Goal: Contribute content: Contribute content

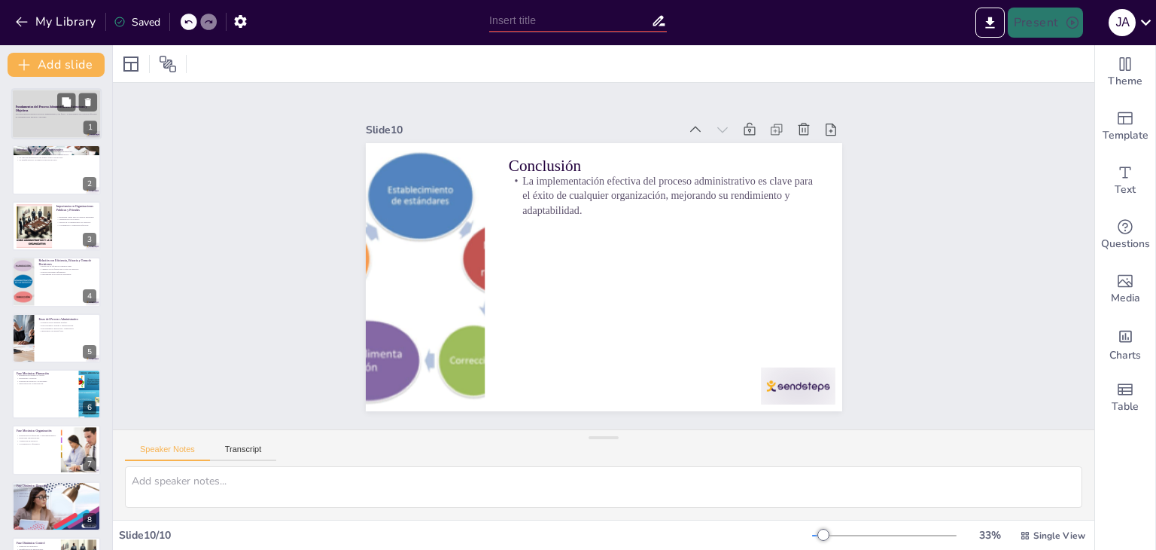
click at [53, 119] on p at bounding box center [56, 119] width 81 height 3
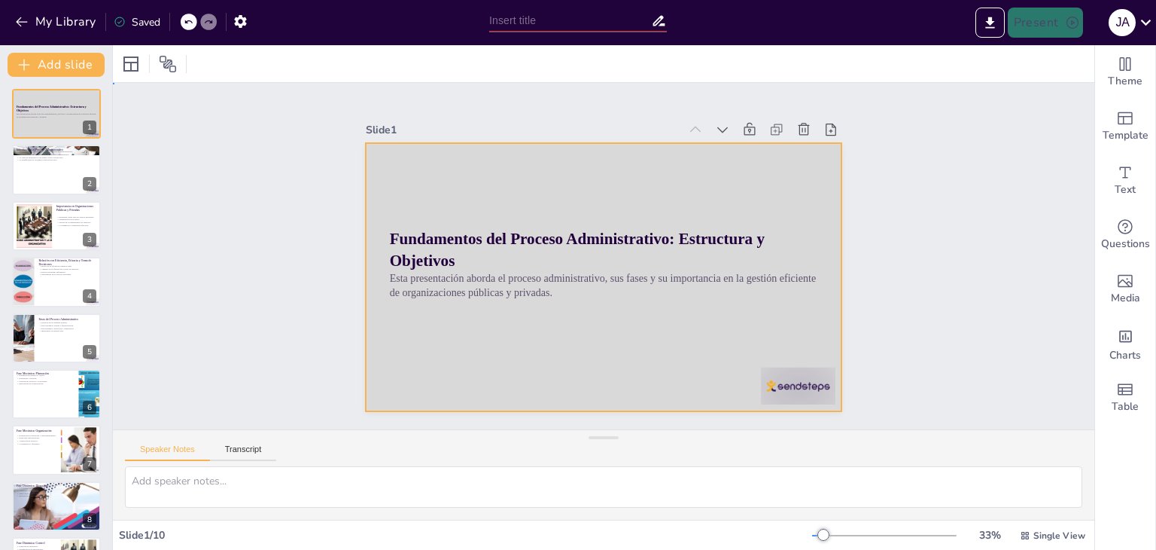
click at [656, 359] on div at bounding box center [604, 277] width 477 height 268
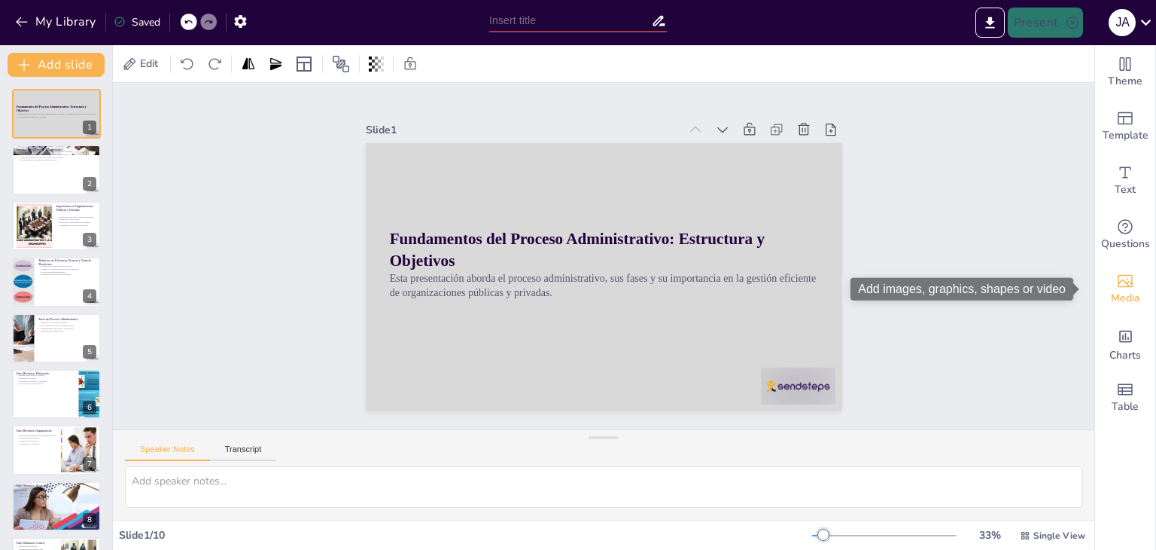
click at [1129, 274] on div "Media" at bounding box center [1126, 289] width 60 height 54
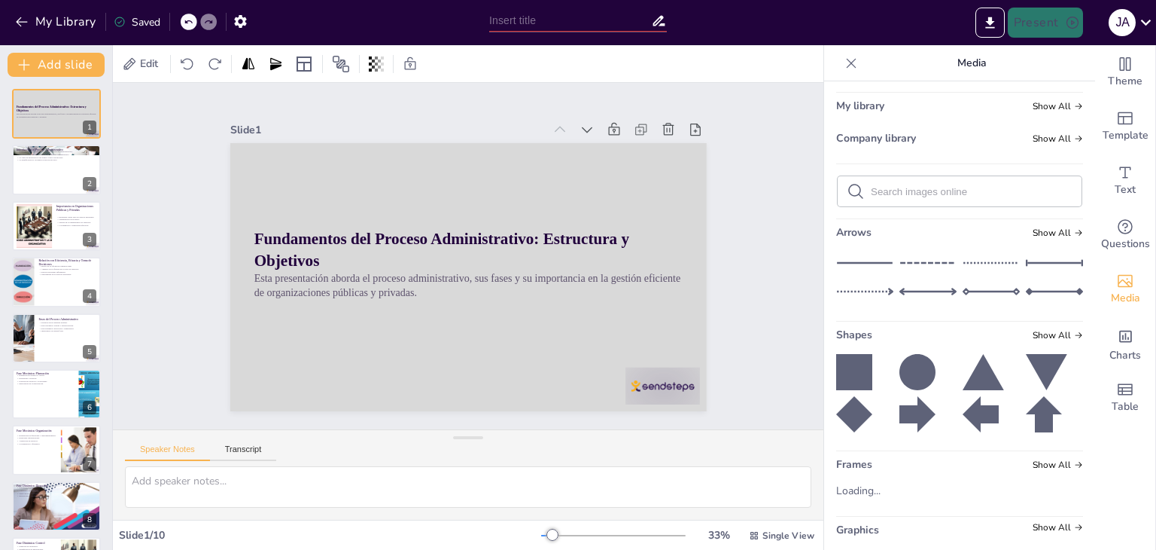
scroll to position [91, 0]
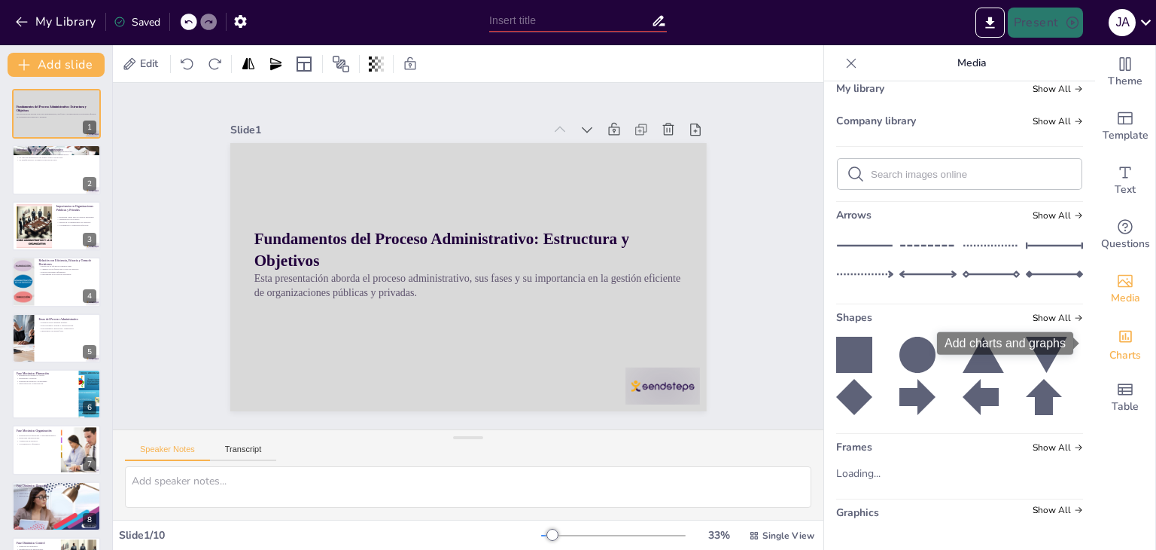
click at [1110, 354] on span "Charts" at bounding box center [1126, 355] width 32 height 17
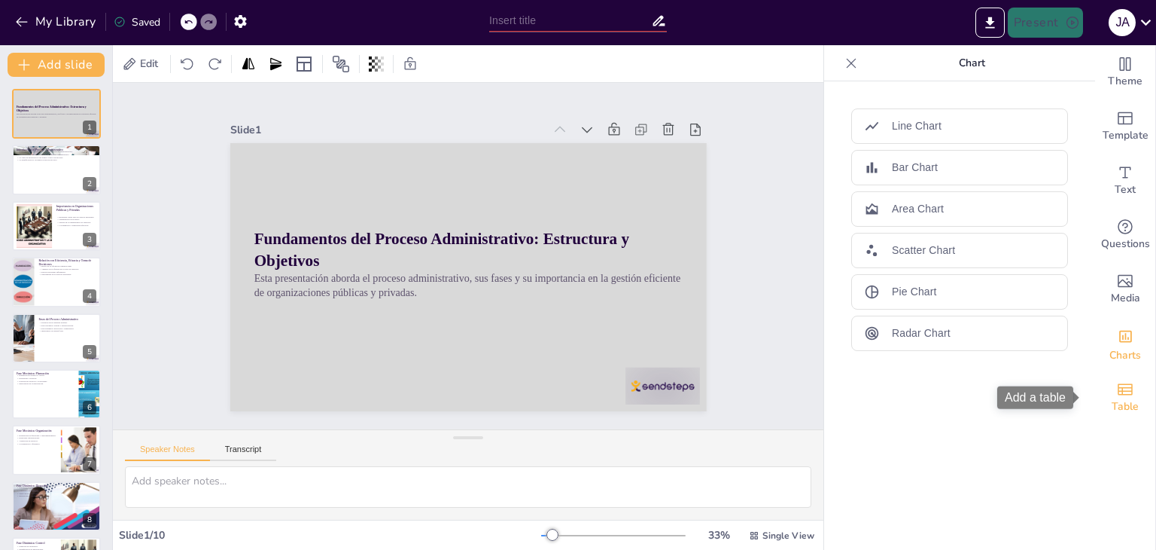
click at [1117, 382] on icon "Add a table" at bounding box center [1126, 389] width 18 height 18
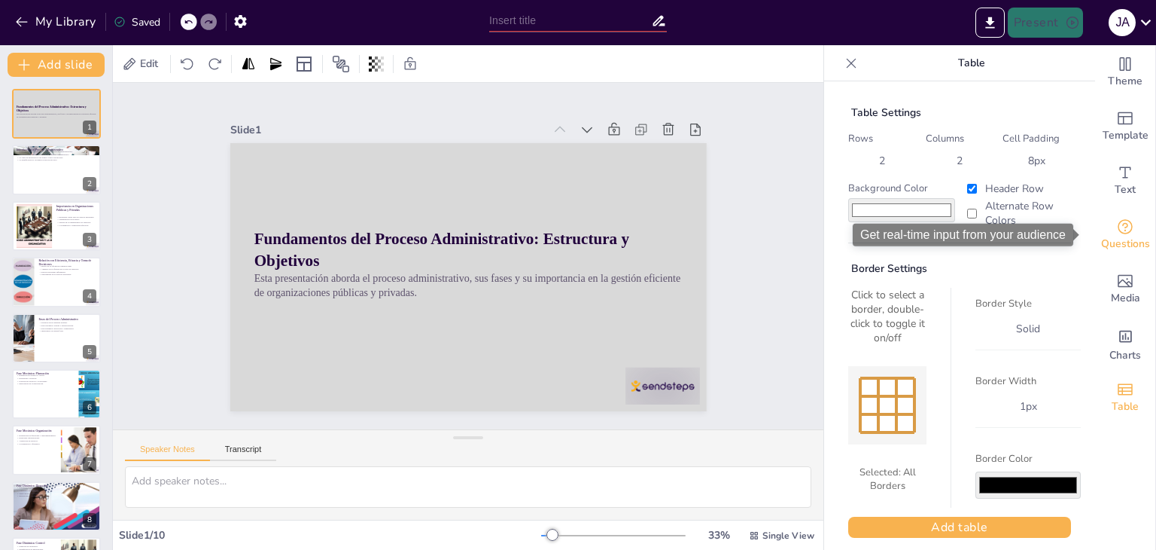
click at [1117, 227] on icon "Get real-time input from your audience" at bounding box center [1126, 227] width 18 height 18
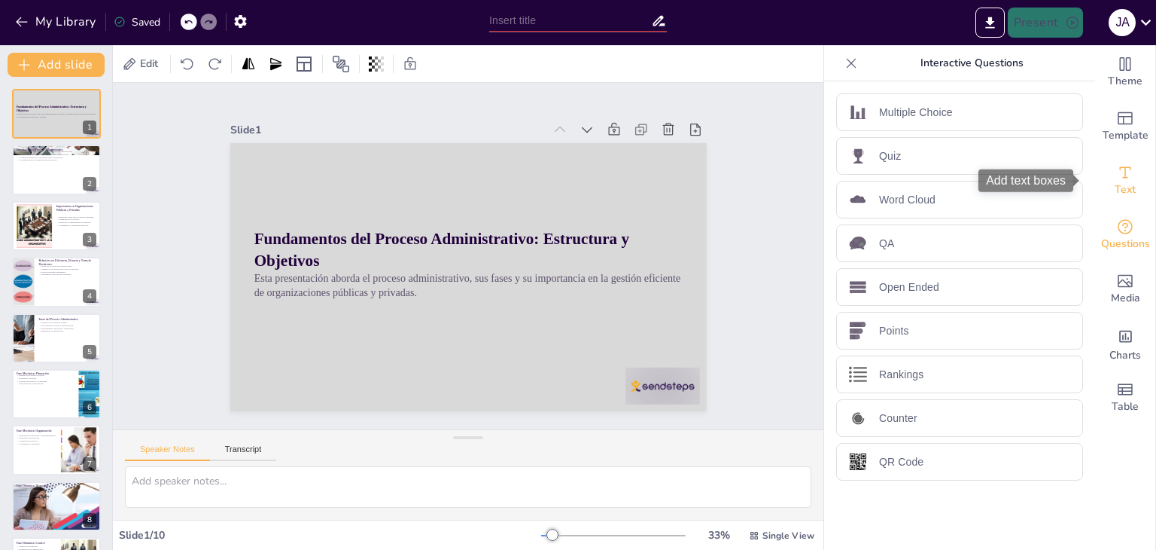
click at [1117, 169] on icon "Add text boxes" at bounding box center [1126, 172] width 18 height 18
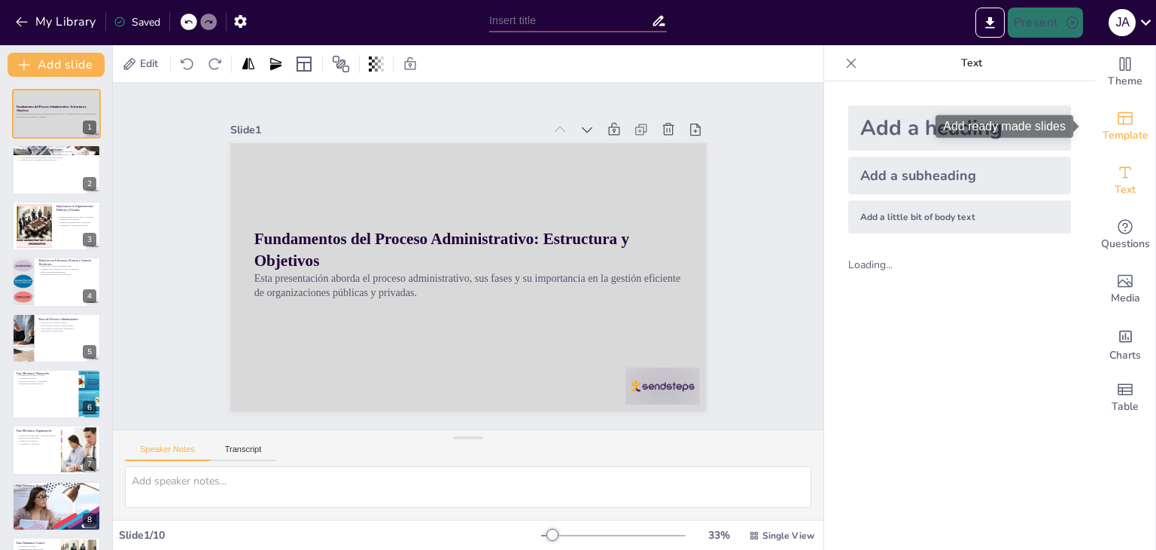
click at [1117, 123] on icon "Add ready made slides" at bounding box center [1126, 118] width 18 height 18
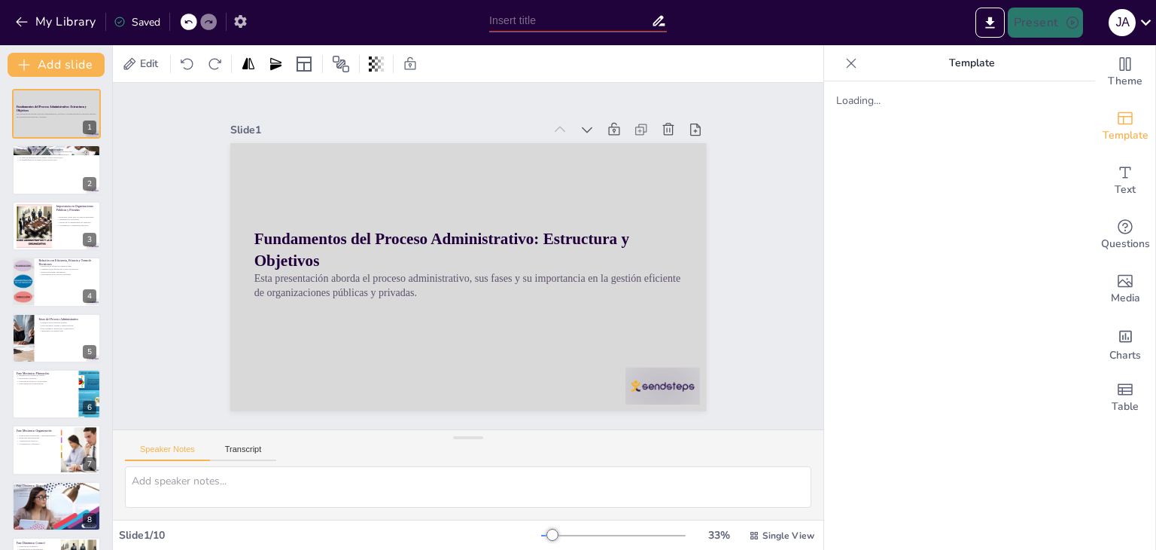
click at [234, 32] on div "My Library Saved" at bounding box center [241, 21] width 482 height 42
click at [238, 21] on icon "button" at bounding box center [240, 21] width 12 height 13
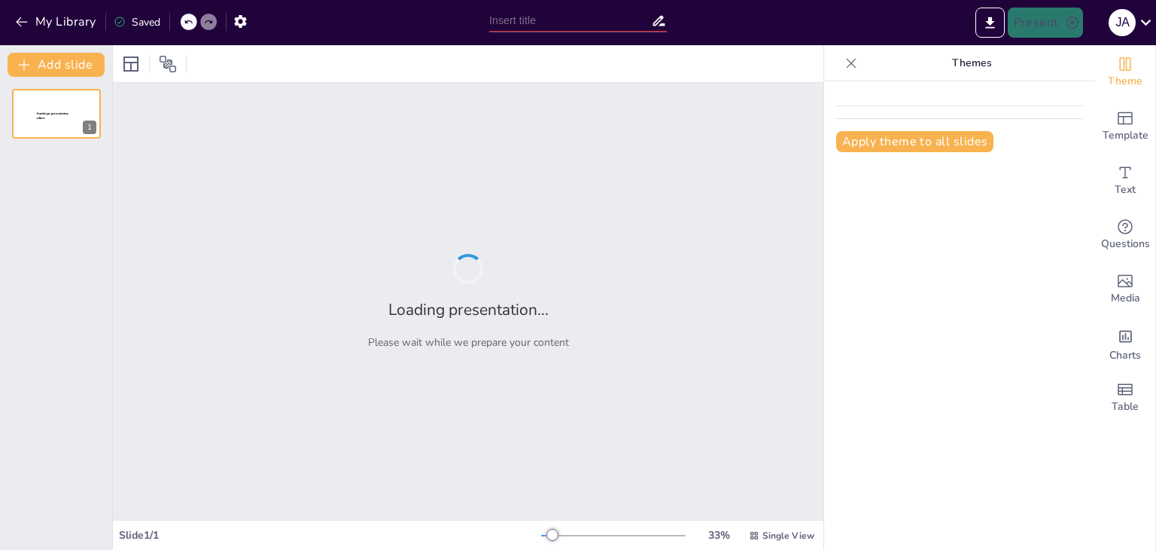
type input "Fundamentos del Proceso Administrativo: Estructura y Objetivos"
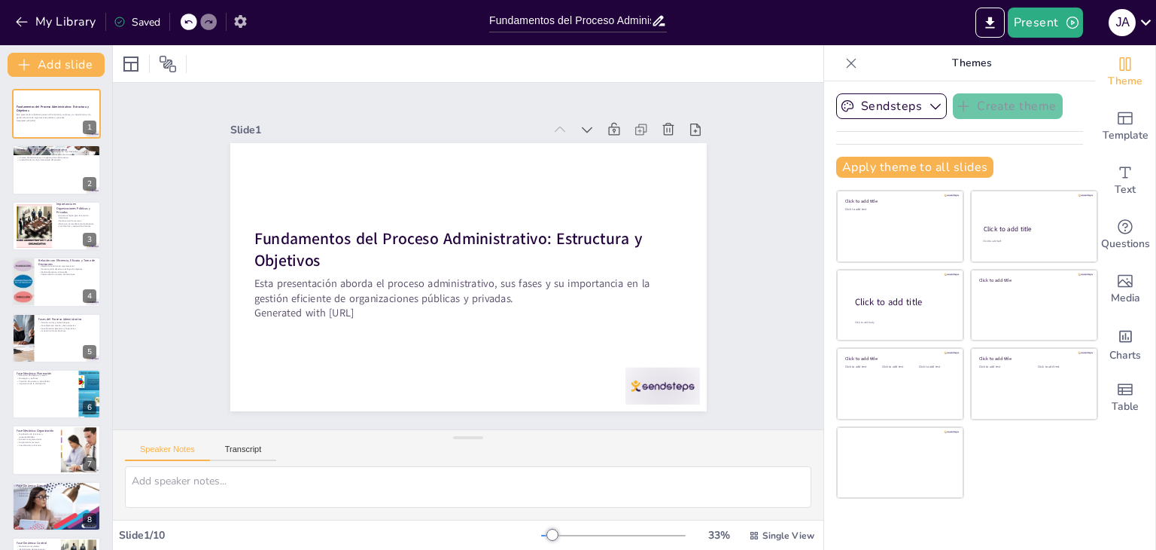
click at [239, 26] on icon "button" at bounding box center [241, 22] width 16 height 16
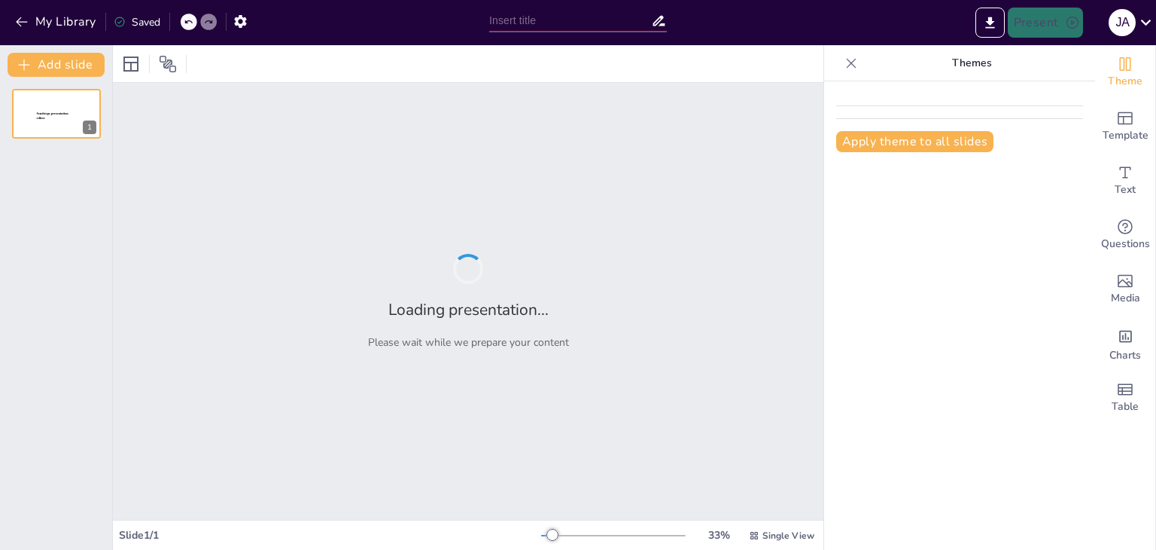
type input "Fundamentos del Proceso Administrativo: Estructura y Objetivos"
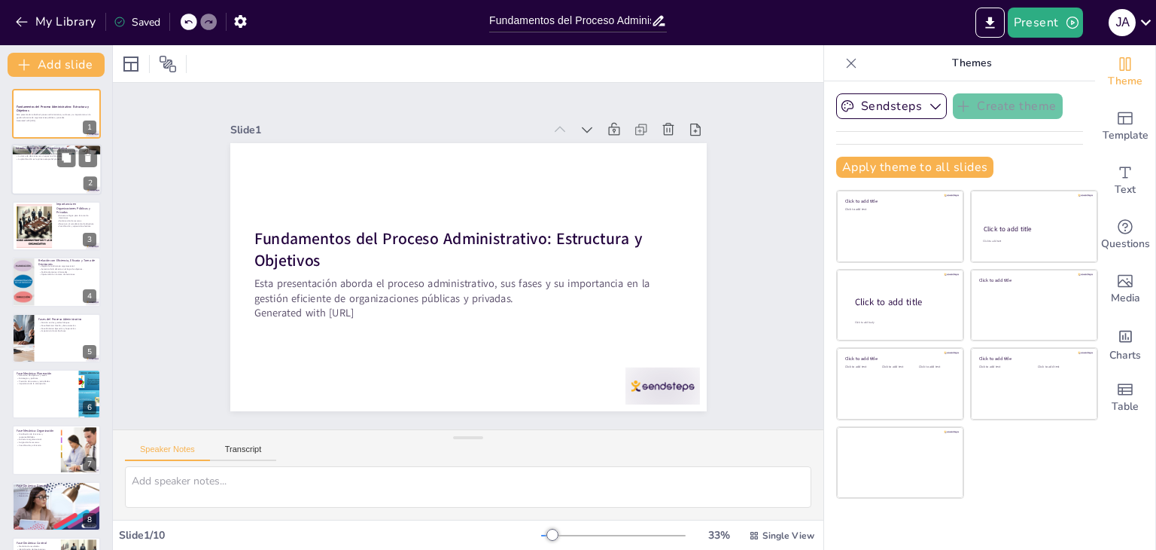
click at [17, 160] on div at bounding box center [56, 170] width 90 height 51
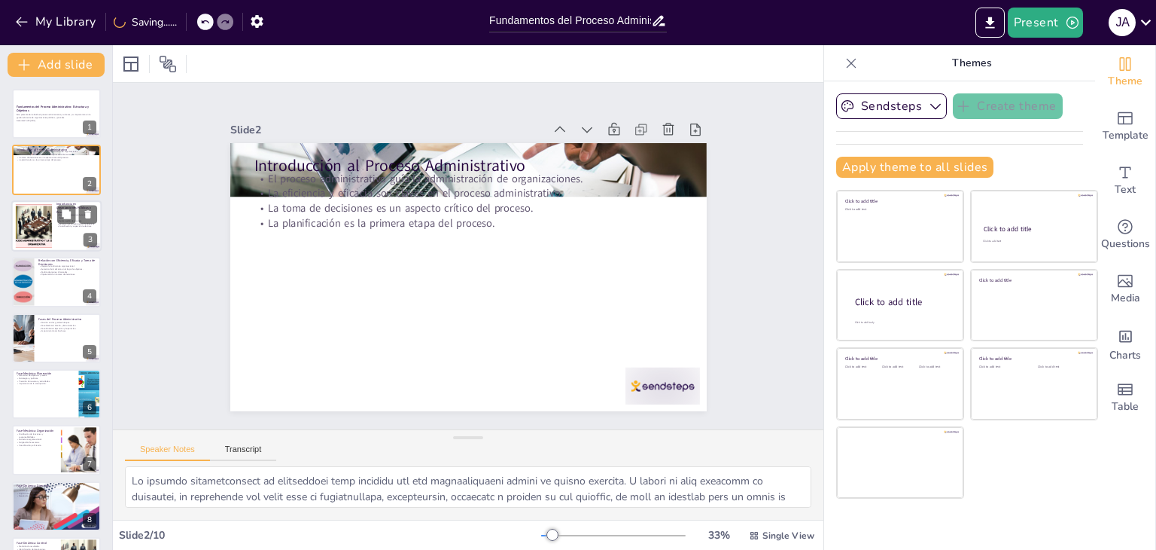
click at [51, 219] on div at bounding box center [34, 226] width 136 height 46
type textarea "Lo ipsumdolor sitame con adipiscinge se doeiusm temporincididu ut labor etdo ma…"
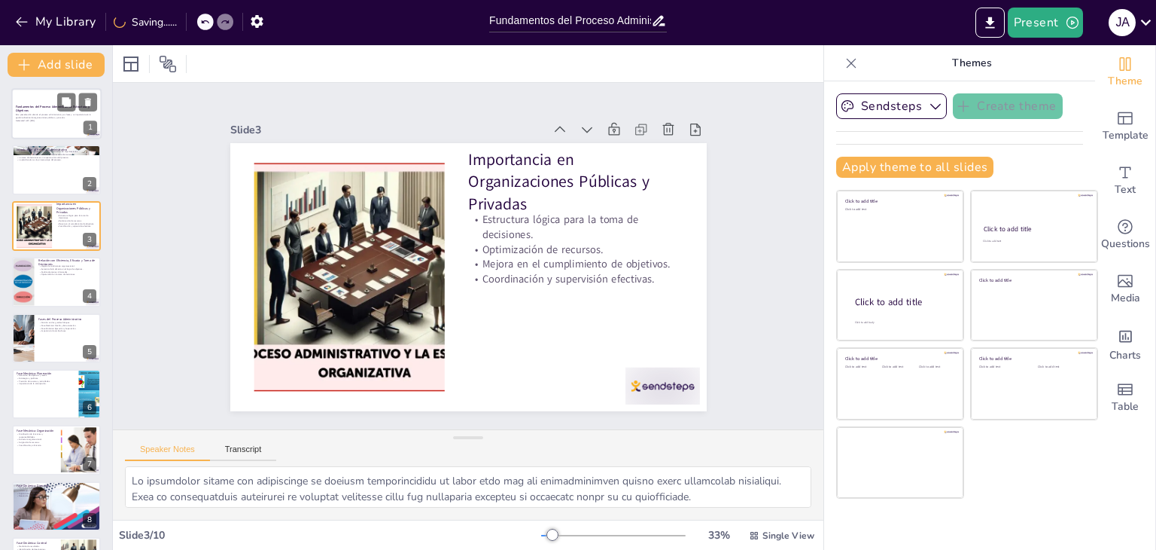
click at [61, 112] on div "Esta presentación aborda el proceso administrativo, sus fases y su importancia …" at bounding box center [56, 117] width 81 height 11
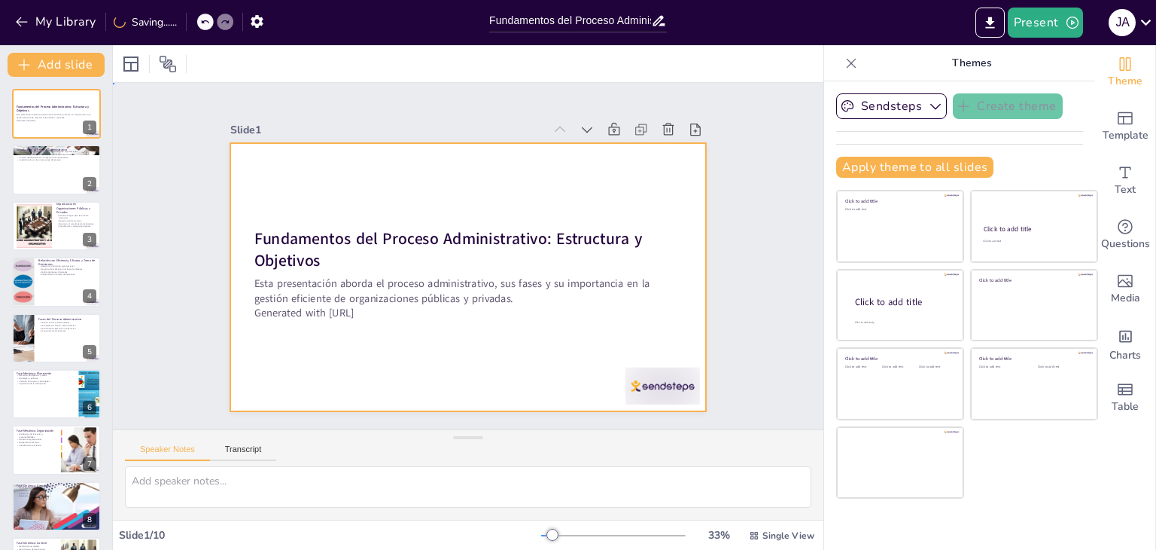
click at [506, 350] on div at bounding box center [454, 240] width 534 height 518
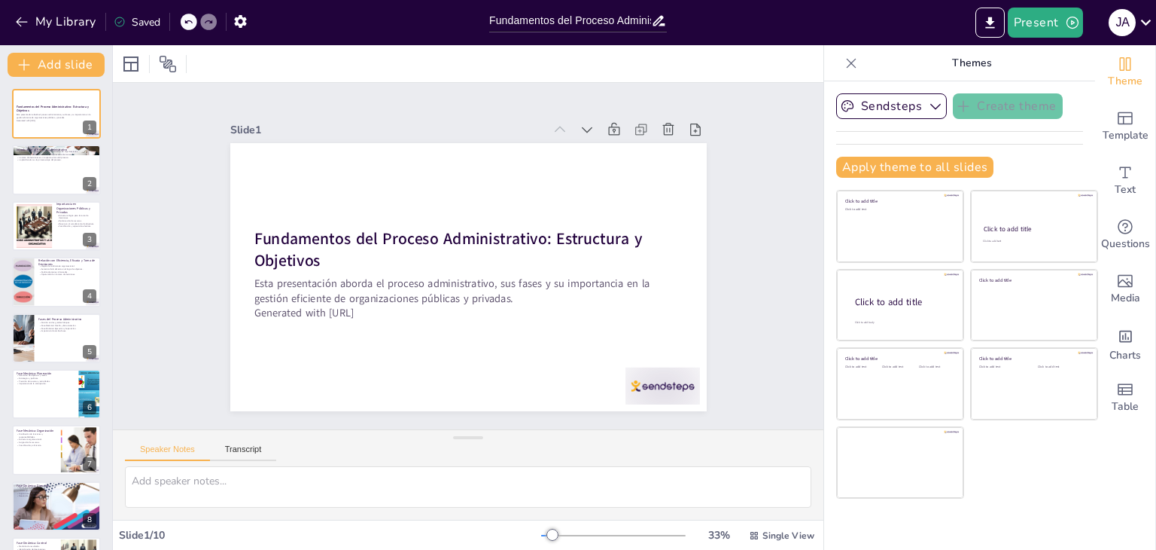
click at [414, 319] on div "Fundamentos del Proceso Administrativo: Estructura y Objetivos Esta presentació…" at bounding box center [448, 263] width 402 height 536
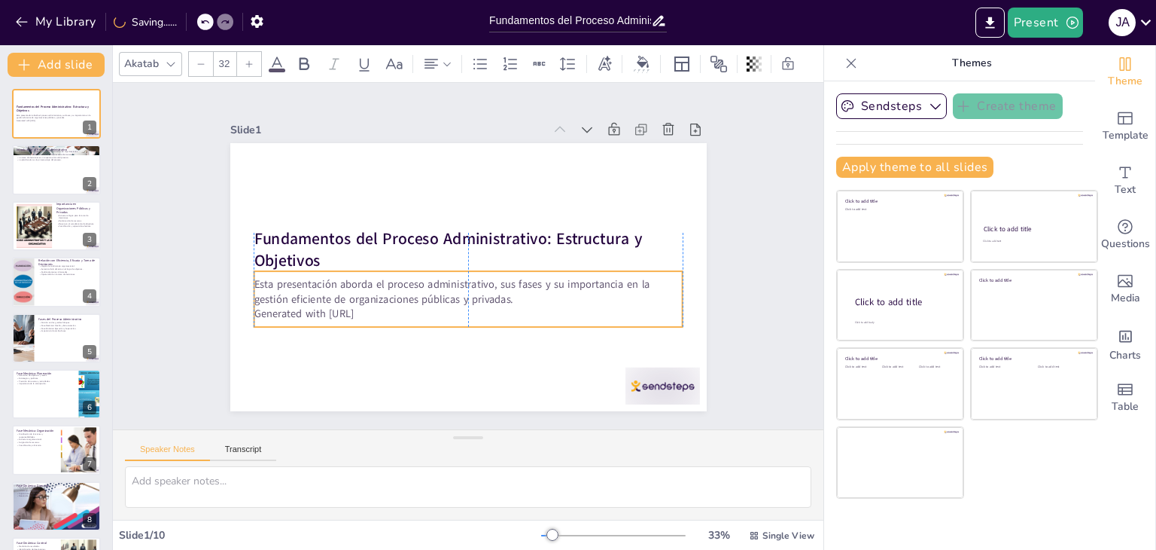
click at [396, 312] on p "Generated with [URL]" at bounding box center [410, 250] width 59 height 428
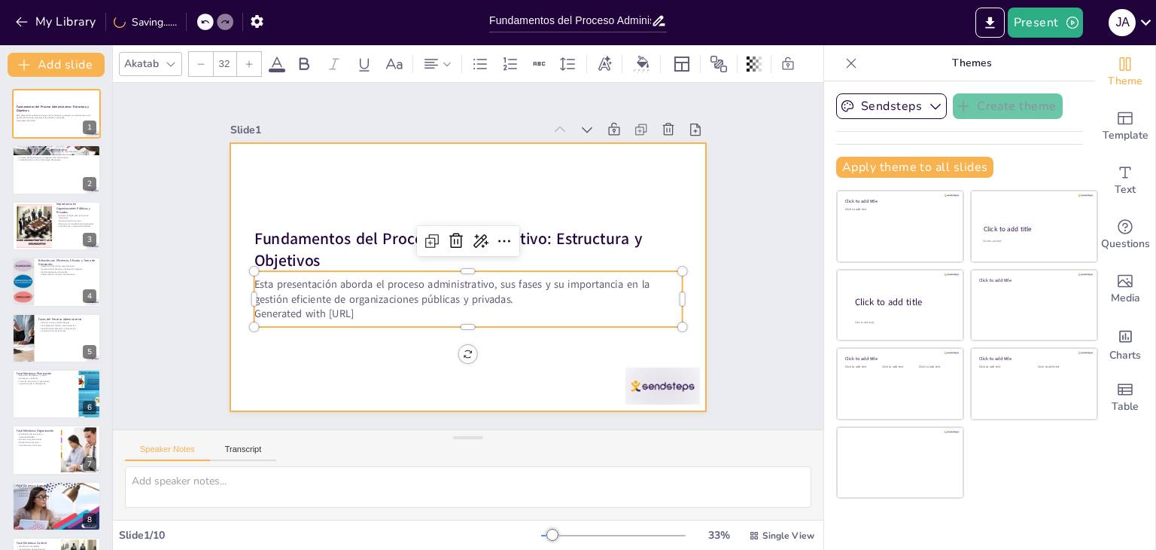
click at [428, 167] on div at bounding box center [488, 249] width 402 height 536
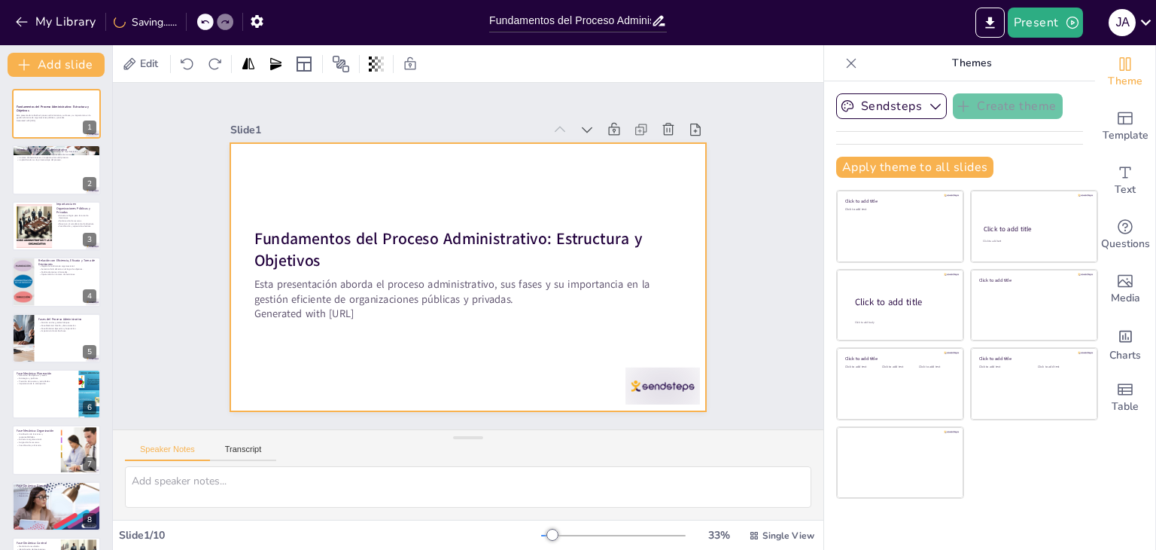
click at [395, 175] on div at bounding box center [489, 263] width 402 height 536
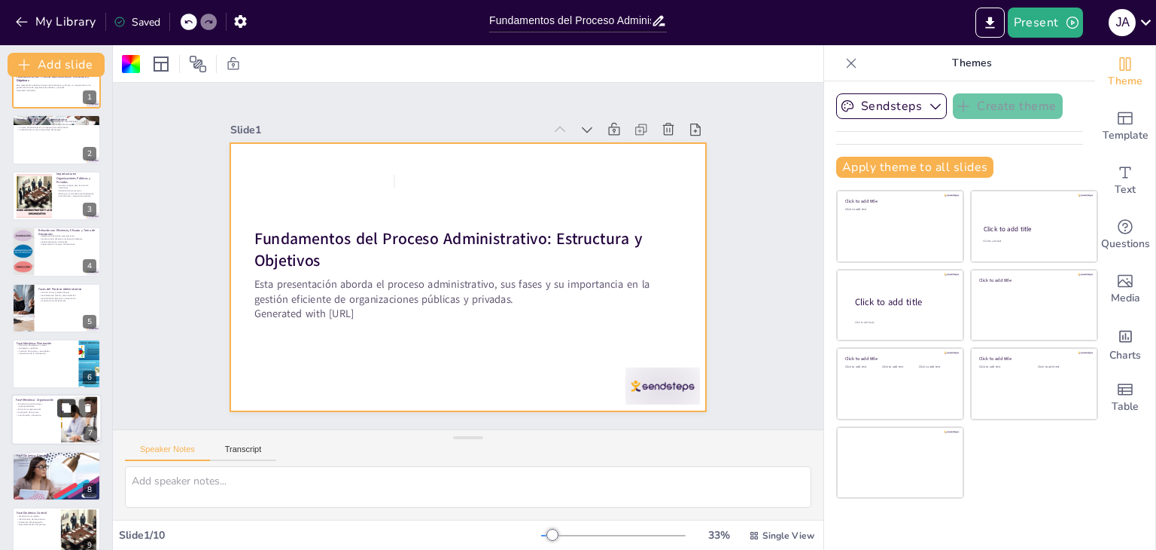
scroll to position [105, 0]
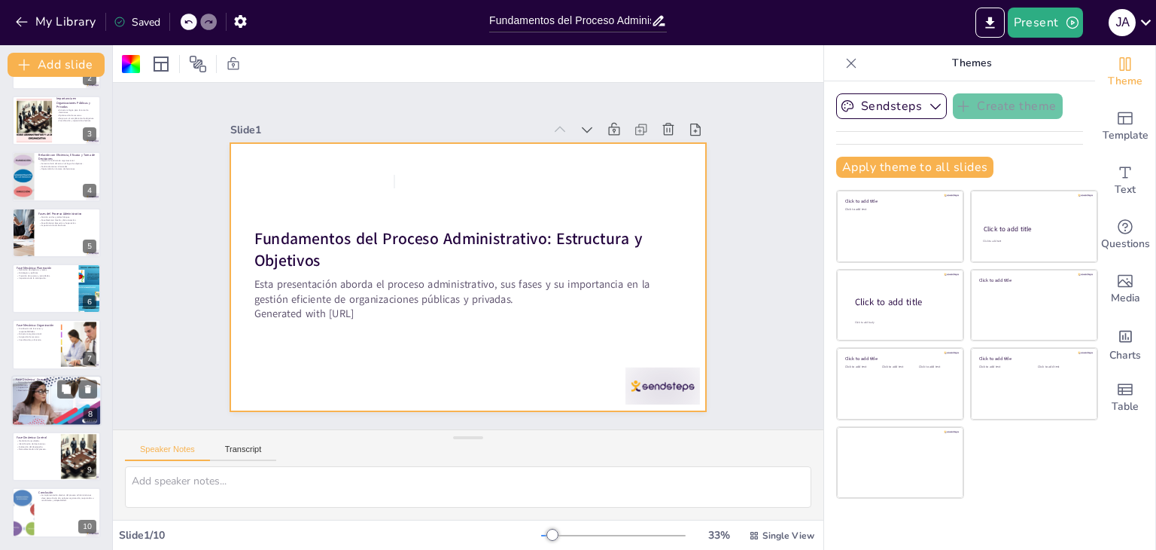
click at [53, 395] on div at bounding box center [57, 400] width 94 height 51
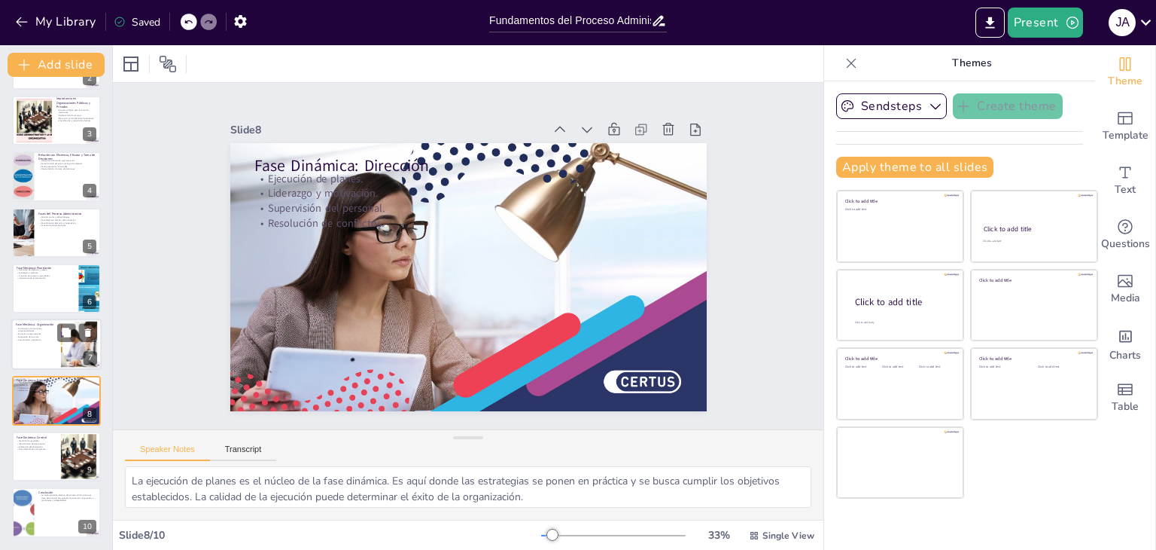
click at [28, 322] on p "Fase Mecánica: Organización" at bounding box center [36, 324] width 41 height 5
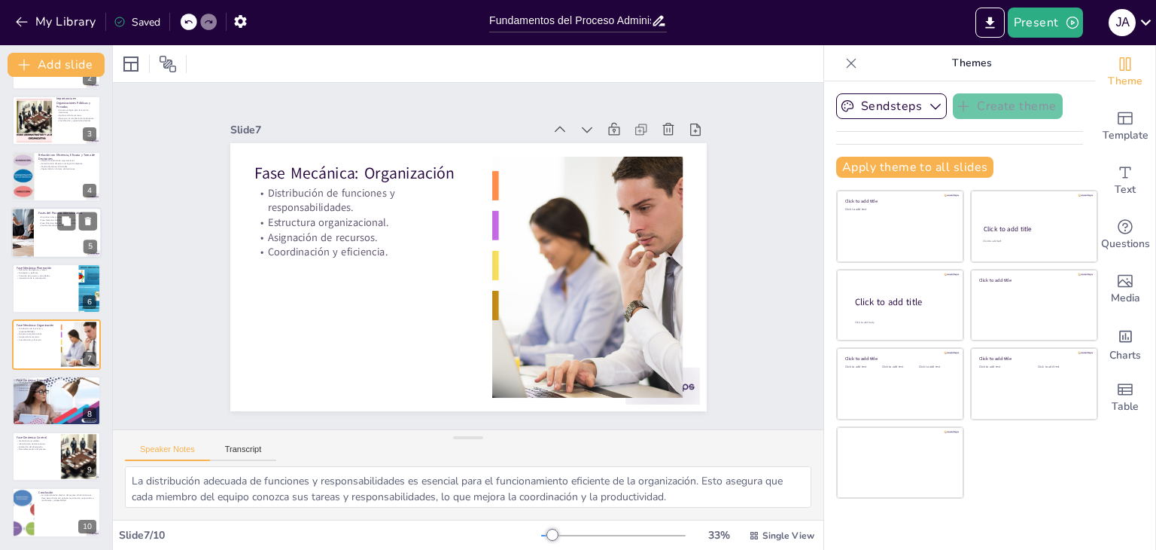
click at [38, 251] on div at bounding box center [56, 232] width 90 height 51
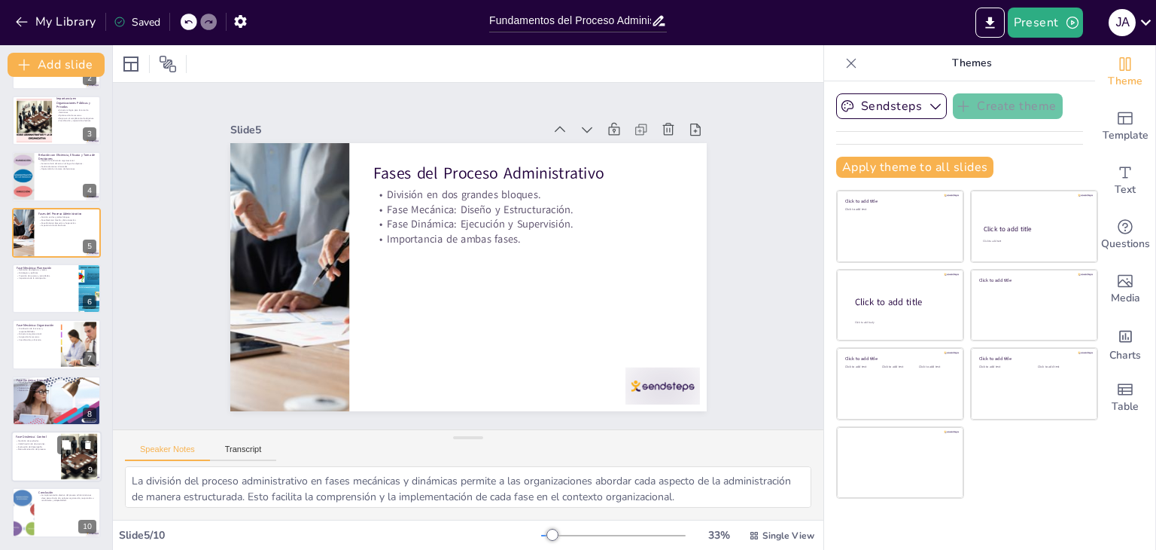
drag, startPoint x: 44, startPoint y: 483, endPoint x: 51, endPoint y: 471, distance: 13.6
click at [48, 483] on div "Fundamentos del Proceso Administrativo: Estructura y Objetivos Esta presentació…" at bounding box center [56, 260] width 112 height 554
click at [49, 448] on p "Retroalimentación del proceso." at bounding box center [36, 449] width 41 height 3
type textarea "La medición de resultados es fundamental para evaluar el desempeño organizacion…"
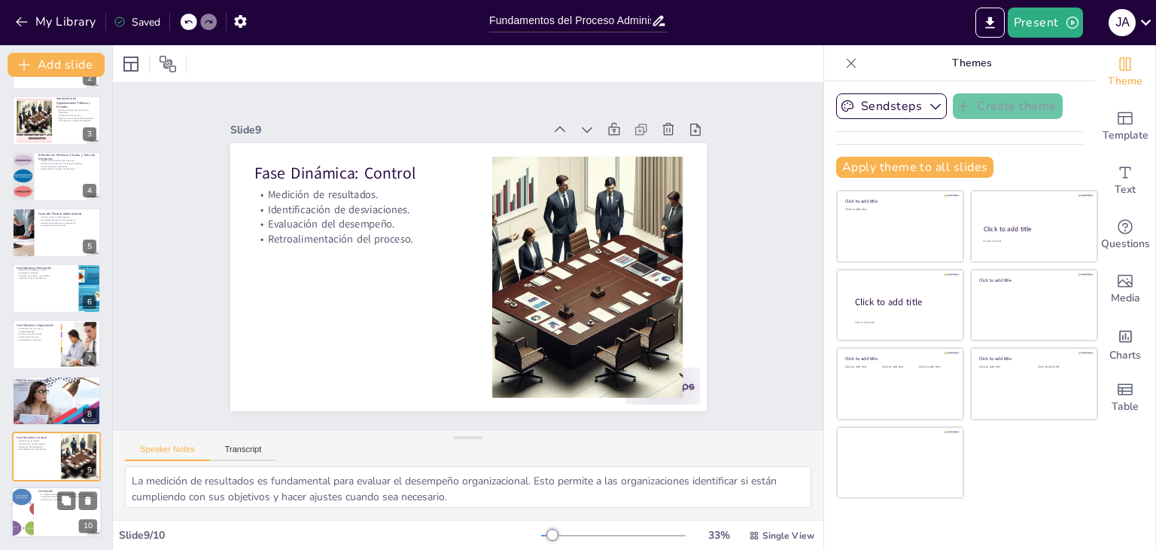
click at [42, 507] on div at bounding box center [56, 512] width 90 height 51
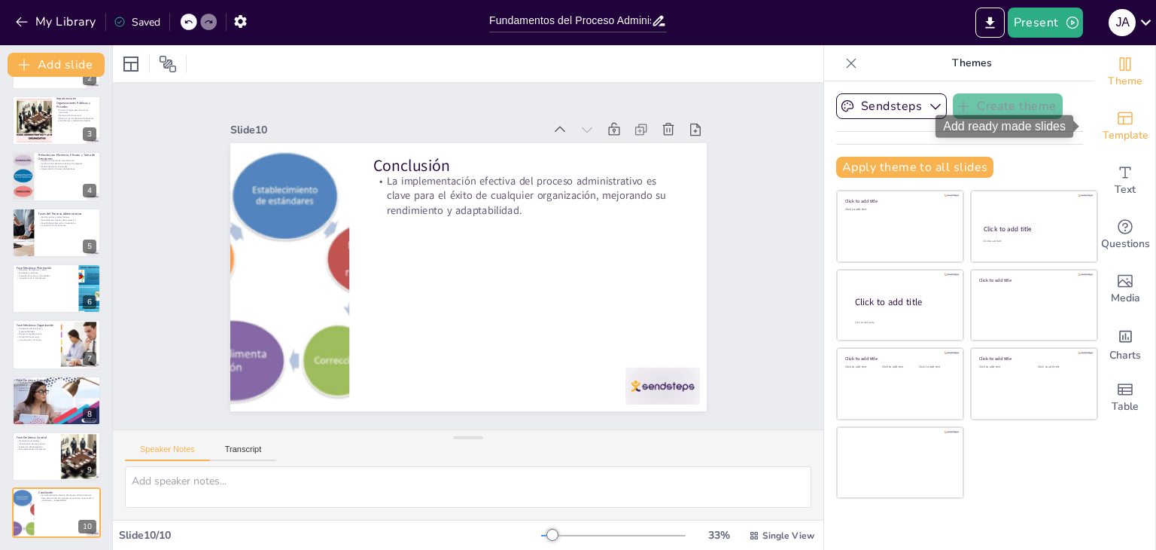
click at [1113, 139] on span "Template" at bounding box center [1126, 135] width 46 height 17
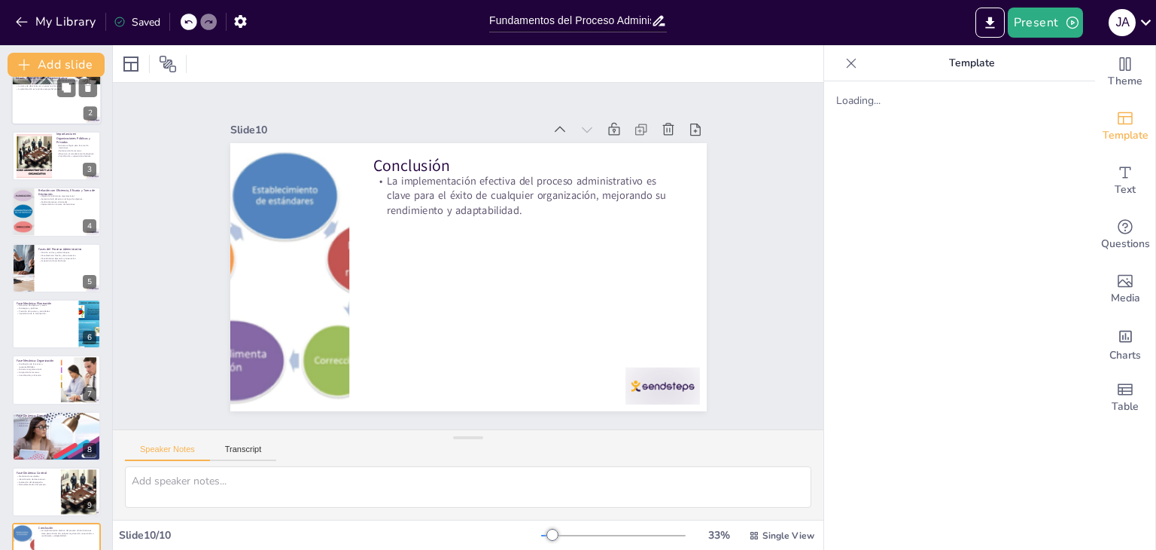
scroll to position [0, 0]
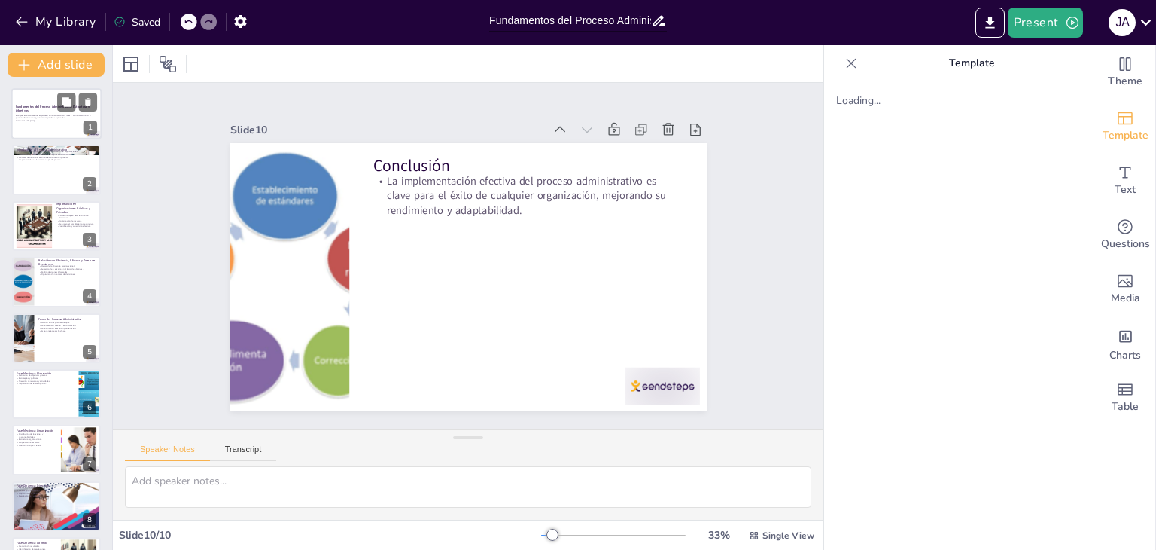
click at [38, 120] on p "Generated with [URL]" at bounding box center [56, 121] width 81 height 3
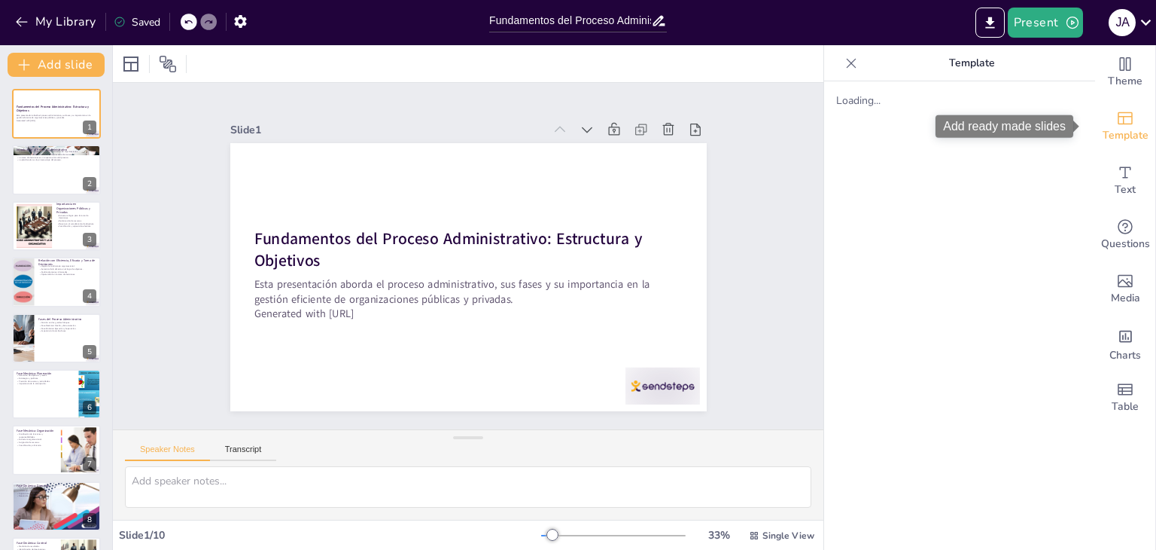
click at [1099, 121] on div "Template" at bounding box center [1126, 126] width 60 height 54
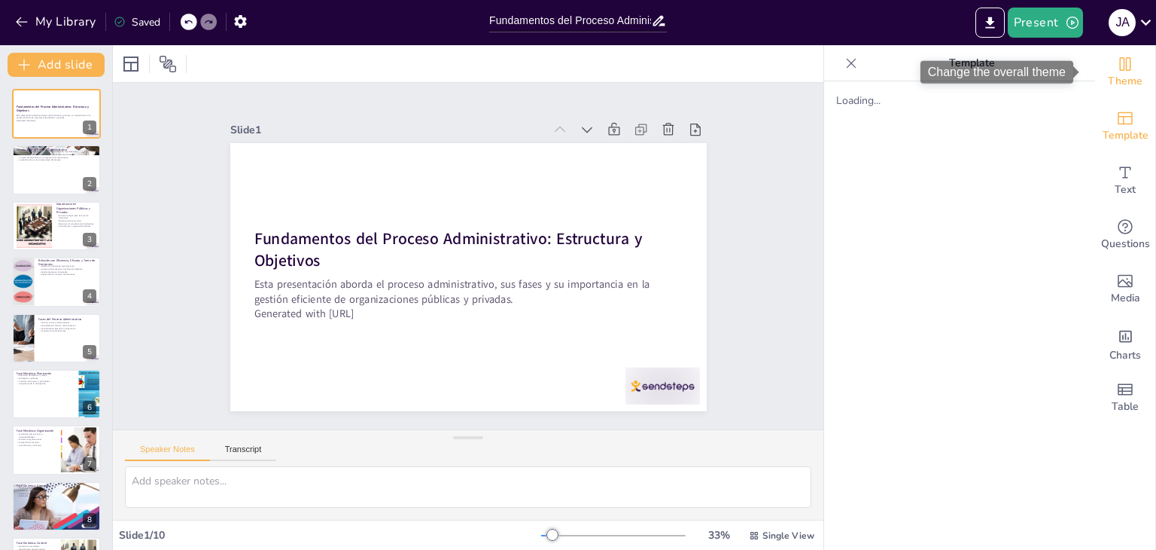
click at [1117, 72] on icon "Change the overall theme" at bounding box center [1126, 64] width 18 height 18
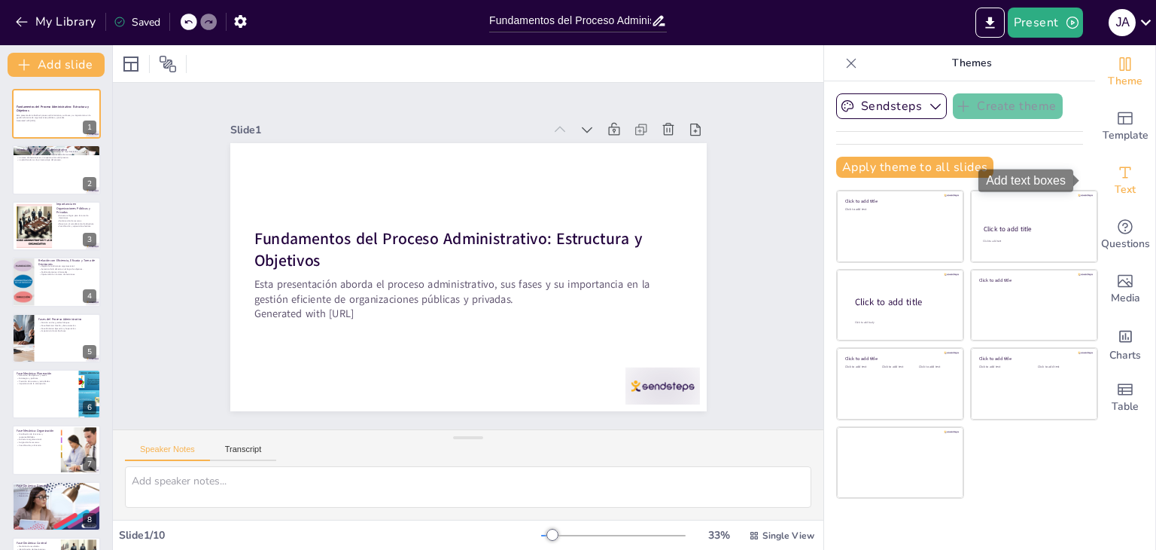
click at [1123, 188] on span "Text" at bounding box center [1125, 189] width 21 height 17
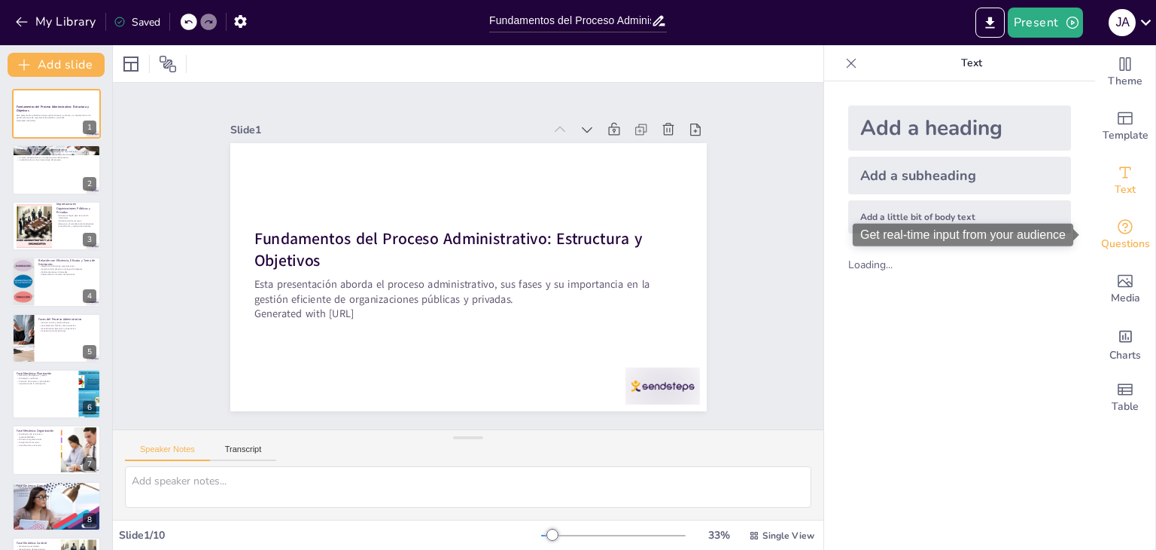
click at [1117, 218] on icon "Get real-time input from your audience" at bounding box center [1126, 227] width 18 height 18
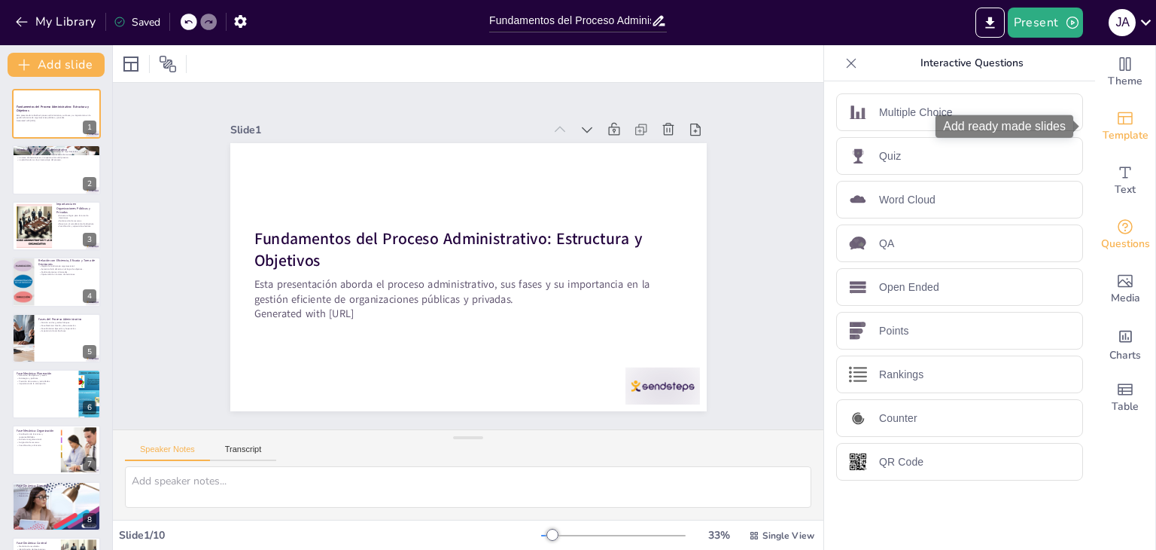
click at [1114, 135] on span "Template" at bounding box center [1126, 135] width 46 height 17
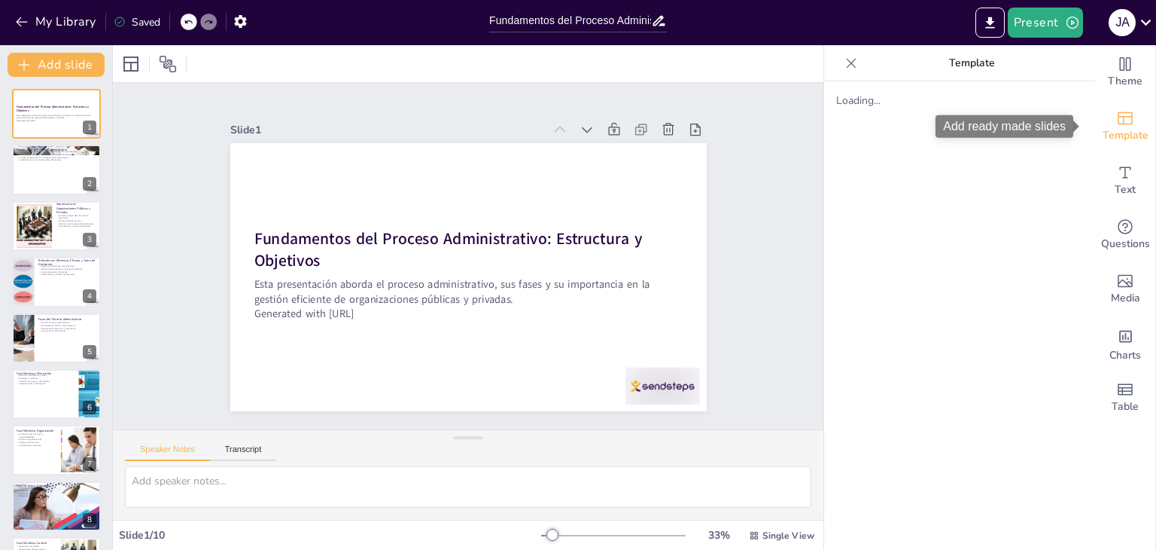
click at [1120, 123] on icon "Add ready made slides" at bounding box center [1125, 118] width 15 height 13
click at [867, 118] on div "Loading..." at bounding box center [959, 315] width 271 height 468
click at [1121, 122] on icon "Add ready made slides" at bounding box center [1125, 118] width 15 height 13
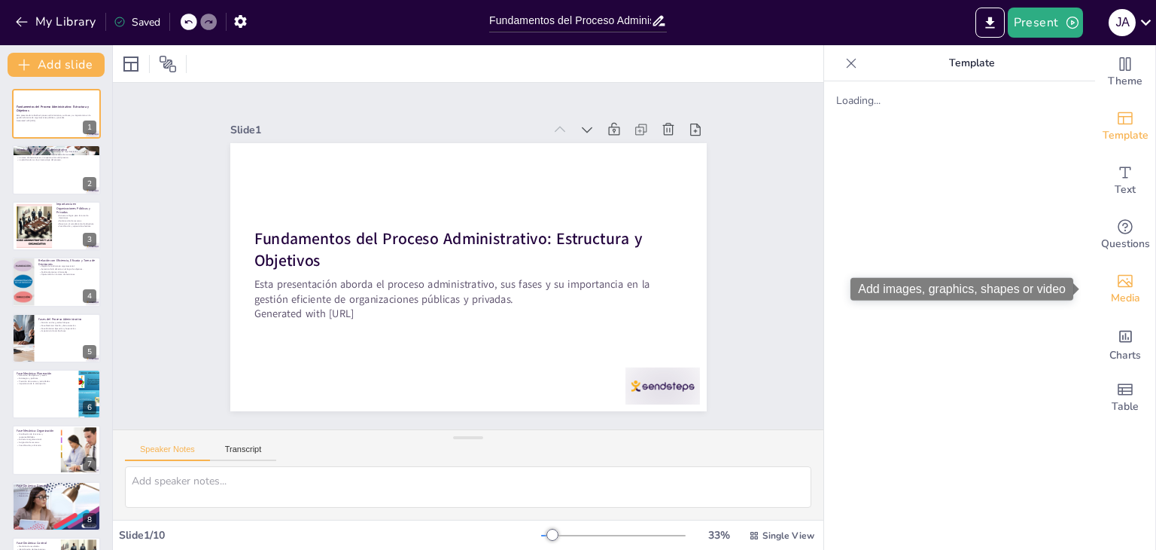
click at [1119, 290] on span "Media" at bounding box center [1125, 298] width 29 height 17
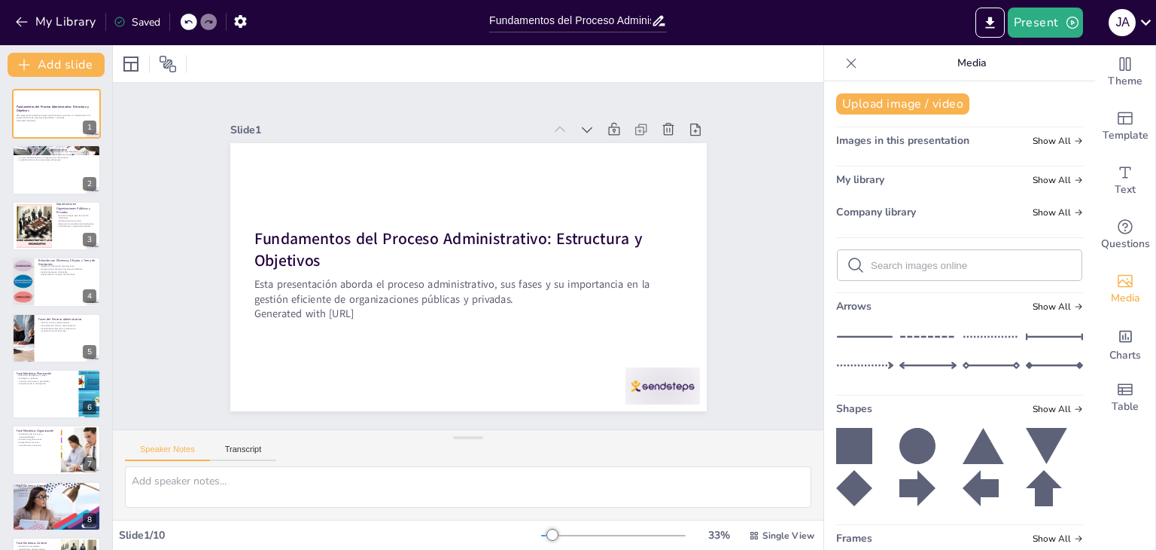
click at [884, 145] on span "Images in this presentation" at bounding box center [902, 140] width 133 height 14
click at [995, 145] on div "Images in this presentation Show All" at bounding box center [959, 143] width 247 height 20
click at [1038, 143] on span "Show All" at bounding box center [1058, 141] width 50 height 11
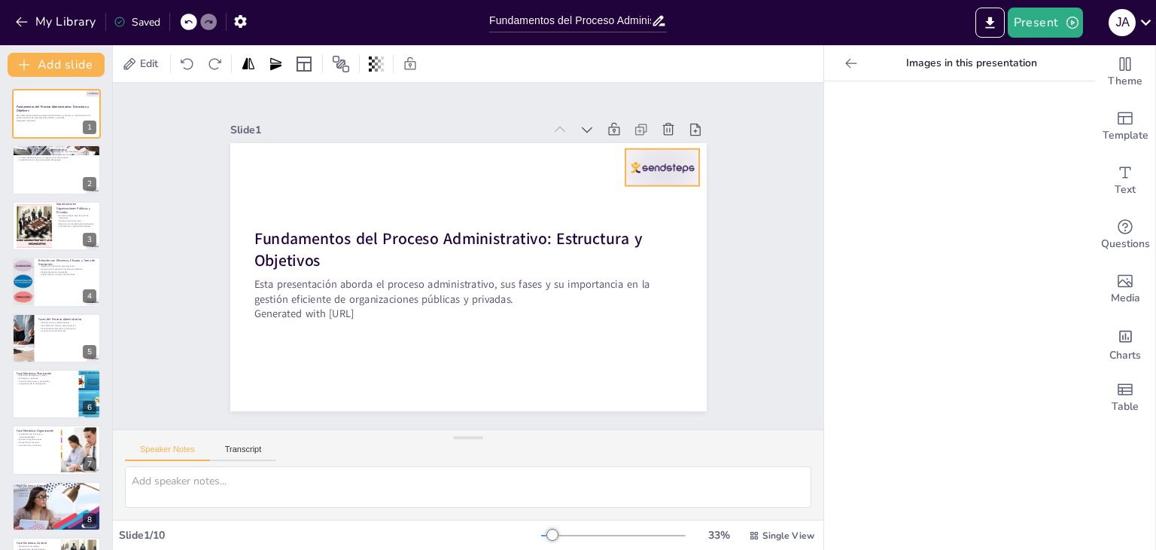
drag, startPoint x: 654, startPoint y: 377, endPoint x: 654, endPoint y: 159, distance: 218.3
click at [654, 282] on div at bounding box center [672, 321] width 81 height 78
drag, startPoint x: 1038, startPoint y: 284, endPoint x: 1047, endPoint y: 266, distance: 20.2
click at [1038, 285] on div at bounding box center [959, 315] width 271 height 468
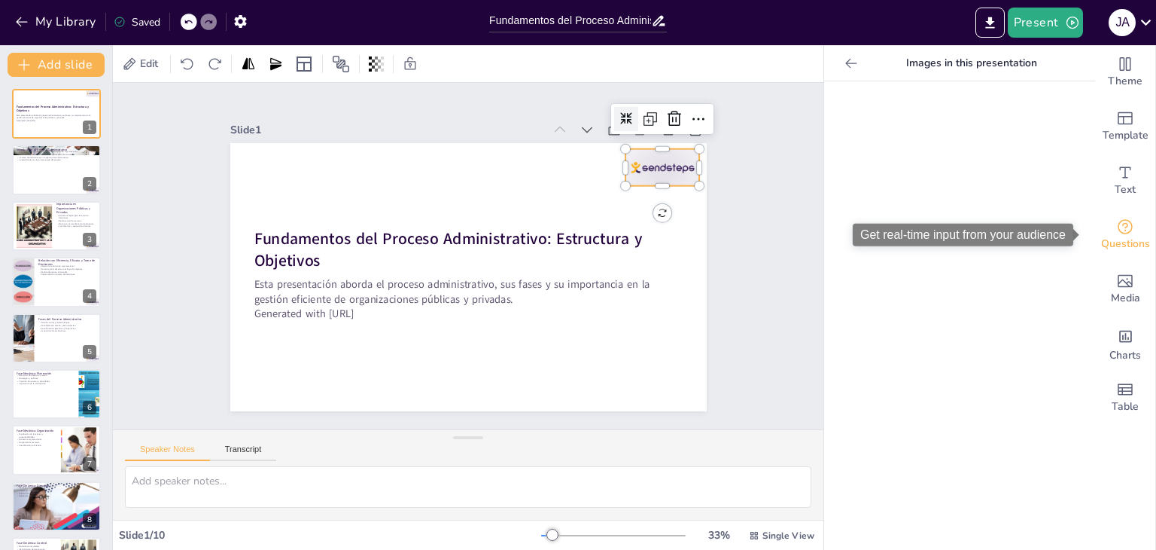
click at [1107, 240] on span "Questions" at bounding box center [1126, 244] width 49 height 17
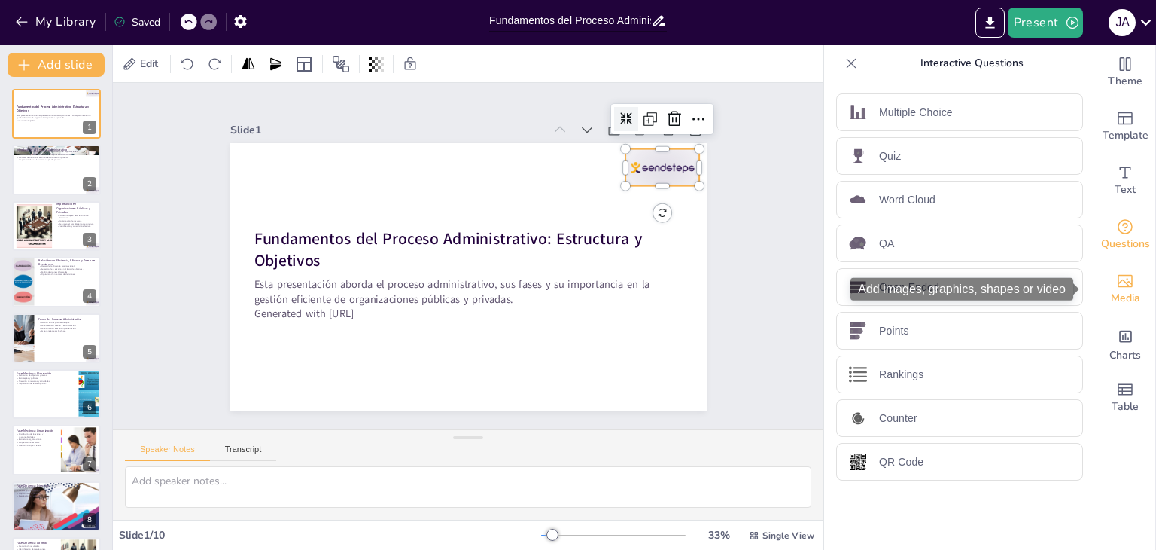
click at [1119, 263] on div "Media" at bounding box center [1126, 289] width 60 height 54
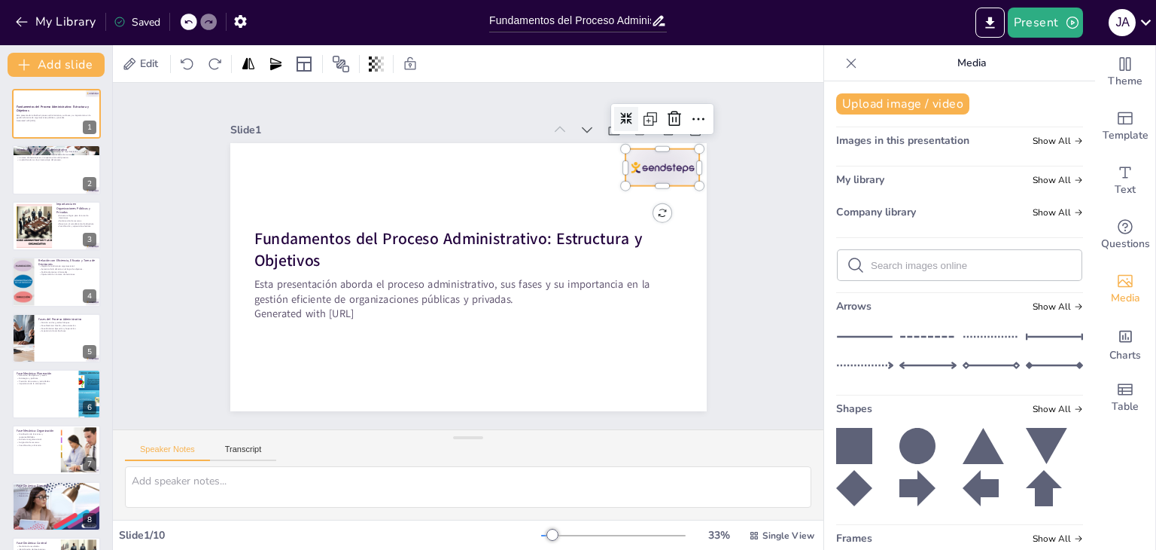
click at [940, 178] on div "My library Show All" at bounding box center [959, 182] width 247 height 20
click at [1041, 182] on span "Show All" at bounding box center [1058, 180] width 50 height 11
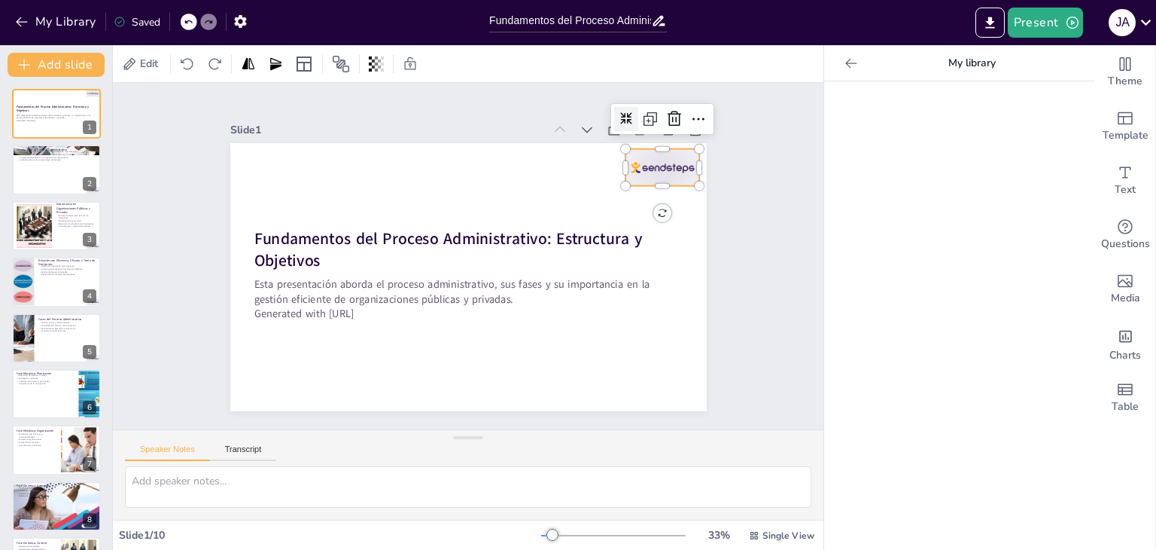
click at [844, 56] on icon at bounding box center [851, 63] width 15 height 15
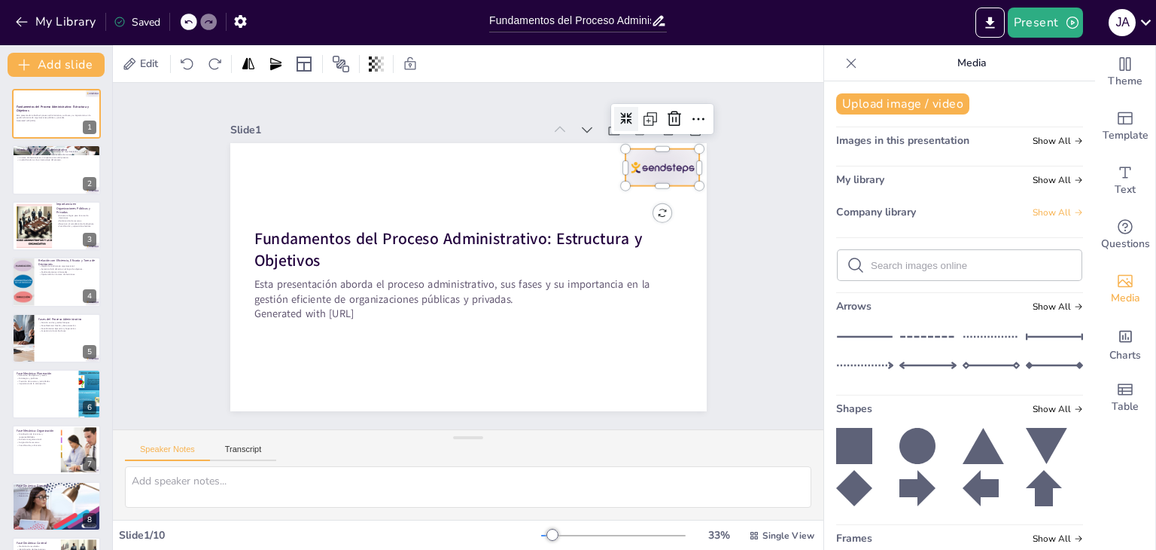
click at [1033, 215] on span "Show All" at bounding box center [1058, 212] width 50 height 11
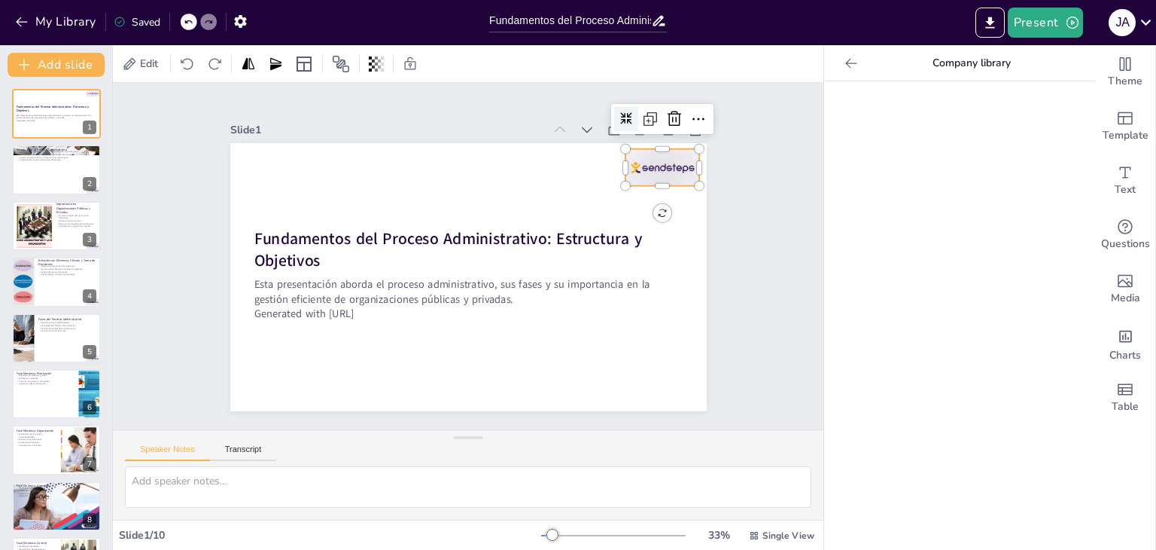
click at [830, 76] on div "Company library" at bounding box center [959, 63] width 271 height 36
click at [844, 64] on icon at bounding box center [851, 63] width 15 height 15
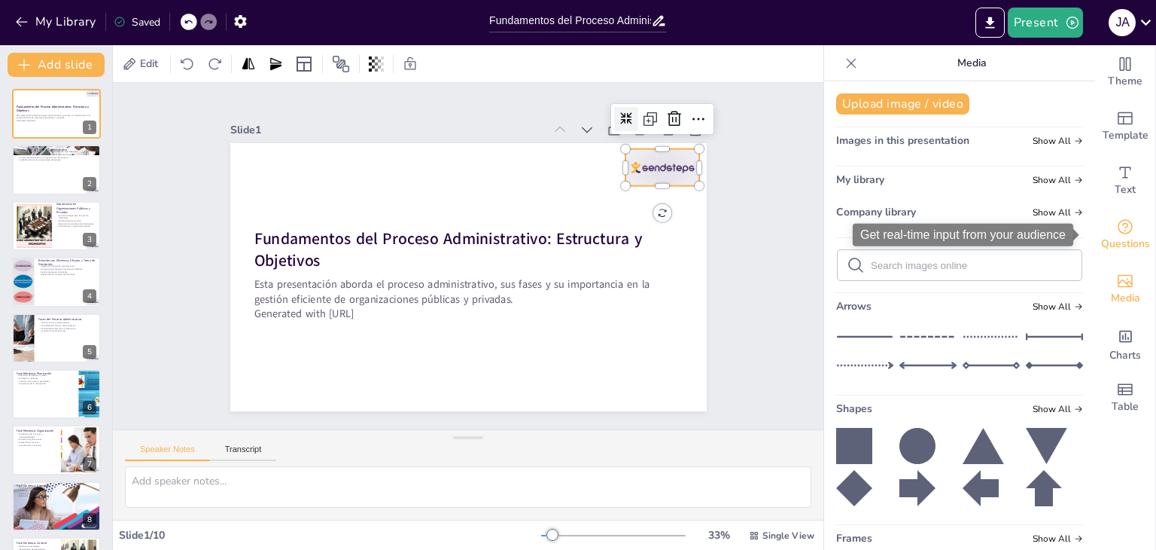
click at [1132, 222] on div "Questions" at bounding box center [1126, 235] width 60 height 54
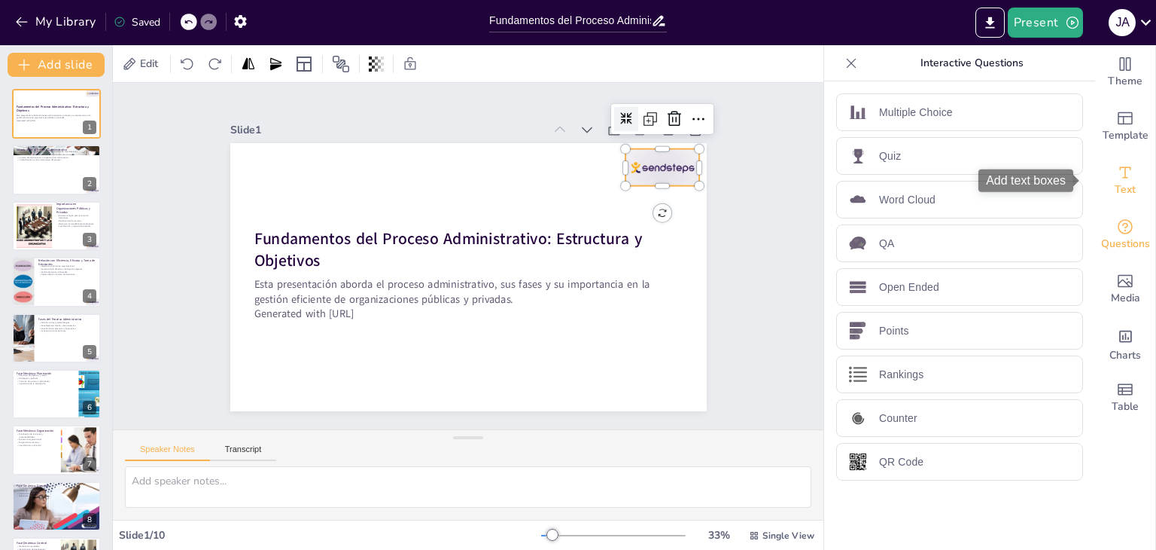
click at [1129, 180] on div "Text" at bounding box center [1126, 181] width 60 height 54
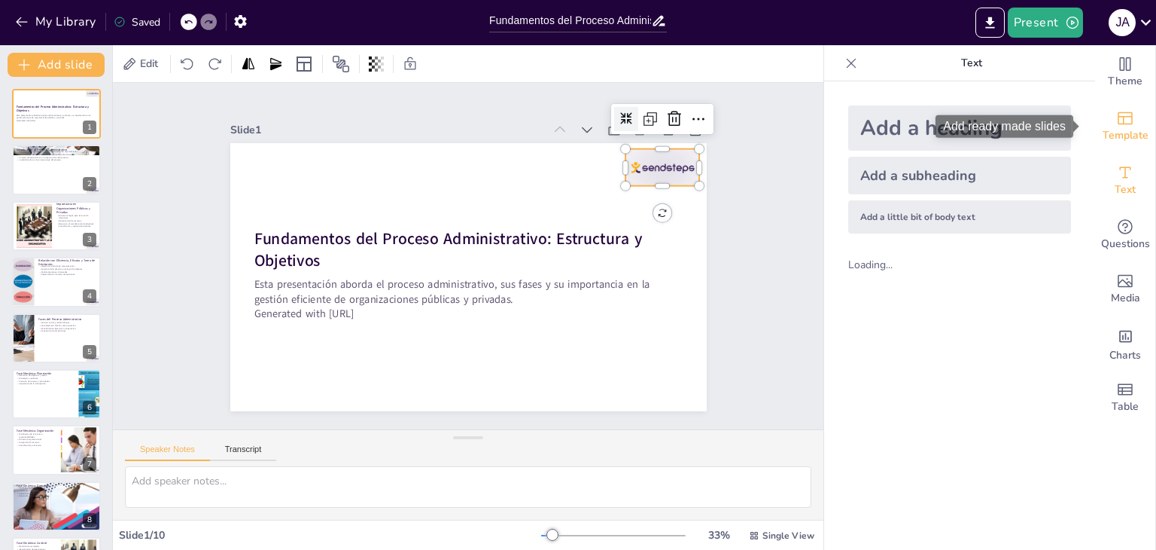
click at [1103, 121] on div "Template" at bounding box center [1126, 126] width 60 height 54
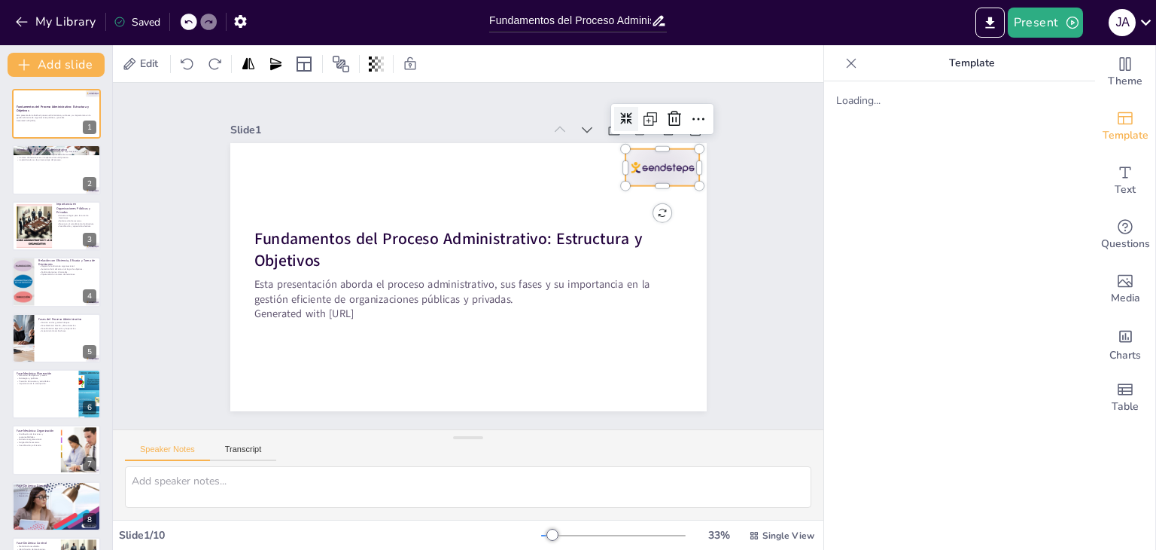
click at [931, 215] on div "Loading..." at bounding box center [959, 315] width 271 height 468
click at [1126, 190] on div "Text" at bounding box center [1126, 181] width 60 height 54
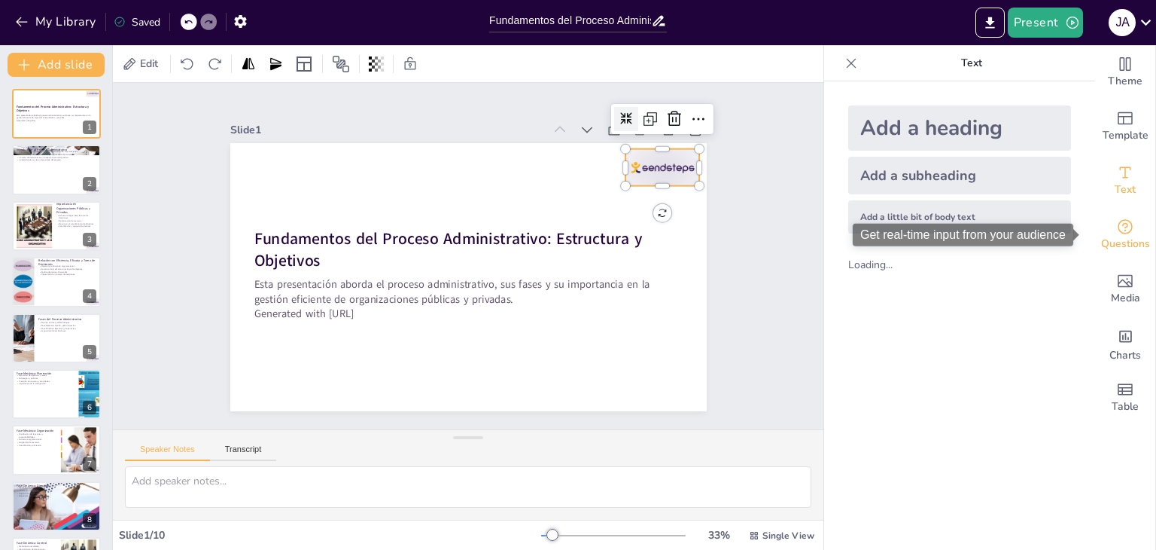
click at [1123, 225] on icon "Get real-time input from your audience" at bounding box center [1126, 227] width 18 height 18
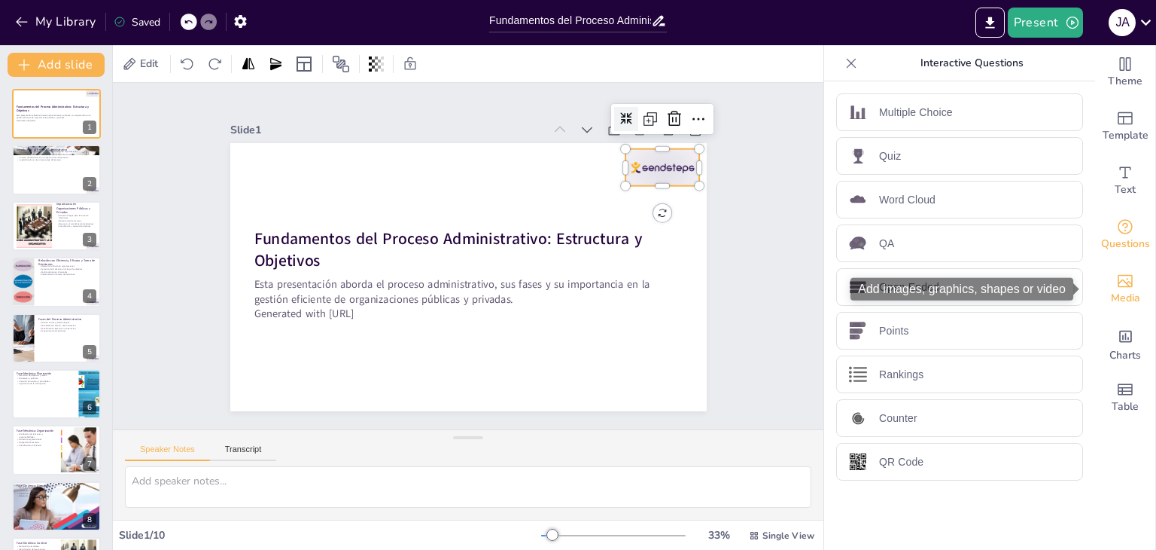
click at [1117, 264] on div "Media" at bounding box center [1126, 289] width 60 height 54
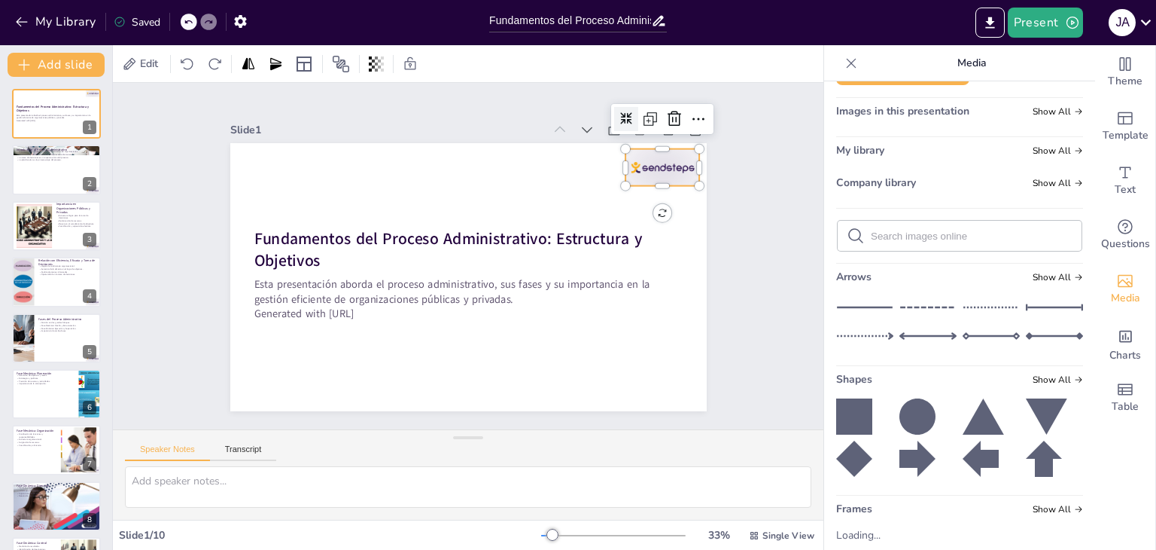
scroll to position [91, 0]
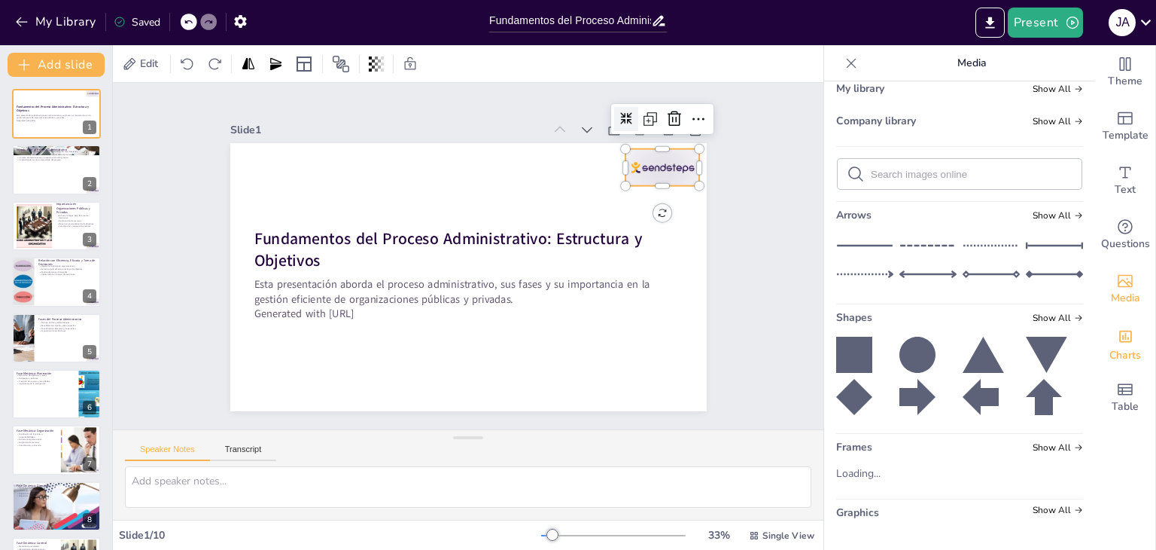
click at [1096, 346] on div "Charts" at bounding box center [1126, 343] width 60 height 54
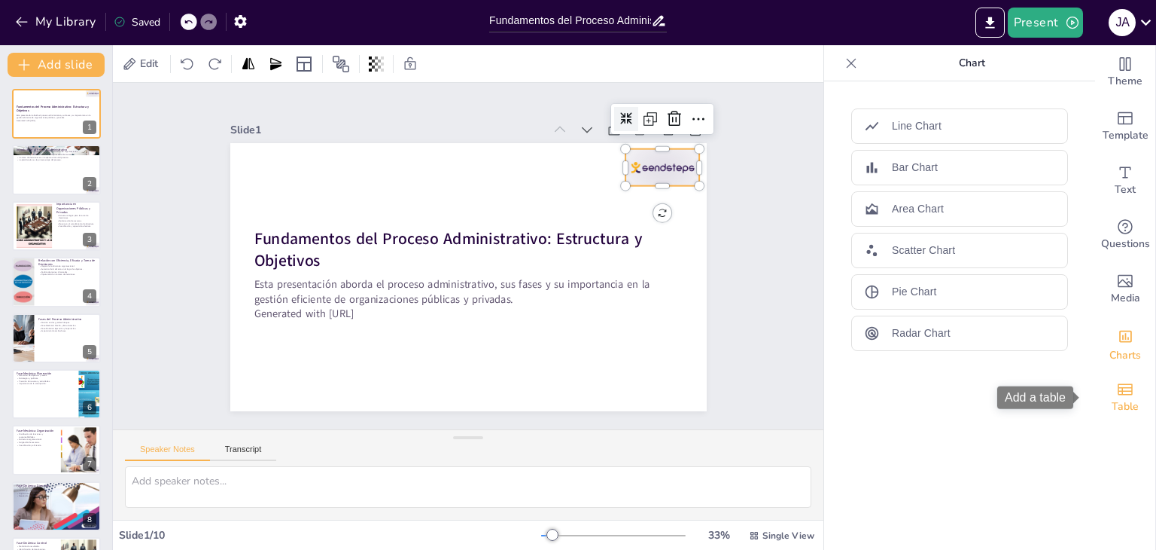
click at [1129, 392] on div "Table" at bounding box center [1126, 397] width 60 height 54
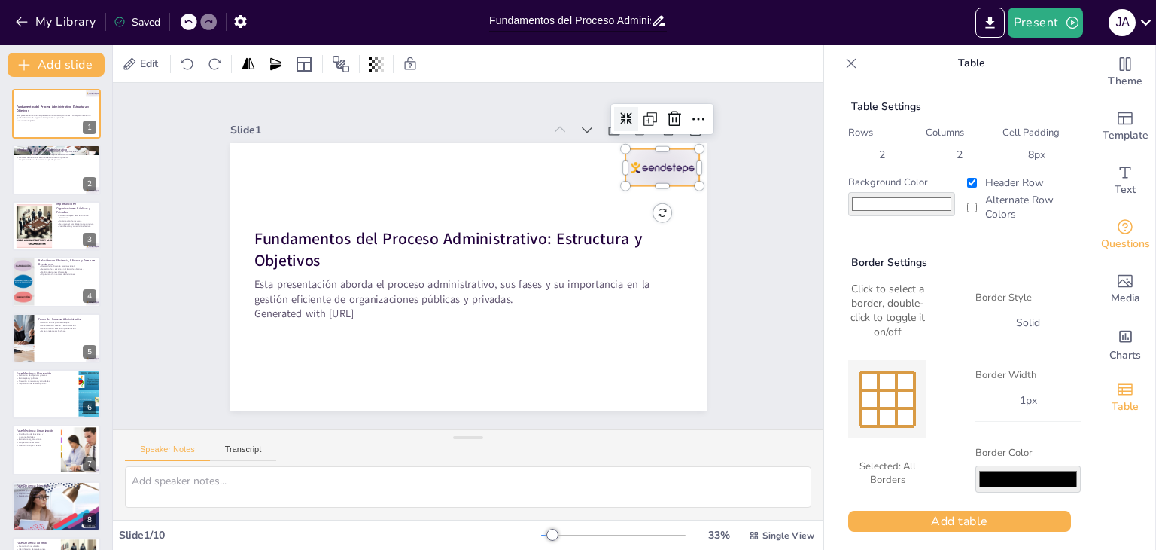
scroll to position [0, 0]
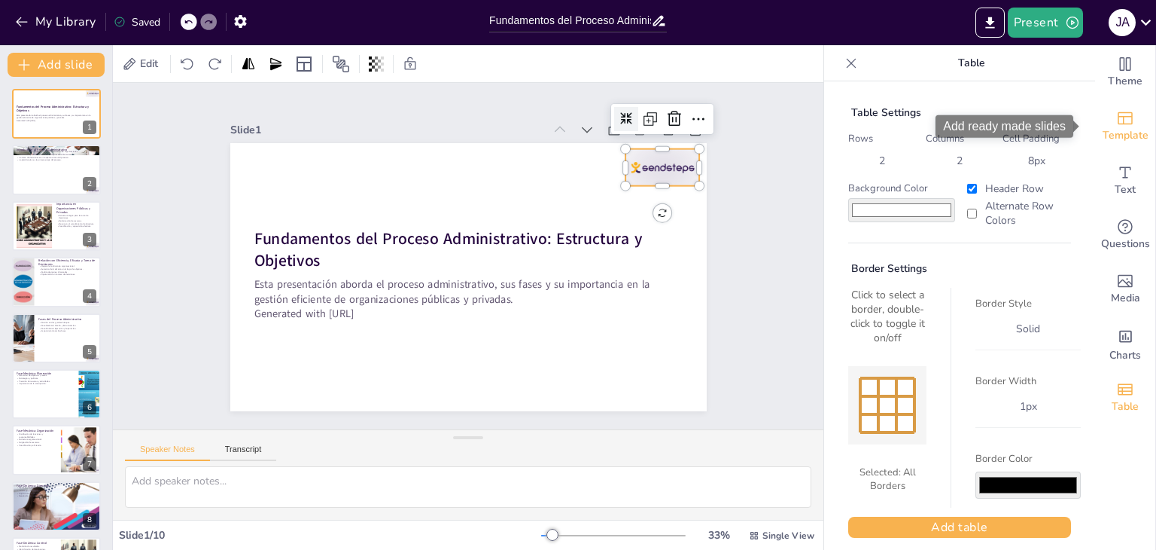
click at [1122, 137] on span "Template" at bounding box center [1126, 135] width 46 height 17
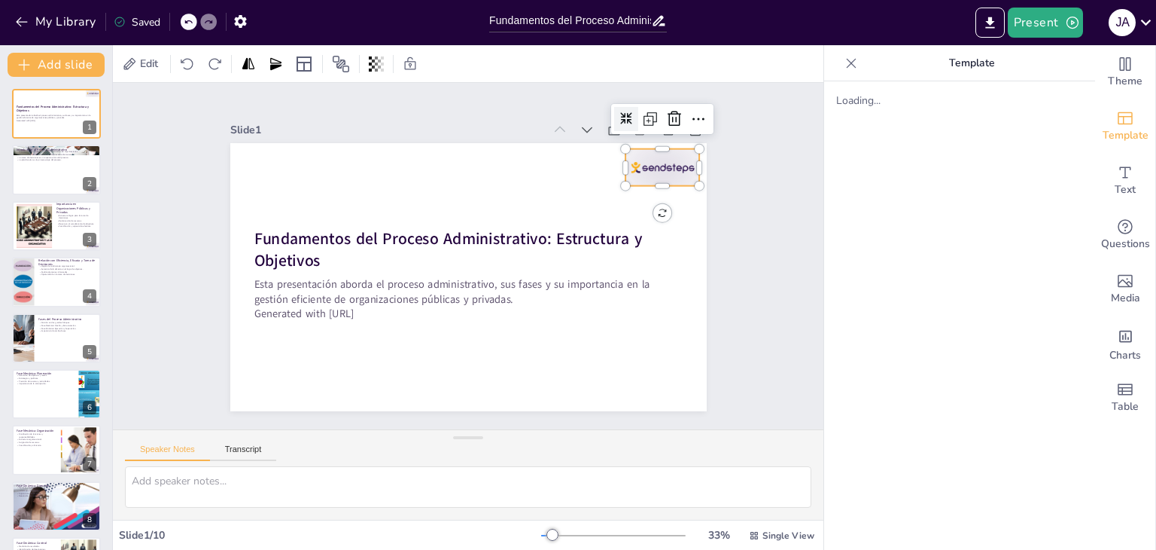
click at [827, 213] on div "Loading..." at bounding box center [959, 315] width 271 height 468
click at [849, 68] on div at bounding box center [852, 63] width 24 height 24
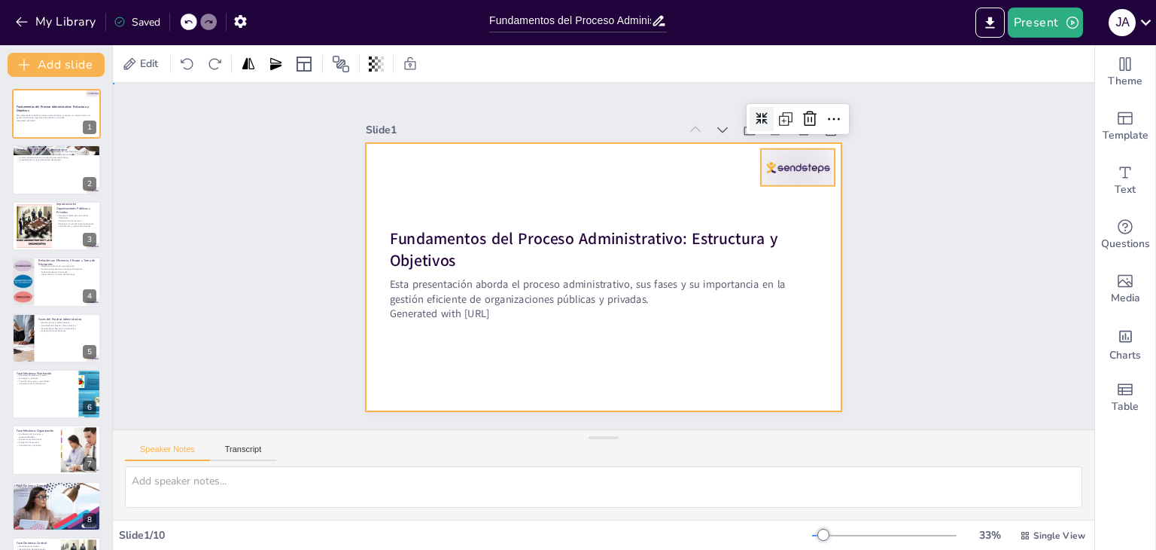
click at [513, 178] on div at bounding box center [603, 235] width 477 height 268
click at [517, 328] on div at bounding box center [600, 235] width 522 height 361
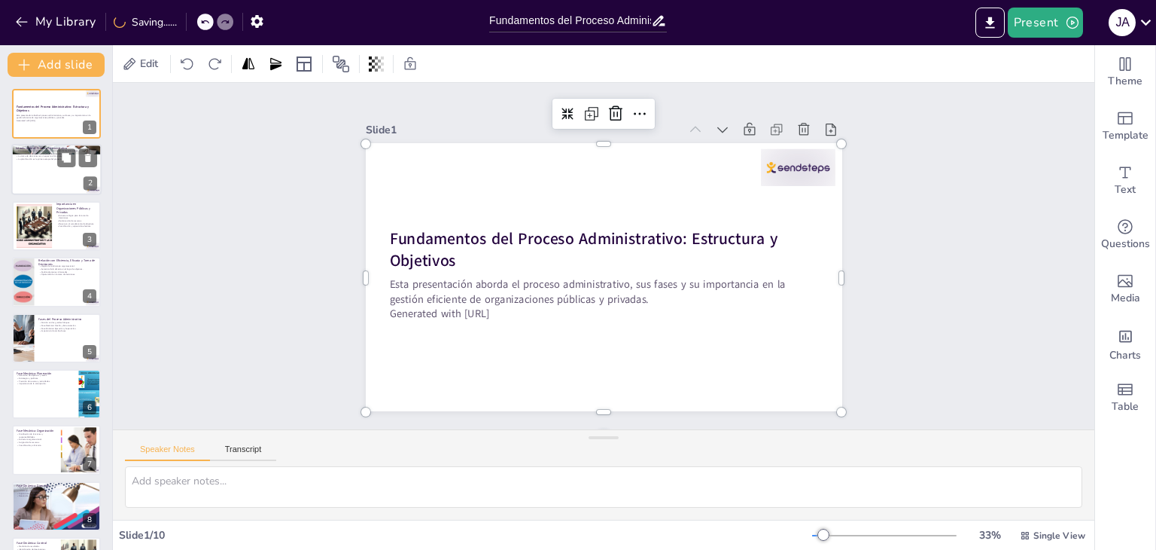
drag, startPoint x: 35, startPoint y: 173, endPoint x: 49, endPoint y: 154, distance: 23.2
click at [37, 173] on div at bounding box center [56, 170] width 90 height 51
type textarea "El proceso administrativo es fundamental para asegurar que las organizaciones o…"
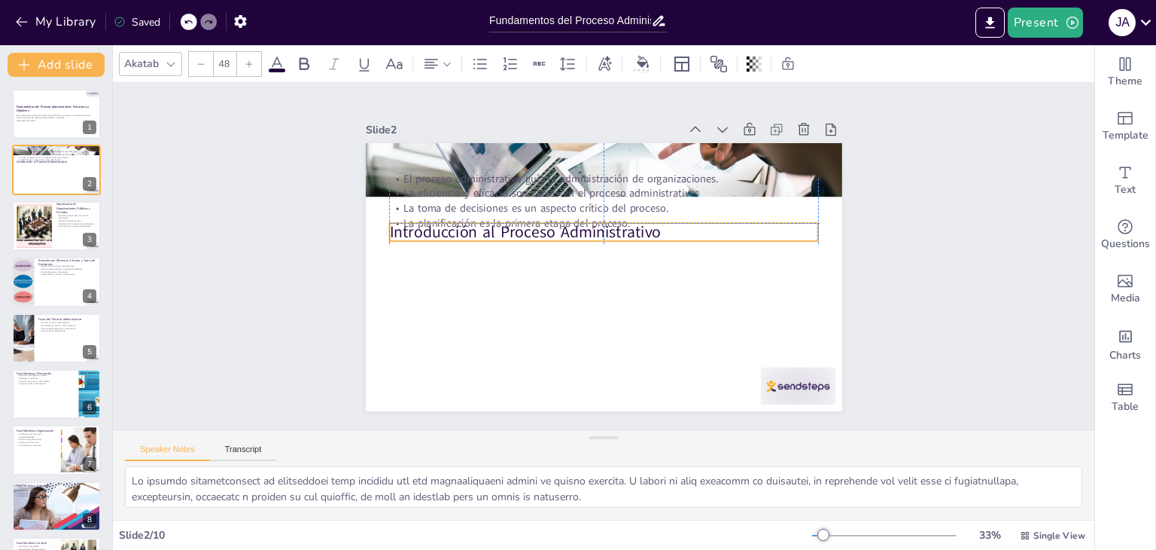
drag, startPoint x: 593, startPoint y: 152, endPoint x: 595, endPoint y: 221, distance: 69.3
click at [595, 221] on div "Introducción al Proceso Administrativo El proceso administrativo guía la admini…" at bounding box center [688, 180] width 318 height 354
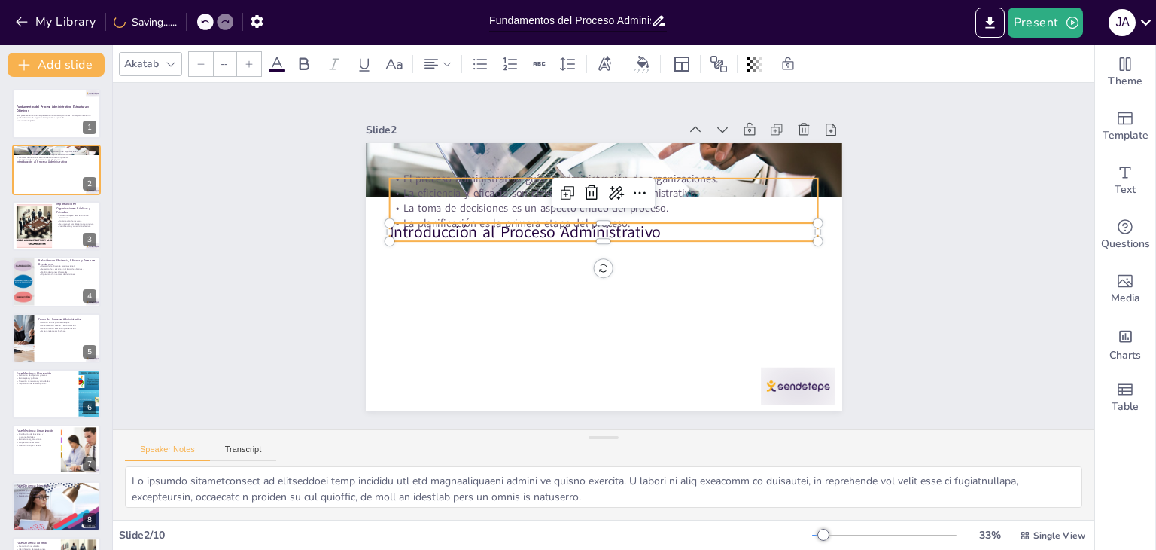
type input "32"
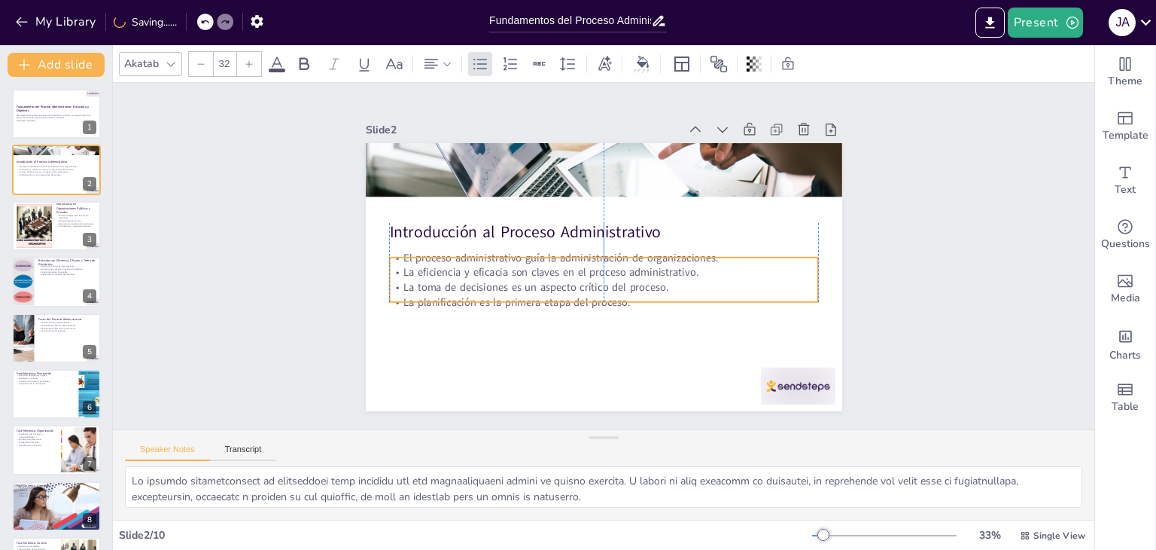
drag, startPoint x: 544, startPoint y: 166, endPoint x: 544, endPoint y: 245, distance: 79.1
click at [544, 245] on p "El proceso administrativo guía la administración de organizaciones." at bounding box center [602, 257] width 329 height 298
click at [875, 235] on div "Slide 1 Fundamentos del Proceso Administrativo: Estructura y Objetivos Esta pre…" at bounding box center [603, 255] width 543 height 1032
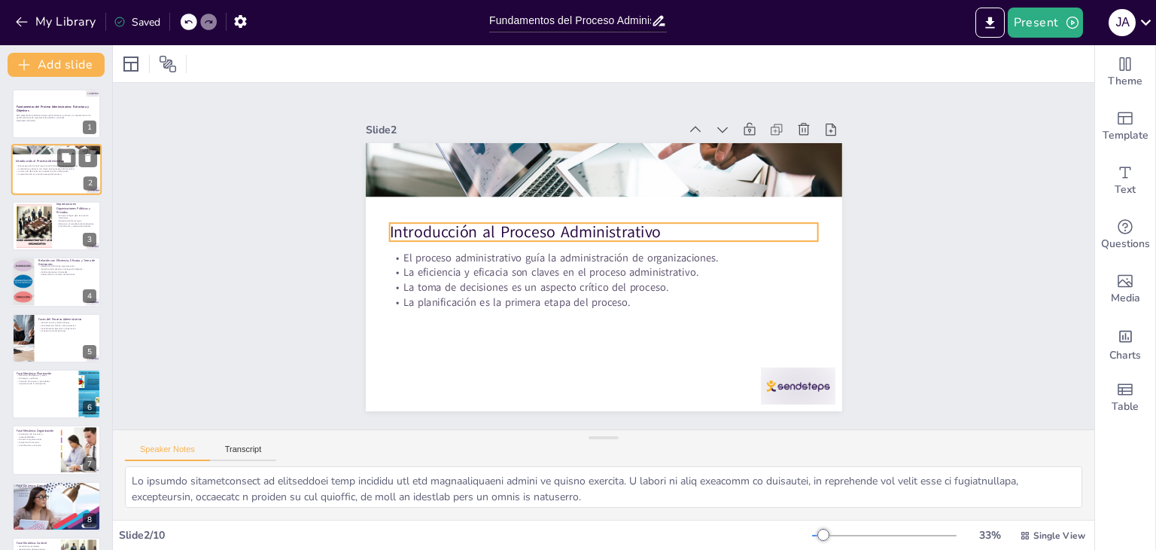
click at [41, 159] on p "Introducción al Proceso Administrativo" at bounding box center [56, 161] width 81 height 5
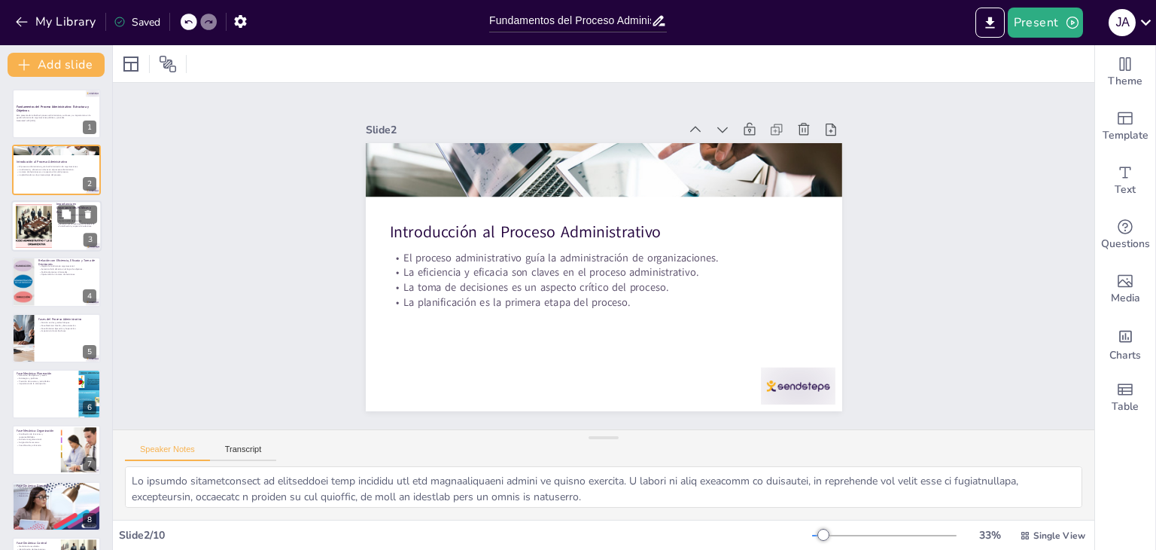
click at [63, 242] on div at bounding box center [56, 225] width 90 height 51
type textarea "La estructura lógica que proporciona el proceso administrativo es vital para qu…"
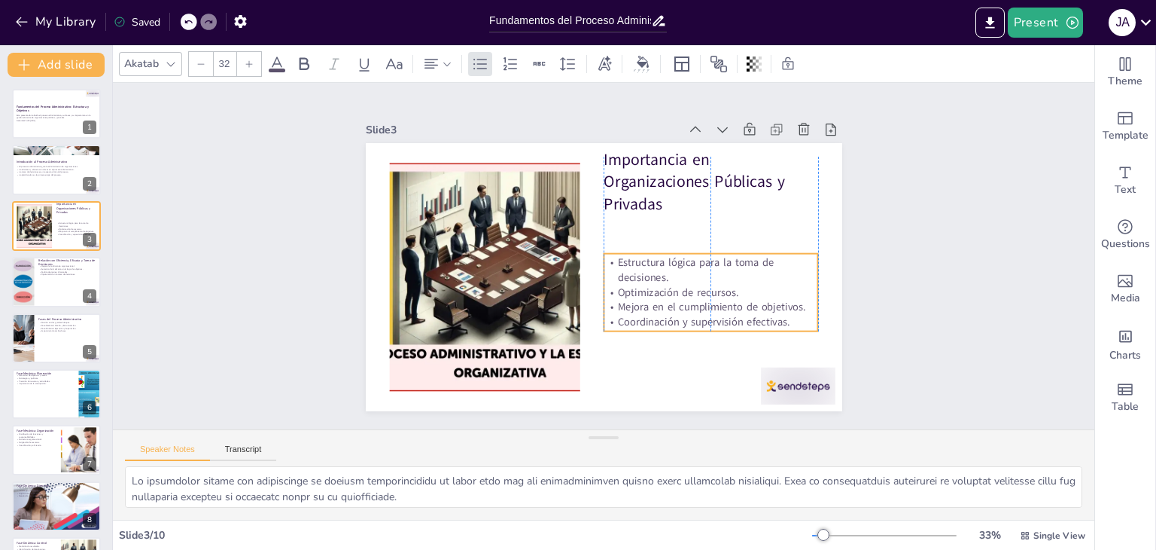
drag, startPoint x: 664, startPoint y: 230, endPoint x: 666, endPoint y: 276, distance: 45.2
click at [666, 276] on p "Estructura lógica para la toma de decisiones." at bounding box center [624, 362] width 95 height 213
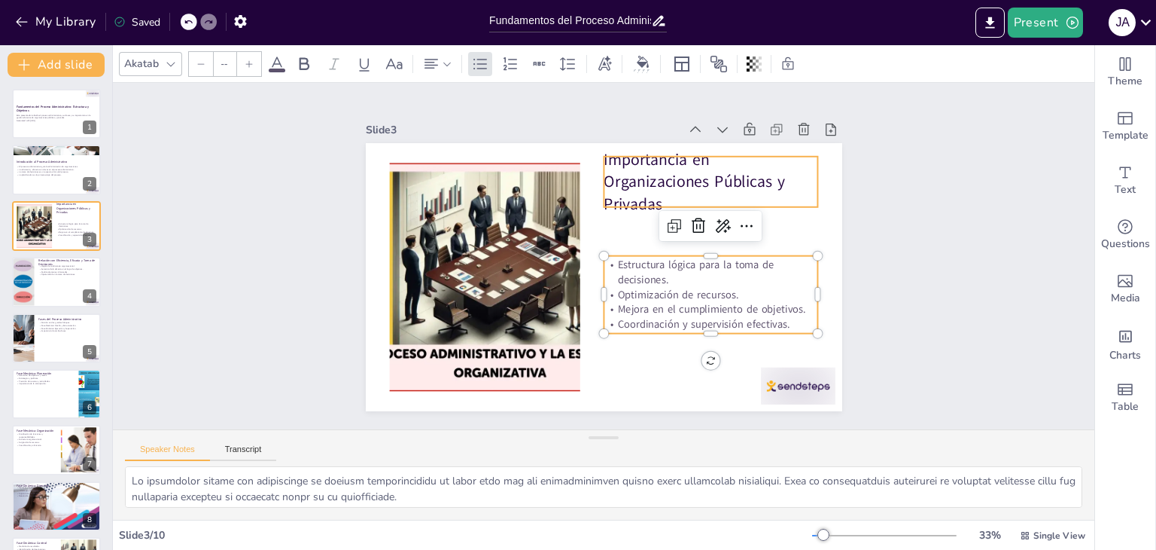
type input "48"
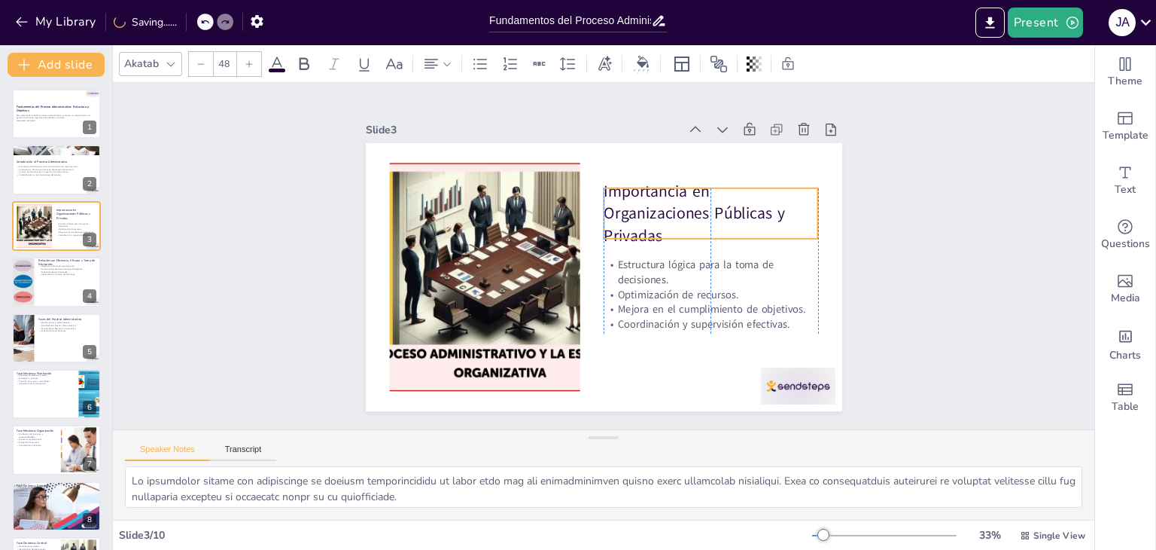
drag, startPoint x: 635, startPoint y: 182, endPoint x: 634, endPoint y: 214, distance: 31.7
click at [634, 261] on p "Importancia en Organizaciones Públicas y Privadas" at bounding box center [576, 367] width 180 height 212
click at [894, 184] on div "Slide 1 Fundamentos del Proceso Administrativo: Estructura y Objetivos Esta pre…" at bounding box center [603, 256] width 1023 height 791
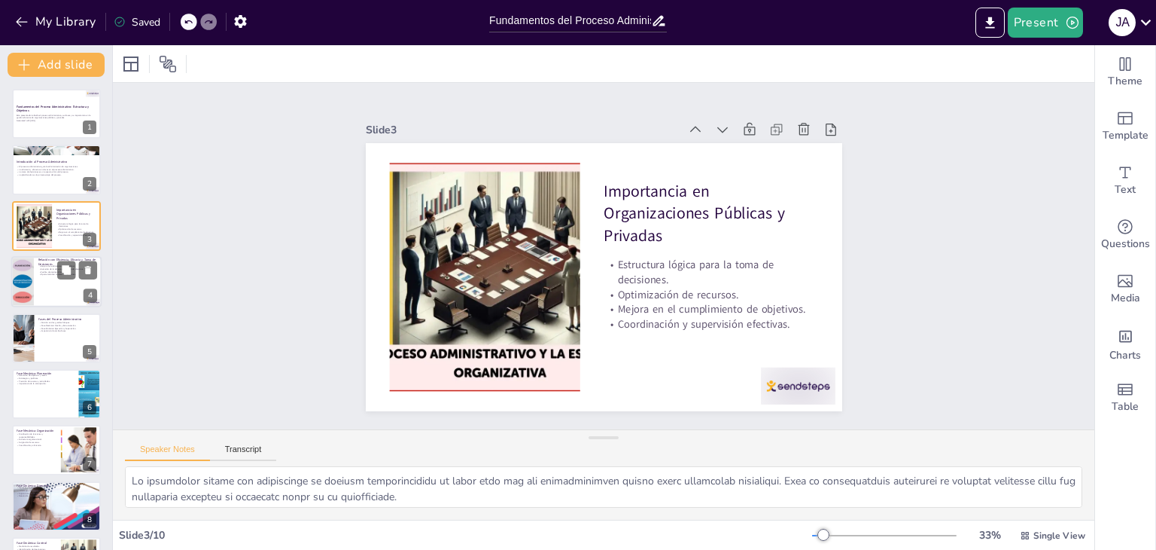
click at [38, 275] on p "Oportunidad en la toma de decisiones." at bounding box center [67, 274] width 59 height 3
type textarea "La mejora de la eficiencia organizacional es uno de los principales objetivos d…"
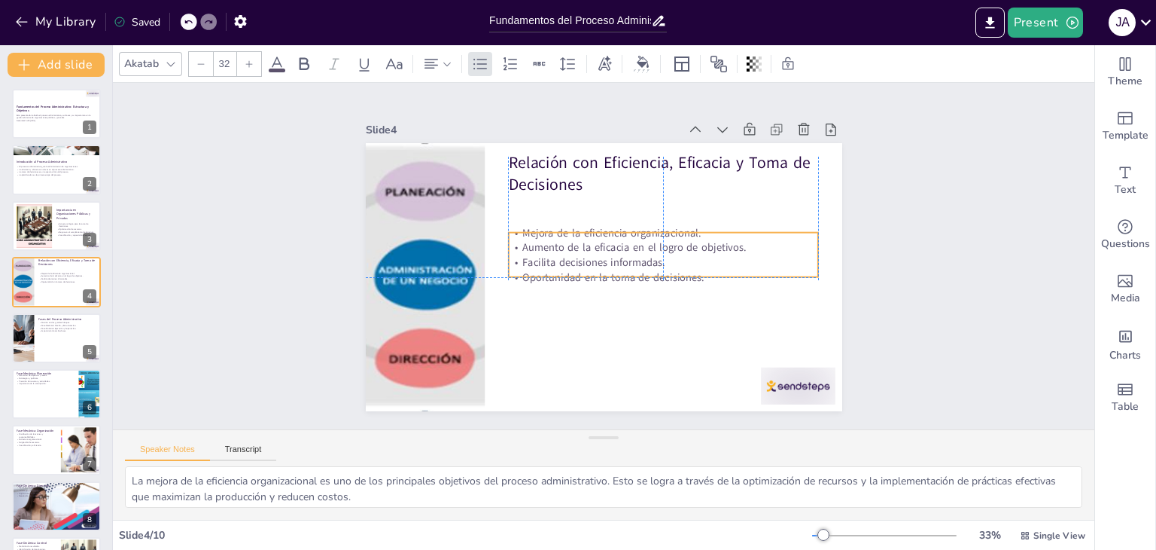
drag, startPoint x: 533, startPoint y: 215, endPoint x: 531, endPoint y: 255, distance: 40.7
click at [544, 255] on p "Facilita decisiones informadas." at bounding box center [628, 311] width 168 height 276
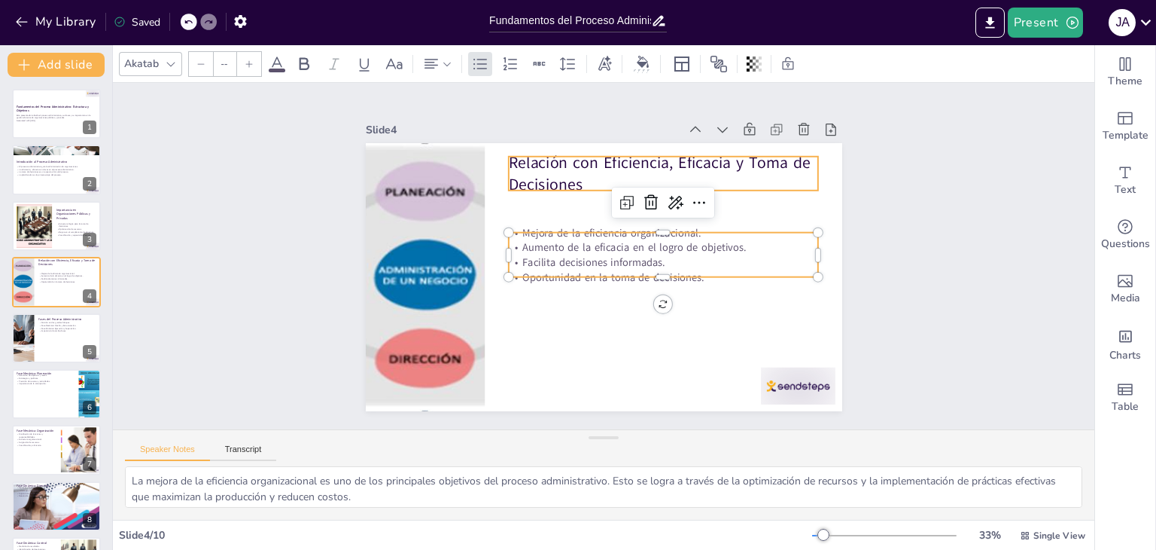
type input "48"
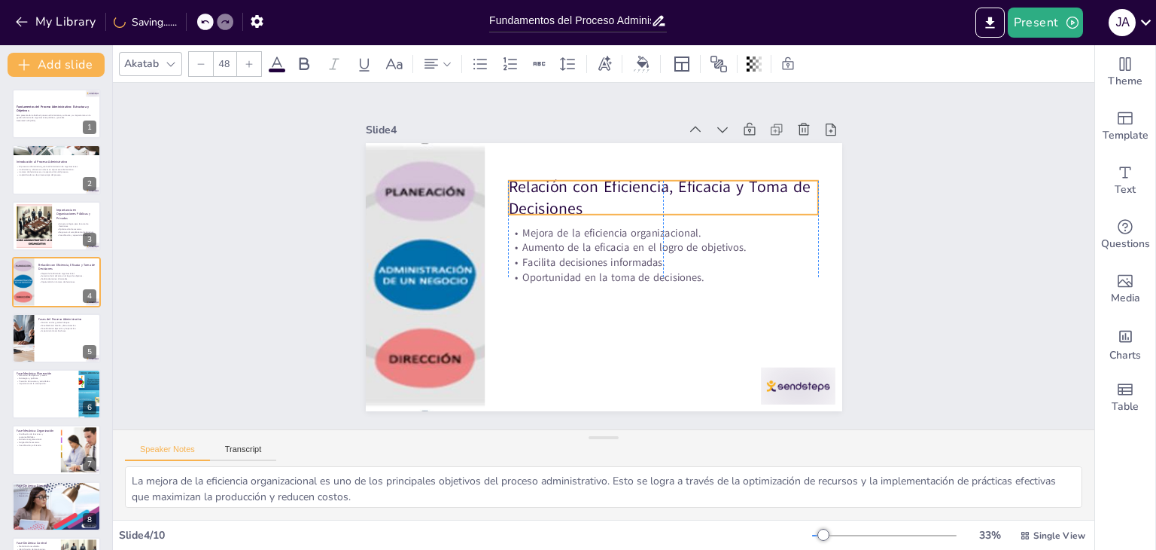
drag, startPoint x: 524, startPoint y: 163, endPoint x: 526, endPoint y: 187, distance: 24.2
click at [539, 187] on p "Relación con Eficiencia, Eficacia y Toma de Decisiones" at bounding box center [684, 236] width 291 height 194
click at [57, 316] on p "Fases del Proceso Administrativo" at bounding box center [67, 318] width 59 height 5
type textarea "La división del proceso administrativo en fases mecánicas y dinámicas permite a…"
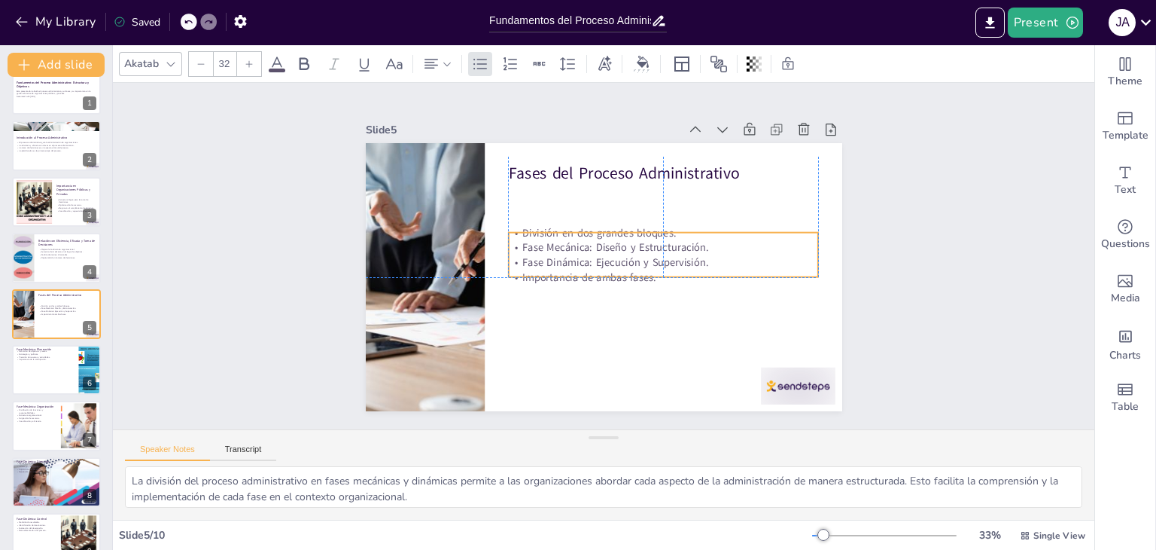
drag, startPoint x: 614, startPoint y: 215, endPoint x: 611, endPoint y: 252, distance: 37.7
click at [611, 252] on p "Fase Dinámica: Ejecución y Supervisión." at bounding box center [597, 197] width 79 height 306
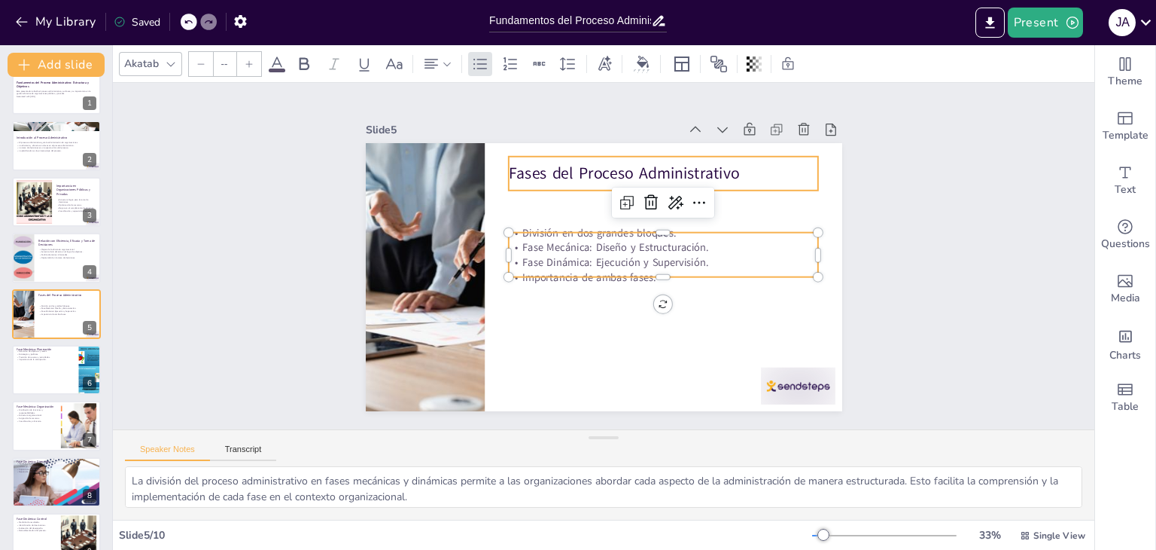
type input "48"
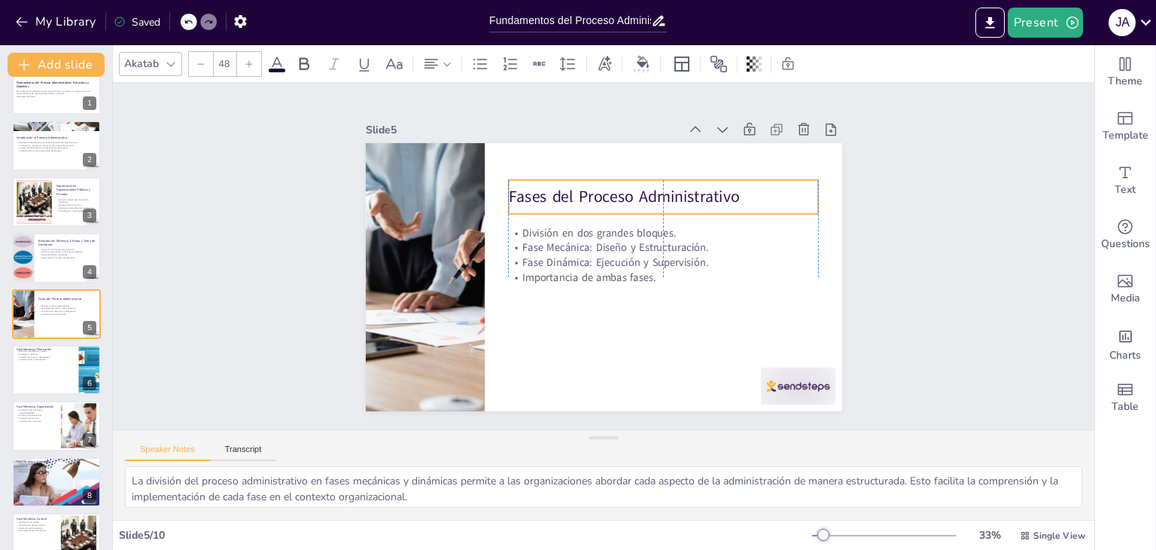
drag, startPoint x: 556, startPoint y: 166, endPoint x: 555, endPoint y: 190, distance: 24.1
click at [555, 197] on p "Fases del Proceso Administrativo" at bounding box center [625, 336] width 174 height 279
drag, startPoint x: 64, startPoint y: 385, endPoint x: 157, endPoint y: 352, distance: 98.1
click at [65, 385] on div at bounding box center [56, 369] width 90 height 51
type textarea "La definición clara de objetivos y metas es el primer paso en la planeación. Es…"
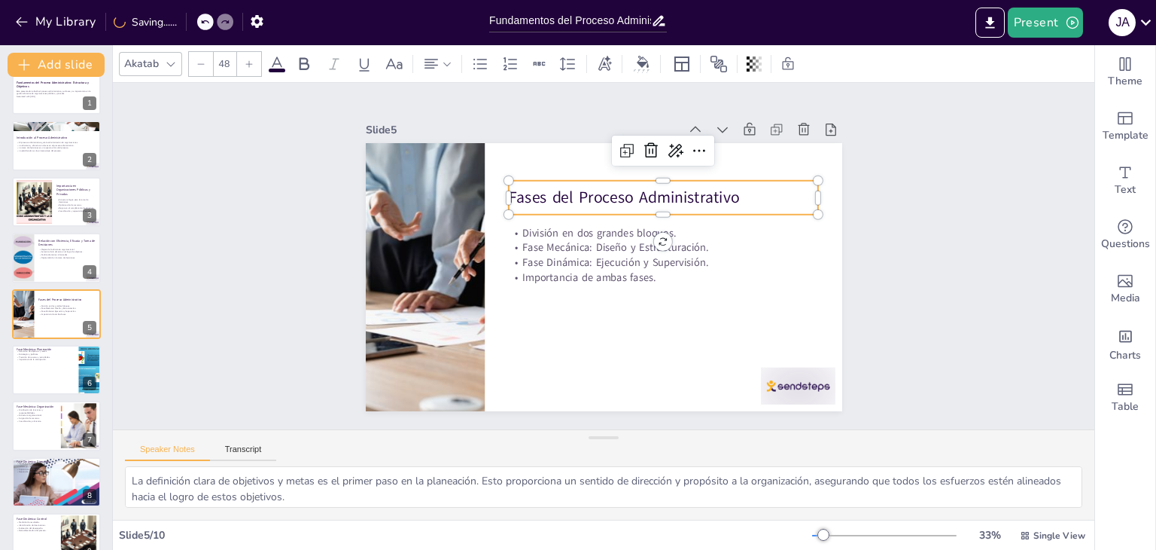
scroll to position [81, 0]
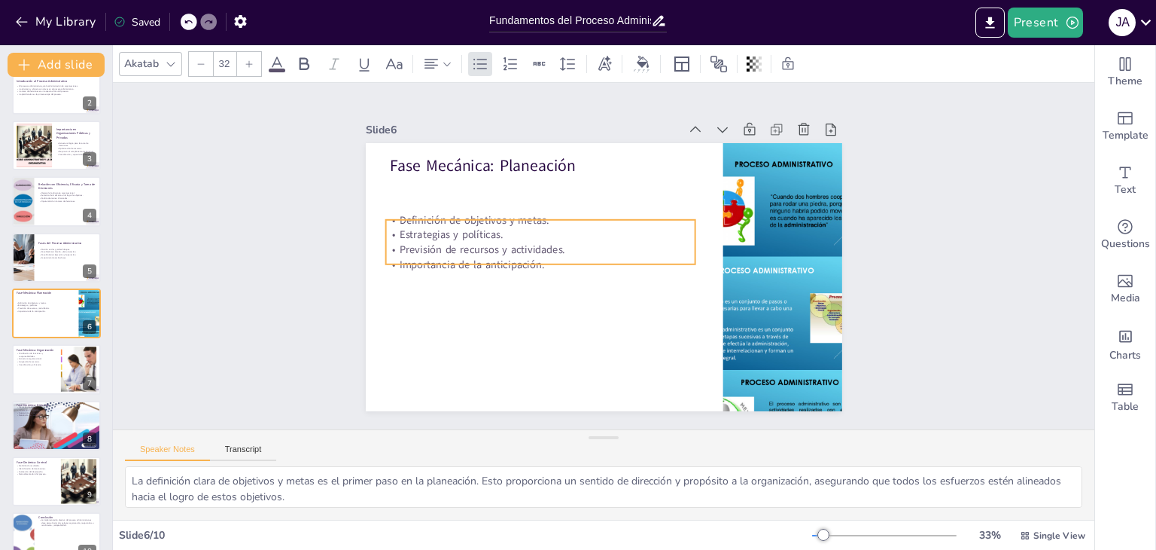
drag, startPoint x: 515, startPoint y: 206, endPoint x: 512, endPoint y: 253, distance: 46.8
click at [584, 253] on p "Previsión de recursos y actividades." at bounding box center [623, 195] width 79 height 306
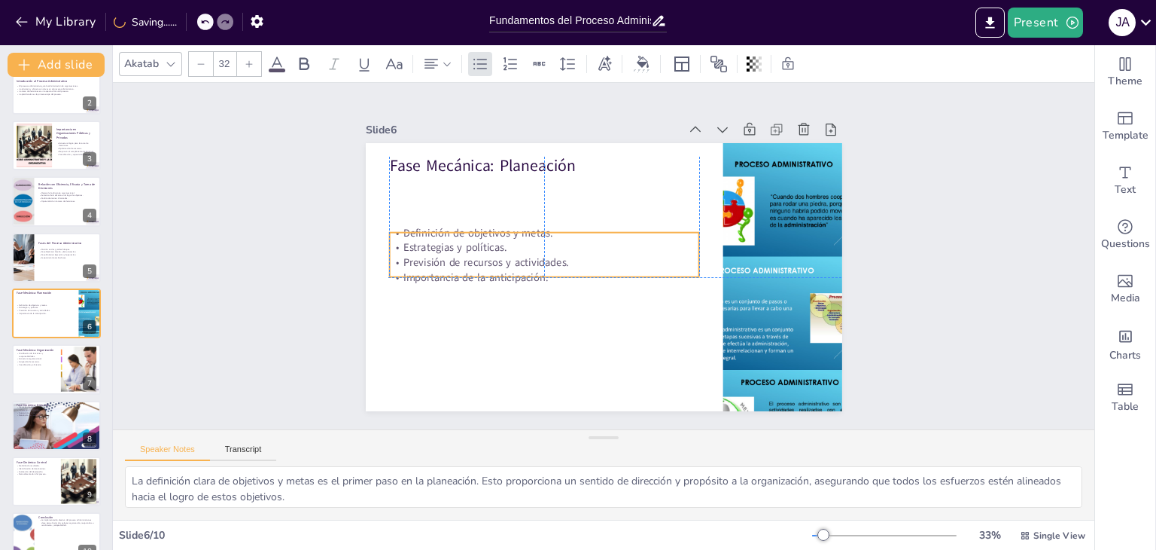
click at [445, 239] on p "Estrategias y políticas." at bounding box center [565, 210] width 240 height 218
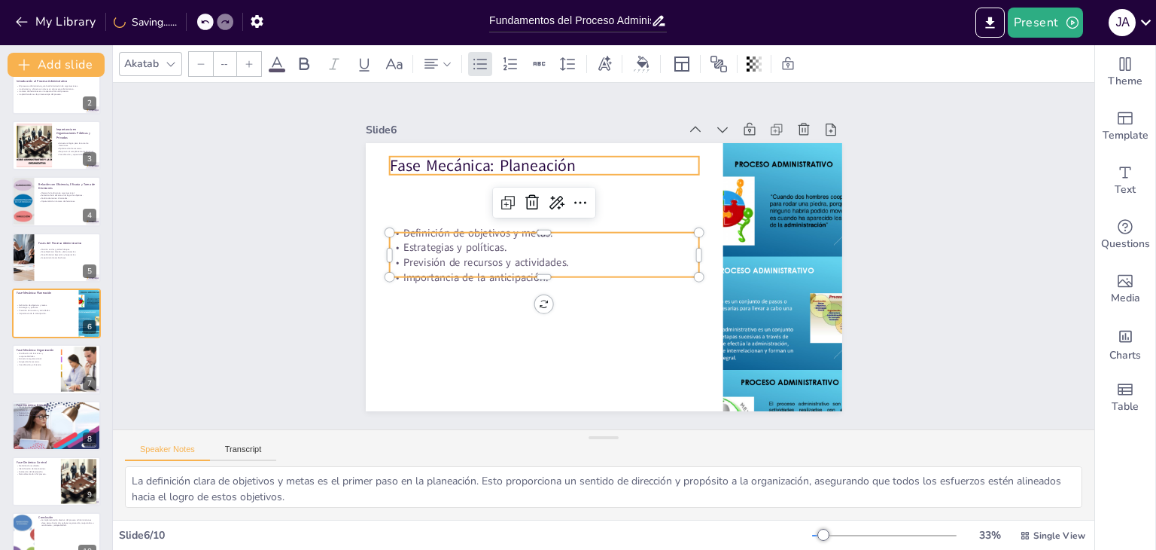
type input "48"
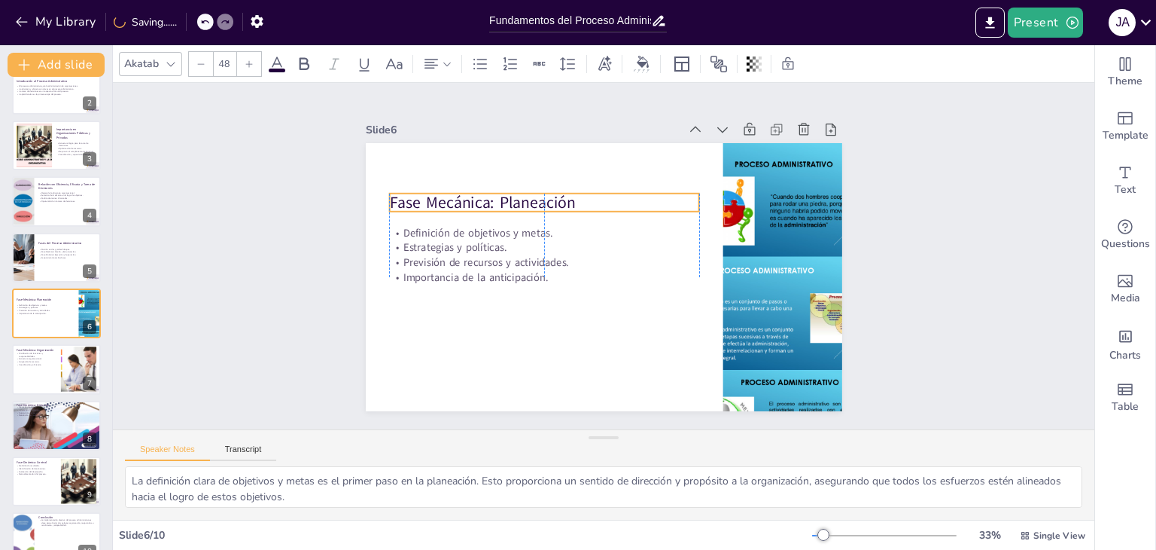
drag, startPoint x: 418, startPoint y: 162, endPoint x: 420, endPoint y: 200, distance: 38.5
click at [492, 200] on p "Fase Mecánica: Planeación" at bounding box center [604, 175] width 224 height 245
click at [27, 360] on p "Asignación de recursos." at bounding box center [36, 361] width 41 height 3
type textarea "La distribución adecuada de funciones y responsabilidades es esencial para el f…"
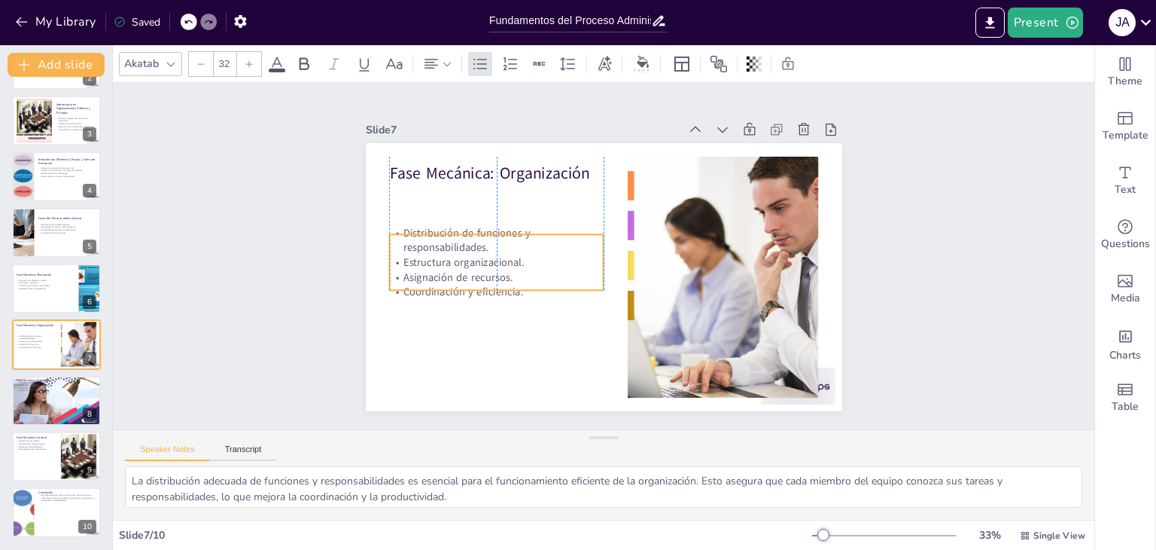
drag, startPoint x: 448, startPoint y: 233, endPoint x: 447, endPoint y: 273, distance: 39.9
click at [617, 273] on p "Asignación de recursos." at bounding box center [624, 363] width 15 height 215
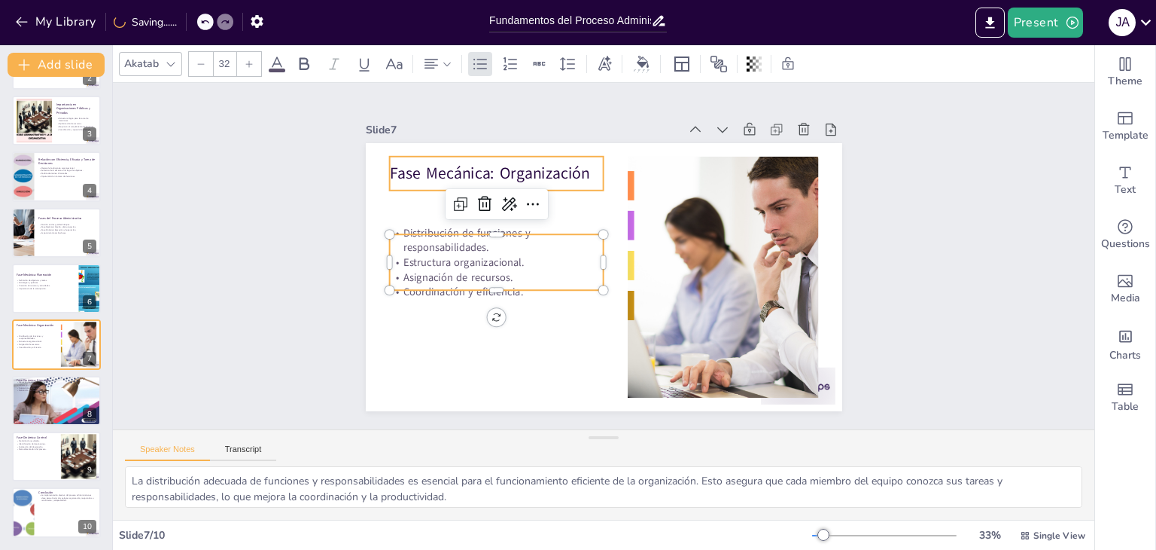
type input "48"
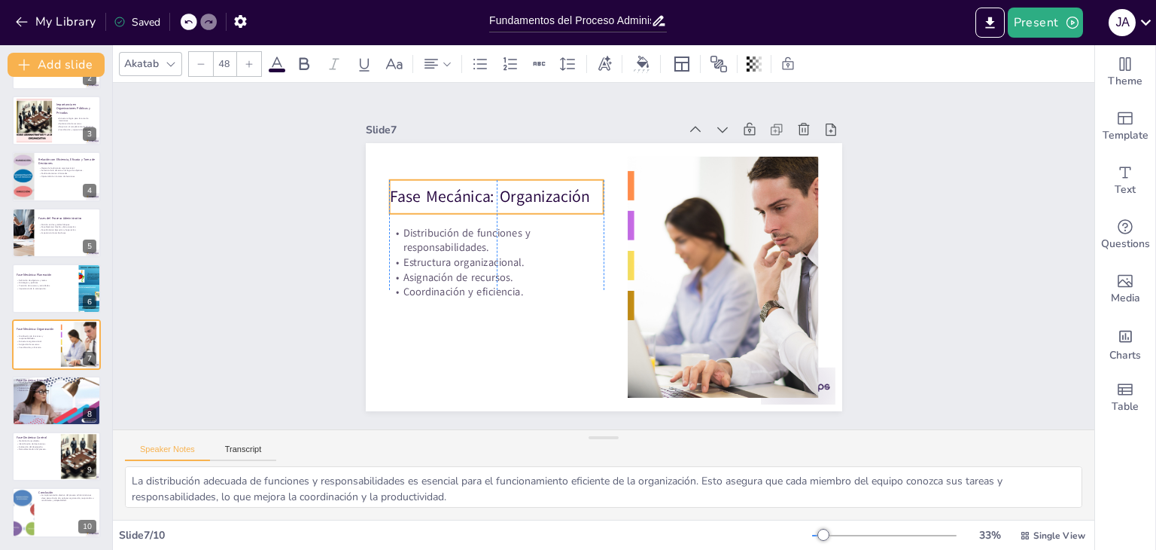
drag, startPoint x: 437, startPoint y: 166, endPoint x: 437, endPoint y: 189, distance: 23.4
click at [537, 271] on p "Fase Mecánica: Organización" at bounding box center [580, 376] width 87 height 211
click at [63, 413] on div at bounding box center [57, 400] width 94 height 51
type textarea "La ejecución de planes es el núcleo de la fase dinámica. Es aquí donde las estr…"
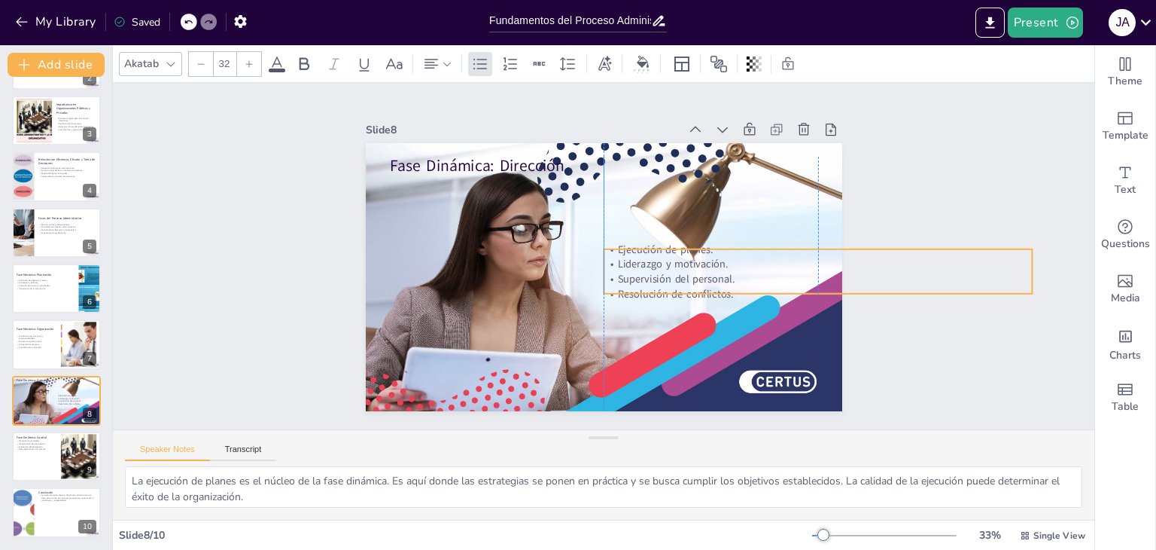
drag, startPoint x: 497, startPoint y: 201, endPoint x: 712, endPoint y: 273, distance: 226.4
click at [633, 273] on p "Supervisión del personal." at bounding box center [603, 471] width 59 height 428
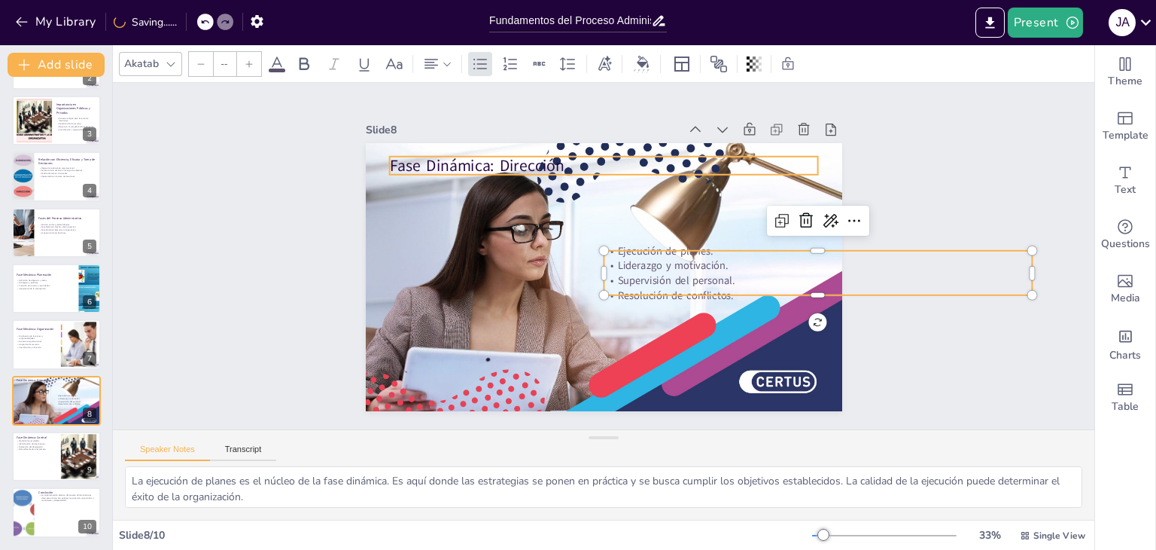
type input "48"
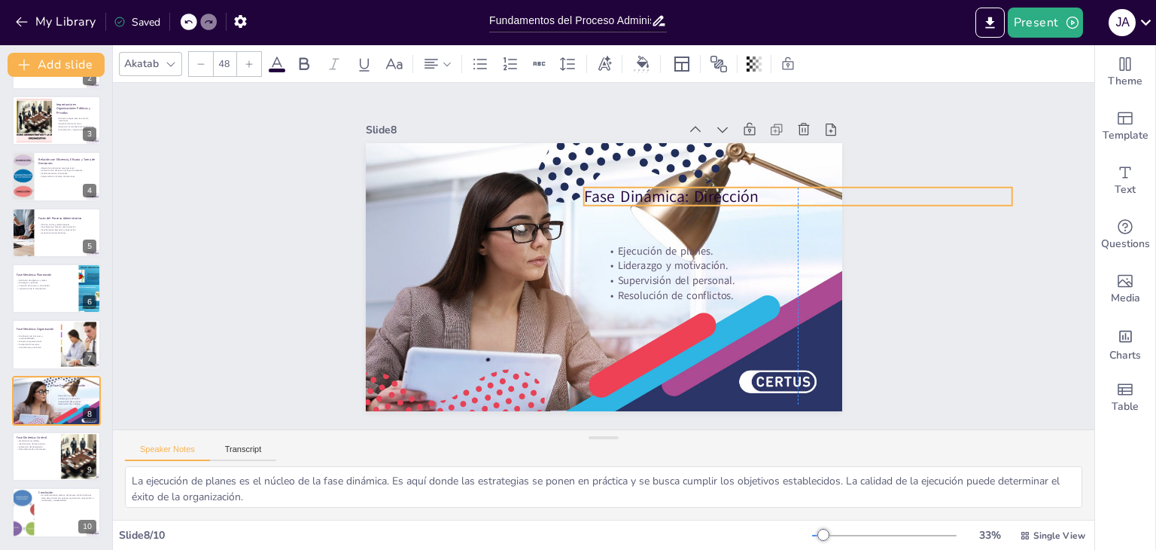
drag, startPoint x: 497, startPoint y: 160, endPoint x: 688, endPoint y: 190, distance: 193.7
click at [608, 190] on p "Fase Dinámica: Dirección" at bounding box center [401, 253] width 415 height 154
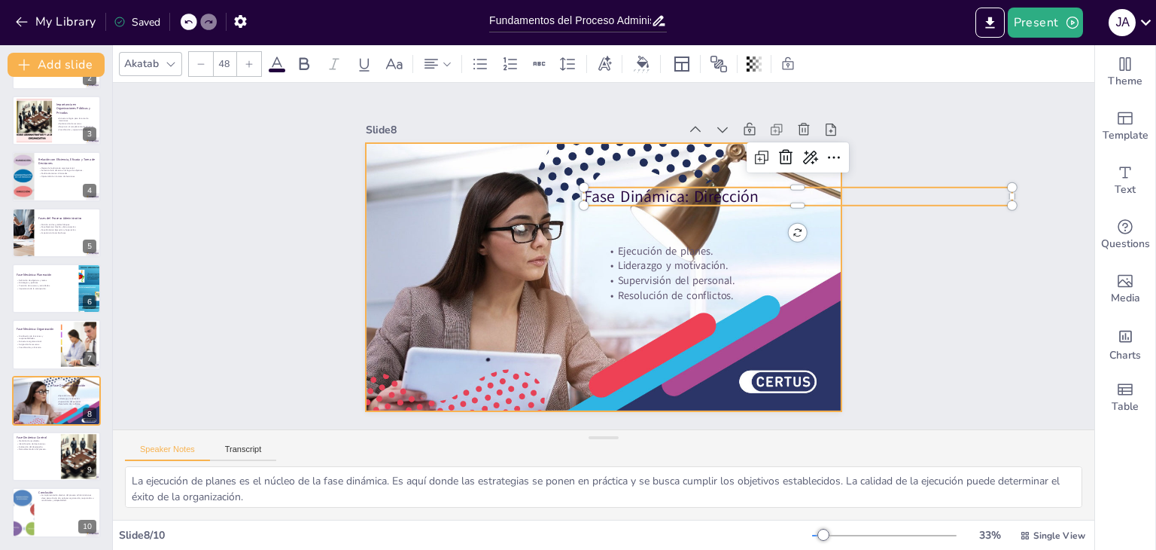
click at [517, 260] on div at bounding box center [620, 243] width 507 height 557
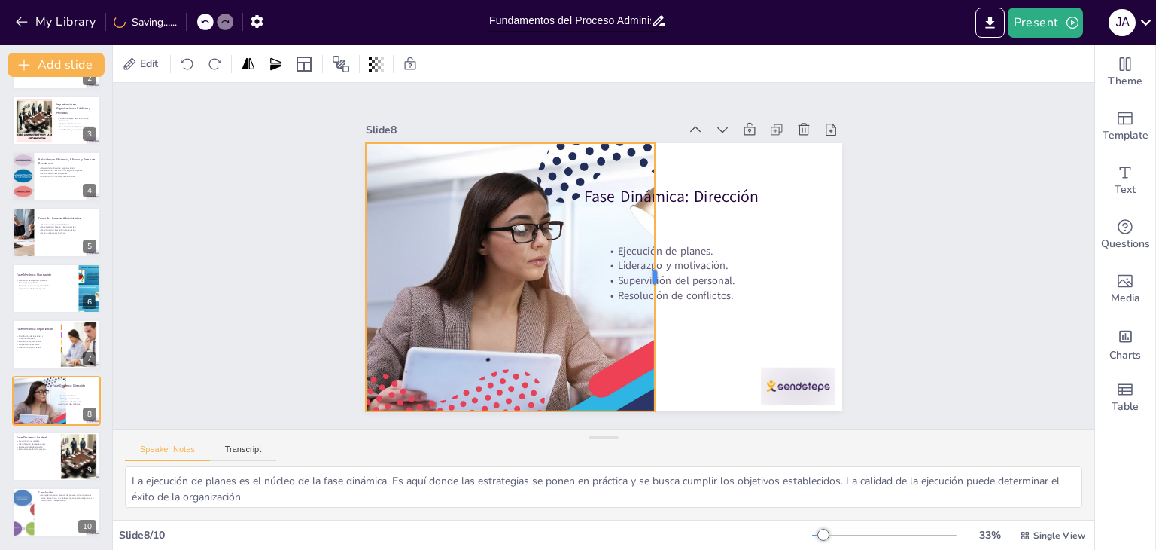
drag, startPoint x: 836, startPoint y: 269, endPoint x: 649, endPoint y: 285, distance: 187.5
click at [602, 285] on div at bounding box center [555, 218] width 94 height 259
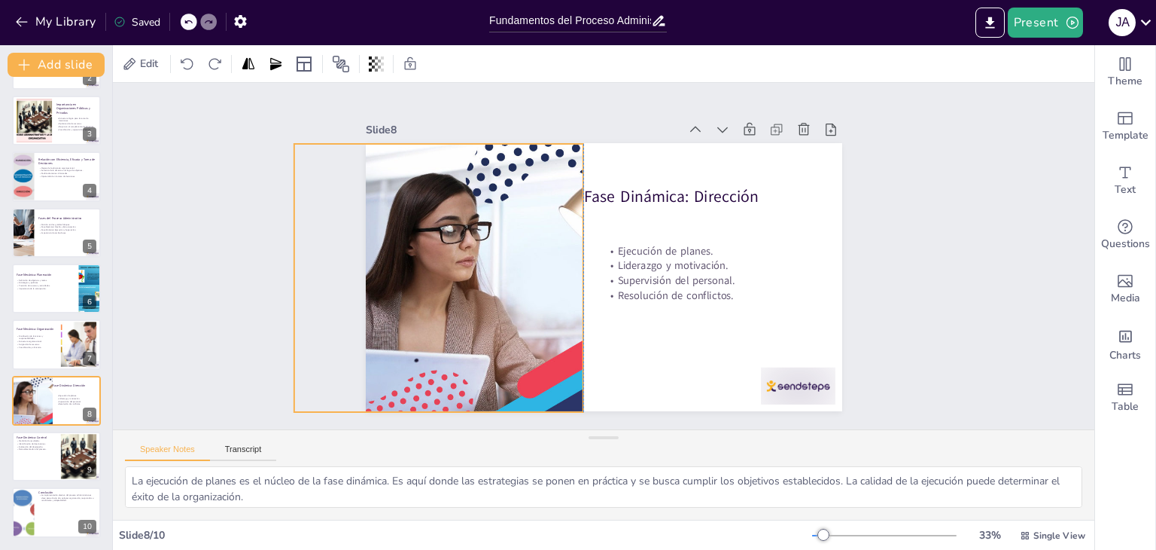
drag, startPoint x: 520, startPoint y: 282, endPoint x: 444, endPoint y: 283, distance: 75.3
click at [444, 283] on div at bounding box center [628, 185] width 507 height 557
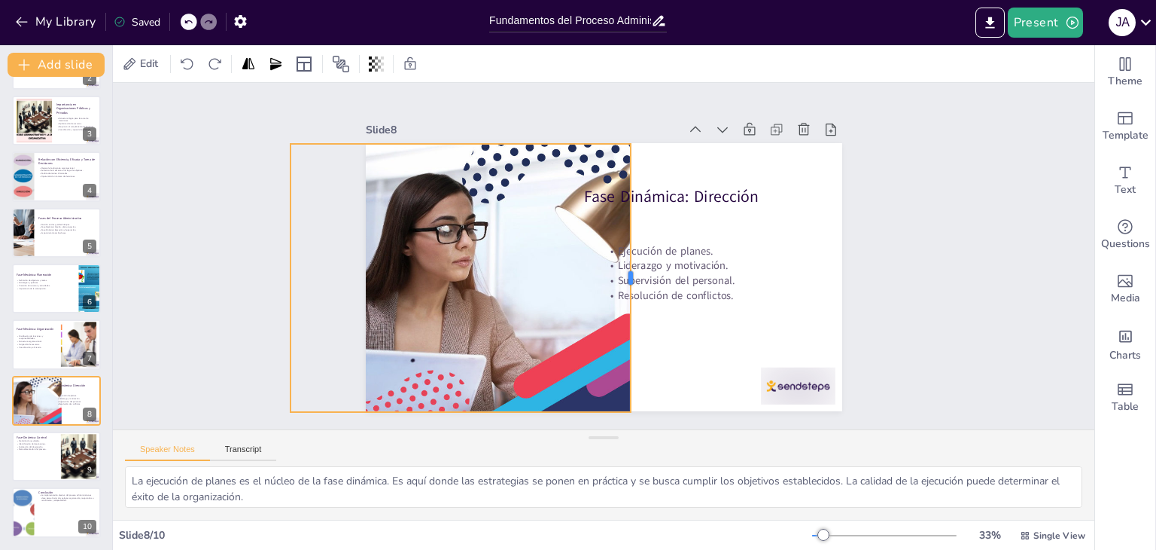
drag, startPoint x: 571, startPoint y: 273, endPoint x: 623, endPoint y: 279, distance: 51.5
click at [588, 279] on div at bounding box center [568, 238] width 40 height 268
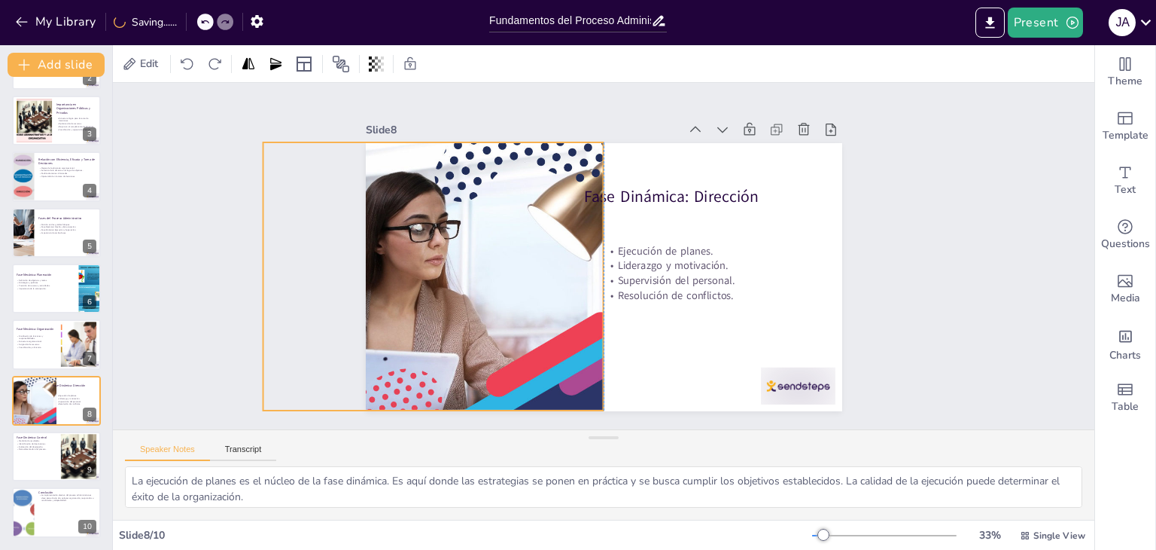
drag, startPoint x: 549, startPoint y: 282, endPoint x: 523, endPoint y: 281, distance: 26.4
click at [523, 281] on div at bounding box center [667, 171] width 546 height 529
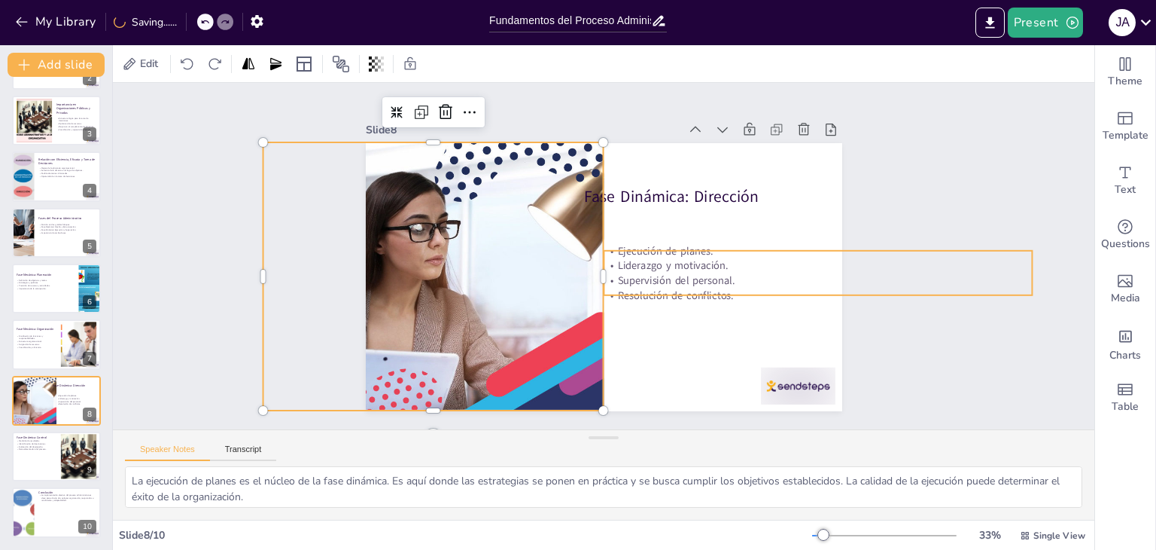
click at [827, 236] on div "Slide 1 Fundamentos del Proceso Administrativo: Estructura y Objetivos Esta pre…" at bounding box center [603, 256] width 446 height 1013
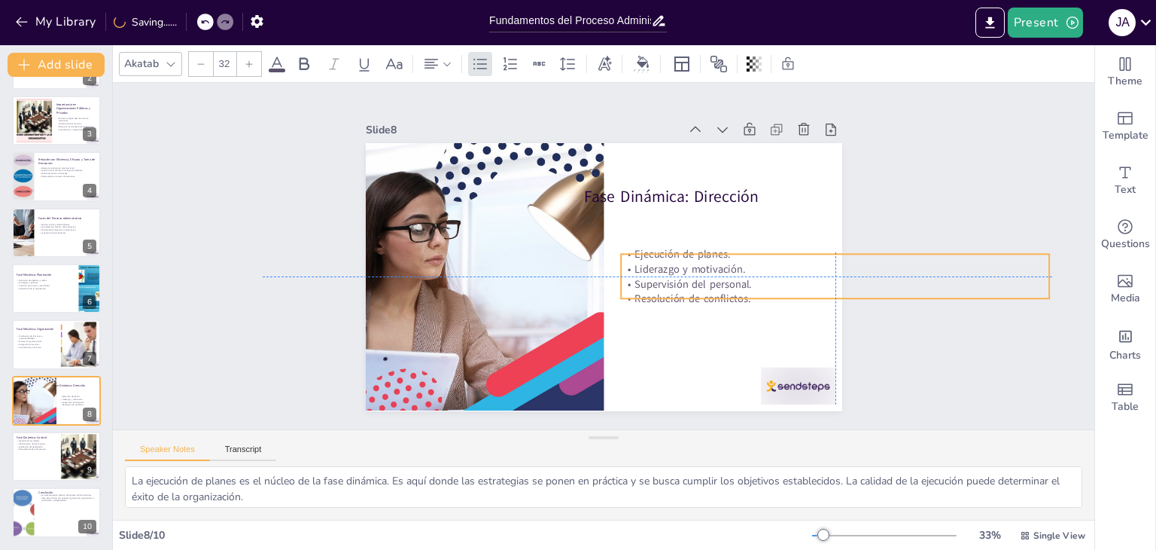
drag, startPoint x: 678, startPoint y: 264, endPoint x: 699, endPoint y: 267, distance: 20.5
click at [699, 273] on p "Liderazgo y motivación." at bounding box center [749, 437] width 298 height 328
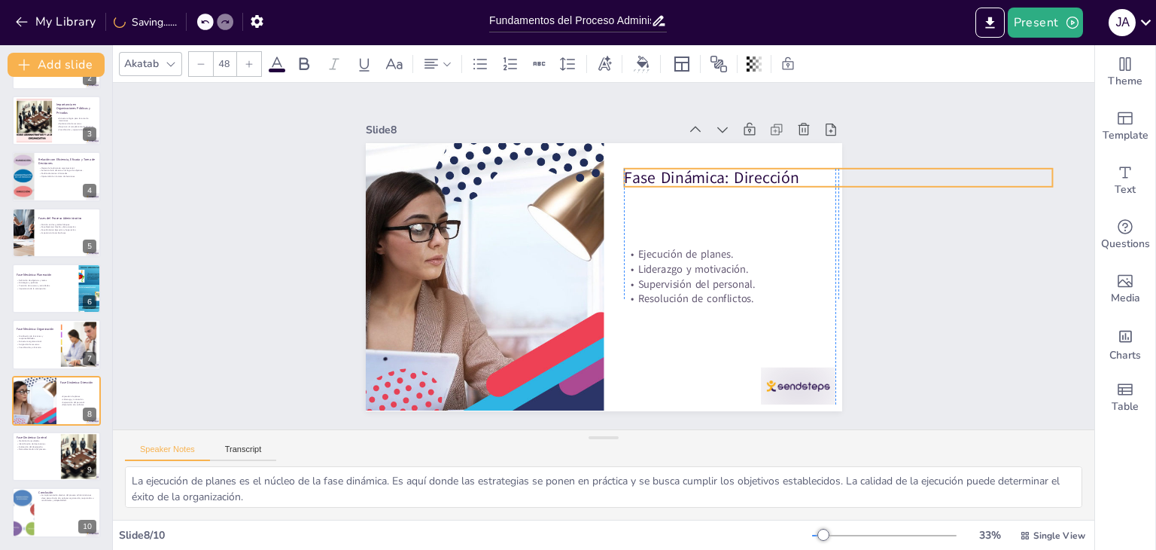
drag, startPoint x: 640, startPoint y: 192, endPoint x: 678, endPoint y: 173, distance: 42.1
click at [678, 173] on p "Fase Dinámica: Dirección" at bounding box center [838, 177] width 429 height 23
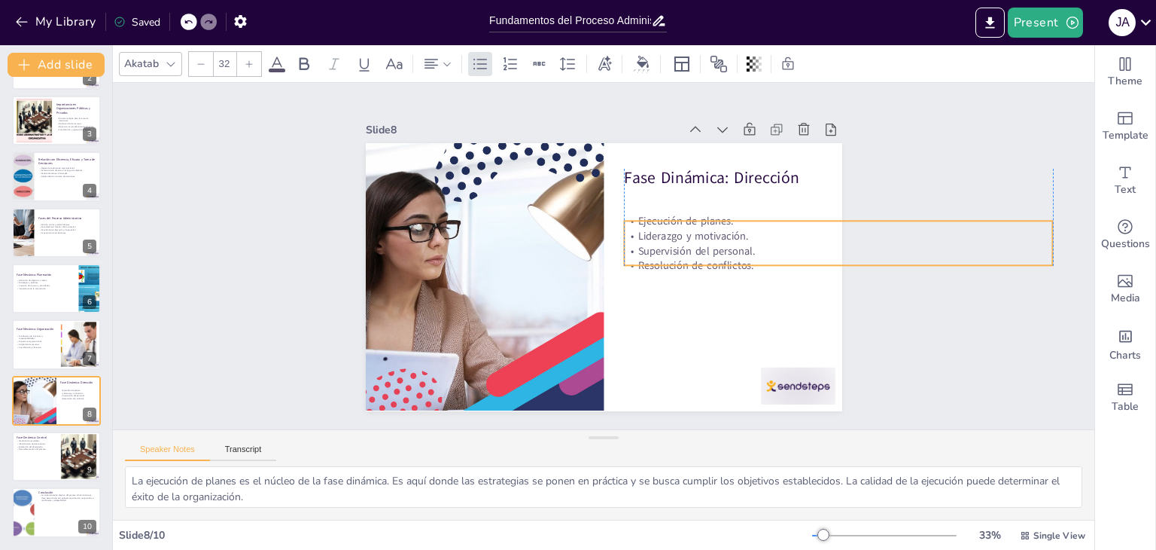
drag, startPoint x: 641, startPoint y: 278, endPoint x: 628, endPoint y: 200, distance: 79.5
click at [642, 245] on p "Supervisión del personal." at bounding box center [832, 202] width 422 height 104
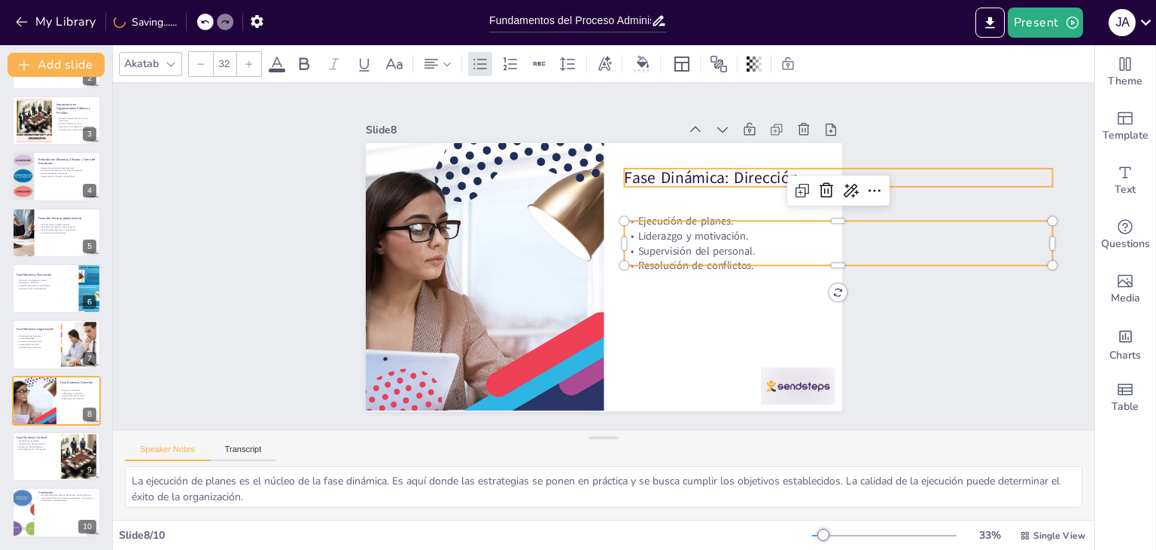
type input "48"
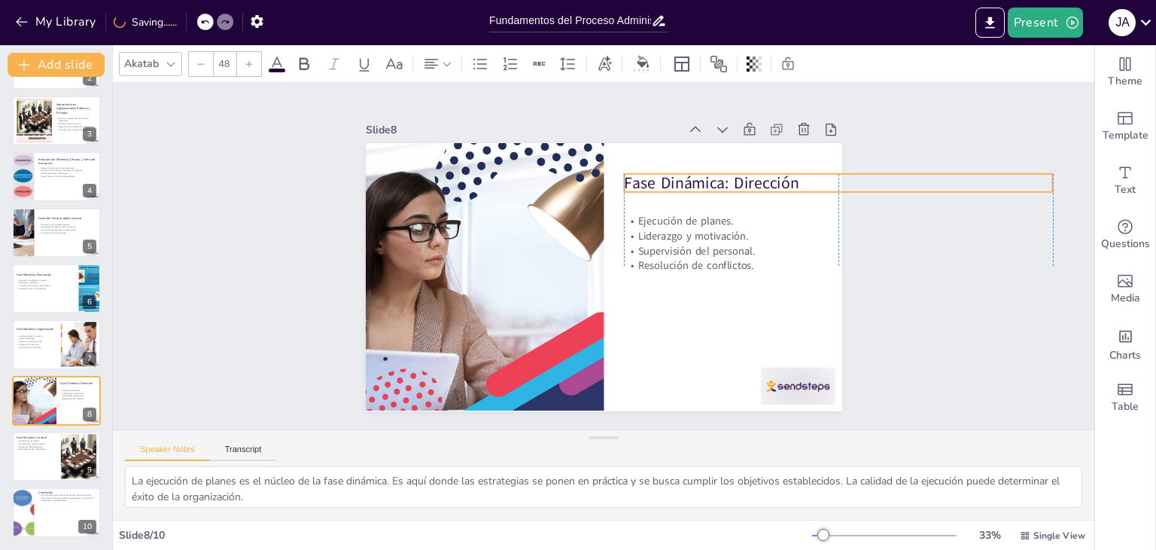
click at [589, 175] on p "Fase Dinámica: Dirección" at bounding box center [555, 14] width 67 height 429
click at [827, 111] on div "Slide 1 Fundamentos del Proceso Administrativo: Estructura y Objetivos Esta pre…" at bounding box center [603, 255] width 447 height 1013
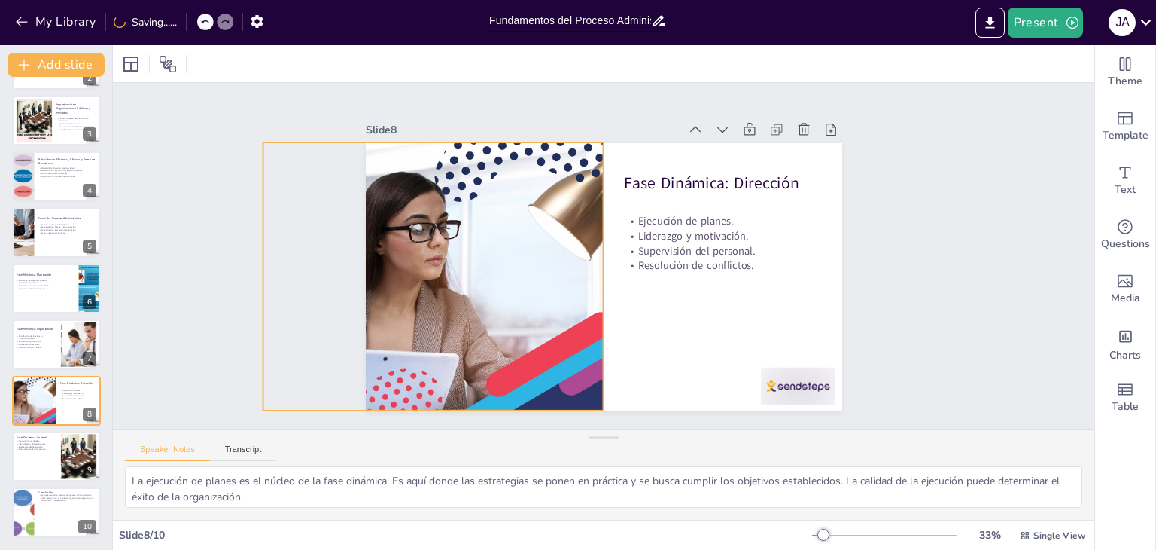
click at [498, 261] on div at bounding box center [667, 171] width 546 height 529
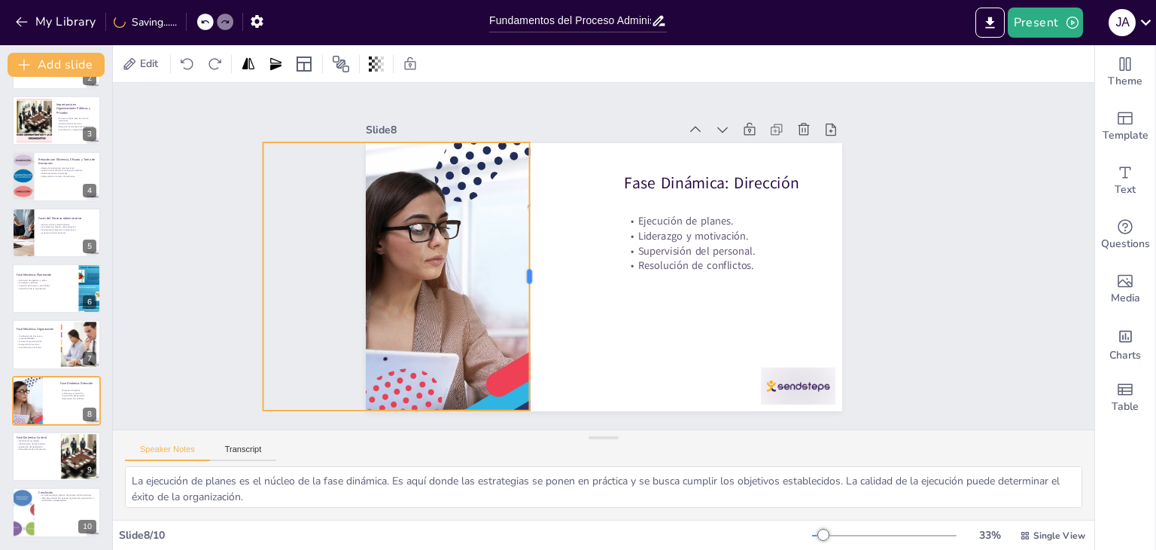
drag, startPoint x: 592, startPoint y: 264, endPoint x: 536, endPoint y: 258, distance: 56.0
click at [518, 272] on div "Fase Dinámica: Dirección Ejecución de planes. Liderazgo y motivación. Supervisi…" at bounding box center [616, 238] width 543 height 497
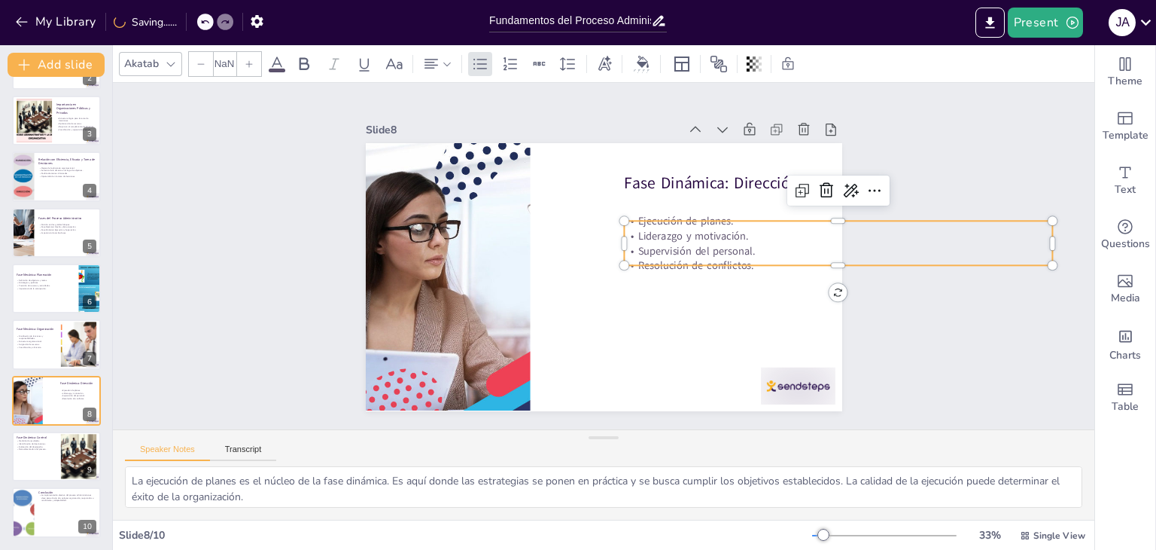
type input "32"
click at [608, 237] on p "Resolución de conflictos." at bounding box center [494, 47] width 227 height 379
click at [50, 336] on p "Distribución de funciones y responsabilidades." at bounding box center [36, 336] width 41 height 5
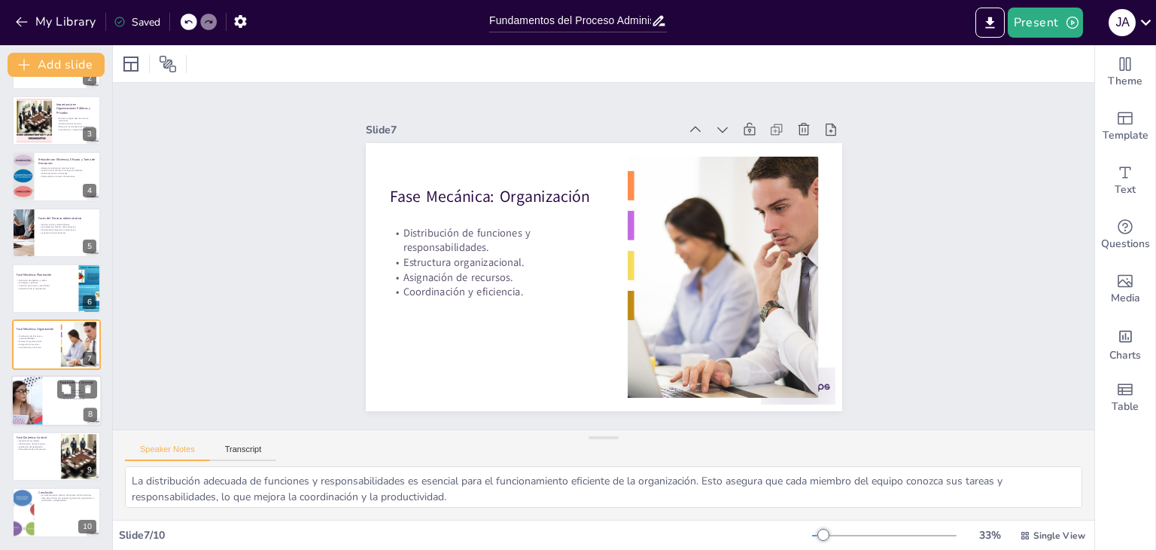
click at [47, 392] on div at bounding box center [56, 400] width 90 height 51
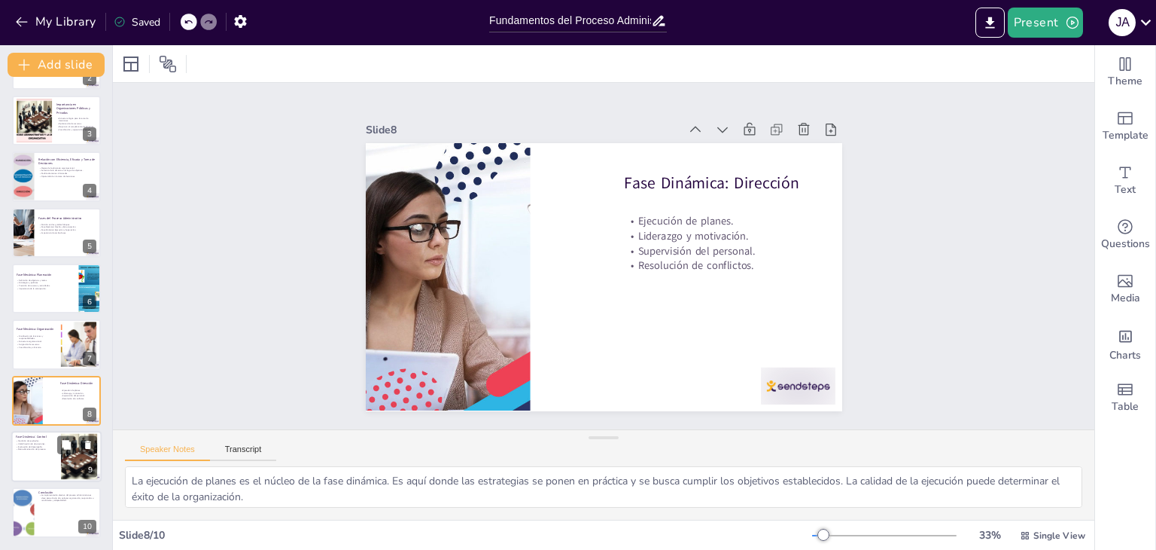
click at [76, 455] on div at bounding box center [79, 457] width 81 height 46
type textarea "La medición de resultados es fundamental para evaluar el desempeño organizacion…"
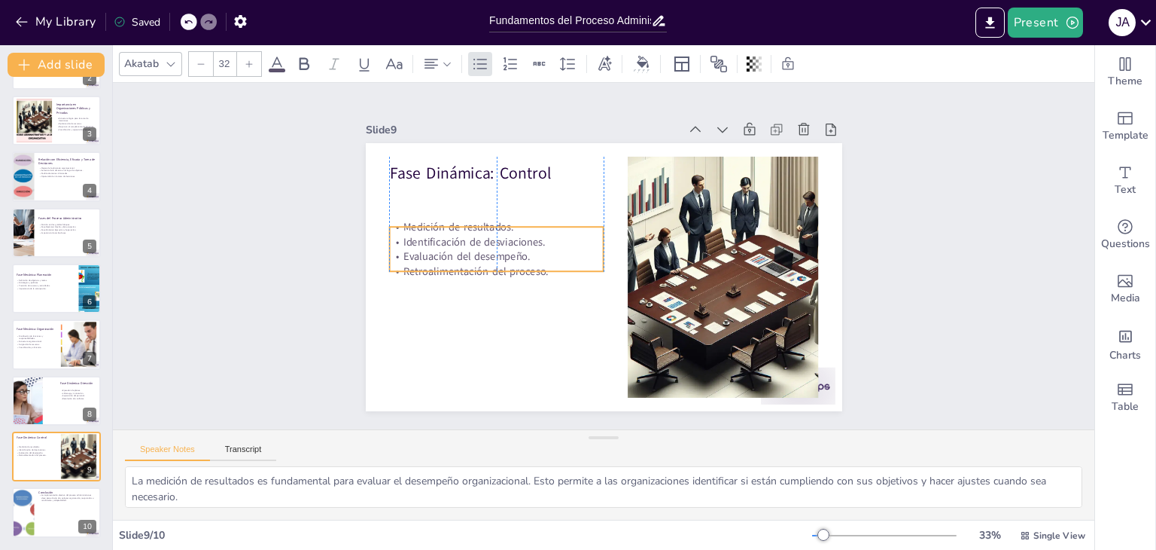
drag, startPoint x: 434, startPoint y: 194, endPoint x: 431, endPoint y: 231, distance: 37.8
click at [483, 241] on p "Medición de resultados." at bounding box center [533, 342] width 101 height 202
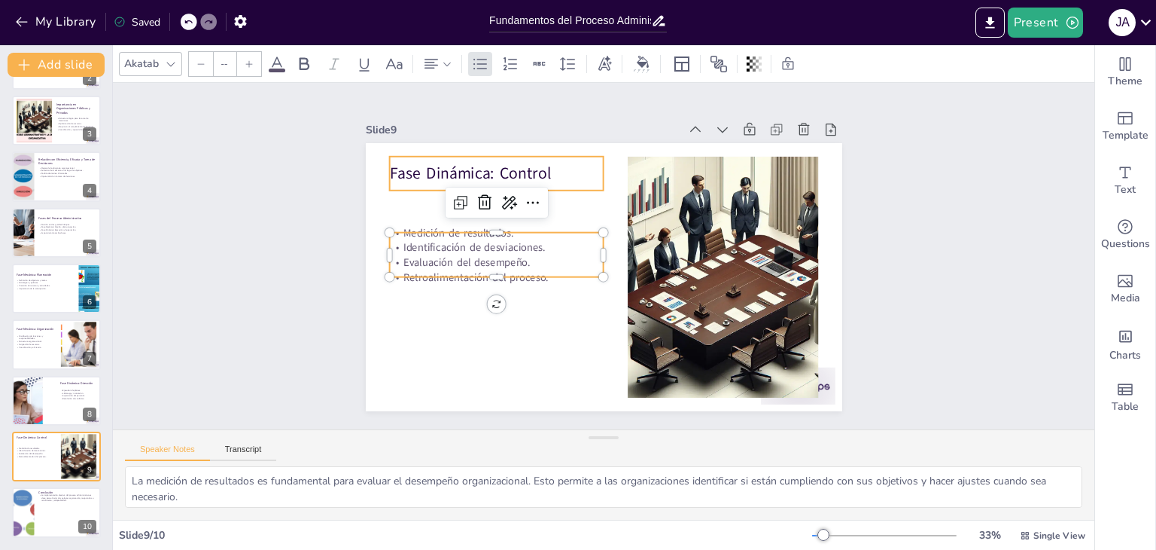
type input "48"
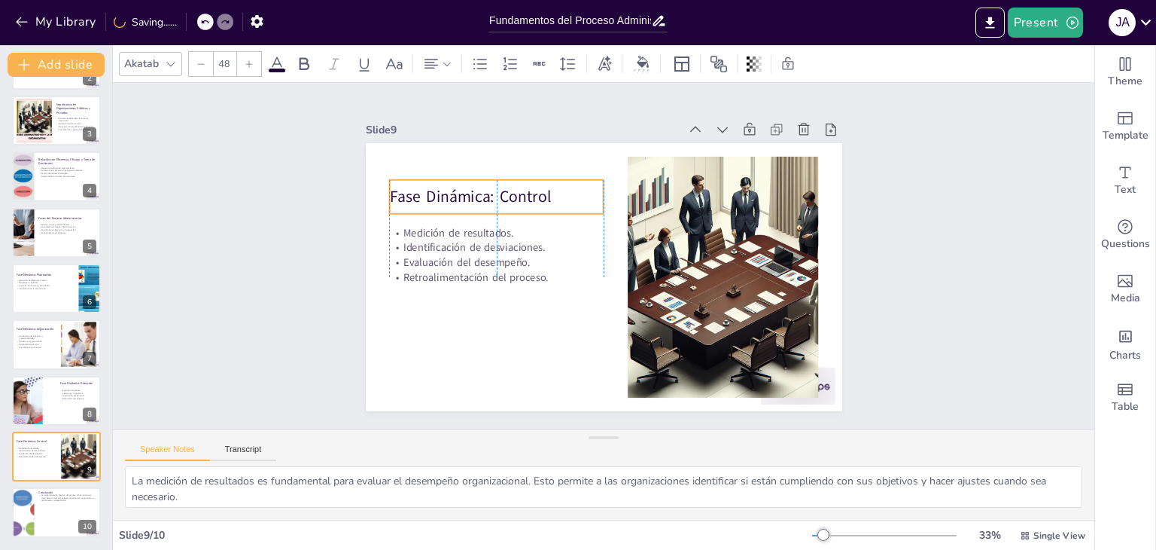
drag, startPoint x: 426, startPoint y: 167, endPoint x: 428, endPoint y: 187, distance: 19.7
click at [643, 187] on p "Fase Dinámica: Control" at bounding box center [715, 204] width 144 height 187
click at [46, 513] on div at bounding box center [56, 512] width 90 height 51
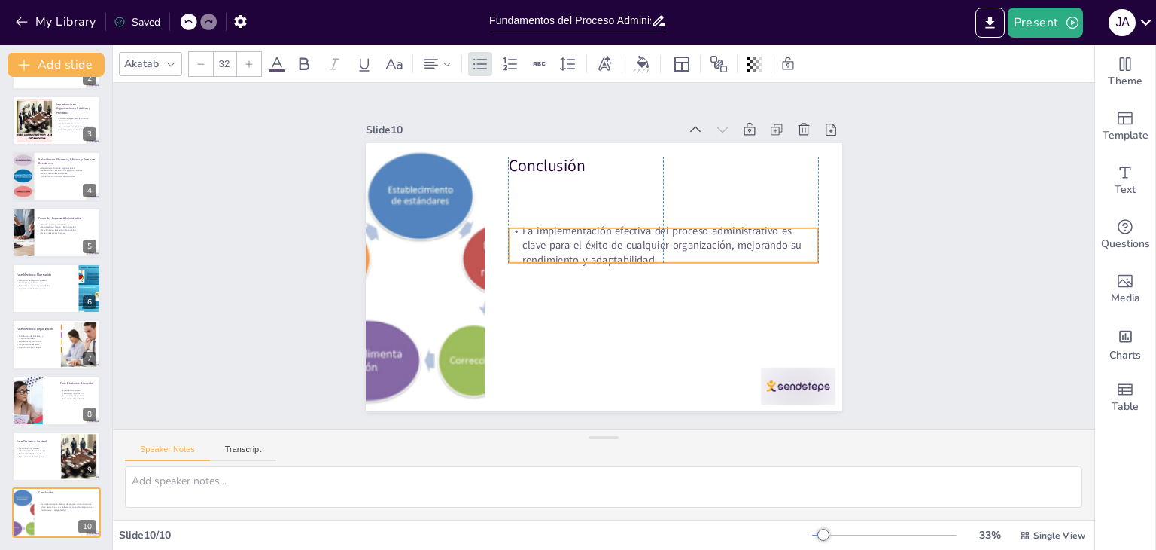
drag, startPoint x: 614, startPoint y: 175, endPoint x: 581, endPoint y: 156, distance: 38.5
click at [614, 224] on p "La implementación efectiva del proceso administrativo es clave para el éxito de…" at bounding box center [589, 314] width 166 height 301
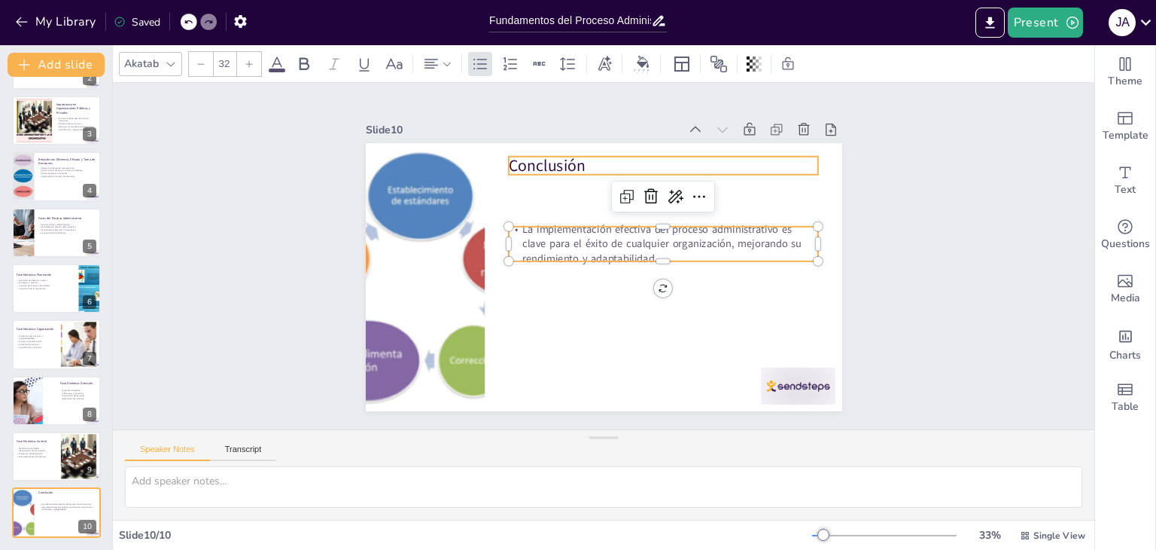
type input "48"
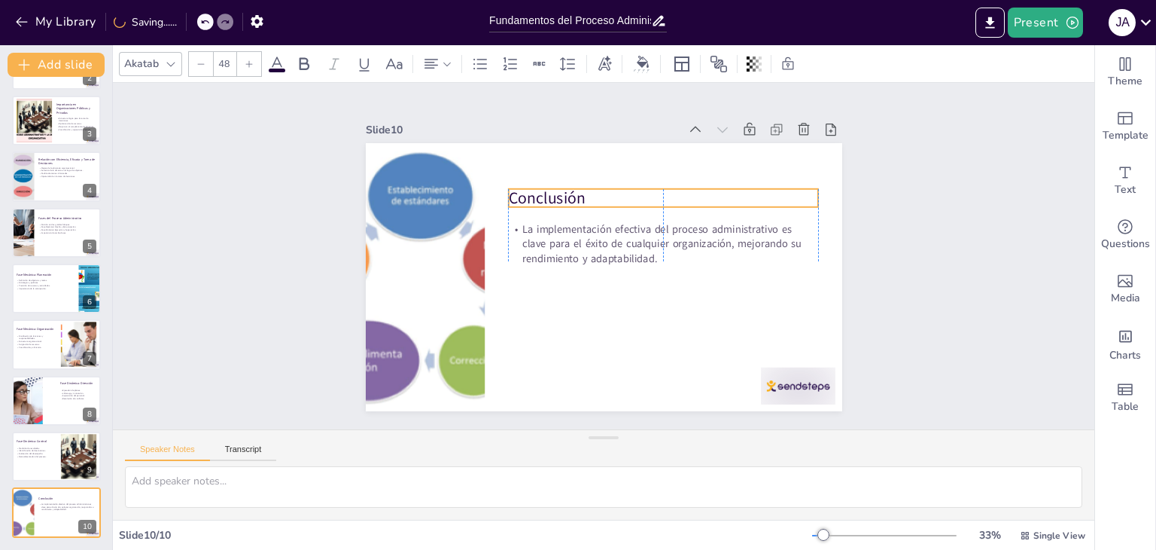
drag, startPoint x: 561, startPoint y: 156, endPoint x: 562, endPoint y: 187, distance: 30.9
click at [557, 187] on p "Conclusión" at bounding box center [546, 195] width 23 height 309
click at [907, 163] on div "Slide 1 Fundamentos del Proceso Administrativo: Estructura y Objetivos Esta pre…" at bounding box center [603, 255] width 1032 height 543
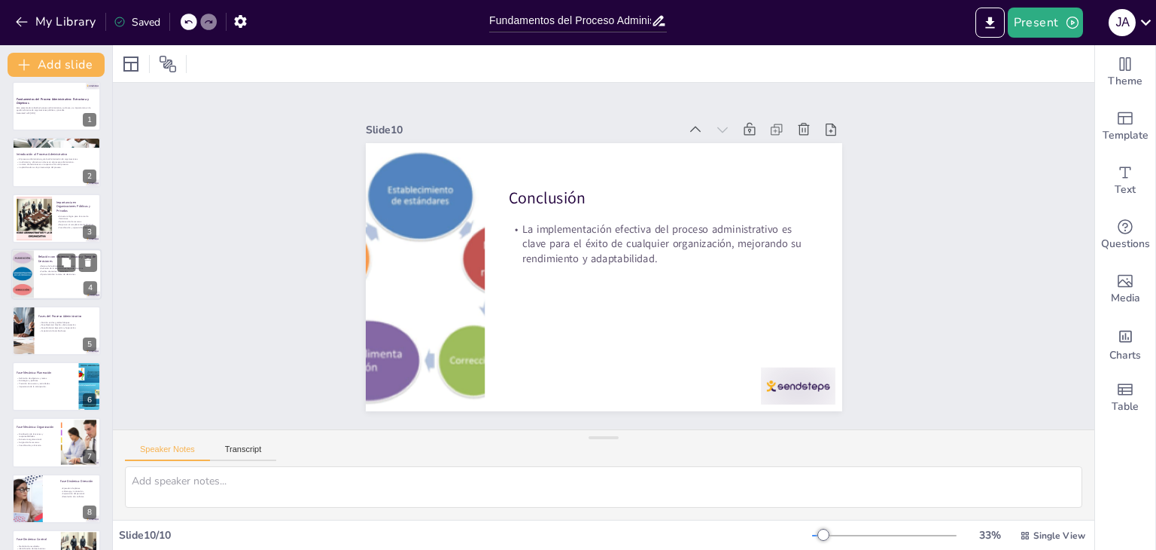
scroll to position [0, 0]
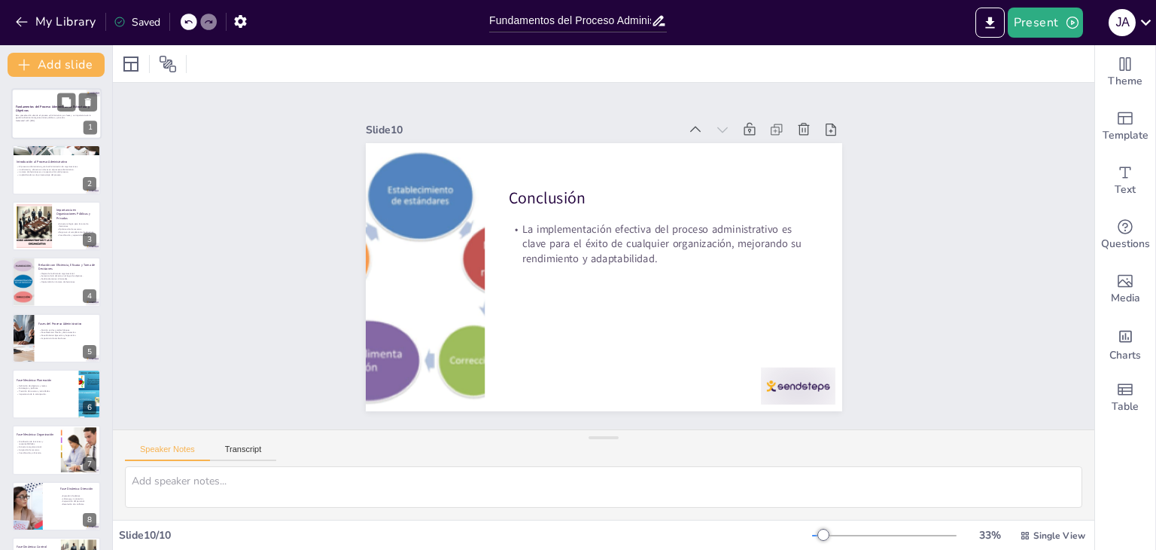
click at [64, 124] on div at bounding box center [56, 113] width 90 height 51
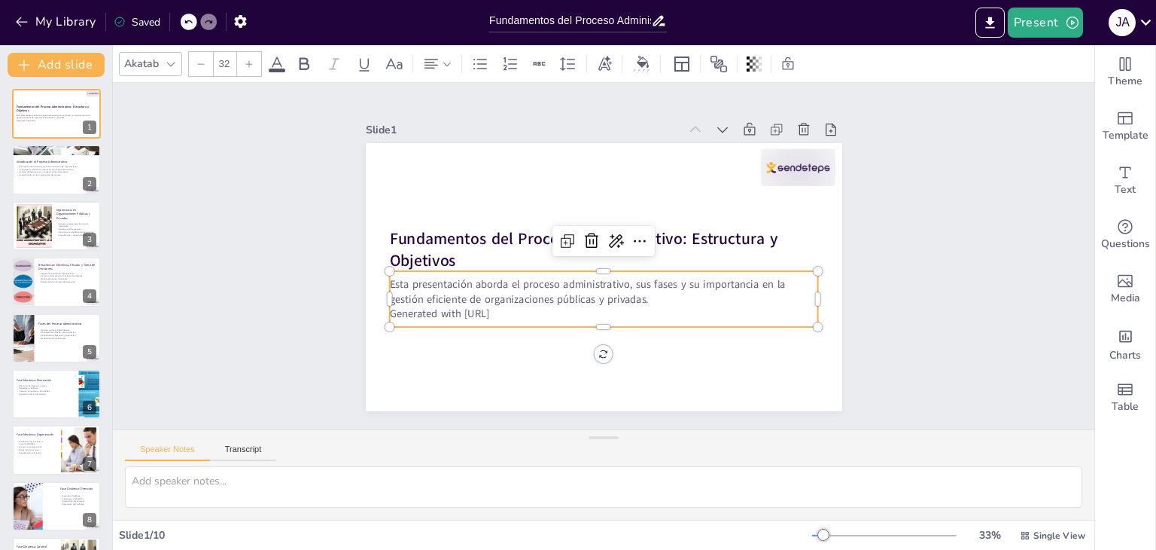
click at [588, 305] on p "Generated with [URL]" at bounding box center [550, 280] width 187 height 398
click at [40, 173] on p "La planificación es la primera etapa del proceso." at bounding box center [56, 174] width 81 height 3
type textarea "El proceso administrativo es fundamental para asegurar que las organizaciones o…"
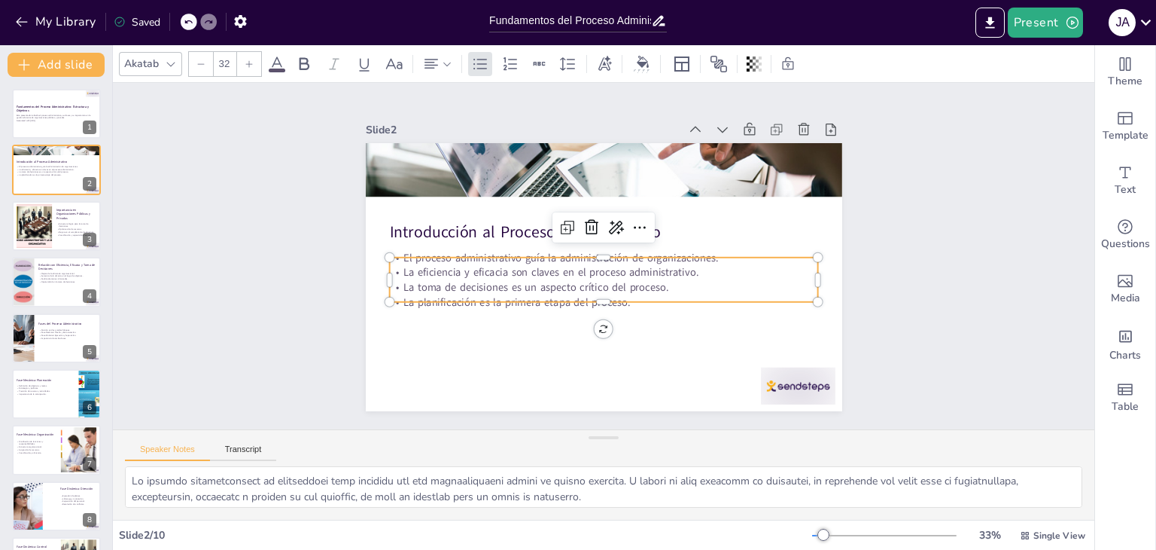
click at [561, 267] on p "La eficiencia y eficacia son claves en el proceso administrativo." at bounding box center [596, 270] width 379 height 227
click at [561, 267] on p "La eficiencia y eficacia son claves en el proceso administrativo." at bounding box center [588, 252] width 104 height 422
click at [687, 287] on p "La toma de decisiones es un aspecto crítico del proceso." at bounding box center [633, 265] width 147 height 413
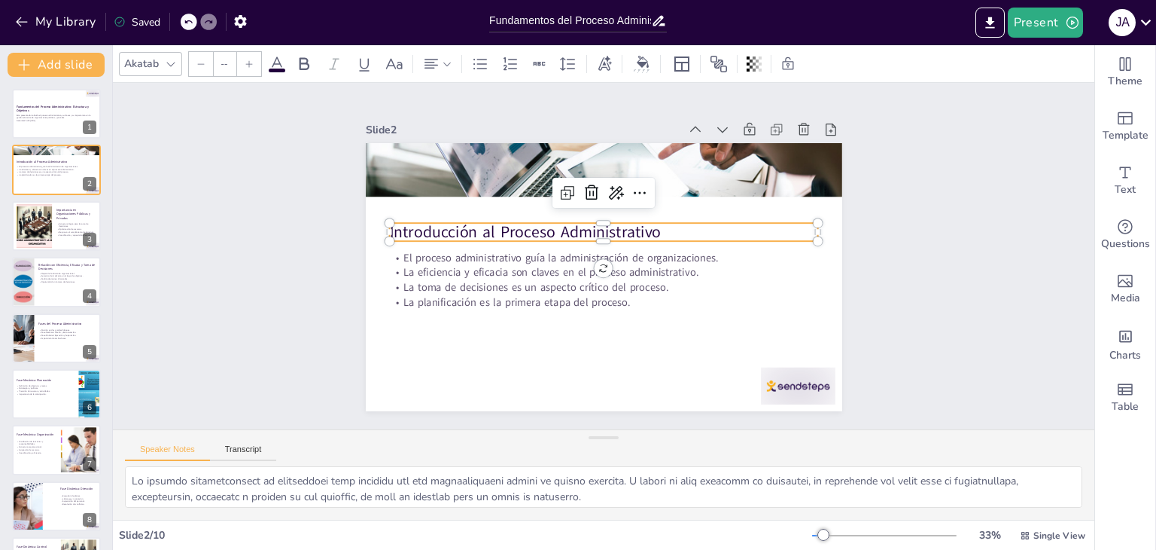
type input "48"
click at [449, 232] on p "Introducción al Proceso Administrativo" at bounding box center [584, 270] width 270 height 360
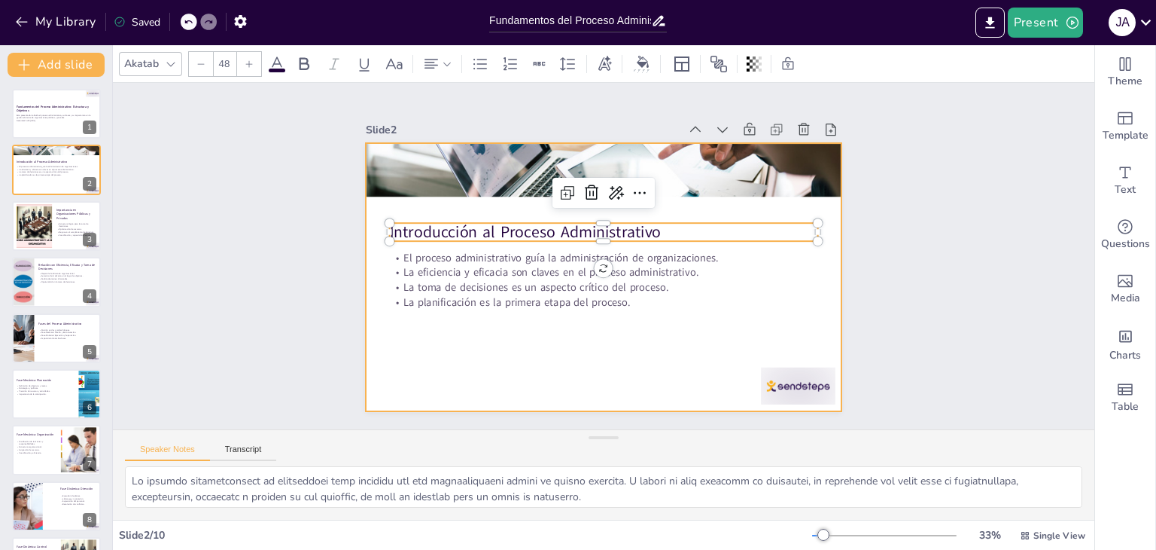
click at [441, 242] on div at bounding box center [586, 268] width 497 height 543
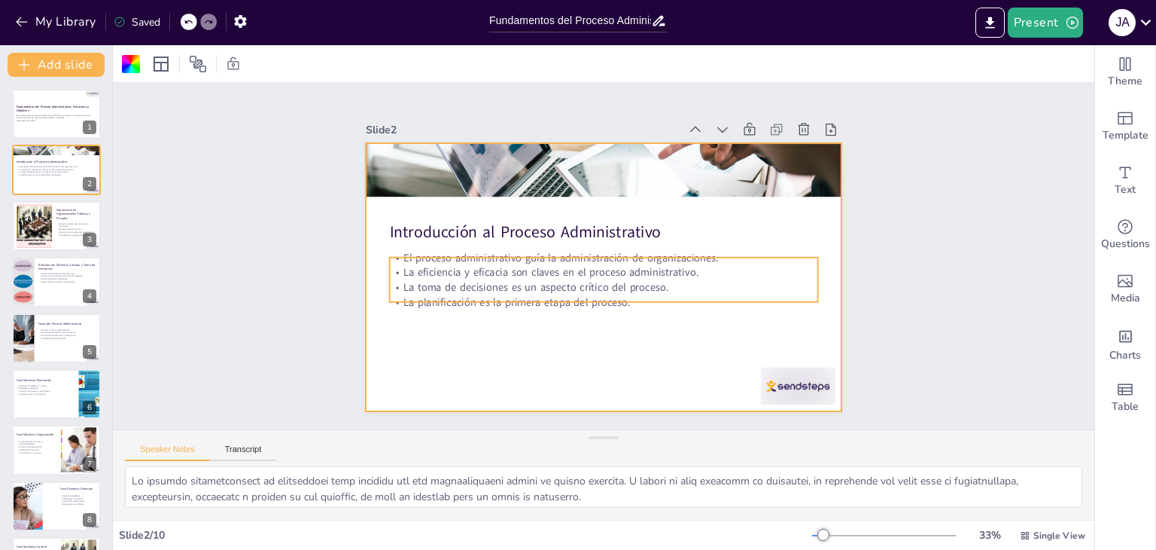
click at [425, 250] on div "Introducción al Proceso Administrativo El proceso administrativo guía la admini…" at bounding box center [584, 247] width 439 height 544
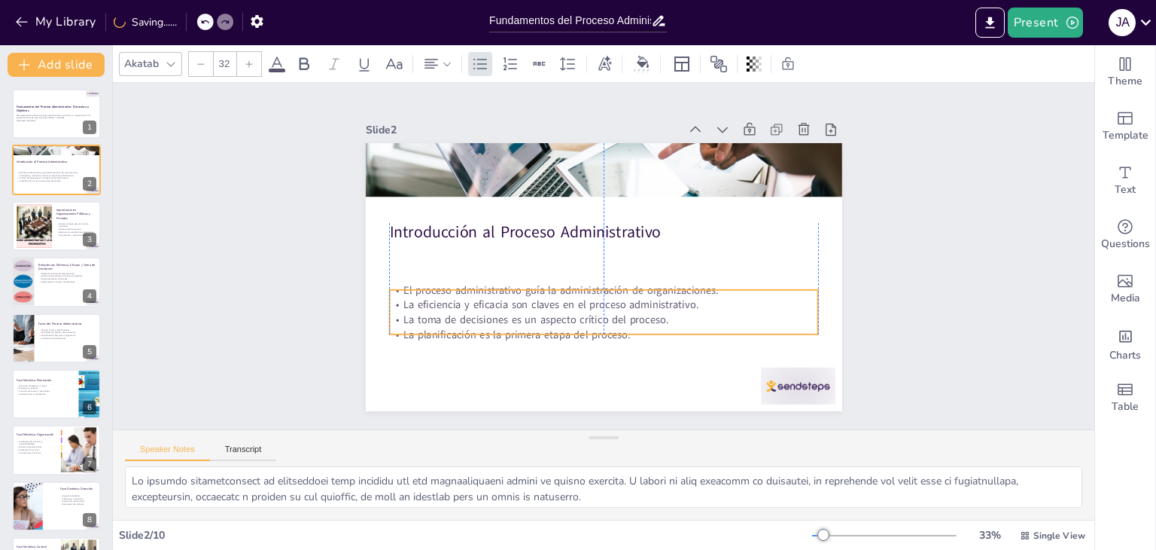
drag, startPoint x: 421, startPoint y: 259, endPoint x: 421, endPoint y: 293, distance: 33.9
click at [448, 293] on p "La eficiencia y eficacia son claves en el proceso administrativo." at bounding box center [561, 280] width 227 height 379
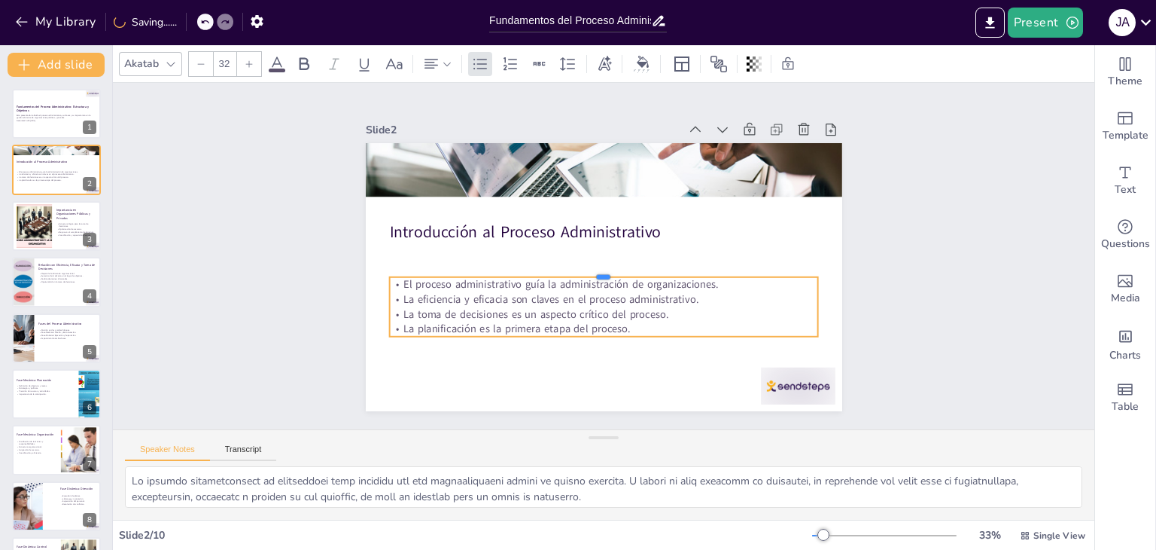
drag, startPoint x: 590, startPoint y: 283, endPoint x: 590, endPoint y: 269, distance: 14.3
click at [590, 269] on div at bounding box center [594, 267] width 327 height 296
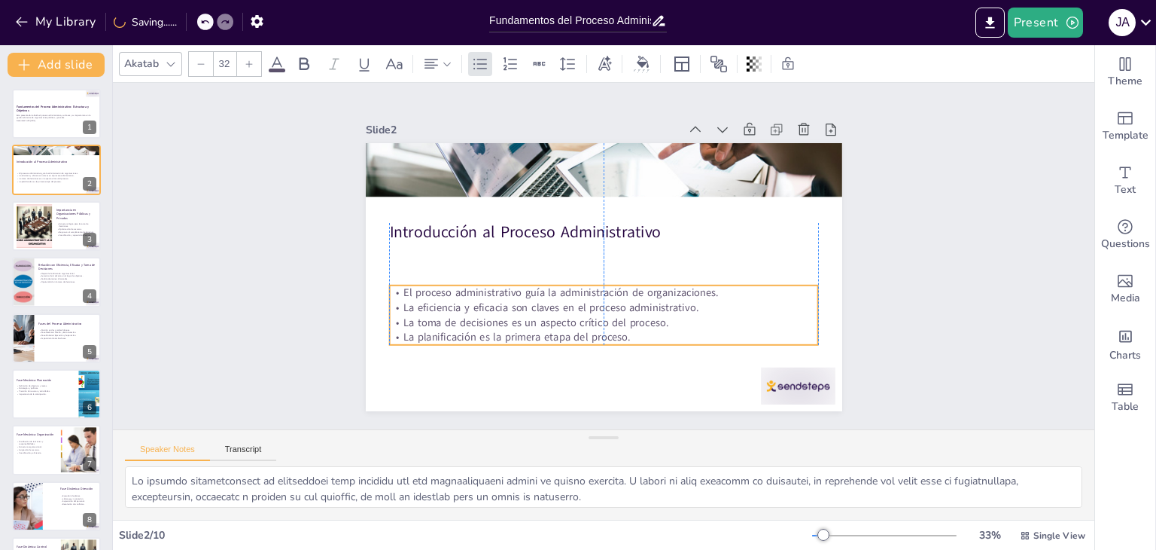
drag, startPoint x: 595, startPoint y: 327, endPoint x: 594, endPoint y: 337, distance: 9.8
click at [594, 337] on p "La planificación es la primera etapa del proceso." at bounding box center [563, 325] width 379 height 227
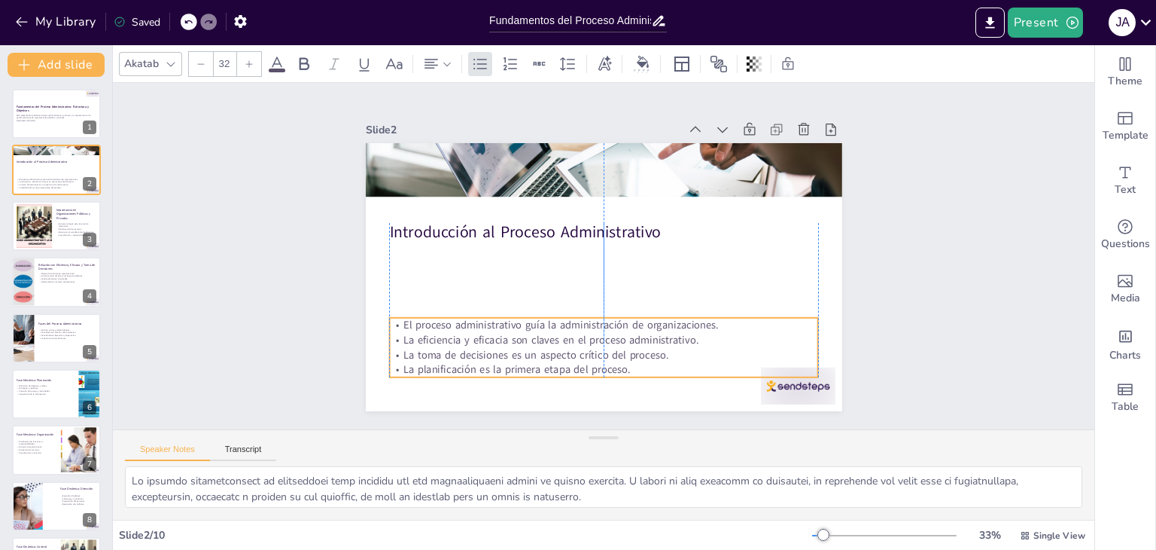
drag, startPoint x: 574, startPoint y: 315, endPoint x: 571, endPoint y: 350, distance: 35.5
click at [559, 350] on p "La toma de decisiones es un aspecto crítico del proceso." at bounding box center [508, 277] width 104 height 422
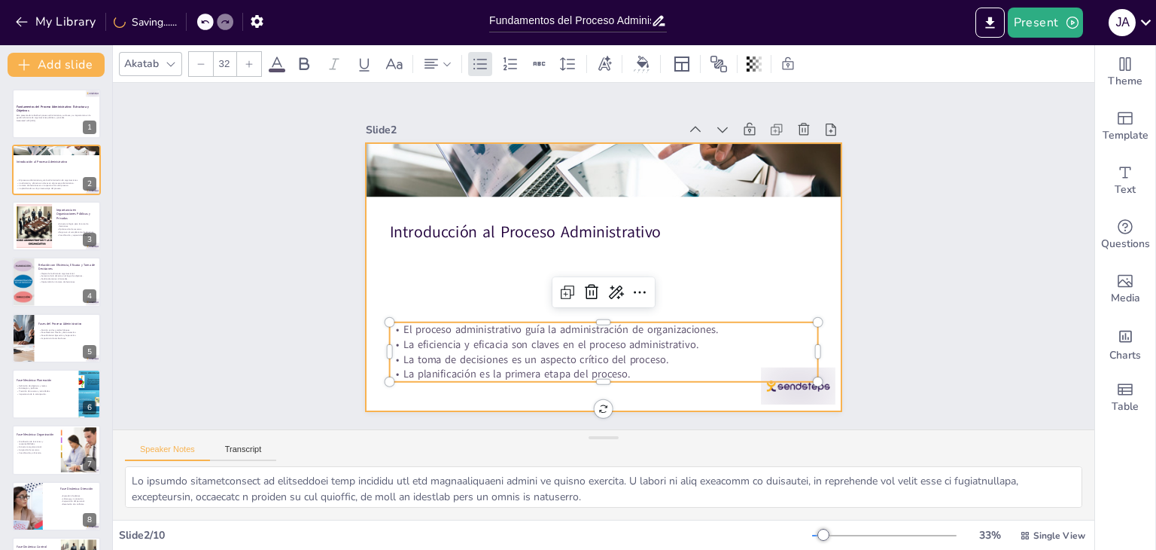
click at [449, 282] on div at bounding box center [583, 256] width 268 height 477
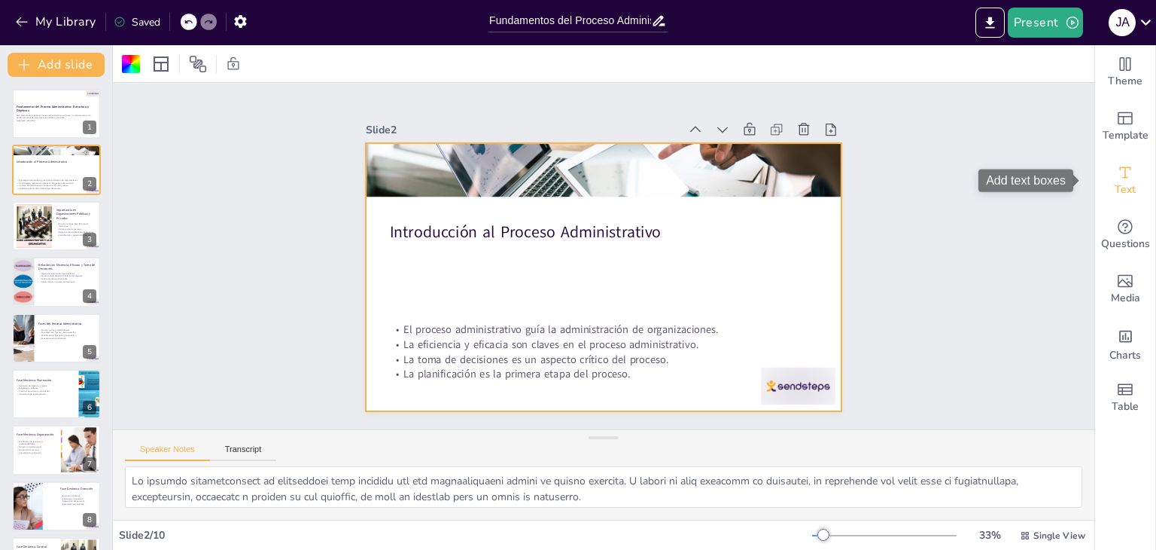
click at [1118, 190] on span "Text" at bounding box center [1125, 189] width 21 height 17
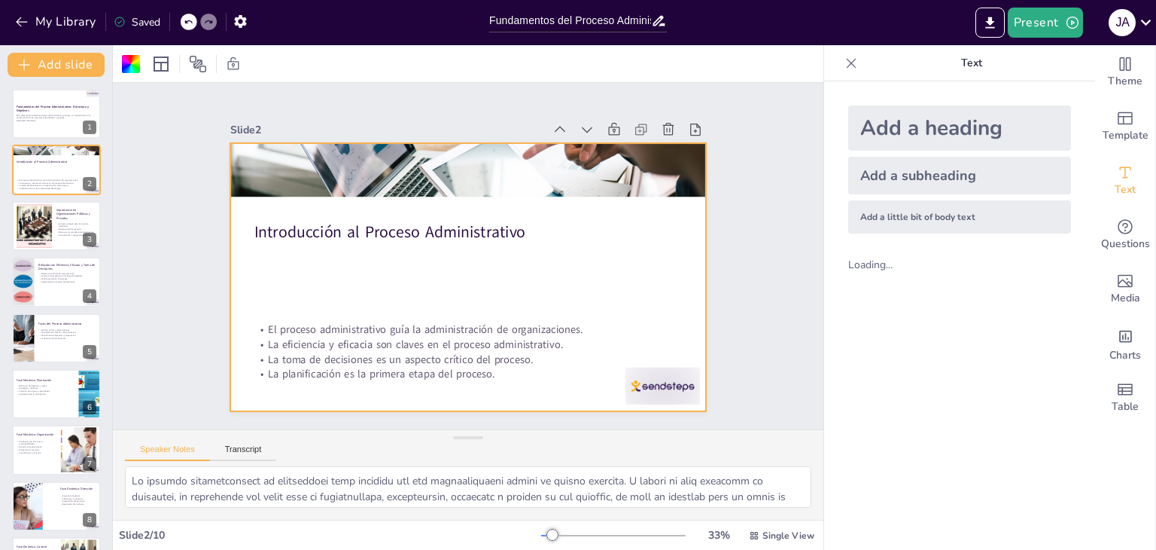
click at [886, 214] on div "Add a little bit of body text" at bounding box center [960, 216] width 223 height 33
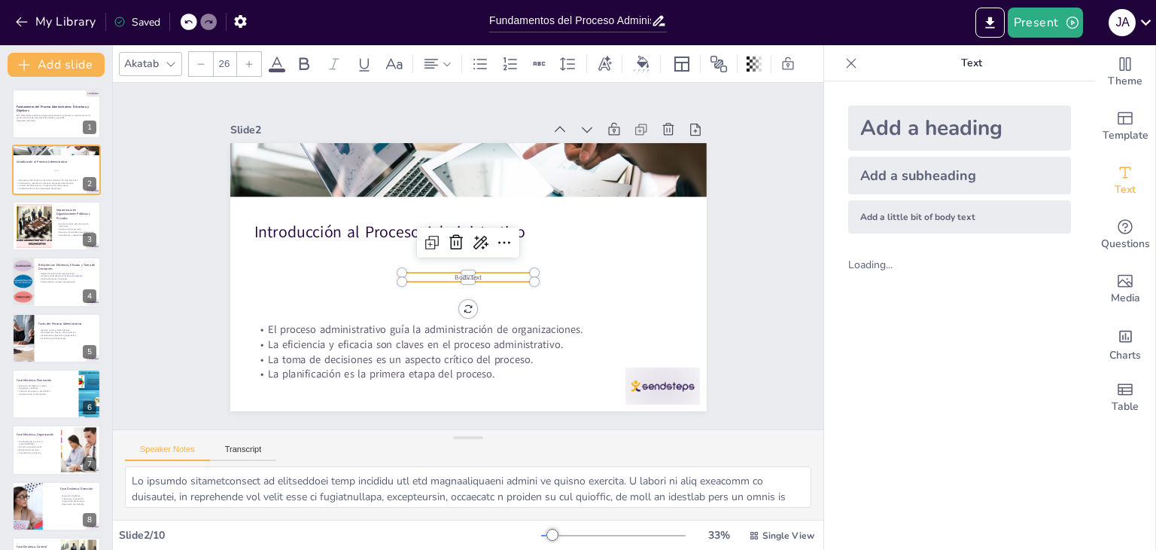
click at [459, 271] on p "Body text" at bounding box center [447, 257] width 23 height 133
click at [483, 270] on p "Body text" at bounding box center [454, 272] width 105 height 96
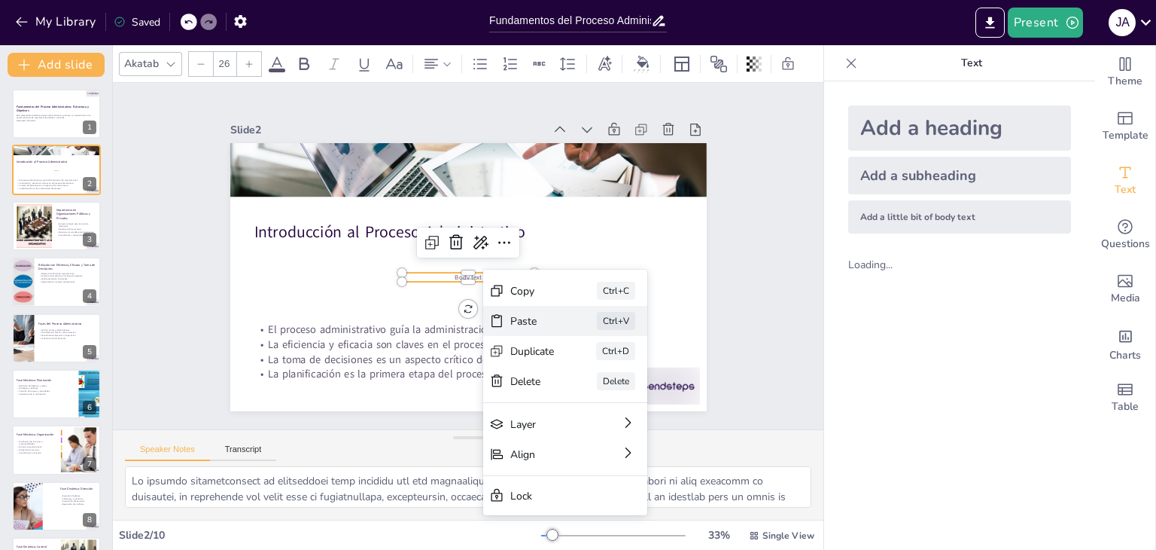
click at [650, 157] on div "Paste" at bounding box center [663, 133] width 27 height 47
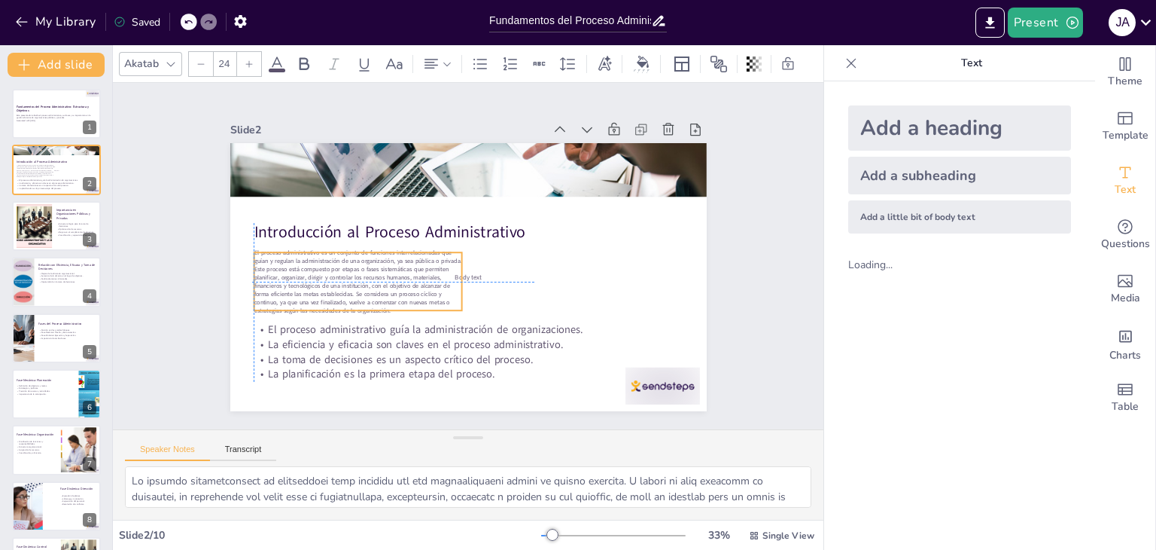
drag, startPoint x: 331, startPoint y: 188, endPoint x: 331, endPoint y: 275, distance: 86.6
click at [474, 282] on span "El proceso administrativo es un conjunto de funciones interrelacionadas que guí…" at bounding box center [571, 318] width 194 height 174
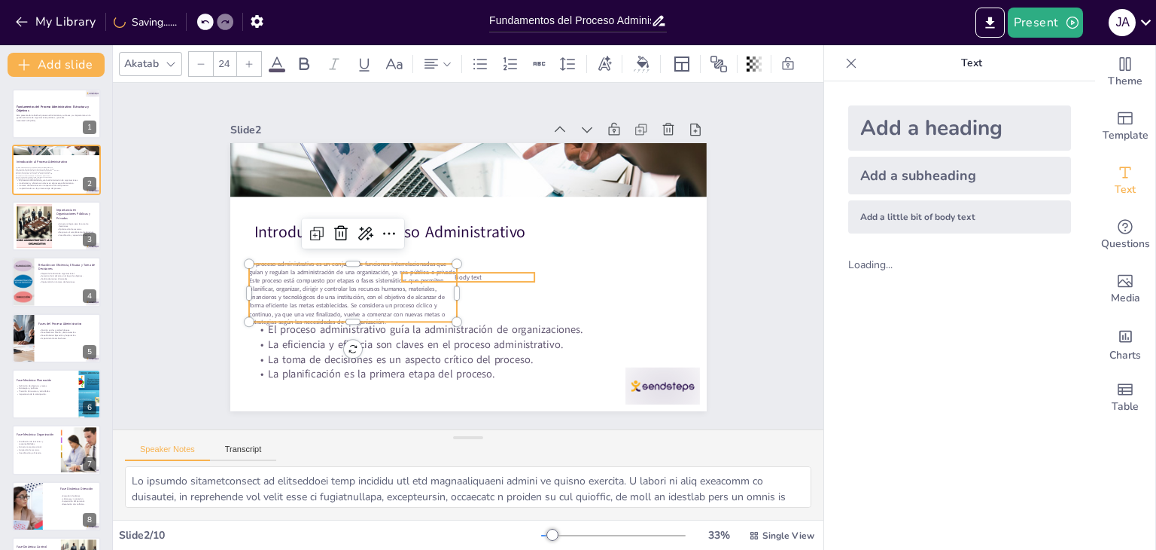
type input "26"
click at [494, 269] on p "Body text" at bounding box center [489, 256] width 9 height 133
click at [417, 241] on span "El proceso administrativo es un conjunto de funciones interrelacionadas que guí…" at bounding box center [475, 133] width 116 height 215
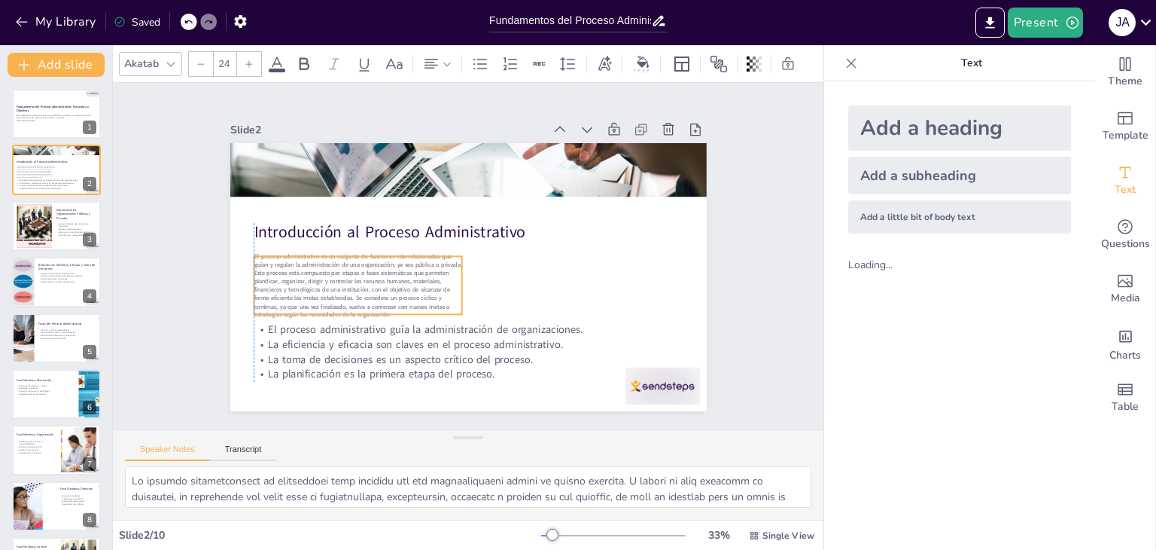
drag, startPoint x: 361, startPoint y: 272, endPoint x: 373, endPoint y: 265, distance: 13.2
click at [371, 264] on span "El proceso administrativo es un conjunto de funciones interrelacionadas que guí…" at bounding box center [355, 219] width 209 height 148
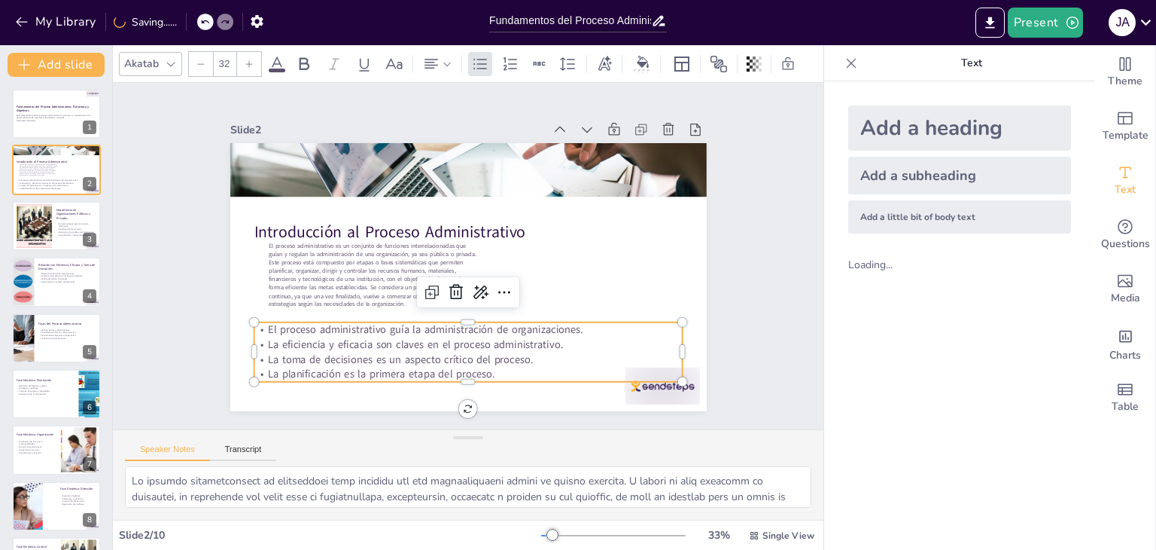
click at [352, 341] on p "La eficiencia y eficacia son claves en el proceso administrativo." at bounding box center [380, 265] width 59 height 428
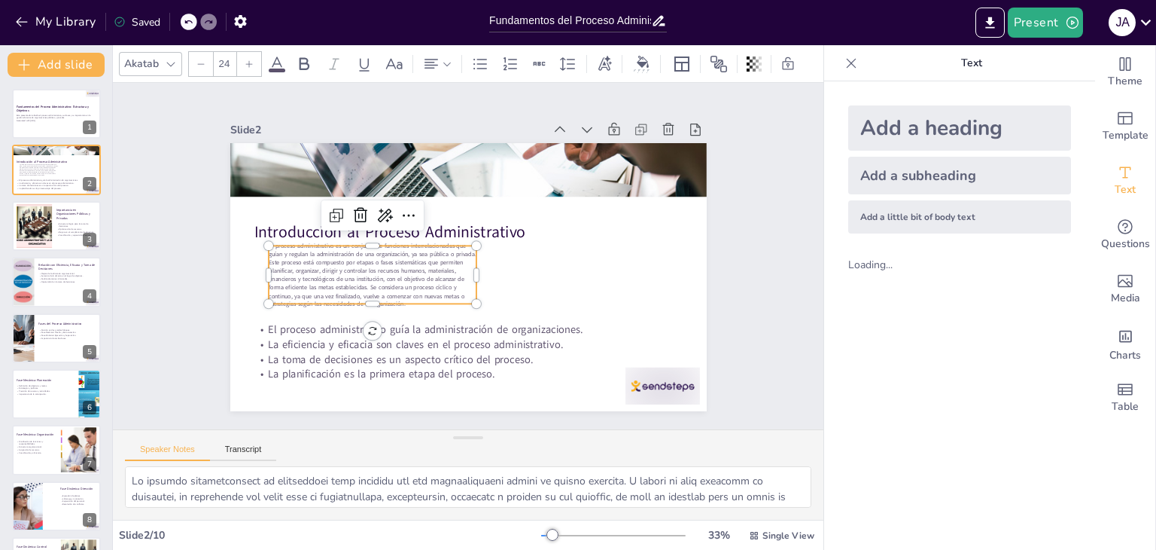
click at [395, 264] on span "El proceso administrativo es un conjunto de funciones interrelacionadas que guí…" at bounding box center [438, 160] width 87 height 209
click at [242, 56] on div at bounding box center [249, 64] width 24 height 24
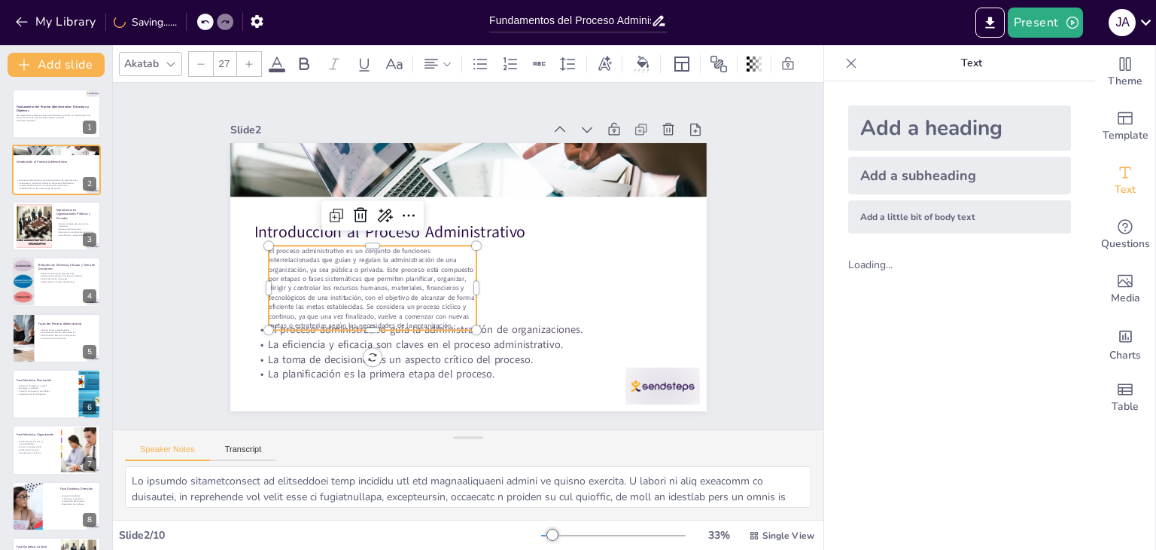
click at [242, 56] on div at bounding box center [249, 64] width 24 height 24
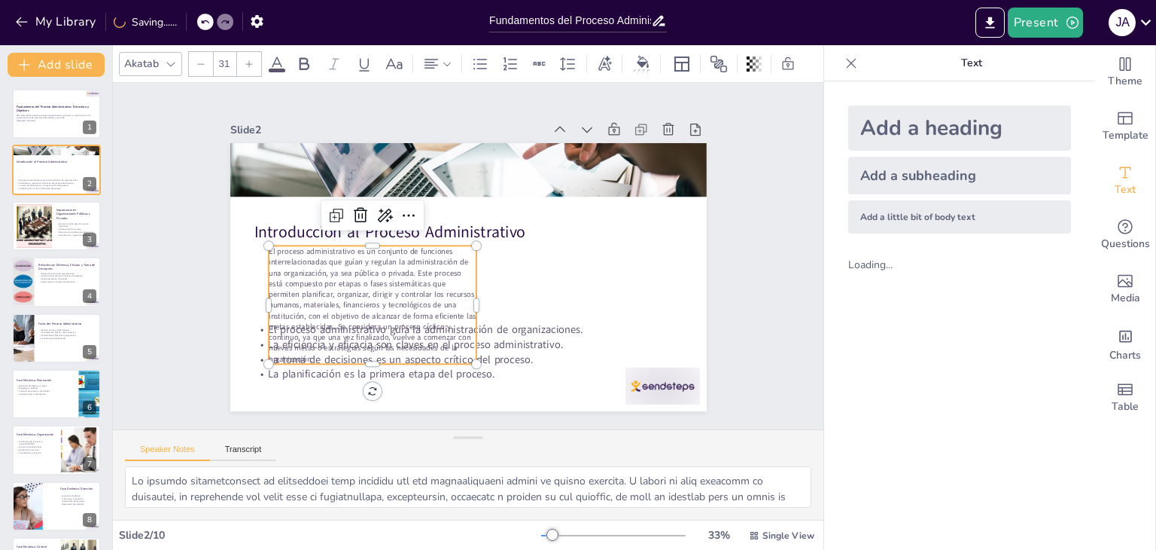
click at [242, 56] on div at bounding box center [249, 64] width 24 height 24
type input "32"
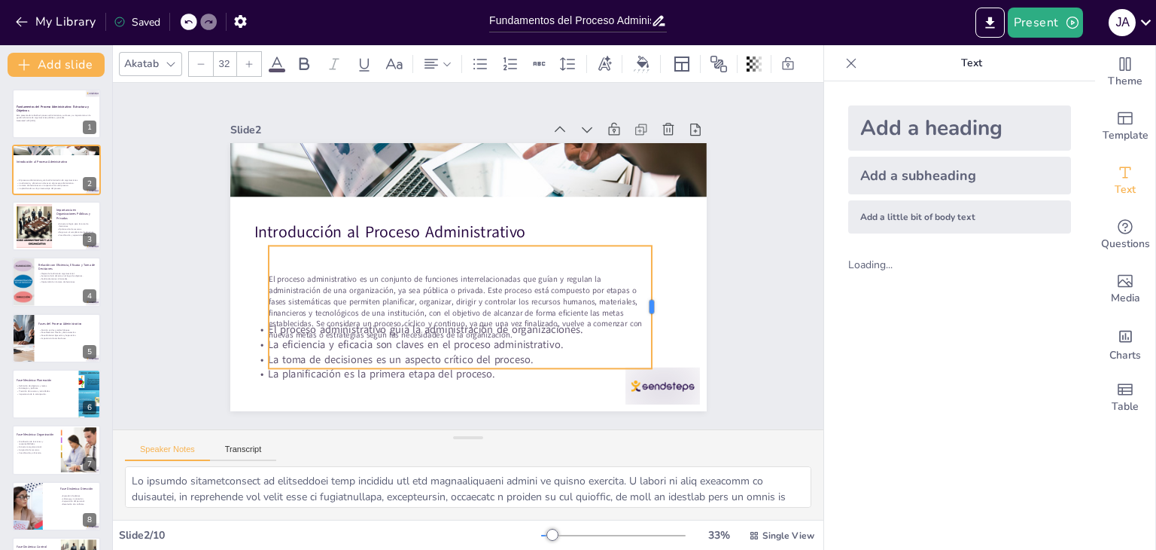
drag, startPoint x: 468, startPoint y: 300, endPoint x: 493, endPoint y: 300, distance: 24.9
click at [600, 85] on div at bounding box center [538, 72] width 123 height 25
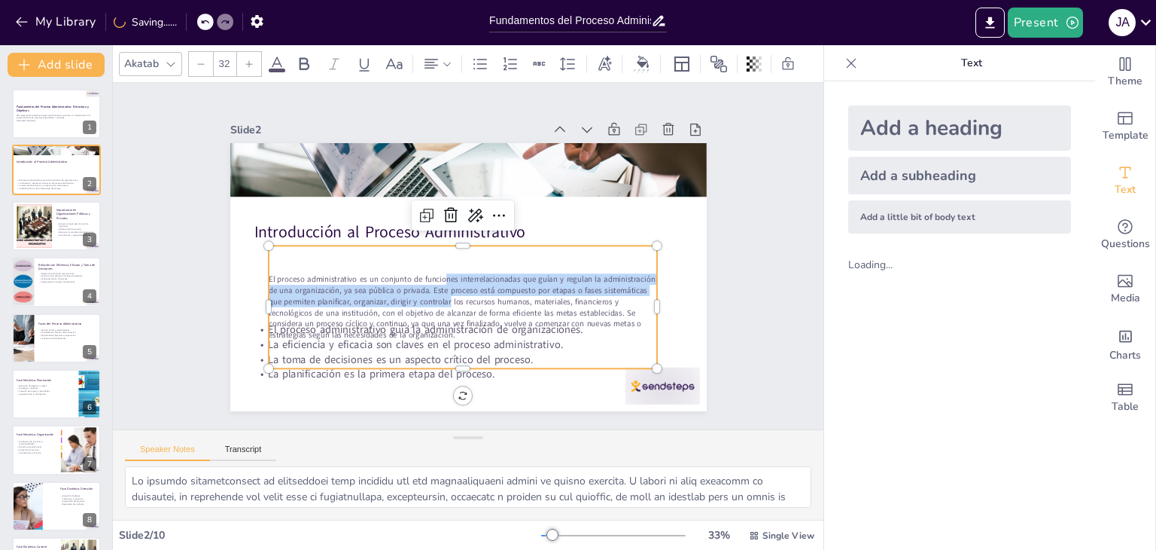
drag, startPoint x: 440, startPoint y: 300, endPoint x: 434, endPoint y: 276, distance: 25.6
click at [434, 276] on span "El proceso administrativo es un conjunto de funciones interrelacionadas que guí…" at bounding box center [430, 234] width 168 height 389
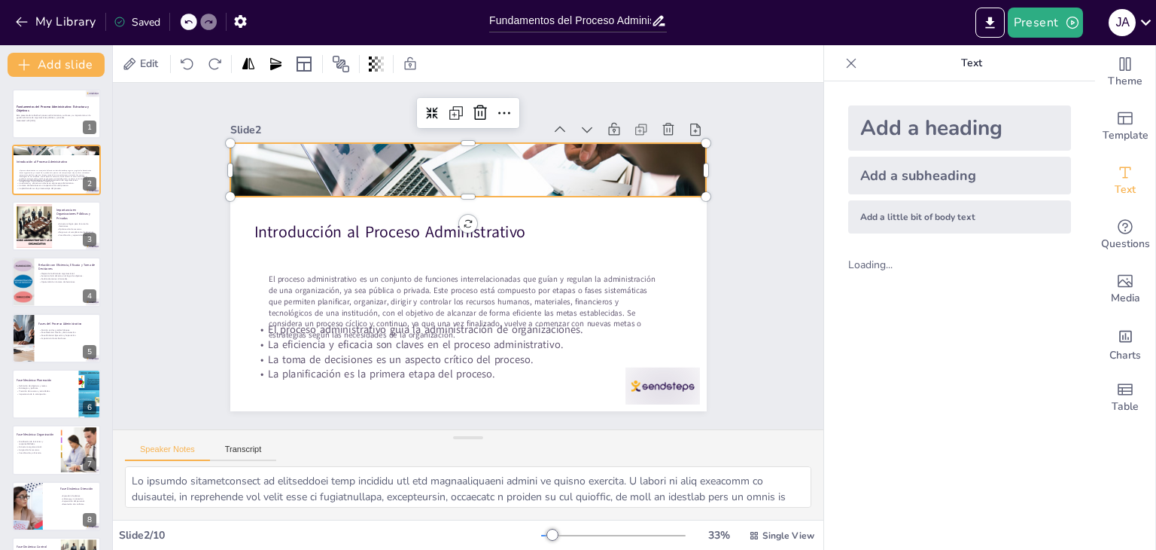
click at [656, 181] on div at bounding box center [486, 340] width 513 height 319
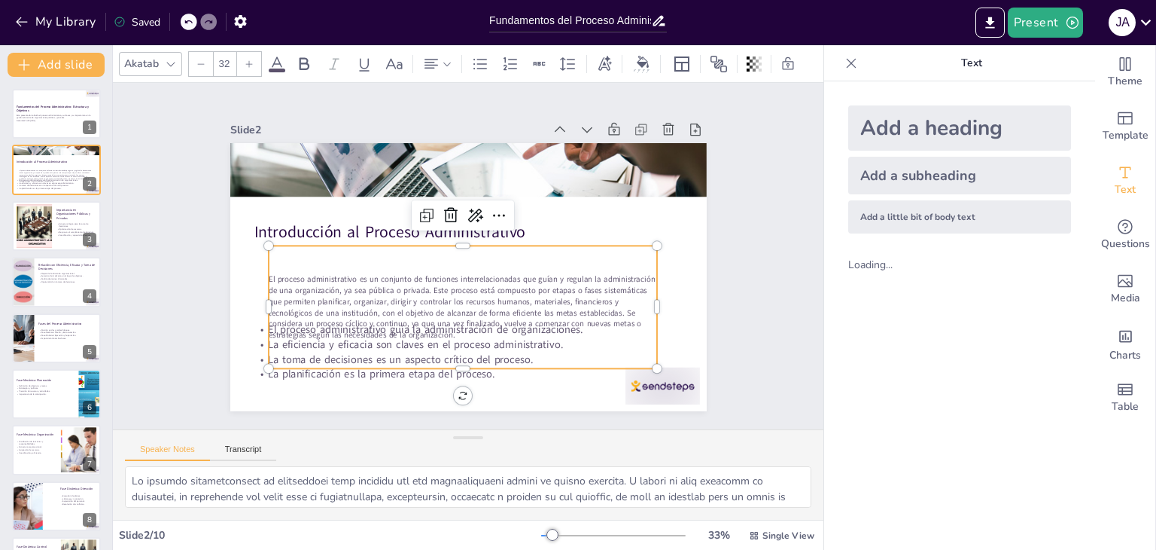
click at [510, 288] on span "El proceso administrativo es un conjunto de funciones interrelacionadas que guí…" at bounding box center [418, 258] width 183 height 372
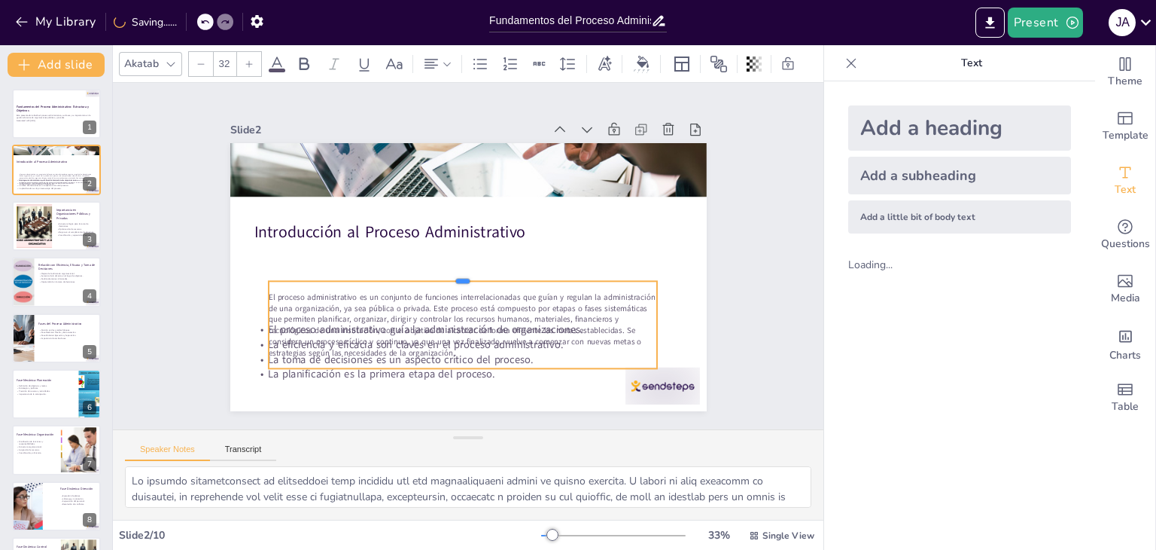
drag, startPoint x: 455, startPoint y: 236, endPoint x: 456, endPoint y: 272, distance: 35.4
click at [456, 272] on div at bounding box center [463, 275] width 389 height 12
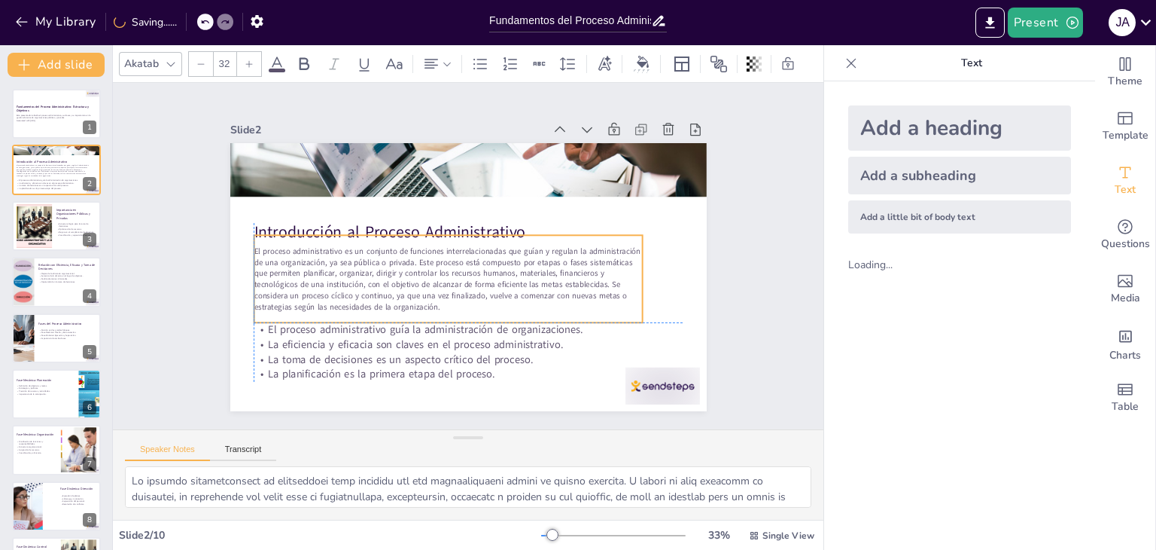
drag, startPoint x: 404, startPoint y: 327, endPoint x: 394, endPoint y: 284, distance: 44.0
click at [394, 284] on span "El proceso administrativo es un conjunto de funciones interrelacionadas que guí…" at bounding box center [499, 265] width 309 height 314
click at [773, 272] on div "Slide 1 Fundamentos del Proceso Administrativo: Estructura y Objetivos Esta pre…" at bounding box center [468, 255] width 790 height 605
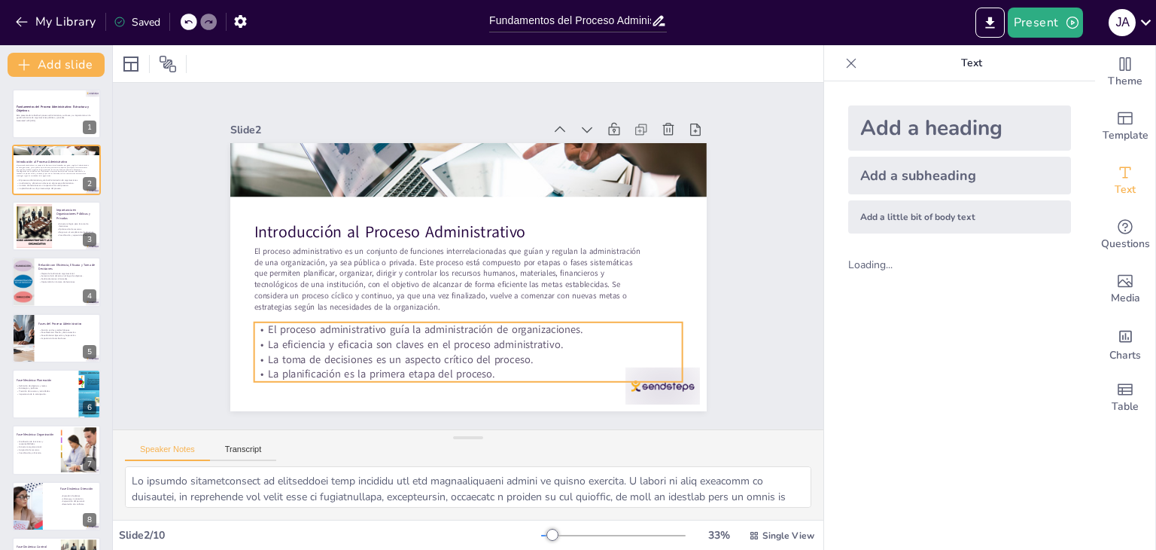
click at [367, 323] on p "El proceso administrativo guía la administración de organizaciones." at bounding box center [398, 278] width 147 height 413
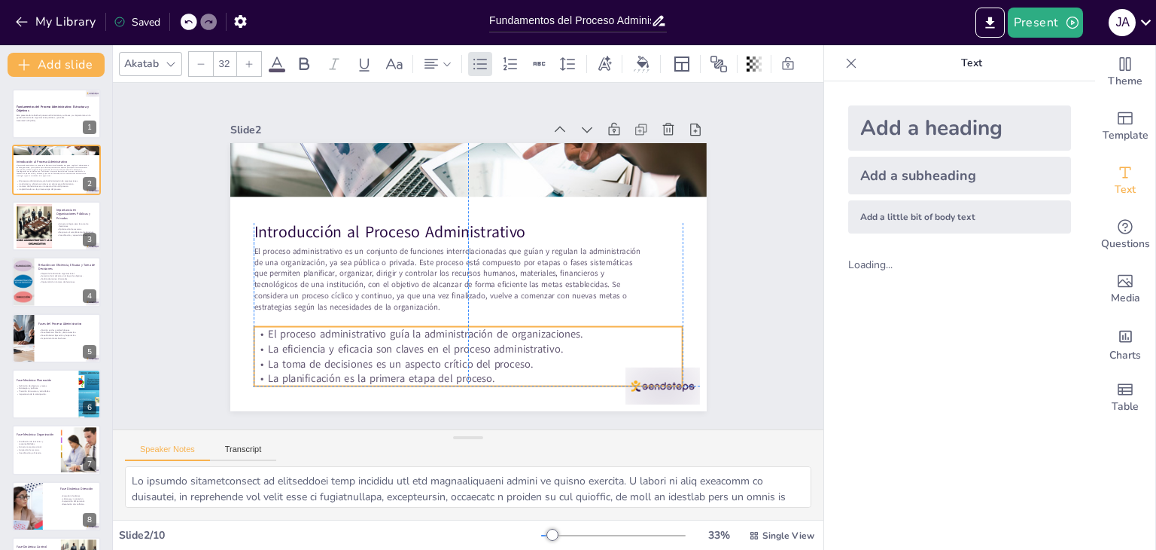
click at [367, 360] on p "La toma de decisiones es un aspecto crítico del proceso." at bounding box center [369, 213] width 187 height 398
click at [476, 348] on p "La toma de decisiones es un aspecto crítico del proceso." at bounding box center [548, 184] width 298 height 328
click at [491, 289] on p "La planificación es la primera etapa del proceso." at bounding box center [539, 157] width 355 height 264
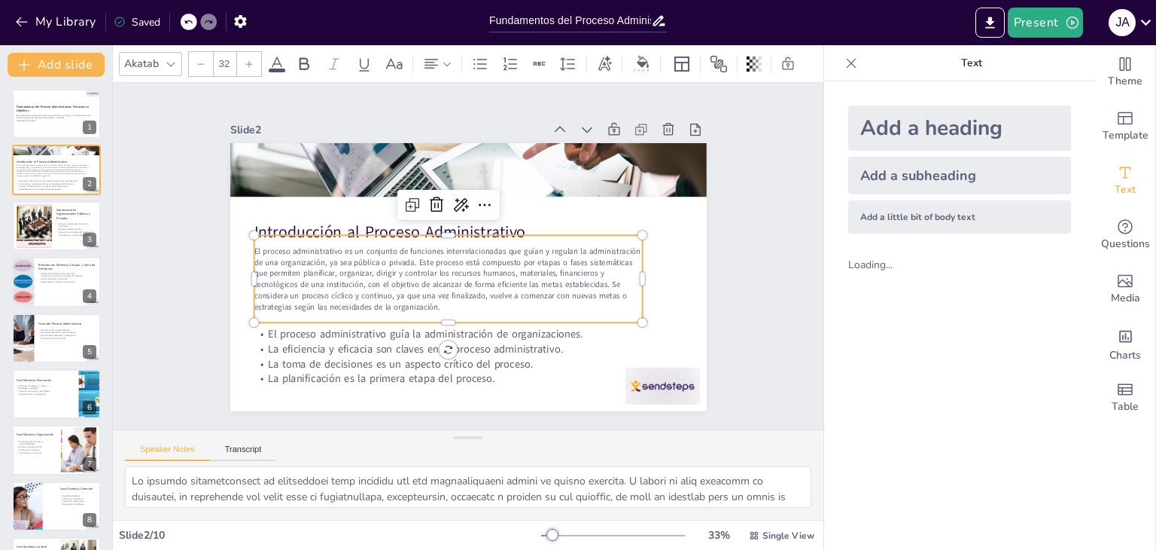
click at [392, 239] on span "El proceso administrativo es un conjunto de funciones interrelacionadas que guí…" at bounding box center [437, 240] width 251 height 351
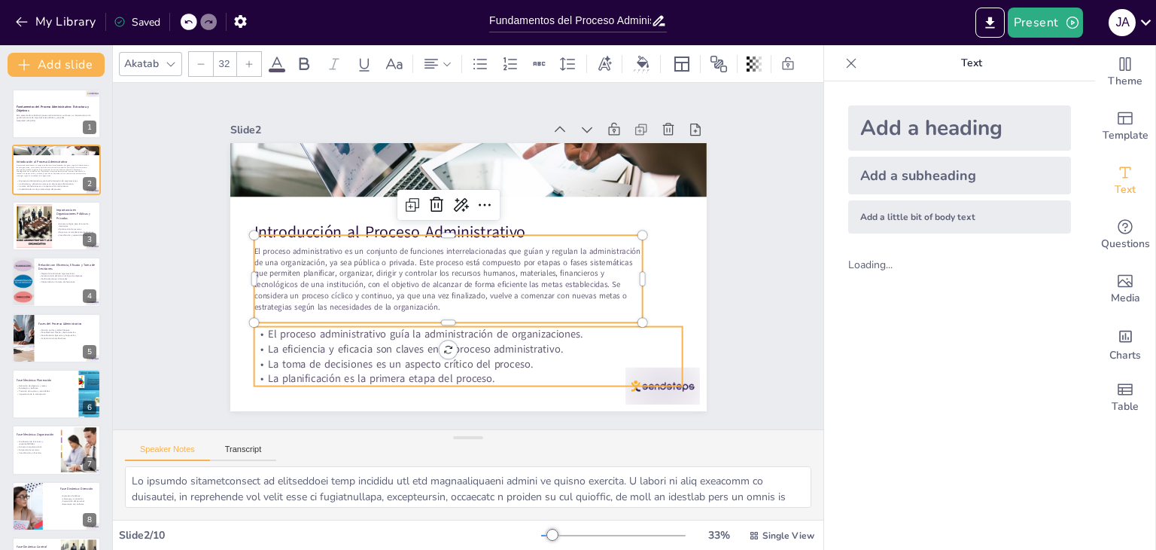
click at [361, 331] on p "El proceso administrativo guía la administración de organizaciones." at bounding box center [390, 248] width 59 height 428
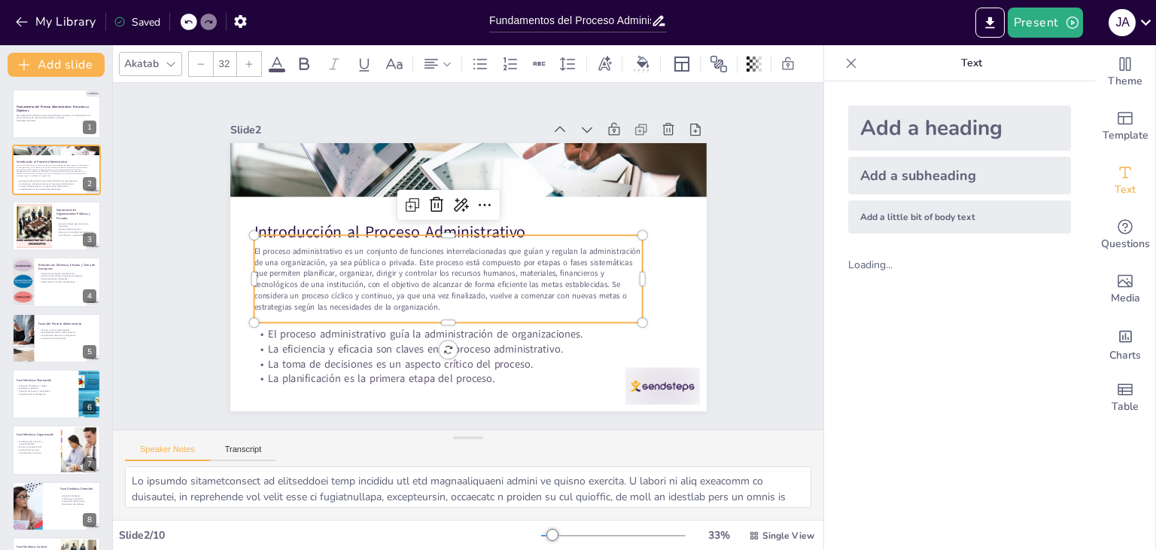
click at [376, 265] on span "El proceso administrativo es un conjunto de funciones interrelacionadas que guí…" at bounding box center [460, 229] width 168 height 389
click at [516, 325] on p "El proceso administrativo guía la administración de organizaciones." at bounding box center [545, 264] width 59 height 428
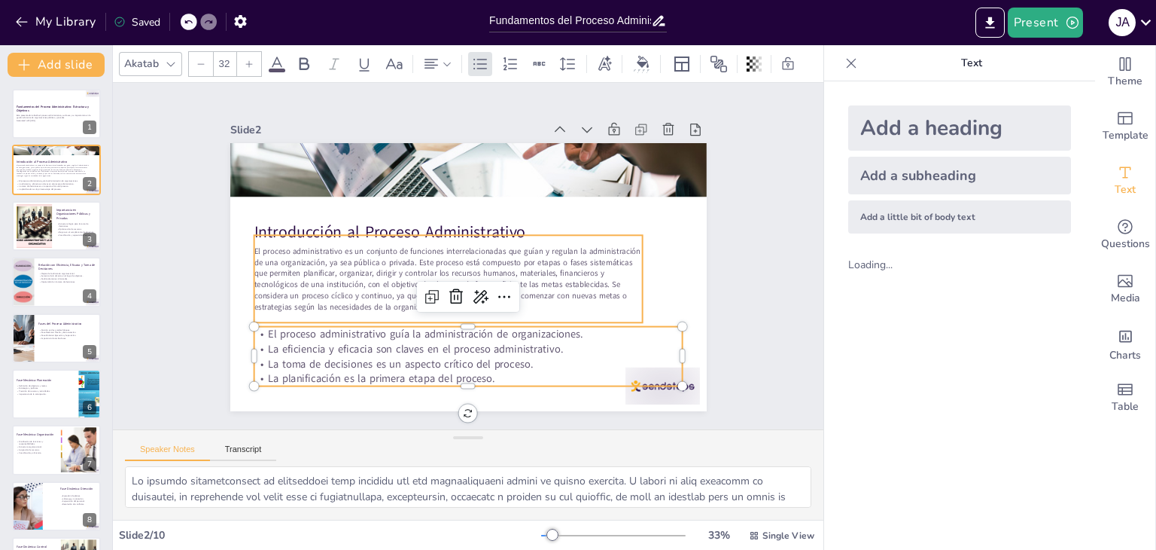
click at [389, 278] on span "El proceso administrativo es un conjunto de funciones interrelacionadas que guí…" at bounding box center [498, 275] width 218 height 364
click at [310, 338] on p "La eficiencia y eficacia son claves en el proceso administrativo." at bounding box center [380, 227] width 147 height 413
click at [413, 277] on span "El proceso administrativo es un conjunto de funciones interrelacionadas que guí…" at bounding box center [446, 234] width 66 height 387
type input "32"
click at [448, 350] on p "La toma de decisiones es un aspecto crítico del proceso." at bounding box center [561, 202] width 227 height 379
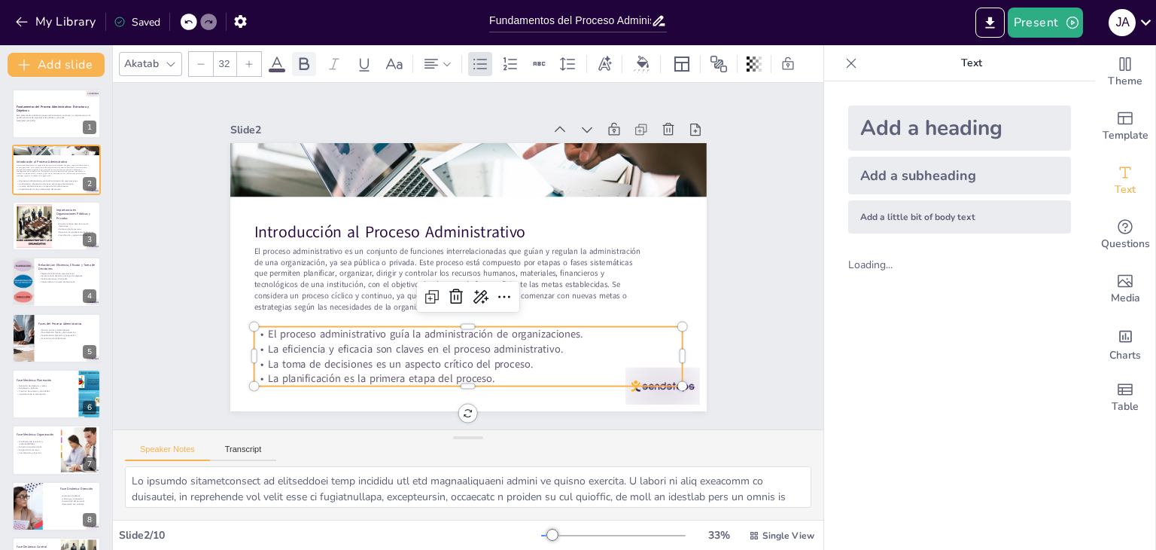
click at [307, 61] on icon at bounding box center [305, 63] width 10 height 13
click at [724, 269] on div "Slide 1 Fundamentos del Proceso Administrativo: Estructura y Objetivos Esta pre…" at bounding box center [468, 256] width 581 height 636
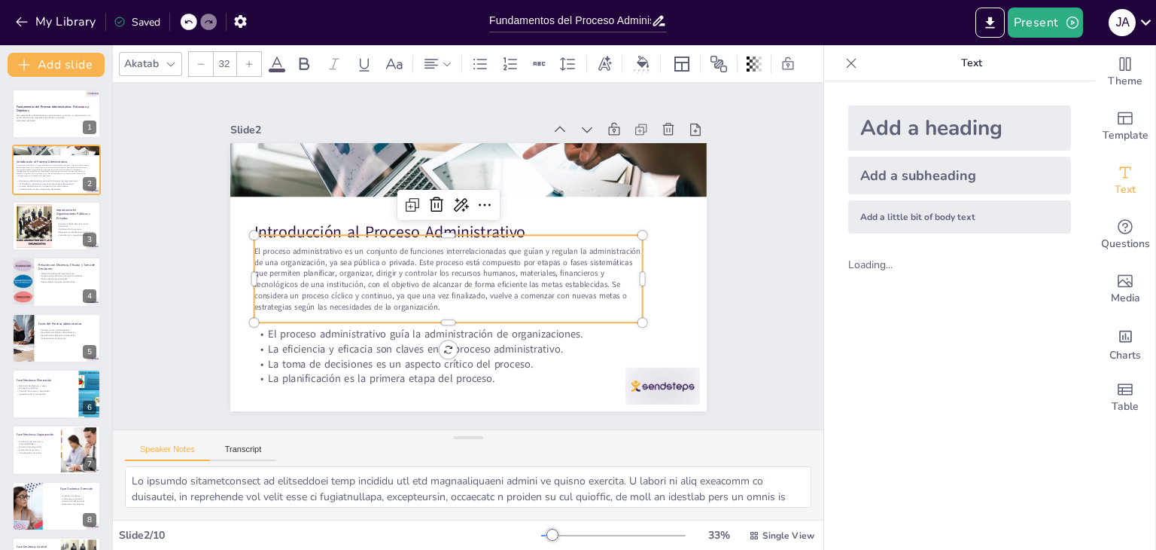
click at [503, 269] on span "El proceso administrativo es un conjunto de funciones interrelacionadas que guí…" at bounding box center [449, 285] width 363 height 218
click at [440, 296] on p "El proceso administrativo es un conjunto de funciones interrelacionadas que guí…" at bounding box center [439, 265] width 370 height 252
click at [439, 301] on p "El proceso administrativo es un conjunto de funciones interrelacionadas que guí…" at bounding box center [474, 226] width 370 height 252
click at [439, 301] on p "El proceso administrativo es un conjunto de funciones interrelacionadas que guí…" at bounding box center [484, 282] width 184 height 391
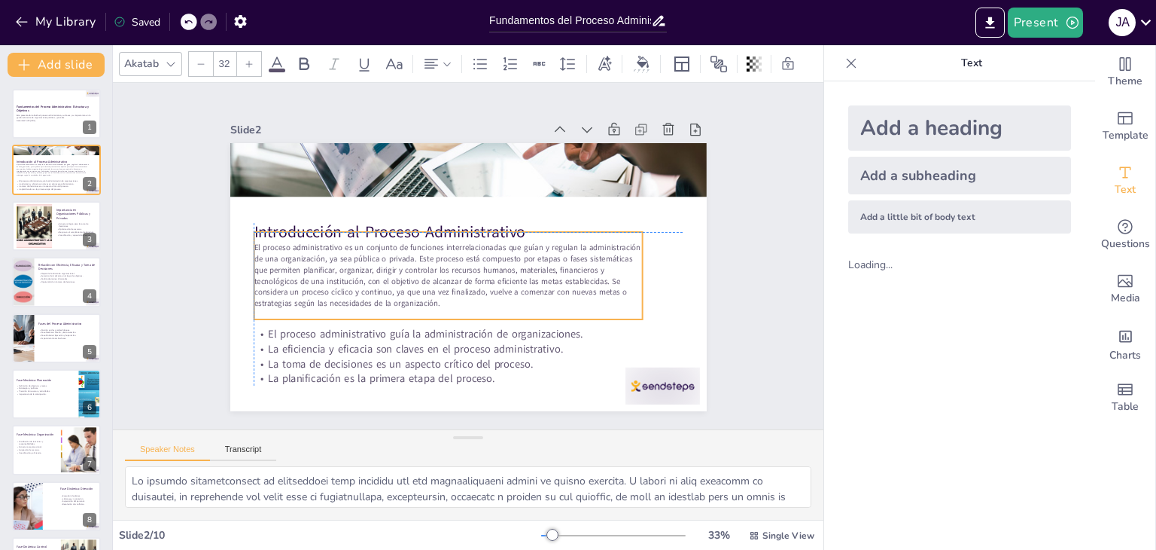
click at [440, 300] on p "El proceso administrativo es un conjunto de funciones interrelacionadas que guí…" at bounding box center [444, 242] width 184 height 391
click at [254, 52] on div at bounding box center [249, 64] width 24 height 24
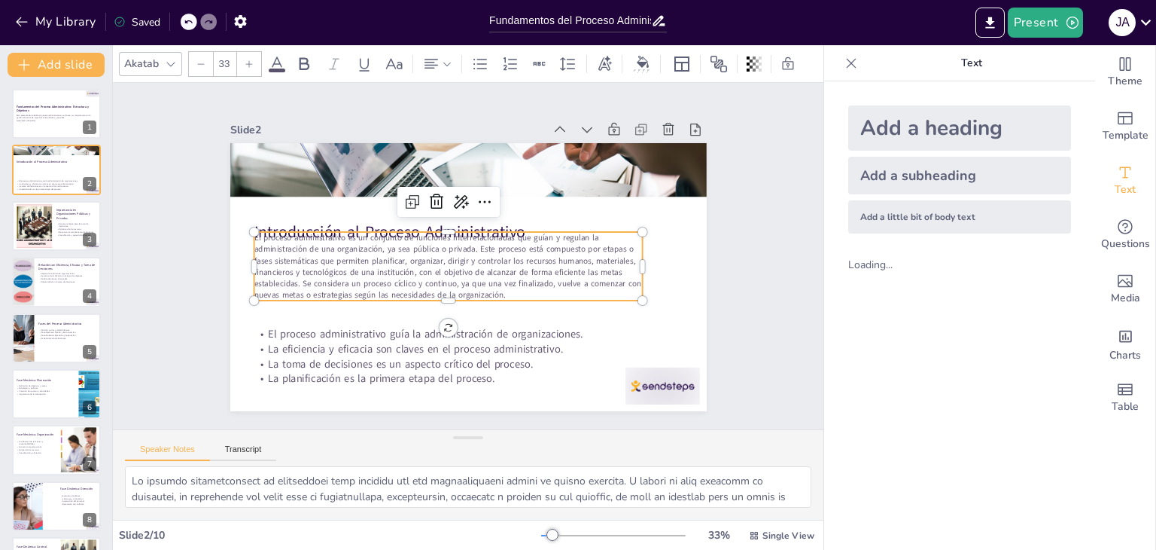
click at [254, 52] on div at bounding box center [249, 64] width 24 height 24
click at [254, 53] on div at bounding box center [249, 64] width 24 height 24
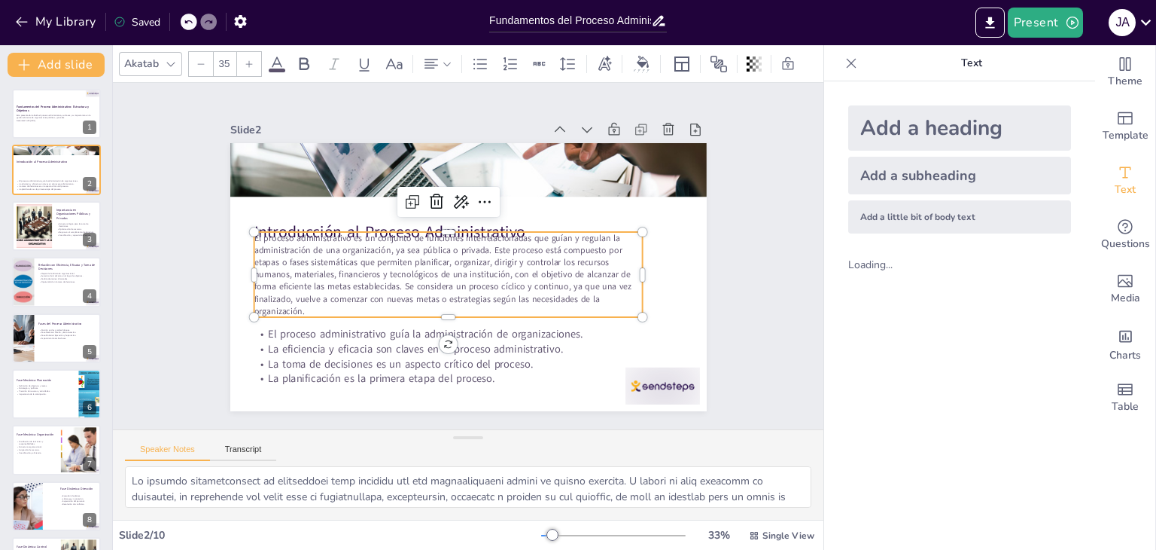
click at [254, 53] on div at bounding box center [249, 64] width 24 height 24
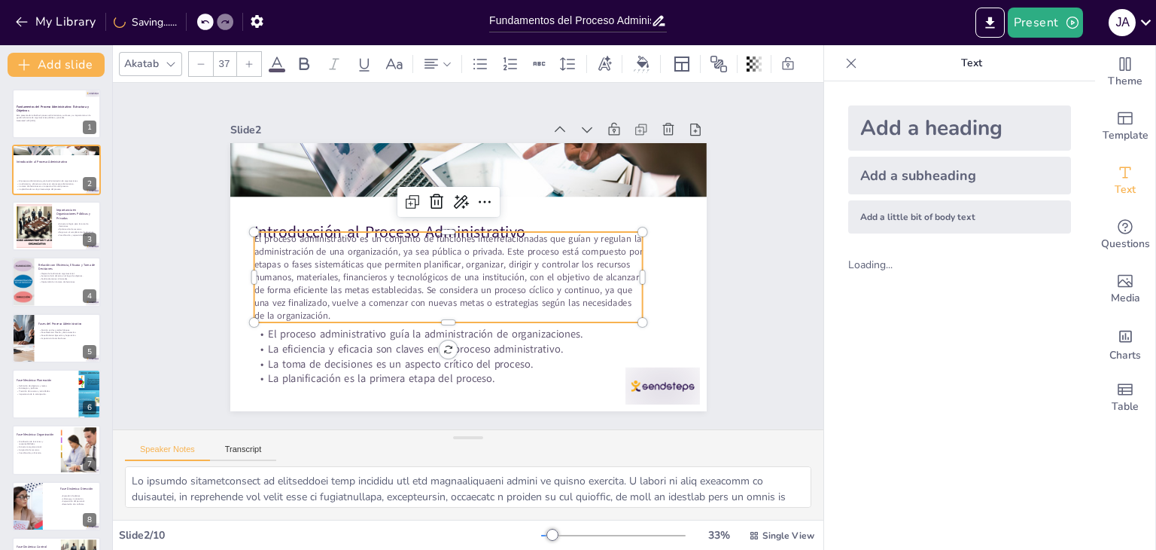
click at [254, 53] on div at bounding box center [249, 64] width 24 height 24
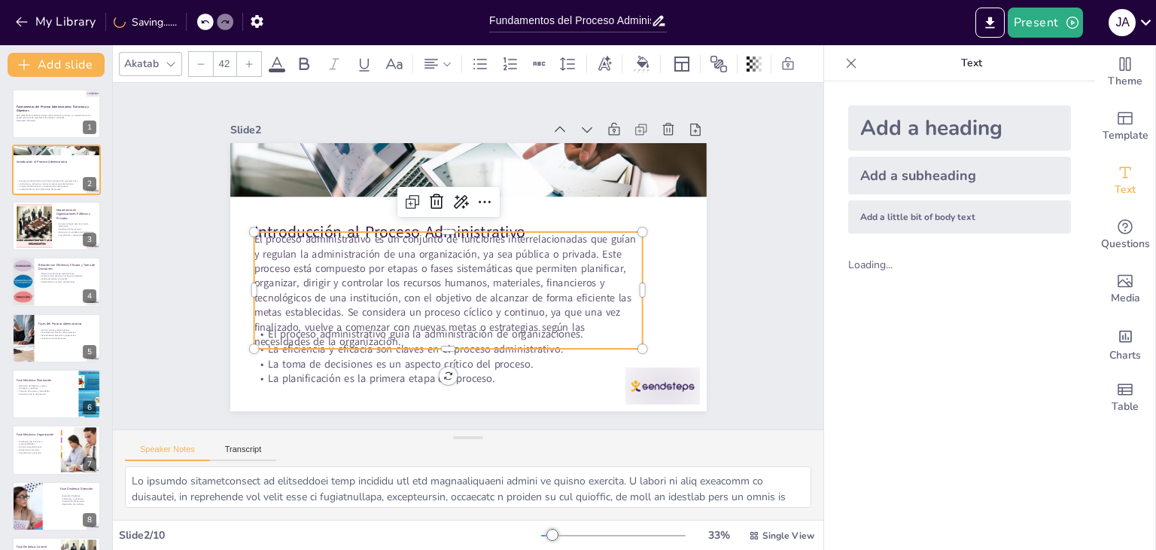
click at [254, 53] on div at bounding box center [249, 64] width 24 height 24
click at [200, 59] on icon at bounding box center [201, 63] width 9 height 9
click at [199, 59] on icon at bounding box center [201, 63] width 9 height 9
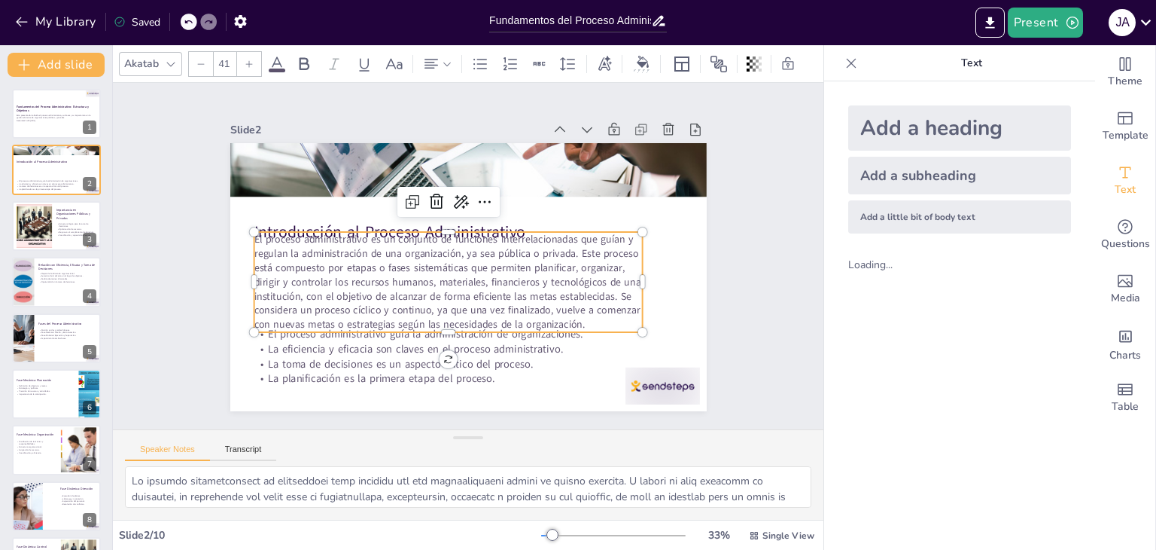
click at [199, 59] on icon at bounding box center [201, 63] width 9 height 9
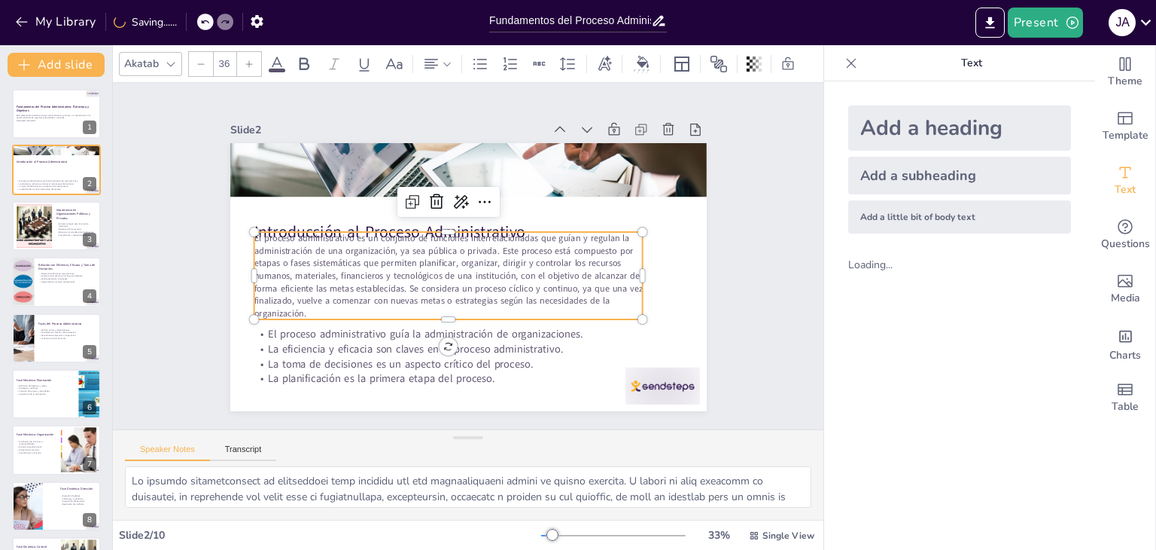
click at [199, 59] on icon at bounding box center [201, 63] width 9 height 9
type input "34"
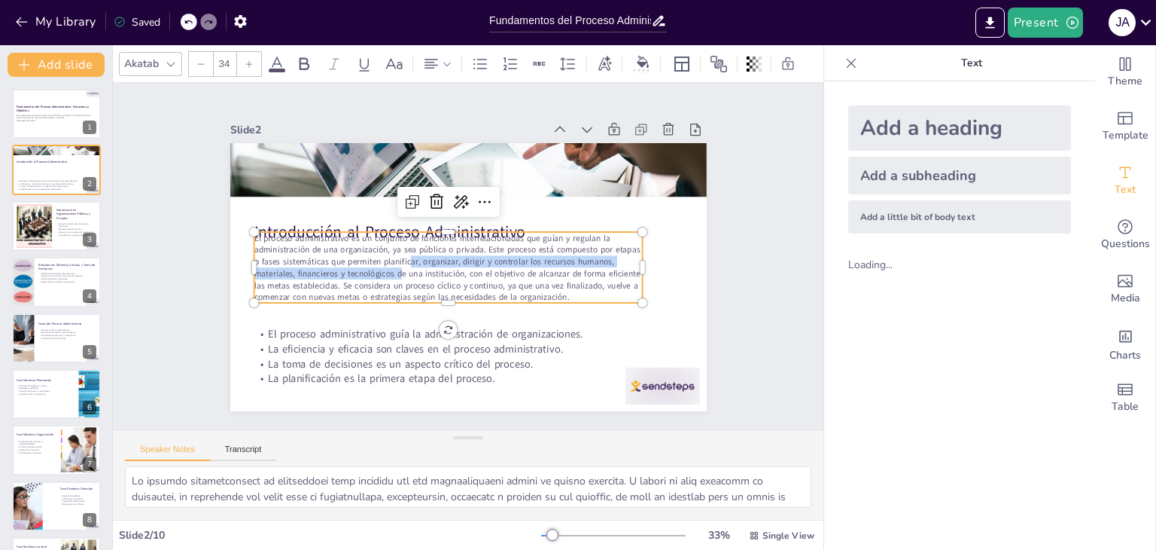
drag, startPoint x: 397, startPoint y: 259, endPoint x: 387, endPoint y: 271, distance: 15.5
click at [399, 271] on span "El proceso administrativo es un conjunto de funciones interrelacionadas que guí…" at bounding box center [467, 232] width 137 height 390
click at [652, 258] on div "Slide 1 Fundamentos del Proceso Administrativo: Estructura y Objetivos Esta pre…" at bounding box center [468, 256] width 367 height 590
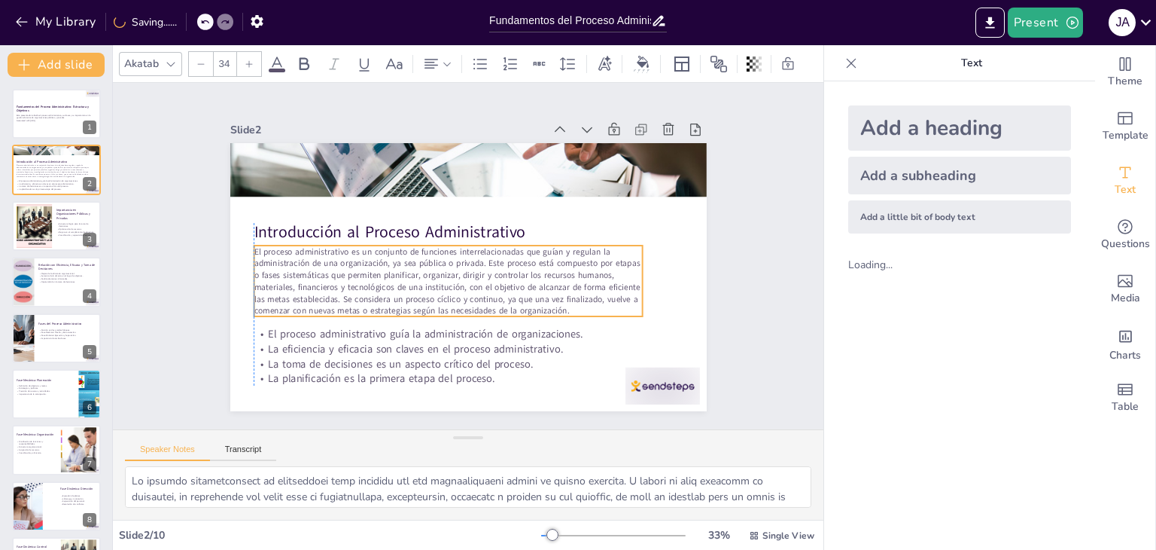
drag, startPoint x: 609, startPoint y: 258, endPoint x: 609, endPoint y: 272, distance: 13.6
click at [609, 272] on p "El proceso administrativo es un conjunto de funciones interrelacionadas que guí…" at bounding box center [495, 238] width 392 height 187
click at [850, 69] on div at bounding box center [852, 63] width 24 height 24
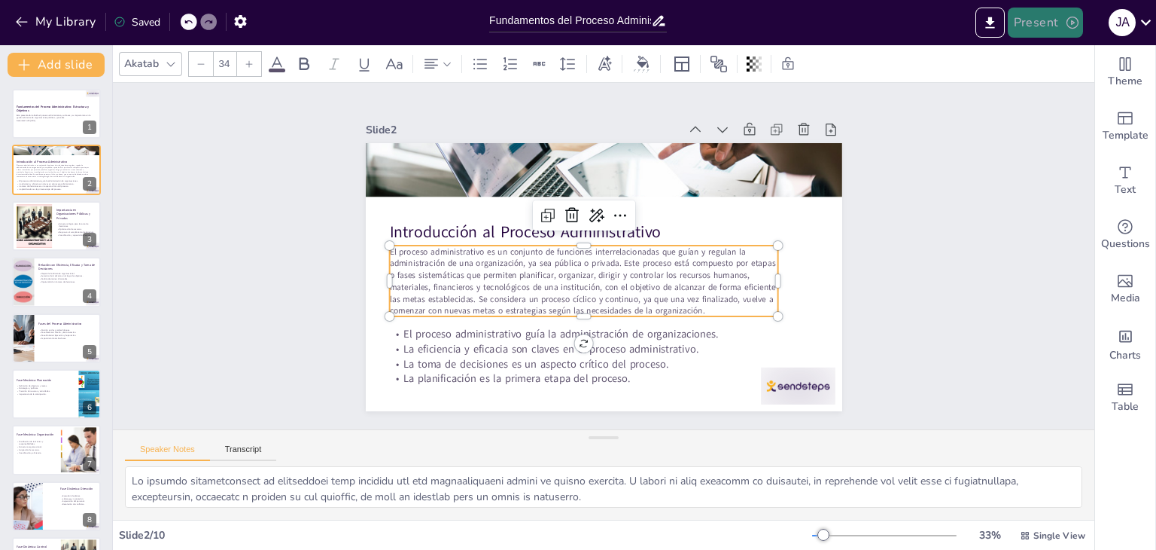
click at [1025, 25] on button "Present" at bounding box center [1045, 23] width 75 height 30
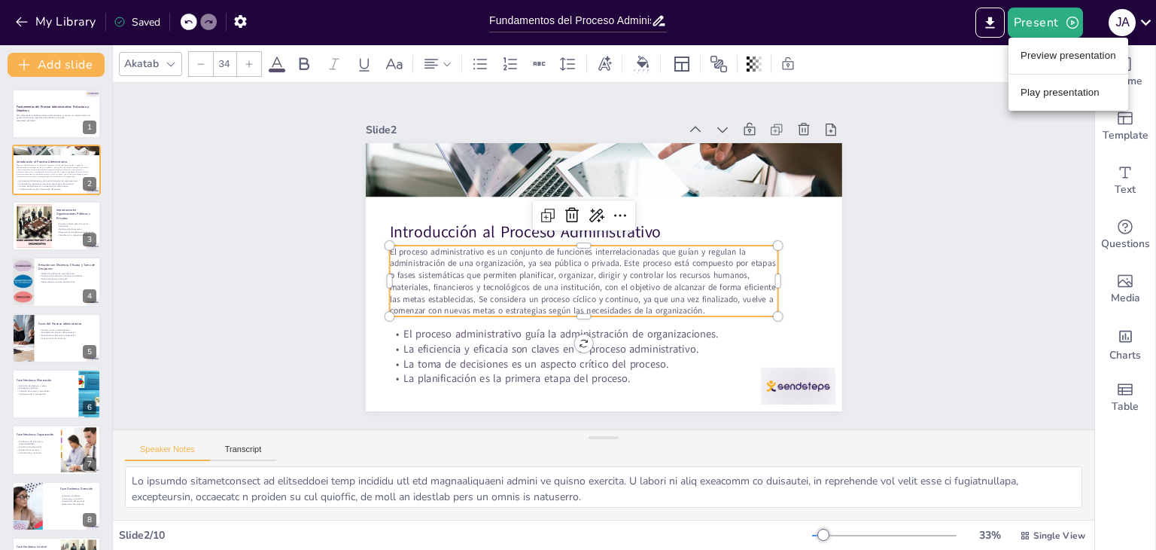
click at [1040, 53] on li "Preview presentation" at bounding box center [1069, 56] width 120 height 24
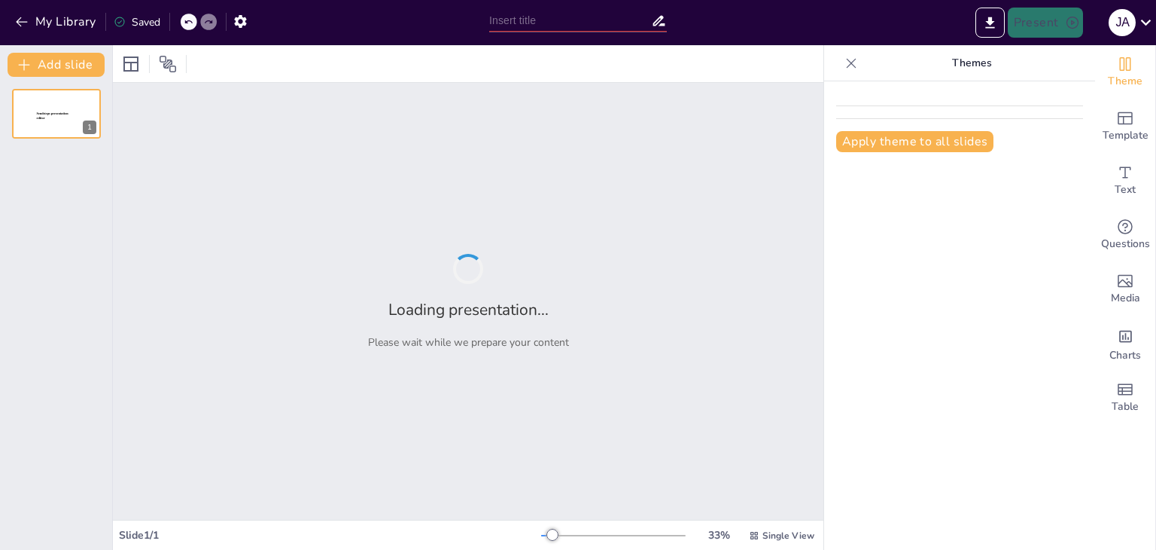
type input "Fundamentos del Proceso Administrativo: Estructura y Objetivos"
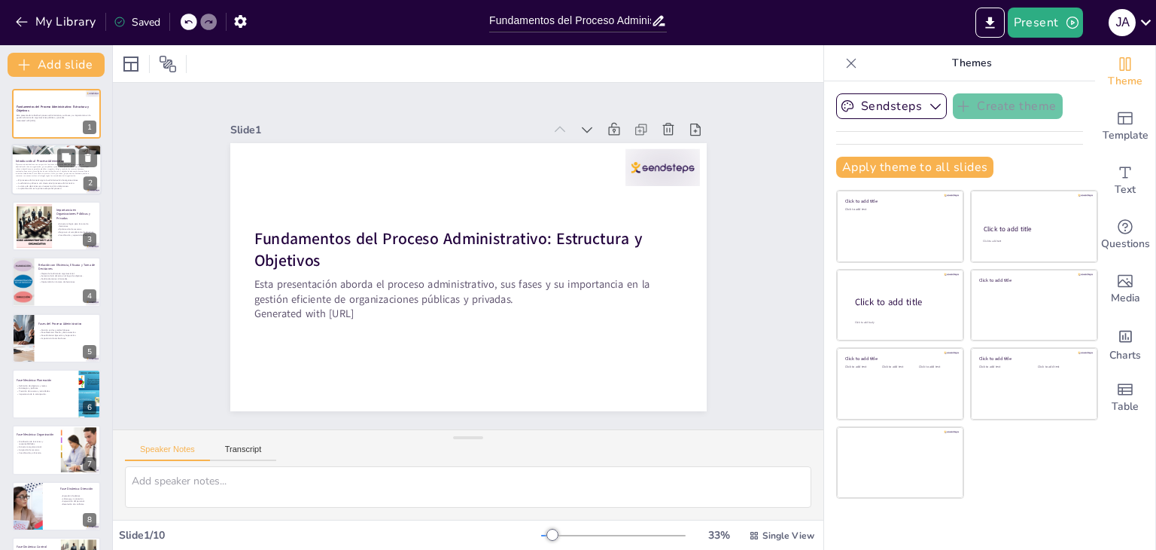
click at [36, 168] on span "El proceso administrativo es un conjunto de funciones interrelacionadas que guí…" at bounding box center [53, 171] width 74 height 14
type textarea "Lo ipsumdo sitametconsect ad elitseddoei temp incididu utl etd magnaaliquaeni a…"
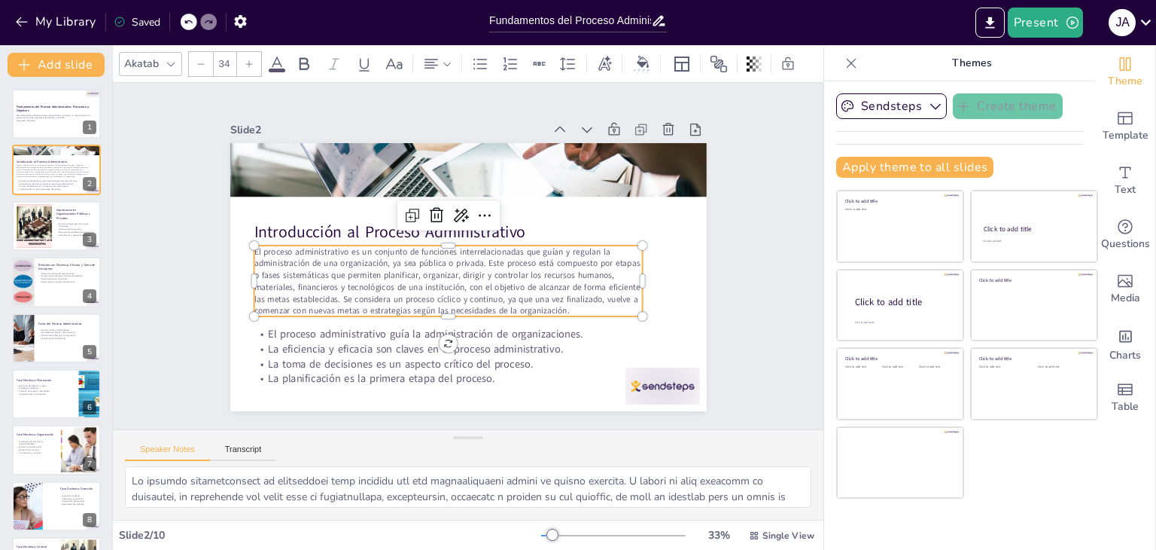
click at [401, 259] on span "El proceso administrativo es un conjunto de funciones interrelacionadas que guí…" at bounding box center [447, 280] width 386 height 71
click at [42, 124] on div at bounding box center [56, 113] width 90 height 51
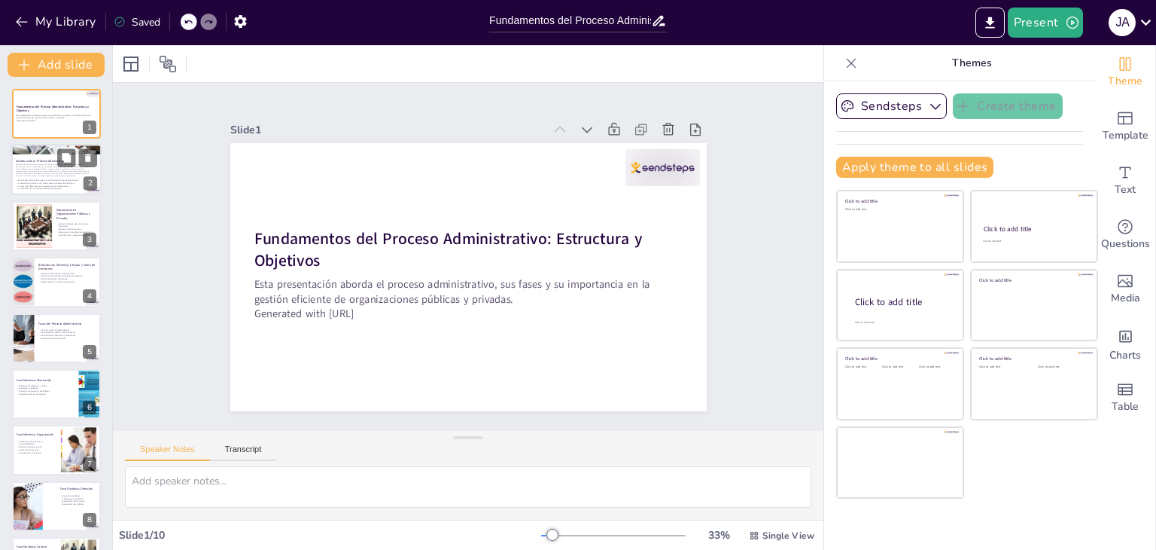
click at [30, 157] on div at bounding box center [56, 170] width 90 height 51
type textarea "Lo ipsumdo sitametconsect ad elitseddoei temp incididu utl etd magnaaliquaeni a…"
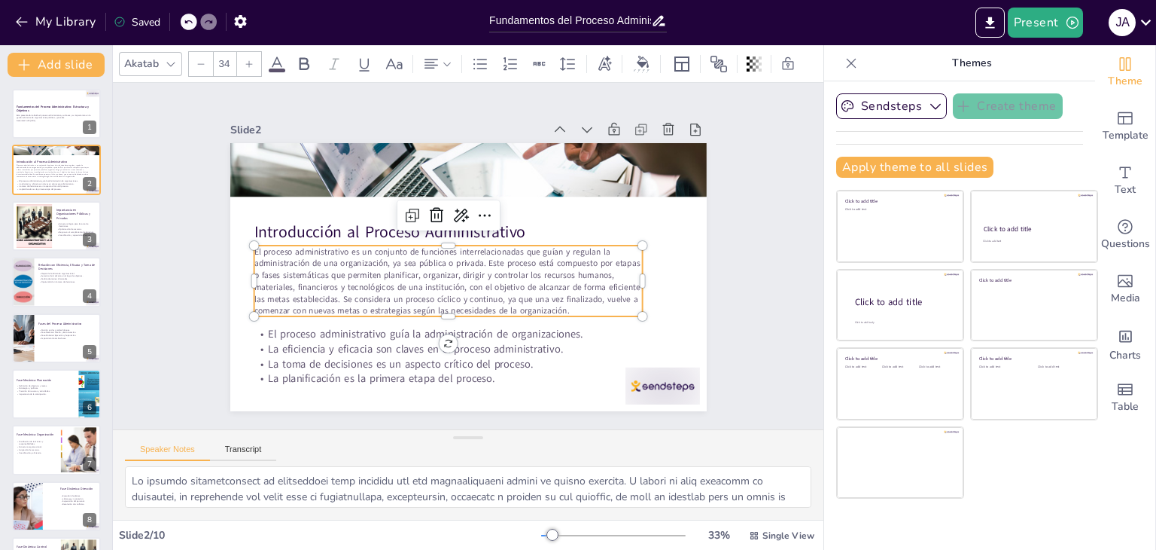
click at [346, 255] on span "El proceso administrativo es un conjunto de funciones interrelacionadas que guí…" at bounding box center [443, 274] width 390 height 103
click at [360, 233] on div at bounding box center [452, 235] width 383 height 93
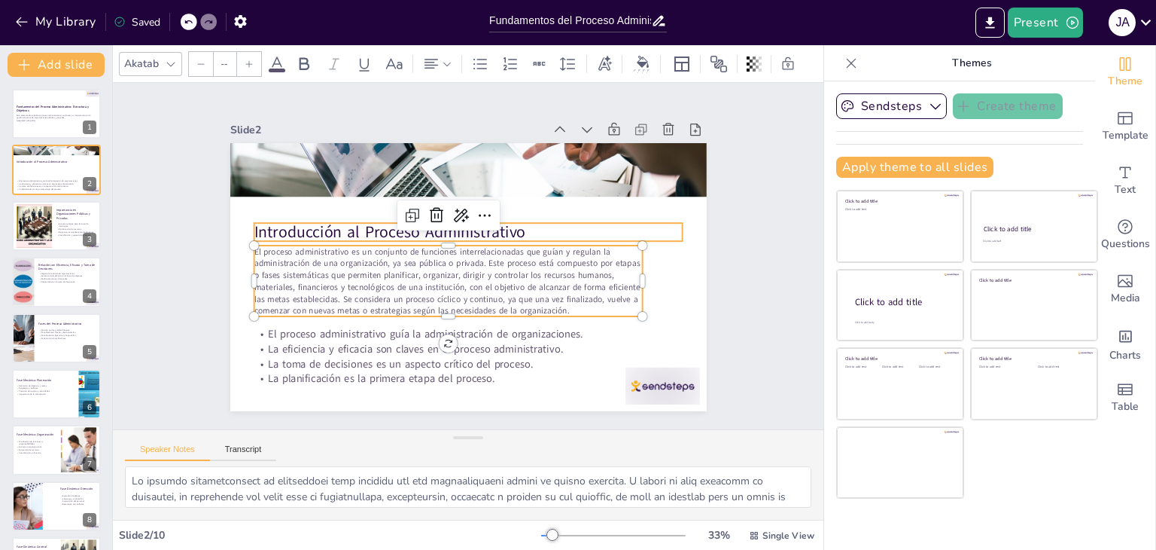
type input "48"
click at [352, 228] on p "Introducción al Proceso Administrativo" at bounding box center [471, 232] width 429 height 67
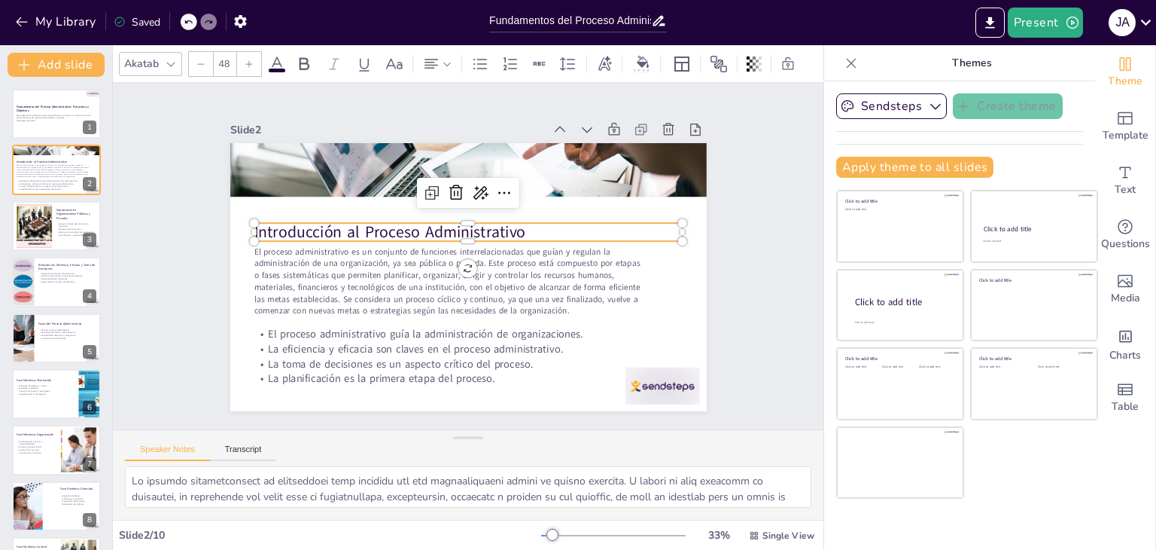
click at [352, 222] on p "Introducción al Proceso Administrativo" at bounding box center [471, 232] width 429 height 67
click at [352, 220] on p "Introducción al Proceso Administrativo" at bounding box center [471, 230] width 429 height 67
click at [352, 220] on p "Introducción al Proceso Administrativo" at bounding box center [468, 230] width 429 height 23
drag, startPoint x: 352, startPoint y: 221, endPoint x: 237, endPoint y: 235, distance: 116.0
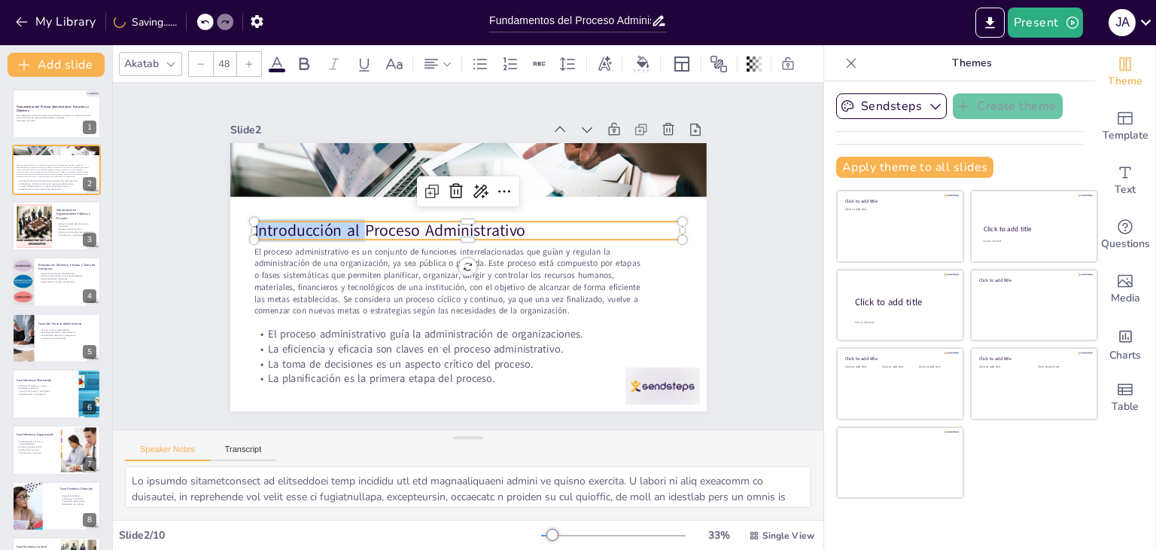
click at [237, 235] on div "El proceso administrativo guía la administración de organizaciones. La eficienc…" at bounding box center [468, 277] width 477 height 268
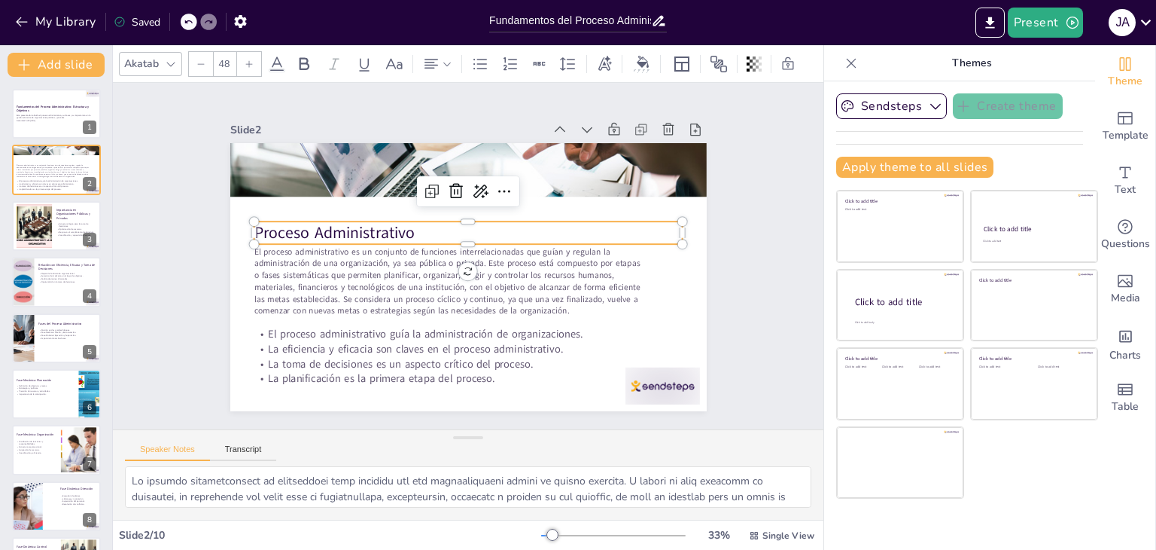
click at [256, 232] on p "Proceso Administrativo" at bounding box center [470, 233] width 429 height 67
click at [254, 229] on p "Proceso Administrativo" at bounding box center [468, 232] width 429 height 23
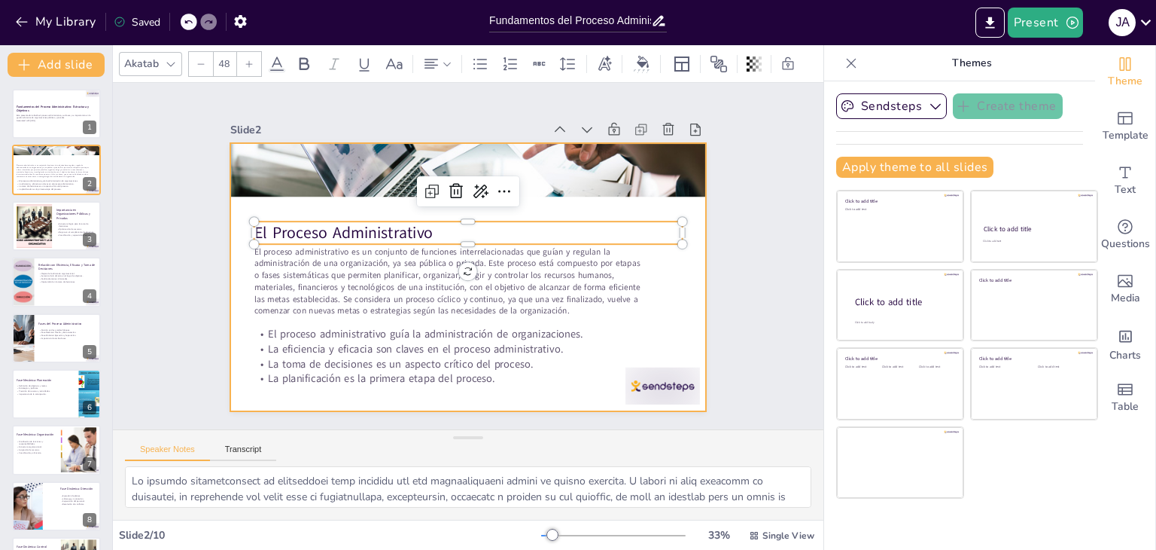
click at [660, 276] on div at bounding box center [468, 277] width 477 height 268
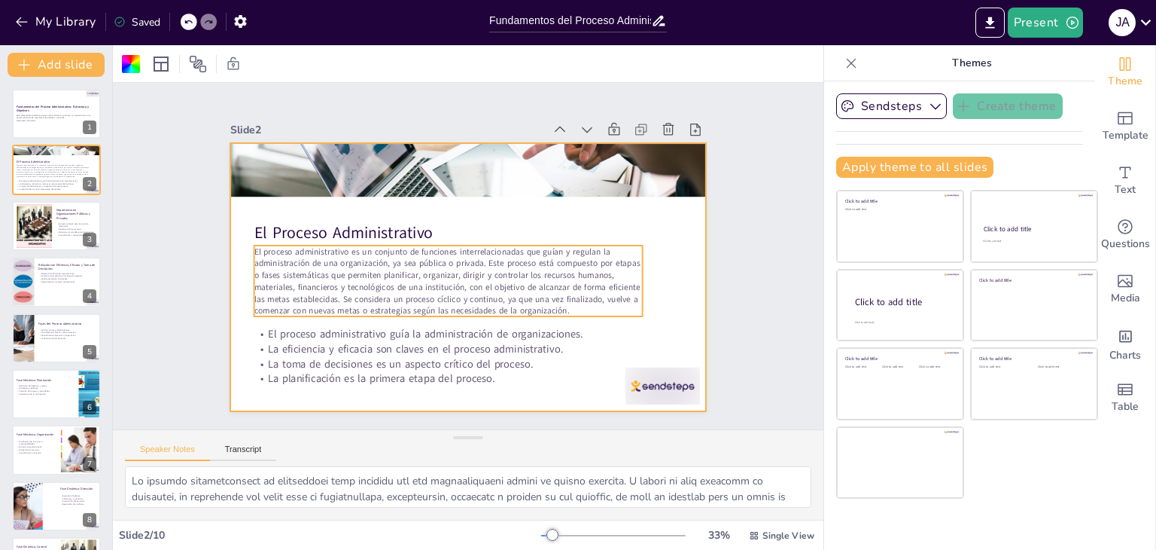
click at [331, 294] on span "El proceso administrativo es un conjunto de funciones interrelacionadas que guí…" at bounding box center [443, 274] width 390 height 103
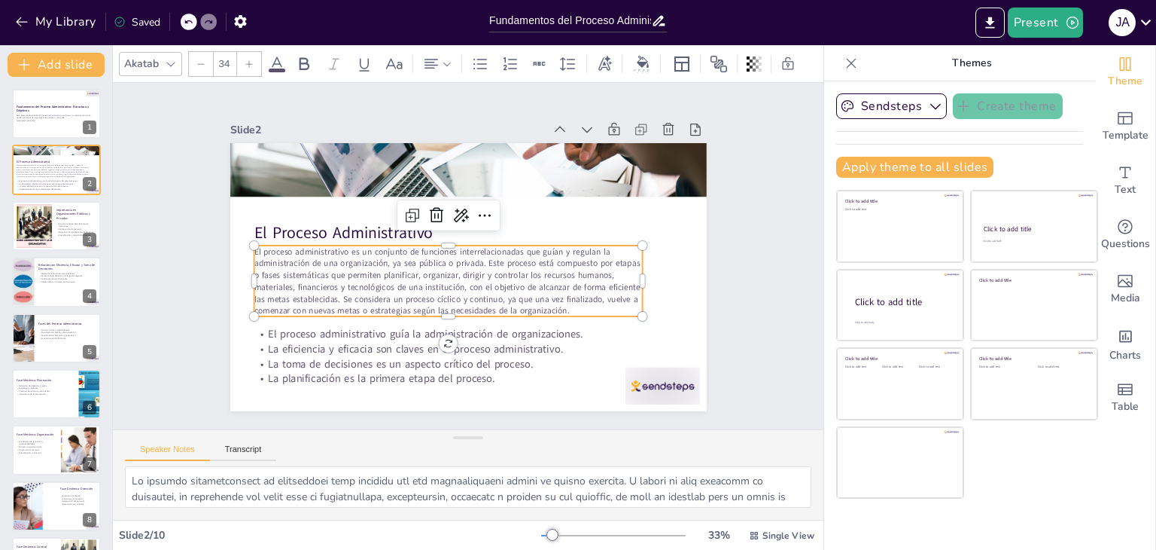
click at [331, 294] on span "El proceso administrativo es un conjunto de funciones interrelacionadas que guí…" at bounding box center [443, 274] width 390 height 103
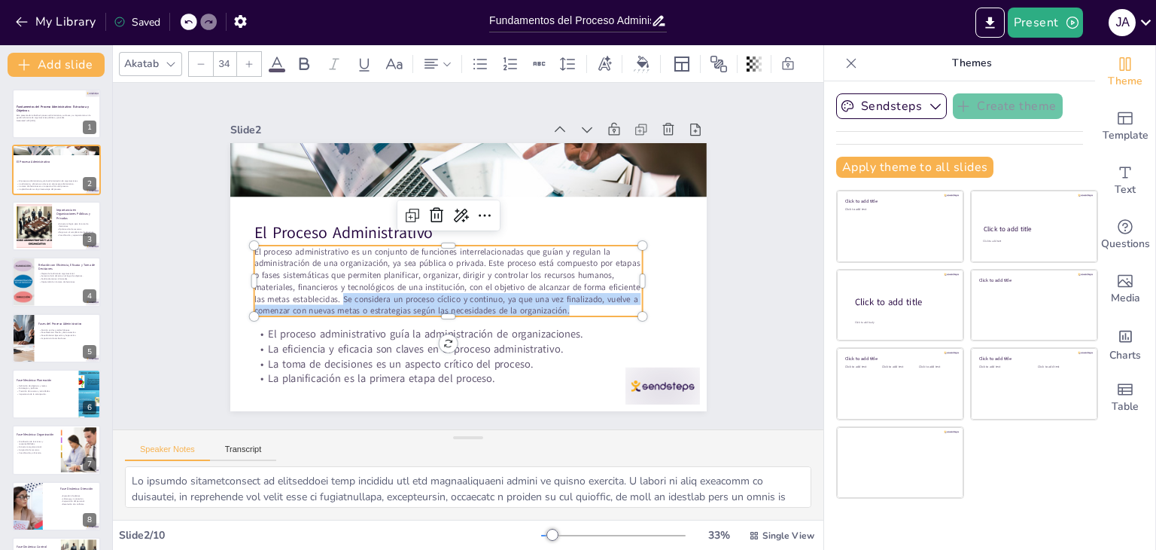
drag, startPoint x: 331, startPoint y: 292, endPoint x: 568, endPoint y: 302, distance: 236.6
click at [568, 302] on p "El proceso administrativo es un conjunto de funciones interrelacionadas que guí…" at bounding box center [445, 278] width 395 height 111
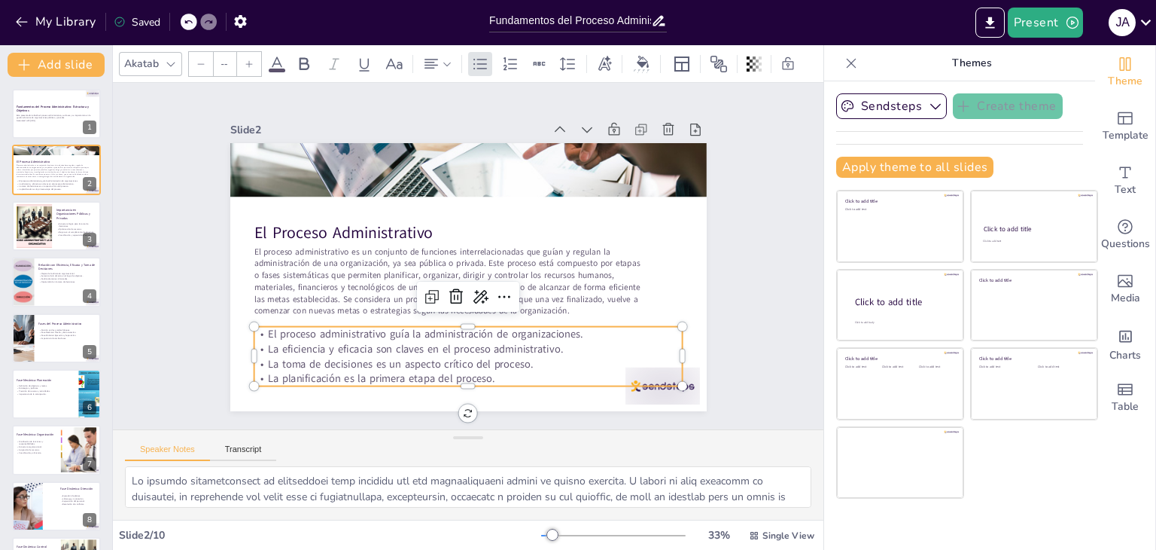
type input "32"
click at [513, 348] on p "La eficiencia y eficacia son claves en el proceso administrativo." at bounding box center [459, 347] width 428 height 59
click at [40, 229] on div at bounding box center [34, 226] width 136 height 46
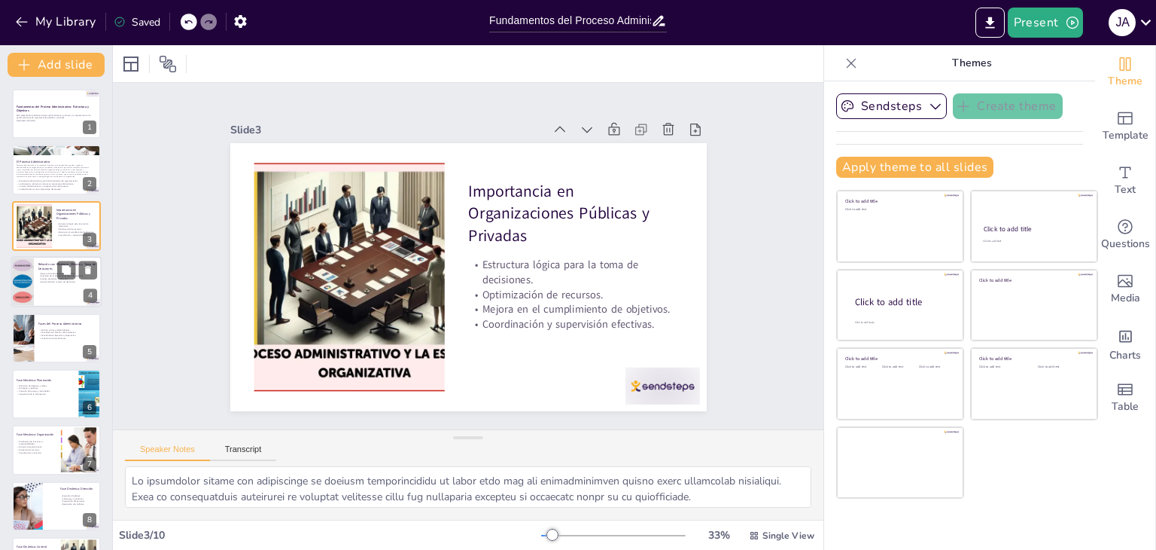
click at [35, 293] on div at bounding box center [56, 281] width 90 height 51
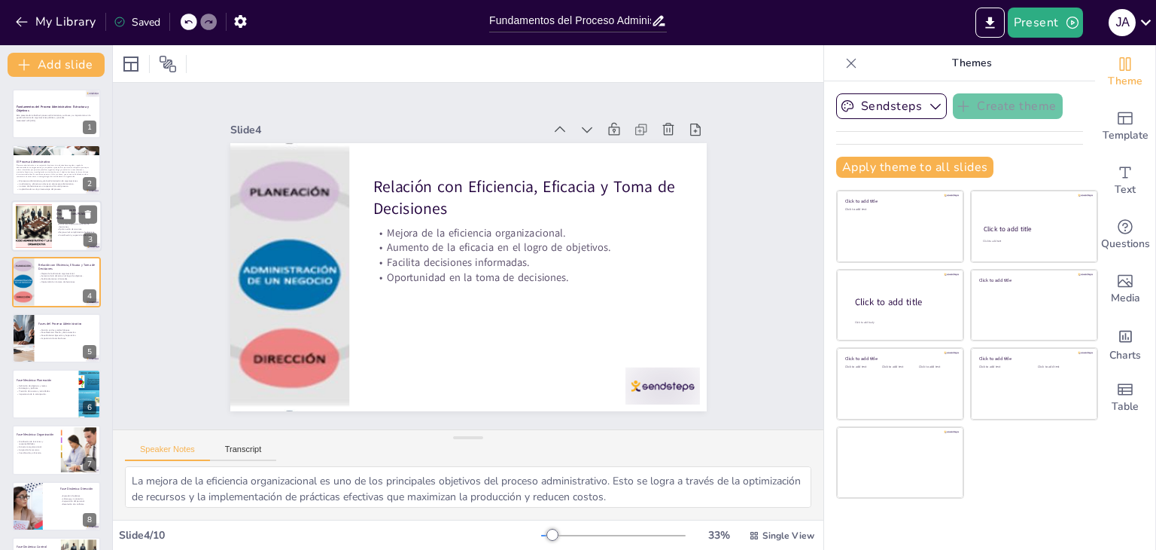
click at [45, 221] on div at bounding box center [34, 226] width 136 height 46
type textarea "Lo ipsumdolor sitame con adipiscinge se doeiusm temporincididu ut labor etdo ma…"
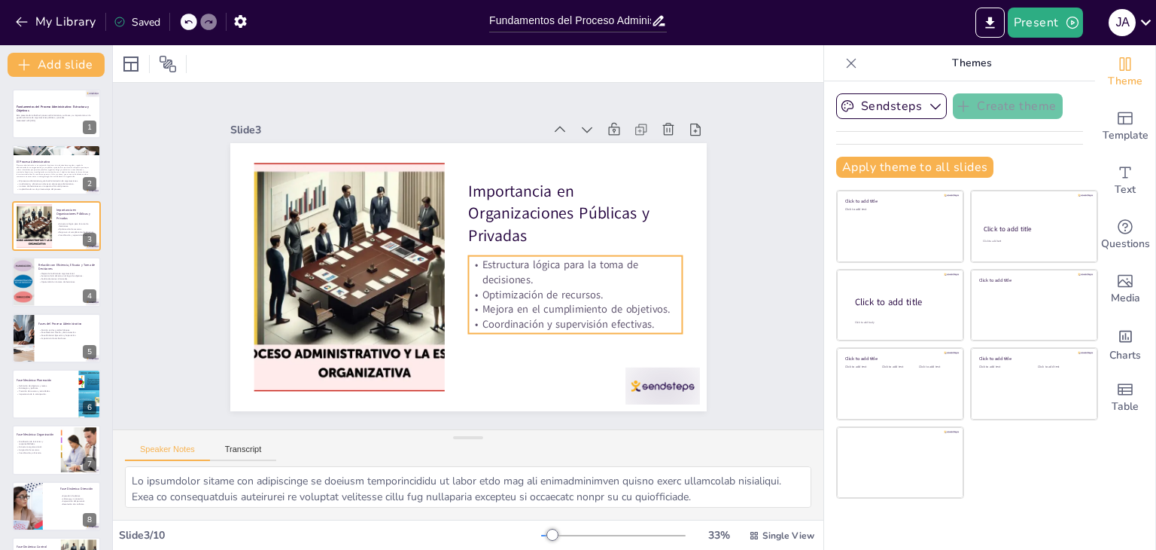
click at [544, 278] on p "Estructura lógica para la toma de decisiones." at bounding box center [573, 283] width 216 height 52
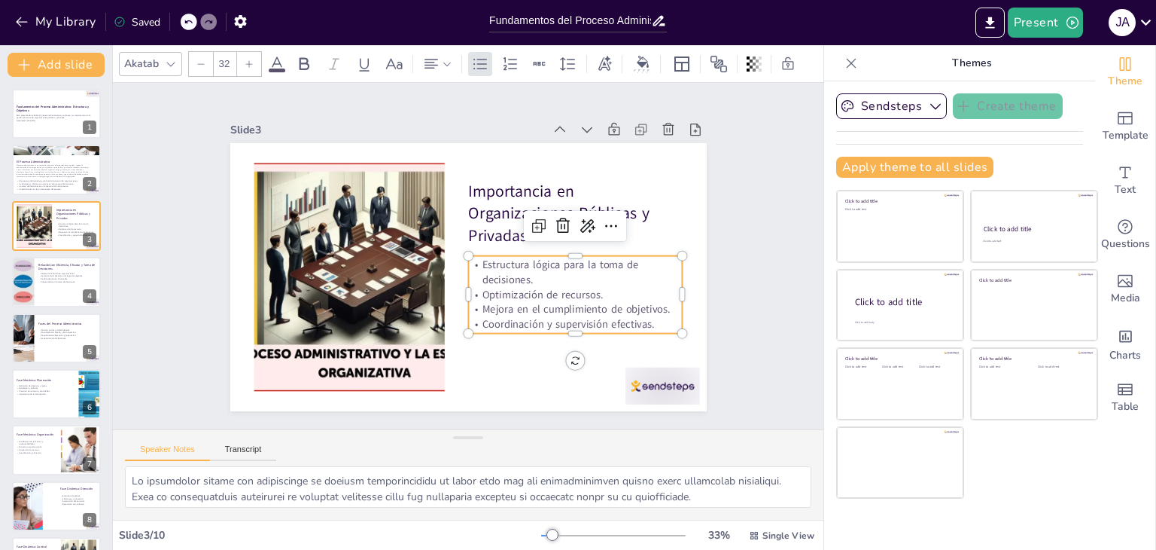
click at [544, 278] on p "Estructura lógica para la toma de decisiones." at bounding box center [573, 283] width 216 height 52
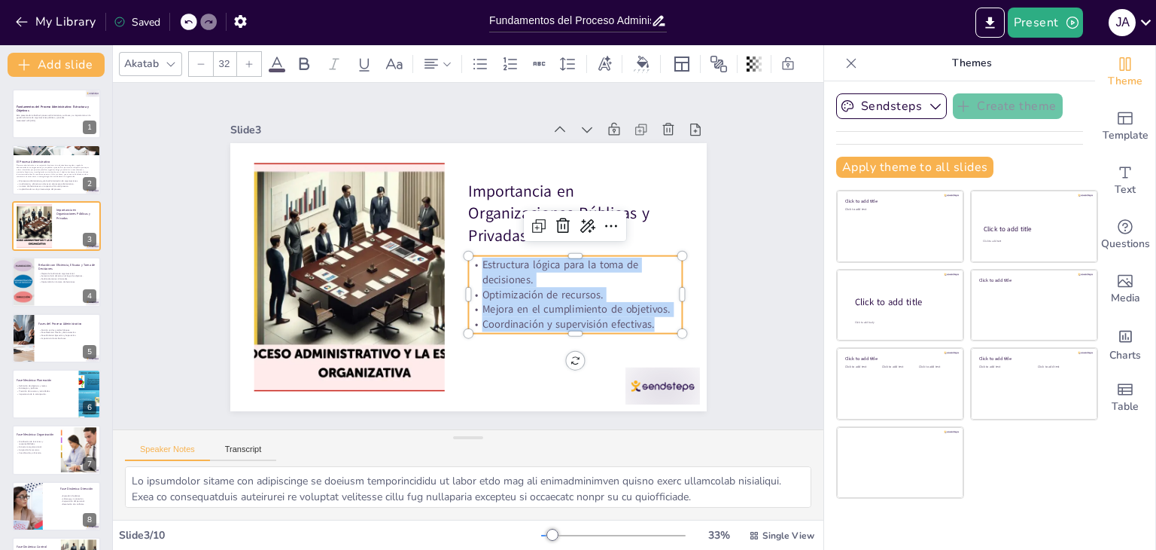
drag, startPoint x: 631, startPoint y: 315, endPoint x: 461, endPoint y: 257, distance: 180.0
click at [461, 257] on div "Estructura lógica para la toma de decisiones. Optimización de recursos. Mejora …" at bounding box center [511, 361] width 199 height 209
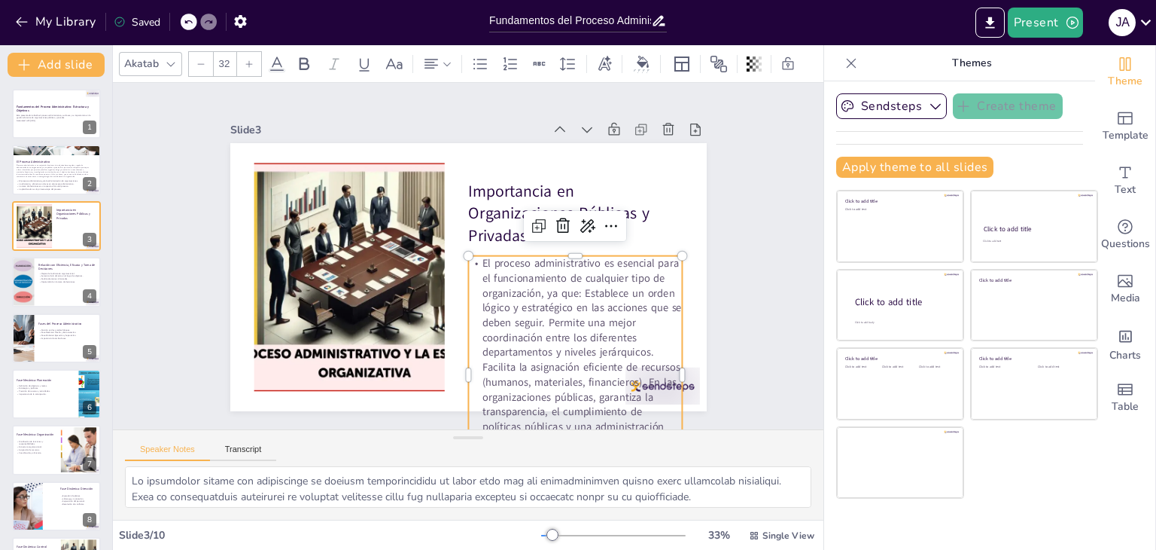
click at [480, 261] on p "El proceso administrativo es esencial para el funcionamiento de cualquier tipo …" at bounding box center [562, 385] width 238 height 258
click at [473, 260] on p "El proceso administrativo es esencial para el funcionamiento de cualquier tipo …" at bounding box center [548, 394] width 259 height 276
click at [472, 258] on p "El proceso administrativo es esencial para el funcionamiento de cualquier tipo …" at bounding box center [548, 394] width 259 height 276
drag, startPoint x: 472, startPoint y: 258, endPoint x: 462, endPoint y: 260, distance: 10.6
click at [462, 260] on p "El proceso administrativo es esencial para el funcionamiento de cualquier tipo …" at bounding box center [562, 385] width 238 height 258
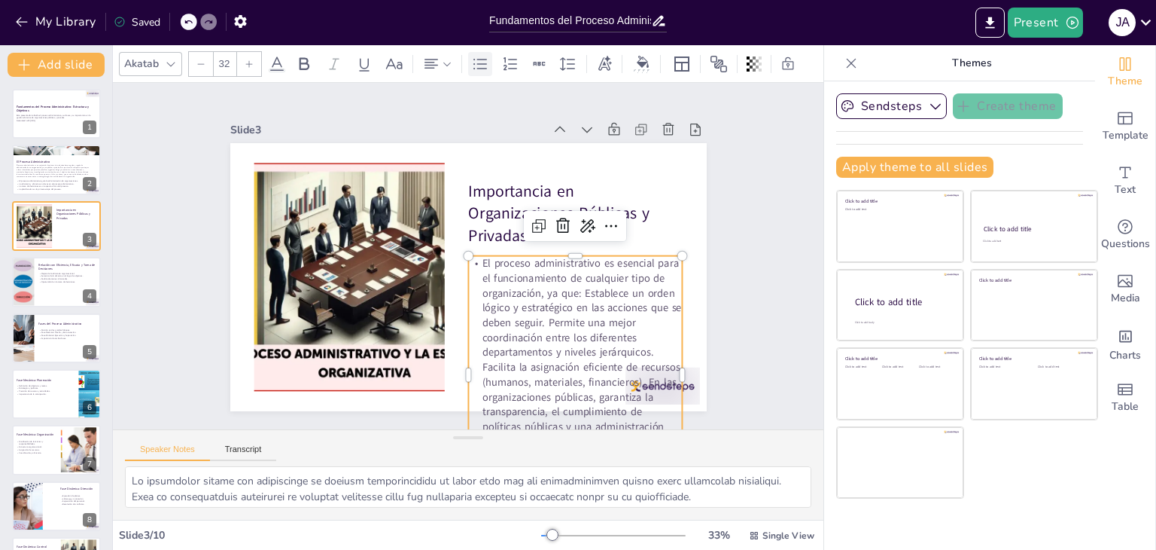
click at [484, 59] on icon at bounding box center [480, 64] width 18 height 18
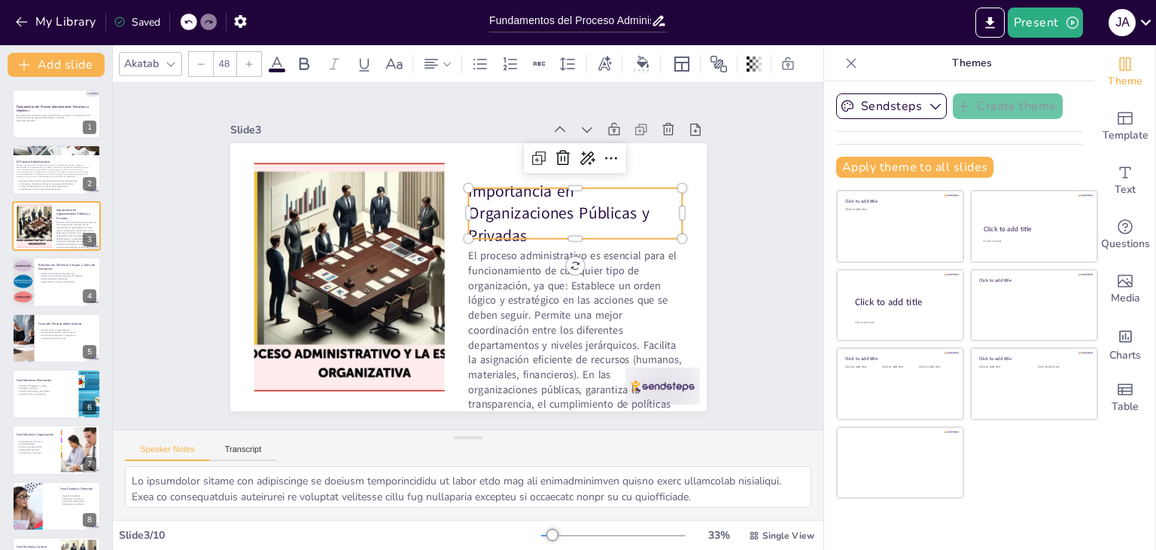
click at [488, 209] on p "Importancia en Organizaciones Públicas y Privadas" at bounding box center [579, 224] width 221 height 89
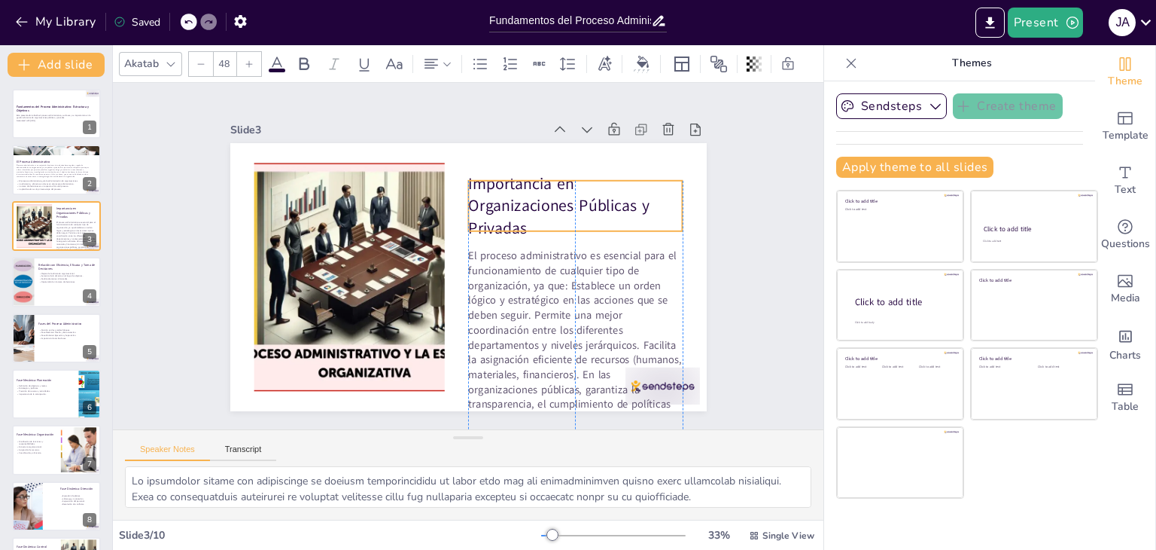
click at [494, 267] on p "Importancia en Organizaciones Públicas y Privadas" at bounding box center [433, 369] width 193 height 204
click at [476, 271] on p "El proceso administrativo es esencial para el funcionamiento de cualquier tipo …" at bounding box center [338, 338] width 276 height 259
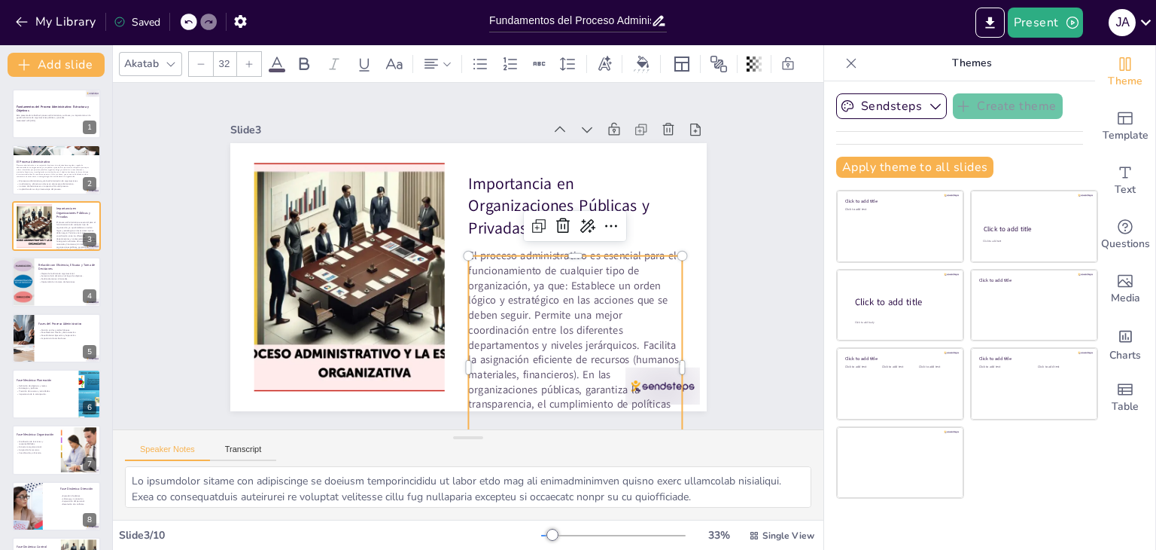
click at [192, 61] on div at bounding box center [201, 64] width 24 height 24
type input "31"
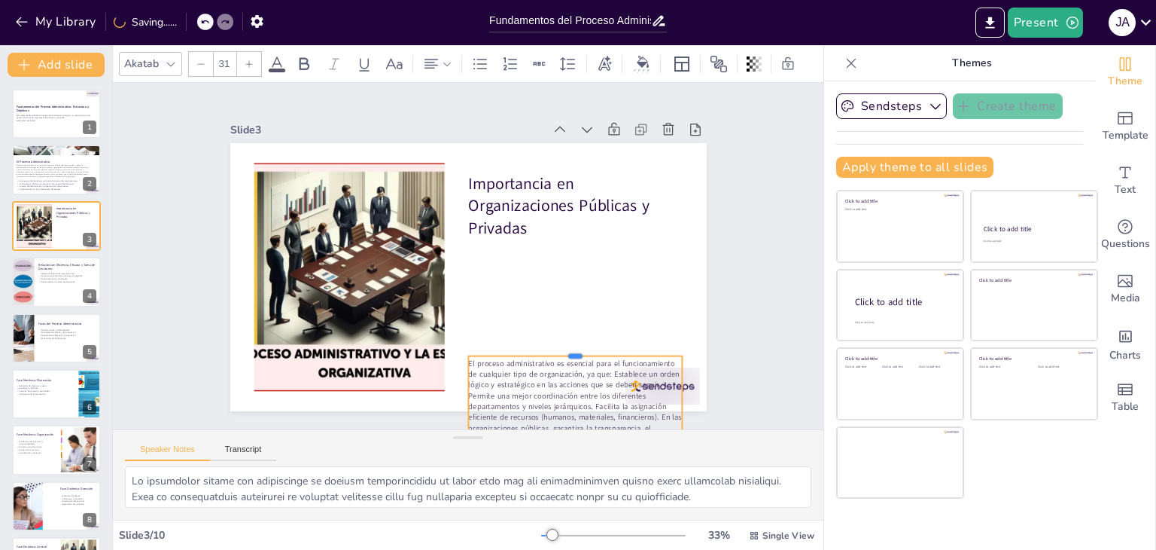
drag, startPoint x: 561, startPoint y: 248, endPoint x: 581, endPoint y: 348, distance: 102.2
click at [581, 348] on div at bounding box center [565, 360] width 215 height 35
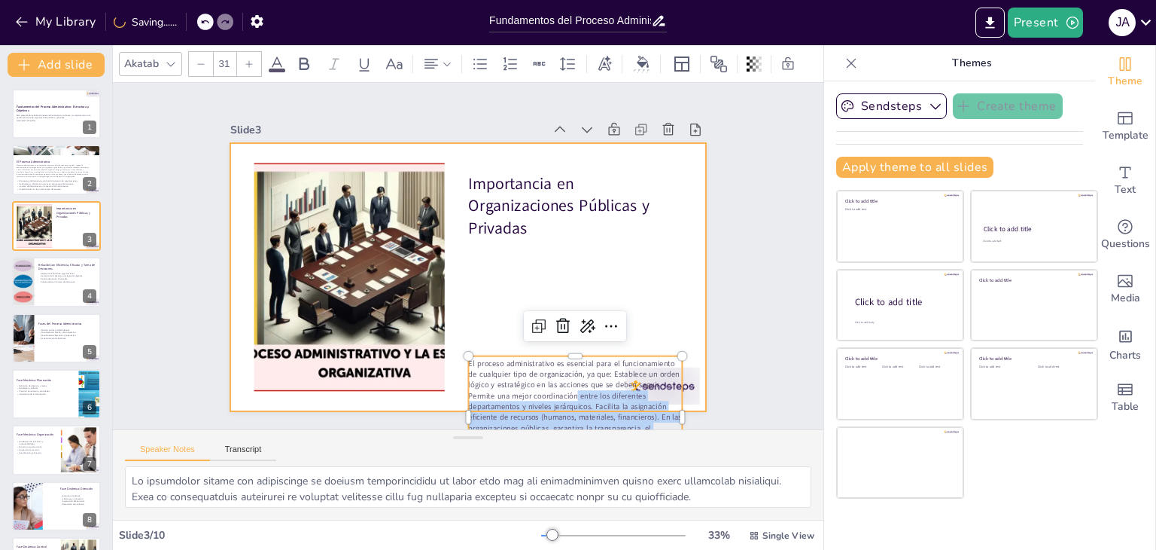
drag, startPoint x: 566, startPoint y: 389, endPoint x: 555, endPoint y: 336, distance: 53.9
click at [555, 336] on div "Importancia en Organizaciones Públicas y Privadas El proceso administrativo es …" at bounding box center [468, 277] width 477 height 268
click at [486, 318] on div at bounding box center [466, 277] width 502 height 316
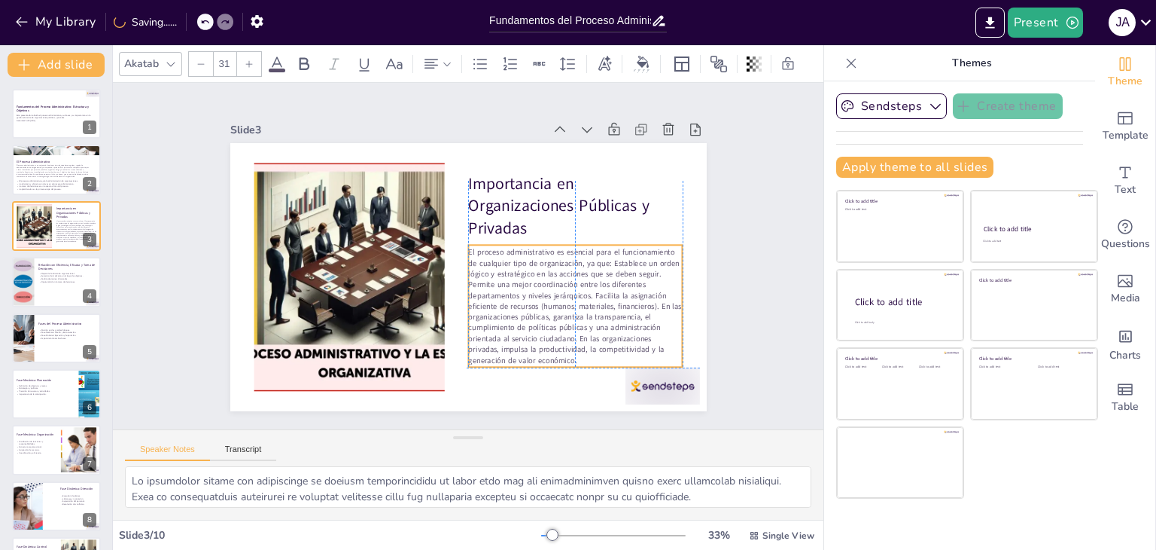
drag, startPoint x: 497, startPoint y: 360, endPoint x: 495, endPoint y: 248, distance: 111.4
click at [495, 252] on p "El proceso administrativo es esencial para el funcionamiento de cualquier tipo …" at bounding box center [466, 374] width 196 height 244
click at [770, 212] on div "Slide 1 Fundamentos del Proceso Administrativo: Estructura y Objetivos Esta pre…" at bounding box center [467, 256] width 743 height 419
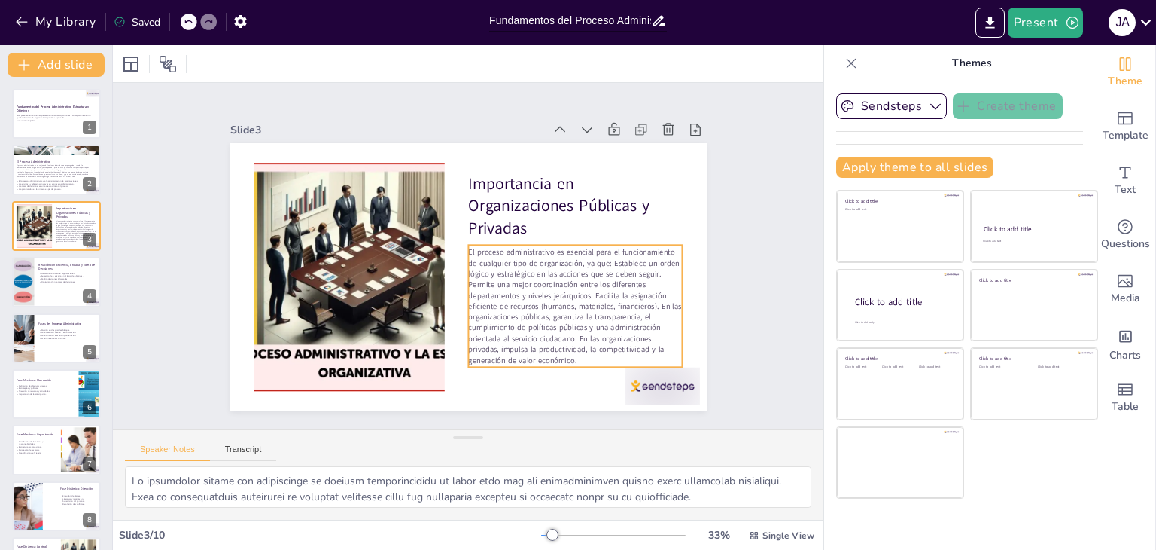
click at [601, 253] on p "El proceso administrativo es esencial para el funcionamiento de cualquier tipo …" at bounding box center [570, 317] width 226 height 140
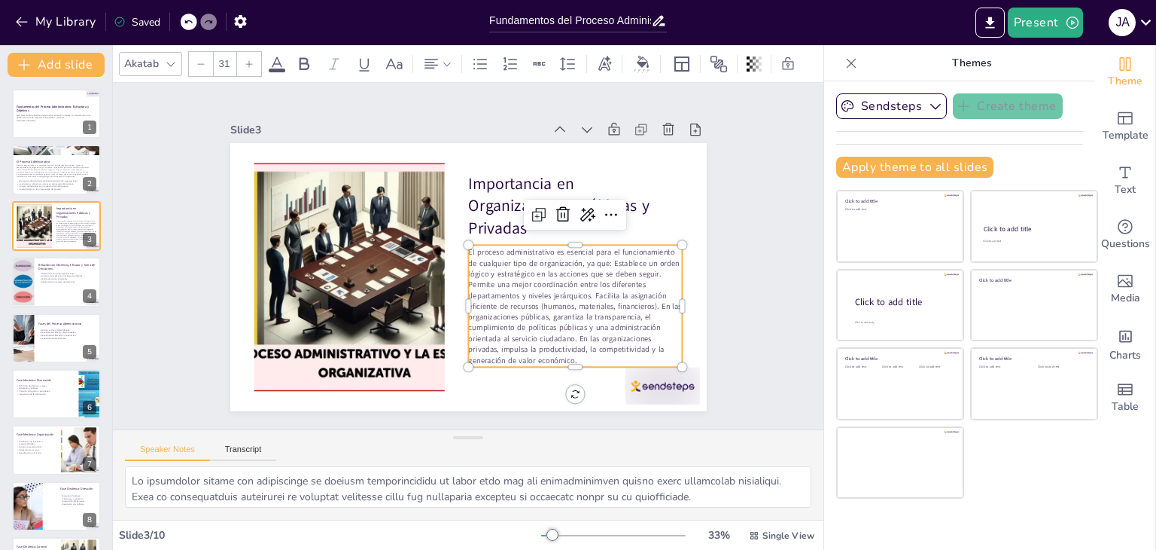
click at [601, 253] on p "El proceso administrativo es esencial para el funcionamiento de cualquier tipo …" at bounding box center [570, 317] width 226 height 140
click at [601, 257] on p "El proceso administrativo es esencial para el funcionamiento de cualquier tipo …" at bounding box center [563, 327] width 234 height 160
click at [601, 257] on p "El proceso administrativo es esencial para el funcionamiento de cualquier tipo …" at bounding box center [570, 317] width 226 height 140
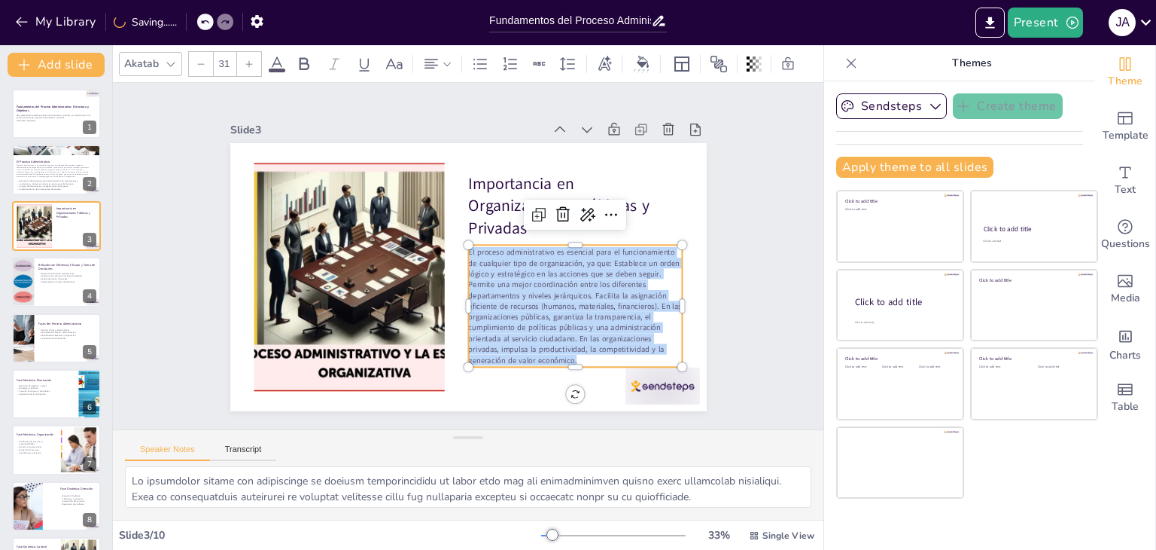
drag, startPoint x: 601, startPoint y: 257, endPoint x: 608, endPoint y: 263, distance: 9.1
click at [608, 263] on p "El proceso administrativo es esencial para el funcionamiento de cualquier tipo …" at bounding box center [575, 306] width 215 height 118
click at [605, 258] on p "El proceso administrativo es esencial para el funcionamiento de cualquier tipo …" at bounding box center [563, 327] width 234 height 160
drag, startPoint x: 601, startPoint y: 254, endPoint x: 585, endPoint y: 349, distance: 96.2
click at [585, 349] on p "El proceso administrativo es esencial para el funcionamiento de cualquier tipo …" at bounding box center [570, 317] width 226 height 140
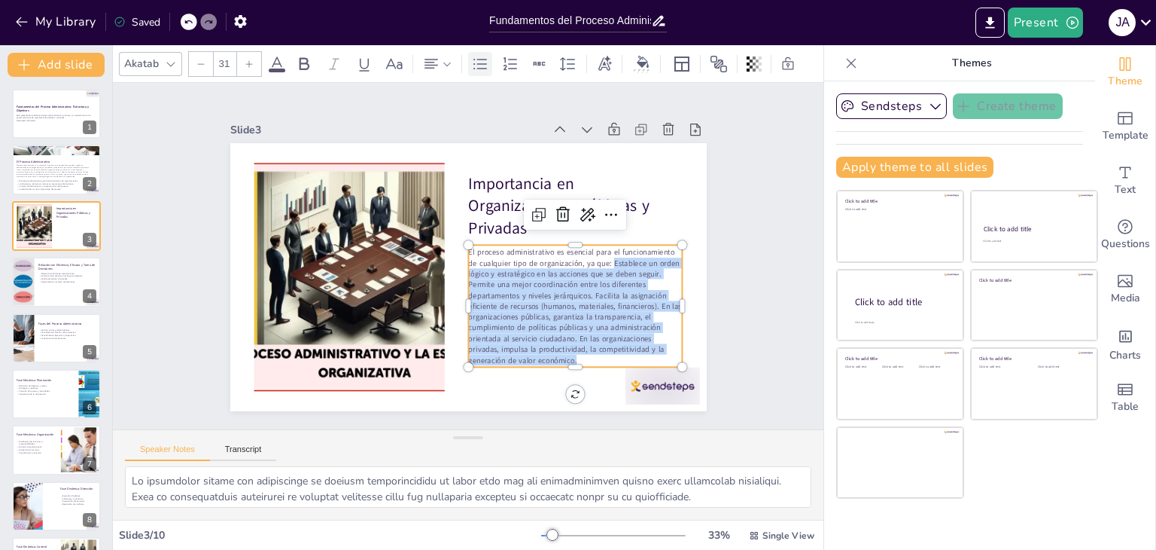
click at [481, 66] on icon at bounding box center [480, 64] width 18 height 18
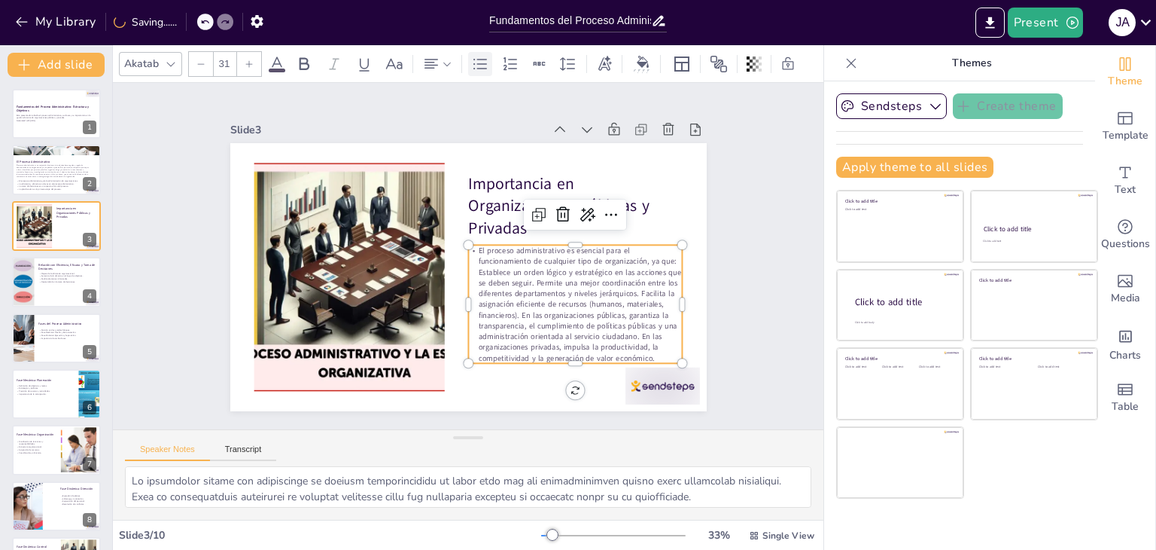
click at [485, 55] on icon at bounding box center [480, 64] width 18 height 18
click at [548, 291] on p "El proceso administrativo es esencial para el funcionamiento de cualquier tipo …" at bounding box center [547, 344] width 244 height 196
click at [545, 263] on p "El proceso administrativo es esencial para el funcionamiento de cualquier tipo …" at bounding box center [455, 372] width 179 height 240
click at [602, 254] on p "El proceso administrativo es esencial para el funcionamiento de cualquier tipo …" at bounding box center [516, 363] width 239 height 231
click at [503, 279] on p "Establece un orden lógico y estratégico en las acciones que se deben seguir. Pe…" at bounding box center [433, 373] width 139 height 230
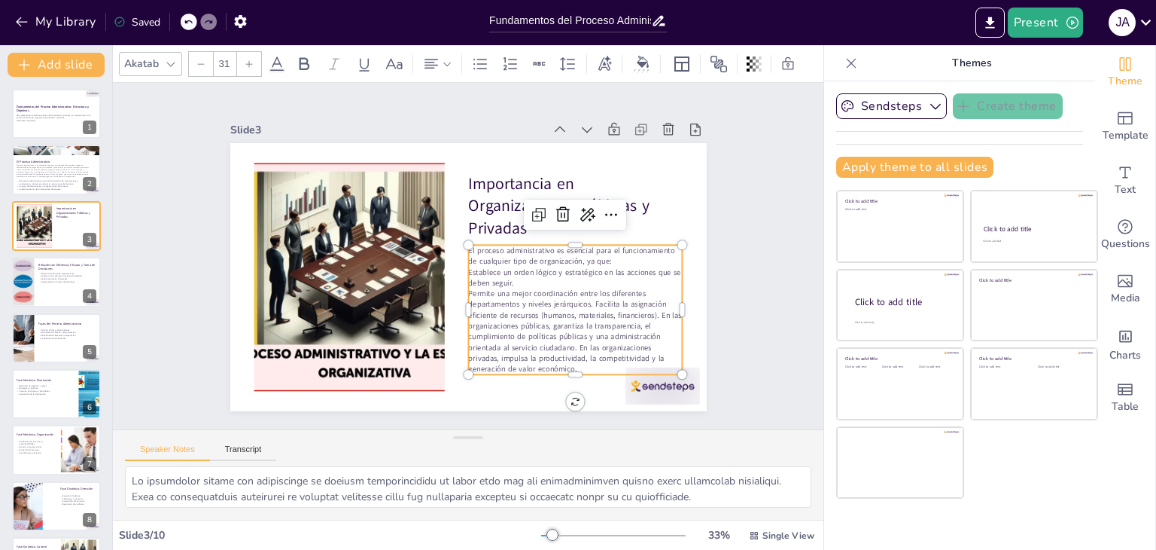
click at [584, 301] on p "Permite una mejor coordinación entre los diferentes departamentos y niveles jer…" at bounding box center [556, 352] width 227 height 129
click at [540, 322] on p "}Facilita la asignación eficiente de recursos (humanos, materiales, financieros…" at bounding box center [554, 363] width 223 height 108
click at [568, 351] on p "En las organizaciones públicas, garantiza la transparencia, el cumplimiento de …" at bounding box center [564, 369] width 219 height 76
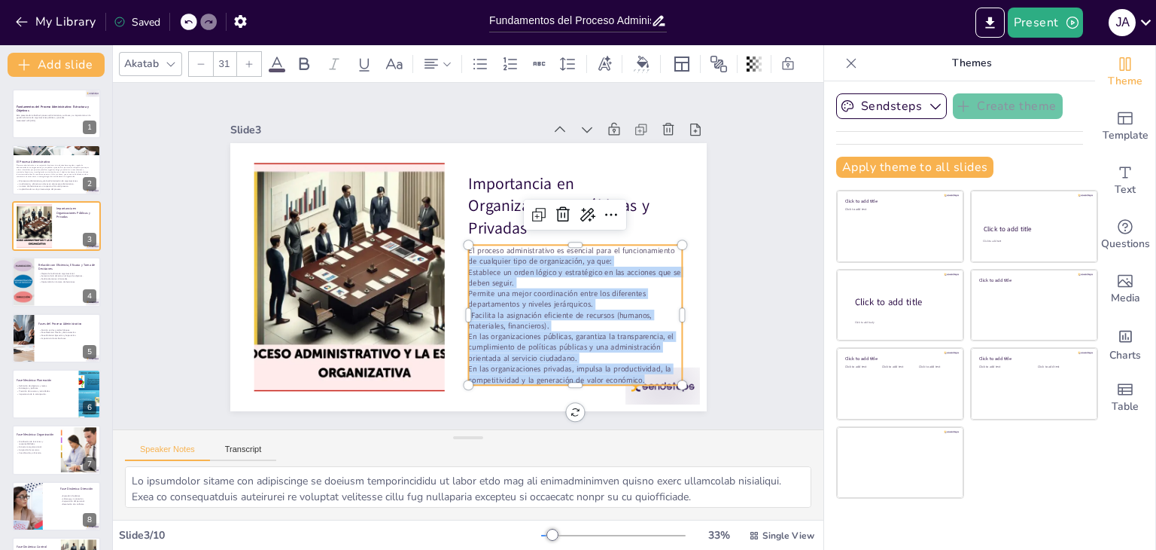
drag, startPoint x: 634, startPoint y: 370, endPoint x: 453, endPoint y: 289, distance: 198.8
click at [453, 289] on div "Importancia en Organizaciones Públicas y Privadas El proceso administrativo es …" at bounding box center [459, 275] width 544 height 439
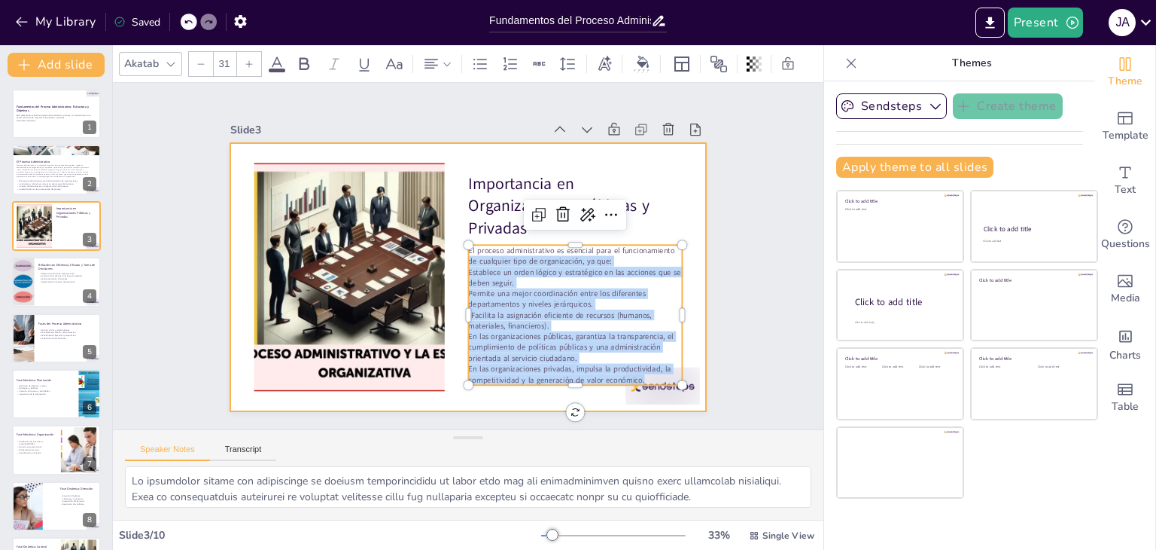
click at [446, 272] on div at bounding box center [448, 263] width 402 height 536
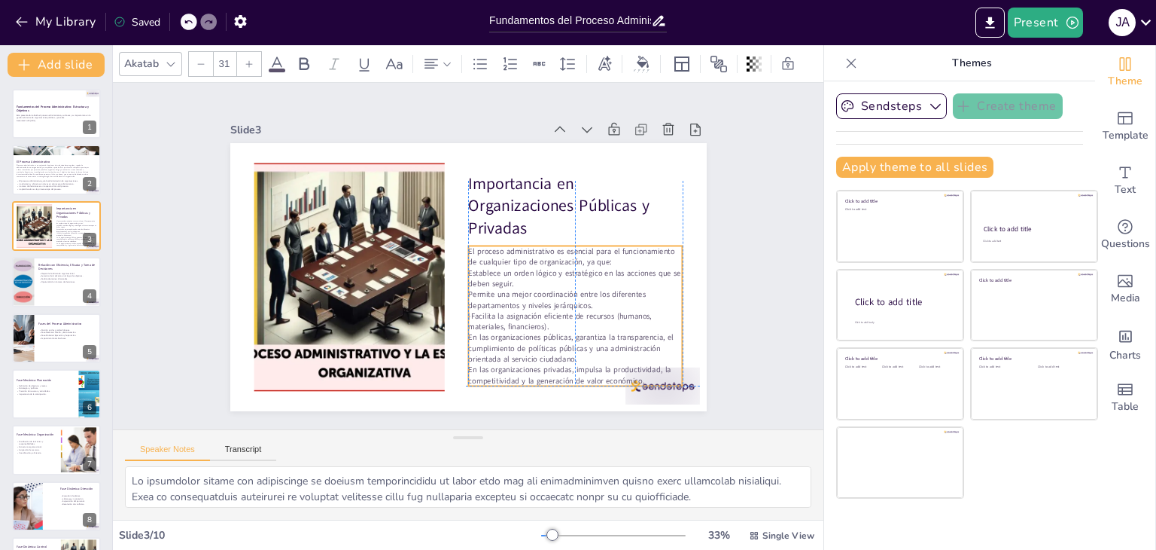
drag, startPoint x: 459, startPoint y: 264, endPoint x: 464, endPoint y: 273, distance: 9.8
click at [455, 169] on div "Importancia en Organizaciones Públicas y Privadas El proceso administrativo es …" at bounding box center [480, 144] width 474 height 50
click at [509, 298] on p "Permite una mejor coordinación entre los diferentes departamentos y niveles jer…" at bounding box center [560, 321] width 215 height 66
click at [458, 271] on p "Establece un orden lógico y estratégico en las acciones que se deben seguir." at bounding box center [565, 300] width 215 height 66
click at [458, 270] on p "Establece un orden lógico y estratégico en las acciones que se deben seguir." at bounding box center [547, 327] width 197 height 126
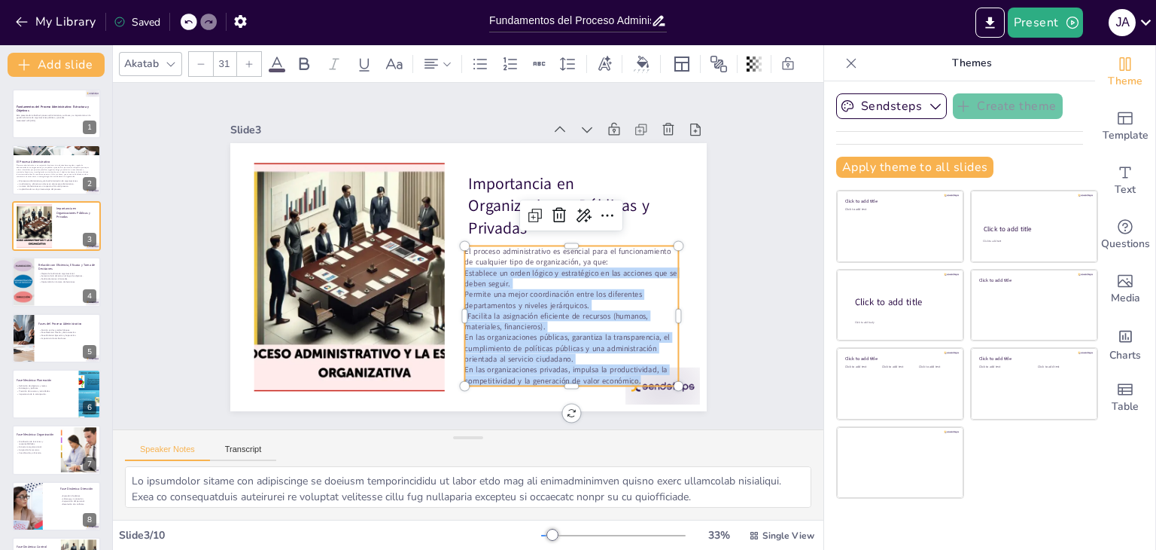
drag, startPoint x: 458, startPoint y: 270, endPoint x: 631, endPoint y: 373, distance: 201.6
click at [631, 373] on div "El proceso administrativo es esencial para el funcionamiento de cualquier tipo …" at bounding box center [565, 326] width 228 height 162
click at [479, 59] on icon at bounding box center [480, 64] width 18 height 18
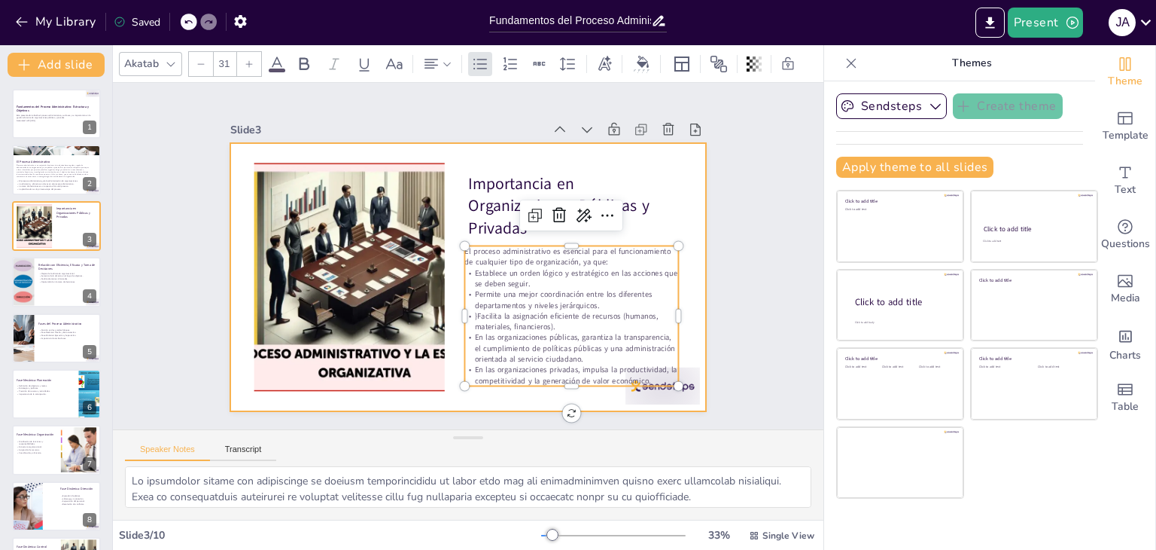
click at [696, 172] on div "Slide 1 Fundamentos del Proceso Administrativo: Estructura y Objetivos Esta pre…" at bounding box center [468, 255] width 638 height 511
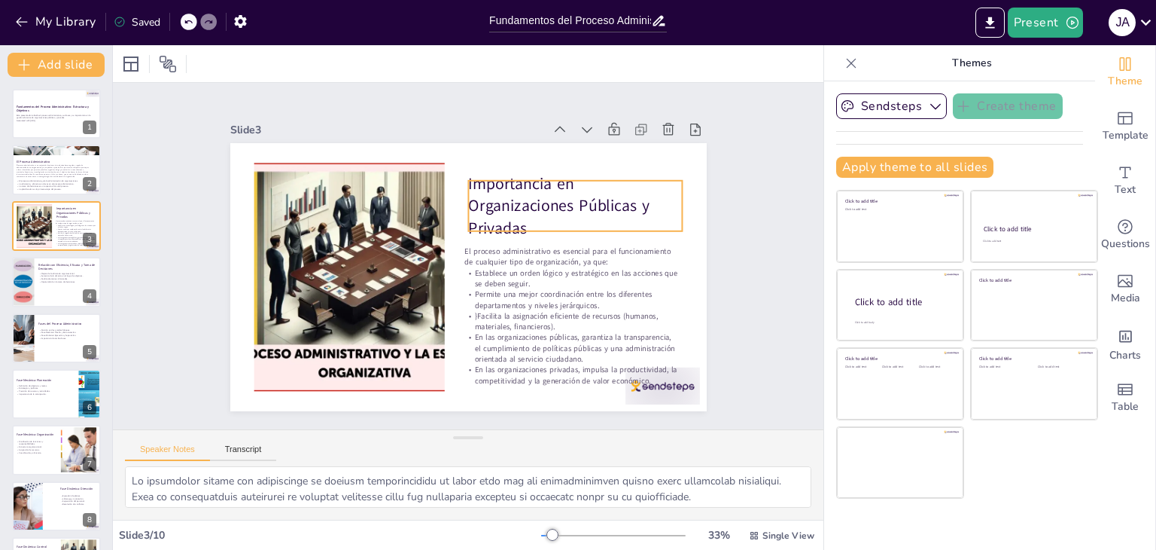
click at [559, 218] on p "Importancia en Organizaciones Públicas y Privadas" at bounding box center [575, 205] width 215 height 67
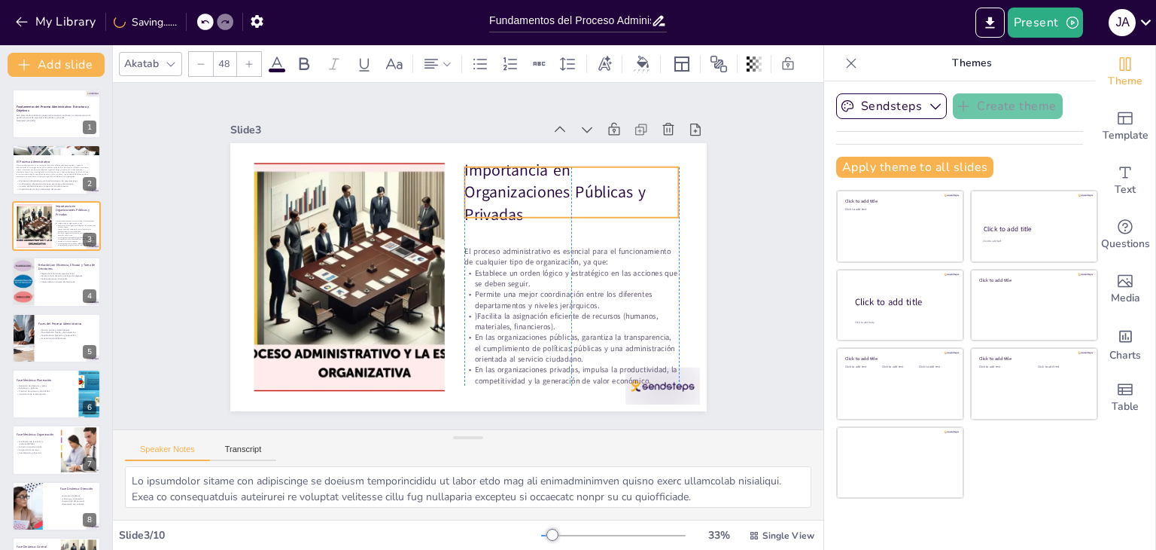
drag, startPoint x: 532, startPoint y: 197, endPoint x: 526, endPoint y: 261, distance: 65.0
click at [531, 189] on p "Importancia en Organizaciones Públicas y Privadas" at bounding box center [578, 203] width 221 height 89
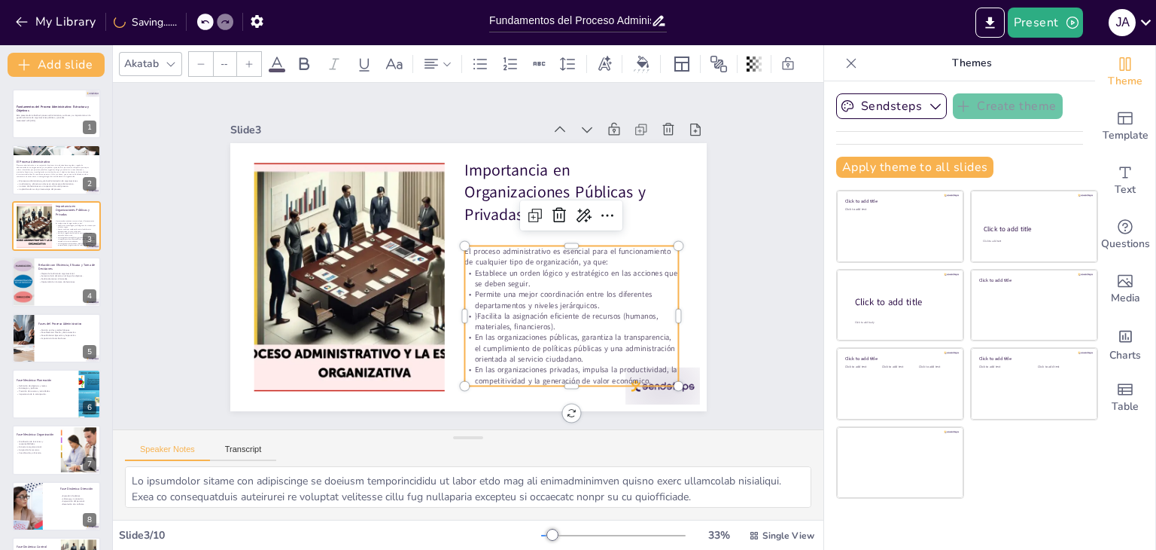
type input "31"
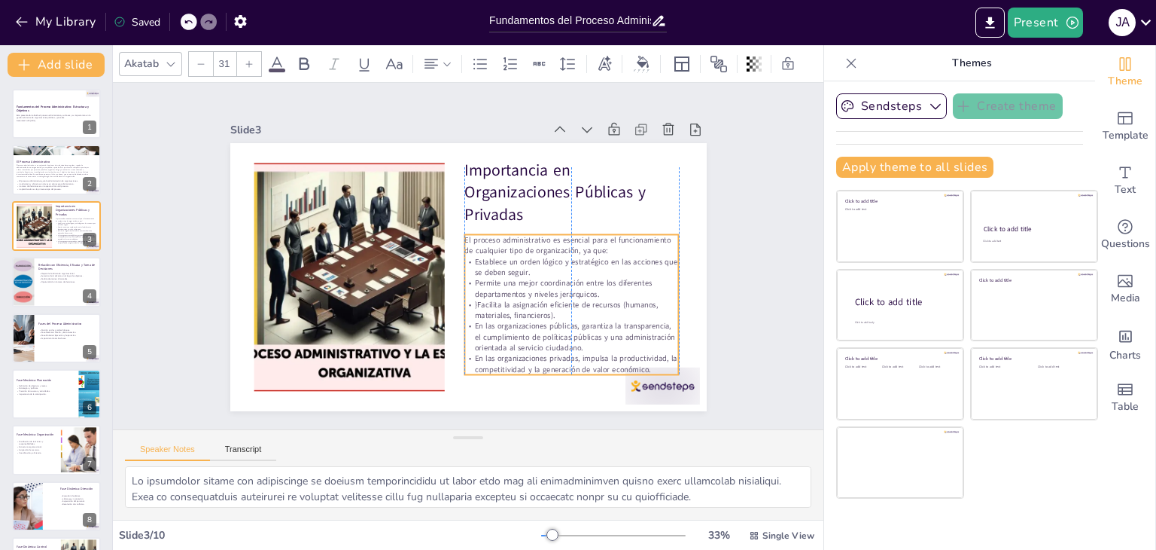
drag, startPoint x: 520, startPoint y: 299, endPoint x: 520, endPoint y: 288, distance: 11.3
click at [520, 288] on p "Permite una mejor coordinación entre los diferentes departamentos y niveles jer…" at bounding box center [567, 299] width 215 height 44
click at [740, 239] on div "Slide 1 Fundamentos del Proceso Administrativo: Estructura y Objetivos Esta pre…" at bounding box center [468, 256] width 711 height 346
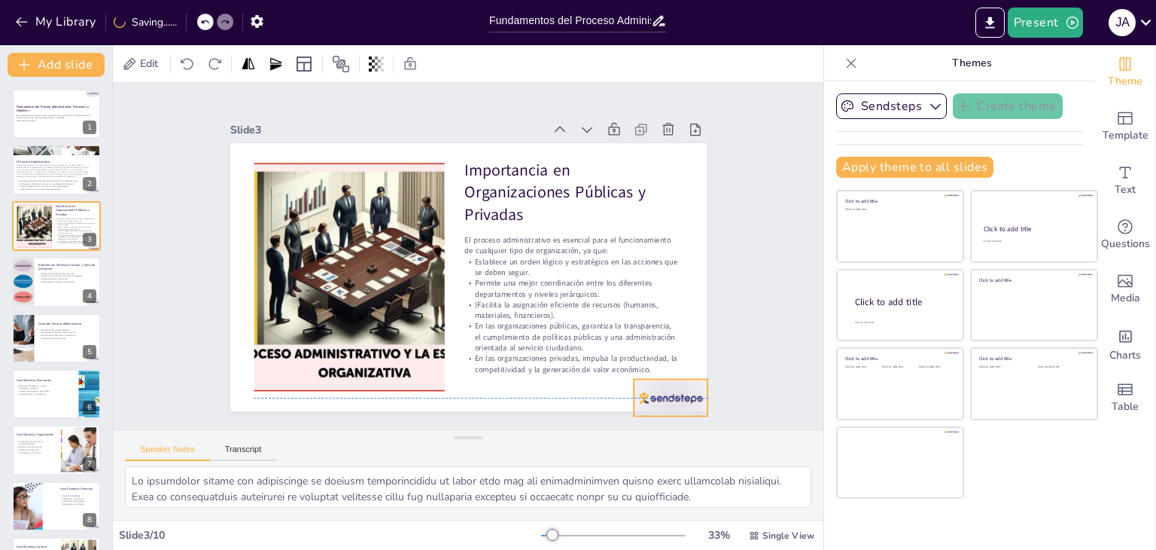
drag, startPoint x: 652, startPoint y: 380, endPoint x: 660, endPoint y: 389, distance: 12.3
click at [660, 395] on div at bounding box center [655, 417] width 78 height 44
click at [751, 317] on div "Slide 1 Fundamentos del Proceso Administrativo: Estructura y Objetivos Esta pre…" at bounding box center [468, 256] width 743 height 419
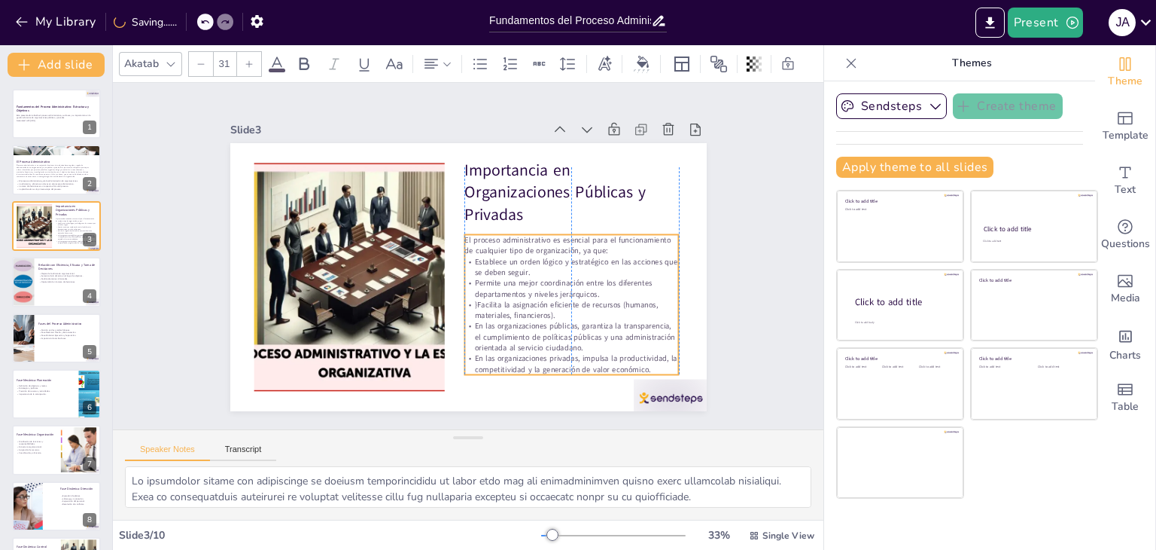
click at [594, 321] on p "En las organizaciones públicas, garantiza la transparencia, el cumplimiento de …" at bounding box center [572, 337] width 215 height 32
click at [768, 209] on div "Slide 1 Fundamentos del Proceso Administrativo: Estructura y Objetivos Esta pre…" at bounding box center [468, 256] width 711 height 346
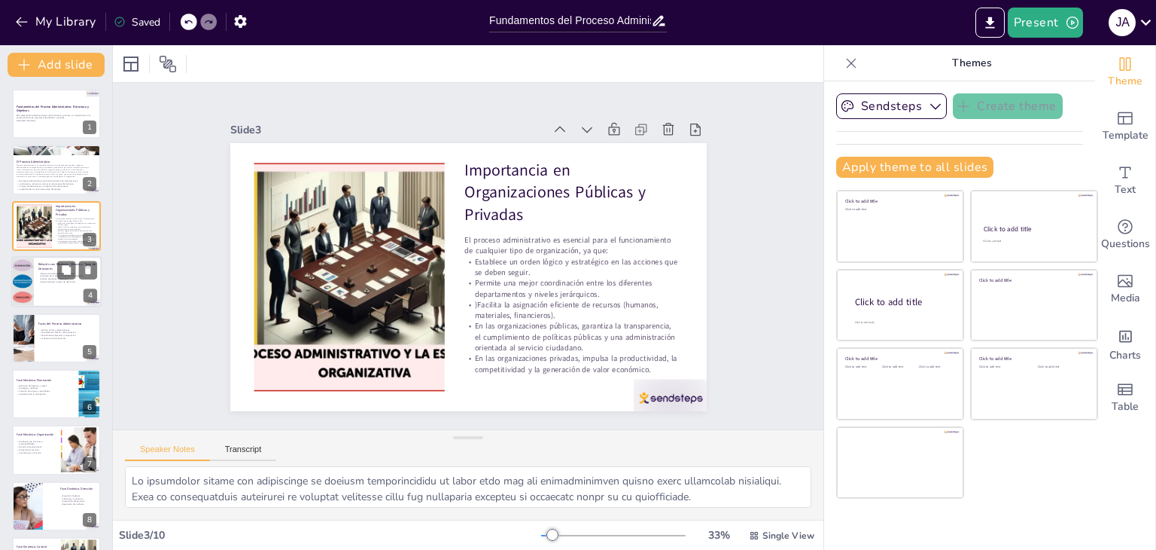
click at [60, 285] on div at bounding box center [56, 281] width 90 height 51
type textarea "La mejora de la eficiencia organizacional es uno de los principales objetivos d…"
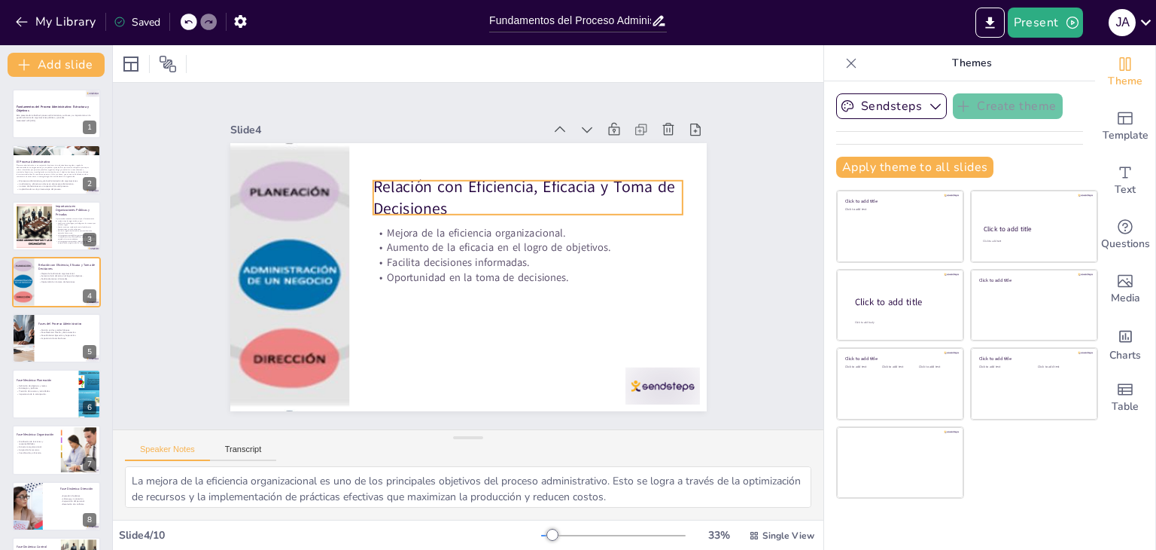
click at [459, 198] on p "Relación con Eficiencia, Eficacia y Toma de Decisiones" at bounding box center [527, 197] width 309 height 44
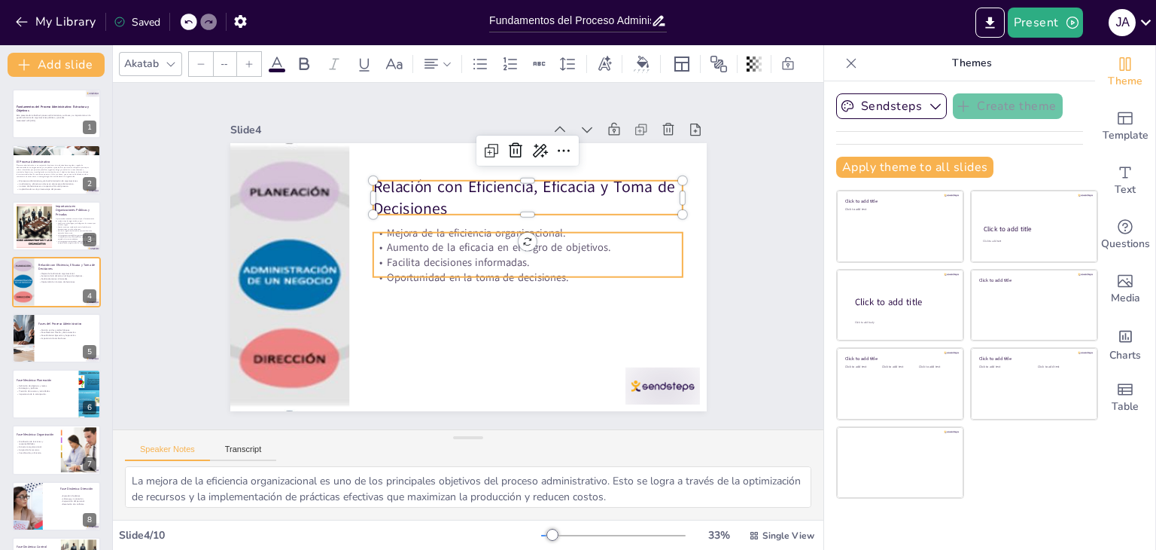
type input "32"
click at [470, 257] on p "Facilita decisiones informadas." at bounding box center [527, 261] width 309 height 15
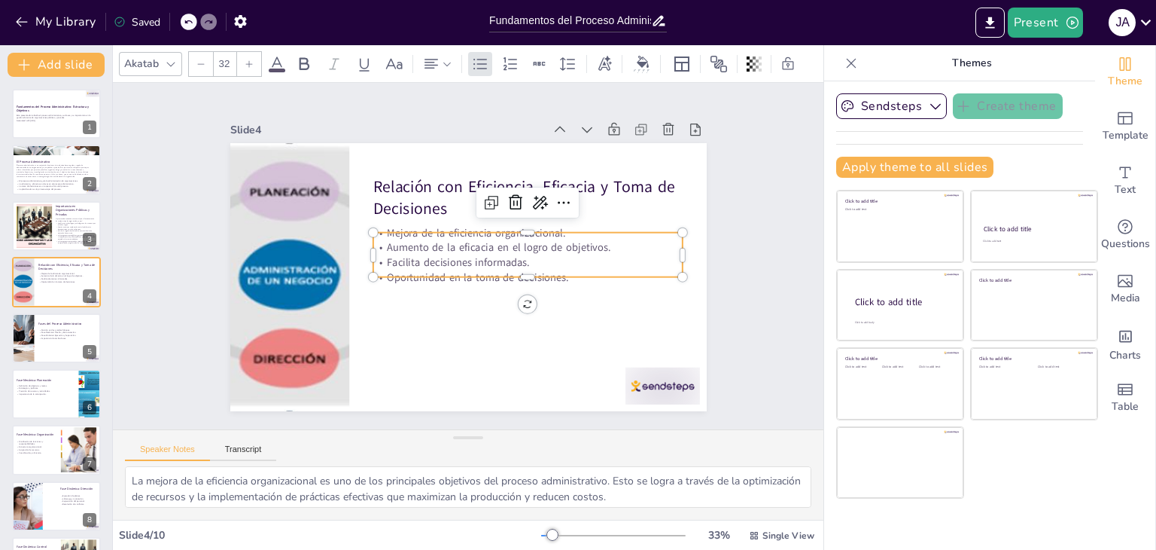
click at [586, 270] on div at bounding box center [524, 289] width 309 height 44
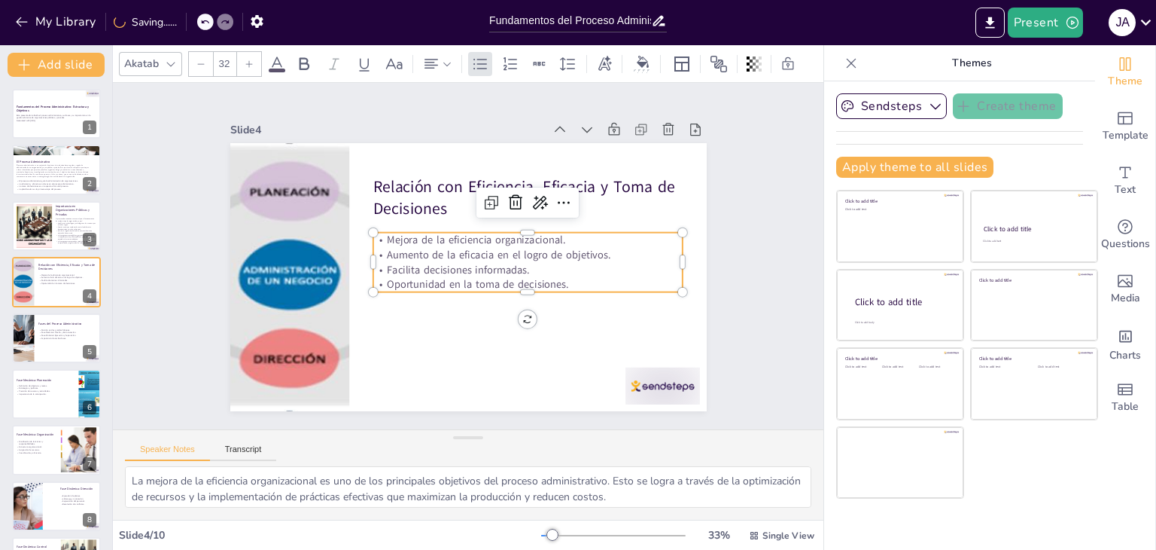
click at [492, 273] on p "Oportunidad en la toma de decisiones." at bounding box center [452, 320] width 79 height 306
click at [571, 277] on p "Oportunidad en la toma de decisiones." at bounding box center [527, 284] width 309 height 15
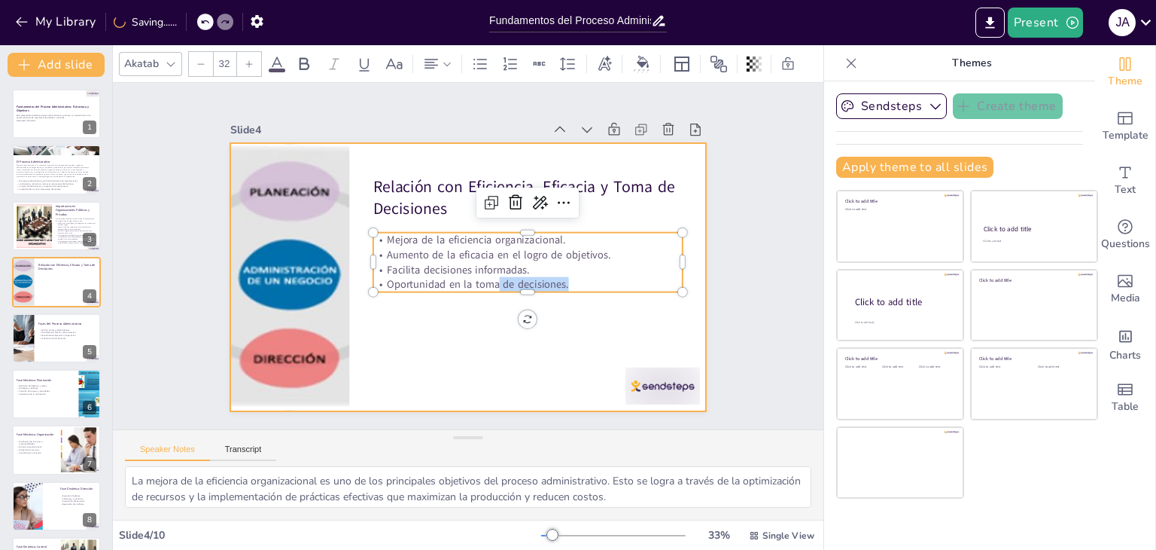
drag, startPoint x: 571, startPoint y: 273, endPoint x: 343, endPoint y: 236, distance: 231.2
click at [343, 236] on div "Relación con Eficiencia, Eficacia y Toma de Decisiones Mejora de la eficiencia …" at bounding box center [468, 277] width 477 height 268
drag, startPoint x: 343, startPoint y: 236, endPoint x: 361, endPoint y: 234, distance: 18.1
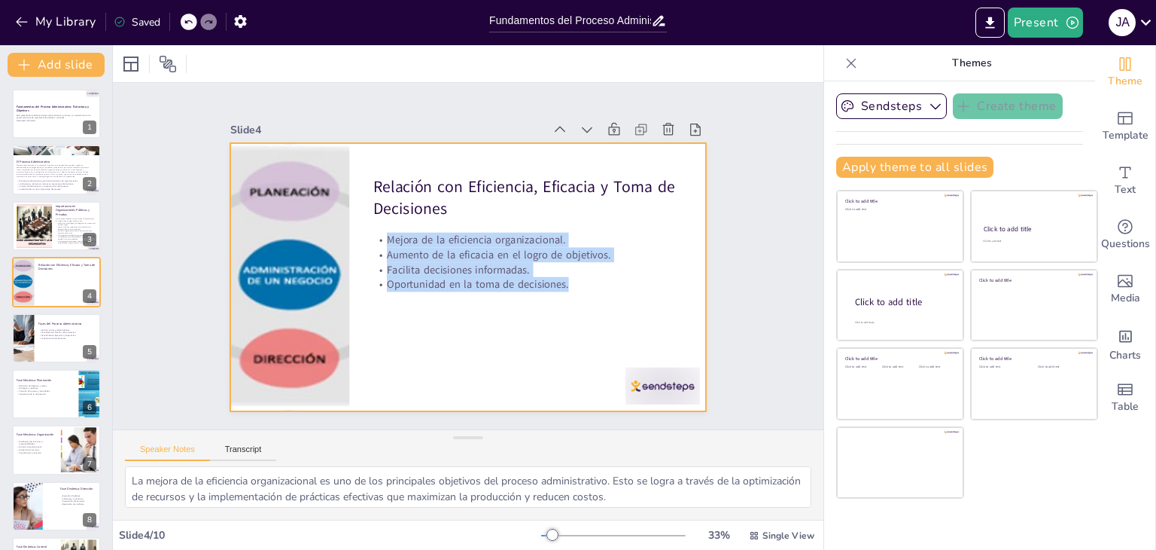
drag, startPoint x: 370, startPoint y: 230, endPoint x: 612, endPoint y: 293, distance: 250.6
click at [612, 293] on div "Relación con Eficiencia, Eficacia y Toma de Decisiones Mejora de la eficiencia …" at bounding box center [466, 277] width 502 height 316
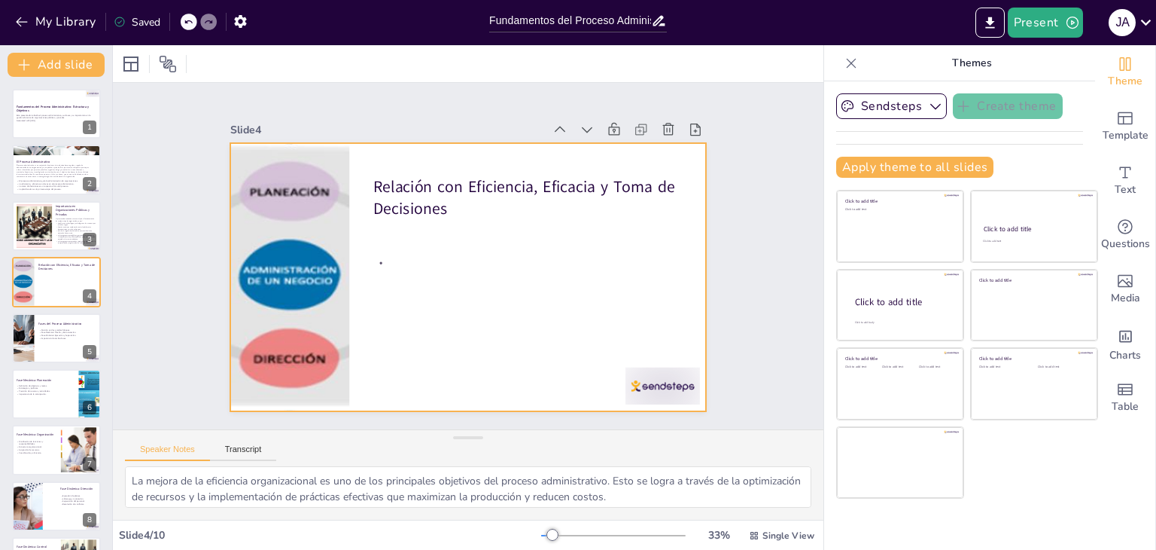
drag, startPoint x: 402, startPoint y: 256, endPoint x: 342, endPoint y: 266, distance: 61.0
click at [342, 266] on div "Relación con Eficiencia, Eficacia y Toma de Decisiones" at bounding box center [466, 277] width 502 height 316
click at [358, 254] on div at bounding box center [468, 277] width 477 height 268
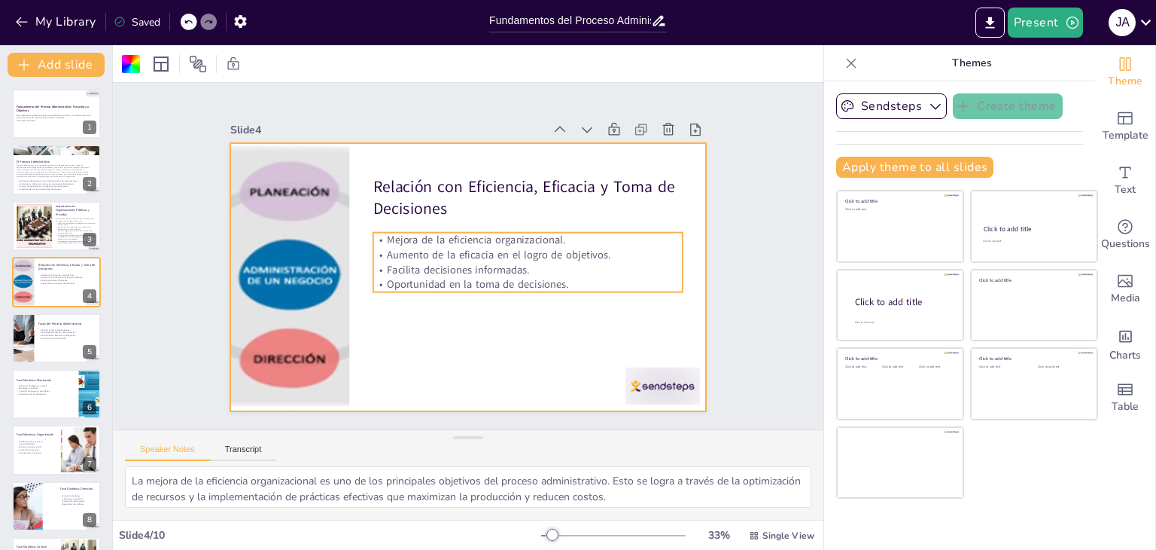
click at [373, 252] on p "Aumento de la eficacia en el logro de objetivos." at bounding box center [527, 254] width 309 height 15
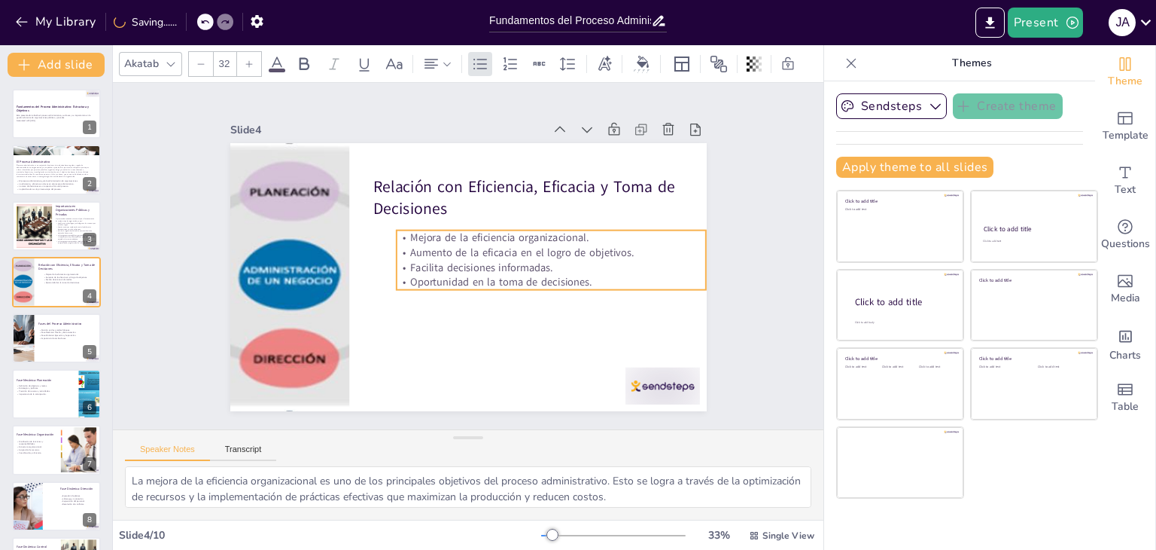
drag, startPoint x: 559, startPoint y: 266, endPoint x: 614, endPoint y: 266, distance: 55.0
click at [614, 266] on p "Facilita decisiones informadas." at bounding box center [550, 267] width 309 height 15
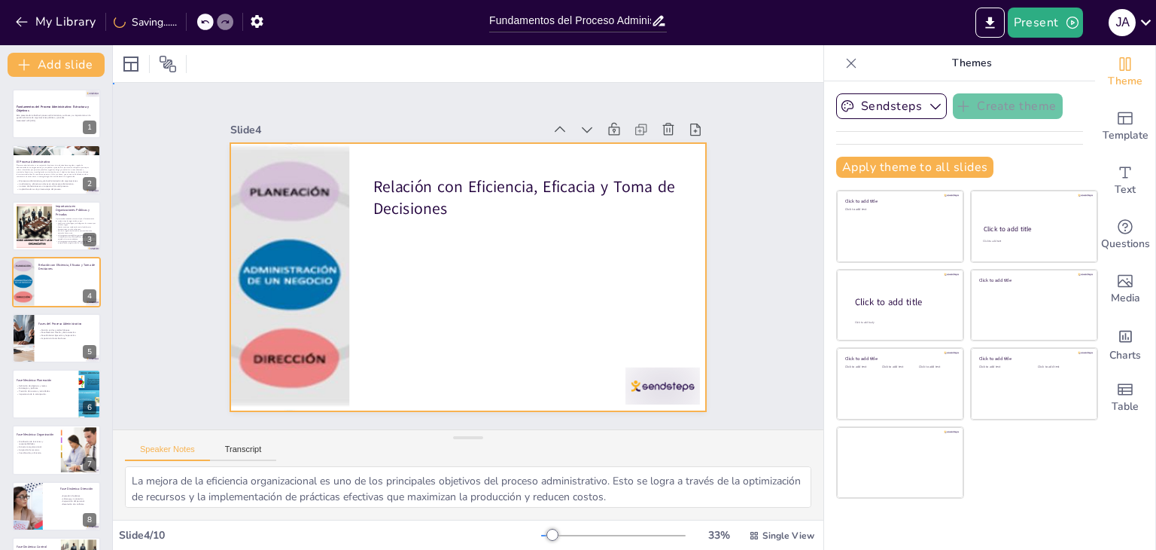
click at [563, 294] on div at bounding box center [466, 277] width 502 height 316
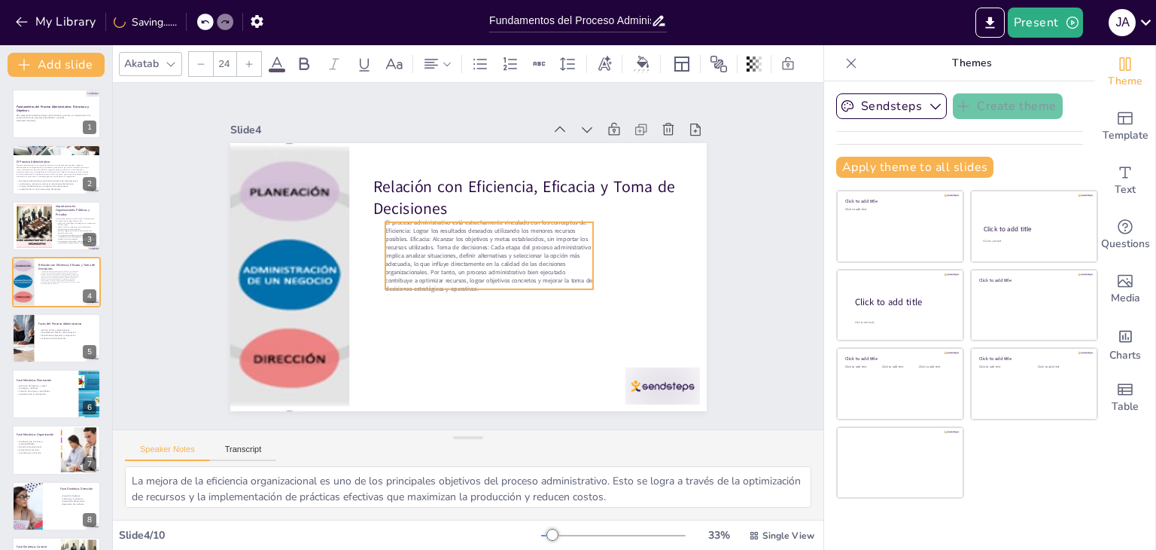
drag, startPoint x: 379, startPoint y: 218, endPoint x: 509, endPoint y: 272, distance: 141.1
click at [509, 272] on span "El proceso administrativo está estrechamente vinculado con los conceptos de: Ef…" at bounding box center [483, 263] width 208 height 175
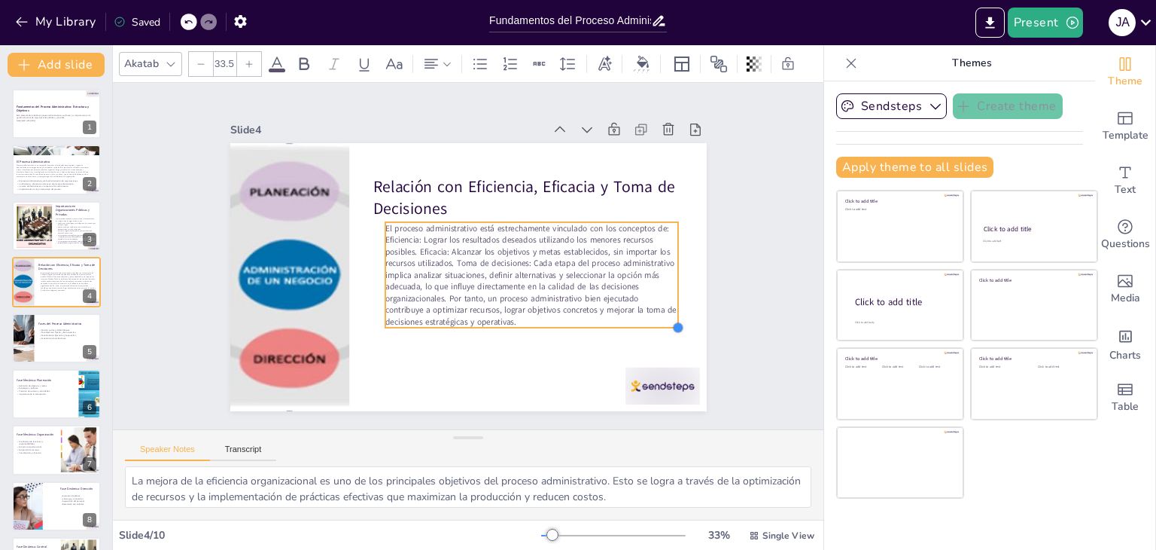
drag, startPoint x: 583, startPoint y: 284, endPoint x: 596, endPoint y: 292, distance: 15.9
click at [599, 309] on div "Relación con Eficiencia, Eficacia y Toma de Decisiones El proceso administrativ…" at bounding box center [468, 277] width 477 height 268
type input "33.2"
drag, startPoint x: 587, startPoint y: 264, endPoint x: 575, endPoint y: 266, distance: 11.5
click at [575, 266] on span "El proceso administrativo está estrechamente vinculado con los conceptos de: Ef…" at bounding box center [517, 277] width 287 height 104
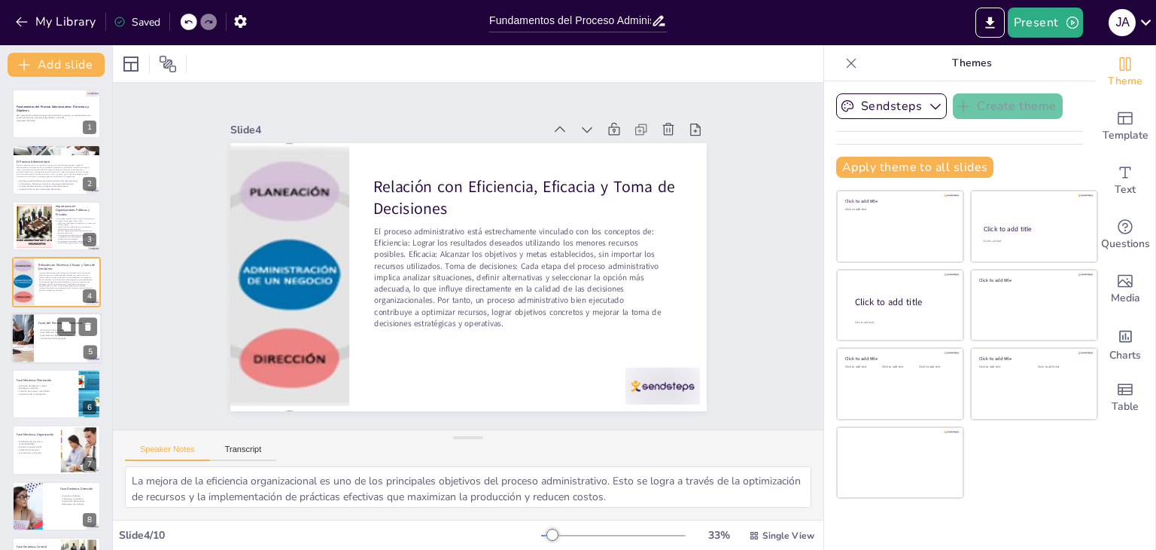
click at [42, 334] on p "Fase Dinámica: Ejecución y Supervisión." at bounding box center [67, 335] width 59 height 3
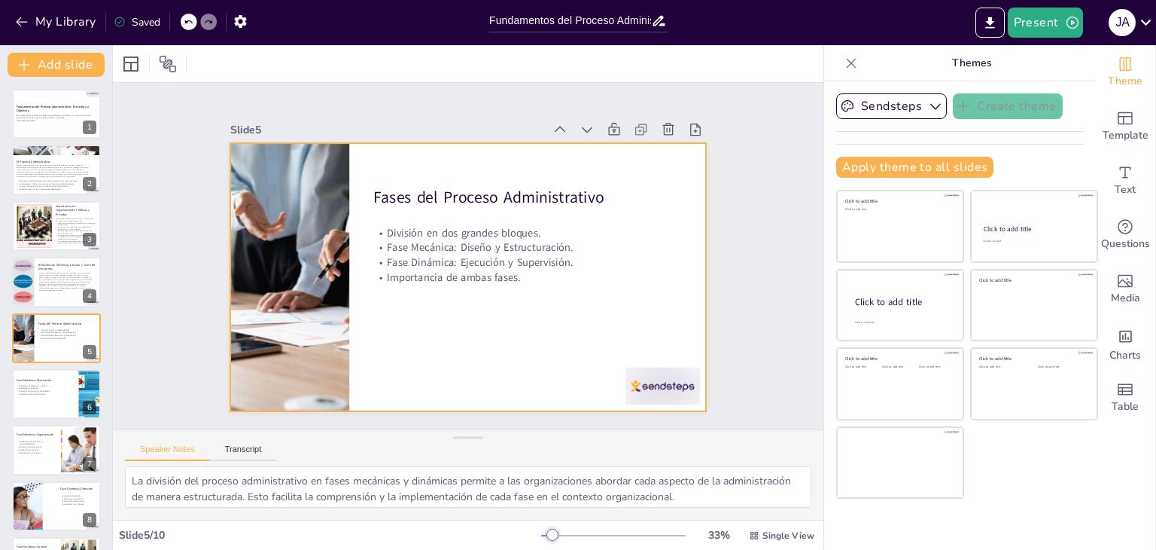
scroll to position [24, 0]
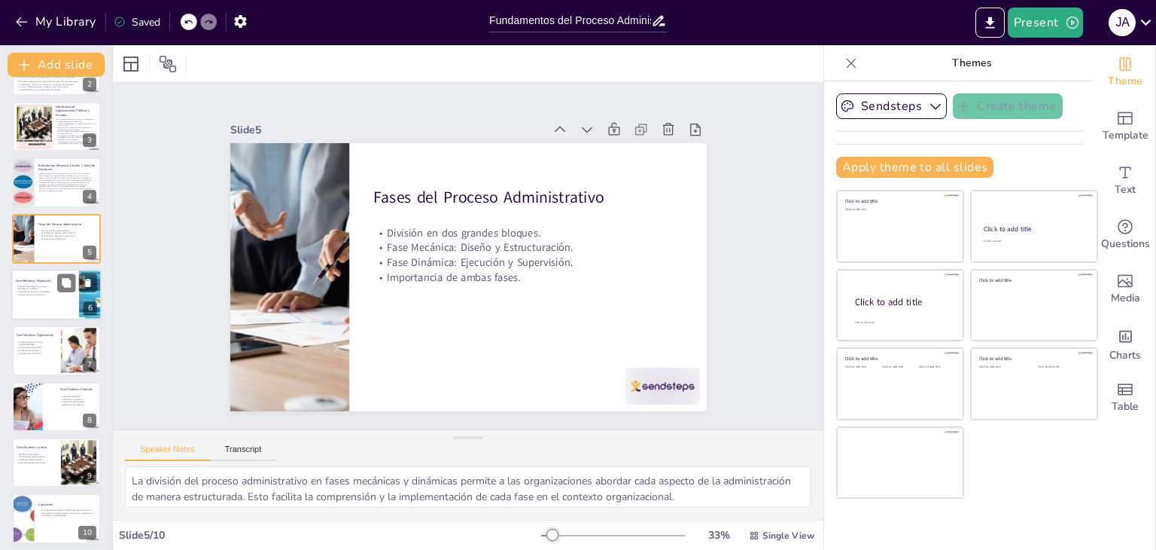
click at [36, 285] on p "Definición de objetivos y metas." at bounding box center [45, 286] width 59 height 3
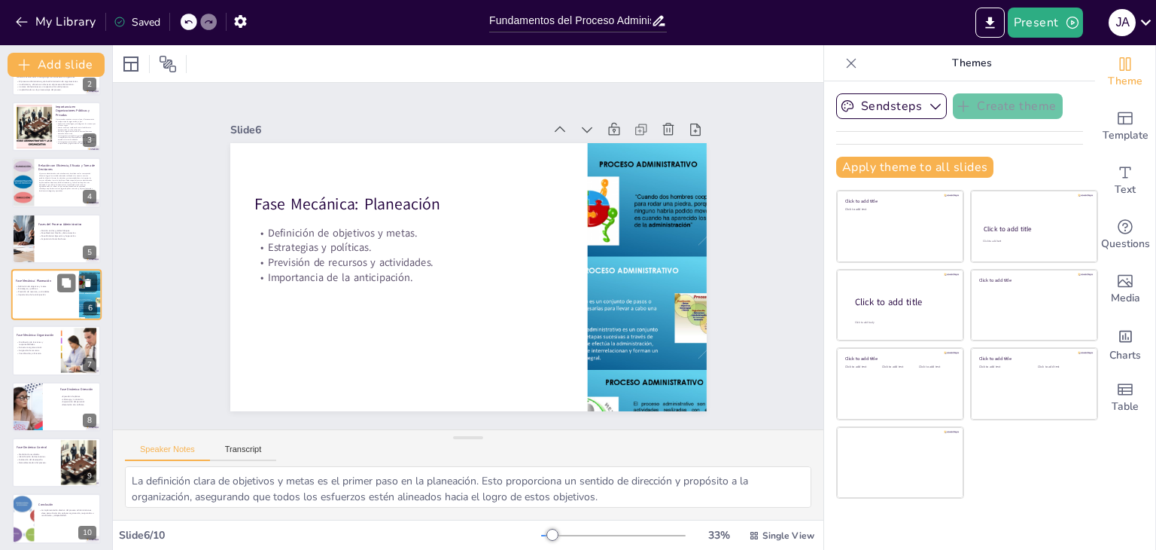
scroll to position [81, 0]
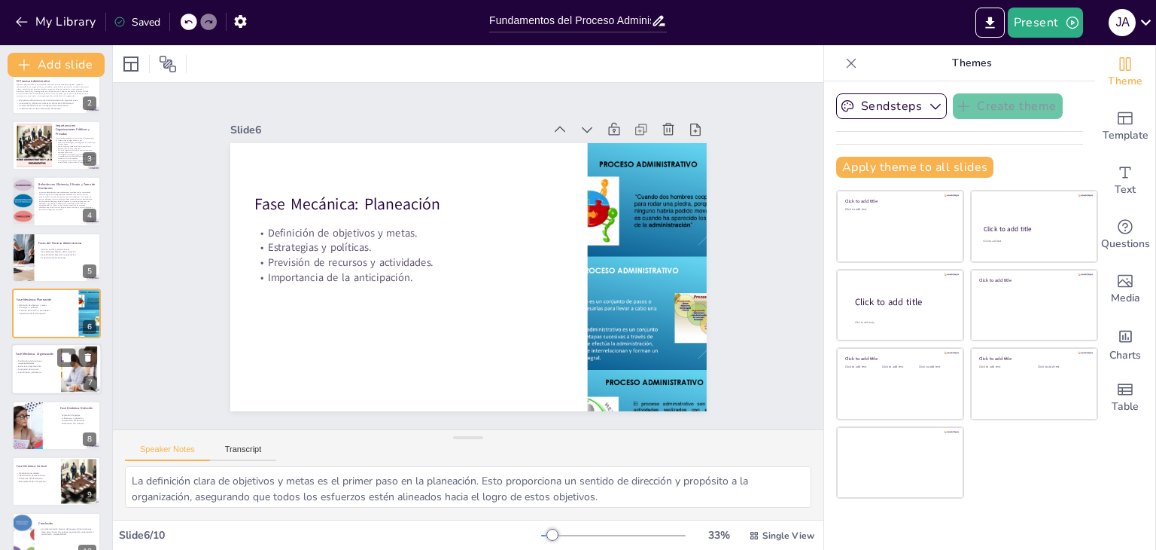
click at [25, 352] on p "Fase Mecánica: Organización" at bounding box center [36, 354] width 41 height 5
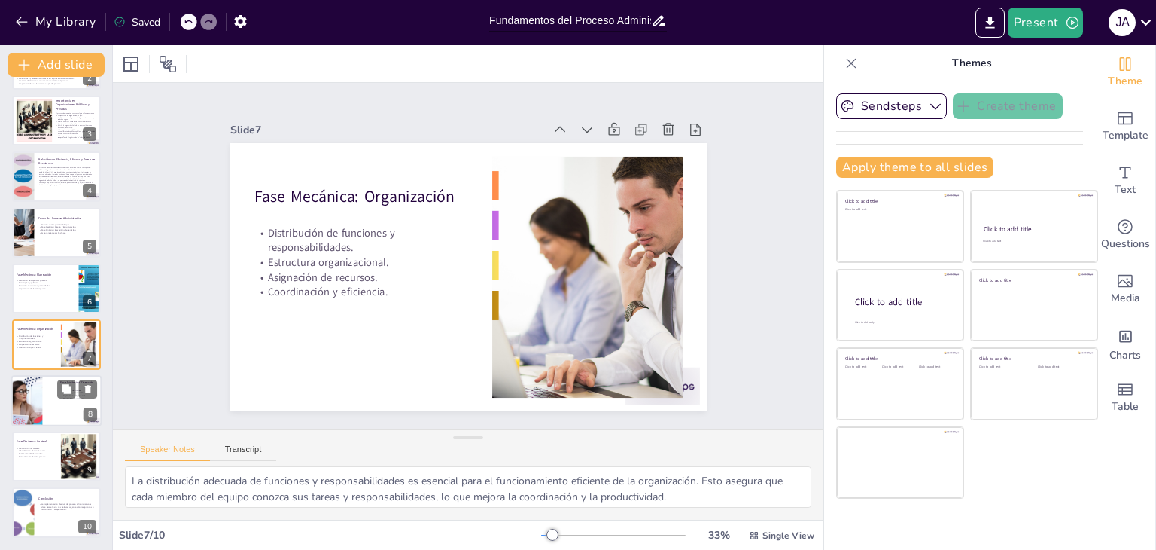
click at [23, 399] on div at bounding box center [37, 400] width 94 height 51
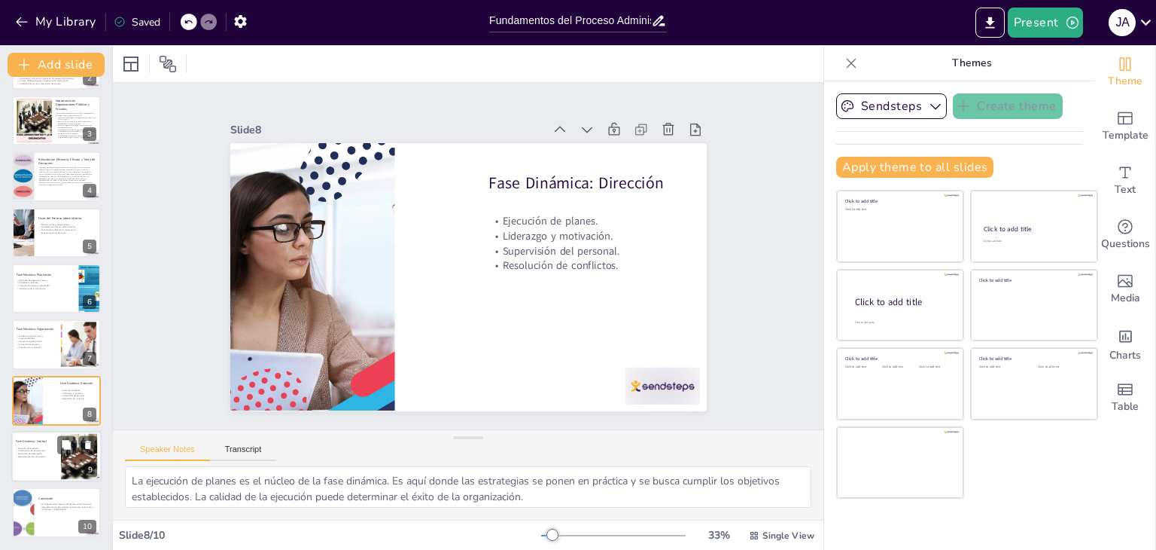
click at [36, 447] on p "Medición de resultados." at bounding box center [36, 447] width 41 height 3
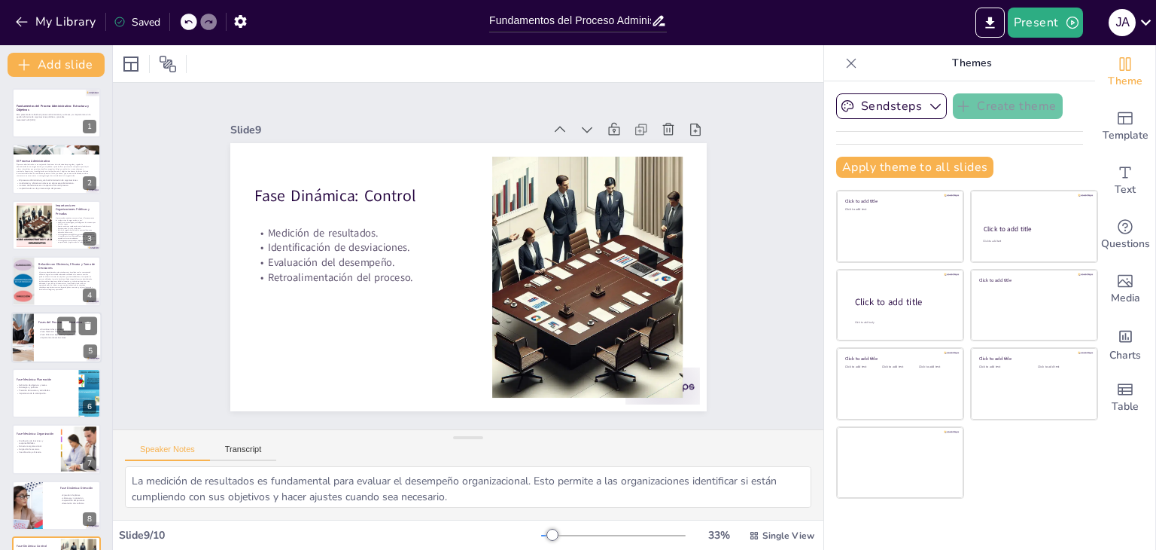
scroll to position [0, 0]
click at [38, 367] on div "Fundamentos del Proceso Administrativo: Estructura y Objetivos Esta presentació…" at bounding box center [56, 366] width 112 height 554
click at [34, 399] on div at bounding box center [56, 393] width 90 height 51
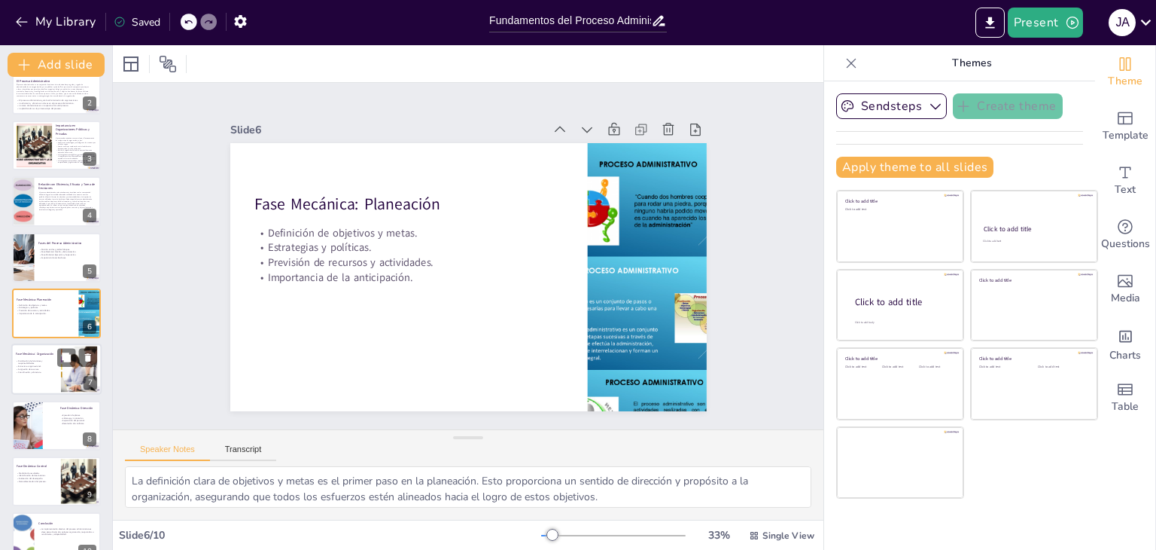
click at [54, 371] on p "Coordinación y eficiencia." at bounding box center [36, 371] width 41 height 3
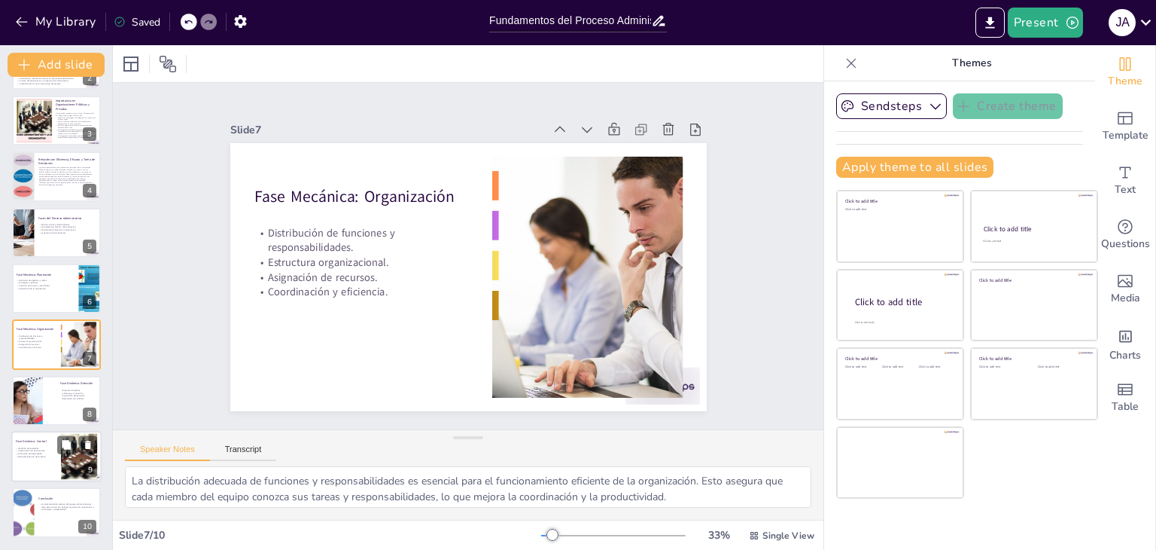
drag, startPoint x: 52, startPoint y: 404, endPoint x: 52, endPoint y: 438, distance: 33.9
click at [52, 408] on div at bounding box center [56, 401] width 89 height 50
type textarea "La ejecución de planes es el núcleo de la fase dinámica. Es aquí donde las estr…"
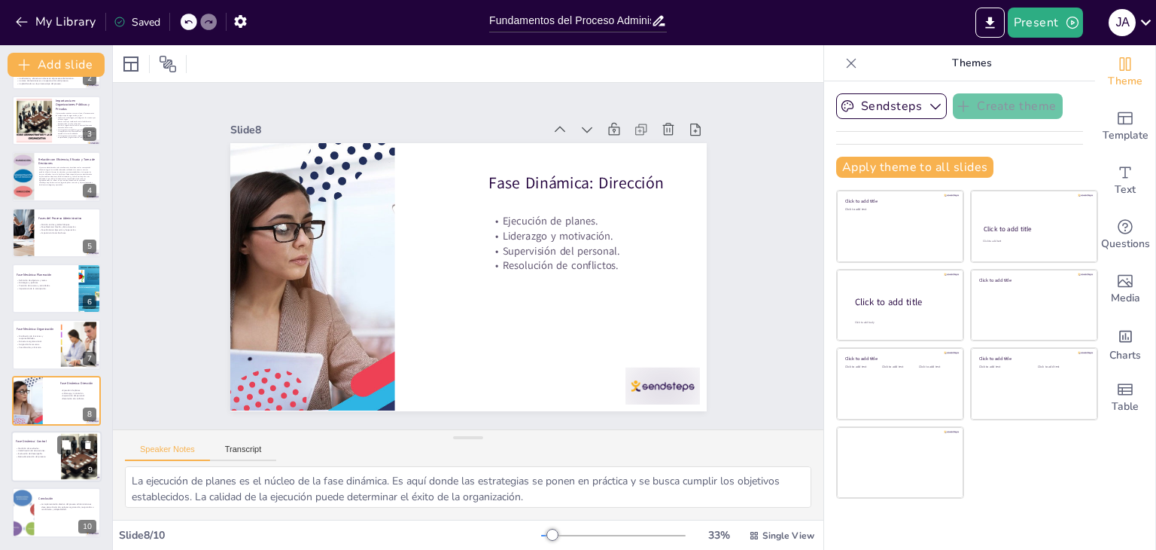
click at [51, 449] on div "Fundamentos del Proceso Administrativo: Estructura y Objetivos Esta presentació…" at bounding box center [56, 260] width 112 height 554
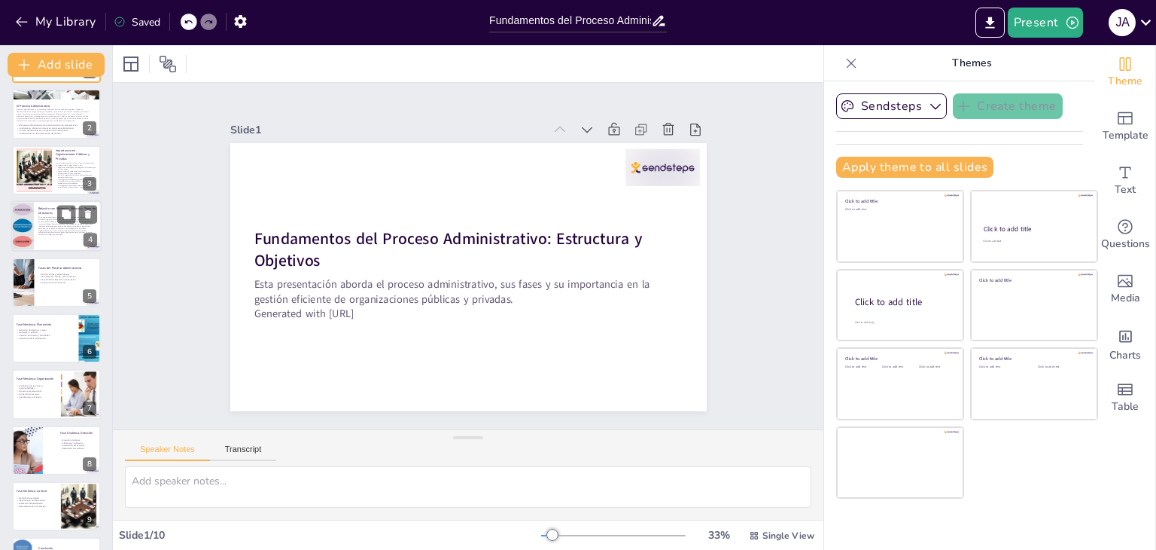
scroll to position [105, 0]
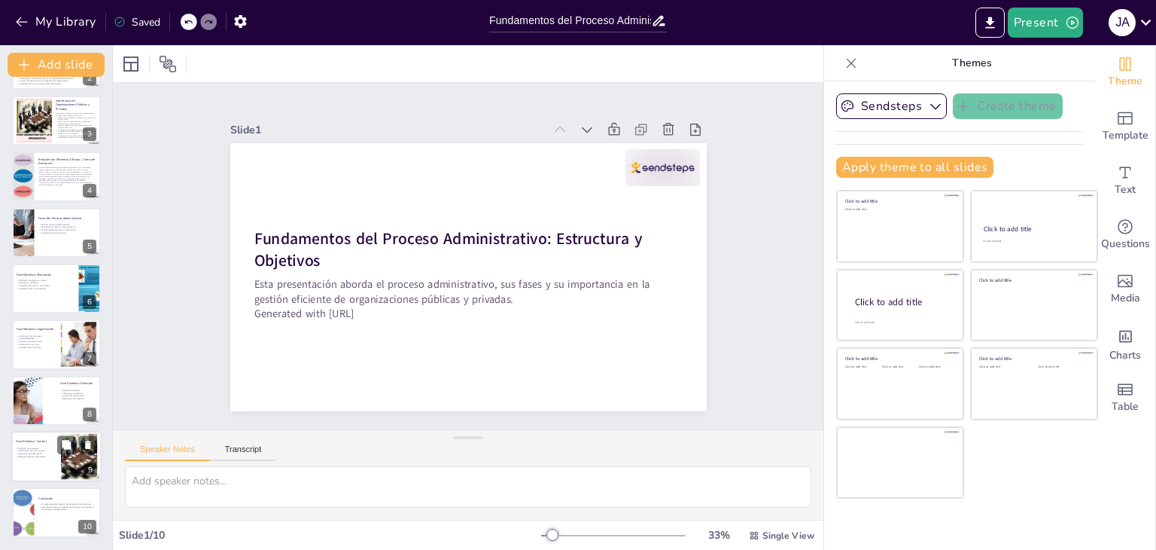
click at [37, 434] on div at bounding box center [56, 456] width 90 height 51
type textarea "La medición de resultados es fundamental para evaluar el desempeño organizacion…"
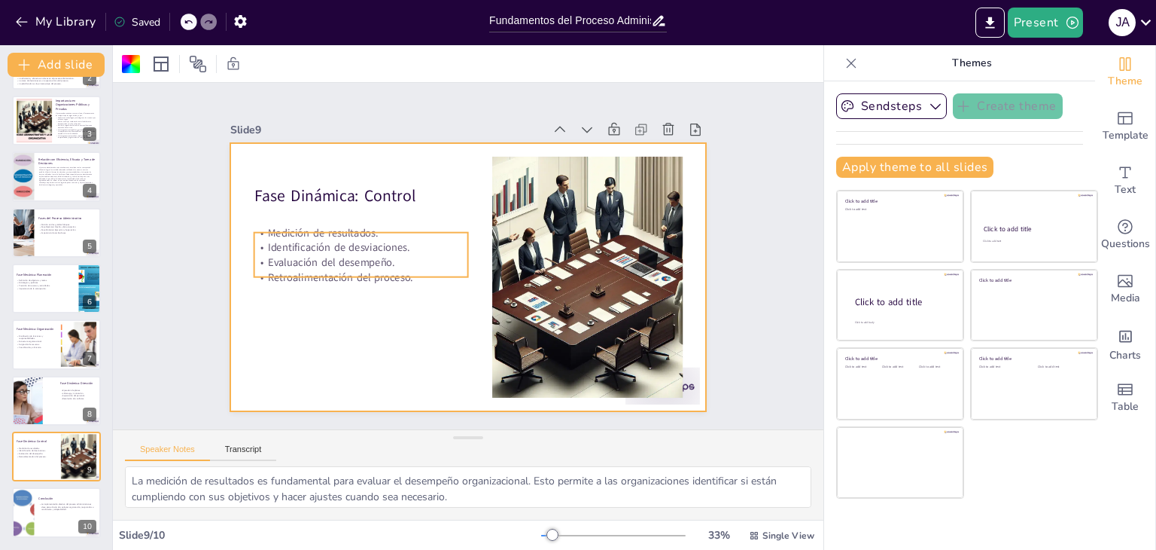
click at [323, 270] on p "Retroalimentación del proceso." at bounding box center [361, 277] width 215 height 15
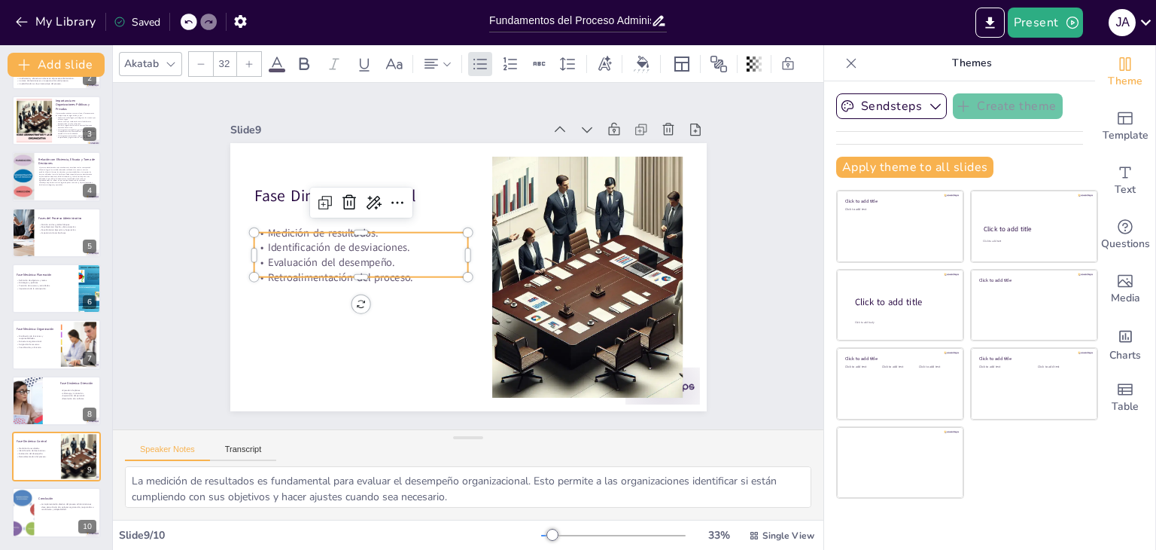
click at [322, 270] on p "Retroalimentación del proceso." at bounding box center [361, 277] width 215 height 15
click at [395, 270] on p "Retroalimentación del proceso." at bounding box center [361, 277] width 215 height 15
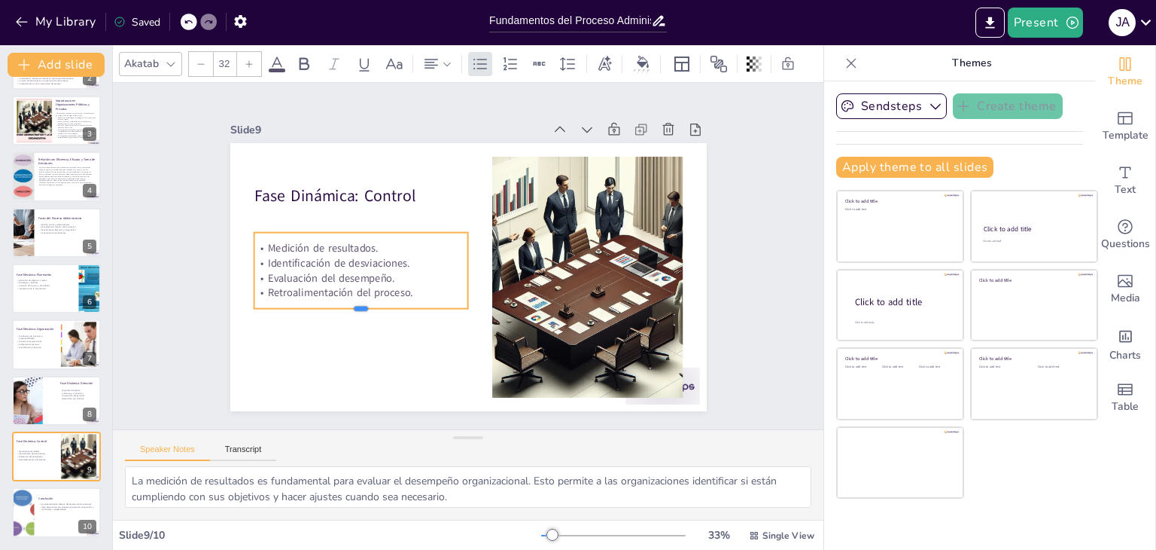
drag, startPoint x: 352, startPoint y: 272, endPoint x: 367, endPoint y: 292, distance: 24.9
click at [354, 309] on div at bounding box center [361, 315] width 215 height 12
click at [426, 290] on p "Retroalimentación del proceso." at bounding box center [361, 295] width 215 height 15
click at [432, 287] on p "Retroalimentación del proceso." at bounding box center [364, 292] width 215 height 15
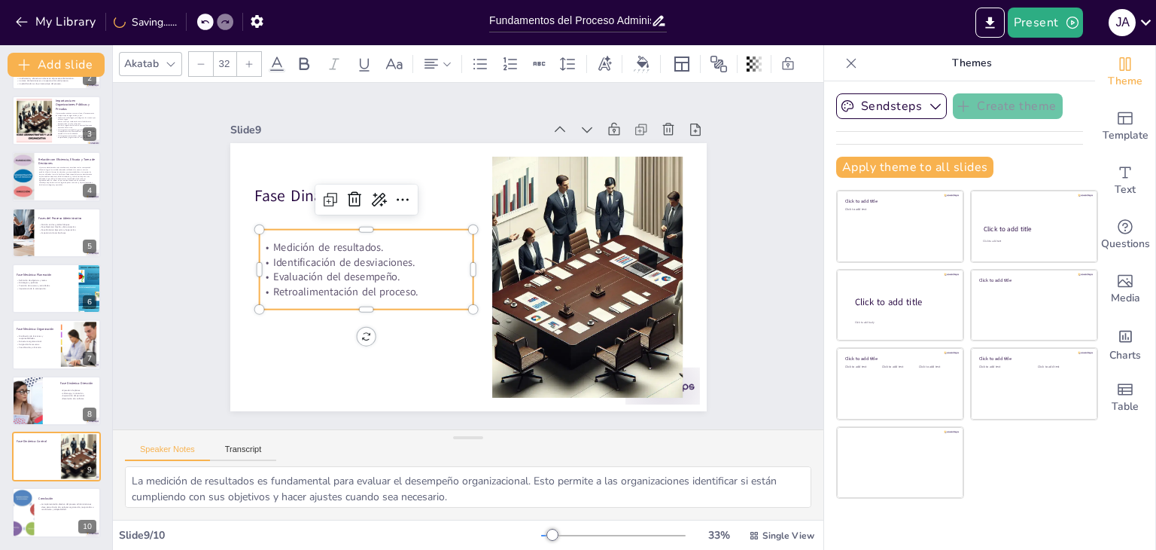
click at [403, 285] on p "Retroalimentación del proceso." at bounding box center [366, 292] width 215 height 15
click at [404, 285] on p "Retroalimentación del proceso." at bounding box center [366, 292] width 215 height 15
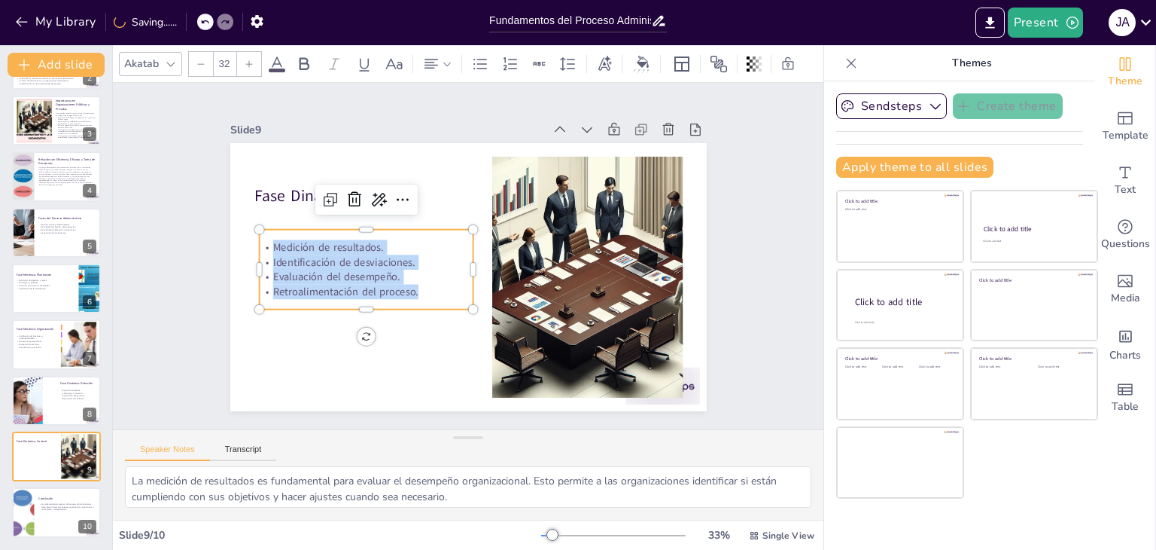
drag, startPoint x: 416, startPoint y: 282, endPoint x: 261, endPoint y: 241, distance: 161.1
click at [261, 241] on div "Medición de resultados. Identificación de desviaciones. Evaluación del desempeñ…" at bounding box center [366, 268] width 215 height 59
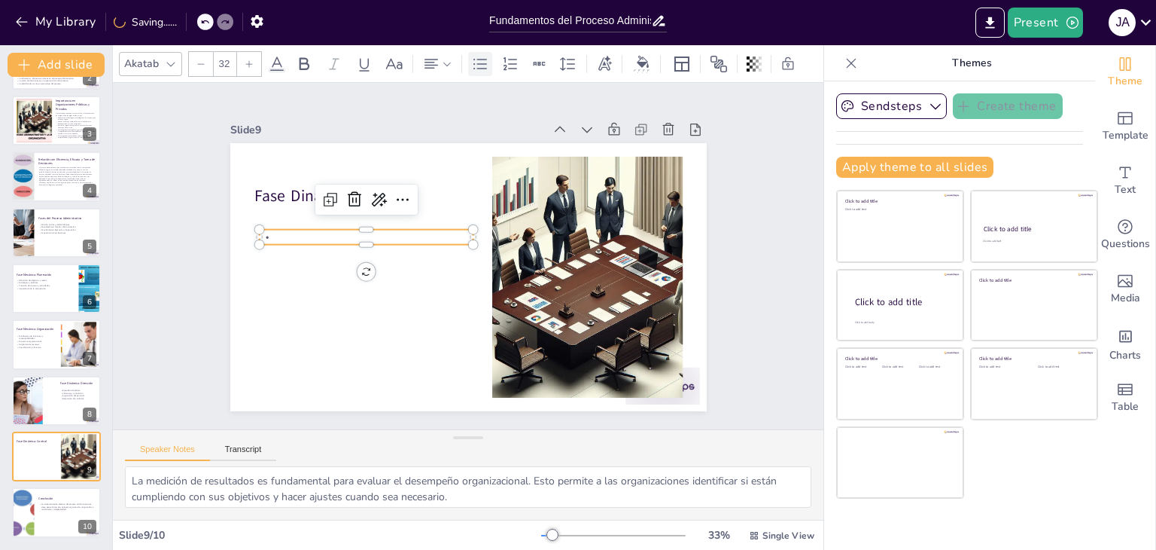
click at [470, 55] on div at bounding box center [480, 64] width 24 height 24
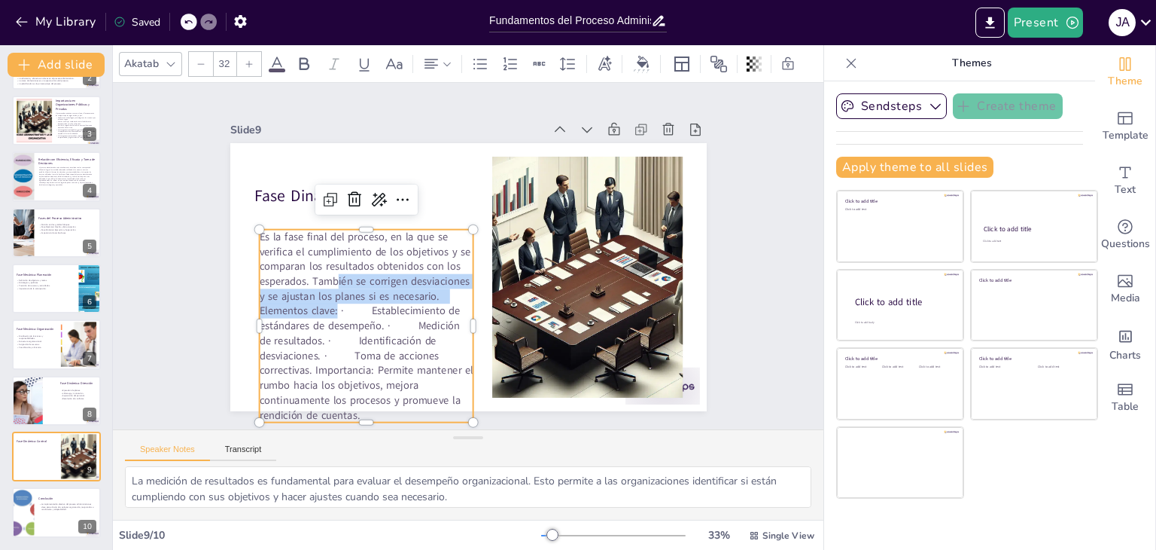
drag, startPoint x: 325, startPoint y: 298, endPoint x: 328, endPoint y: 271, distance: 27.2
click at [328, 271] on p "Es la fase final del proceso, en la que se verifica el cumplimiento de los obje…" at bounding box center [366, 326] width 215 height 193
click at [417, 188] on p "Fase Dinámica: Control" at bounding box center [361, 196] width 215 height 23
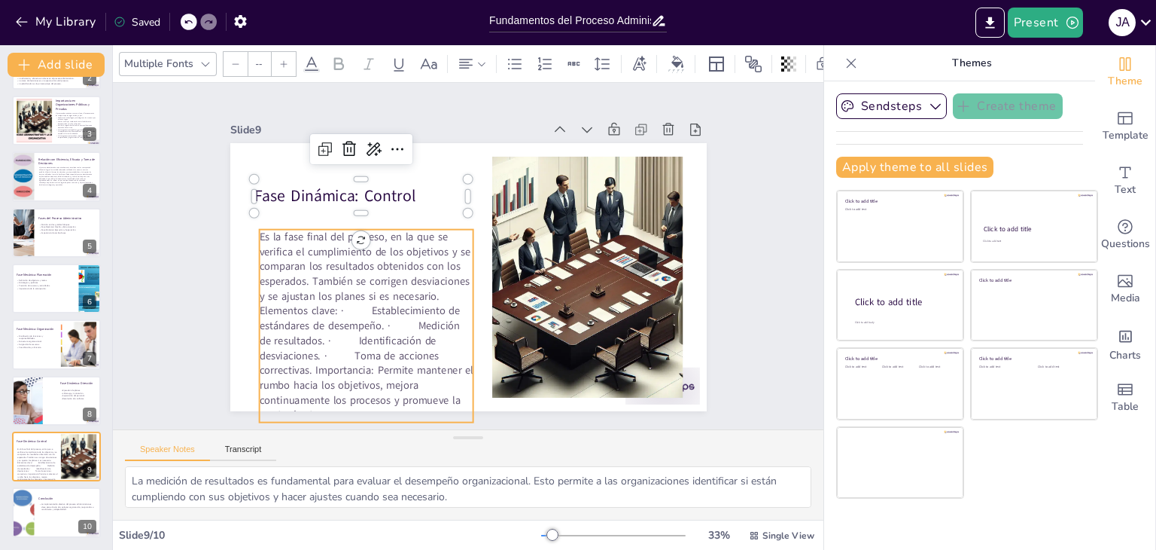
type input "32"
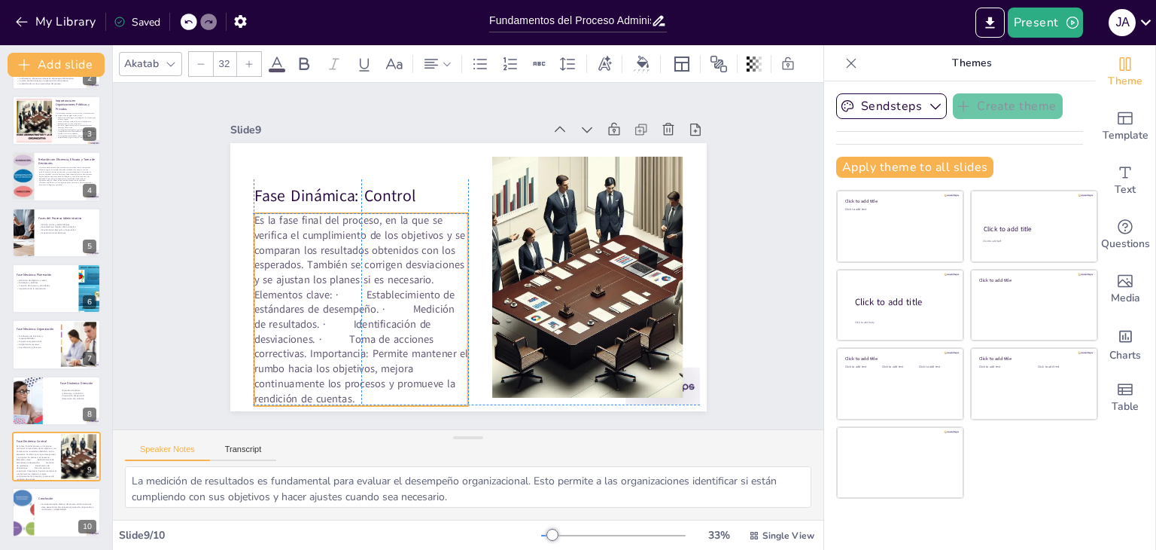
drag, startPoint x: 372, startPoint y: 260, endPoint x: 365, endPoint y: 245, distance: 16.5
click at [365, 242] on p "Es la fase final del proceso, en la que se verifica el cumplimiento de los obje…" at bounding box center [361, 309] width 215 height 193
click at [364, 258] on p "Es la fase final del proceso, en la que se verifica el cumplimiento de los obje…" at bounding box center [361, 309] width 215 height 193
click at [355, 264] on p "Es la fase final del proceso, en la que se verifica el cumplimiento de los obje…" at bounding box center [361, 309] width 215 height 193
click at [317, 263] on p "Es la fase final del proceso, en la que se verifica el cumplimiento de los obje…" at bounding box center [361, 309] width 215 height 193
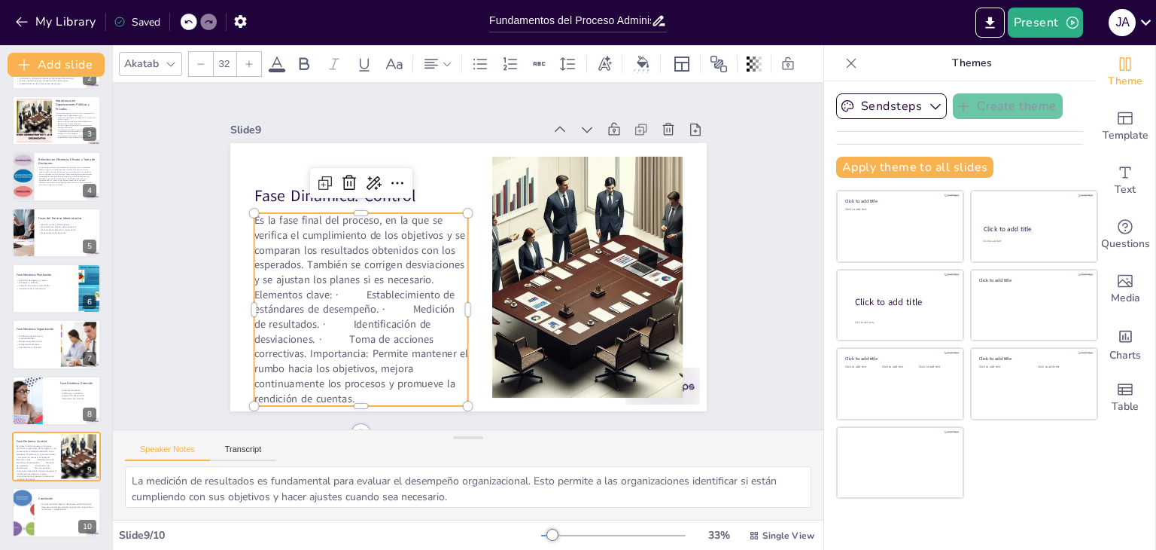
click at [317, 263] on p "Es la fase final del proceso, en la que se verifica el cumplimiento de los obje…" at bounding box center [361, 309] width 215 height 193
click at [334, 266] on p "Es la fase final del proceso, en la que se verifica el cumplimiento de los obje…" at bounding box center [361, 309] width 215 height 193
click at [321, 287] on p "Es la fase final del proceso, en la que se verifica el cumplimiento de los obje…" at bounding box center [361, 309] width 215 height 193
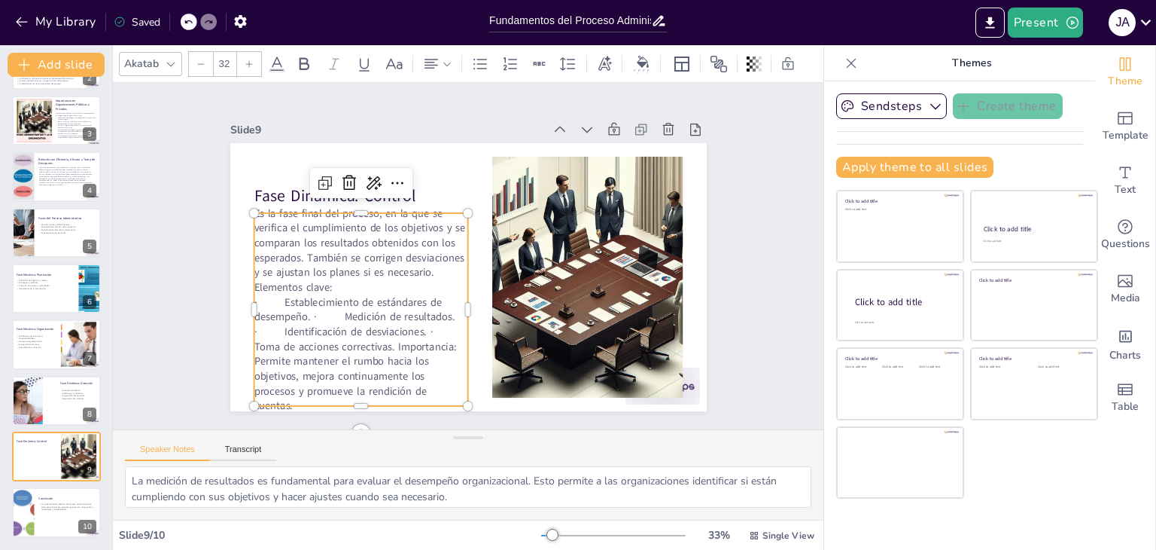
click at [265, 303] on p "· Establecimiento de estándares de desempeño. · Medición de resultados. · Ident…" at bounding box center [361, 353] width 215 height 119
drag, startPoint x: 270, startPoint y: 307, endPoint x: 254, endPoint y: 304, distance: 16.8
click at [254, 305] on p "· Establecimiento de estándares de desempeño. · Medición de resultados. · Ident…" at bounding box center [361, 353] width 215 height 119
drag, startPoint x: 334, startPoint y: 319, endPoint x: 299, endPoint y: 319, distance: 34.6
click at [299, 319] on p "Establecimiento de estándares de desempeño. · Medición de resultados. · Identif…" at bounding box center [361, 353] width 215 height 119
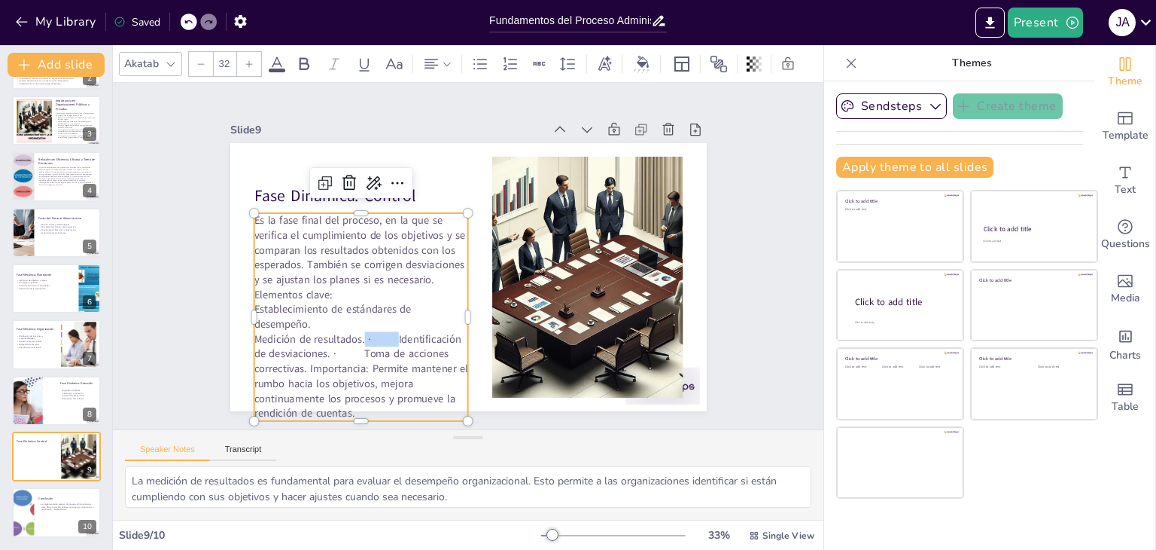
drag, startPoint x: 385, startPoint y: 332, endPoint x: 354, endPoint y: 334, distance: 31.7
click at [354, 334] on p "Medición de resultados. · Identificación de desviaciones. · Toma de acciones co…" at bounding box center [361, 375] width 215 height 89
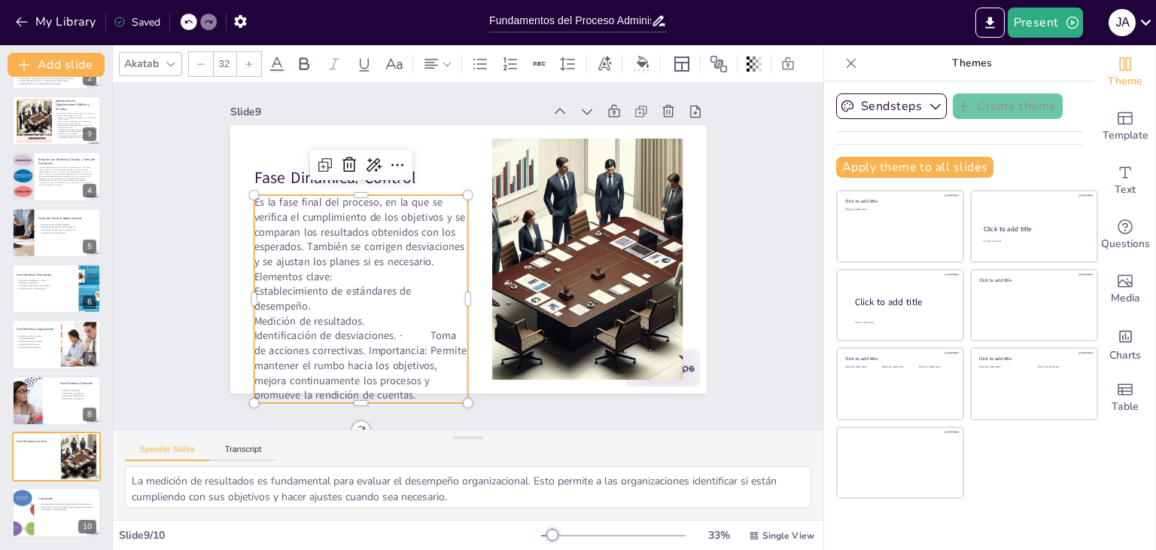
scroll to position [33, 0]
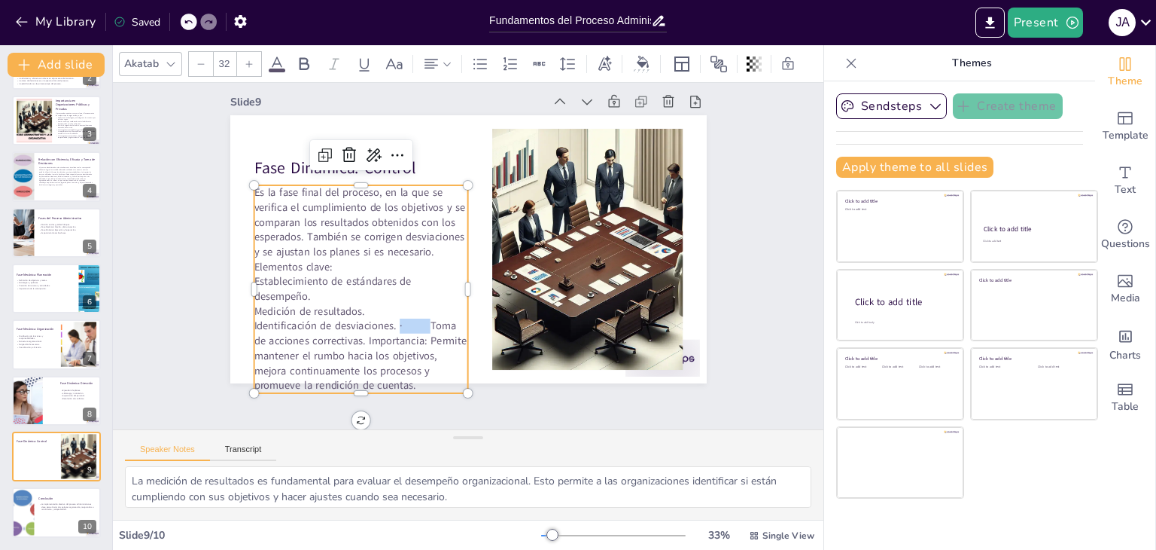
drag, startPoint x: 390, startPoint y: 316, endPoint x: 417, endPoint y: 315, distance: 27.1
click at [417, 318] on p "Identificación de desviaciones. · Toma de acciones correctivas. Importancia: Pe…" at bounding box center [361, 355] width 215 height 74
click at [385, 331] on p "Toma de acciones correctivas. Importancia: Permite mantener el rumbo hacia los …" at bounding box center [361, 363] width 215 height 74
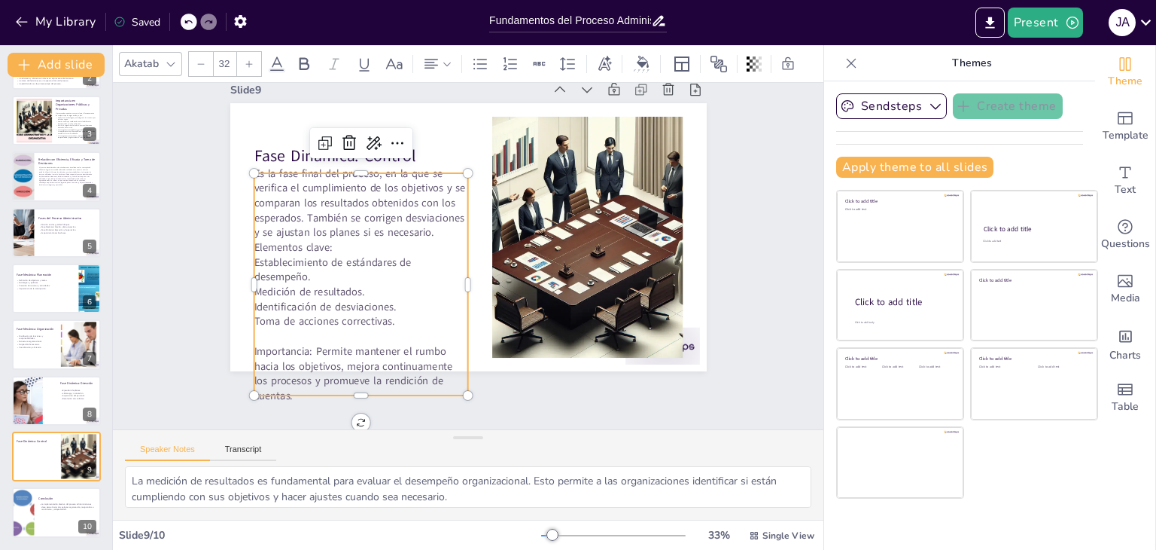
scroll to position [48, 0]
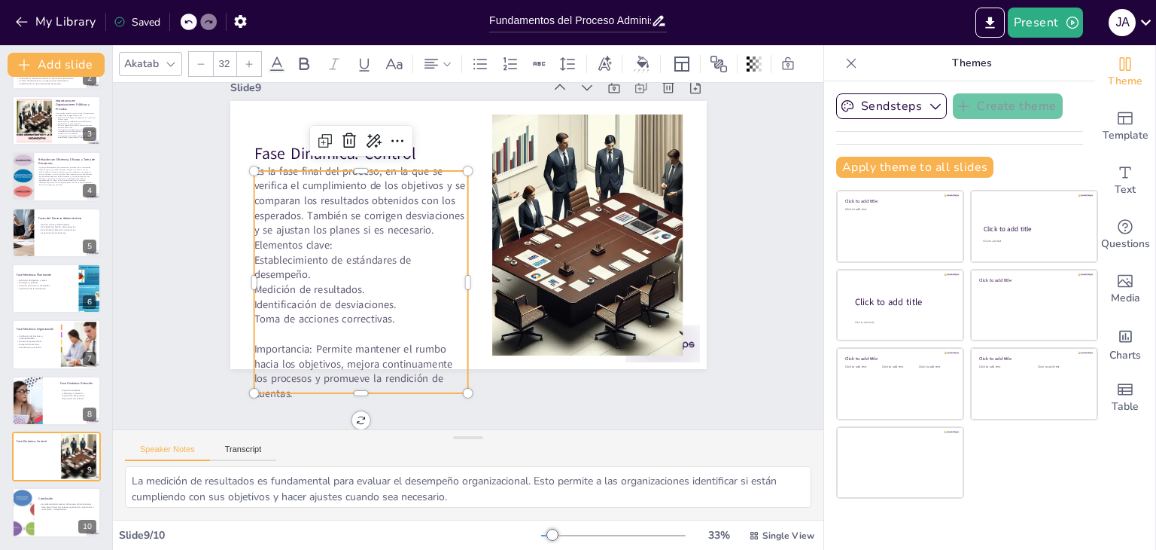
click at [362, 327] on p at bounding box center [361, 334] width 215 height 15
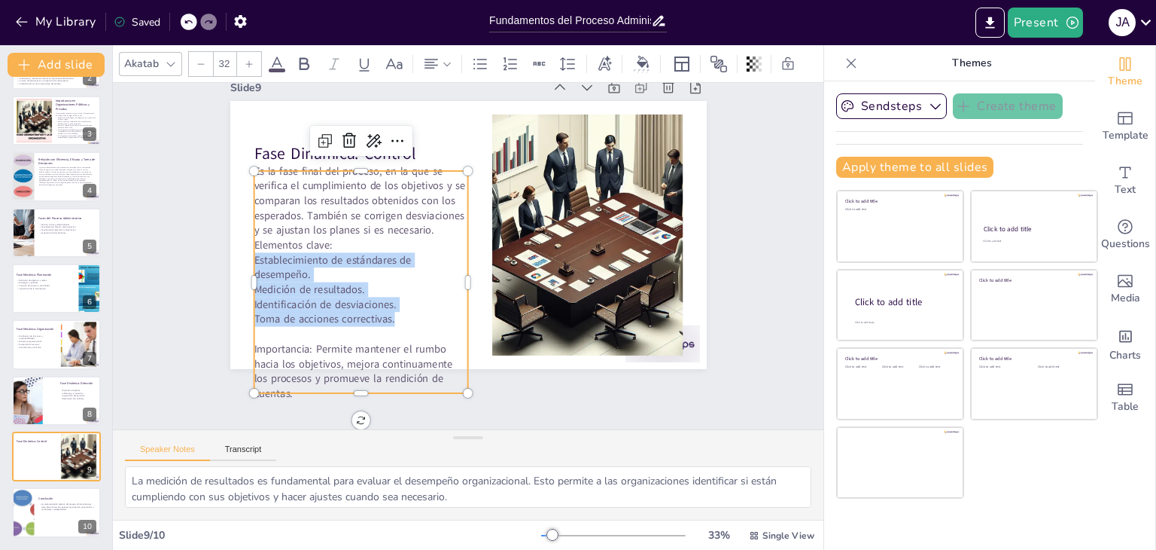
drag, startPoint x: 349, startPoint y: 315, endPoint x: 244, endPoint y: 256, distance: 120.0
click at [254, 256] on div "Es la fase final del proceso, en la que se verifica el cumplimiento de los obje…" at bounding box center [361, 281] width 215 height 237
click at [476, 55] on icon at bounding box center [480, 64] width 18 height 18
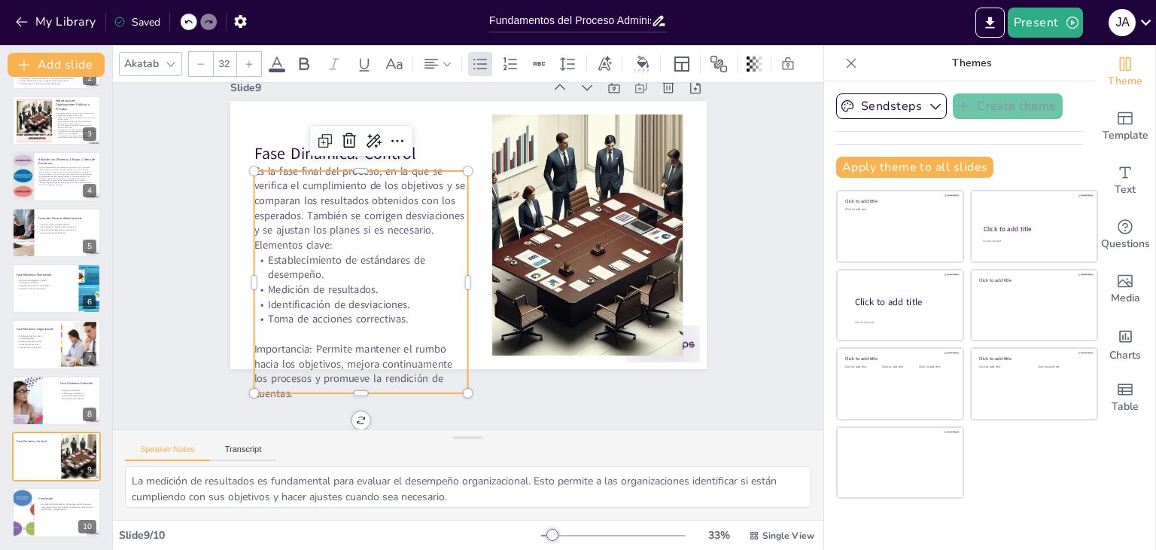
click at [215, 291] on div "Slide 1 Fundamentos del Proceso Administrativo: Estructura y Objetivos Esta pre…" at bounding box center [468, 214] width 561 height 310
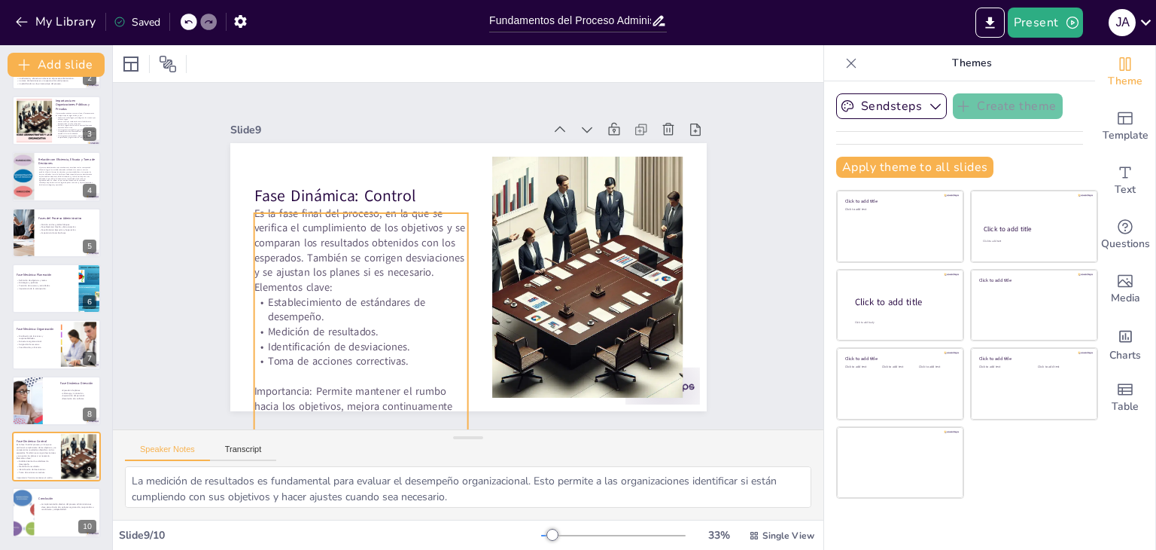
click at [313, 299] on p "Establecimiento de estándares de desempeño." at bounding box center [361, 308] width 215 height 29
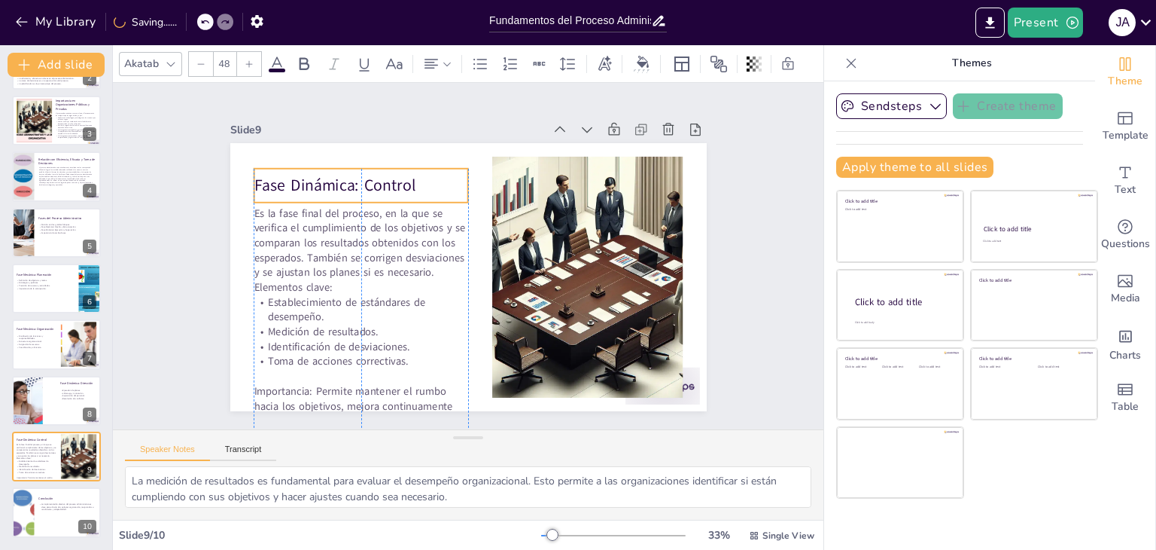
drag, startPoint x: 281, startPoint y: 187, endPoint x: 280, endPoint y: 172, distance: 15.1
click at [281, 175] on p "Fase Dinámica: Control" at bounding box center [361, 186] width 215 height 23
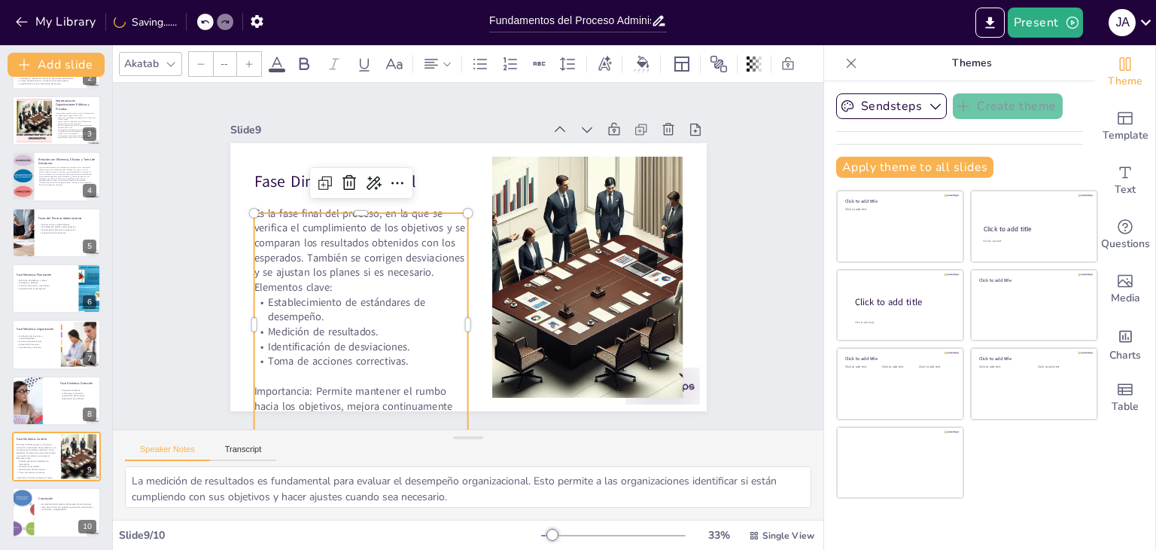
type input "32"
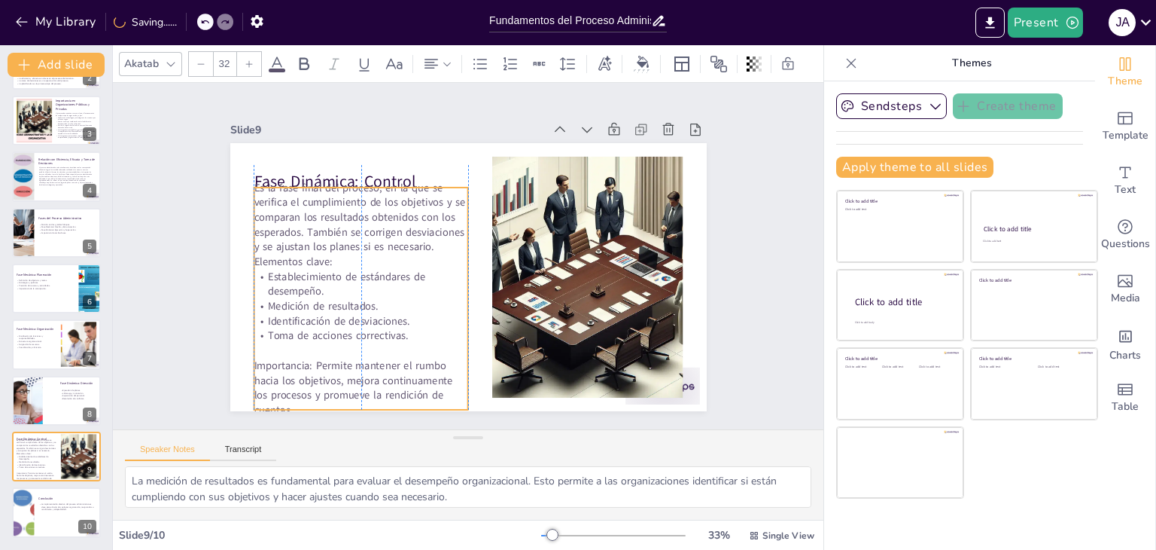
drag, startPoint x: 284, startPoint y: 300, endPoint x: 286, endPoint y: 275, distance: 25.7
click at [286, 275] on p "Establecimiento de estándares de desempeño." at bounding box center [361, 283] width 215 height 29
click at [188, 294] on div "Slide 1 Fundamentos del Proceso Administrativo: Estructura y Objetivos Esta pre…" at bounding box center [468, 256] width 561 height 310
click at [397, 265] on p "Es la fase final del proceso, en la que se verifica el cumplimiento de los obje…" at bounding box center [361, 224] width 215 height 89
click at [389, 213] on p "Es la fase final del proceso, en la que se verifica el cumplimiento de los obje…" at bounding box center [361, 224] width 215 height 89
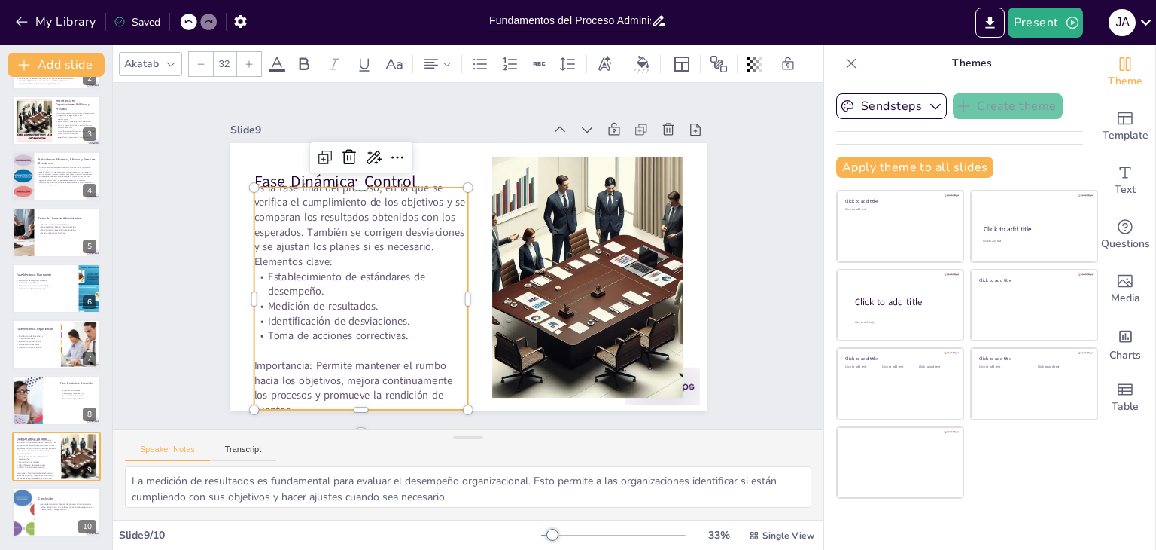
click at [389, 213] on p "Es la fase final del proceso, en la que se verifica el cumplimiento de los obje…" at bounding box center [361, 224] width 215 height 89
click at [201, 59] on icon at bounding box center [201, 63] width 9 height 9
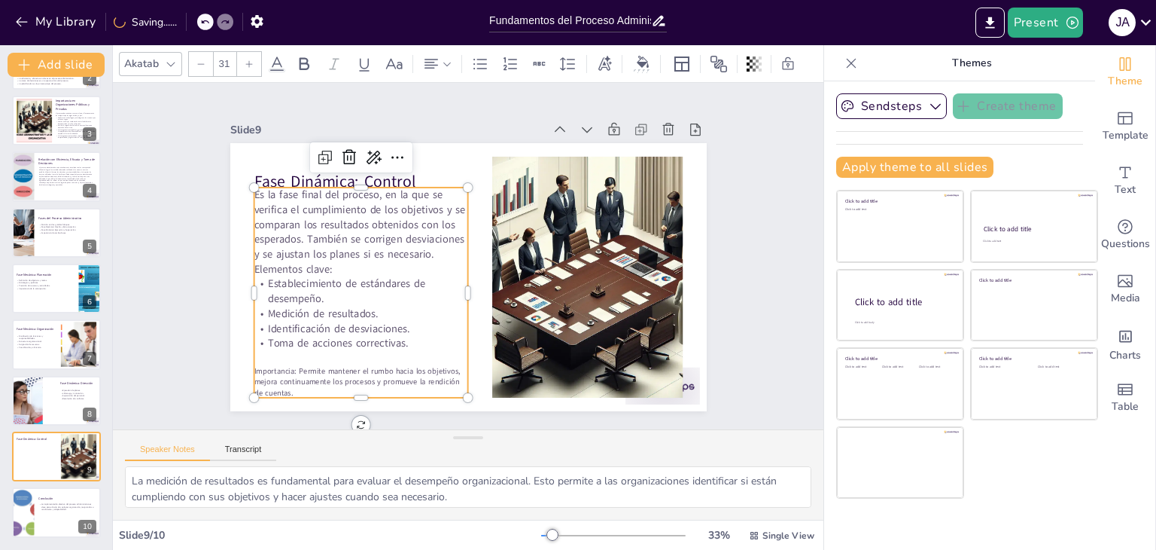
click at [201, 59] on icon at bounding box center [201, 63] width 9 height 9
click at [252, 59] on icon at bounding box center [249, 63] width 9 height 9
click at [259, 62] on div at bounding box center [249, 64] width 24 height 24
click at [323, 308] on p "Medición de resultados." at bounding box center [361, 313] width 215 height 15
click at [297, 246] on p "Es la fase final del proceso, en la que se verifica el cumplimiento de los obje…" at bounding box center [361, 231] width 215 height 89
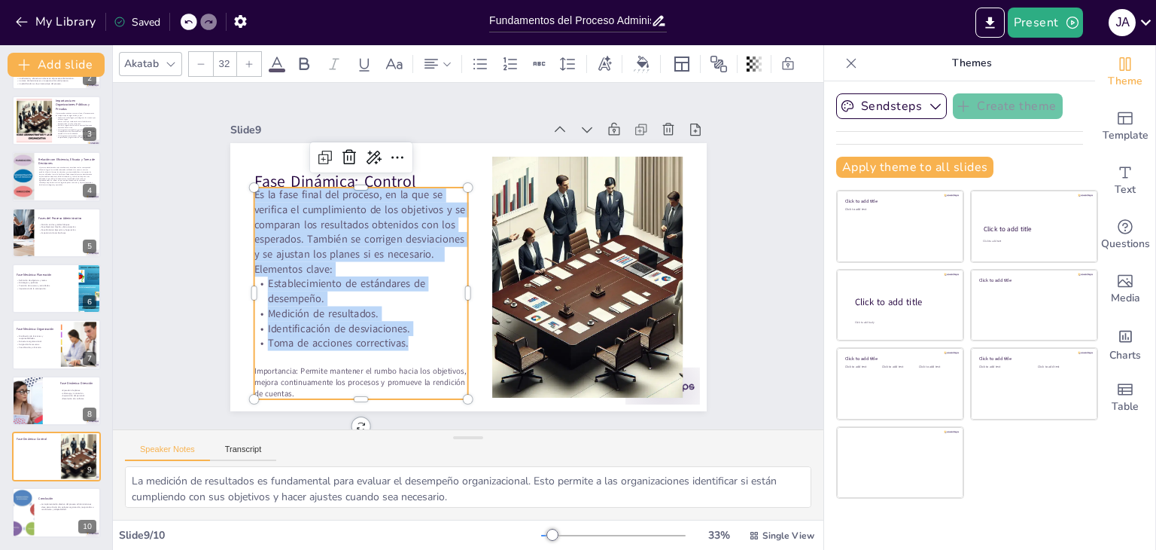
drag, startPoint x: 410, startPoint y: 338, endPoint x: 244, endPoint y: 187, distance: 223.9
click at [244, 187] on div "Fase Dinámica: Control Es la fase final del proceso, en la que se verifica el c…" at bounding box center [468, 277] width 477 height 268
click at [194, 59] on div at bounding box center [201, 64] width 24 height 24
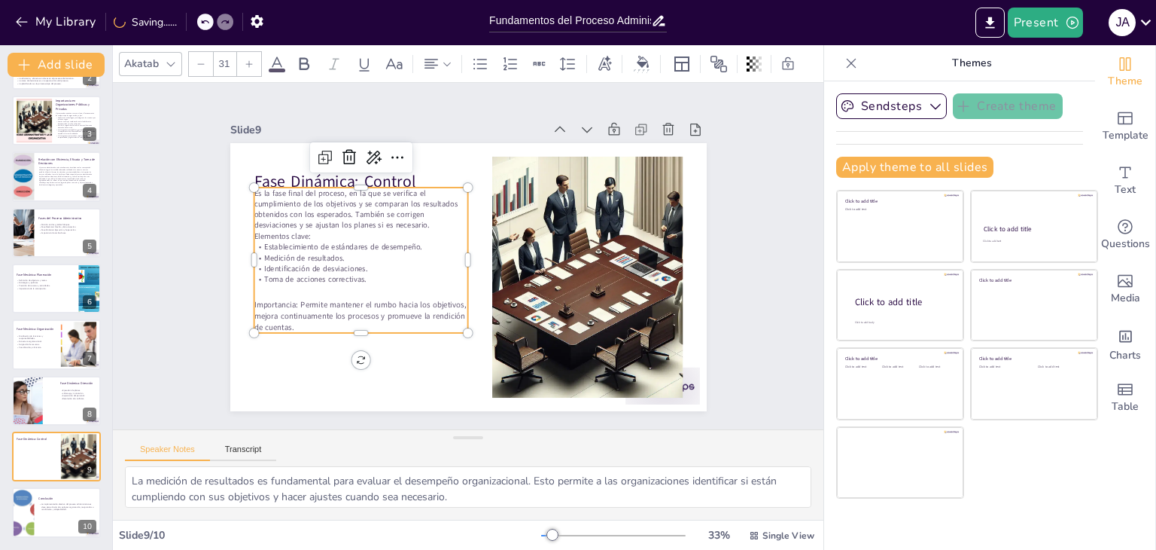
click at [248, 60] on icon at bounding box center [249, 63] width 7 height 7
click at [249, 59] on icon at bounding box center [249, 63] width 9 height 9
click at [248, 60] on icon at bounding box center [249, 63] width 9 height 9
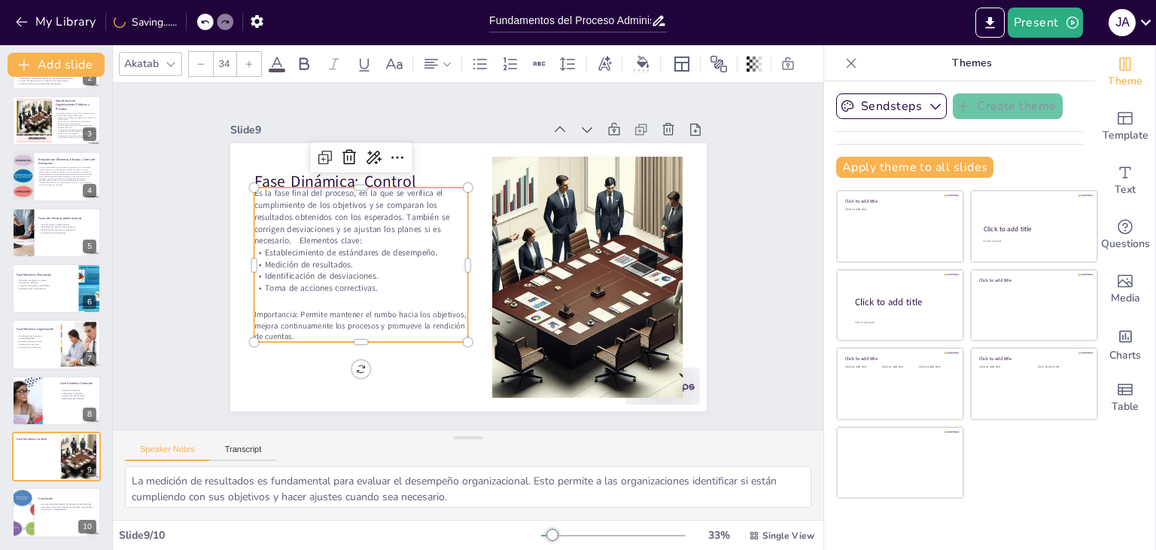
click at [248, 60] on icon at bounding box center [249, 63] width 9 height 9
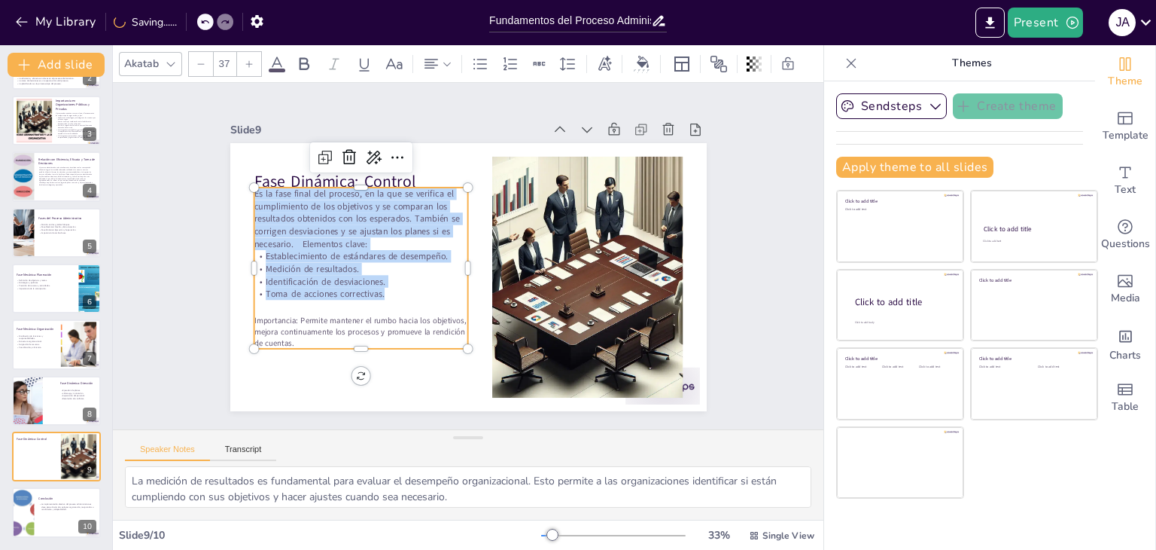
click at [248, 60] on icon at bounding box center [249, 63] width 9 height 9
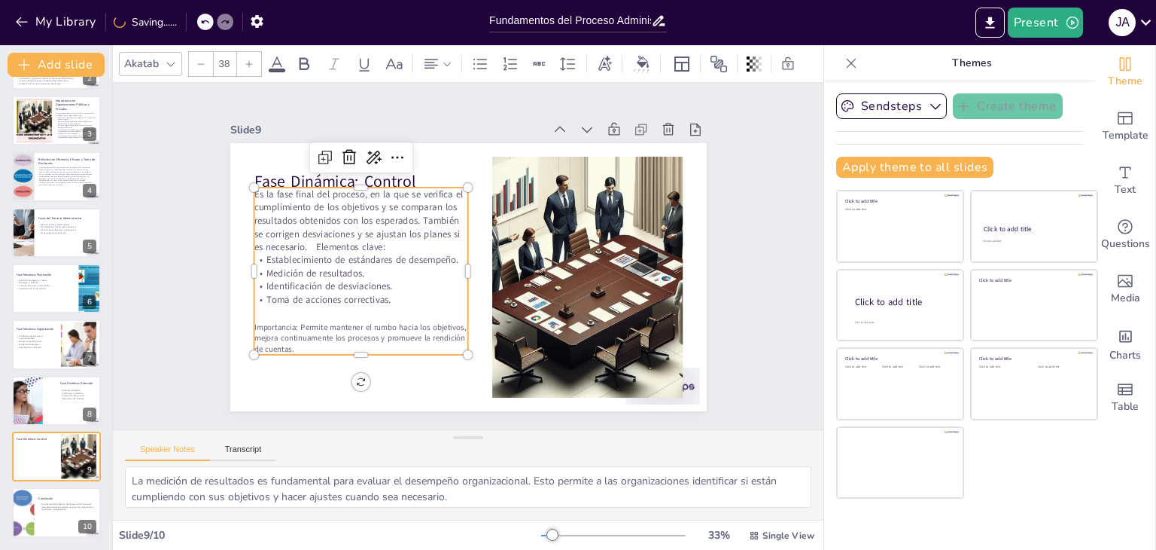
click at [248, 60] on icon at bounding box center [249, 63] width 9 height 9
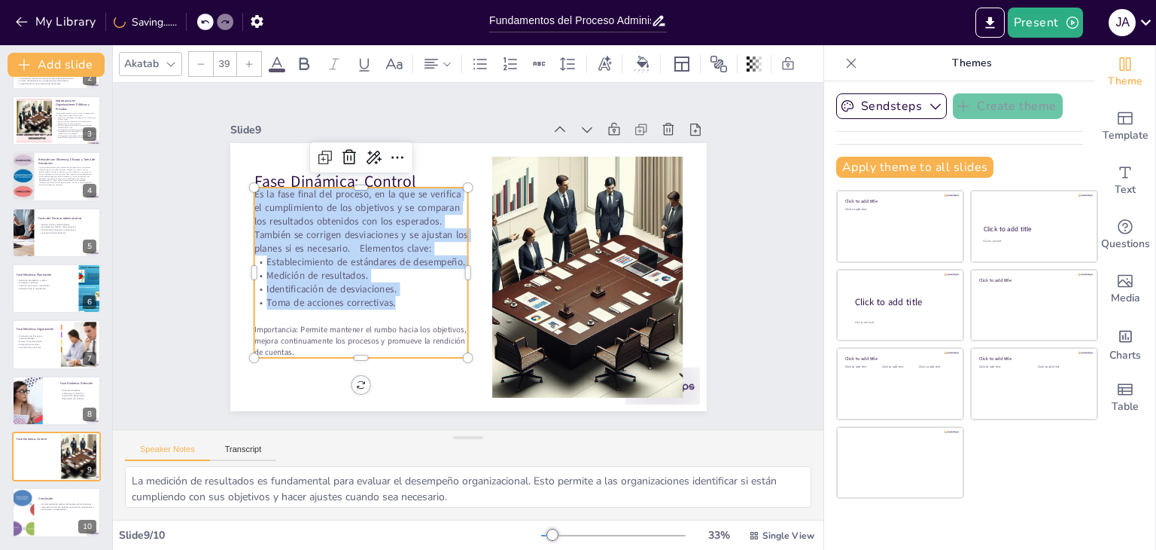
click at [248, 60] on icon at bounding box center [249, 63] width 9 height 9
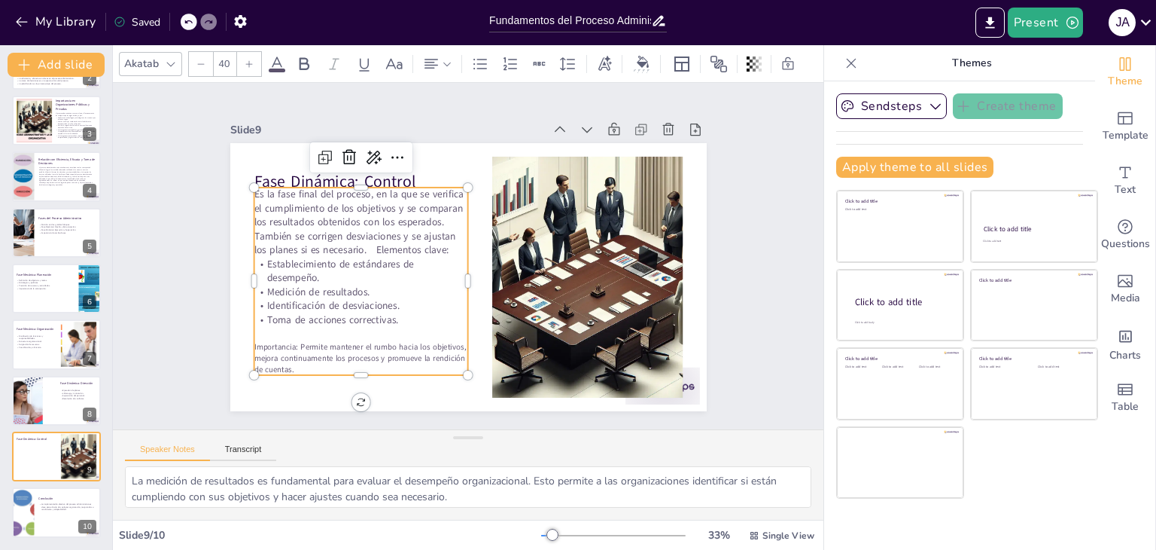
click at [199, 64] on div at bounding box center [201, 64] width 24 height 24
type input "39"
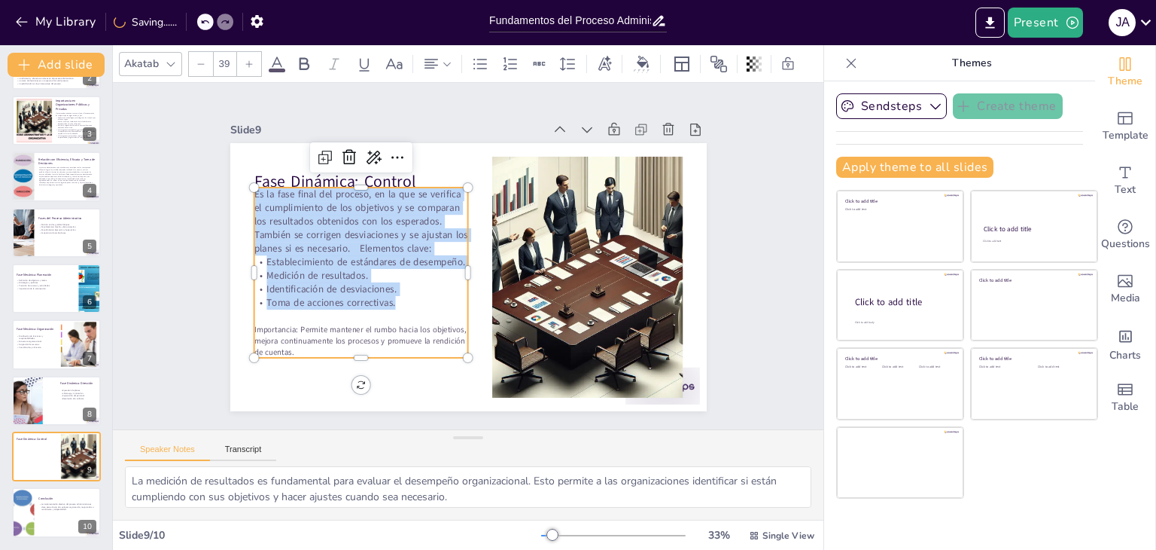
click at [370, 274] on p "Medición de resultados." at bounding box center [361, 276] width 215 height 14
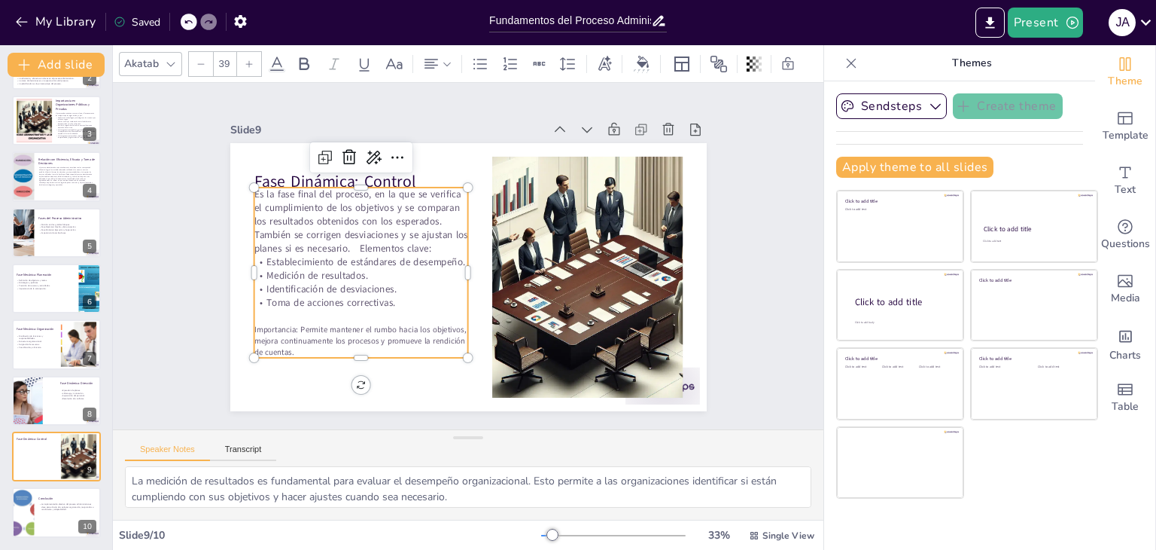
click at [346, 236] on p "Es la fase final del proceso, en la que se verifica el cumplimiento de los obje…" at bounding box center [361, 221] width 215 height 68
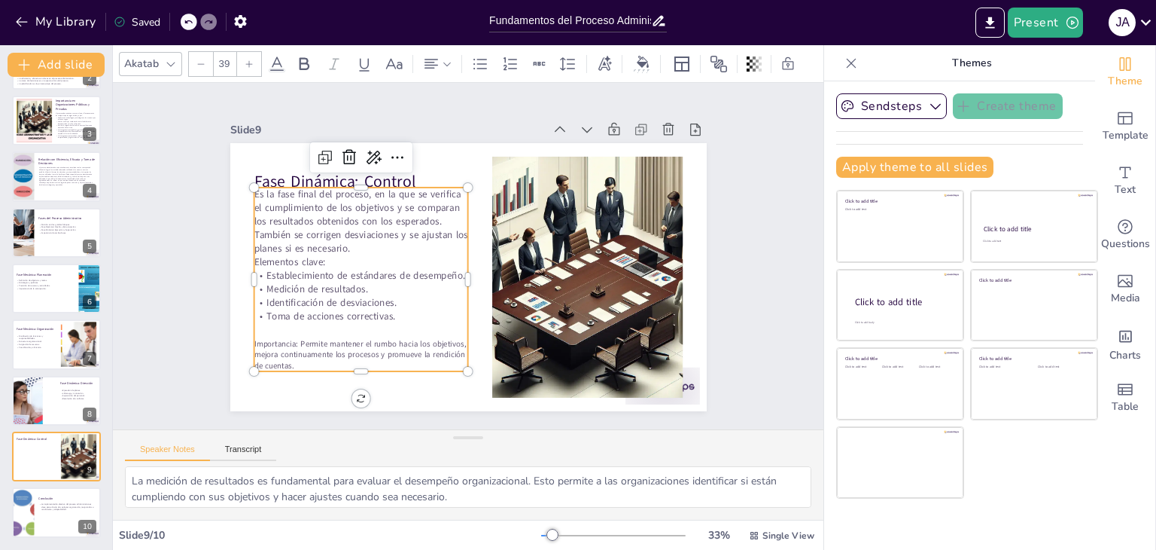
click at [193, 269] on div "Slide 1 Fundamentos del Proceso Administrativo: Estructura y Objetivos Esta pre…" at bounding box center [468, 256] width 561 height 310
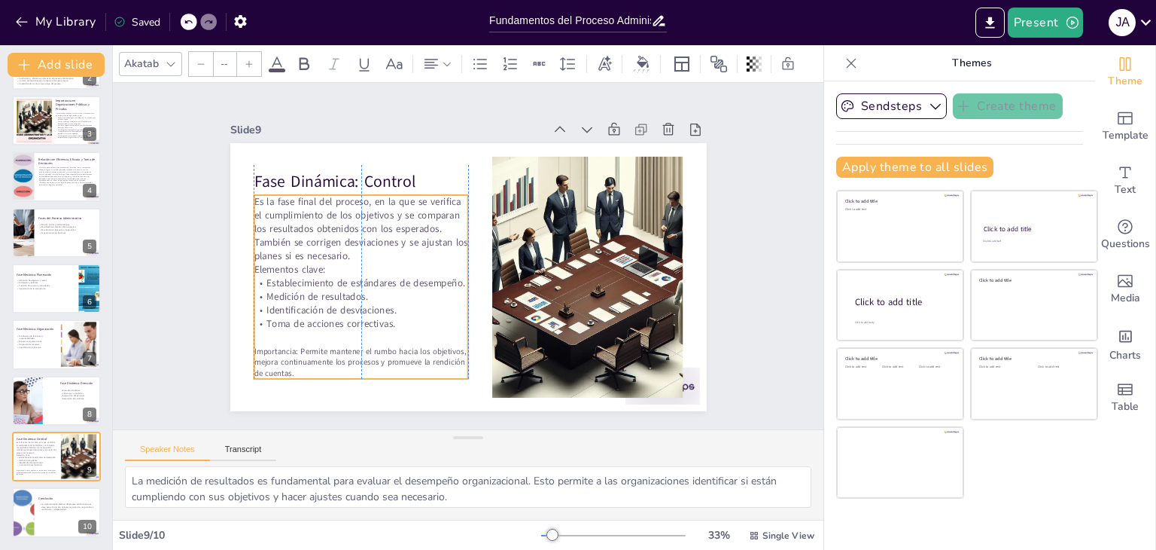
drag, startPoint x: 293, startPoint y: 272, endPoint x: 291, endPoint y: 279, distance: 7.9
click at [291, 279] on p "Establecimiento de estándares de desempeño." at bounding box center [361, 283] width 215 height 14
click at [781, 263] on div "Slide 1 Fundamentos del Proceso Administrativo: Estructura y Objetivos Esta pre…" at bounding box center [468, 256] width 711 height 346
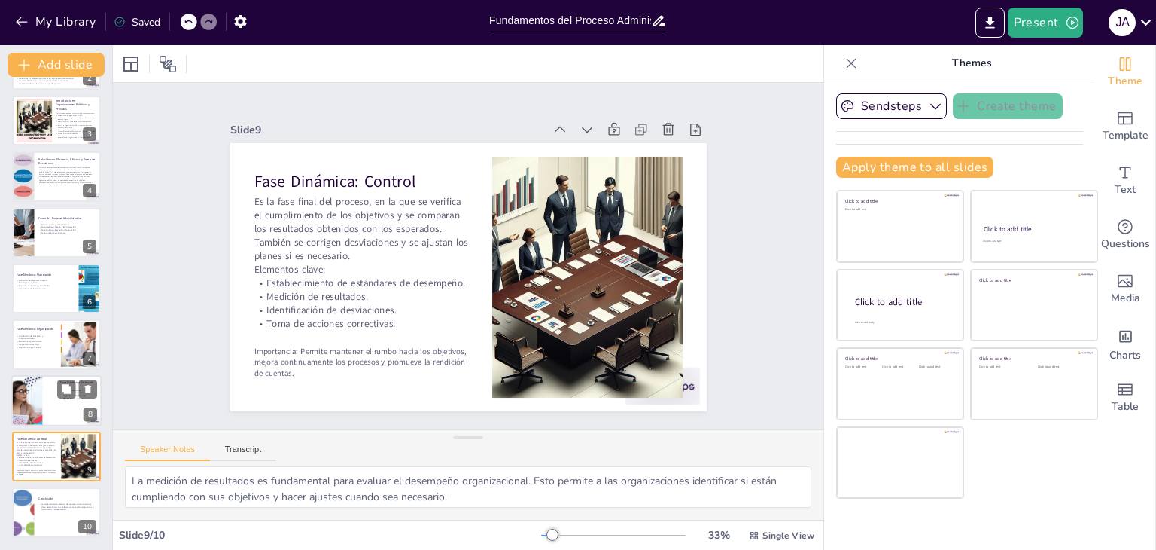
click at [42, 401] on div at bounding box center [56, 400] width 90 height 51
type textarea "La ejecución de planes es el núcleo de la fase dinámica. Es aquí donde las estr…"
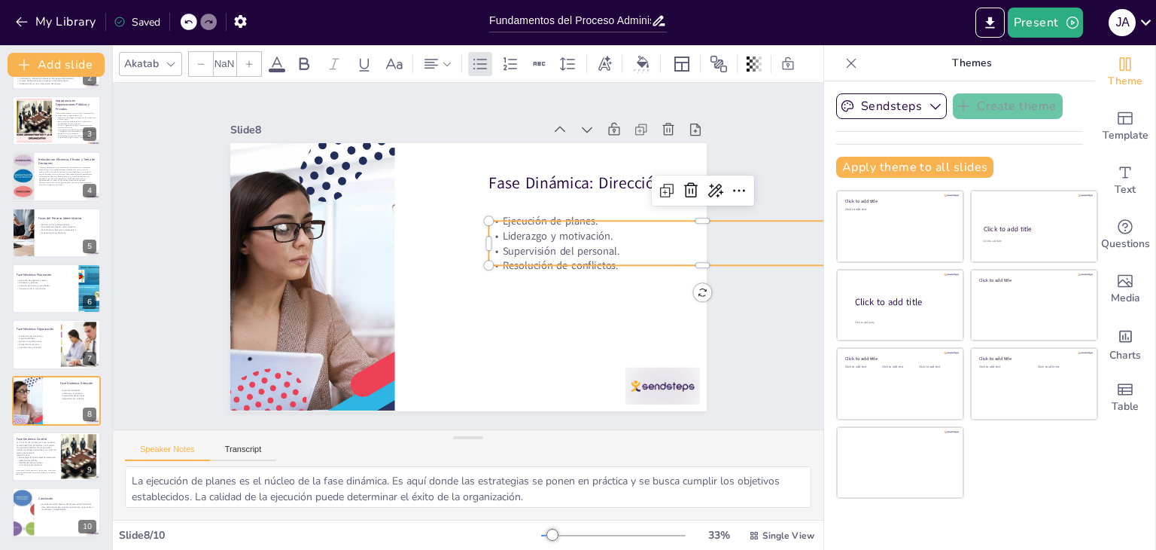
type input "32"
click at [555, 248] on p "Supervisión del personal." at bounding box center [703, 250] width 429 height 15
click at [614, 245] on p "Supervisión del personal." at bounding box center [703, 250] width 429 height 15
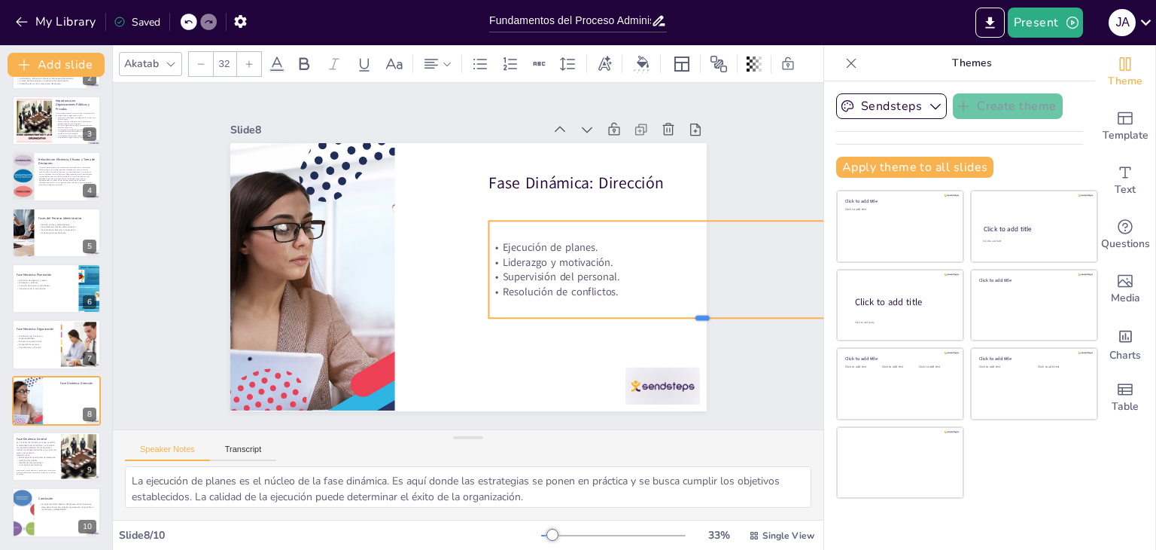
drag, startPoint x: 690, startPoint y: 260, endPoint x: 696, endPoint y: 294, distance: 35.0
click at [693, 318] on div at bounding box center [703, 324] width 429 height 12
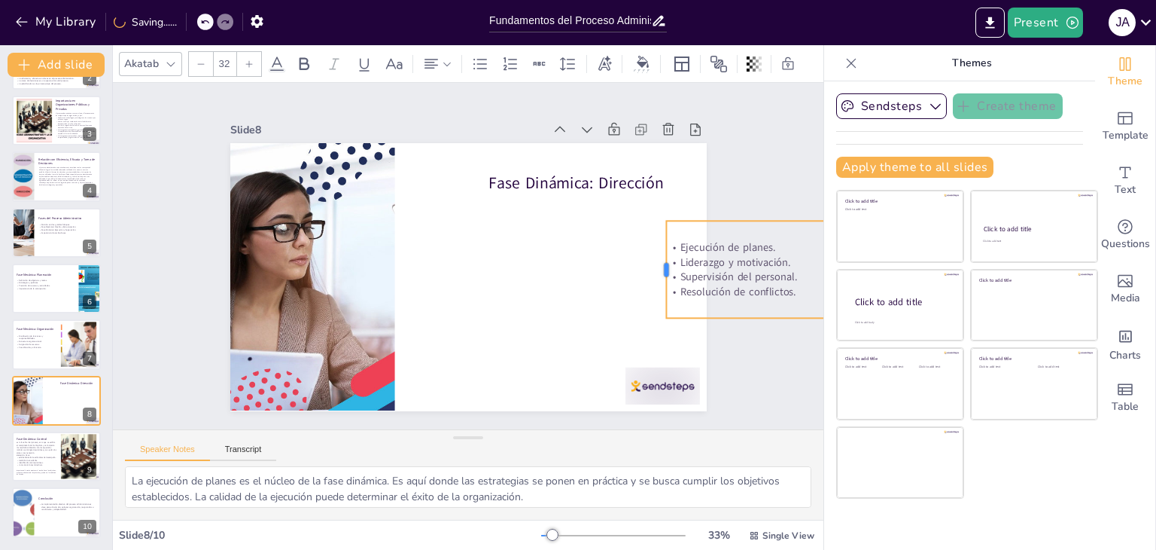
drag, startPoint x: 483, startPoint y: 266, endPoint x: 697, endPoint y: 263, distance: 214.6
click at [654, 280] on div at bounding box center [660, 269] width 12 height 97
drag, startPoint x: 751, startPoint y: 258, endPoint x: 681, endPoint y: 269, distance: 70.8
click at [681, 269] on div "Ejecución de planes. Liderazgo y motivación. Supervisión del personal. Resoluci…" at bounding box center [792, 269] width 251 height 59
click at [667, 210] on div at bounding box center [792, 215] width 251 height 12
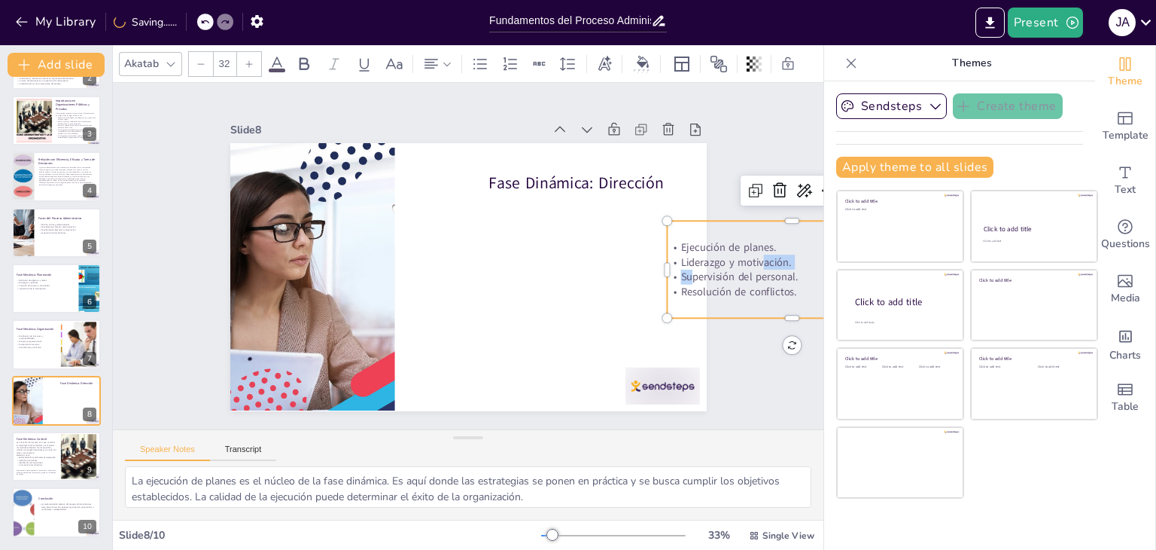
drag, startPoint x: 678, startPoint y: 226, endPoint x: 633, endPoint y: 236, distance: 45.7
click at [633, 236] on div "Fase Dinámica: Dirección Ejecución de planes. Liderazgo y motivación. Supervisi…" at bounding box center [468, 277] width 477 height 268
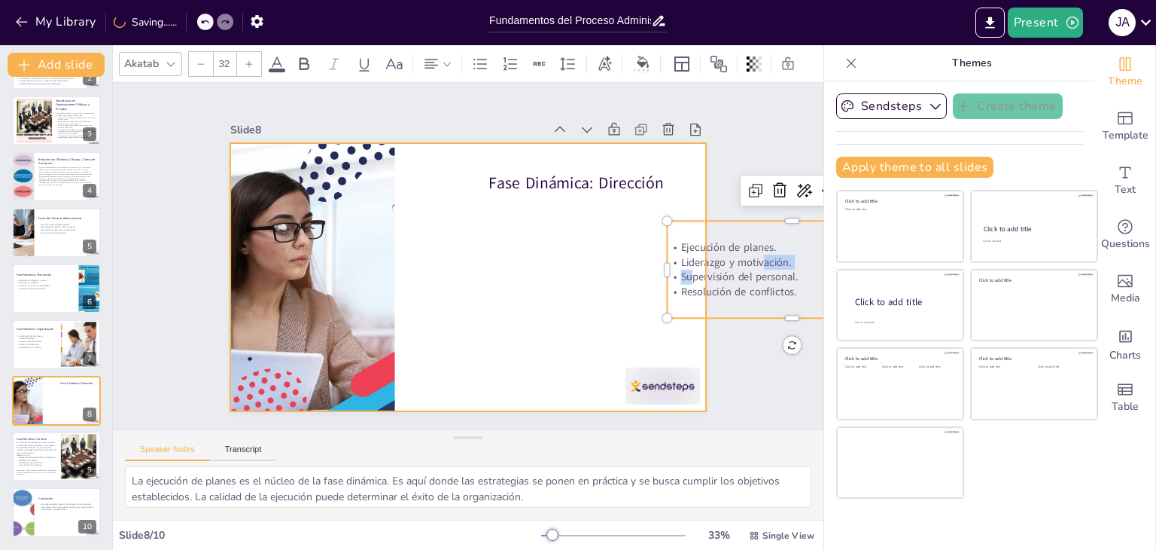
click at [599, 244] on div at bounding box center [468, 277] width 477 height 268
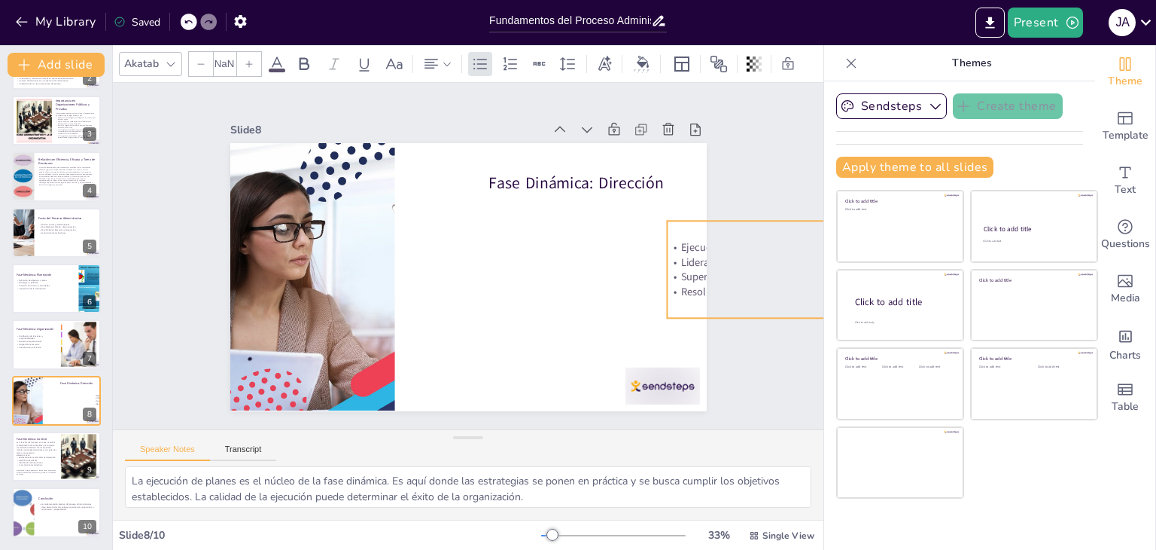
type input "32"
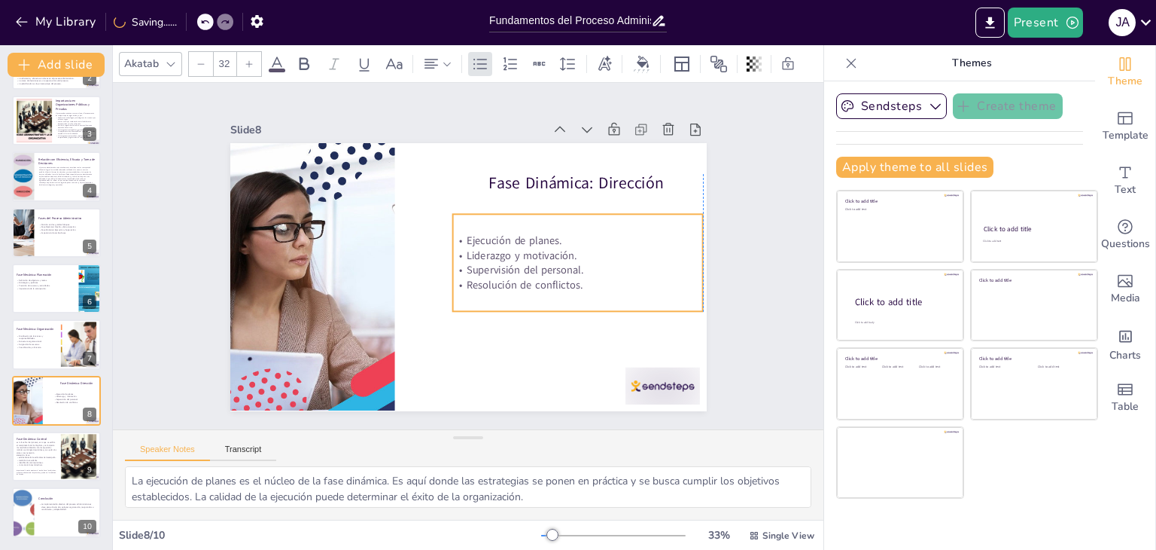
drag, startPoint x: 667, startPoint y: 247, endPoint x: 454, endPoint y: 240, distance: 213.2
click at [454, 240] on p "Ejecución de planes." at bounding box center [578, 240] width 251 height 15
click at [495, 248] on p "Liderazgo y motivación." at bounding box center [578, 255] width 251 height 15
click at [595, 278] on p "Resolución de conflictos." at bounding box center [578, 285] width 251 height 15
click at [593, 279] on p "Resolución de conflictos." at bounding box center [578, 286] width 251 height 15
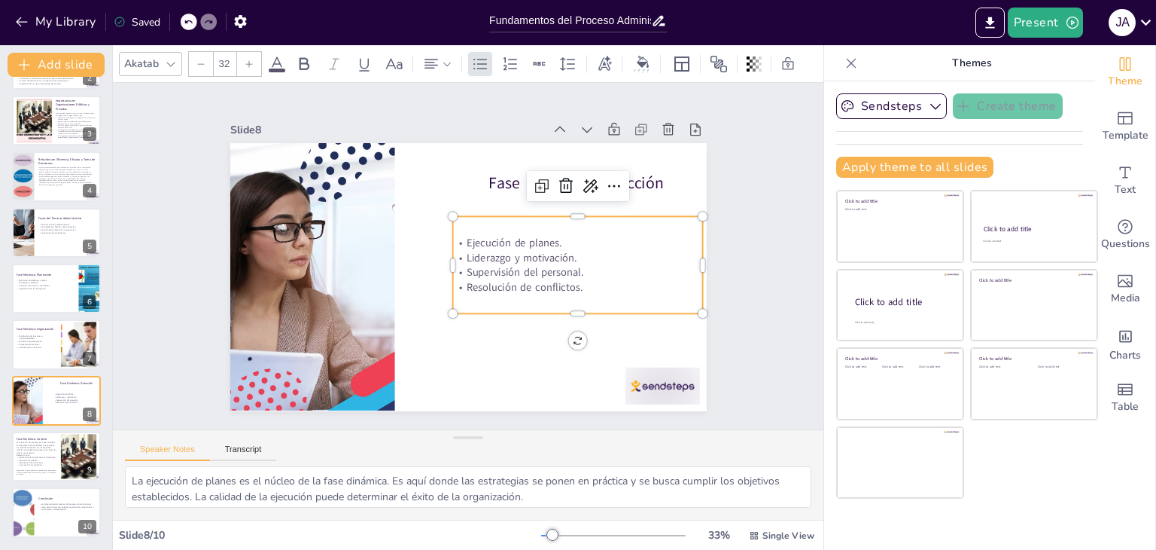
click at [585, 286] on p "Resolución de conflictos." at bounding box center [578, 287] width 251 height 15
click at [581, 284] on p "Resolución de conflictos." at bounding box center [578, 287] width 251 height 15
click at [581, 283] on p "Resolución de conflictos." at bounding box center [574, 285] width 251 height 15
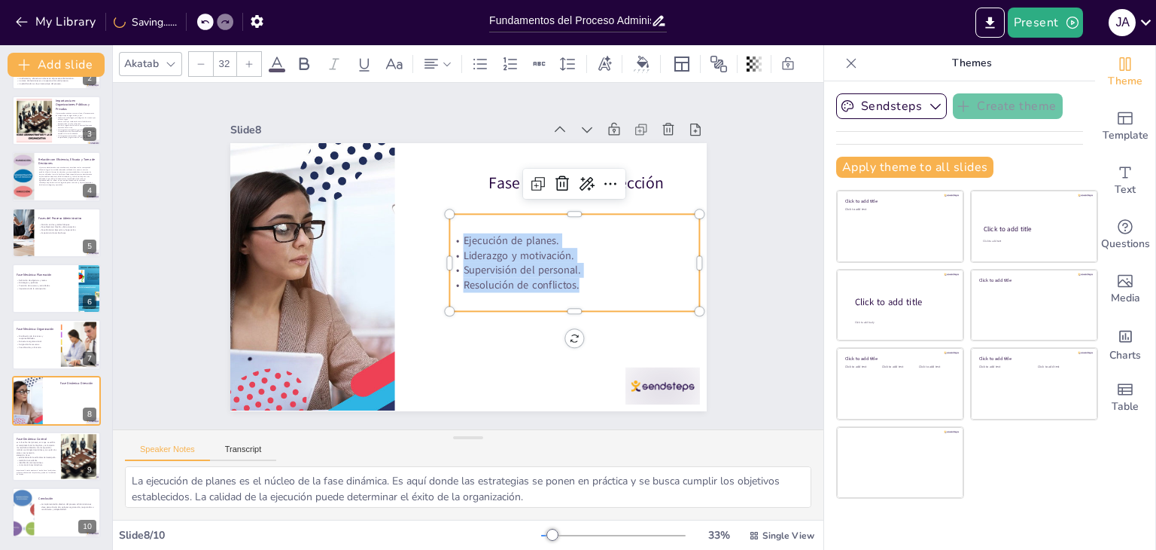
drag, startPoint x: 581, startPoint y: 284, endPoint x: 458, endPoint y: 237, distance: 132.0
click at [458, 237] on div "Ejecución de planes. Liderazgo y motivación. Supervisión del personal. Resoluci…" at bounding box center [574, 262] width 251 height 59
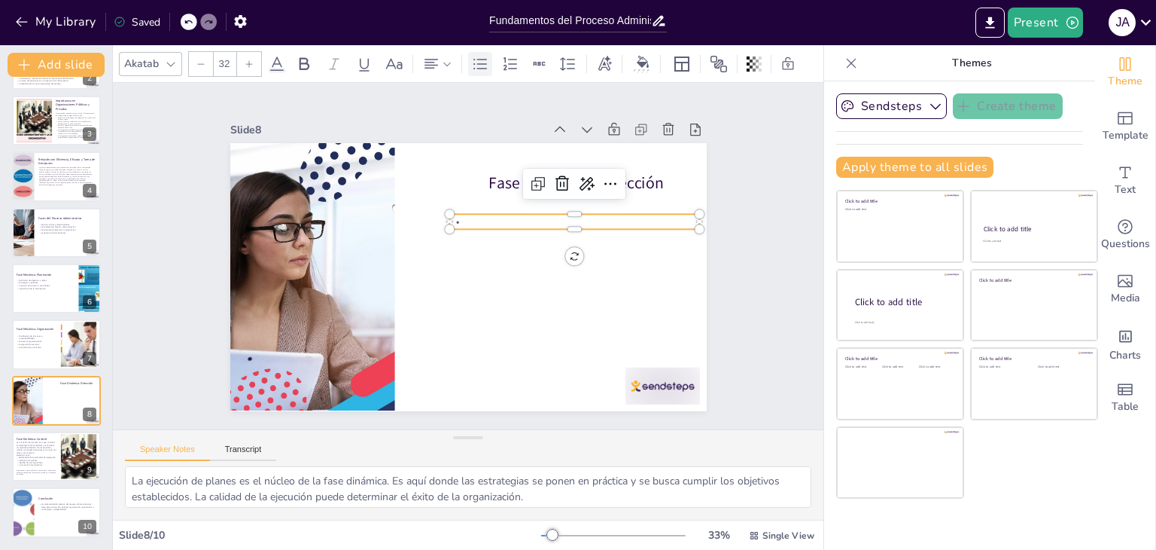
click at [471, 55] on icon at bounding box center [480, 64] width 18 height 18
click at [483, 66] on icon at bounding box center [480, 64] width 18 height 18
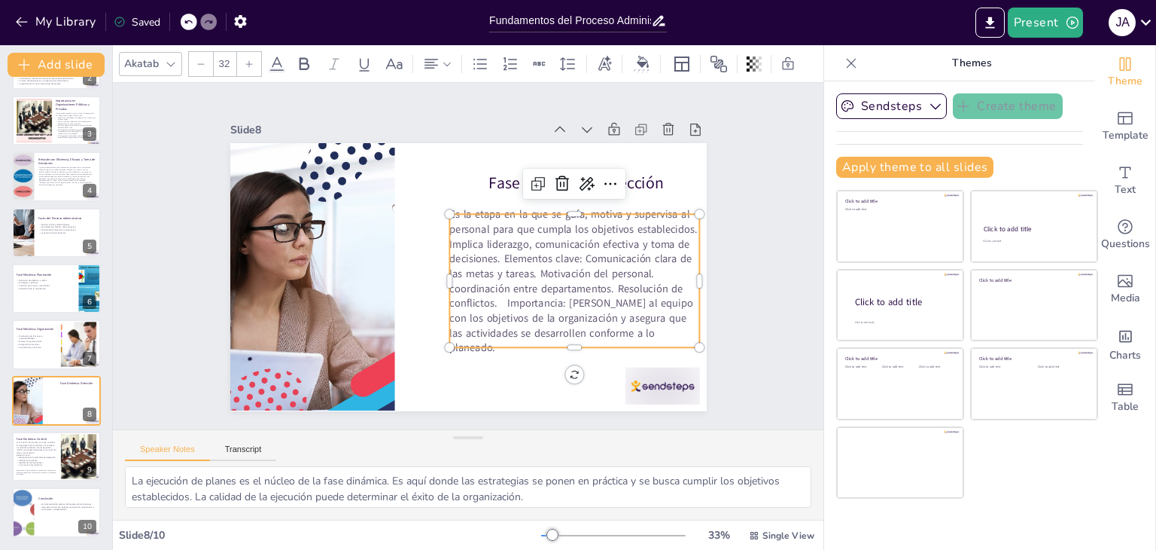
drag, startPoint x: 496, startPoint y: 260, endPoint x: 525, endPoint y: 269, distance: 30.0
click at [495, 260] on p "Es la etapa en la que se guía, motiva y supervisa al personal para que cumpla l…" at bounding box center [574, 281] width 251 height 148
click at [490, 263] on p "Es la etapa en la que se guía, motiva y supervisa al personal para que cumpla l…" at bounding box center [574, 281] width 251 height 148
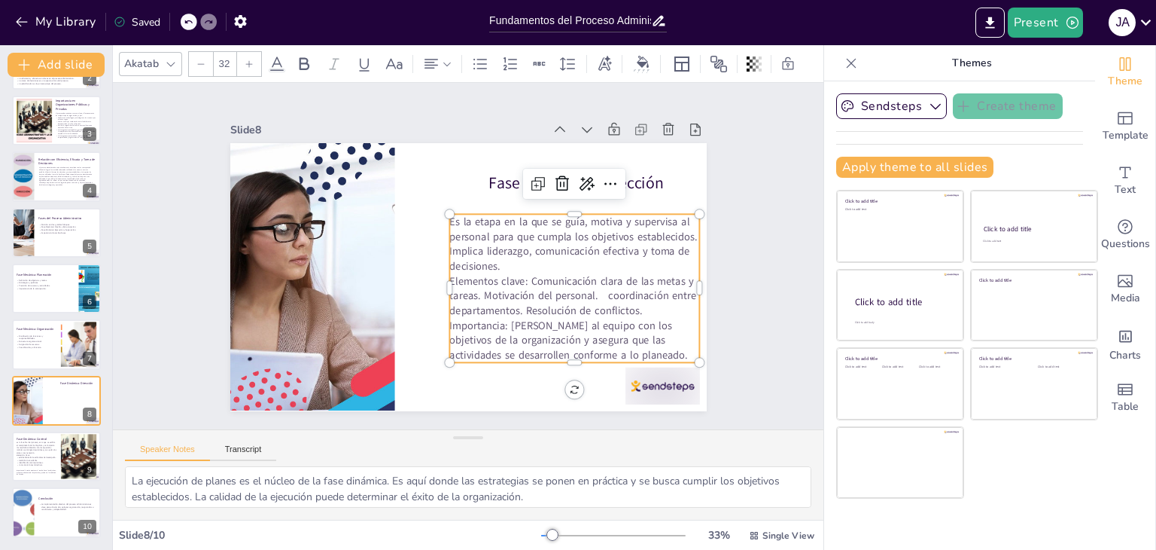
click at [519, 274] on p "Elementos clave: Comunicación clara de las metas y tareas. Motivación del perso…" at bounding box center [574, 317] width 251 height 89
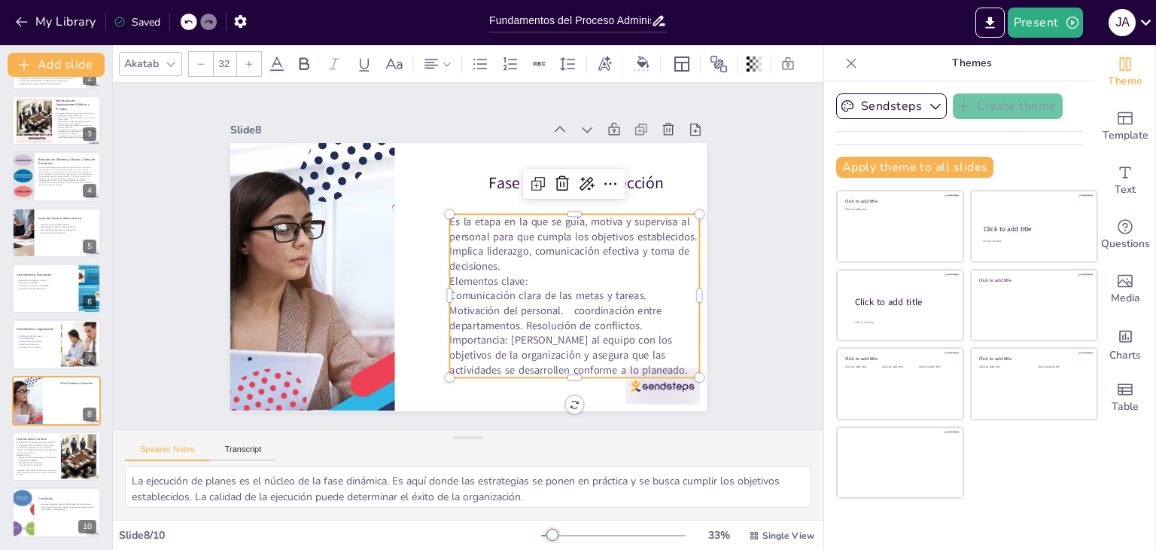
click at [635, 290] on p "Comunicación clara de las metas y tareas. Motivación del personal. coordinación…" at bounding box center [574, 332] width 251 height 89
click at [637, 288] on p "Comunicación clara de las metas y tareas. Motivación del personal. coordinación…" at bounding box center [574, 332] width 251 height 89
click at [562, 305] on p "Motivación del personal. coordinación entre departamentos. Resolución de confli…" at bounding box center [574, 340] width 251 height 74
click at [602, 321] on p "coordinación entre departamentos. Resolución de conflictos. Importancia: Alinea…" at bounding box center [574, 347] width 251 height 74
click at [559, 334] on p "Resolución de conflictos. Importancia: Alinea al equipo con los objetivos de la…" at bounding box center [574, 362] width 251 height 59
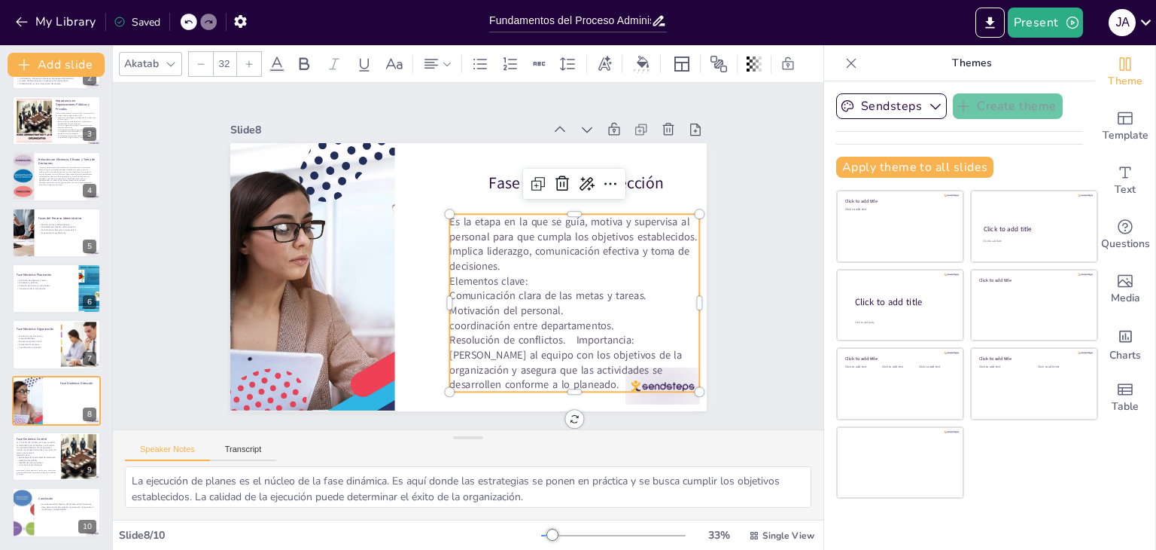
click at [565, 334] on p "Resolución de conflictos. Importancia: Alinea al equipo con los objetivos de la…" at bounding box center [574, 362] width 251 height 59
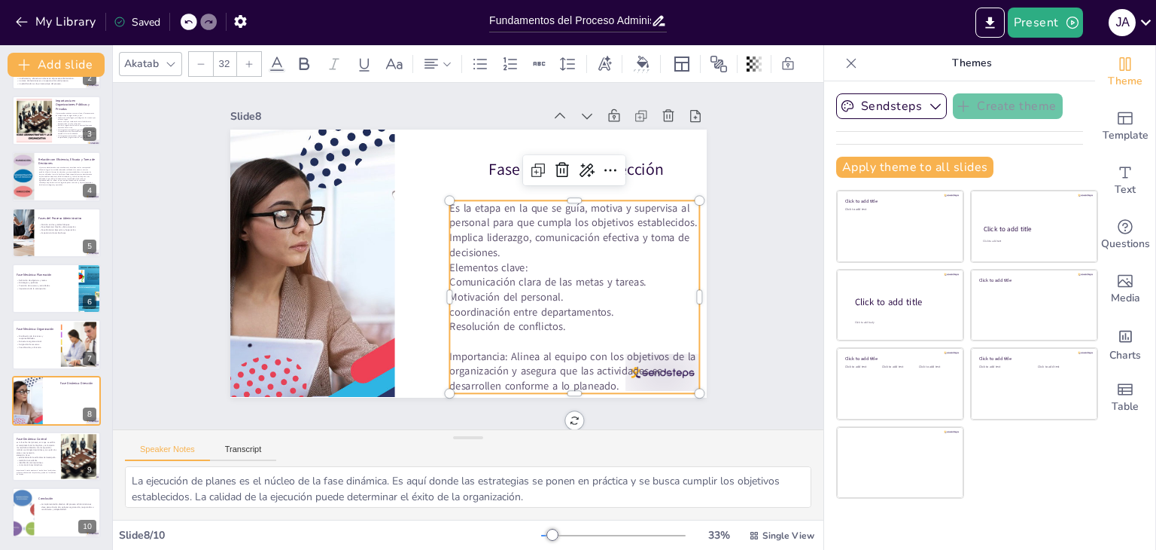
scroll to position [19, 0]
click at [603, 319] on p "Resolución de conflictos." at bounding box center [574, 326] width 251 height 15
drag, startPoint x: 582, startPoint y: 318, endPoint x: 471, endPoint y: 235, distance: 138.8
click at [449, 270] on div "Es la etapa en la que se guía, motiva y supervisa al personal para que cumpla l…" at bounding box center [574, 296] width 251 height 193
click at [474, 60] on icon at bounding box center [480, 64] width 18 height 18
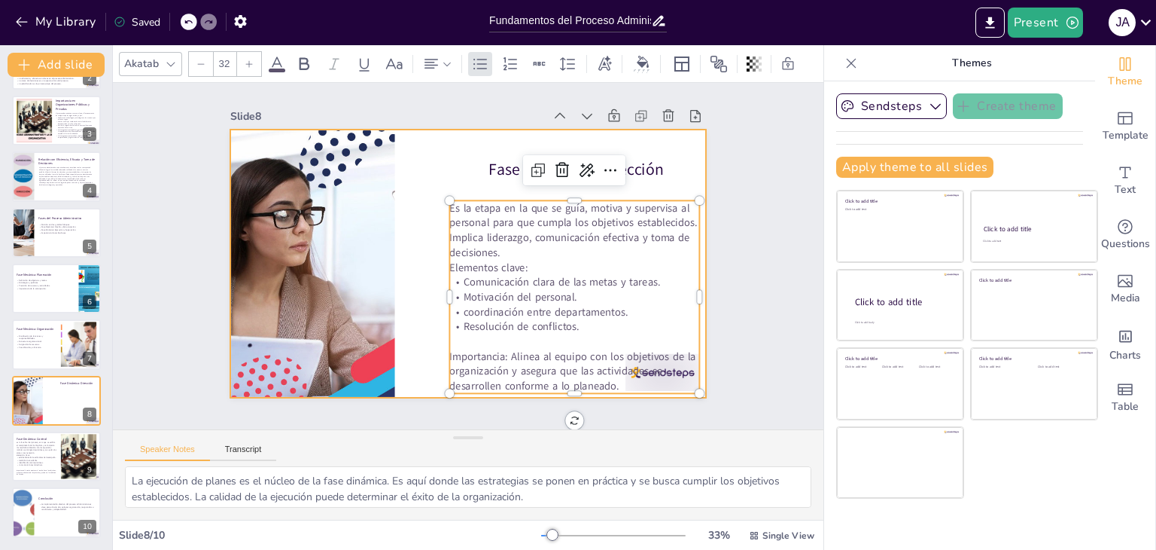
click at [419, 139] on div at bounding box center [468, 264] width 477 height 268
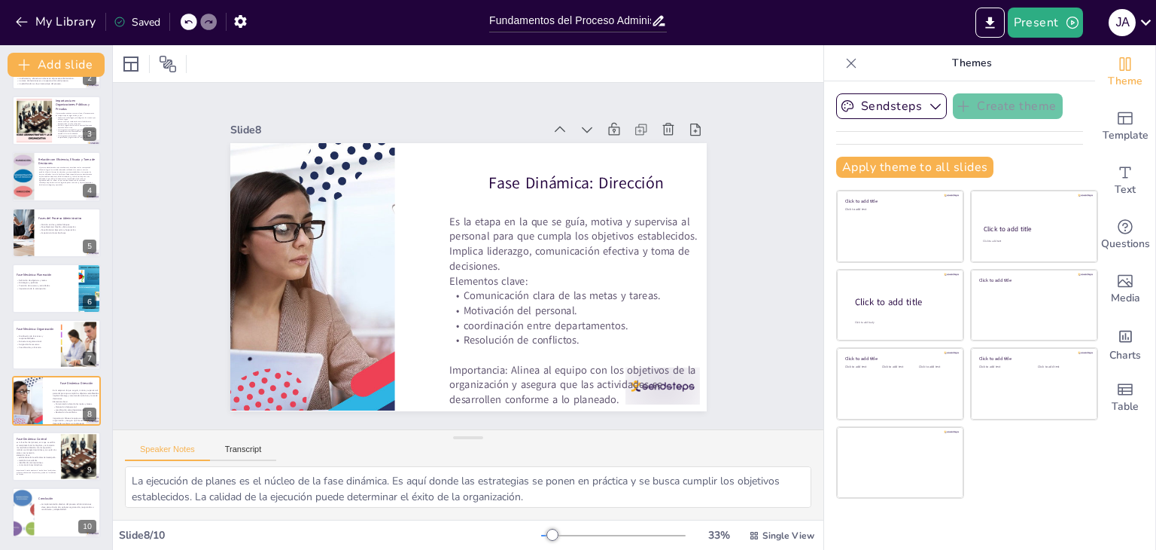
scroll to position [0, 0]
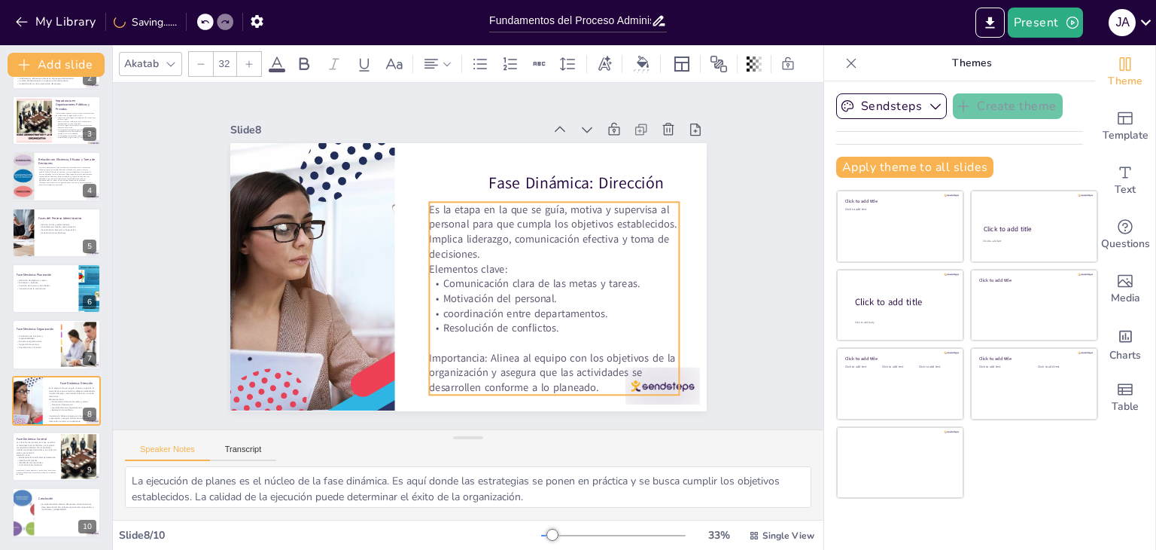
drag, startPoint x: 480, startPoint y: 257, endPoint x: 486, endPoint y: 214, distance: 43.3
click at [460, 245] on p "Es la etapa en la que se guía, motiva y supervisa al personal para que cumpla l…" at bounding box center [554, 231] width 251 height 59
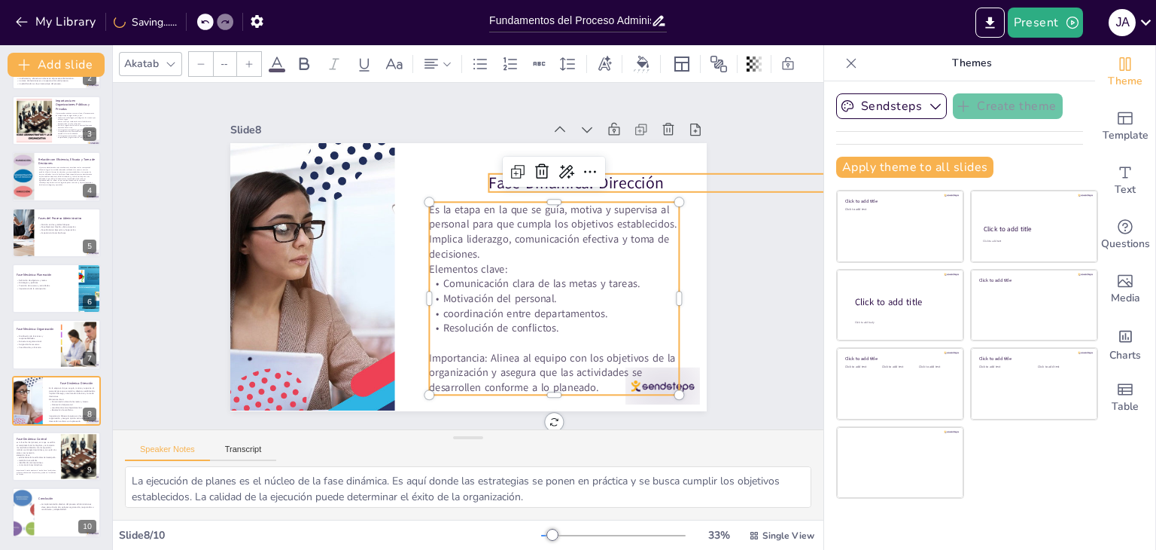
type input "48"
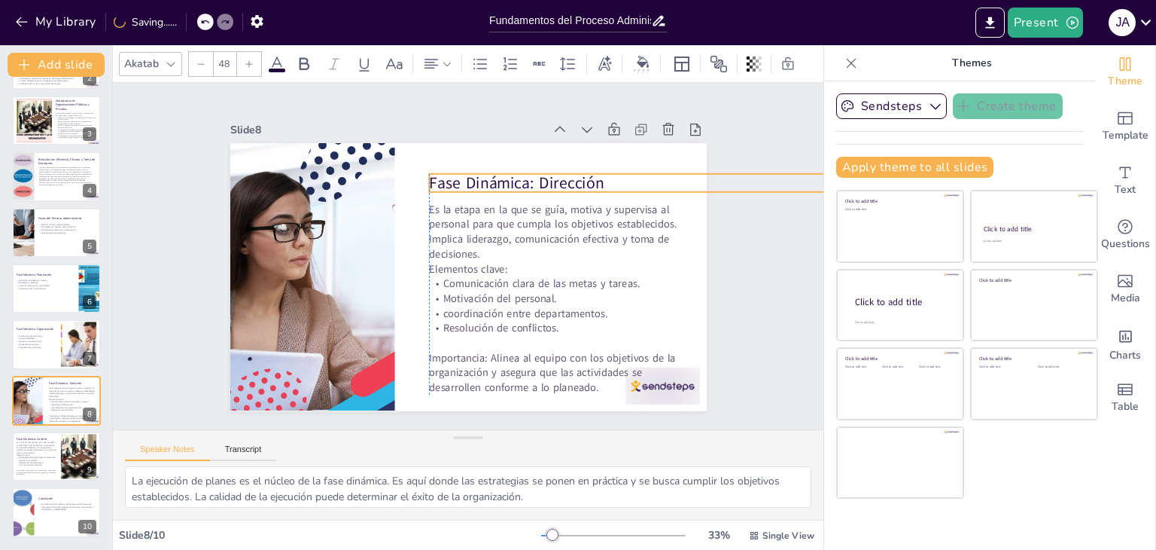
drag, startPoint x: 497, startPoint y: 183, endPoint x: 440, endPoint y: 183, distance: 57.2
click at [440, 183] on p "Fase Dinámica: Dirección" at bounding box center [643, 183] width 429 height 23
click at [443, 109] on div "Slide 1 Fundamentos del Proceso Administrativo: Estructura y Objetivos Esta pre…" at bounding box center [468, 256] width 477 height 310
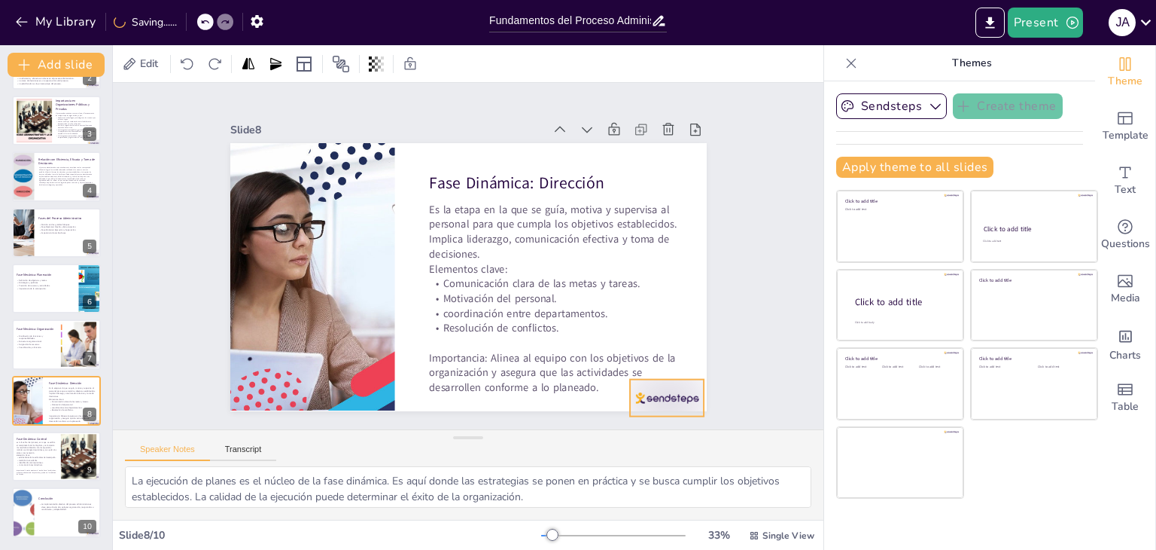
drag, startPoint x: 652, startPoint y: 392, endPoint x: 657, endPoint y: 404, distance: 12.9
click at [657, 404] on div at bounding box center [667, 397] width 75 height 37
click at [678, 395] on div at bounding box center [669, 397] width 75 height 37
click at [760, 341] on div "Slide 1 Fundamentos del Proceso Administrativo: Estructura y Objetivos Esta pre…" at bounding box center [468, 256] width 711 height 346
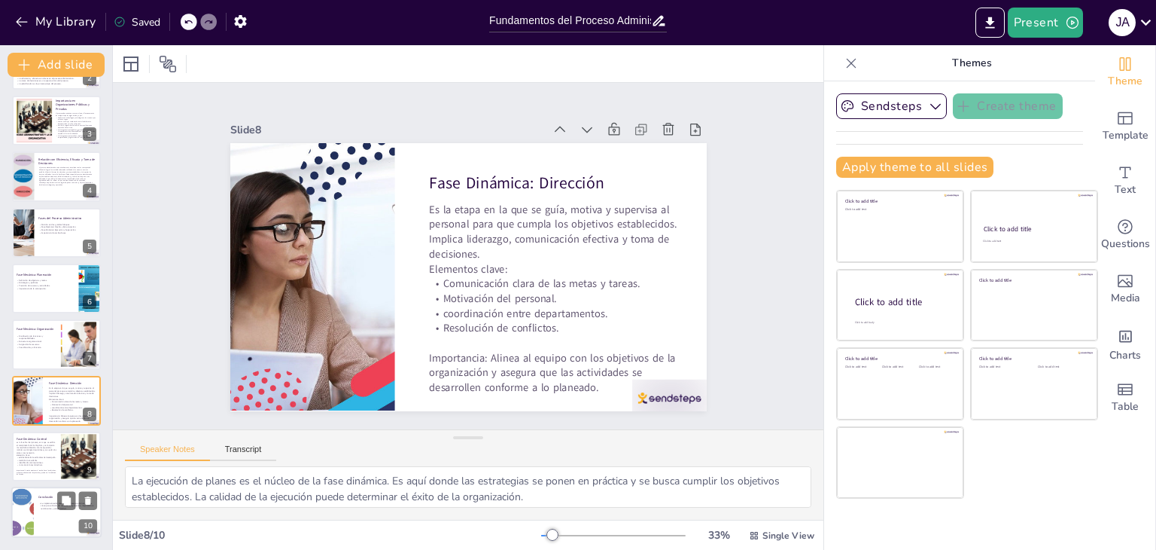
click at [42, 502] on p "La implementación efectiva del proceso administrativo es clave para el éxito de…" at bounding box center [67, 506] width 59 height 8
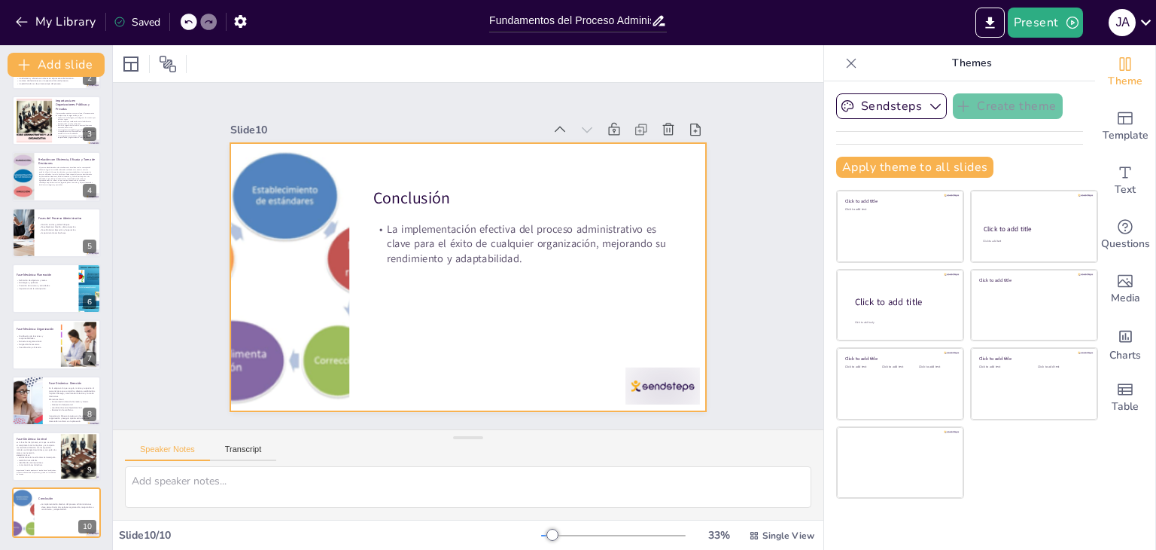
click at [474, 312] on div at bounding box center [468, 277] width 477 height 268
click at [494, 263] on div at bounding box center [468, 277] width 477 height 268
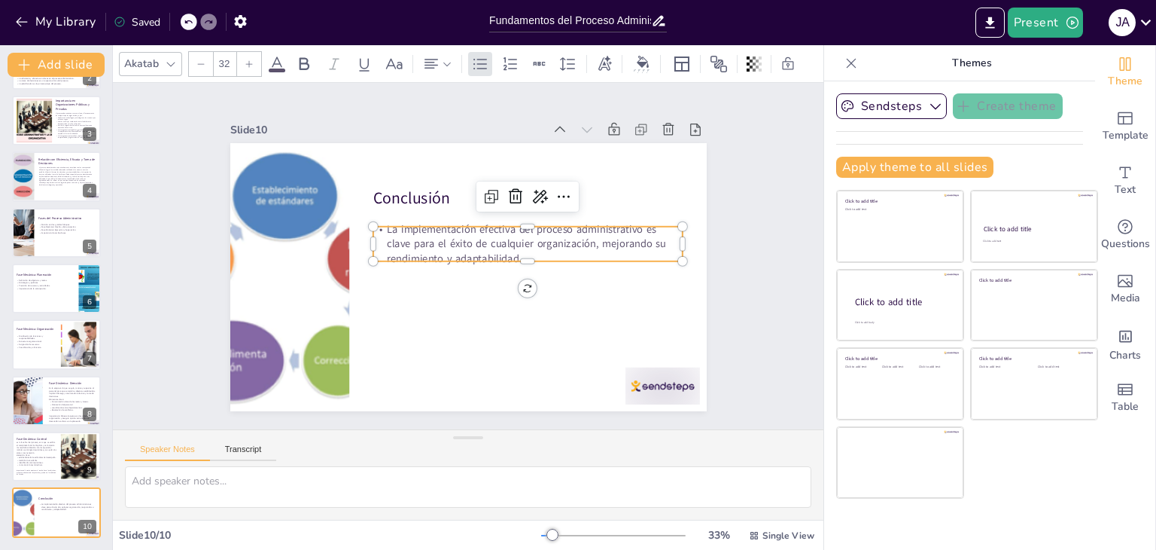
click at [512, 246] on p "La implementación efectiva del proceso administrativo es clave para el éxito de…" at bounding box center [527, 243] width 309 height 44
click at [374, 224] on p "La implementación efectiva del proceso administrativo es clave para el éxito de…" at bounding box center [527, 243] width 309 height 44
click at [474, 62] on icon at bounding box center [481, 63] width 14 height 11
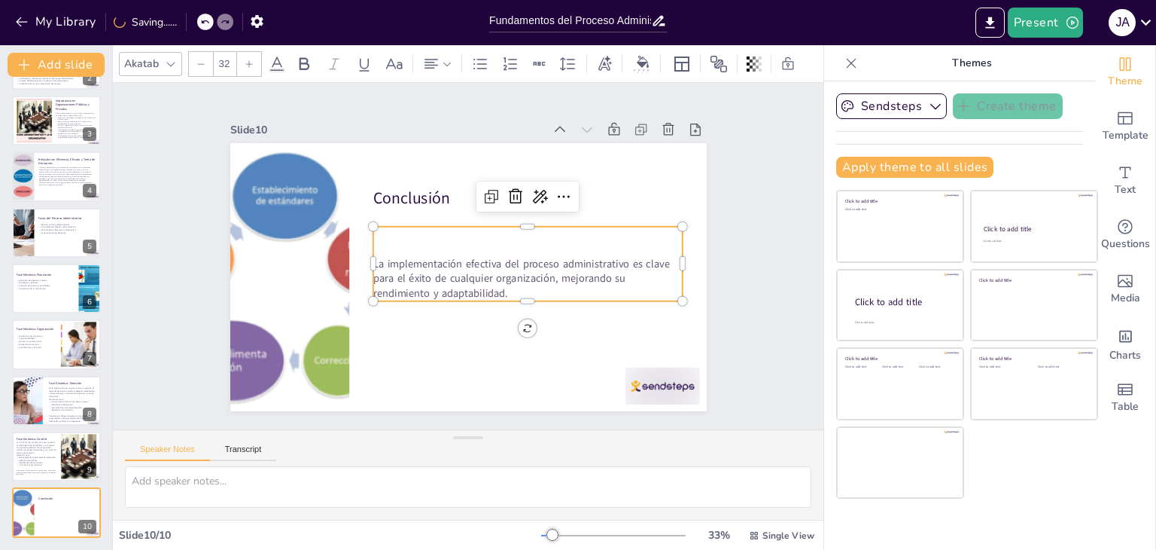
click at [419, 233] on p at bounding box center [527, 234] width 309 height 15
click at [378, 233] on p at bounding box center [527, 234] width 309 height 15
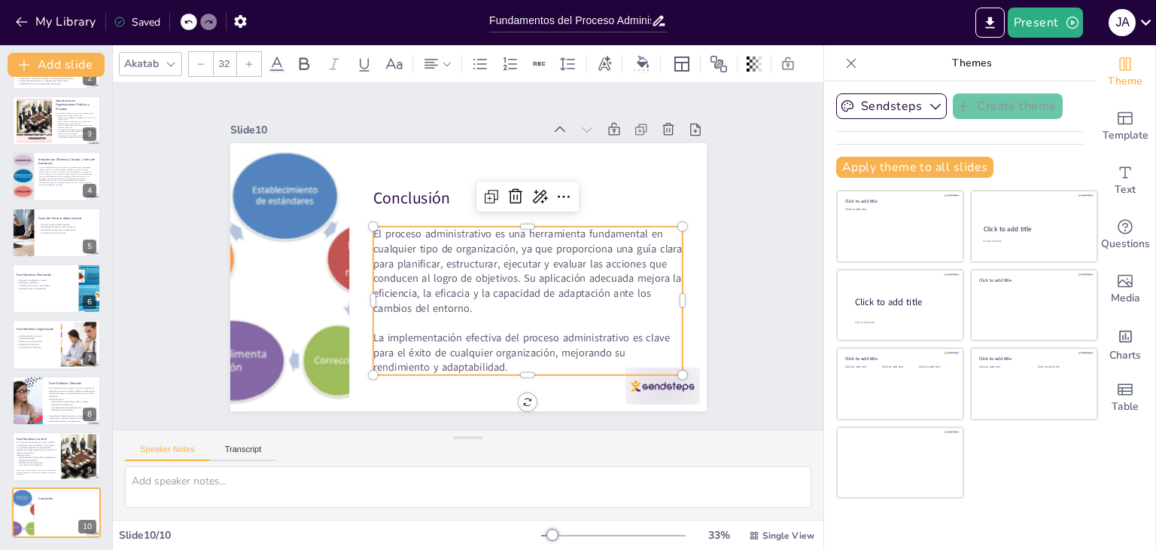
click at [723, 269] on div "Slide 1 Fundamentos del Proceso Administrativo: Estructura y Objetivos Esta pre…" at bounding box center [468, 256] width 561 height 310
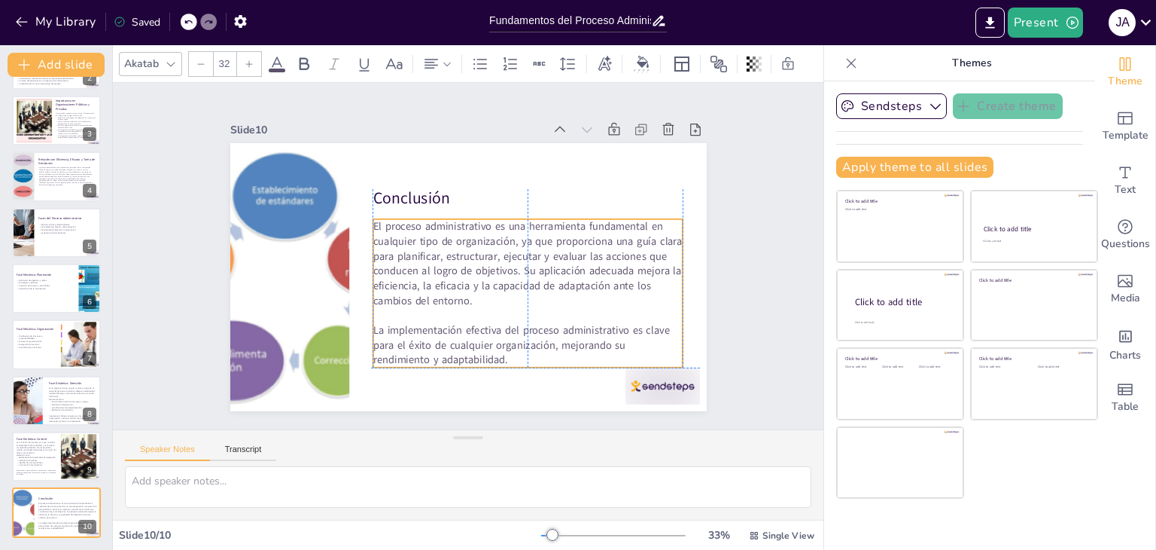
drag, startPoint x: 554, startPoint y: 291, endPoint x: 553, endPoint y: 283, distance: 7.7
click at [553, 283] on p "El proceso administrativo es una herramienta fundamental en cualquier tipo de o…" at bounding box center [527, 263] width 309 height 89
click at [773, 302] on div "Slide 1 Fundamentos del Proceso Administrativo: Estructura y Objetivos Esta pre…" at bounding box center [468, 256] width 711 height 346
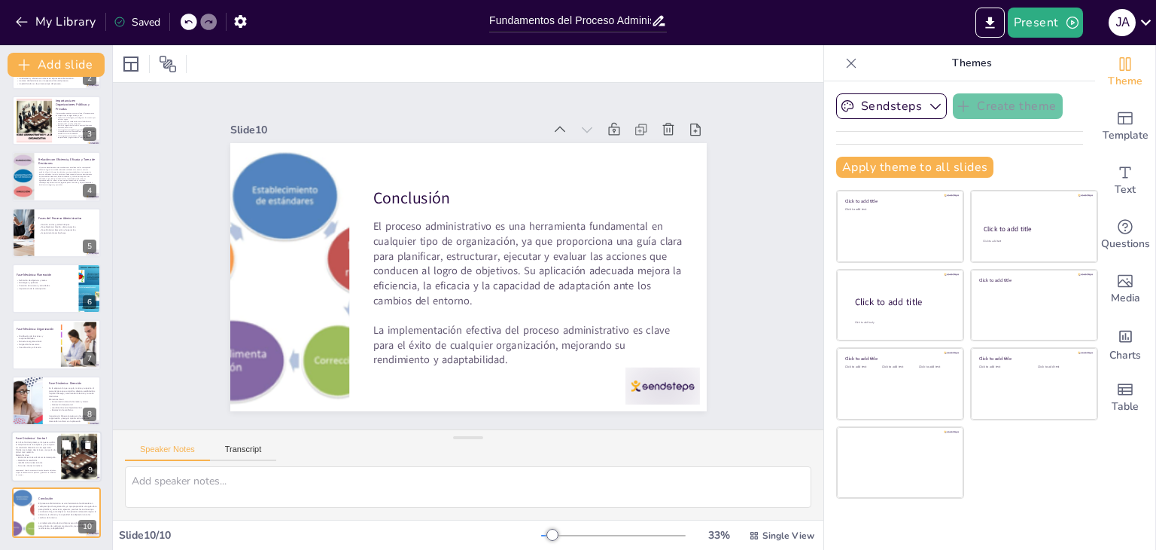
click at [41, 459] on p "Medición de resultados." at bounding box center [36, 460] width 41 height 2
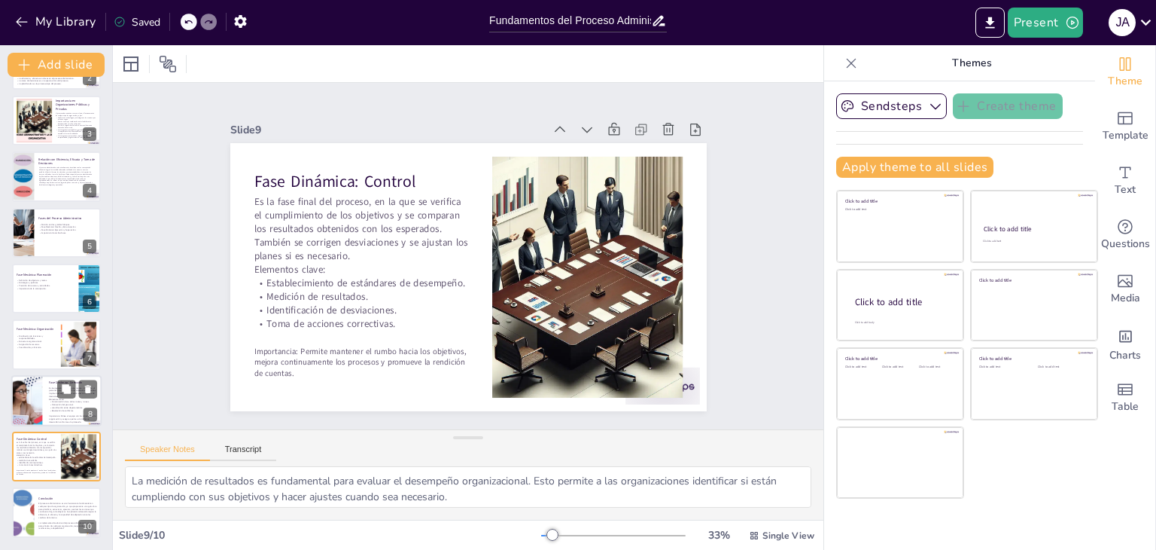
click at [27, 375] on div "Fase Dinámica: Dirección Es la etapa en la que se guía, motiva y supervisa al p…" at bounding box center [56, 400] width 90 height 51
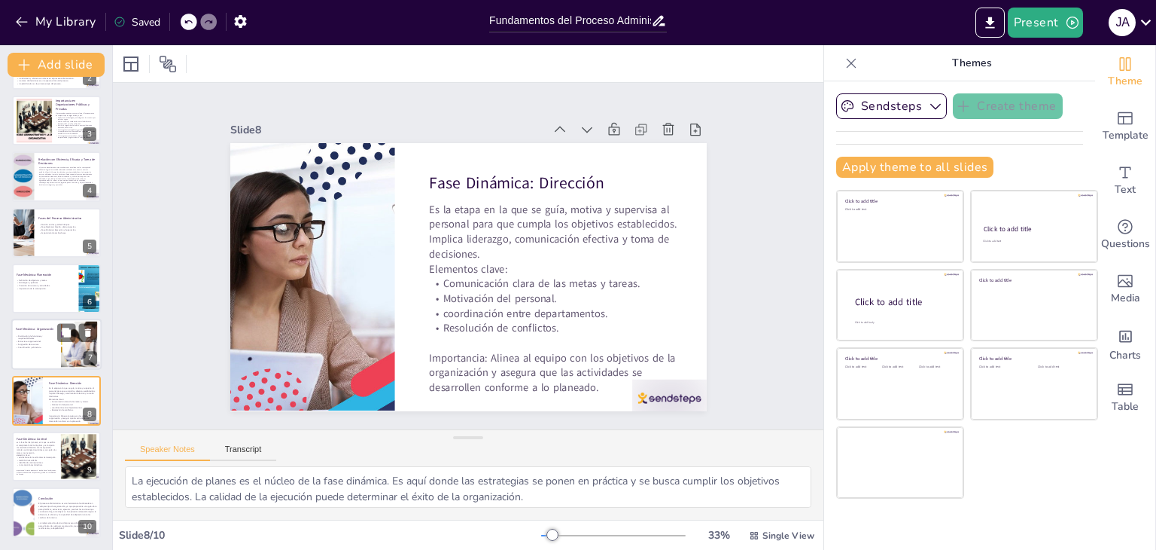
click at [36, 340] on p "Estructura organizacional." at bounding box center [36, 341] width 41 height 3
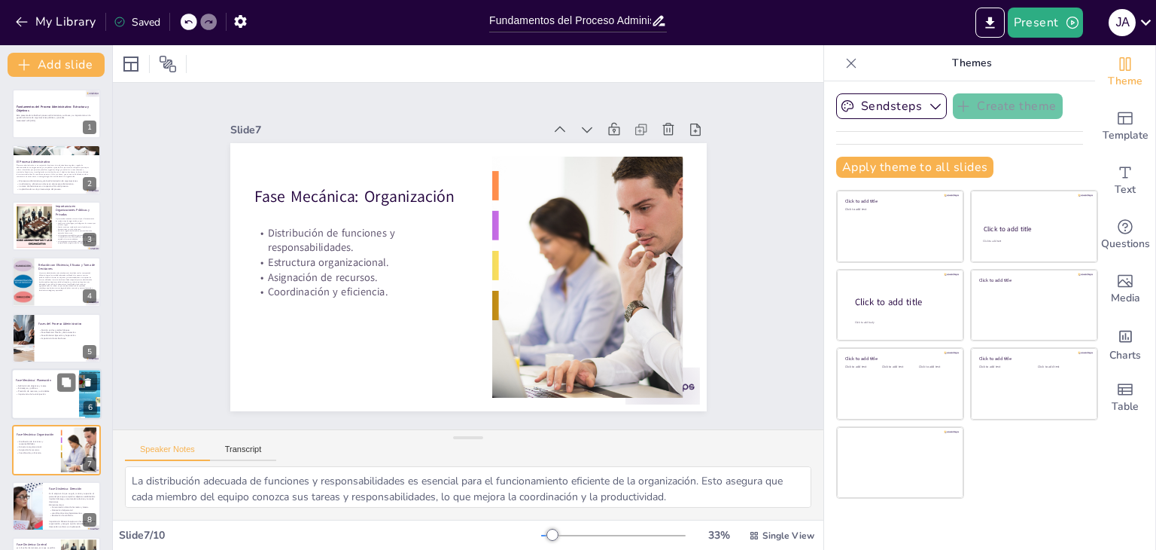
click at [28, 413] on div at bounding box center [56, 393] width 90 height 51
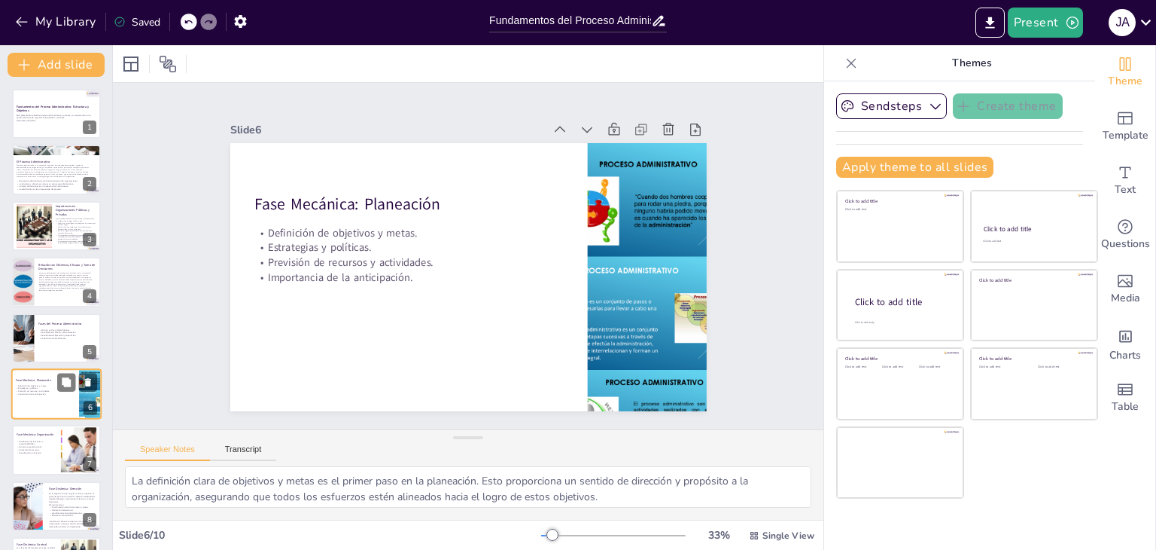
scroll to position [81, 0]
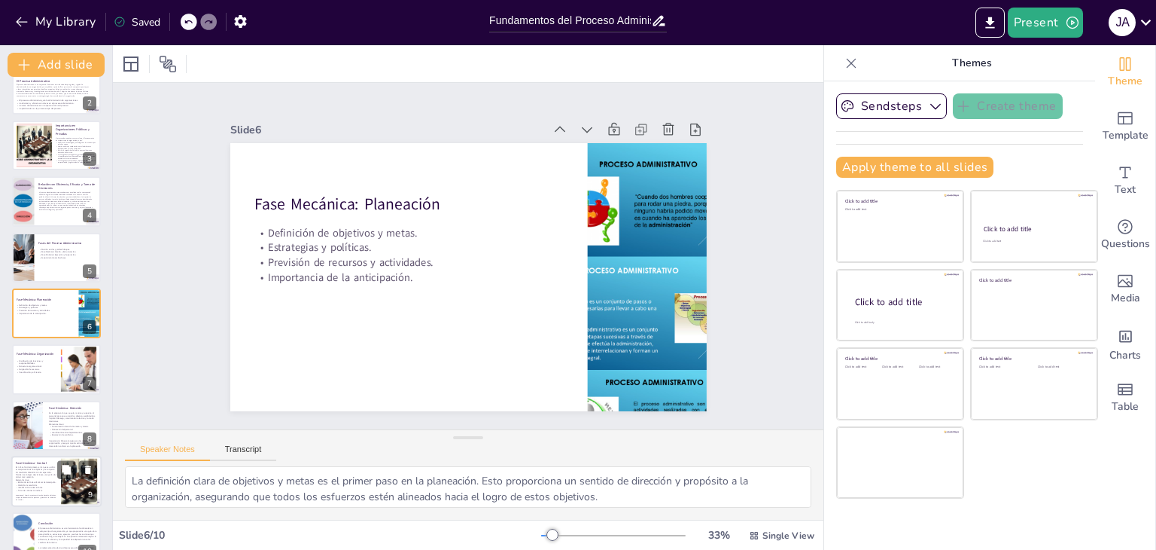
click at [33, 456] on div "Fase Dinámica: Control Es la fase final del proceso, en la que se verifica el c…" at bounding box center [56, 456] width 90 height 0
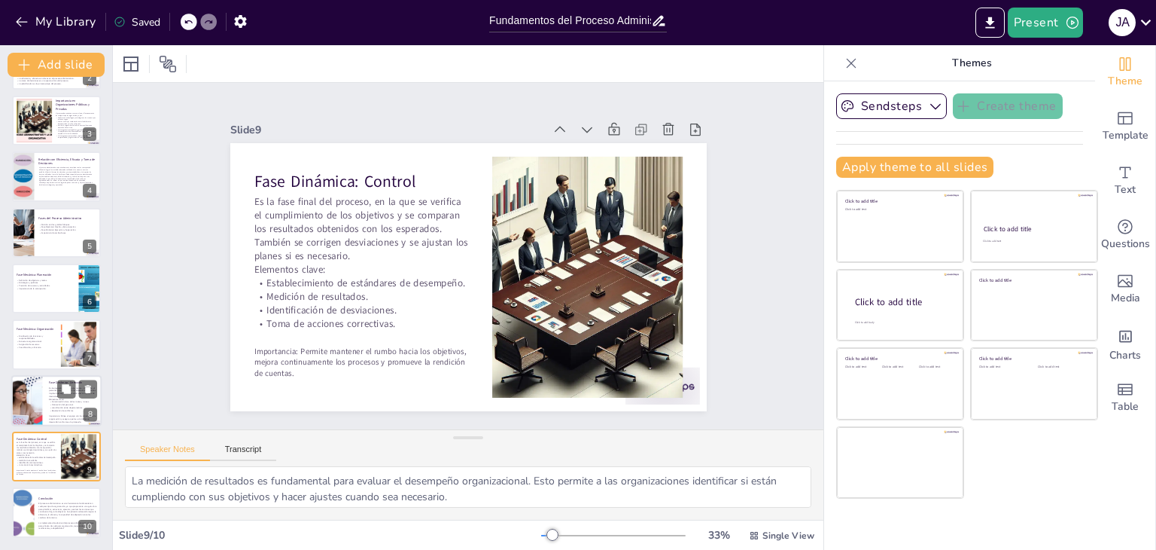
click at [51, 392] on p "Es la etapa en la que se guía, motiva y supervisa al personal para que cumpla l…" at bounding box center [72, 391] width 47 height 11
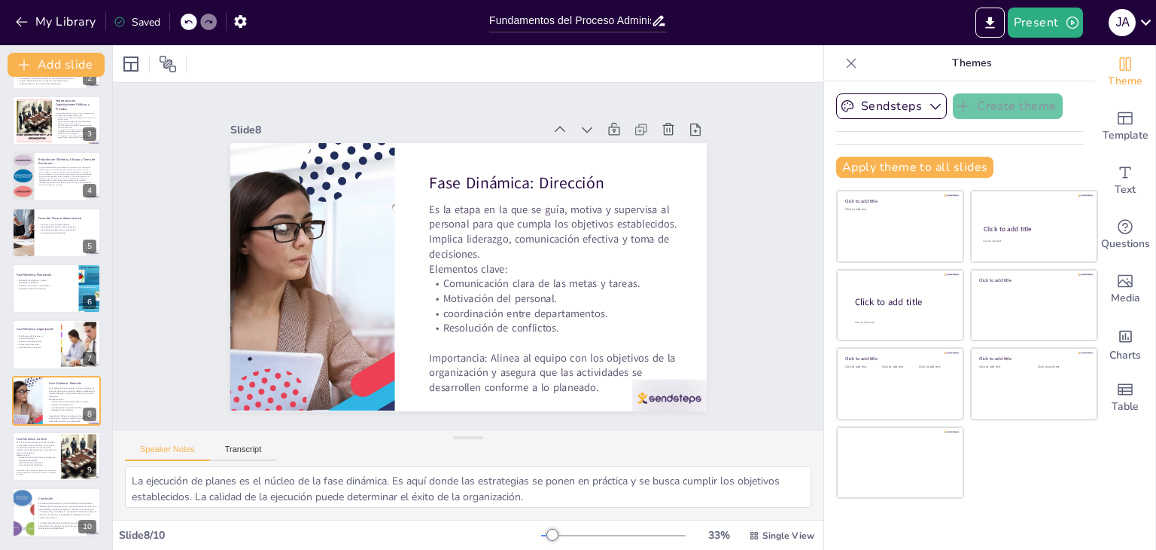
click at [572, 453] on div "Speaker Notes Transcript" at bounding box center [468, 448] width 711 height 36
click at [78, 243] on div at bounding box center [56, 232] width 90 height 51
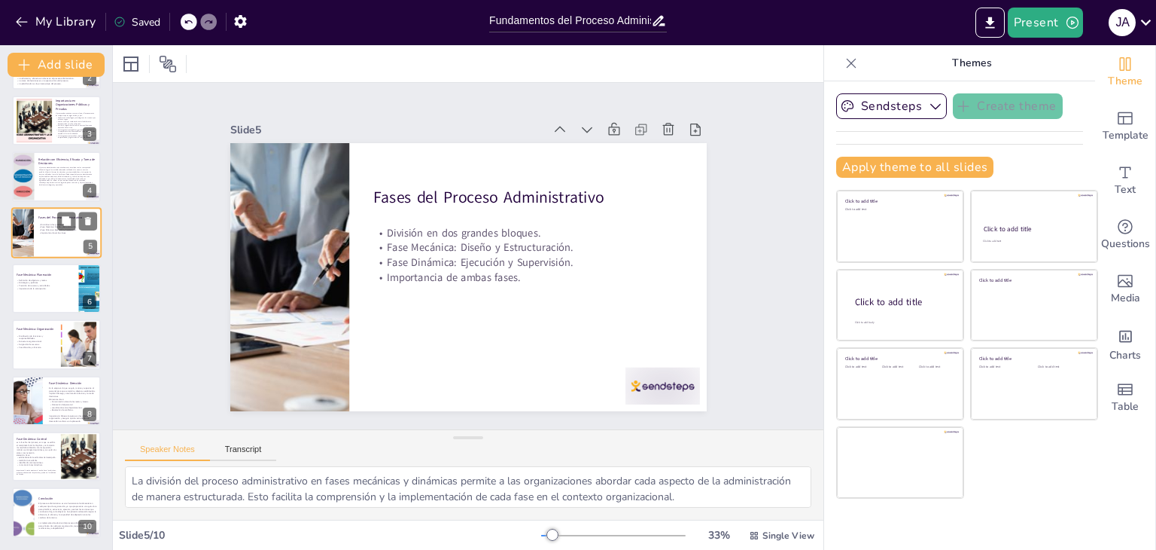
scroll to position [24, 0]
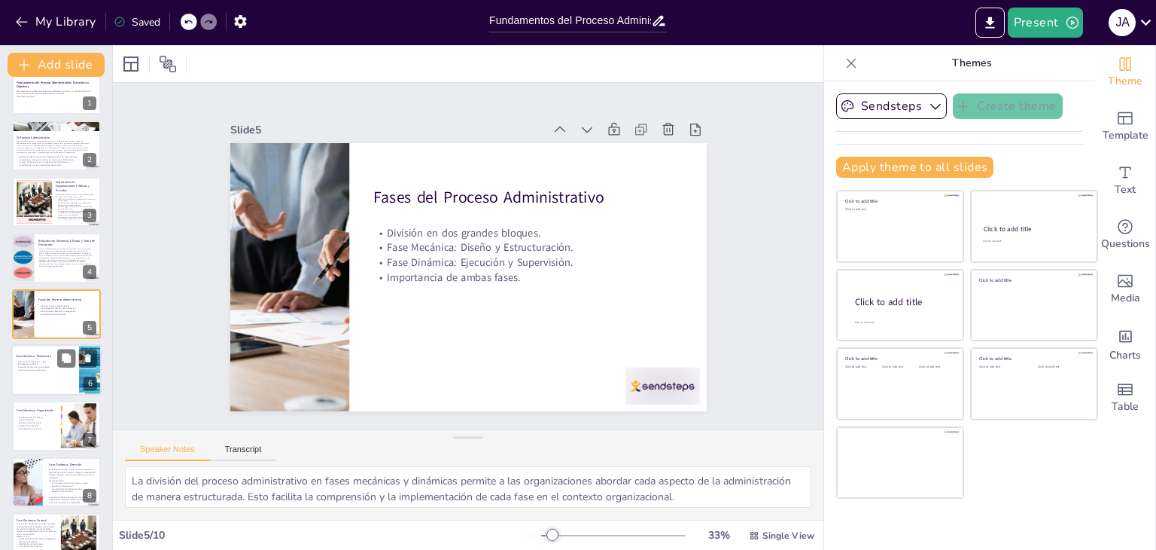
click at [40, 369] on p "Importancia de la anticipación." at bounding box center [45, 369] width 59 height 3
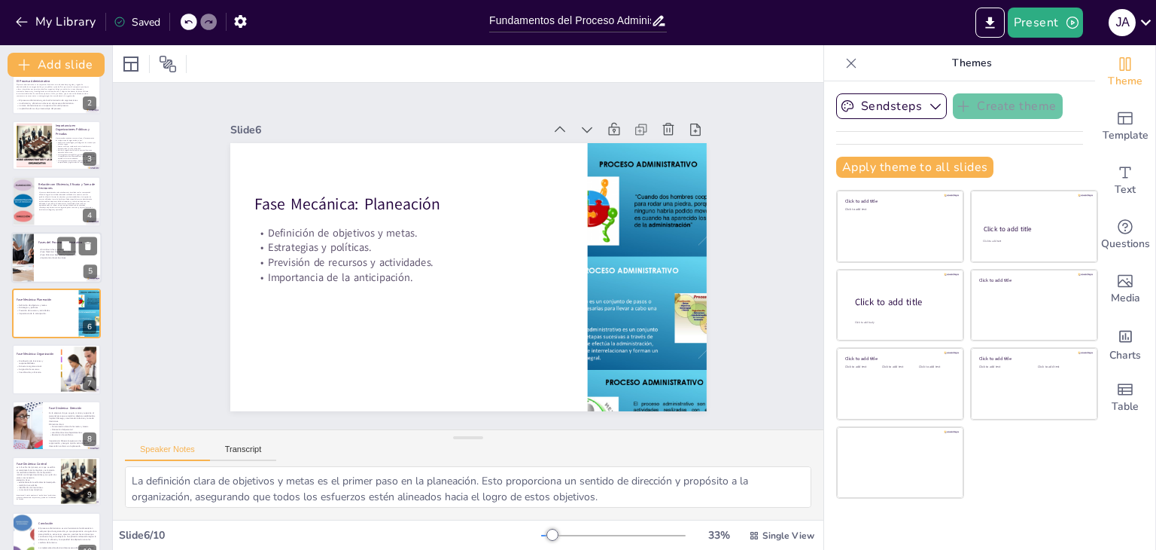
click at [46, 264] on div at bounding box center [56, 257] width 90 height 51
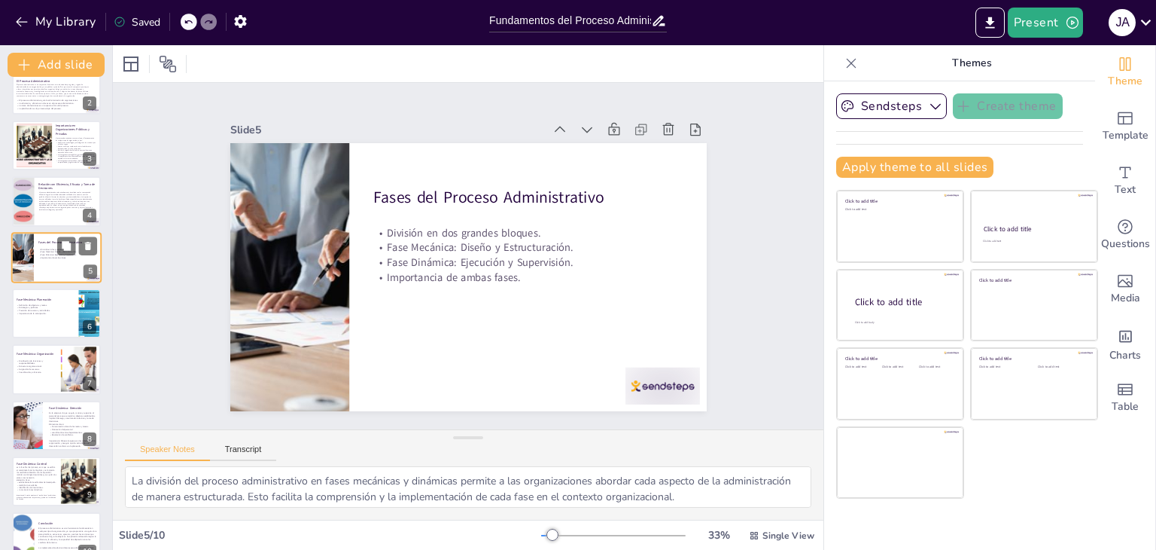
scroll to position [24, 0]
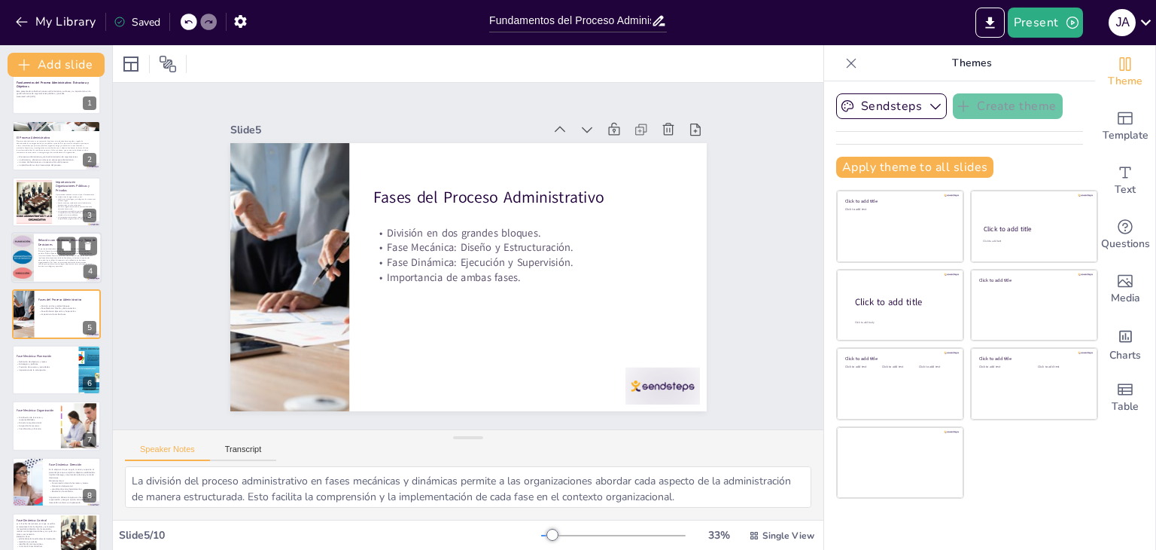
click at [41, 258] on span "El proceso administrativo está estrechamente vinculado con los conceptos de: Ef…" at bounding box center [65, 258] width 54 height 20
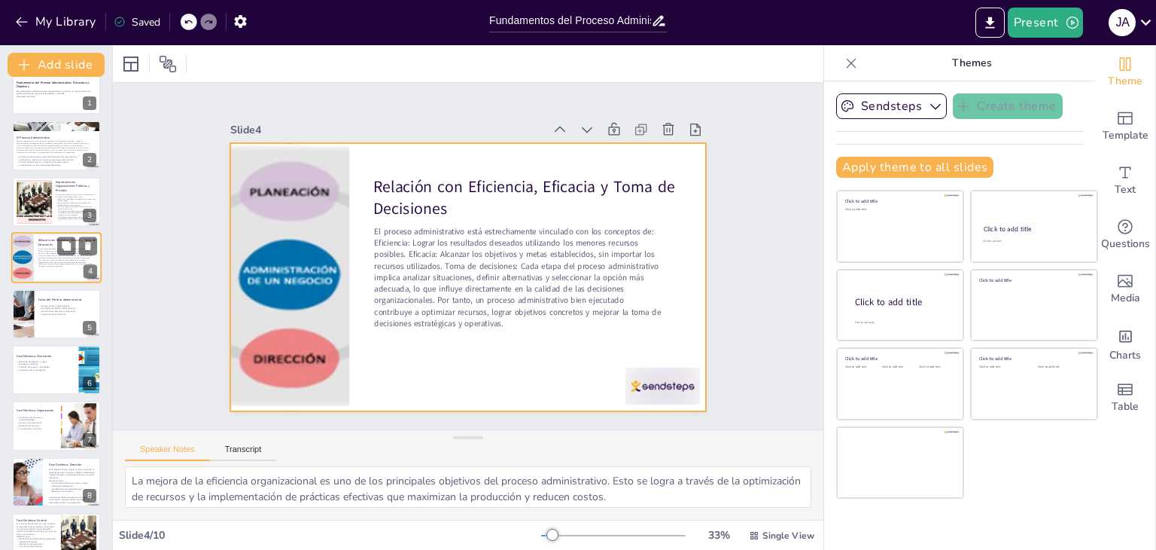
scroll to position [0, 0]
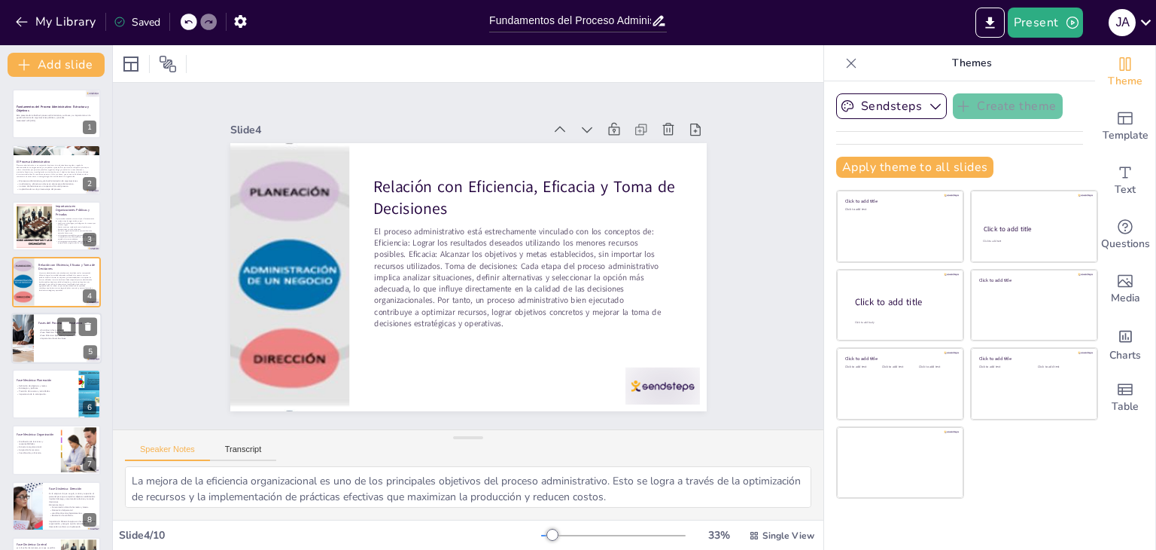
click at [34, 349] on div at bounding box center [56, 337] width 90 height 51
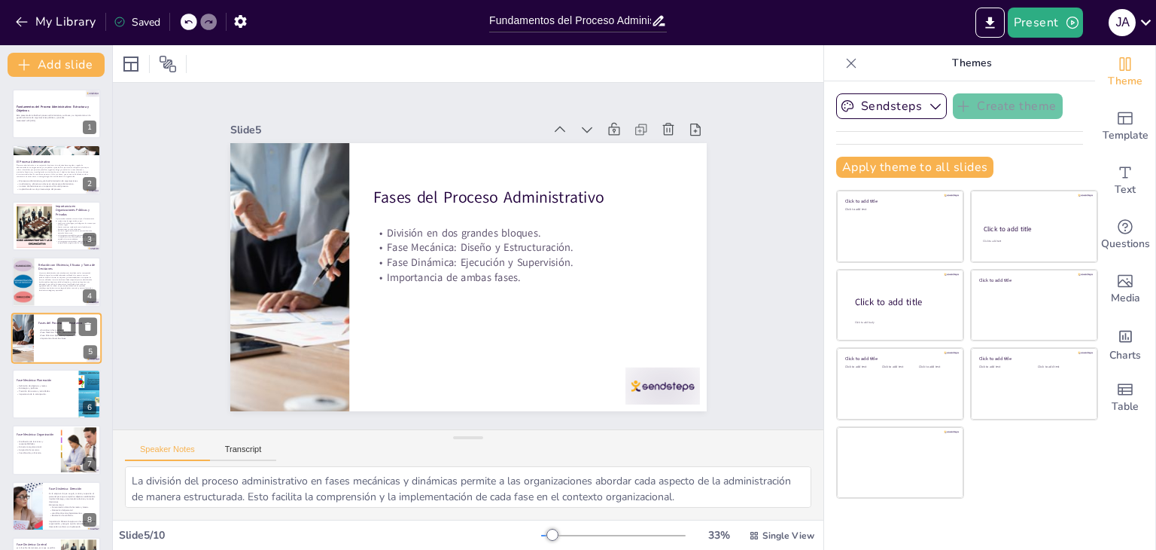
scroll to position [24, 0]
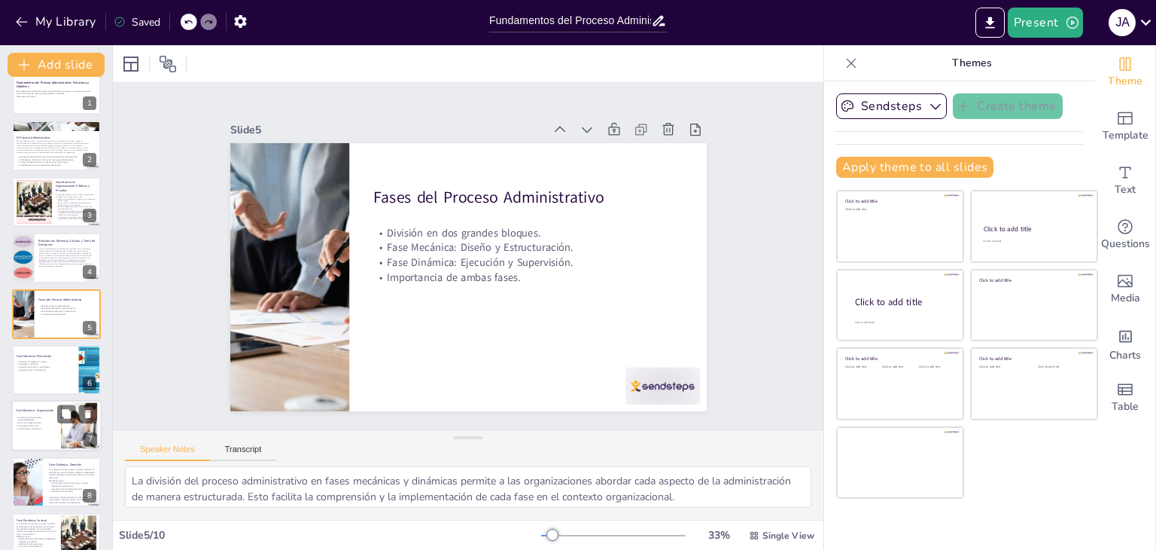
click at [36, 413] on div at bounding box center [56, 426] width 90 height 51
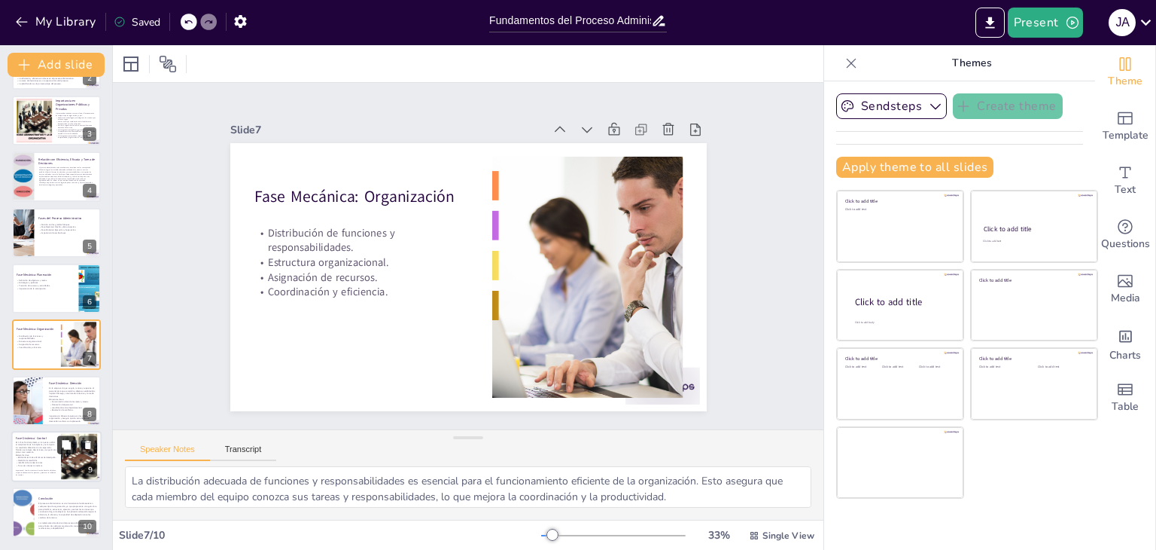
click at [66, 448] on icon at bounding box center [66, 444] width 9 height 9
type textarea "La medición de resultados es fundamental para evaluar el desempeño organizacion…"
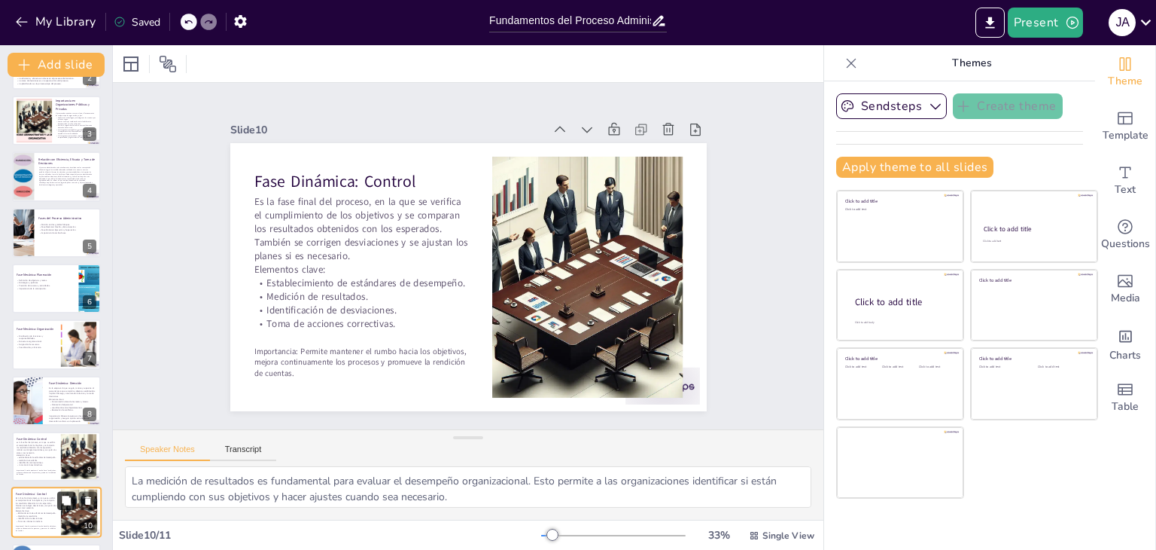
scroll to position [161, 0]
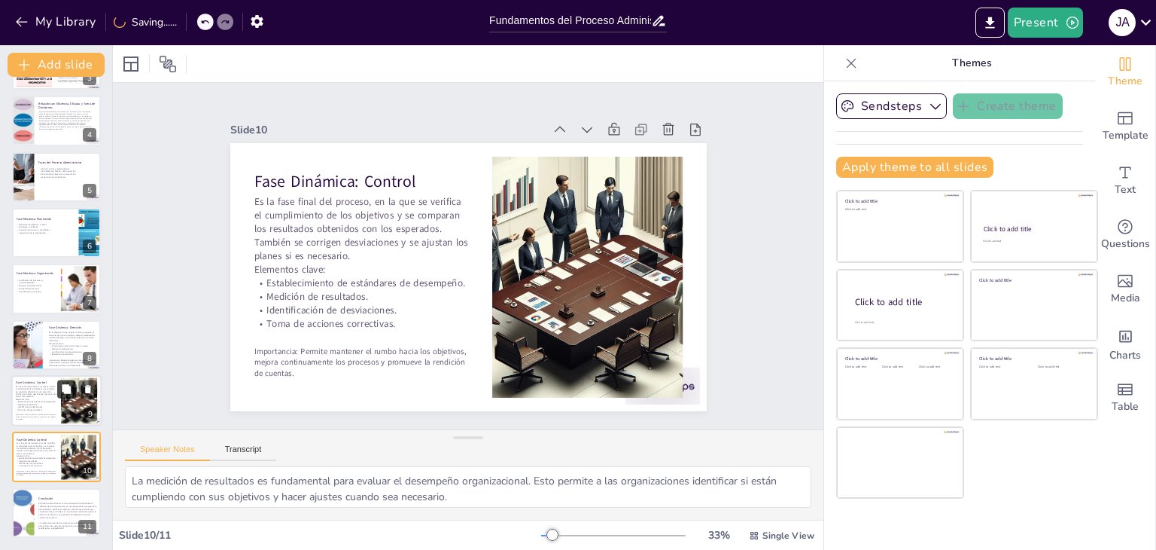
click at [69, 389] on icon at bounding box center [66, 388] width 9 height 9
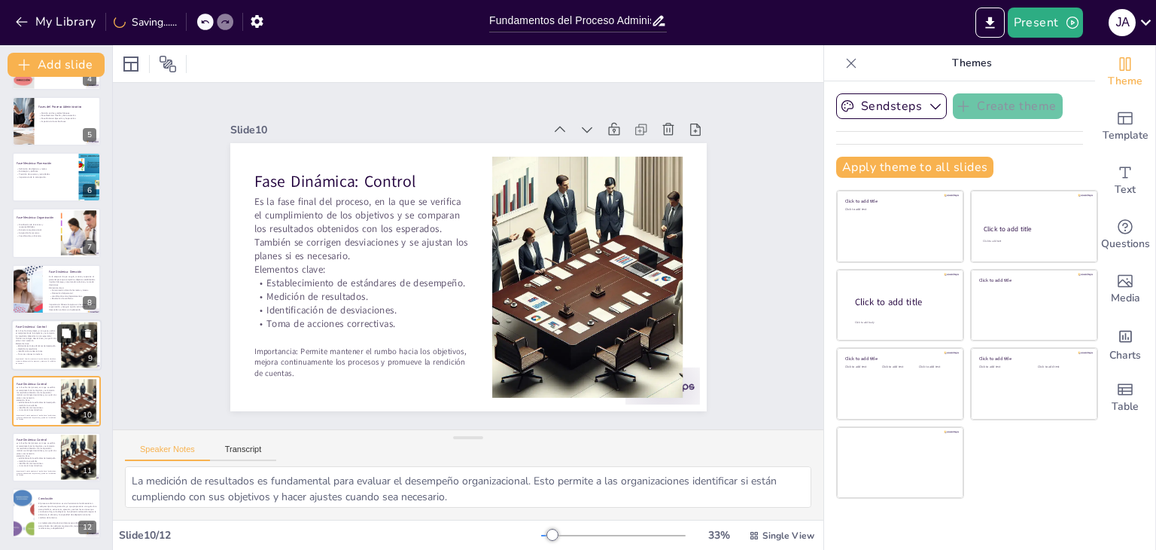
click at [69, 389] on icon at bounding box center [66, 389] width 9 height 9
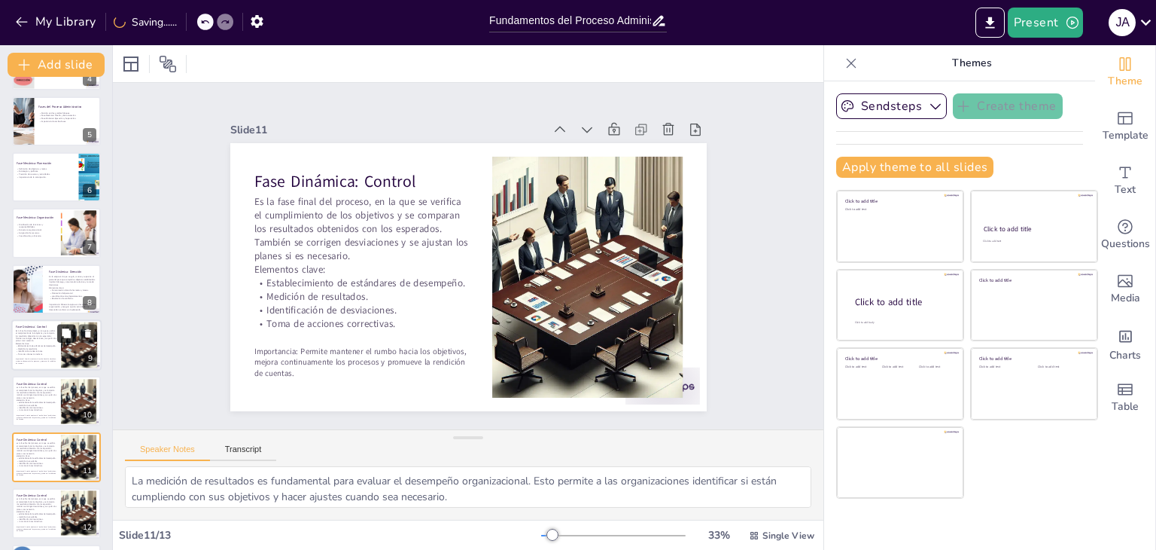
scroll to position [273, 0]
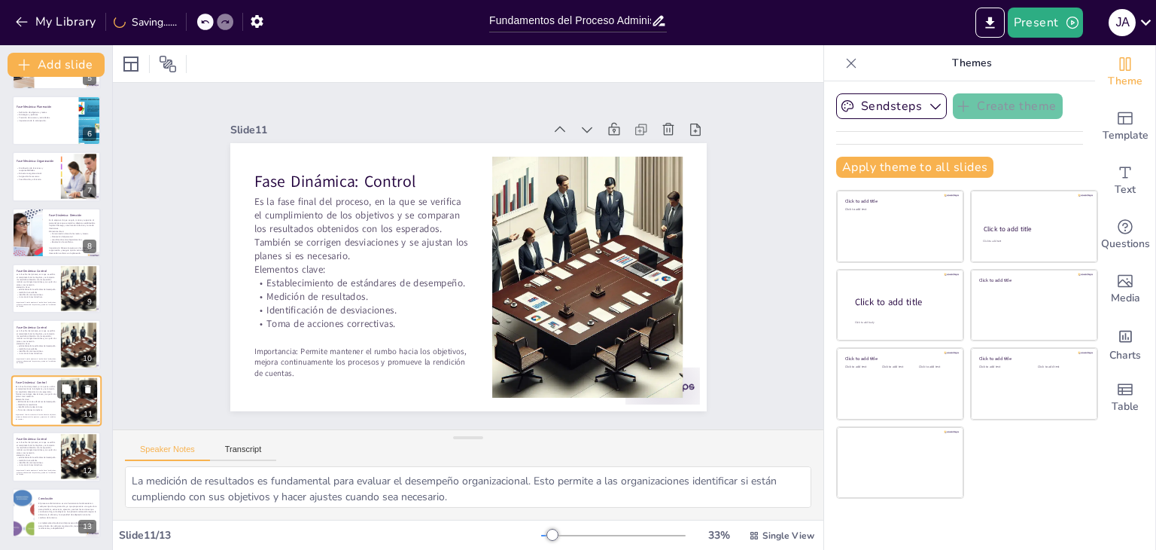
click at [81, 385] on button at bounding box center [88, 388] width 18 height 18
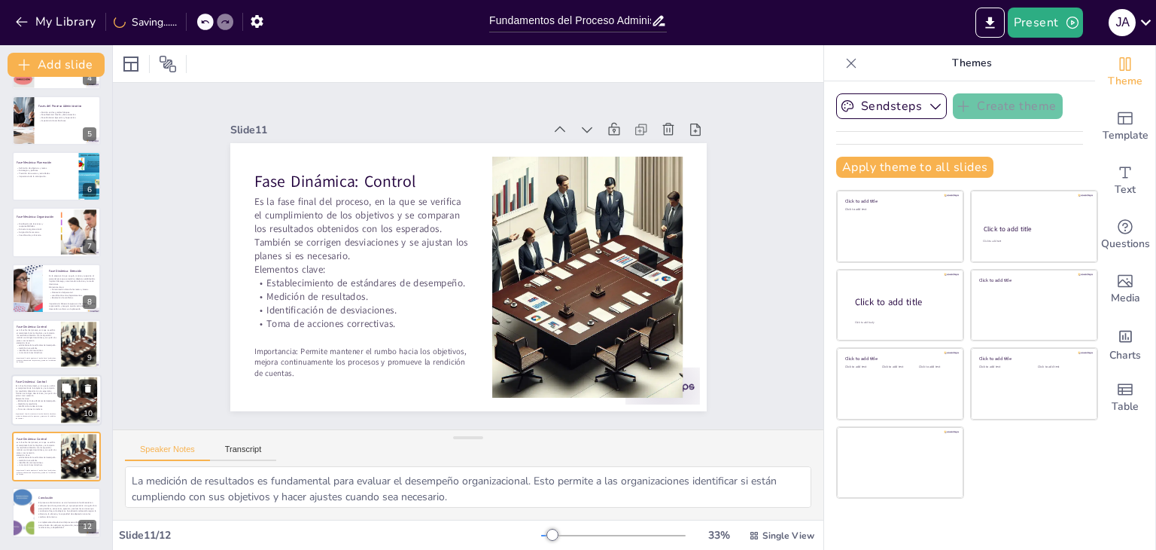
scroll to position [217, 0]
click at [93, 391] on icon at bounding box center [88, 389] width 11 height 11
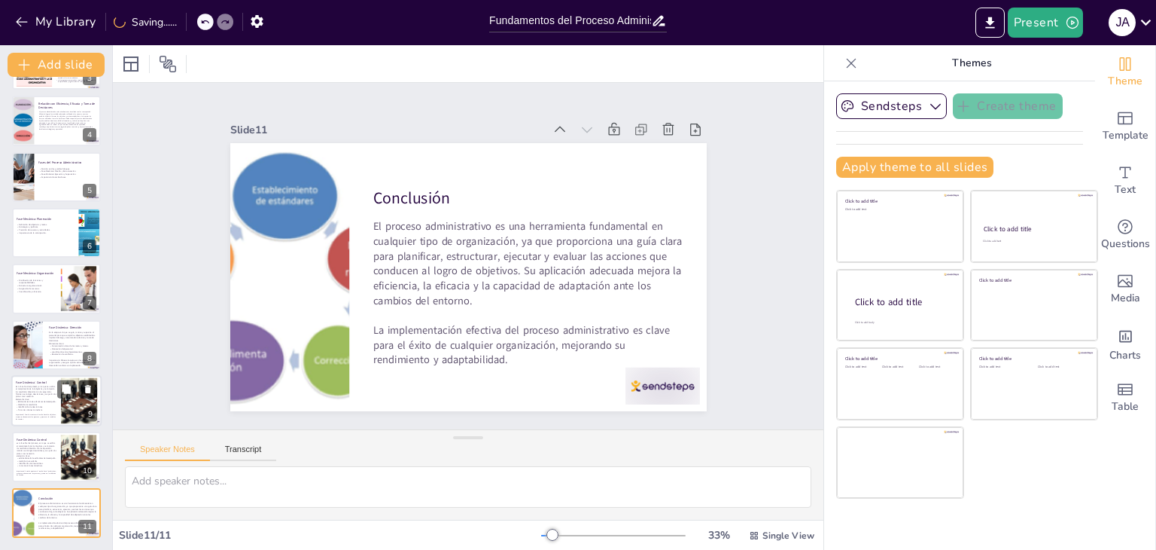
scroll to position [161, 0]
click at [85, 384] on icon at bounding box center [88, 389] width 11 height 11
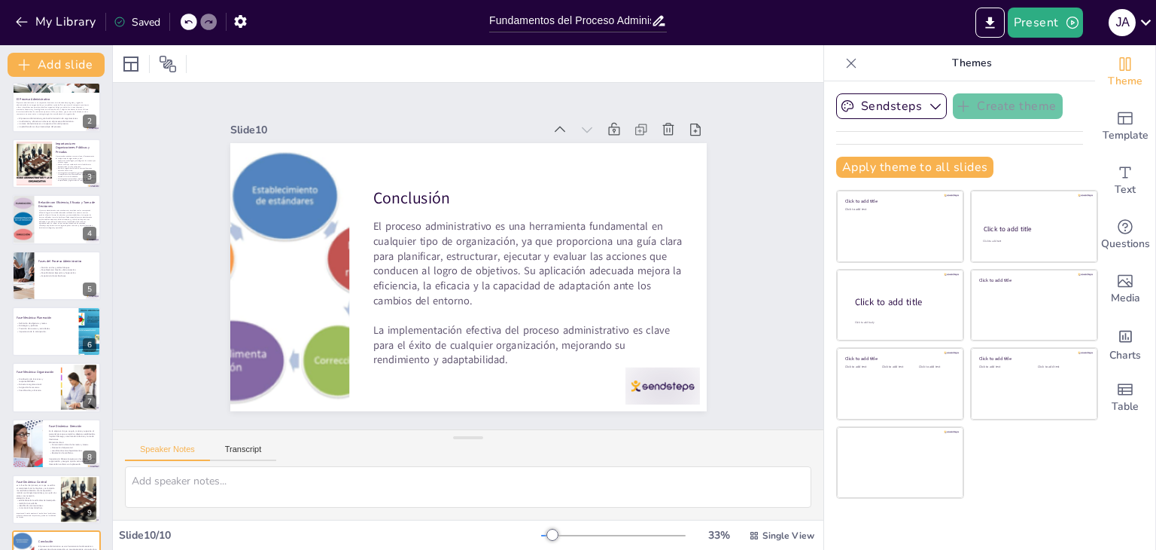
scroll to position [0, 0]
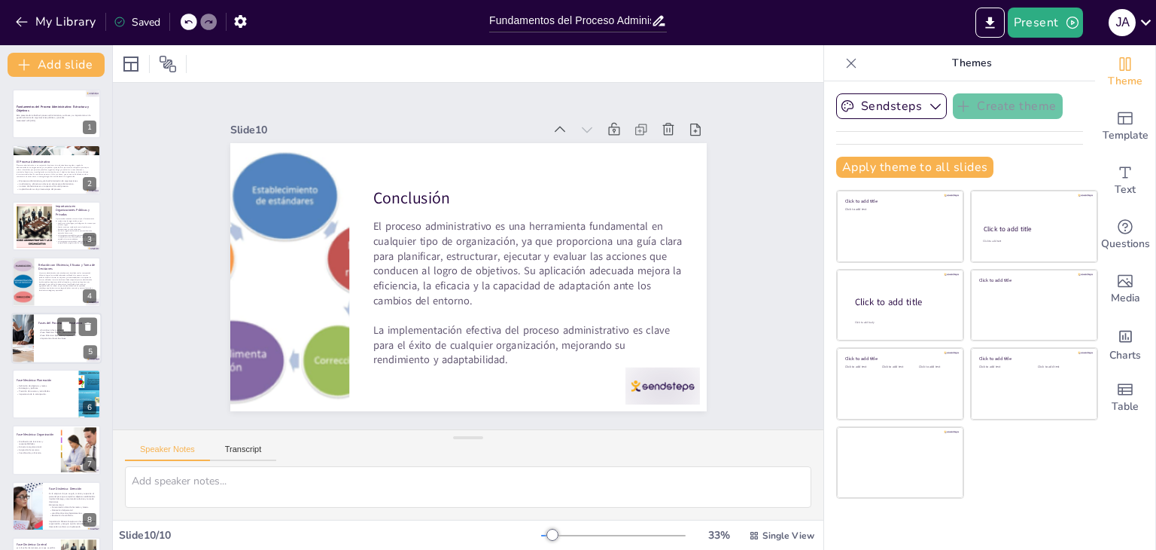
click at [36, 343] on div at bounding box center [56, 337] width 90 height 51
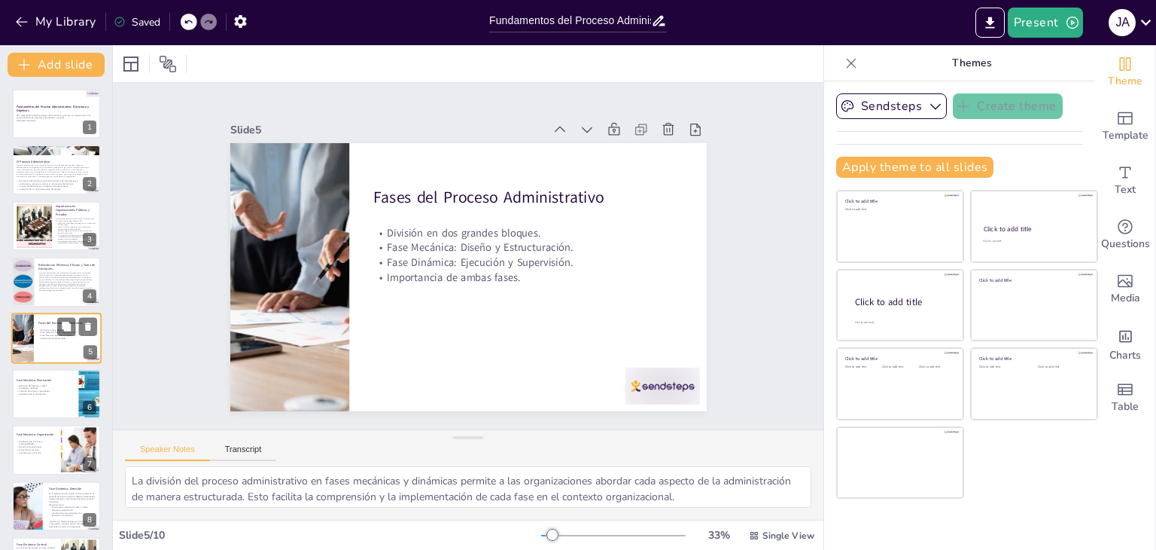
scroll to position [24, 0]
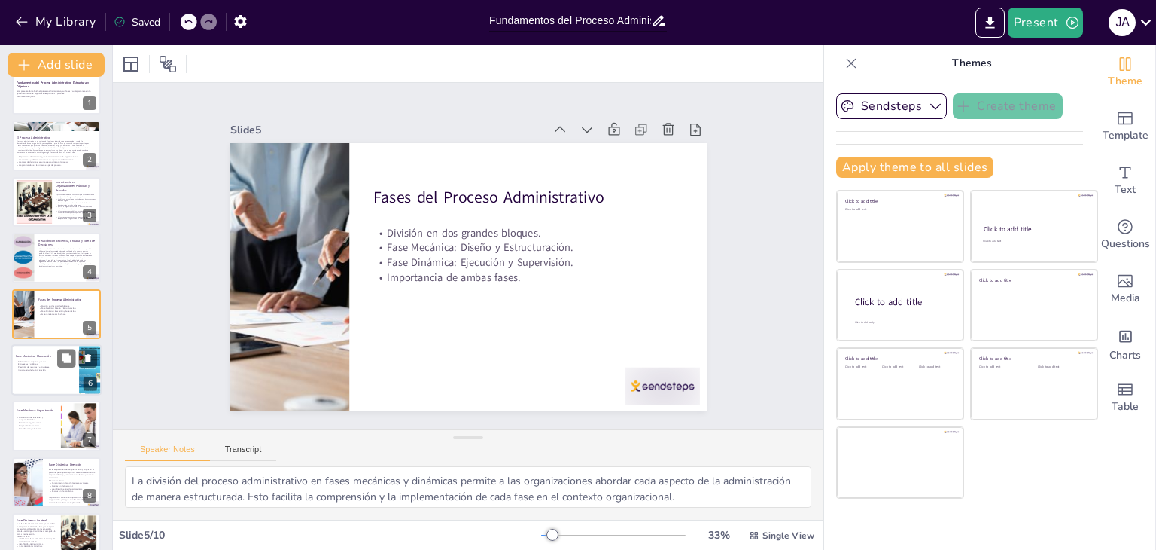
click at [52, 368] on p "Importancia de la anticipación." at bounding box center [45, 369] width 59 height 3
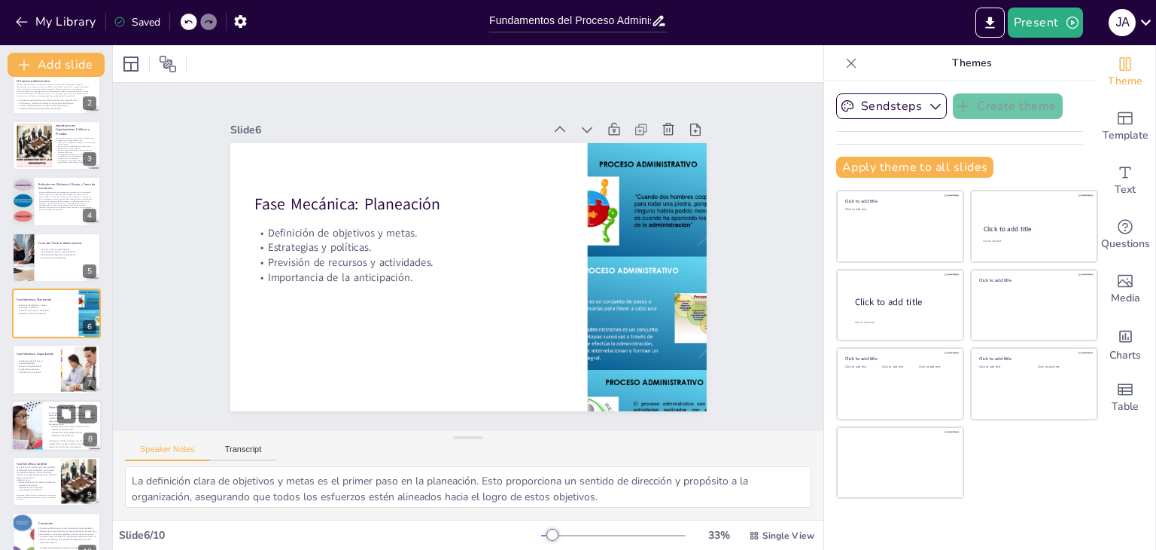
scroll to position [105, 0]
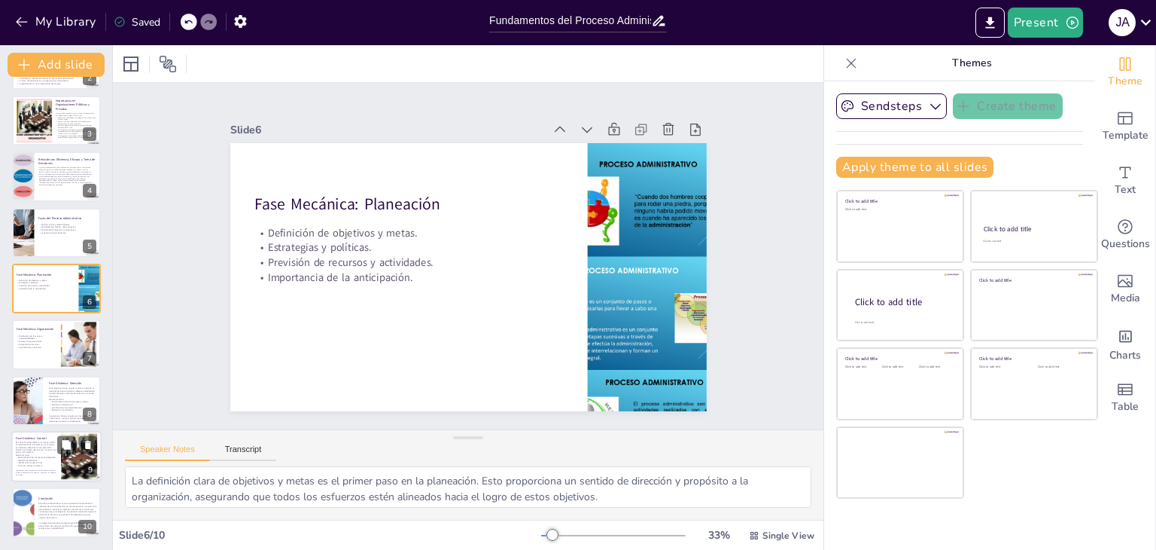
click at [42, 462] on p "Identificación de desviaciones." at bounding box center [36, 463] width 41 height 2
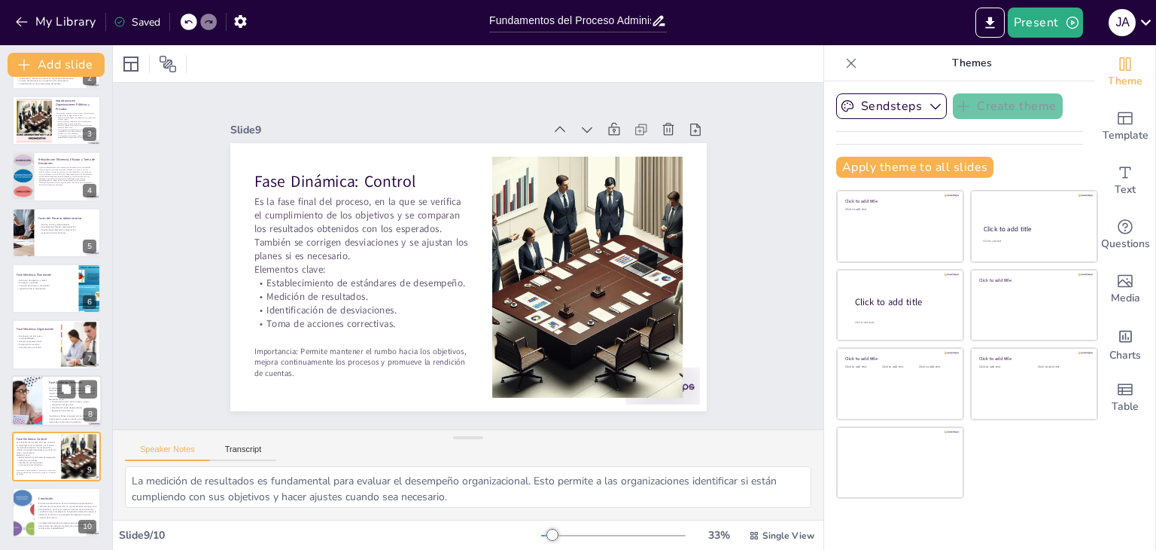
click at [51, 398] on p "Elementos clave:" at bounding box center [72, 399] width 47 height 3
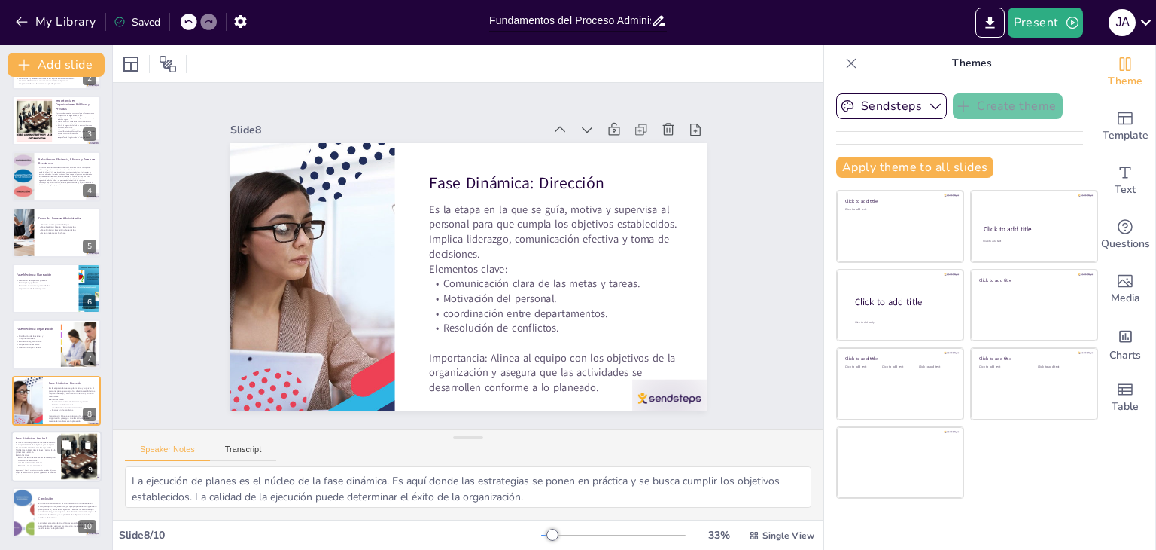
click at [50, 449] on p "Es la fase final del proceso, en la que se verifica el cumplimiento de los obje…" at bounding box center [36, 446] width 41 height 13
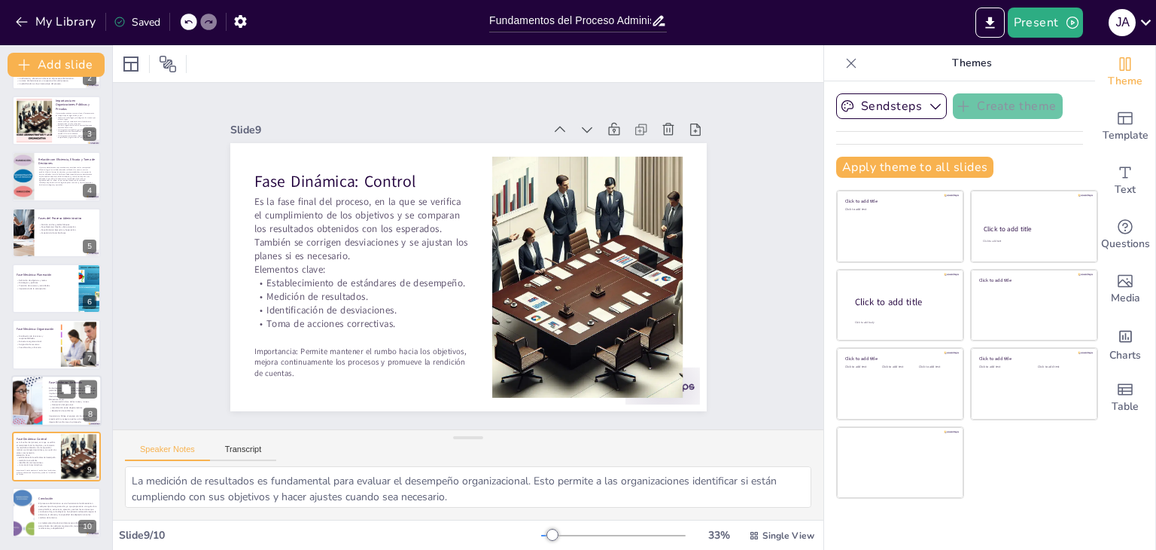
click at [50, 401] on p "Comunicación clara de las metas y tareas." at bounding box center [72, 402] width 47 height 3
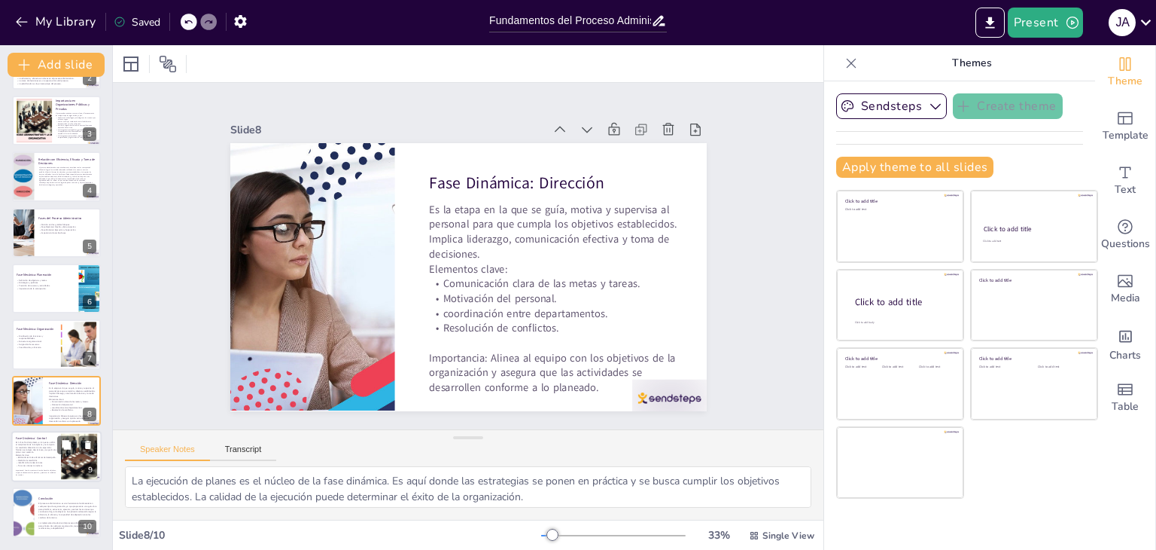
click at [55, 438] on div "Fase Dinámica: Control Es la fase final del proceso, en la que se verifica el c…" at bounding box center [56, 456] width 90 height 51
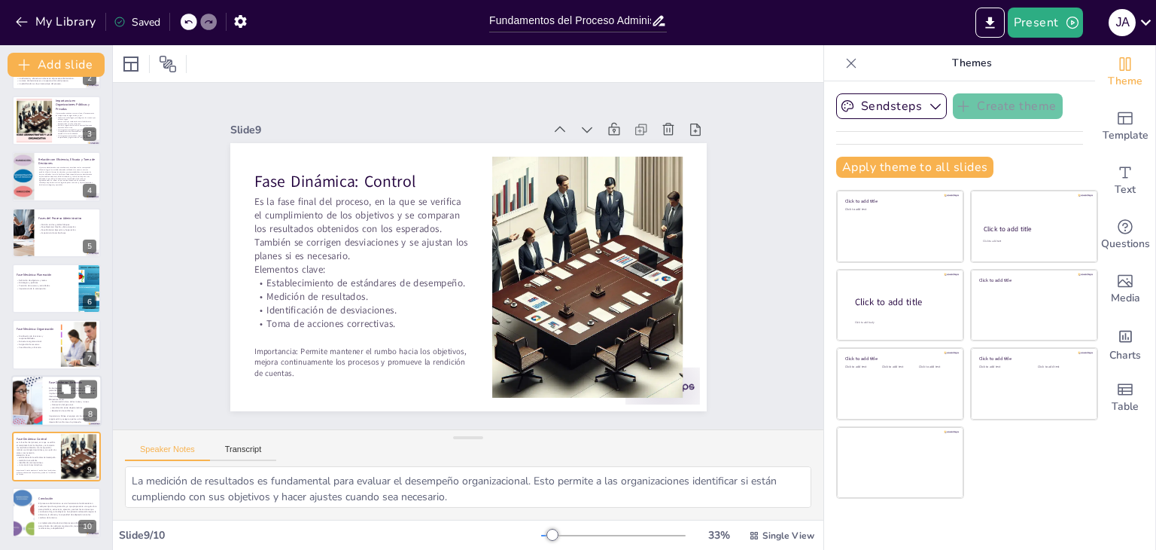
click at [49, 398] on p "Elementos clave:" at bounding box center [72, 399] width 47 height 3
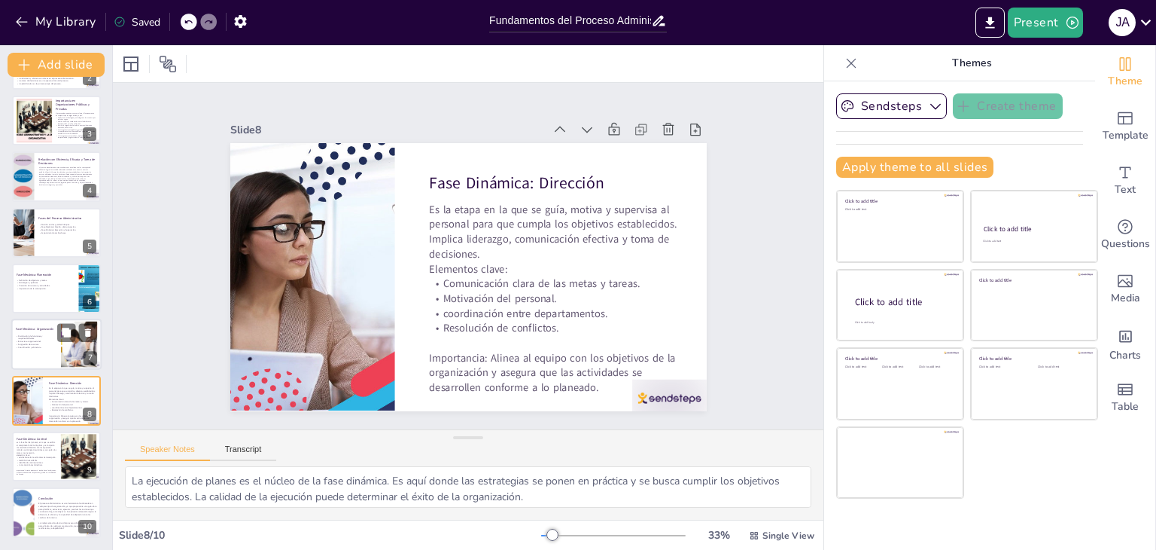
click at [37, 340] on p "Estructura organizacional." at bounding box center [36, 341] width 41 height 3
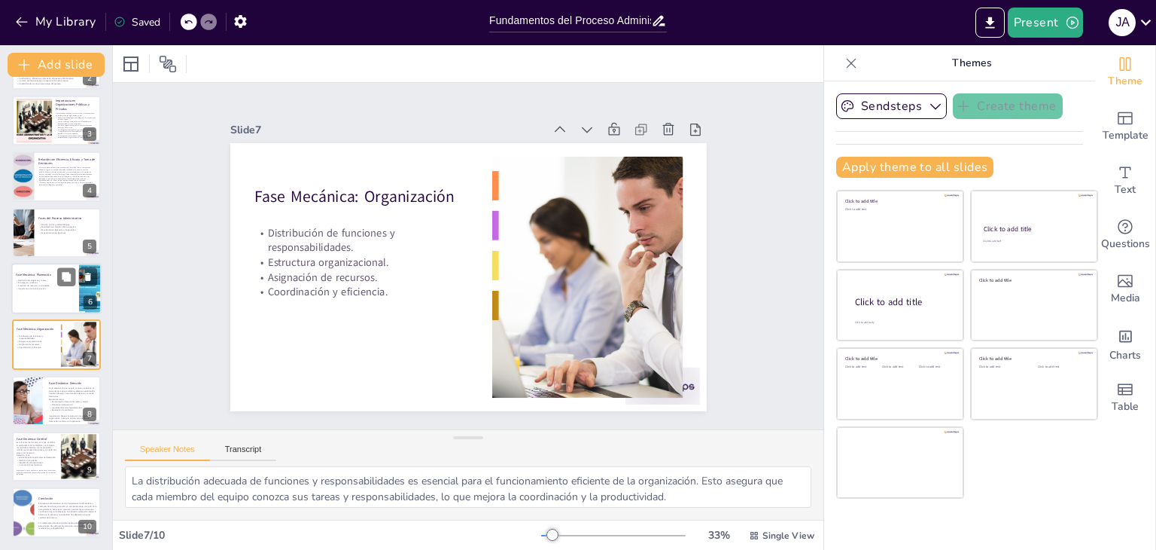
click at [33, 298] on div at bounding box center [56, 288] width 90 height 51
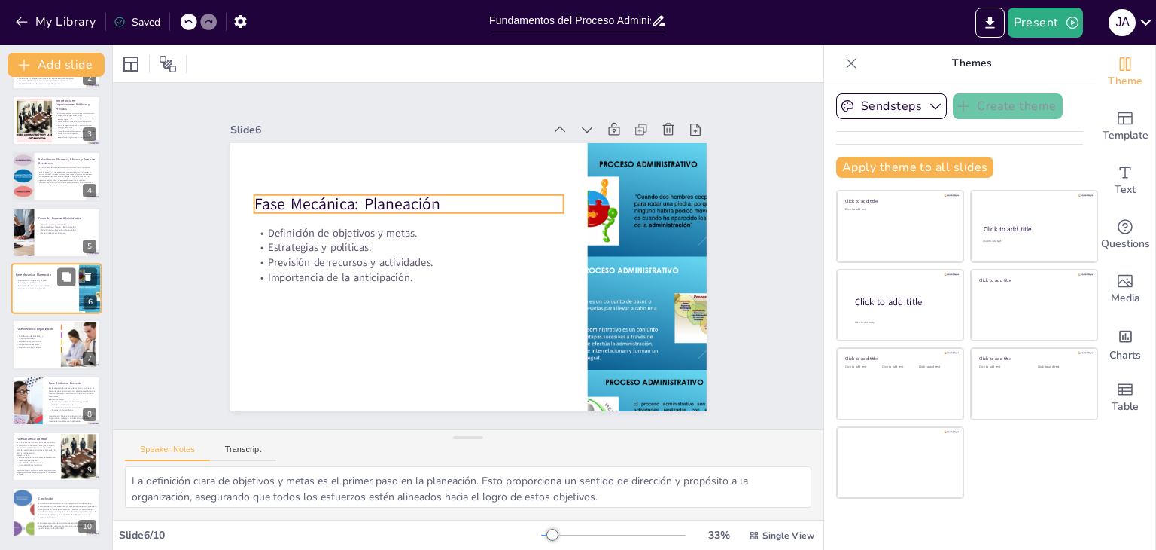
scroll to position [81, 0]
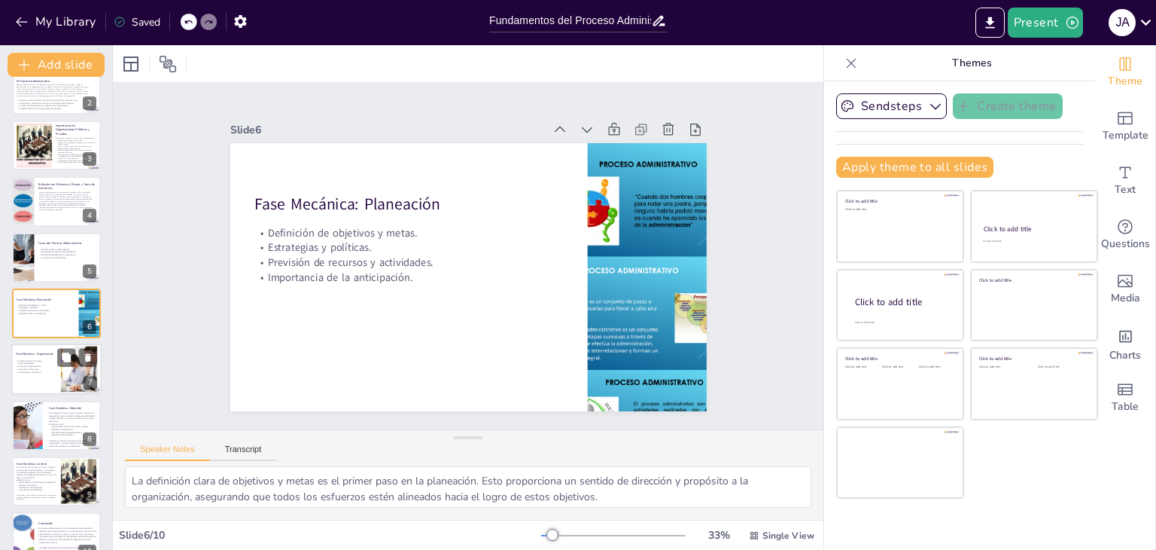
click at [23, 352] on p "Fase Mecánica: Organización" at bounding box center [36, 354] width 41 height 5
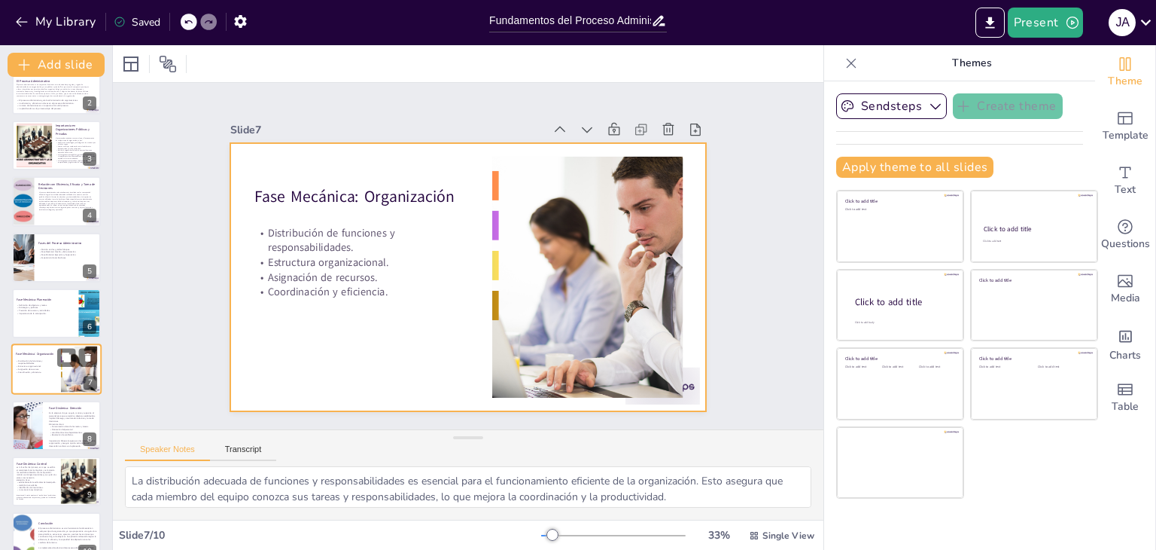
scroll to position [105, 0]
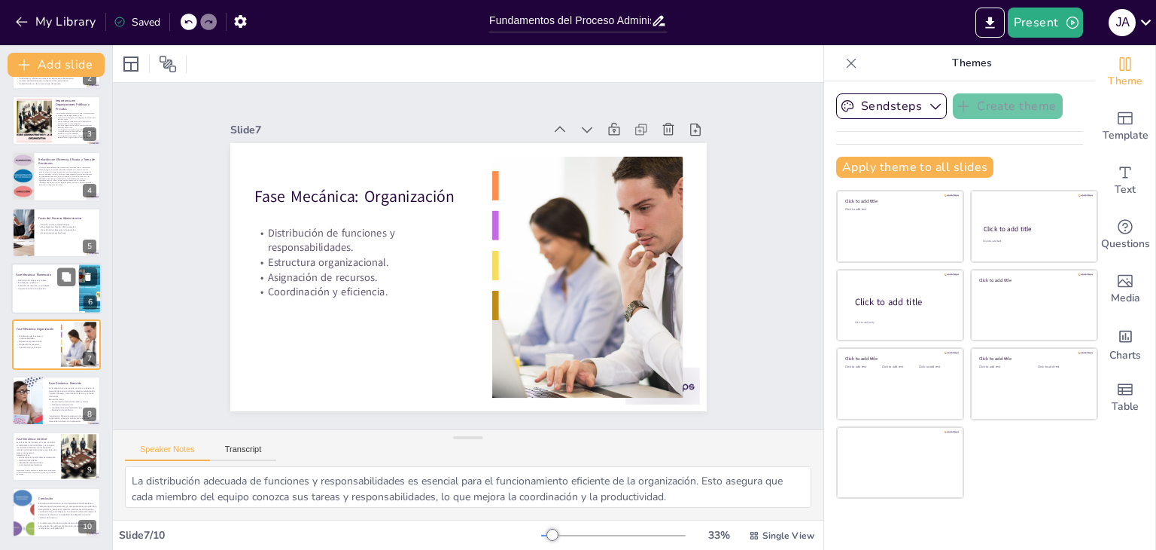
click at [20, 302] on div at bounding box center [56, 288] width 90 height 51
type textarea "La definición clara de objetivos y metas es el primer paso en la planeación. Es…"
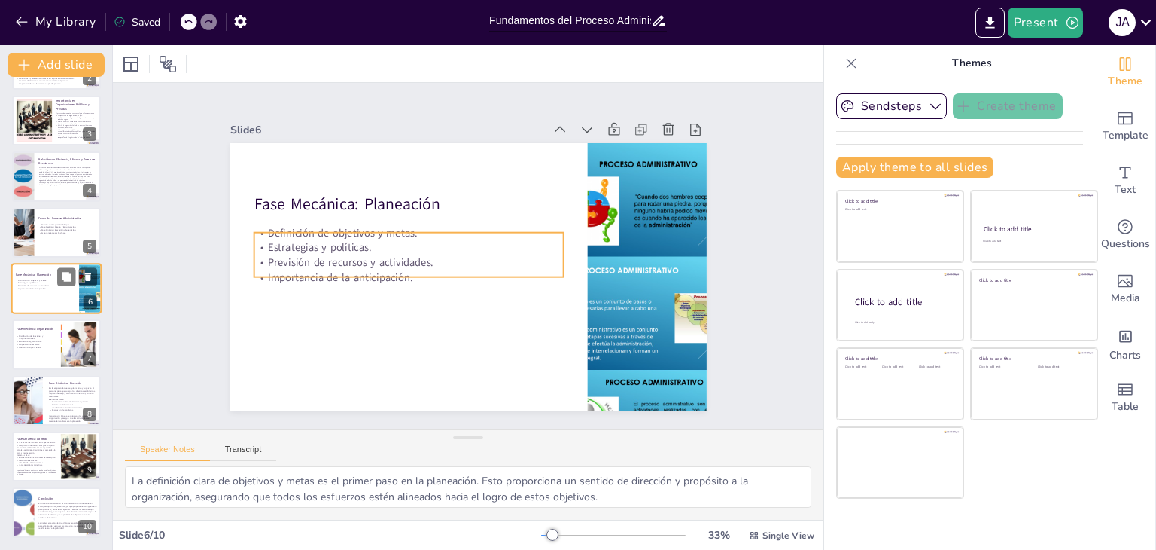
scroll to position [81, 0]
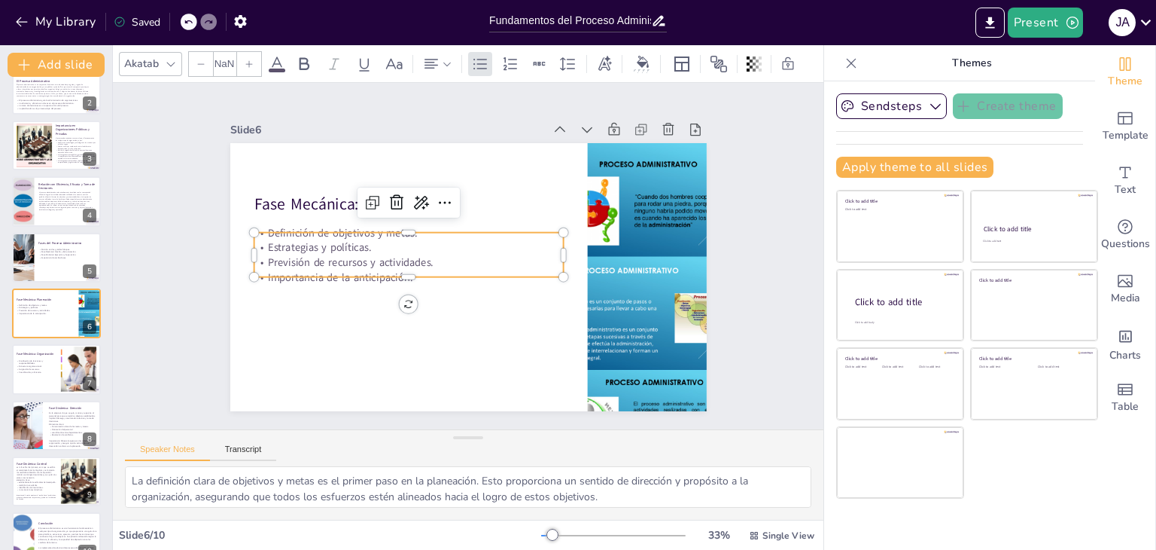
type input "32"
click at [297, 240] on p "Estrategias y políticas." at bounding box center [408, 247] width 309 height 15
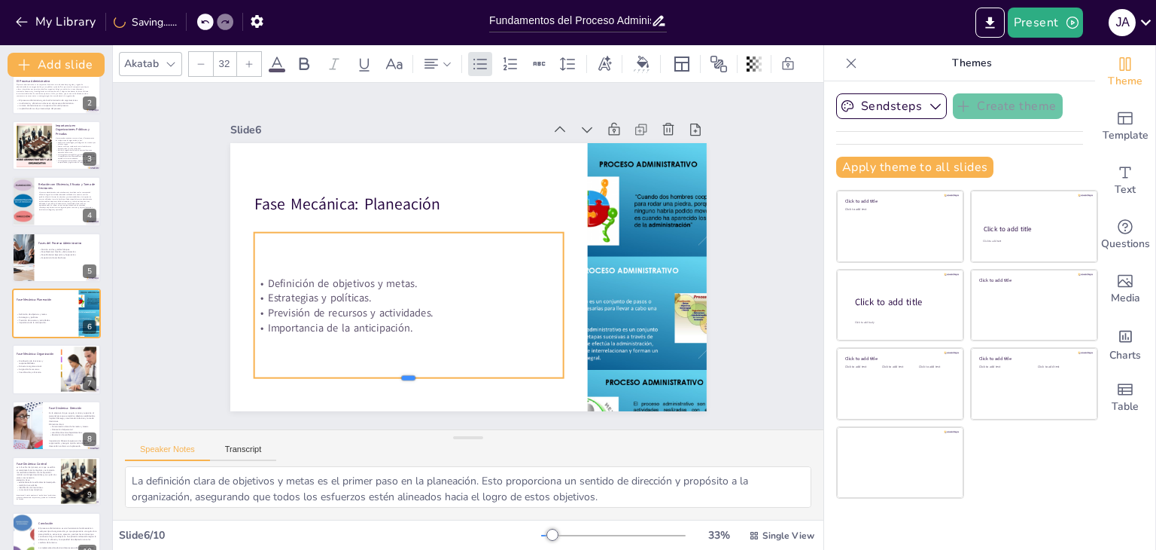
drag, startPoint x: 399, startPoint y: 273, endPoint x: 404, endPoint y: 348, distance: 74.7
click at [406, 367] on div "Fase Mecánica: Planeación Definición de objetivos y metas. Estrategias y políti…" at bounding box center [468, 277] width 477 height 268
click at [406, 328] on div "Definición de objetivos y metas. Estrategias y políticas. Previsión de recursos…" at bounding box center [408, 302] width 309 height 138
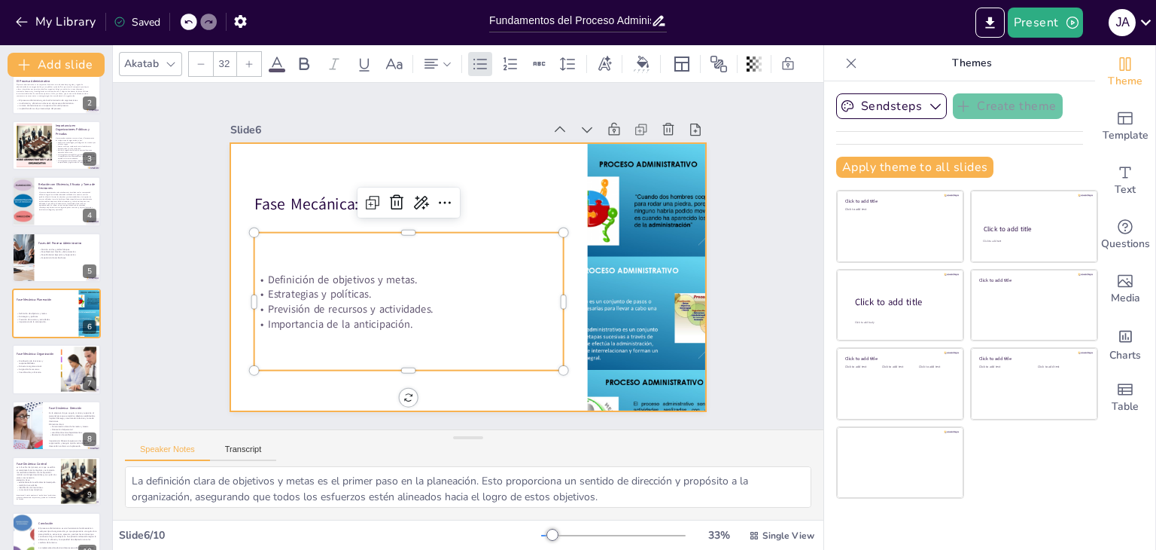
click at [443, 157] on div at bounding box center [468, 277] width 477 height 268
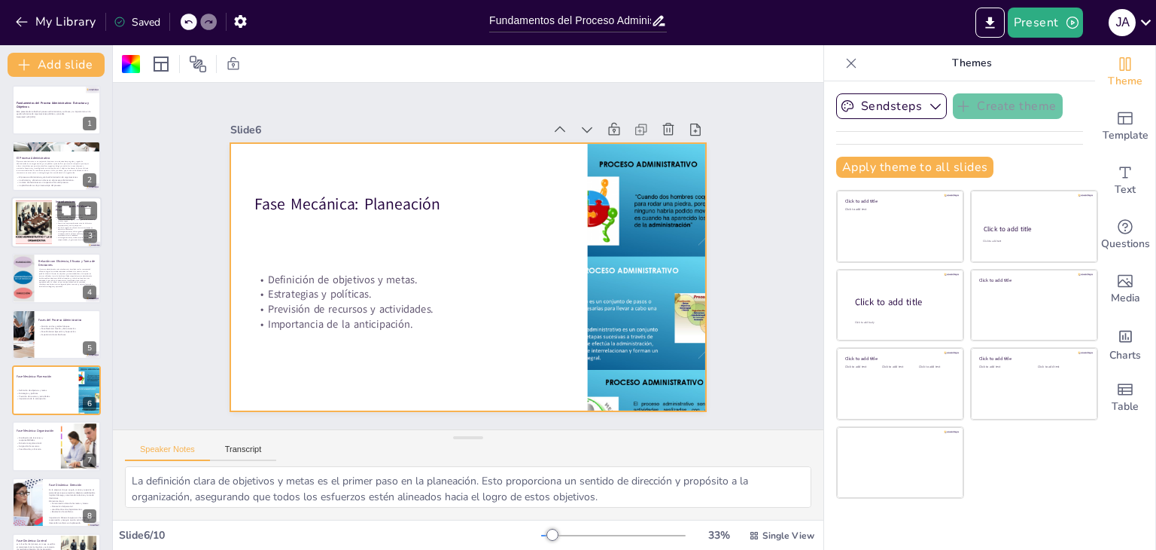
scroll to position [0, 0]
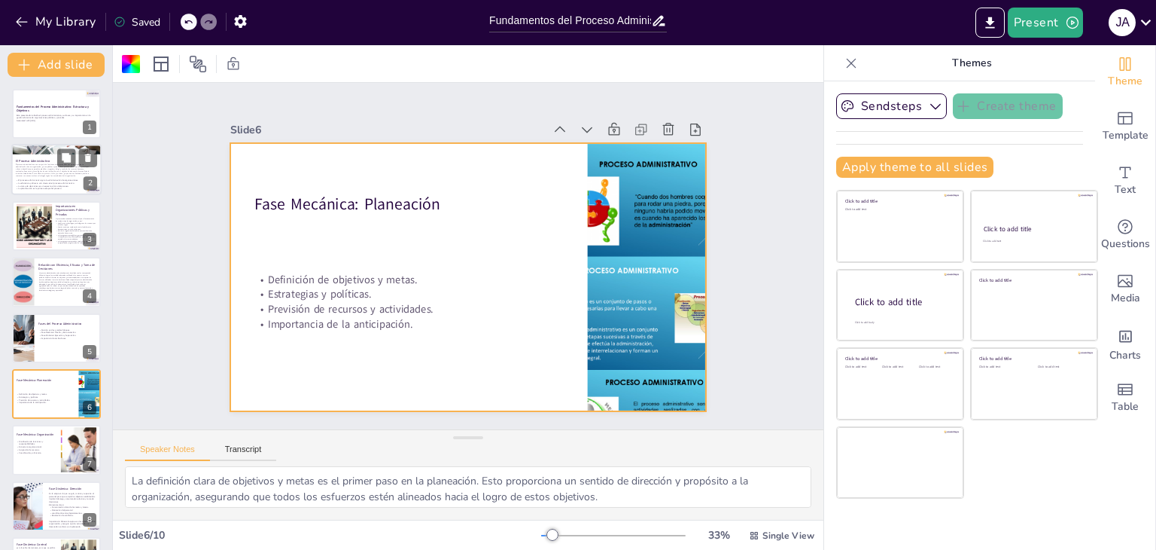
click at [27, 149] on div at bounding box center [56, 149] width 90 height 43
type textarea "El proceso administrativo es fundamental para asegurar que las organizaciones o…"
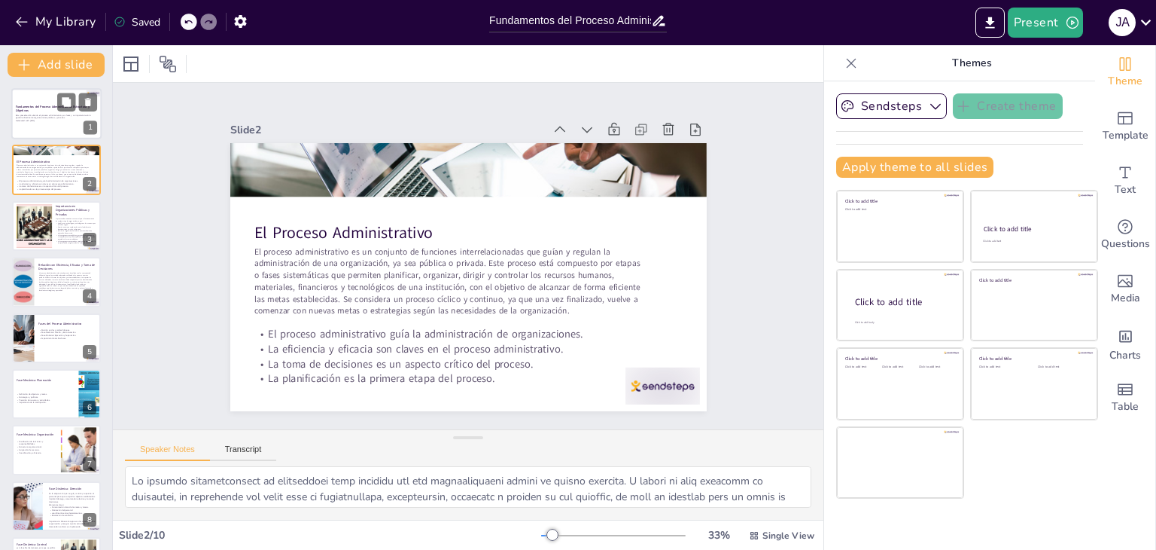
click at [75, 115] on p "Esta presentación aborda el proceso administrativo, sus fases y su importancia …" at bounding box center [56, 116] width 81 height 5
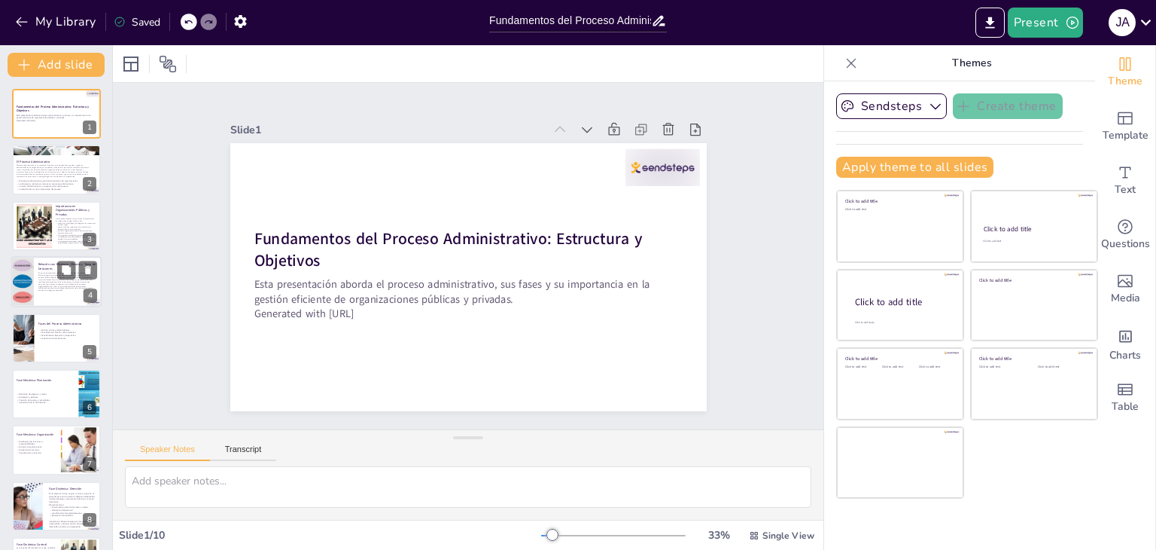
click at [35, 293] on div at bounding box center [56, 281] width 90 height 51
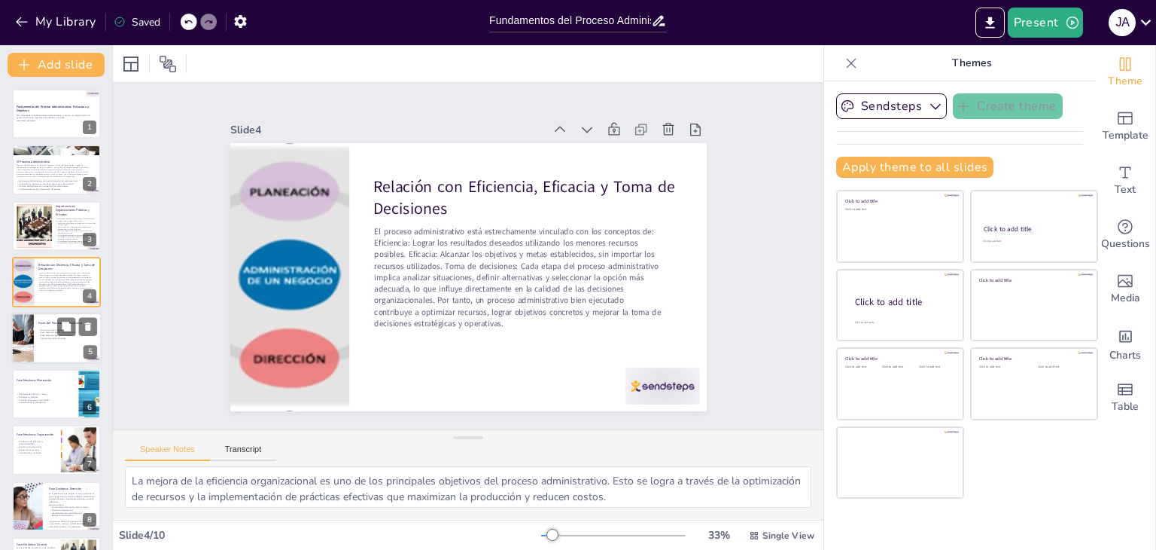
click at [57, 346] on div at bounding box center [56, 337] width 90 height 51
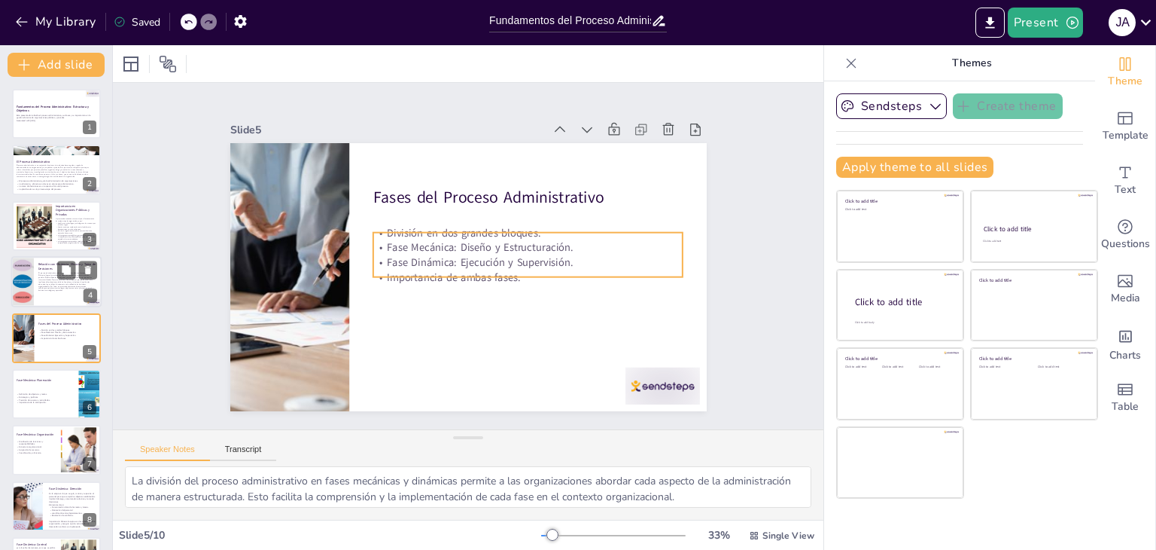
scroll to position [24, 0]
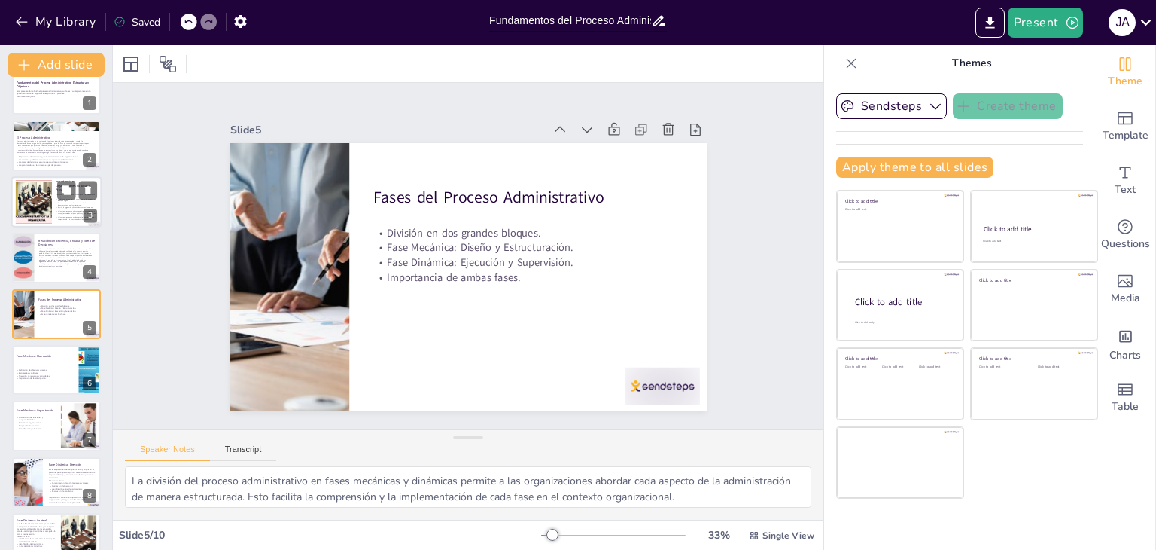
click at [50, 211] on div at bounding box center [34, 201] width 136 height 46
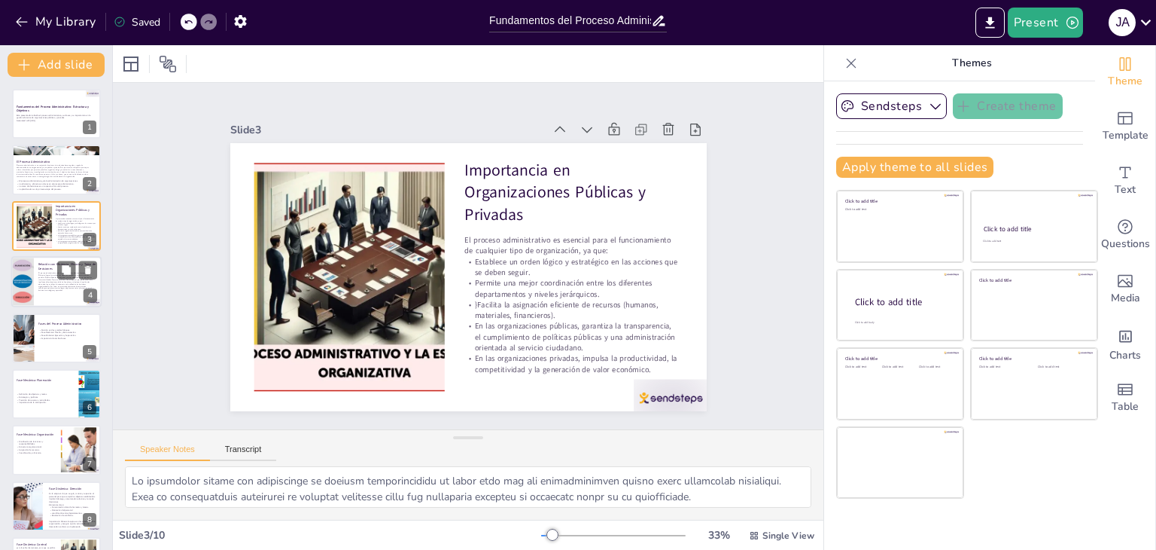
click at [47, 277] on span "El proceso administrativo está estrechamente vinculado con los conceptos de: Ef…" at bounding box center [65, 282] width 54 height 20
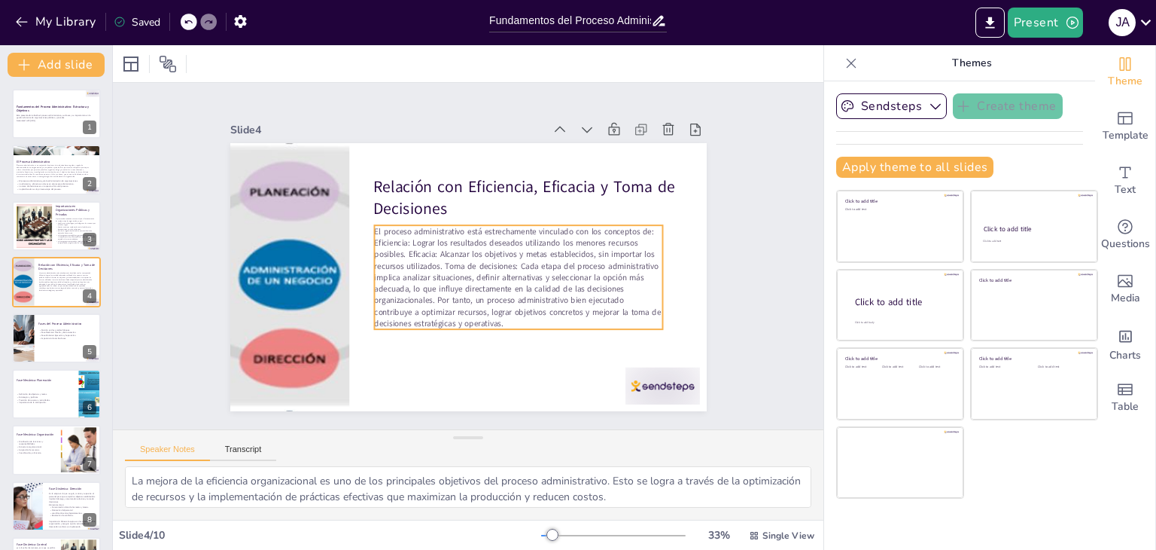
click at [581, 316] on p "El proceso administrativo está estrechamente vinculado con los conceptos de: Ef…" at bounding box center [518, 277] width 288 height 104
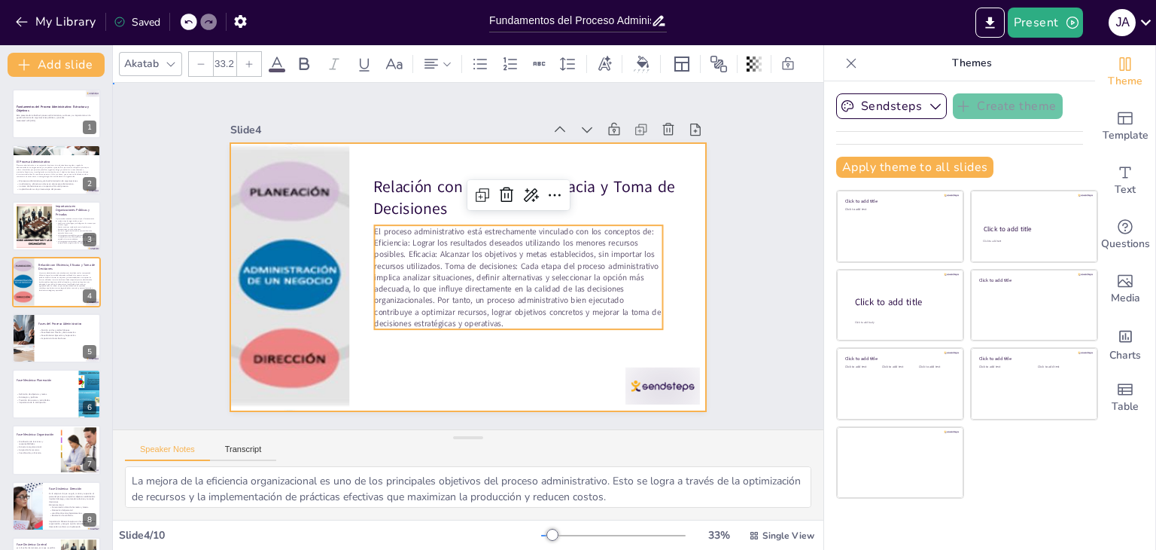
click at [450, 389] on div at bounding box center [468, 277] width 477 height 268
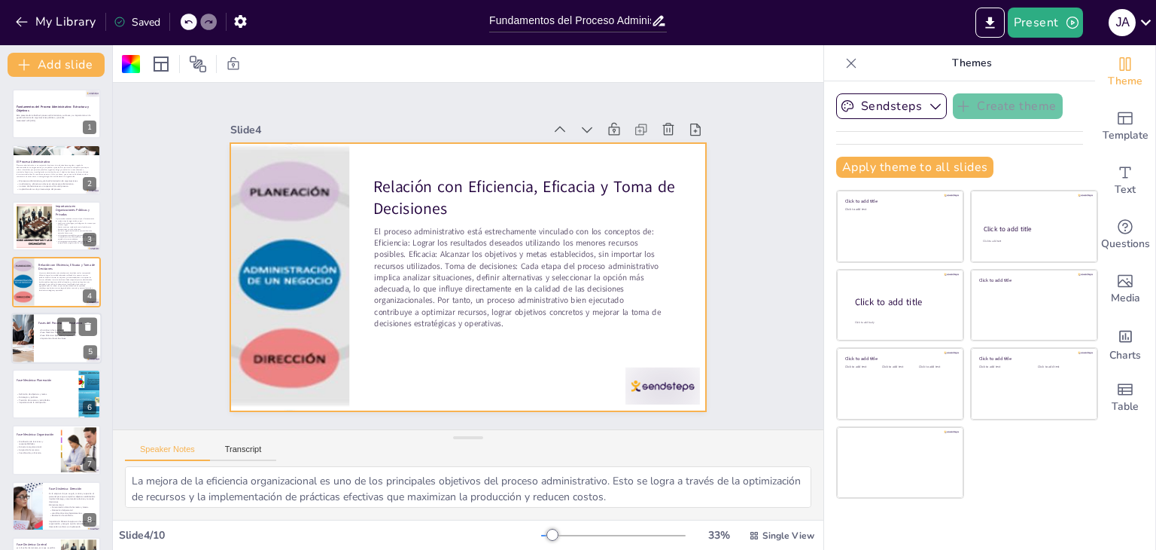
click at [38, 352] on div at bounding box center [56, 337] width 90 height 51
type textarea "La división del proceso administrativo en fases mecánicas y dinámicas permite a…"
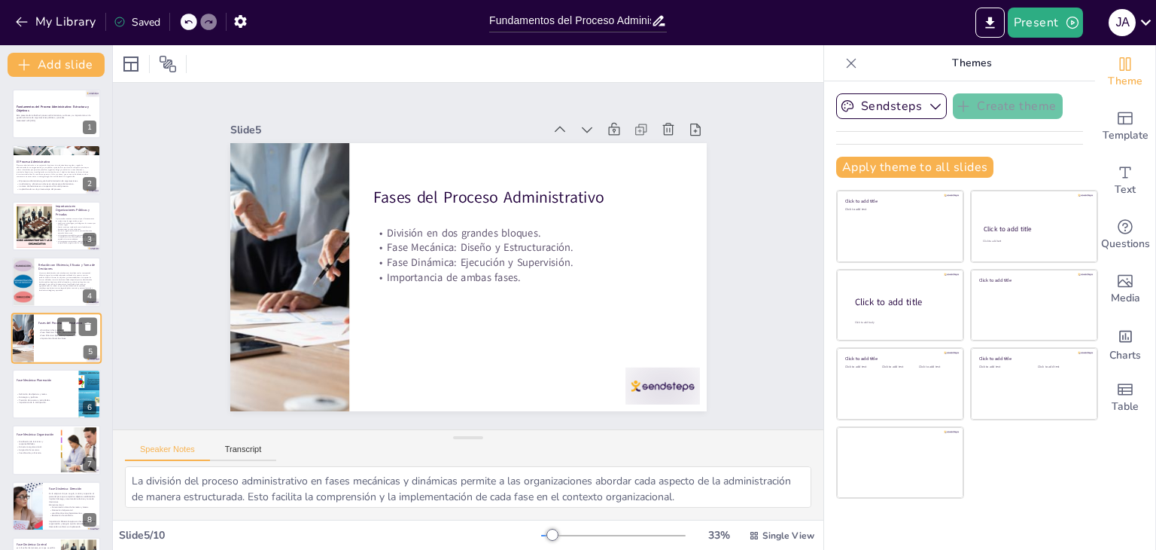
scroll to position [24, 0]
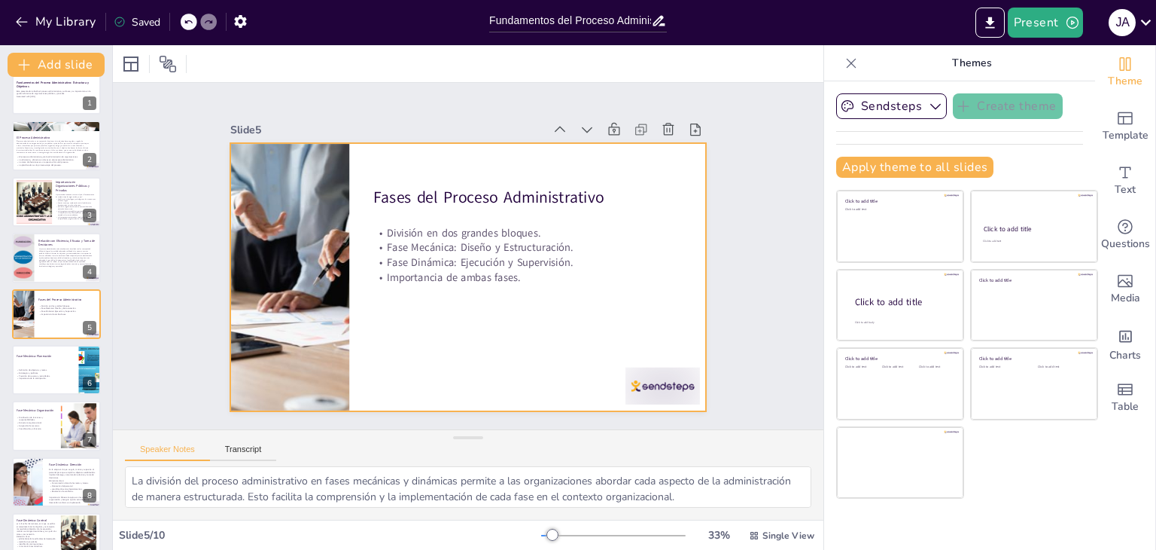
click at [489, 306] on div at bounding box center [468, 277] width 477 height 268
click at [404, 324] on div at bounding box center [468, 277] width 477 height 268
drag, startPoint x: 455, startPoint y: 215, endPoint x: 479, endPoint y: 227, distance: 26.9
click at [456, 216] on div at bounding box center [468, 277] width 477 height 268
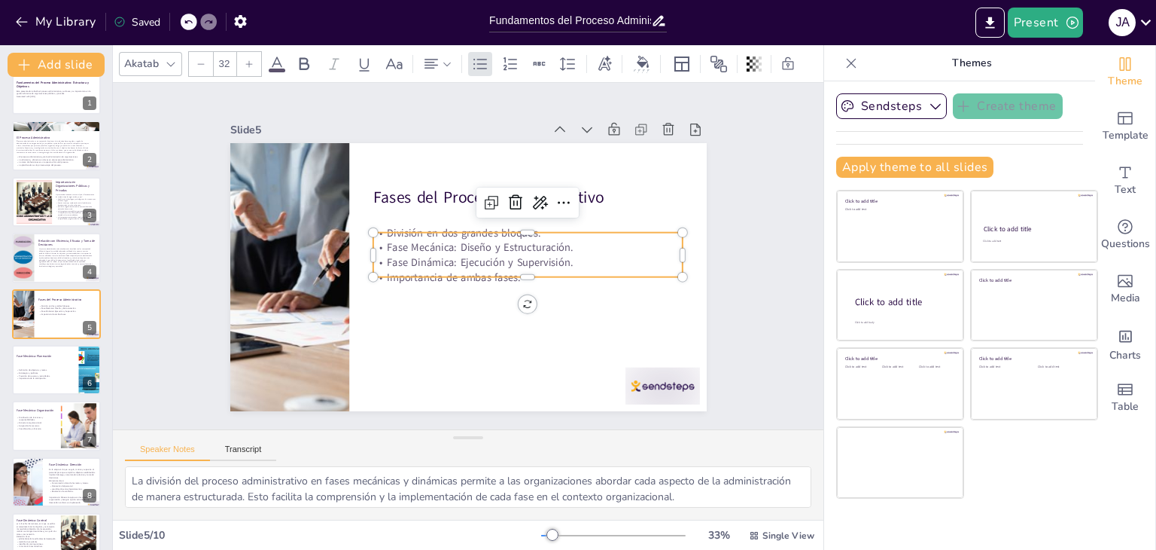
click at [512, 254] on p "Fase Dinámica: Ejecución y Supervisión." at bounding box center [527, 261] width 309 height 15
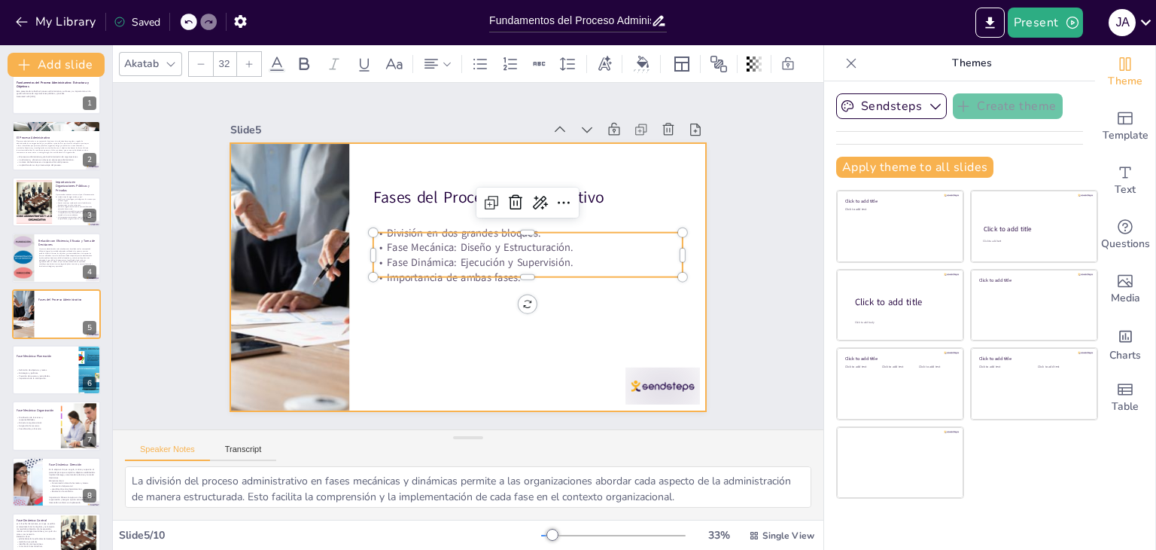
drag, startPoint x: 518, startPoint y: 269, endPoint x: 528, endPoint y: 296, distance: 28.8
click at [528, 347] on div "Fases del Proceso Administrativo División en dos grandes bloques. Fase Mecánica…" at bounding box center [468, 277] width 477 height 268
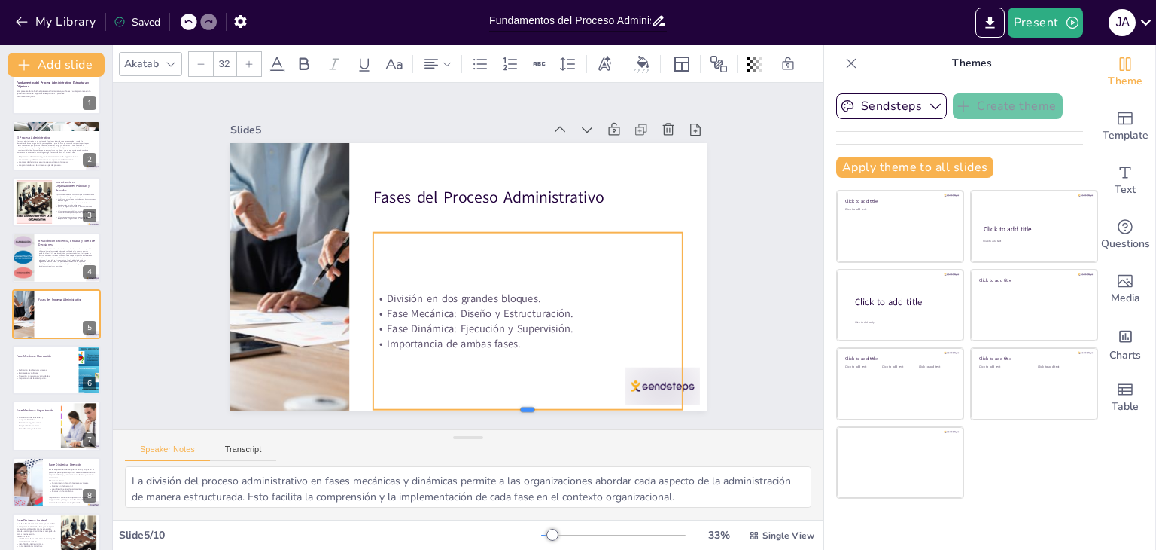
drag, startPoint x: 521, startPoint y: 272, endPoint x: 512, endPoint y: 350, distance: 78.8
click at [513, 394] on div "Fases del Proceso Administrativo División en dos grandes bloques. Fase Mecánica…" at bounding box center [468, 277] width 477 height 268
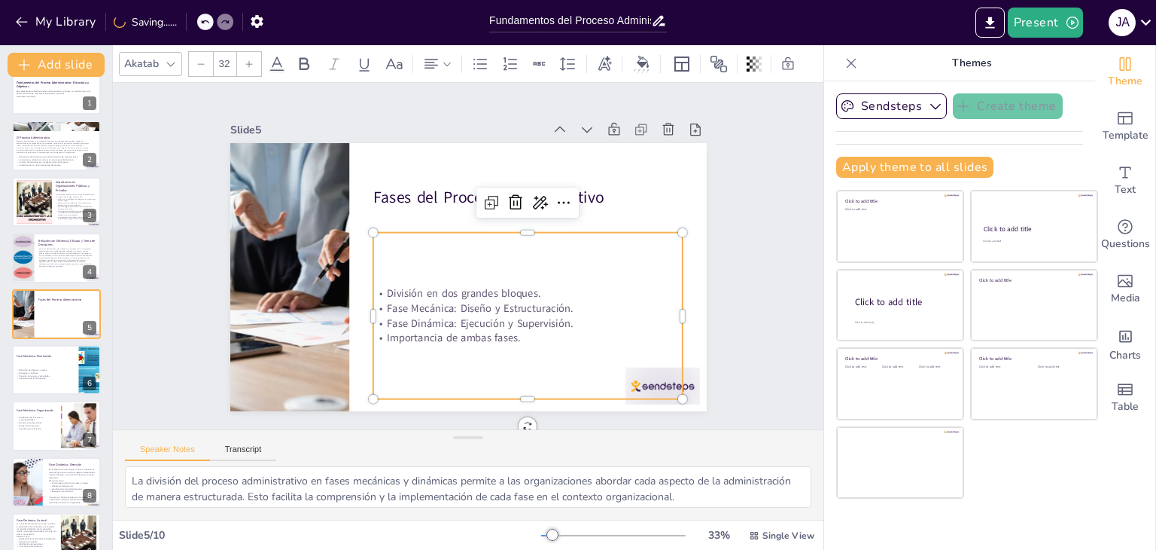
click at [512, 346] on div "División en dos grandes bloques. Fase Mecánica: Diseño y Estructuración. Fase D…" at bounding box center [527, 316] width 309 height 166
click at [507, 346] on div "División en dos grandes bloques. Fase Mecánica: Diseño y Estructuración. Fase D…" at bounding box center [527, 316] width 309 height 166
click at [490, 358] on div "División en dos grandes bloques. Fase Mecánica: Diseño y Estructuración. Fase D…" at bounding box center [527, 316] width 309 height 166
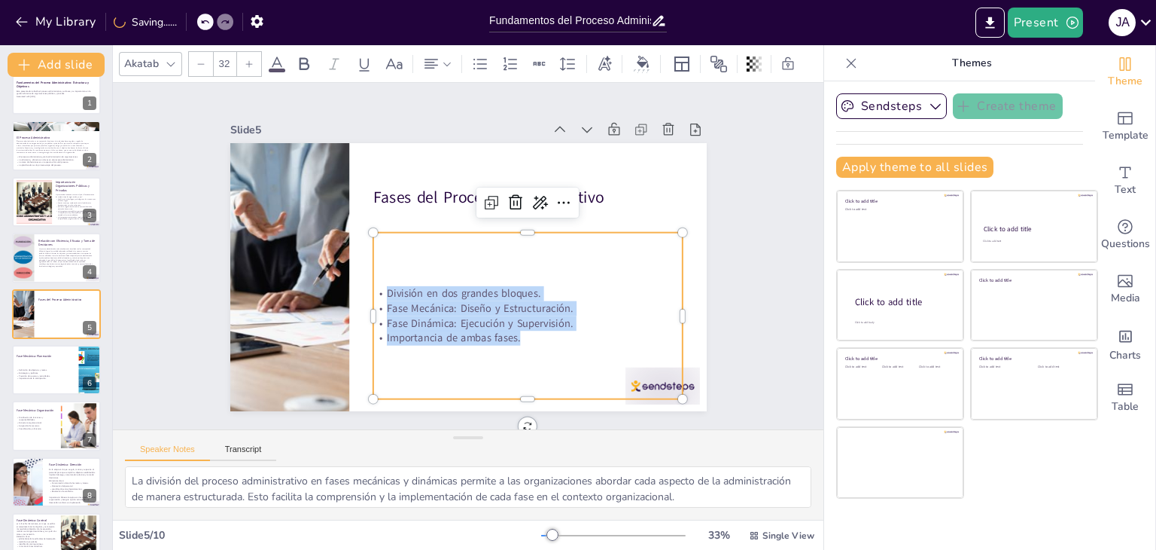
drag, startPoint x: 524, startPoint y: 337, endPoint x: 371, endPoint y: 288, distance: 160.3
click at [373, 288] on div "División en dos grandes bloques. Fase Mecánica: Diseño y Estructuración. Fase D…" at bounding box center [527, 315] width 309 height 59
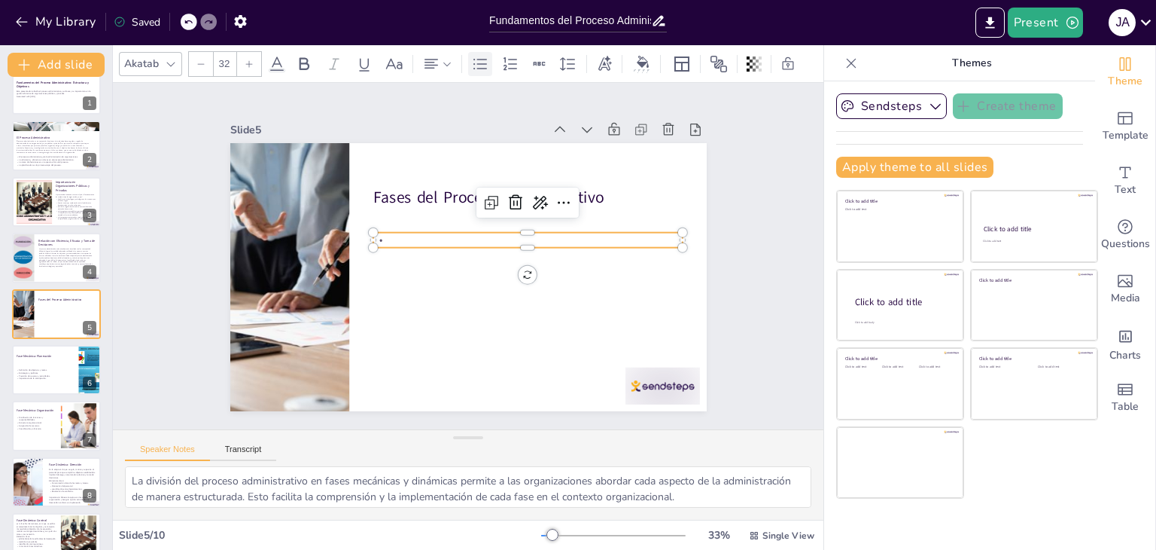
click at [486, 56] on icon at bounding box center [480, 64] width 18 height 18
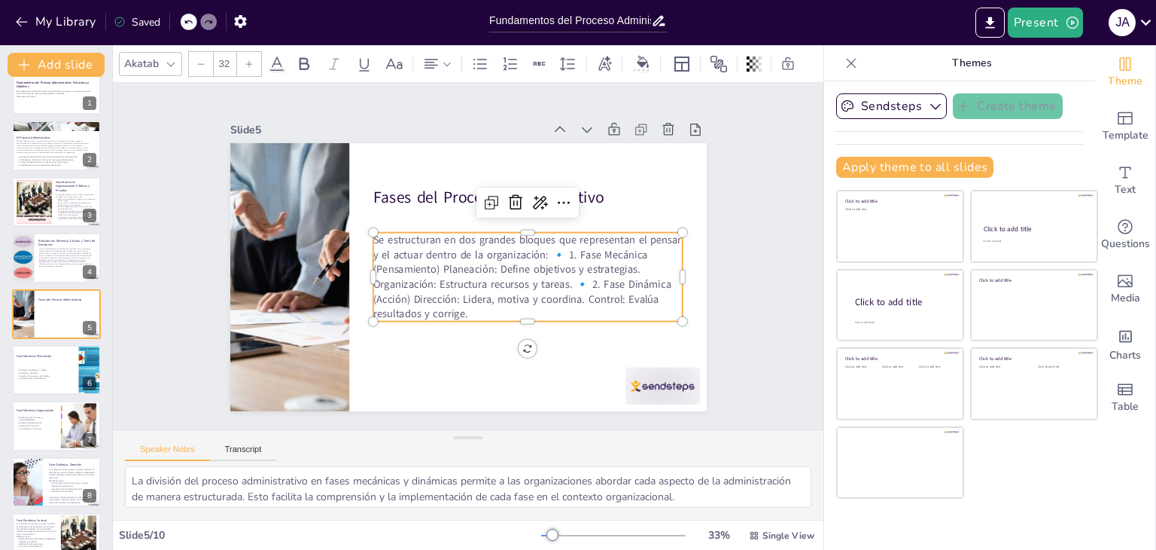
click at [545, 245] on p "Se estructuran en dos grandes bloques que representan el pensar y el actuar den…" at bounding box center [527, 277] width 309 height 89
click at [375, 269] on p "🔹 1. Fase Mecánica (Pensamiento) Planeación: Define objetivos y estrategias. Or…" at bounding box center [527, 291] width 309 height 59
click at [636, 278] on p "1. Fase Mecánica (Pensamiento) Planeación: Define objetivos y estrategias. Orga…" at bounding box center [527, 291] width 309 height 59
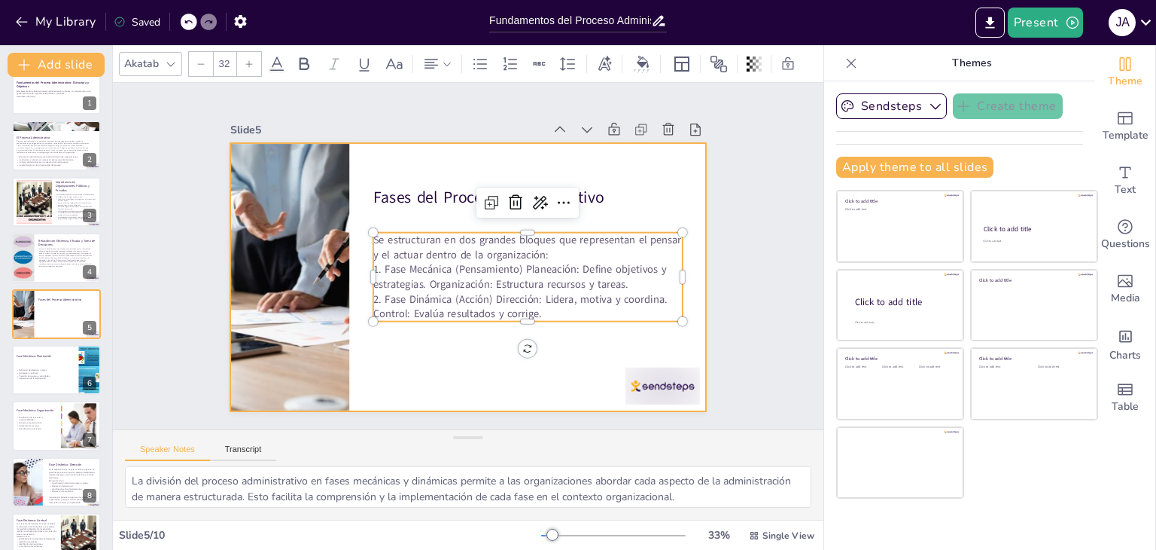
click at [544, 344] on div at bounding box center [468, 277] width 477 height 268
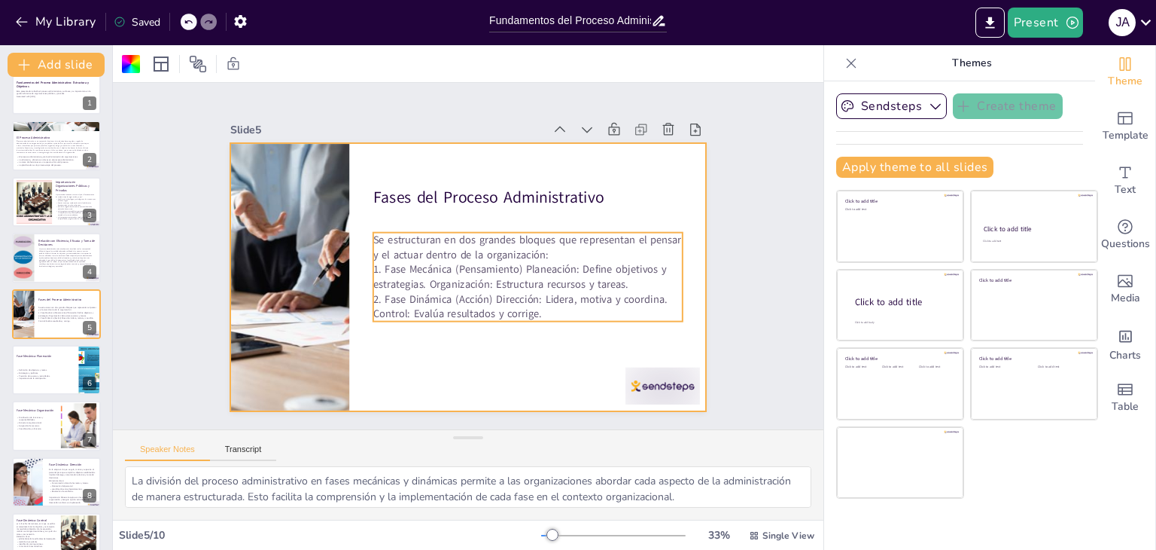
click at [511, 275] on p "1. Fase Mecánica (Pensamiento) Planeación: Define objetivos y estrategias. Orga…" at bounding box center [527, 276] width 309 height 29
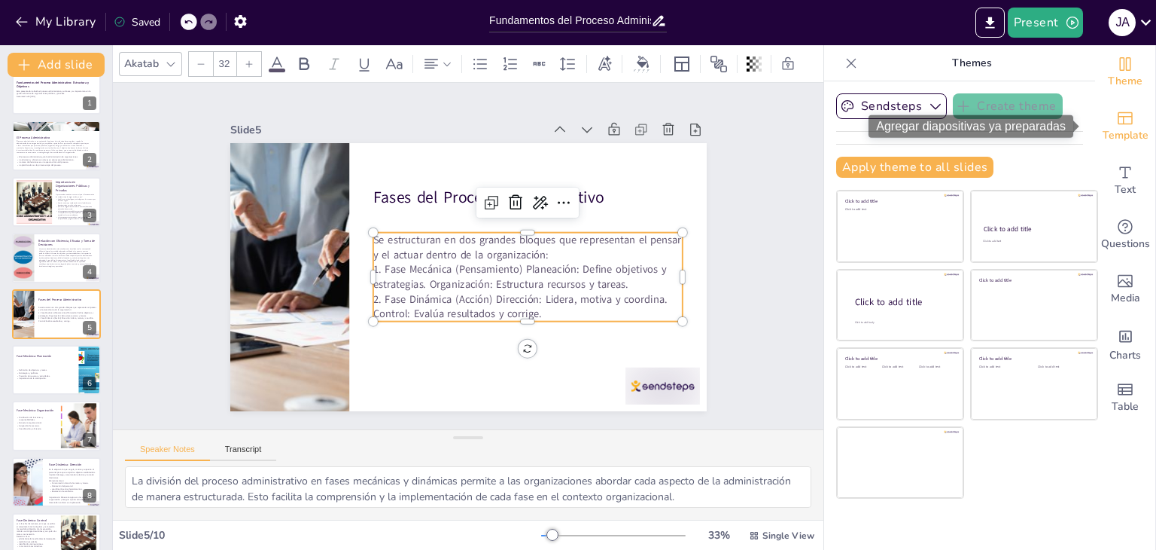
click at [1110, 131] on span "Template" at bounding box center [1126, 135] width 46 height 17
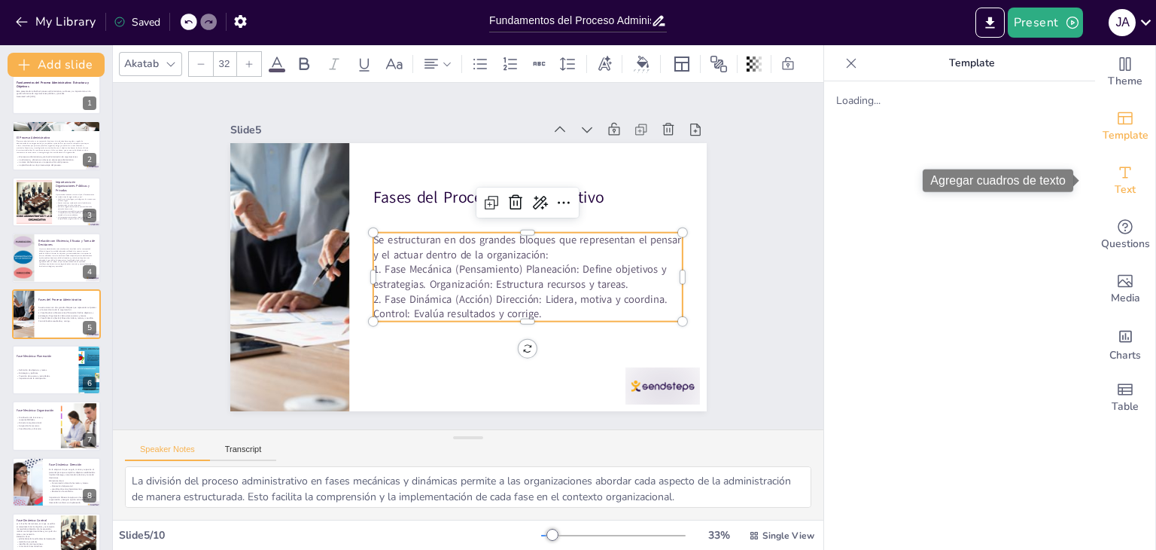
click at [1117, 178] on icon "Add text boxes" at bounding box center [1126, 172] width 18 height 18
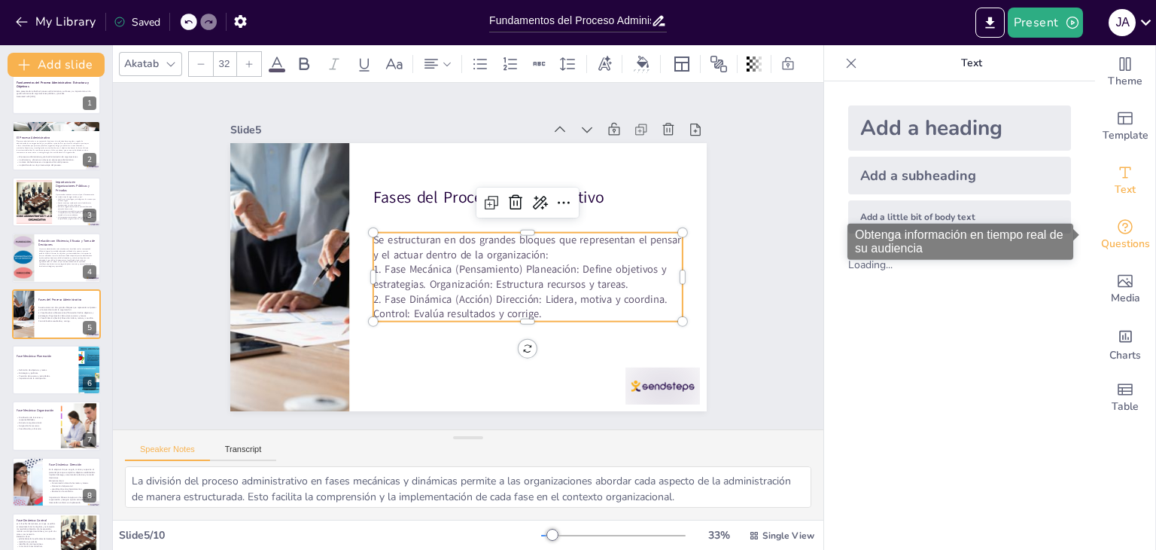
click at [1129, 230] on div "Questions" at bounding box center [1126, 235] width 60 height 54
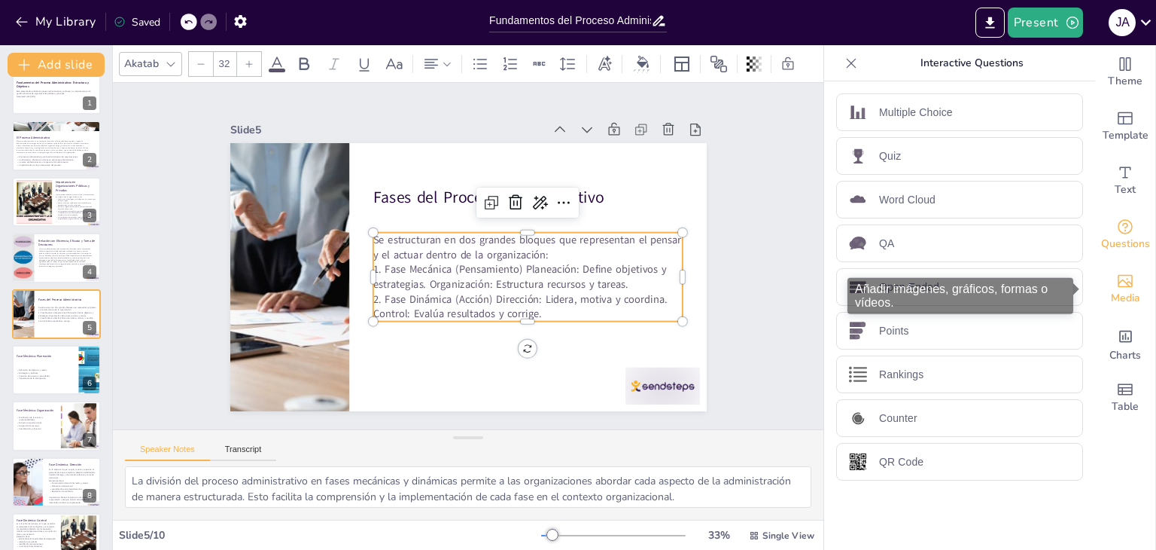
click at [1120, 278] on icon "Add images, graphics, shapes or video" at bounding box center [1125, 281] width 15 height 13
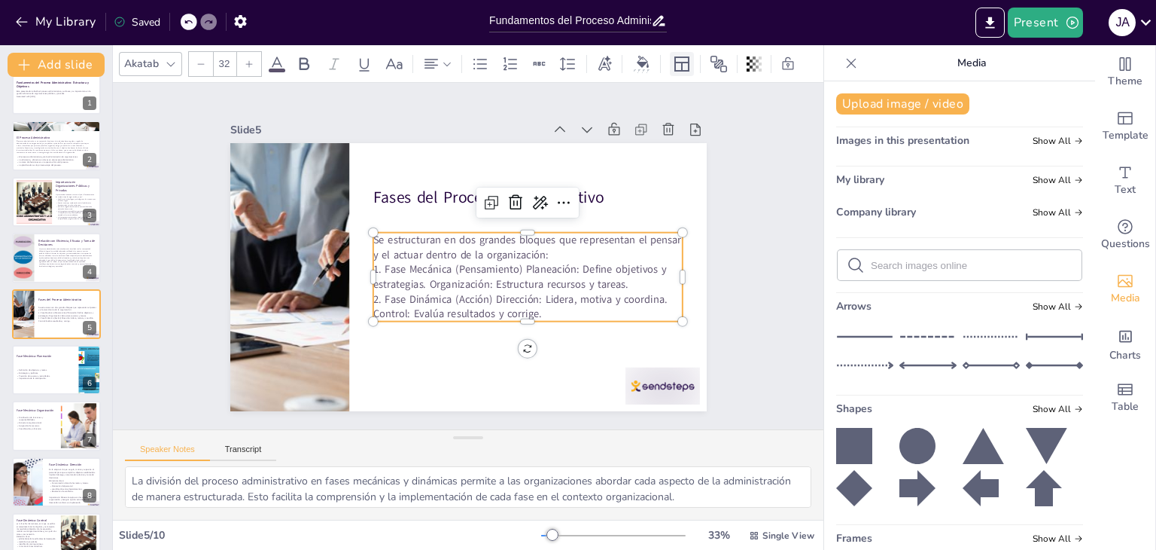
click at [678, 59] on icon at bounding box center [682, 64] width 18 height 18
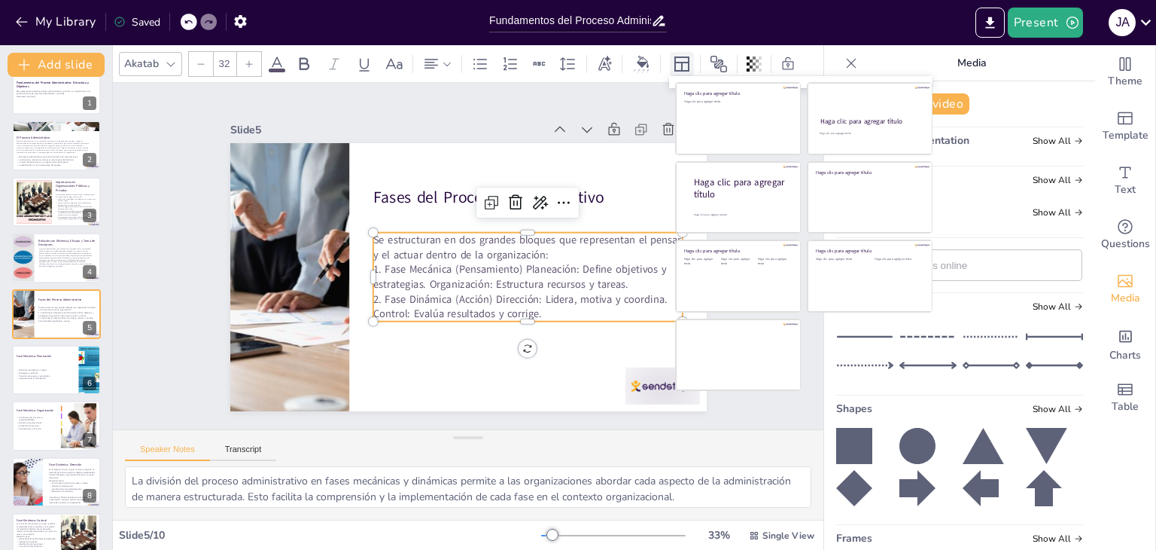
click at [678, 59] on icon at bounding box center [682, 64] width 18 height 18
click at [721, 58] on icon at bounding box center [719, 64] width 17 height 17
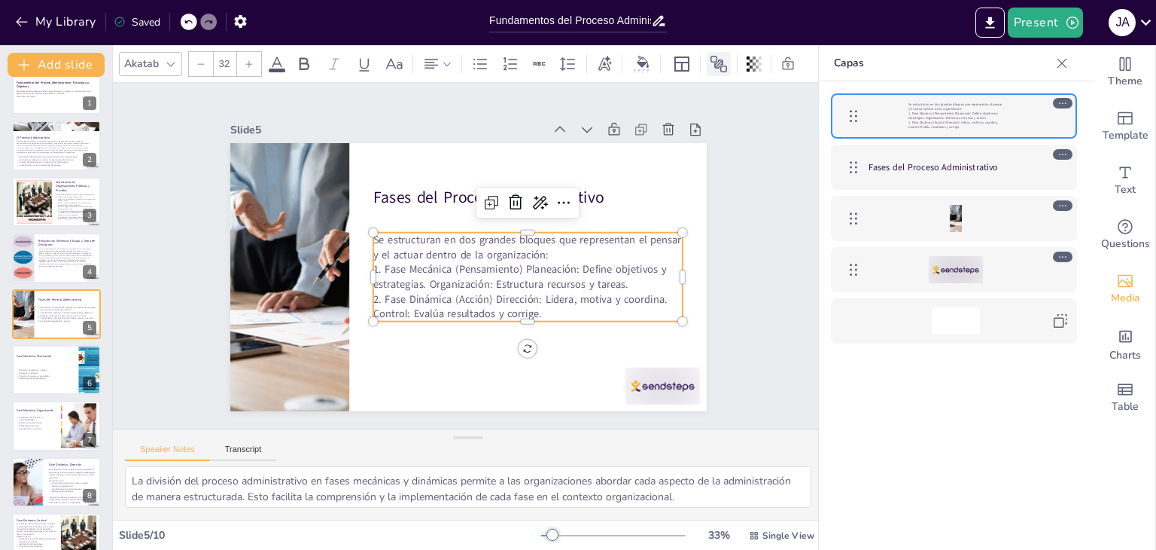
click at [721, 58] on icon at bounding box center [719, 64] width 17 height 17
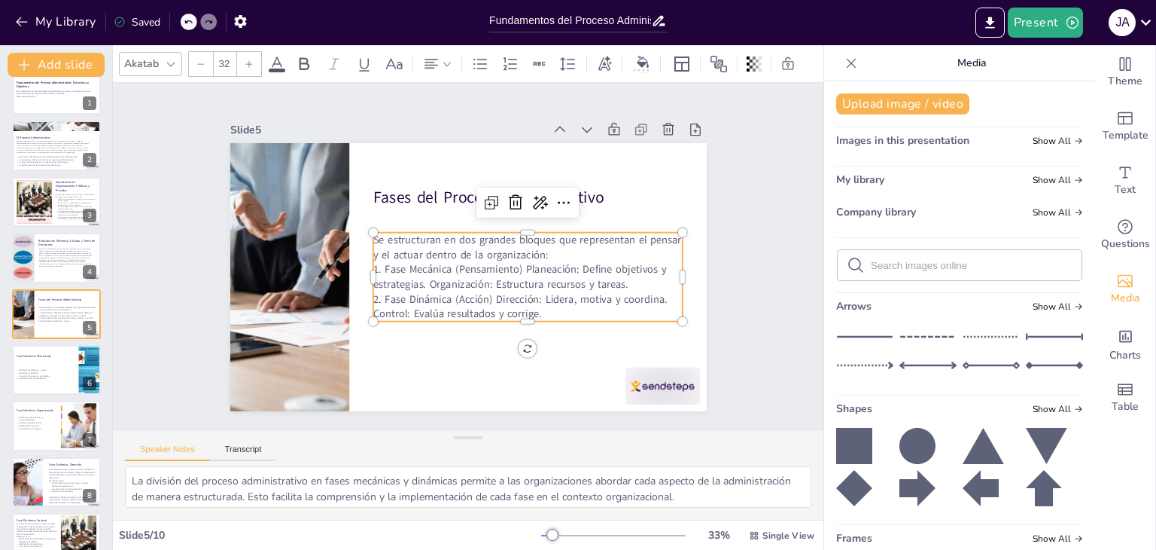
click at [413, 262] on p "1. Fase Mecánica (Pensamiento) Planeación: Define objetivos y estrategias. Orga…" at bounding box center [527, 276] width 309 height 29
click at [444, 59] on icon at bounding box center [447, 64] width 11 height 11
click at [486, 278] on p "1. Fase Mecánica (Pensamiento) Planeación: Define objetivos y estrategias. Orga…" at bounding box center [527, 276] width 309 height 29
click at [529, 254] on p "Se estructuran en dos grandes bloques que representan el pensar y el actuar den…" at bounding box center [527, 247] width 309 height 29
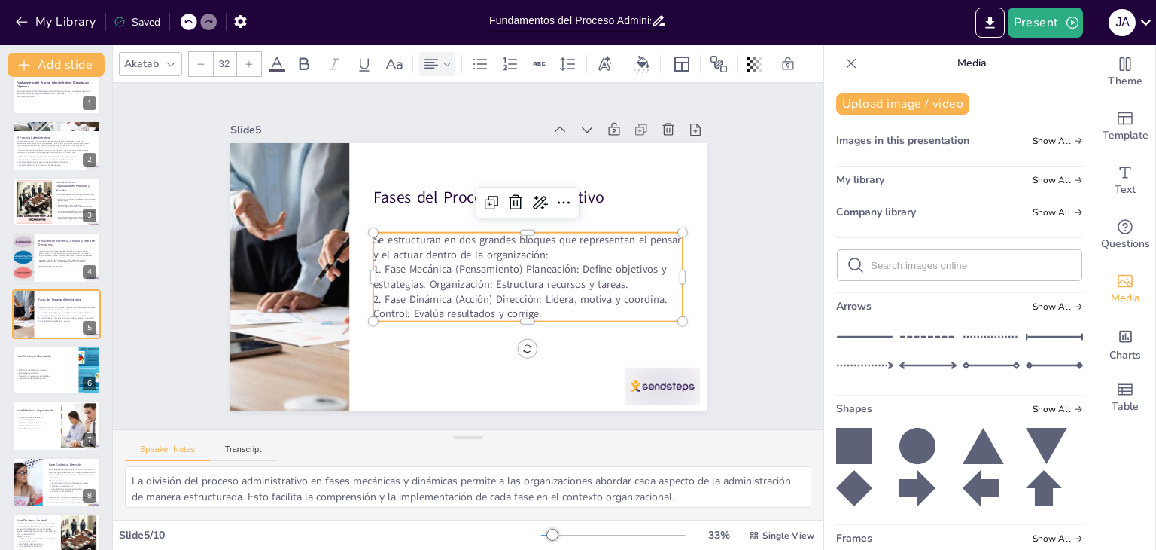
click at [518, 264] on p "1. Fase Mecánica (Pensamiento) Planeación: Define objetivos y estrategias. Orga…" at bounding box center [527, 276] width 309 height 29
click at [517, 264] on p "1. Fase Mecánica (Pensamiento) Planeación: Define objetivos y estrategias. Orga…" at bounding box center [527, 276] width 309 height 29
click at [517, 262] on p "1. Fase Mecánica (Pensamiento) Planeación: Define objetivos y estrategias. Orga…" at bounding box center [527, 276] width 309 height 29
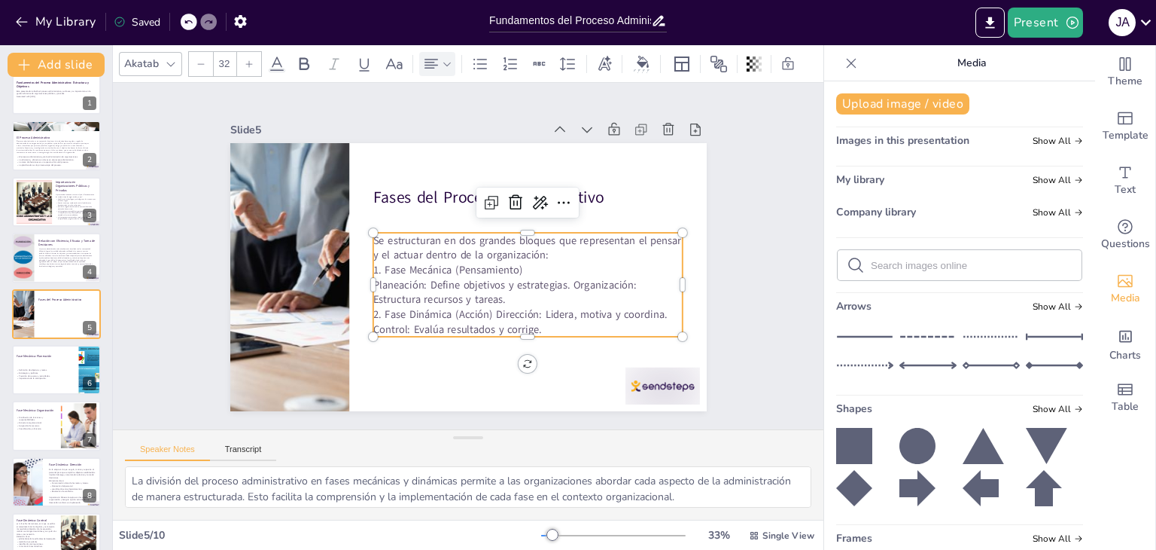
click at [560, 277] on p "Planeación: Define objetivos y estrategias. Organización: Estructura recursos y…" at bounding box center [527, 291] width 309 height 29
click at [574, 292] on p "Organización: Estructura recursos y tareas." at bounding box center [527, 299] width 309 height 15
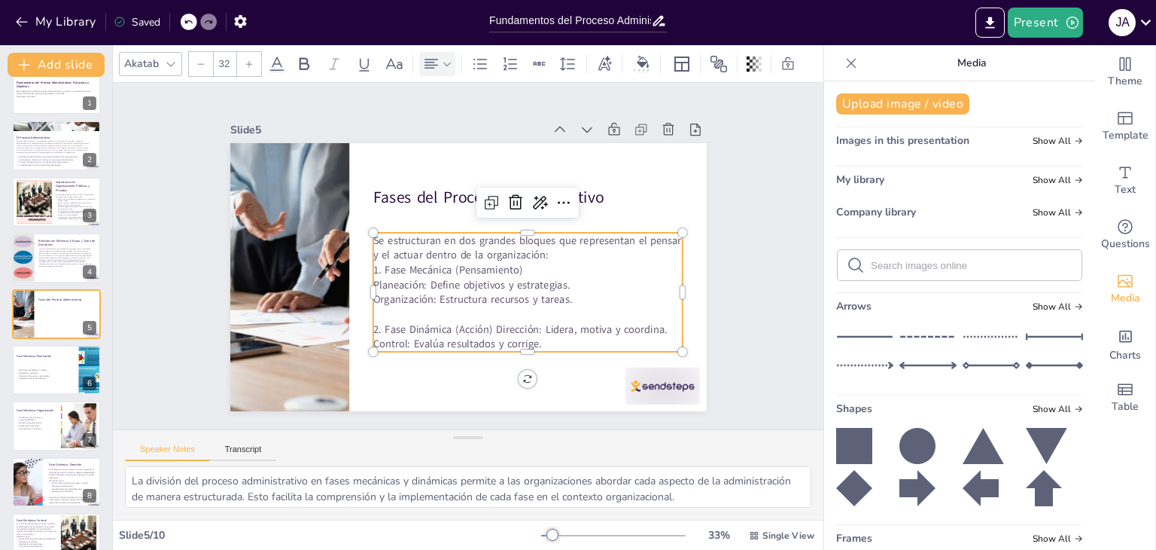
click at [482, 324] on p "2. Fase Dinámica (Acción) Dirección: Lidera, motiva y coordina. Control: Evalúa…" at bounding box center [527, 335] width 309 height 29
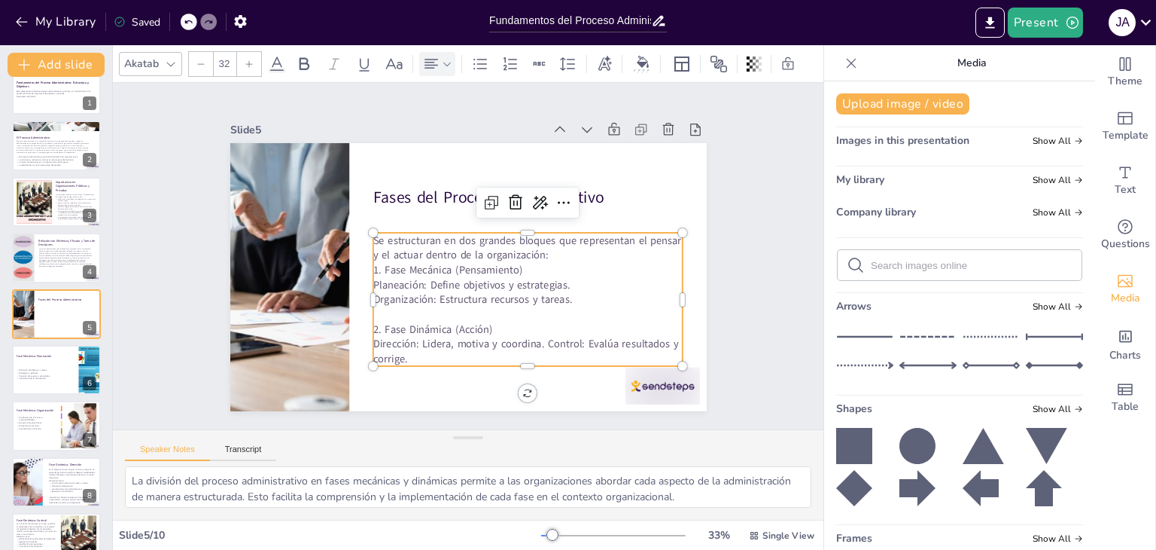
click at [534, 337] on p "Dirección: Lidera, motiva y coordina. Control: Evalúa resultados y corrige." at bounding box center [527, 351] width 309 height 29
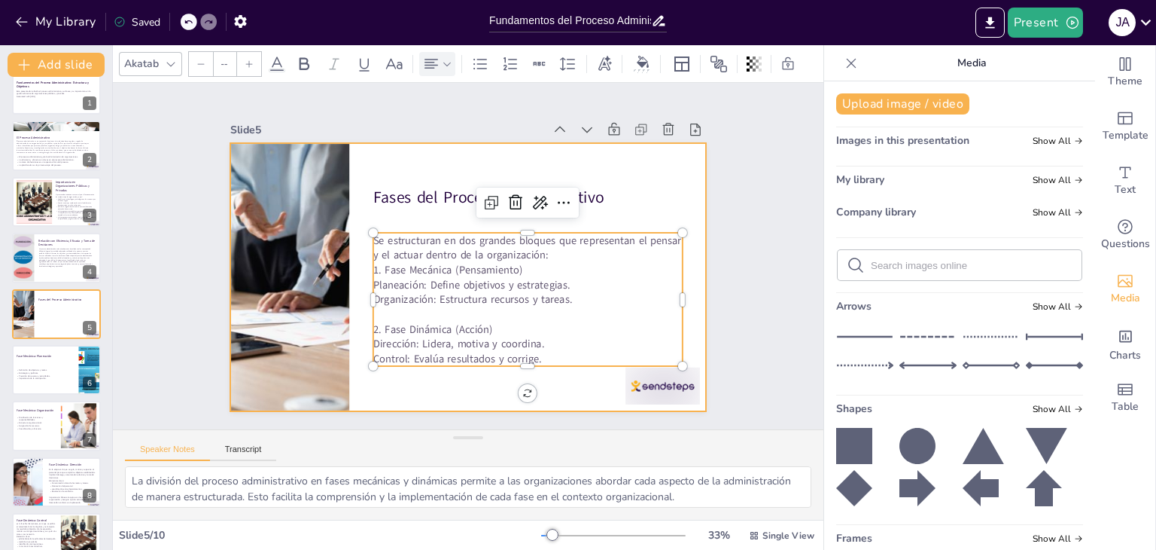
click at [648, 200] on p "Fases del Proceso Administrativo" at bounding box center [527, 198] width 309 height 23
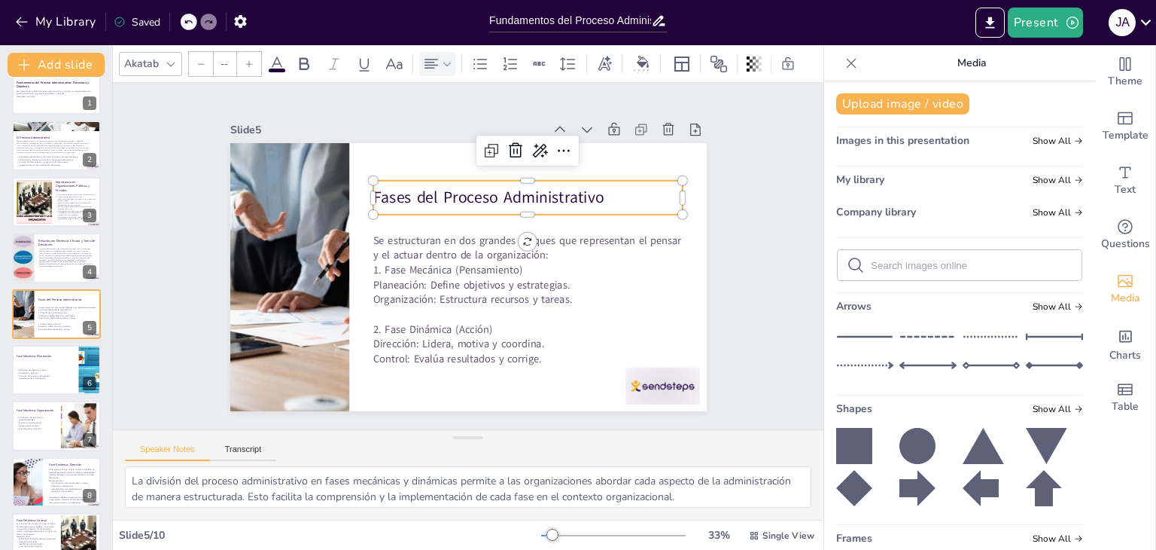
type input "48"
click at [736, 309] on div "Slide 1 Fundamentos del Proceso Administrativo: Estructura y Objetivos Esta pre…" at bounding box center [468, 256] width 561 height 310
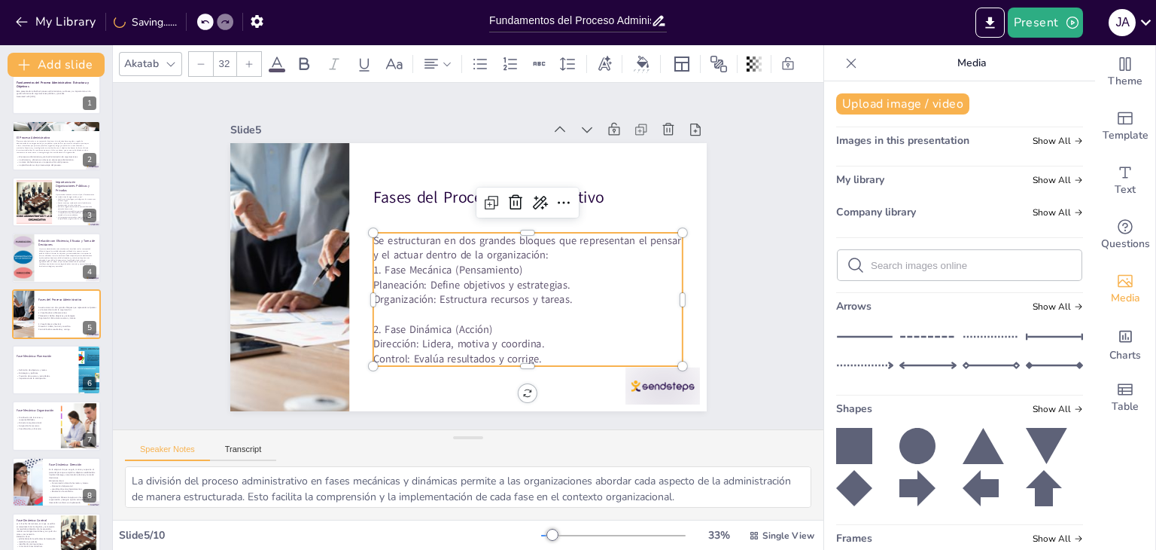
click at [574, 252] on p "Se estructuran en dos grandes bloques que representan el pensar y el actuar den…" at bounding box center [527, 247] width 309 height 29
click at [561, 254] on p "Se estructuran en dos grandes bloques que representan el pensar y el actuar den…" at bounding box center [527, 247] width 309 height 29
click at [552, 262] on p "1. Fase Mecánica (Pensamiento)" at bounding box center [527, 269] width 309 height 15
click at [550, 251] on p "Se estructuran en dos grandes bloques que representan el pensar y el actuar den…" at bounding box center [527, 247] width 309 height 29
click at [526, 248] on p "Se estructuran en dos grandes bloques que representan el pensar y el actuar den…" at bounding box center [527, 247] width 309 height 29
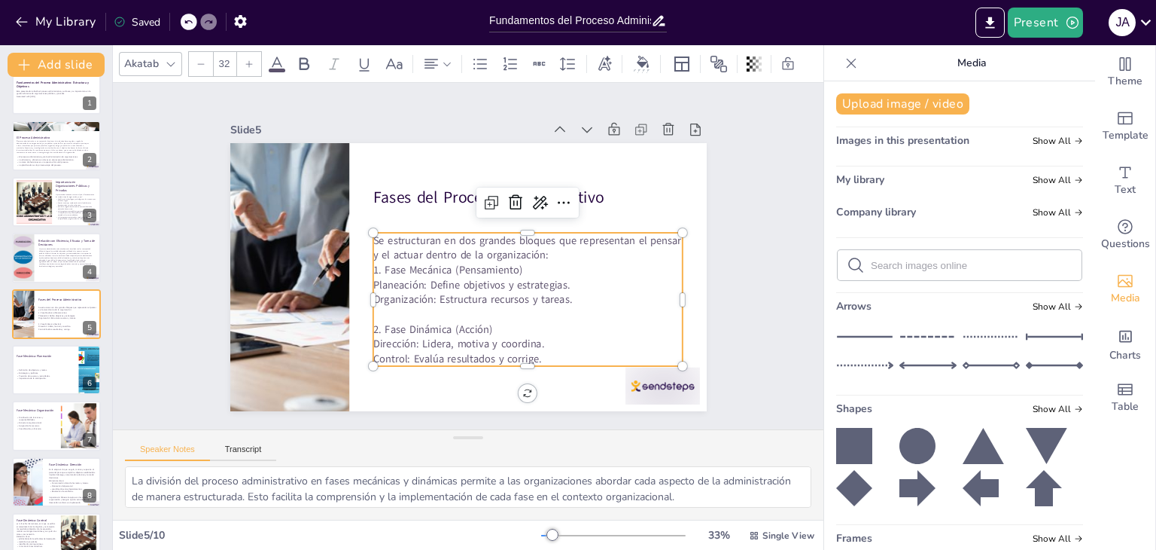
click at [551, 253] on p "Se estructuran en dos grandes bloques que representan el pensar y el actuar den…" at bounding box center [527, 247] width 309 height 29
click at [544, 251] on p "Se estructuran en dos grandes bloques que representan el pensar y el actuar den…" at bounding box center [527, 247] width 309 height 29
click at [541, 248] on p "Se estructuran en dos grandes bloques que representan el pensar y el actuar den…" at bounding box center [527, 247] width 309 height 29
click at [522, 265] on p "1. Fase Mecánica (Pensamiento)" at bounding box center [527, 269] width 309 height 15
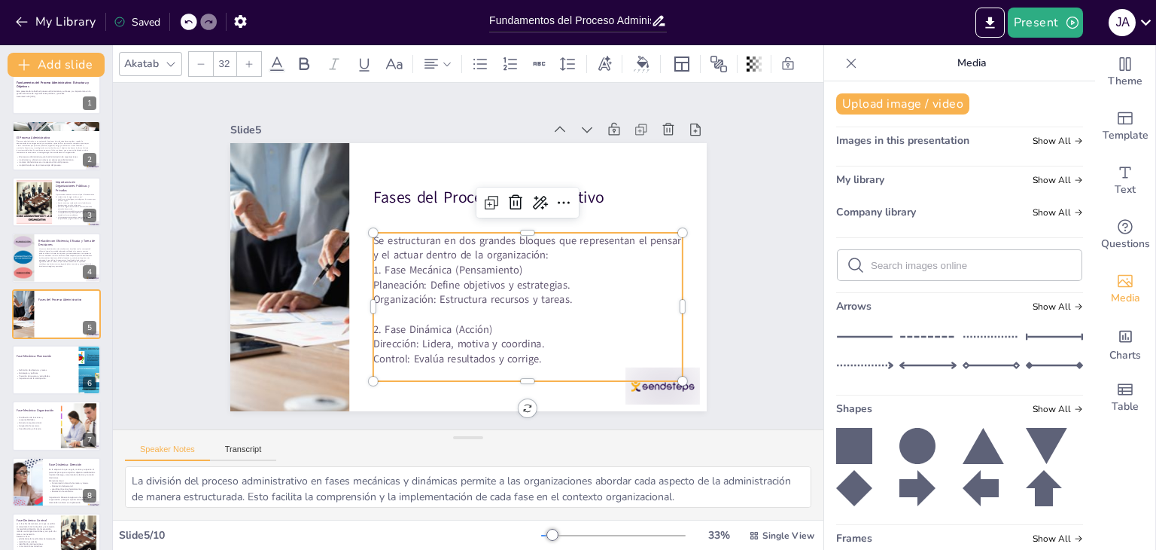
click at [373, 264] on p "1. Fase Mecánica (Pensamiento)" at bounding box center [527, 269] width 309 height 15
click at [373, 277] on p "Planeación: Define objetivos y estrategias." at bounding box center [527, 284] width 309 height 15
click at [373, 264] on p "1. Fase Mecánica (Pensamiento)" at bounding box center [527, 269] width 309 height 15
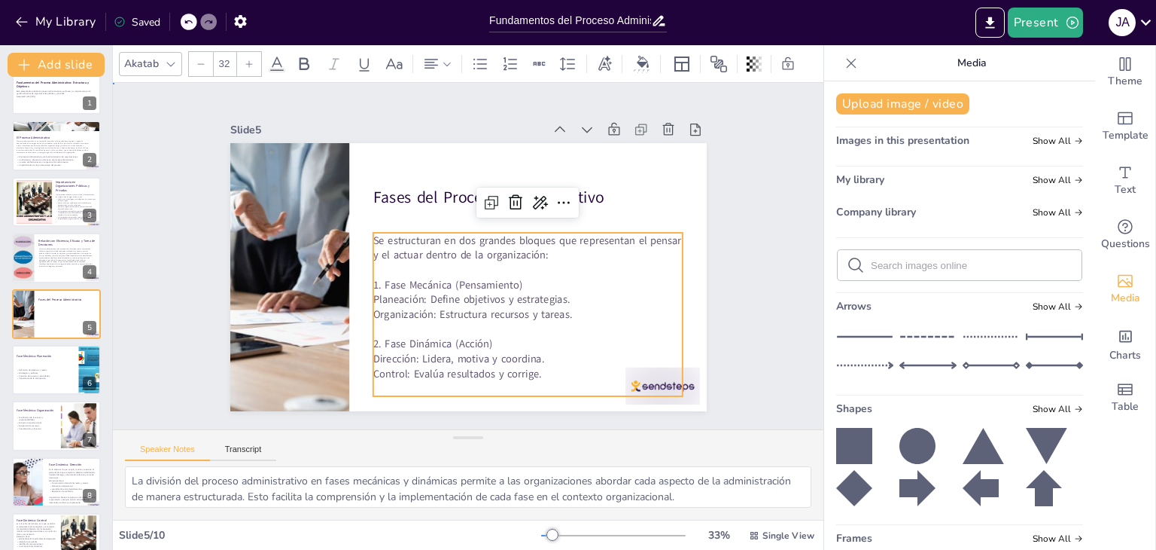
drag, startPoint x: 781, startPoint y: 151, endPoint x: 599, endPoint y: 211, distance: 191.7
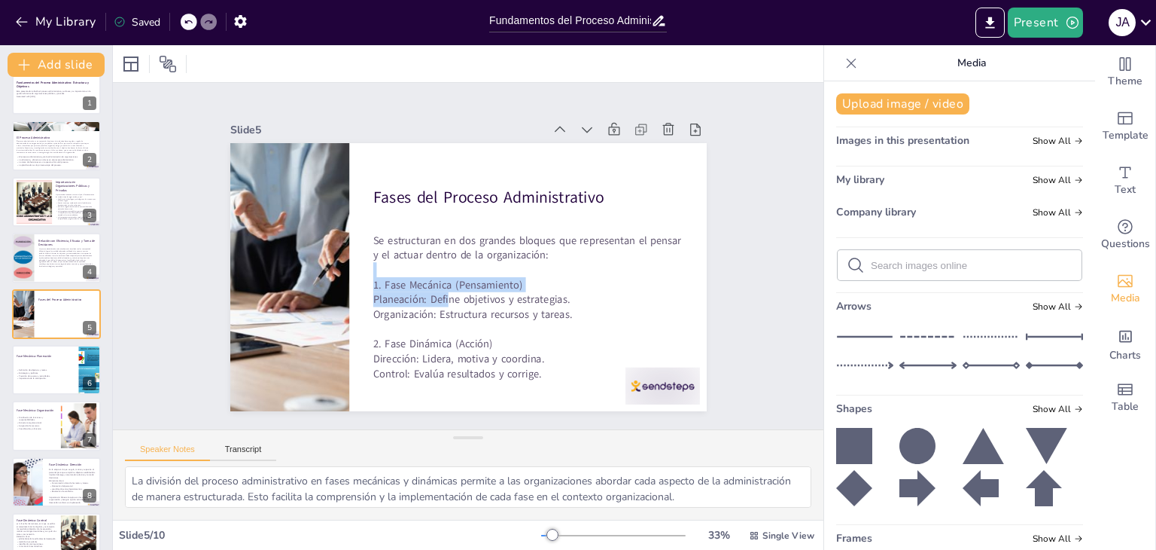
drag, startPoint x: 437, startPoint y: 288, endPoint x: 435, endPoint y: 268, distance: 19.7
click at [435, 268] on div "Se estructuran en dos grandes bloques que representan el pensar y el actuar den…" at bounding box center [527, 314] width 309 height 163
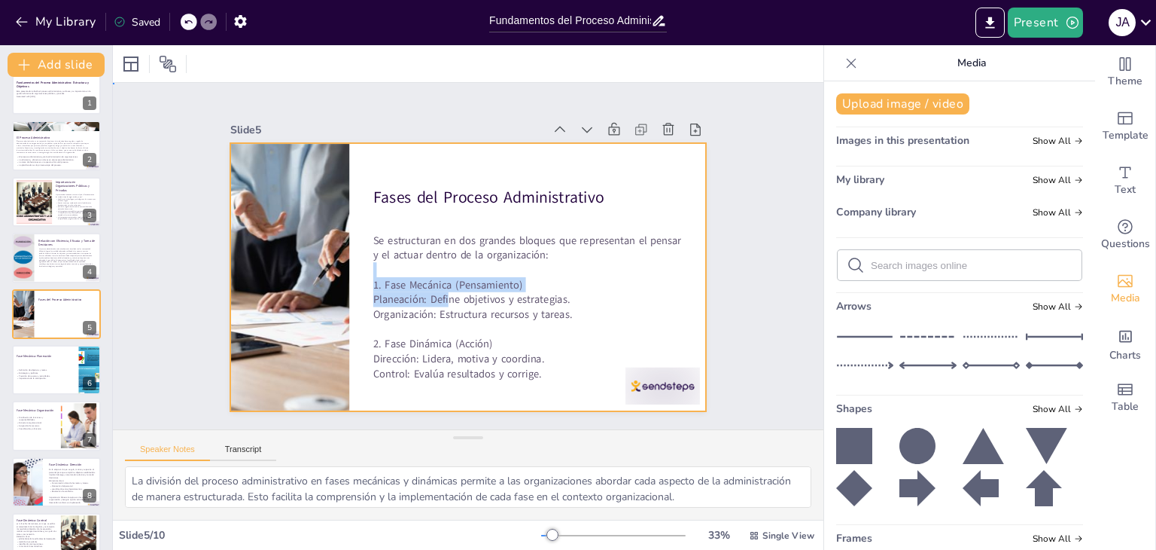
click at [416, 224] on div at bounding box center [468, 277] width 477 height 268
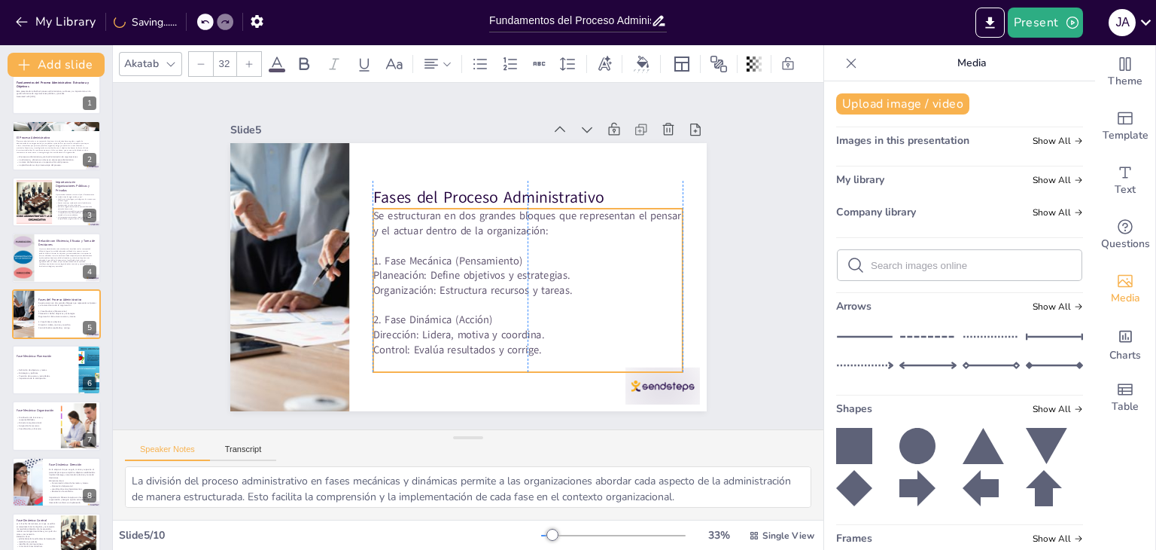
drag, startPoint x: 428, startPoint y: 280, endPoint x: 431, endPoint y: 256, distance: 24.3
click at [431, 256] on p "1. Fase Mecánica (Pensamiento)" at bounding box center [527, 260] width 309 height 15
click at [777, 184] on div "Slide 1 Fundamentos del Proceso Administrativo: Estructura y Objetivos Esta pre…" at bounding box center [468, 256] width 711 height 346
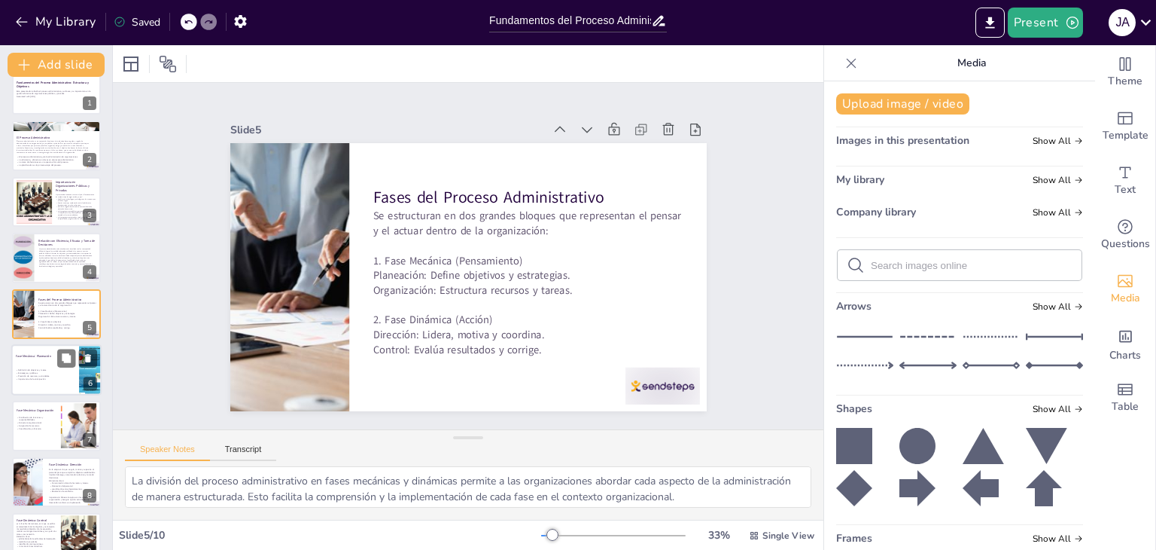
click at [29, 385] on div "Definición de objetivos y metas. Estrategias y políticas. Previsión de recursos…" at bounding box center [45, 374] width 59 height 26
type textarea "La definición clara de objetivos y metas es el primer paso en la planeación. Es…"
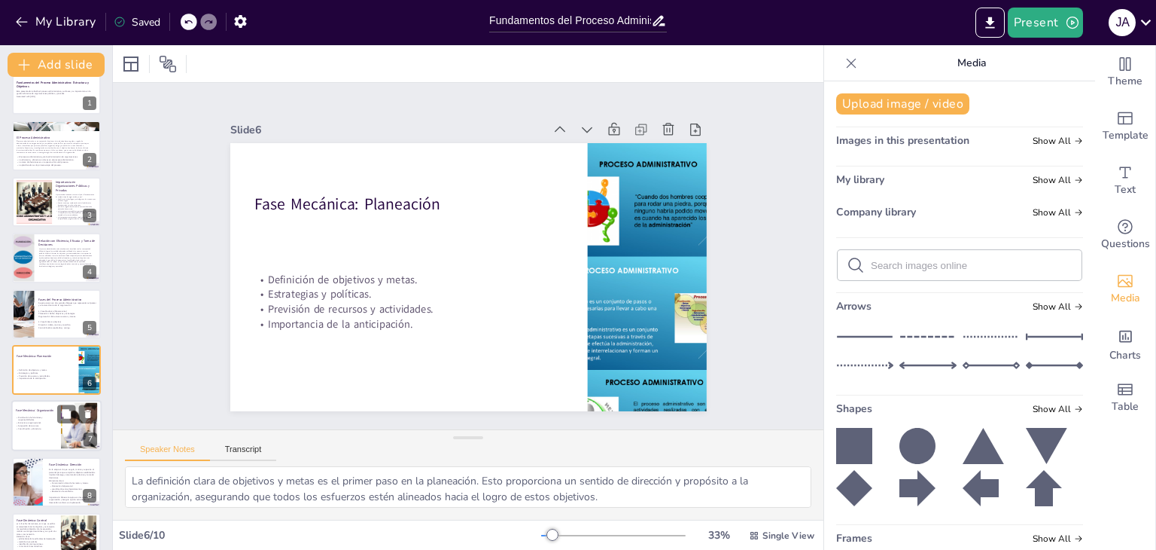
scroll to position [81, 0]
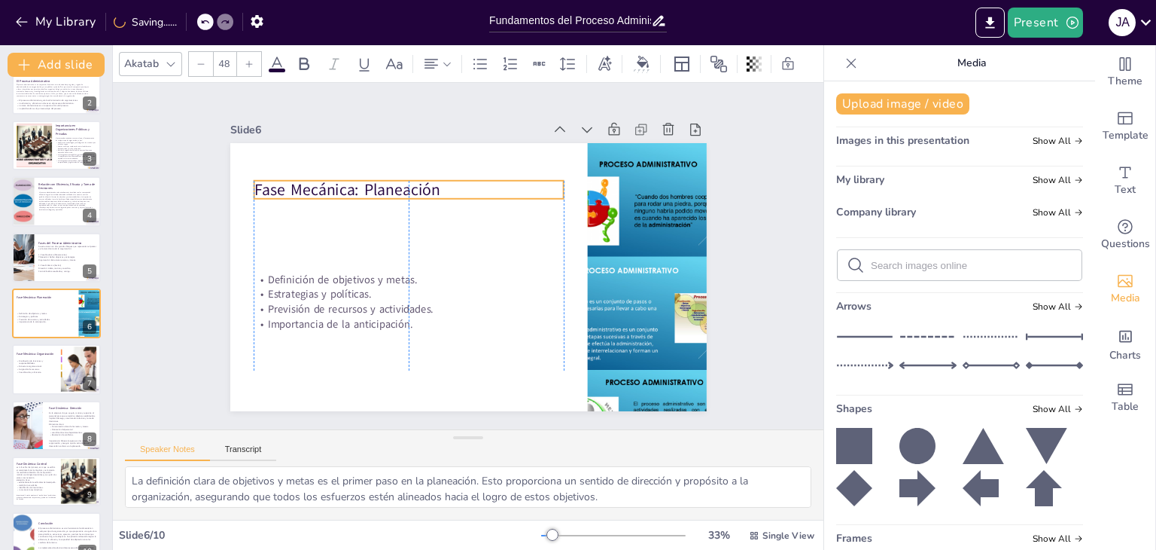
drag, startPoint x: 355, startPoint y: 205, endPoint x: 357, endPoint y: 190, distance: 14.4
click at [357, 190] on p "Fase Mecánica: Planeación" at bounding box center [408, 189] width 309 height 23
click at [236, 169] on div at bounding box center [468, 277] width 477 height 268
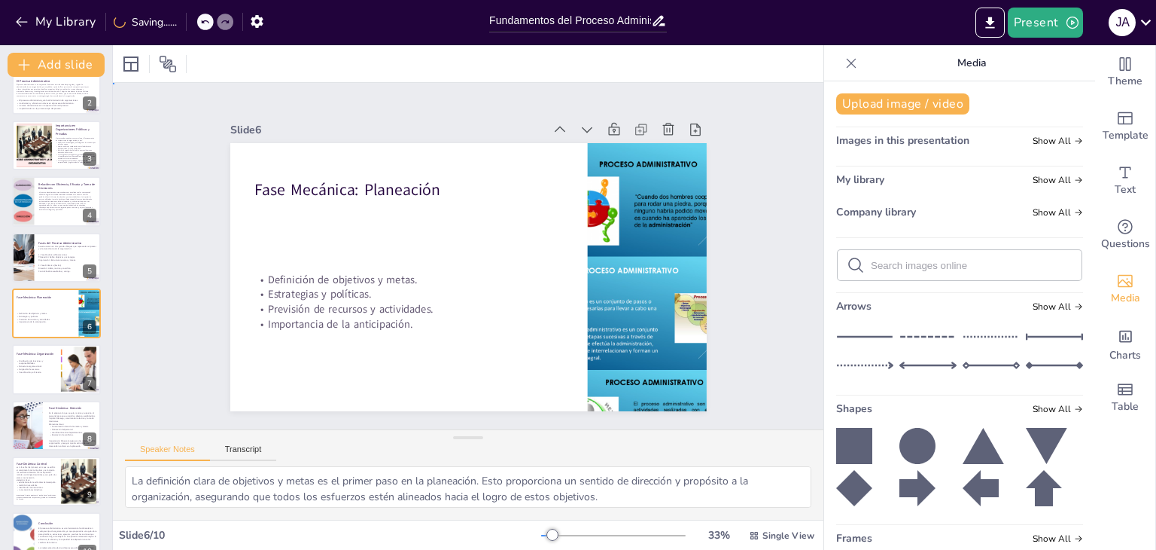
click at [188, 197] on div "Slide 1 Fundamentos del Proceso Administrativo: Estructura y Objetivos Esta pre…" at bounding box center [468, 256] width 561 height 310
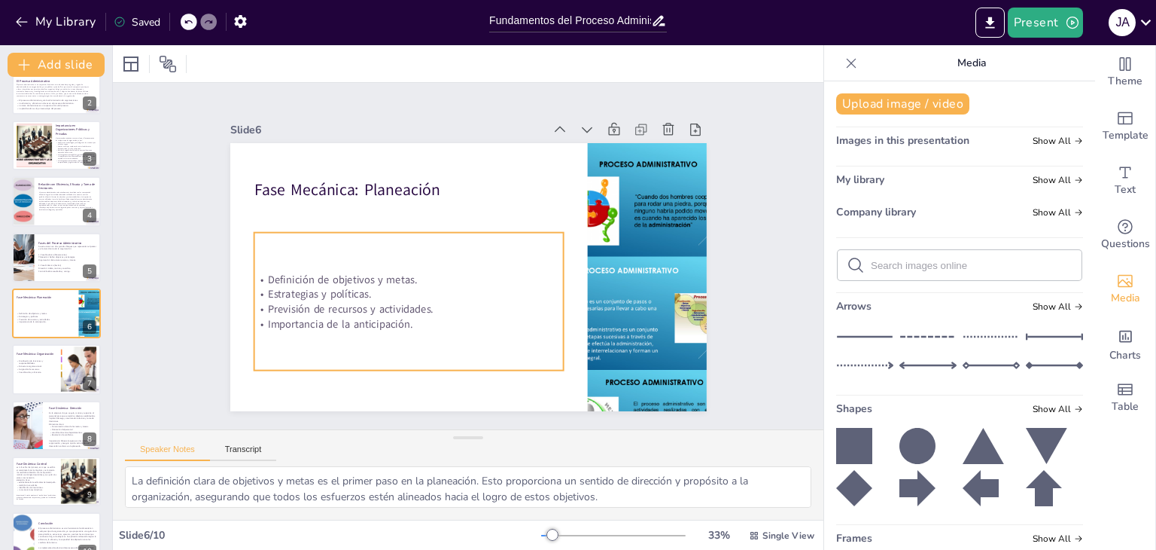
click at [405, 303] on p "Previsión de recursos y actividades." at bounding box center [408, 308] width 309 height 15
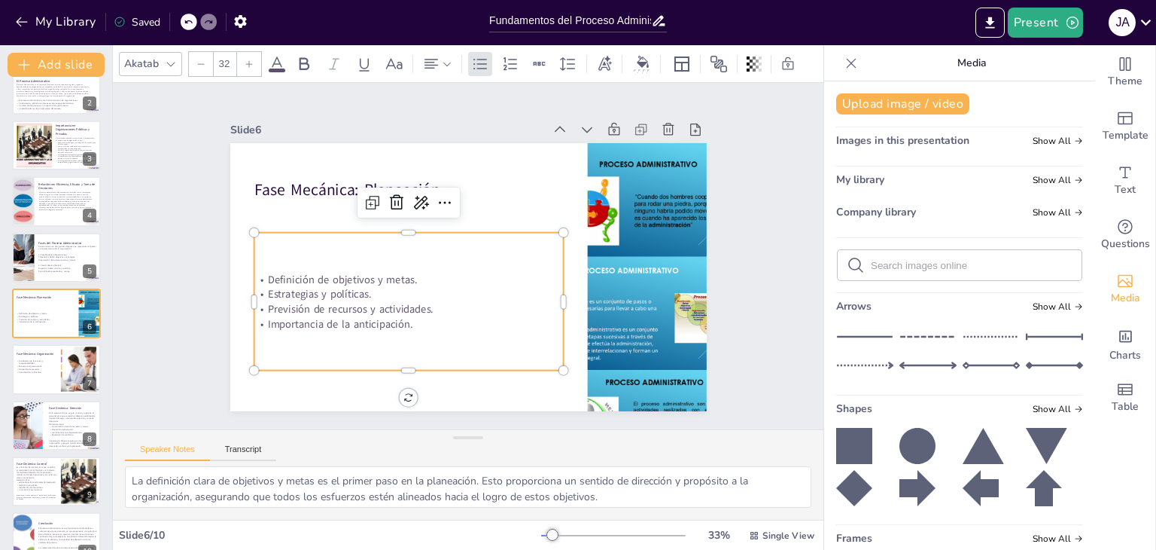
click at [425, 331] on div "Definición de objetivos y metas. Estrategias y políticas. Previsión de recursos…" at bounding box center [408, 302] width 309 height 138
click at [414, 340] on div "Definición de objetivos y metas. Estrategias y políticas. Previsión de recursos…" at bounding box center [408, 302] width 309 height 138
click at [411, 341] on div "Definición de objetivos y metas. Estrategias y políticas. Previsión de recursos…" at bounding box center [408, 302] width 309 height 138
click at [382, 342] on div "Definición de objetivos y metas. Estrategias y políticas. Previsión de recursos…" at bounding box center [408, 302] width 309 height 138
drag, startPoint x: 379, startPoint y: 342, endPoint x: 385, endPoint y: 334, distance: 9.6
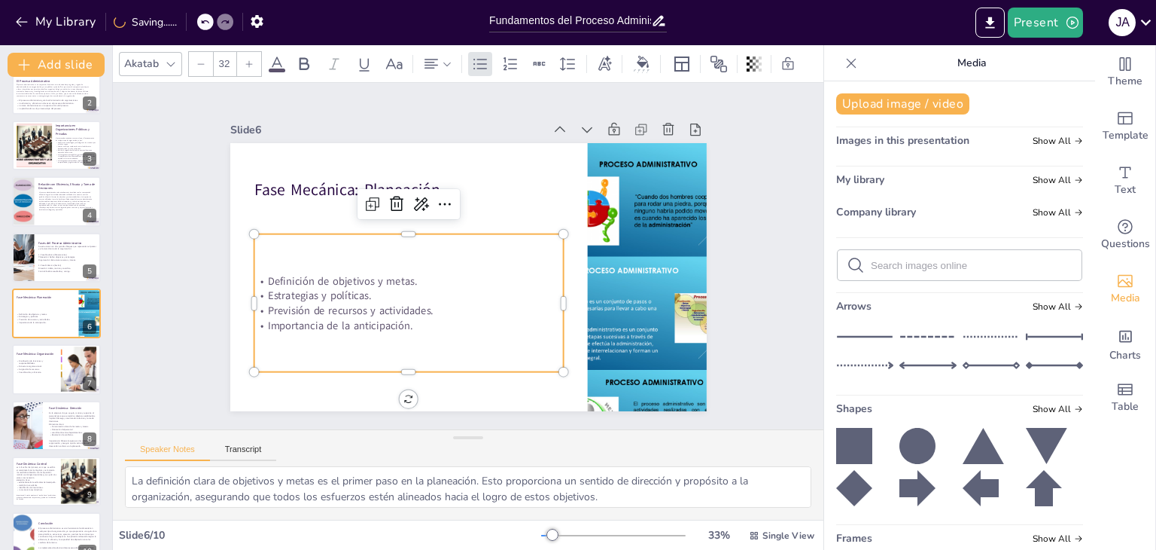
click at [379, 338] on div "Definición de objetivos y metas. Estrategias y políticas. Previsión de recursos…" at bounding box center [408, 303] width 309 height 138
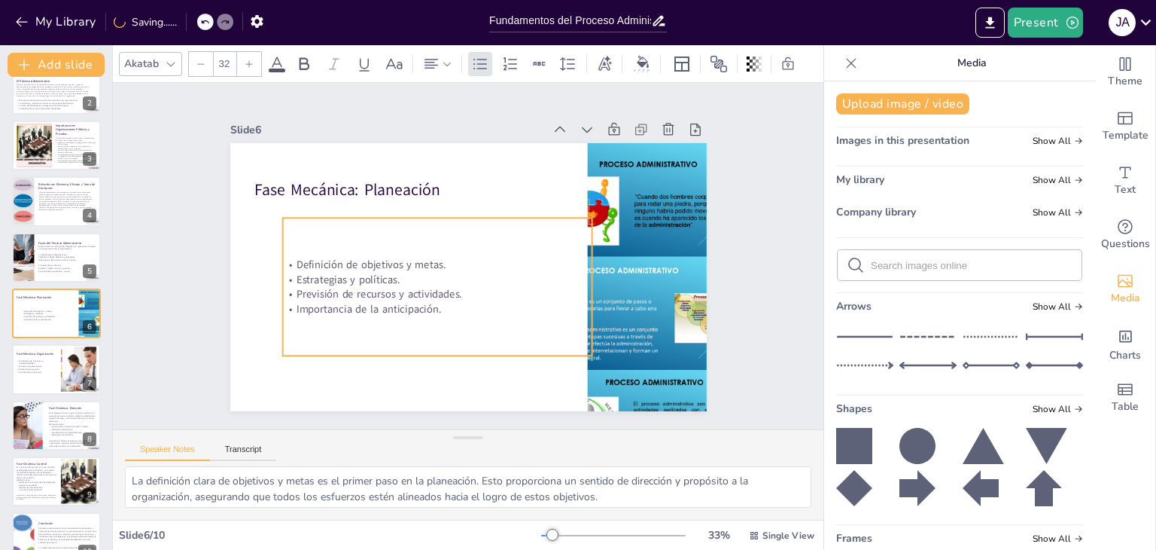
drag, startPoint x: 408, startPoint y: 326, endPoint x: 431, endPoint y: 315, distance: 25.3
click at [431, 315] on div "Definición de objetivos y metas. Estrategias y políticas. Previsión de recursos…" at bounding box center [436, 287] width 309 height 138
click at [456, 324] on div "Definición de objetivos y metas. Estrategias y políticas. Previsión de recursos…" at bounding box center [432, 287] width 309 height 138
drag, startPoint x: 456, startPoint y: 324, endPoint x: 282, endPoint y: 251, distance: 188.6
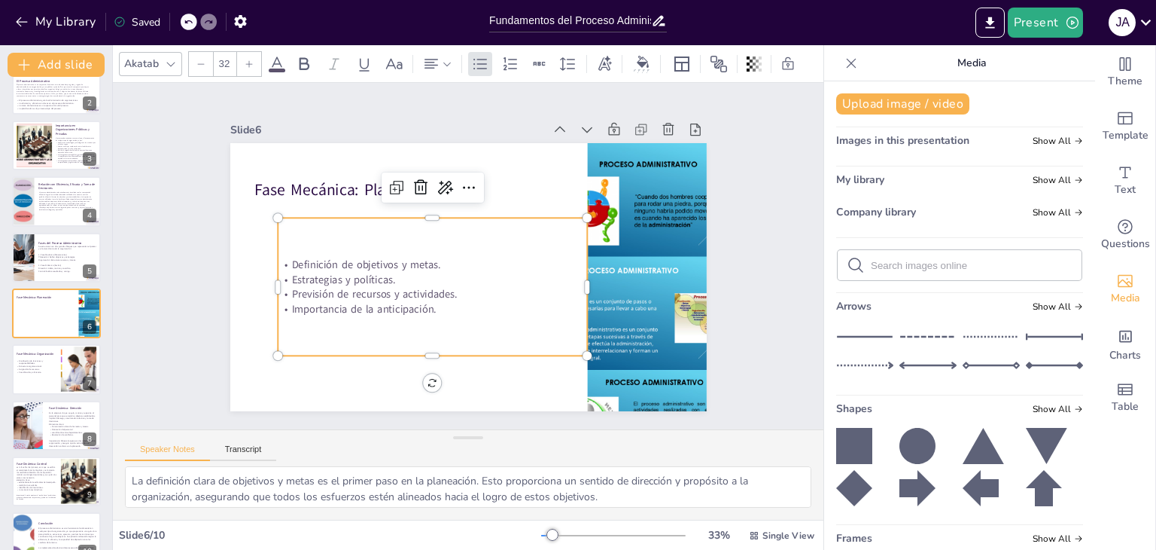
click at [282, 251] on div "Definición de objetivos y metas. Estrategias y políticas. Previsión de recursos…" at bounding box center [432, 287] width 309 height 138
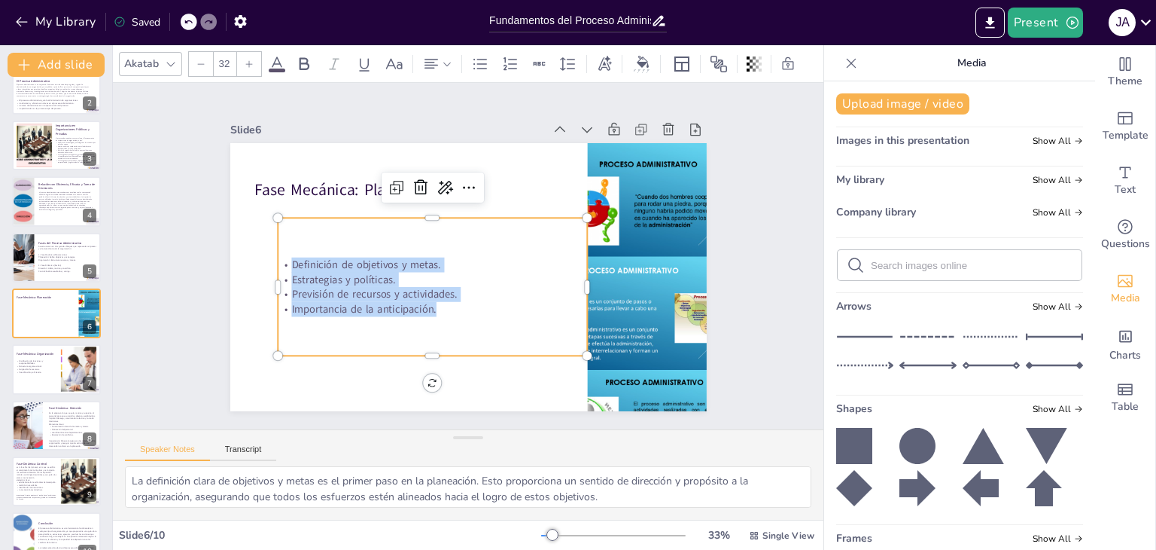
drag, startPoint x: 281, startPoint y: 260, endPoint x: 454, endPoint y: 302, distance: 178.2
click at [454, 302] on div "Definición de objetivos y metas. Estrategias y políticas. Previsión de recursos…" at bounding box center [432, 286] width 309 height 59
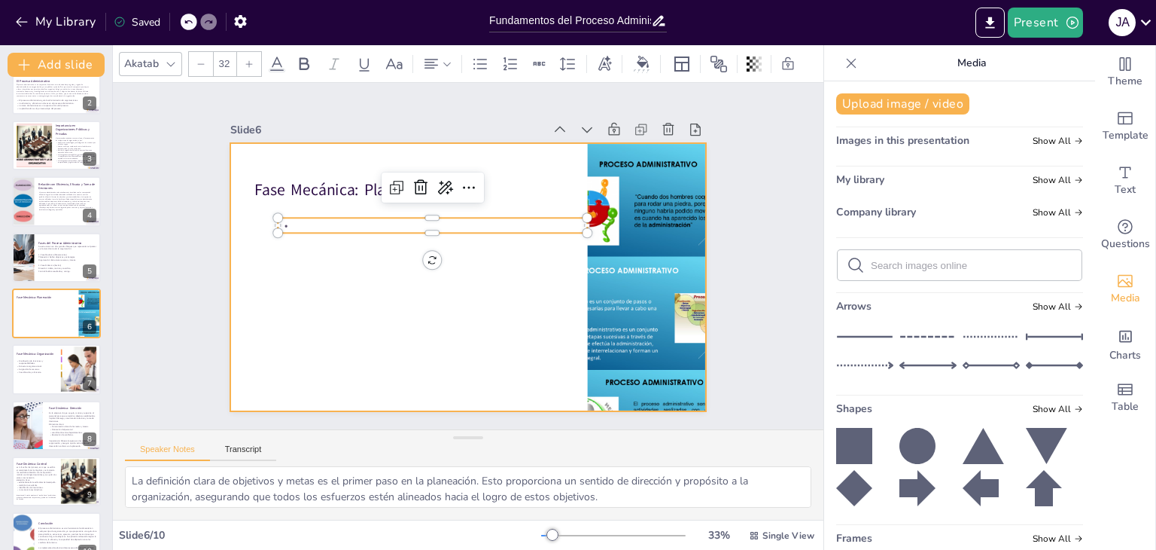
drag, startPoint x: 420, startPoint y: 178, endPoint x: 530, endPoint y: 167, distance: 110.5
click at [530, 167] on div "Fase Mecánica: Planeación" at bounding box center [468, 277] width 477 height 268
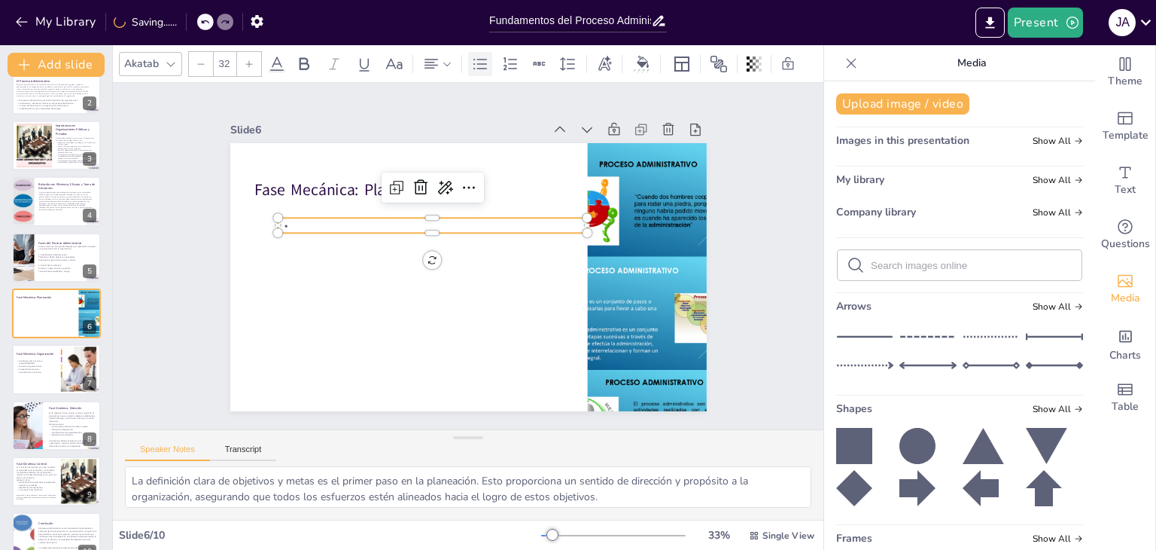
click at [479, 56] on icon at bounding box center [480, 64] width 18 height 18
click at [479, 58] on icon at bounding box center [480, 64] width 18 height 18
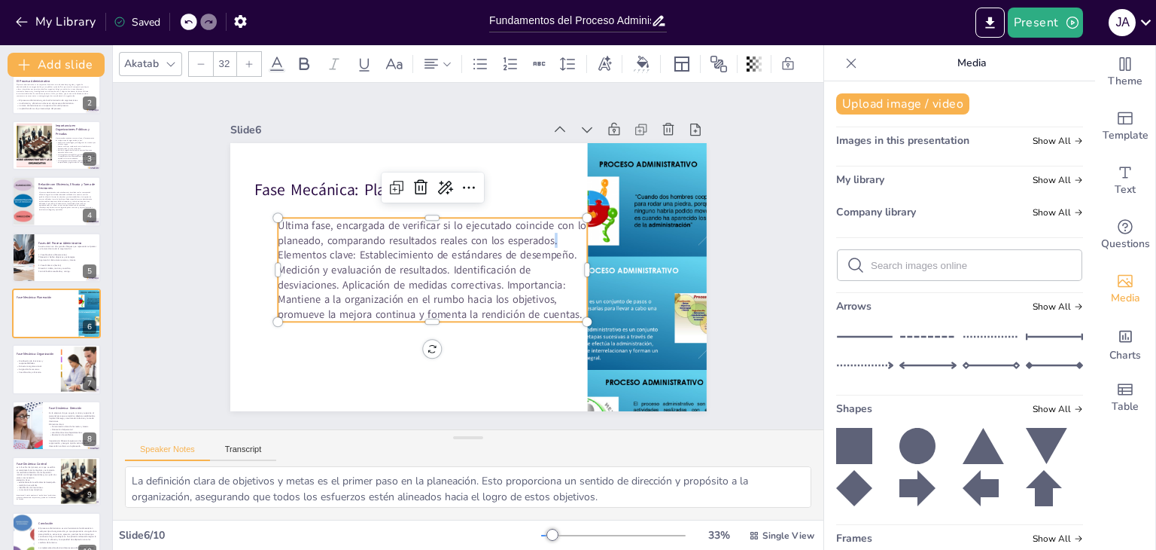
click at [544, 230] on p "Última fase, encargada de verificar si lo ejecutado coincide con lo planeado, c…" at bounding box center [432, 270] width 309 height 104
click at [553, 218] on p "Última fase, encargada de verificar si lo ejecutado coincide con lo planeado, c…" at bounding box center [432, 270] width 309 height 104
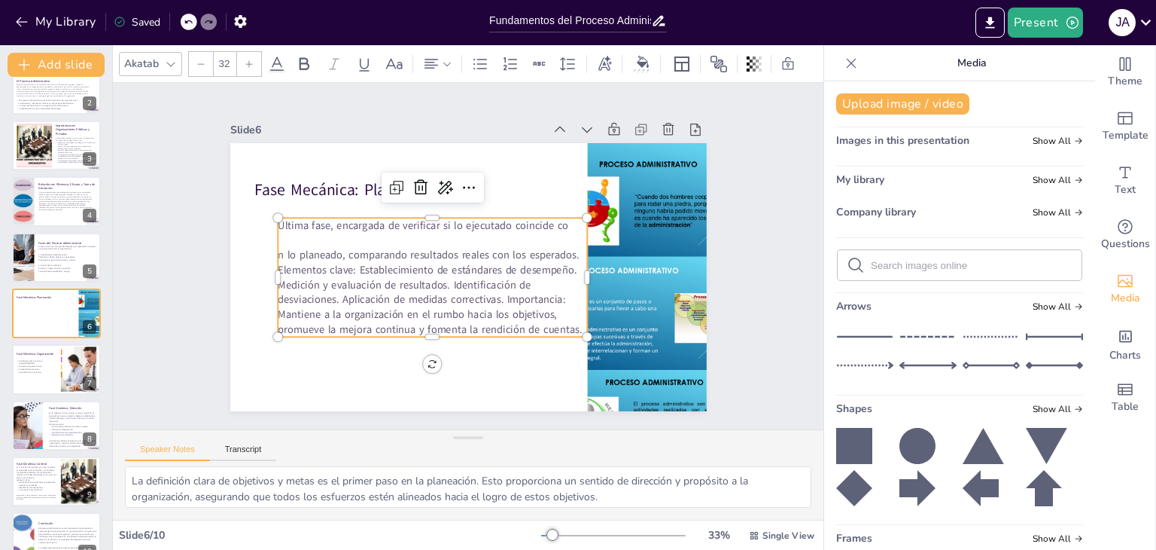
click at [187, 20] on icon at bounding box center [188, 21] width 9 height 9
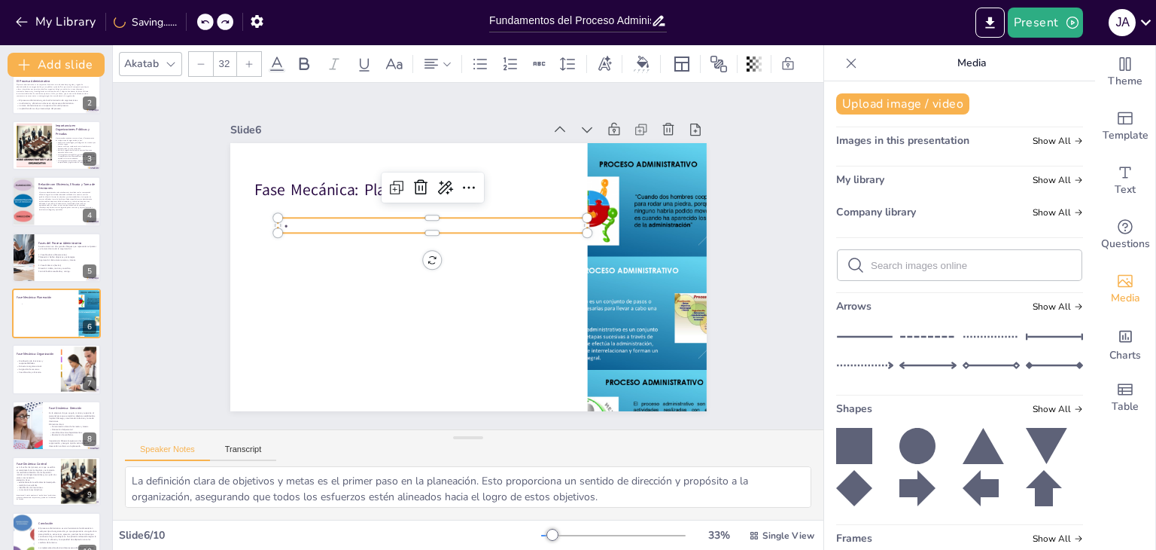
click at [223, 28] on div at bounding box center [225, 22] width 17 height 17
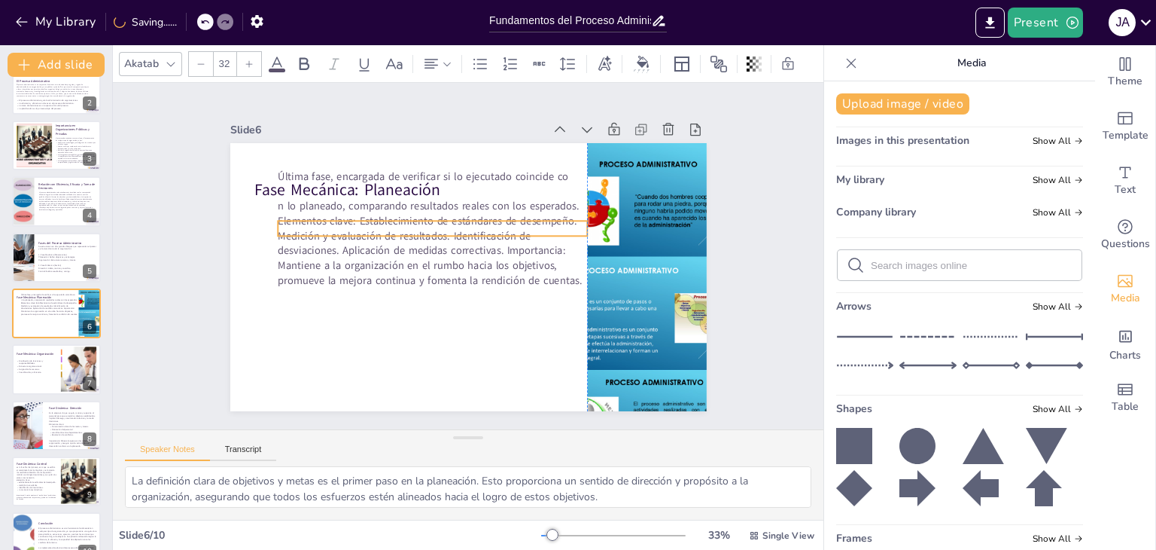
click at [376, 242] on span "n lo planeado, comparando resultados reales con los esperados. Elementos clave:…" at bounding box center [430, 243] width 304 height 89
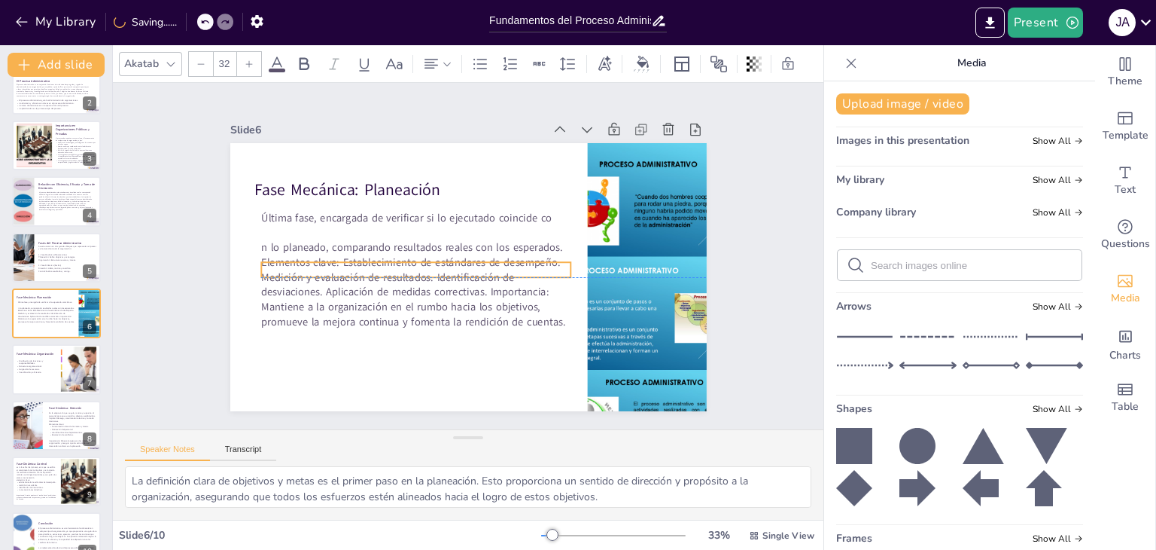
drag, startPoint x: 362, startPoint y: 245, endPoint x: 367, endPoint y: 266, distance: 21.7
click at [367, 266] on span "n lo planeado, comparando resultados reales con los esperados. Elementos clave:…" at bounding box center [413, 284] width 304 height 89
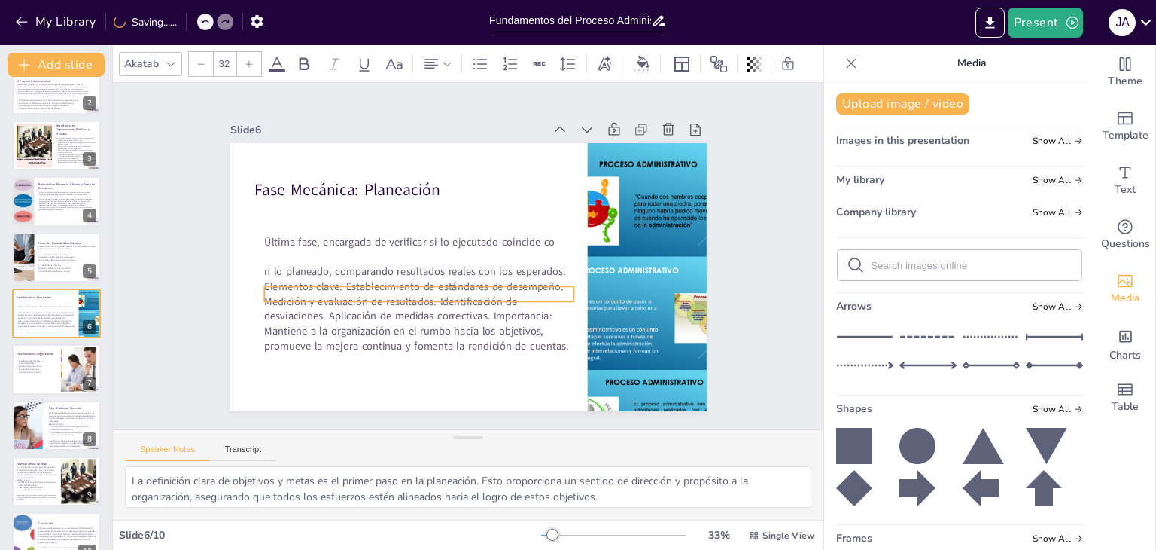
drag, startPoint x: 407, startPoint y: 269, endPoint x: 410, endPoint y: 293, distance: 24.3
click at [410, 293] on span "n lo planeado, comparando resultados reales con los esperados. Elementos clave:…" at bounding box center [416, 308] width 304 height 89
click at [398, 252] on icon at bounding box center [407, 256] width 18 height 18
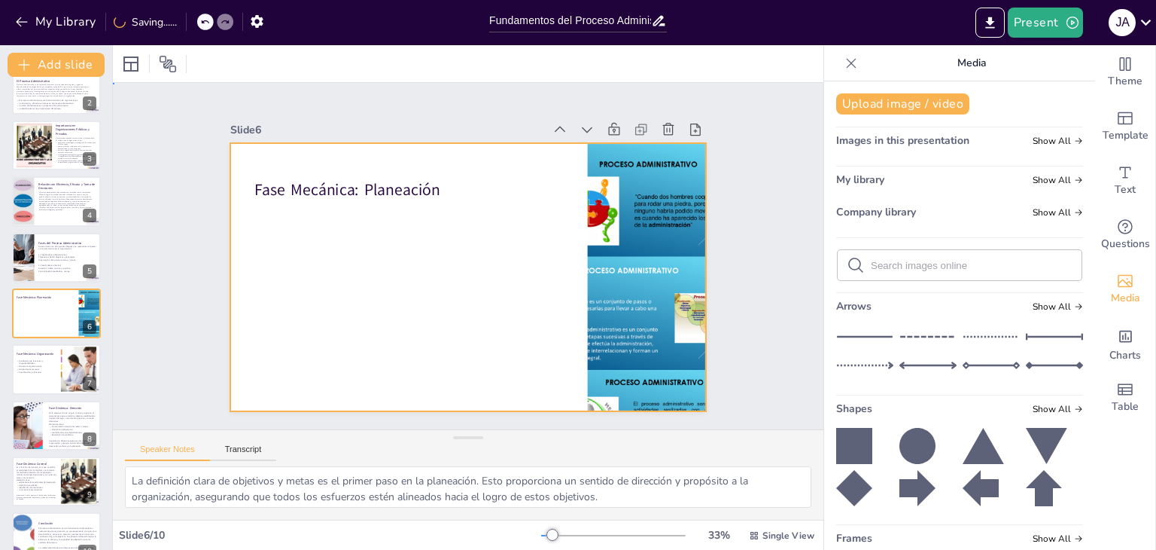
click at [369, 259] on div at bounding box center [468, 277] width 477 height 268
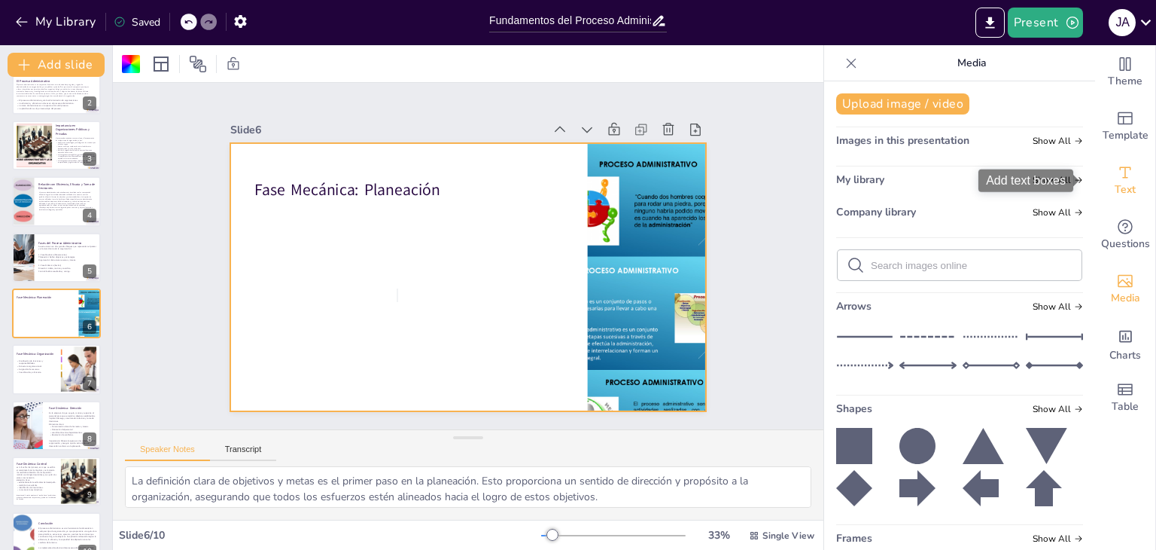
click at [1115, 181] on span "Text" at bounding box center [1125, 189] width 21 height 17
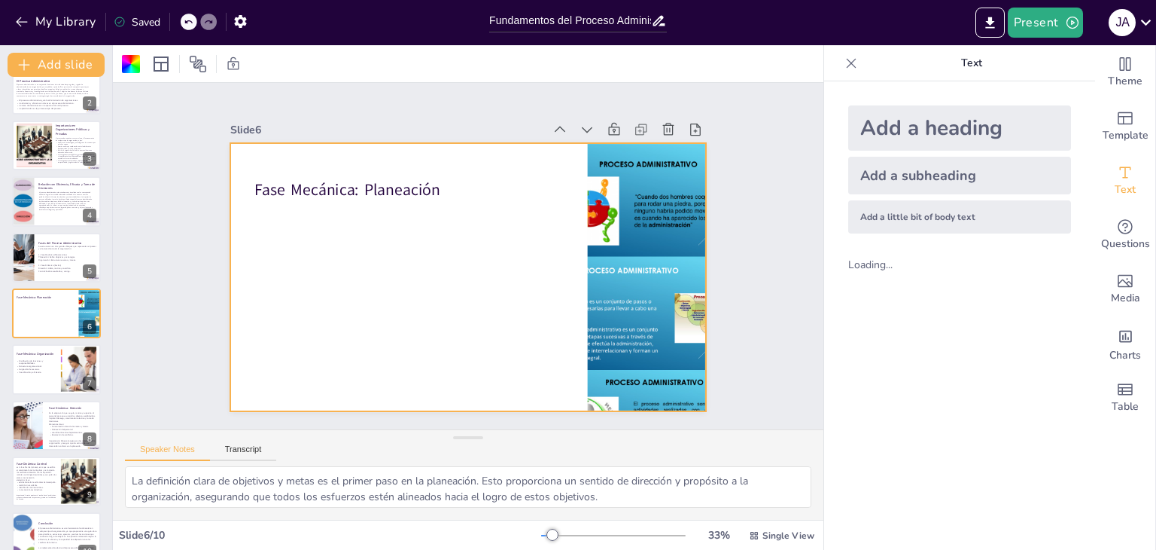
click at [910, 219] on div "Add a little bit of body text" at bounding box center [960, 216] width 223 height 33
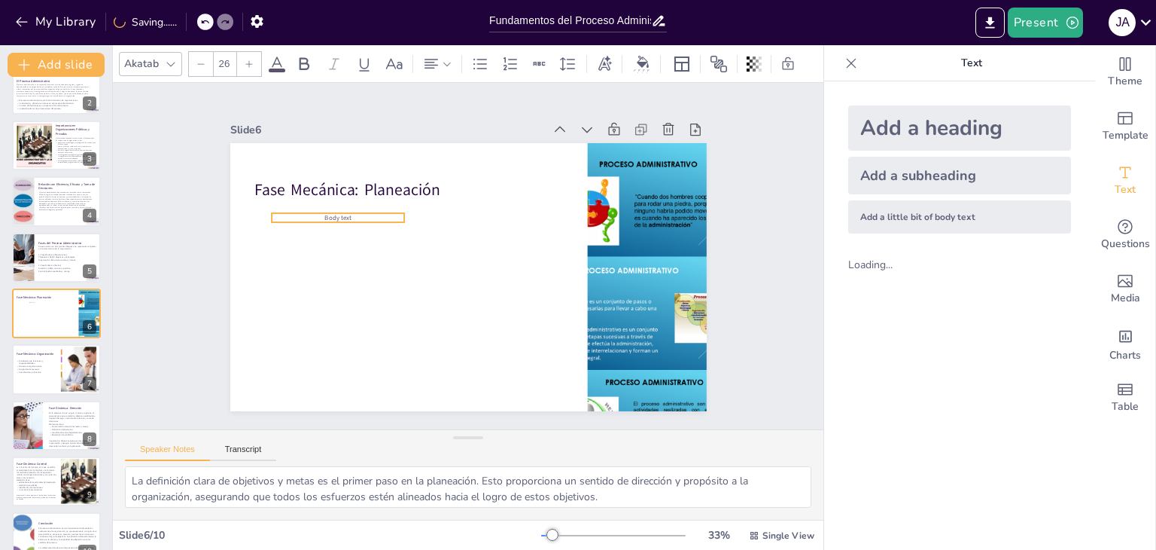
drag, startPoint x: 467, startPoint y: 267, endPoint x: 346, endPoint y: 209, distance: 134.0
click at [346, 213] on p "Body text" at bounding box center [338, 217] width 133 height 9
drag, startPoint x: 357, startPoint y: 207, endPoint x: 358, endPoint y: 221, distance: 13.6
click at [337, 276] on div at bounding box center [468, 277] width 477 height 268
click at [350, 213] on p "Body text" at bounding box center [338, 217] width 133 height 9
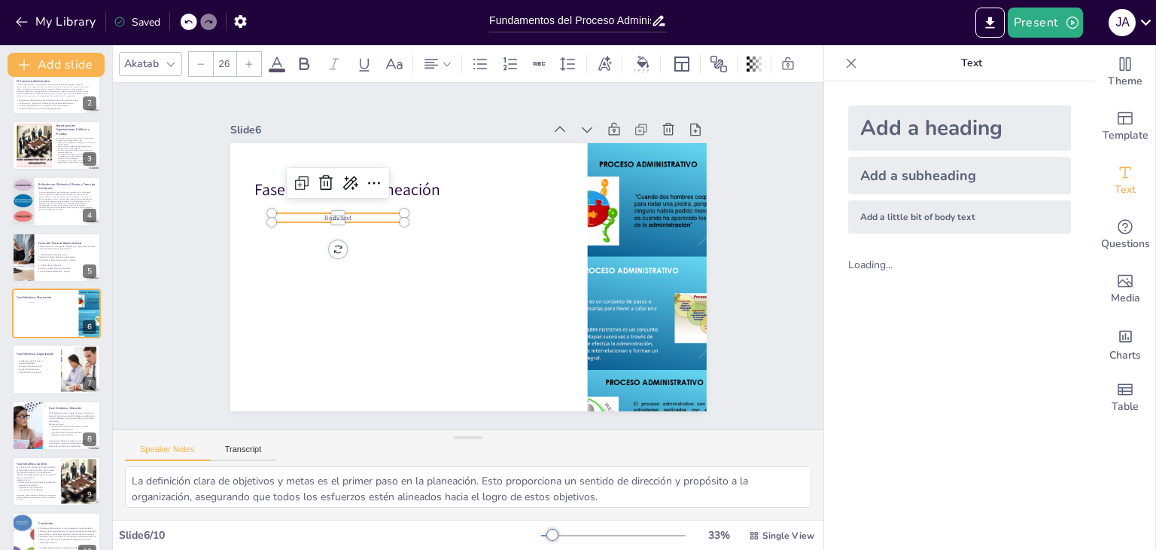
click at [350, 213] on p "Body text" at bounding box center [338, 217] width 133 height 9
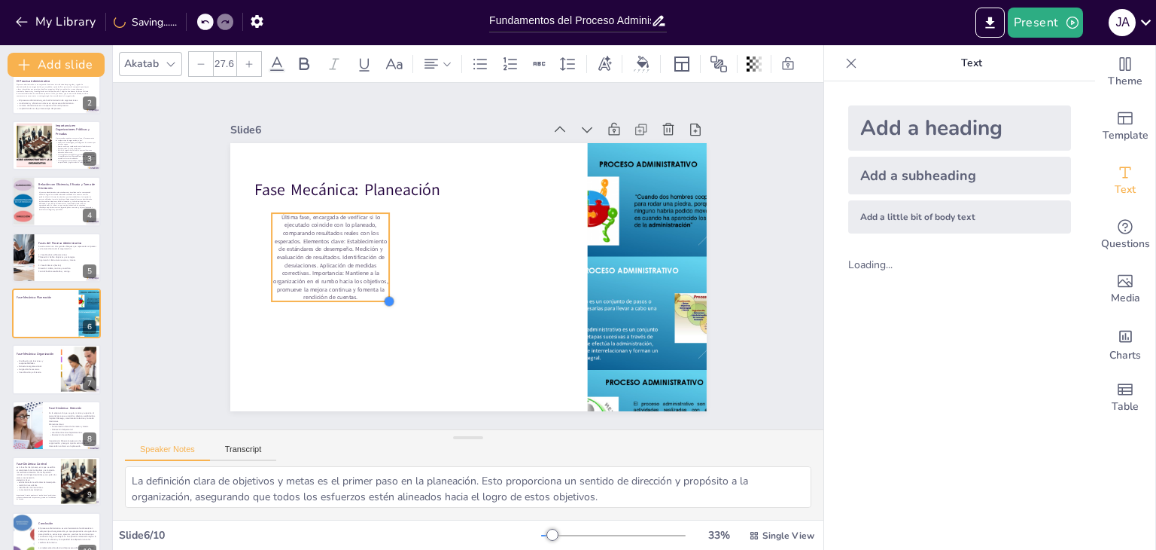
drag, startPoint x: 395, startPoint y: 311, endPoint x: 403, endPoint y: 303, distance: 11.7
click at [403, 303] on div "Fase Mecánica: Planeación Última fase, encargada de verificar si lo ejecutado c…" at bounding box center [468, 277] width 477 height 268
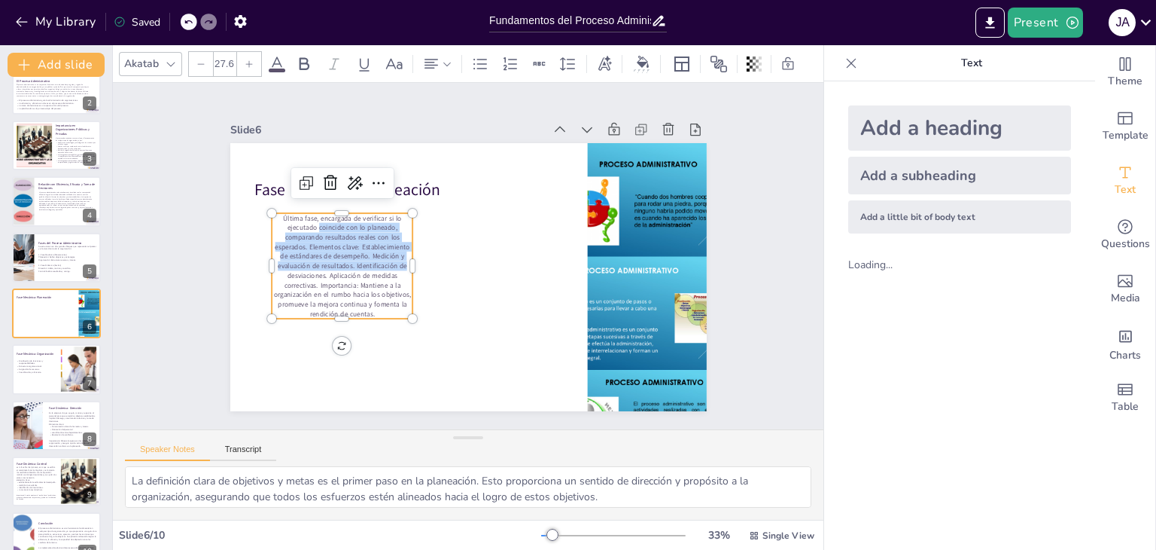
click at [404, 257] on div "Fase Mecánica: Planeación Última fase, encargada de verificar si lo ejecutado c…" at bounding box center [468, 277] width 477 height 268
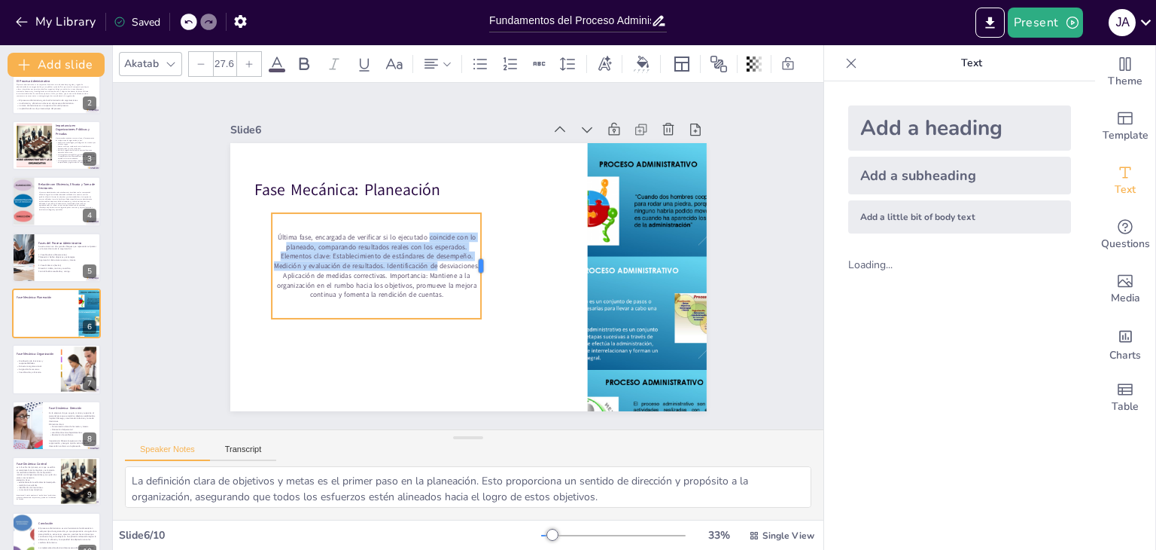
drag, startPoint x: 404, startPoint y: 257, endPoint x: 472, endPoint y: 265, distance: 68.9
click at [481, 265] on div at bounding box center [487, 265] width 12 height 105
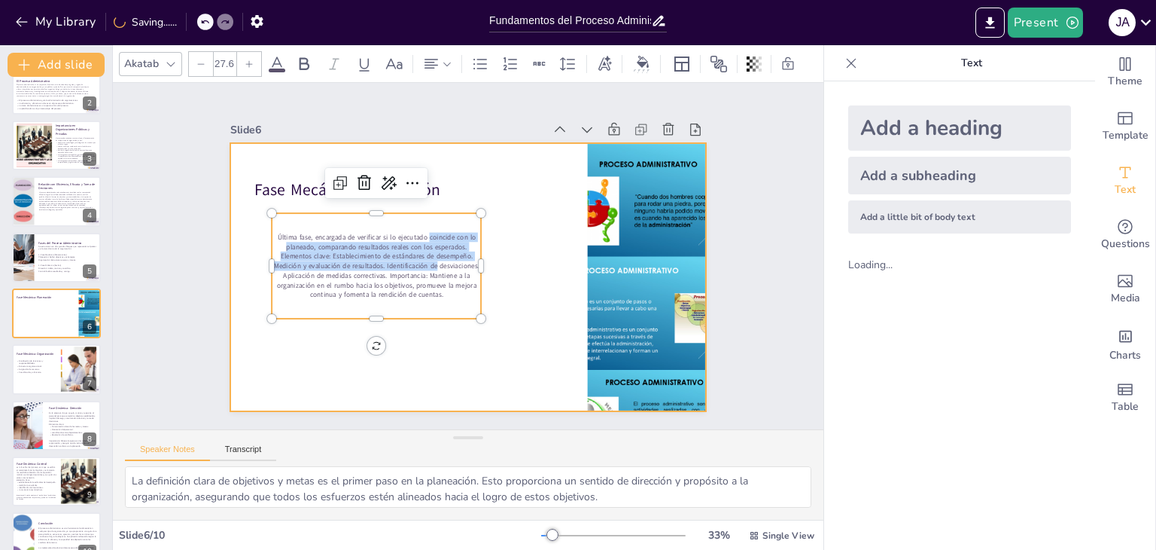
drag, startPoint x: 364, startPoint y: 311, endPoint x: 365, endPoint y: 322, distance: 11.3
click at [365, 322] on div "Fase Mecánica: Planeación Última fase, encargada de verificar si lo ejecutado c…" at bounding box center [468, 277] width 477 height 268
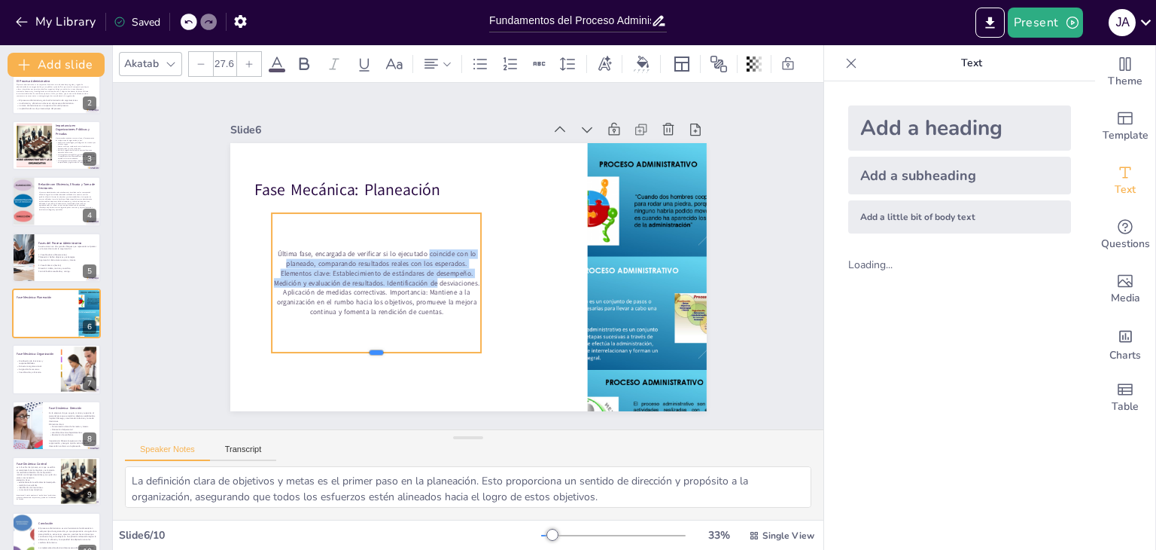
drag, startPoint x: 367, startPoint y: 315, endPoint x: 381, endPoint y: 336, distance: 25.5
click at [368, 352] on div at bounding box center [377, 358] width 210 height 12
click at [467, 347] on div "Fase Mecánica: Planeación Última fase, encargada de verificar si lo ejecutado c…" at bounding box center [468, 277] width 477 height 268
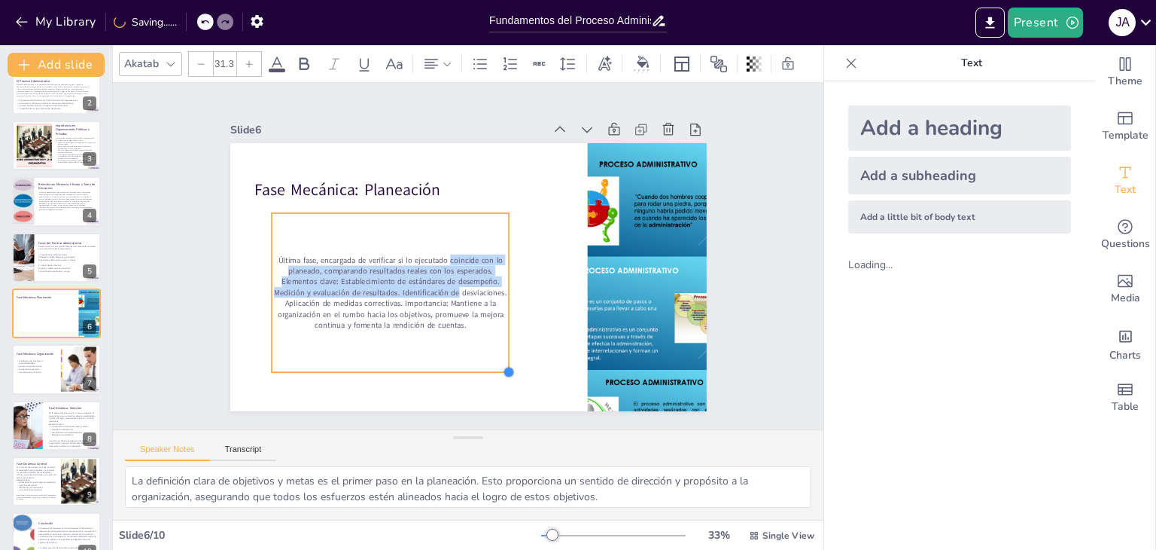
drag, startPoint x: 468, startPoint y: 347, endPoint x: 495, endPoint y: 354, distance: 28.7
click at [495, 354] on div "Fase Mecánica: Planeación Última fase, encargada de verificar si lo ejecutado c…" at bounding box center [468, 277] width 477 height 268
click at [244, 64] on div at bounding box center [249, 64] width 24 height 24
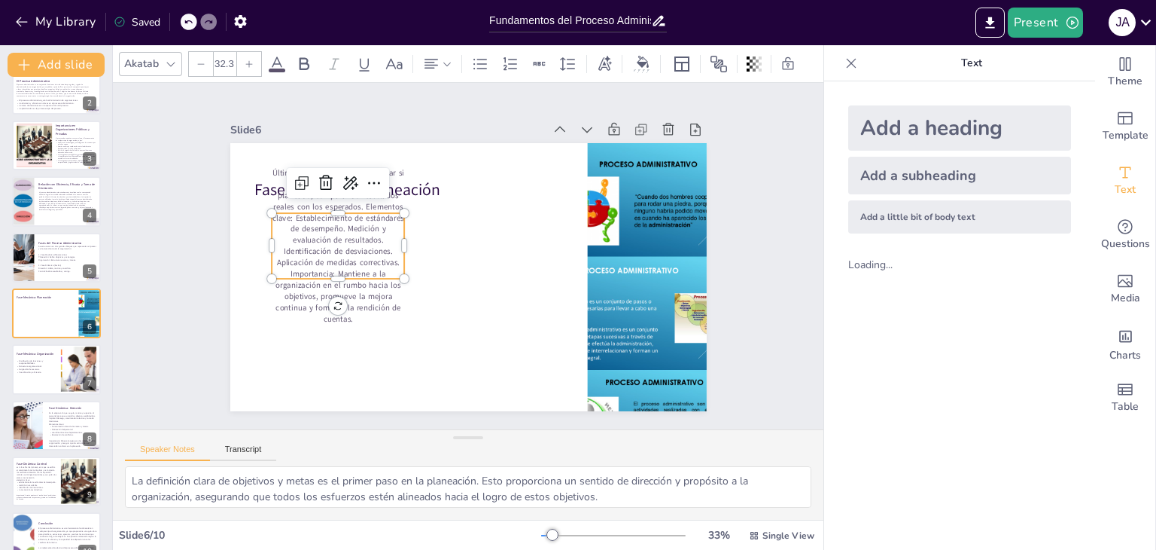
click at [244, 64] on div at bounding box center [249, 64] width 24 height 24
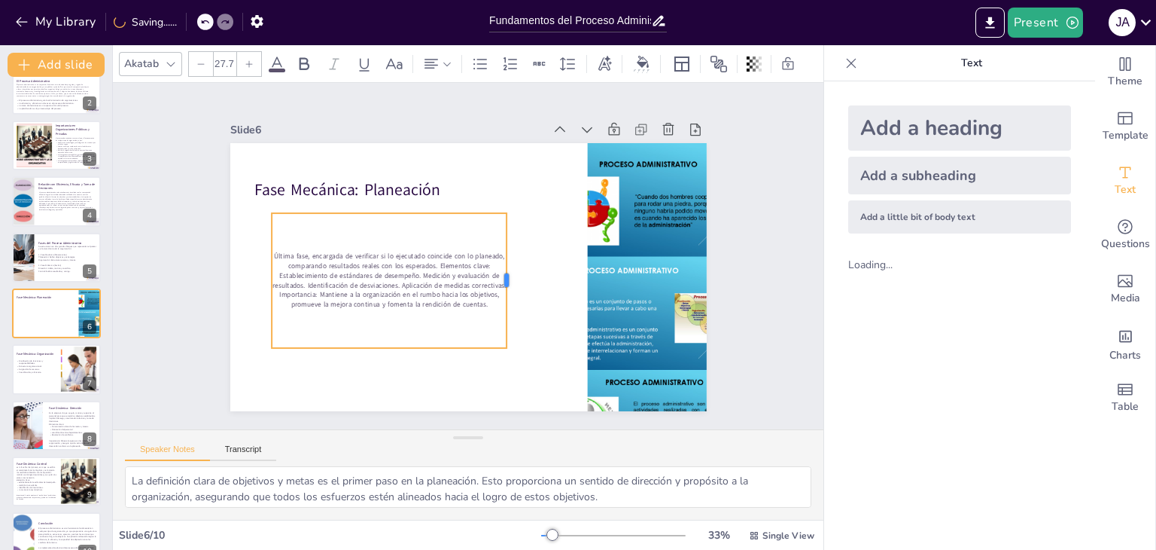
drag, startPoint x: 395, startPoint y: 275, endPoint x: 497, endPoint y: 273, distance: 102.4
click at [507, 273] on div at bounding box center [513, 280] width 12 height 135
click at [246, 52] on div at bounding box center [249, 64] width 24 height 24
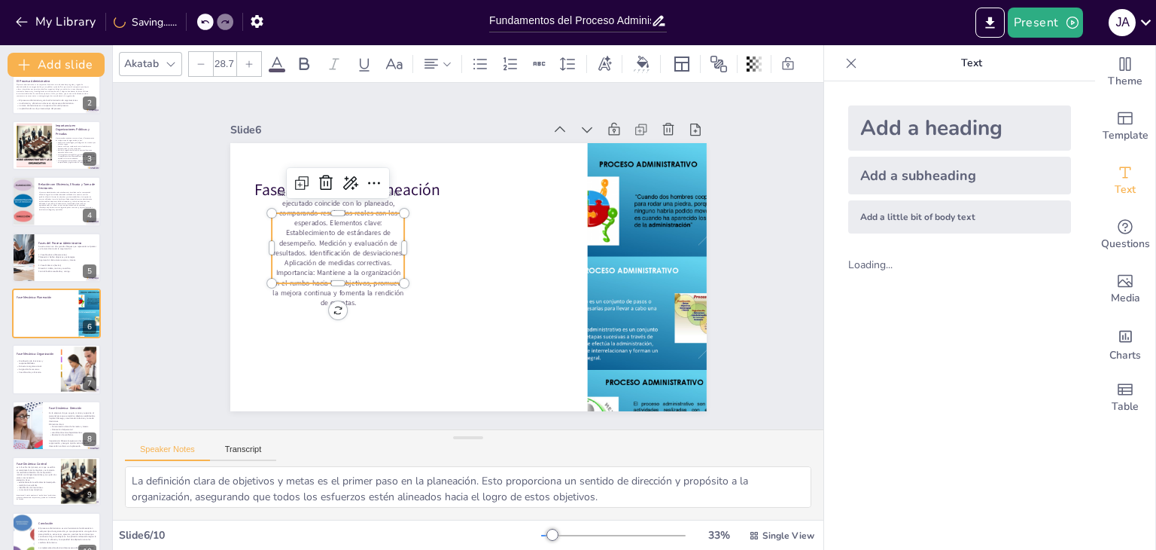
click at [347, 225] on p "Última fase, encargada de verificar si lo ejecutado coincide con lo planeado, c…" at bounding box center [338, 248] width 133 height 120
click at [192, 18] on icon at bounding box center [188, 21] width 9 height 9
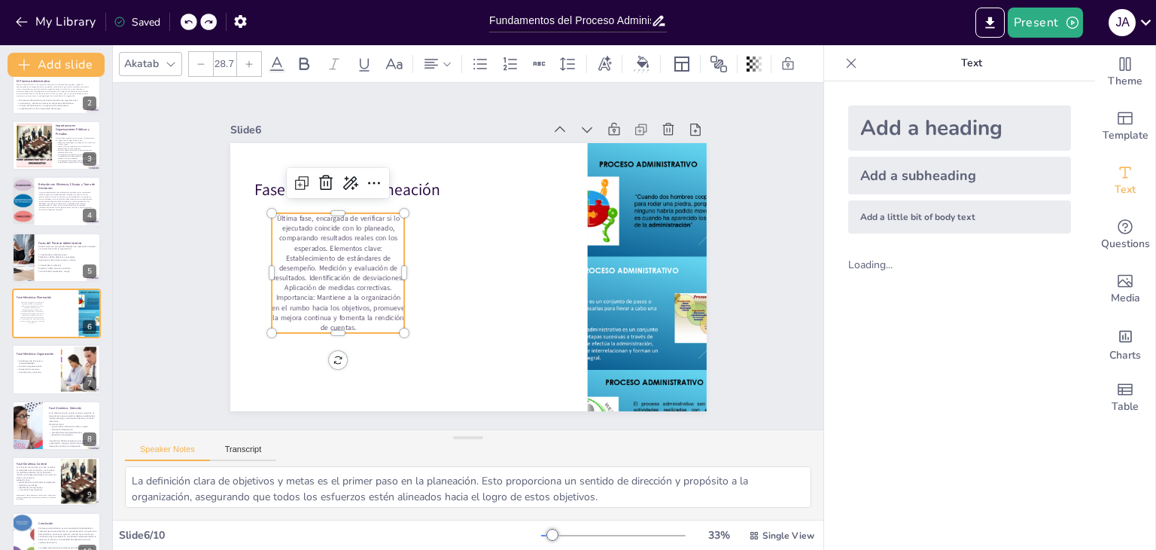
click at [192, 18] on icon at bounding box center [188, 21] width 9 height 9
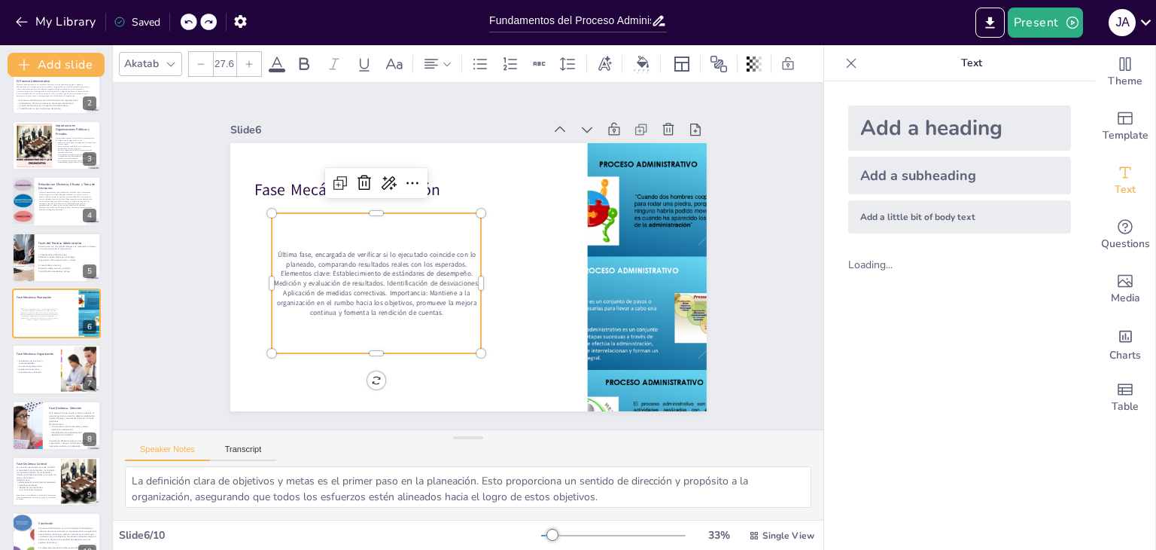
click at [192, 18] on icon at bounding box center [188, 21] width 9 height 9
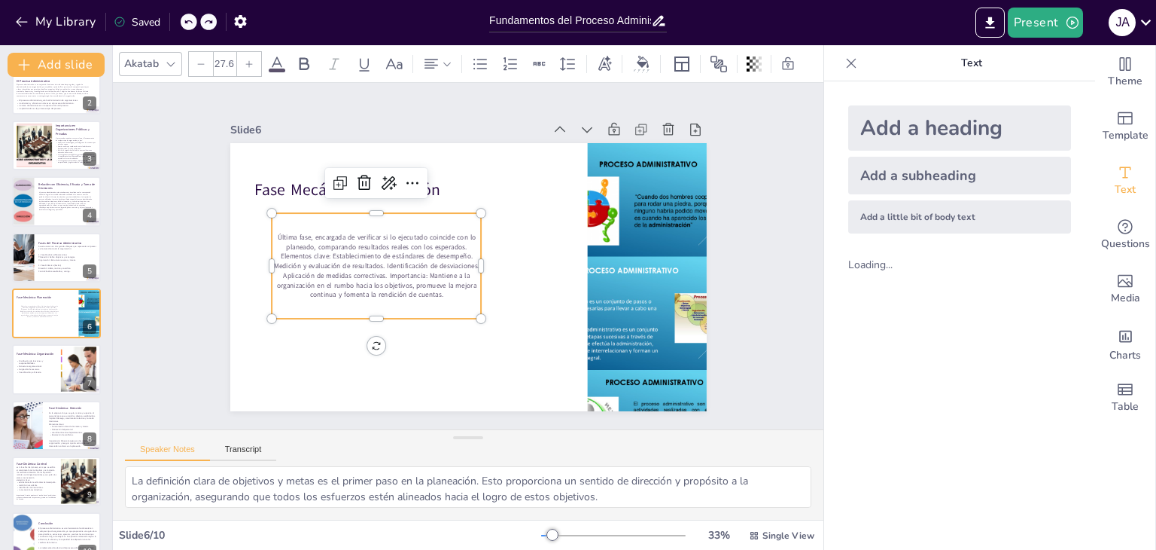
click at [192, 18] on div "My Library Saved" at bounding box center [127, 21] width 254 height 27
click at [192, 18] on div "My Library Saving......" at bounding box center [135, 21] width 271 height 27
click at [194, 17] on div at bounding box center [189, 22] width 17 height 17
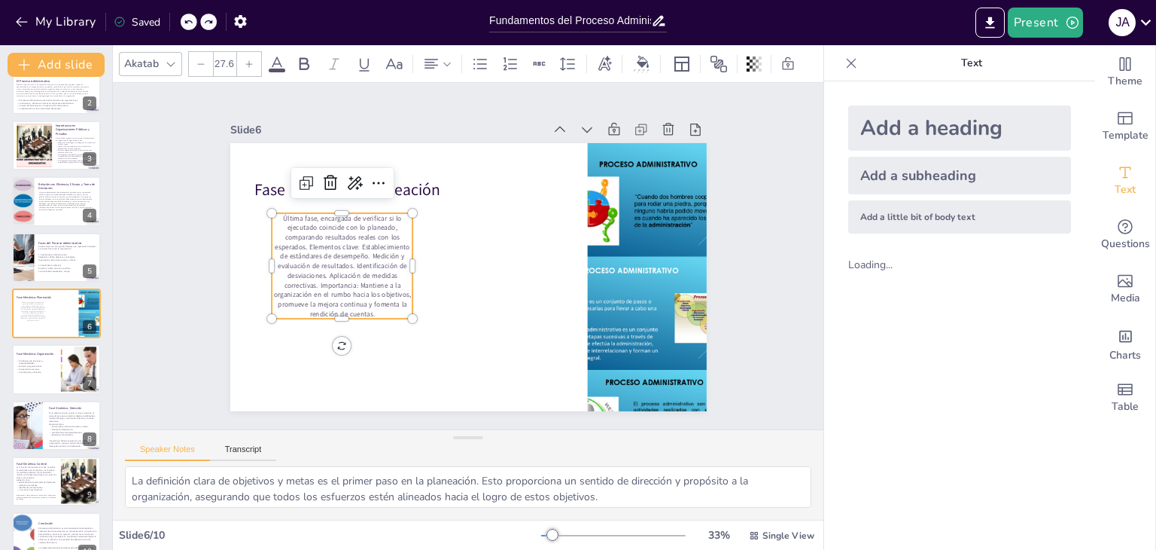
click at [194, 17] on div at bounding box center [189, 22] width 17 height 17
type input "26"
click at [194, 17] on div at bounding box center [189, 22] width 17 height 17
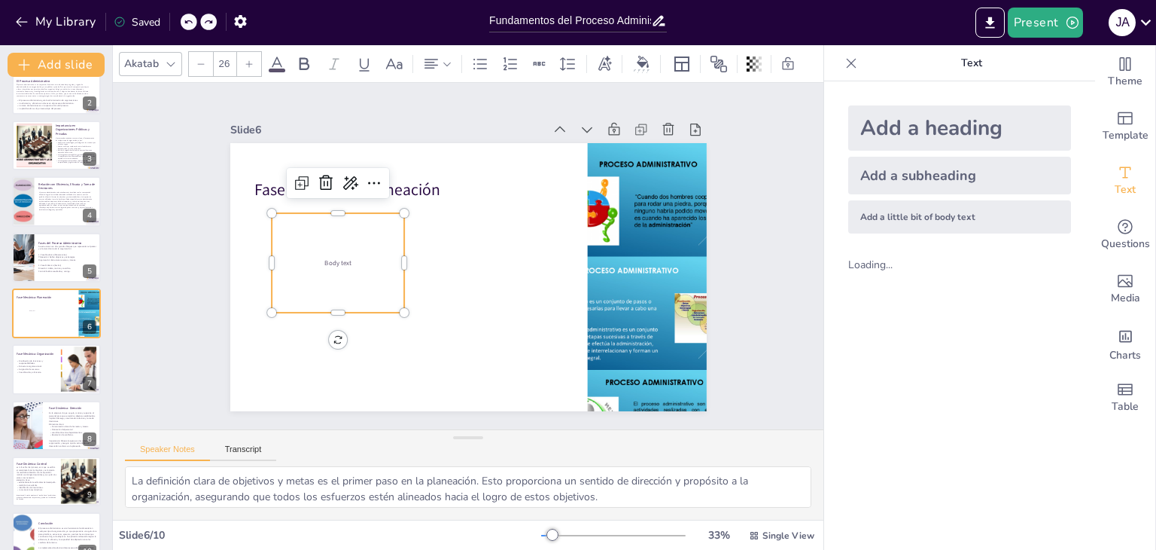
click at [194, 17] on div at bounding box center [189, 22] width 17 height 17
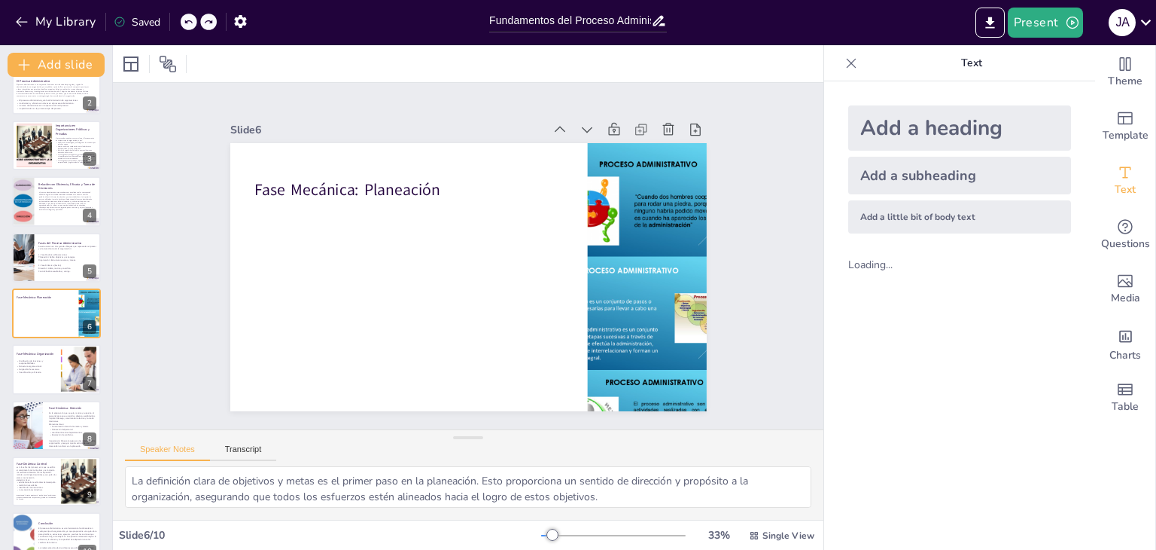
drag, startPoint x: 206, startPoint y: 17, endPoint x: 192, endPoint y: 17, distance: 14.3
click at [196, 17] on div "My Library Saved" at bounding box center [127, 21] width 254 height 27
click at [192, 17] on icon at bounding box center [188, 21] width 9 height 9
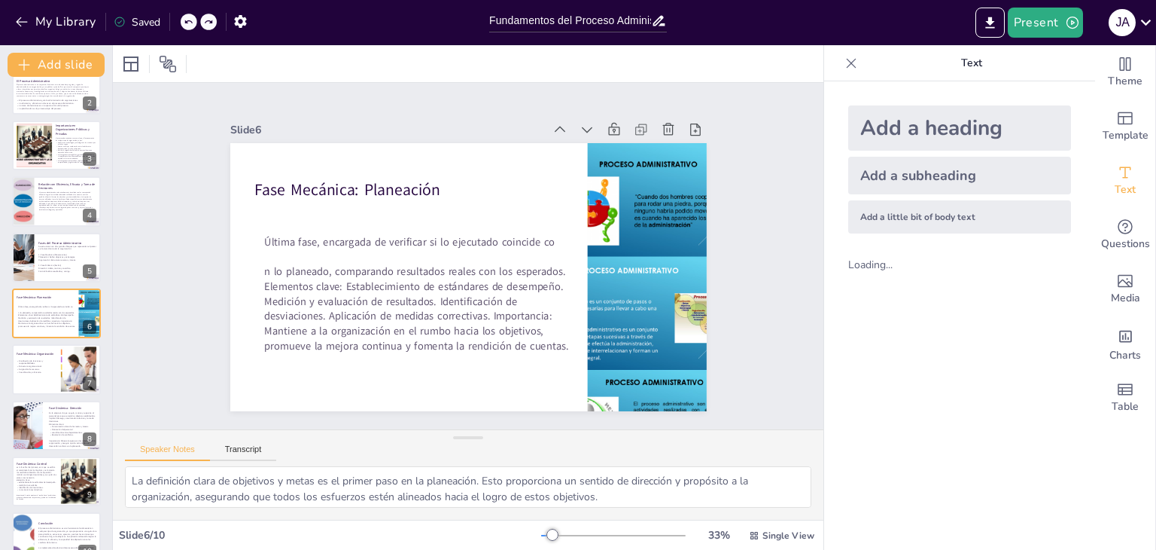
click at [192, 17] on icon at bounding box center [188, 21] width 9 height 9
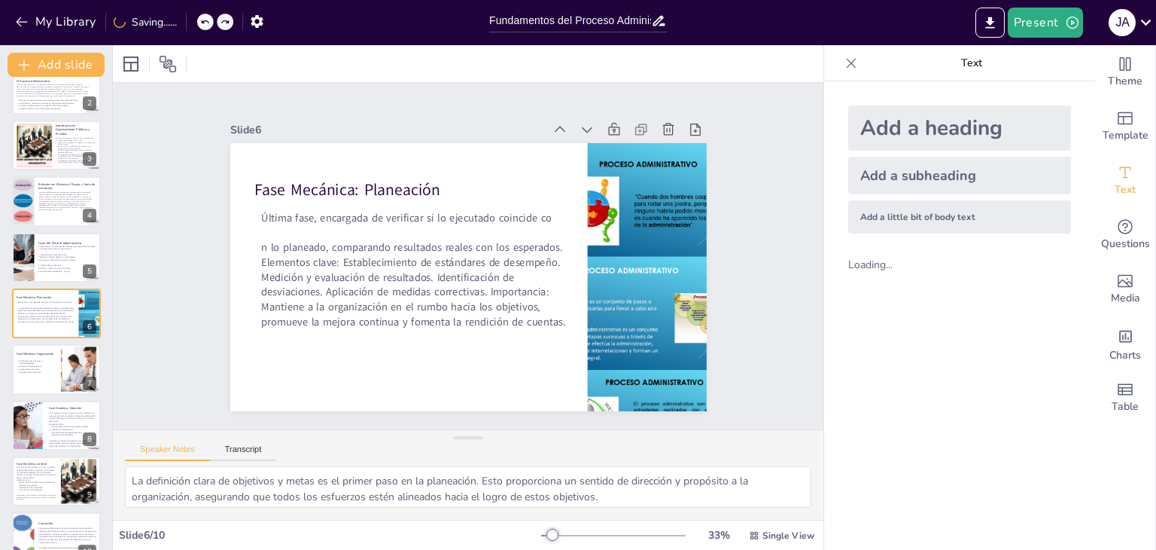
click at [192, 17] on div "My Library Saving......" at bounding box center [135, 21] width 271 height 27
click at [192, 17] on icon at bounding box center [188, 21] width 9 height 9
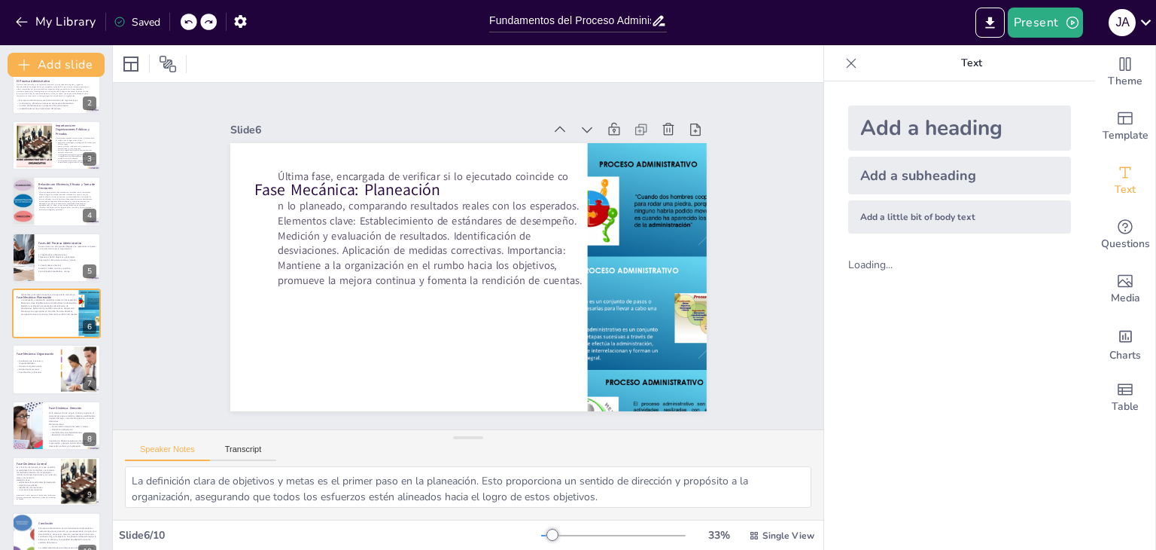
click at [192, 17] on icon at bounding box center [188, 21] width 9 height 9
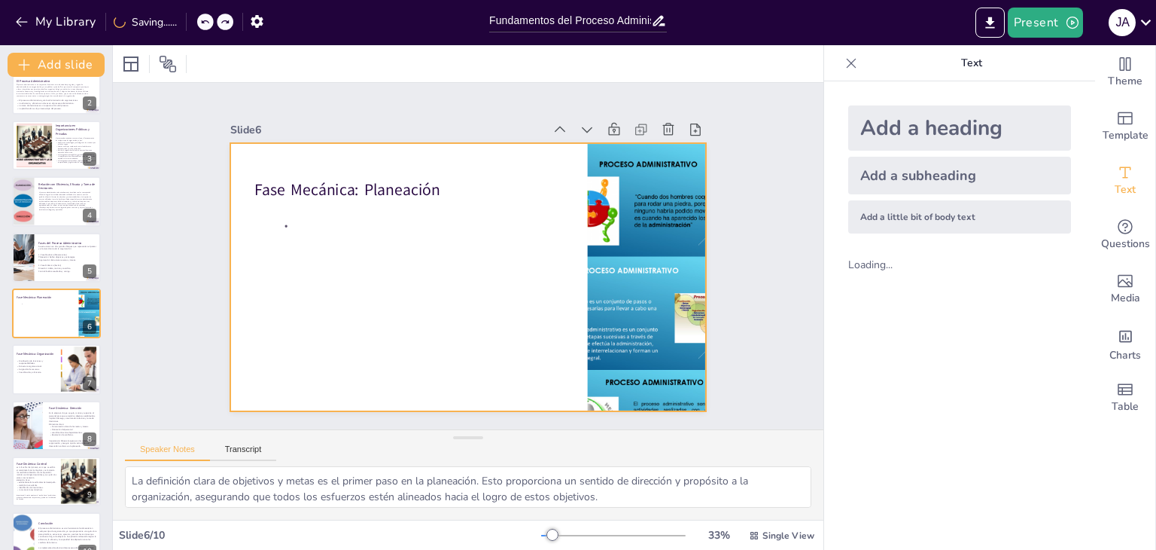
click at [322, 236] on div at bounding box center [468, 277] width 477 height 268
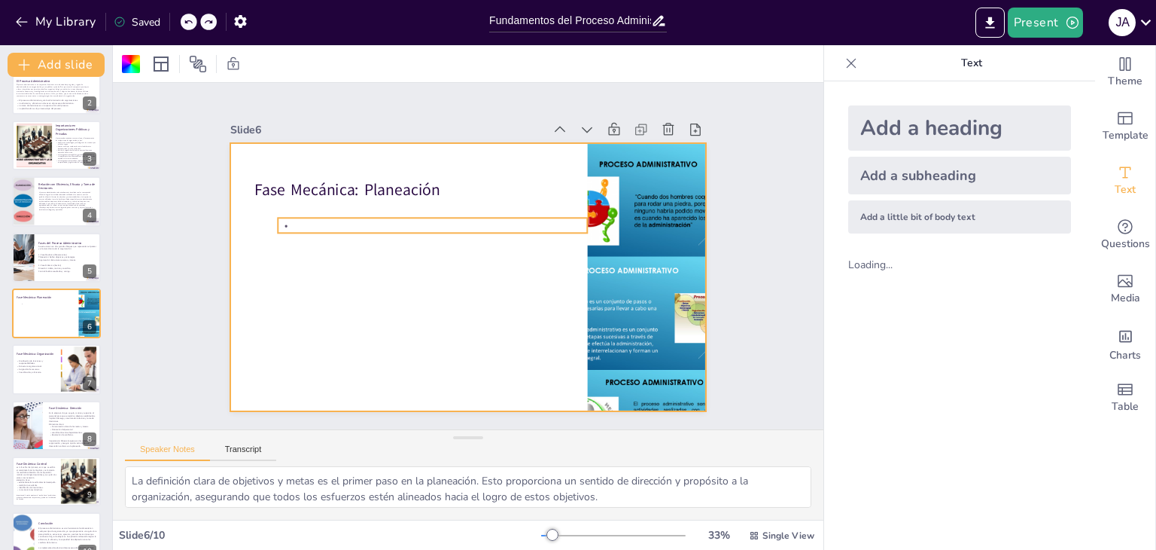
click at [310, 218] on p at bounding box center [432, 225] width 309 height 15
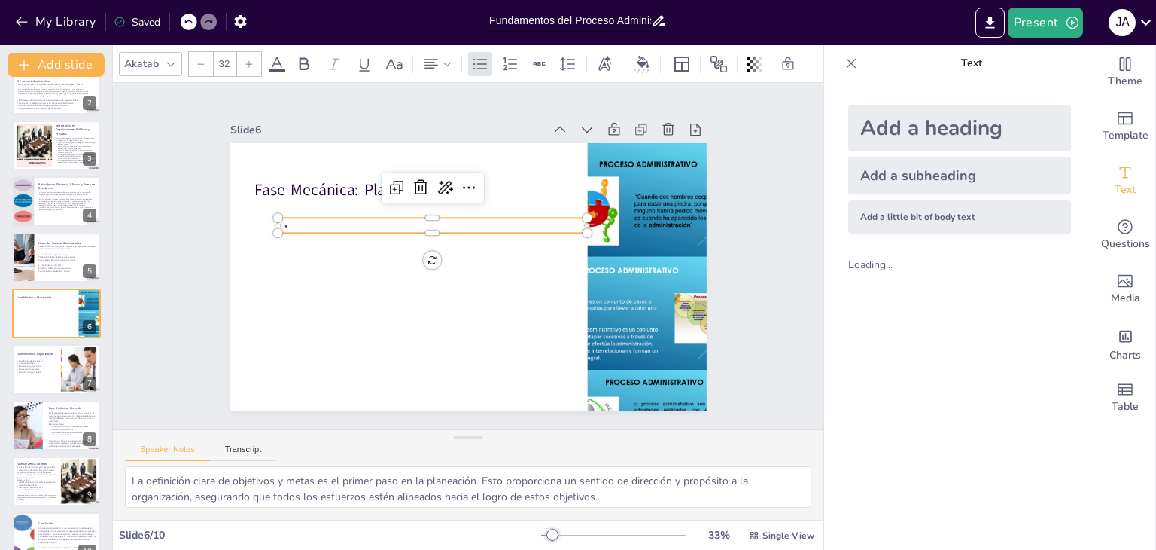
click at [310, 218] on p at bounding box center [432, 225] width 309 height 15
click at [482, 68] on div at bounding box center [480, 64] width 24 height 24
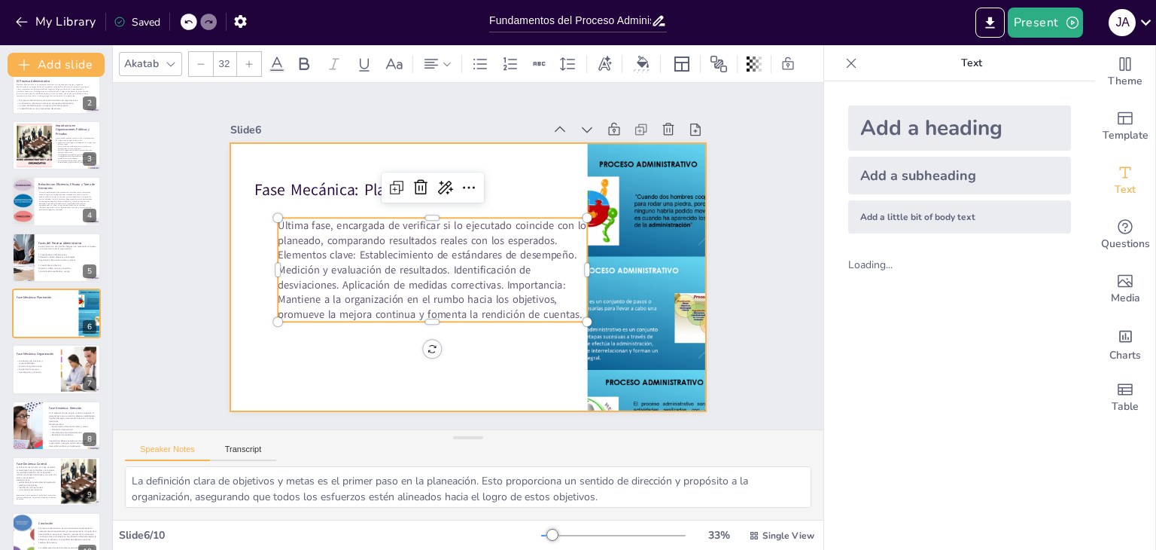
click at [512, 346] on div at bounding box center [468, 277] width 477 height 268
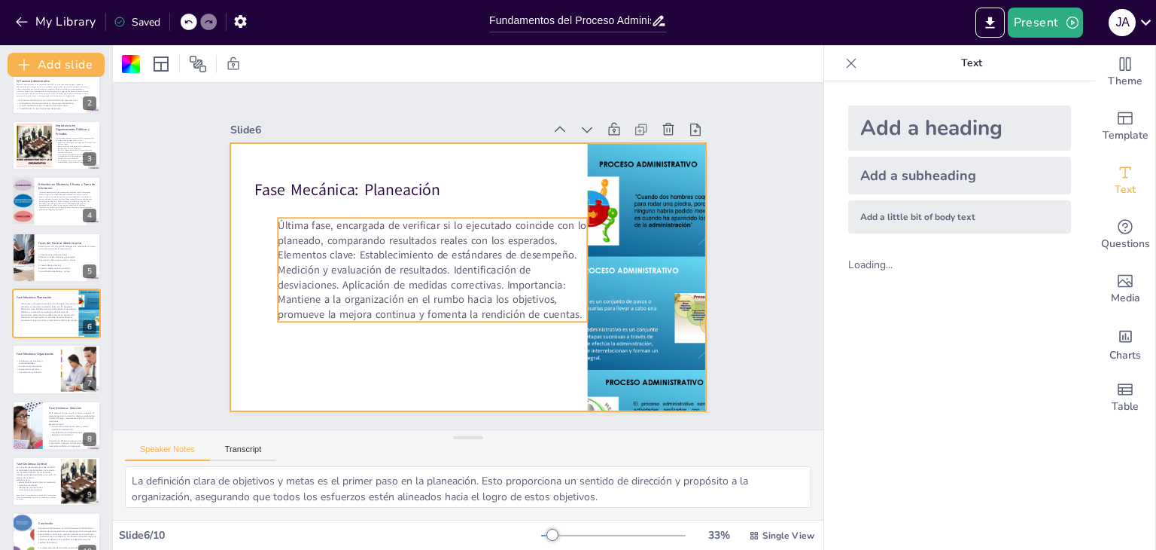
click at [410, 277] on p "Última fase, encargada de verificar si lo ejecutado coincide con lo planeado, c…" at bounding box center [432, 270] width 309 height 104
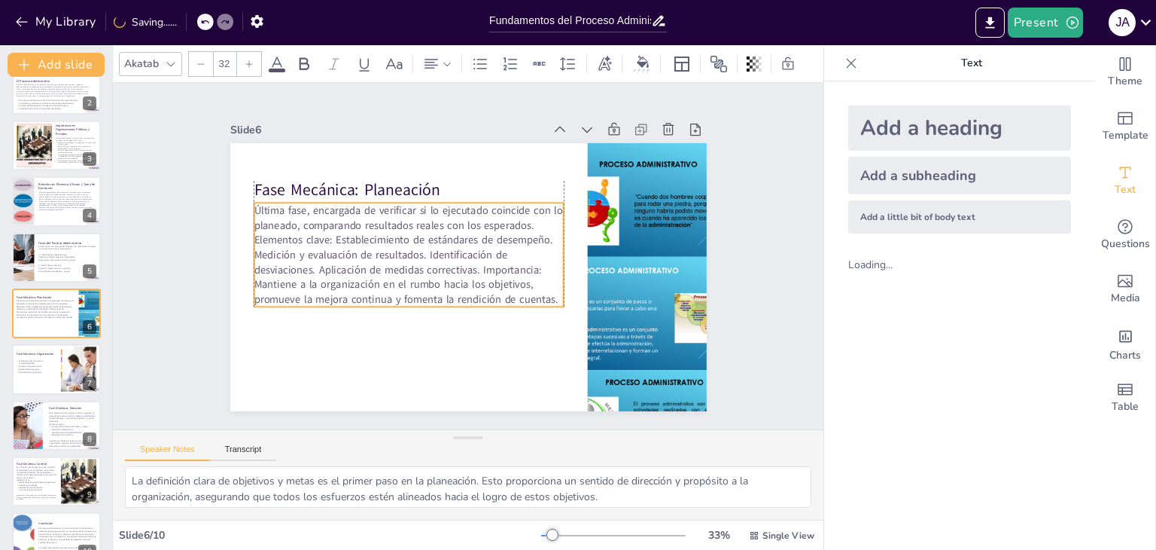
drag, startPoint x: 386, startPoint y: 262, endPoint x: 361, endPoint y: 247, distance: 29.1
click at [361, 247] on p "Última fase, encargada de verificar si lo ejecutado coincide con lo planeado, c…" at bounding box center [408, 255] width 309 height 104
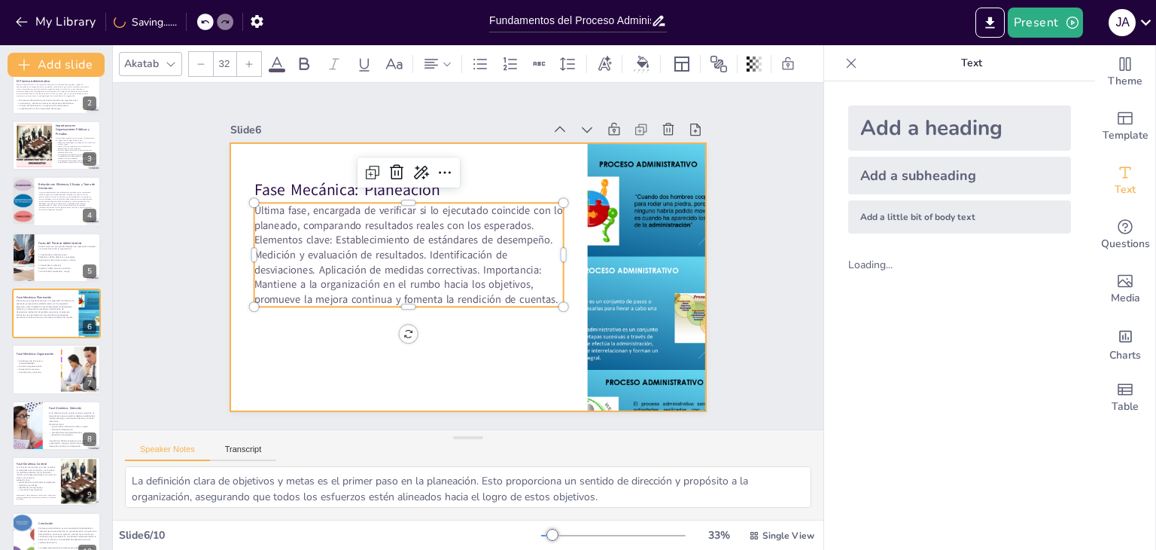
click at [331, 374] on div at bounding box center [468, 277] width 477 height 268
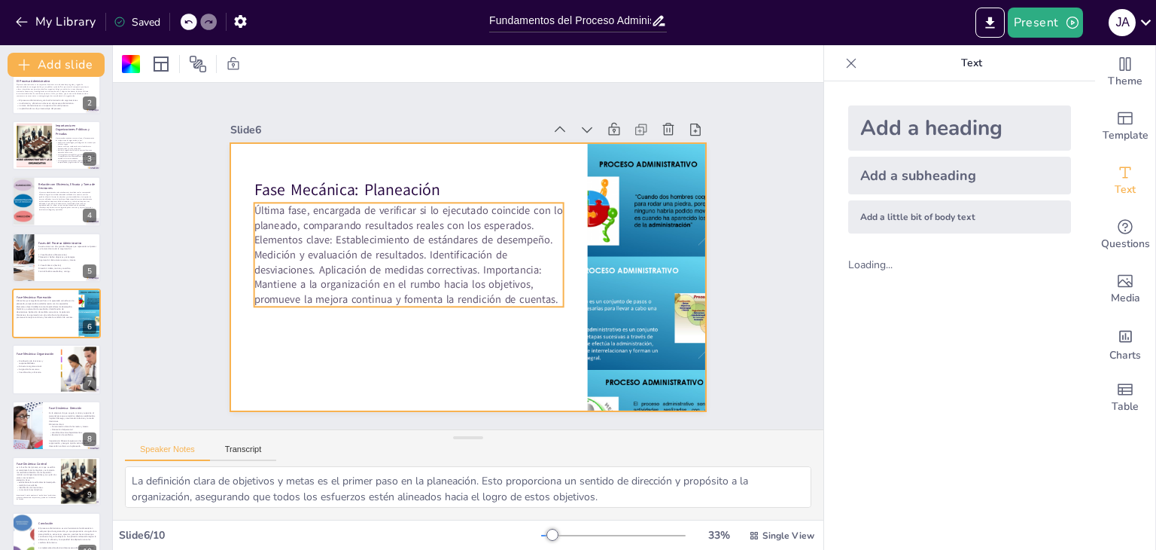
click at [461, 270] on p "Última fase, encargada de verificar si lo ejecutado coincide con lo planeado, c…" at bounding box center [408, 255] width 309 height 104
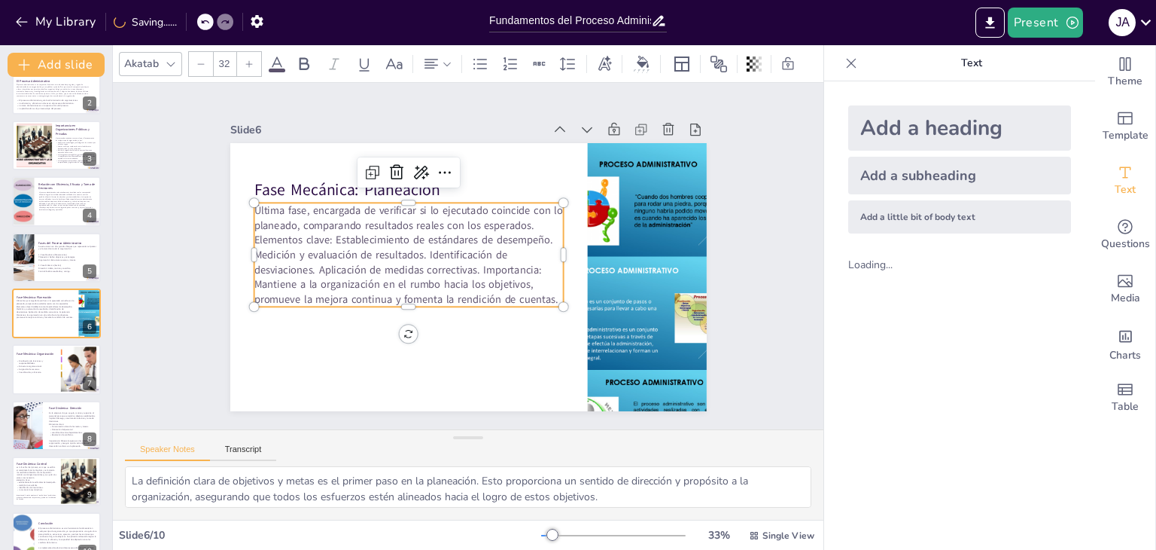
click at [469, 264] on p "Última fase, encargada de verificar si lo ejecutado coincide con lo planeado, c…" at bounding box center [408, 255] width 309 height 104
click at [471, 264] on p "Última fase, encargada de verificar si lo ejecutado coincide con lo planeado, c…" at bounding box center [408, 255] width 309 height 104
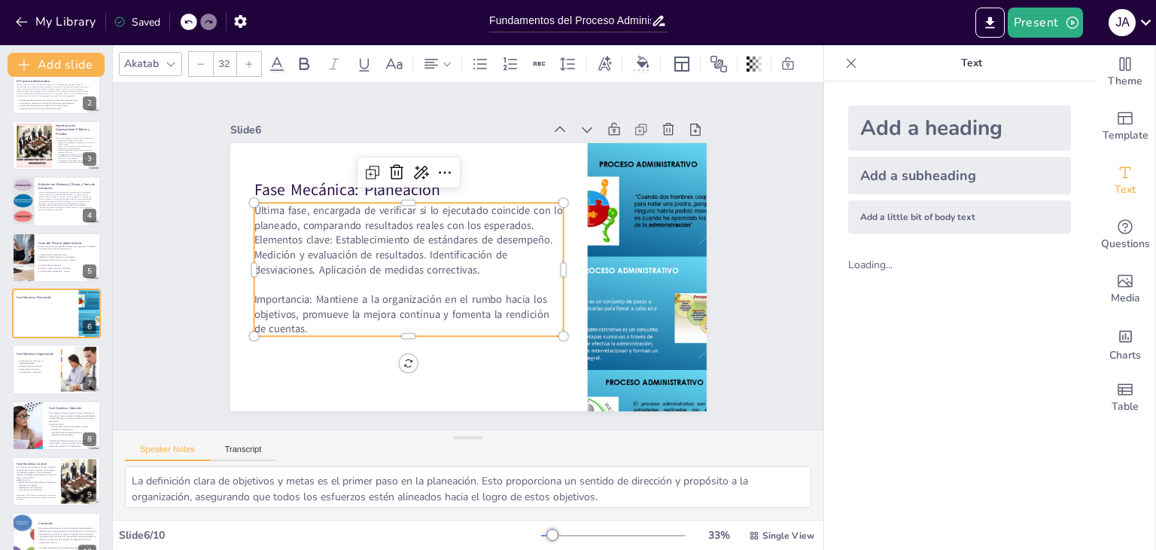
click at [419, 251] on p "Última fase, encargada de verificar si lo ejecutado coincide con lo planeado, c…" at bounding box center [408, 240] width 309 height 74
click at [324, 233] on p "Última fase, encargada de verificar si lo ejecutado coincide con lo planeado, c…" at bounding box center [408, 232] width 309 height 59
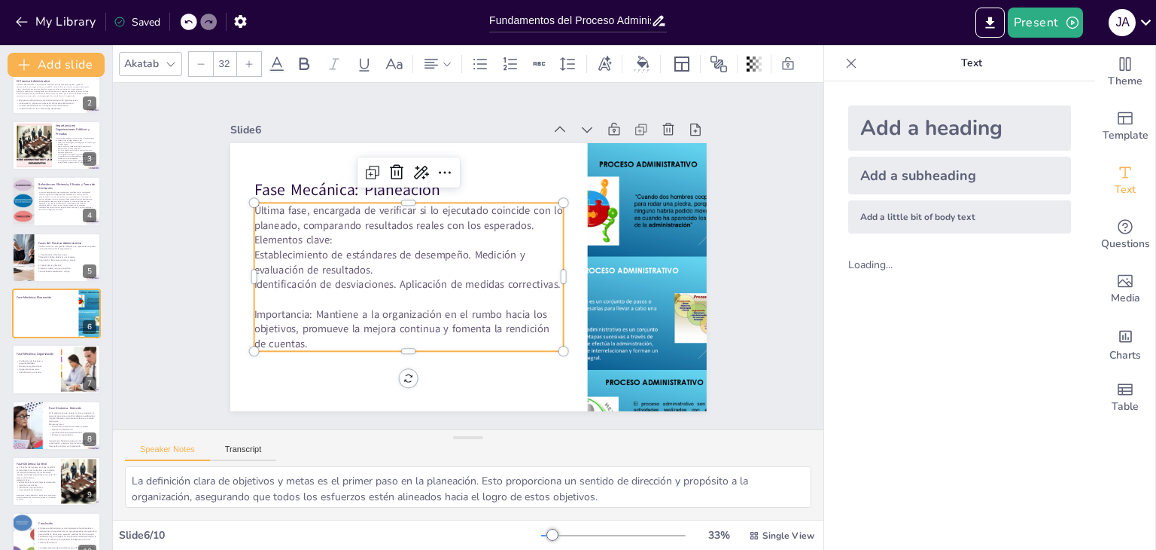
click at [463, 247] on p "Establecimiento de estándares de desempeño. Medición y evaluación de resultados." at bounding box center [408, 261] width 309 height 29
click at [331, 236] on p "Última fase, encargada de verificar si lo ejecutado coincide con lo planeado, c…" at bounding box center [408, 225] width 309 height 44
click at [530, 224] on p "Última fase, encargada de verificar si lo ejecutado coincide con lo planeado, c…" at bounding box center [408, 225] width 309 height 44
click at [242, 234] on div at bounding box center [248, 277] width 12 height 148
click at [254, 233] on p "Elementos clave:" at bounding box center [408, 240] width 309 height 15
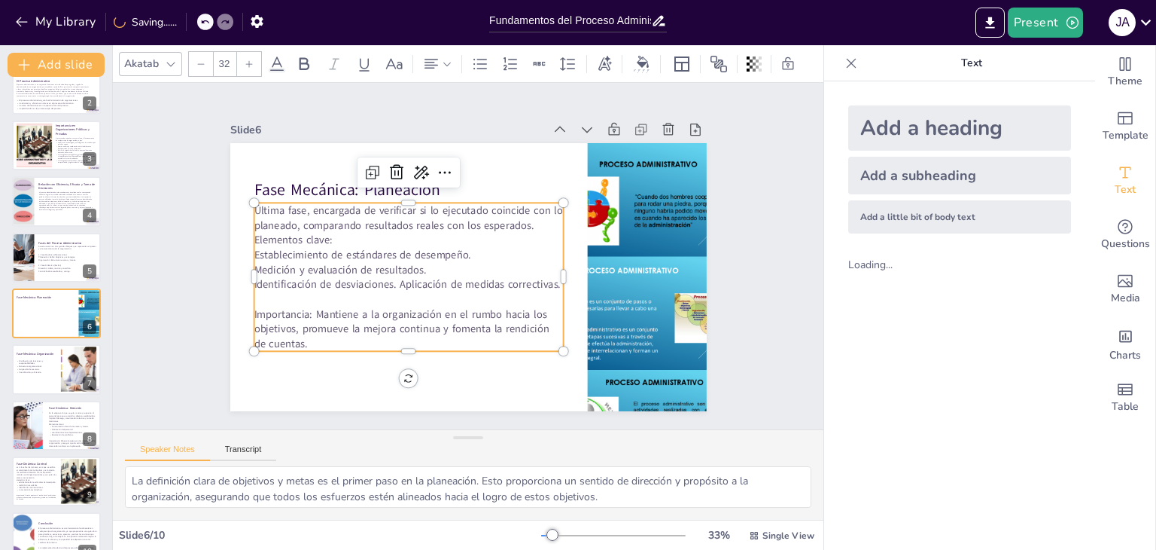
click at [254, 233] on p "Elementos clave:" at bounding box center [408, 240] width 309 height 15
click at [254, 236] on p "Elementos clave:" at bounding box center [408, 240] width 309 height 15
click at [531, 222] on p "Última fase, encargada de verificar si lo ejecutado coincide con lo planeado, c…" at bounding box center [408, 217] width 309 height 29
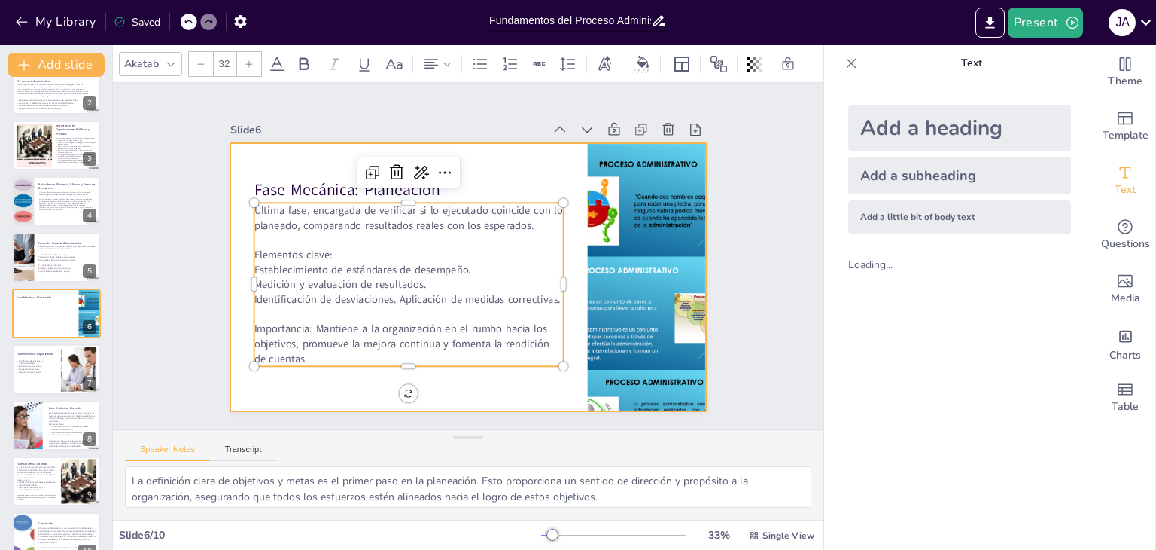
click at [302, 151] on div at bounding box center [468, 277] width 477 height 268
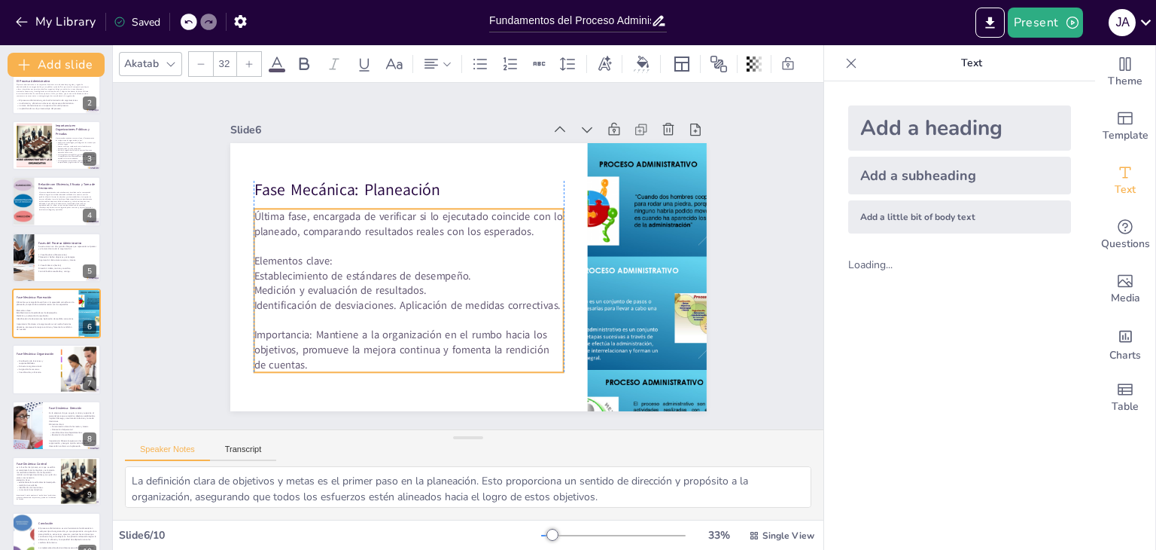
click at [319, 223] on p "Última fase, encargada de verificar si lo ejecutado coincide con lo planeado, c…" at bounding box center [408, 223] width 309 height 29
click at [343, 105] on div "Slide 1 Fundamentos del Proceso Administrativo: Estructura y Objetivos Esta pre…" at bounding box center [468, 256] width 477 height 310
click at [321, 268] on p "Establecimiento de estándares de desempeño." at bounding box center [408, 275] width 309 height 15
click at [497, 301] on p "Identificación de desviaciones. Aplicación de medidas correctivas." at bounding box center [408, 304] width 309 height 15
click at [501, 302] on p "Identificación de desviaciones. Aplicación de medidas correctivas." at bounding box center [408, 304] width 309 height 15
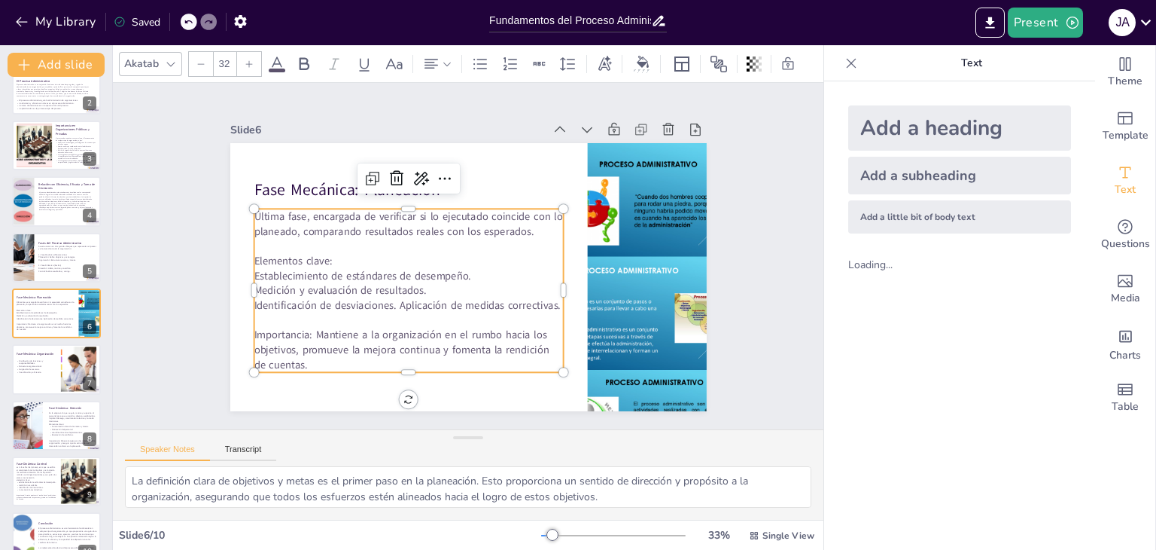
click at [540, 297] on p "Identificación de desviaciones. Aplicación de medidas correctivas." at bounding box center [408, 304] width 309 height 15
click at [541, 298] on p "Identificación de desviaciones. Aplicación de medidas correctivas." at bounding box center [408, 305] width 309 height 15
click at [547, 299] on p "Identificación de desviaciones. Aplicación de medidas correctivas." at bounding box center [408, 305] width 309 height 15
click at [549, 300] on p "Identificación de desviaciones. Aplicación de medidas correctivas." at bounding box center [408, 305] width 309 height 15
click at [540, 298] on p "Identificación de desviaciones. Aplicación de medidas correctiva" at bounding box center [408, 305] width 309 height 15
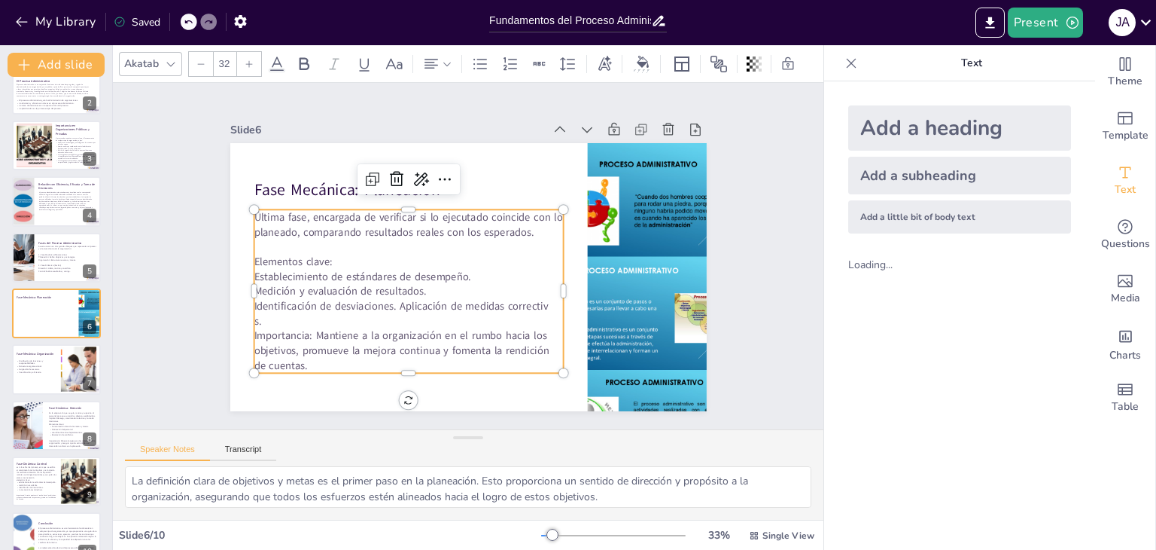
click at [254, 316] on p "s." at bounding box center [408, 320] width 309 height 15
click at [254, 315] on p "s." at bounding box center [408, 320] width 309 height 15
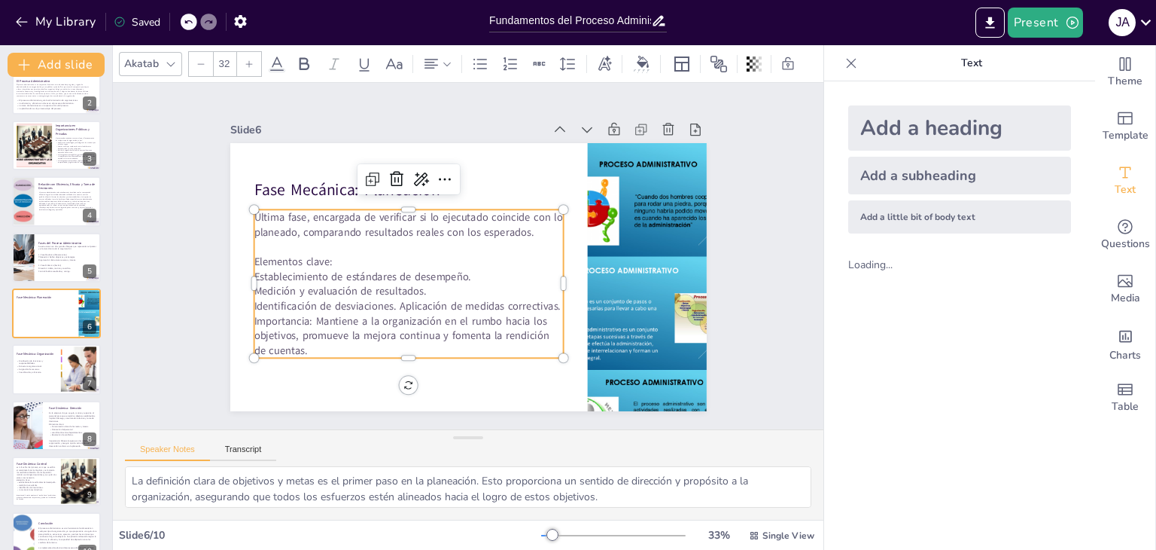
click at [549, 302] on p "Identificación de desviaciones. Aplicación de medidas correctivas." at bounding box center [408, 305] width 309 height 15
click at [548, 301] on p "Identificación de desviaciones. Aplicación de medidas correctivas." at bounding box center [408, 305] width 309 height 15
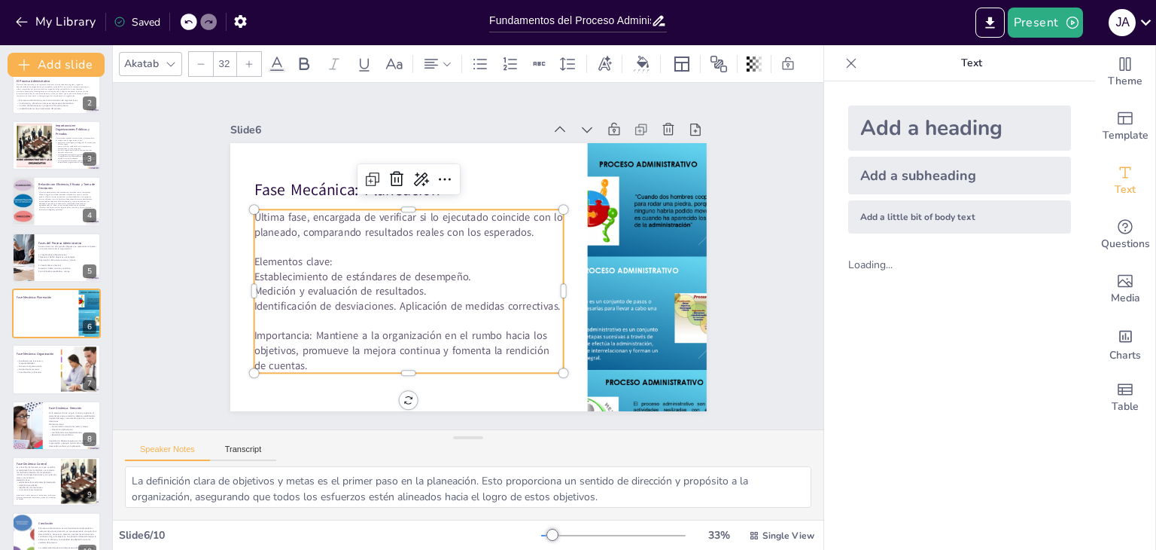
click at [425, 298] on p "Identificación de desviaciones. Aplicación de medidas correctivas." at bounding box center [408, 305] width 309 height 15
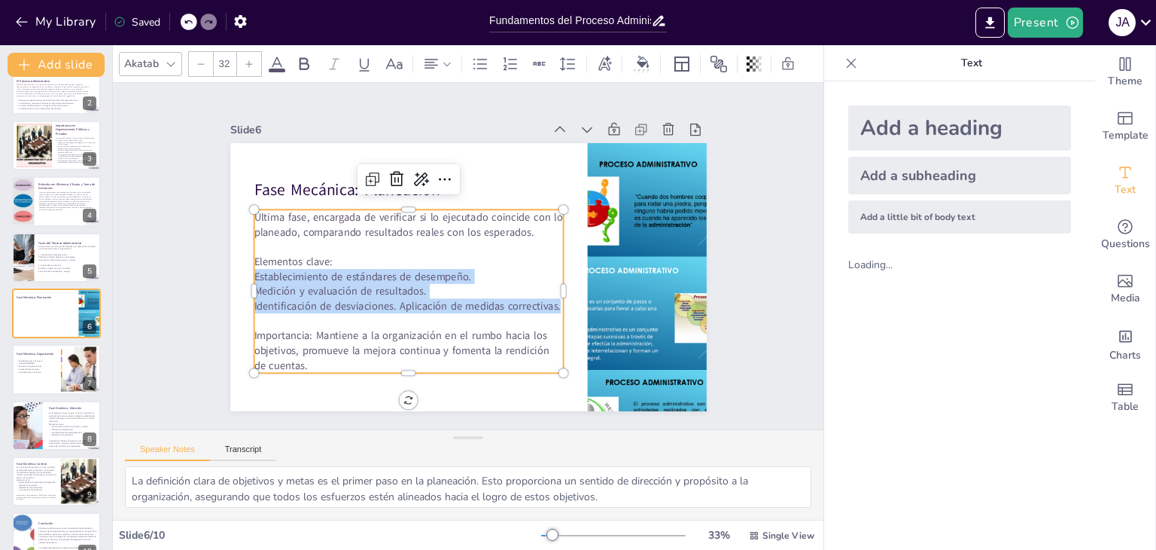
drag, startPoint x: 547, startPoint y: 300, endPoint x: 244, endPoint y: 269, distance: 305.1
click at [254, 269] on div "Última fase, encargada de verificar si lo ejecutado coincide con lo planeado, c…" at bounding box center [408, 290] width 309 height 163
click at [488, 60] on icon at bounding box center [480, 64] width 18 height 18
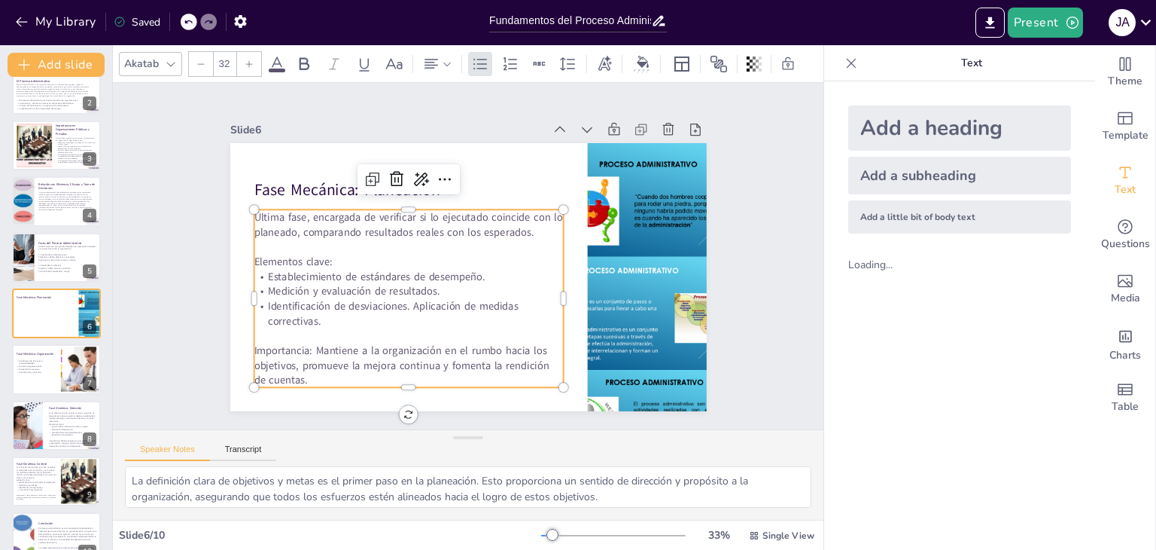
click at [401, 88] on div "Slide 1 Fundamentos del Proceso Administrativo: Estructura y Objetivos Esta pre…" at bounding box center [468, 256] width 711 height 346
click at [364, 284] on p "Medición y evaluación de resultados." at bounding box center [408, 291] width 309 height 15
click at [376, 84] on div "Slide 1 Fundamentos del Proceso Administrativo: Estructura y Objetivos Esta pre…" at bounding box center [468, 256] width 711 height 346
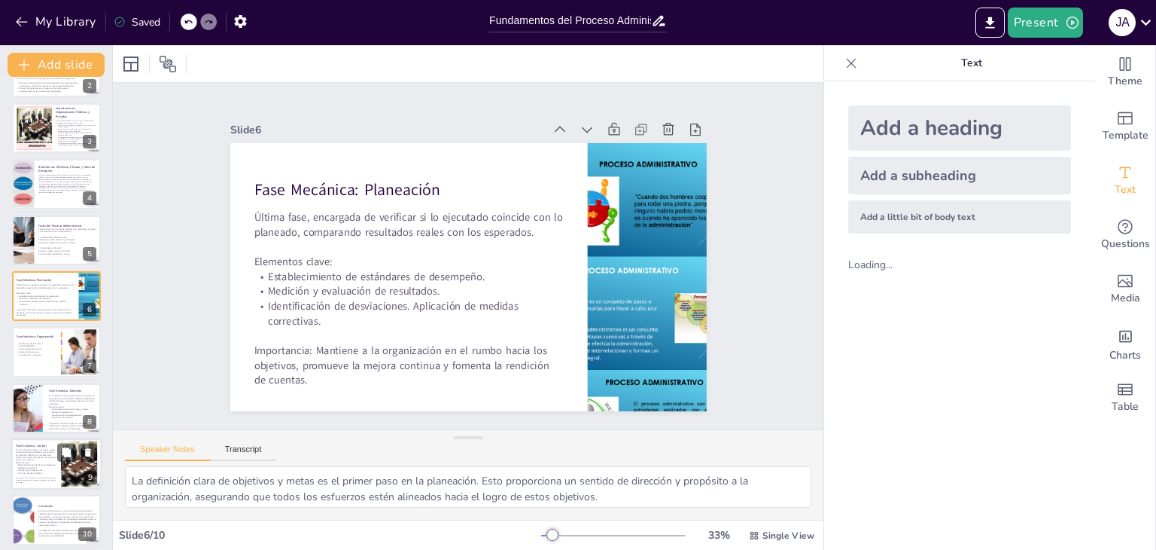
scroll to position [105, 0]
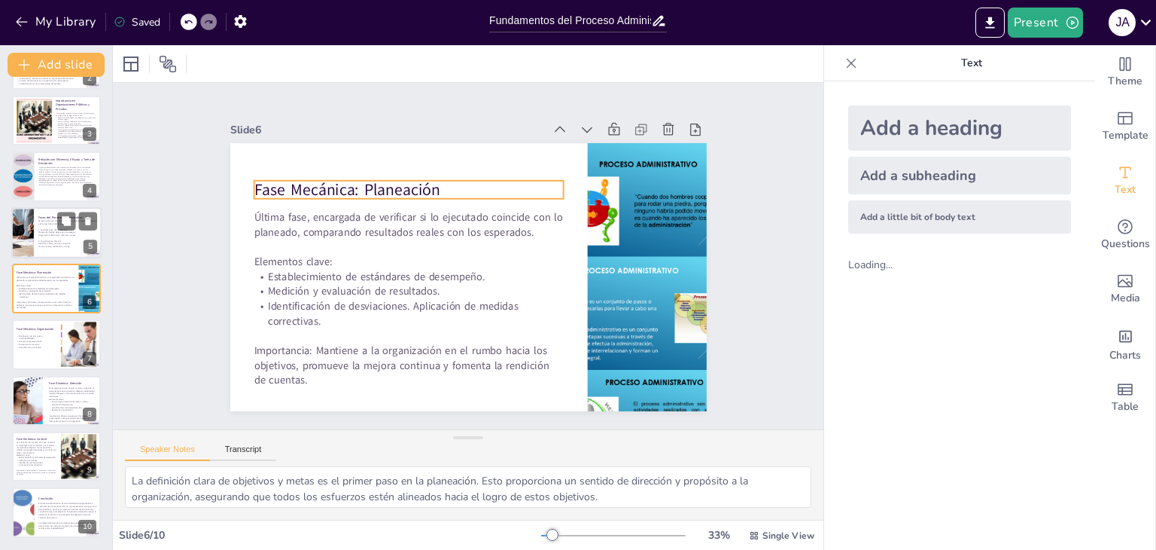
click at [25, 270] on p "Fase Mecánica: Planeación" at bounding box center [46, 272] width 58 height 5
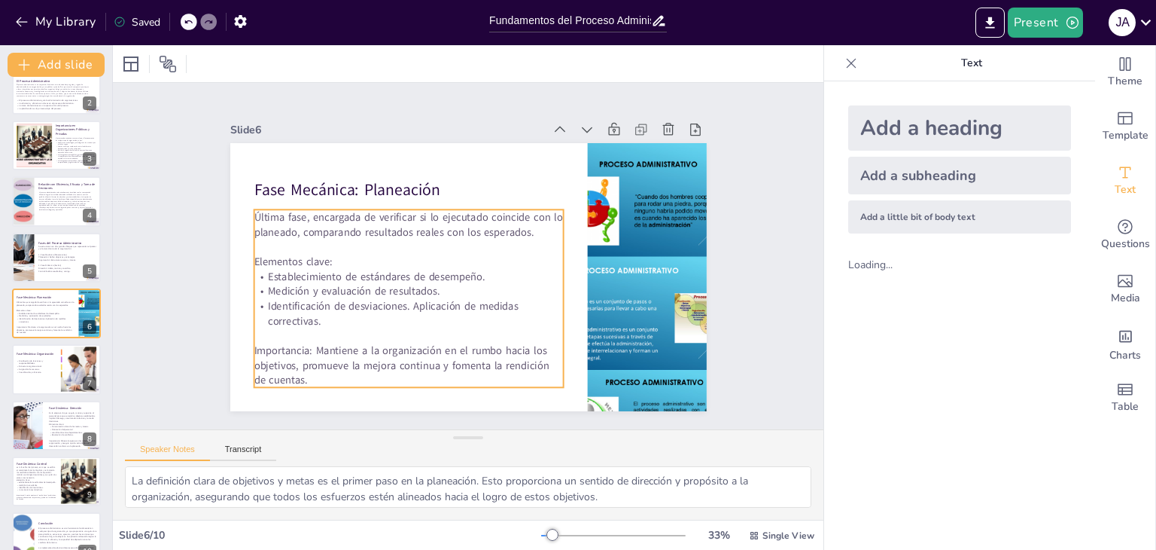
click at [343, 321] on p "Identificación de desviaciones. Aplicación de medidas correctivas." at bounding box center [408, 312] width 309 height 29
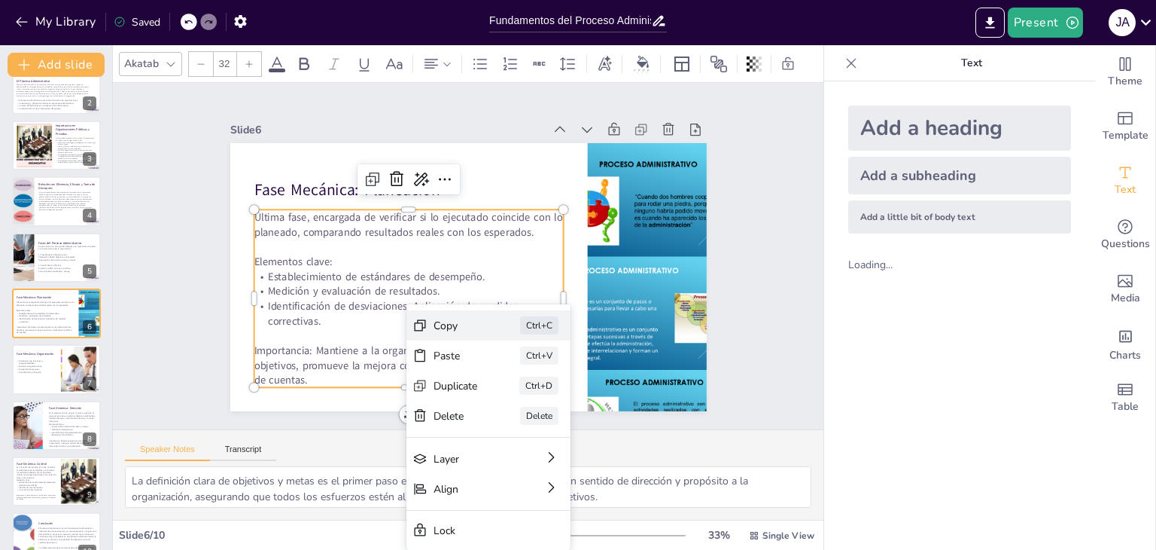
click at [459, 329] on div "Copy" at bounding box center [456, 325] width 44 height 14
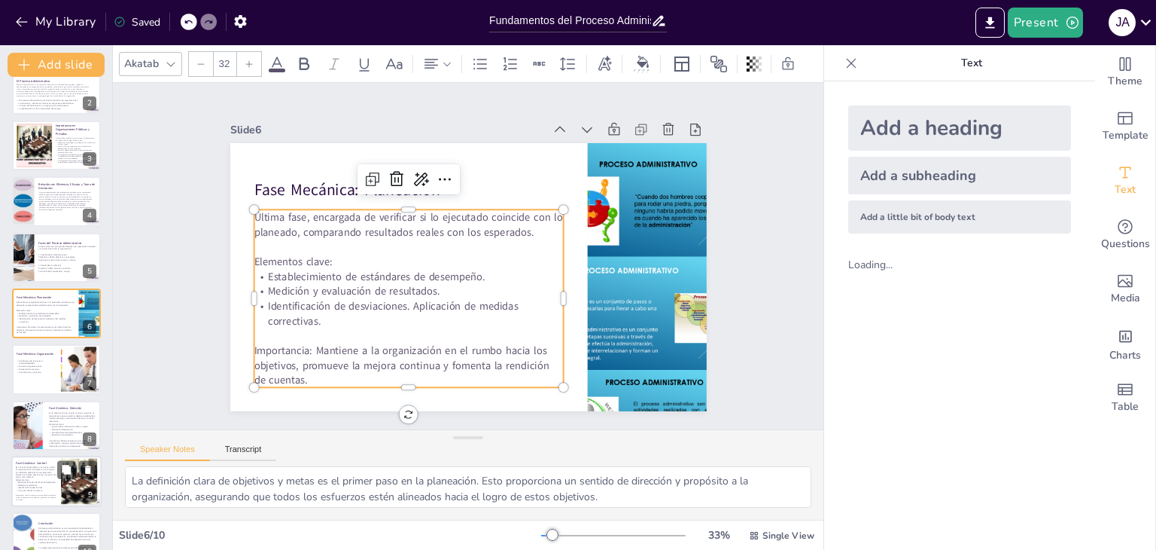
click at [51, 476] on p "Es la fase final del proceso, en la que se verifica el cumplimiento de los obje…" at bounding box center [36, 471] width 41 height 13
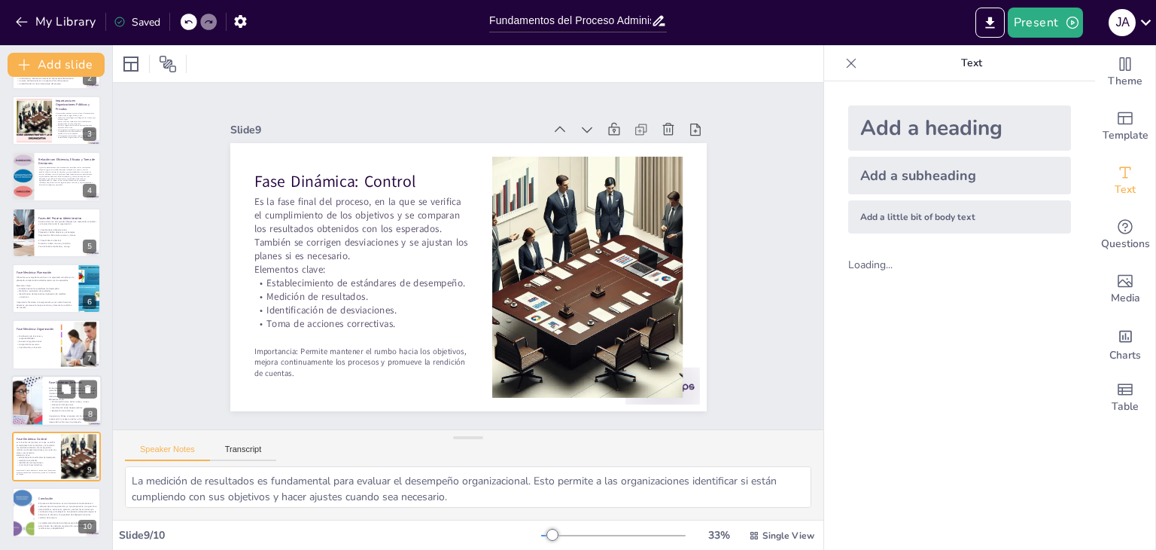
click at [35, 404] on div at bounding box center [37, 400] width 94 height 51
type textarea "La ejecución de planes es el núcleo de la fase dinámica. Es aquí donde las estr…"
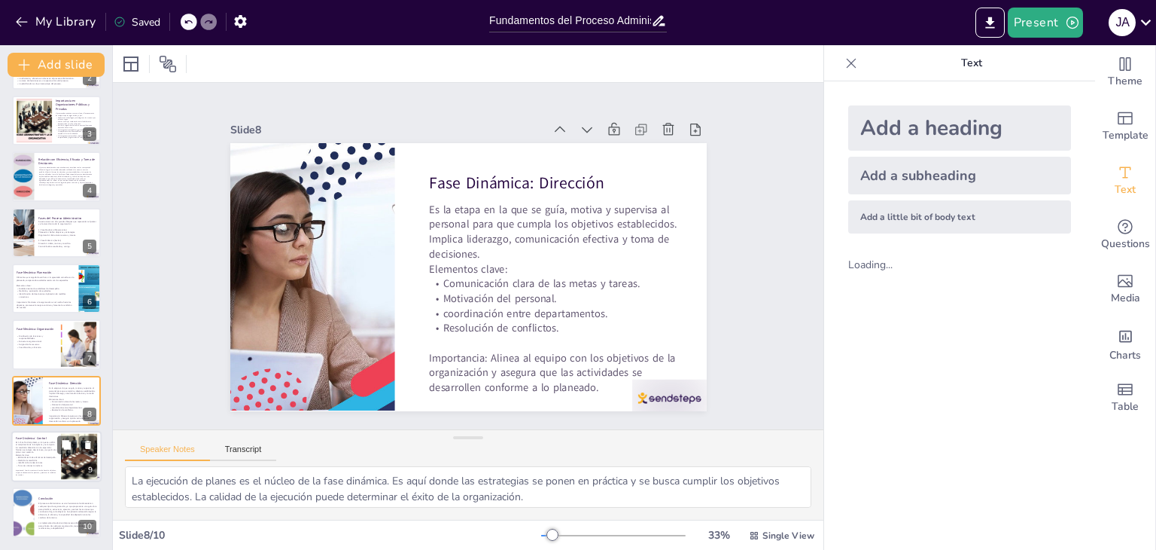
drag, startPoint x: 35, startPoint y: 498, endPoint x: 38, endPoint y: 470, distance: 28.1
click at [35, 498] on div at bounding box center [56, 512] width 89 height 50
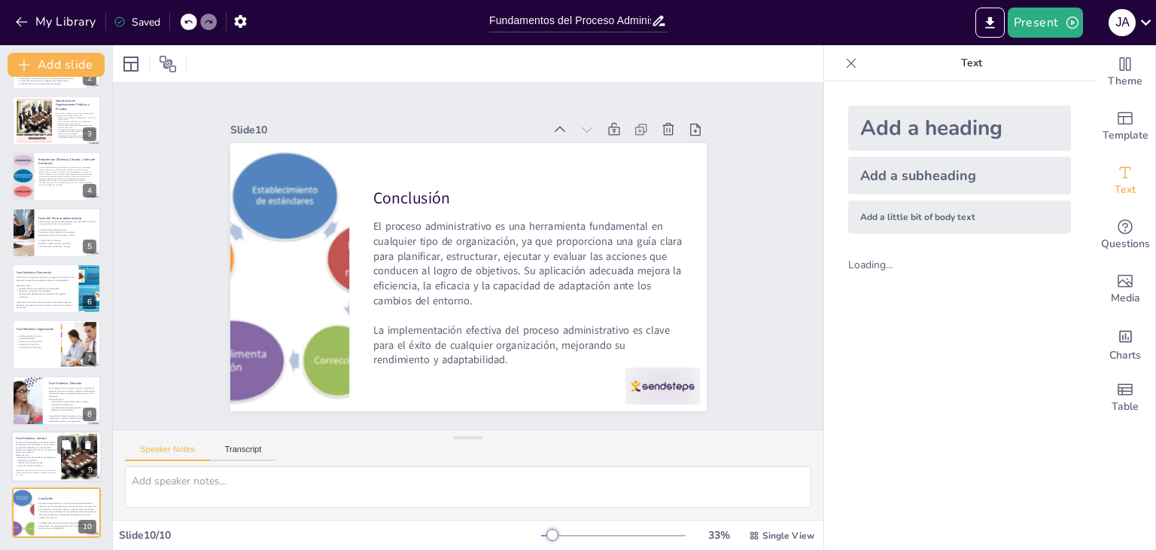
click at [41, 445] on p "Es la fase final del proceso, en la que se verifica el cumplimiento de los obje…" at bounding box center [36, 446] width 41 height 13
type textarea "La medición de resultados es fundamental para evaluar el desempeño organizacion…"
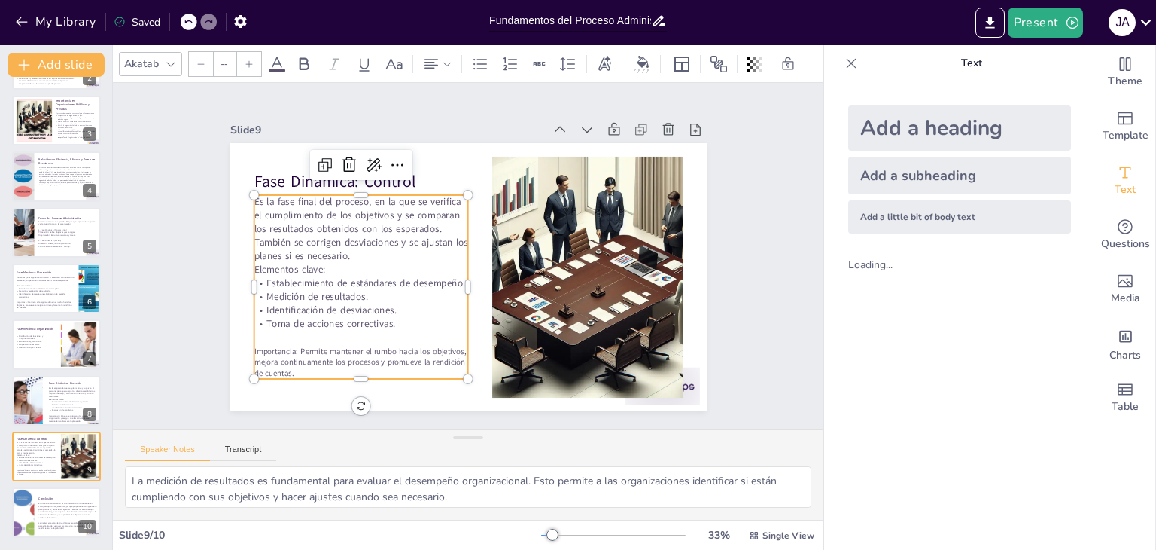
click at [270, 303] on p "Identificación de desviaciones." at bounding box center [361, 310] width 215 height 14
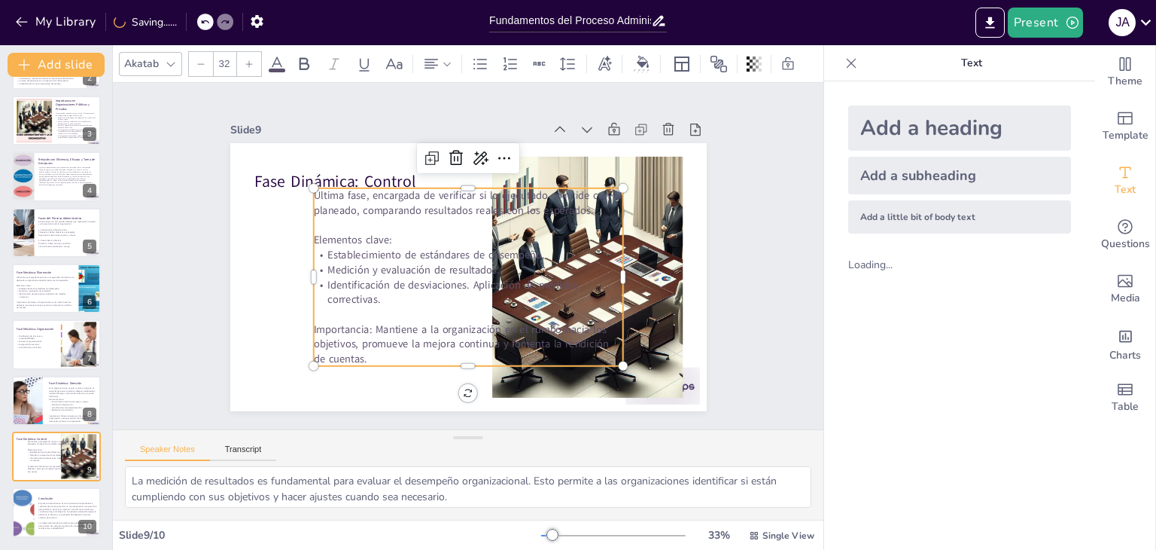
click at [489, 188] on p "Última fase, encargada de verificar si lo ejecutado coincide con lo planeado, c…" at bounding box center [467, 202] width 309 height 29
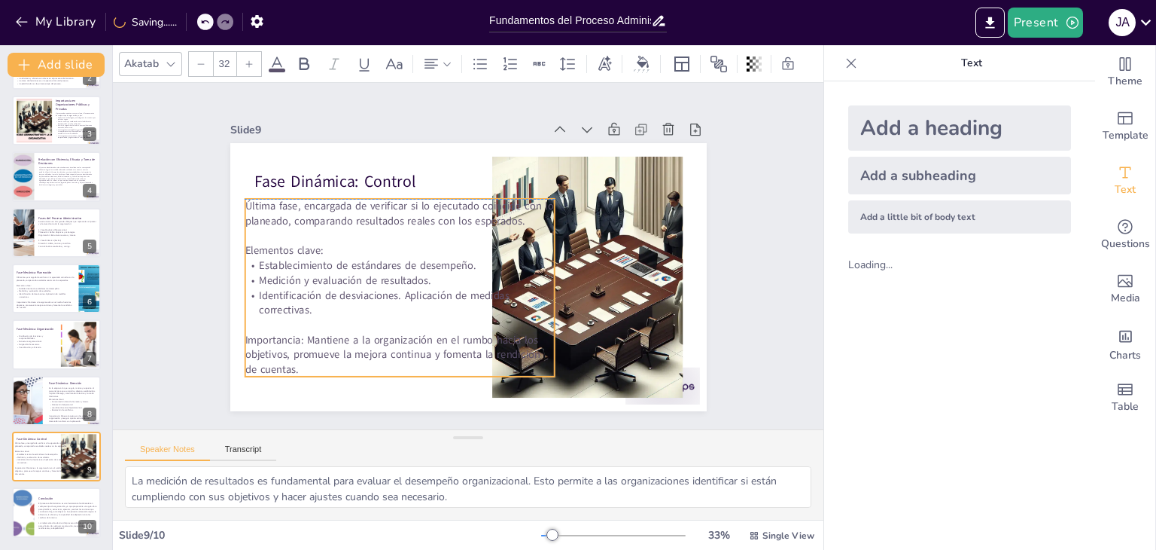
drag, startPoint x: 419, startPoint y: 257, endPoint x: 390, endPoint y: 269, distance: 31.5
click at [390, 273] on p "Medición y evaluación de resultados." at bounding box center [399, 280] width 309 height 15
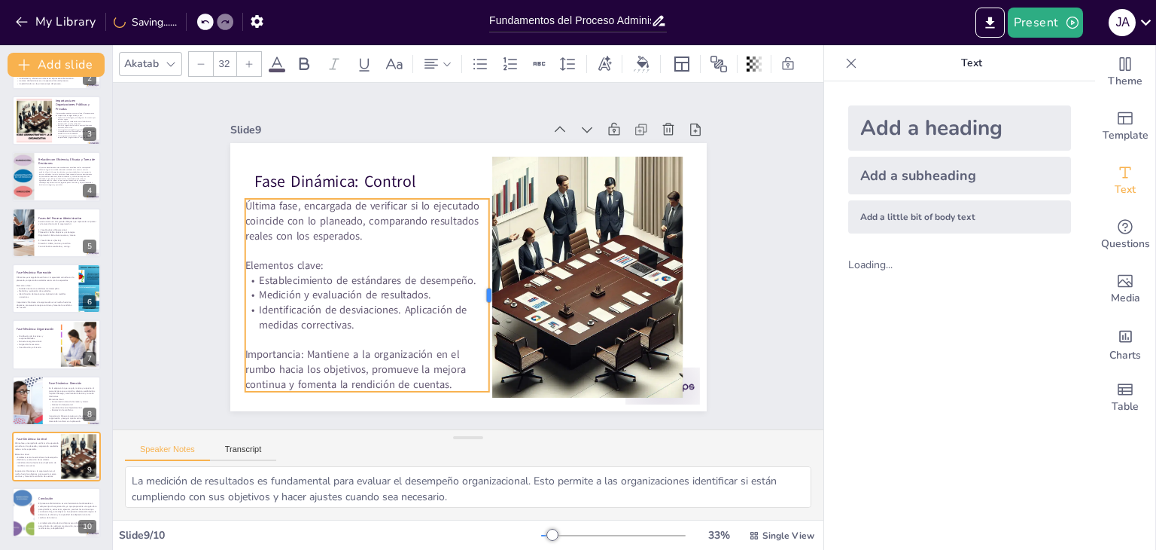
drag, startPoint x: 545, startPoint y: 281, endPoint x: 480, endPoint y: 285, distance: 65.6
click at [489, 285] on div at bounding box center [495, 295] width 12 height 193
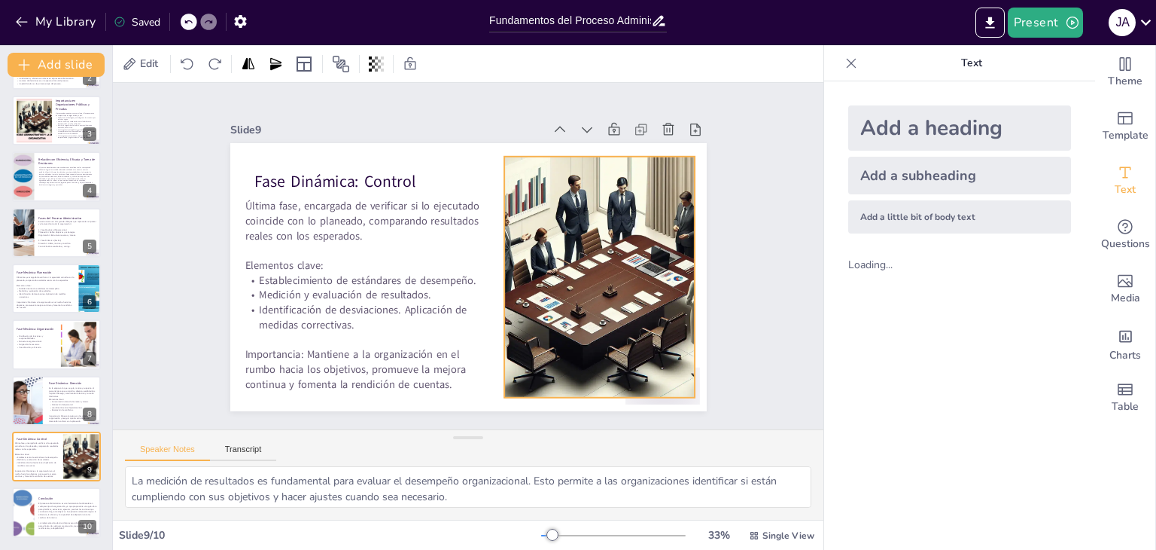
drag, startPoint x: 548, startPoint y: 283, endPoint x: 560, endPoint y: 283, distance: 12.0
click at [560, 283] on div at bounding box center [600, 277] width 422 height 241
click at [732, 254] on div "Slide 1 Fundamentos del Proceso Administrativo: Estructura y Objetivos Esta pre…" at bounding box center [468, 256] width 561 height 310
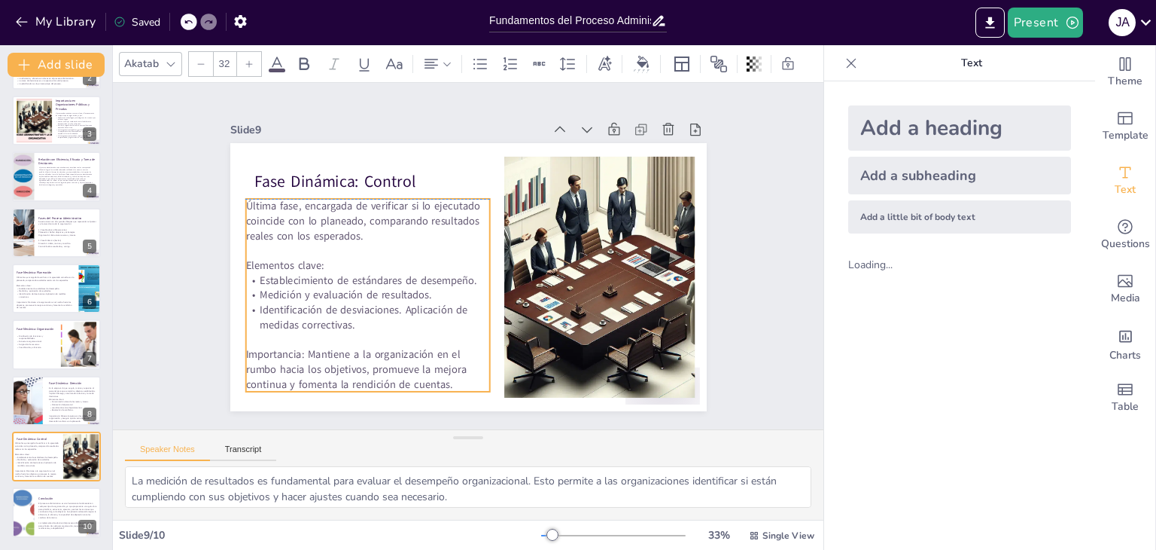
click at [324, 215] on p "Última fase, encargada de verificar si lo ejecutado coincide con lo planeado, c…" at bounding box center [367, 221] width 244 height 44
type input "48"
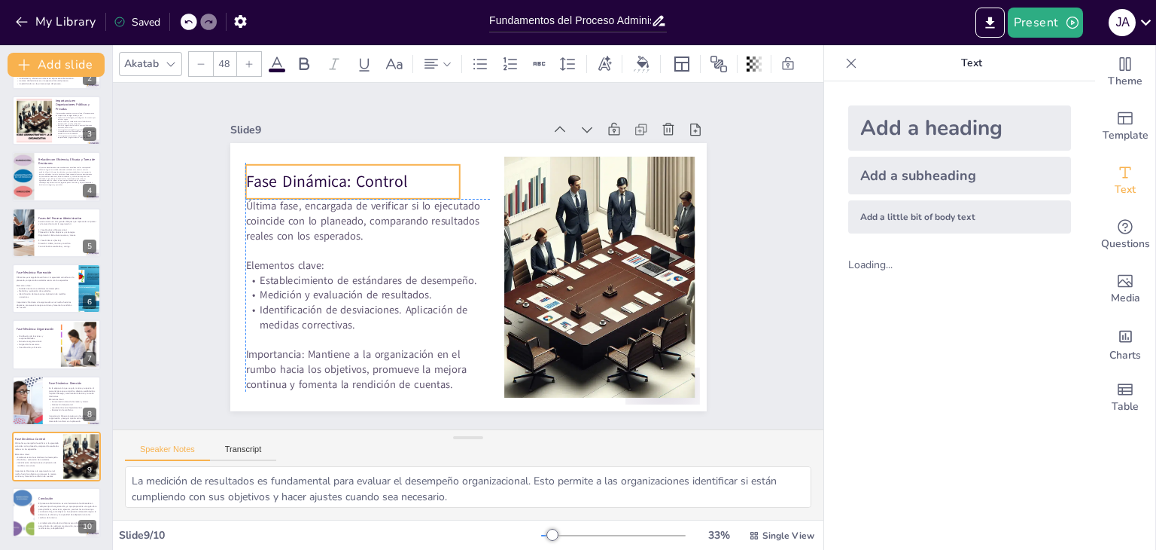
click at [257, 180] on p "Fase Dinámica: Control" at bounding box center [352, 182] width 215 height 23
click at [736, 194] on div "Slide 1 Fundamentos del Proceso Administrativo: Estructura y Objetivos Esta pre…" at bounding box center [468, 256] width 561 height 310
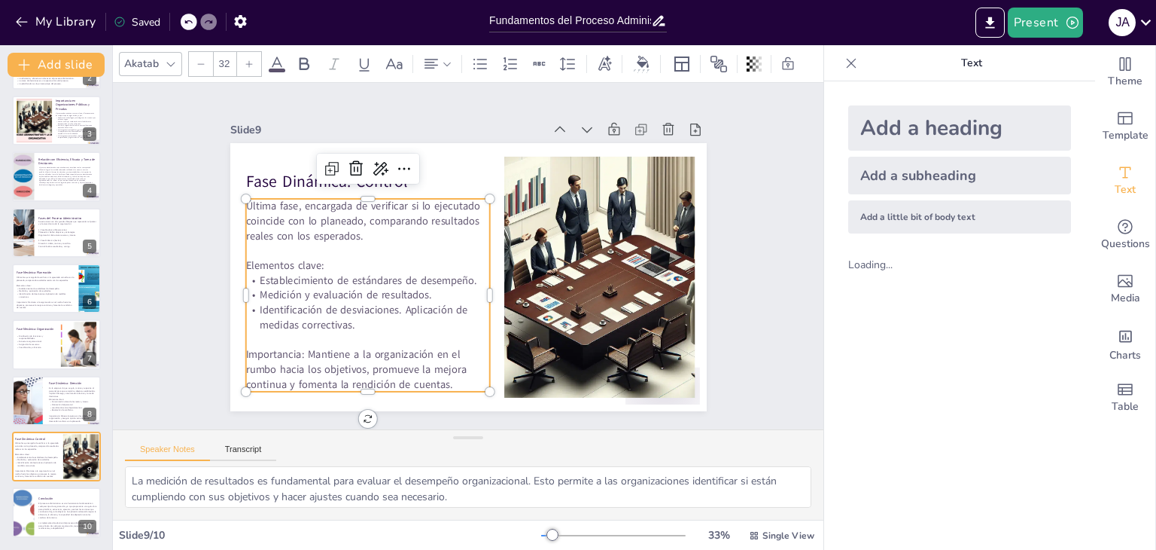
click at [386, 278] on p "Establecimiento de estándares de desempeño." at bounding box center [367, 280] width 244 height 15
click at [201, 52] on div at bounding box center [201, 64] width 24 height 24
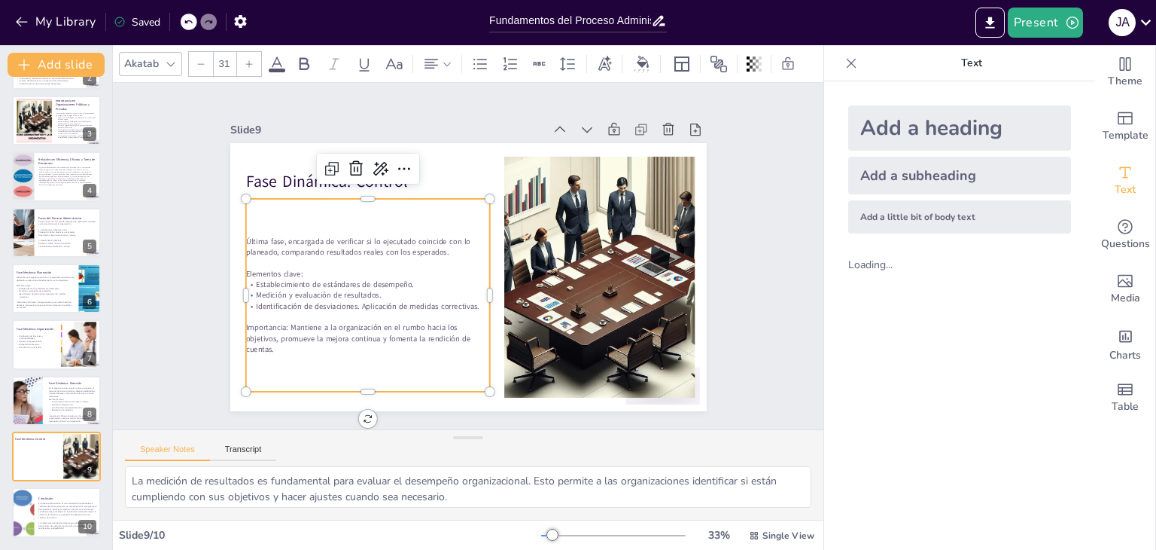
click at [243, 59] on div at bounding box center [249, 64] width 24 height 24
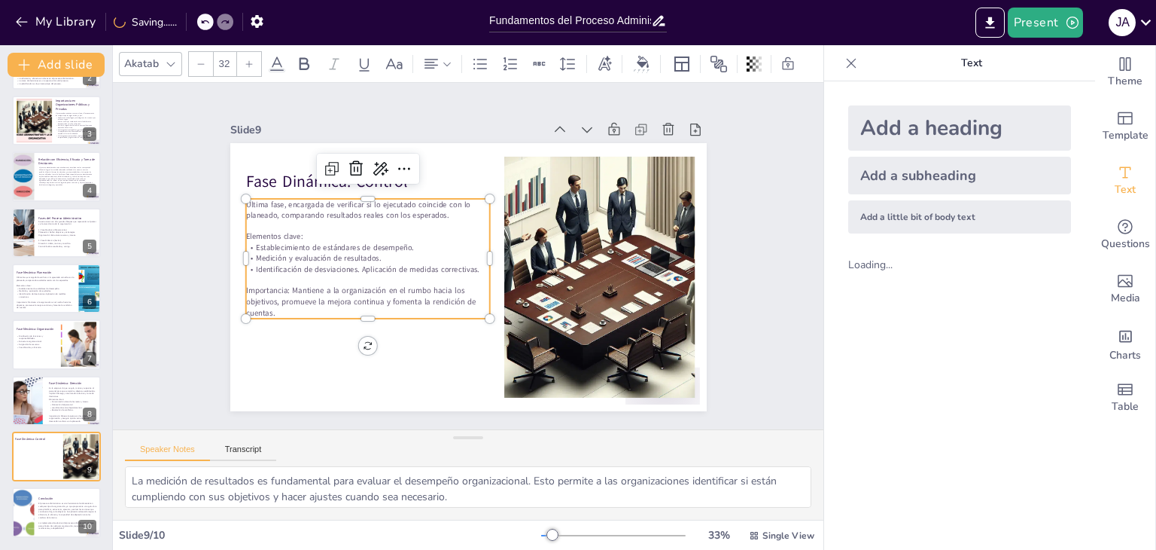
click at [243, 59] on div at bounding box center [249, 64] width 24 height 24
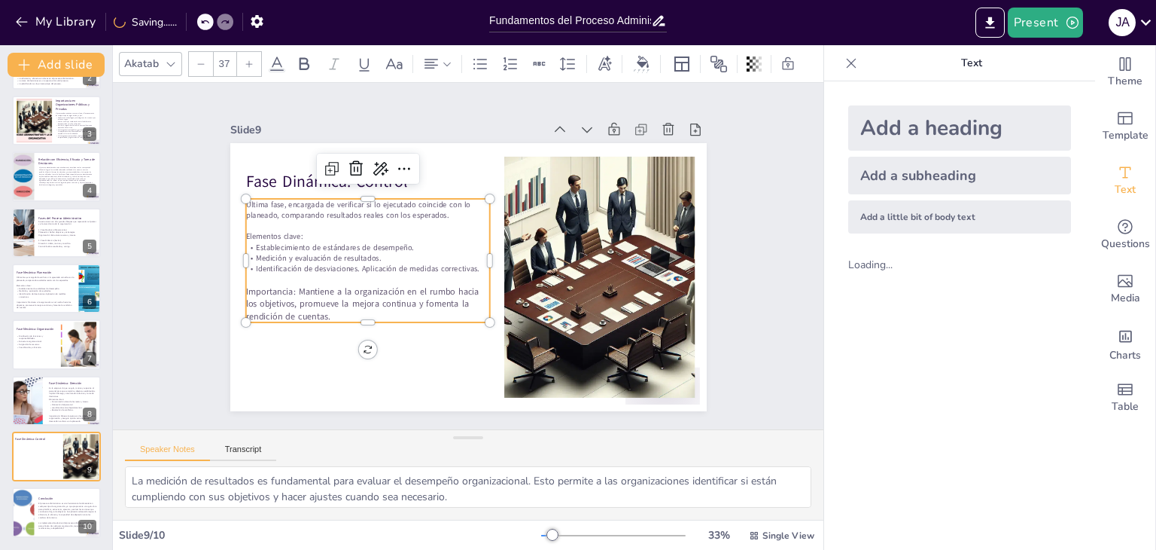
click at [243, 59] on div at bounding box center [249, 64] width 24 height 24
click at [197, 61] on icon at bounding box center [201, 63] width 9 height 9
click at [198, 16] on div "My Library Saving......" at bounding box center [135, 21] width 271 height 27
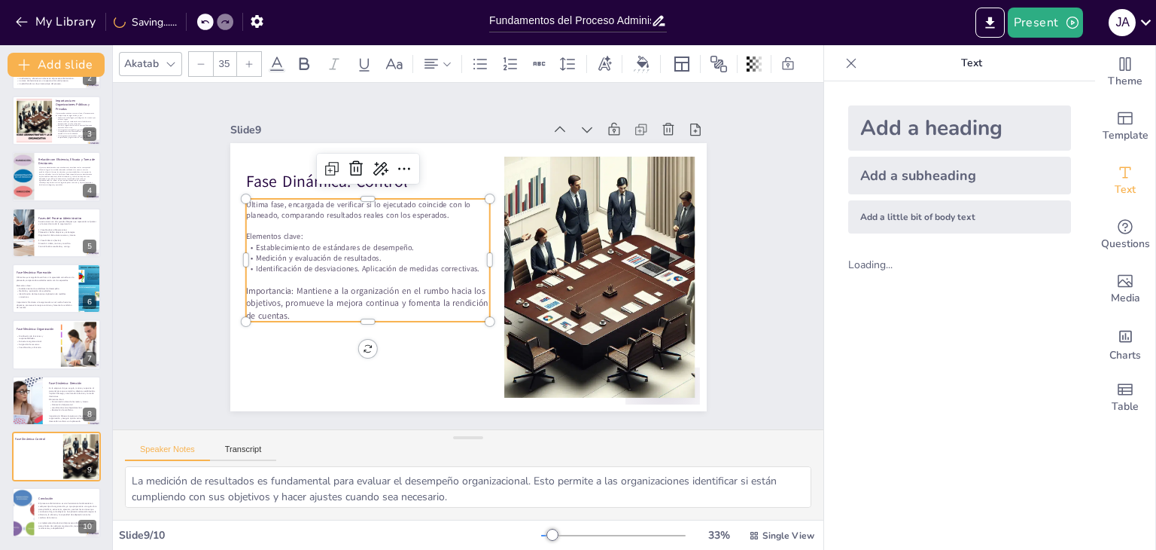
click at [200, 16] on div at bounding box center [215, 22] width 36 height 17
click at [193, 21] on icon at bounding box center [188, 21] width 9 height 9
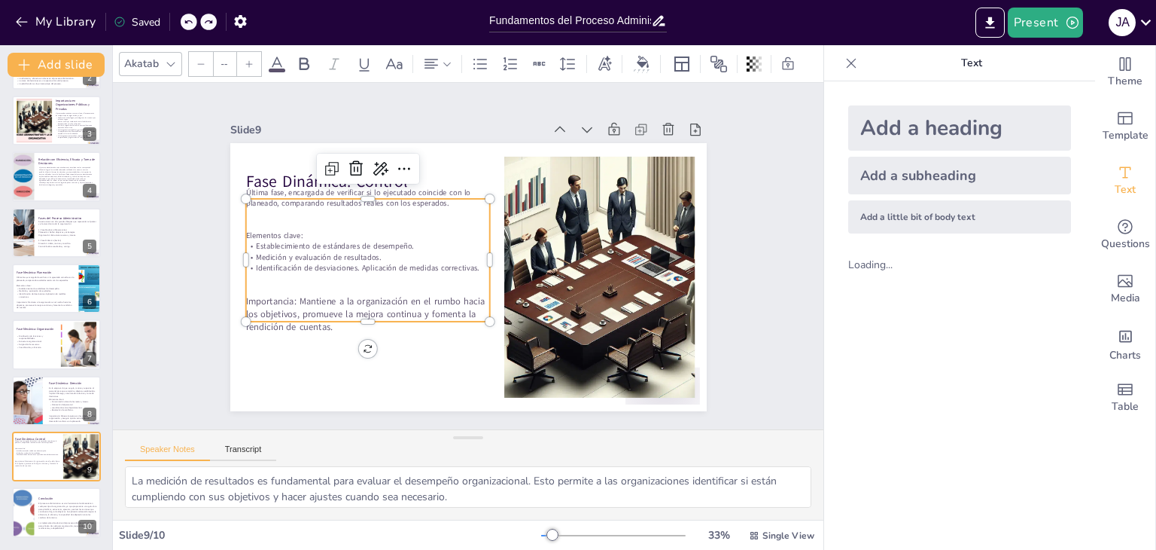
click at [193, 21] on icon at bounding box center [188, 21] width 9 height 9
click at [193, 21] on div "My Library Saving......" at bounding box center [135, 21] width 271 height 27
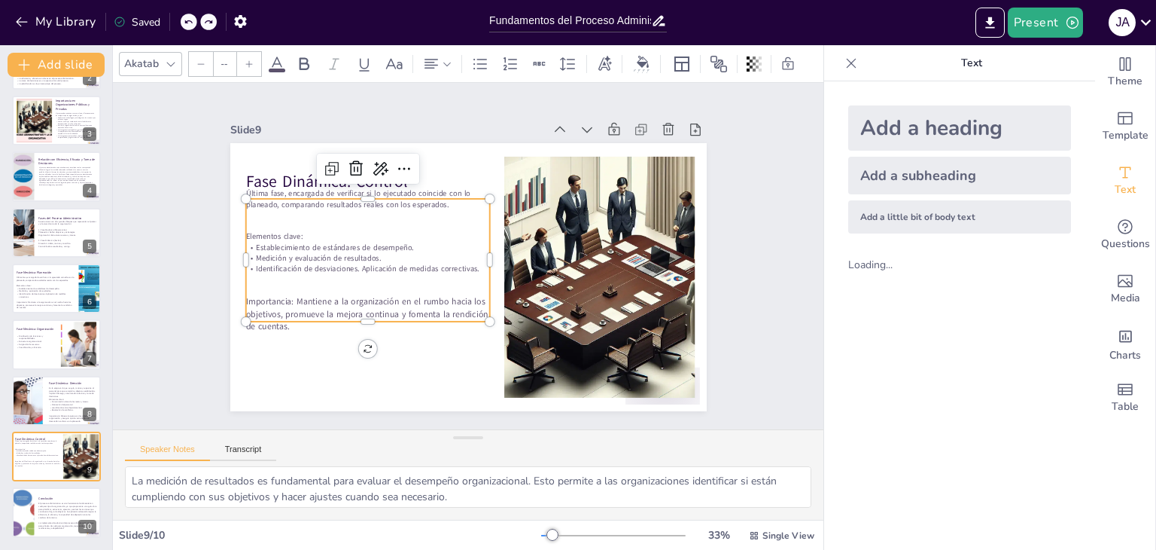
click at [194, 27] on div at bounding box center [189, 22] width 17 height 17
click at [194, 26] on div at bounding box center [189, 22] width 17 height 17
click at [194, 26] on div "My Library Saved" at bounding box center [127, 21] width 254 height 27
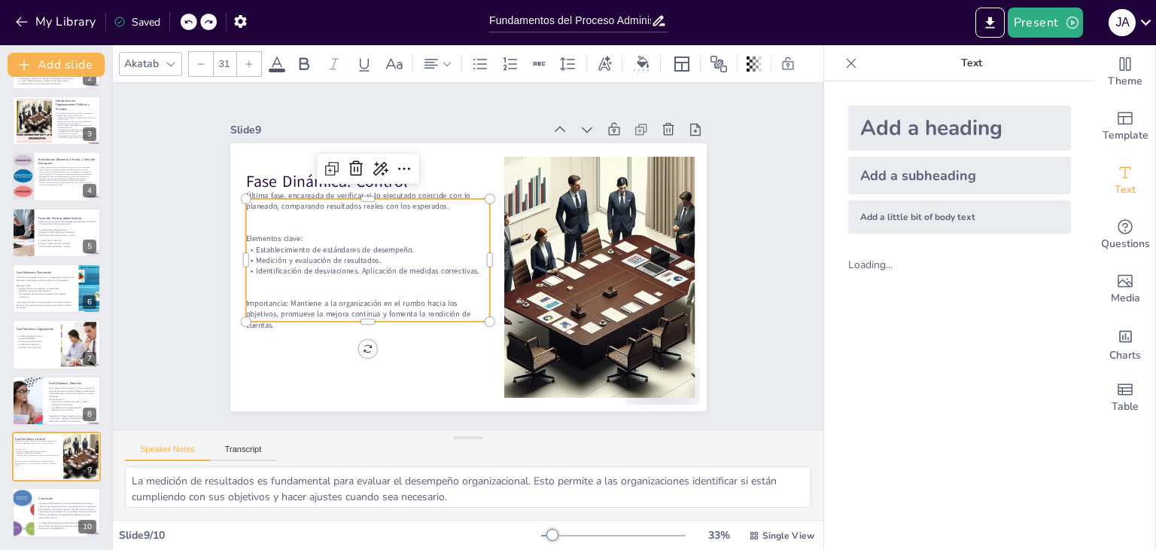
click at [194, 26] on div "My Library Saved" at bounding box center [127, 21] width 254 height 27
click at [196, 27] on div at bounding box center [199, 22] width 36 height 17
click at [189, 26] on div at bounding box center [189, 22] width 17 height 17
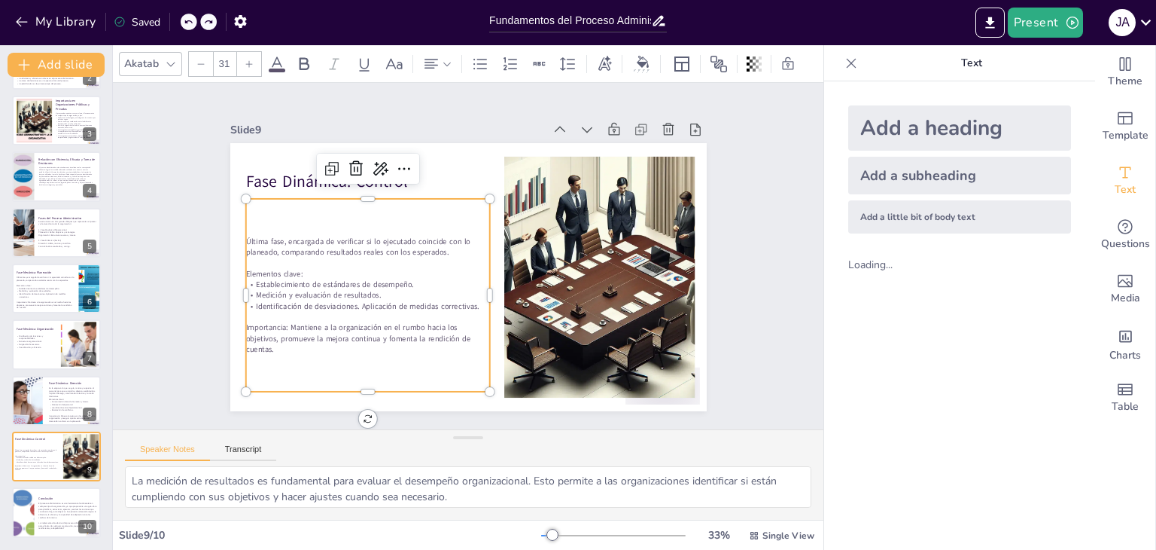
click at [189, 26] on div at bounding box center [189, 22] width 17 height 17
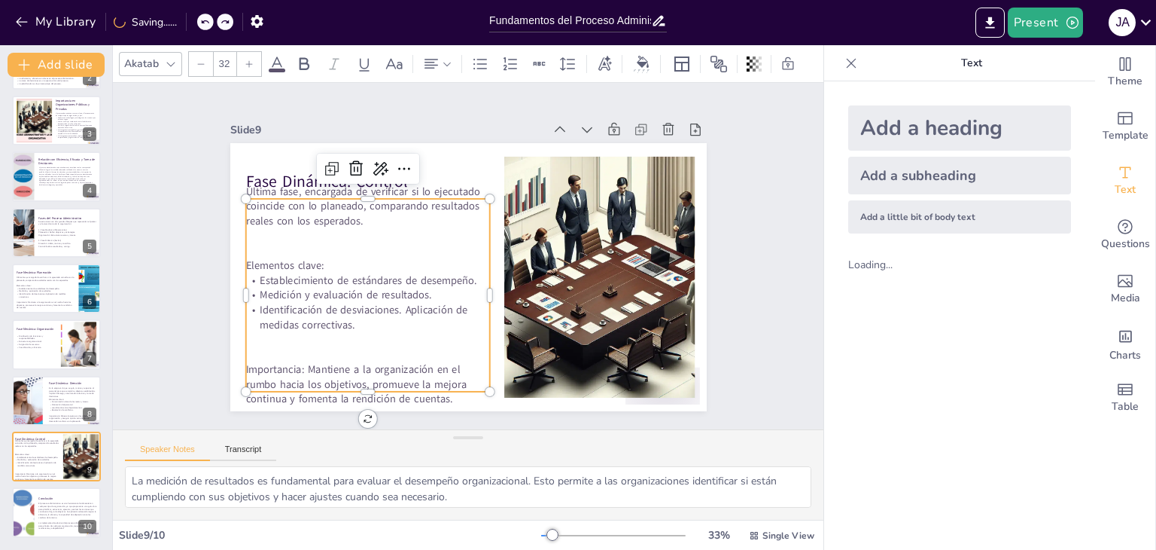
click at [417, 123] on div "Slide 9" at bounding box center [387, 130] width 314 height 14
click at [398, 212] on p "Última fase, encargada de verificar si lo ejecutado coincide con lo planeado, c…" at bounding box center [367, 206] width 244 height 44
click at [359, 197] on span "Última fase, encargada de verificar si lo ejecutado coincide con lo planeado, c…" at bounding box center [362, 209] width 234 height 44
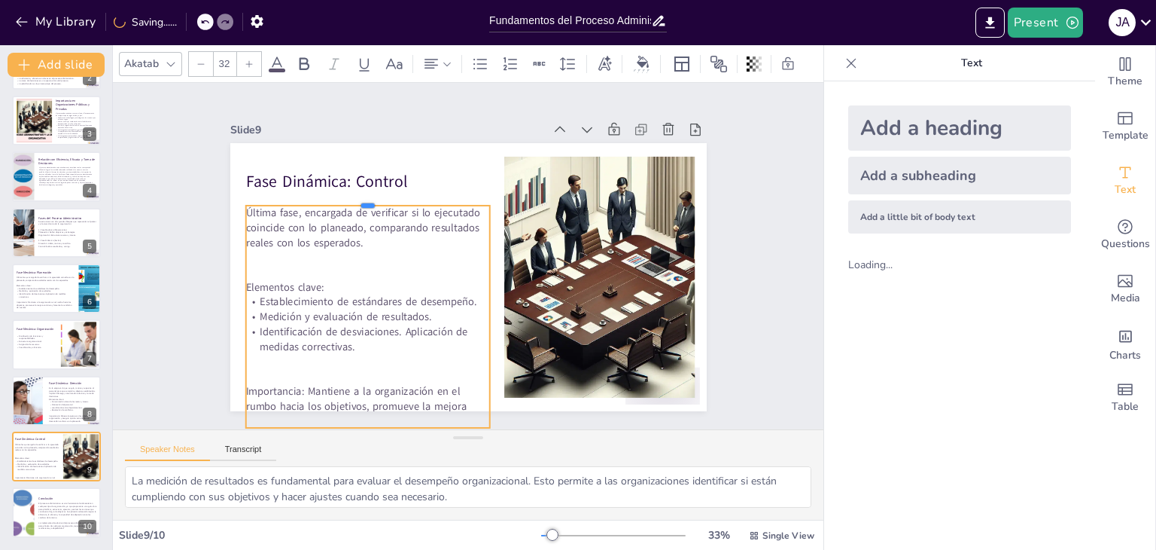
click at [358, 198] on div at bounding box center [367, 200] width 244 height 12
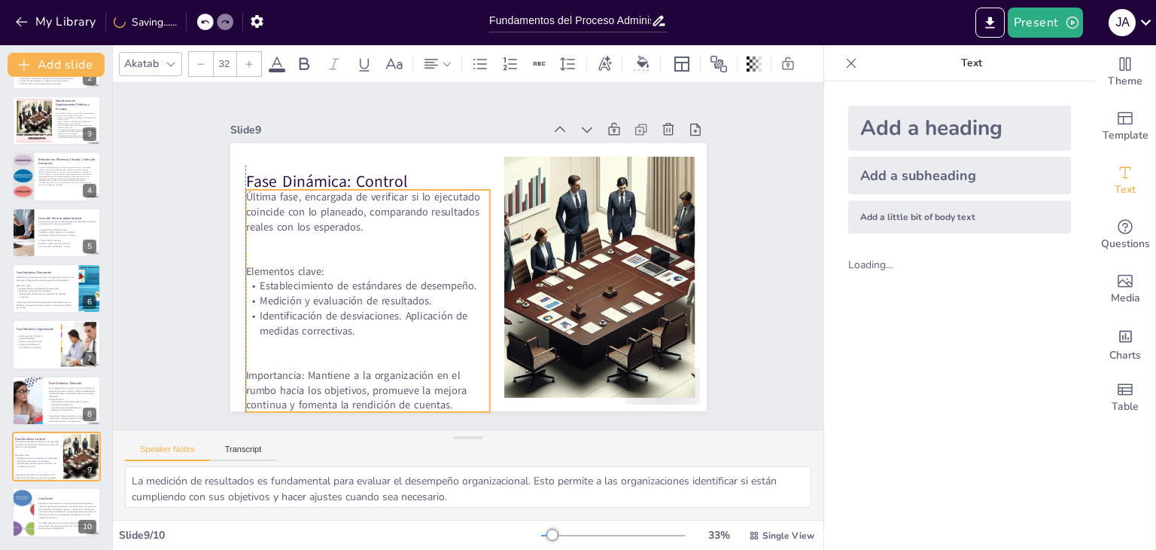
drag, startPoint x: 382, startPoint y: 303, endPoint x: 379, endPoint y: 288, distance: 16.1
click at [379, 294] on span "Medición y evaluación de resultados." at bounding box center [346, 301] width 172 height 14
drag, startPoint x: 355, startPoint y: 410, endPoint x: 358, endPoint y: 382, distance: 27.3
click at [358, 383] on div "Fase Dinámica: Control Última fase, encargada de verificar si lo ejecutado coin…" at bounding box center [468, 277] width 477 height 268
click at [245, 194] on span "Última fase, encargada de verificar si lo ejecutado coincide con lo planeado, c…" at bounding box center [362, 212] width 234 height 44
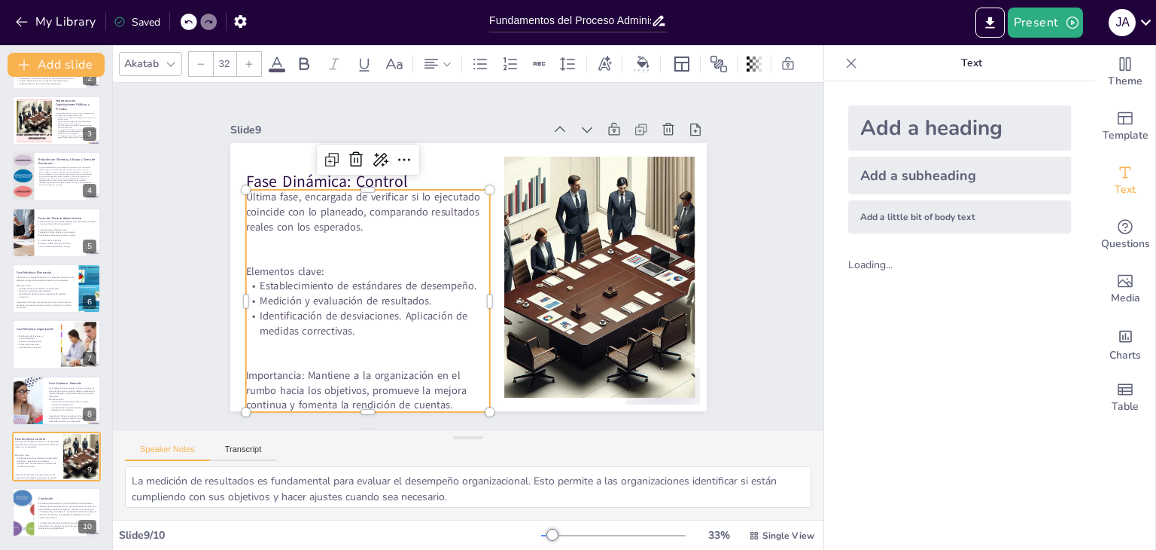
click at [245, 190] on span "Última fase, encargada de verificar si lo ejecutado coincide con lo planeado, c…" at bounding box center [362, 212] width 234 height 44
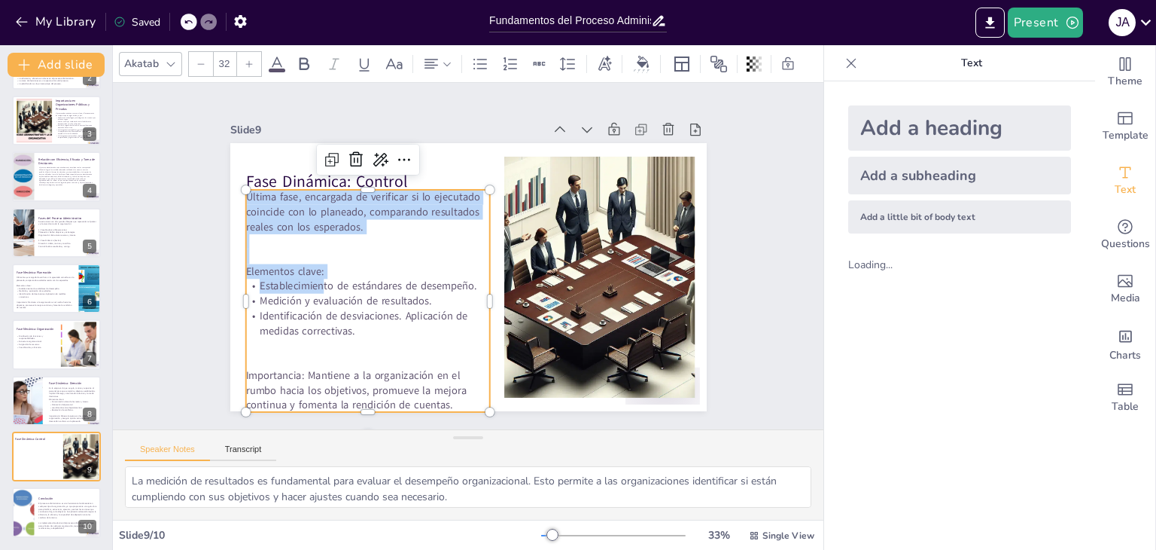
scroll to position [24, 0]
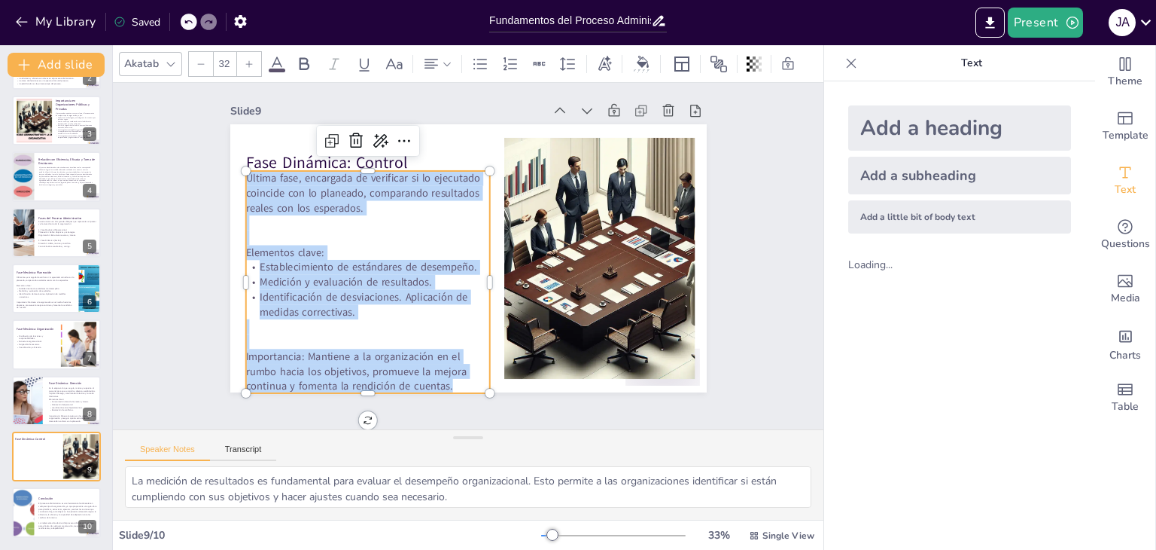
drag, startPoint x: 236, startPoint y: 190, endPoint x: 446, endPoint y: 371, distance: 276.5
click at [446, 371] on div "Última fase, encargada de verificar si lo ejecutado coincide con lo planeado, c…" at bounding box center [367, 282] width 244 height 222
click at [197, 59] on icon at bounding box center [201, 63] width 9 height 9
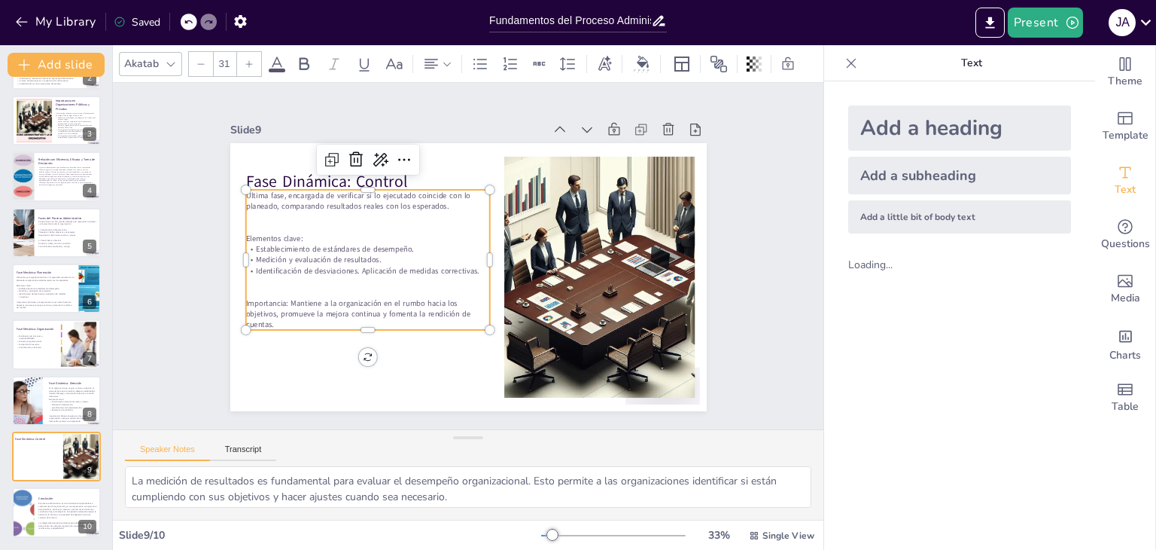
click at [250, 60] on icon at bounding box center [249, 63] width 7 height 7
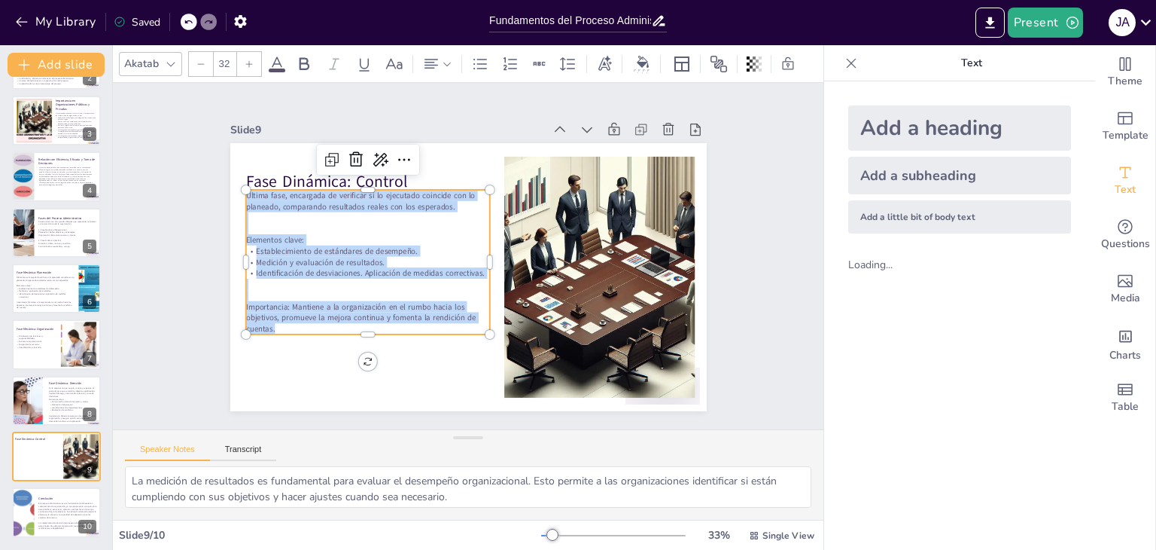
click at [250, 60] on icon at bounding box center [249, 63] width 7 height 7
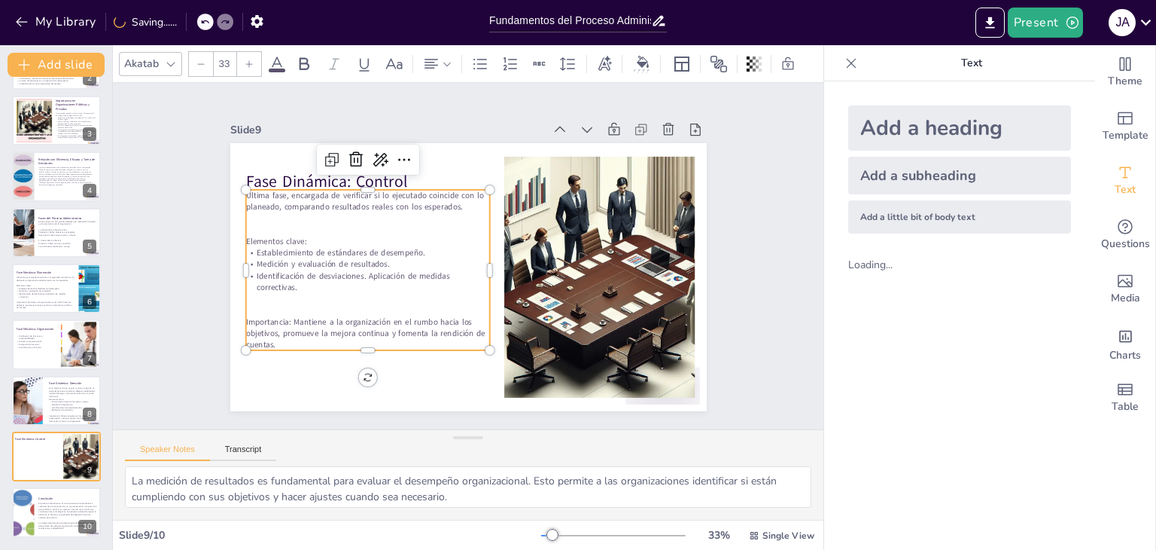
click at [250, 60] on icon at bounding box center [249, 63] width 7 height 7
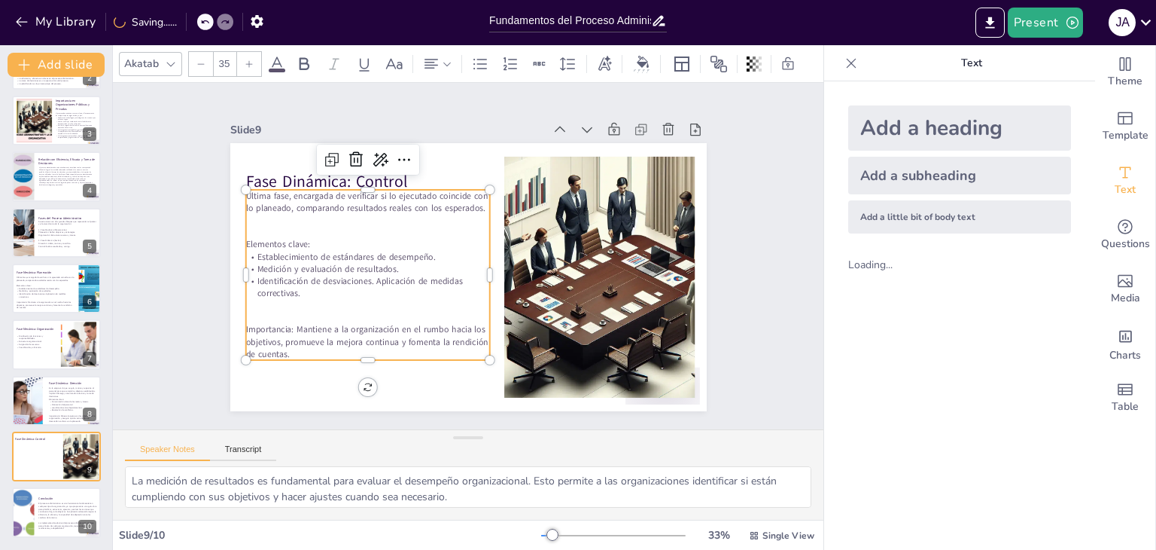
click at [250, 60] on icon at bounding box center [249, 63] width 7 height 7
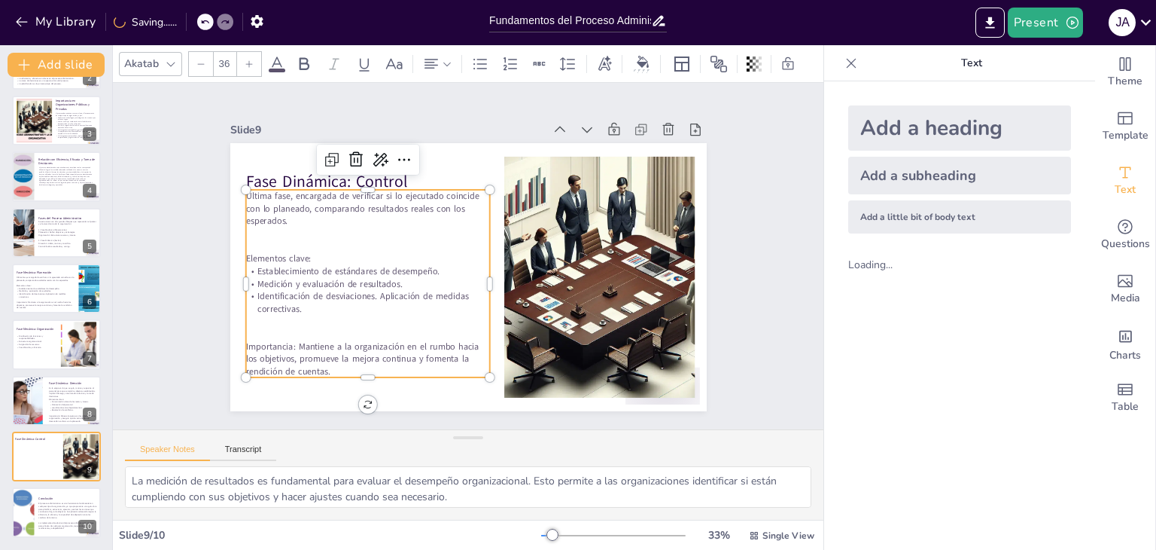
click at [250, 60] on icon at bounding box center [249, 63] width 7 height 7
type input "38"
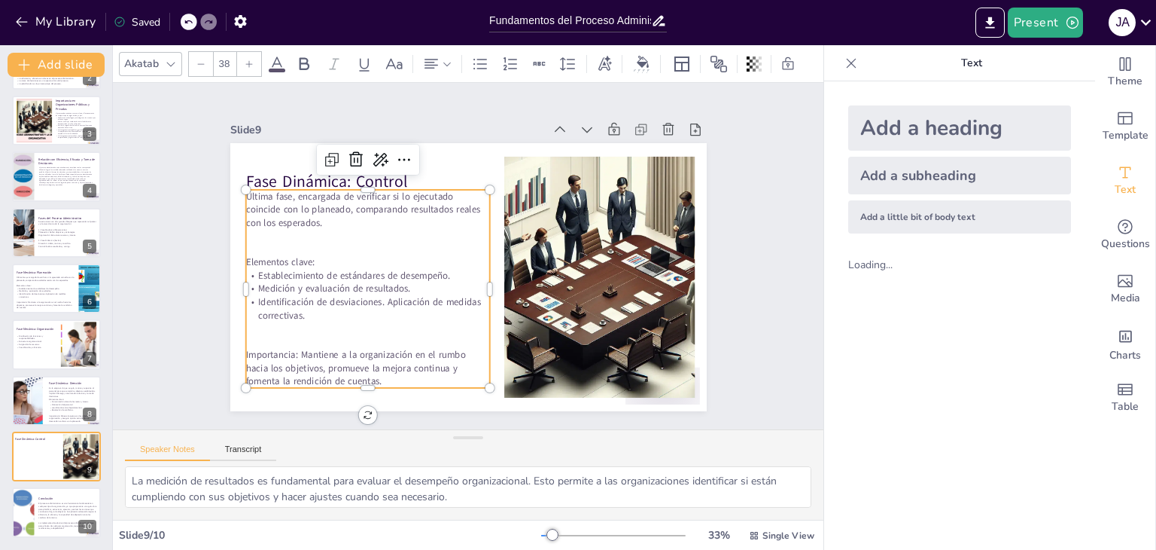
click at [277, 335] on p at bounding box center [367, 342] width 244 height 14
click at [275, 335] on p at bounding box center [367, 342] width 244 height 14
drag, startPoint x: 292, startPoint y: 347, endPoint x: 281, endPoint y: 337, distance: 14.9
click at [291, 348] on span "Importancia: Mantiene a la organización en el rumbo hacia los objetivos, promue…" at bounding box center [355, 367] width 220 height 39
click at [279, 337] on p at bounding box center [367, 342] width 244 height 14
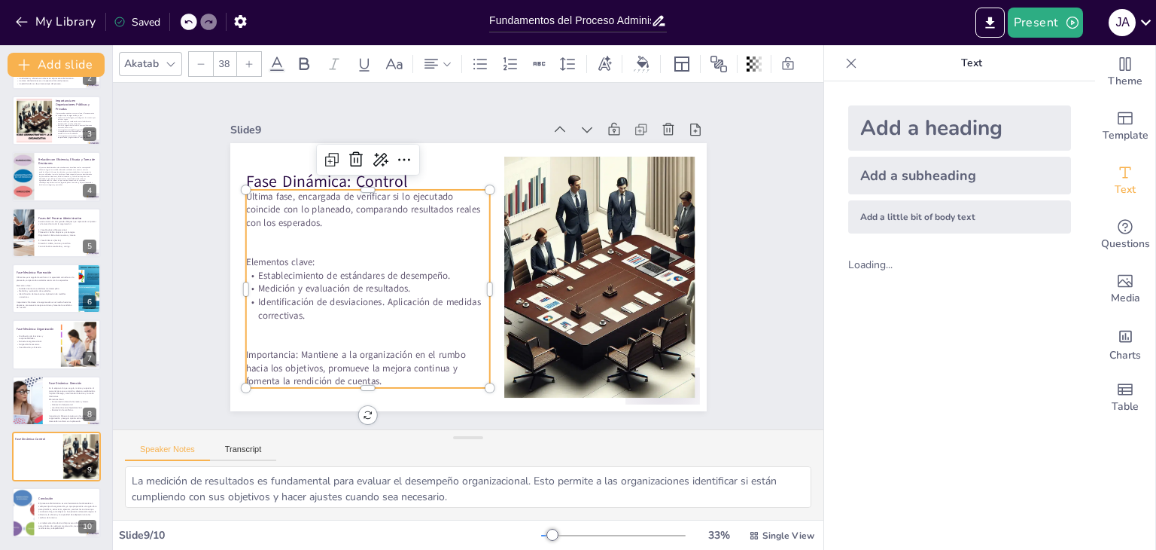
click at [268, 335] on p at bounding box center [367, 342] width 244 height 14
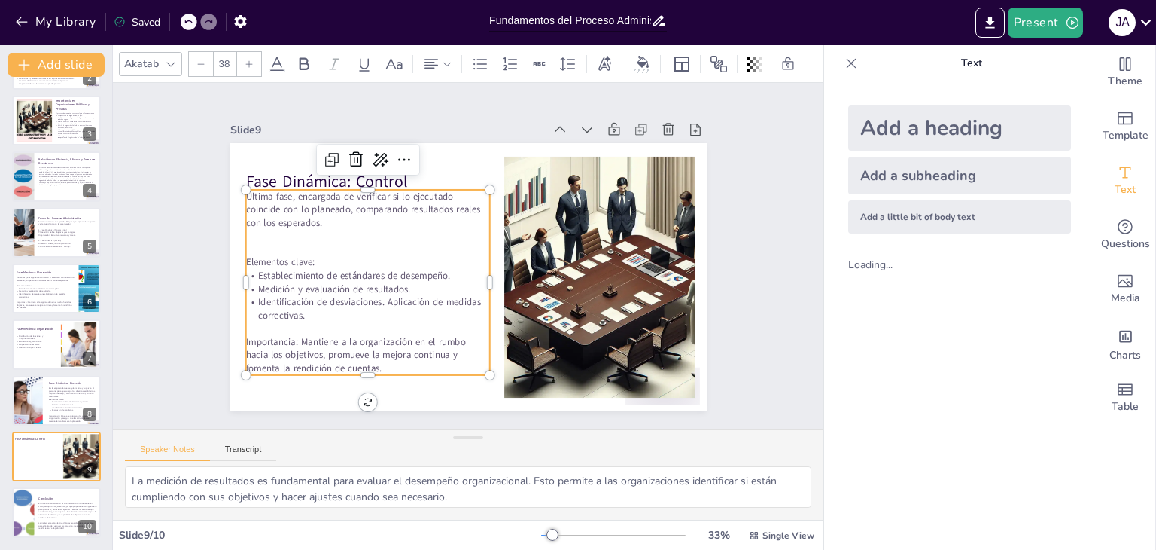
click at [275, 230] on p at bounding box center [367, 237] width 244 height 14
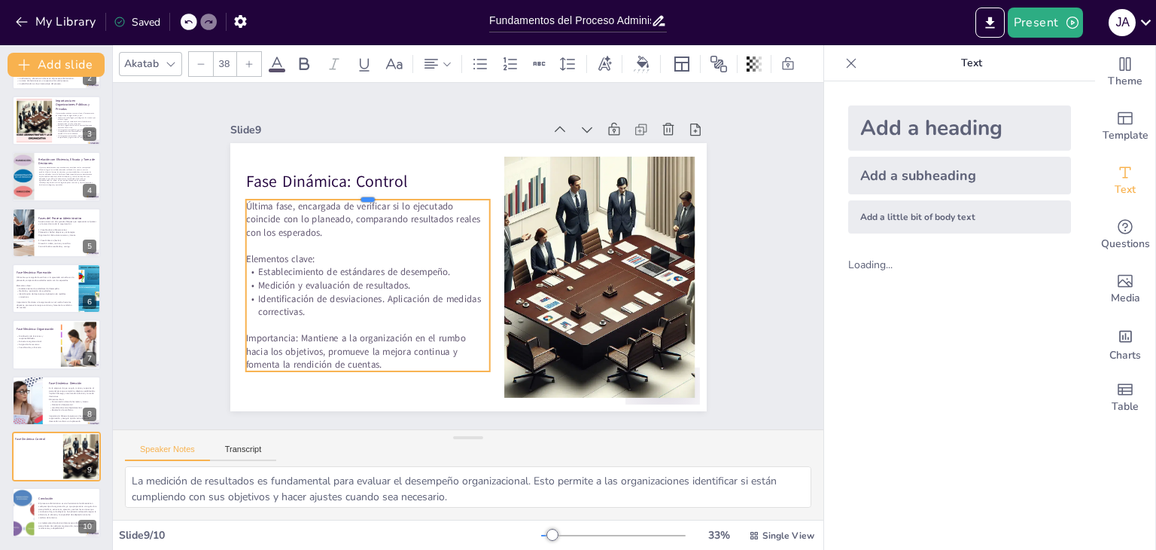
drag, startPoint x: 438, startPoint y: 183, endPoint x: 443, endPoint y: 193, distance: 11.1
click at [443, 193] on div at bounding box center [367, 193] width 244 height 12
click at [729, 233] on div "Slide 1 Fundamentos del Proceso Administrativo: Estructura y Objetivos Esta pre…" at bounding box center [468, 256] width 561 height 310
click at [351, 305] on p "Identificación de desviaciones. Aplicación de medidas correctivas." at bounding box center [373, 304] width 244 height 26
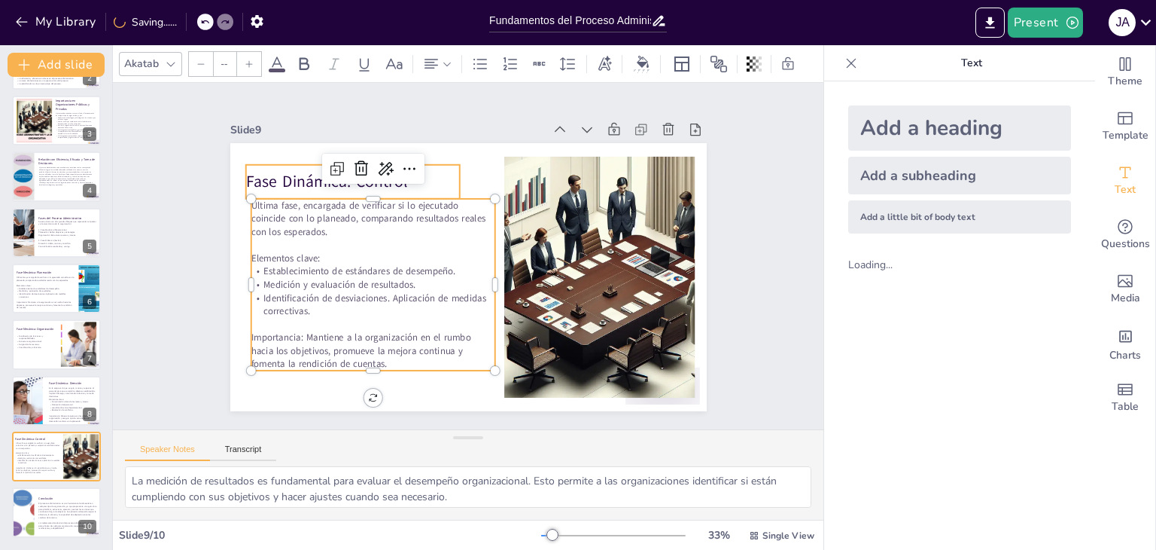
type input "48"
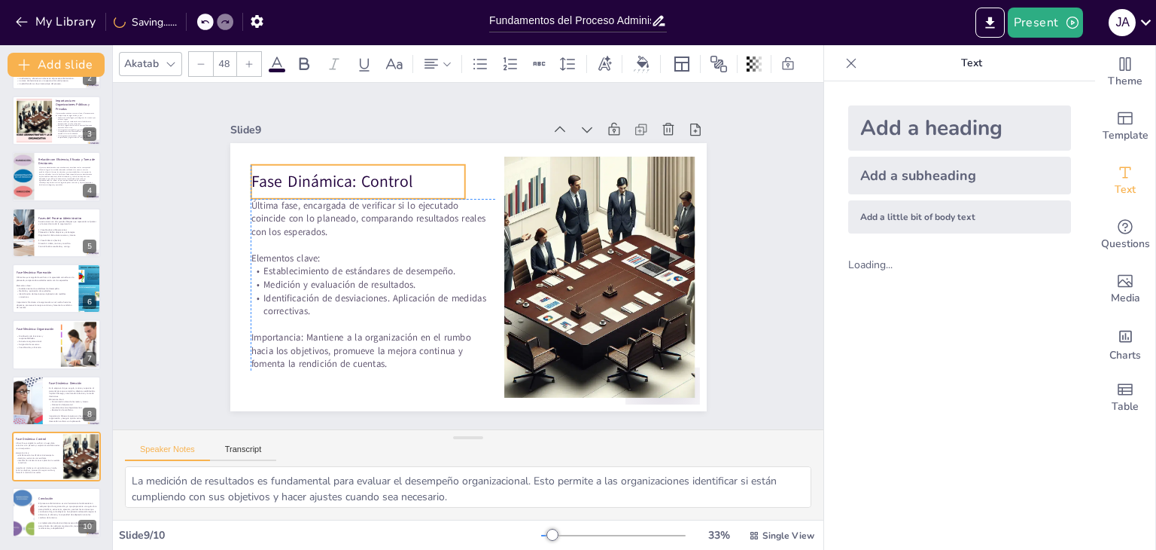
click at [291, 183] on p "Fase Dinámica: Control" at bounding box center [358, 182] width 215 height 23
click at [735, 166] on div "Slide 1 Fundamentos del Proceso Administrativo: Estructura y Objetivos Esta pre…" at bounding box center [468, 256] width 561 height 310
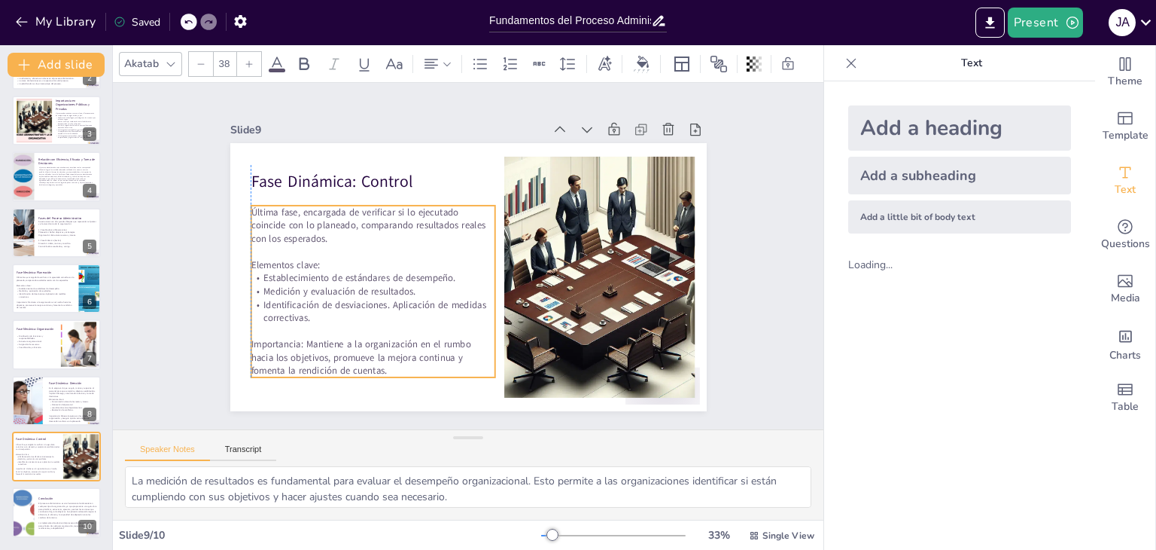
click at [340, 285] on span "Medición y evaluación de resultados." at bounding box center [340, 291] width 153 height 13
click at [764, 216] on div "Slide 1 Fundamentos del Proceso Administrativo: Estructura y Objetivos Esta pre…" at bounding box center [468, 256] width 711 height 346
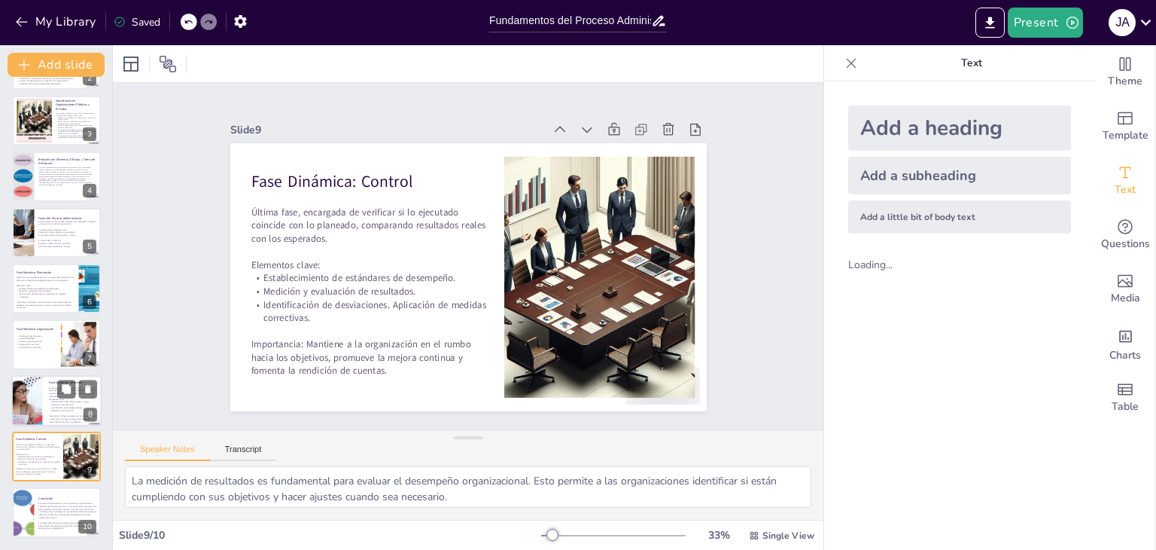
drag, startPoint x: 29, startPoint y: 399, endPoint x: 47, endPoint y: 397, distance: 18.2
click at [28, 399] on div at bounding box center [37, 400] width 94 height 51
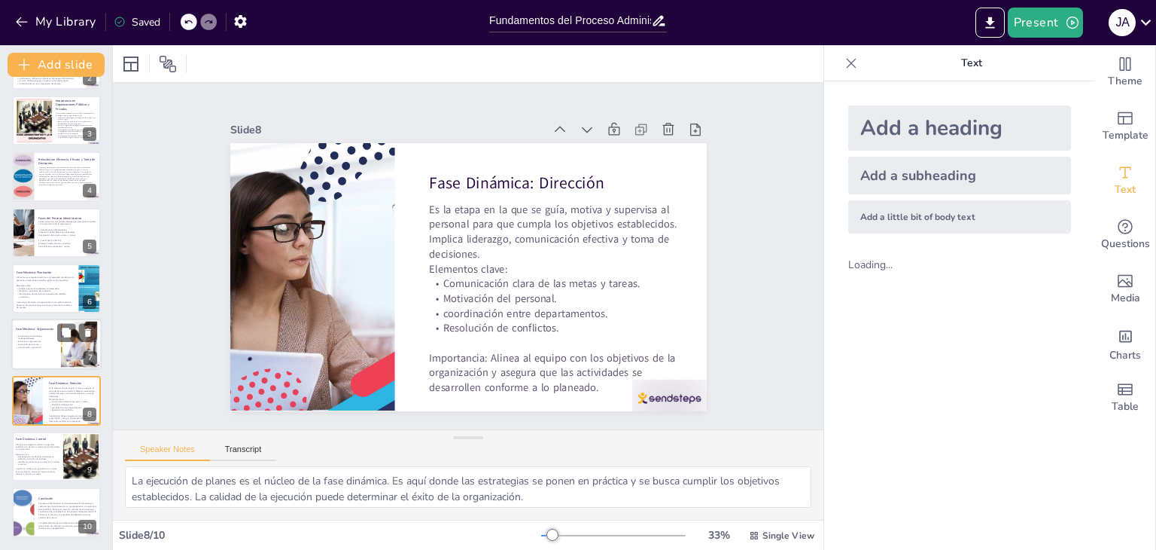
click at [48, 350] on div at bounding box center [56, 344] width 90 height 51
type textarea "La distribución adecuada de funciones y responsabilidades es esencial para el f…"
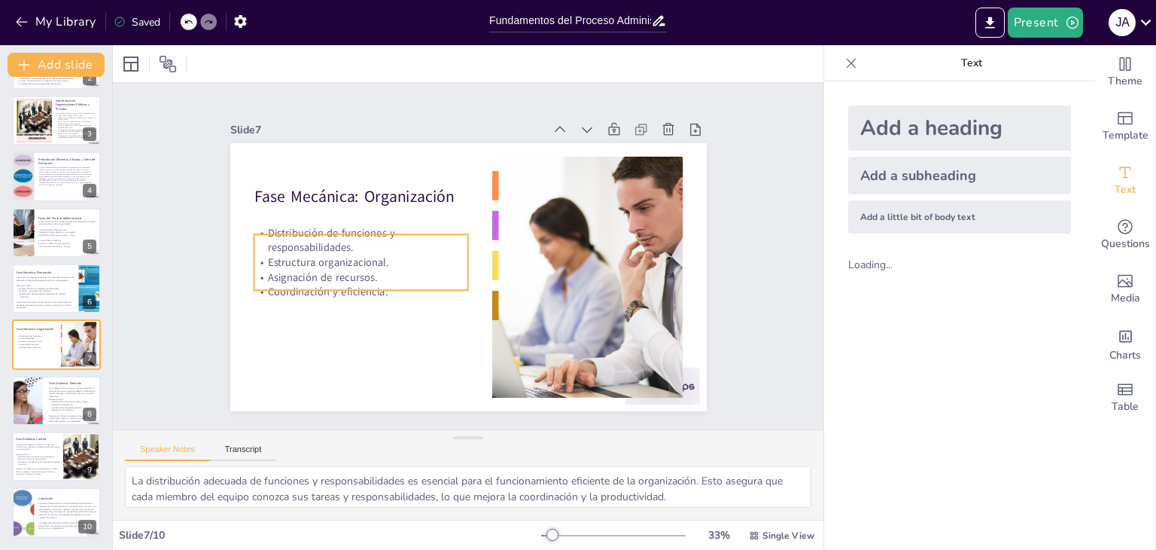
click at [318, 287] on div "Fase Mecánica: Organización Distribución de funciones y responsabilidades. Estr…" at bounding box center [468, 277] width 477 height 268
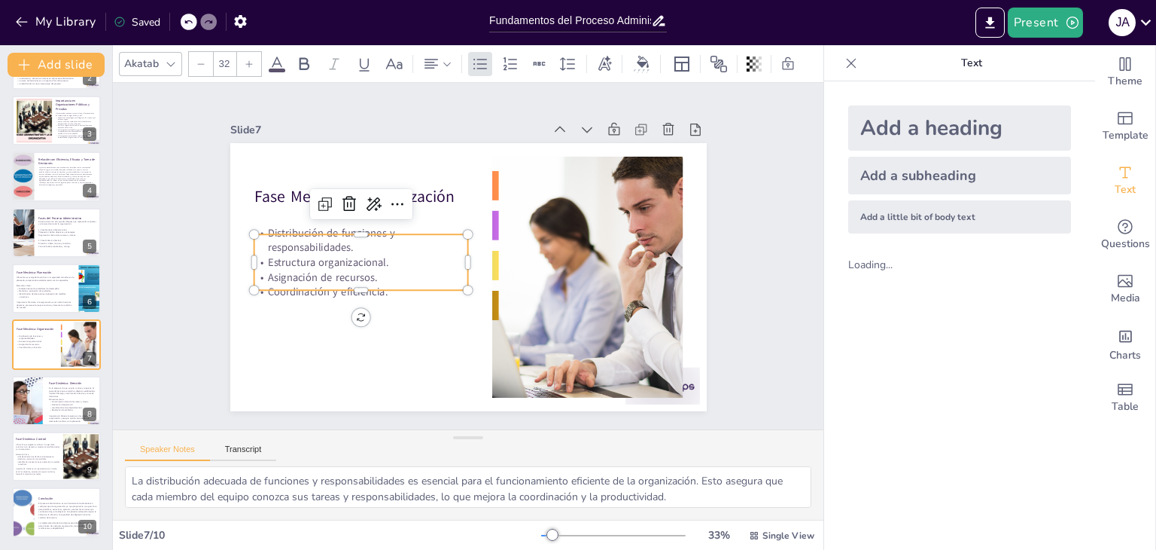
click at [325, 276] on p "Asignación de recursos." at bounding box center [361, 277] width 215 height 15
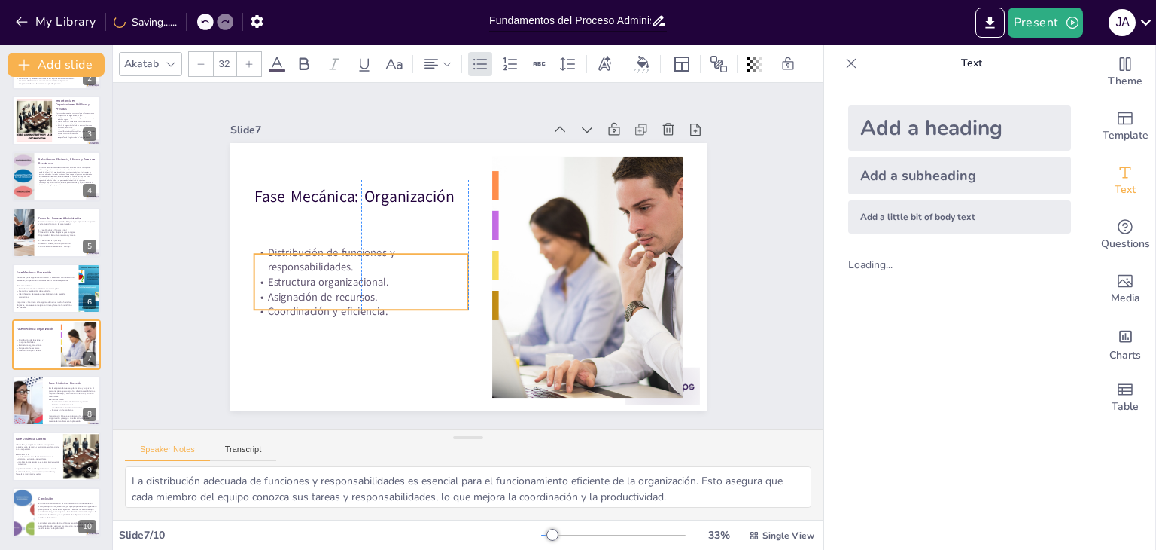
drag, startPoint x: 352, startPoint y: 281, endPoint x: 355, endPoint y: 300, distance: 19.8
click at [355, 304] on p "Coordinación y eficiencia." at bounding box center [361, 311] width 215 height 15
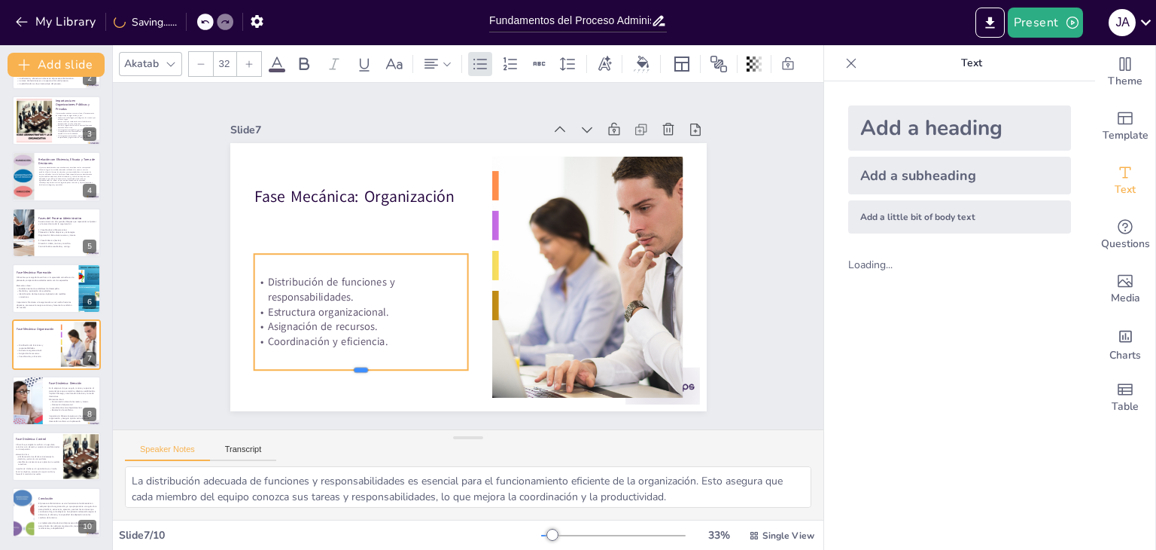
drag, startPoint x: 354, startPoint y: 305, endPoint x: 358, endPoint y: 368, distance: 63.4
click at [358, 370] on div at bounding box center [361, 376] width 215 height 12
click at [385, 336] on p "Coordinación y eficiencia." at bounding box center [361, 343] width 215 height 15
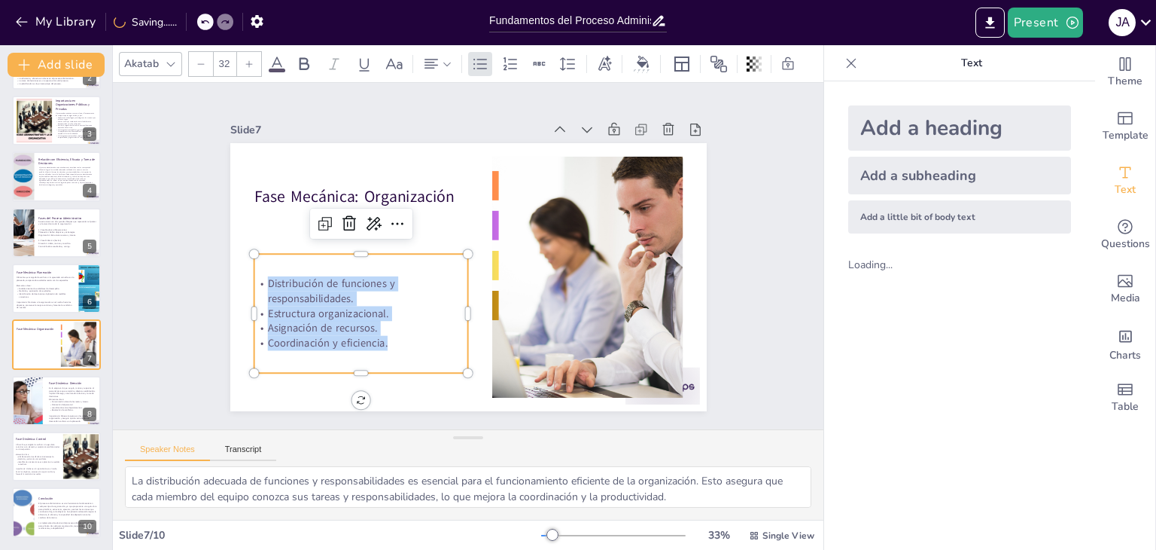
drag, startPoint x: 388, startPoint y: 337, endPoint x: 259, endPoint y: 281, distance: 140.3
click at [259, 281] on div "Distribución de funciones y responsabilidades. Estructura organizacional. Asign…" at bounding box center [361, 313] width 215 height 74
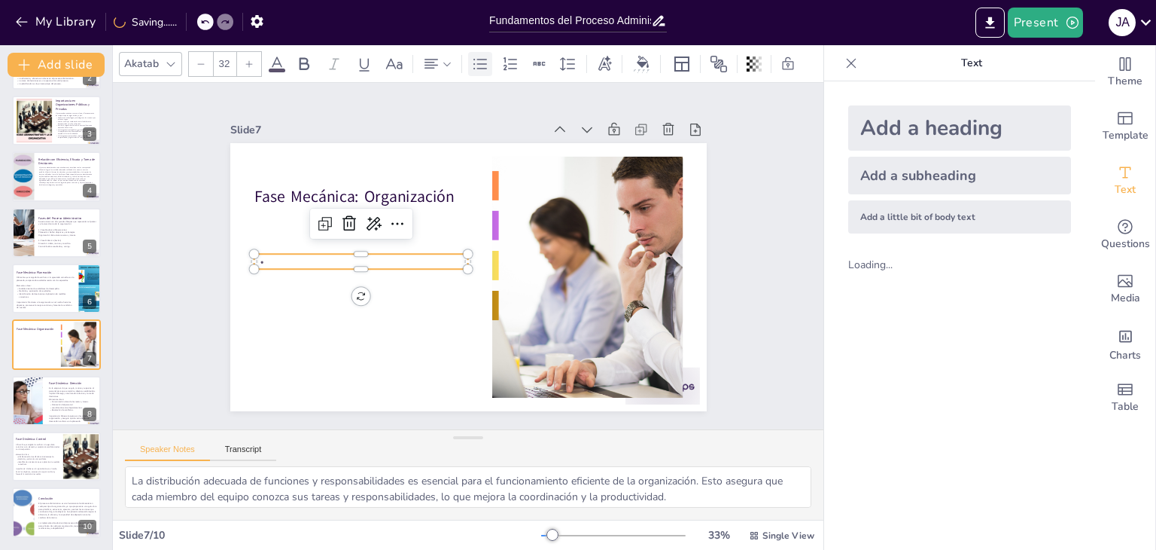
click at [473, 55] on icon at bounding box center [480, 64] width 18 height 18
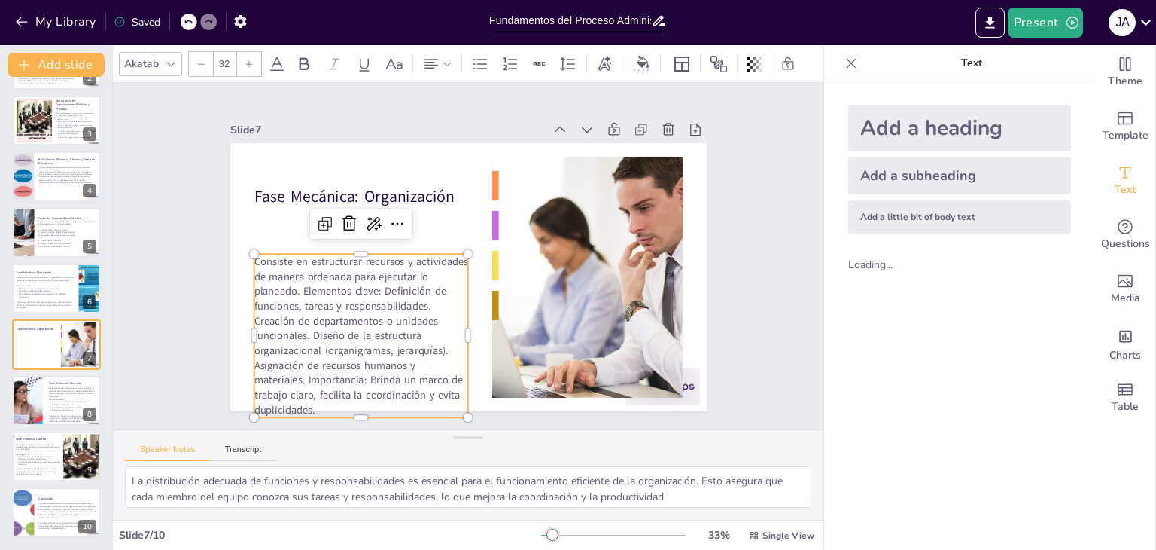
click at [292, 287] on p "Consiste en estructurar recursos y actividades de manera ordenada para ejecutar…" at bounding box center [361, 335] width 215 height 163
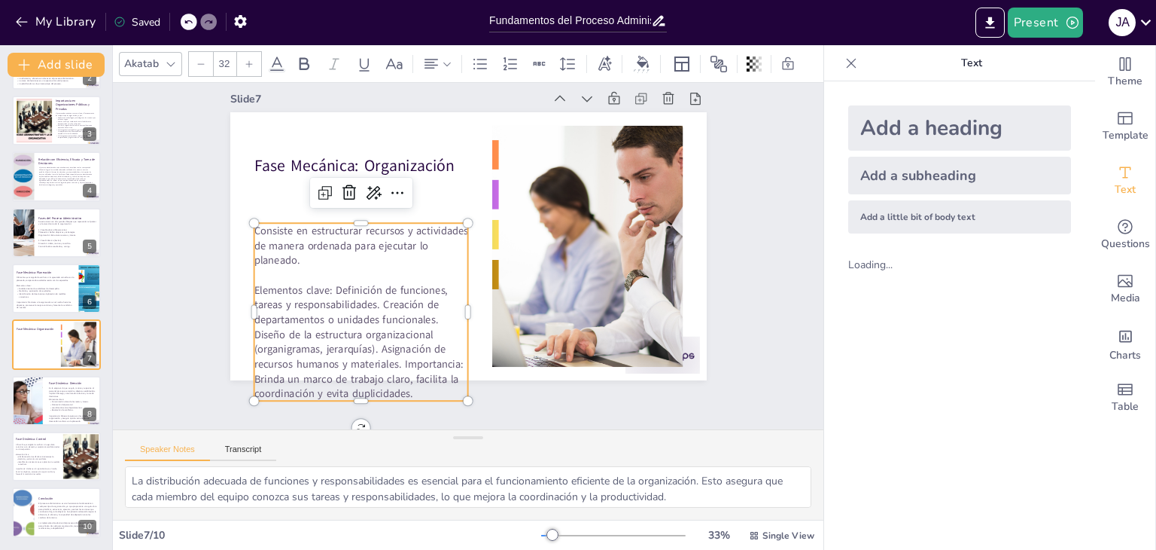
scroll to position [44, 0]
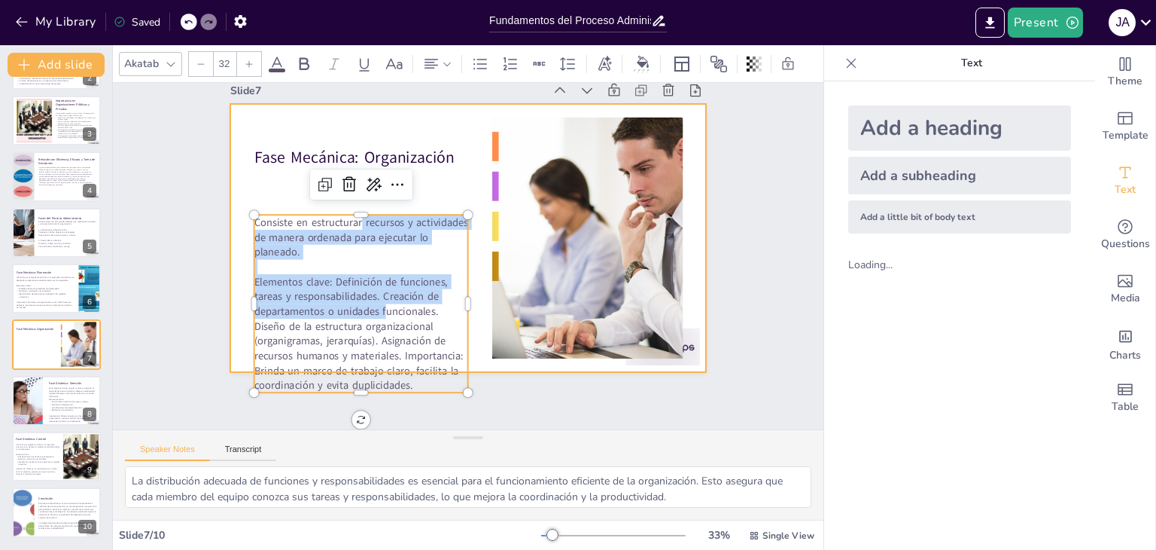
drag, startPoint x: 349, startPoint y: 204, endPoint x: 349, endPoint y: 193, distance: 11.3
click at [349, 193] on div "Fase Mecánica: Organización Consiste en estructurar recursos y actividades de m…" at bounding box center [468, 238] width 477 height 268
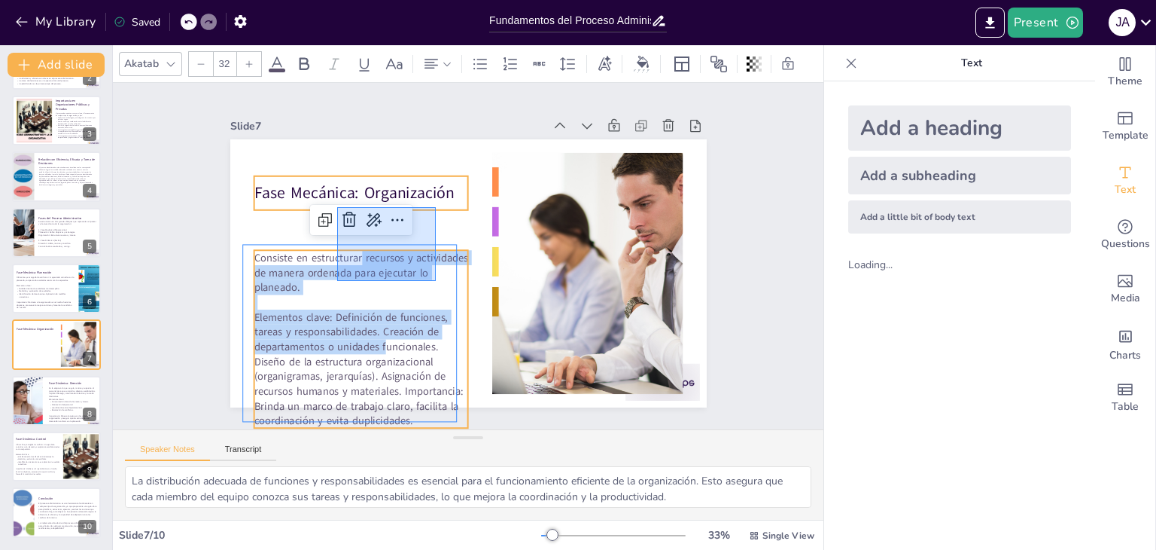
click at [436, 139] on div "Fase Mecánica: Organización" at bounding box center [468, 139] width 477 height 0
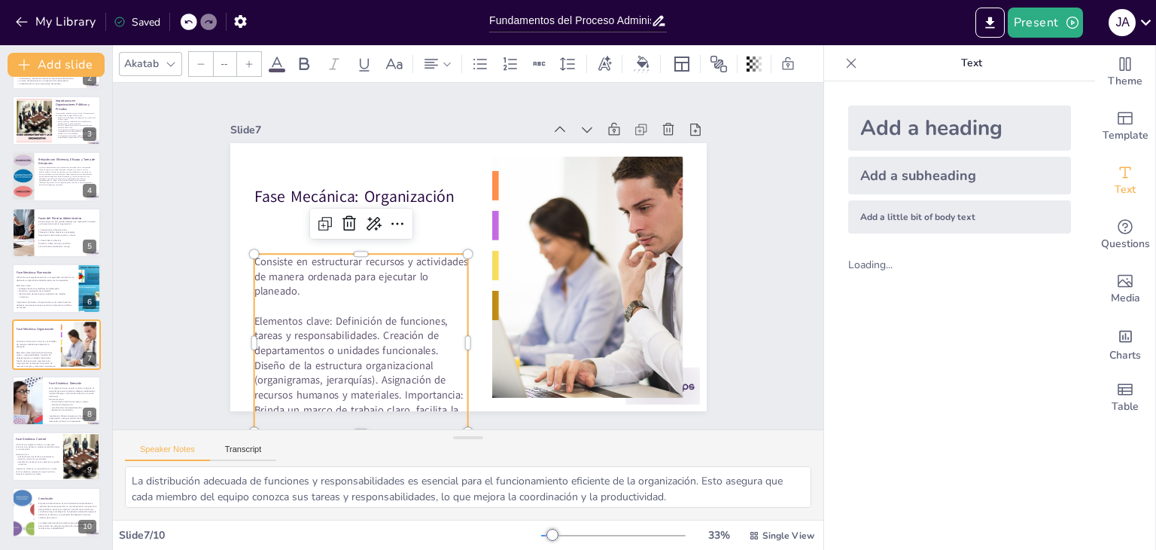
type input "32"
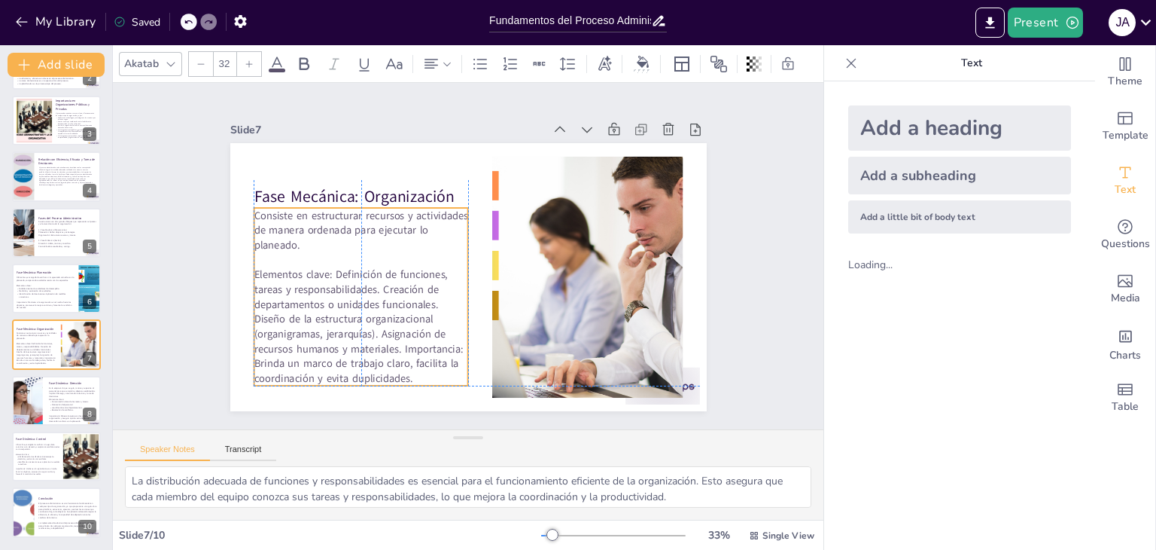
drag, startPoint x: 397, startPoint y: 291, endPoint x: 397, endPoint y: 245, distance: 45.9
click at [397, 245] on p "Consiste en estructurar recursos y actividades de manera ordenada para ejecutar…" at bounding box center [361, 230] width 215 height 44
click at [361, 237] on p "Consiste en estructurar recursos y actividades de manera ordenada para ejecutar…" at bounding box center [361, 230] width 215 height 44
click at [325, 269] on p "Elementos clave: Definición de funciones, tareas y responsabilidades. Creación …" at bounding box center [361, 326] width 215 height 119
click at [325, 267] on p "Elementos clave: Definición de funciones, tareas y responsabilidades. Creación …" at bounding box center [361, 326] width 215 height 119
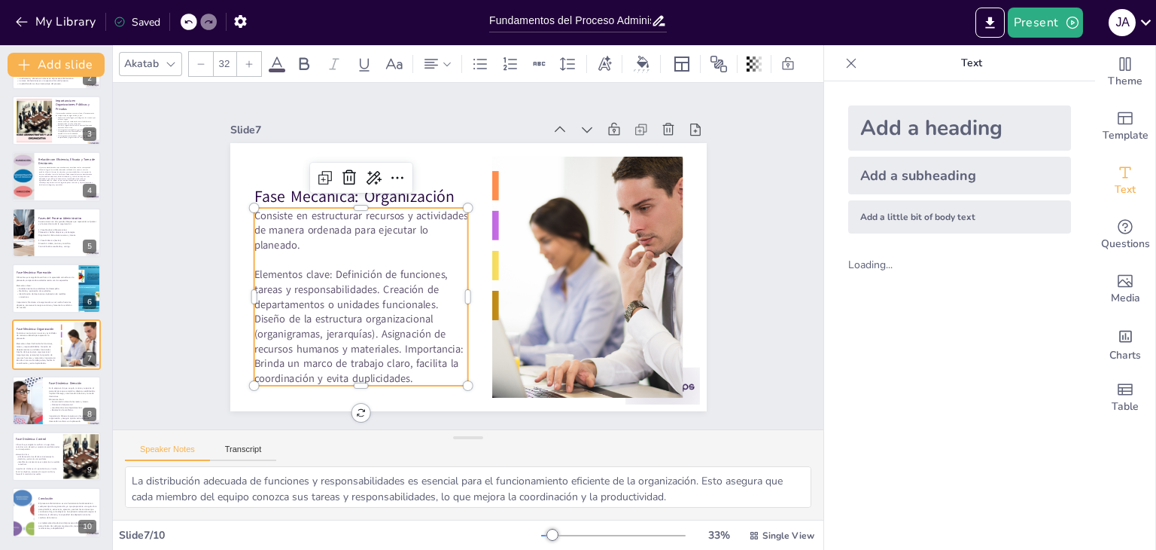
drag, startPoint x: 380, startPoint y: 272, endPoint x: 370, endPoint y: 272, distance: 10.5
click at [379, 272] on p "Elementos clave: Definición de funciones, tareas y responsabilidades. Creación …" at bounding box center [361, 326] width 215 height 119
click at [324, 267] on p "Elementos clave: Definición de funciones, tareas y responsabilidades. Creación …" at bounding box center [361, 326] width 215 height 119
click at [326, 267] on p "Elementos clave: Definición de funciones, tareas y responsabilidades. Creación …" at bounding box center [361, 326] width 215 height 119
drag, startPoint x: 376, startPoint y: 288, endPoint x: 389, endPoint y: 295, distance: 14.5
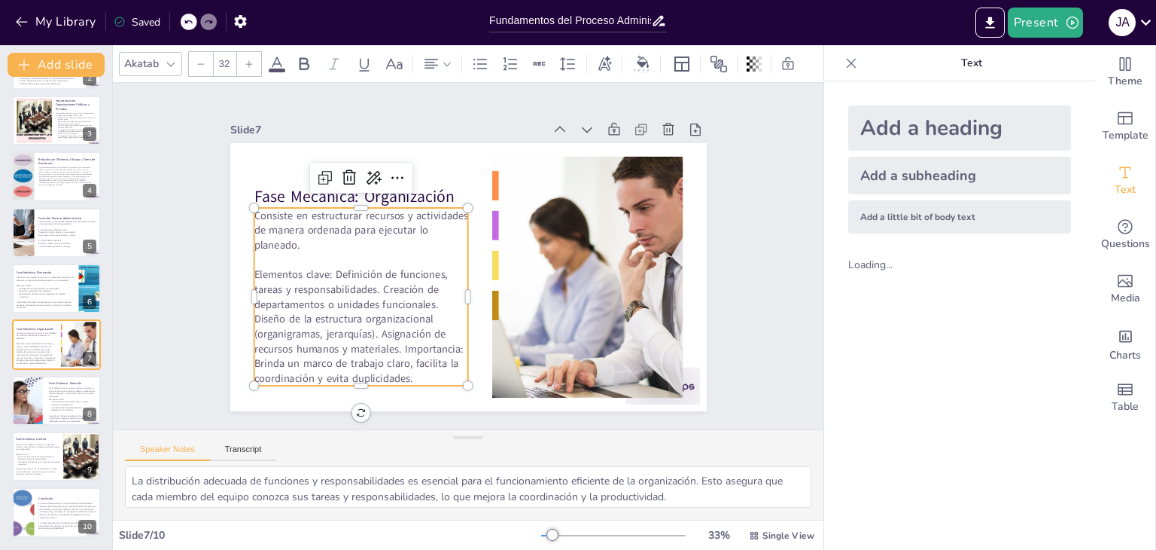
click at [382, 291] on p "Elementos clave: Definición de funciones, tareas y responsabilidades. Creación …" at bounding box center [361, 326] width 215 height 119
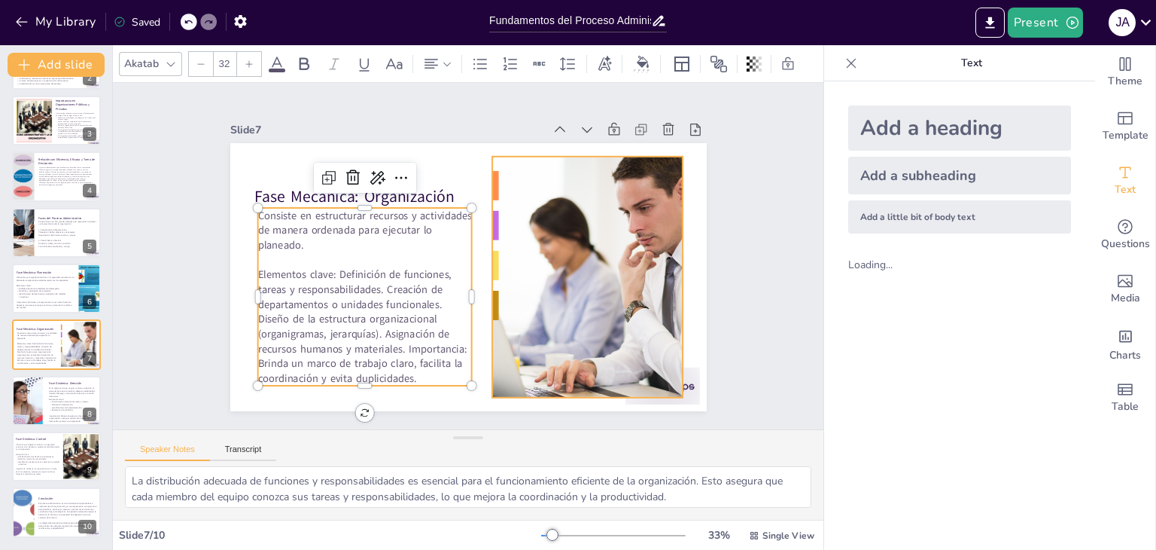
click at [529, 328] on div at bounding box center [587, 277] width 429 height 241
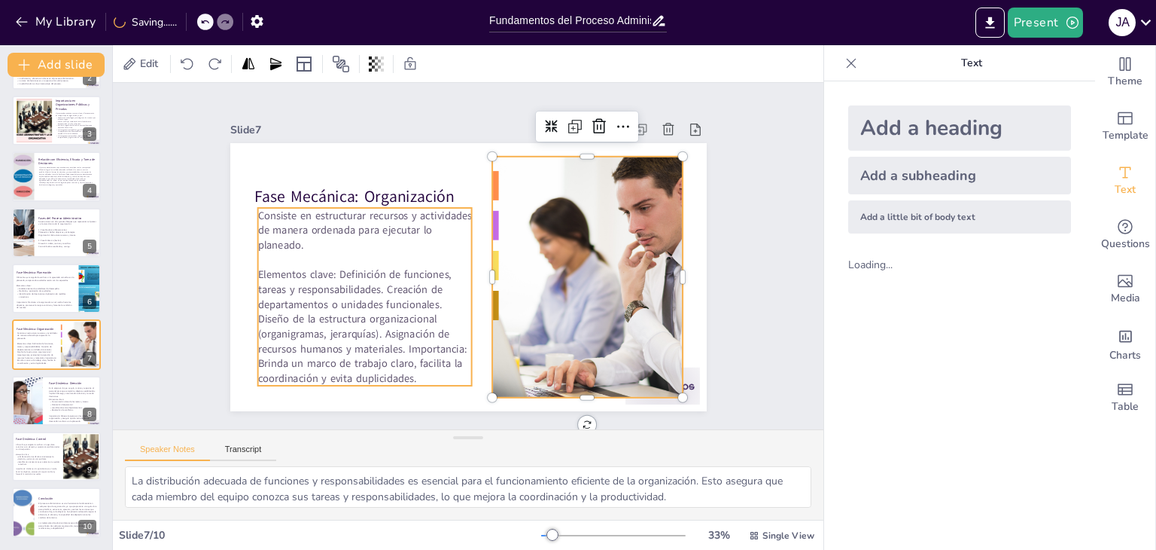
click at [433, 320] on p "Elementos clave: Definición de funciones, tareas y responsabilidades. Creación …" at bounding box center [364, 326] width 215 height 119
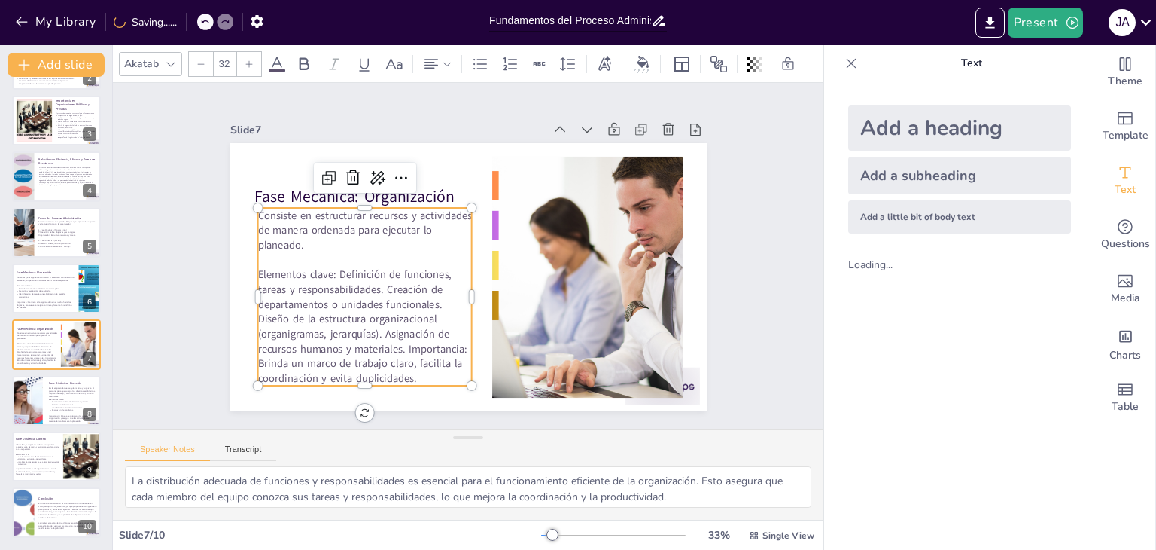
click at [341, 258] on p at bounding box center [364, 259] width 215 height 15
click at [331, 268] on p "Elementos clave: Definición de funciones, tareas y responsabilidades. Creación …" at bounding box center [364, 326] width 215 height 119
click at [329, 267] on p "Elementos clave: Definición de funciones, tareas y responsabilidades. Creación …" at bounding box center [364, 326] width 215 height 119
click at [329, 267] on p "Elementos clave: Definición de funciones, tareas y responsabilidades. Creación …" at bounding box center [361, 326] width 215 height 119
click at [325, 269] on p "Elementos clave: Definición de funciones, tareas y responsabilidades. Creación …" at bounding box center [361, 326] width 215 height 119
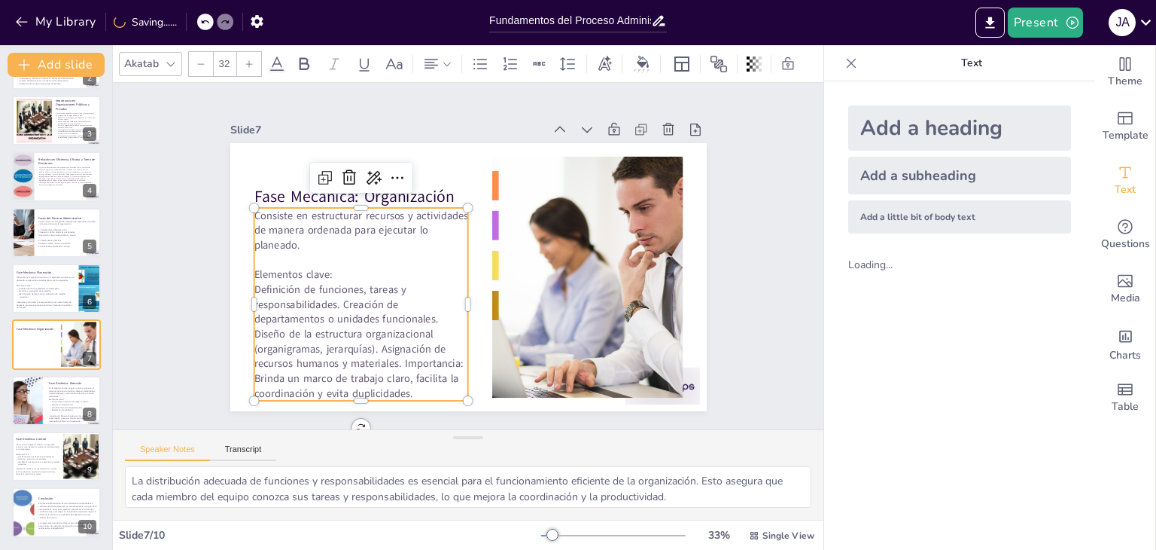
click at [330, 297] on p "Definición de funciones, tareas y responsabilidades. Creación de departamentos …" at bounding box center [361, 341] width 215 height 119
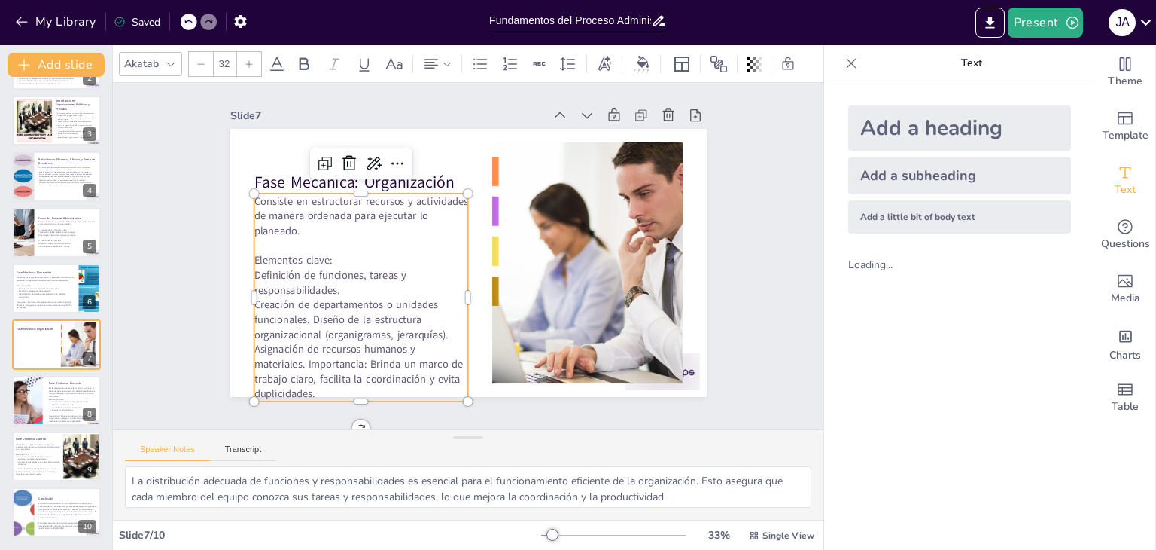
scroll to position [27, 0]
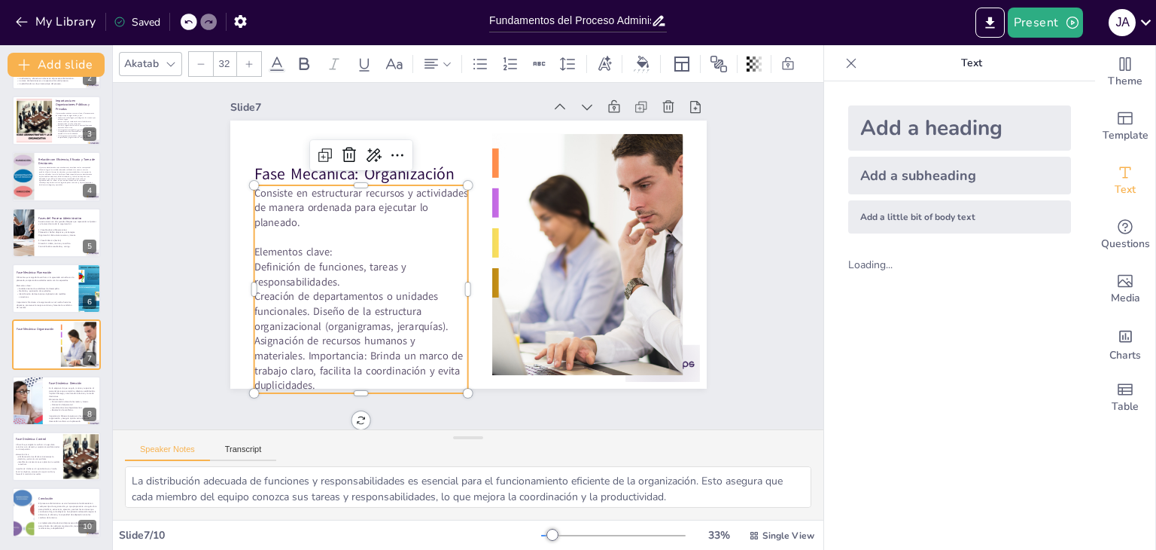
click at [300, 300] on p "Creación de departamentos o unidades funcionales. Diseño de la estructura organ…" at bounding box center [361, 341] width 215 height 104
click at [370, 329] on p "Diseño de la estructura organizacional (organigramas, jerarquías). Asignación d…" at bounding box center [361, 355] width 215 height 74
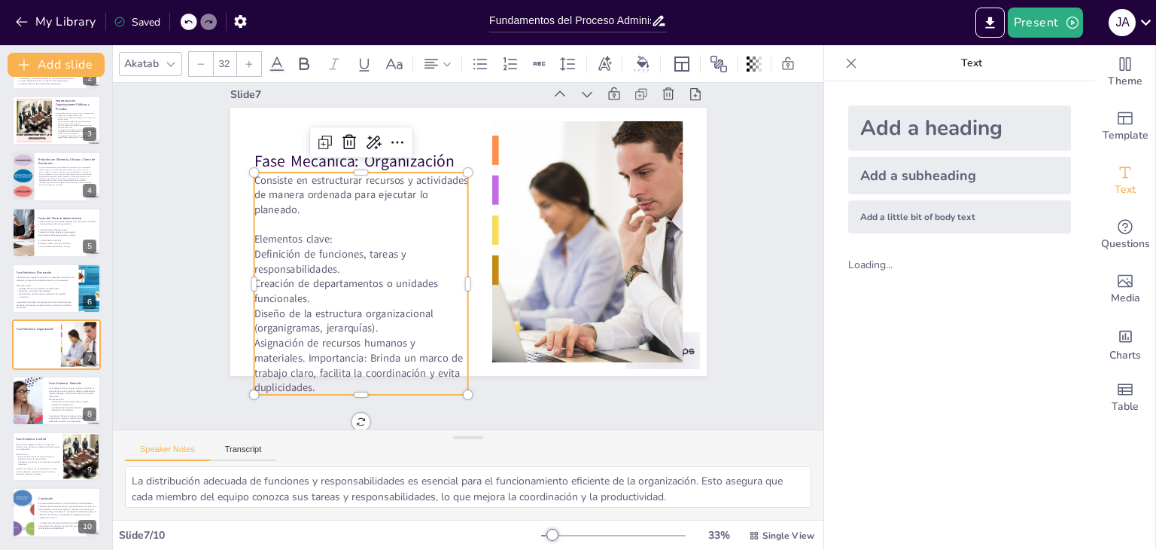
scroll to position [42, 0]
click at [295, 342] on p "Asignación de recursos humanos y materiales. Importancia: Brinda un marco de tr…" at bounding box center [361, 363] width 215 height 59
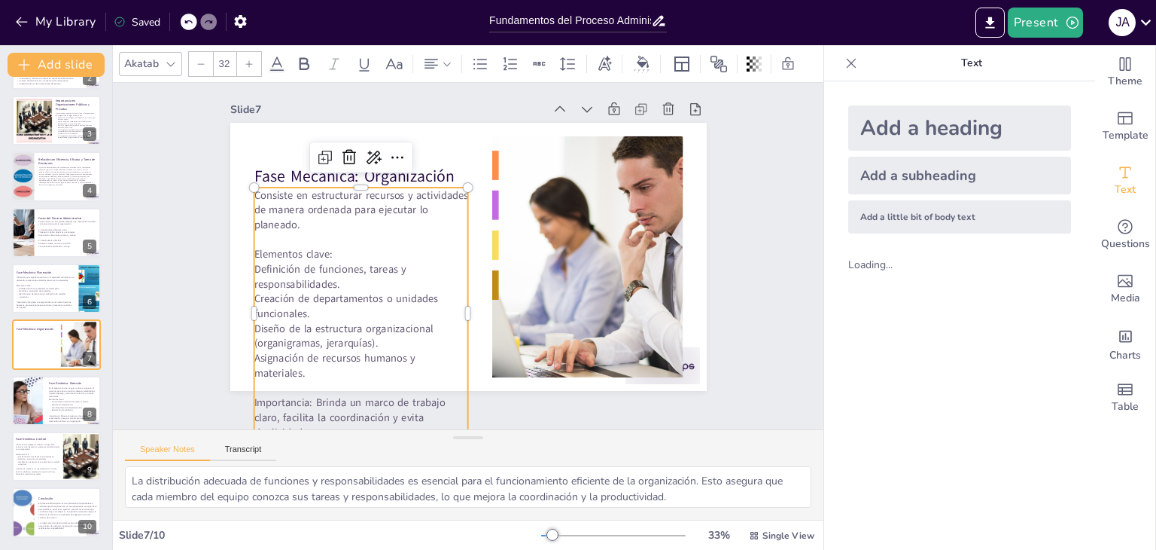
scroll to position [0, 0]
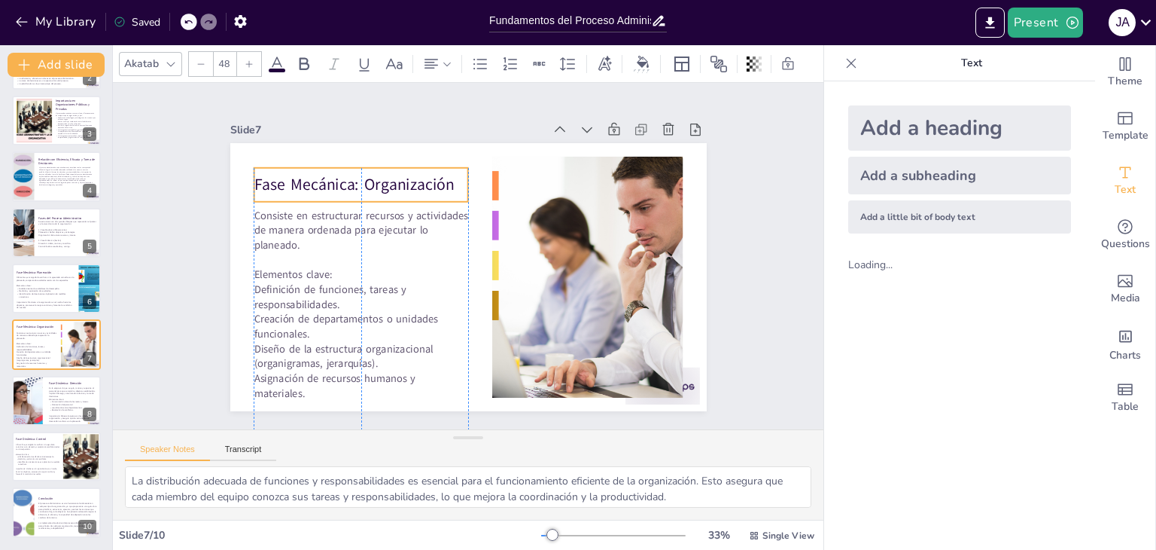
drag, startPoint x: 277, startPoint y: 190, endPoint x: 278, endPoint y: 178, distance: 12.1
click at [278, 178] on p "Fase Mecánica: Organización" at bounding box center [361, 185] width 215 height 23
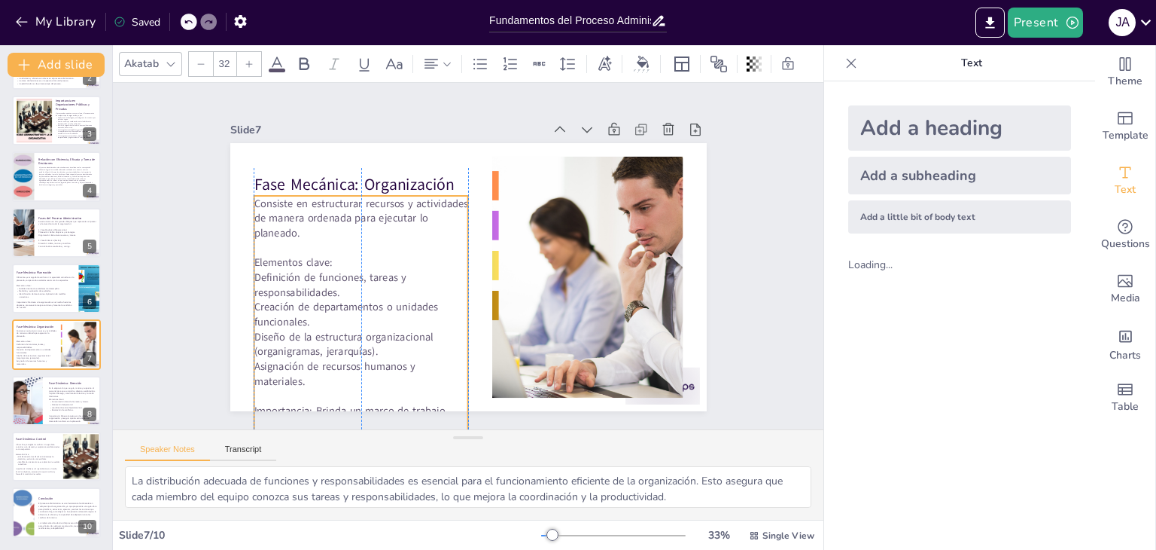
drag, startPoint x: 294, startPoint y: 248, endPoint x: 294, endPoint y: 236, distance: 12.0
click at [294, 240] on p at bounding box center [361, 247] width 215 height 15
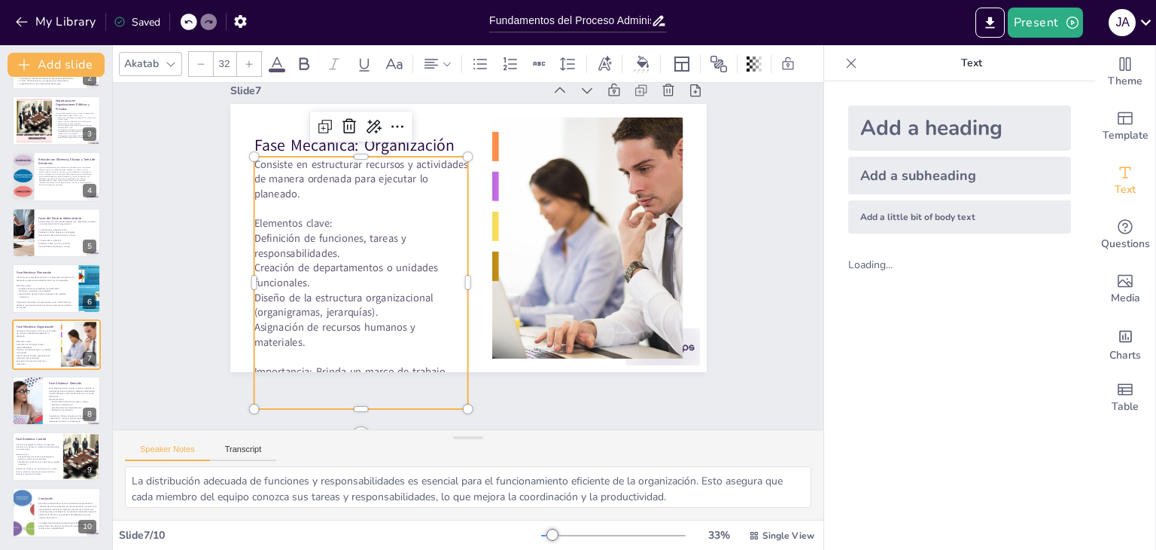
scroll to position [60, 0]
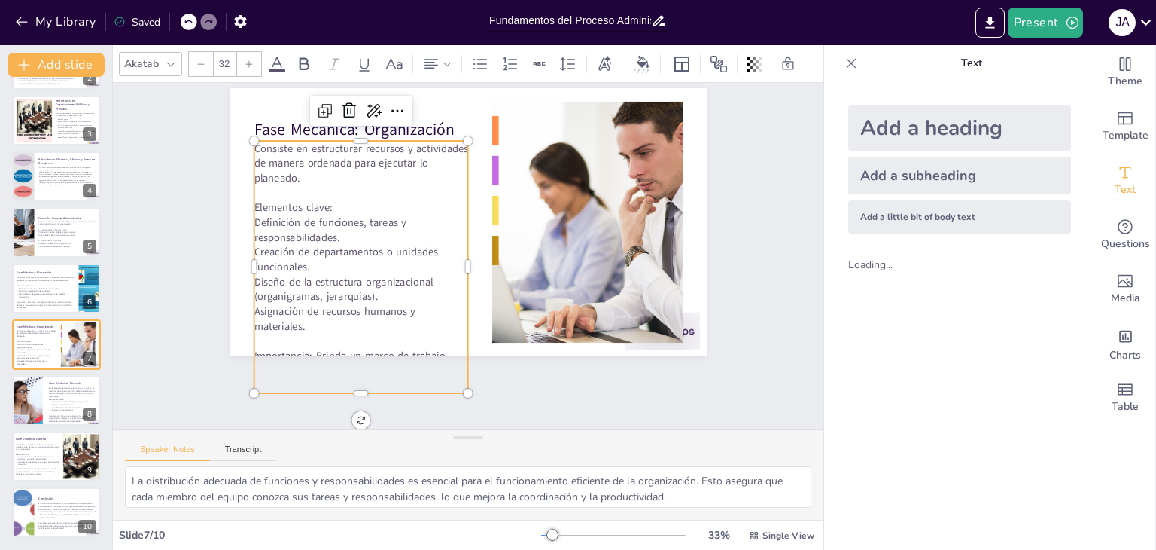
click at [401, 321] on p "Asignación de recursos humanos y materiales." at bounding box center [361, 318] width 215 height 29
click at [254, 141] on p "Consiste en estructurar recursos y actividades de manera ordenada para ejecutar…" at bounding box center [361, 163] width 215 height 44
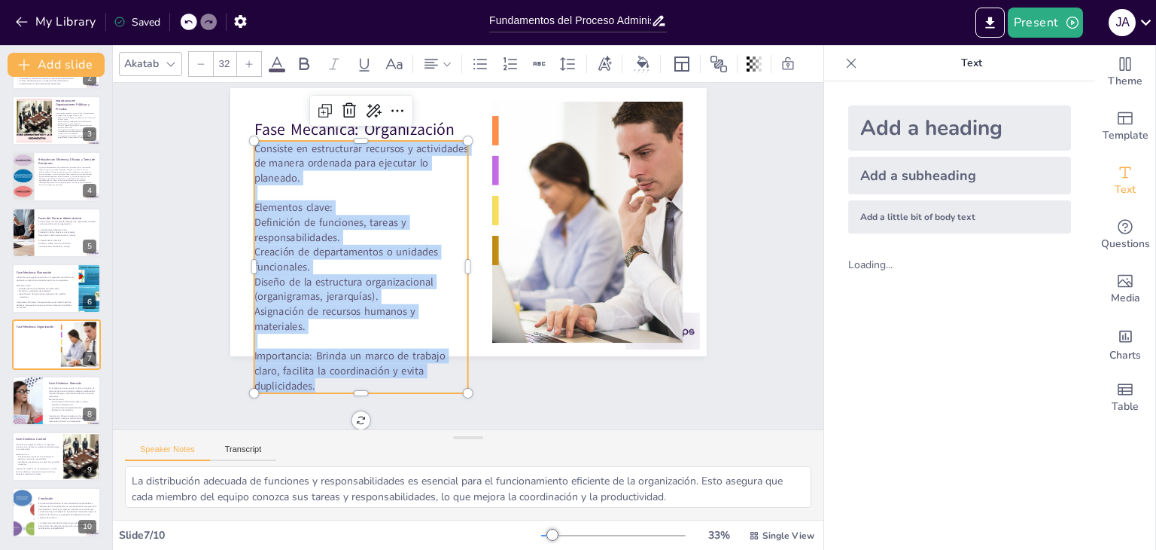
drag, startPoint x: 244, startPoint y: 137, endPoint x: 310, endPoint y: 371, distance: 243.4
click at [310, 371] on div "Consiste en estructurar recursos y actividades de manera ordenada para ejecutar…" at bounding box center [361, 267] width 215 height 252
click at [193, 58] on div at bounding box center [201, 64] width 24 height 24
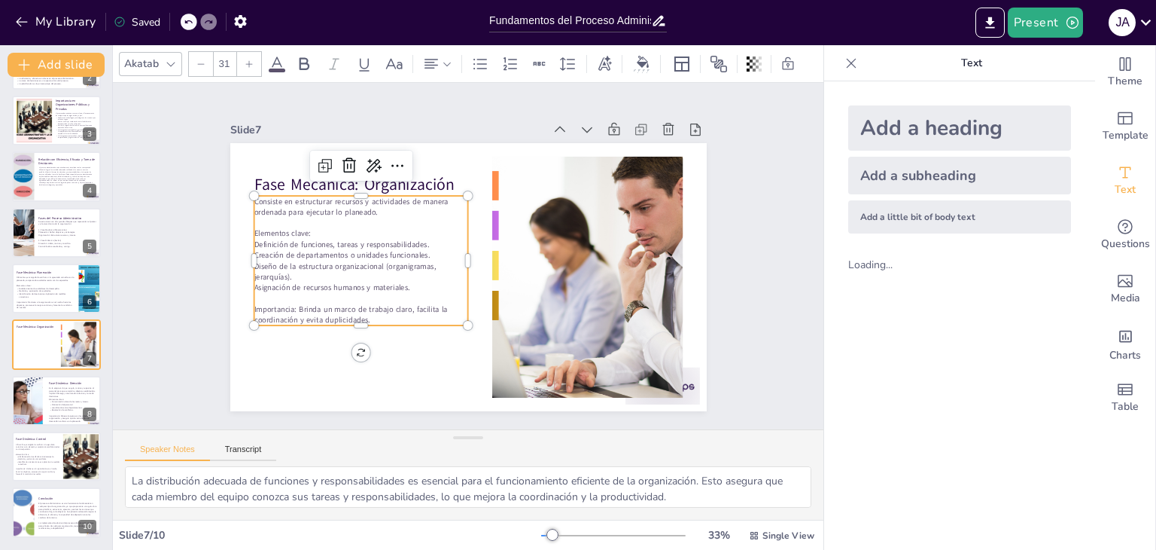
click at [250, 59] on icon at bounding box center [249, 63] width 9 height 9
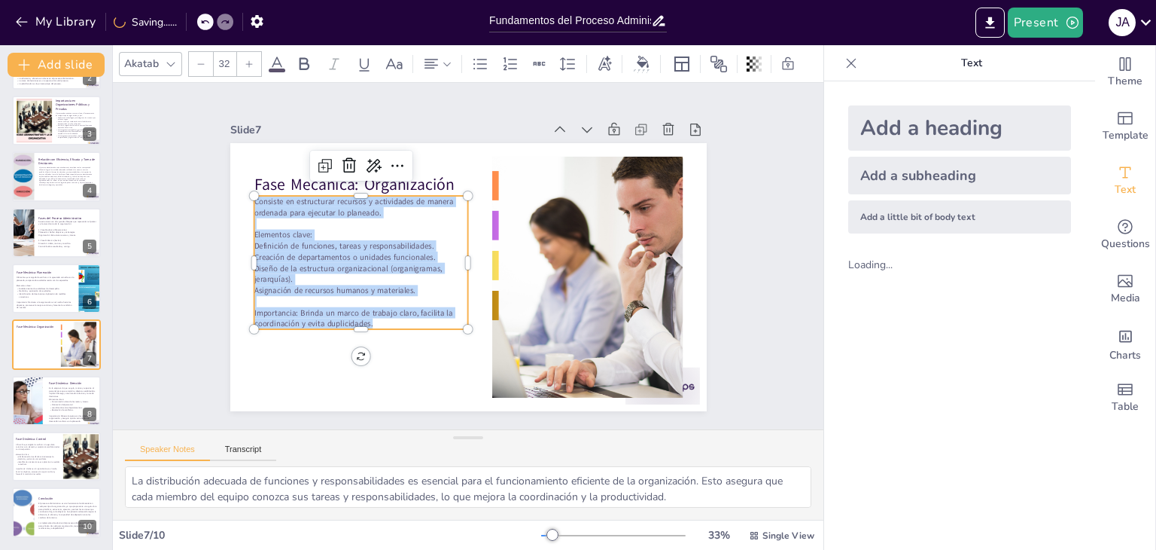
click at [250, 59] on icon at bounding box center [249, 63] width 9 height 9
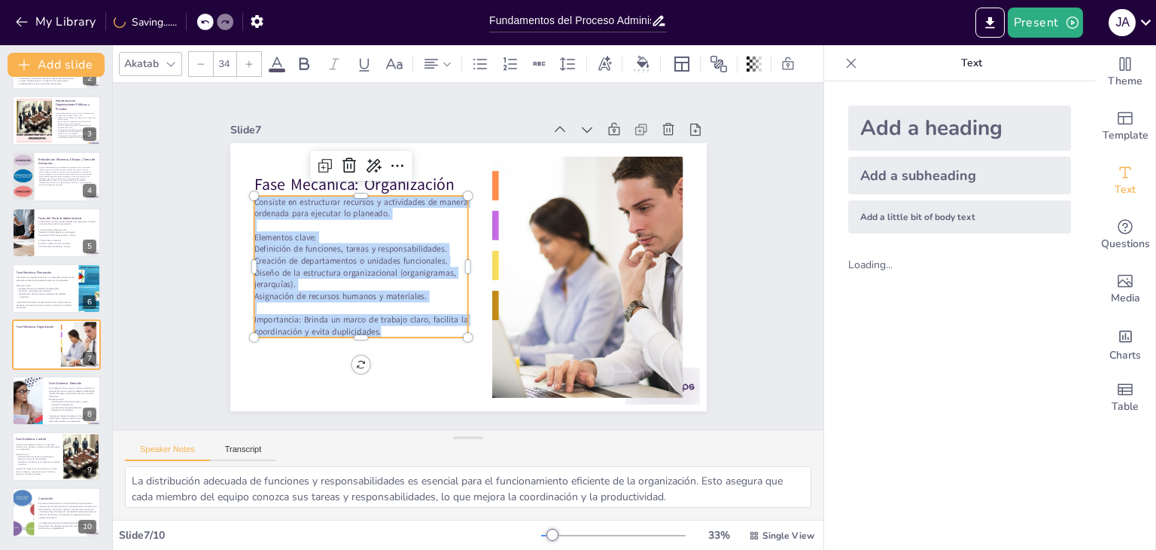
click at [250, 59] on icon at bounding box center [249, 63] width 9 height 9
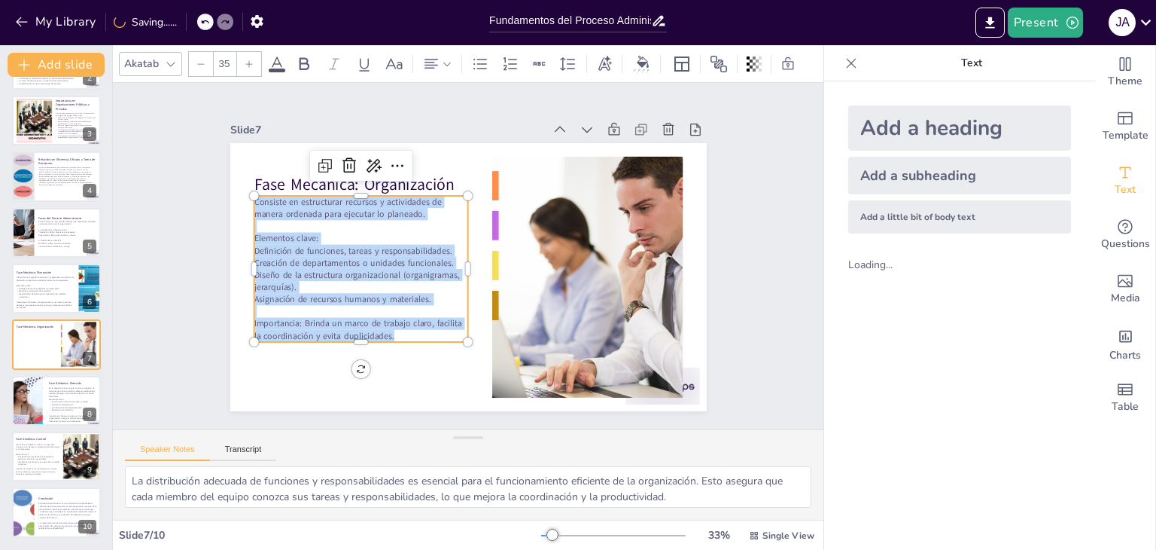
click at [250, 59] on icon at bounding box center [249, 63] width 9 height 9
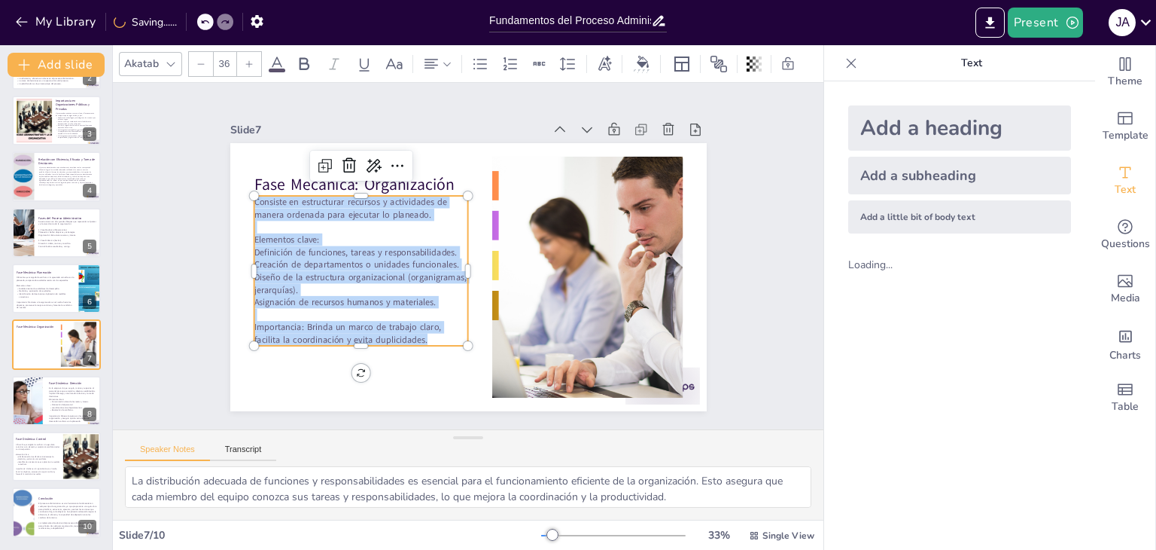
click at [250, 59] on icon at bounding box center [249, 63] width 9 height 9
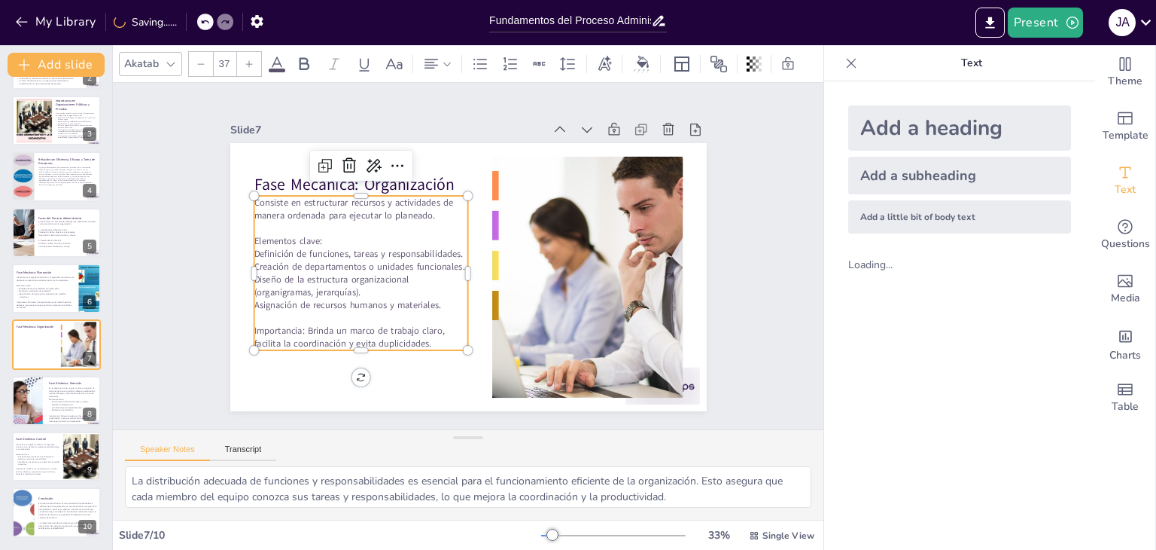
click at [250, 59] on icon at bounding box center [249, 63] width 9 height 9
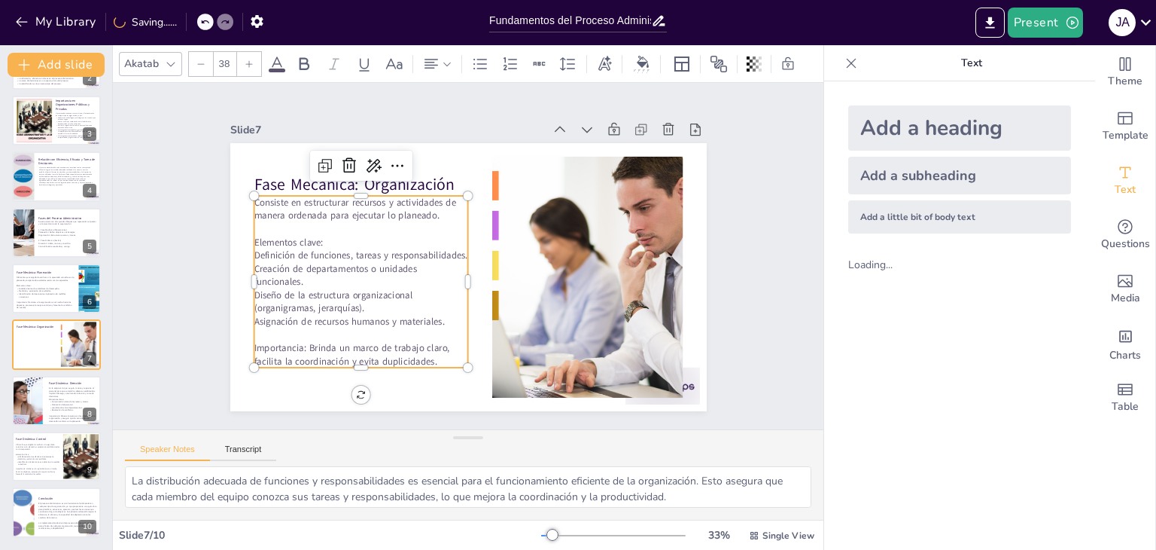
click at [250, 59] on icon at bounding box center [249, 63] width 9 height 9
type input "39"
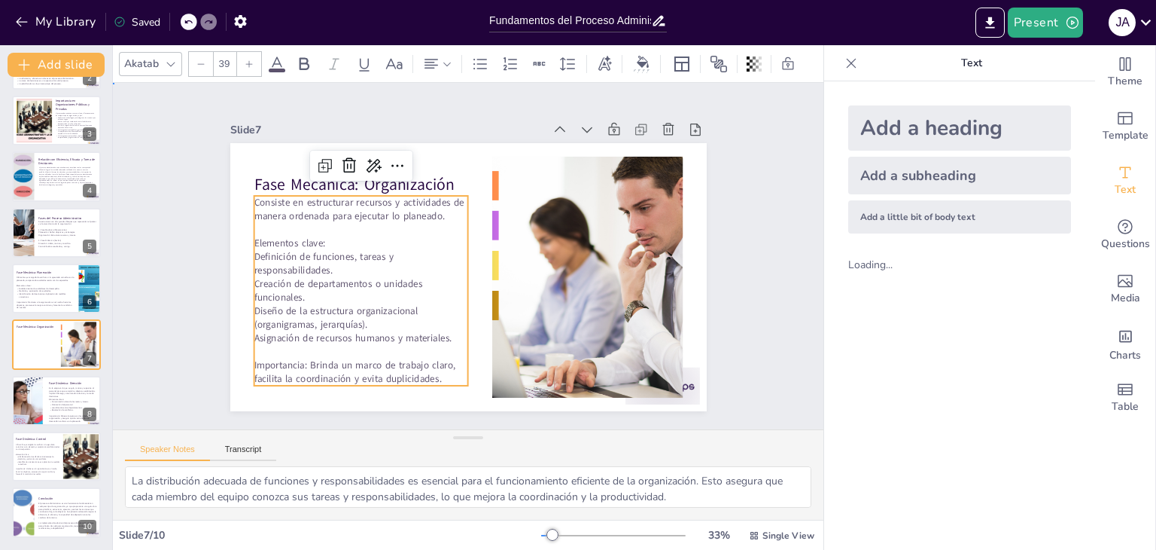
click at [779, 246] on div "Slide 1 Fundamentos del Proceso Administrativo: Estructura y Objetivos Esta pre…" at bounding box center [468, 256] width 711 height 346
click at [321, 291] on p "Creación de departamentos o unidades funcionales." at bounding box center [361, 290] width 215 height 27
click at [314, 226] on p at bounding box center [361, 230] width 215 height 14
click at [894, 221] on div "Add a little bit of body text" at bounding box center [960, 216] width 223 height 33
type input "26"
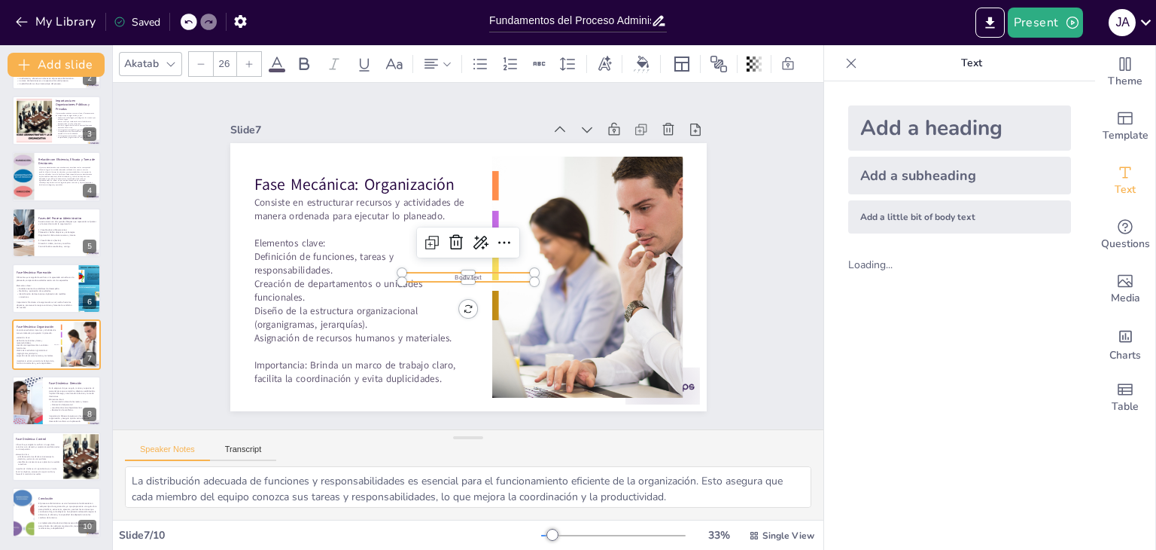
click at [779, 214] on div "Slide 1 Fundamentos del Proceso Administrativo: Estructura y Objetivos Esta pre…" at bounding box center [468, 256] width 711 height 346
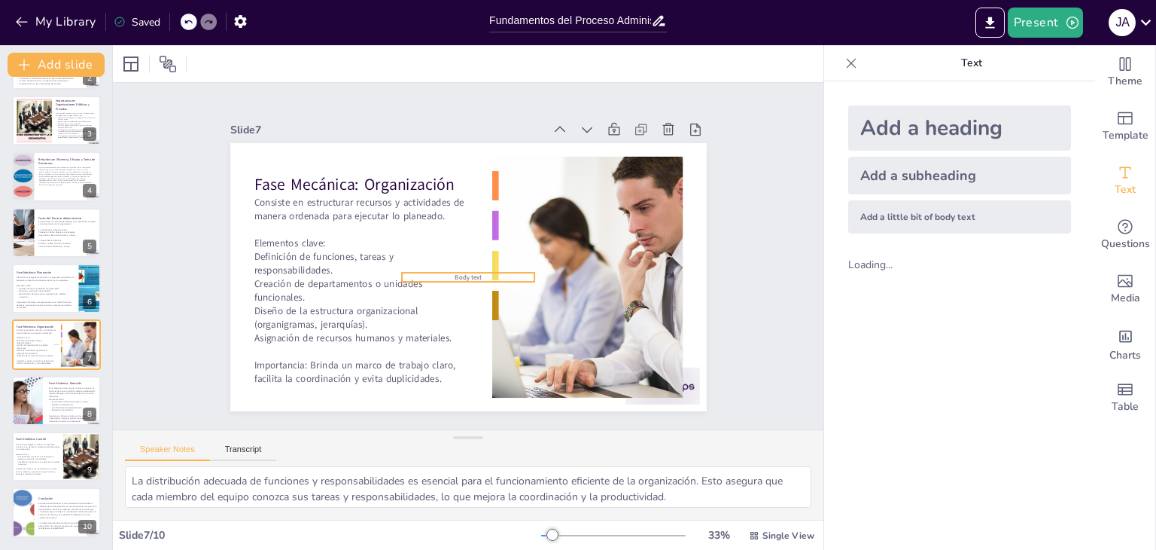
click at [460, 264] on div at bounding box center [468, 277] width 477 height 268
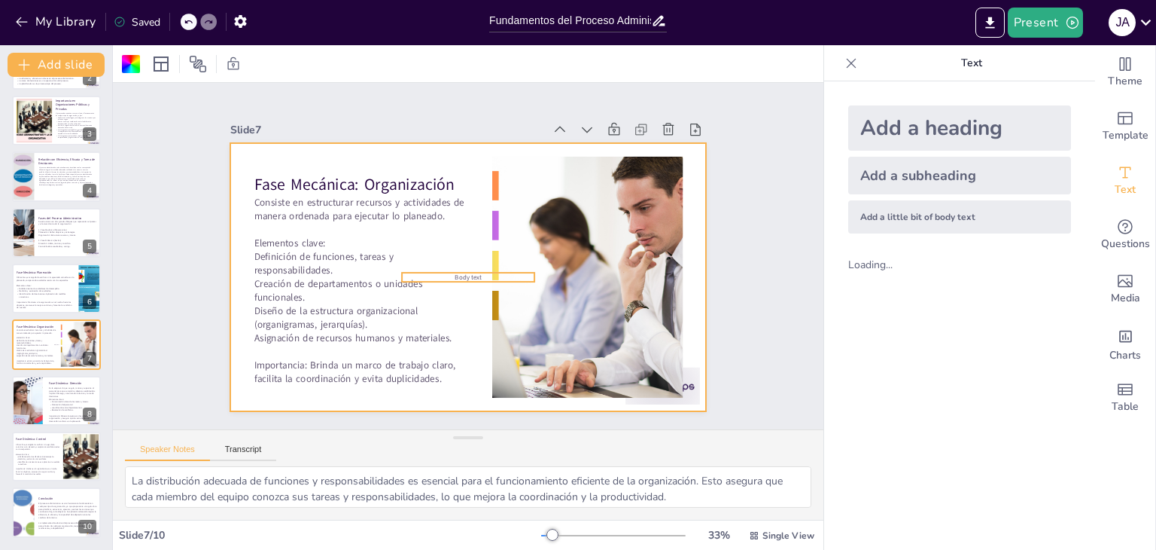
click at [456, 273] on span "Body text" at bounding box center [468, 277] width 27 height 9
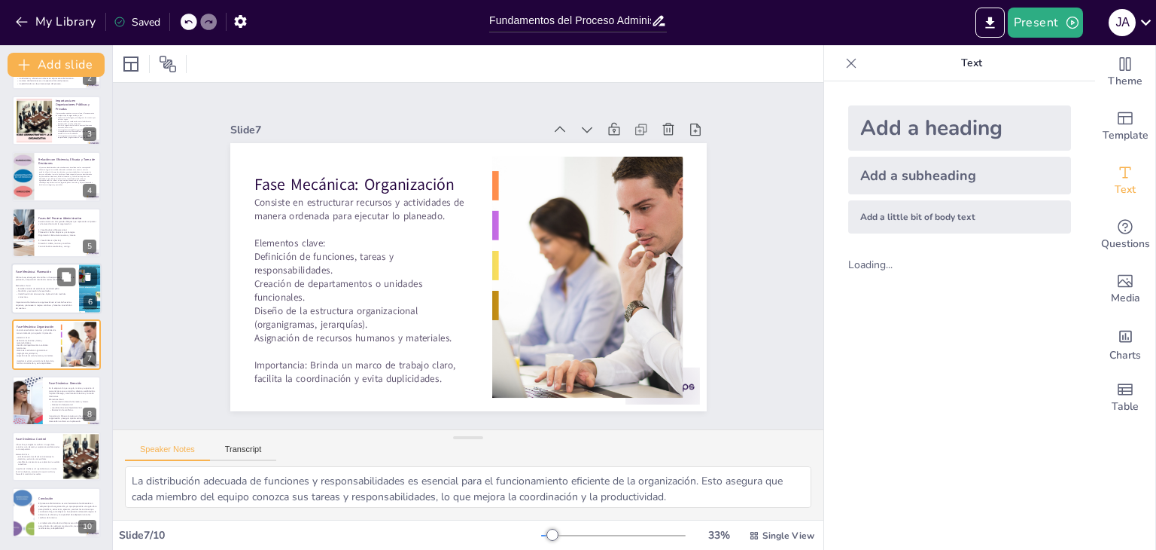
click at [41, 306] on p "Importancia: Mantiene a la organización en el rumbo hacia los objetivos, promue…" at bounding box center [45, 305] width 59 height 8
type textarea "La definición clara de objetivos y metas es el primer paso en la planeación. Es…"
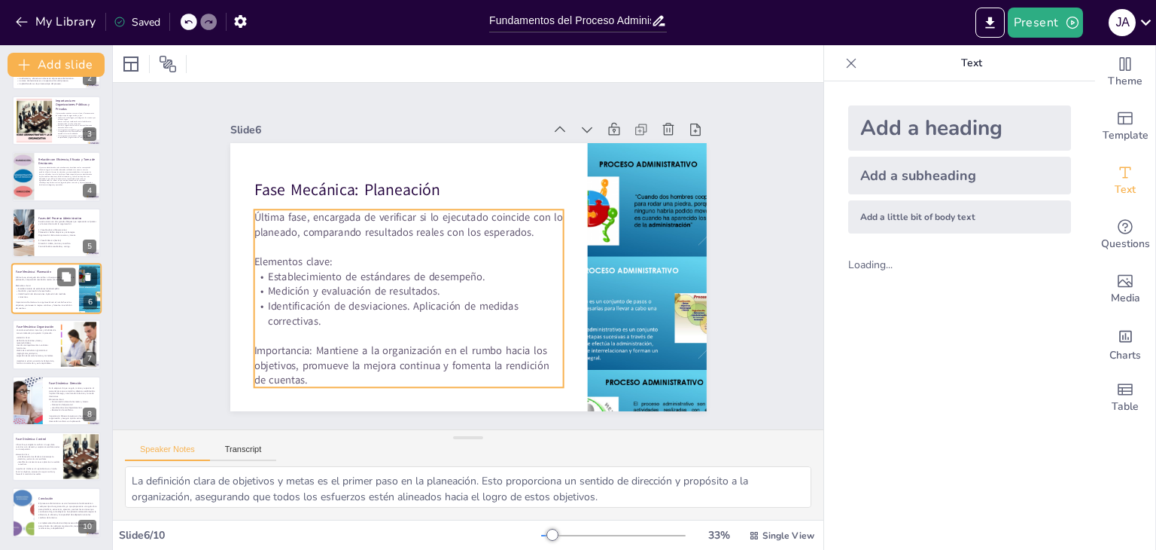
scroll to position [81, 0]
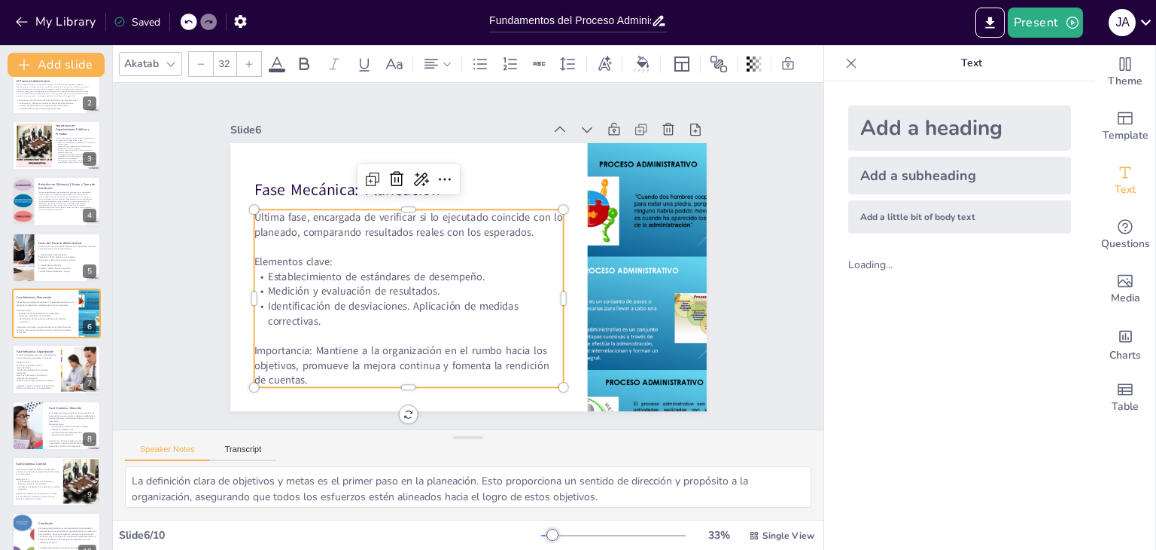
click at [337, 284] on p "Medición y evaluación de resultados." at bounding box center [408, 291] width 309 height 15
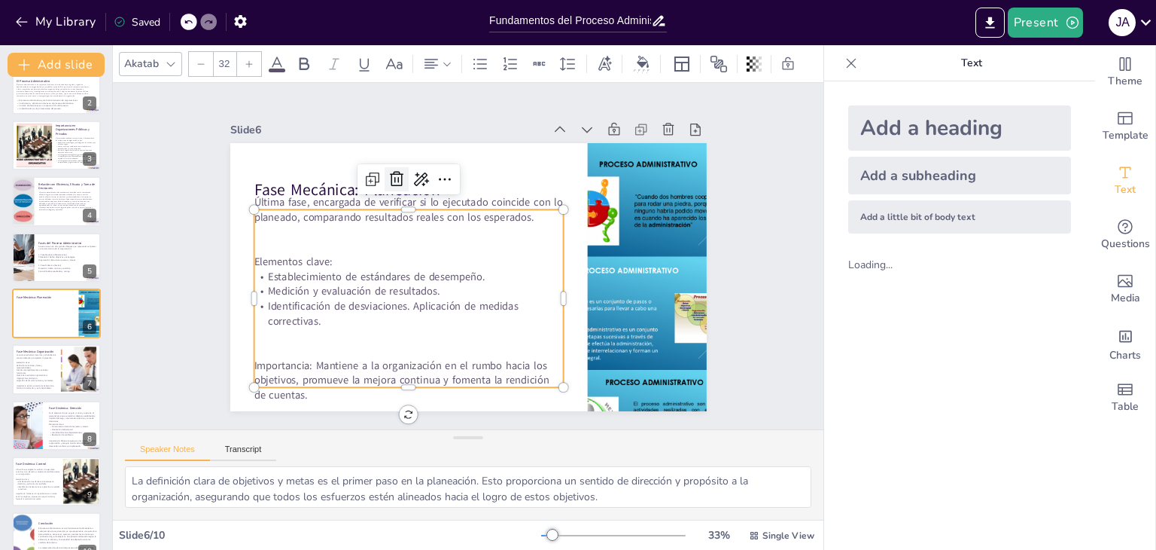
click at [390, 180] on icon at bounding box center [397, 179] width 14 height 15
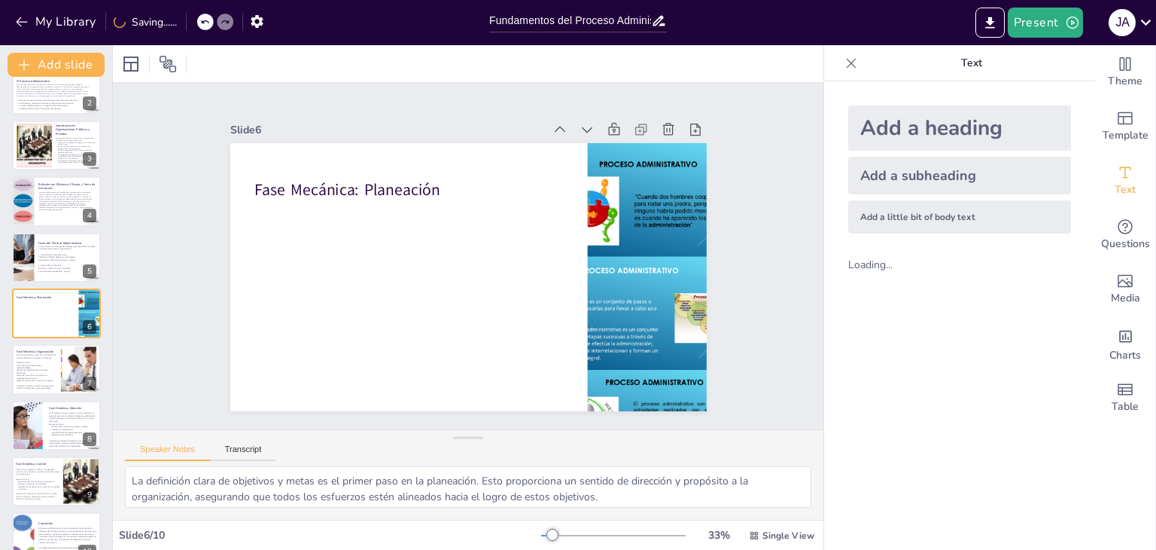
click at [899, 224] on div "Add a little bit of body text" at bounding box center [960, 216] width 223 height 33
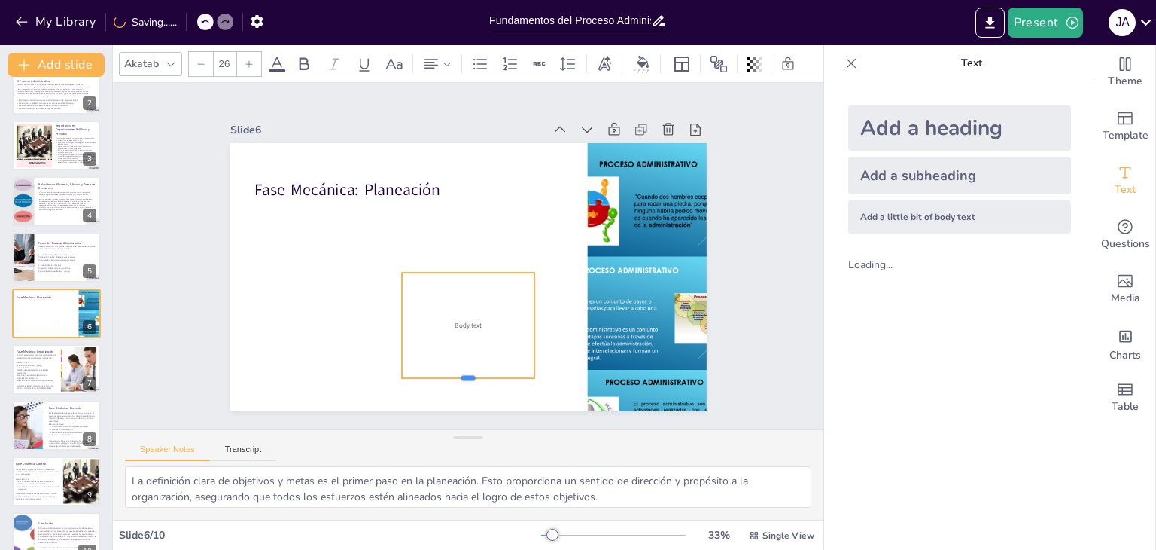
drag, startPoint x: 460, startPoint y: 275, endPoint x: 461, endPoint y: 371, distance: 96.4
click at [461, 371] on div "Fase Mecánica: Planeación Body text" at bounding box center [468, 277] width 477 height 268
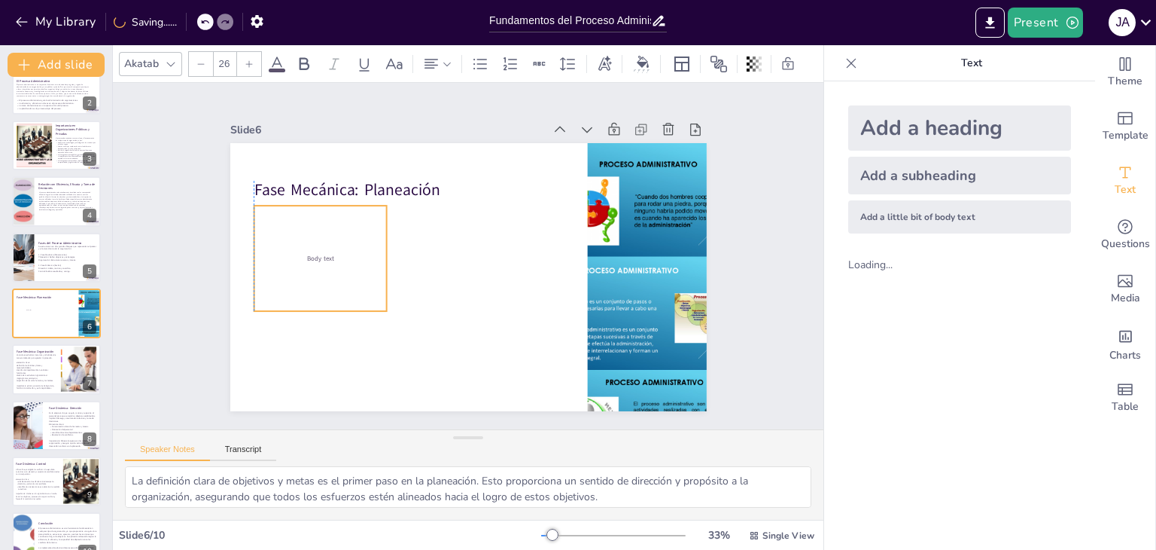
drag, startPoint x: 464, startPoint y: 306, endPoint x: 318, endPoint y: 239, distance: 160.7
click at [318, 239] on div "Body text" at bounding box center [320, 258] width 133 height 105
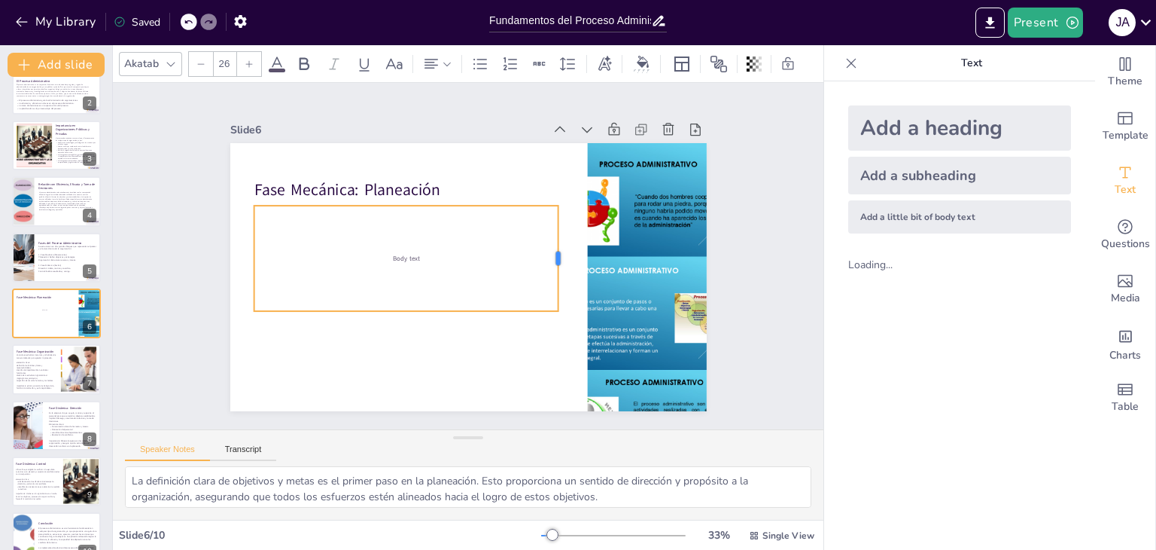
drag, startPoint x: 379, startPoint y: 252, endPoint x: 551, endPoint y: 267, distance: 172.3
click at [559, 267] on div at bounding box center [565, 258] width 12 height 105
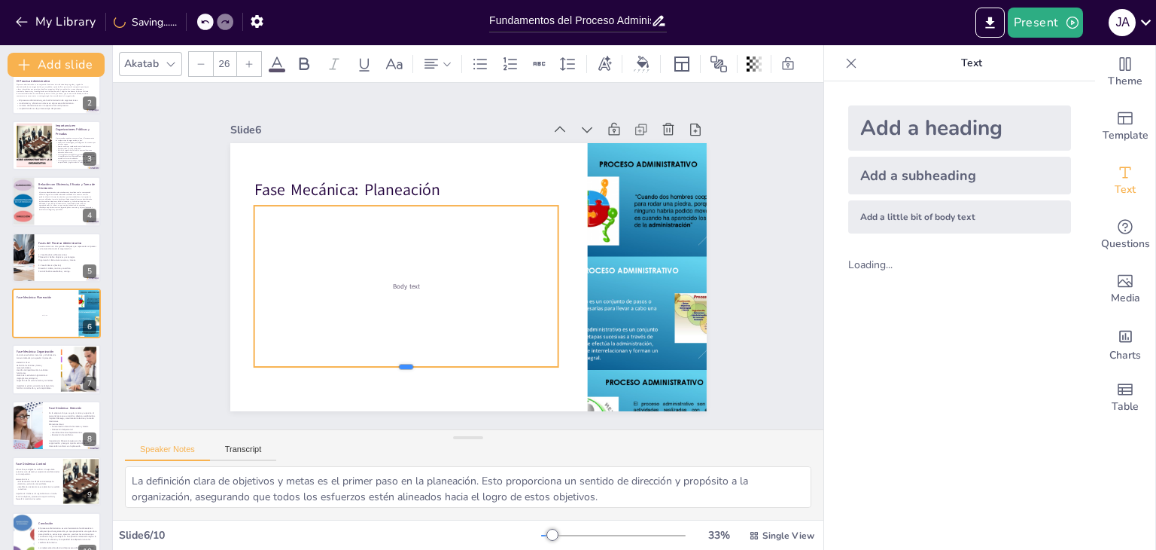
drag, startPoint x: 392, startPoint y: 308, endPoint x: 395, endPoint y: 325, distance: 17.0
click at [393, 367] on div "Fase Mecánica: Planeación Body text" at bounding box center [468, 277] width 477 height 268
click at [397, 270] on div "Body text" at bounding box center [406, 288] width 305 height 165
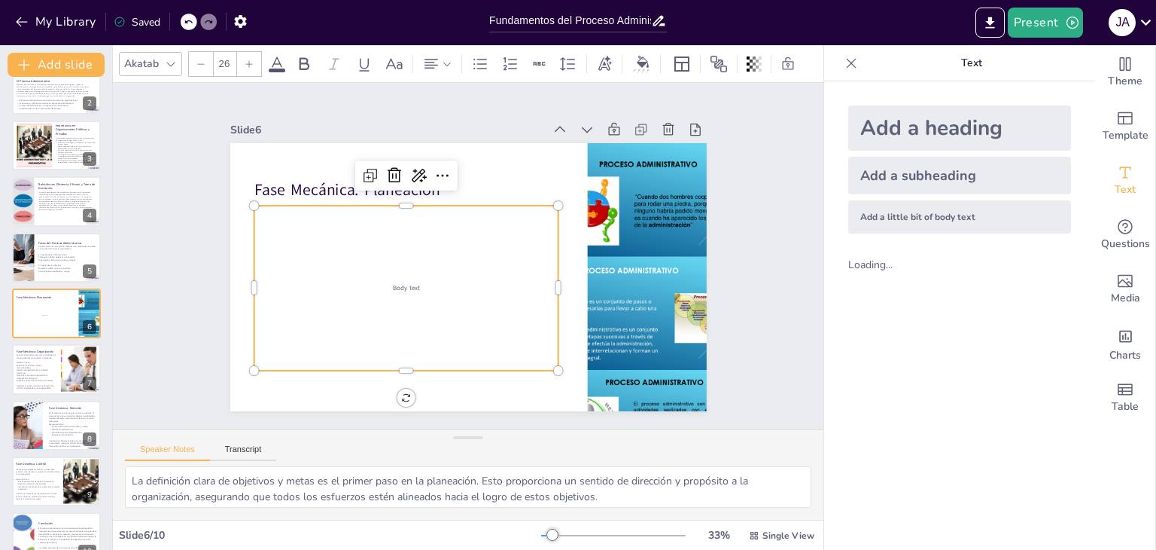
click at [389, 263] on div "Body text" at bounding box center [406, 288] width 305 height 165
click at [392, 269] on div "Body text" at bounding box center [406, 288] width 305 height 165
click at [416, 276] on div "Body text" at bounding box center [411, 292] width 305 height 165
click at [424, 288] on p "Body text" at bounding box center [411, 292] width 305 height 9
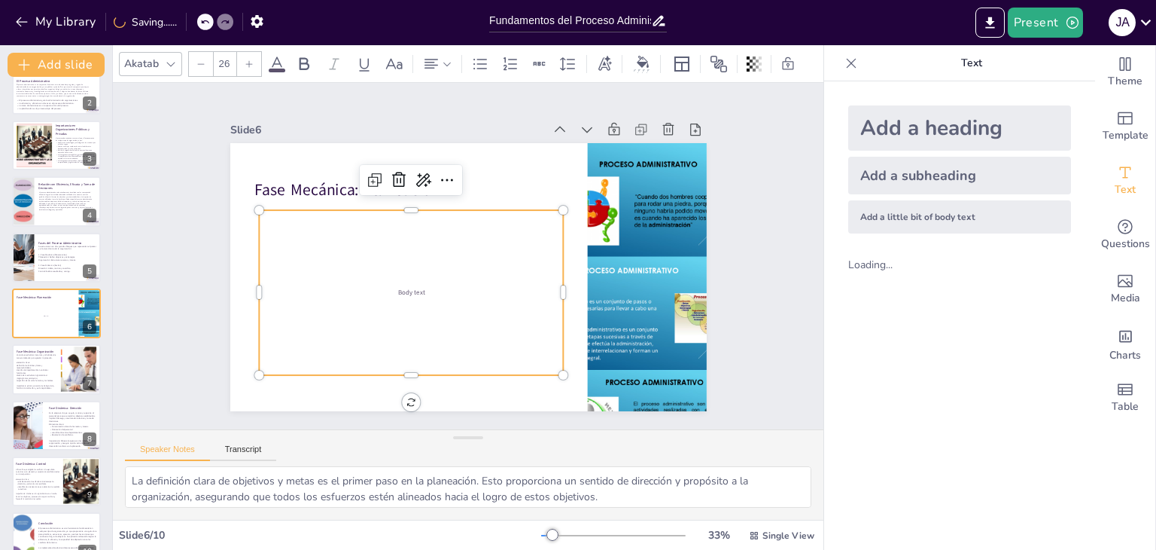
click at [424, 288] on p "Body text" at bounding box center [411, 292] width 305 height 9
drag, startPoint x: 424, startPoint y: 288, endPoint x: 364, endPoint y: 297, distance: 61.0
click at [364, 297] on div "Body text" at bounding box center [411, 293] width 305 height 165
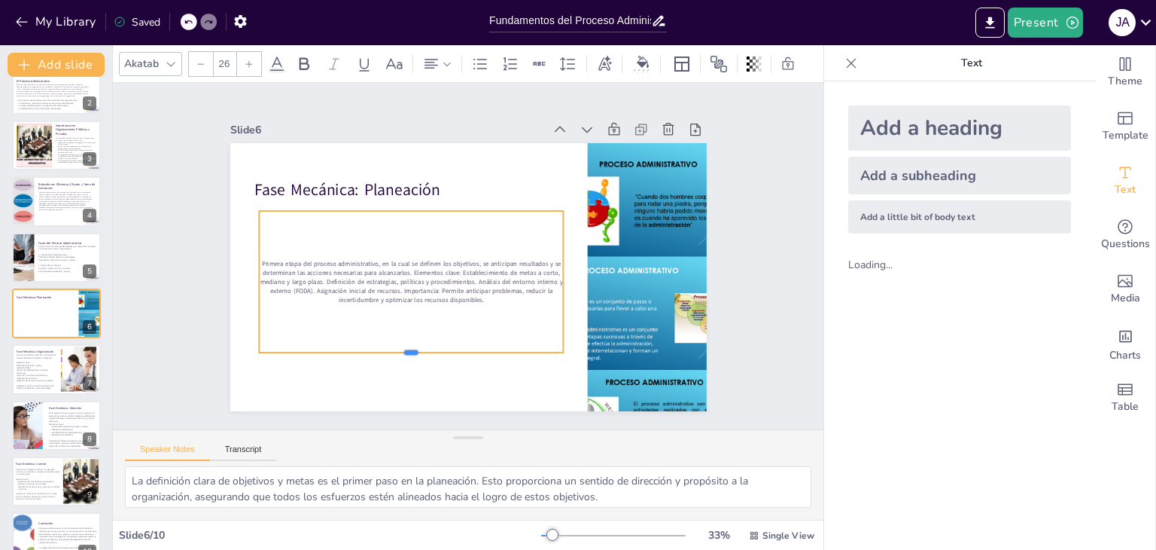
drag, startPoint x: 407, startPoint y: 251, endPoint x: 415, endPoint y: 347, distance: 96.7
click at [415, 352] on div at bounding box center [411, 358] width 305 height 12
click at [251, 59] on icon at bounding box center [249, 63] width 9 height 9
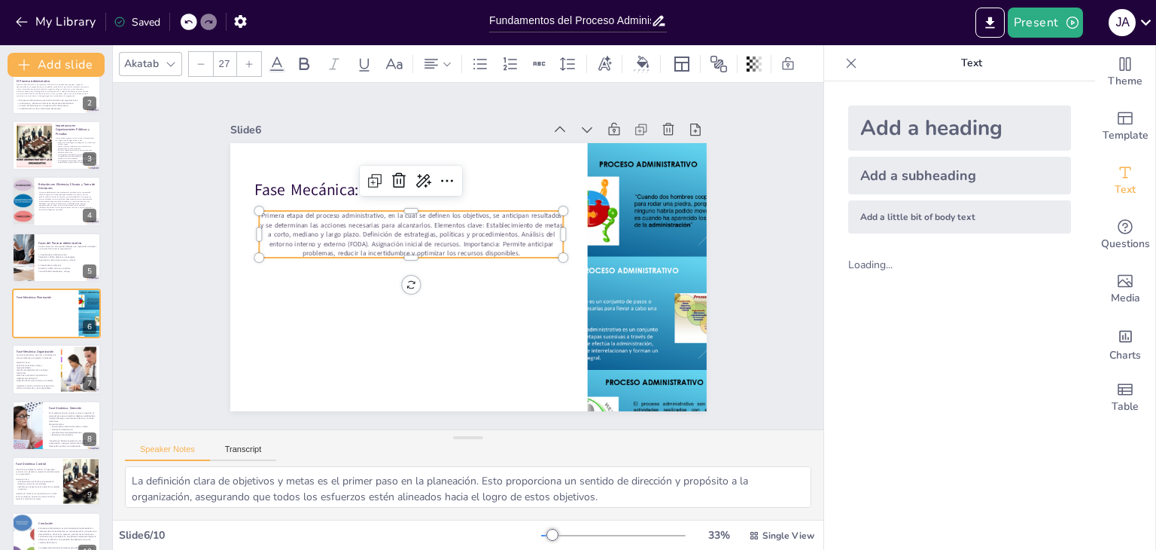
click at [251, 59] on icon at bounding box center [249, 63] width 9 height 9
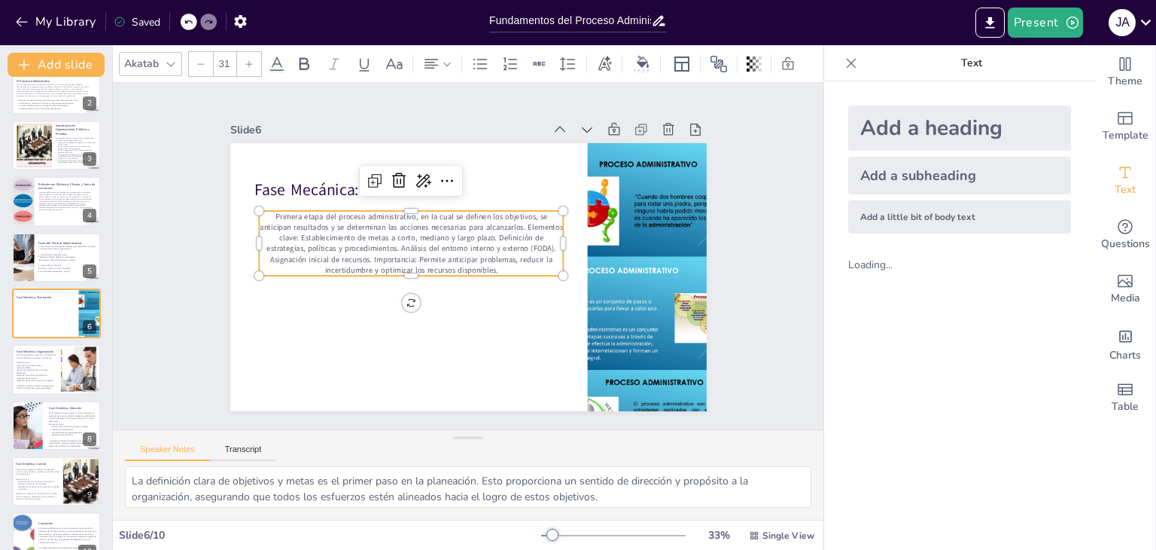
click at [251, 59] on icon at bounding box center [249, 63] width 9 height 9
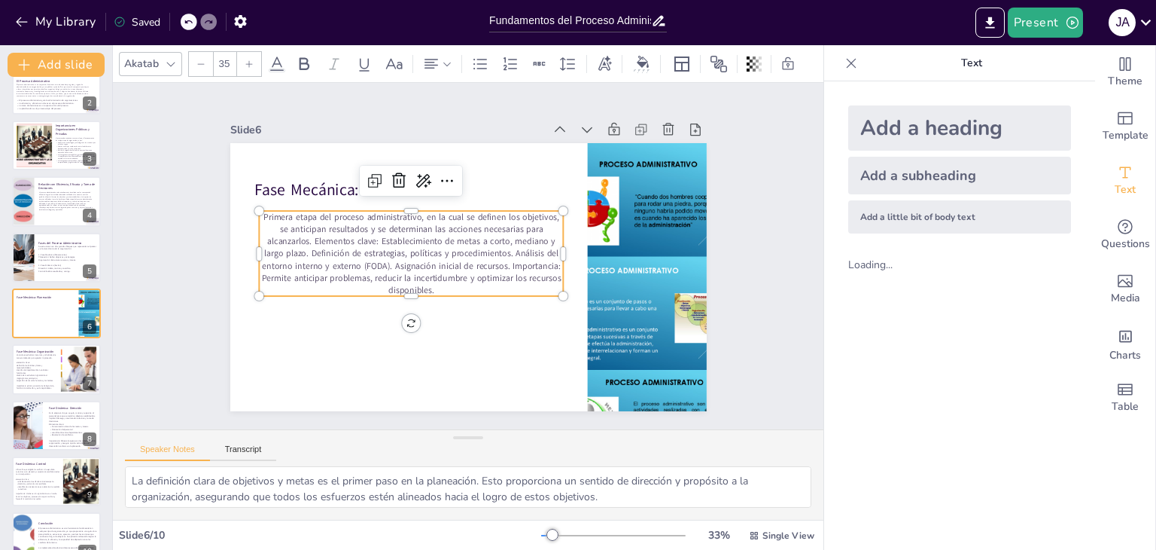
click at [302, 233] on p "Primera etapa del proceso administrativo, en la cual se definen los objetivos, …" at bounding box center [411, 253] width 305 height 85
click at [320, 248] on p "Elementos clave: Establecimiento de metas a corto, mediano y largo plazo. Defin…" at bounding box center [411, 278] width 305 height 61
click at [322, 248] on p "Elementos clave: Establecimiento de metas a corto, mediano y largo plazo. Defin…" at bounding box center [411, 278] width 305 height 61
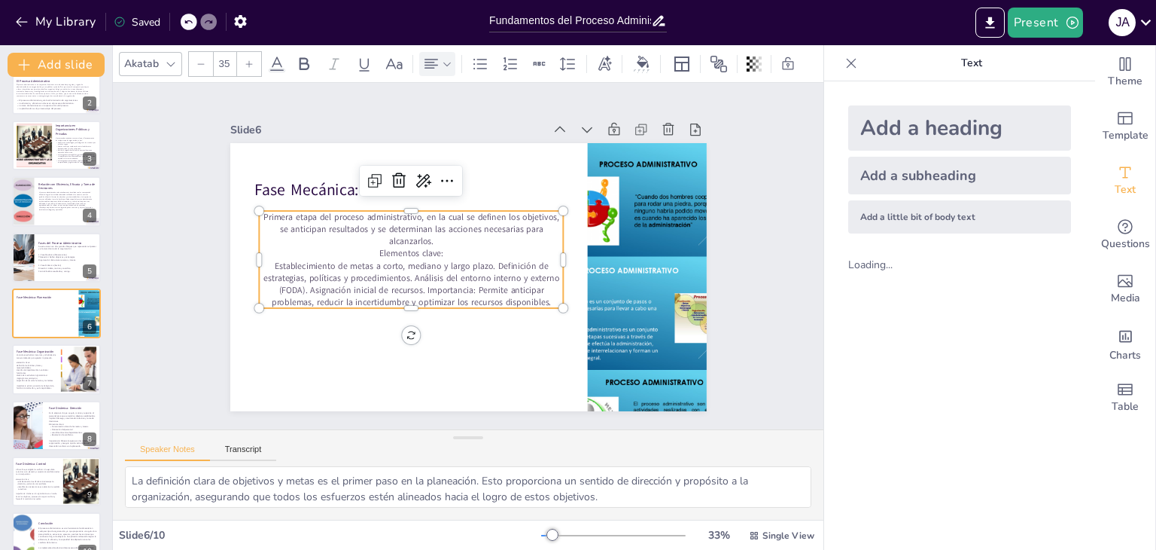
click at [437, 57] on icon at bounding box center [431, 64] width 18 height 18
click at [439, 115] on icon at bounding box center [437, 108] width 18 height 18
click at [205, 25] on icon at bounding box center [204, 21] width 9 height 9
click at [477, 272] on p "Establecimiento de metas a corto, mediano y largo plazo. Definición de estrateg…" at bounding box center [411, 284] width 305 height 49
click at [480, 172] on div "Fase Mecánica: Planeación Primera etapa del proceso administrativo, en la cual …" at bounding box center [468, 277] width 477 height 268
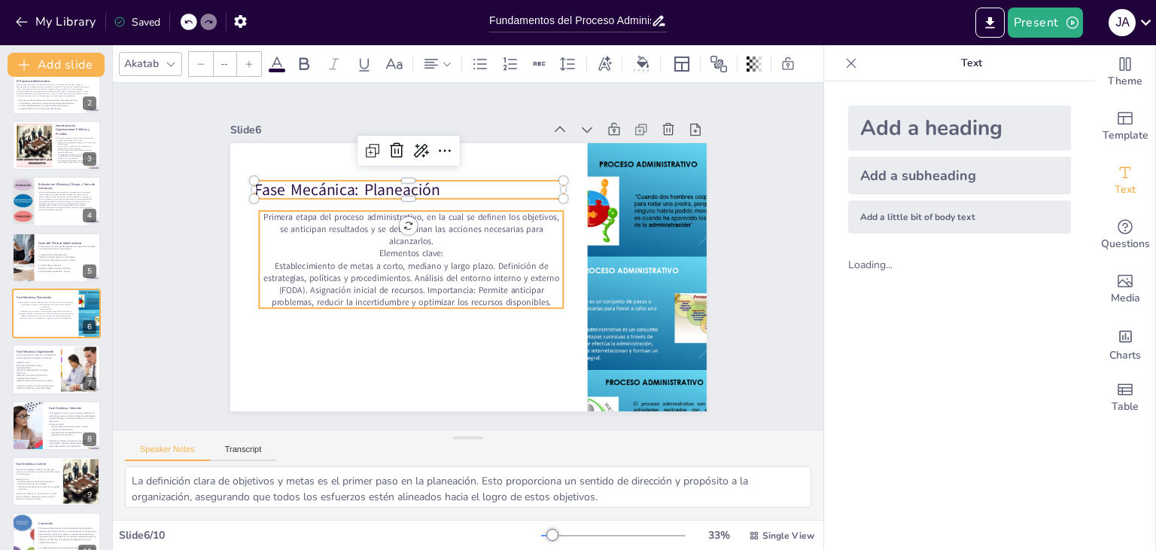
type input "35"
click at [443, 248] on p "Elementos clave:" at bounding box center [411, 254] width 305 height 12
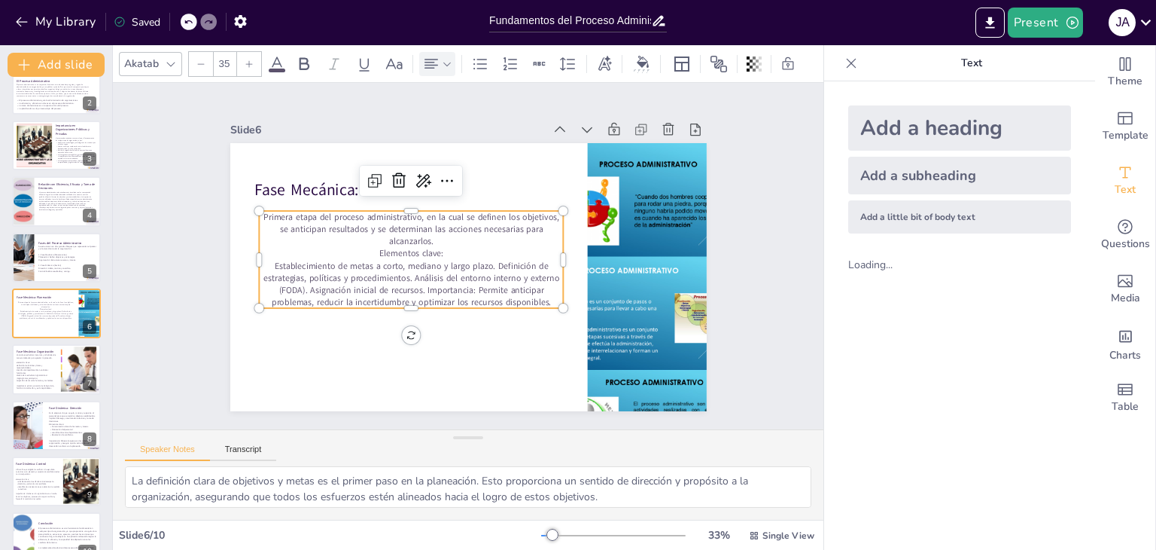
click at [428, 59] on icon at bounding box center [432, 64] width 14 height 10
click at [431, 104] on icon at bounding box center [437, 108] width 14 height 10
click at [428, 260] on span "Establecimiento de metas a corto, mediano y largo plazo. Definición de estrateg…" at bounding box center [407, 284] width 297 height 48
click at [340, 248] on p "Elementos clave:" at bounding box center [411, 254] width 305 height 12
click at [319, 239] on p "Primera etapa del proceso administrativo, en la cual se definen los objetivos, …" at bounding box center [411, 229] width 305 height 36
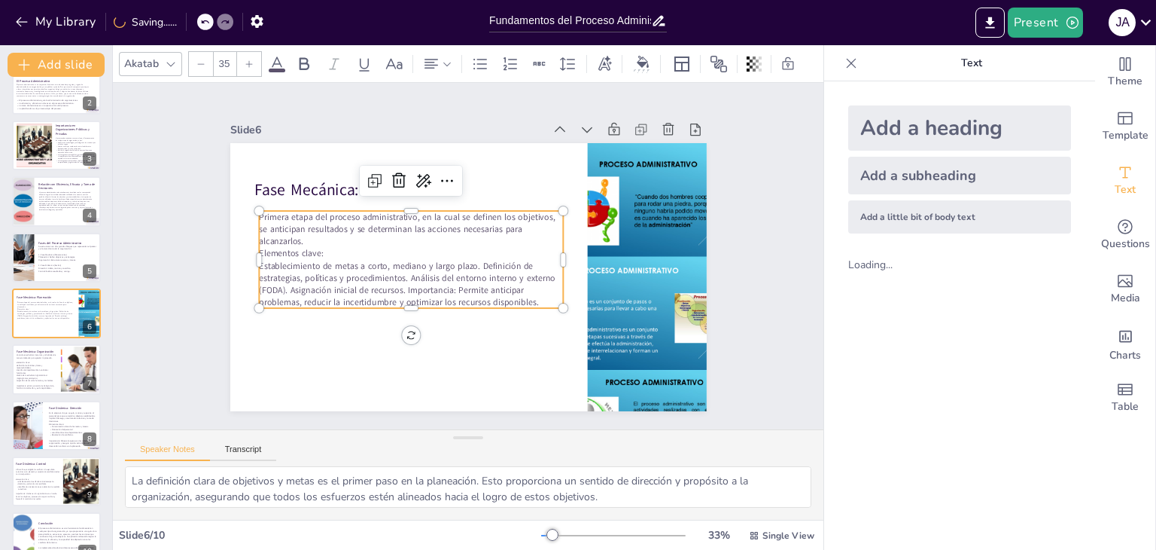
click at [310, 233] on p "Primera etapa del proceso administrativo, en la cual se definen los objetivos, …" at bounding box center [411, 229] width 305 height 36
click at [303, 236] on p "Primera etapa del proceso administrativo, en la cual se definen los objetivos, …" at bounding box center [411, 230] width 305 height 36
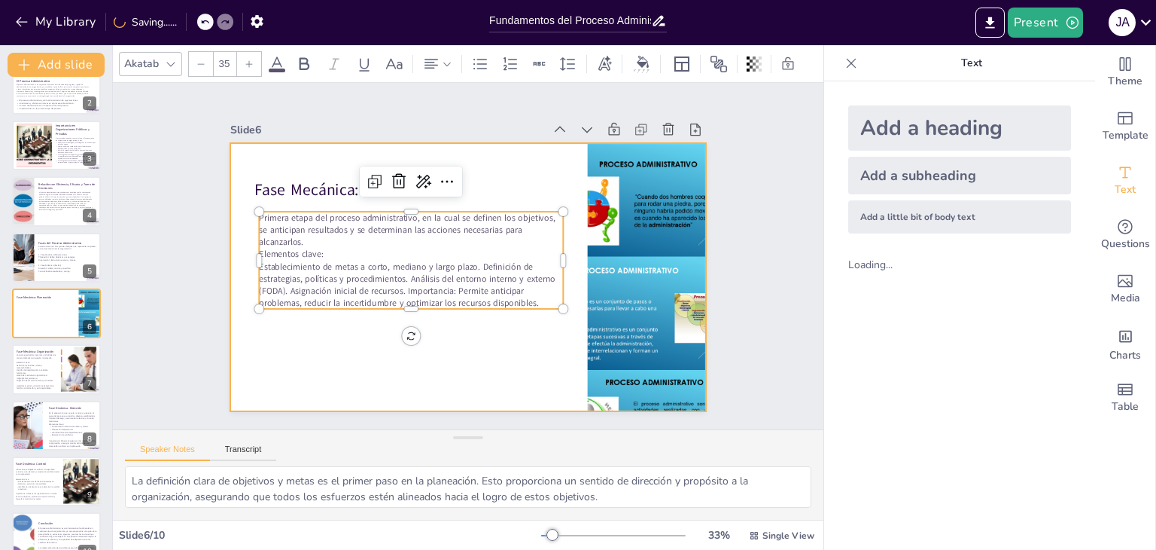
click at [316, 355] on div at bounding box center [468, 277] width 477 height 268
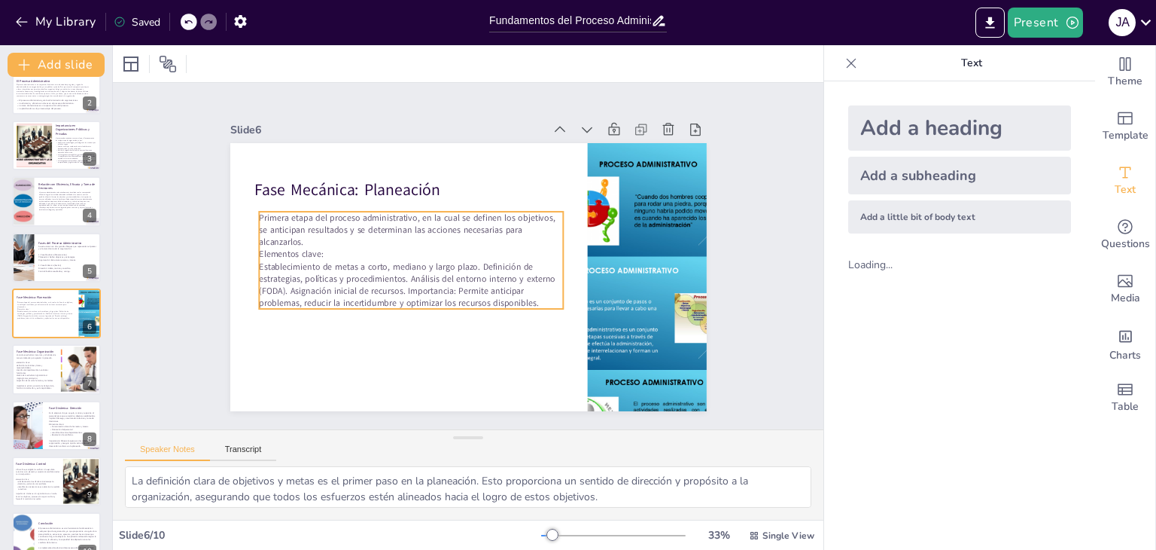
click at [322, 275] on span "Establecimiento de metas a corto, mediano y largo plazo. Definición de estrateg…" at bounding box center [407, 285] width 297 height 48
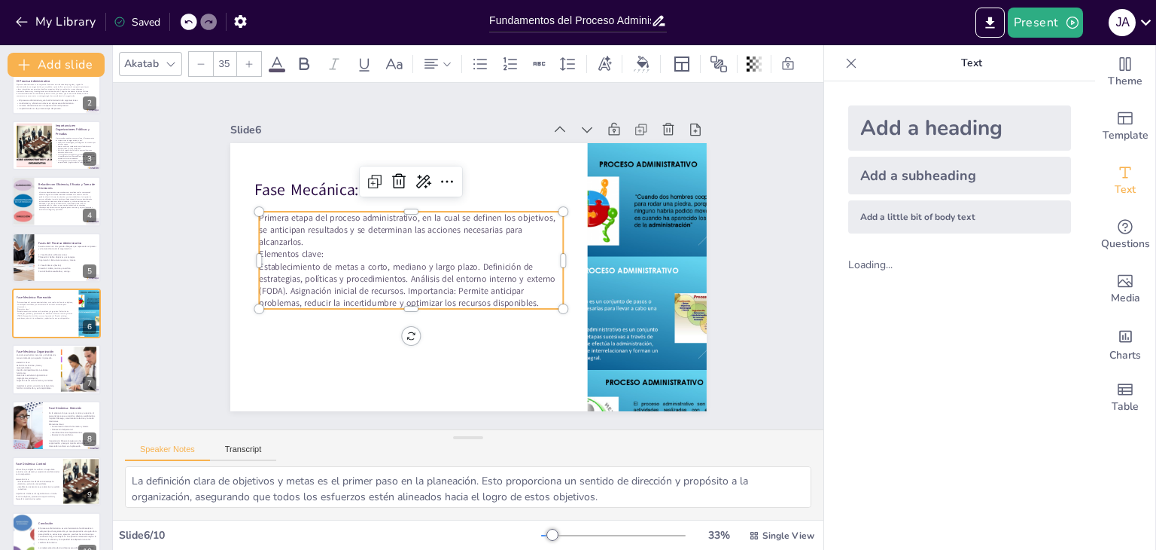
click at [314, 239] on p "Primera etapa del proceso administrativo, en la cual se definen los objetivos, …" at bounding box center [411, 230] width 305 height 36
click at [325, 254] on p "Elementos clave:" at bounding box center [411, 254] width 305 height 12
click at [295, 239] on p "Primera etapa del proceso administrativo, en la cual se definen los objetivos, …" at bounding box center [411, 230] width 305 height 36
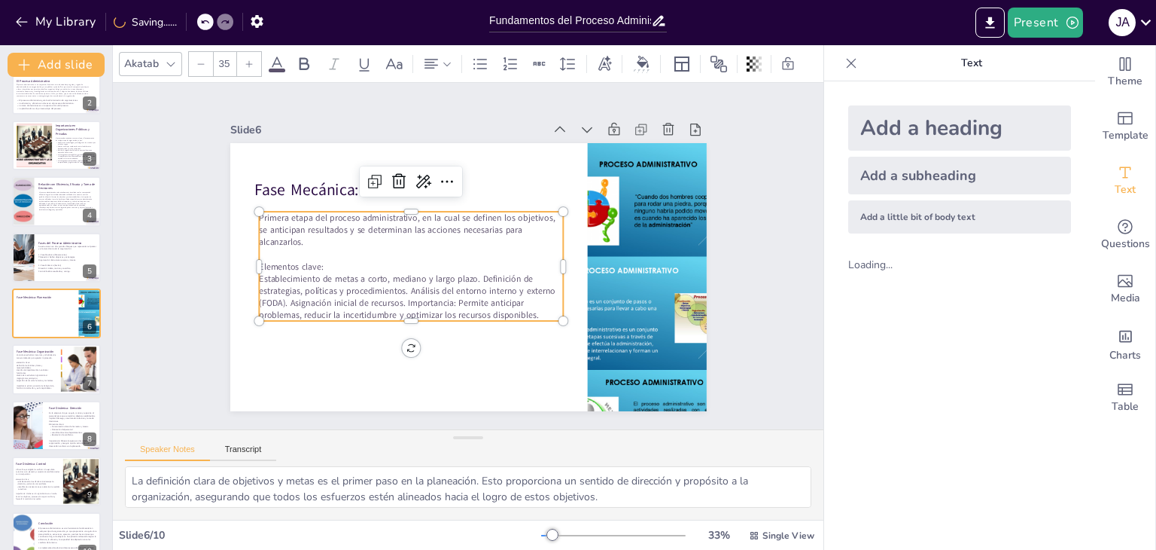
click at [471, 276] on span "Establecimiento de metas a corto, mediano y largo plazo. Definición de estrateg…" at bounding box center [407, 297] width 297 height 48
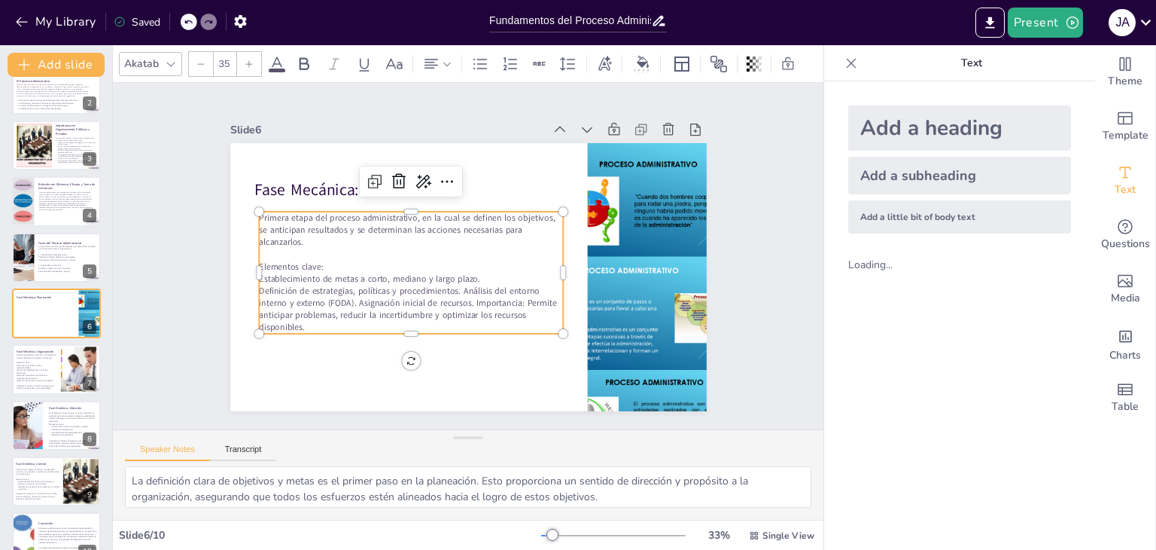
click at [449, 285] on span "Definición de estrategias, políticas y procedimientos. Análisis del entorno int…" at bounding box center [408, 309] width 298 height 48
click at [428, 297] on span "Análisis del entorno interno y externo (FODA). Asignación inicial de recursos. …" at bounding box center [410, 315] width 302 height 36
click at [422, 297] on span "Análisis del entorno interno y externo (FODA). Asignación inicial de recursos. …" at bounding box center [410, 315] width 302 height 36
click at [425, 297] on span "Análisis del entorno interno y externo (FODA). Asignación inicial de recursos. …" at bounding box center [410, 315] width 302 height 36
click at [364, 309] on span "Asignación inicial de recursos. Importancia: Permite anticipar problemas, reduc…" at bounding box center [398, 321] width 279 height 24
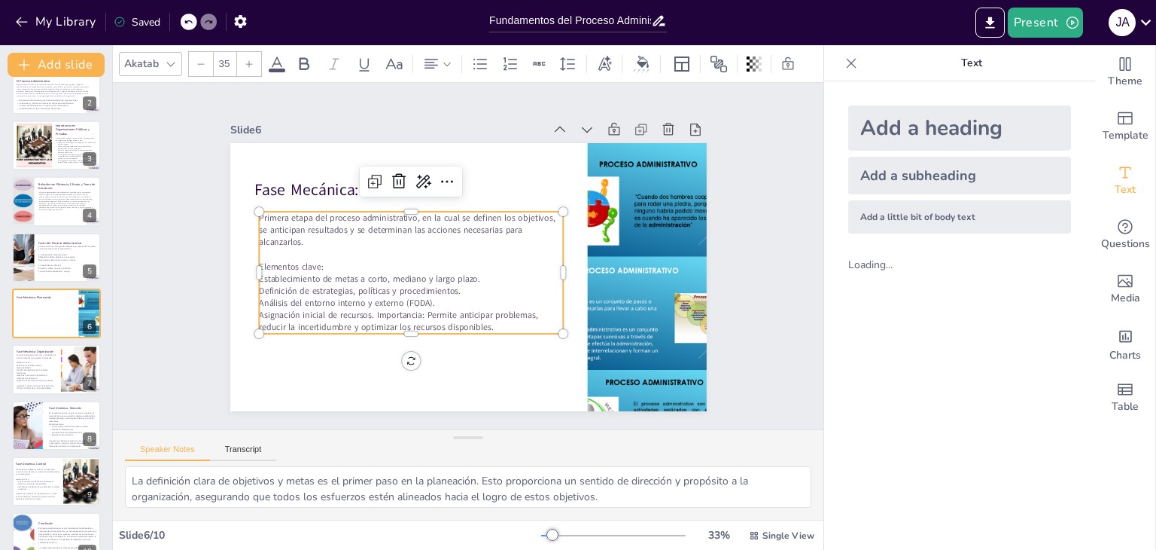
click at [368, 309] on span "Asignación inicial de recursos. Importancia: Permite anticipar problemas, reduc…" at bounding box center [398, 321] width 279 height 24
click at [366, 309] on span "Asignación inicial de recursos. Importancia: Permite anticipar problemas, reduc…" at bounding box center [398, 321] width 279 height 24
click at [365, 309] on span "Asignación inicial de recursos. Importancia: Permite anticipar problemas, reduc…" at bounding box center [398, 321] width 279 height 24
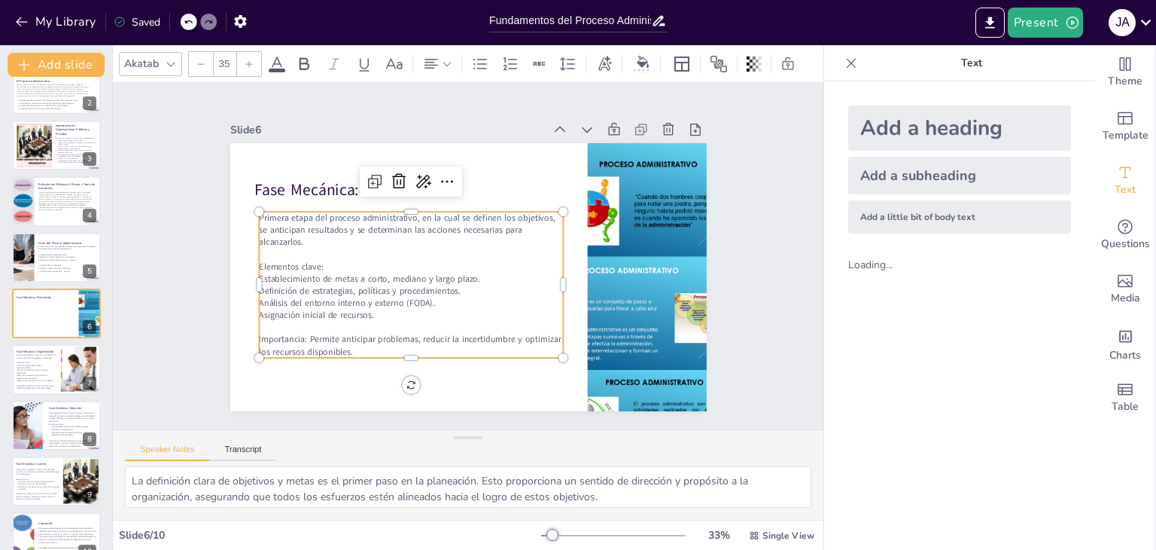
click at [325, 132] on div "Slide 6" at bounding box center [468, 129] width 477 height 21
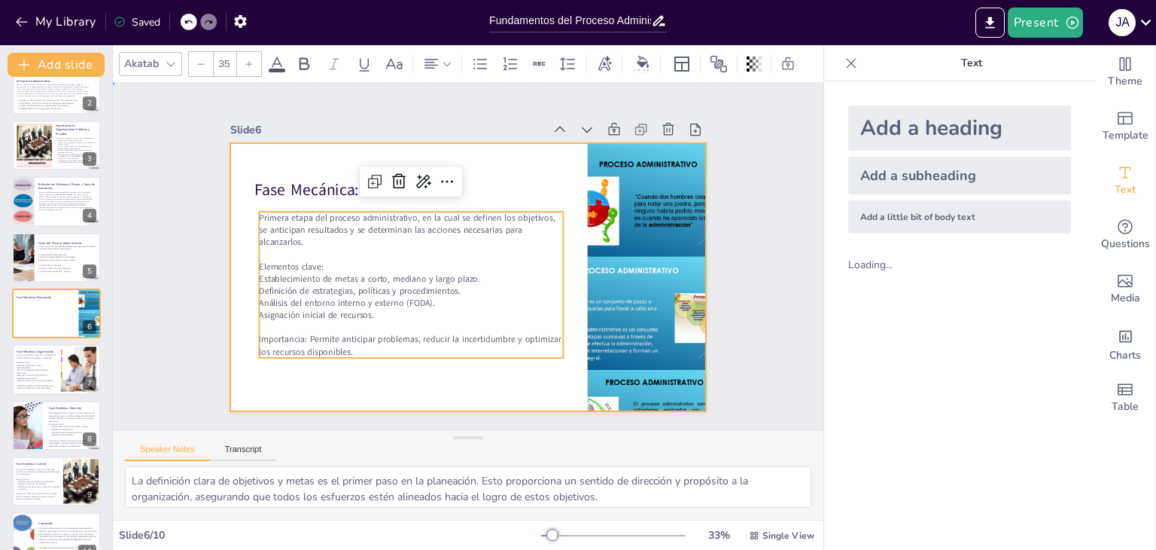
click at [485, 167] on div at bounding box center [468, 277] width 477 height 268
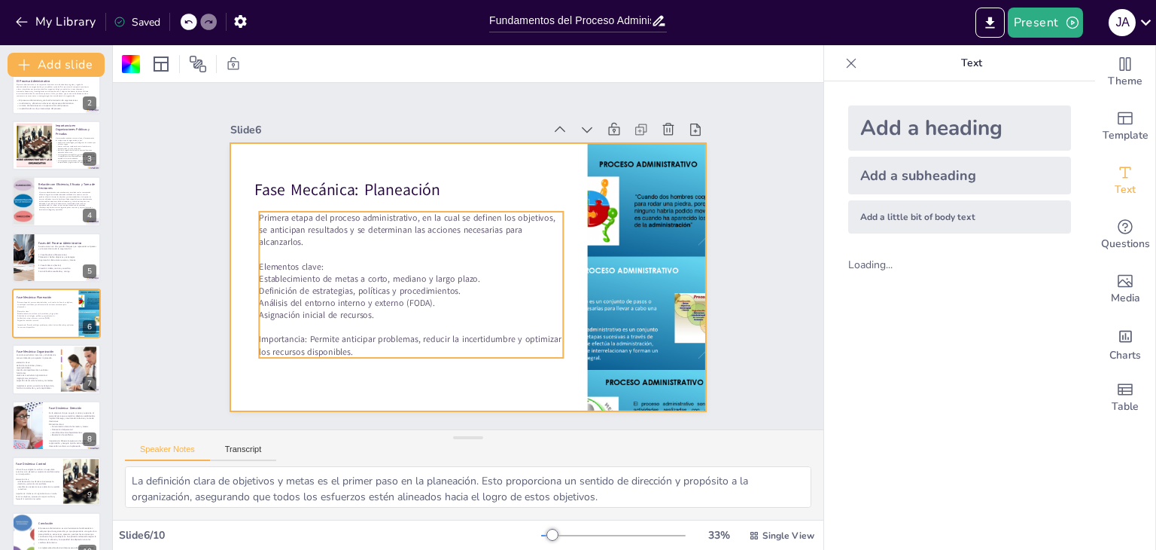
click at [451, 278] on span "Establecimiento de metas a corto, mediano y largo plazo." at bounding box center [369, 279] width 221 height 12
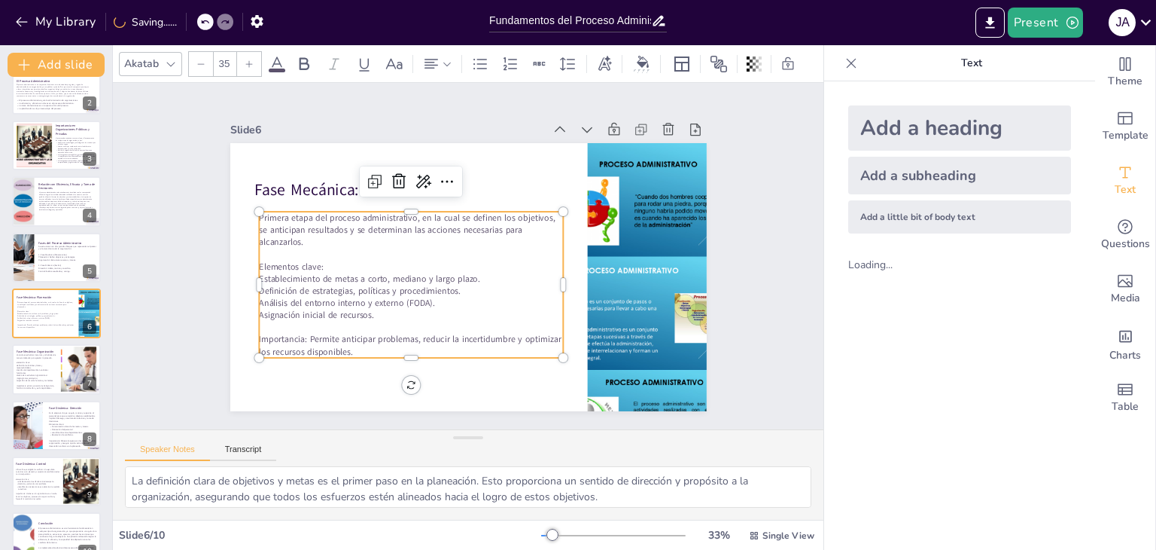
click at [252, 59] on icon at bounding box center [249, 63] width 9 height 9
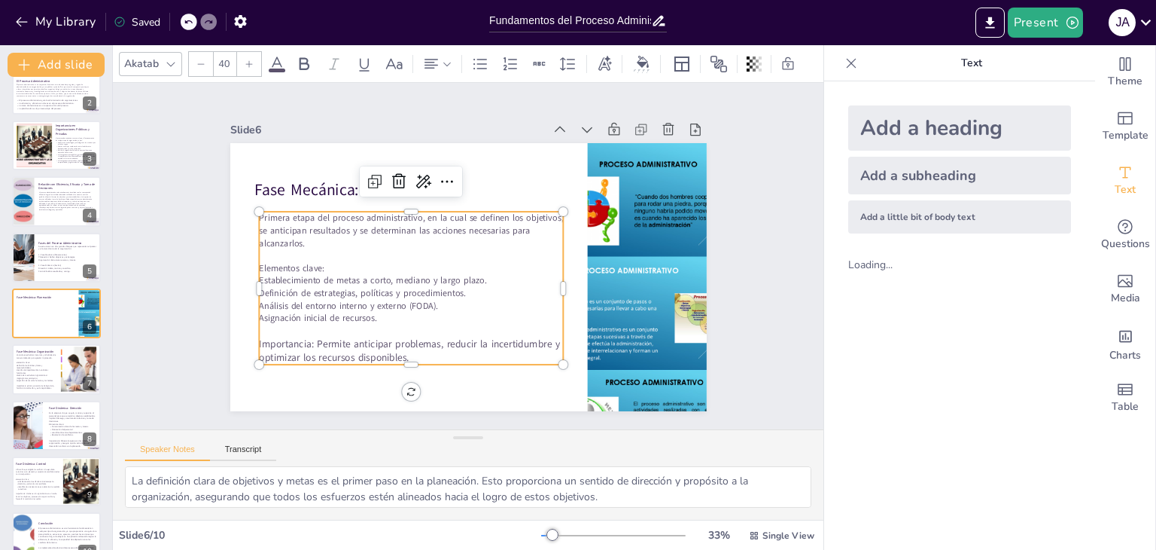
click at [200, 59] on icon at bounding box center [201, 63] width 9 height 9
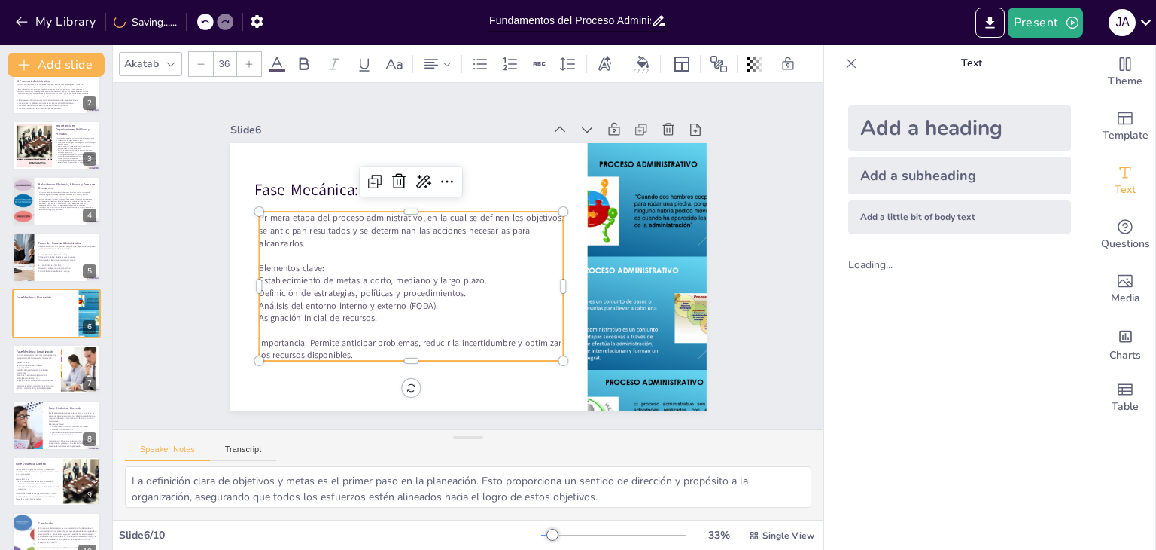
click at [300, 262] on span "Elementos clave:" at bounding box center [292, 268] width 66 height 12
click at [294, 344] on span "Importancia: Permite anticipar problemas, reducir la incertidumbre y optimizar …" at bounding box center [410, 349] width 302 height 24
click at [248, 60] on icon at bounding box center [249, 63] width 9 height 9
type input "36"
click at [298, 287] on span "Definición de estrategias, políticas y procedimientos." at bounding box center [362, 293] width 207 height 12
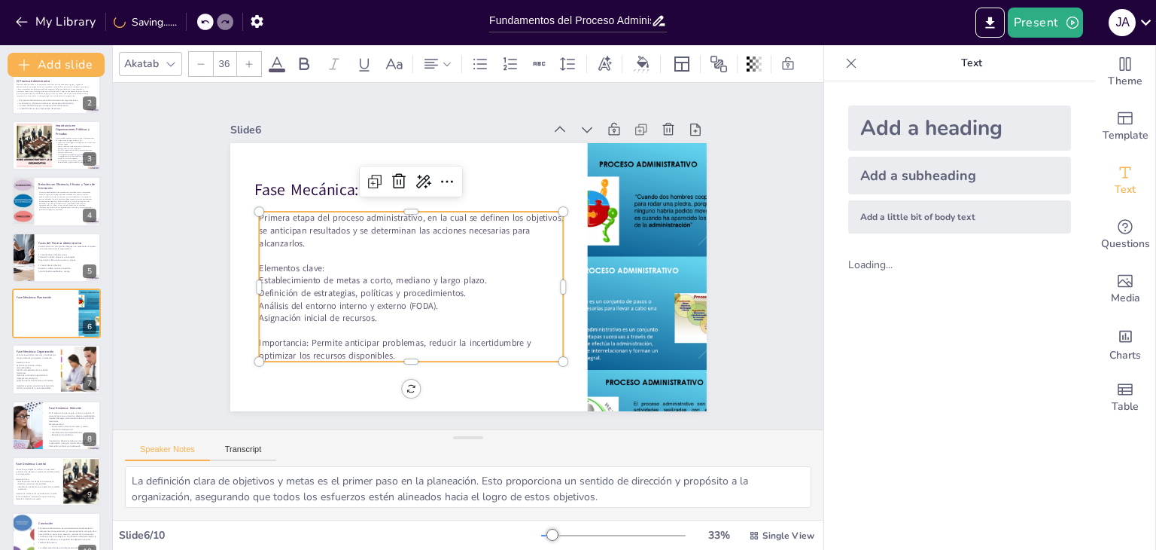
click at [284, 230] on span "Primera etapa del proceso administrativo, en la cual se definen los objetivos, …" at bounding box center [411, 231] width 304 height 38
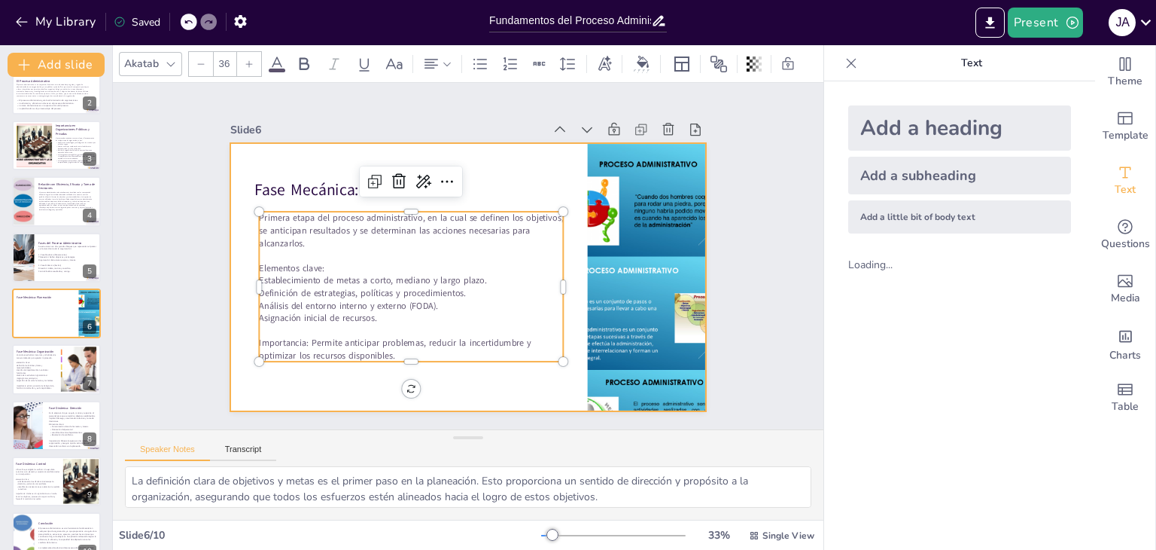
click at [311, 379] on div at bounding box center [468, 277] width 477 height 268
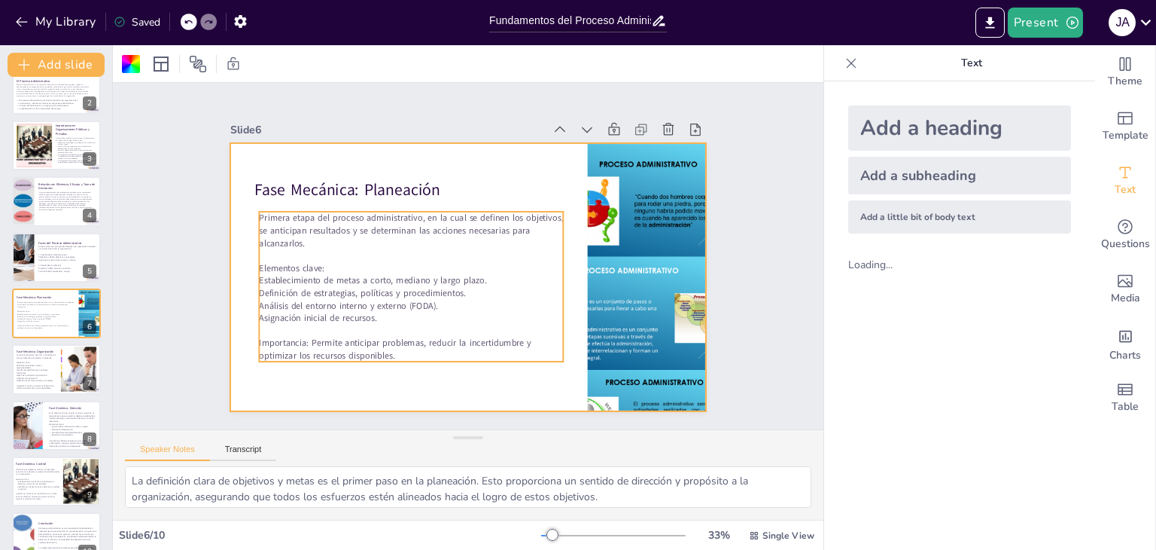
click at [311, 242] on p "Primera etapa del proceso administrativo, en la cual se definen los objetivos, …" at bounding box center [411, 231] width 305 height 38
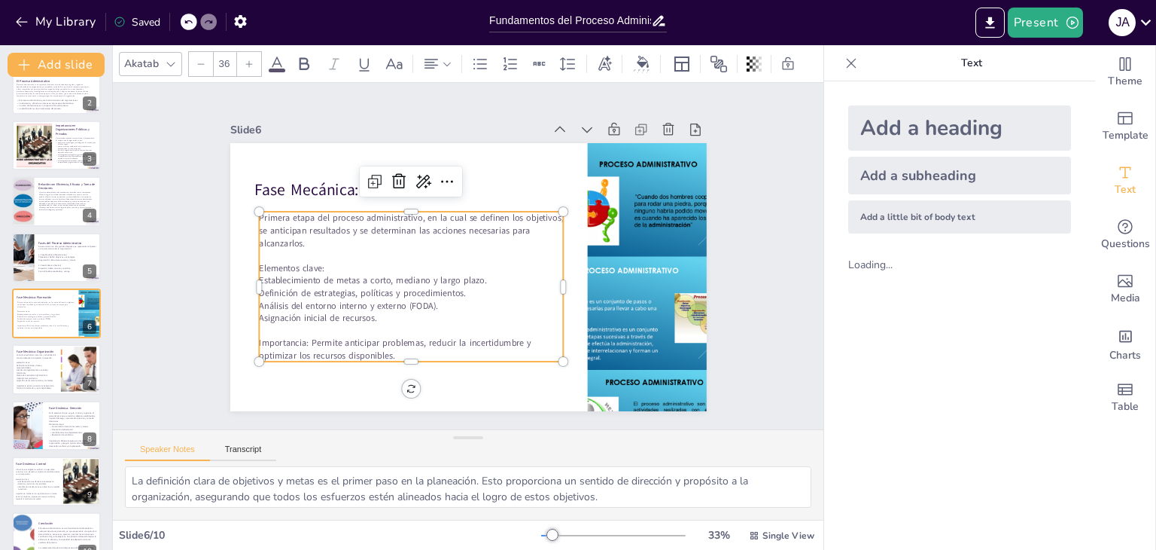
click at [255, 62] on div at bounding box center [249, 64] width 24 height 24
click at [194, 53] on div at bounding box center [201, 64] width 24 height 24
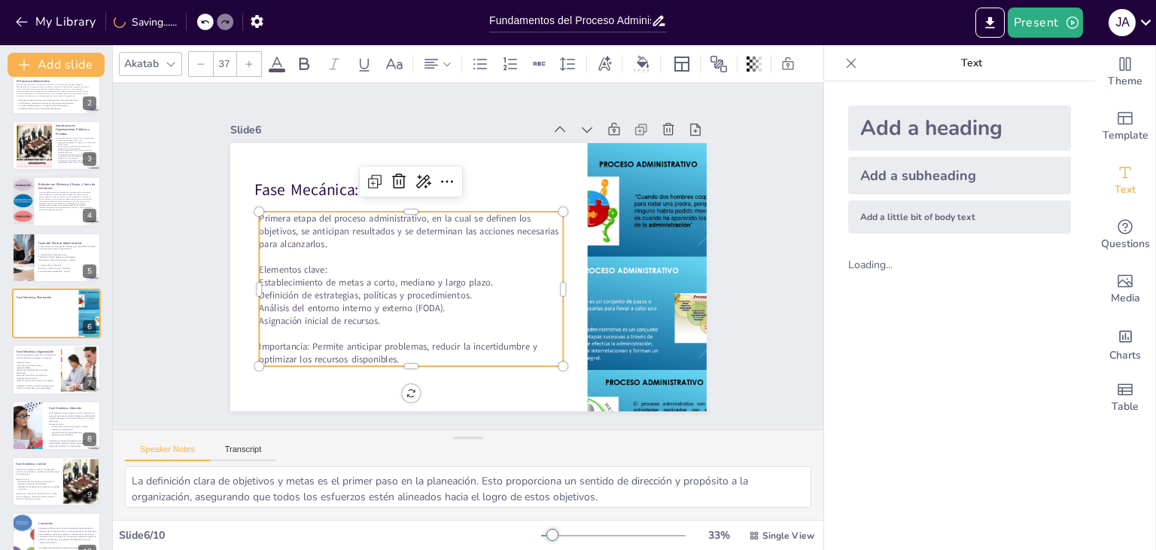
click at [194, 53] on div at bounding box center [201, 64] width 24 height 24
click at [358, 276] on span "Establecimiento de metas a corto, mediano y largo plazo." at bounding box center [376, 282] width 234 height 13
type input "--"
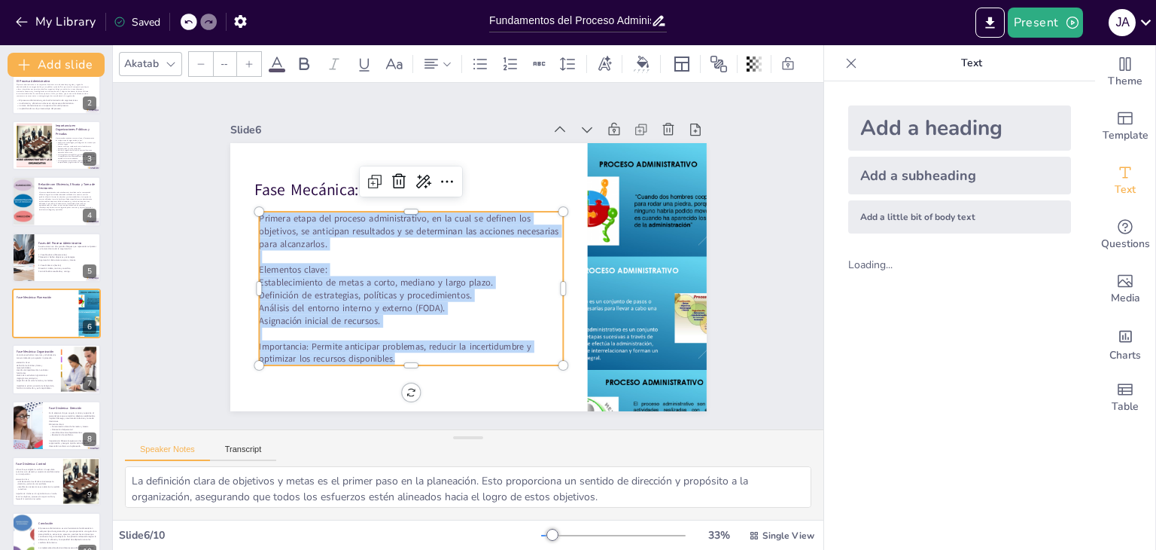
drag, startPoint x: 404, startPoint y: 353, endPoint x: 247, endPoint y: 212, distance: 211.1
click at [247, 212] on div "Fase Mecánica: Planeación Primera etapa del proceso administrativo, en la cual …" at bounding box center [468, 277] width 477 height 268
click at [246, 59] on icon at bounding box center [249, 63] width 9 height 9
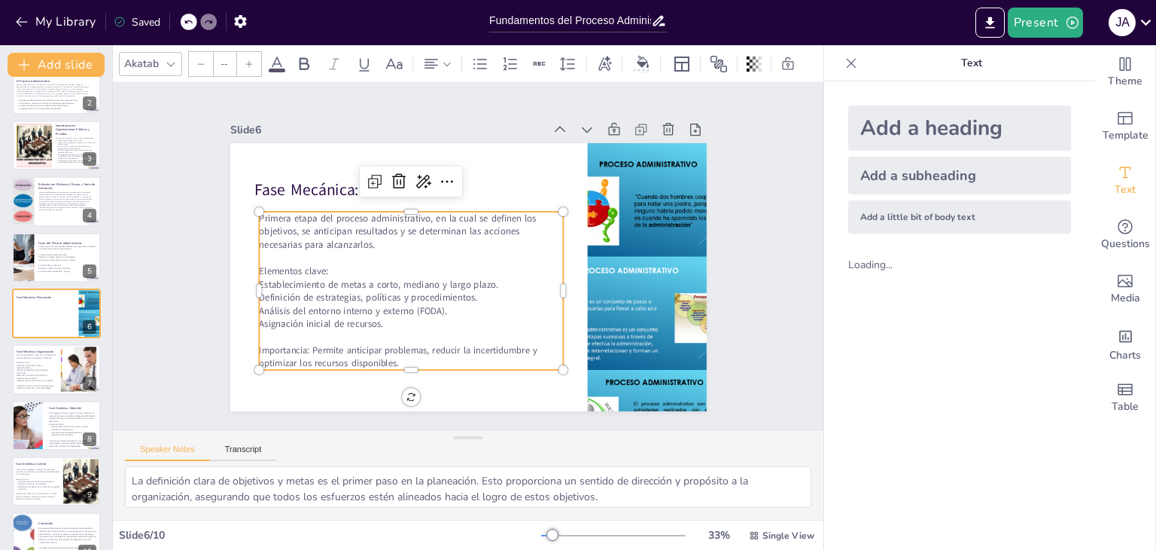
click at [246, 59] on icon at bounding box center [249, 63] width 9 height 9
click at [254, 55] on div at bounding box center [249, 64] width 24 height 24
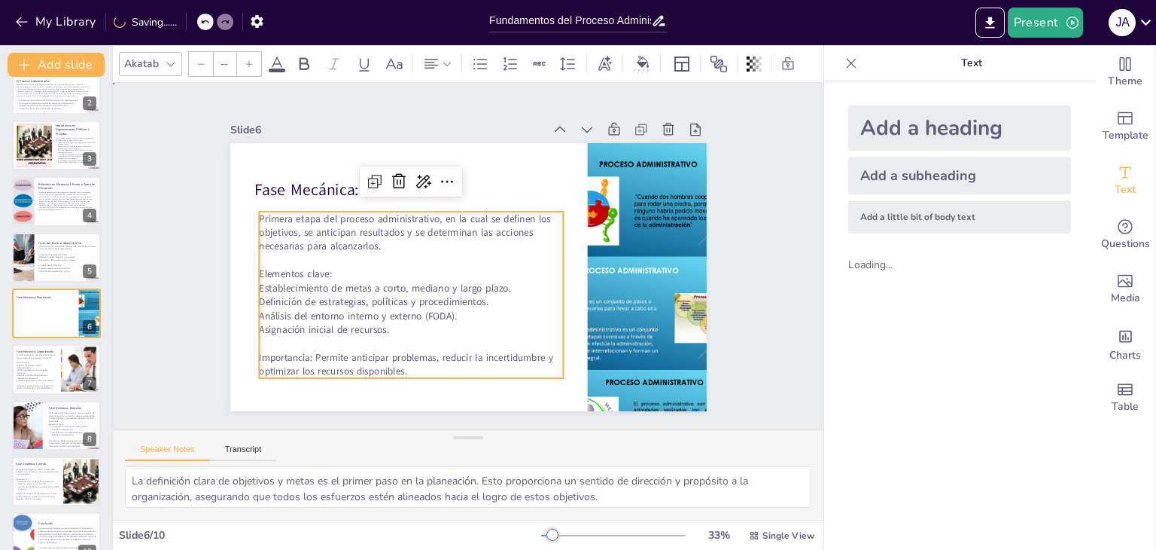
click at [780, 264] on div "Slide 1 Fundamentos del Proceso Administrativo: Estructura y Objetivos Esta pre…" at bounding box center [468, 256] width 711 height 346
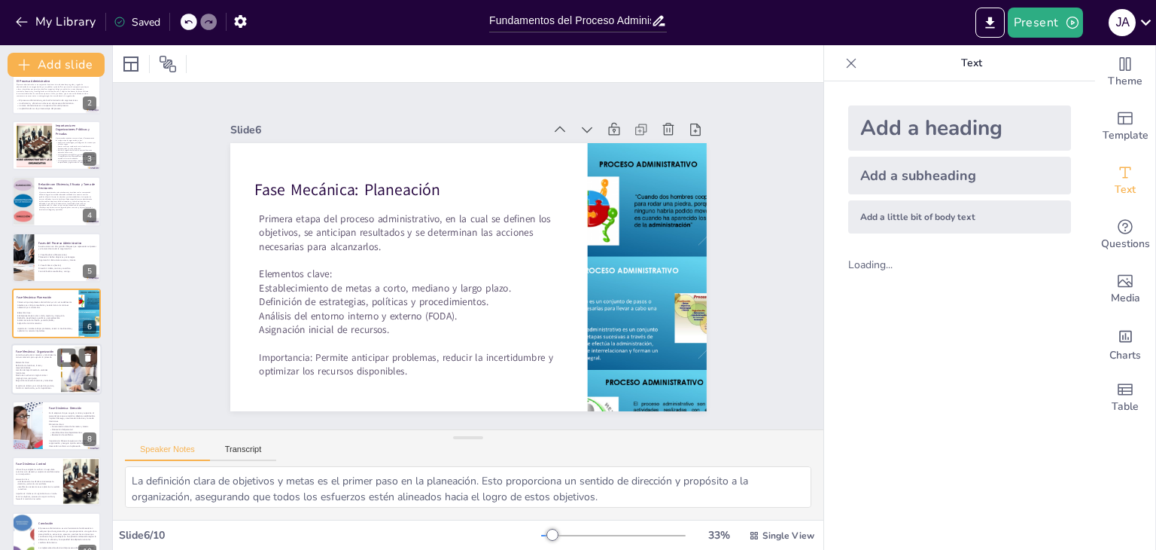
click at [45, 365] on p "Definición de funciones, tareas y responsabilidades." at bounding box center [36, 366] width 41 height 5
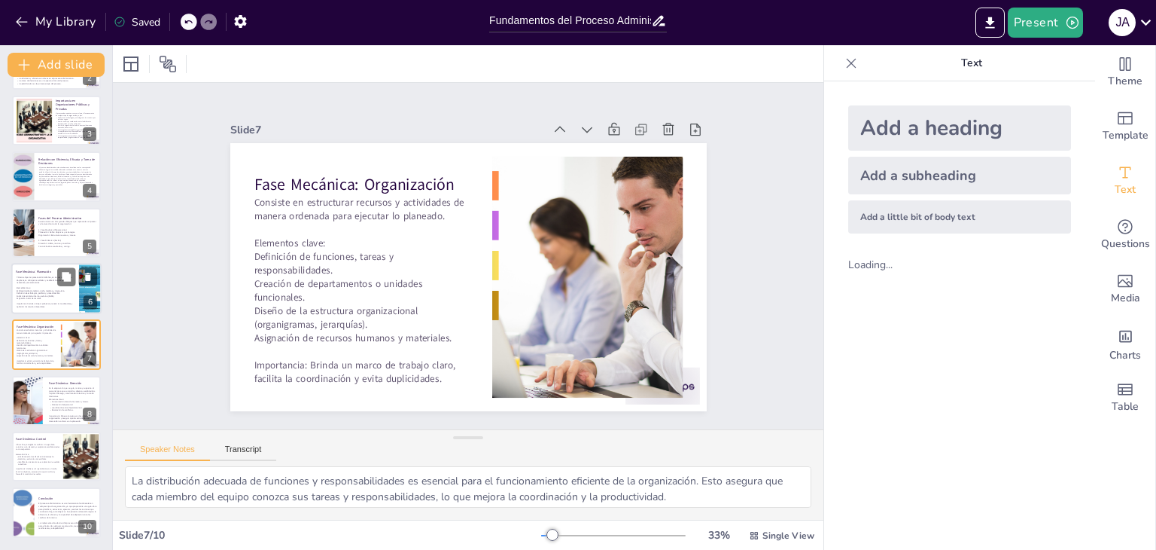
click at [35, 292] on span "Definición de estrategias, políticas y procedimientos." at bounding box center [39, 293] width 44 height 2
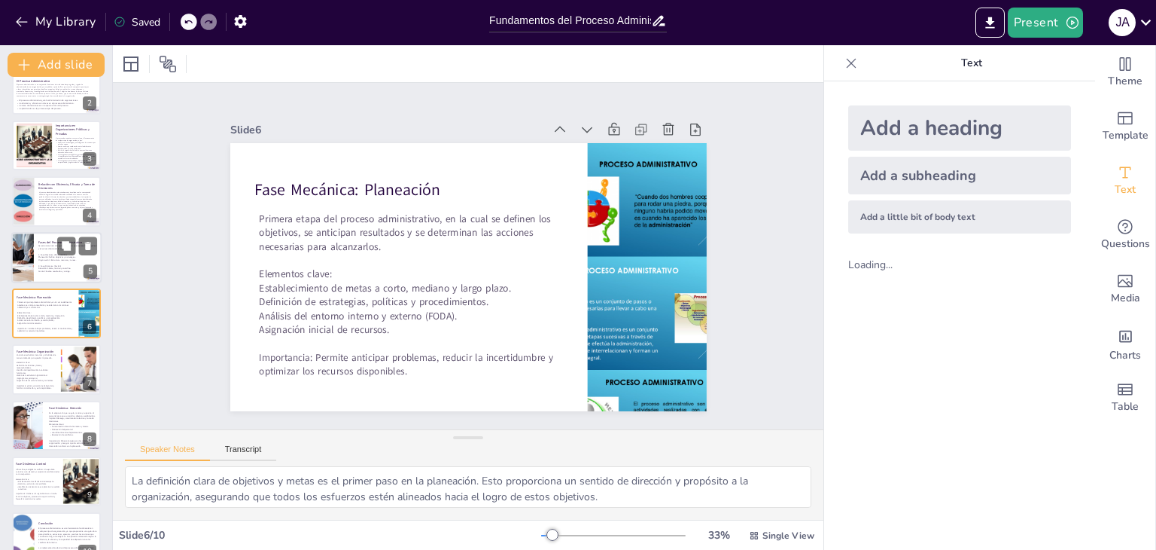
click at [36, 246] on div at bounding box center [56, 257] width 90 height 51
type textarea "La división del proceso administrativo en fases mecánicas y dinámicas permite a…"
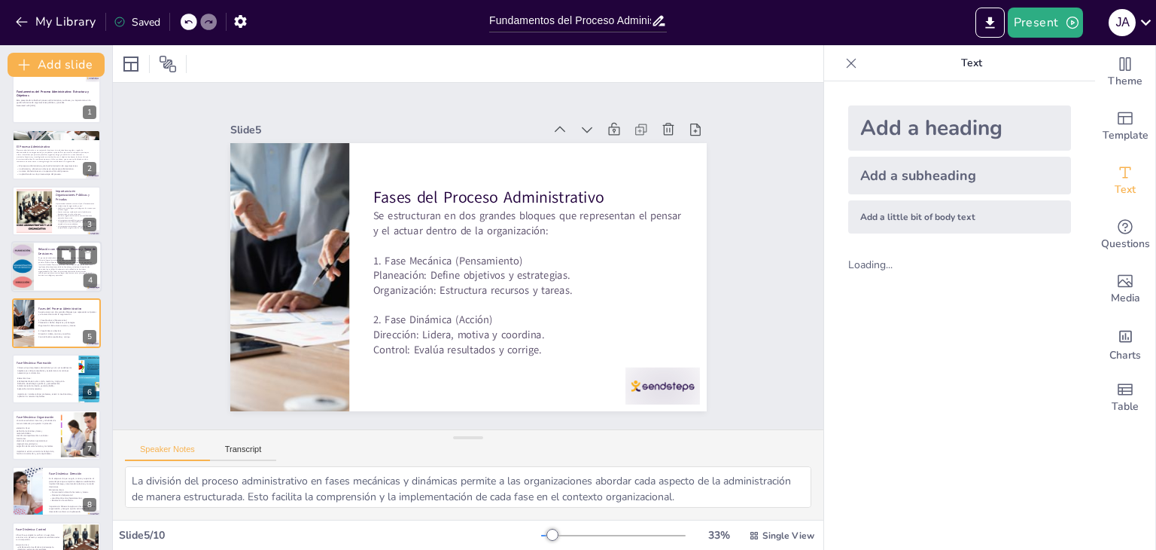
scroll to position [0, 0]
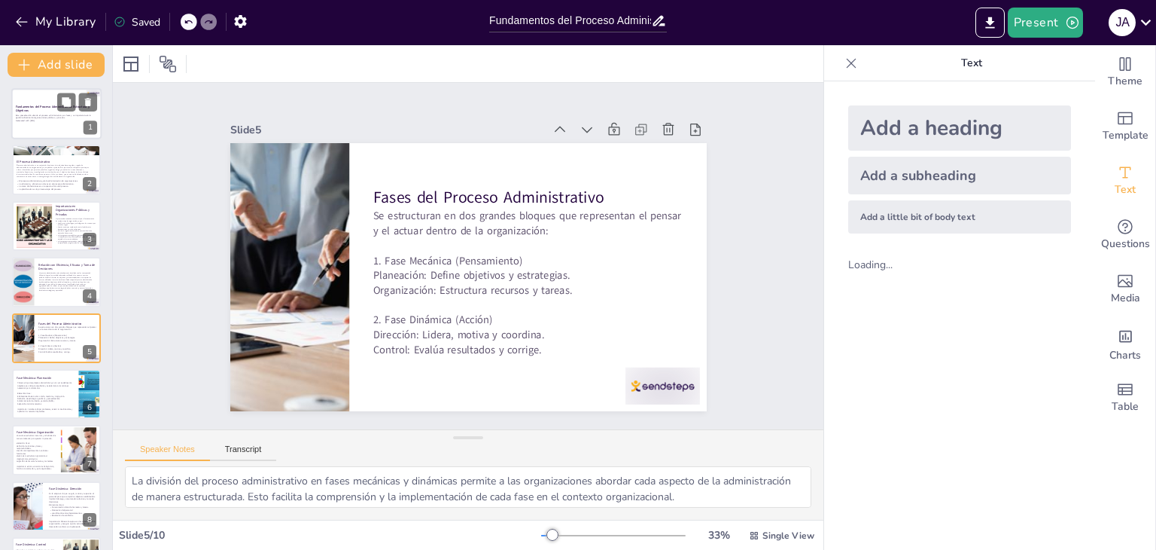
click at [28, 115] on p "Esta presentación aborda el proceso administrativo, sus fases y su importancia …" at bounding box center [56, 116] width 81 height 5
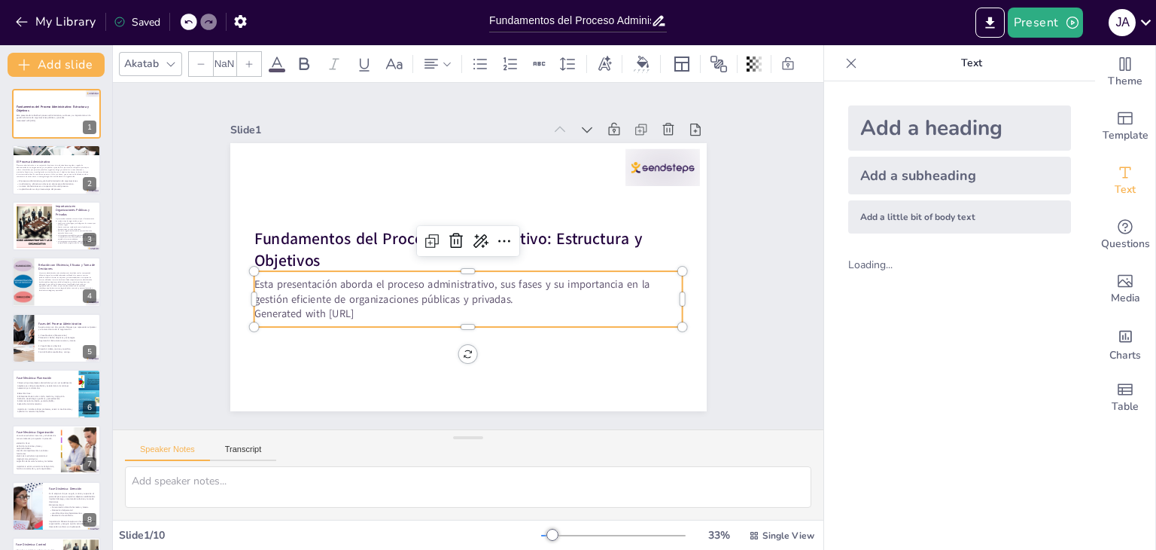
type input "32"
click at [301, 295] on p "Esta presentación aborda el proceso administrativo, sus fases y su importancia …" at bounding box center [468, 290] width 429 height 29
click at [53, 172] on span "El proceso administrativo es un conjunto de funciones interrelacionadas que guí…" at bounding box center [53, 171] width 74 height 14
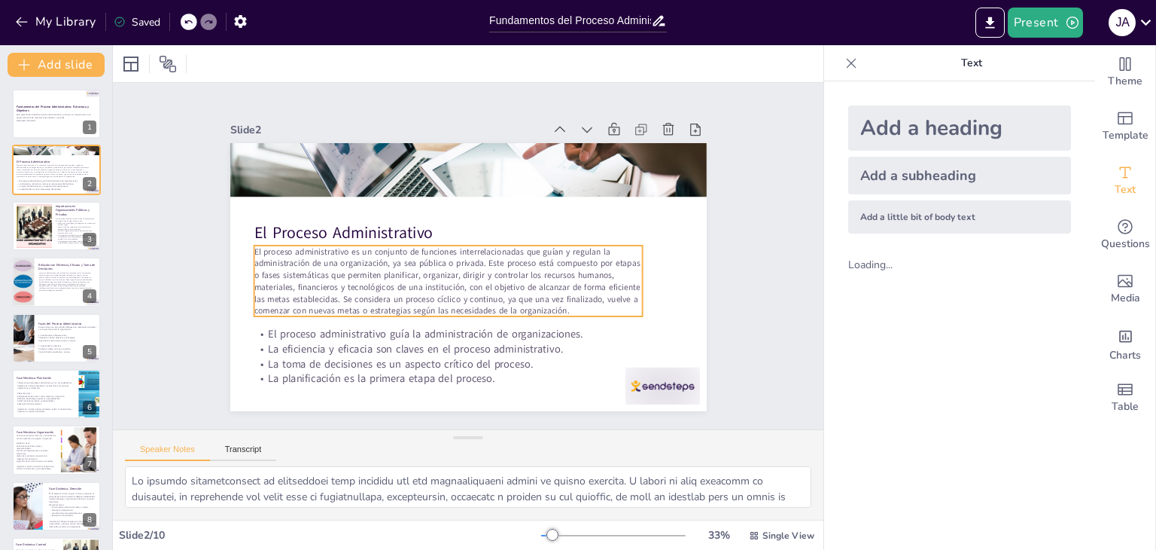
click at [316, 266] on span "El proceso administrativo es un conjunto de funciones interrelacionadas que guí…" at bounding box center [447, 280] width 386 height 71
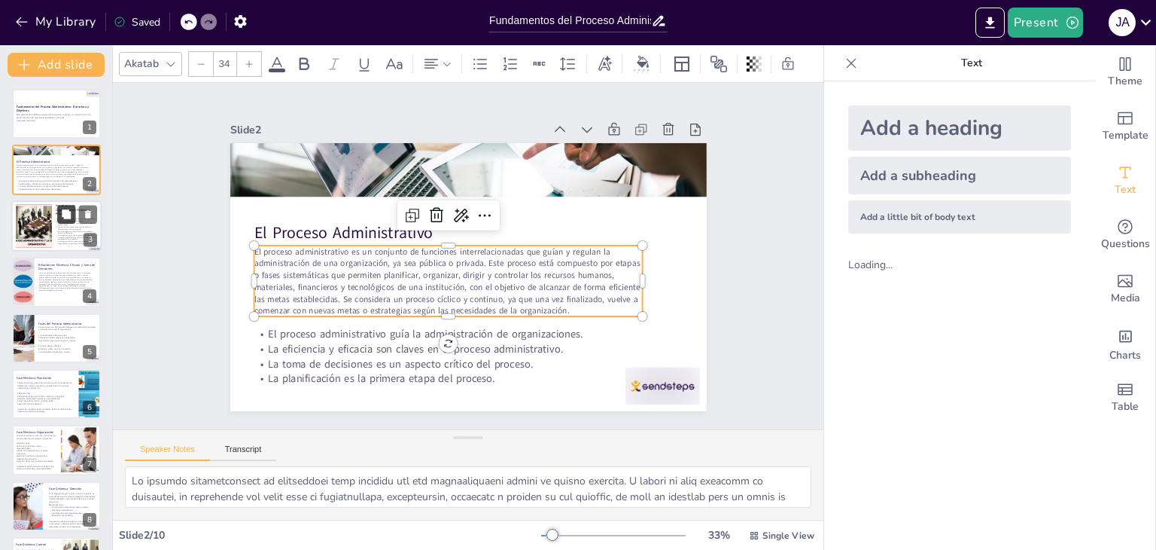
click at [67, 220] on button at bounding box center [66, 214] width 18 height 18
type textarea "La estructura lógica que proporciona el proceso administrativo es vital para qu…"
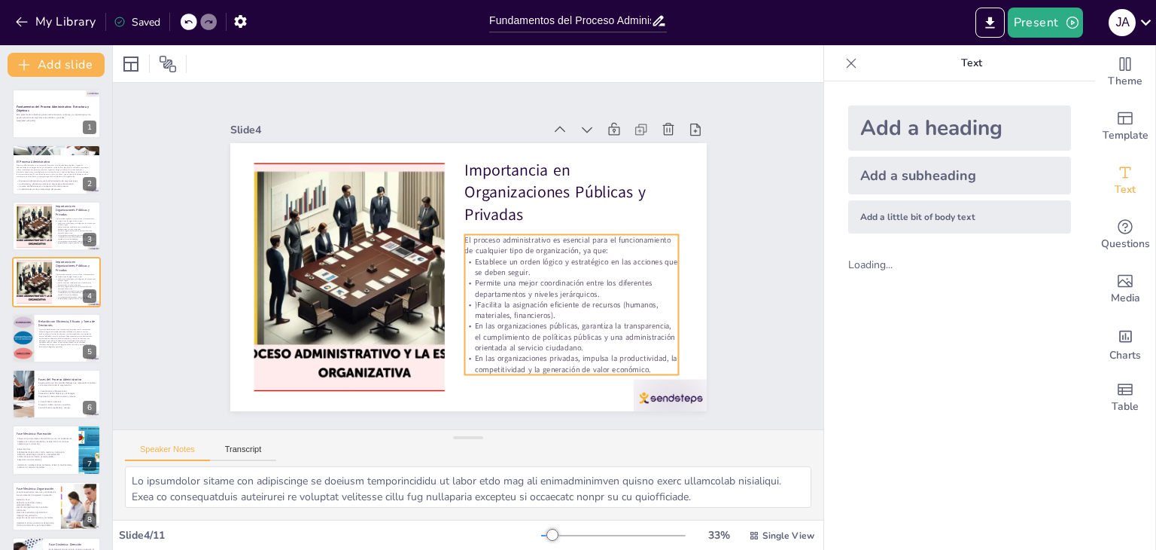
click at [465, 305] on p "}Facilita la asignación eficiente de recursos (humanos, materiales, financieros…" at bounding box center [572, 310] width 215 height 22
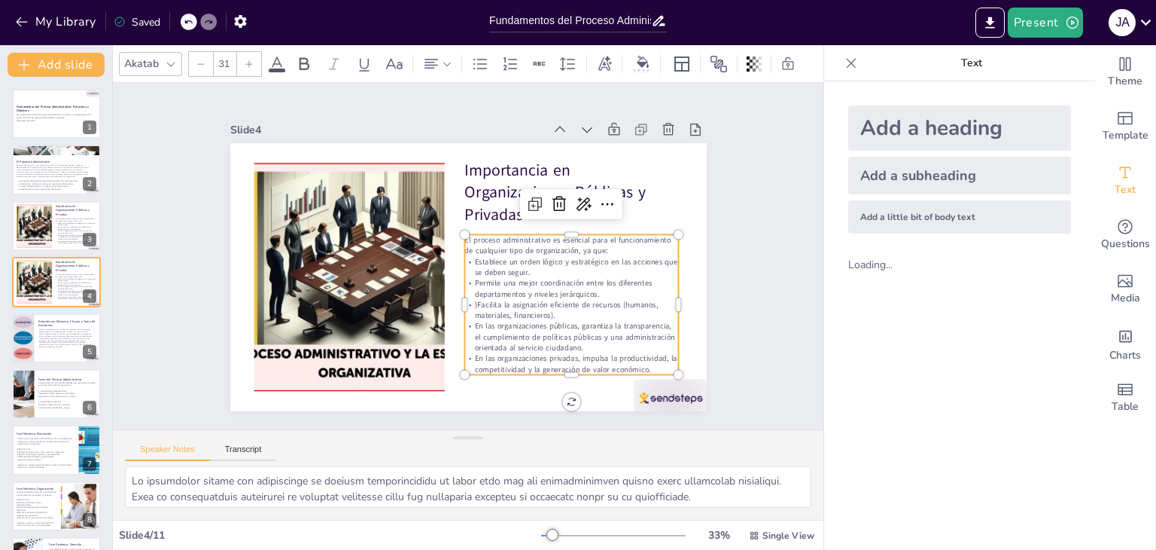
click at [467, 301] on p "}Facilita la asignación eficiente de recursos (humanos, materiales, financieros…" at bounding box center [572, 310] width 215 height 22
click at [468, 301] on p "}Facilita la asignación eficiente de recursos (humanos, materiales, financieros…" at bounding box center [572, 310] width 215 height 22
click at [48, 321] on p "Relación con Eficiencia, Eficacia y Toma de Decisiones" at bounding box center [67, 322] width 59 height 8
type textarea "La mejora de la eficiencia organizacional es uno de los principales objetivos d…"
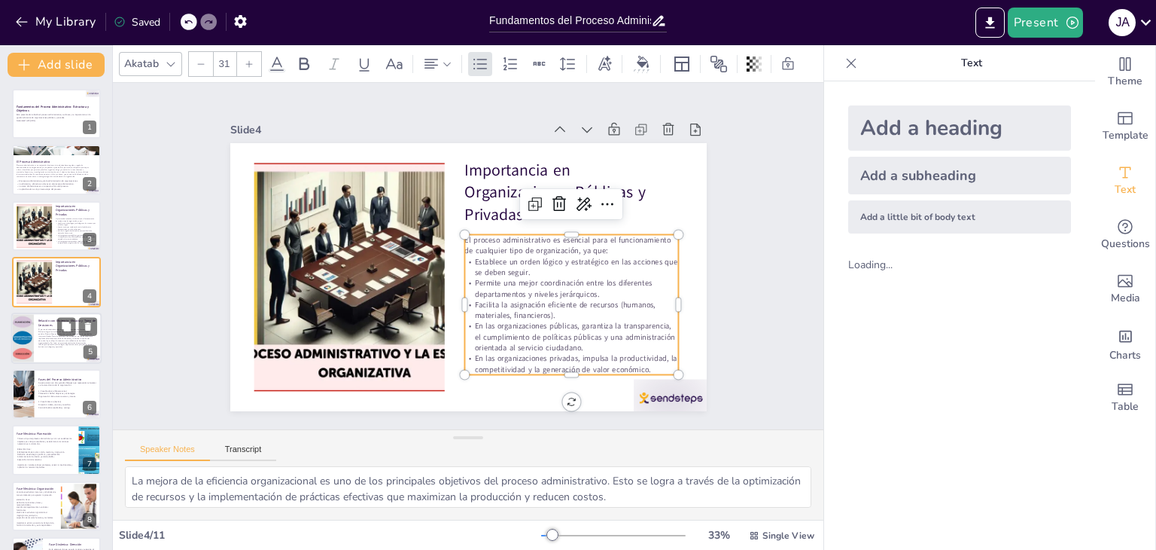
scroll to position [24, 0]
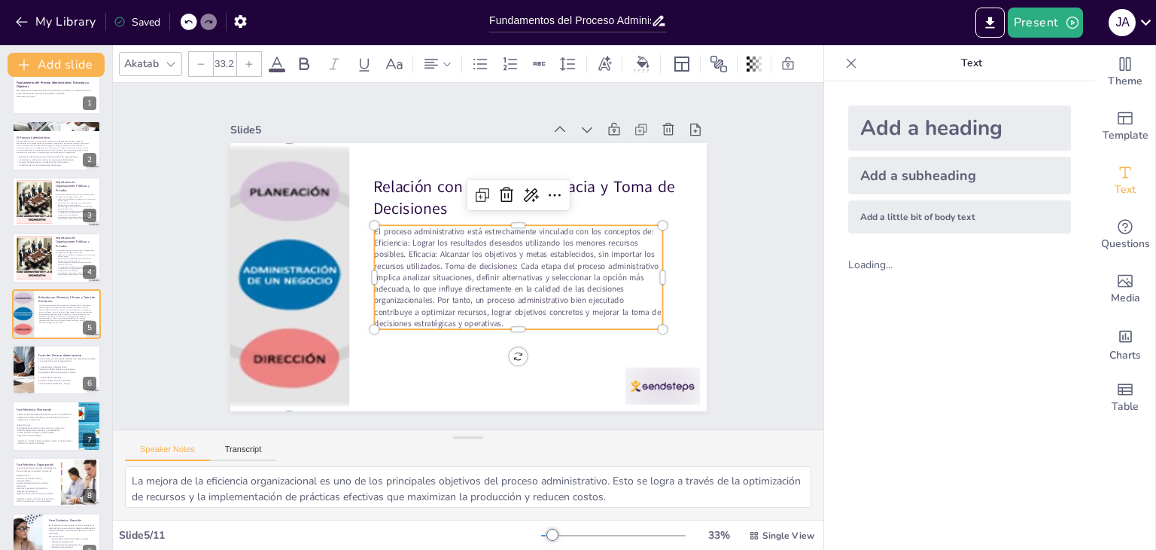
click at [482, 257] on span "El proceso administrativo está estrechamente vinculado con los conceptos de: Ef…" at bounding box center [517, 277] width 287 height 104
click at [440, 257] on span "El proceso administrativo está estrechamente vinculado con los conceptos de: Ef…" at bounding box center [517, 277] width 287 height 104
click at [391, 246] on span "El proceso administrativo está estrechamente vinculado con los conceptos de: Ef…" at bounding box center [517, 277] width 287 height 104
click at [395, 248] on span "El proceso administrativo está estrechamente vinculado con los conceptos de: Ef…" at bounding box center [517, 277] width 287 height 104
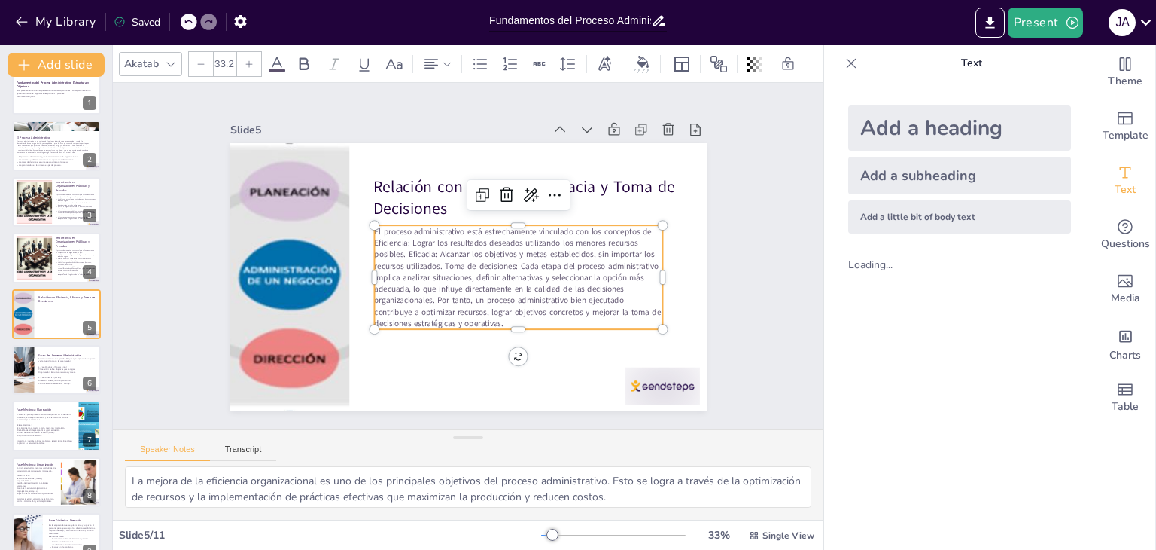
click at [395, 248] on span "El proceso administrativo está estrechamente vinculado con los conceptos de: Ef…" at bounding box center [517, 277] width 287 height 104
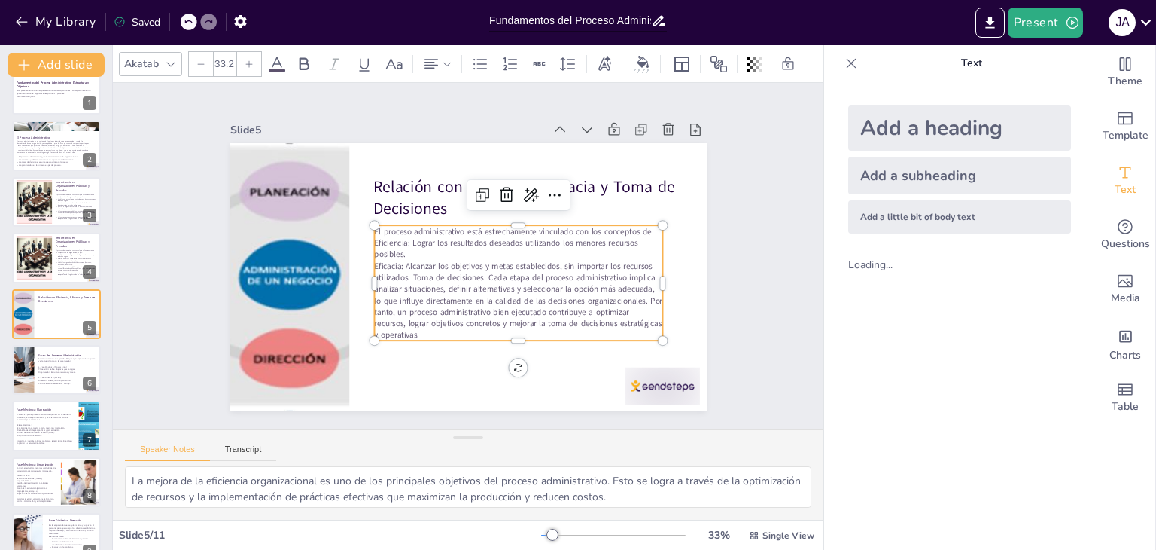
click at [646, 227] on span "El proceso administrativo está estrechamente vinculado con los conceptos de: Ef…" at bounding box center [513, 242] width 279 height 35
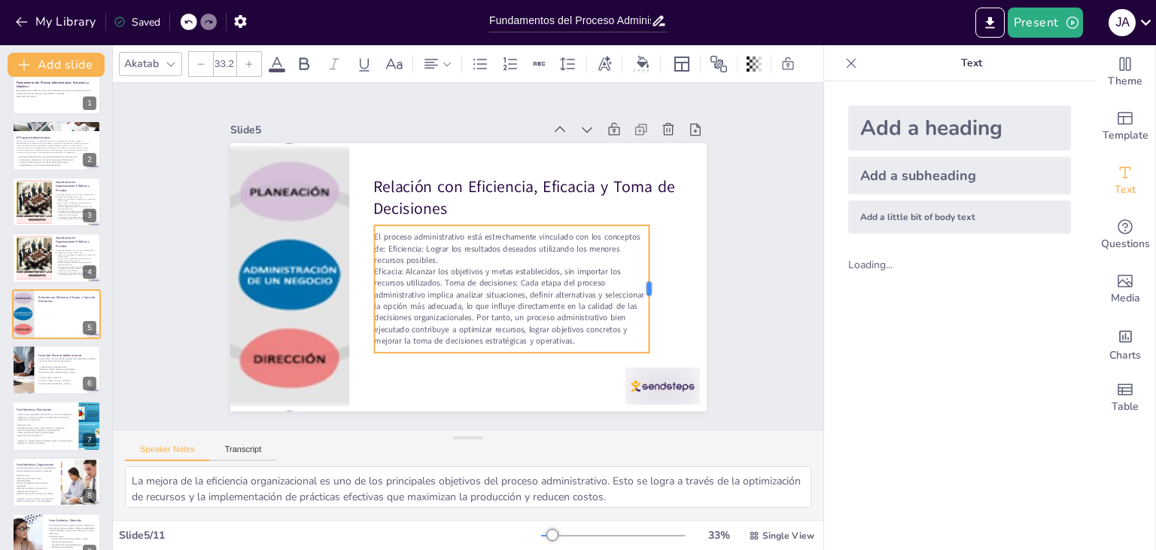
drag, startPoint x: 654, startPoint y: 278, endPoint x: 640, endPoint y: 284, distance: 14.8
click at [649, 284] on div at bounding box center [655, 288] width 12 height 127
click at [374, 241] on span "El proceso administrativo está estrechamente vinculado con los conceptos de: Ef…" at bounding box center [507, 248] width 266 height 35
click at [376, 239] on span "El proceso administrativo está estrechamente vinculado con los conceptos de: Ef…" at bounding box center [507, 248] width 266 height 35
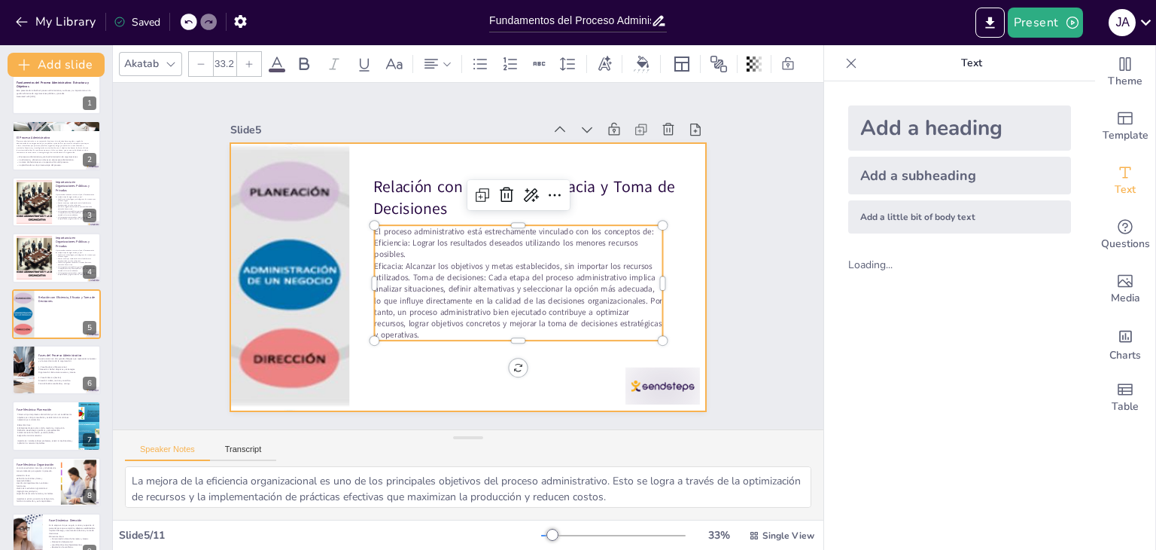
click at [447, 385] on div at bounding box center [468, 277] width 477 height 268
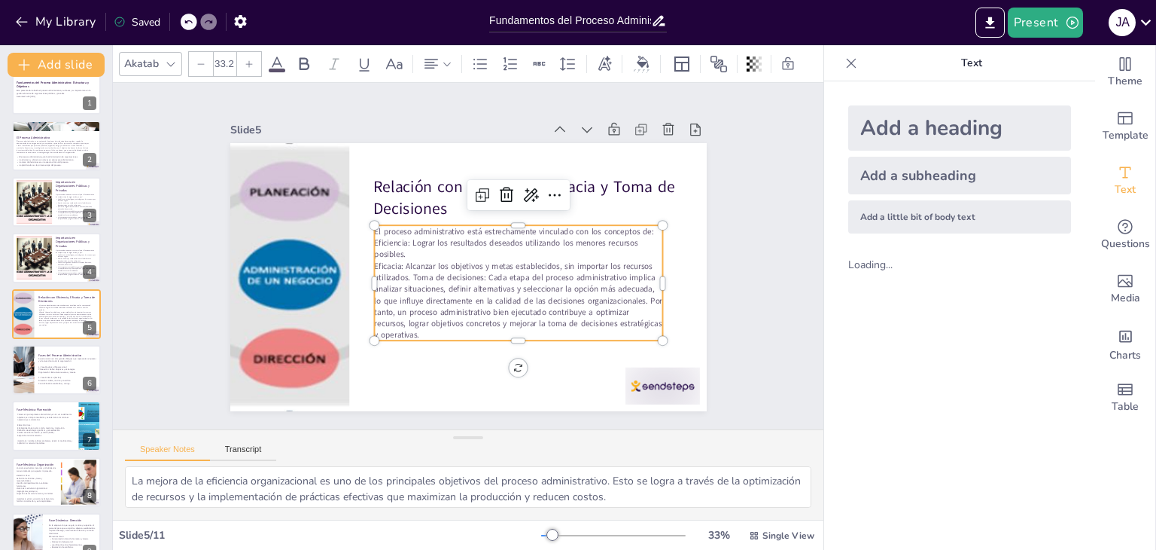
click at [474, 325] on p "Eficacia: Alcanzar los objetivos y metas establecidos, sin importar los recurso…" at bounding box center [518, 300] width 288 height 81
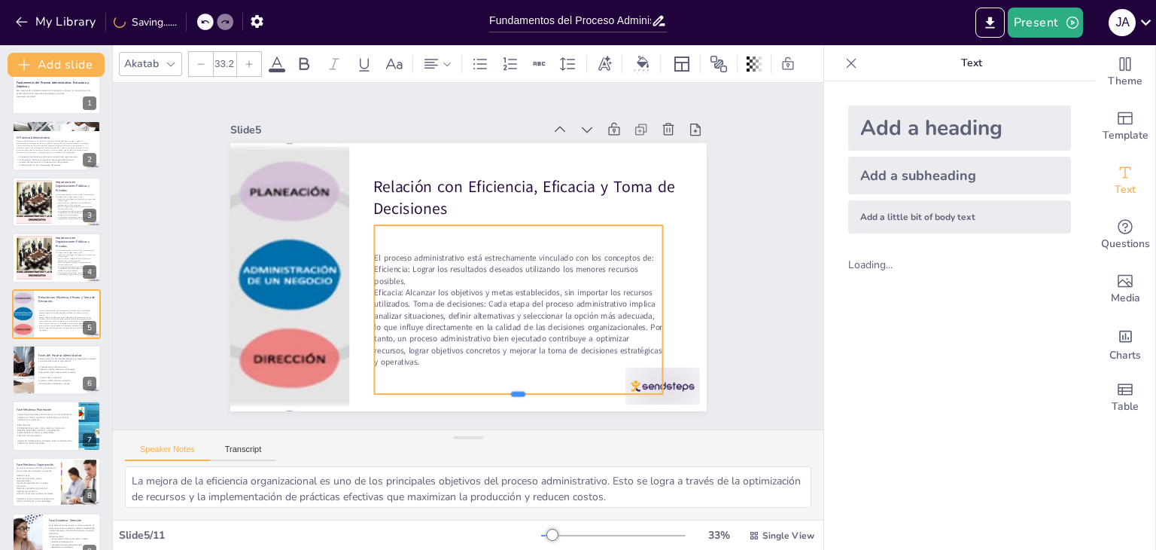
drag, startPoint x: 513, startPoint y: 338, endPoint x: 523, endPoint y: 392, distance: 54.3
click at [523, 394] on div at bounding box center [518, 400] width 288 height 12
click at [396, 233] on div "El proceso administrativo está estrechamente vinculado con los conceptos de: Ef…" at bounding box center [518, 309] width 288 height 169
click at [385, 239] on div "El proceso administrativo está estrechamente vinculado con los conceptos de: Ef…" at bounding box center [518, 309] width 288 height 169
click at [389, 244] on div "El proceso administrativo está estrechamente vinculado con los conceptos de: Ef…" at bounding box center [518, 309] width 288 height 169
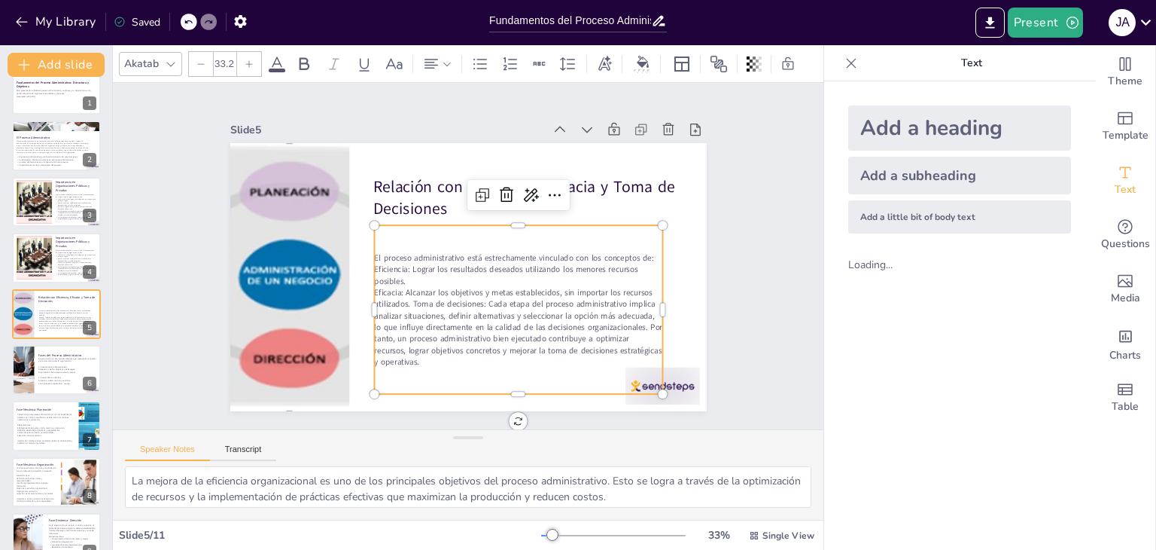
click at [387, 242] on div "El proceso administrativo está estrechamente vinculado con los conceptos de: Ef…" at bounding box center [518, 309] width 288 height 169
click at [416, 266] on span "El proceso administrativo está estrechamente vinculado con los conceptos de: Ef…" at bounding box center [513, 269] width 279 height 35
click at [374, 252] on span "El proceso administrativo está estrechamente vinculado con los conceptos de: Ef…" at bounding box center [513, 269] width 279 height 35
click at [362, 251] on div at bounding box center [368, 309] width 12 height 169
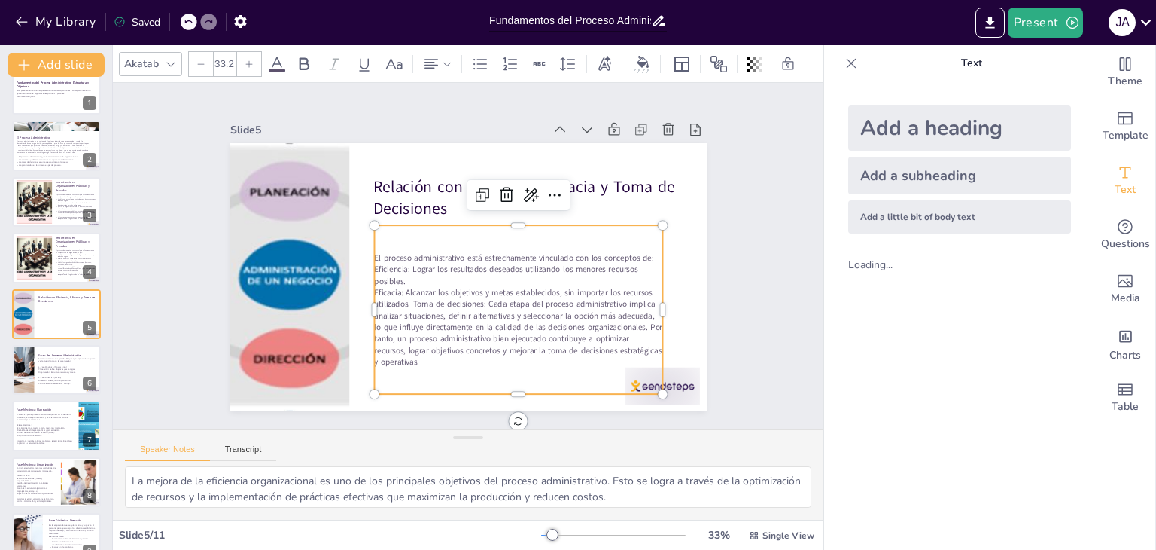
click at [374, 252] on span "El proceso administrativo está estrechamente vinculado con los conceptos de: Ef…" at bounding box center [513, 269] width 279 height 35
click at [398, 235] on div "El proceso administrativo está estrechamente vinculado con los conceptos de: Ef…" at bounding box center [518, 309] width 288 height 169
click at [395, 235] on div "El proceso administrativo está estrechamente vinculado con los conceptos de: Ef…" at bounding box center [518, 309] width 288 height 169
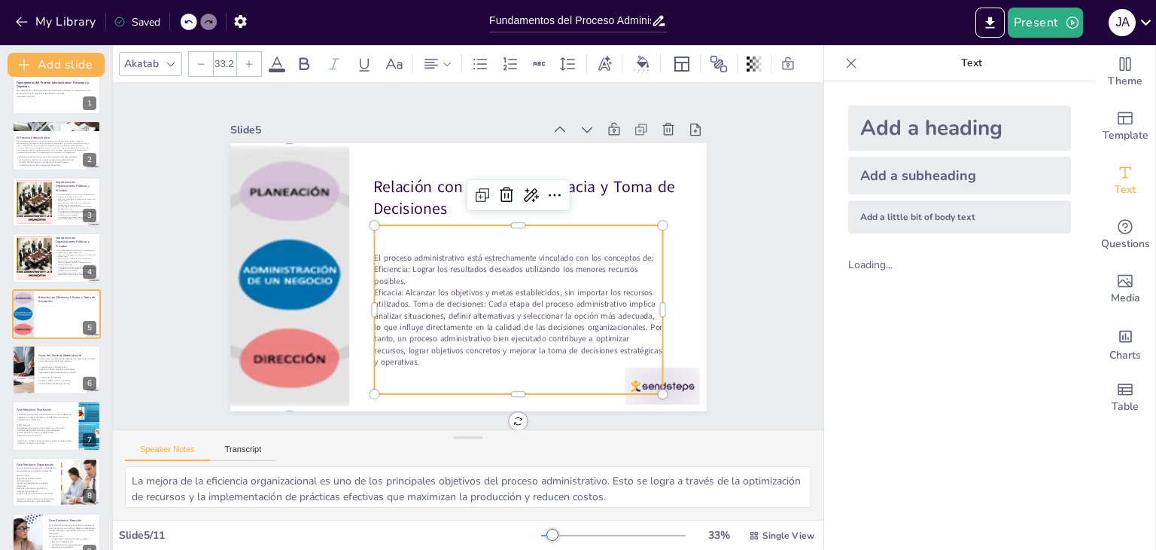
click at [395, 235] on div "El proceso administrativo está estrechamente vinculado con los conceptos de: Ef…" at bounding box center [518, 309] width 288 height 169
click at [416, 273] on p "El proceso administrativo está estrechamente vinculado con los conceptos de: Ef…" at bounding box center [518, 269] width 288 height 35
click at [404, 252] on span "El proceso administrativo está estrechamente vinculado con los conceptos de: Ef…" at bounding box center [513, 269] width 279 height 35
click at [389, 252] on span "El proceso administrativo está estrechamente vinculado con los conceptos de: Ef…" at bounding box center [513, 269] width 279 height 35
click at [401, 236] on div "El proceso administrativo está estrechamente vinculado con los conceptos de: Ef…" at bounding box center [518, 309] width 288 height 169
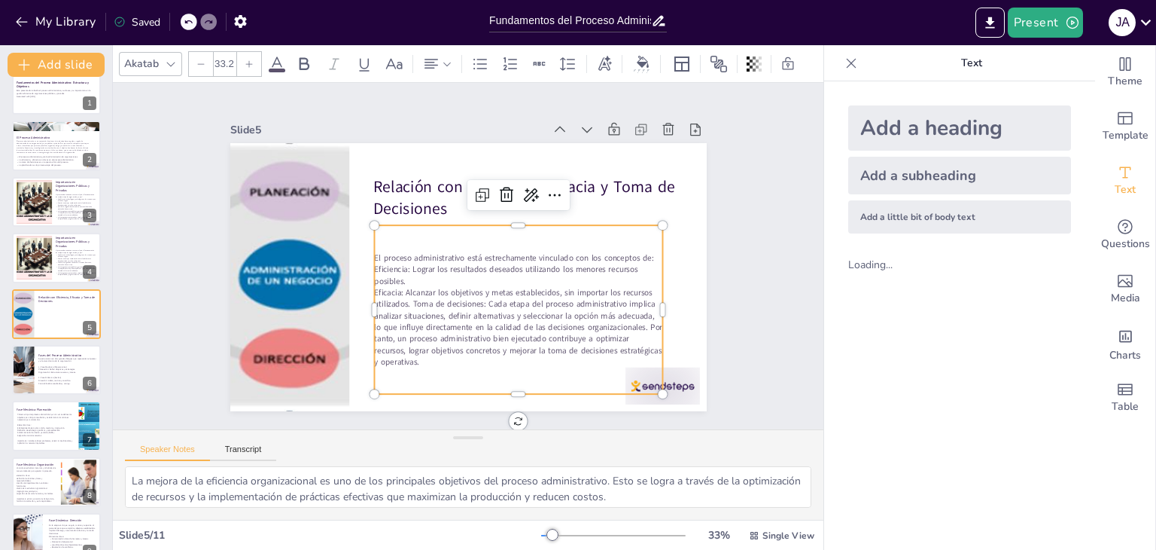
click at [398, 252] on span "El proceso administrativo está estrechamente vinculado con los conceptos de: Ef…" at bounding box center [513, 269] width 279 height 35
drag, startPoint x: 456, startPoint y: 355, endPoint x: 361, endPoint y: 251, distance: 140.1
click at [361, 251] on div "Relación con Eficiencia, Eficacia y Toma de Decisiones El proceso administrativ…" at bounding box center [468, 277] width 477 height 268
drag, startPoint x: 364, startPoint y: 253, endPoint x: 520, endPoint y: 310, distance: 166.0
click at [498, 361] on div "El proceso administrativo está estrechamente vinculado con los conceptos de: Ef…" at bounding box center [518, 309] width 288 height 115
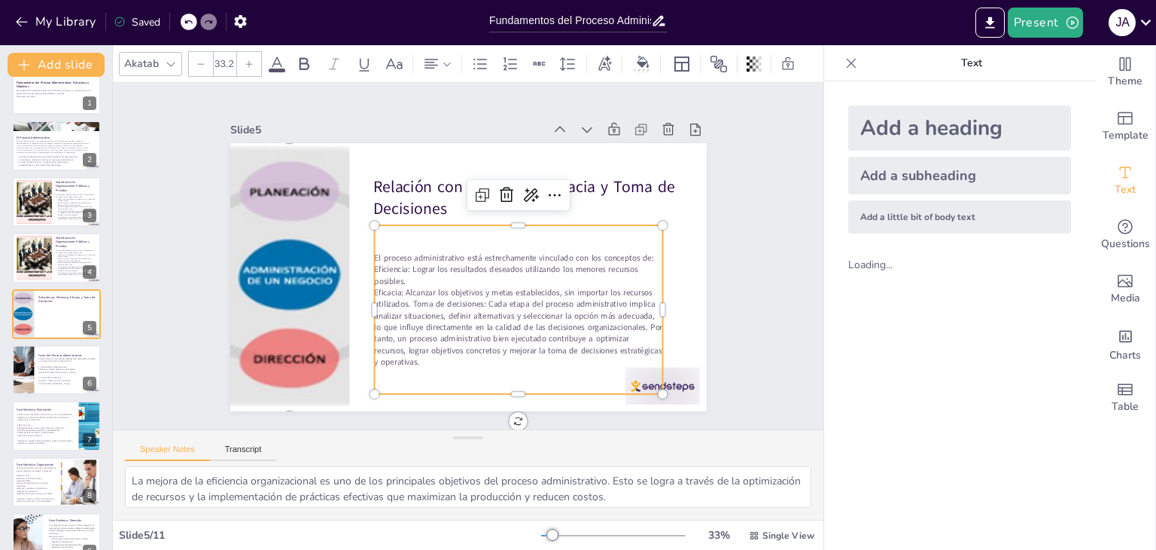
click at [251, 59] on icon at bounding box center [249, 63] width 9 height 9
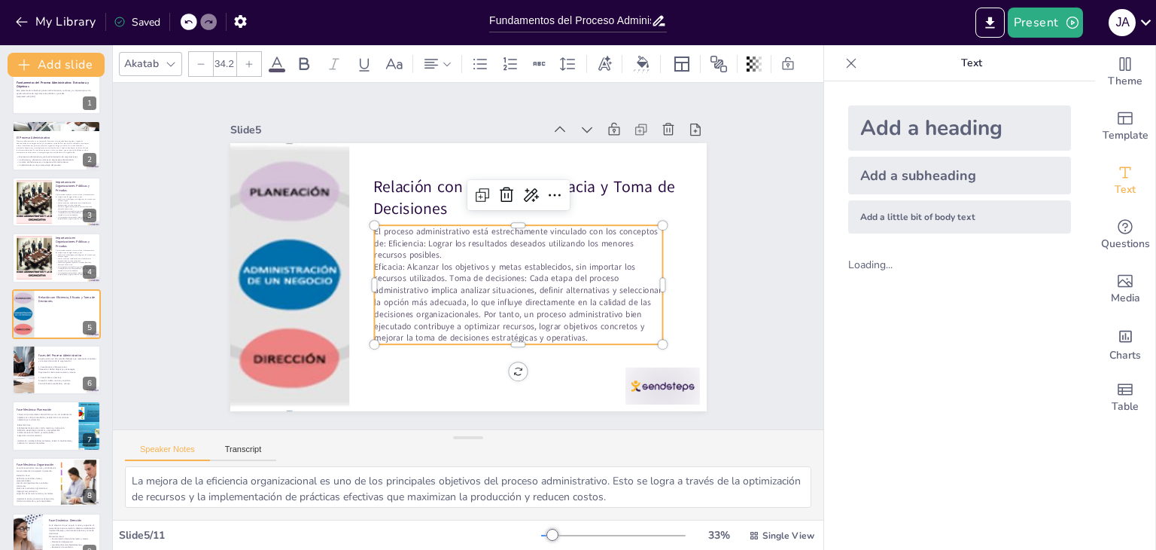
click at [251, 59] on icon at bounding box center [249, 63] width 9 height 9
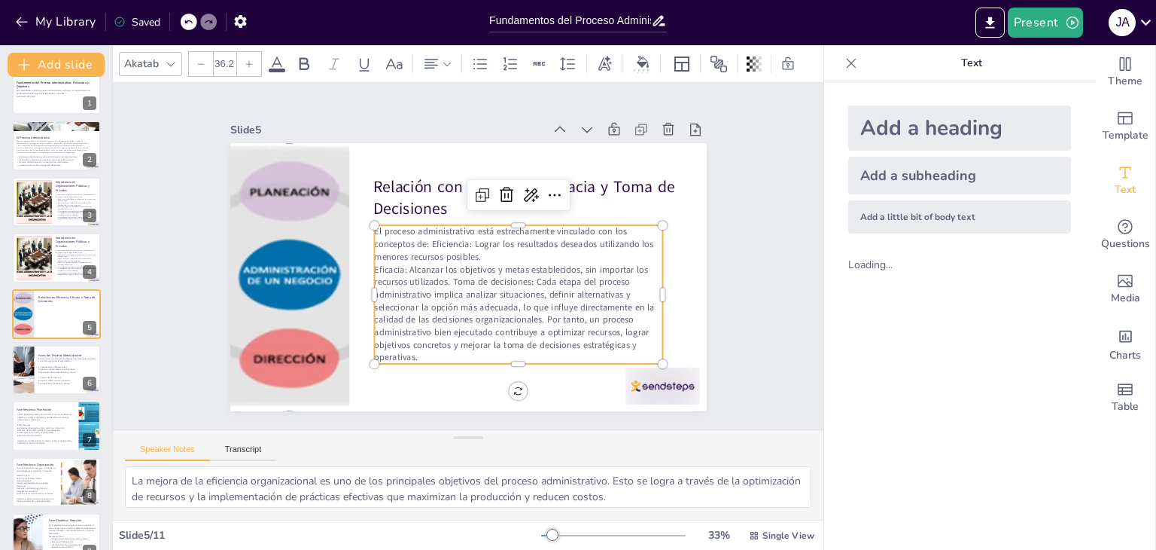
click at [250, 59] on icon at bounding box center [249, 63] width 9 height 9
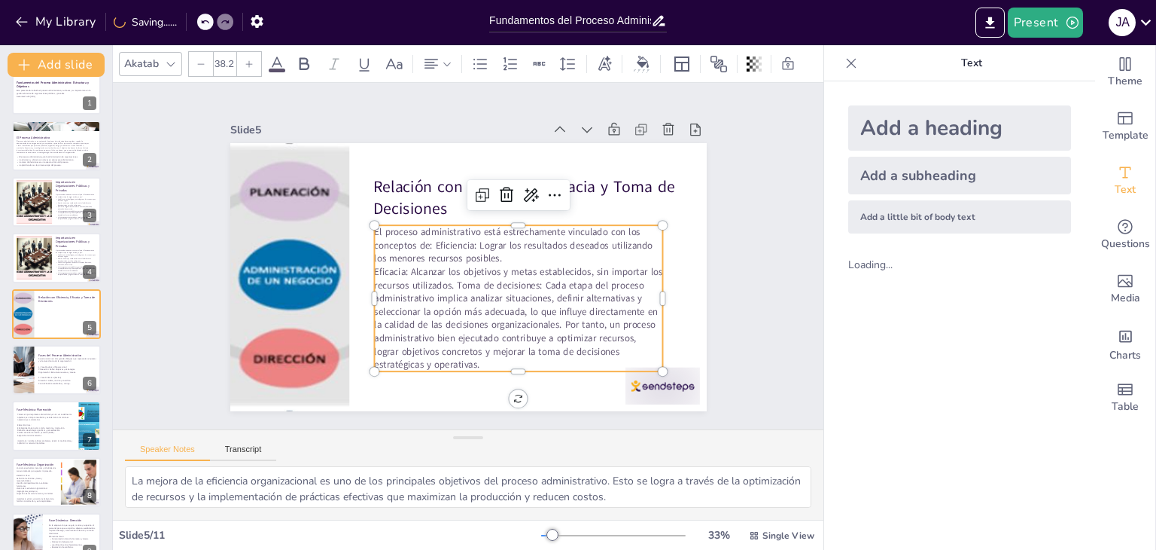
click at [250, 59] on icon at bounding box center [249, 63] width 9 height 9
click at [197, 59] on icon at bounding box center [201, 63] width 9 height 9
type input "38.2"
click at [513, 248] on p "El proceso administrativo está estrechamente vinculado con los conceptos de: Ef…" at bounding box center [518, 245] width 288 height 40
click at [514, 265] on span "Eficacia: Alcanzar los objetivos y metas establecidos, sin importar los recurso…" at bounding box center [518, 318] width 288 height 106
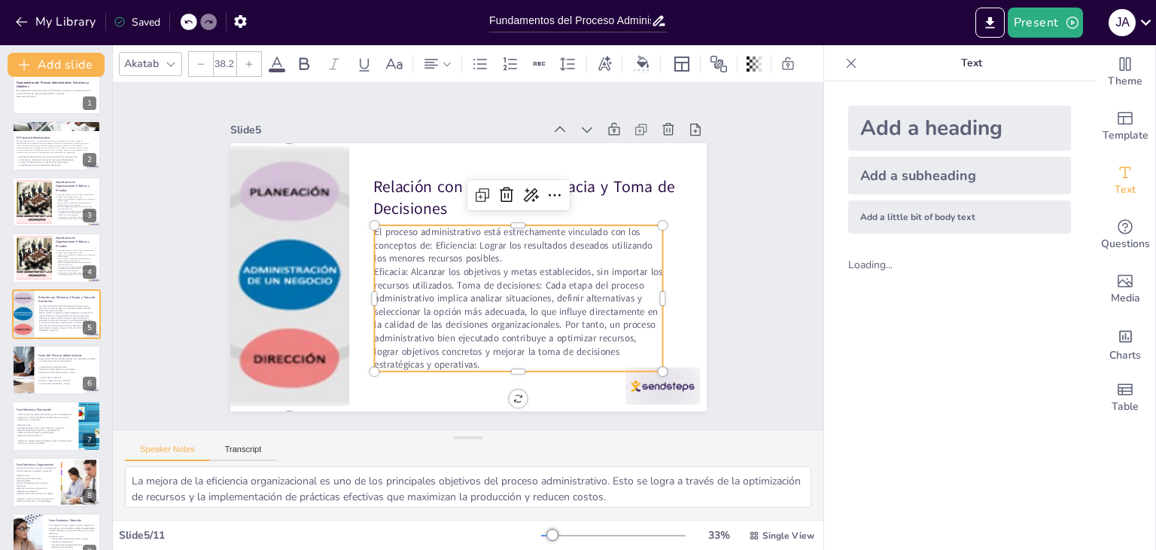
click at [428, 236] on span "El proceso administrativo está estrechamente vinculado con los conceptos de: Ef…" at bounding box center [513, 245] width 278 height 40
click at [425, 238] on span "El proceso administrativo está estrechamente vinculado con los conceptos de: Ef…" at bounding box center [513, 245] width 278 height 40
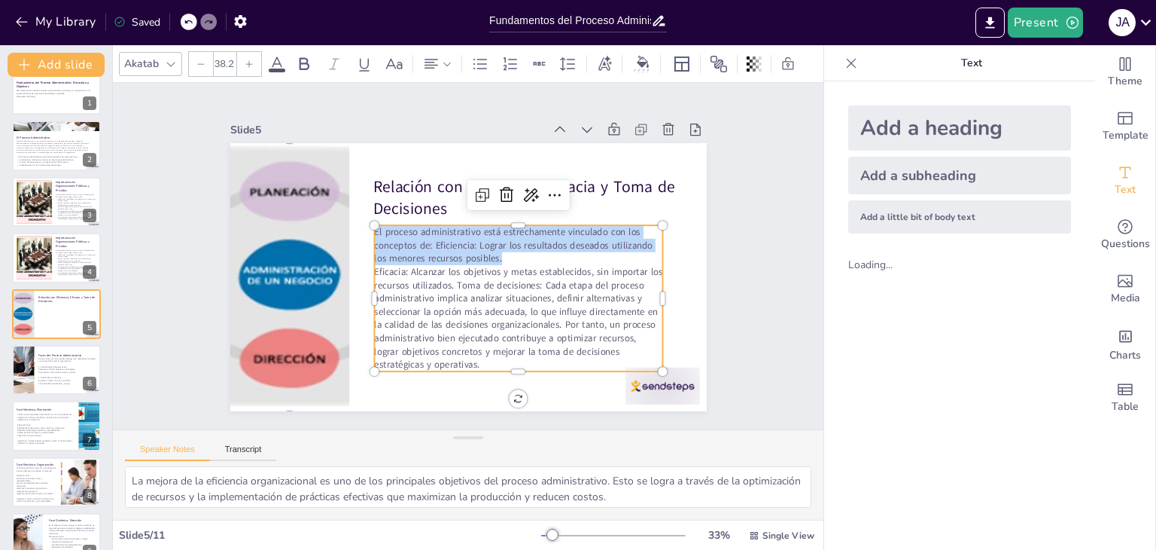
click at [425, 238] on span "El proceso administrativo está estrechamente vinculado con los conceptos de: Ef…" at bounding box center [513, 245] width 278 height 40
click at [425, 239] on span "El proceso administrativo está estrechamente vinculado con los conceptos de: Ef…" at bounding box center [513, 245] width 278 height 40
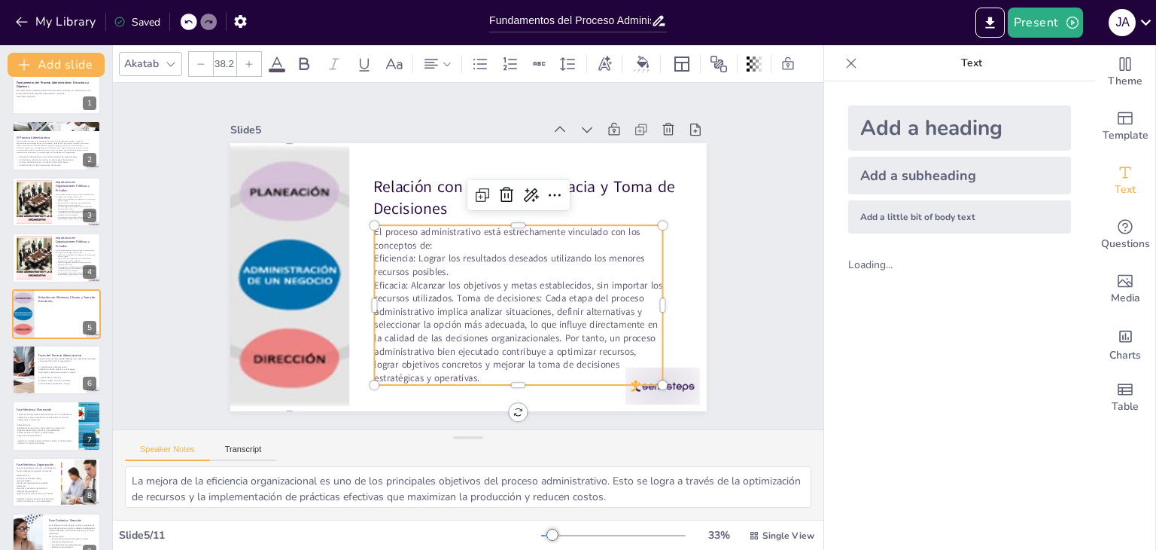
click at [444, 294] on span "Eficacia: Alcanzar los objetivos y metas establecidos, sin importar los recurso…" at bounding box center [518, 332] width 288 height 106
click at [481, 347] on span "Toma de decisiones: Cada etapa del proceso administrativo implica analizar situ…" at bounding box center [517, 344] width 286 height 79
click at [483, 346] on span "Toma de decisiones: Cada etapa del proceso administrativo implica analizar situ…" at bounding box center [517, 344] width 286 height 79
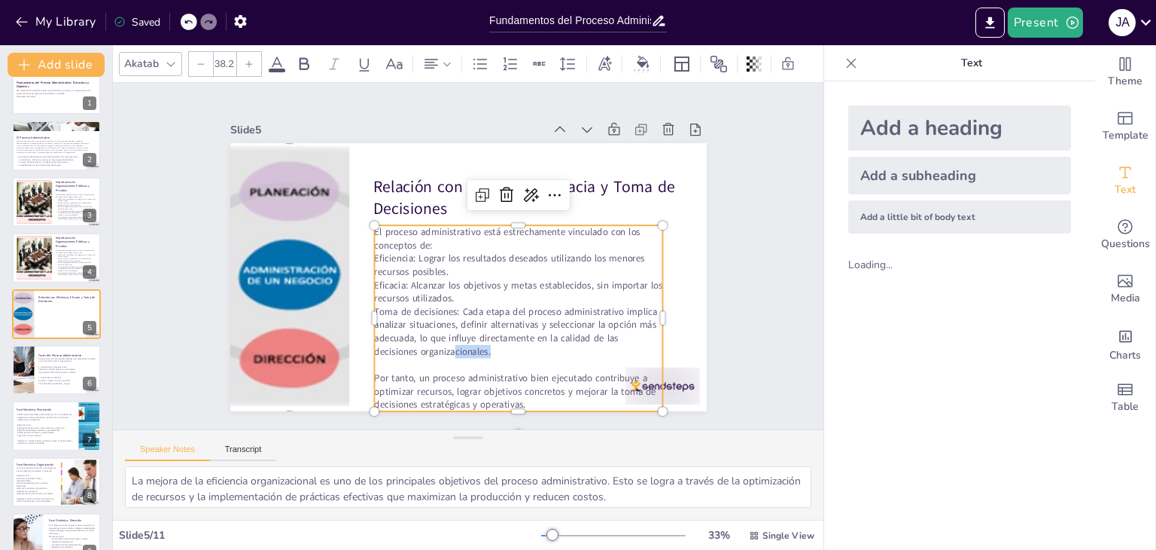
drag, startPoint x: 481, startPoint y: 350, endPoint x: 405, endPoint y: 332, distance: 78.2
click at [413, 335] on p "Toma de decisiones: Cada etapa del proceso administrativo implica analizar situ…" at bounding box center [518, 331] width 288 height 53
drag, startPoint x: 382, startPoint y: 306, endPoint x: 387, endPoint y: 295, distance: 12.2
click at [385, 305] on span "Toma de decisiones: Cada etapa del proceso administrativo implica analizar situ…" at bounding box center [515, 331] width 283 height 53
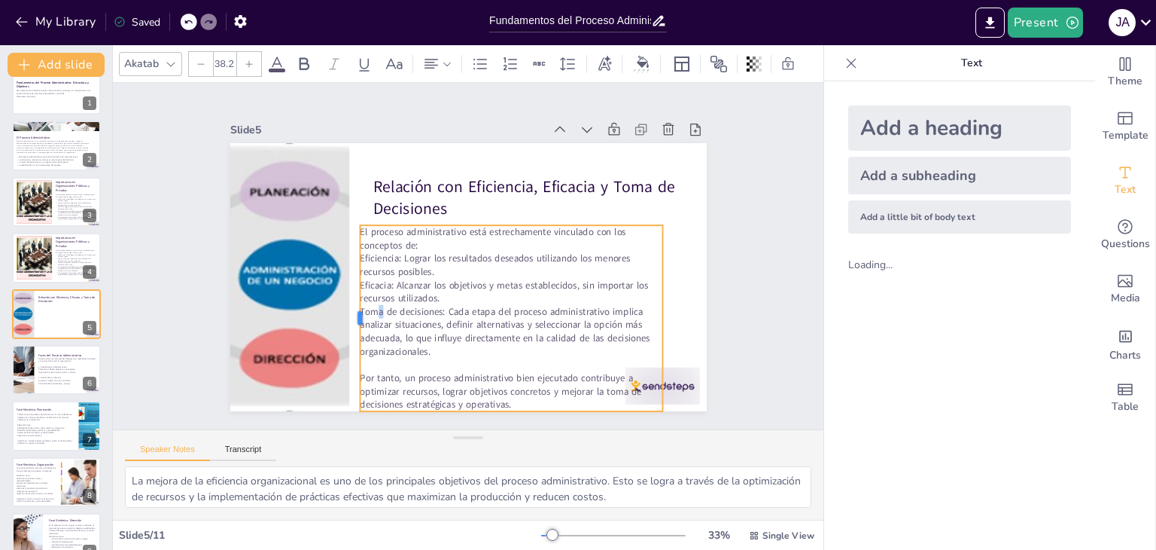
drag, startPoint x: 362, startPoint y: 251, endPoint x: 348, endPoint y: 265, distance: 20.2
click at [348, 265] on div at bounding box center [354, 318] width 12 height 186
click at [436, 358] on p at bounding box center [511, 365] width 303 height 14
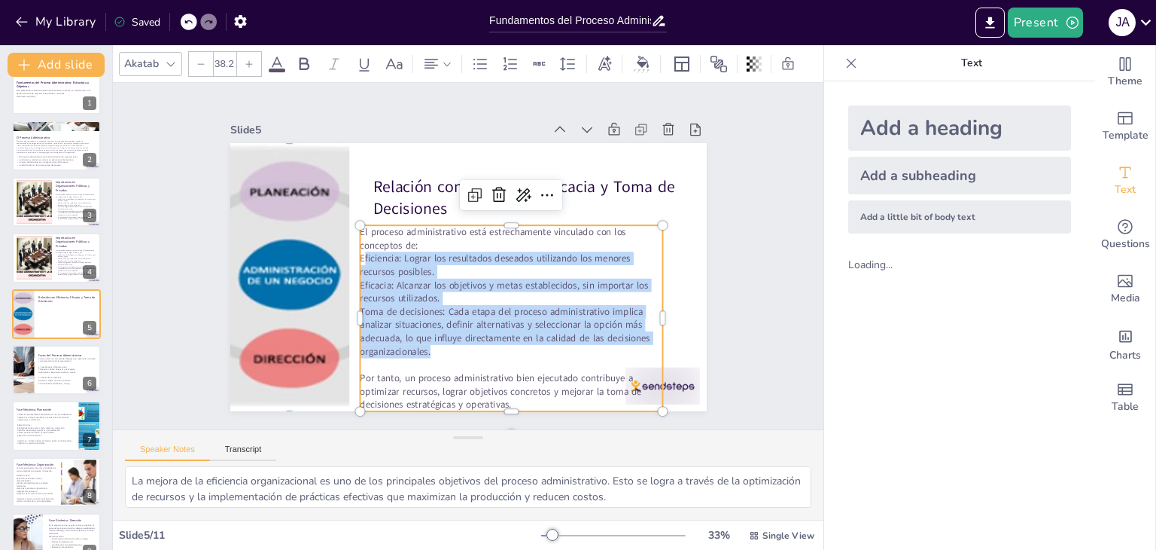
drag, startPoint x: 434, startPoint y: 349, endPoint x: 349, endPoint y: 248, distance: 132.1
click at [360, 248] on div "El proceso administrativo está estrechamente vinculado con los conceptos de: Ef…" at bounding box center [511, 318] width 303 height 186
click at [479, 64] on icon at bounding box center [480, 64] width 18 height 18
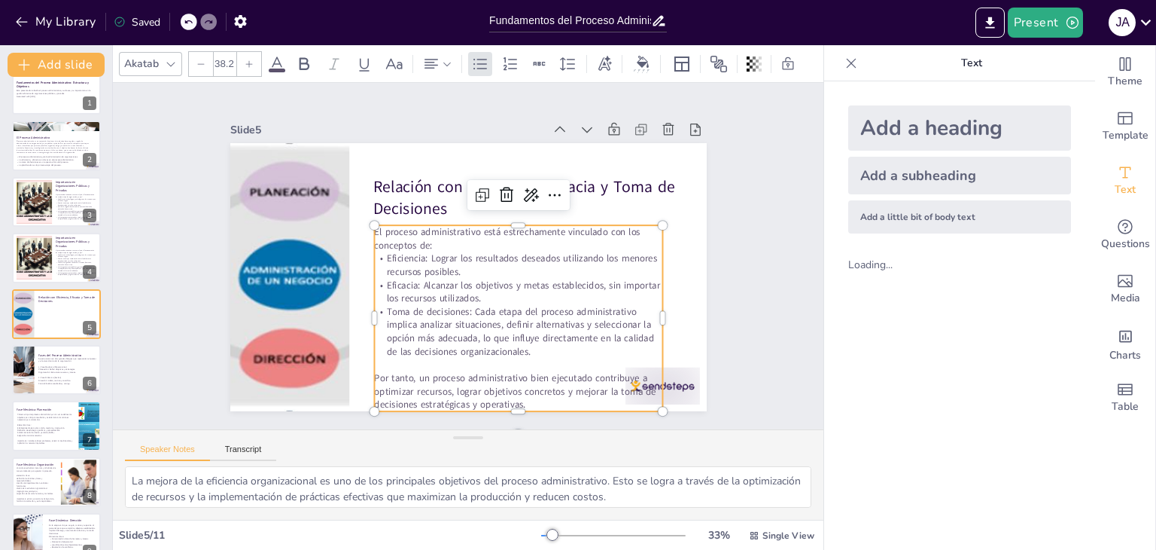
click at [751, 232] on div "Slide 1 Fundamentos del Proceso Administrativo: Estructura y Objetivos Esta pre…" at bounding box center [468, 256] width 711 height 346
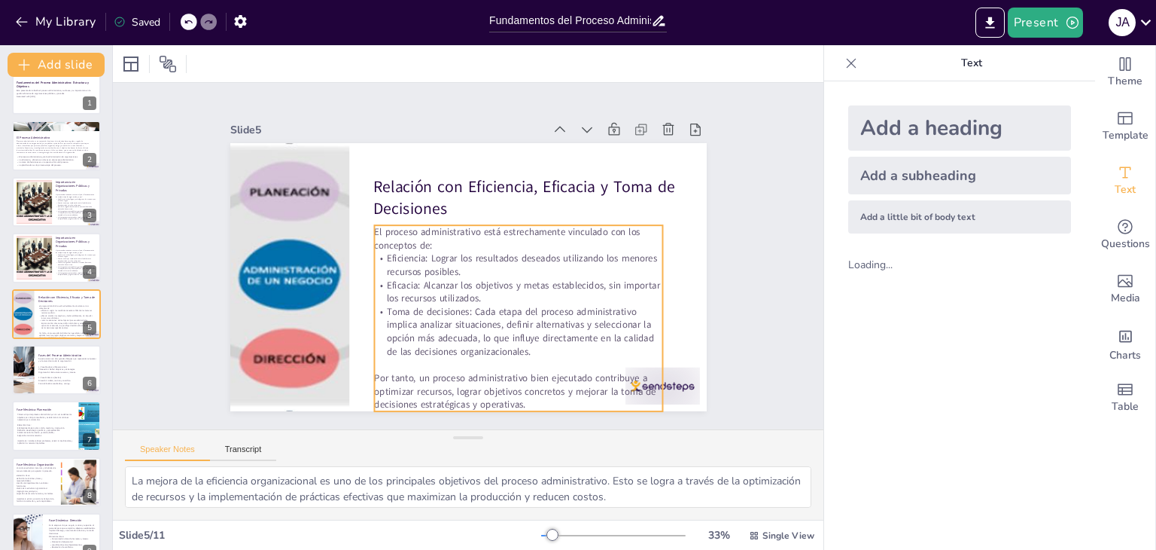
click at [507, 359] on p at bounding box center [518, 365] width 288 height 14
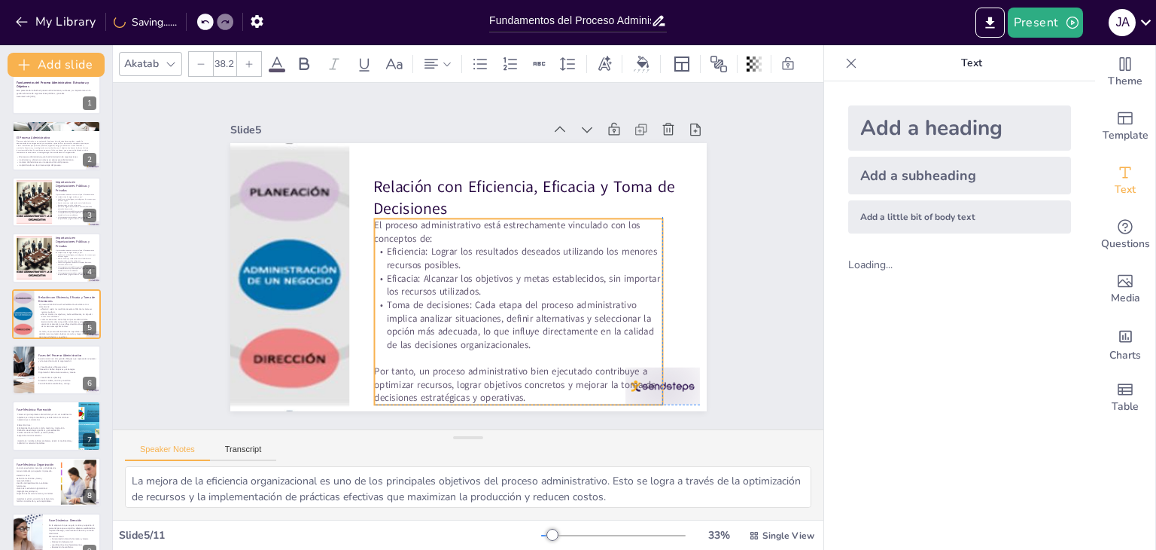
drag, startPoint x: 510, startPoint y: 359, endPoint x: 511, endPoint y: 351, distance: 8.4
click at [511, 352] on p at bounding box center [518, 359] width 288 height 14
click at [541, 339] on p "Toma de decisiones: Cada etapa del proceso administrativo implica analizar situ…" at bounding box center [518, 324] width 288 height 53
click at [532, 392] on p "Por tanto, un proceso administrativo bien ejecutado contribuye a optimizar recu…" at bounding box center [518, 384] width 288 height 40
click at [530, 391] on p "Por tanto, un proceso administrativo bien ejecutado contribuye a optimizar recu…" at bounding box center [518, 384] width 288 height 40
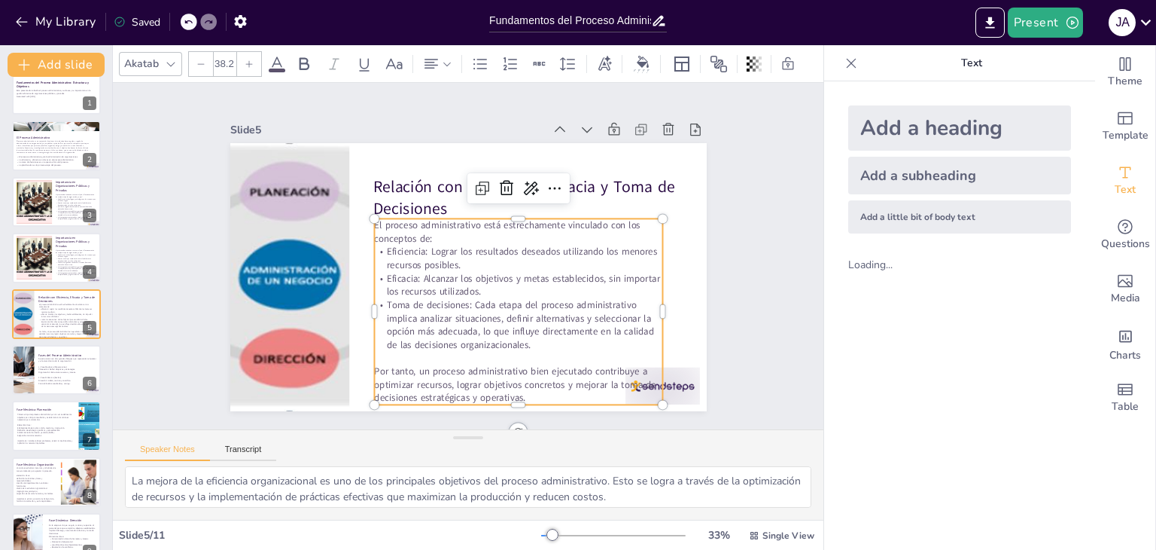
click at [529, 391] on p "Por tanto, un proceso administrativo bien ejecutado contribuye a optimizar recu…" at bounding box center [518, 384] width 288 height 40
click at [524, 391] on p "Por tanto, un proceso administrativo bien ejecutado contribuye a optimizar recu…" at bounding box center [518, 384] width 288 height 40
click at [554, 327] on span "Toma de decisiones: Cada etapa del proceso administrativo implica analizar situ…" at bounding box center [519, 324] width 267 height 53
click at [529, 364] on span "Por tanto, un proceso administrativo bien ejecutado contribuye a optimizar recu…" at bounding box center [515, 384] width 282 height 40
drag, startPoint x: 726, startPoint y: 257, endPoint x: 700, endPoint y: 262, distance: 26.1
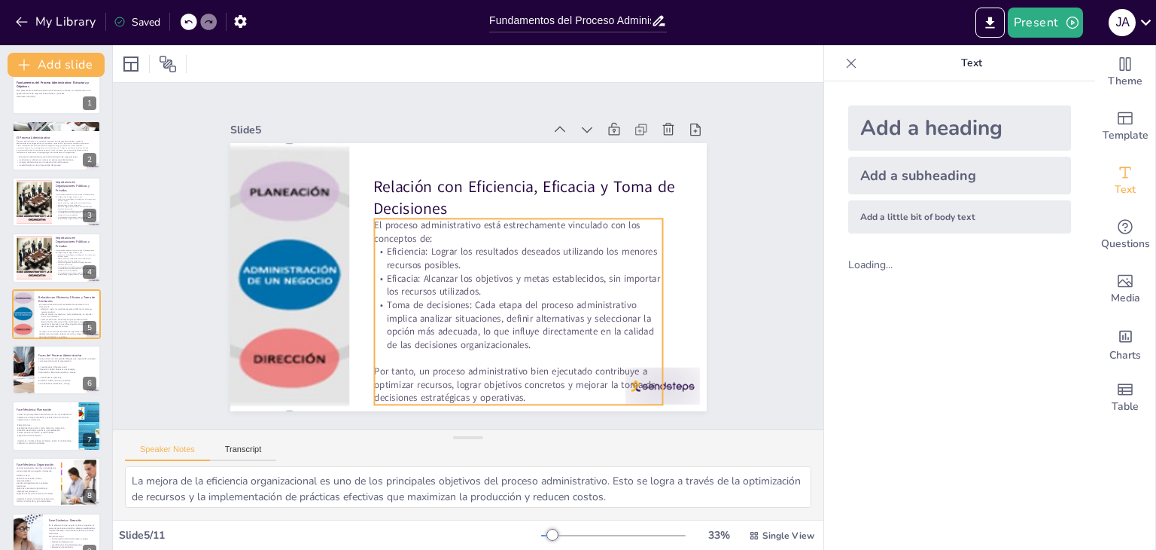
click at [546, 306] on span "Toma de decisiones: Cada etapa del proceso administrativo implica analizar situ…" at bounding box center [519, 324] width 267 height 53
click at [530, 389] on p "Por tanto, un proceso administrativo bien ejecutado contribuye a optimizar recu…" at bounding box center [518, 384] width 288 height 40
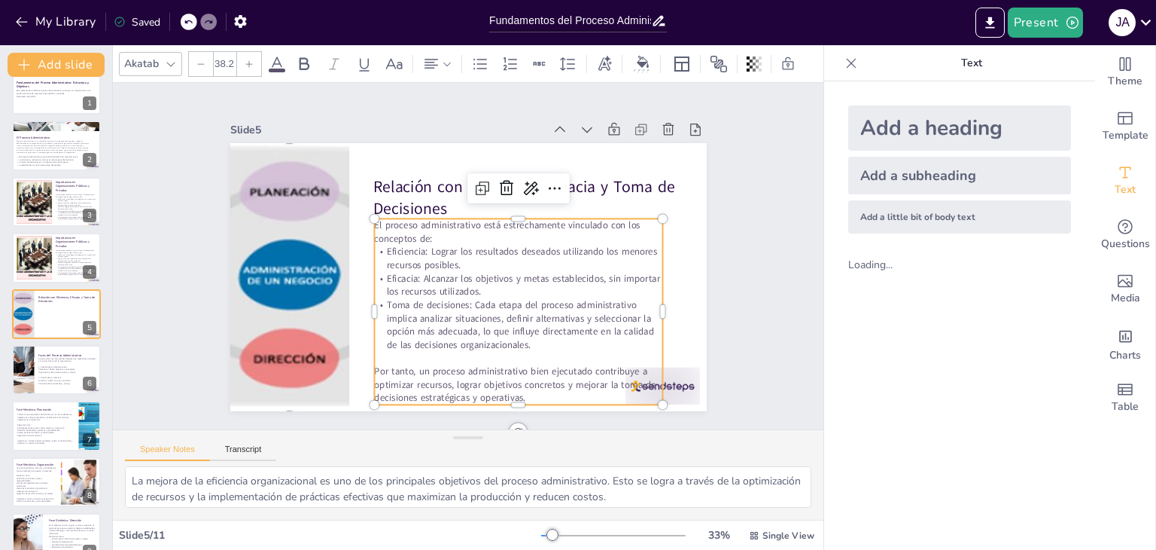
drag, startPoint x: 530, startPoint y: 389, endPoint x: 364, endPoint y: 218, distance: 238.0
click at [374, 218] on div "El proceso administrativo está estrechamente vinculado con los conceptos de: Ef…" at bounding box center [518, 311] width 288 height 186
click at [205, 62] on div at bounding box center [201, 64] width 24 height 24
click at [205, 61] on icon at bounding box center [201, 63] width 9 height 9
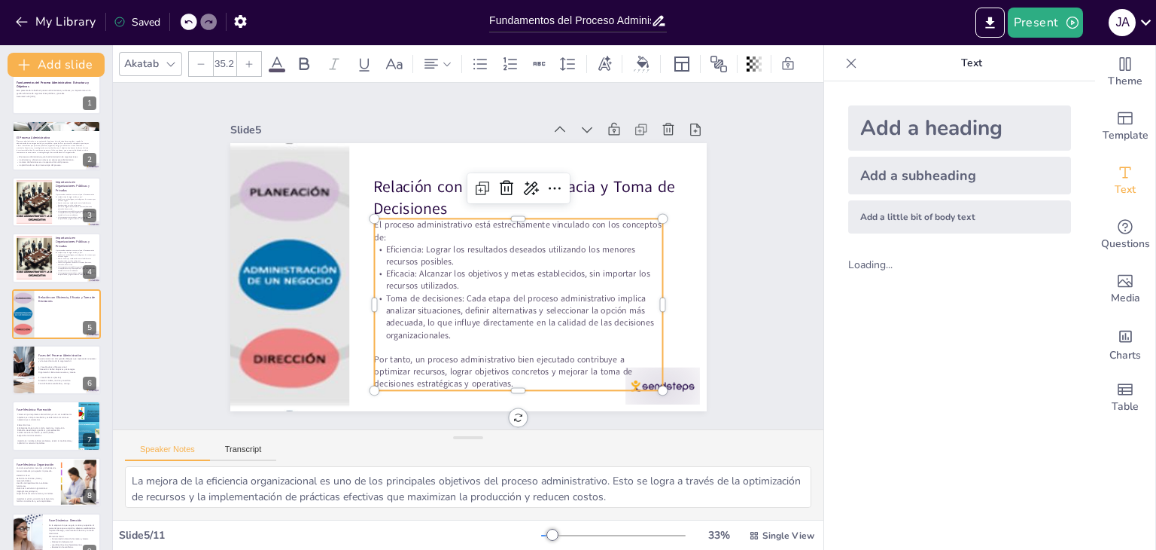
click at [205, 61] on icon at bounding box center [201, 63] width 9 height 9
click at [197, 59] on icon at bounding box center [201, 63] width 9 height 9
type input "33.2"
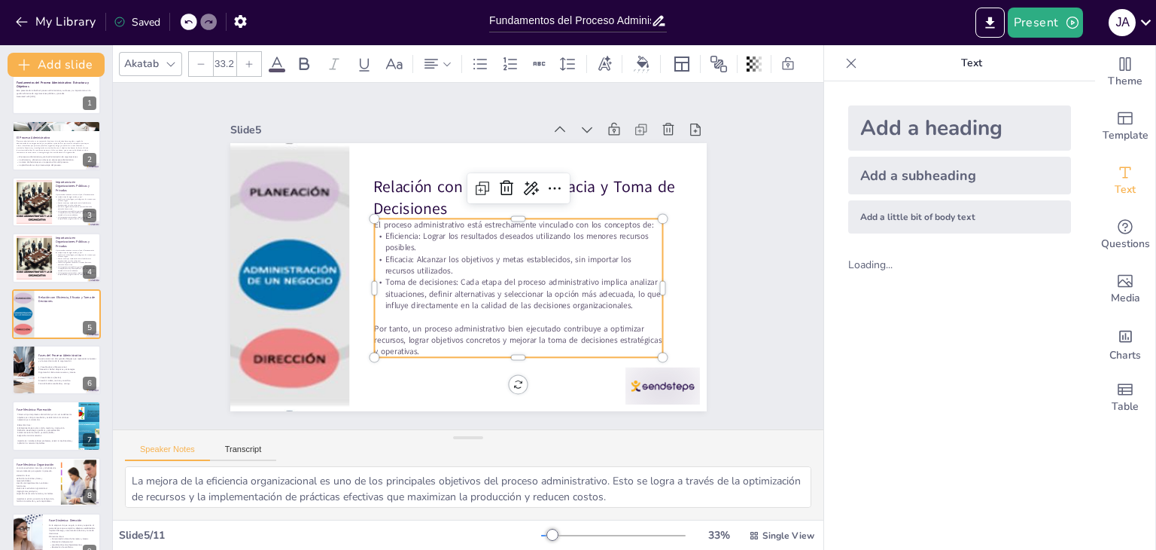
click at [794, 235] on div "Slide 1 Fundamentos del Proceso Administrativo: Estructura y Objetivos Esta pre…" at bounding box center [468, 256] width 711 height 346
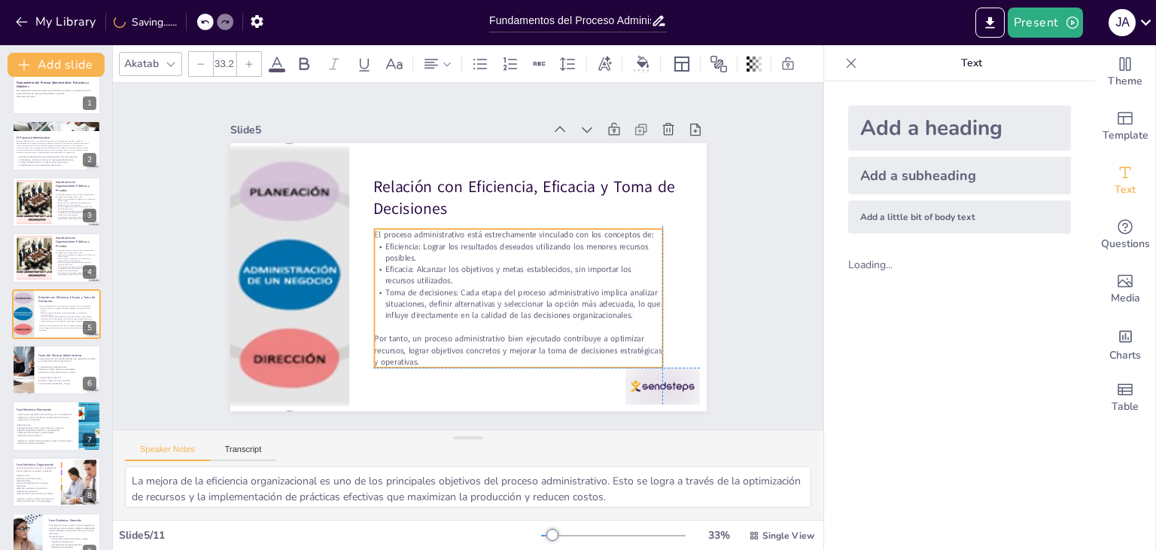
drag, startPoint x: 518, startPoint y: 266, endPoint x: 517, endPoint y: 273, distance: 7.6
click at [517, 273] on p "Eficacia: Alcanzar los objetivos y metas establecidos, sin importar los recurso…" at bounding box center [518, 275] width 288 height 23
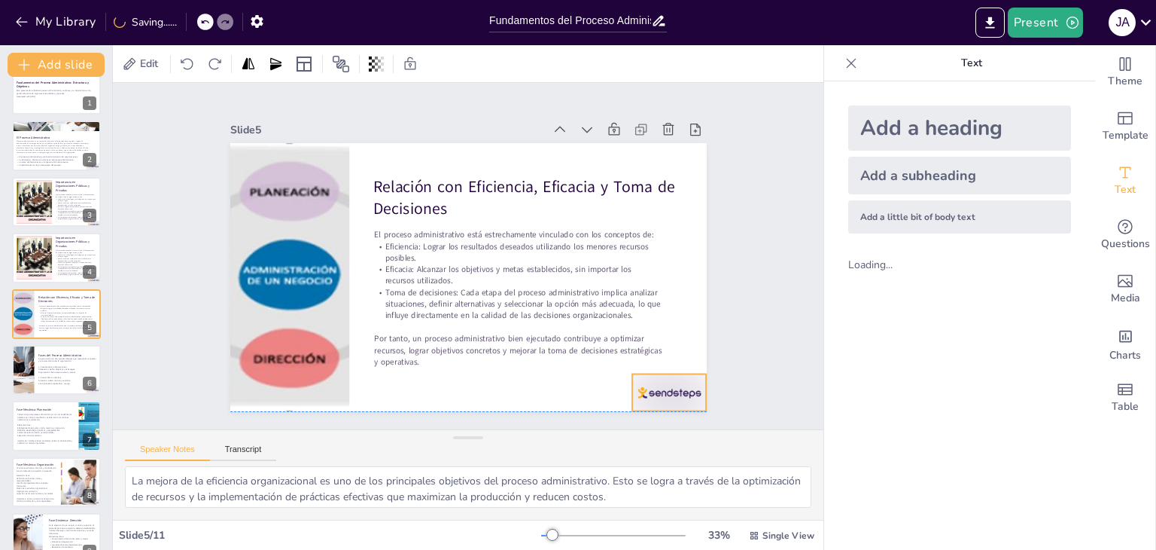
drag, startPoint x: 660, startPoint y: 382, endPoint x: 667, endPoint y: 389, distance: 9.6
click at [667, 389] on div at bounding box center [669, 392] width 75 height 37
click at [744, 328] on div "Slide 1 Fundamentos del Proceso Administrativo: Estructura y Objetivos Esta pre…" at bounding box center [468, 256] width 711 height 346
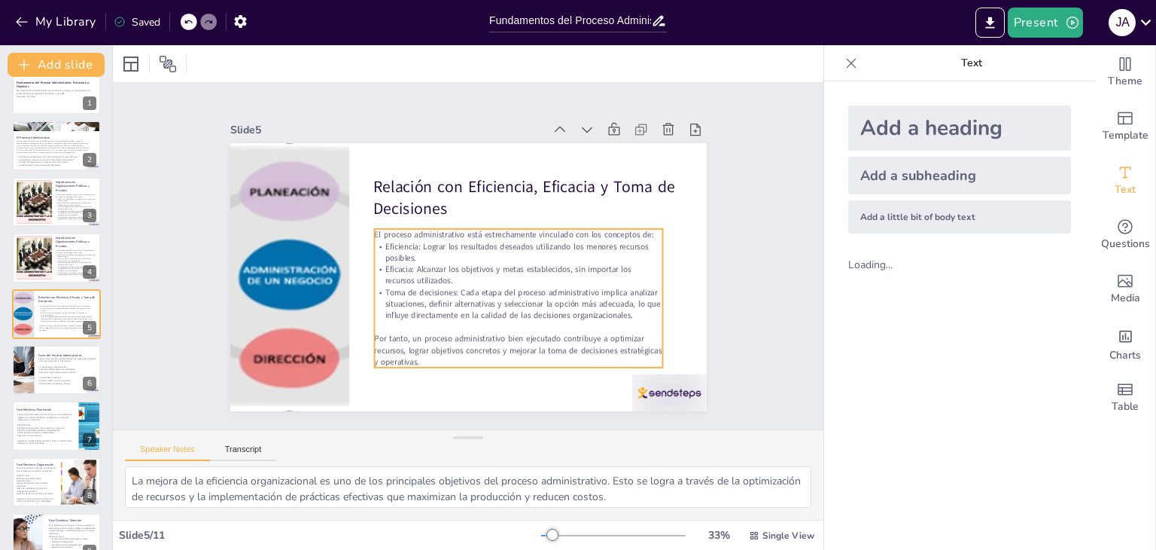
click at [569, 294] on span "Toma de decisiones: Cada etapa del proceso administrativo implica analizar situ…" at bounding box center [523, 303] width 276 height 35
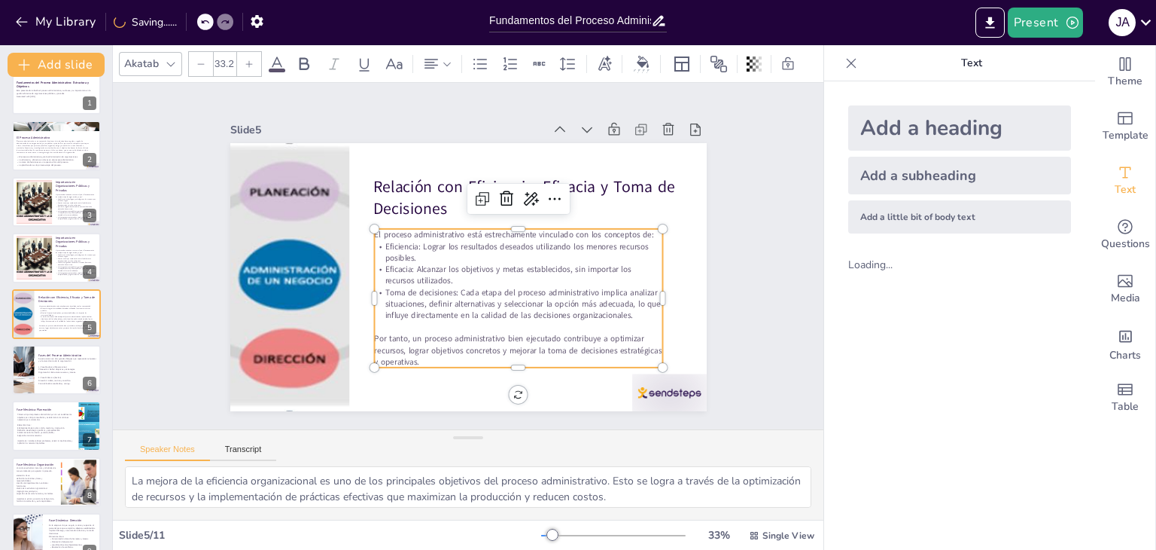
click at [471, 353] on p "Por tanto, un proceso administrativo bien ejecutado contribuye a optimizar recu…" at bounding box center [518, 350] width 288 height 35
click at [468, 353] on p "Por tanto, un proceso administrativo bien ejecutado contribuye a optimizar recu…" at bounding box center [518, 350] width 288 height 35
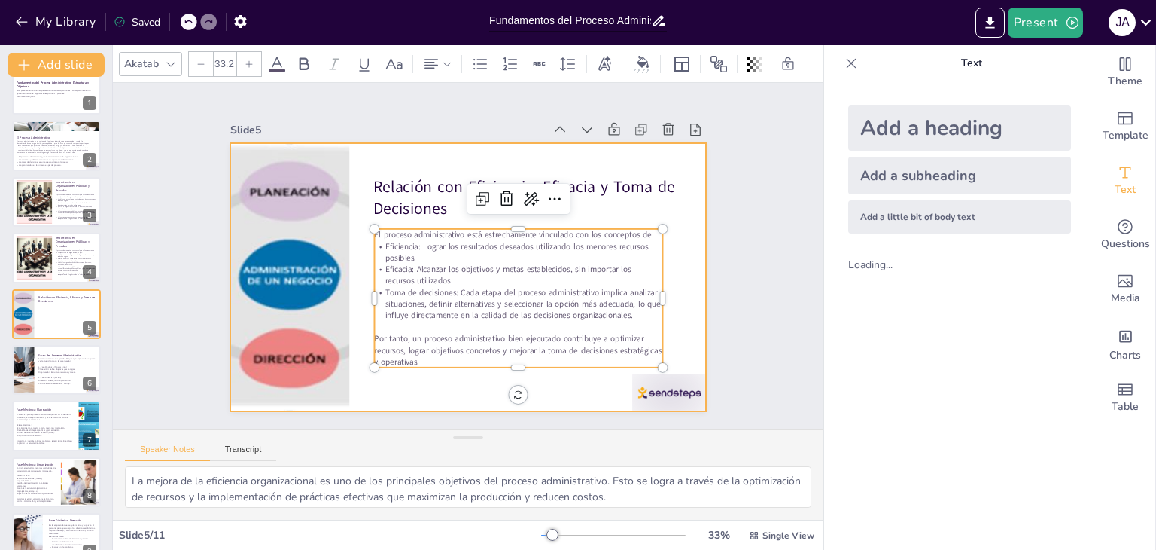
drag, startPoint x: 468, startPoint y: 353, endPoint x: 364, endPoint y: 242, distance: 152.9
click at [355, 236] on div "Relación con Eficiencia, Eficacia y Toma de Decisiones El proceso administrativ…" at bounding box center [468, 277] width 477 height 268
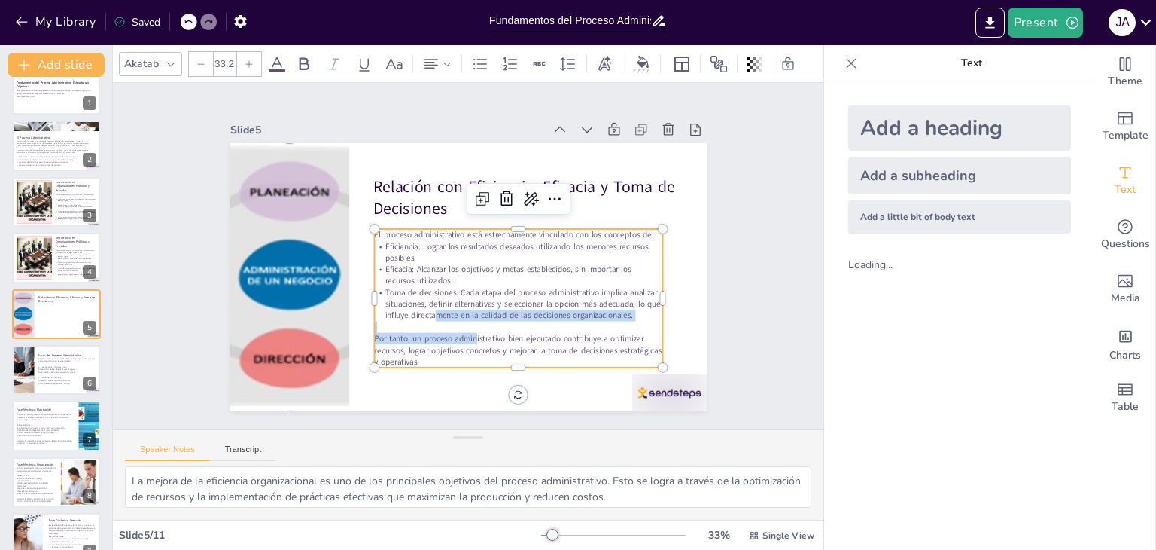
drag, startPoint x: 449, startPoint y: 314, endPoint x: 464, endPoint y: 338, distance: 28.0
click at [464, 335] on div "El proceso administrativo está estrechamente vinculado con los conceptos de: Ef…" at bounding box center [518, 298] width 288 height 139
drag, startPoint x: 462, startPoint y: 355, endPoint x: 358, endPoint y: 230, distance: 162.6
click at [358, 230] on div "Relación con Eficiencia, Eficacia y Toma de Decisiones El proceso administrativ…" at bounding box center [468, 277] width 477 height 268
click at [247, 59] on icon at bounding box center [249, 63] width 9 height 9
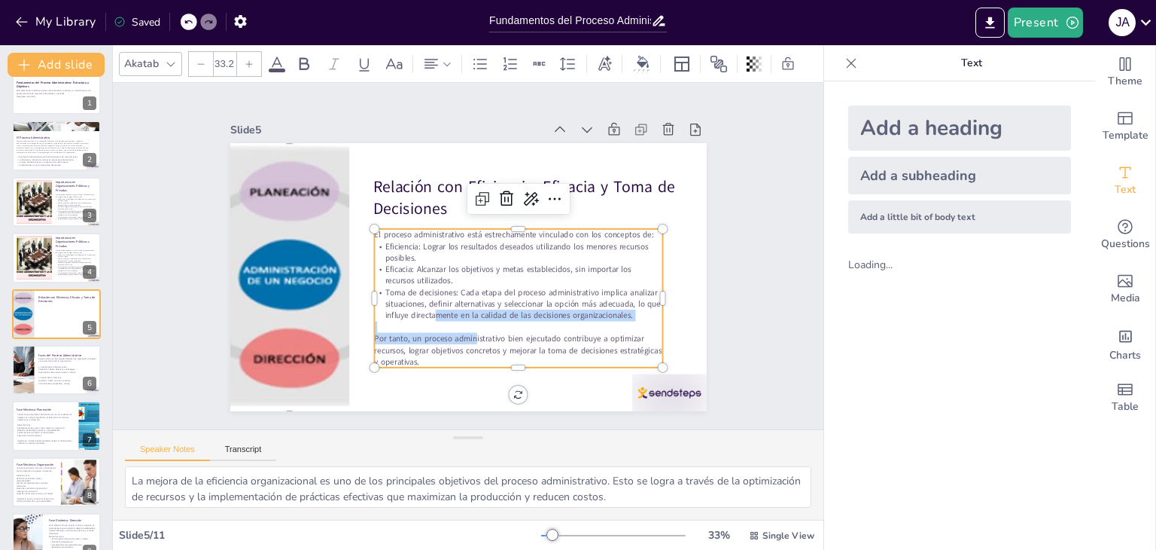
type input "34.2"
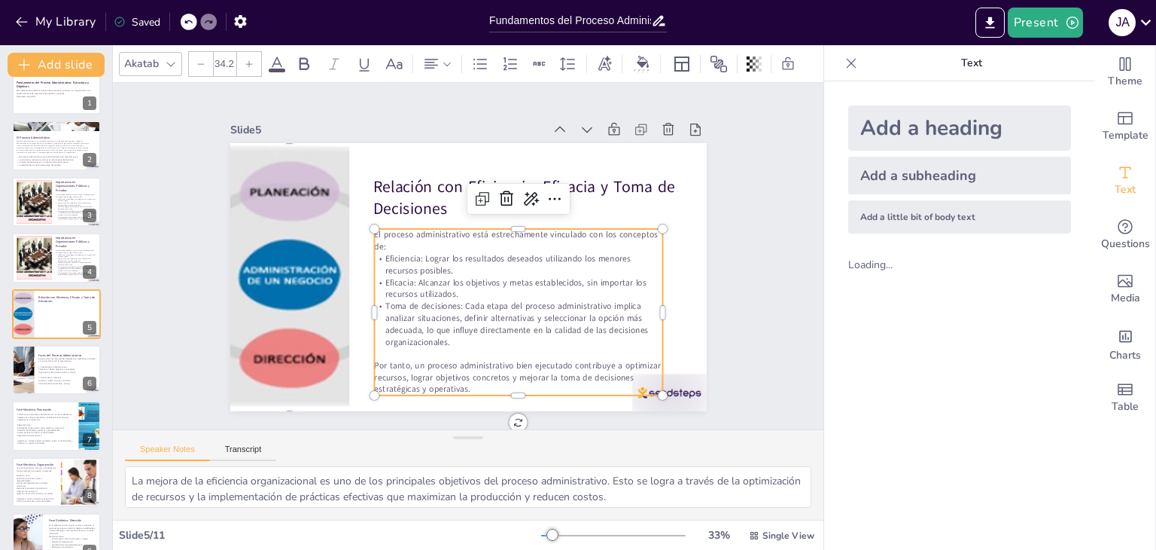
click at [741, 218] on div "Slide 1 Fundamentos del Proceso Administrativo: Estructura y Objetivos Esta pre…" at bounding box center [468, 256] width 711 height 346
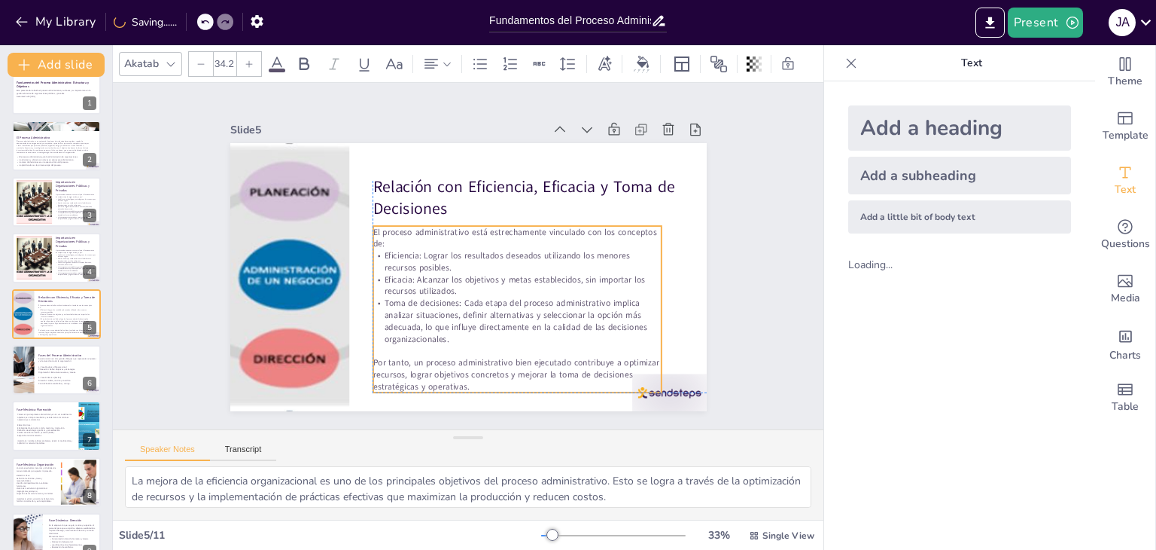
click at [560, 290] on p "Eficacia: Alcanzar los objetivos y metas establecidos, sin importar los recurso…" at bounding box center [517, 285] width 288 height 24
click at [747, 272] on div "Slide 1 Fundamentos del Proceso Administrativo: Estructura y Objetivos Esta pre…" at bounding box center [468, 256] width 711 height 346
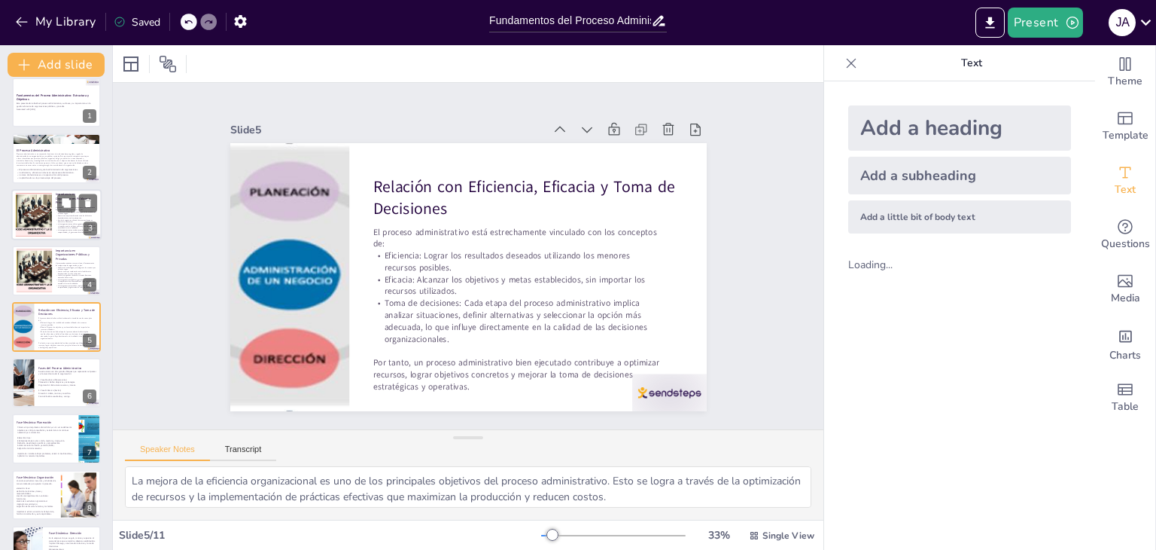
scroll to position [0, 0]
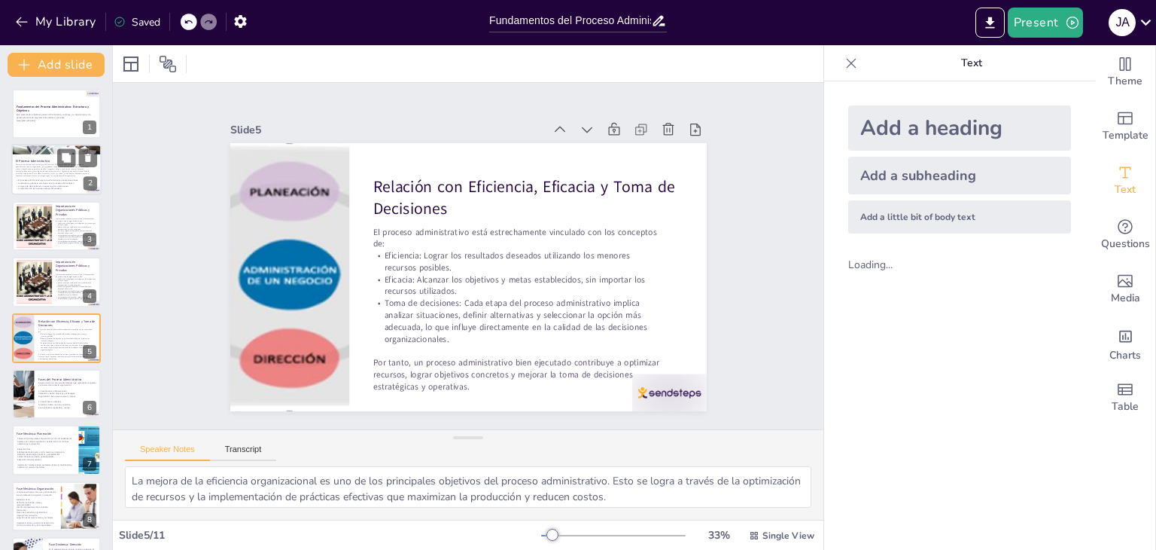
click at [38, 164] on span "El proceso administrativo es un conjunto de funciones interrelacionadas que guí…" at bounding box center [53, 171] width 74 height 14
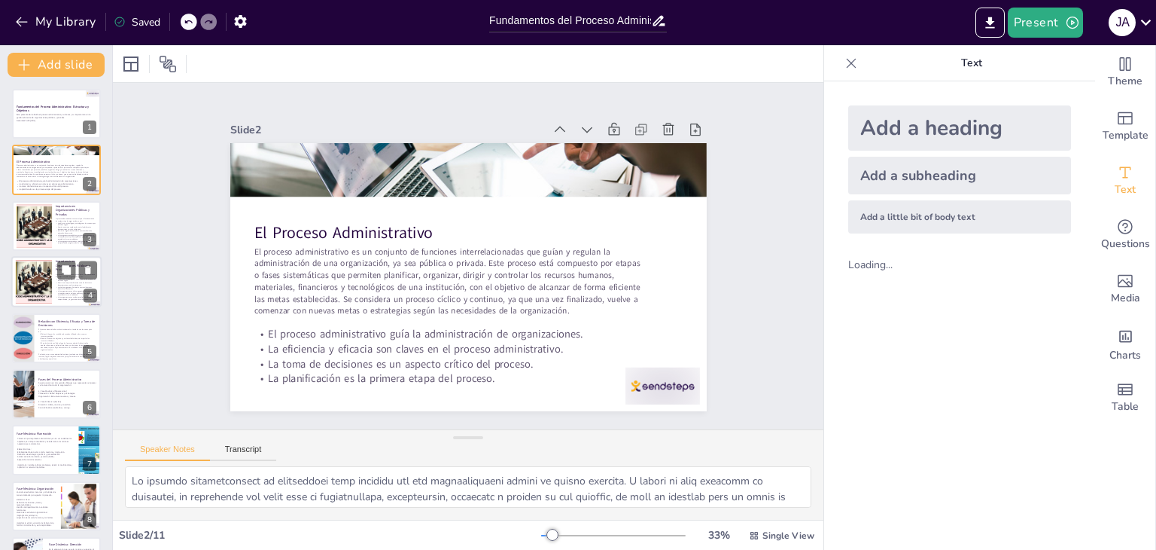
click at [40, 285] on div at bounding box center [34, 282] width 136 height 46
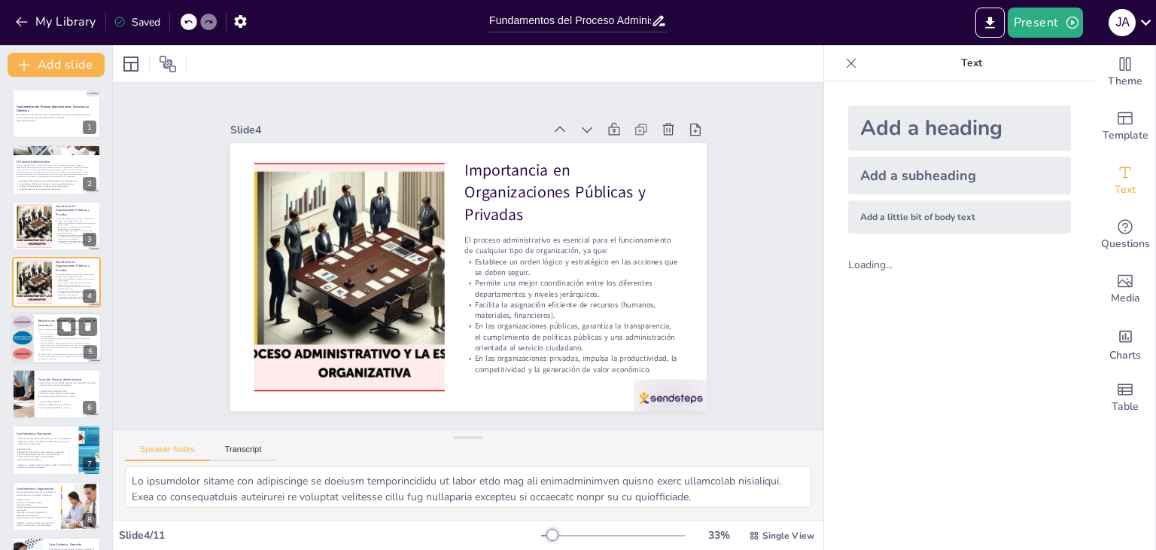
click at [25, 322] on div at bounding box center [23, 337] width 68 height 51
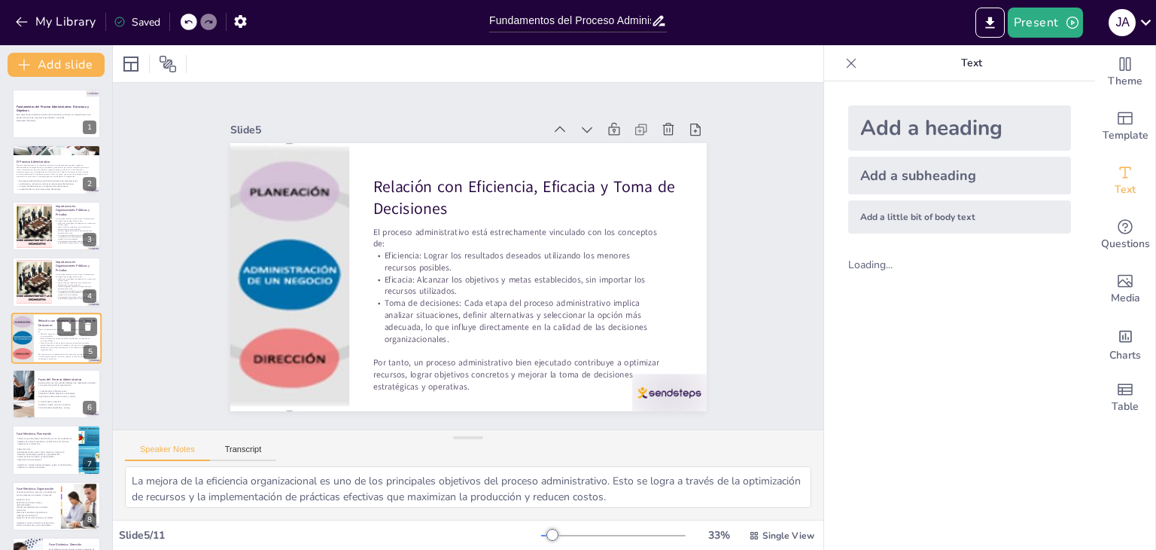
scroll to position [24, 0]
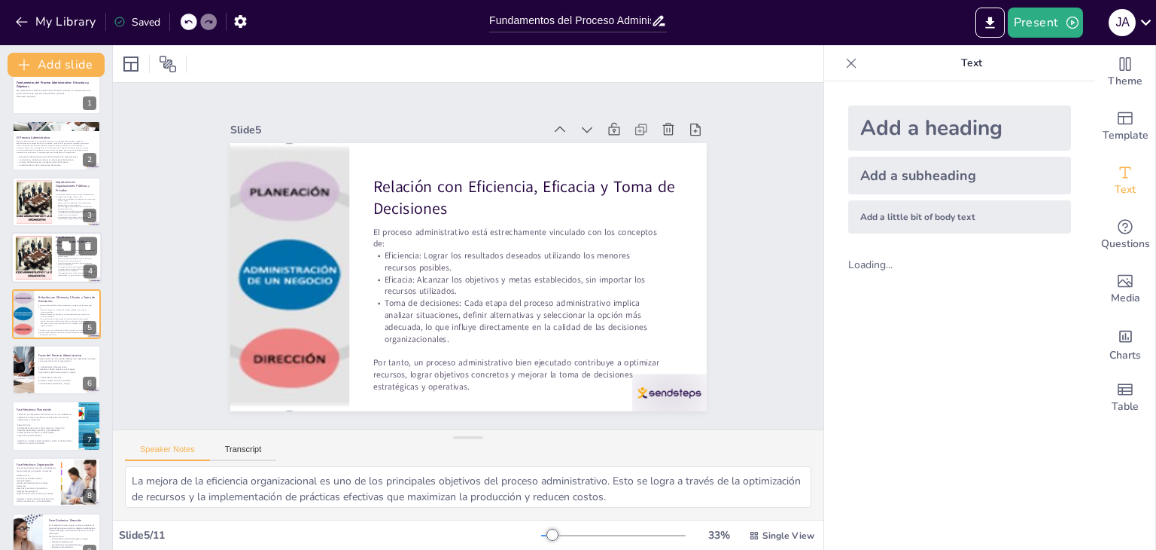
click at [56, 257] on p "Permite una mejor coordinación entre los diferentes departamentos y niveles jer…" at bounding box center [76, 259] width 41 height 4
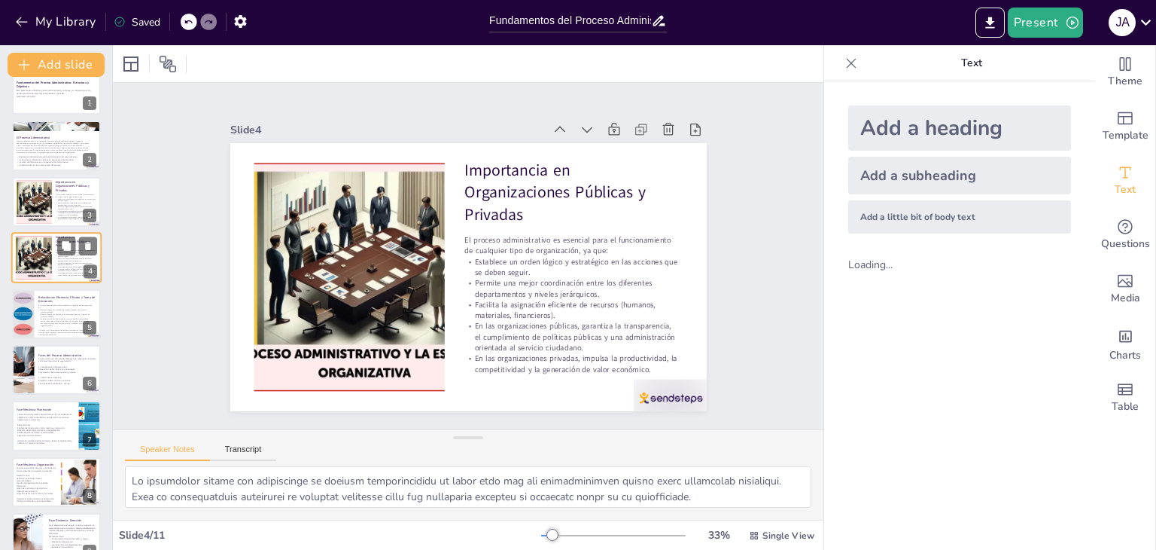
scroll to position [0, 0]
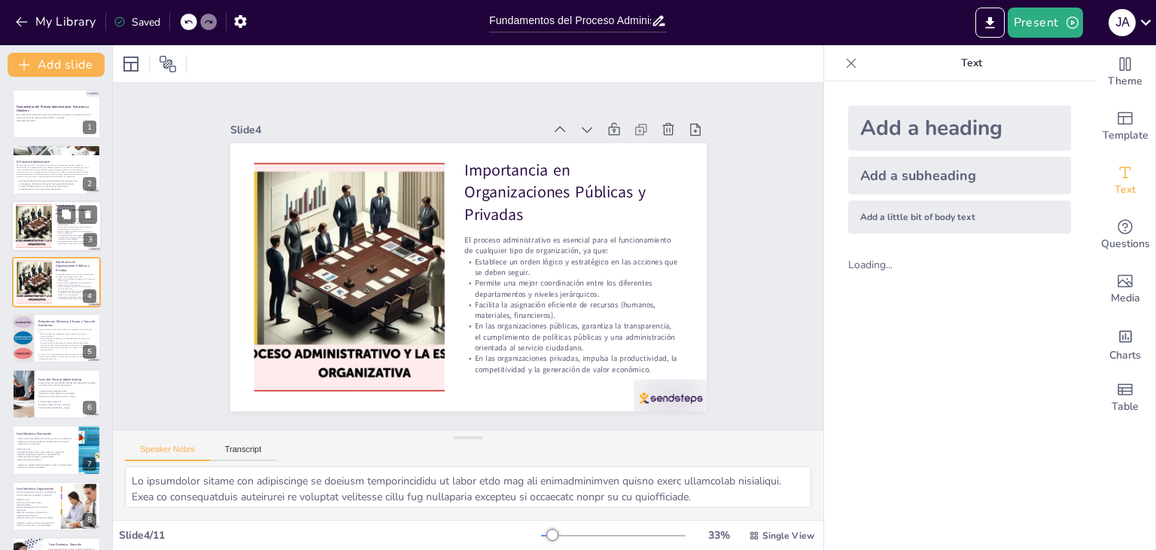
click at [21, 223] on div at bounding box center [34, 226] width 136 height 46
click at [48, 288] on div at bounding box center [34, 282] width 136 height 46
click at [39, 239] on div at bounding box center [34, 226] width 136 height 46
click at [47, 289] on div at bounding box center [34, 282] width 136 height 46
click at [93, 270] on icon at bounding box center [88, 270] width 11 height 11
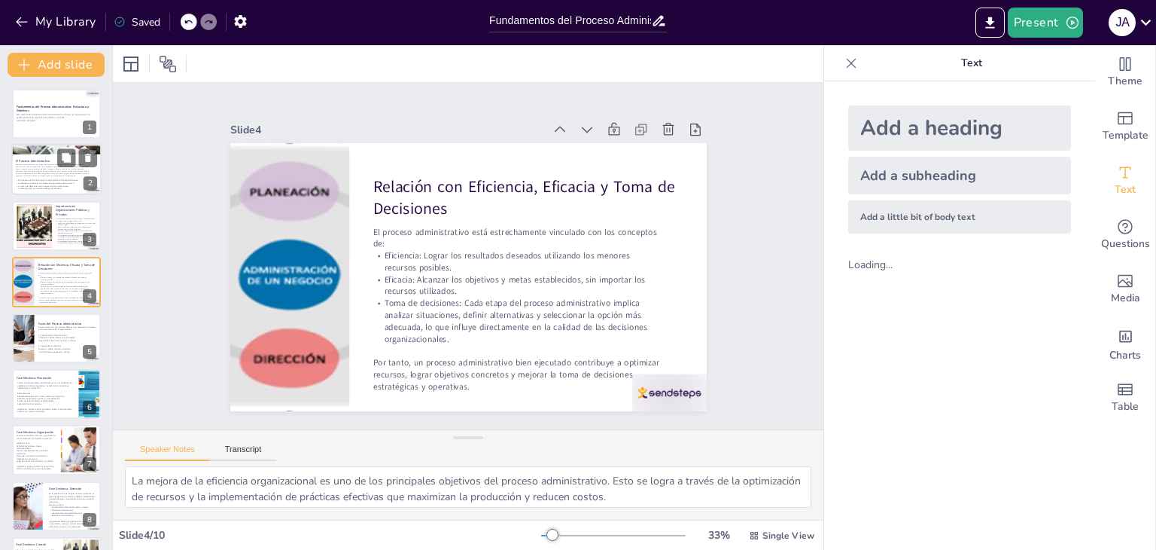
click at [33, 160] on p "El Proceso Administrativo" at bounding box center [56, 162] width 81 height 5
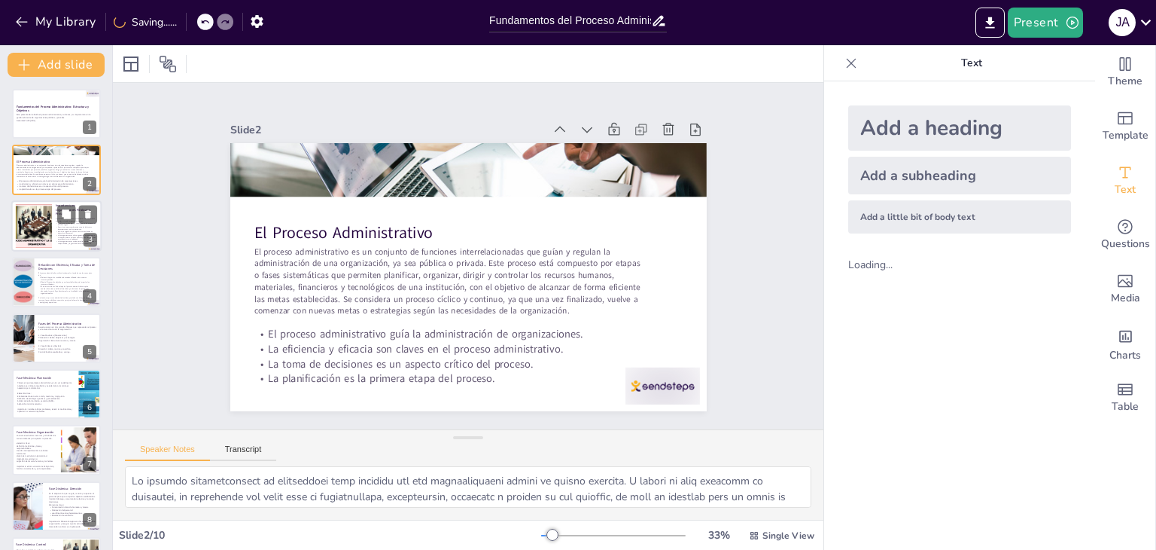
click at [33, 227] on div at bounding box center [34, 226] width 136 height 46
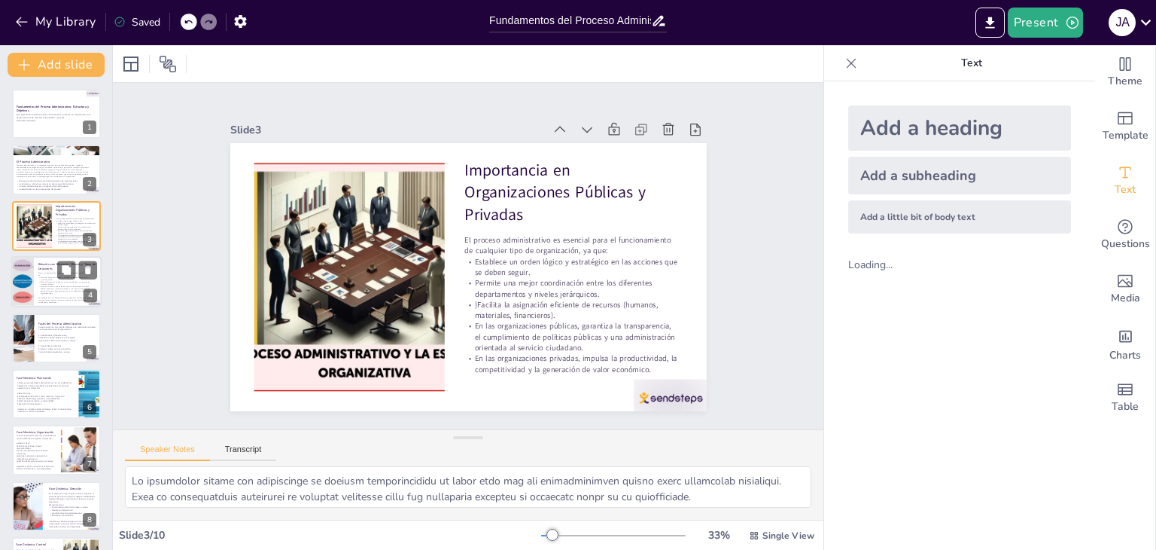
click at [23, 297] on div at bounding box center [23, 281] width 68 height 51
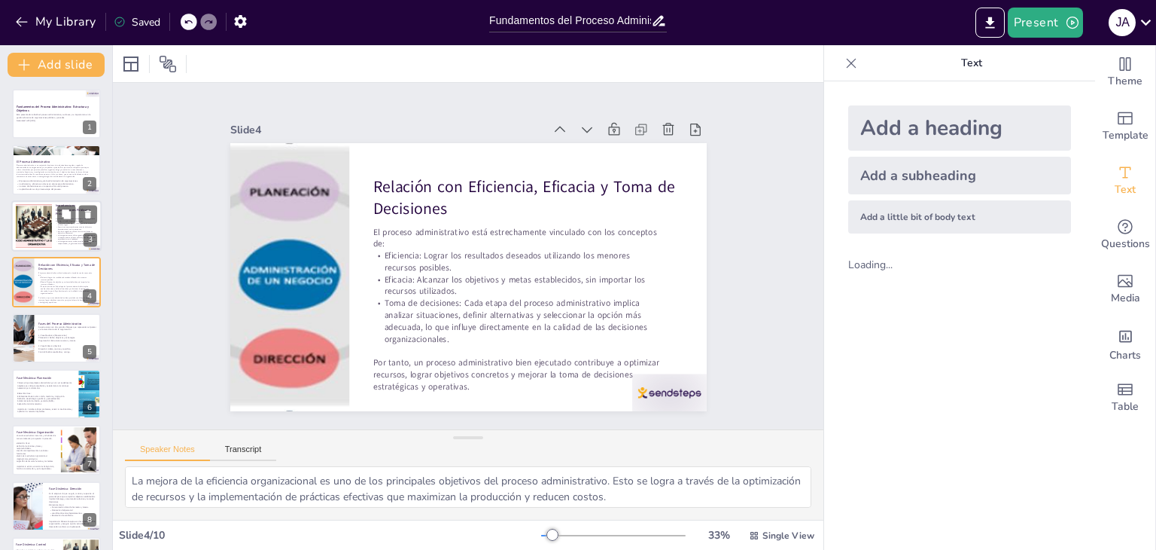
click at [25, 240] on div at bounding box center [34, 226] width 136 height 46
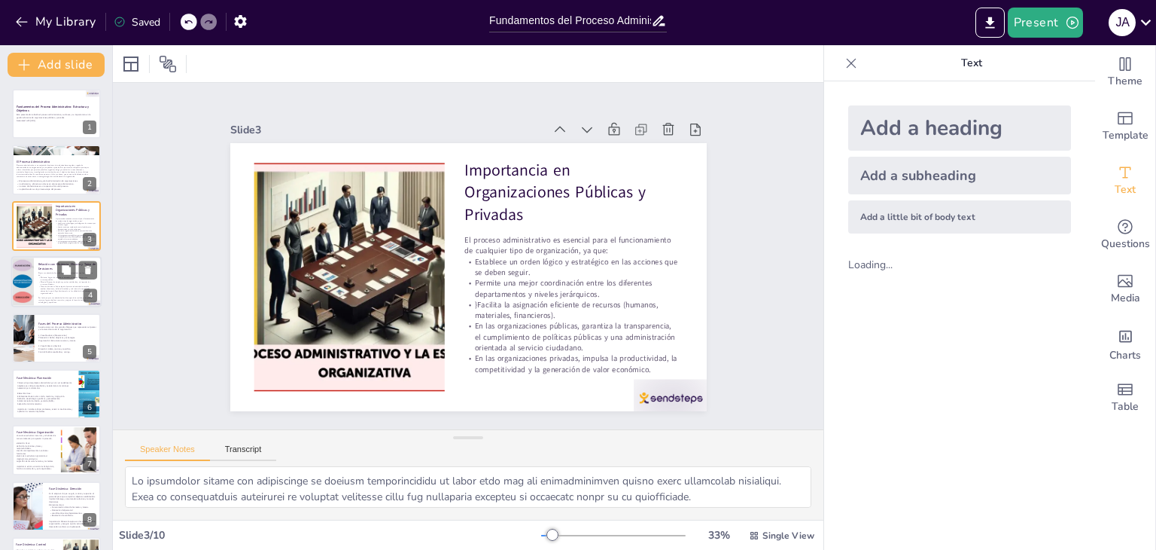
click at [33, 271] on div at bounding box center [23, 281] width 68 height 51
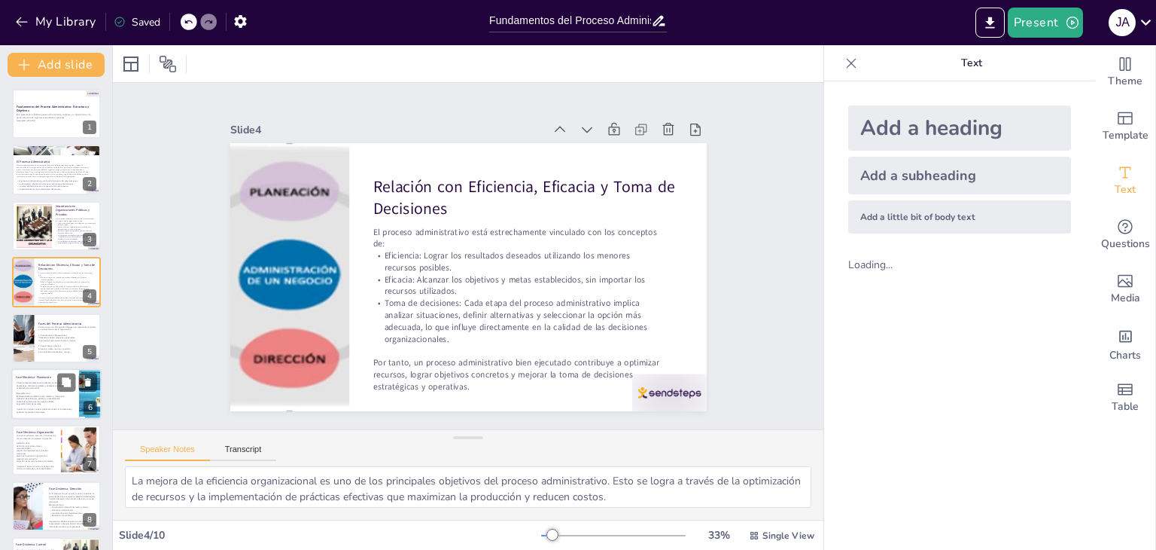
click at [43, 350] on p "Control: Evalúa resultados y corrige." at bounding box center [67, 351] width 58 height 3
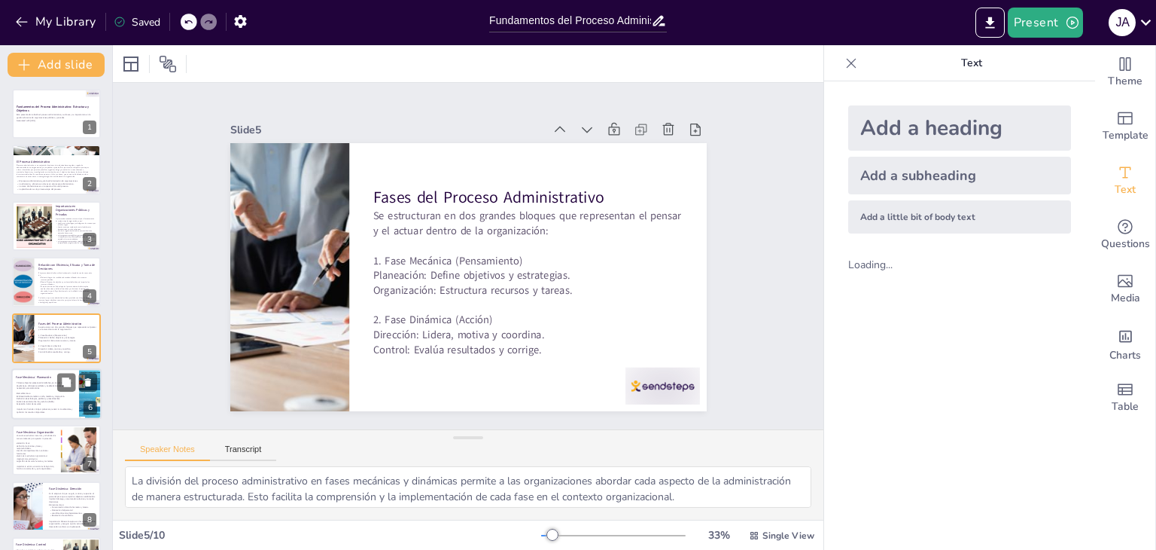
scroll to position [24, 0]
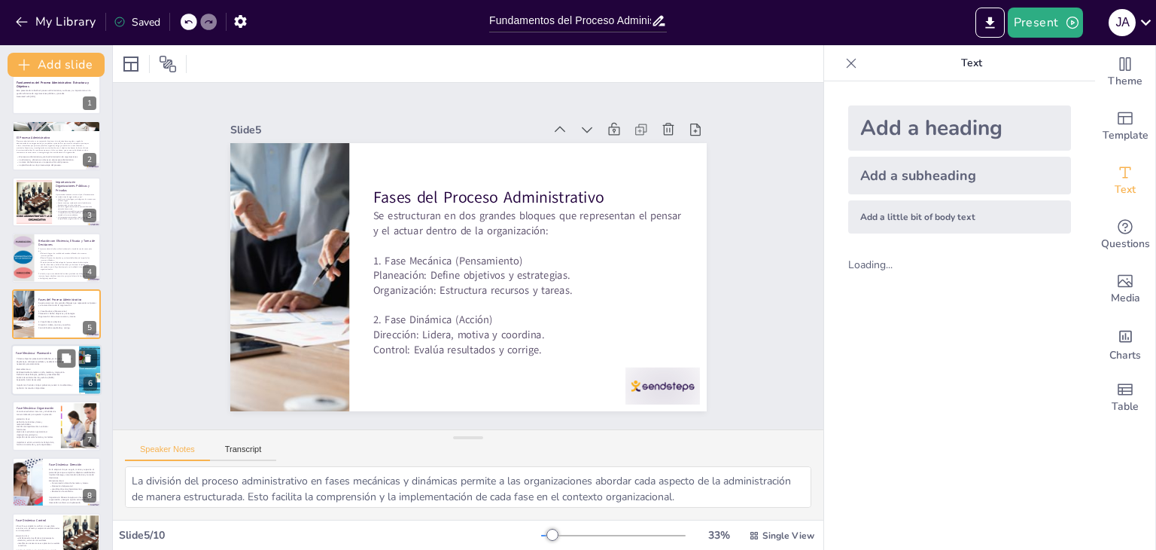
click at [36, 376] on span "Análisis del entorno interno y externo (FODA)." at bounding box center [36, 377] width 38 height 2
type textarea "La definición clara de objetivos y metas es el primer paso en la planeación. Es…"
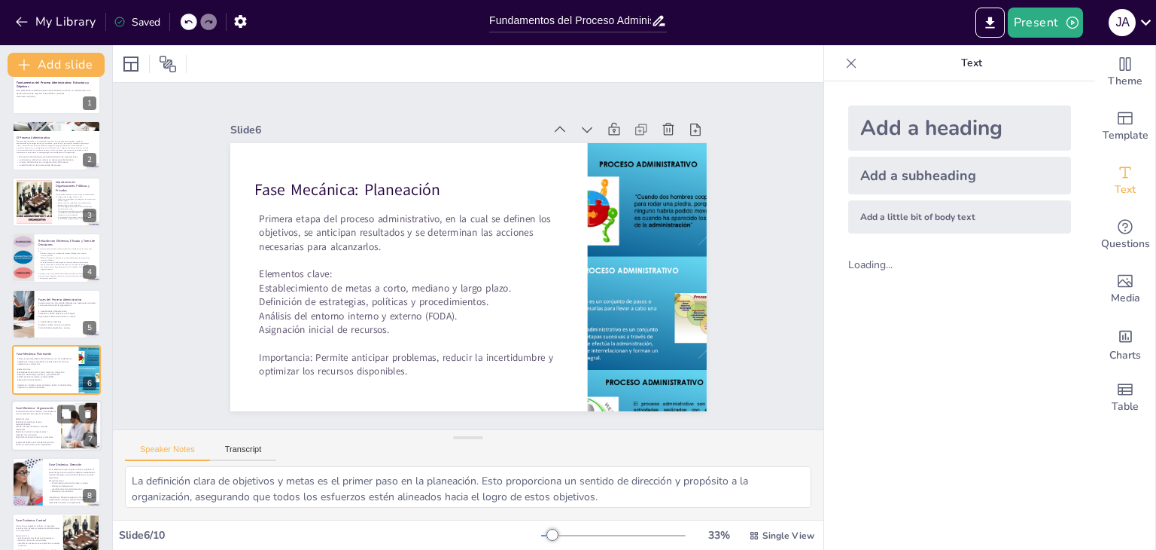
scroll to position [81, 0]
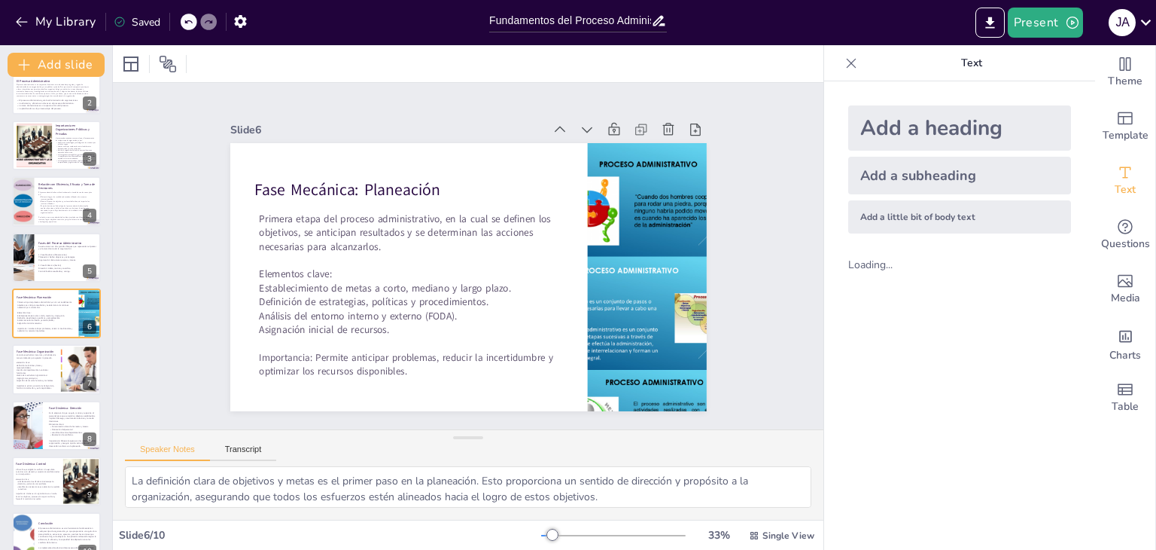
click at [844, 67] on icon at bounding box center [851, 63] width 15 height 15
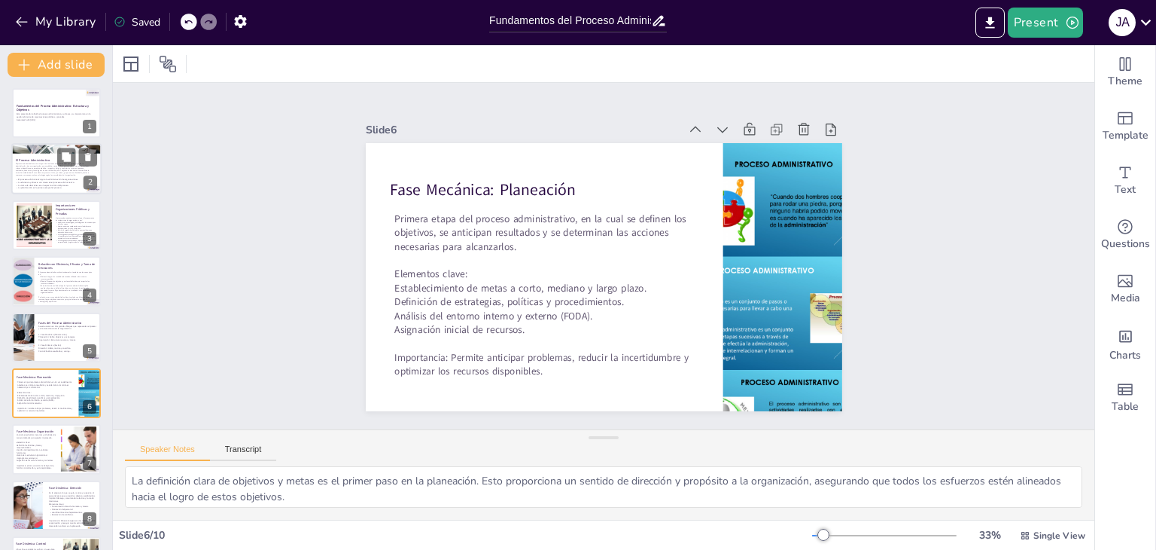
scroll to position [0, 0]
click at [27, 136] on div at bounding box center [56, 113] width 90 height 51
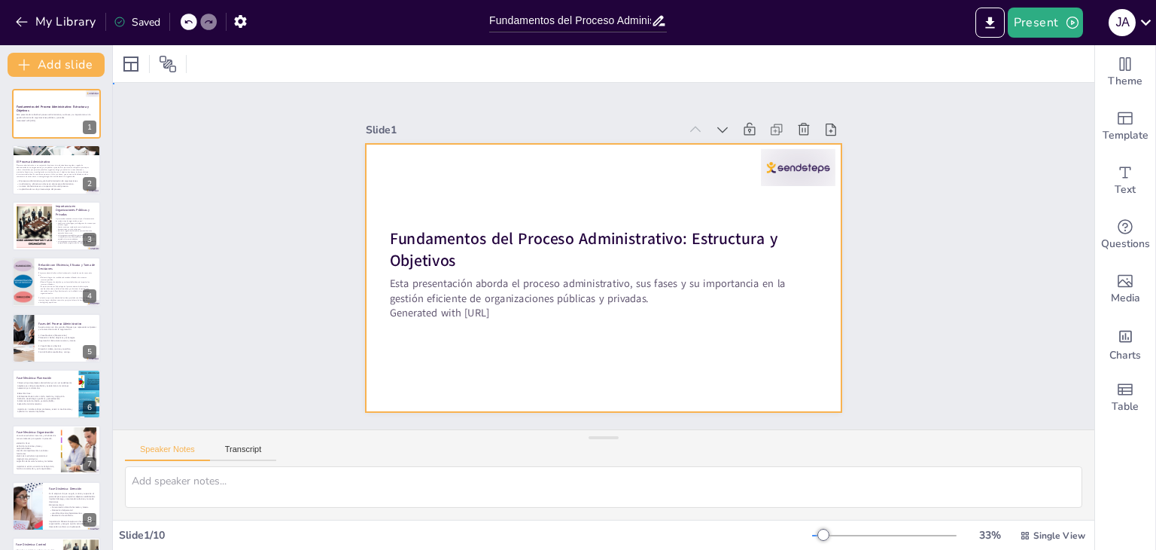
click at [492, 169] on div at bounding box center [604, 277] width 477 height 268
drag, startPoint x: 473, startPoint y: 134, endPoint x: 438, endPoint y: 200, distance: 74.1
click at [438, 200] on div at bounding box center [604, 277] width 477 height 268
click at [440, 197] on div at bounding box center [604, 277] width 477 height 268
click at [434, 194] on div at bounding box center [604, 277] width 477 height 268
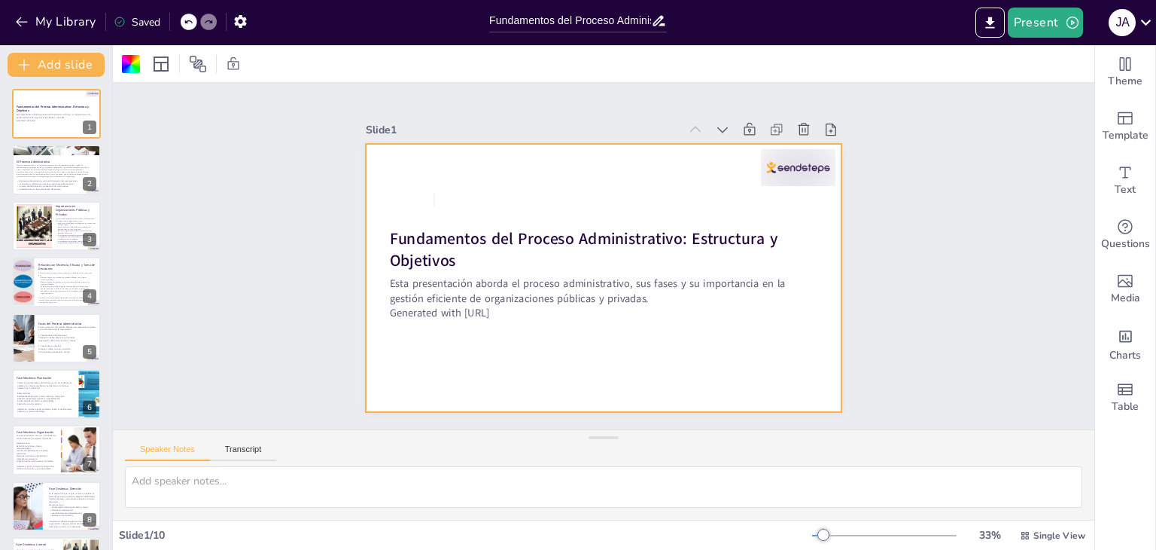
click at [516, 192] on div at bounding box center [604, 277] width 477 height 268
click at [84, 70] on button "Add slide" at bounding box center [56, 65] width 97 height 24
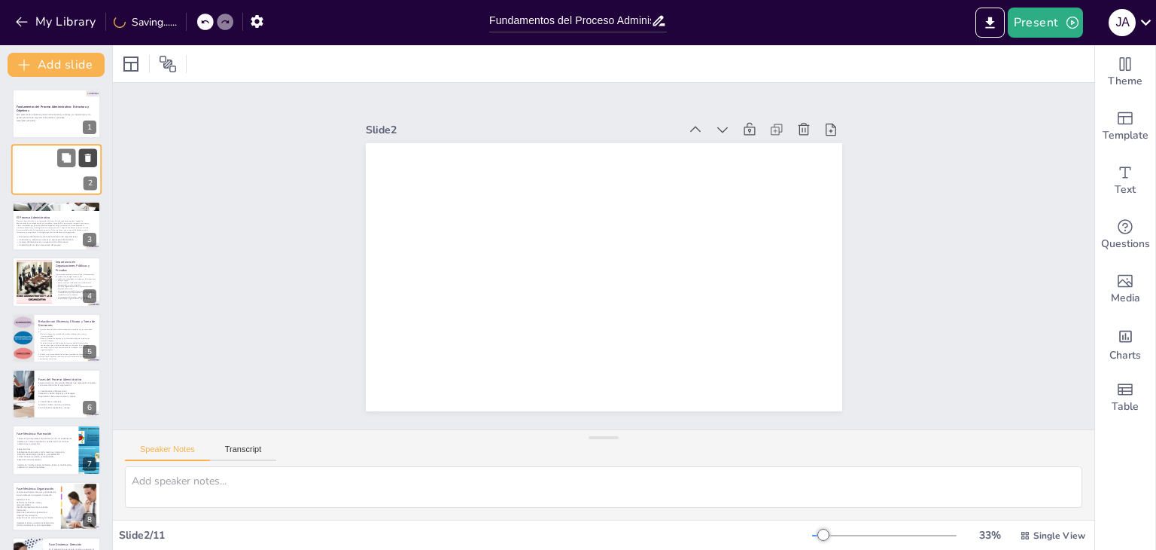
click at [85, 160] on icon at bounding box center [88, 158] width 11 height 11
type textarea "El proceso administrativo es fundamental para asegurar que las organizaciones o…"
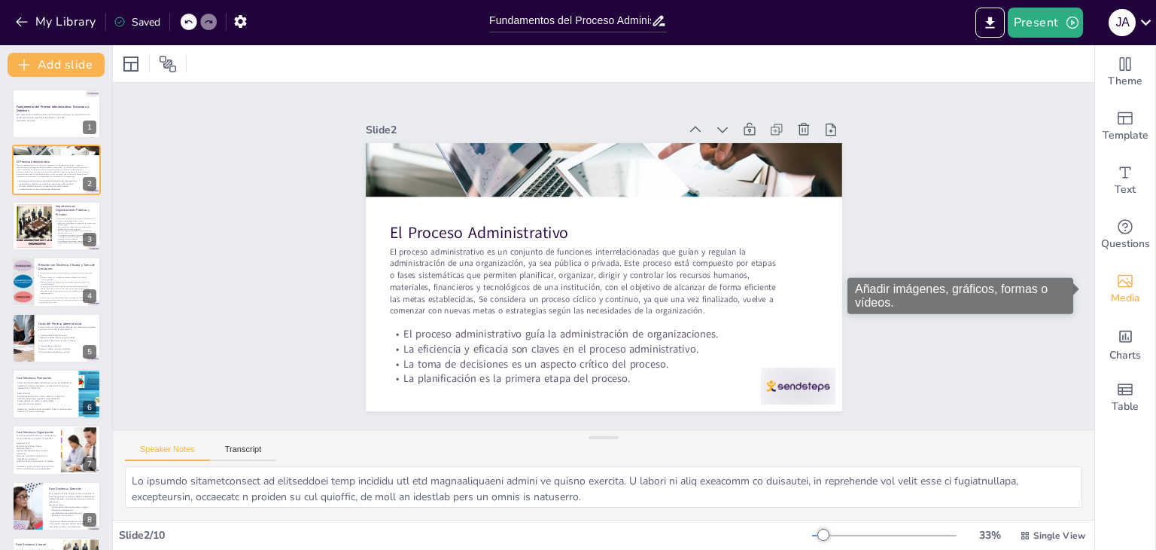
click at [1126, 296] on span "Media" at bounding box center [1125, 298] width 29 height 17
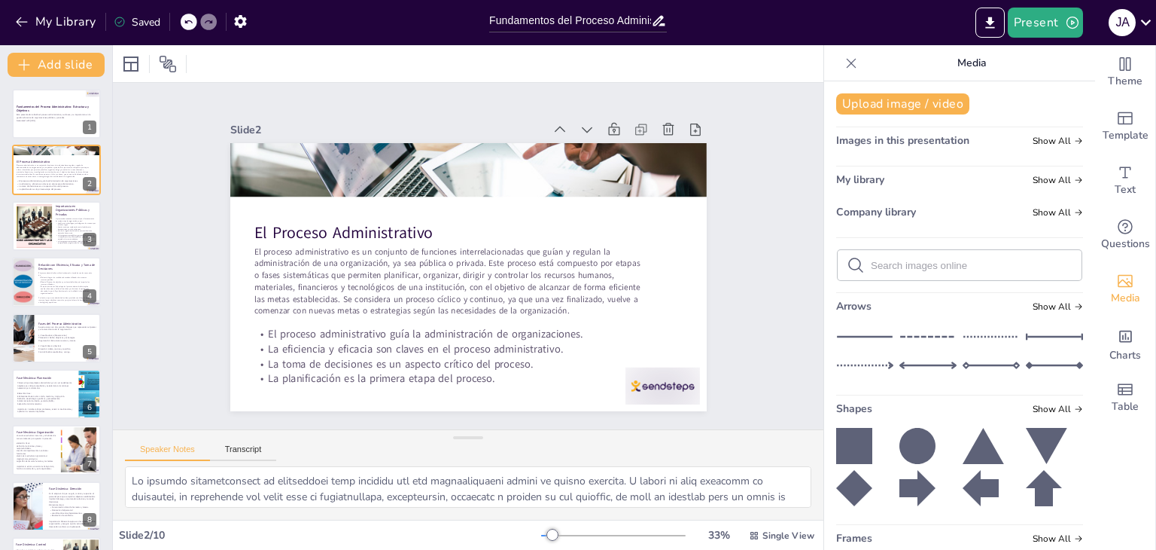
click at [870, 136] on span "Images in this presentation" at bounding box center [902, 140] width 133 height 14
click at [891, 136] on span "Images in this presentation" at bounding box center [902, 140] width 133 height 14
click at [1039, 148] on div "Images in this presentation Show All" at bounding box center [959, 143] width 247 height 20
click at [1035, 130] on div "Upload image / video Images in this presentation Show All My library Show All C…" at bounding box center [959, 315] width 271 height 468
click at [869, 212] on span "Company library" at bounding box center [876, 212] width 80 height 14
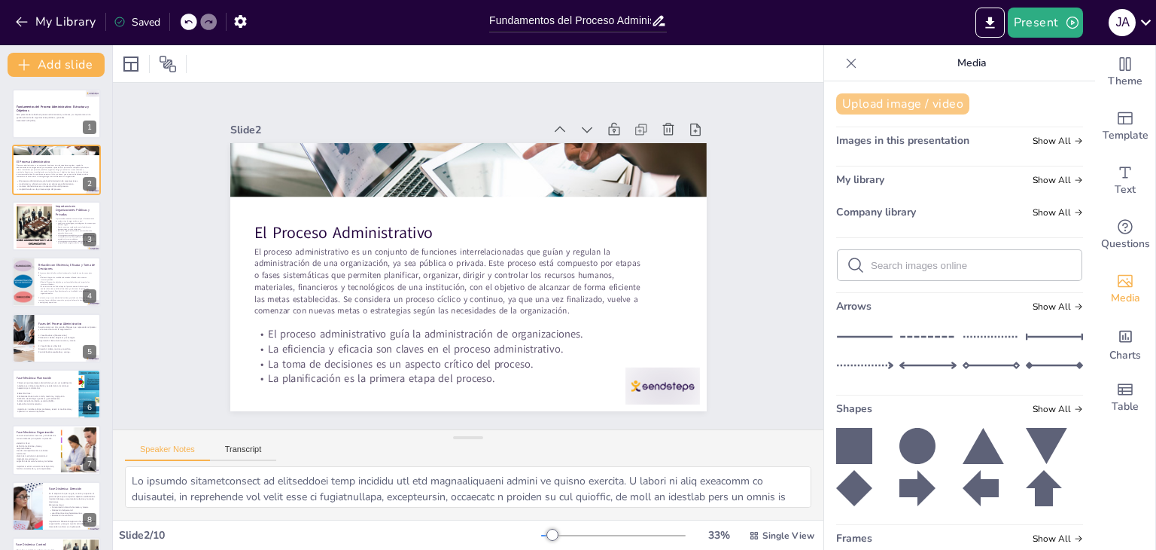
click at [892, 97] on button "Upload image / video" at bounding box center [902, 103] width 133 height 21
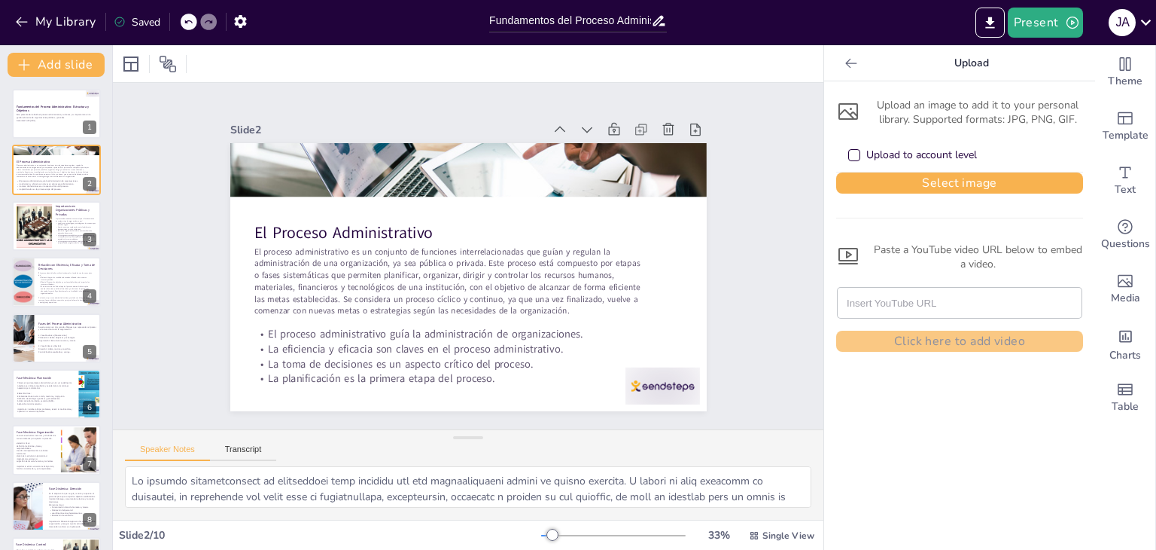
click at [861, 312] on input "text" at bounding box center [960, 303] width 226 height 30
click at [903, 301] on input "text" at bounding box center [960, 303] width 226 height 30
click at [911, 305] on input "text" at bounding box center [960, 303] width 226 height 30
paste input "https://images.app.goo.gl/9XooqXV3anFdKwWT7"
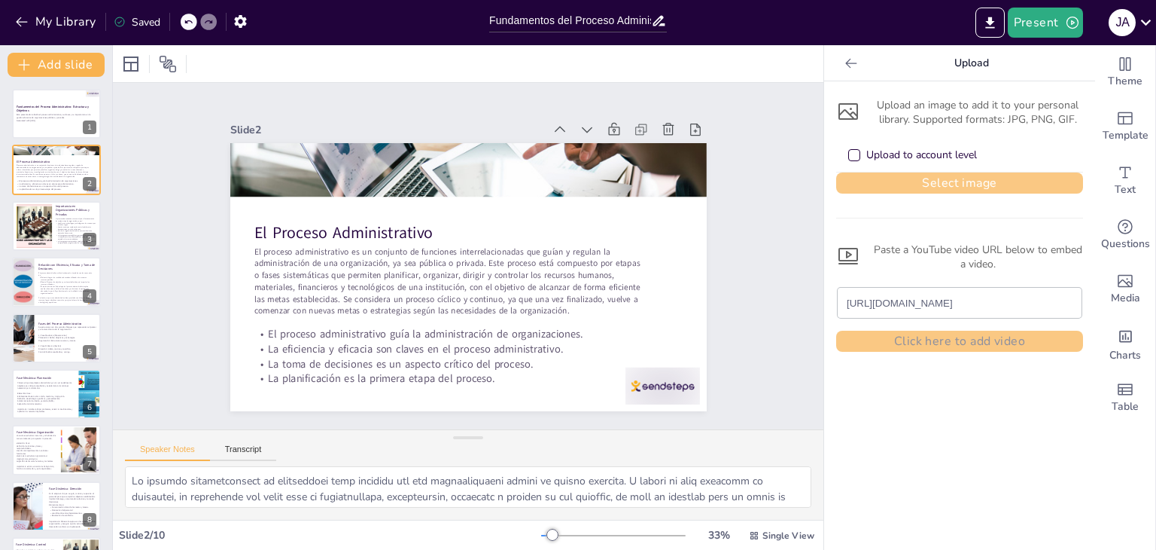
type input "https://images.app.goo.gl/9XooqXV3anFdKwWT7"
click at [867, 175] on button "Select image" at bounding box center [959, 182] width 247 height 21
click at [849, 161] on div "Upload to account level" at bounding box center [913, 155] width 129 height 15
click at [890, 187] on button "Select image" at bounding box center [959, 182] width 247 height 21
click at [846, 177] on button "Select image" at bounding box center [959, 182] width 247 height 21
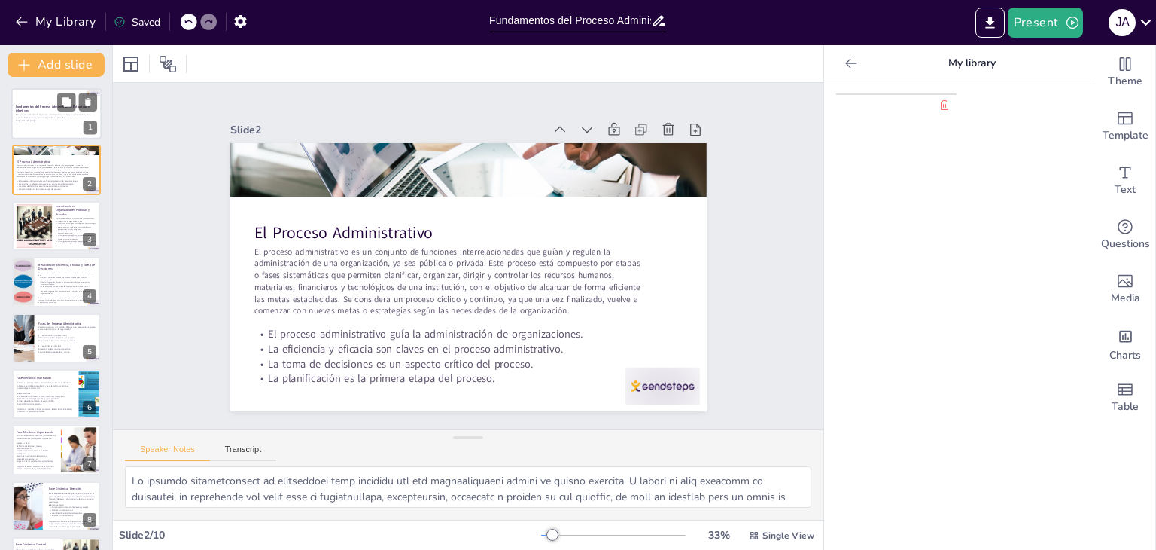
click at [41, 111] on p "Fundamentos del Proceso Administrativo: Estructura y Objetivos" at bounding box center [56, 109] width 81 height 8
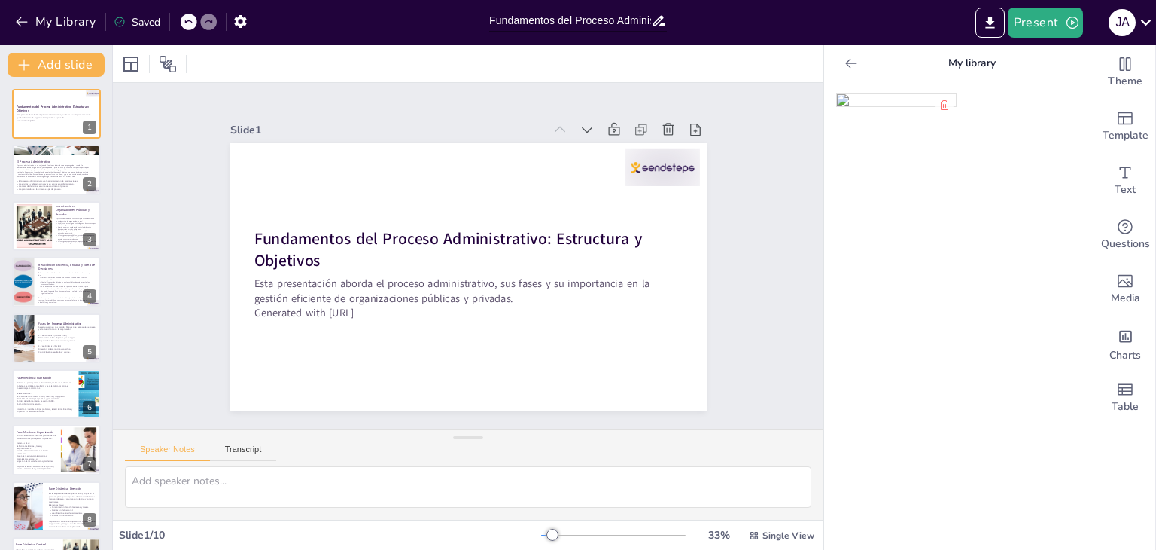
click at [866, 111] on ul at bounding box center [959, 103] width 247 height 21
click at [873, 99] on img at bounding box center [896, 100] width 119 height 12
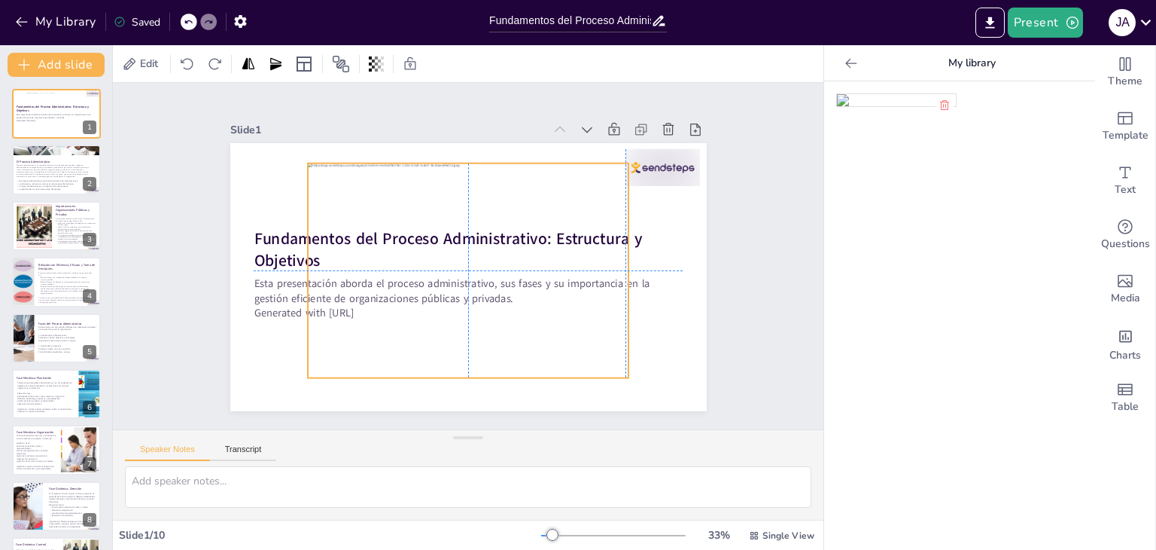
click at [514, 265] on div at bounding box center [468, 270] width 321 height 215
click at [495, 129] on icon at bounding box center [504, 133] width 18 height 18
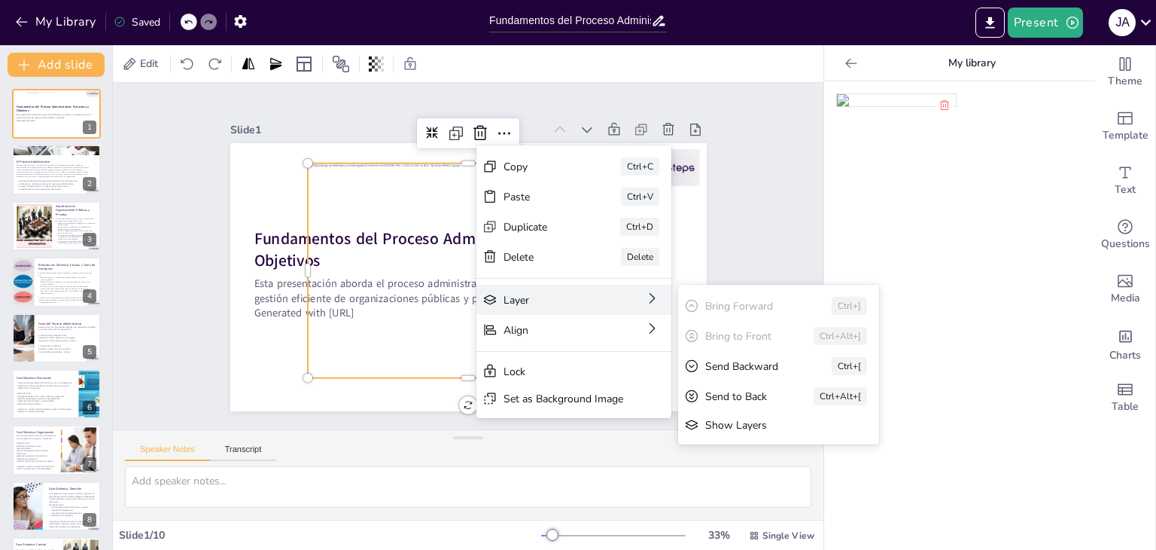
click at [635, 306] on div "Layer Bring Forward Ctrl+] Bring to Front Ctrl+Alt+] Send Backward Ctrl+[ Send …" at bounding box center [574, 300] width 195 height 30
click at [720, 404] on div "Send to Back Ctrl+Alt+[" at bounding box center [778, 396] width 201 height 30
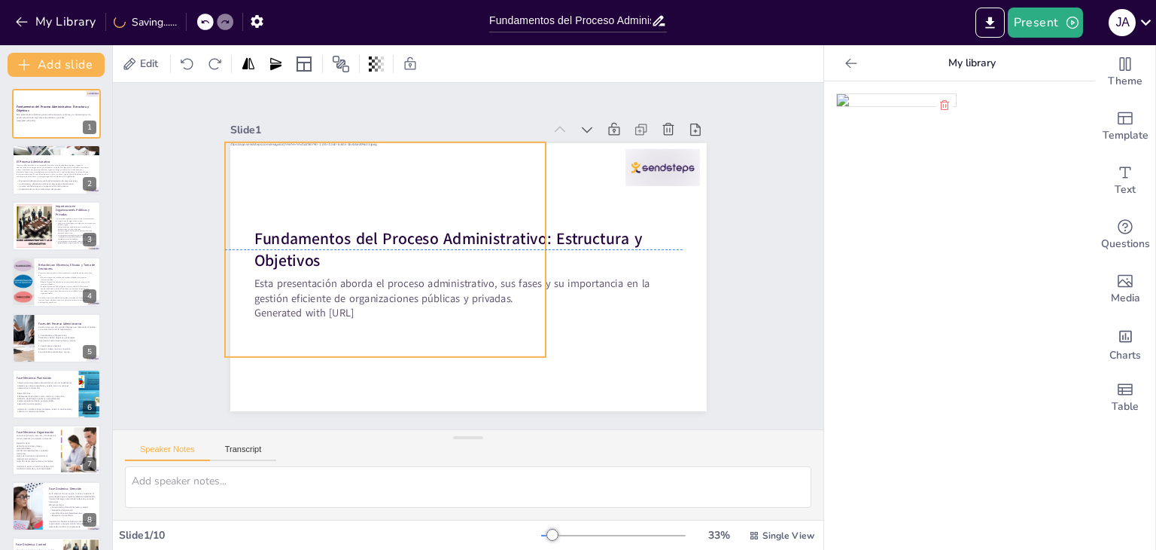
drag, startPoint x: 456, startPoint y: 181, endPoint x: 409, endPoint y: 166, distance: 50.0
click at [409, 166] on div at bounding box center [385, 249] width 321 height 215
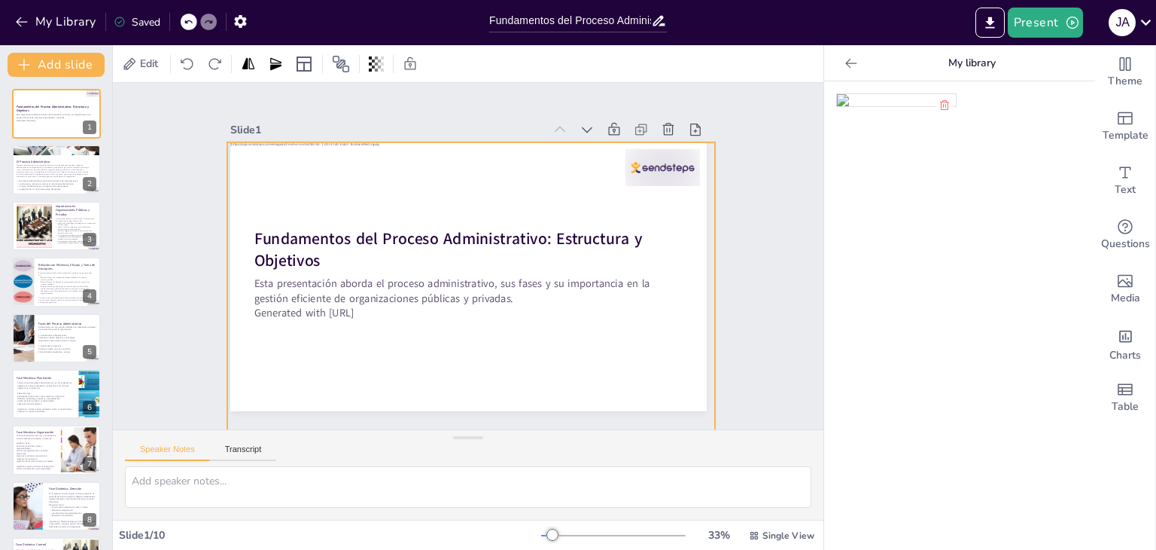
drag, startPoint x: 541, startPoint y: 349, endPoint x: 708, endPoint y: 371, distance: 168.6
click at [708, 371] on div "Slide 1 Fundamentos del Proceso Administrativo: Estructura y Objetivos Esta pre…" at bounding box center [468, 256] width 561 height 310
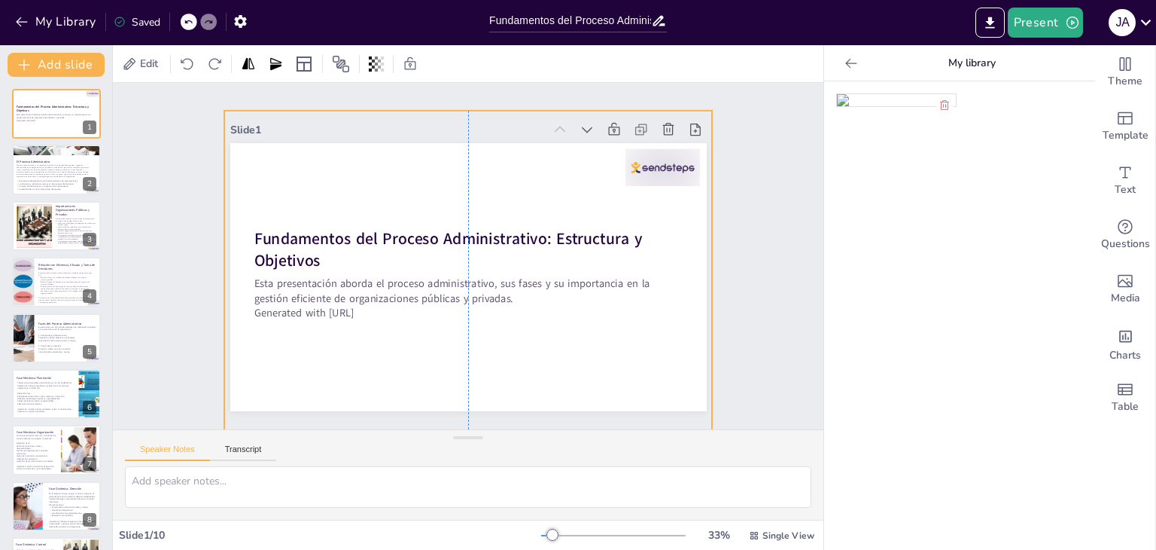
drag, startPoint x: 548, startPoint y: 356, endPoint x: 542, endPoint y: 326, distance: 30.7
click at [542, 326] on div at bounding box center [468, 274] width 489 height 326
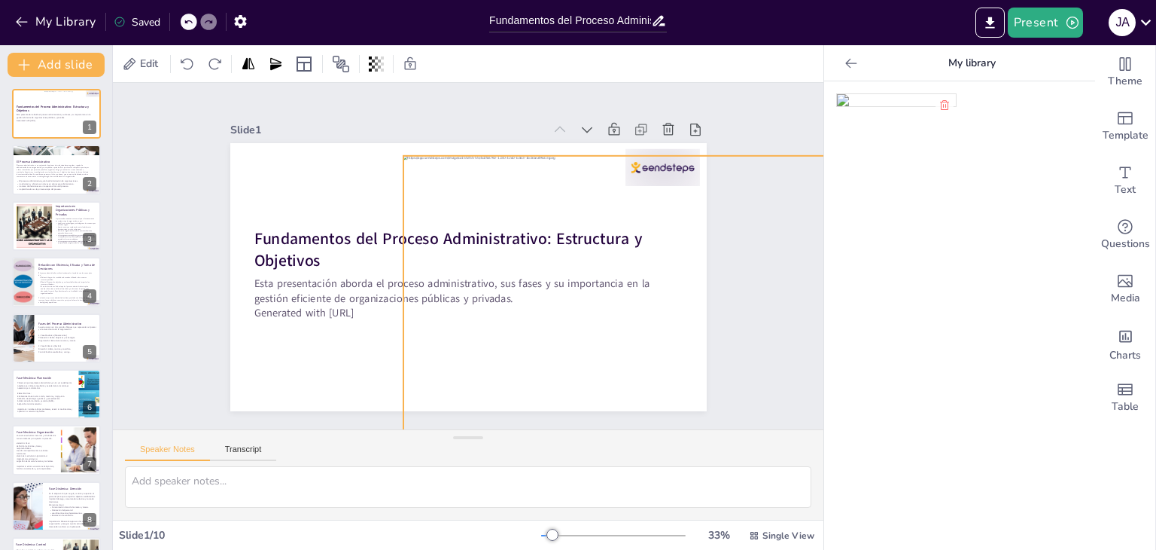
drag, startPoint x: 564, startPoint y: 337, endPoint x: 743, endPoint y: 381, distance: 184.4
click at [743, 381] on div "Slide 1 Fundamentos del Proceso Administrativo: Estructura y Objetivos Esta pre…" at bounding box center [468, 256] width 711 height 346
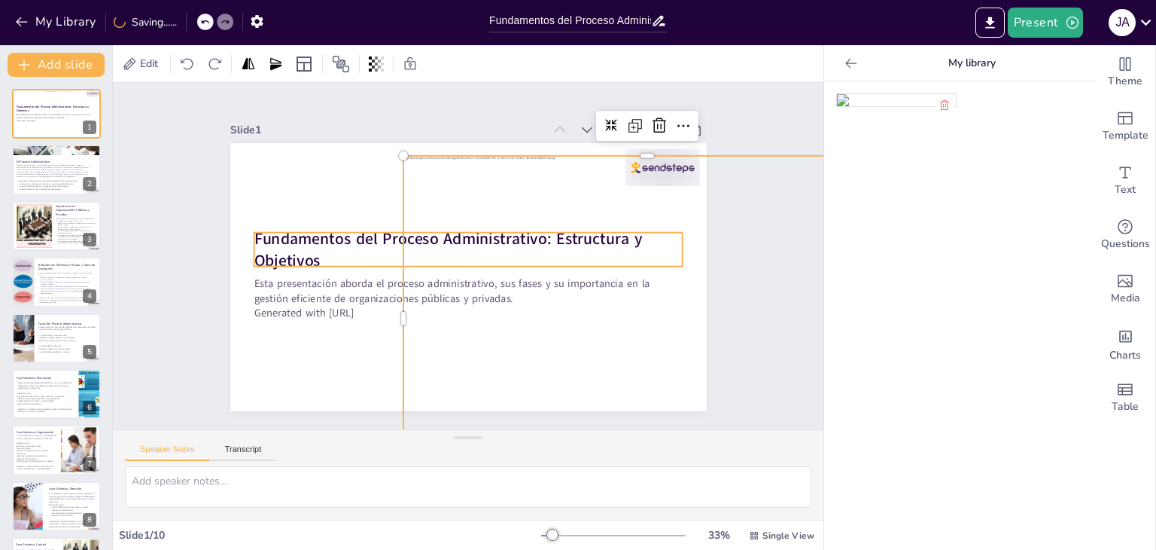
click at [392, 230] on div at bounding box center [398, 319] width 12 height 326
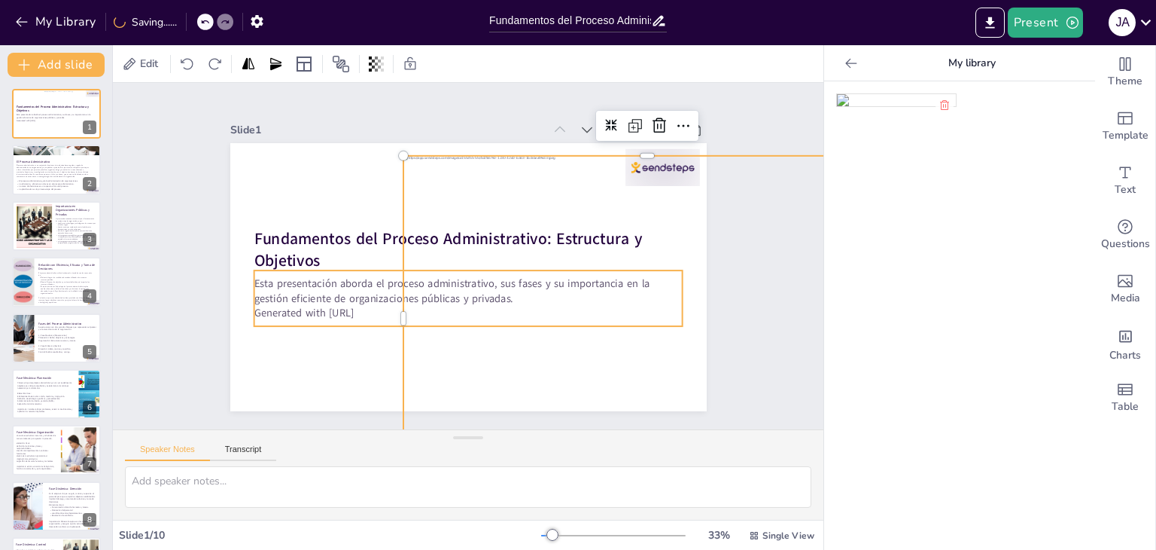
click at [350, 276] on p "Esta presentación aborda el proceso administrativo, sus fases y su importancia …" at bounding box center [468, 290] width 429 height 29
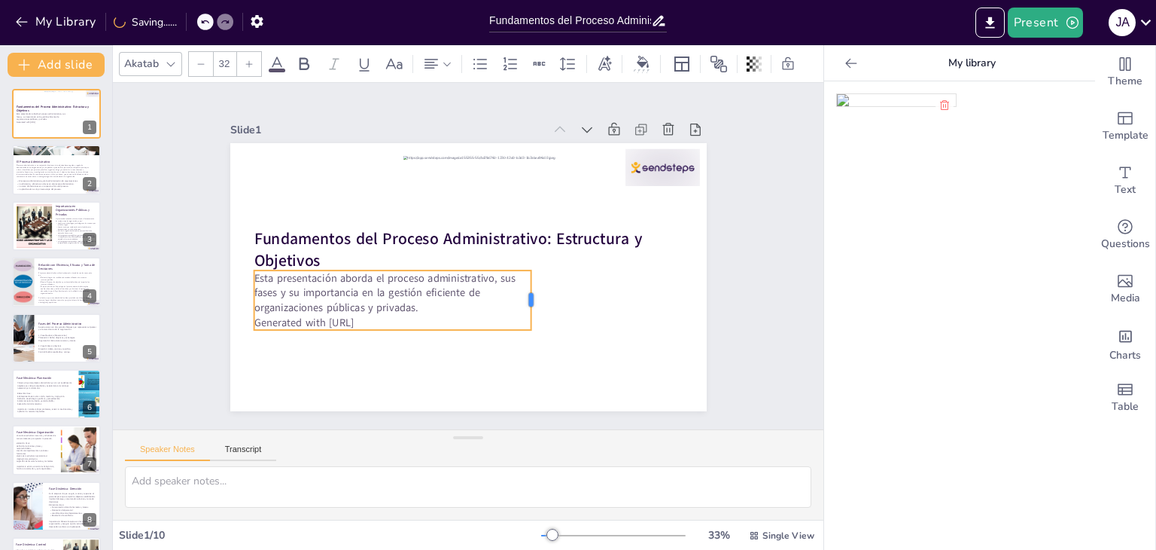
drag, startPoint x: 672, startPoint y: 298, endPoint x: 521, endPoint y: 314, distance: 152.2
click at [532, 314] on div at bounding box center [538, 299] width 12 height 59
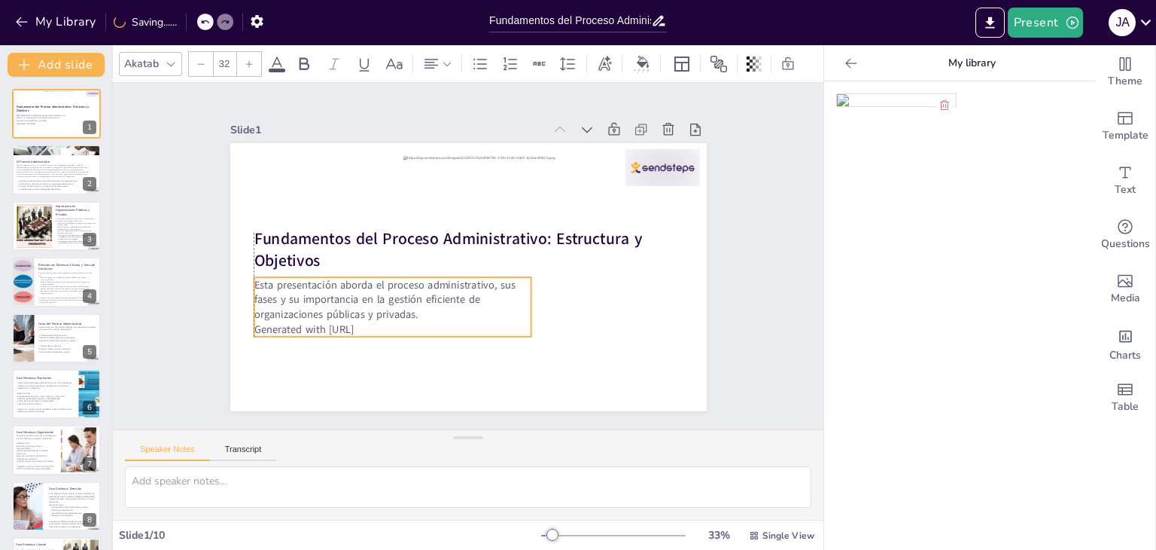
drag, startPoint x: 376, startPoint y: 290, endPoint x: 373, endPoint y: 300, distance: 10.8
click at [373, 300] on p "Esta presentación aborda el proceso administrativo, sus fases y su importancia …" at bounding box center [393, 299] width 278 height 44
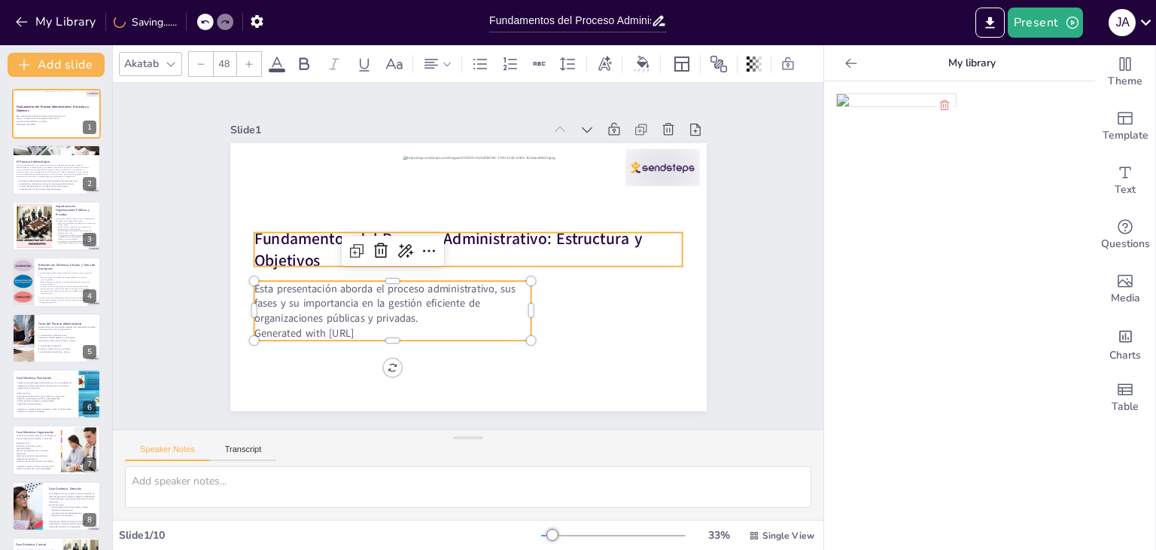
click at [306, 236] on strong "Fundamentos del Proceso Administrativo: Estructura y Objetivos" at bounding box center [448, 249] width 389 height 44
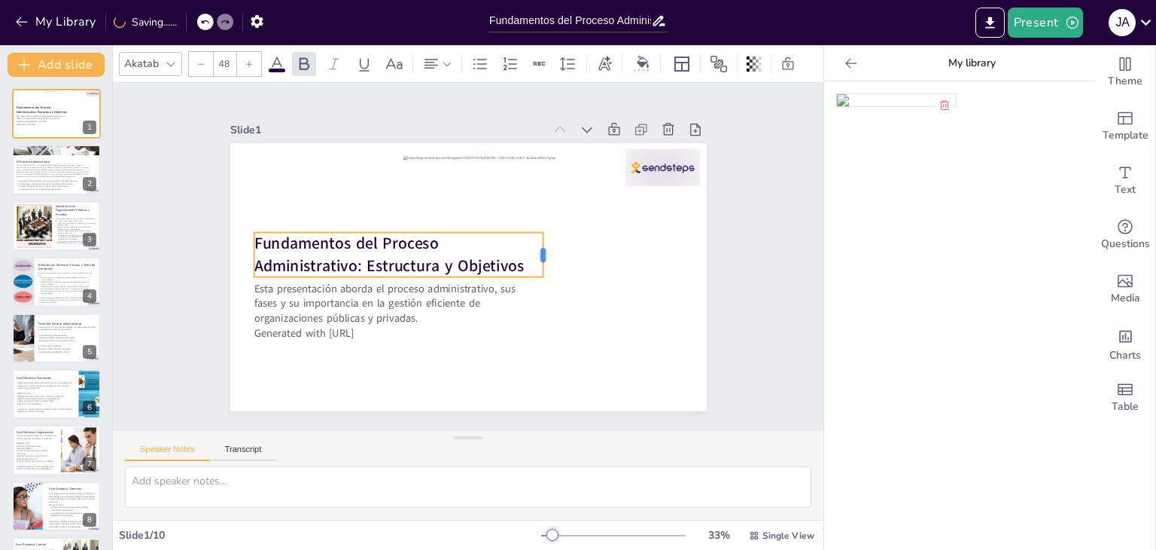
drag, startPoint x: 672, startPoint y: 242, endPoint x: 533, endPoint y: 249, distance: 139.5
click at [544, 249] on div at bounding box center [550, 255] width 12 height 44
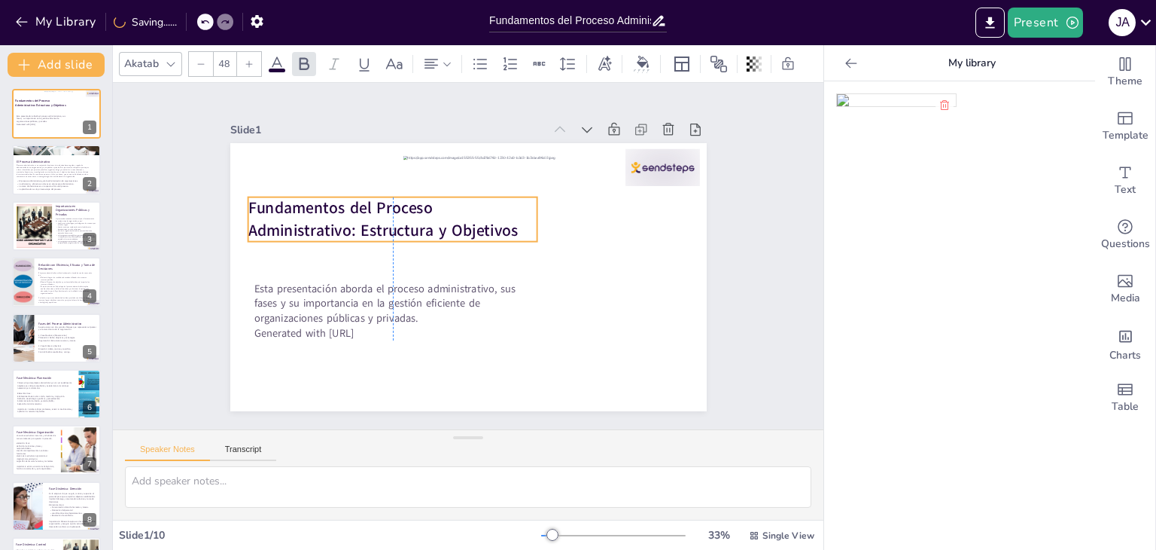
drag, startPoint x: 403, startPoint y: 245, endPoint x: 400, endPoint y: 212, distance: 33.3
click at [400, 212] on strong "Fundamentos del Proceso Administrativo: Estructura y Objetivos" at bounding box center [383, 219] width 270 height 44
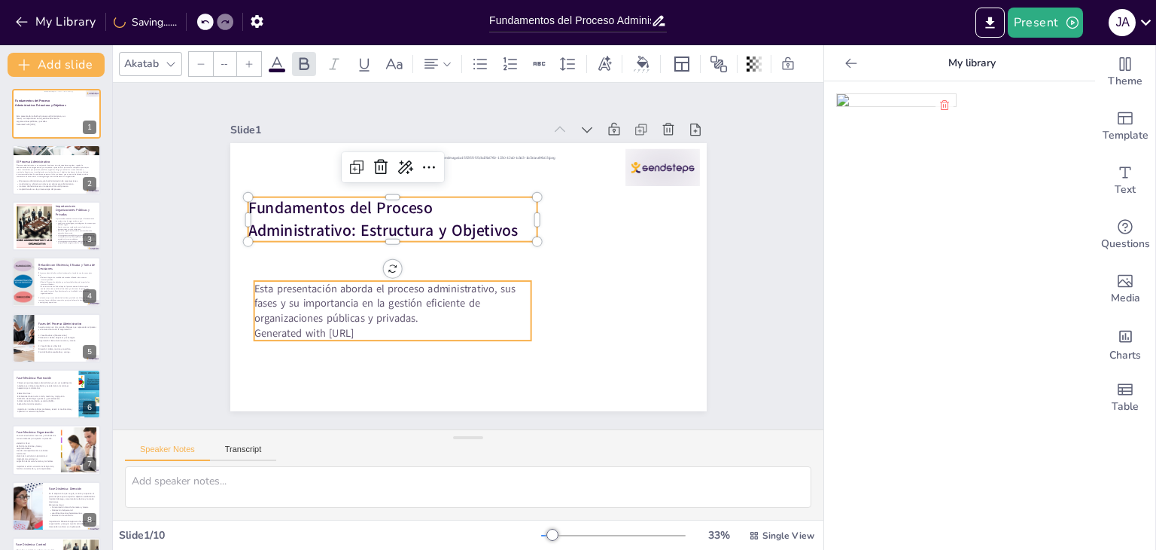
type input "32"
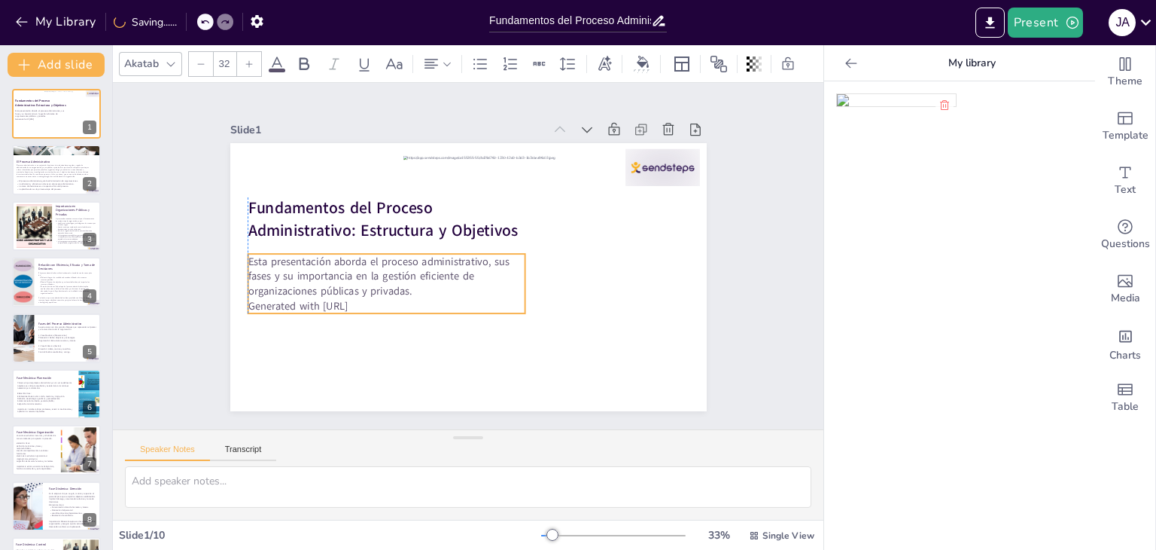
drag, startPoint x: 361, startPoint y: 278, endPoint x: 356, endPoint y: 251, distance: 27.6
click at [356, 254] on p "Esta presentación aborda el proceso administrativo, sus fases y su importancia …" at bounding box center [387, 276] width 278 height 44
click at [792, 228] on div "Slide 1 Fundamentos del Proceso Administrativo: Estructura y Objetivos Esta pre…" at bounding box center [468, 256] width 711 height 346
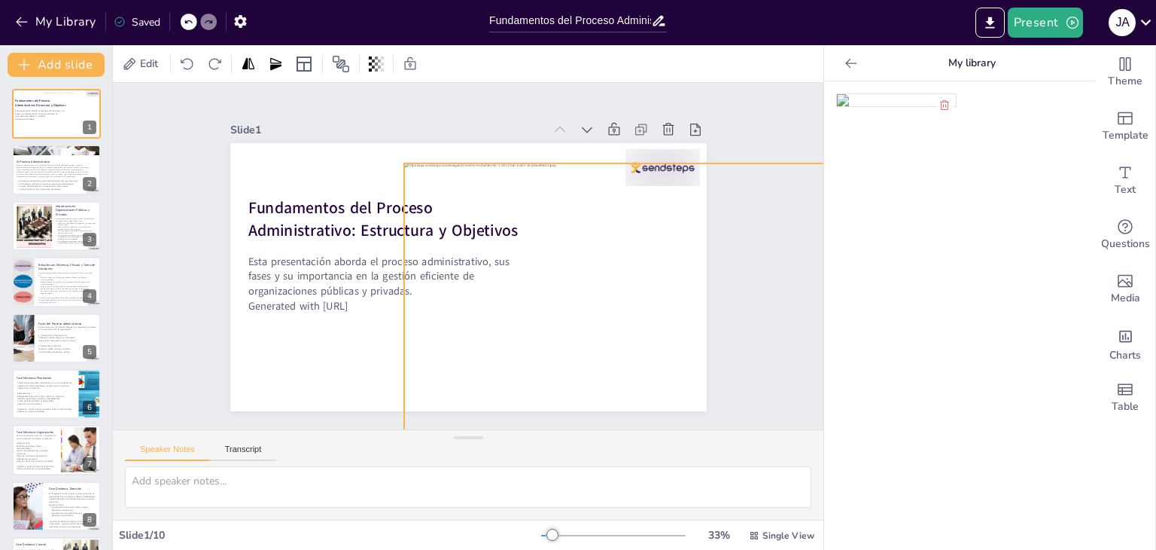
drag, startPoint x: 629, startPoint y: 288, endPoint x: 629, endPoint y: 296, distance: 7.6
click at [629, 296] on div at bounding box center [648, 326] width 489 height 326
click at [748, 212] on div "Slide 1 Fundamentos del Proceso Administrativo: Estructura y Objetivos Esta pre…" at bounding box center [468, 256] width 711 height 346
click at [754, 116] on div "Slide 1 Fundamentos del Proceso Administrativo: Estructura y Objetivos Esta pre…" at bounding box center [468, 256] width 711 height 346
click at [553, 312] on div at bounding box center [646, 330] width 489 height 326
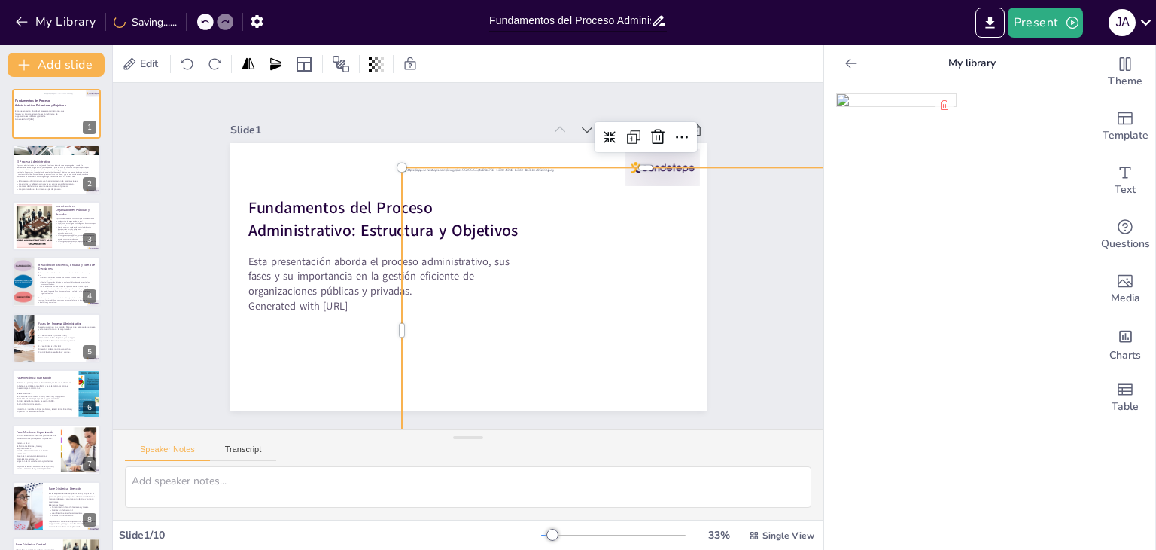
click at [443, 77] on div "Edit" at bounding box center [468, 63] width 711 height 37
click at [398, 105] on div "Slide 1 Fundamentos del Proceso Administrativo: Estructura y Objetivos Esta pre…" at bounding box center [468, 256] width 477 height 310
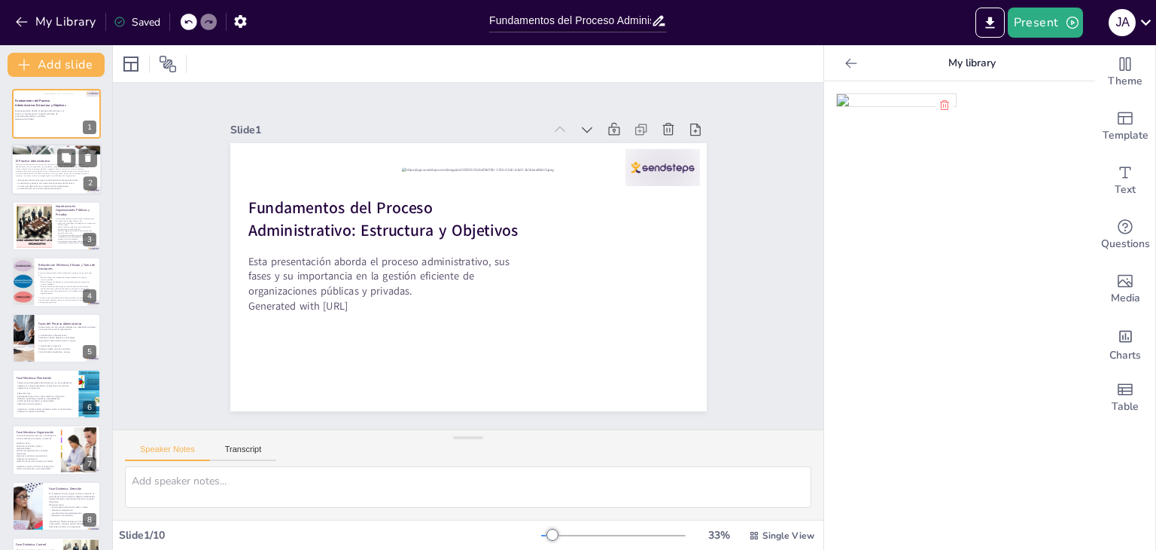
click at [17, 187] on p "La planificación es la primera etapa del proceso." at bounding box center [56, 188] width 81 height 3
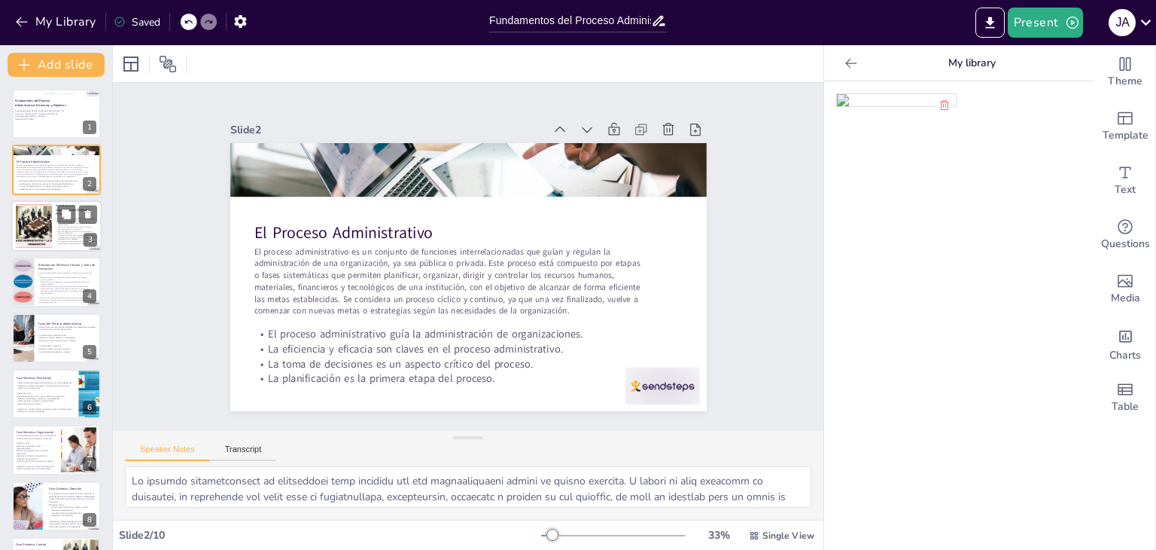
click at [45, 221] on div at bounding box center [34, 226] width 136 height 46
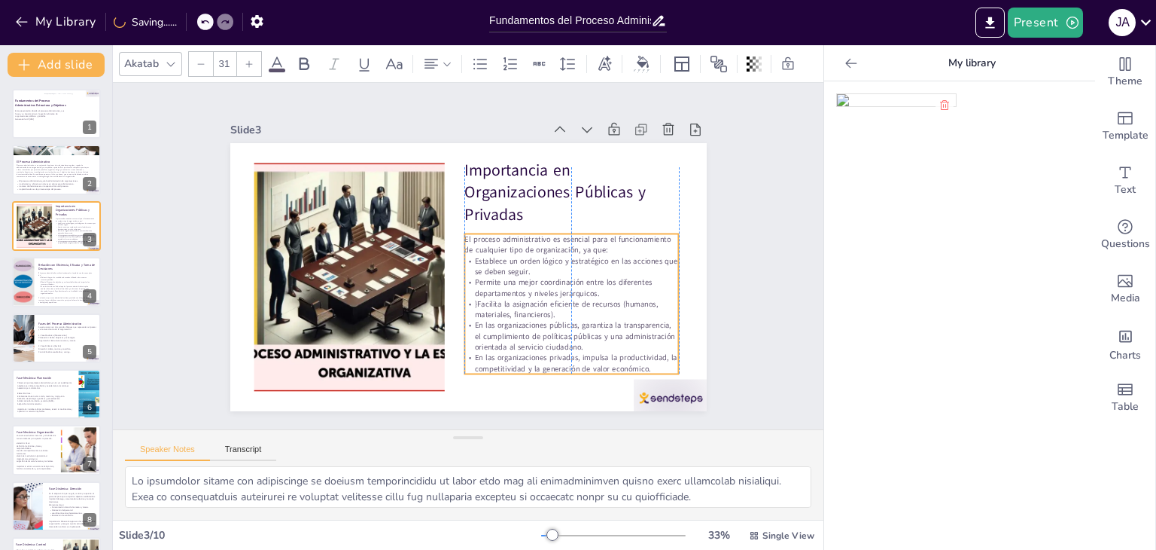
click at [569, 308] on p "}Facilita la asignación eficiente de recursos (humanos, materiales, financieros…" at bounding box center [572, 309] width 215 height 22
click at [943, 251] on div at bounding box center [959, 315] width 271 height 468
click at [743, 203] on div "Slide 1 Fundamentos del Proceso Administrativo: Estructura y Objetivos Esta pre…" at bounding box center [468, 256] width 711 height 346
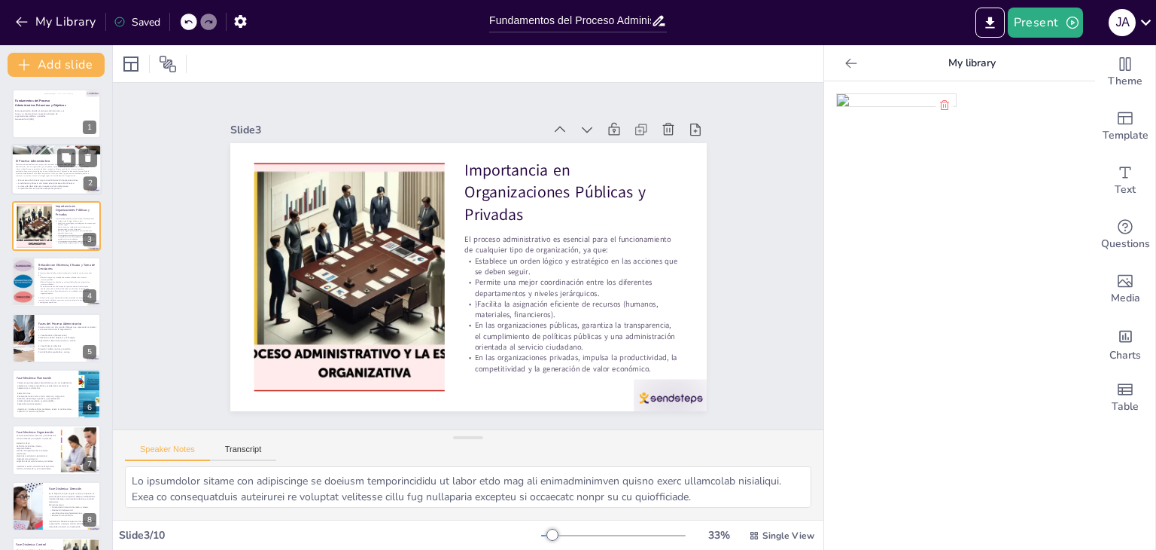
click at [62, 169] on span "El proceso administrativo es un conjunto de funciones interrelacionadas que guí…" at bounding box center [53, 171] width 74 height 14
type textarea "El proceso administrativo es fundamental para asegurar que las organizaciones o…"
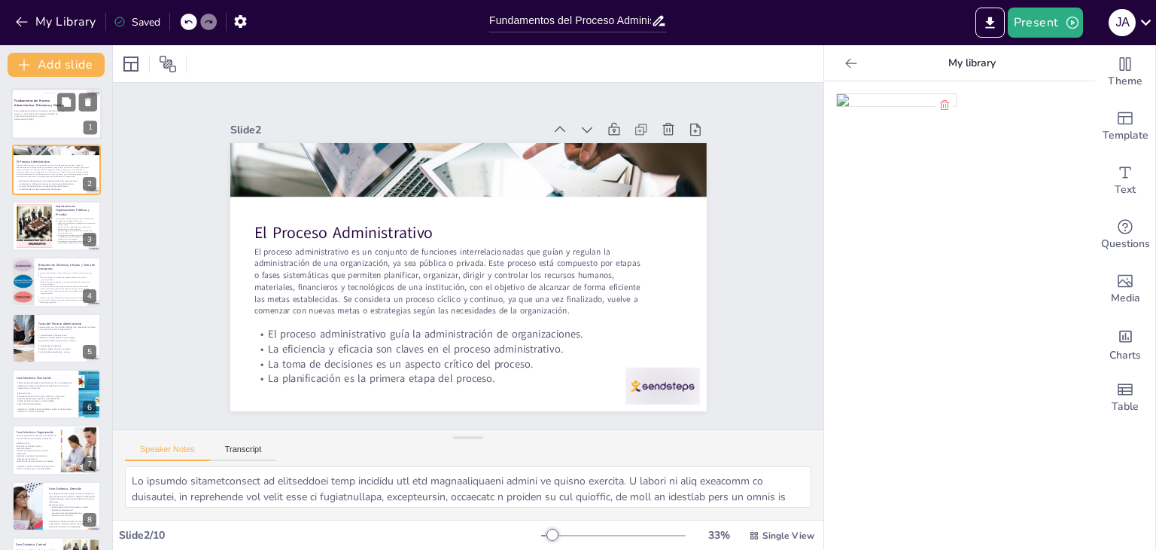
click at [45, 114] on p "Esta presentación aborda el proceso administrativo, sus fases y su importancia …" at bounding box center [40, 113] width 53 height 8
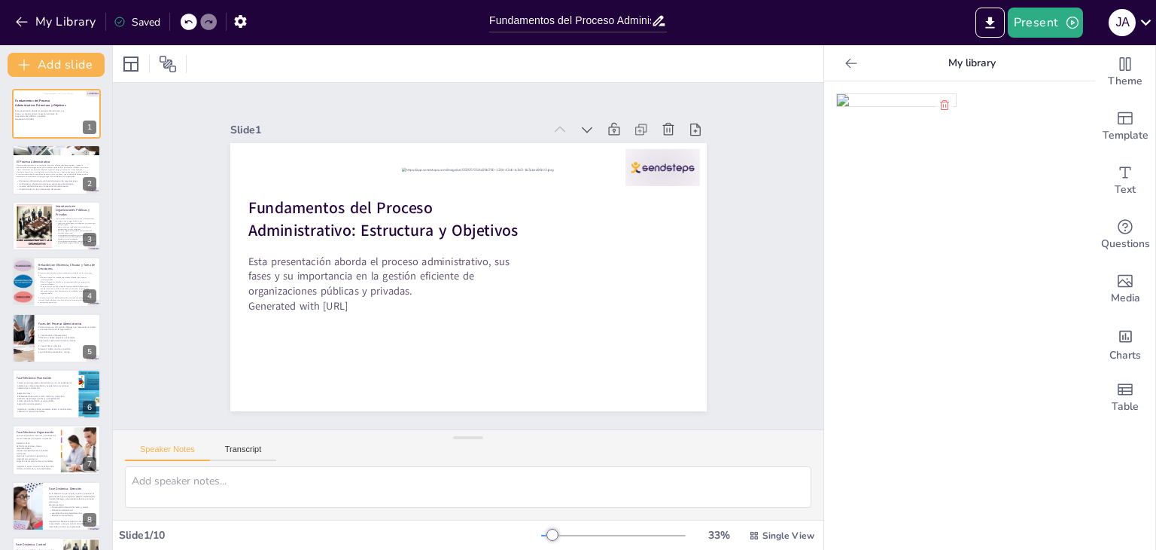
click at [924, 274] on div at bounding box center [959, 315] width 271 height 468
click at [1125, 338] on div "Charts" at bounding box center [1126, 343] width 60 height 54
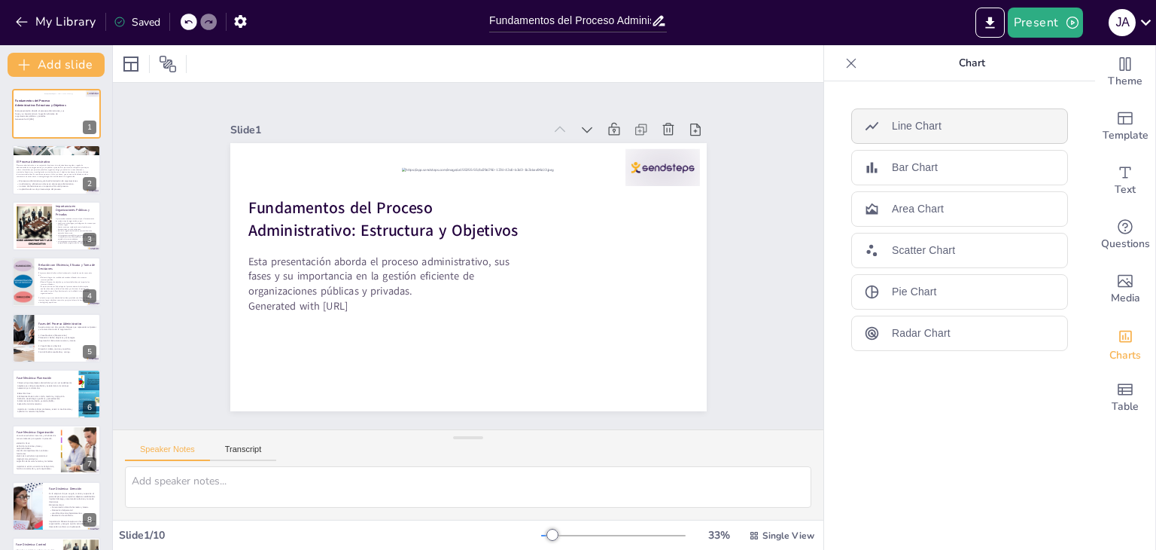
click at [908, 123] on p "Line Chart" at bounding box center [917, 126] width 50 height 16
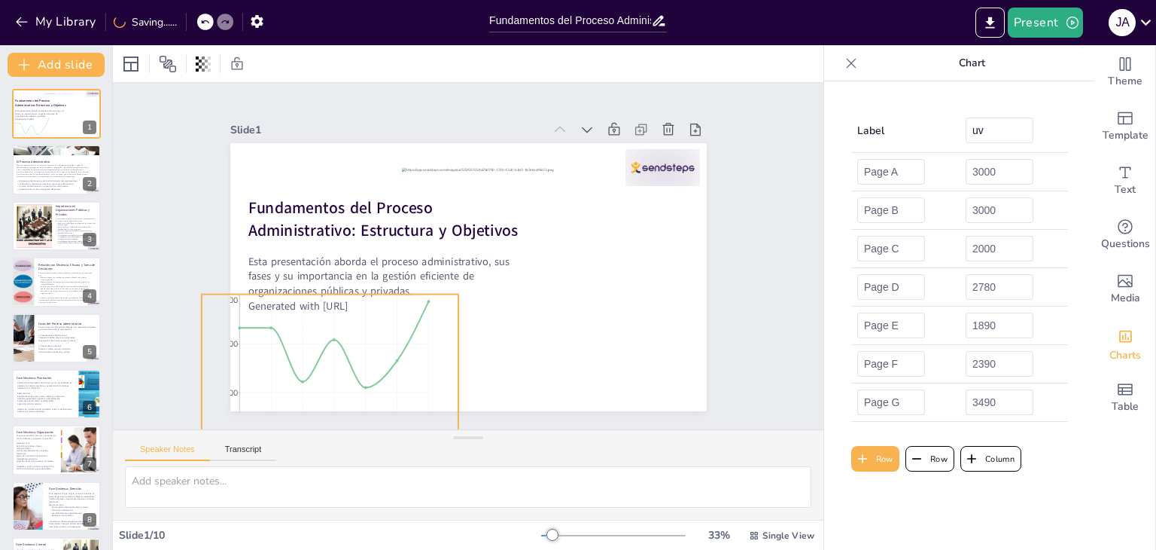
drag, startPoint x: 382, startPoint y: 340, endPoint x: 243, endPoint y: 465, distance: 186.1
click at [243, 465] on div "Slide 1 Fundamentos del Proceso Administrativo: Estructura y Objetivos Esta pre…" at bounding box center [468, 301] width 711 height 437
click at [336, 101] on div "Slide 1 Fundamentos del Proceso Administrativo: Estructura y Objetivos Esta pre…" at bounding box center [468, 256] width 477 height 310
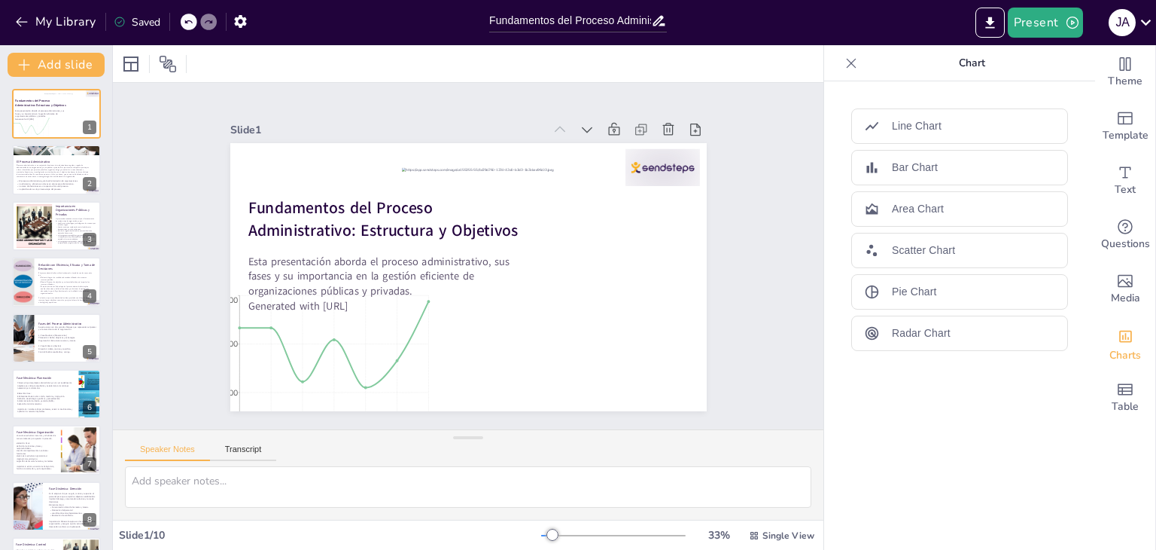
drag, startPoint x: 1153, startPoint y: 1, endPoint x: 766, endPoint y: 130, distance: 408.8
click at [766, 130] on div "Slide 1 Fundamentos del Proceso Administrativo: Estructura y Objetivos Esta pre…" at bounding box center [468, 256] width 711 height 346
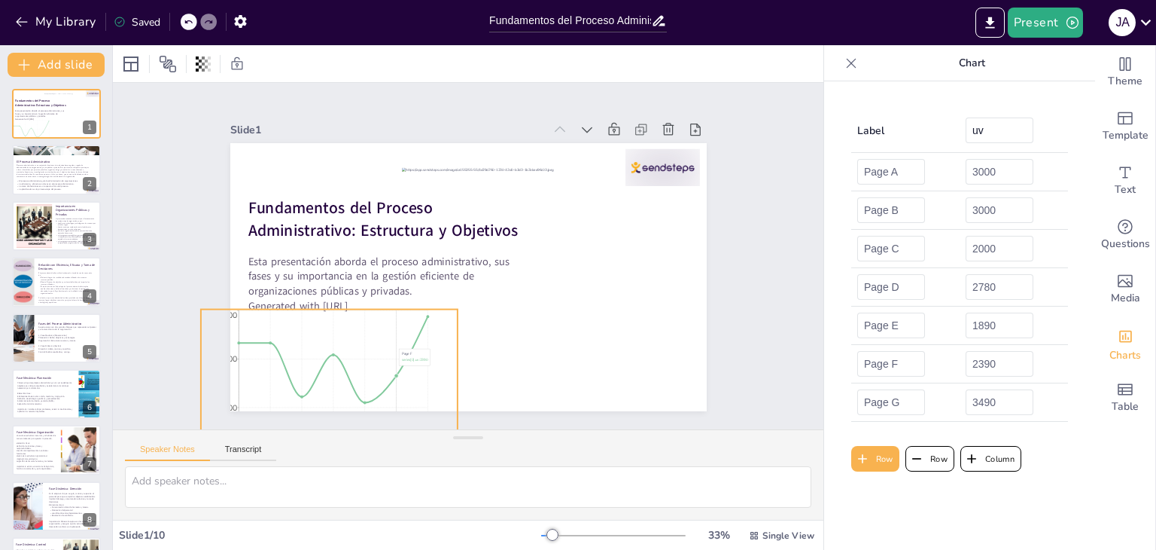
drag, startPoint x: 389, startPoint y: 323, endPoint x: 389, endPoint y: 338, distance: 15.1
click at [389, 338] on icon "Page A Page B Page C Page D Page E Page F Page G 0 900 1800 2700 3600" at bounding box center [328, 416] width 257 height 215
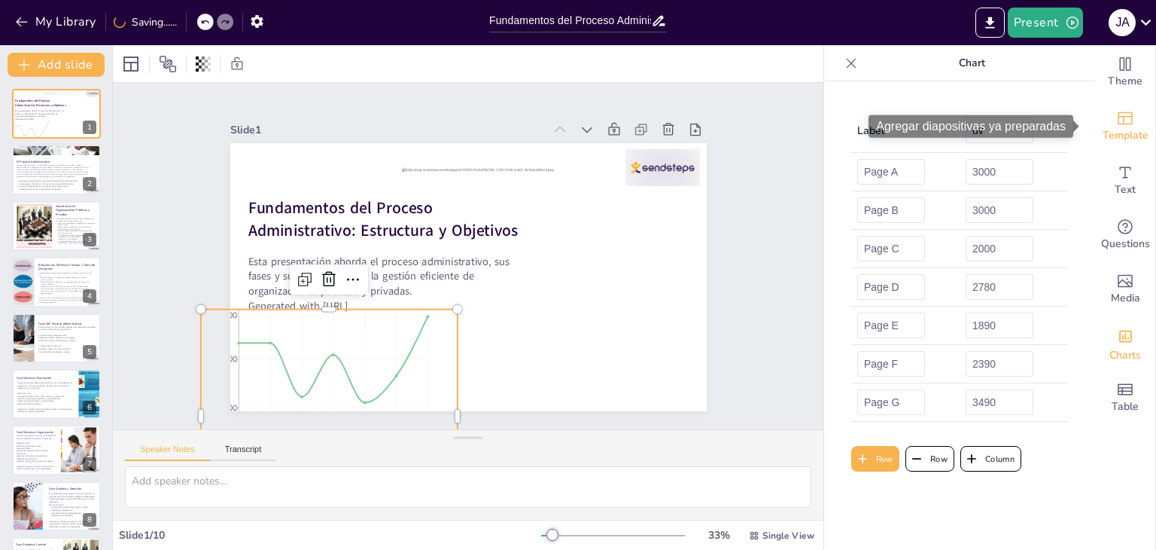
click at [1111, 128] on span "Template" at bounding box center [1126, 135] width 46 height 17
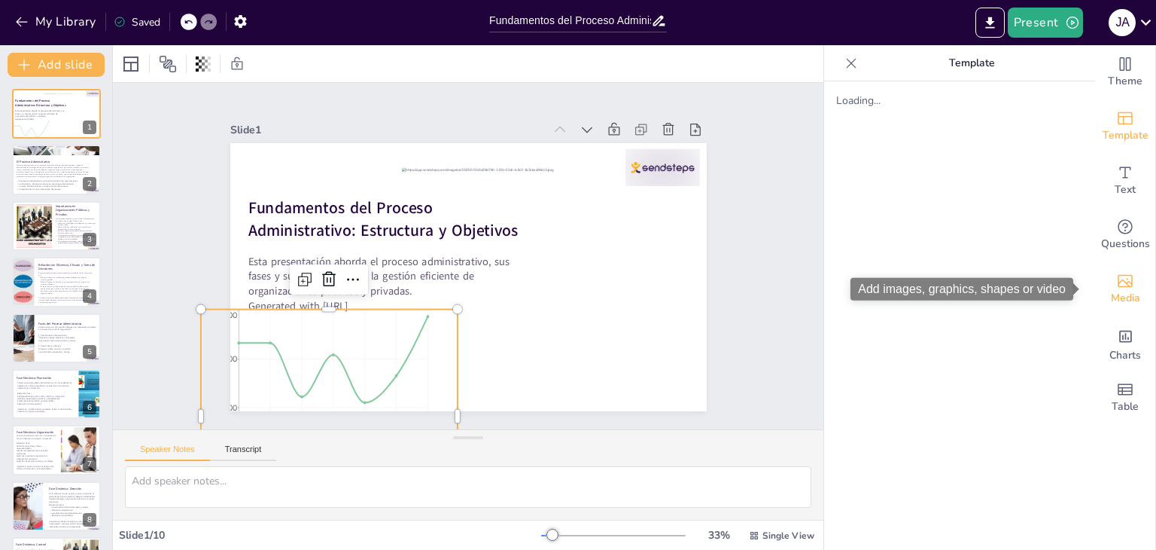
click at [1118, 275] on icon "Add images, graphics, shapes or video" at bounding box center [1125, 281] width 15 height 13
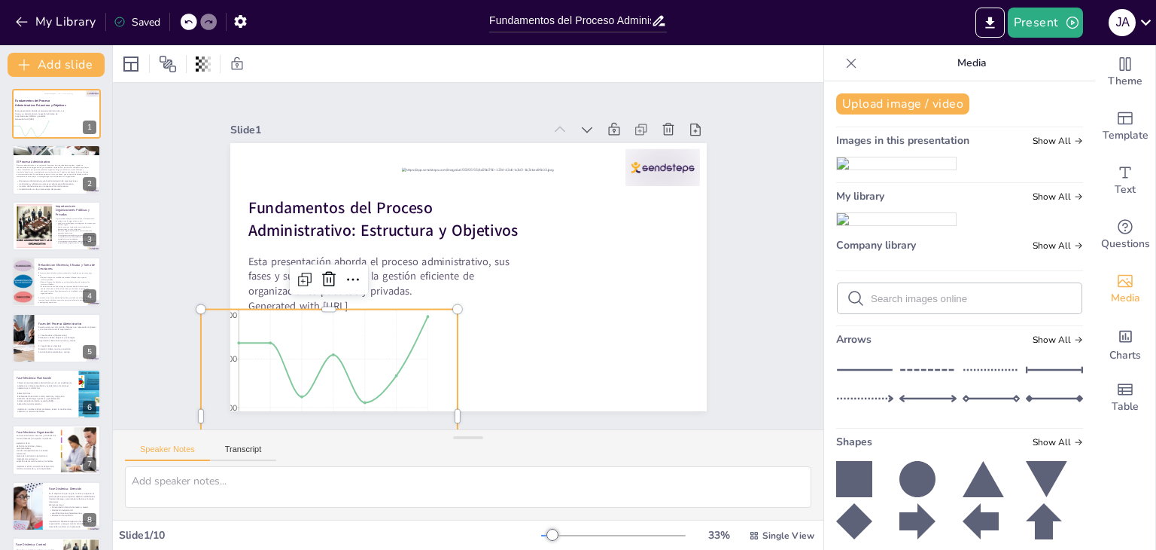
click at [867, 381] on icon at bounding box center [864, 369] width 57 height 23
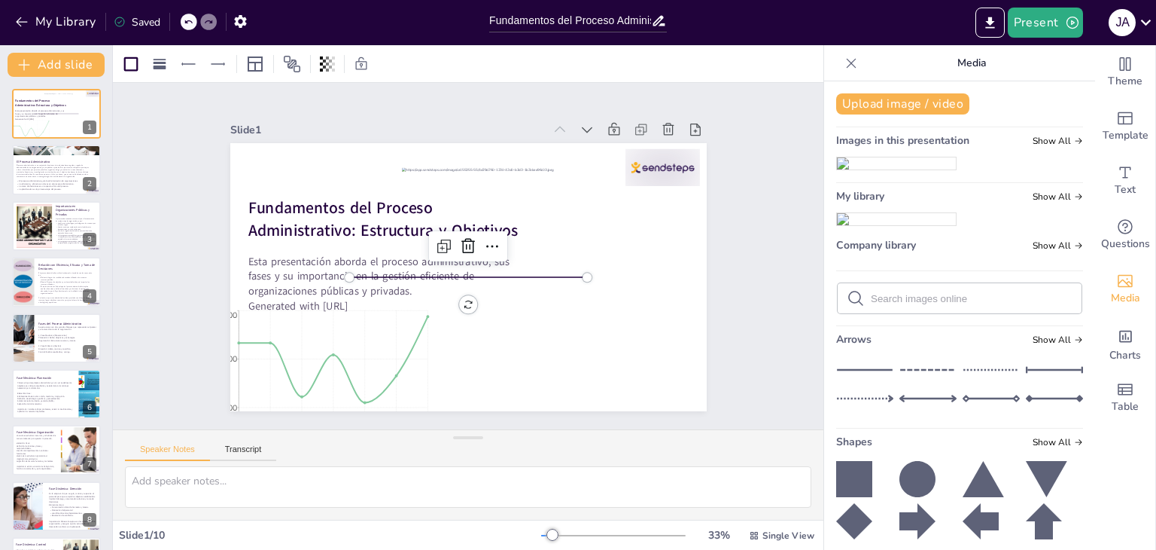
click at [913, 381] on icon at bounding box center [928, 369] width 57 height 23
drag, startPoint x: 518, startPoint y: 273, endPoint x: 386, endPoint y: 154, distance: 177.0
click at [386, 143] on div "Fundamentos del Proceso Administrativo: Estructura y Objetivos Esta presentació…" at bounding box center [468, 143] width 477 height 0
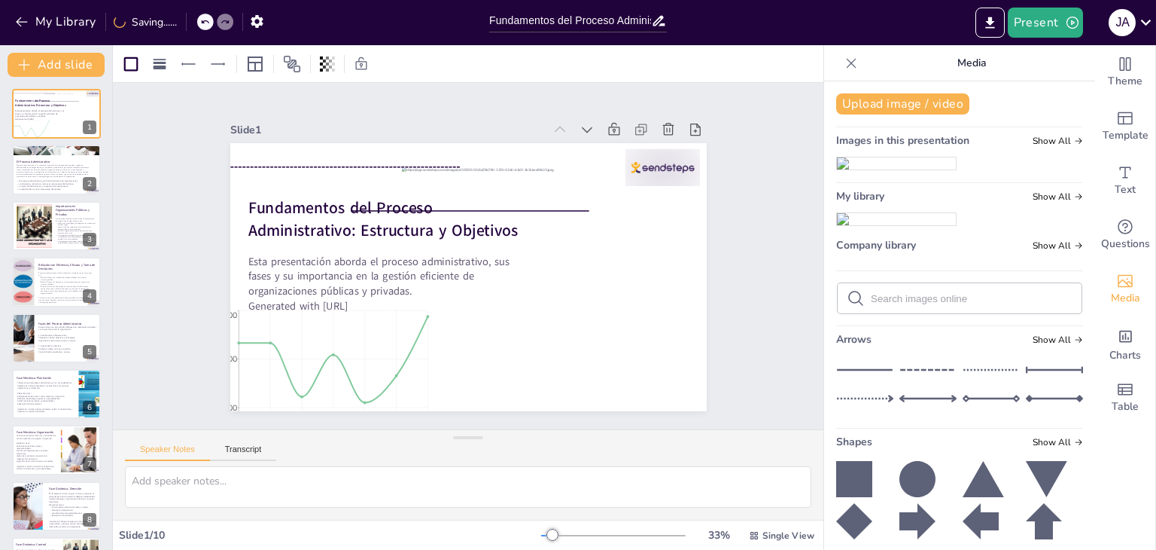
drag, startPoint x: 480, startPoint y: 275, endPoint x: 506, endPoint y: 189, distance: 89.8
click at [506, 207] on div at bounding box center [470, 211] width 238 height 8
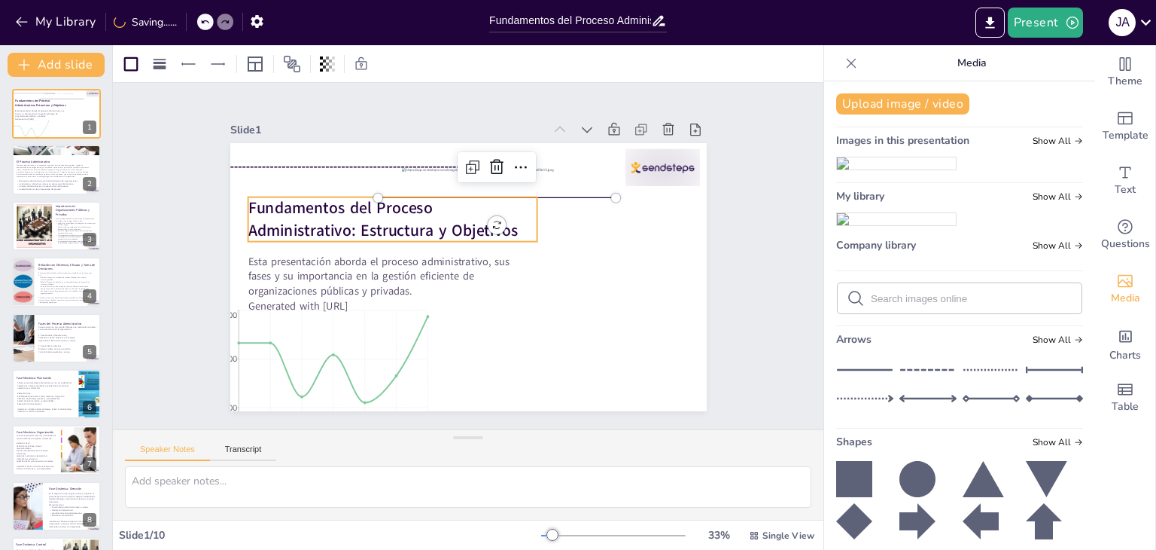
click at [506, 197] on p "Fundamentos del Proceso Administrativo: Estructura y Objetivos" at bounding box center [393, 219] width 290 height 44
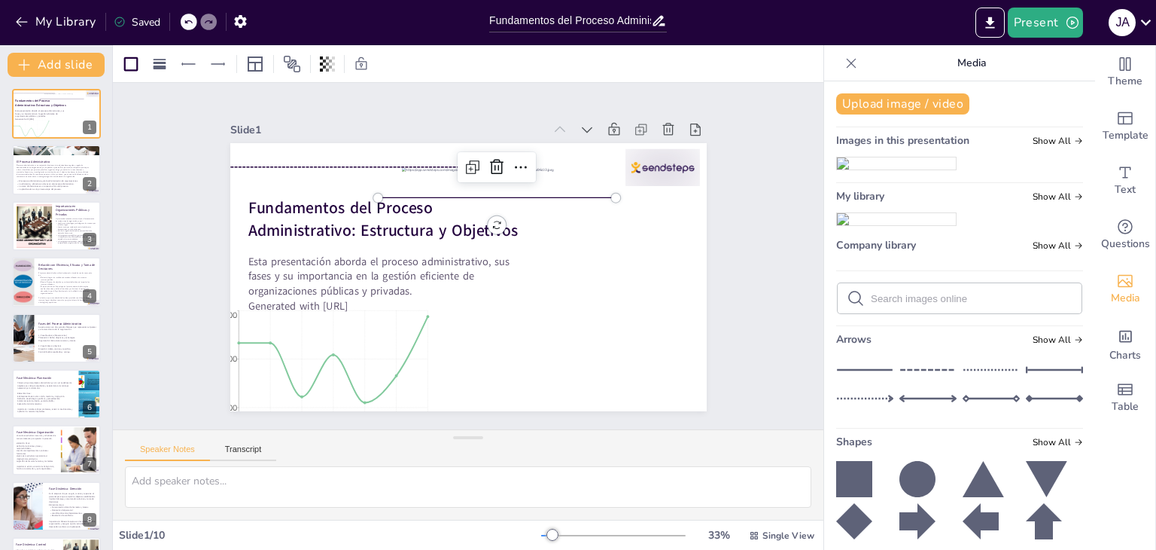
click at [542, 194] on div at bounding box center [497, 198] width 238 height 8
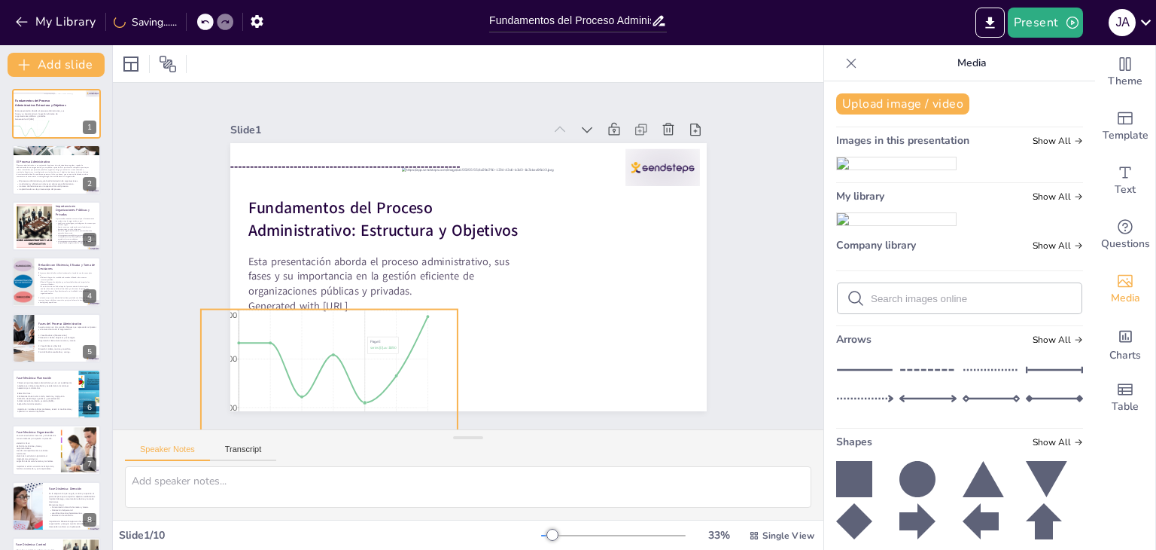
click at [364, 329] on icon "Page A Page B Page C Page D Page E Page F Page G 0 900 1800 2700 3600" at bounding box center [328, 416] width 257 height 215
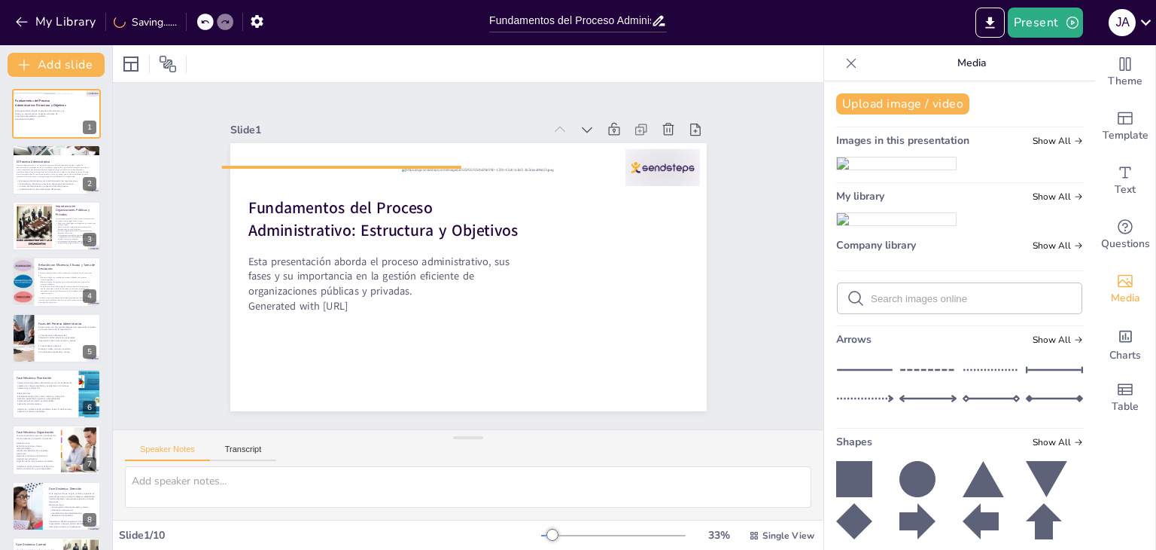
click at [416, 163] on div at bounding box center [341, 167] width 238 height 8
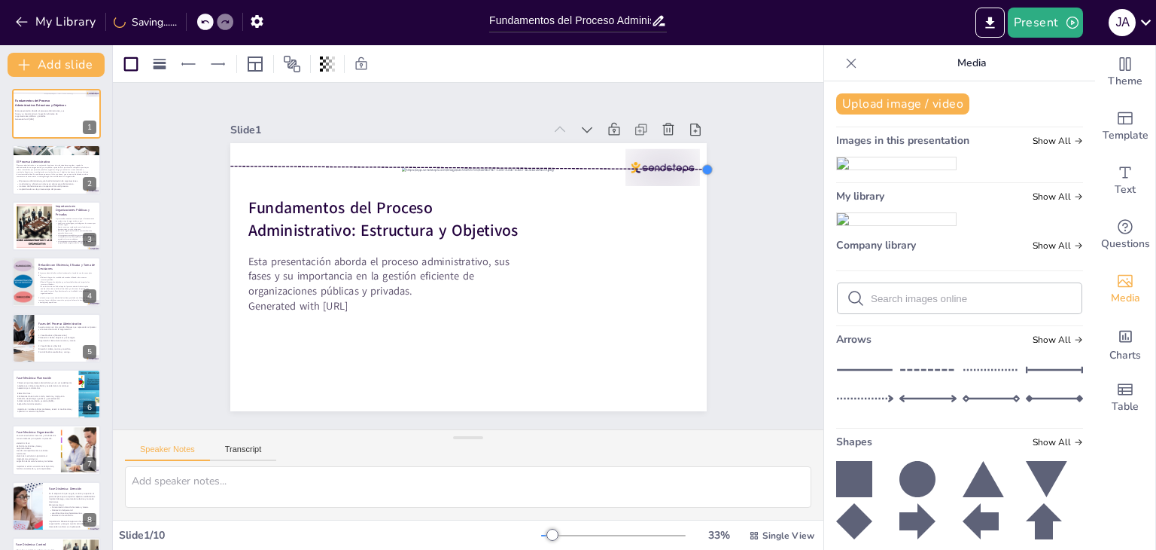
drag, startPoint x: 448, startPoint y: 159, endPoint x: 696, endPoint y: 160, distance: 247.7
click at [701, 163] on div at bounding box center [707, 169] width 12 height 12
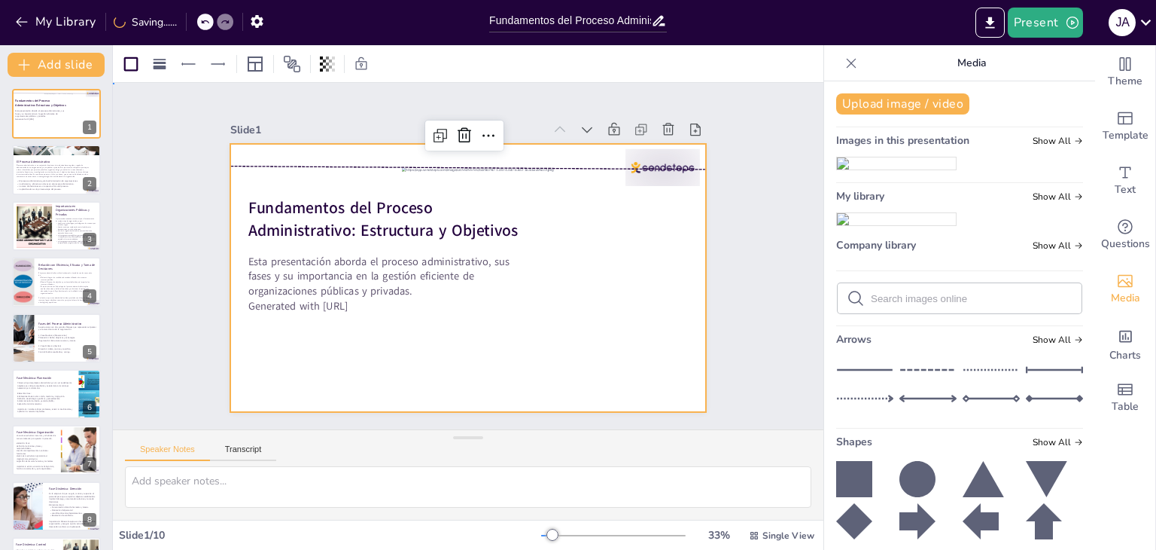
click at [547, 157] on div at bounding box center [468, 277] width 477 height 268
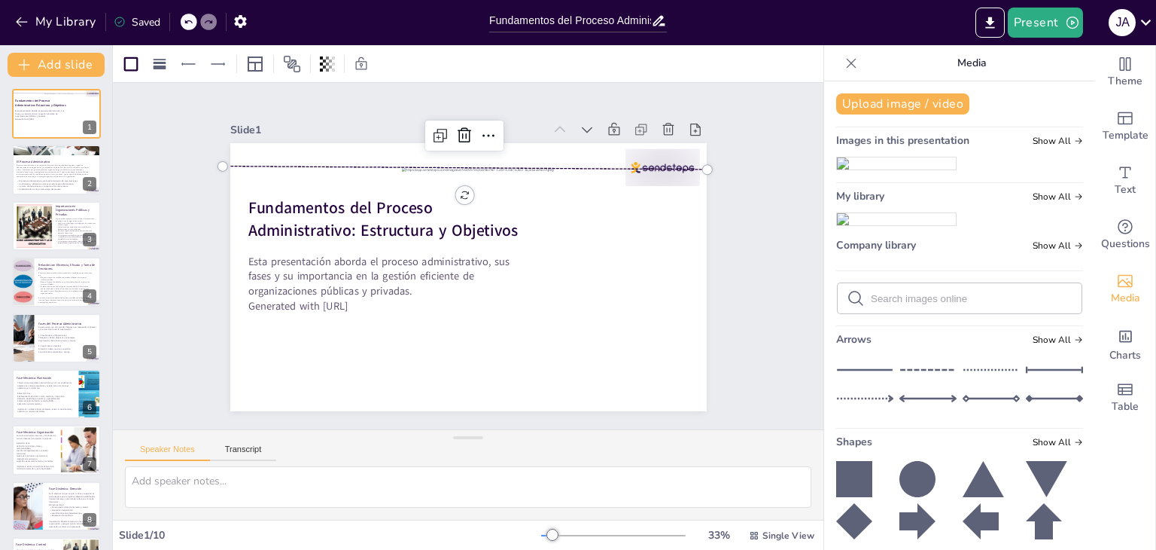
click at [573, 162] on div at bounding box center [464, 167] width 485 height 11
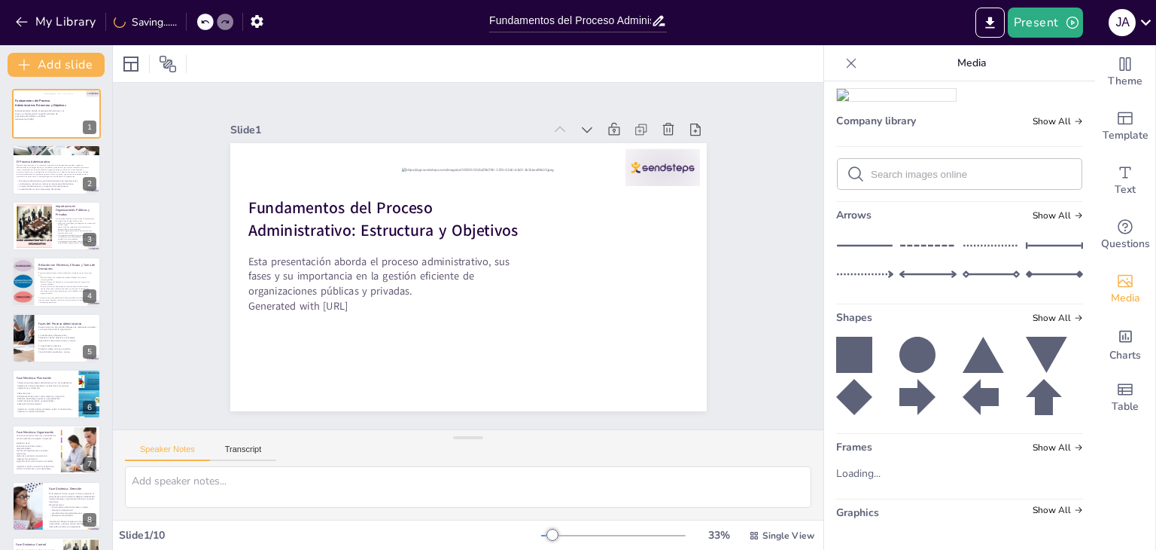
scroll to position [151, 0]
click at [910, 257] on icon at bounding box center [928, 245] width 57 height 23
drag, startPoint x: 503, startPoint y: 271, endPoint x: 385, endPoint y: 165, distance: 158.3
click at [385, 165] on div at bounding box center [351, 168] width 238 height 8
drag, startPoint x: 459, startPoint y: 162, endPoint x: 258, endPoint y: 372, distance: 290.2
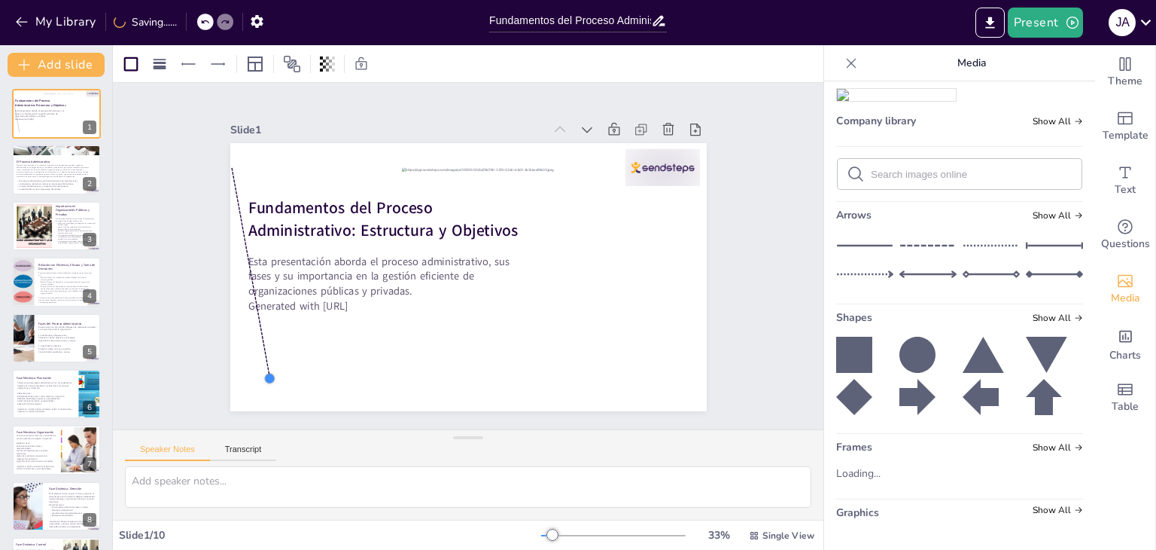
click at [263, 372] on div at bounding box center [270, 378] width 14 height 14
click at [912, 257] on icon at bounding box center [928, 245] width 57 height 23
drag, startPoint x: 458, startPoint y: 299, endPoint x: 541, endPoint y: 272, distance: 87.1
click at [464, 130] on icon at bounding box center [468, 128] width 18 height 18
click at [765, 222] on div "Slide 1 Fundamentos del Proceso Administrativo: Estructura y Objetivos Esta pre…" at bounding box center [468, 256] width 711 height 346
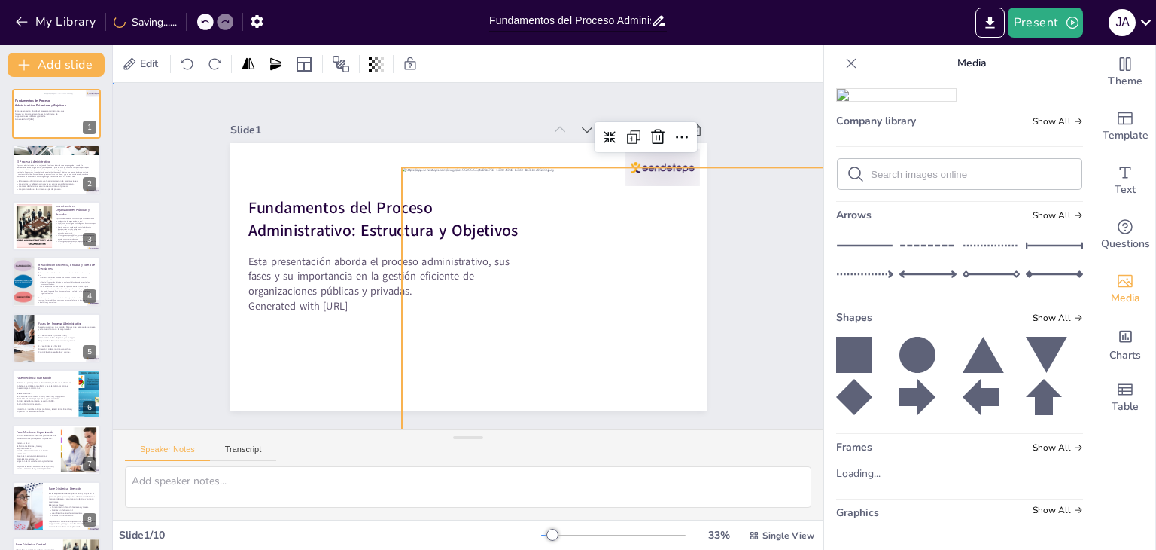
click at [428, 85] on div "Slide 1 Fundamentos del Proceso Administrativo: Estructura y Objetivos Esta pre…" at bounding box center [468, 256] width 711 height 346
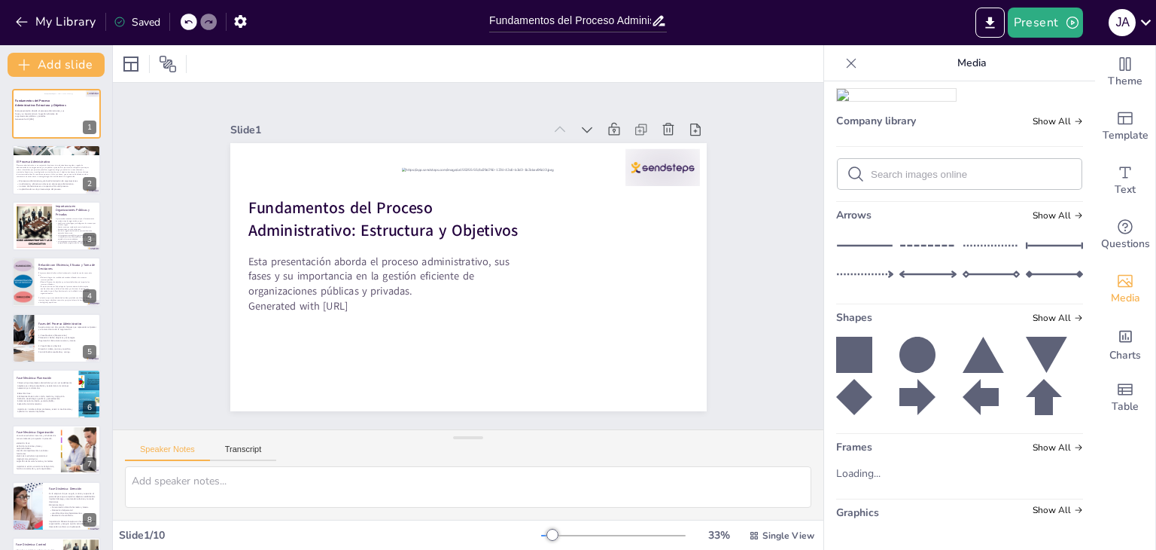
scroll to position [254, 0]
click at [854, 350] on icon at bounding box center [854, 355] width 36 height 36
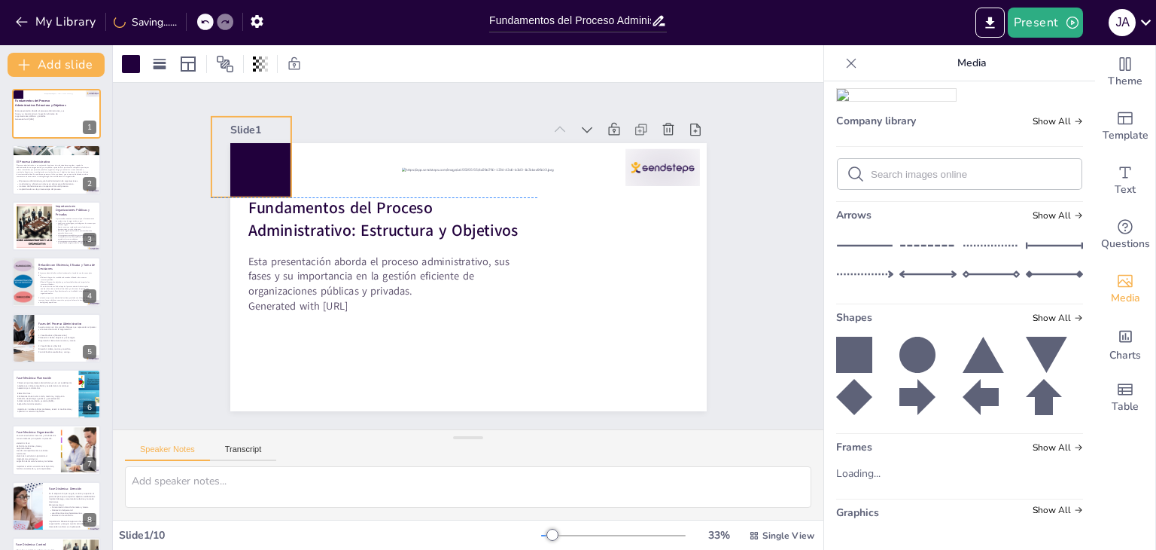
drag, startPoint x: 470, startPoint y: 294, endPoint x: 218, endPoint y: 144, distance: 293.4
click at [218, 144] on div "Slide 1 Fundamentos del Proceso Administrativo: Estructura y Objetivos Esta pre…" at bounding box center [468, 256] width 561 height 310
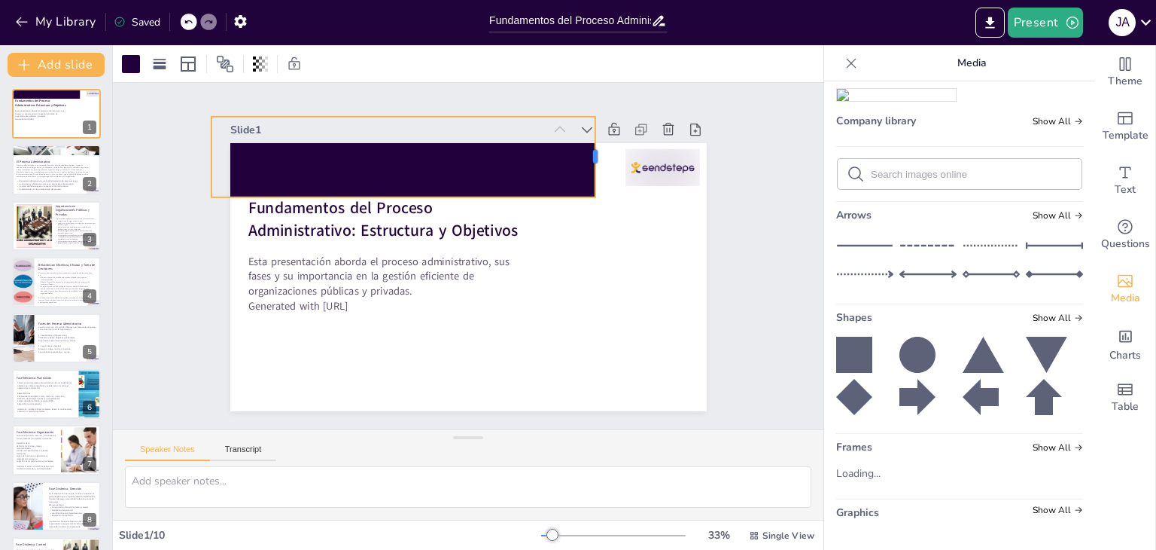
drag, startPoint x: 283, startPoint y: 146, endPoint x: 587, endPoint y: 151, distance: 304.2
click at [596, 151] on div at bounding box center [602, 157] width 12 height 81
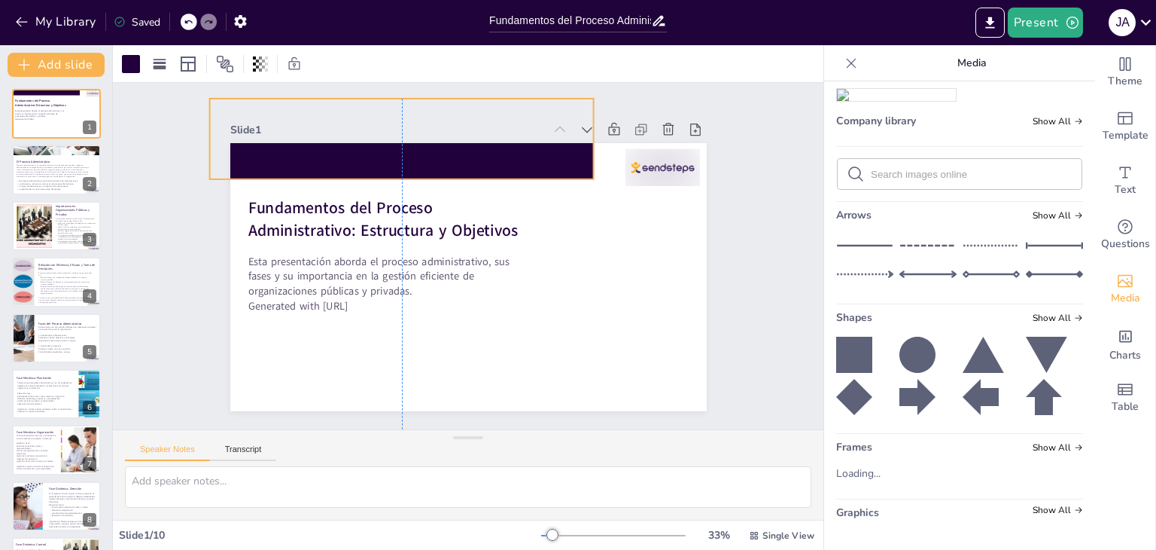
drag, startPoint x: 410, startPoint y: 160, endPoint x: 410, endPoint y: 142, distance: 18.1
click at [410, 142] on div at bounding box center [401, 139] width 385 height 81
click at [855, 342] on icon at bounding box center [854, 355] width 36 height 36
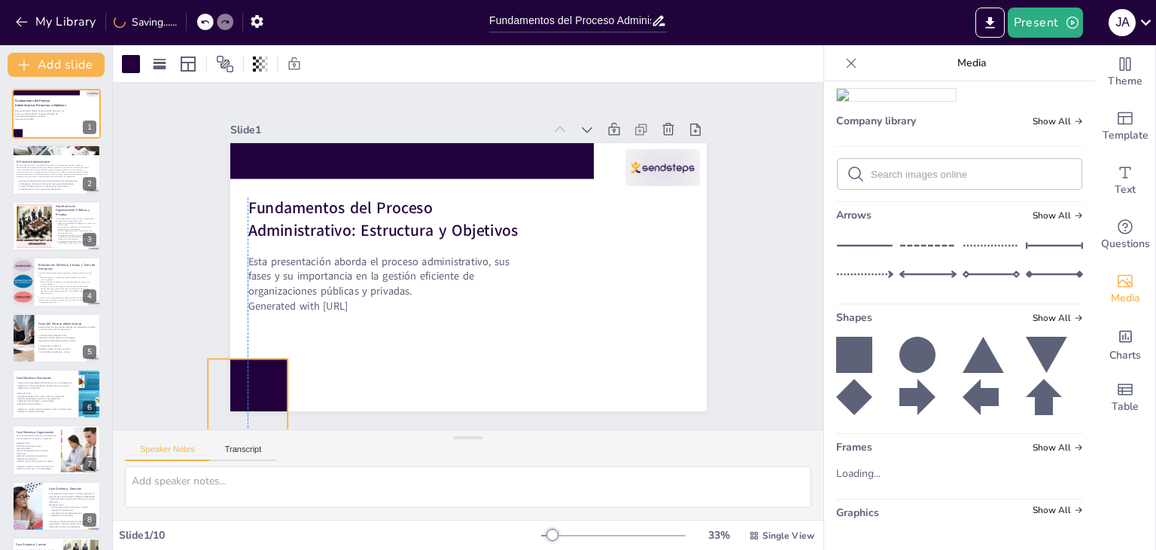
drag, startPoint x: 487, startPoint y: 312, endPoint x: 245, endPoint y: 395, distance: 255.7
click at [233, 401] on div at bounding box center [248, 398] width 81 height 81
click at [266, 383] on div at bounding box center [248, 398] width 81 height 81
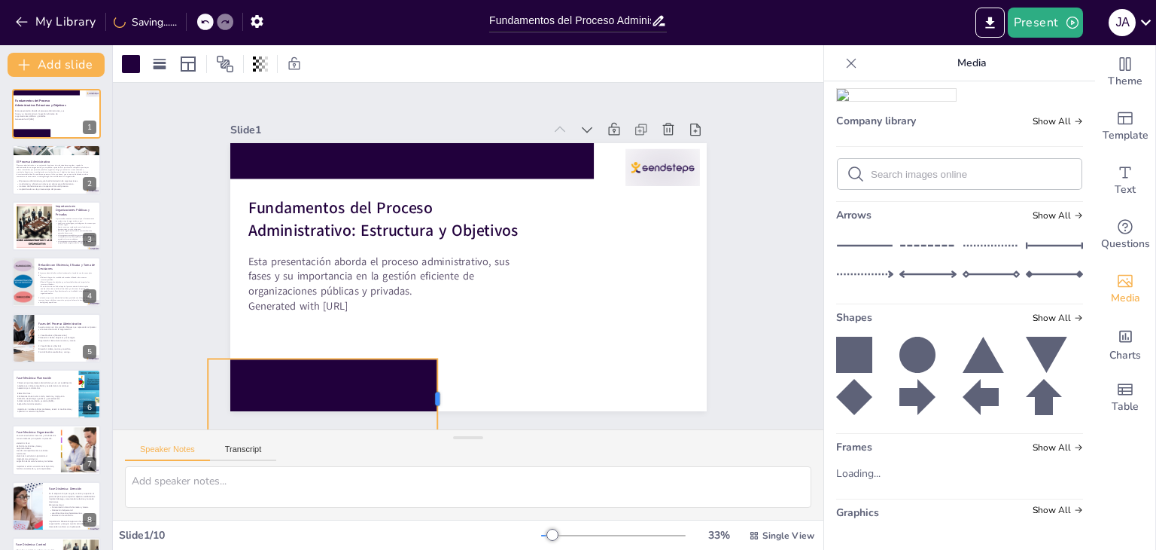
drag, startPoint x: 278, startPoint y: 391, endPoint x: 430, endPoint y: 382, distance: 152.3
click at [438, 383] on div at bounding box center [444, 398] width 12 height 81
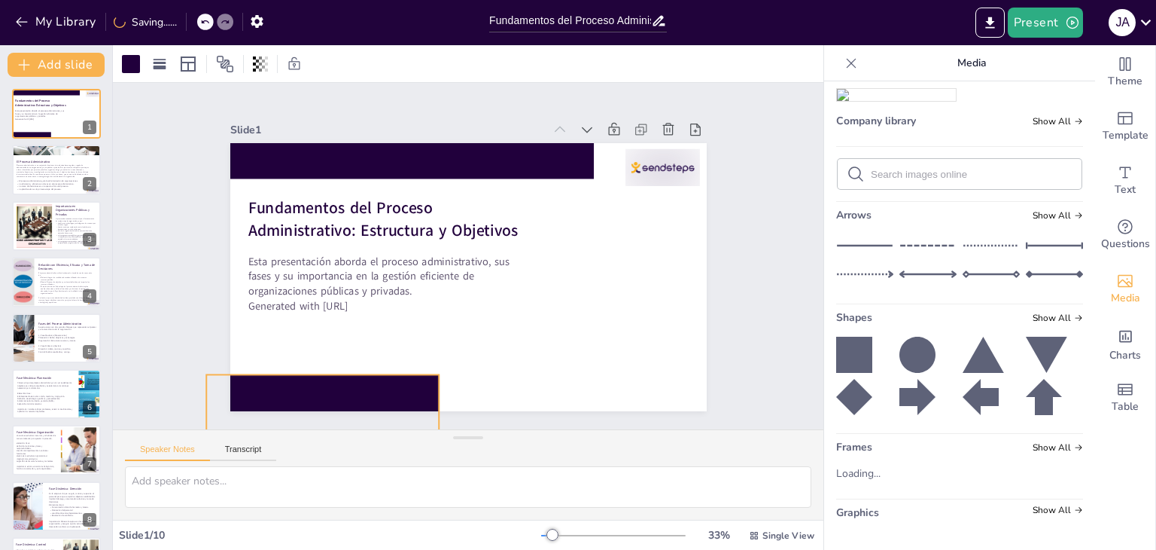
drag, startPoint x: 354, startPoint y: 374, endPoint x: 353, endPoint y: 386, distance: 12.1
click at [353, 386] on div at bounding box center [322, 414] width 233 height 81
click at [734, 171] on div "Slide 1 Fundamentos del Proceso Administrativo: Estructura y Objetivos Esta pre…" at bounding box center [468, 256] width 561 height 310
click at [315, 399] on div at bounding box center [319, 420] width 233 height 81
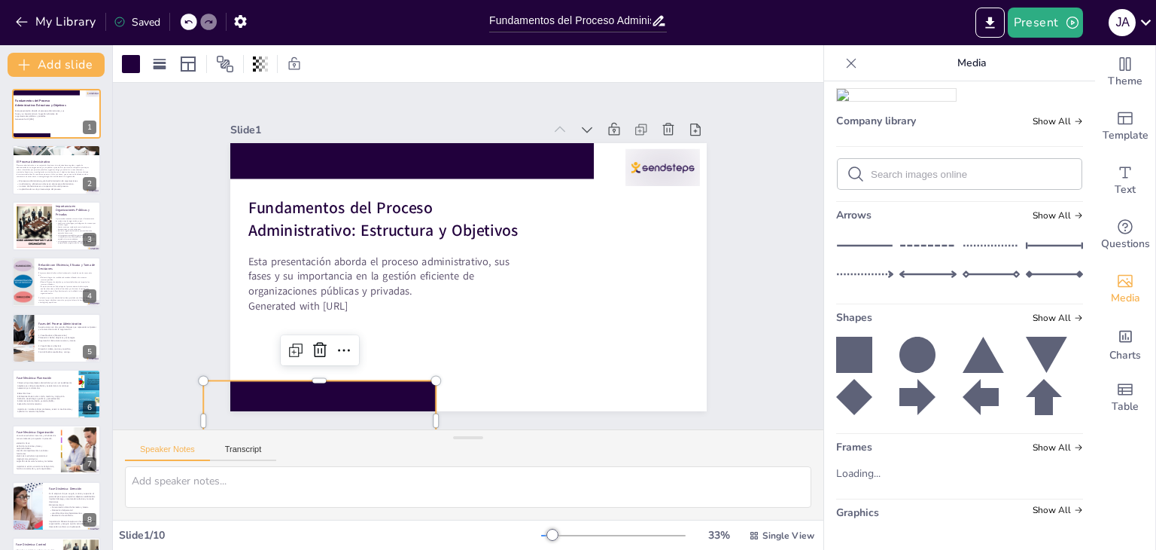
click at [316, 397] on div at bounding box center [319, 420] width 233 height 81
click at [137, 66] on div at bounding box center [131, 64] width 18 height 18
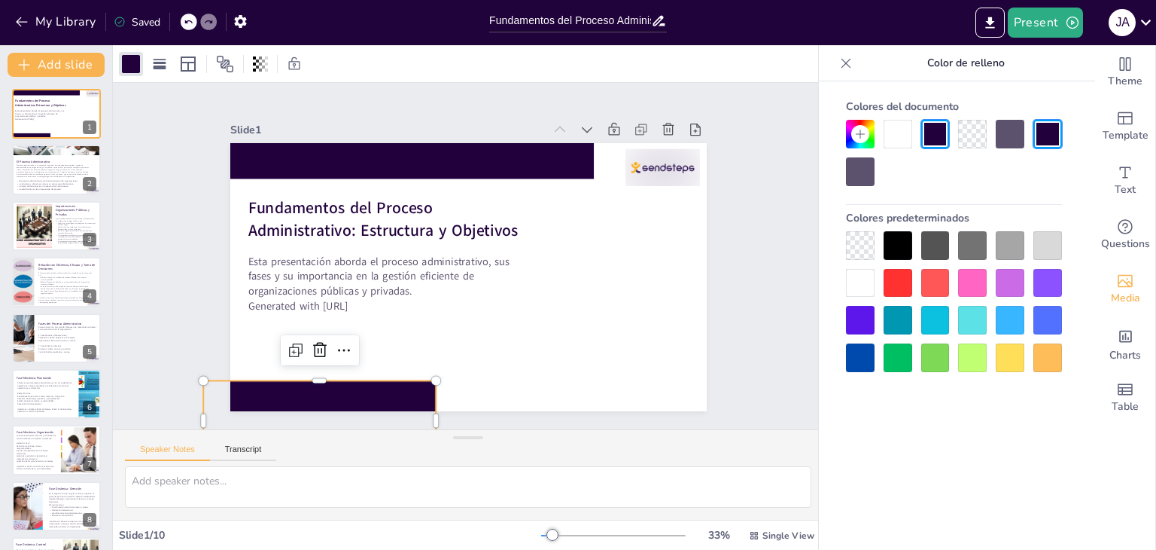
click at [979, 237] on div at bounding box center [972, 245] width 29 height 29
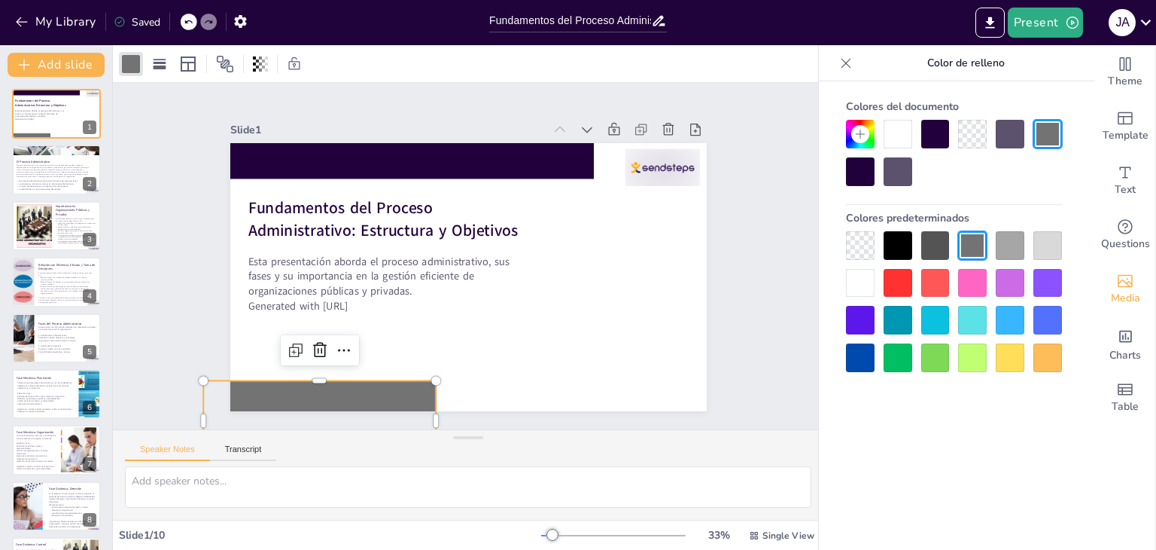
click at [1017, 364] on div at bounding box center [1010, 357] width 29 height 29
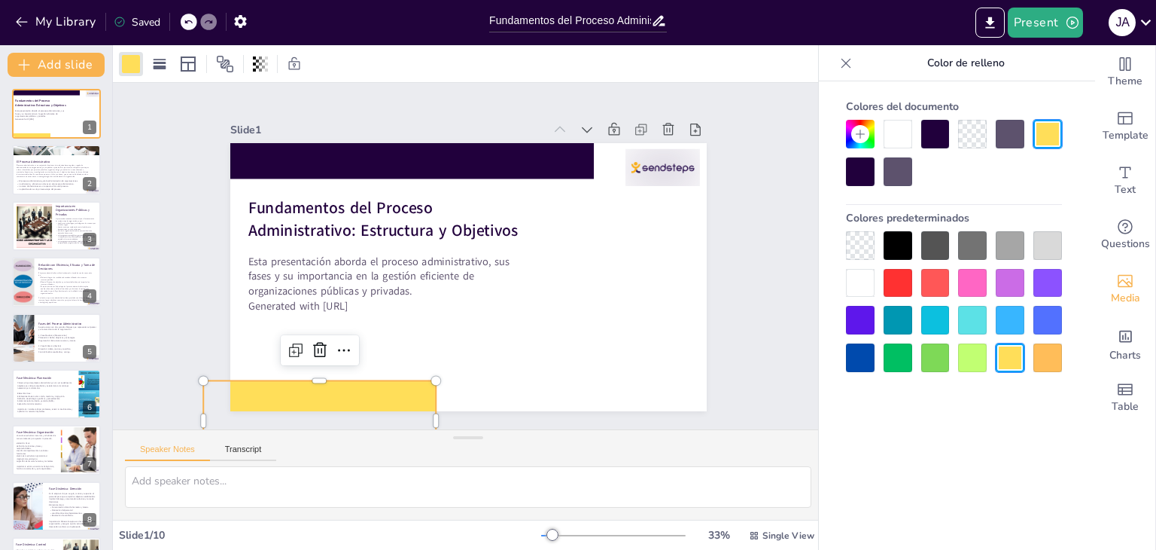
click at [1046, 359] on div at bounding box center [1048, 357] width 29 height 29
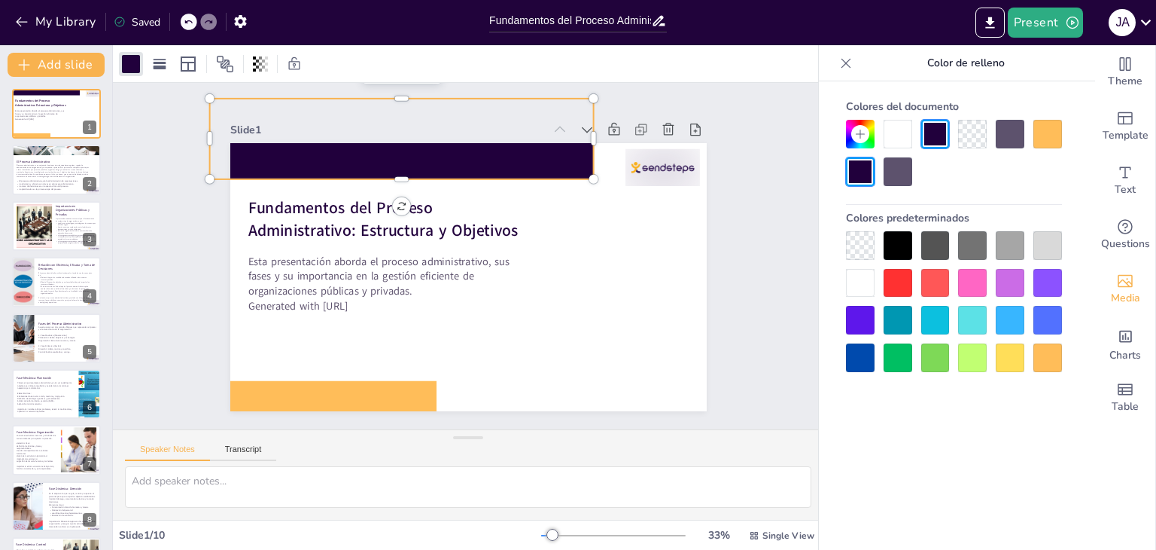
click at [477, 151] on div at bounding box center [401, 139] width 385 height 81
click at [751, 188] on div "Slide 1 Fundamentos del Proceso Administrativo: Estructura y Objetivos Esta pre…" at bounding box center [468, 256] width 711 height 346
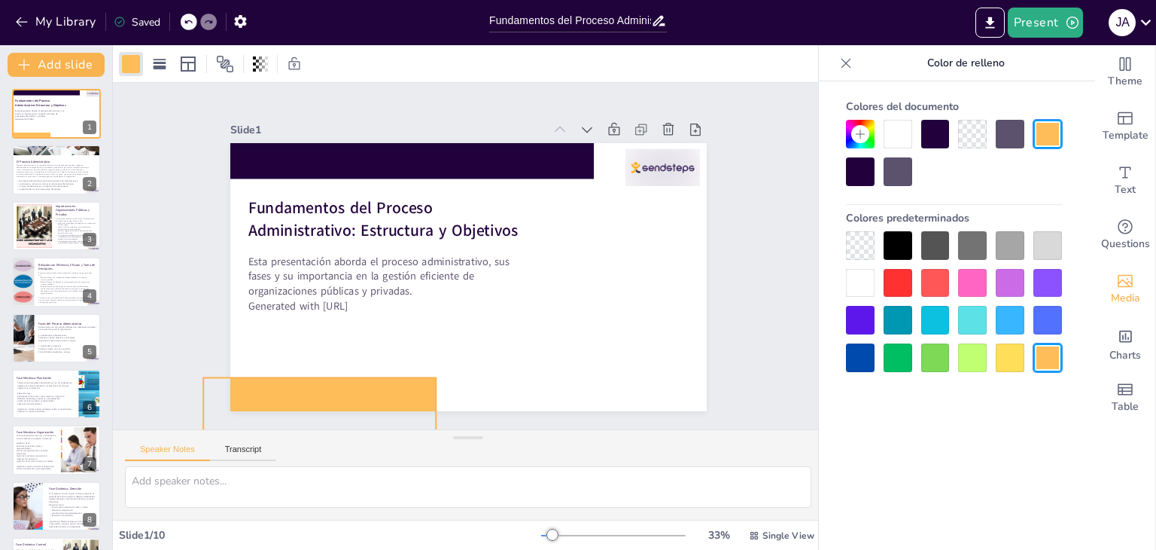
click at [286, 382] on div at bounding box center [319, 417] width 233 height 81
click at [744, 188] on div "Slide 1 Fundamentos del Proceso Administrativo: Estructura y Objetivos Esta pre…" at bounding box center [468, 256] width 711 height 346
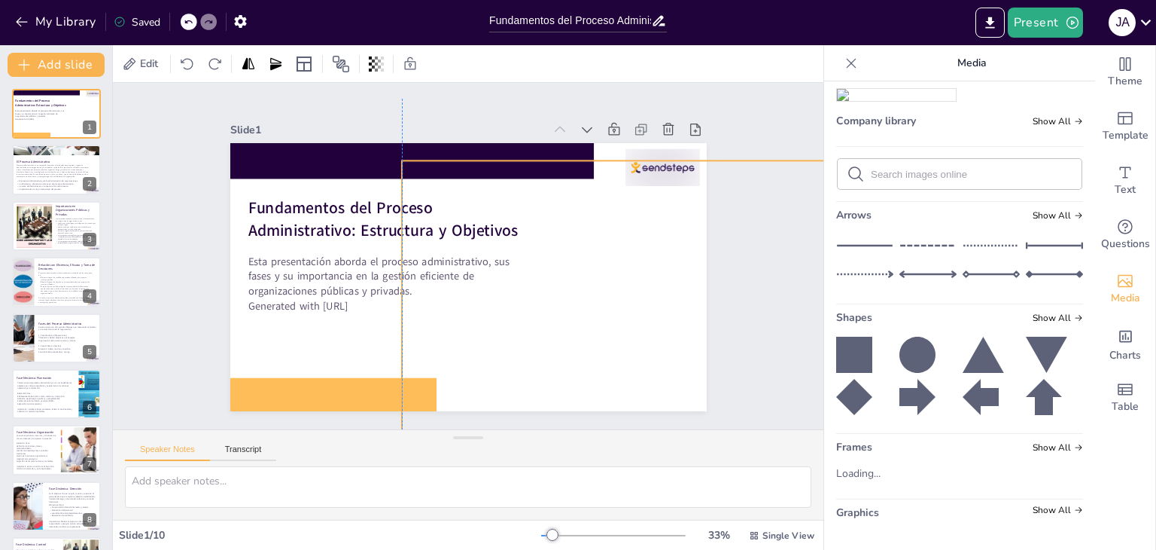
click at [582, 299] on div at bounding box center [646, 323] width 489 height 326
click at [762, 254] on div "Slide 1 Fundamentos del Proceso Administrativo: Estructura y Objetivos Esta pre…" at bounding box center [468, 256] width 711 height 346
click at [154, 315] on div "Slide 1 Fundamentos del Proceso Administrativo: Estructura y Objetivos Esta pre…" at bounding box center [468, 256] width 711 height 346
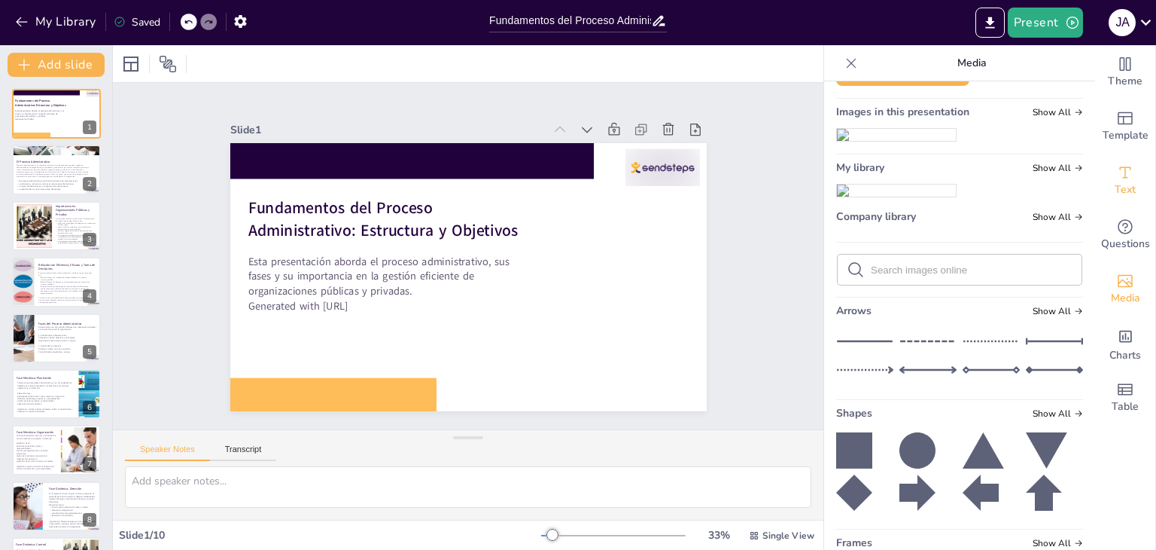
scroll to position [28, 0]
click at [1101, 181] on div "Text" at bounding box center [1126, 181] width 60 height 54
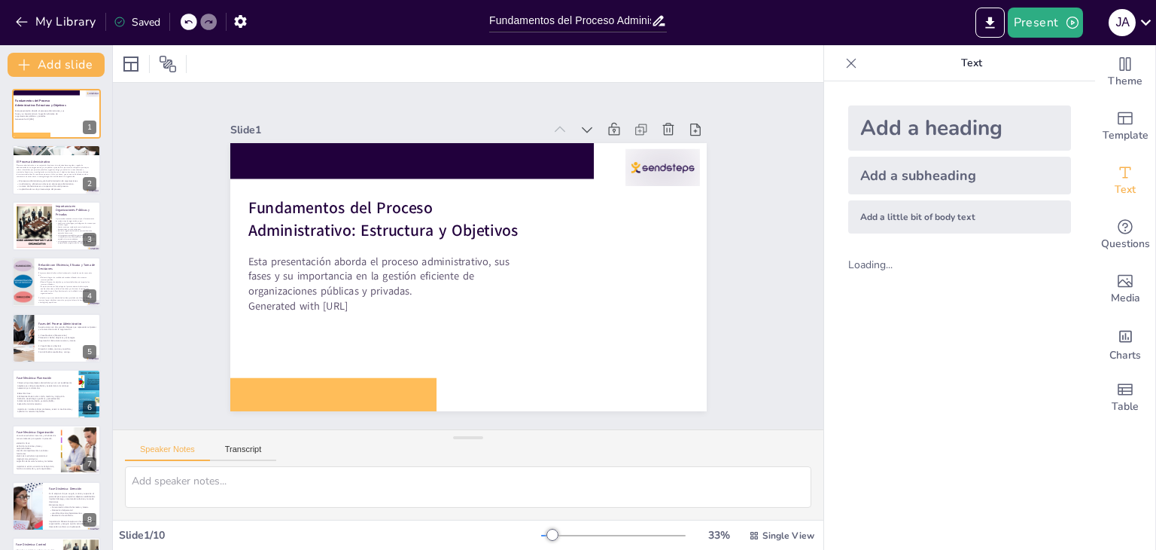
click at [910, 214] on div "Add a little bit of body text" at bounding box center [960, 216] width 223 height 33
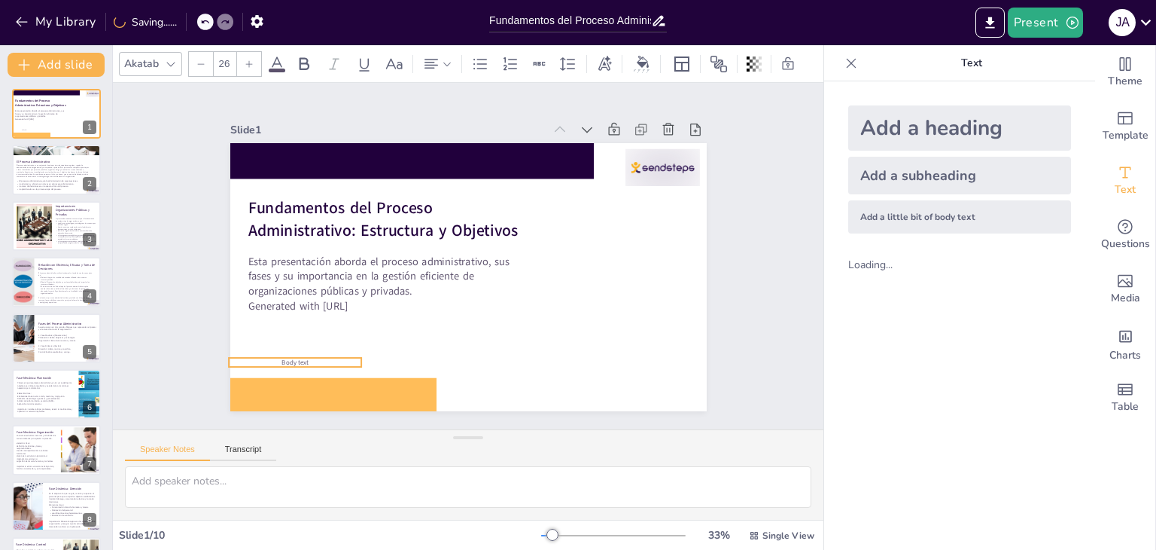
drag, startPoint x: 422, startPoint y: 274, endPoint x: 251, endPoint y: 359, distance: 191.6
click at [251, 359] on p "Body text" at bounding box center [295, 362] width 133 height 9
click at [276, 367] on div at bounding box center [296, 373] width 133 height 12
click at [282, 358] on span "Body text" at bounding box center [295, 362] width 27 height 9
click at [269, 358] on p "Body text" at bounding box center [296, 362] width 133 height 9
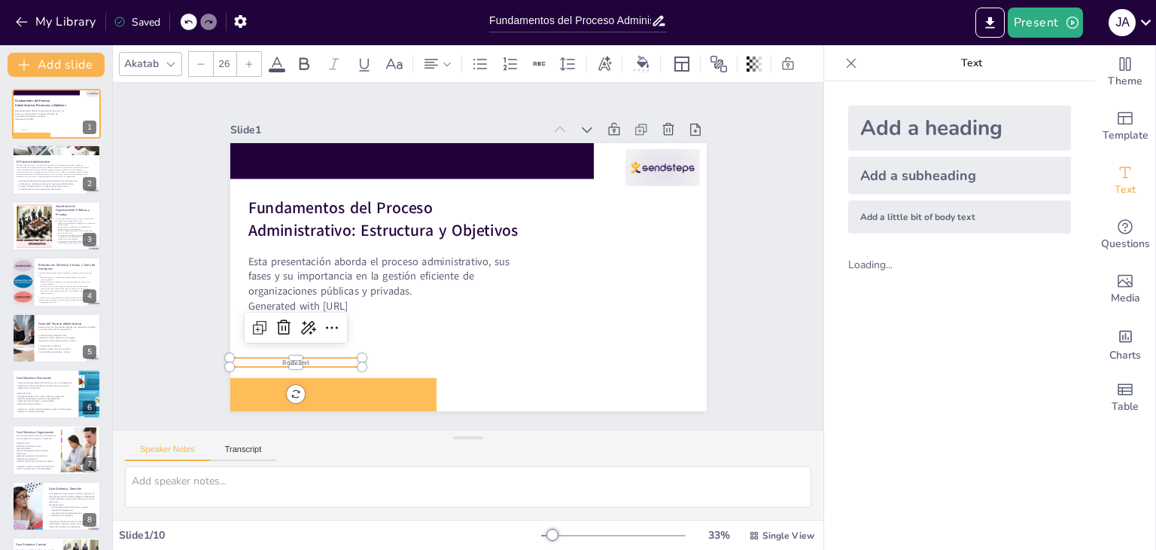
click at [315, 358] on p "Body text" at bounding box center [296, 362] width 133 height 9
click at [746, 194] on div "Slide 1 Fundamentos del Proceso Administrativo: Estructura y Objetivos Esta pre…" at bounding box center [468, 256] width 711 height 346
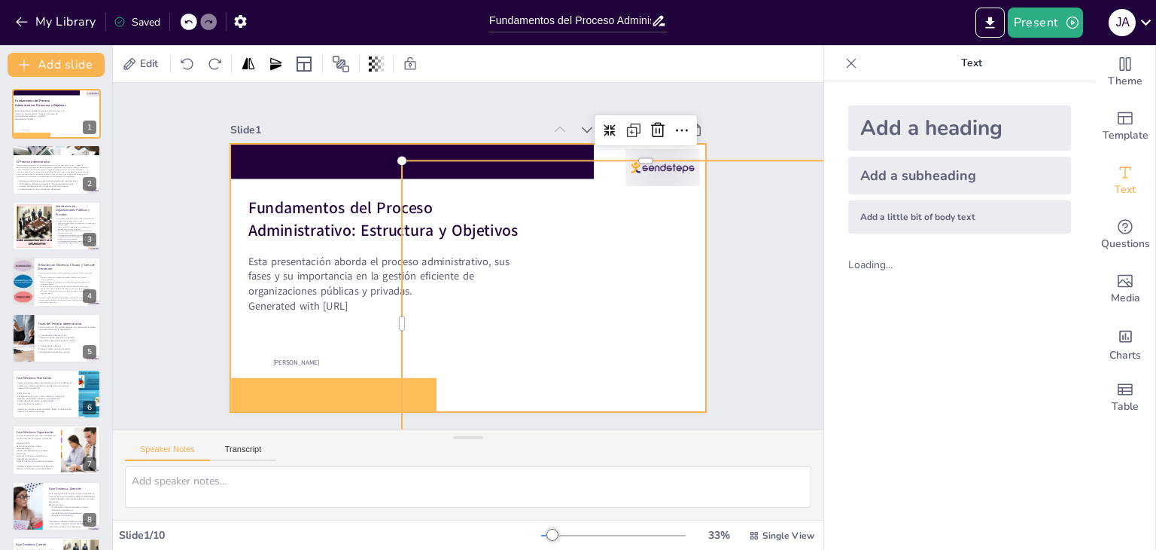
click at [290, 358] on span "Jonathan Alexander Gamez Andino" at bounding box center [296, 362] width 47 height 9
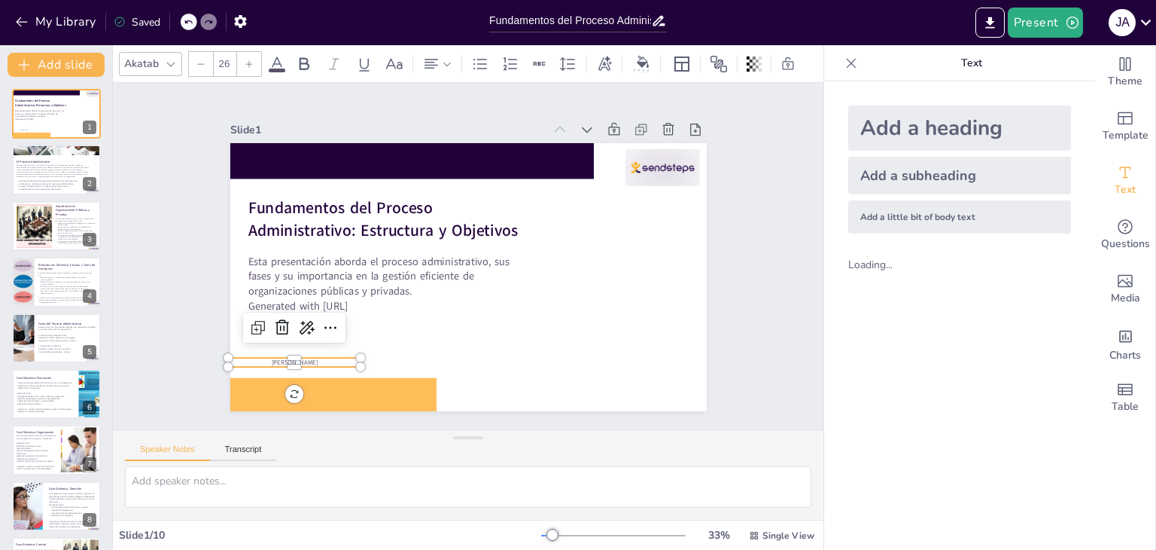
click at [251, 63] on div at bounding box center [249, 64] width 24 height 24
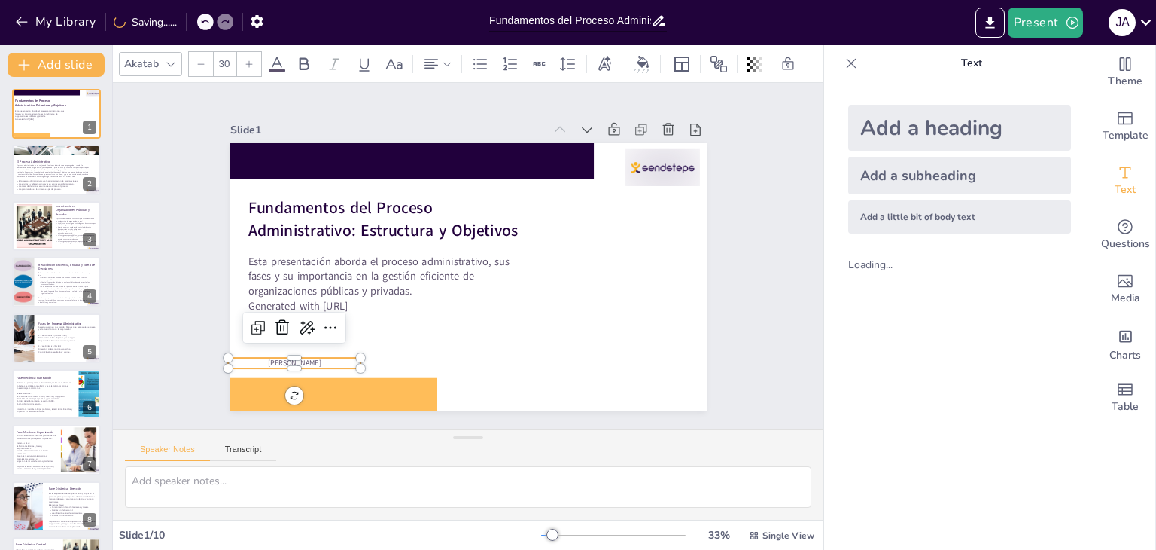
type input "31"
click at [272, 363] on span "Jonathan Alexander Gamez Andino" at bounding box center [300, 368] width 56 height 11
click at [154, 315] on div "Slide 1 Fundamentos del Proceso Administrativo: Estructura y Objetivos Esta pre…" at bounding box center [468, 256] width 711 height 346
click at [300, 361] on span "Jonathan Alexander Gamez Andino" at bounding box center [304, 366] width 56 height 11
click at [169, 315] on div "Slide 1 Fundamentos del Proceso Administrativo: Estructura y Objetivos Esta pre…" at bounding box center [468, 256] width 711 height 346
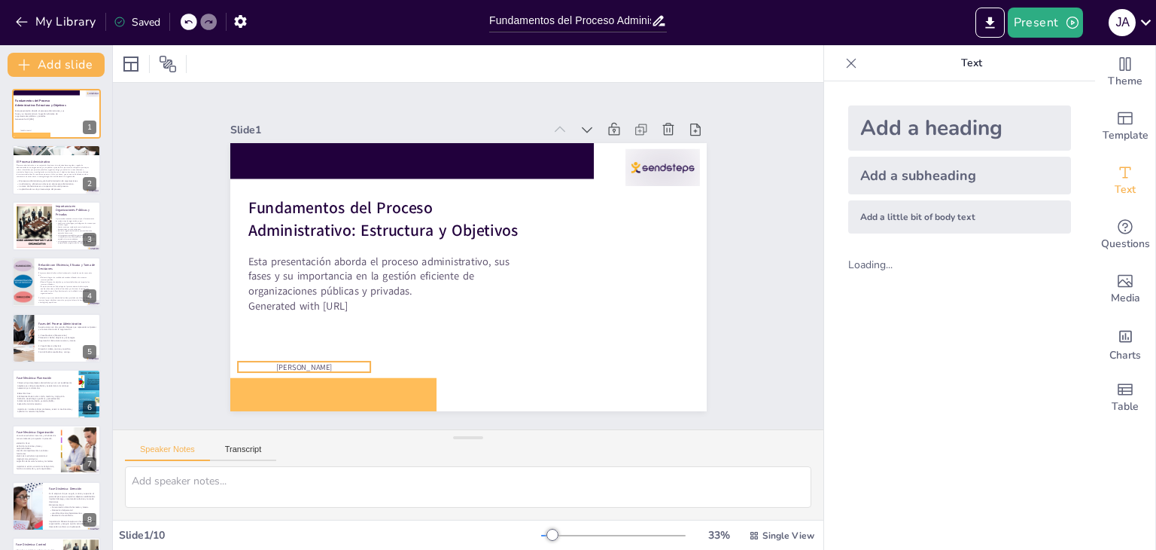
click at [276, 361] on span "Jonathan Alexander Gamez Andino" at bounding box center [304, 366] width 56 height 11
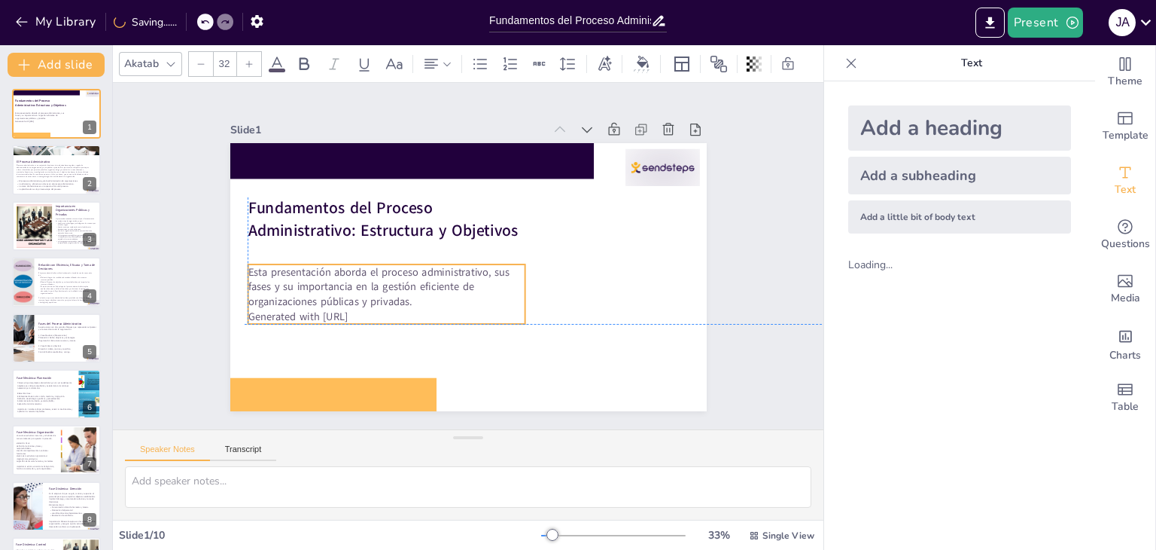
drag, startPoint x: 367, startPoint y: 282, endPoint x: 357, endPoint y: 243, distance: 40.5
click at [366, 292] on p "Esta presentación aborda el proceso administrativo, sus fases y su importancia …" at bounding box center [387, 286] width 278 height 44
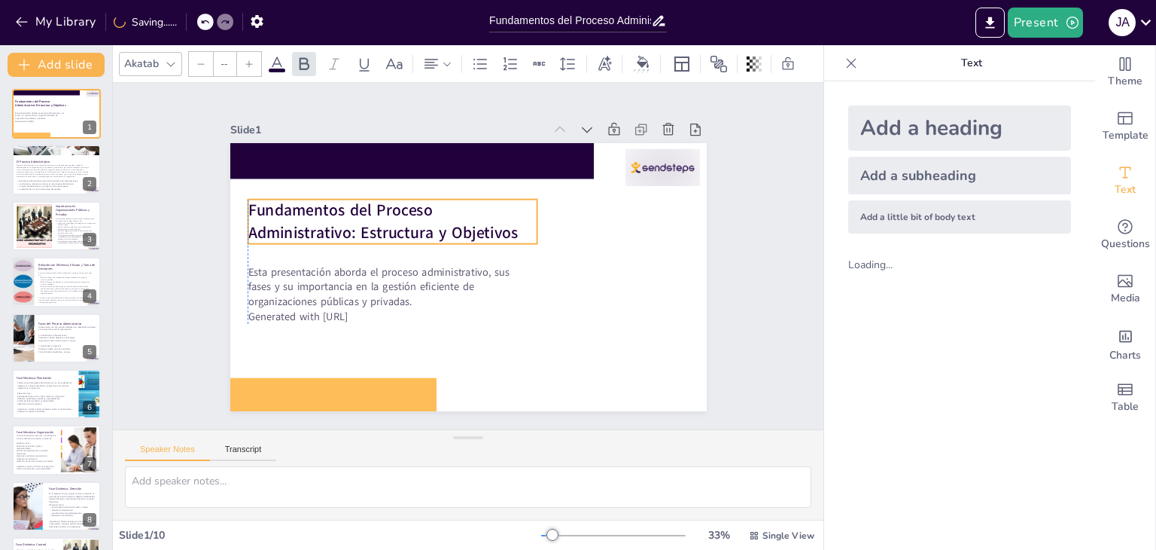
type input "48"
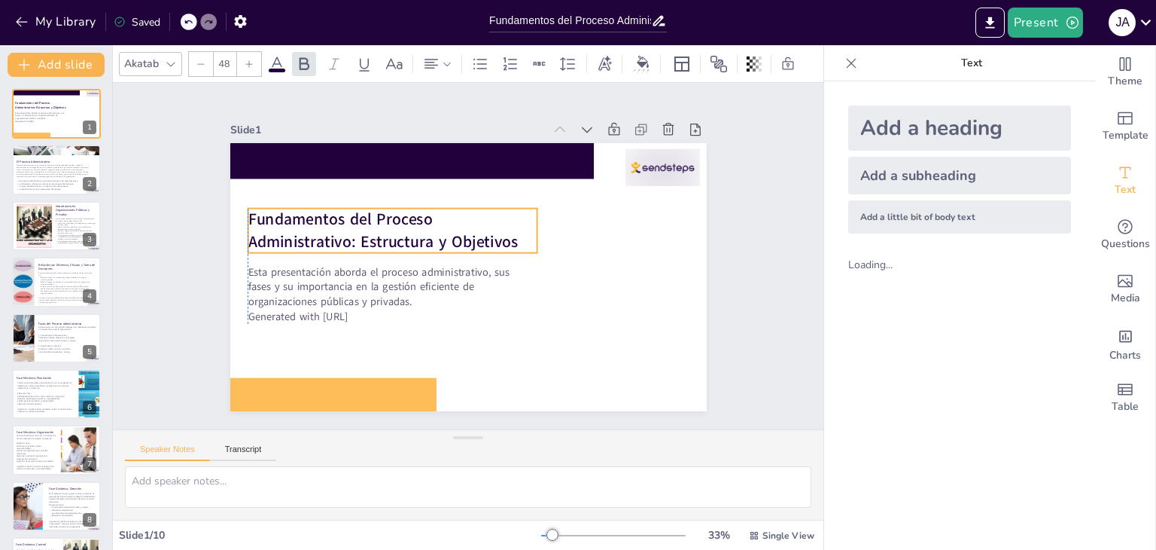
drag, startPoint x: 306, startPoint y: 216, endPoint x: 309, endPoint y: 224, distance: 8.1
click at [309, 224] on p "Fundamentos del Proceso Administrativo: Estructura y Objetivos" at bounding box center [393, 231] width 290 height 44
click at [716, 159] on div "Slide 1 Fundamentos del Proceso Administrativo: Estructura y Objetivos Esta pre…" at bounding box center [468, 256] width 561 height 310
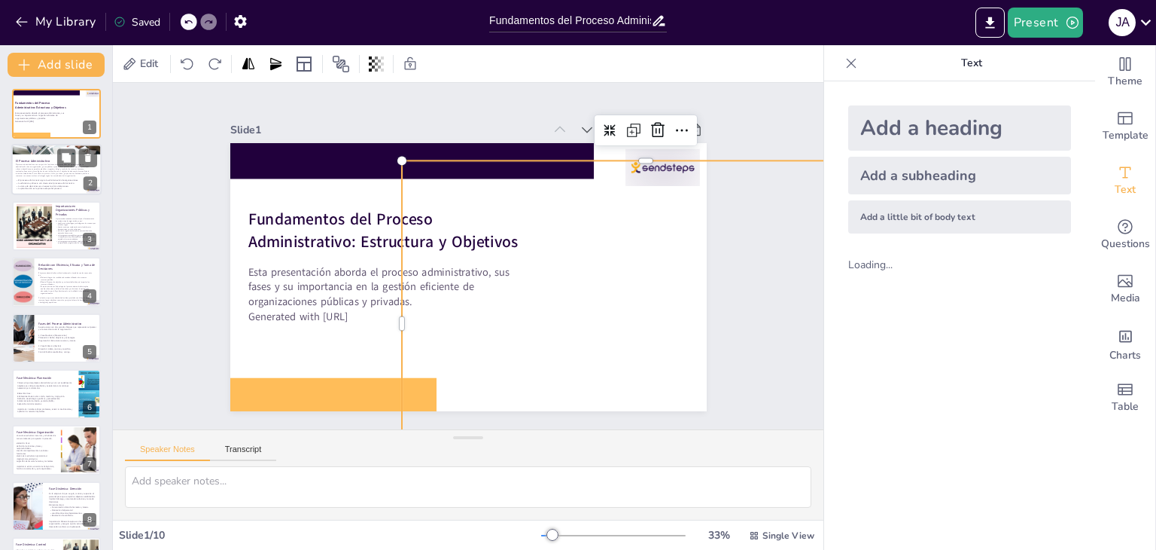
click at [44, 174] on span "El proceso administrativo es un conjunto de funciones interrelacionadas que guí…" at bounding box center [53, 171] width 74 height 14
type textarea "El proceso administrativo es fundamental para asegurar que las organizaciones o…"
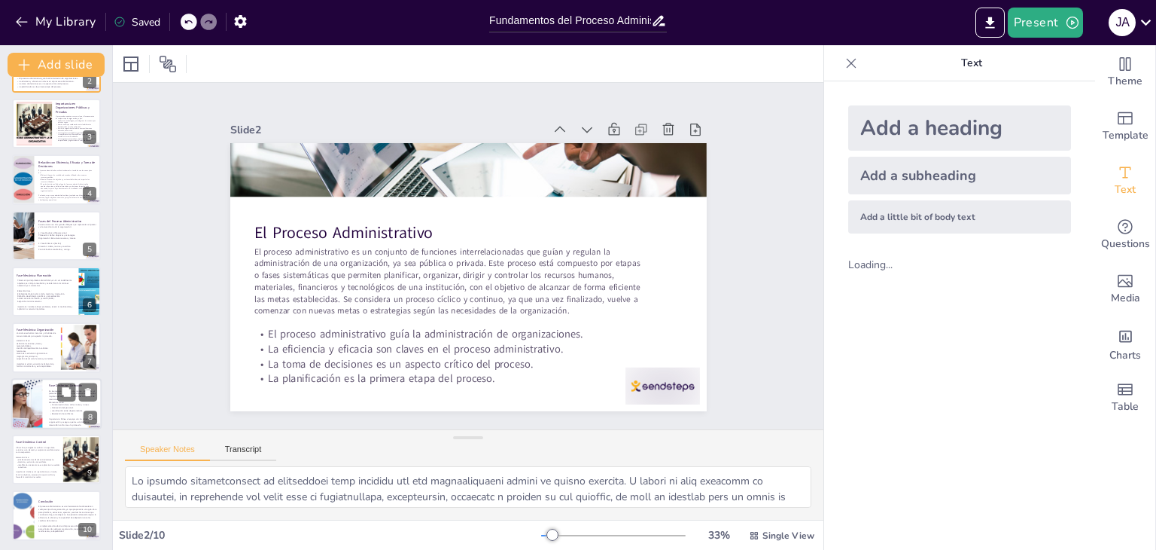
scroll to position [105, 0]
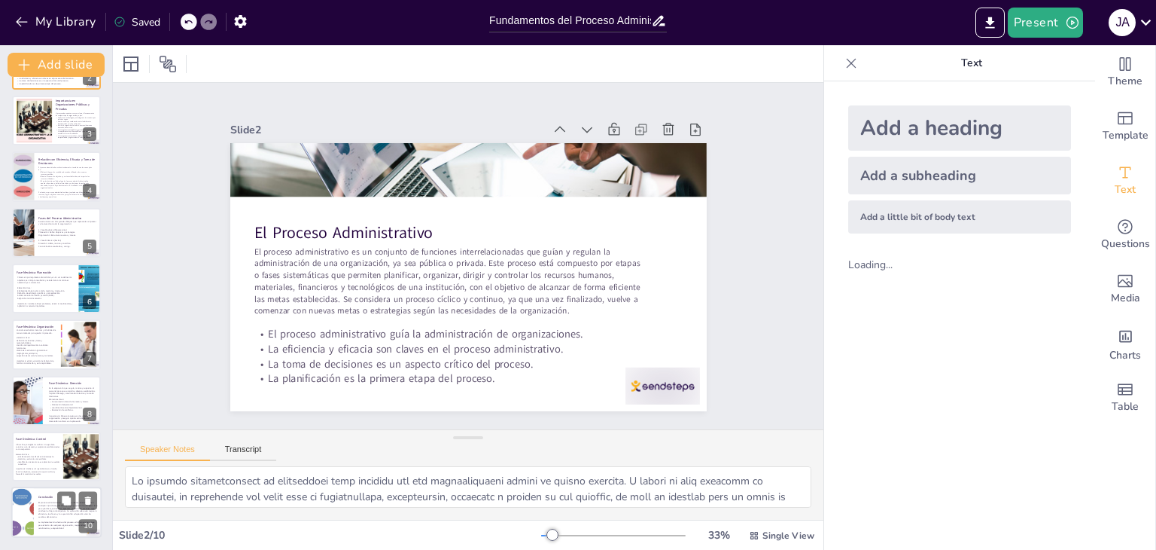
click at [33, 528] on div at bounding box center [22, 512] width 50 height 51
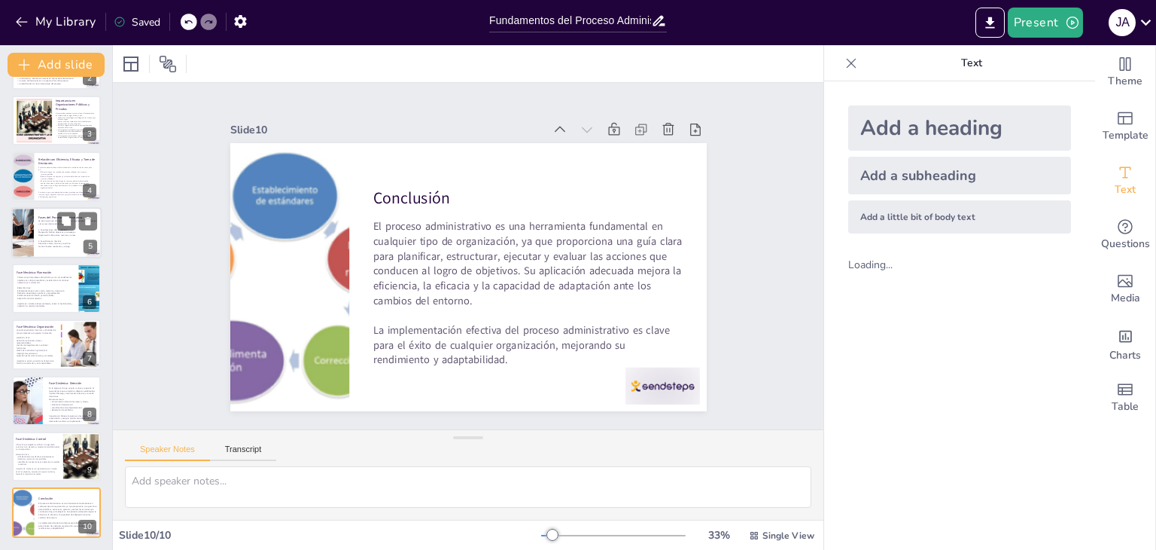
scroll to position [0, 0]
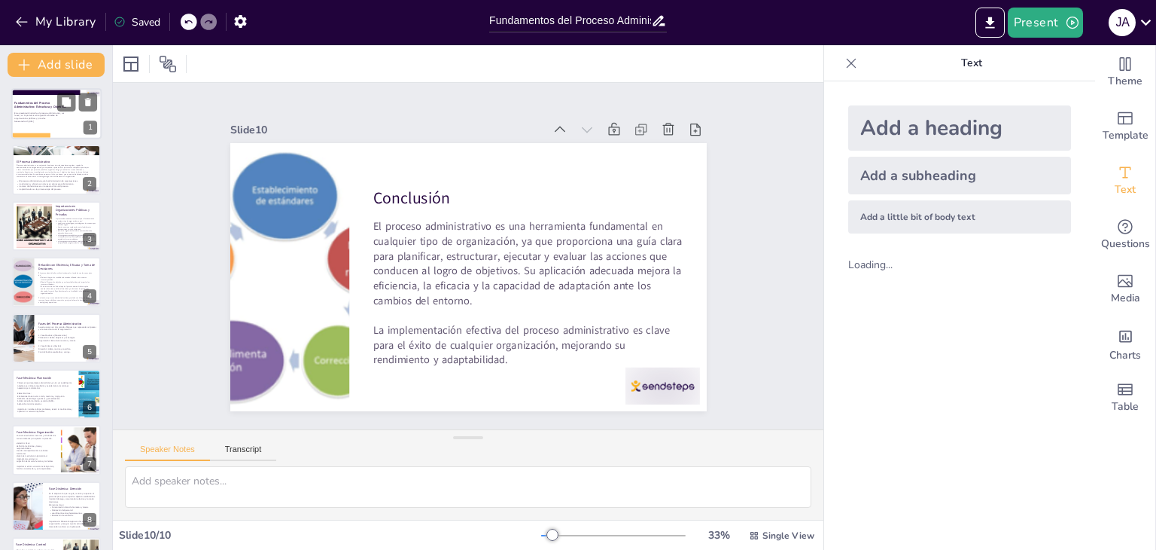
click at [37, 111] on p "Esta presentación aborda el proceso administrativo, sus fases y su importancia …" at bounding box center [40, 115] width 53 height 8
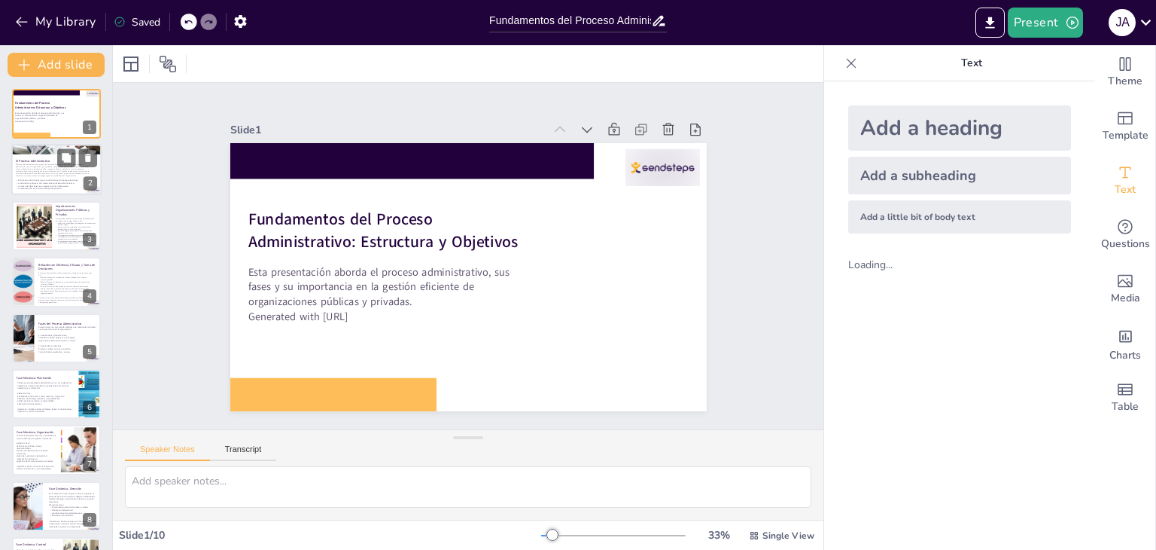
click at [41, 160] on p "El Proceso Administrativo" at bounding box center [56, 162] width 81 height 5
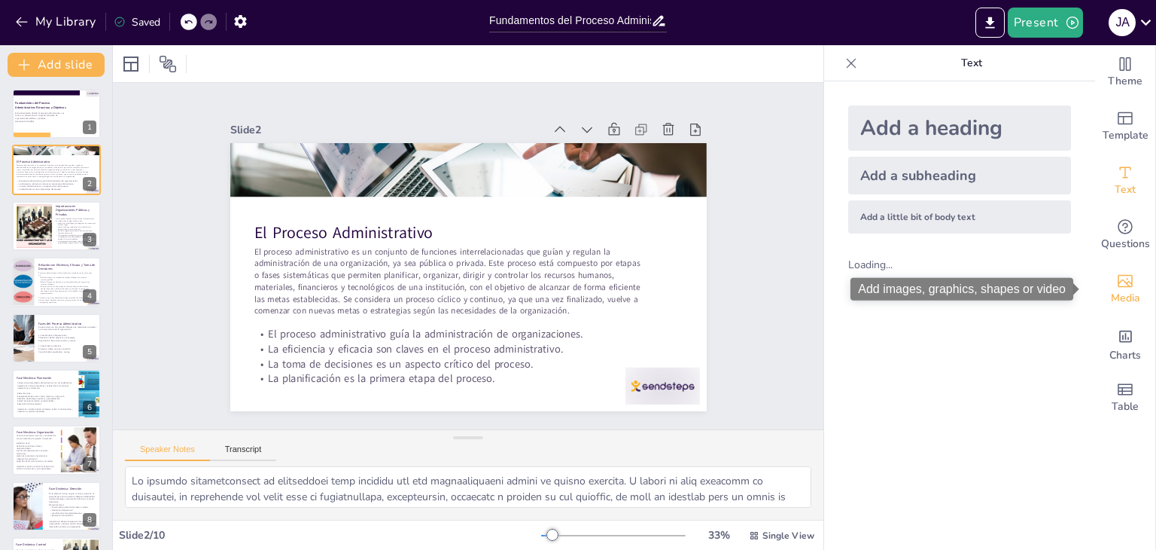
click at [1127, 279] on div "Media" at bounding box center [1126, 289] width 60 height 54
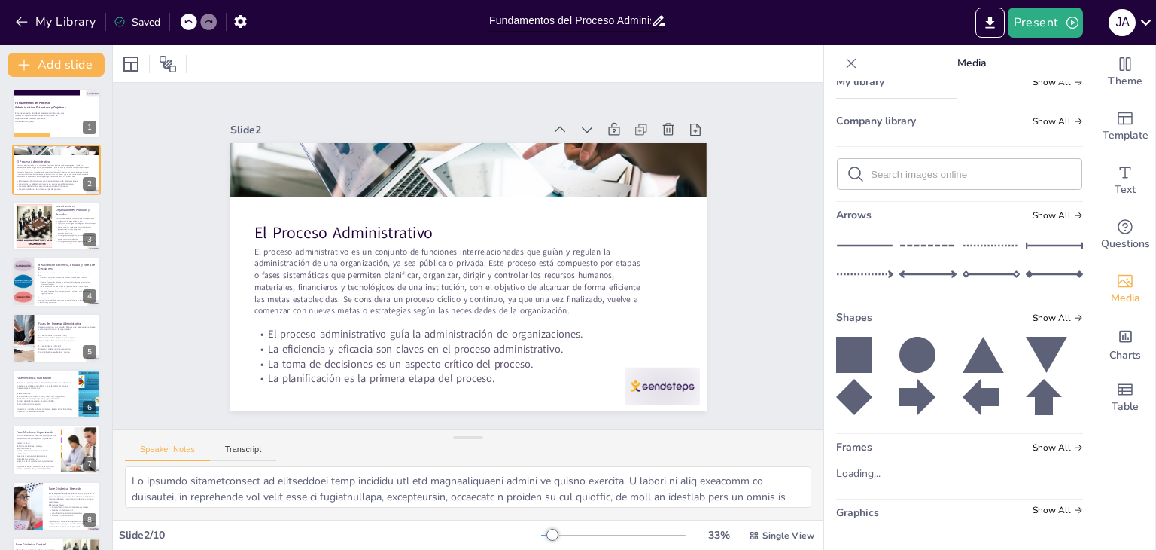
scroll to position [254, 0]
click at [852, 341] on icon at bounding box center [854, 355] width 36 height 36
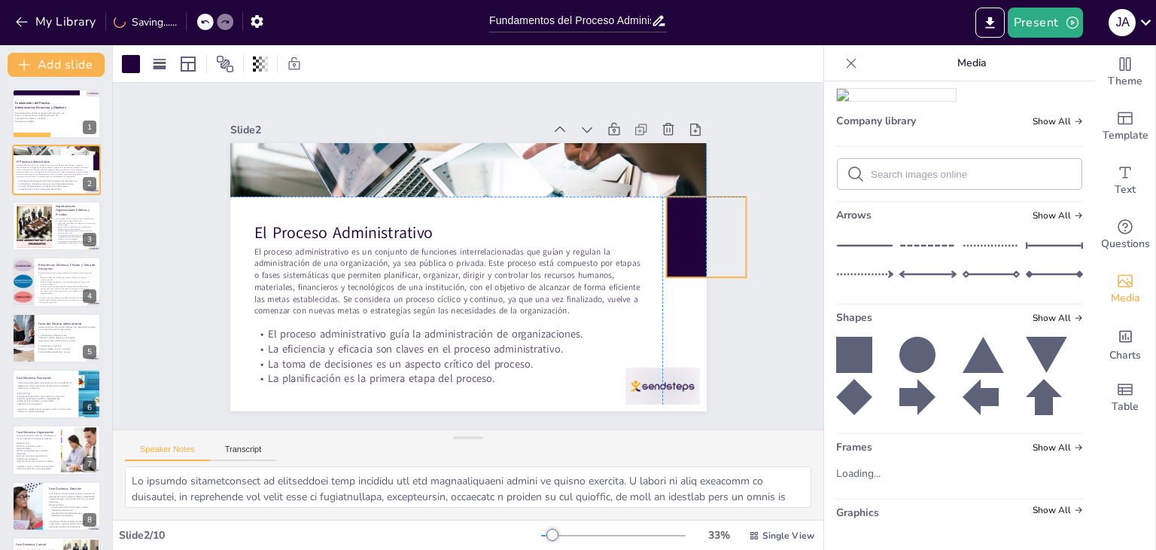
drag, startPoint x: 467, startPoint y: 313, endPoint x: 672, endPoint y: 241, distance: 217.2
click at [672, 241] on div at bounding box center [706, 237] width 81 height 81
click at [693, 267] on div at bounding box center [706, 237] width 81 height 81
click at [695, 272] on div at bounding box center [706, 240] width 81 height 81
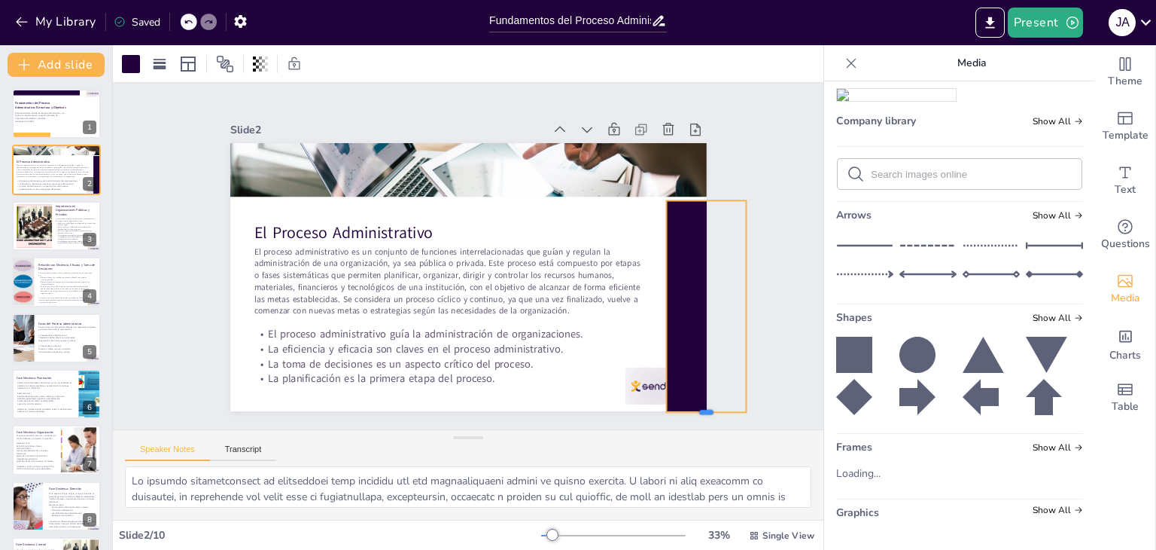
drag, startPoint x: 696, startPoint y: 275, endPoint x: 688, endPoint y: 406, distance: 131.2
click at [688, 412] on div at bounding box center [706, 418] width 81 height 12
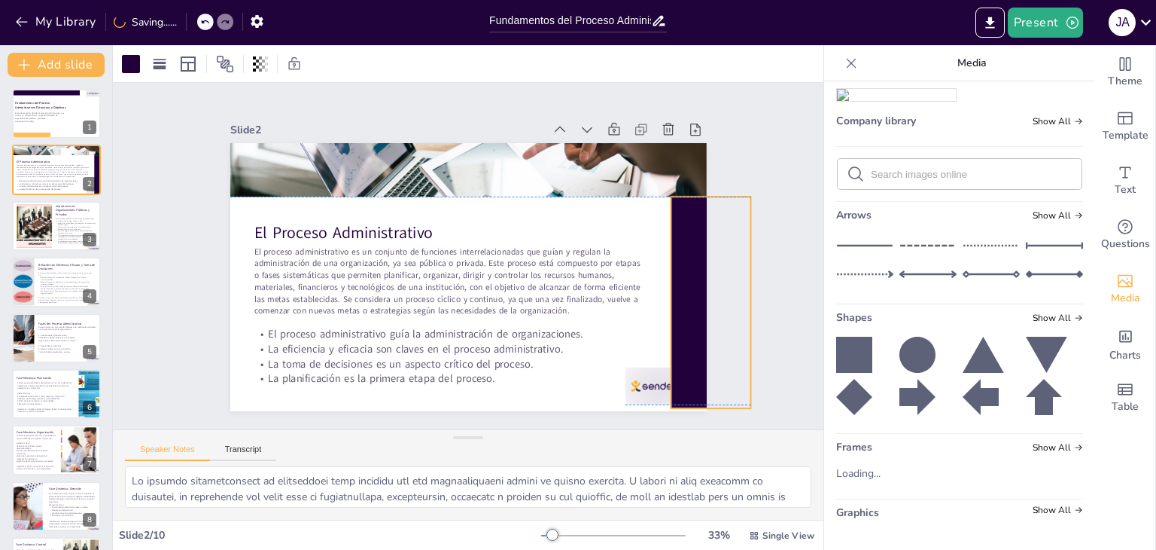
drag, startPoint x: 675, startPoint y: 314, endPoint x: 680, endPoint y: 307, distance: 8.1
click at [680, 307] on div at bounding box center [711, 303] width 81 height 212
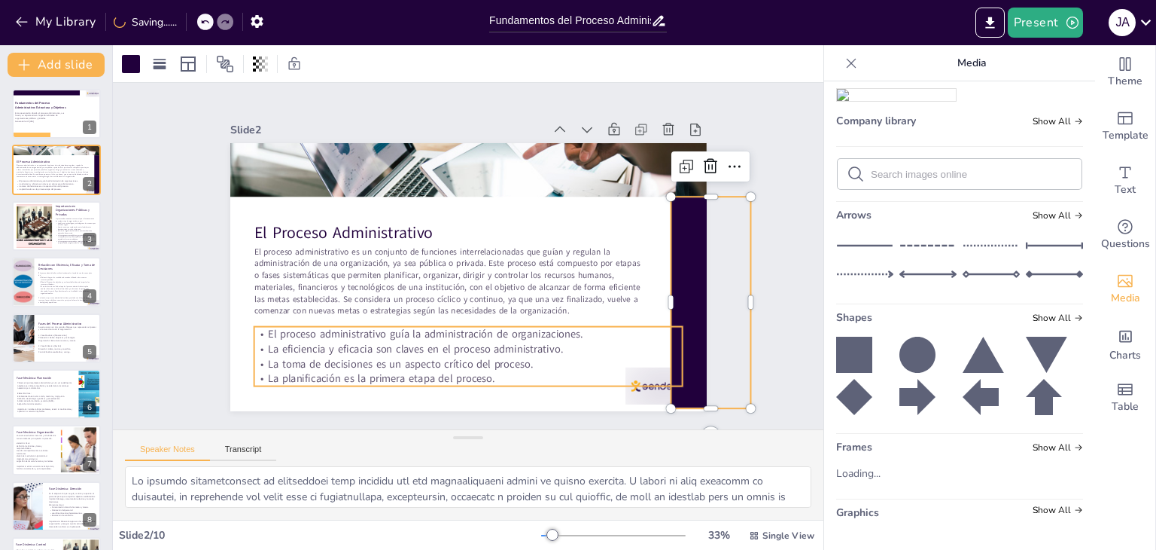
click at [624, 376] on p "La planificación es la primera etapa del proceso." at bounding box center [468, 378] width 429 height 15
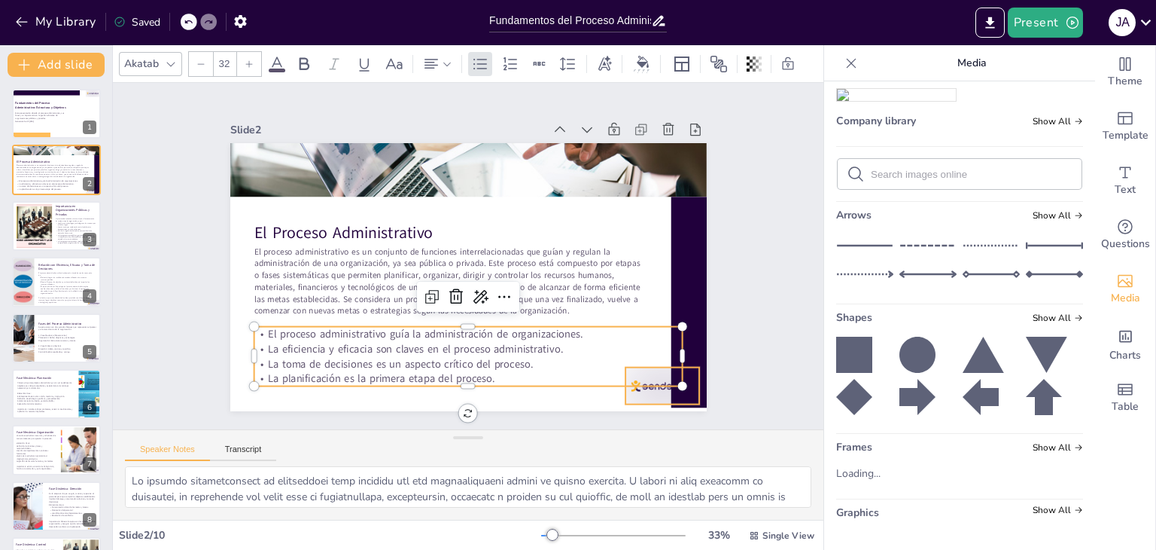
click at [629, 387] on div at bounding box center [663, 385] width 75 height 37
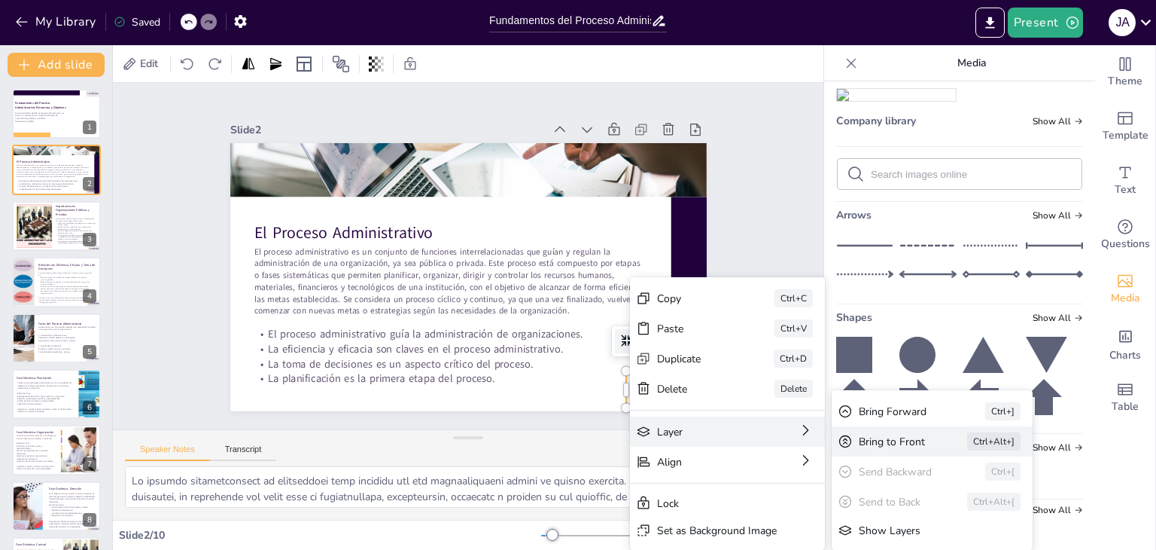
click at [881, 440] on div "Bring to Front" at bounding box center [892, 441] width 66 height 14
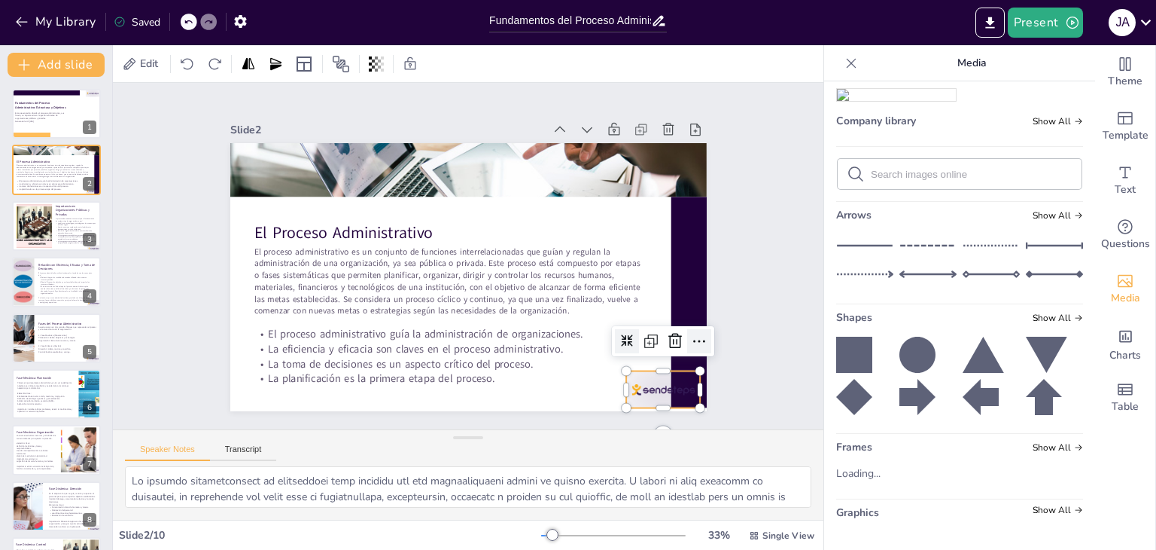
click at [690, 334] on icon at bounding box center [699, 341] width 18 height 18
click at [753, 189] on div "Slide 1 Fundamentos del Proceso Administrativo: Estructura y Objetivos Esta pre…" at bounding box center [468, 256] width 711 height 346
drag, startPoint x: 629, startPoint y: 381, endPoint x: 620, endPoint y: 376, distance: 9.4
click at [620, 376] on div at bounding box center [655, 385] width 75 height 37
click at [684, 337] on icon at bounding box center [691, 337] width 18 height 18
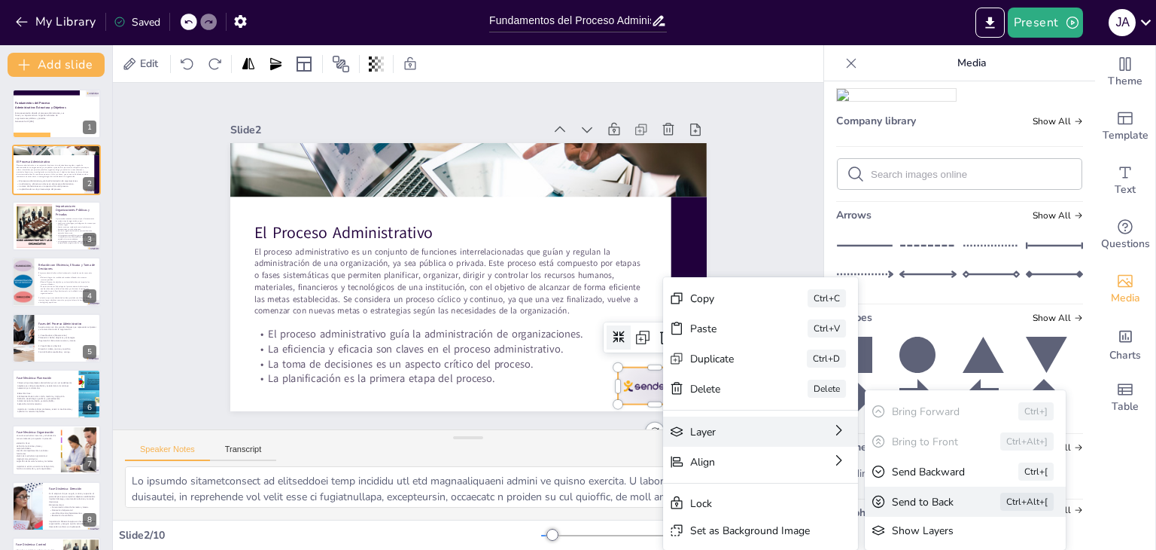
click at [913, 496] on div "Send to Back" at bounding box center [925, 502] width 66 height 14
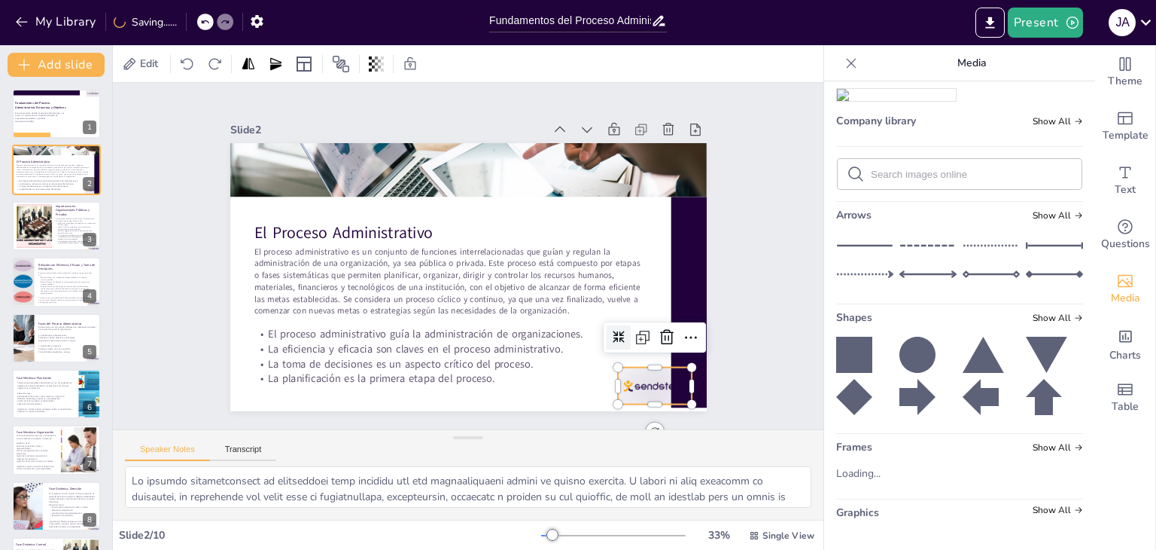
click at [633, 380] on div at bounding box center [655, 385] width 75 height 37
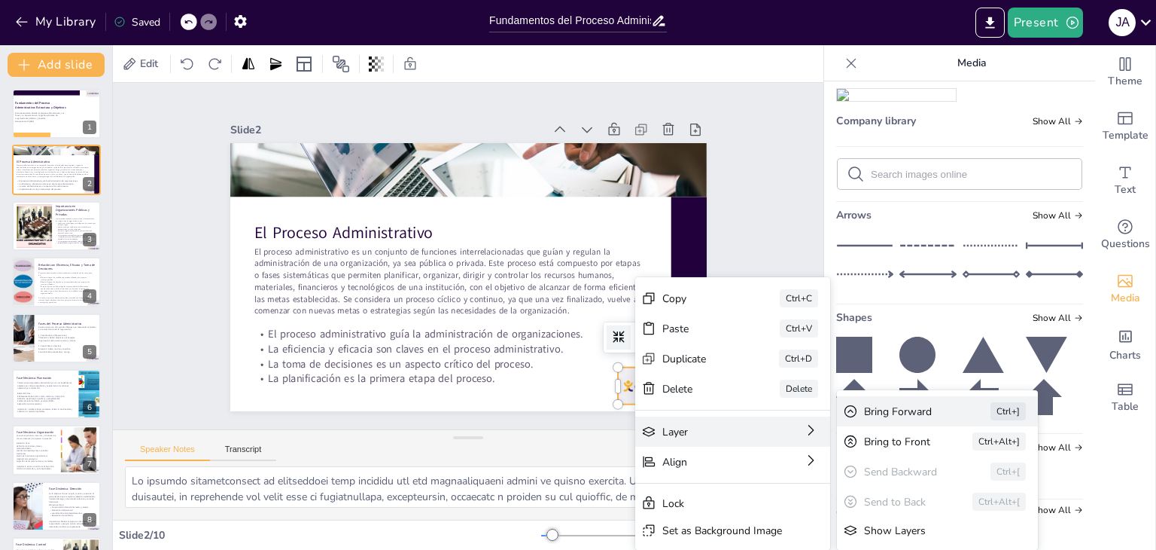
click at [904, 425] on div "Bring Forward Ctrl+]" at bounding box center [937, 411] width 201 height 30
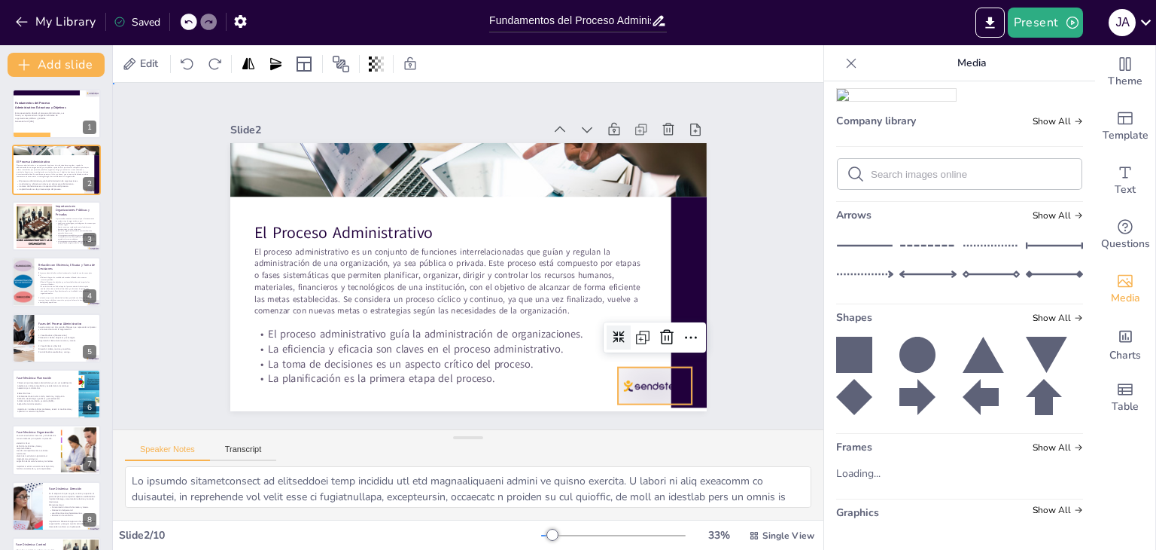
click at [721, 347] on div "Slide 1 Fundamentos del Proceso Administrativo: Estructura y Objetivos Esta pre…" at bounding box center [468, 256] width 561 height 310
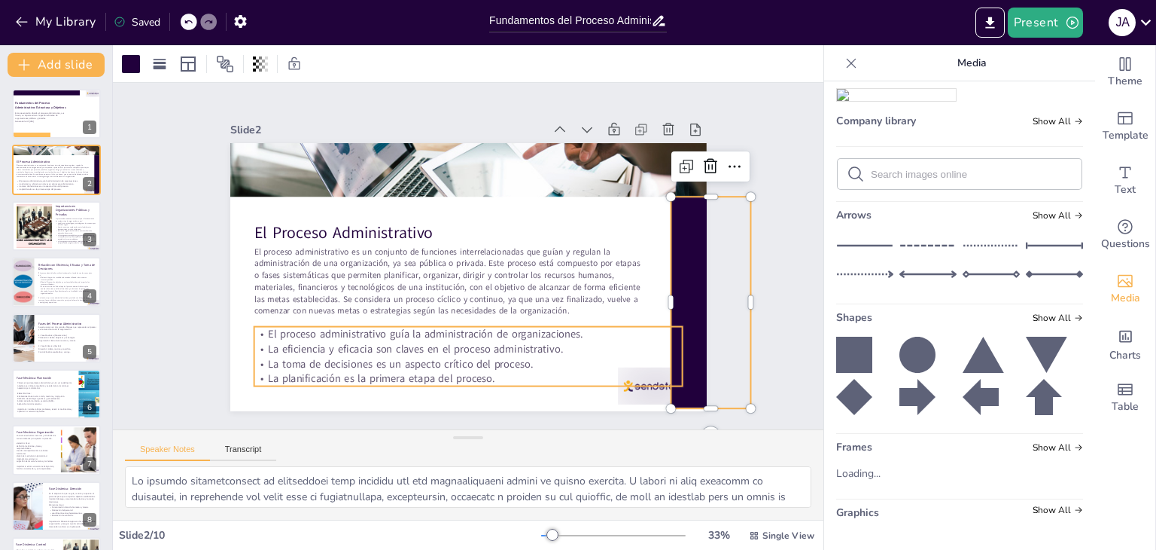
click at [620, 376] on p "La planificación es la primera etapa del proceso." at bounding box center [468, 378] width 429 height 15
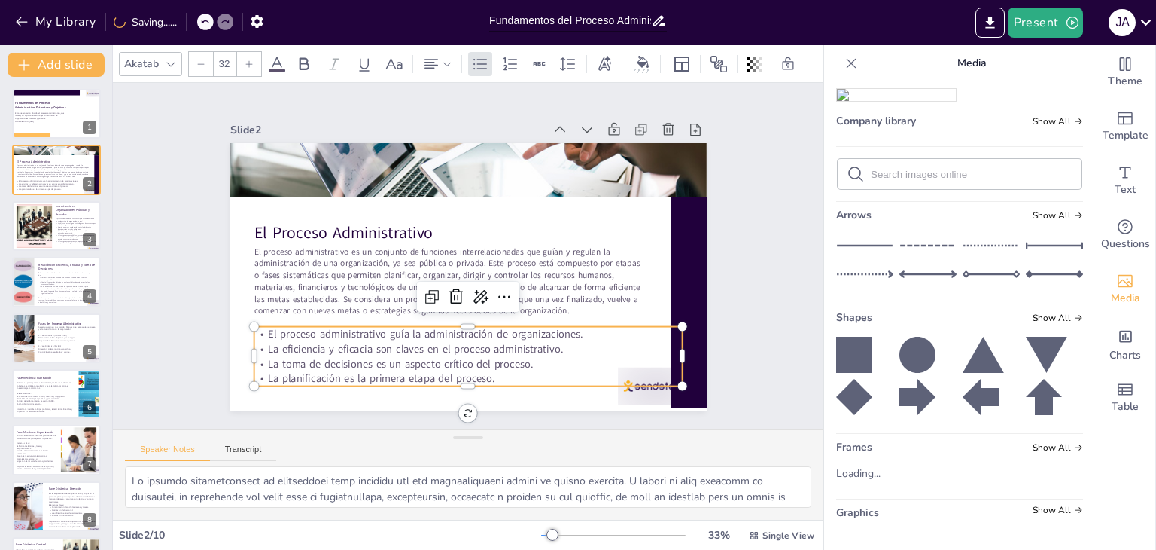
click at [759, 316] on div "Slide 1 Fundamentos del Proceso Administrativo: Estructura y Objetivos Esta pre…" at bounding box center [468, 256] width 711 height 346
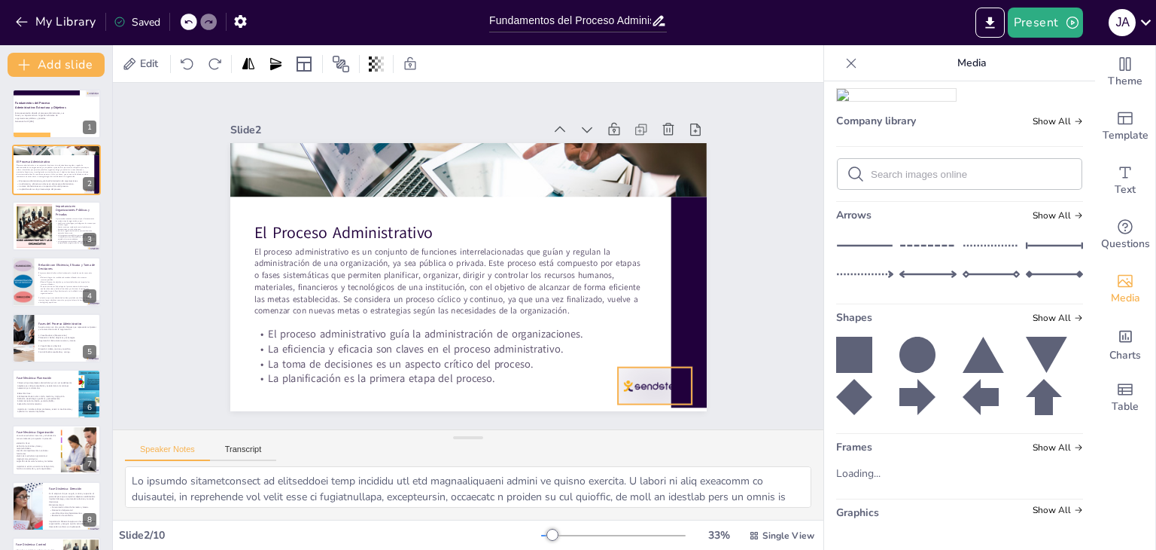
click at [618, 380] on div at bounding box center [655, 385] width 75 height 37
drag, startPoint x: 613, startPoint y: 391, endPoint x: 585, endPoint y: 392, distance: 27.9
click at [590, 392] on div at bounding box center [627, 389] width 75 height 37
click at [724, 289] on div "Slide 1 Fundamentos del Proceso Administrativo: Estructura y Objetivos Esta pre…" at bounding box center [468, 256] width 561 height 310
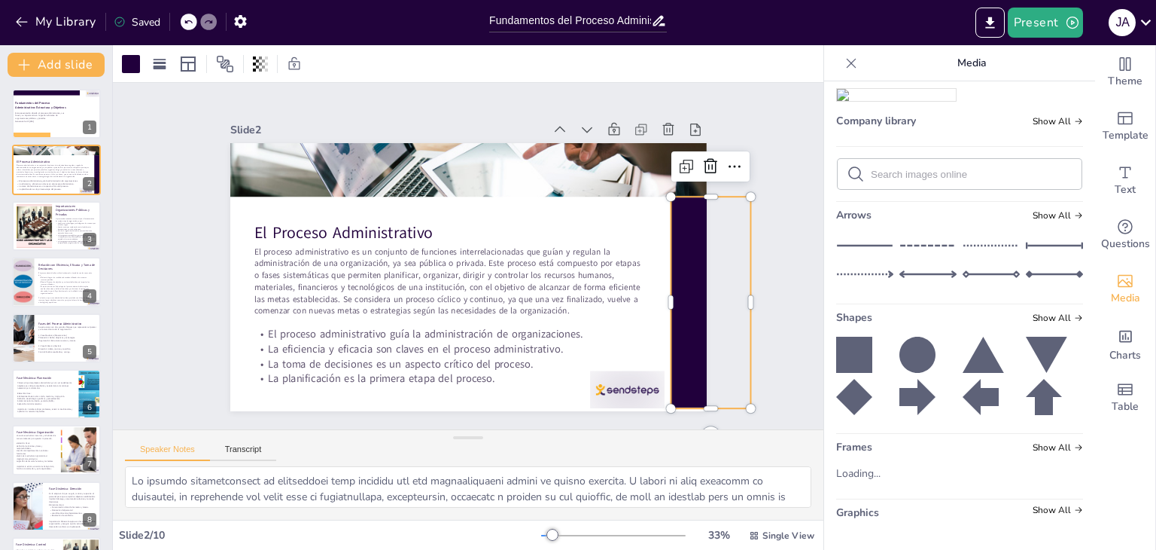
click at [864, 351] on div at bounding box center [864, 355] width 57 height 36
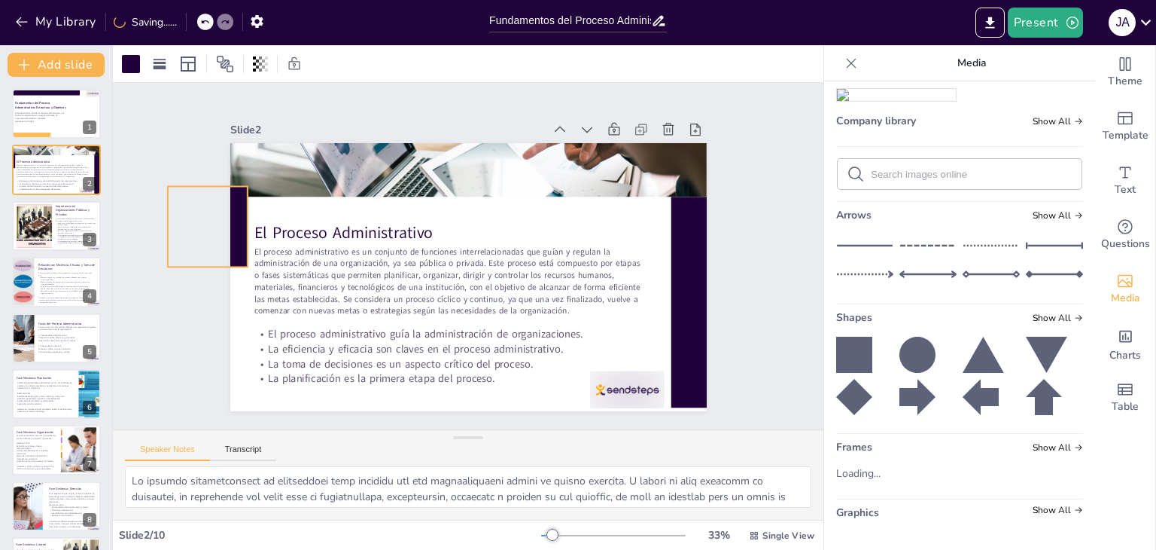
drag, startPoint x: 382, startPoint y: 273, endPoint x: 199, endPoint y: 228, distance: 189.0
click at [199, 228] on div "Slide 1 Fundamentos del Proceso Administrativo: Estructura y Objetivos Esta pre…" at bounding box center [468, 256] width 561 height 310
drag, startPoint x: 194, startPoint y: 259, endPoint x: 196, endPoint y: 270, distance: 10.6
click at [196, 270] on div "Slide 1 Fundamentos del Proceso Administrativo: Estructura y Objetivos Esta pre…" at bounding box center [468, 256] width 561 height 310
drag, startPoint x: 198, startPoint y: 273, endPoint x: 182, endPoint y: 266, distance: 17.2
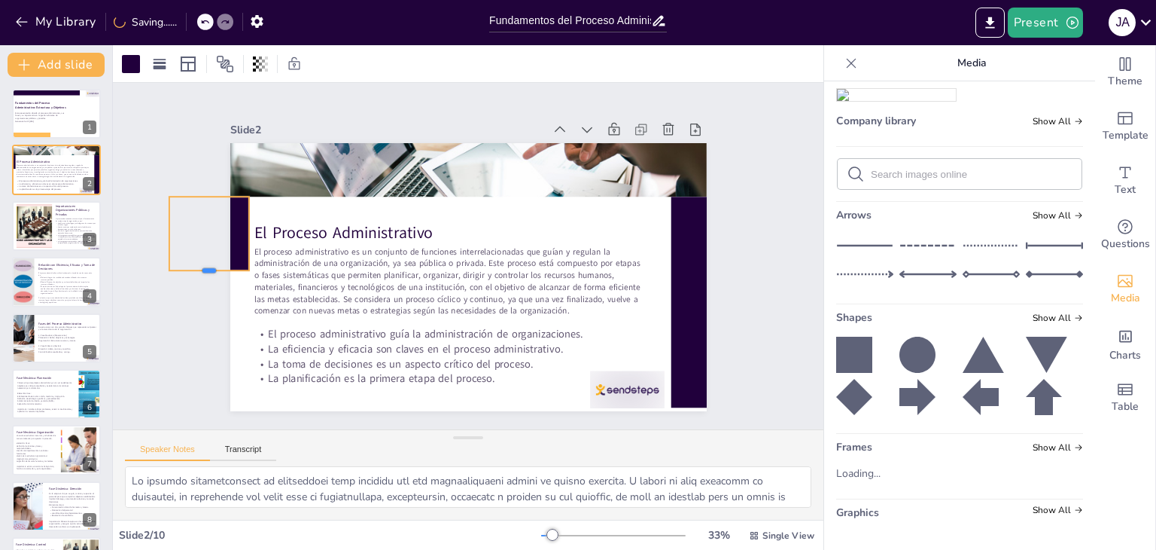
click at [182, 270] on div at bounding box center [209, 276] width 81 height 12
click at [855, 347] on icon at bounding box center [854, 355] width 36 height 36
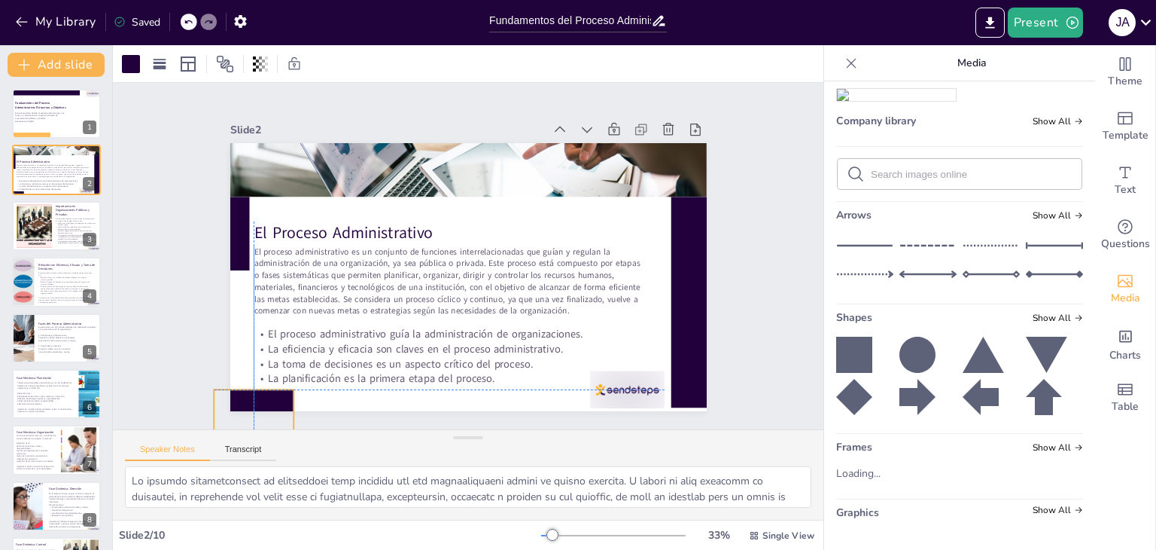
drag, startPoint x: 482, startPoint y: 298, endPoint x: 236, endPoint y: 416, distance: 272.1
click at [236, 416] on div "Slide 1 Fundamentos del Proceso Administrativo: Estructura y Objetivos Esta pre…" at bounding box center [468, 256] width 711 height 346
click at [226, 231] on div at bounding box center [209, 234] width 81 height 74
click at [209, 339] on div "Slide 1 Fundamentos del Proceso Administrativo: Estructura y Objetivos Esta pre…" at bounding box center [468, 256] width 561 height 310
click at [209, 393] on div "Slide 1 Fundamentos del Proceso Administrativo: Estructura y Objetivos Esta pre…" at bounding box center [468, 256] width 561 height 310
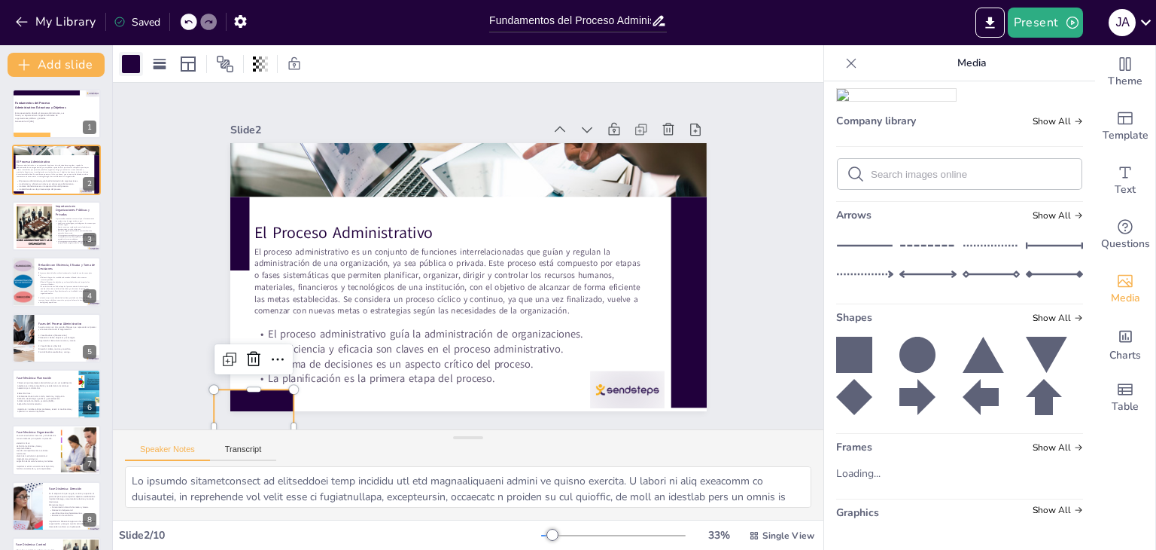
click at [127, 66] on div at bounding box center [131, 64] width 18 height 18
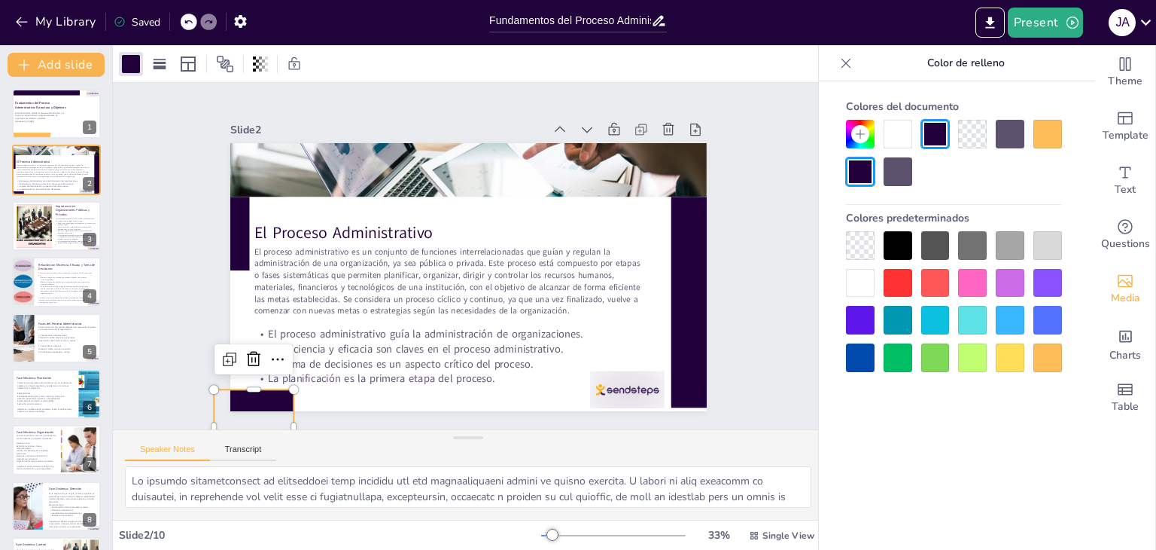
drag, startPoint x: 1051, startPoint y: 363, endPoint x: 897, endPoint y: 352, distance: 154.8
click at [1050, 363] on div at bounding box center [1048, 357] width 29 height 29
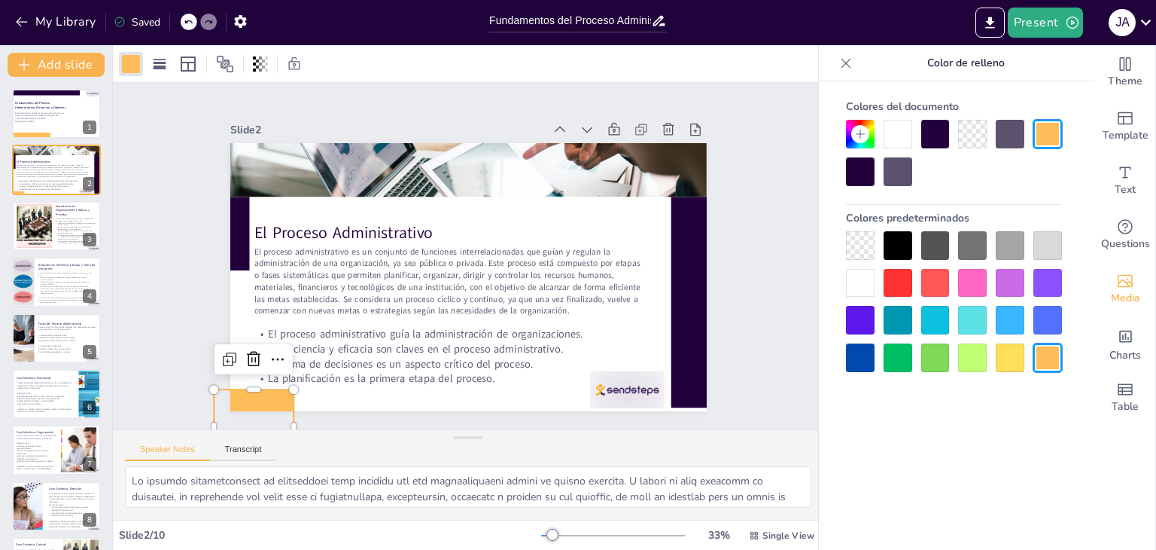
click at [797, 309] on div "Slide 1 Fundamentos del Proceso Administrativo: Estructura y Objetivos Esta pre…" at bounding box center [468, 256] width 711 height 346
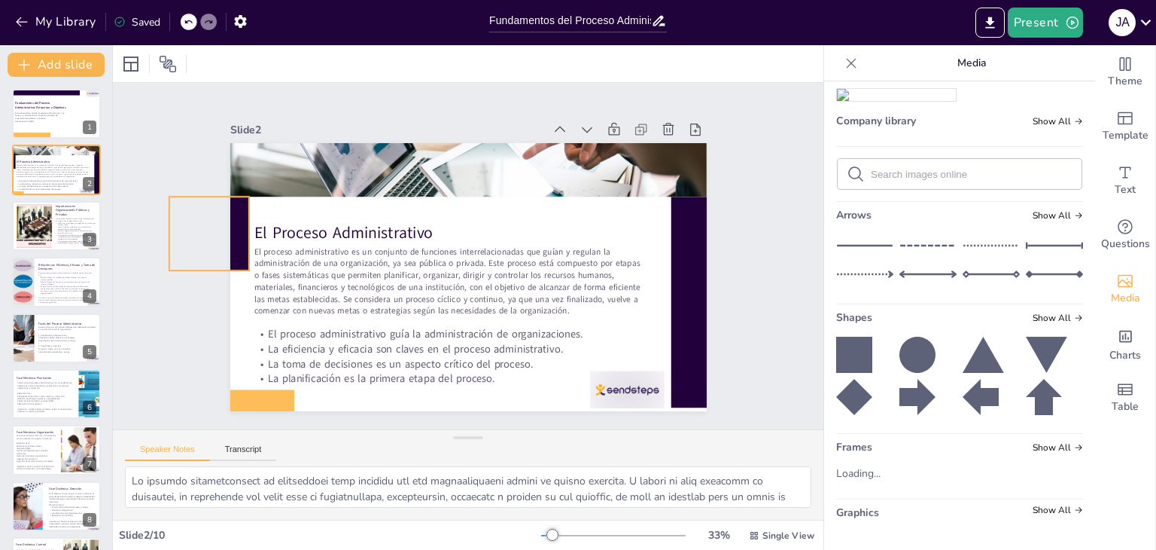
click at [225, 245] on div at bounding box center [209, 234] width 81 height 74
click at [139, 62] on div at bounding box center [131, 64] width 18 height 18
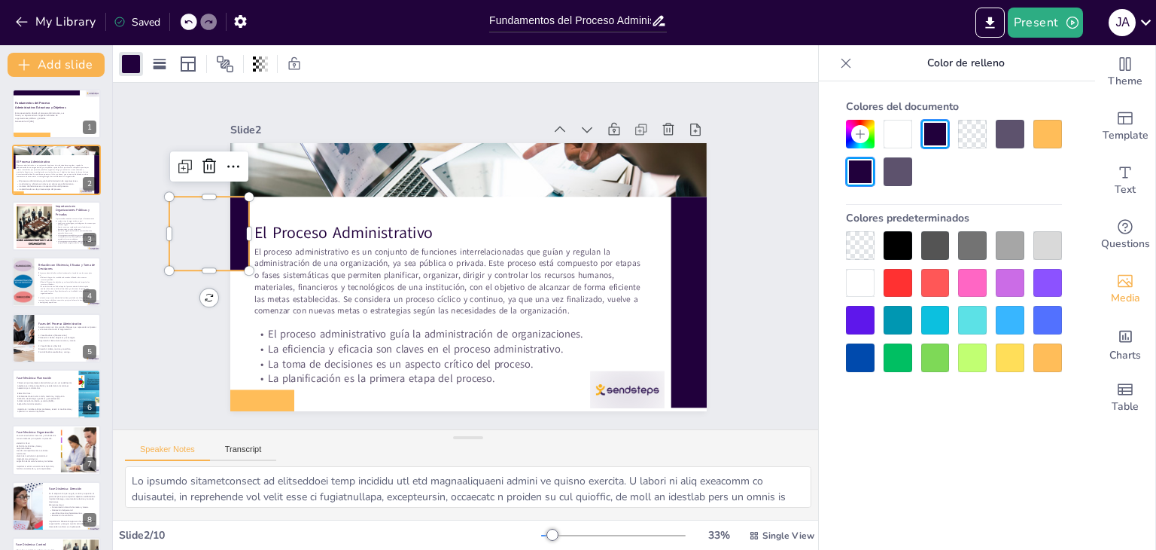
click at [1060, 365] on div at bounding box center [1048, 357] width 29 height 29
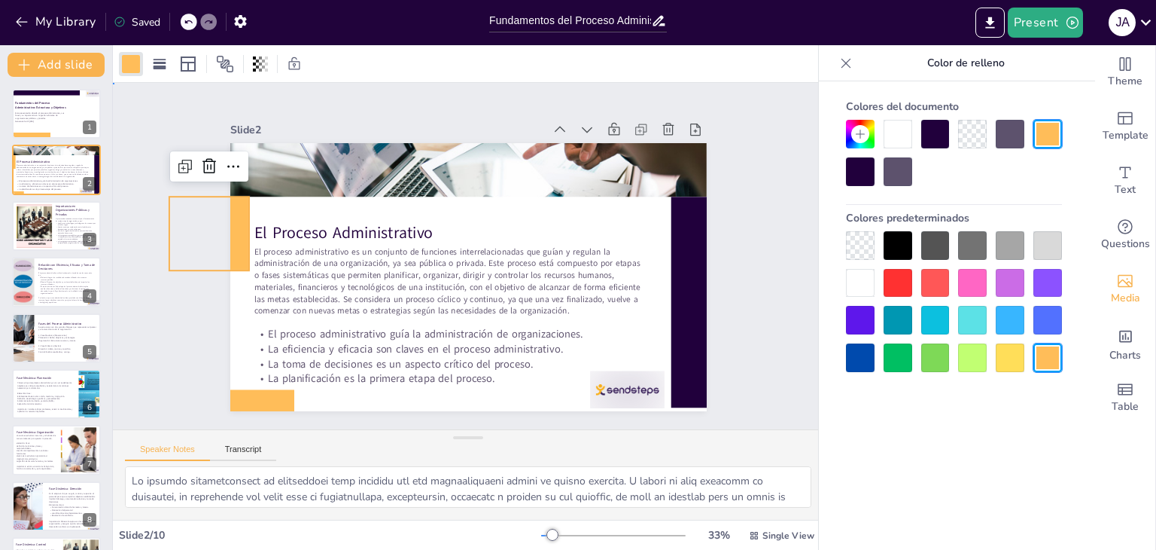
click at [776, 245] on div "Slide 1 Fundamentos del Proceso Administrativo: Estructura y Objetivos Esta pre…" at bounding box center [468, 256] width 711 height 346
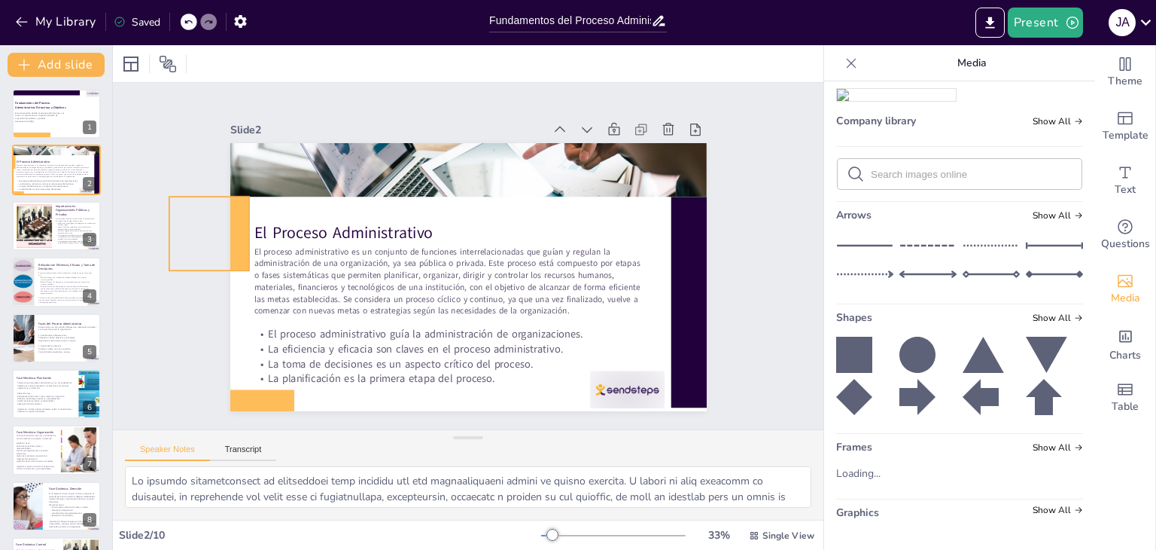
click at [224, 227] on div at bounding box center [209, 234] width 81 height 74
click at [128, 61] on div at bounding box center [131, 64] width 18 height 18
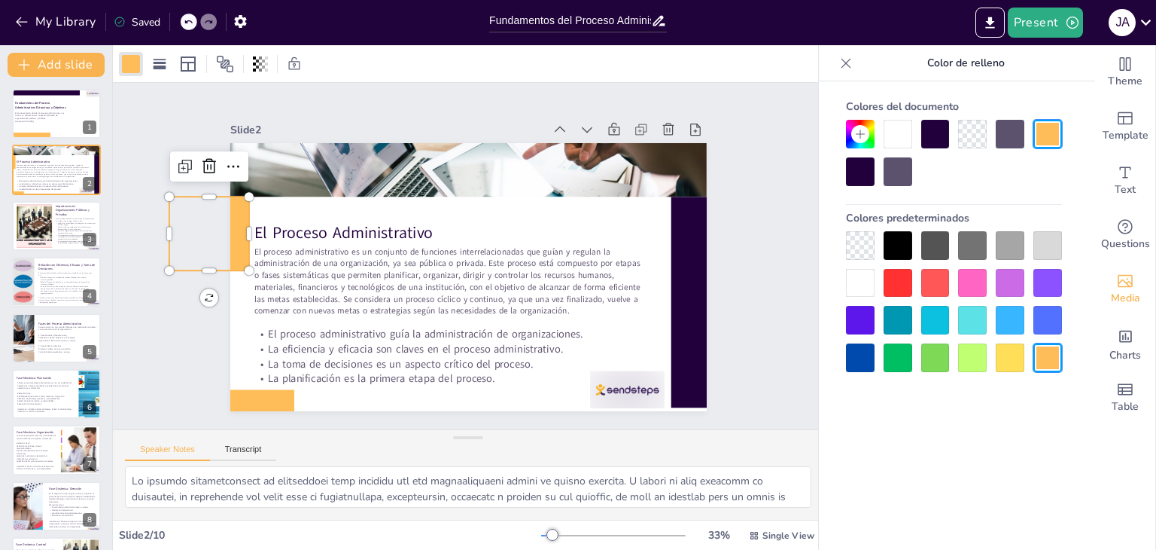
click at [907, 244] on div at bounding box center [898, 245] width 29 height 29
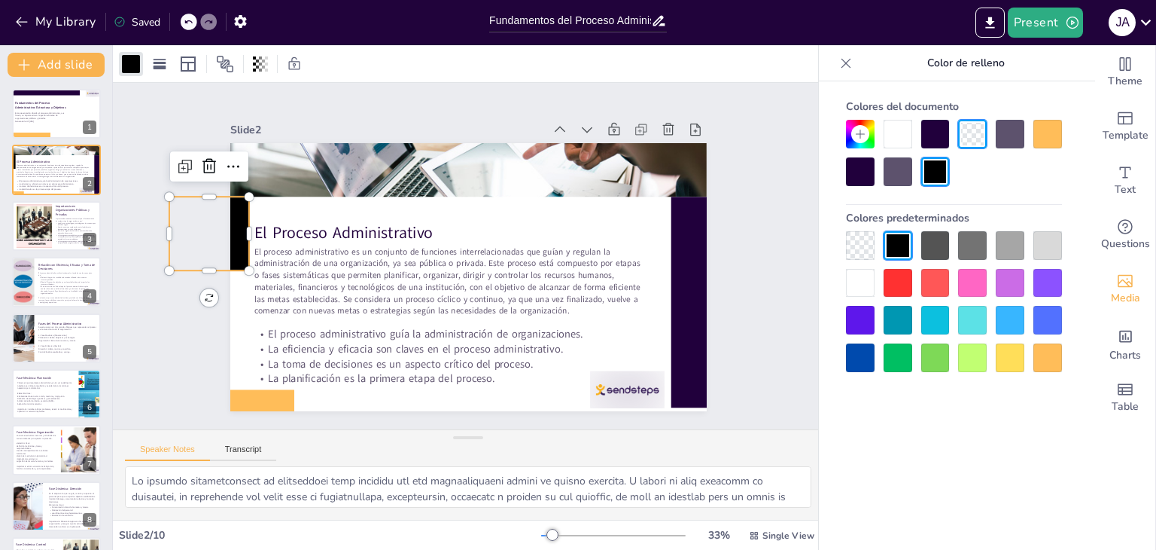
click at [863, 353] on div at bounding box center [860, 357] width 29 height 29
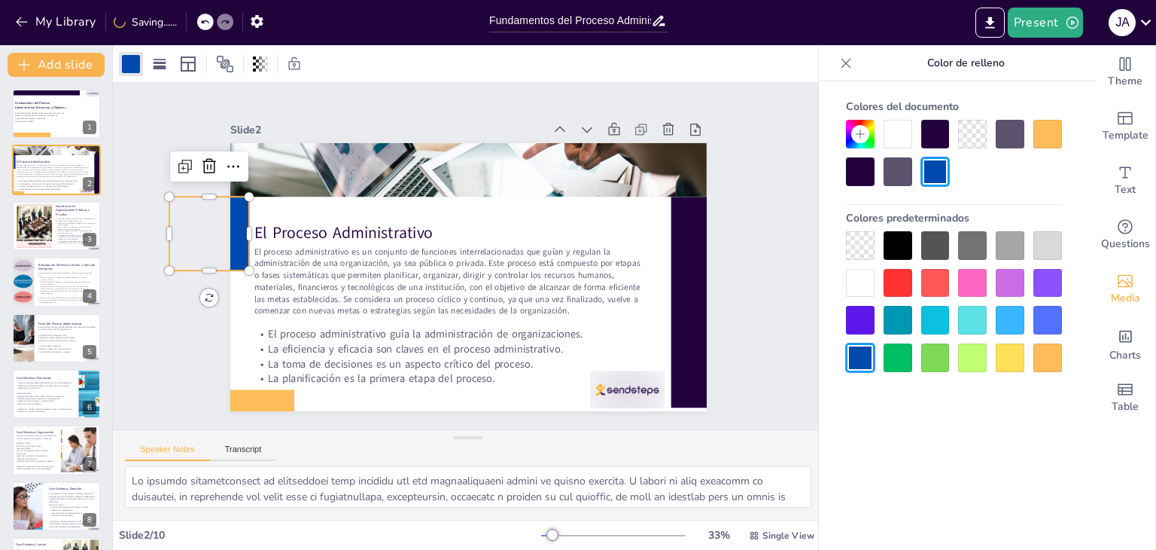
click at [888, 248] on div at bounding box center [898, 245] width 29 height 29
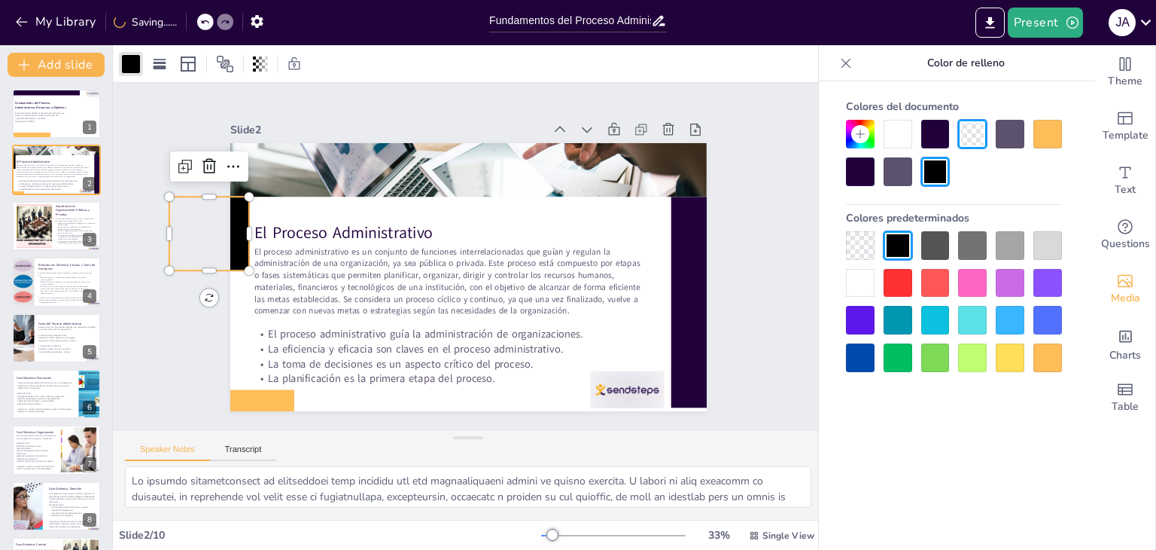
click at [796, 240] on div "Slide 1 Fundamentos del Proceso Administrativo: Estructura y Objetivos Esta pre…" at bounding box center [468, 256] width 711 height 346
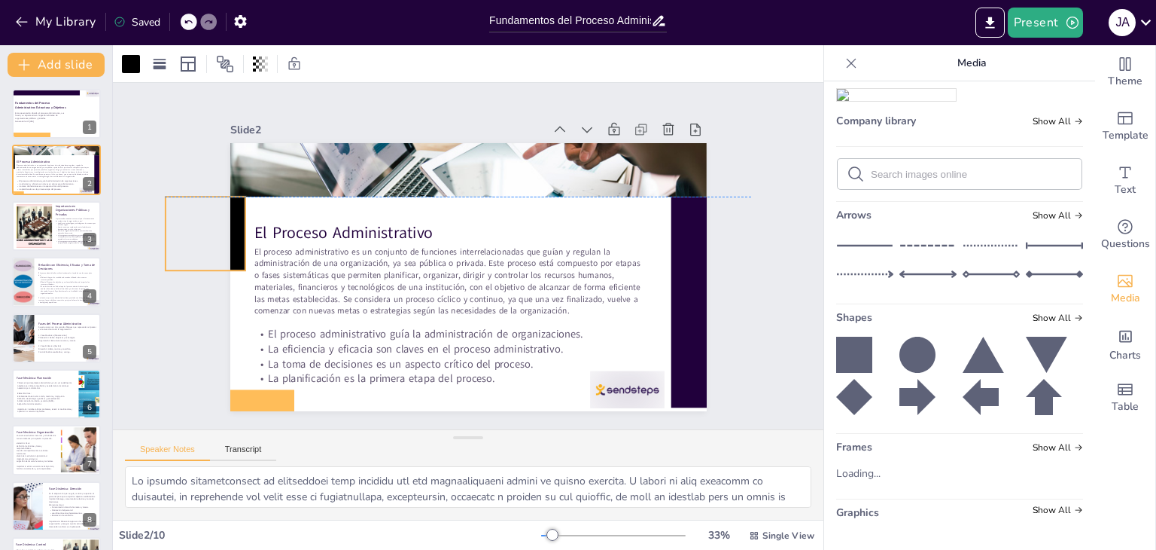
click at [226, 252] on div at bounding box center [205, 234] width 81 height 74
click at [742, 224] on div "Slide 1 Fundamentos del Proceso Administrativo: Estructura y Objetivos Esta pre…" at bounding box center [468, 256] width 711 height 346
click at [43, 228] on div at bounding box center [34, 226] width 136 height 46
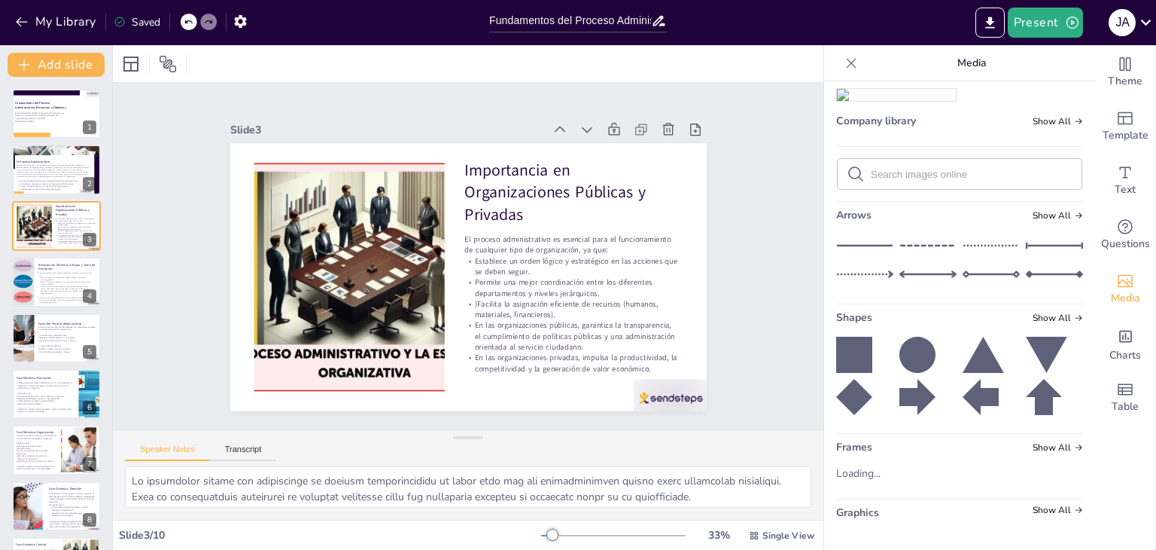
click at [849, 352] on icon at bounding box center [854, 355] width 36 height 36
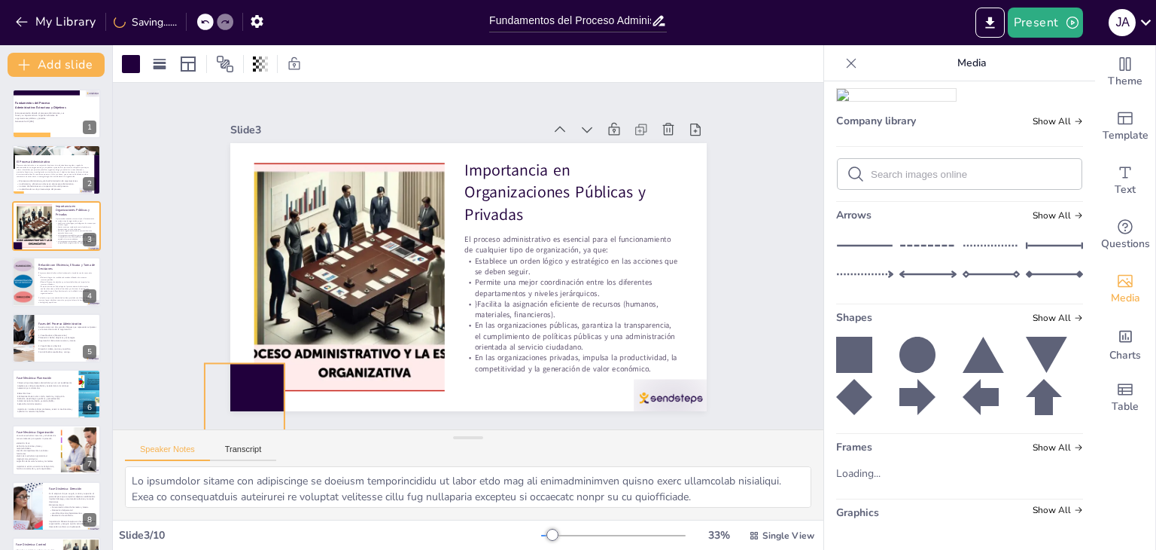
drag, startPoint x: 488, startPoint y: 341, endPoint x: 248, endPoint y: 411, distance: 249.5
click at [248, 411] on div "Slide 1 Fundamentos del Proceso Administrativo: Estructura y Objetivos Esta pre…" at bounding box center [468, 256] width 711 height 346
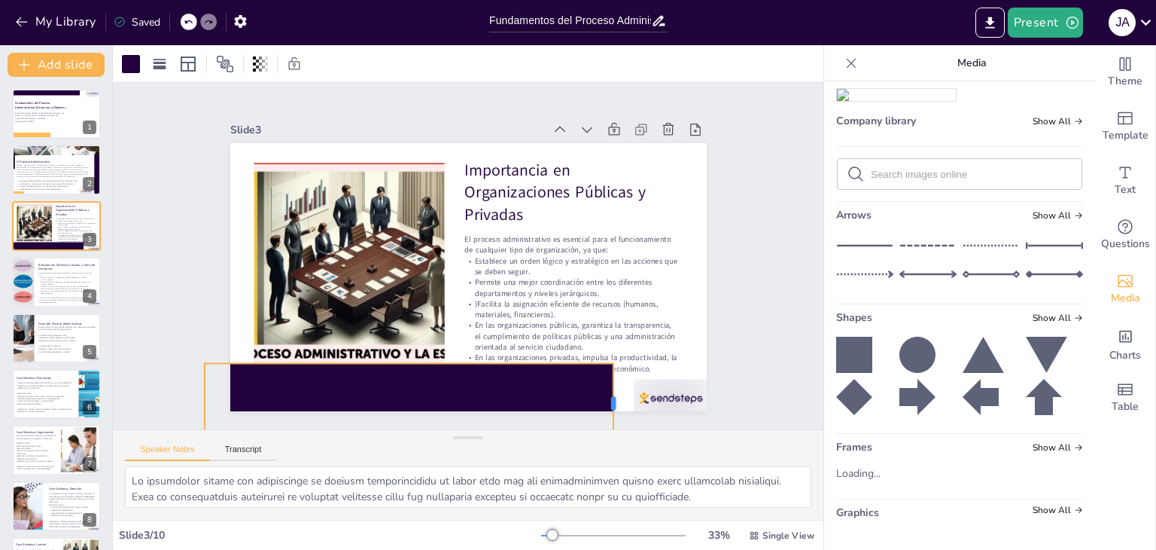
drag, startPoint x: 275, startPoint y: 398, endPoint x: 600, endPoint y: 410, distance: 325.5
click at [614, 410] on div at bounding box center [620, 403] width 12 height 81
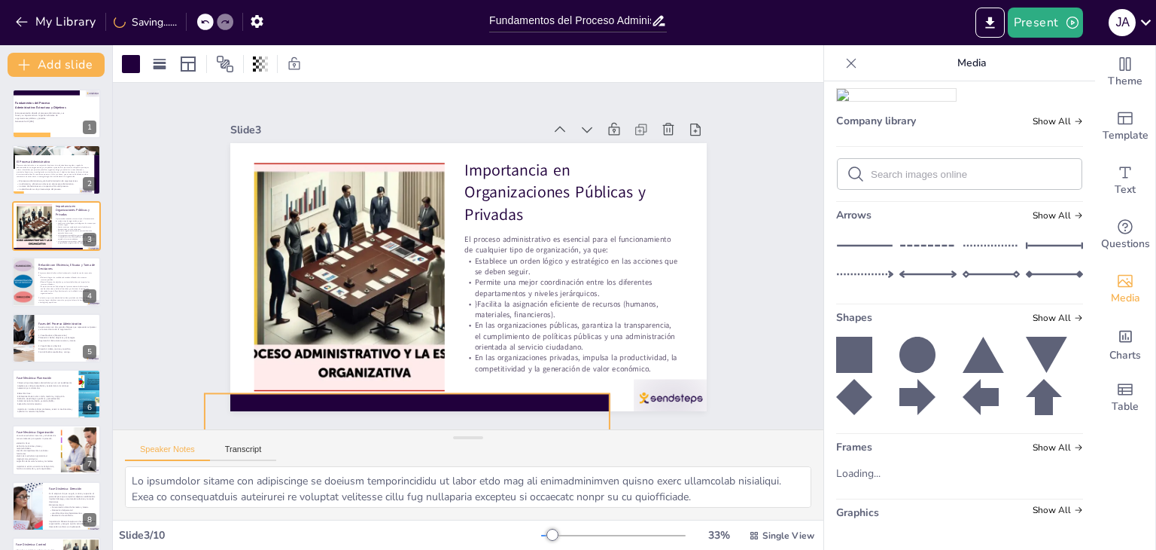
drag, startPoint x: 471, startPoint y: 380, endPoint x: 444, endPoint y: 371, distance: 28.6
click at [472, 407] on div "Slide 1 Fundamentos del Proceso Administrativo: Estructura y Objetivos Esta pre…" at bounding box center [468, 256] width 711 height 346
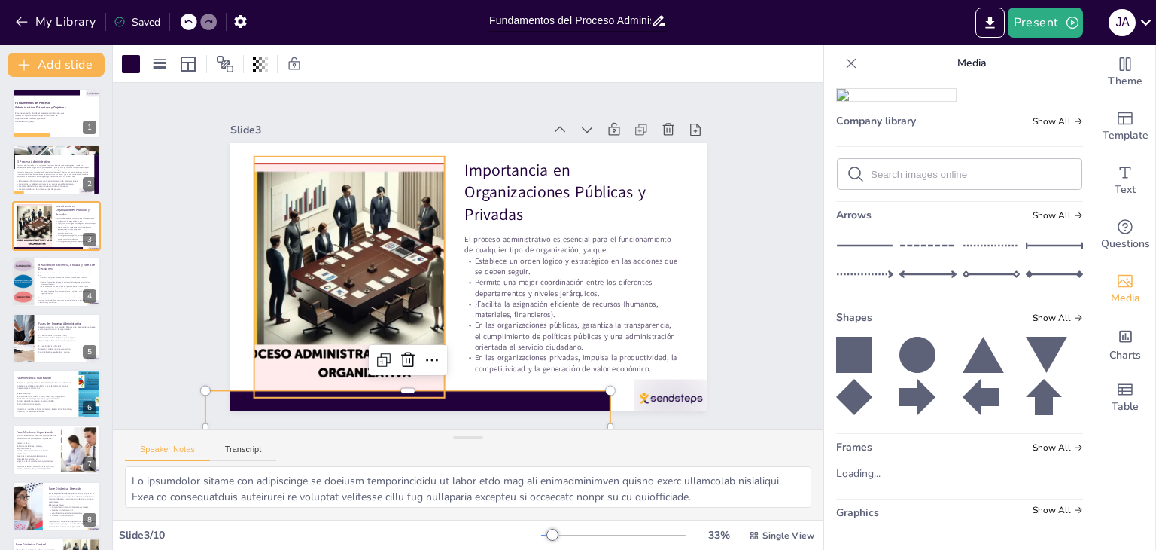
click at [320, 331] on div at bounding box center [349, 277] width 715 height 241
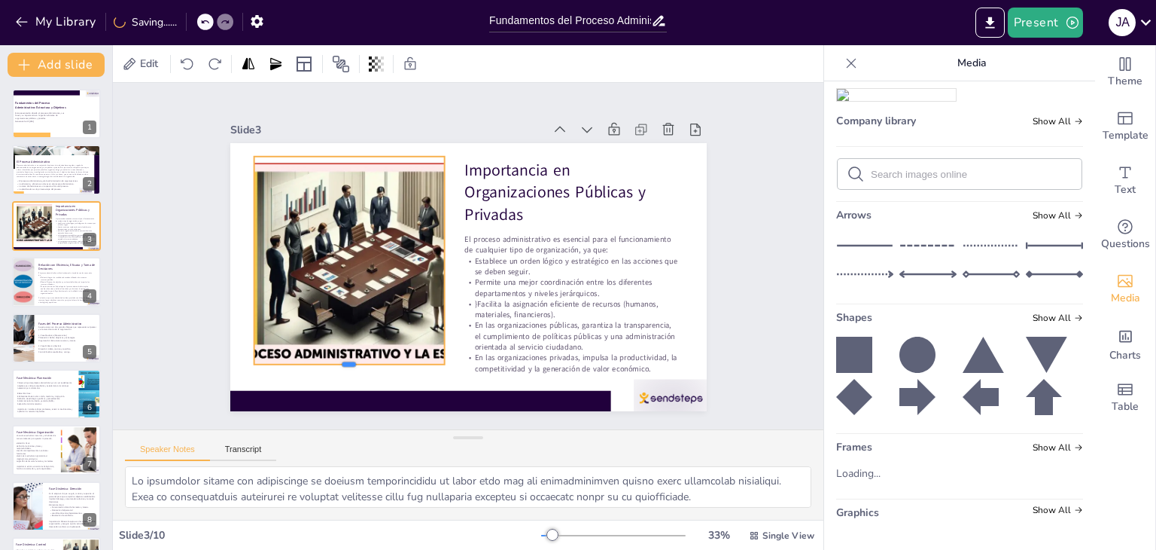
drag, startPoint x: 339, startPoint y: 392, endPoint x: 342, endPoint y: 341, distance: 50.5
click at [338, 358] on div "Importancia en Organizaciones Públicas y Privadas El proceso administrativo es …" at bounding box center [468, 277] width 477 height 268
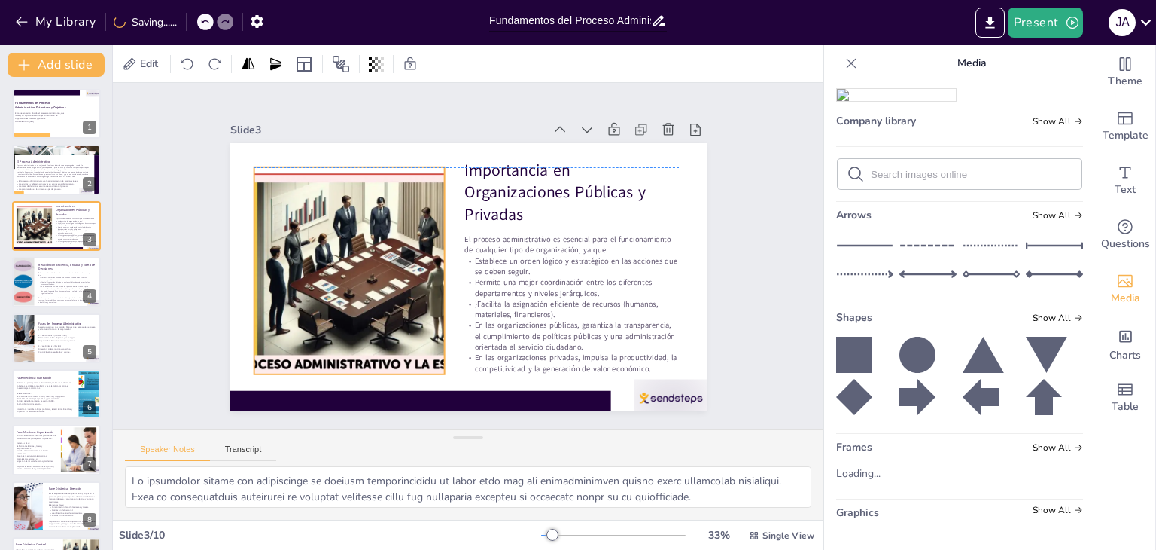
drag, startPoint x: 331, startPoint y: 292, endPoint x: 337, endPoint y: 318, distance: 27.0
click at [331, 299] on div at bounding box center [349, 287] width 715 height 241
click at [198, 310] on div "Slide 1 Fundamentos del Proceso Administrativo: Estructura y Objetivos Esta pre…" at bounding box center [468, 256] width 561 height 310
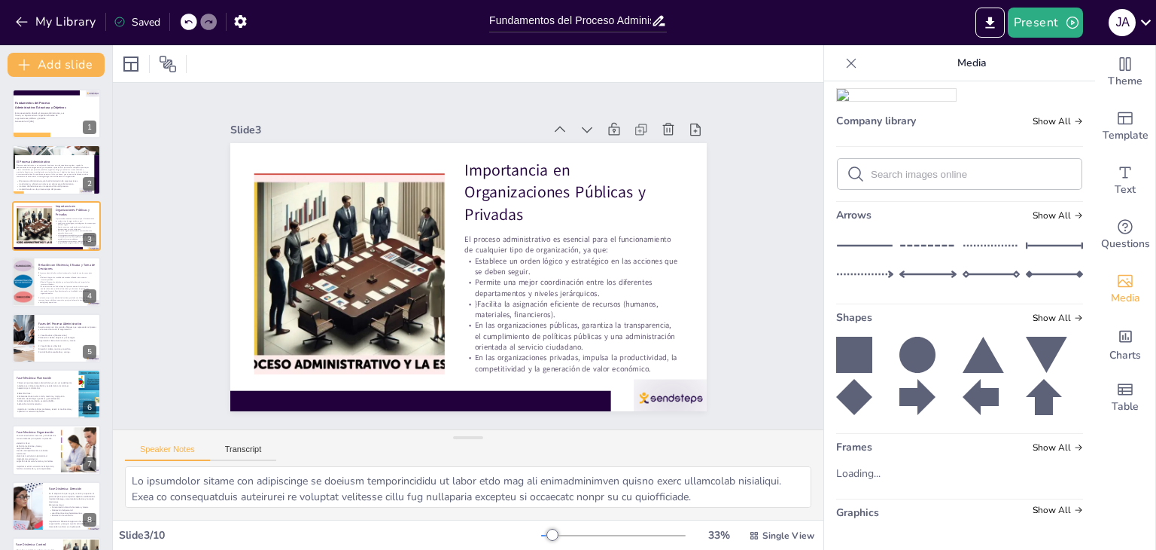
click at [849, 355] on icon at bounding box center [854, 355] width 36 height 36
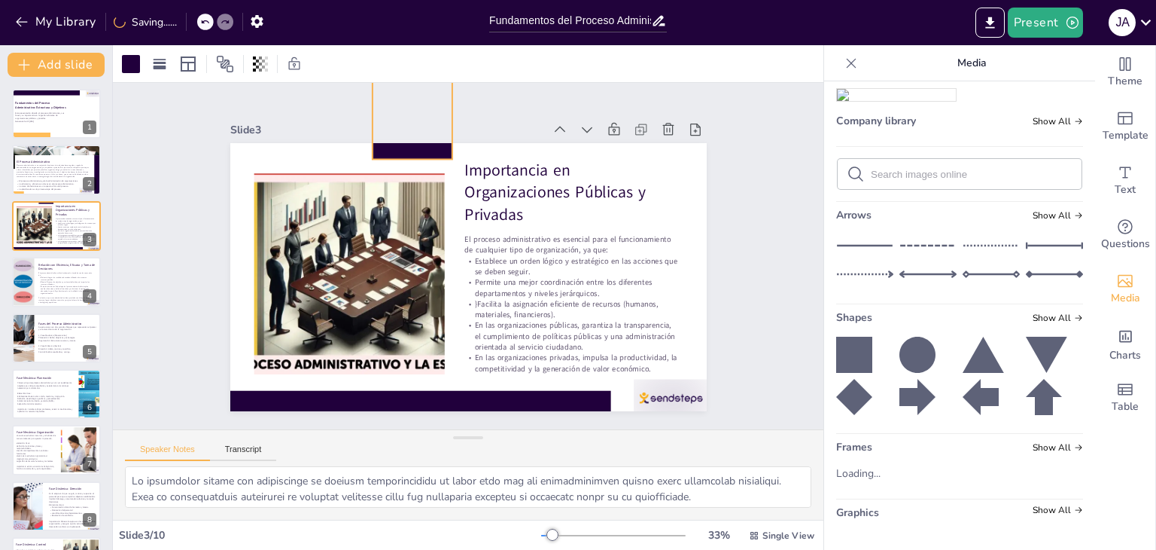
drag, startPoint x: 472, startPoint y: 302, endPoint x: 384, endPoint y: 111, distance: 209.9
click at [384, 111] on div "Slide 1 Fundamentos del Proceso Administrativo: Estructura y Objetivos Esta pre…" at bounding box center [468, 256] width 477 height 310
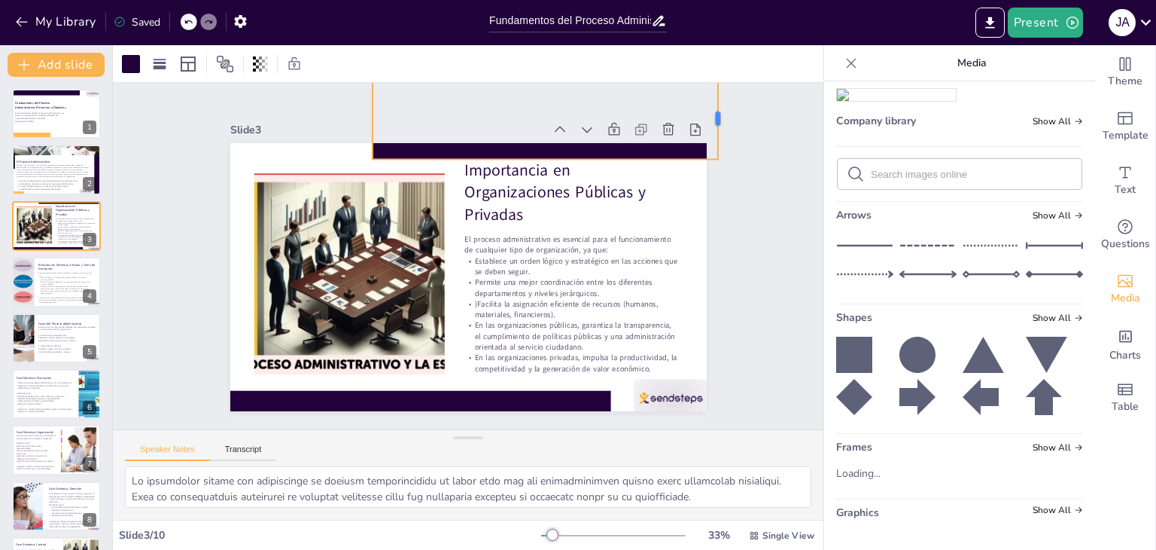
drag, startPoint x: 442, startPoint y: 115, endPoint x: 708, endPoint y: 110, distance: 265.8
click at [718, 110] on div at bounding box center [724, 118] width 12 height 81
click at [133, 61] on div at bounding box center [131, 64] width 18 height 18
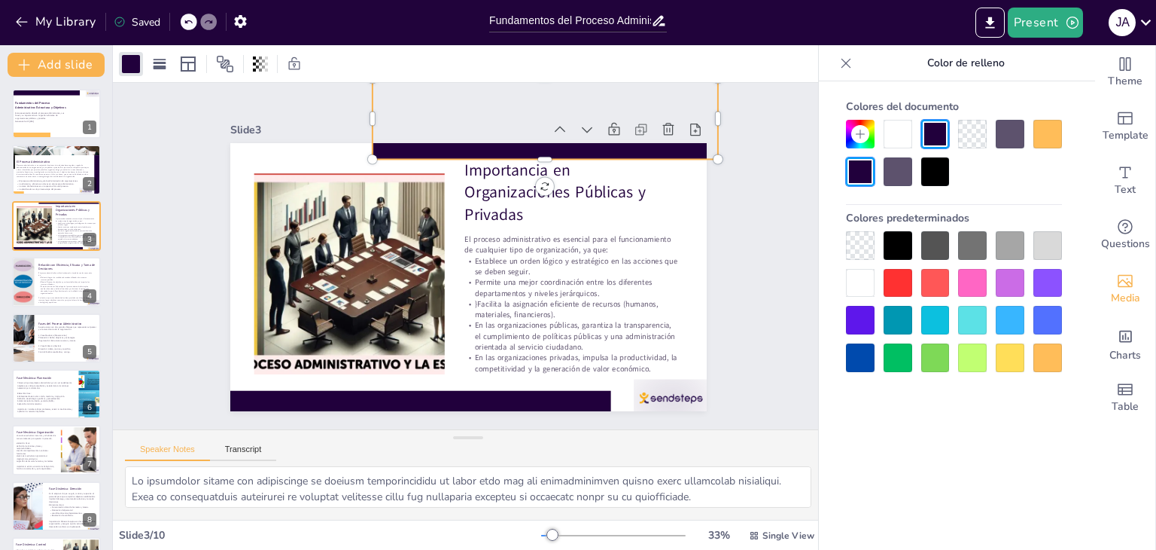
click at [1039, 360] on div at bounding box center [1048, 357] width 29 height 29
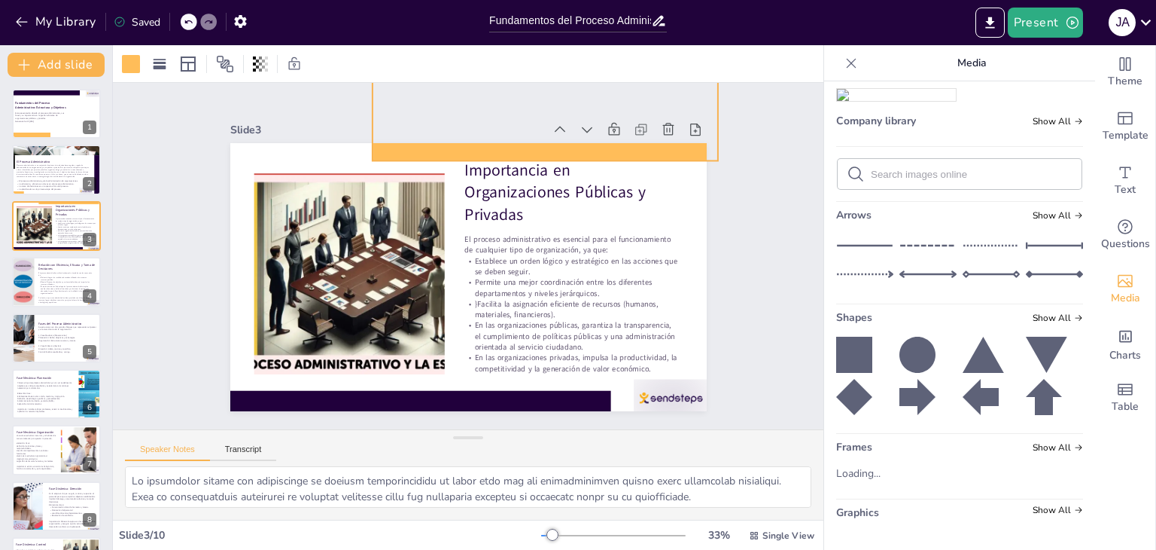
click at [383, 145] on div at bounding box center [545, 120] width 346 height 81
click at [328, 123] on div "Slide 3" at bounding box center [387, 130] width 314 height 14
click at [324, 108] on div "Slide 1 Fundamentos del Proceso Administrativo: Estructura y Objetivos Esta pre…" at bounding box center [468, 256] width 477 height 310
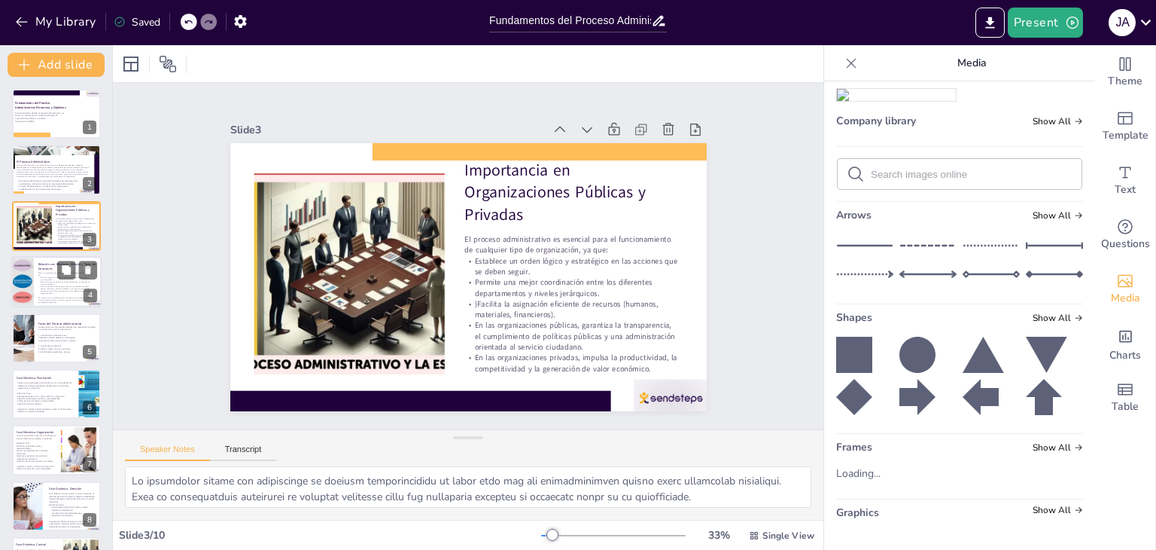
click at [28, 289] on div at bounding box center [23, 281] width 68 height 51
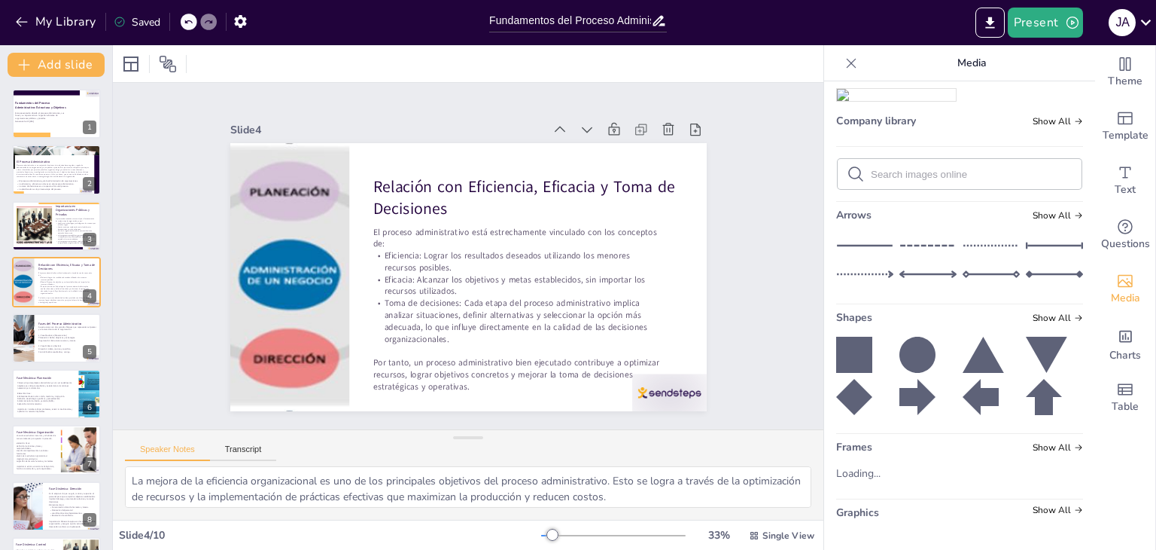
click at [836, 356] on icon at bounding box center [854, 355] width 36 height 36
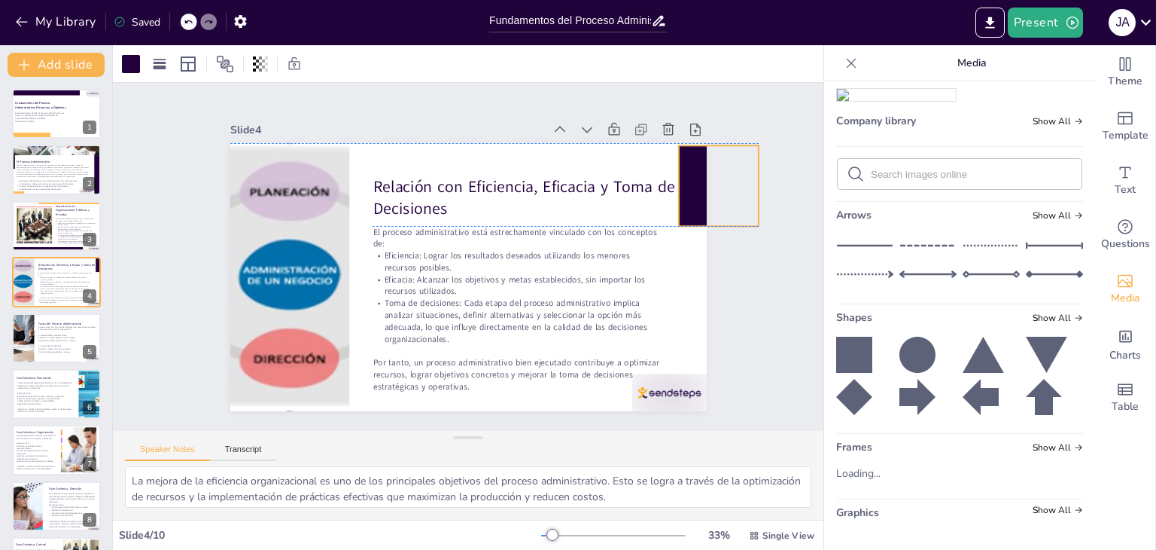
drag, startPoint x: 471, startPoint y: 299, endPoint x: 690, endPoint y: 174, distance: 251.6
click at [690, 174] on div at bounding box center [718, 185] width 81 height 81
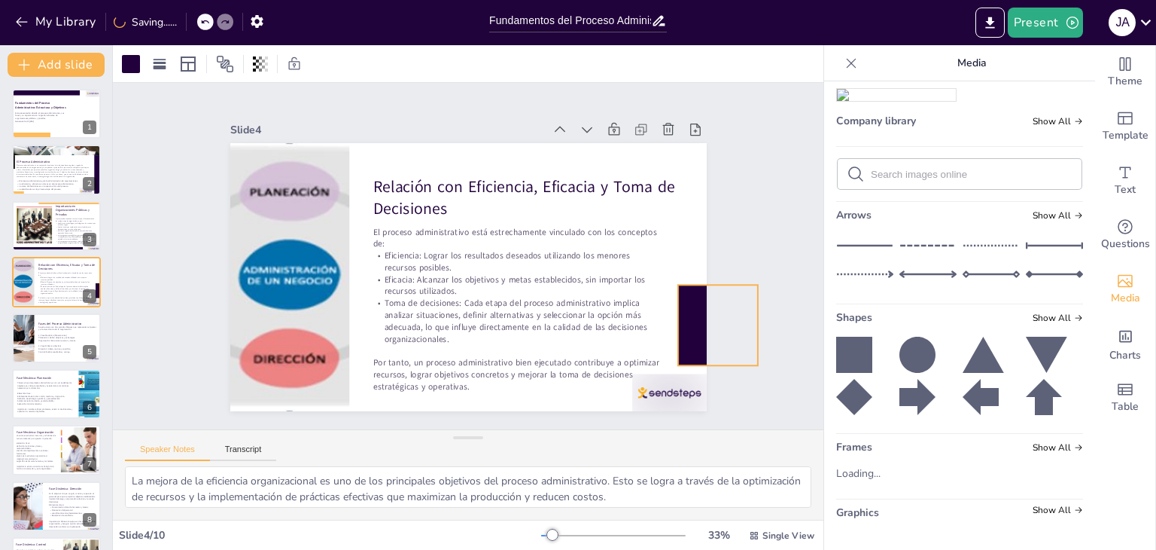
drag, startPoint x: 708, startPoint y: 218, endPoint x: 707, endPoint y: 358, distance: 139.3
click at [707, 358] on div "Slide 1 Fundamentos del Proceso Administrativo: Estructura y Objetivos Esta pre…" at bounding box center [468, 256] width 561 height 310
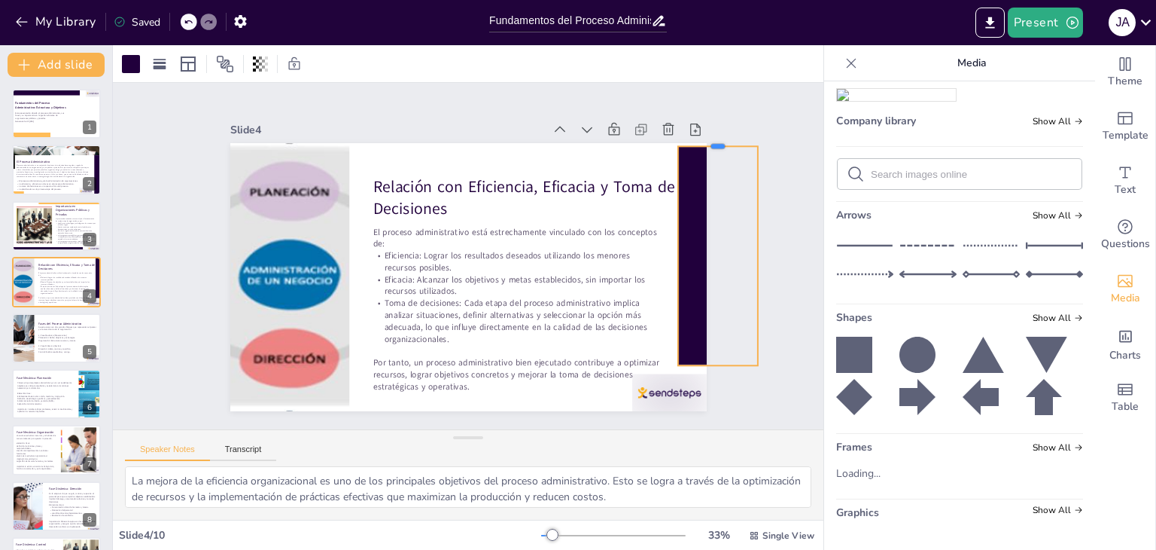
drag, startPoint x: 705, startPoint y: 278, endPoint x: 732, endPoint y: 133, distance: 147.7
click at [732, 134] on div at bounding box center [718, 140] width 81 height 12
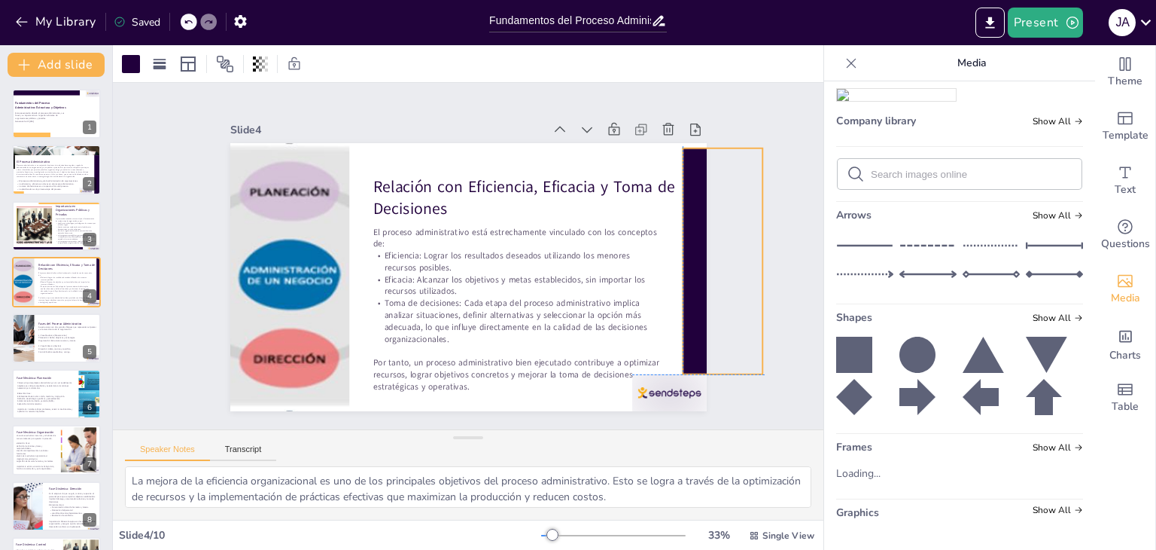
click at [726, 223] on div "Slide 1 Fundamentos del Proceso Administrativo: Estructura y Objetivos Esta pre…" at bounding box center [468, 256] width 561 height 310
click at [397, 87] on div "Slide 1 Fundamentos del Proceso Administrativo: Estructura y Objetivos Esta pre…" at bounding box center [468, 256] width 711 height 346
click at [836, 358] on icon at bounding box center [854, 355] width 36 height 36
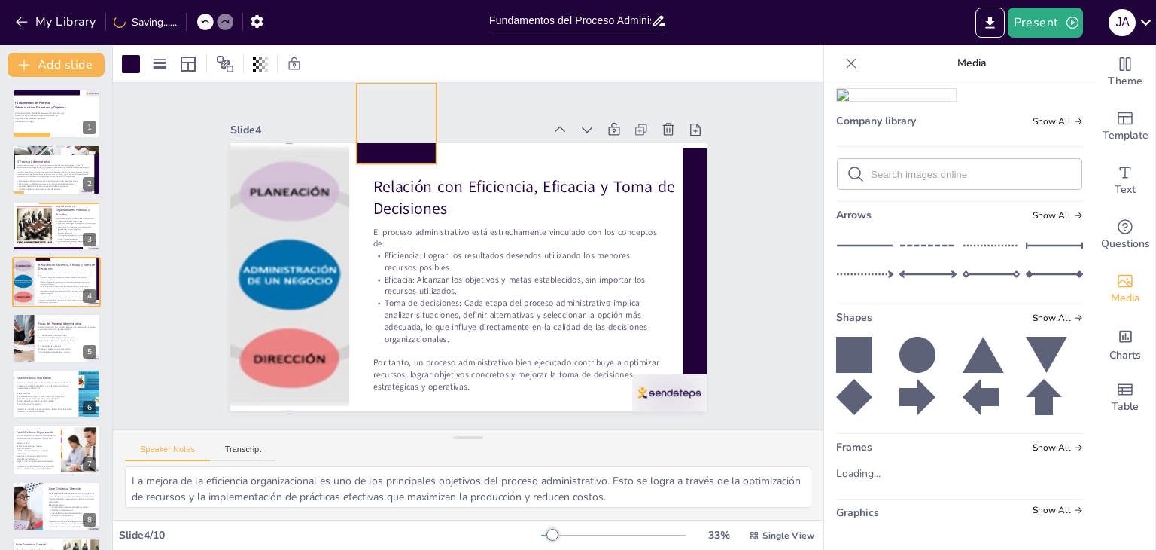
drag, startPoint x: 476, startPoint y: 313, endPoint x: 372, endPoint y: 127, distance: 213.0
click at [372, 127] on div "Slide 4 Relación con Eficiencia, Eficacia y Toma de Decisiones El proceso admin…" at bounding box center [468, 265] width 477 height 292
click at [498, 112] on div "Slide 1 Fundamentos del Proceso Administrativo: Estructura y Objetivos Esta pre…" at bounding box center [468, 256] width 477 height 310
click at [836, 364] on icon at bounding box center [854, 355] width 36 height 36
drag, startPoint x: 492, startPoint y: 312, endPoint x: 769, endPoint y: 206, distance: 296.0
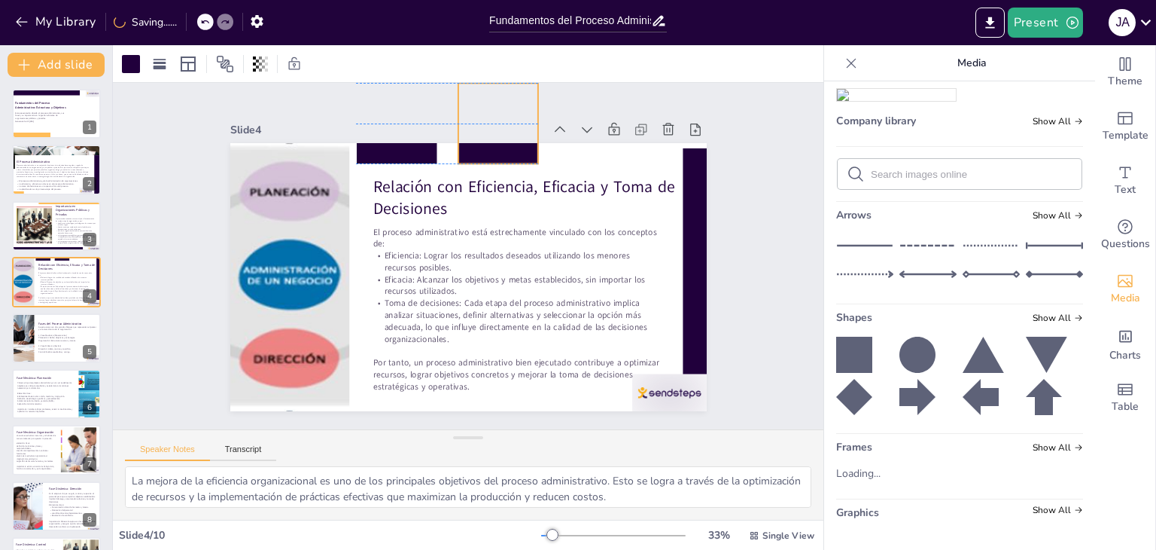
click at [521, 142] on div at bounding box center [498, 123] width 81 height 81
drag, startPoint x: 528, startPoint y: 166, endPoint x: 739, endPoint y: 223, distance: 219.2
click at [551, 174] on div at bounding box center [528, 136] width 81 height 81
drag, startPoint x: 524, startPoint y: 145, endPoint x: 458, endPoint y: 127, distance: 68.7
click at [458, 127] on div "Slide 4 Relación con Eficiencia, Eficacia y Toma de Decisiones El proceso admin…" at bounding box center [468, 265] width 477 height 292
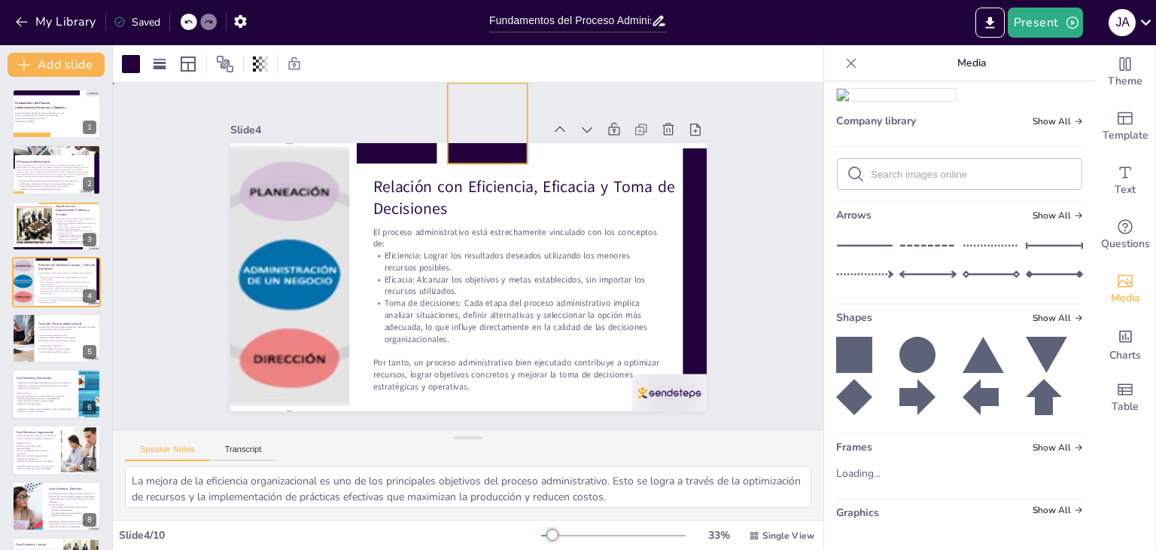
click at [355, 102] on div "Slide 1 Fundamentos del Proceso Administrativo: Estructura y Objetivos Esta pre…" at bounding box center [468, 256] width 477 height 310
click at [726, 134] on div "Slide 1 Fundamentos del Proceso Administrativo: Estructura y Objetivos Esta pre…" at bounding box center [468, 256] width 561 height 310
click at [843, 355] on icon at bounding box center [854, 355] width 36 height 36
drag, startPoint x: 491, startPoint y: 298, endPoint x: 572, endPoint y: 416, distance: 142.9
click at [572, 416] on div "Slide 1 Fundamentos del Proceso Administrativo: Estructura y Objetivos Esta pre…" at bounding box center [468, 256] width 711 height 346
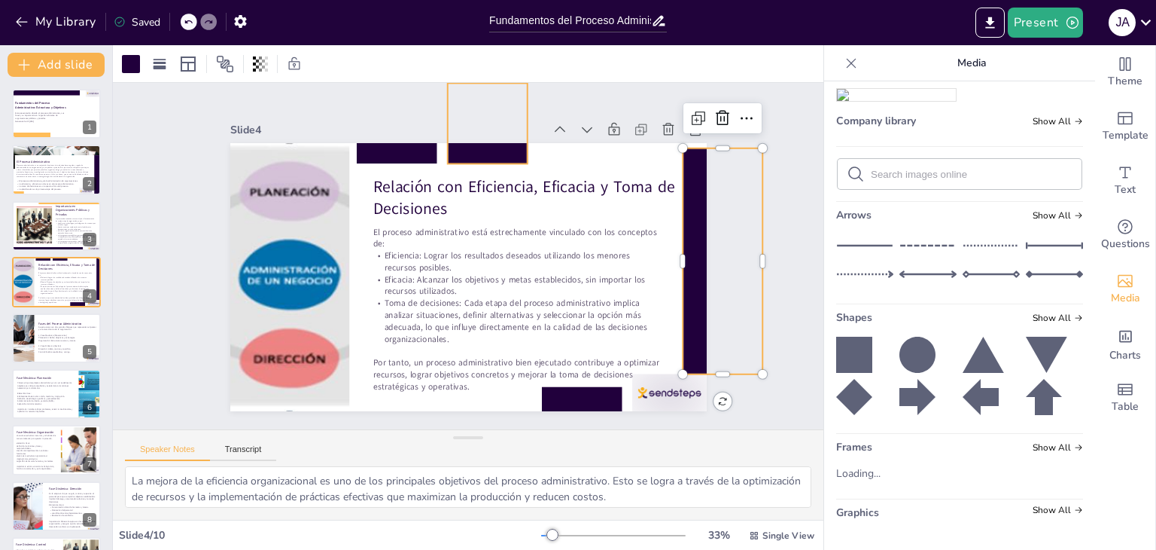
click at [473, 150] on div at bounding box center [487, 123] width 81 height 81
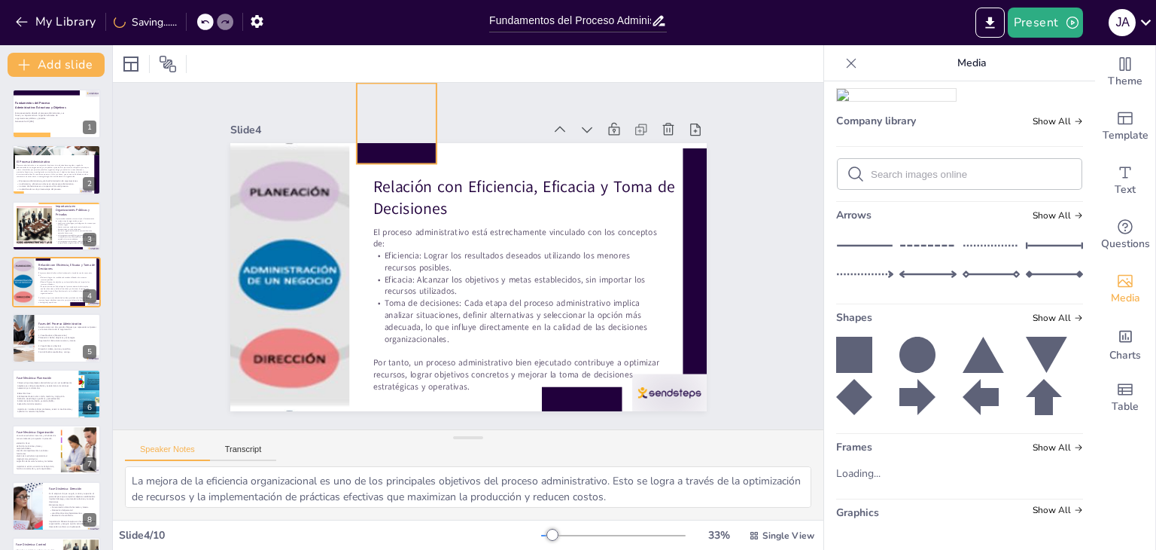
click at [395, 154] on div at bounding box center [396, 123] width 81 height 81
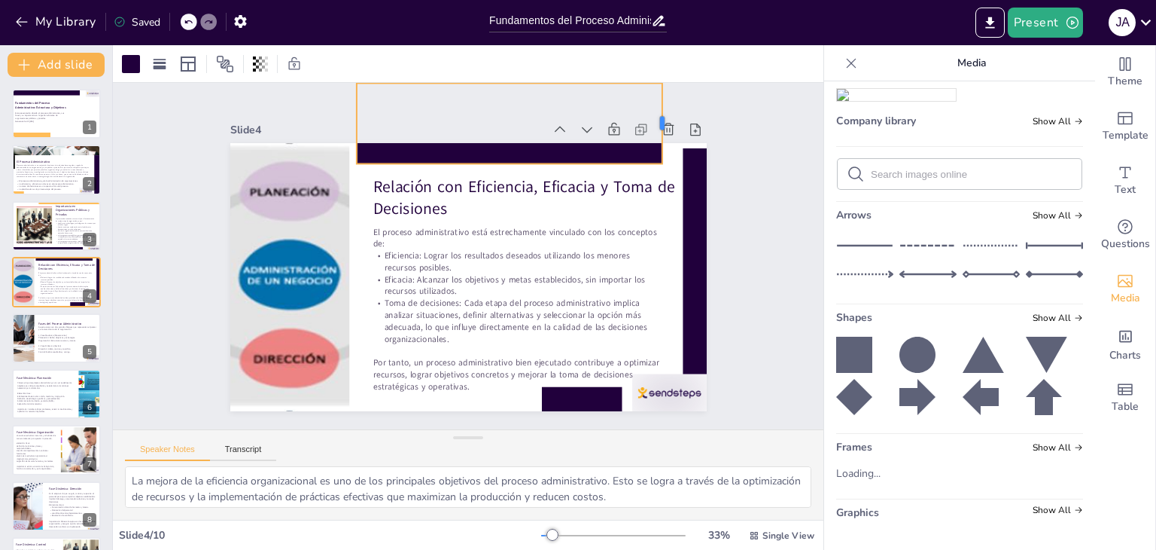
drag, startPoint x: 427, startPoint y: 123, endPoint x: 653, endPoint y: 130, distance: 226.0
click at [663, 130] on div at bounding box center [669, 123] width 12 height 81
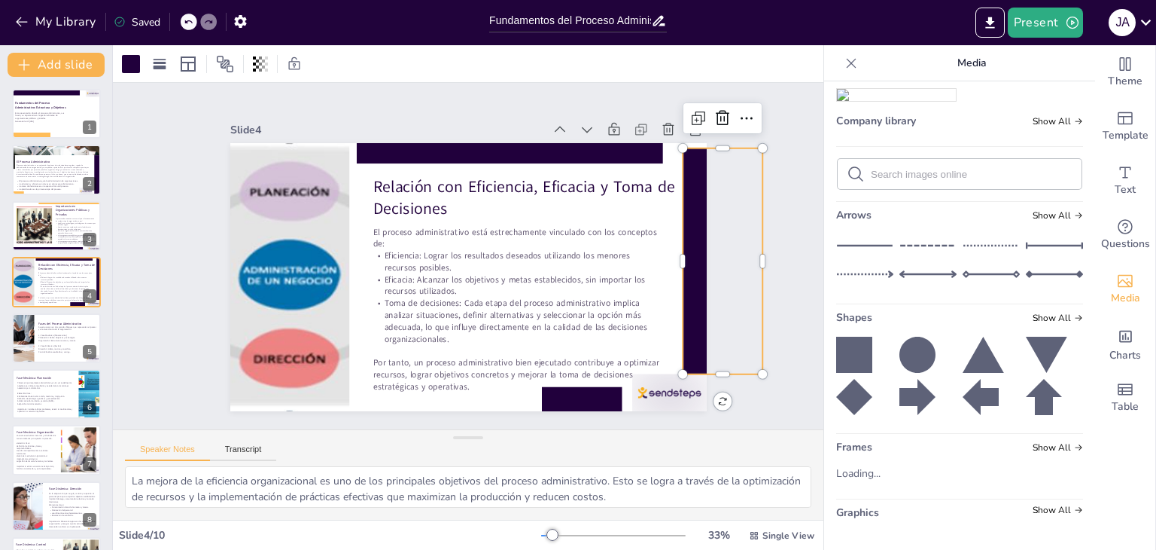
click at [683, 166] on div at bounding box center [723, 261] width 81 height 226
drag, startPoint x: 679, startPoint y: 166, endPoint x: 681, endPoint y: 158, distance: 8.4
click at [683, 158] on div at bounding box center [723, 253] width 81 height 226
click at [775, 208] on div "Slide 1 Fundamentos del Proceso Administrativo: Estructura y Objetivos Esta pre…" at bounding box center [468, 256] width 711 height 346
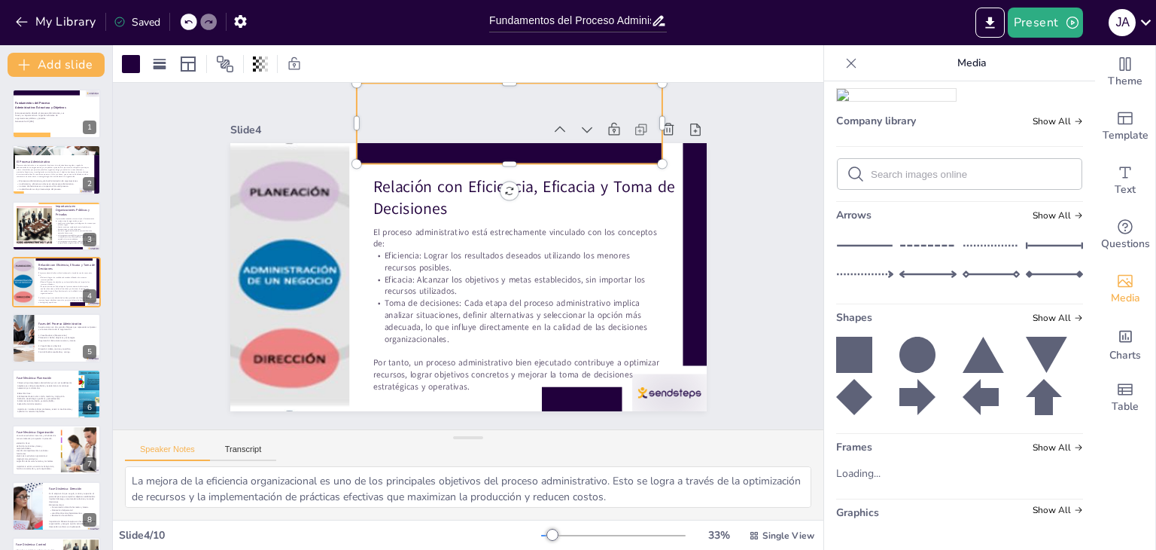
click at [535, 144] on div at bounding box center [509, 123] width 306 height 81
click at [684, 228] on div at bounding box center [723, 253] width 81 height 226
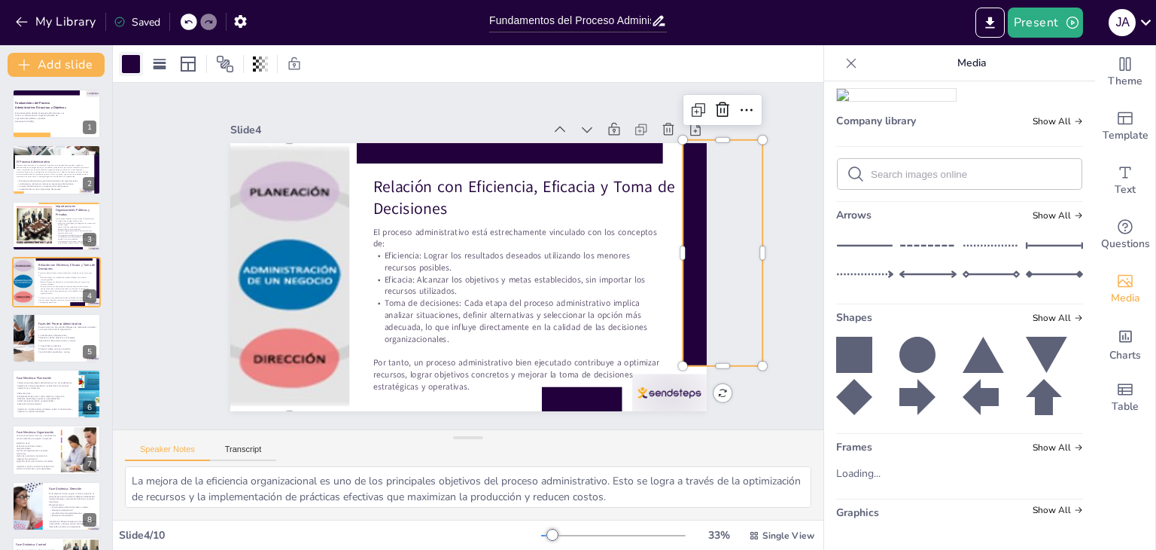
click at [134, 68] on div at bounding box center [131, 64] width 18 height 18
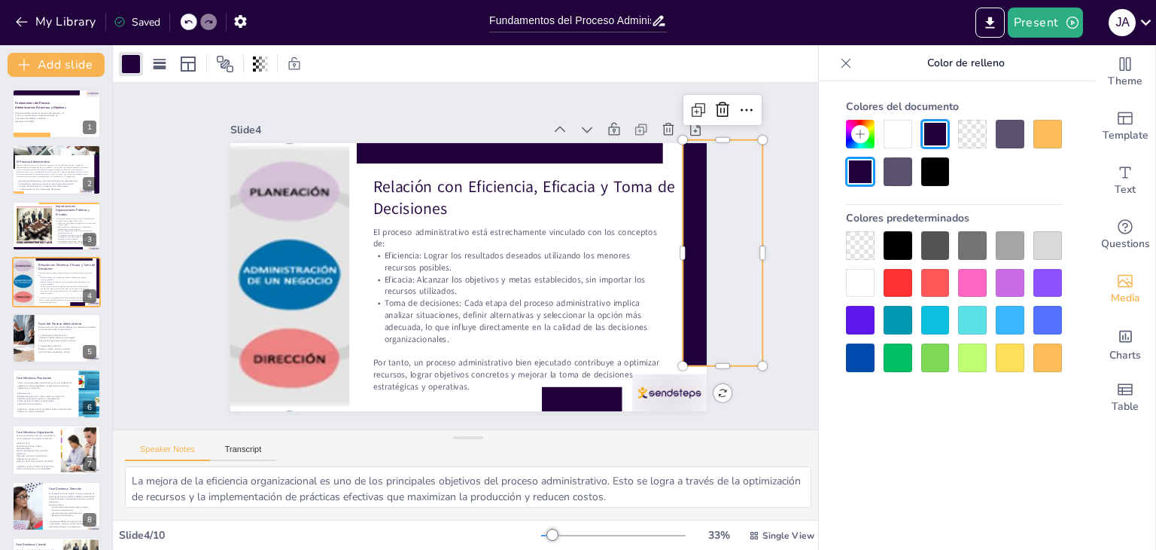
click at [1050, 363] on div at bounding box center [1048, 357] width 29 height 29
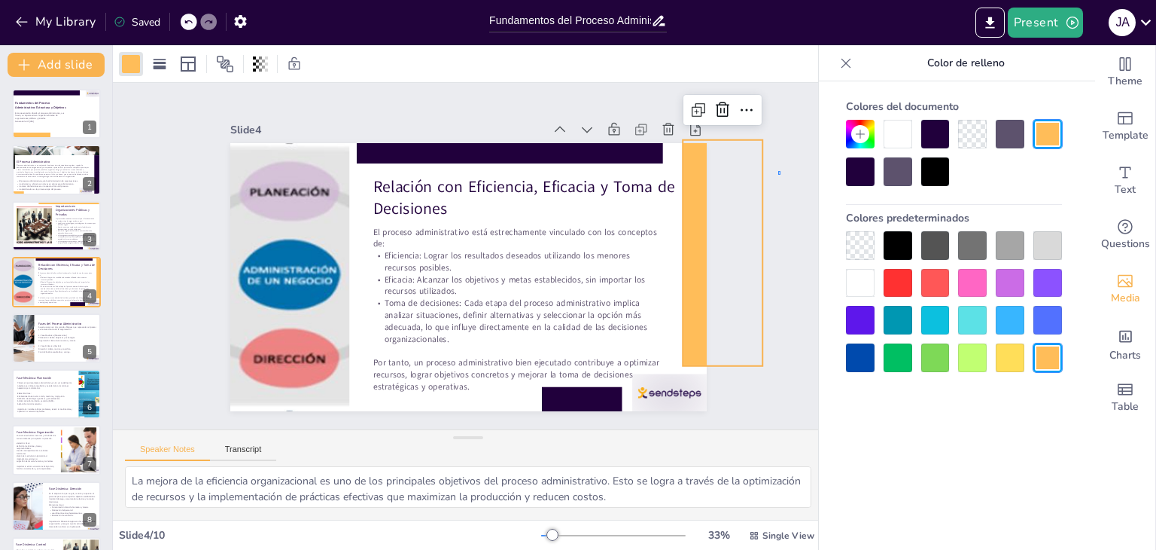
drag, startPoint x: 779, startPoint y: 172, endPoint x: 696, endPoint y: 169, distance: 83.6
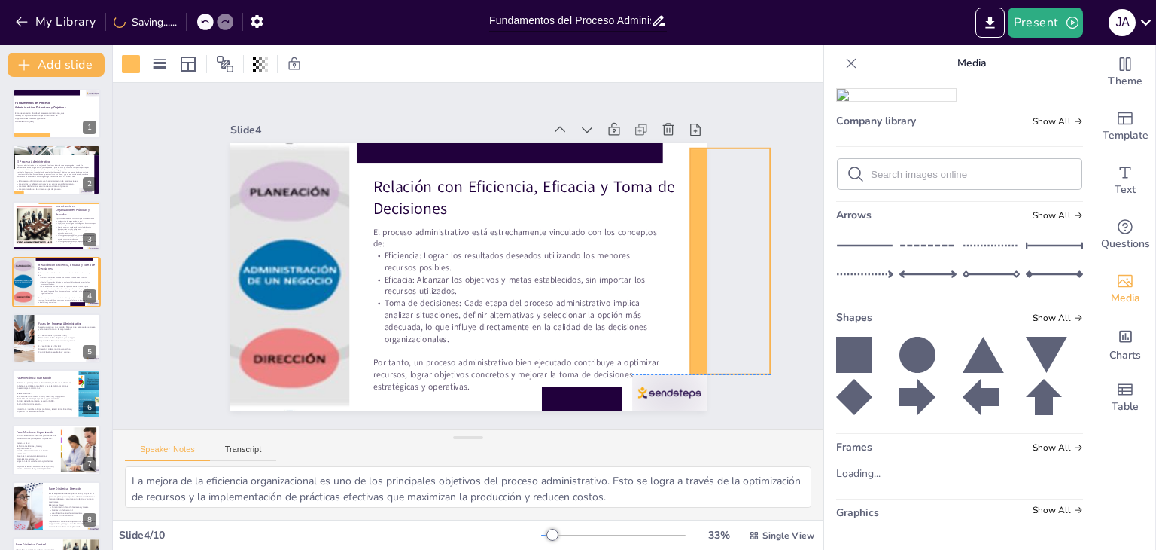
drag, startPoint x: 673, startPoint y: 178, endPoint x: 681, endPoint y: 188, distance: 12.3
click at [690, 188] on div at bounding box center [730, 261] width 81 height 226
click at [776, 148] on div "Slide 1 Fundamentos del Proceso Administrativo: Estructura y Objetivos Esta pre…" at bounding box center [468, 256] width 711 height 346
click at [690, 178] on div at bounding box center [730, 256] width 81 height 226
click at [767, 93] on div "Slide 1 Fundamentos del Proceso Administrativo: Estructura y Objetivos Esta pre…" at bounding box center [468, 256] width 711 height 346
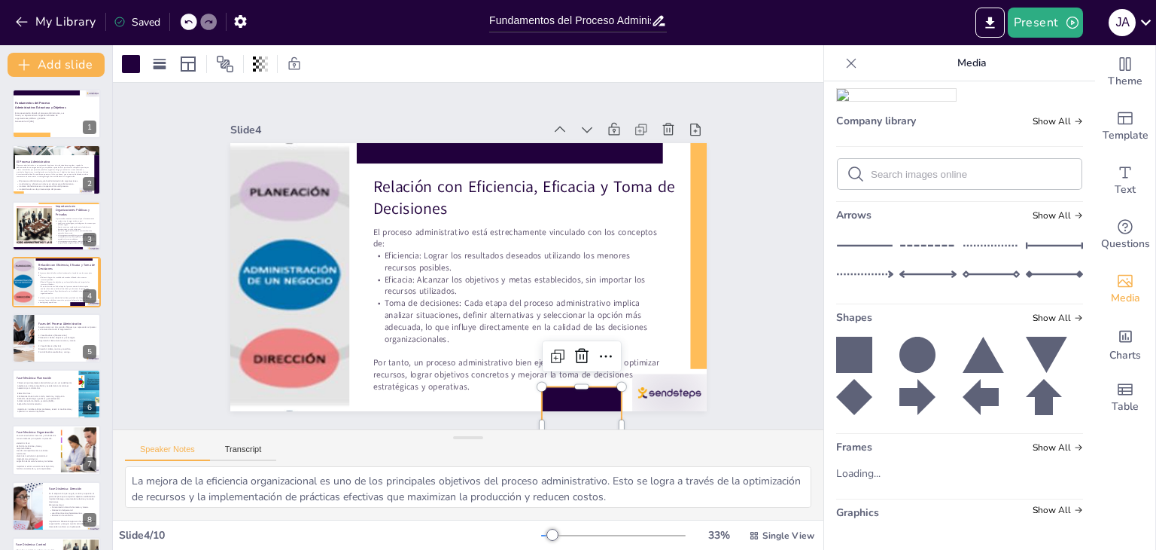
click at [541, 396] on div at bounding box center [581, 426] width 81 height 81
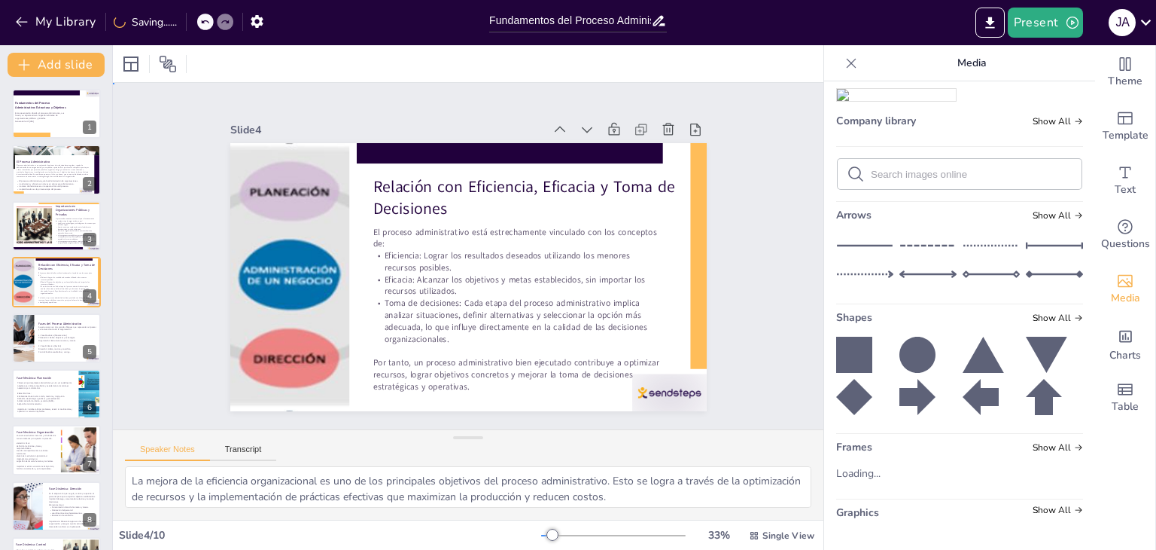
click at [724, 197] on div "Slide 1 Fundamentos del Proceso Administrativo: Estructura y Objetivos Esta pre…" at bounding box center [468, 256] width 561 height 310
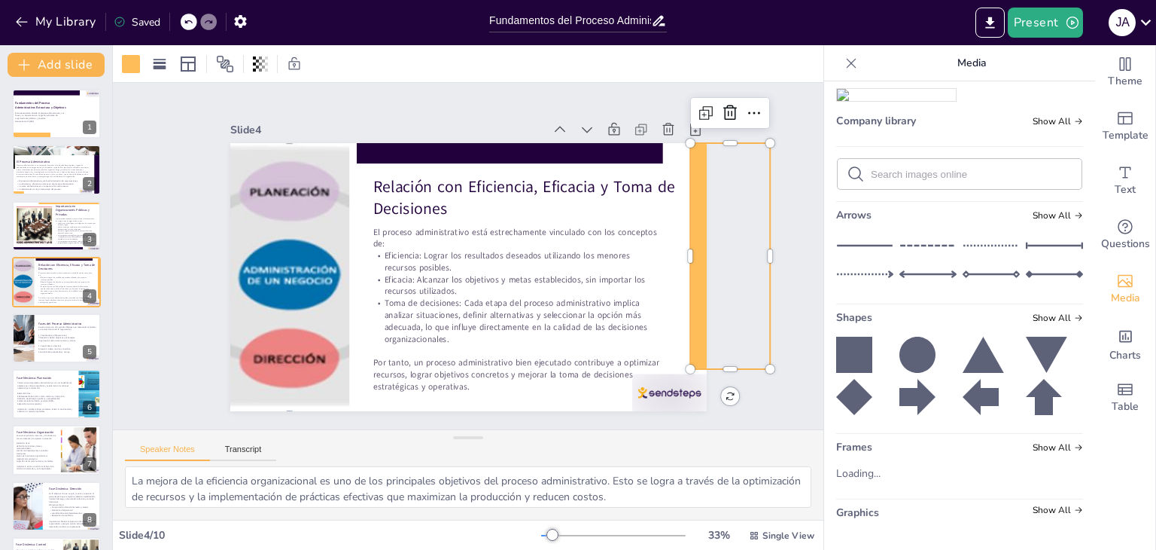
click at [310, 101] on div "Slide 1 Fundamentos del Proceso Administrativo: Estructura y Objetivos Esta pre…" at bounding box center [468, 256] width 477 height 310
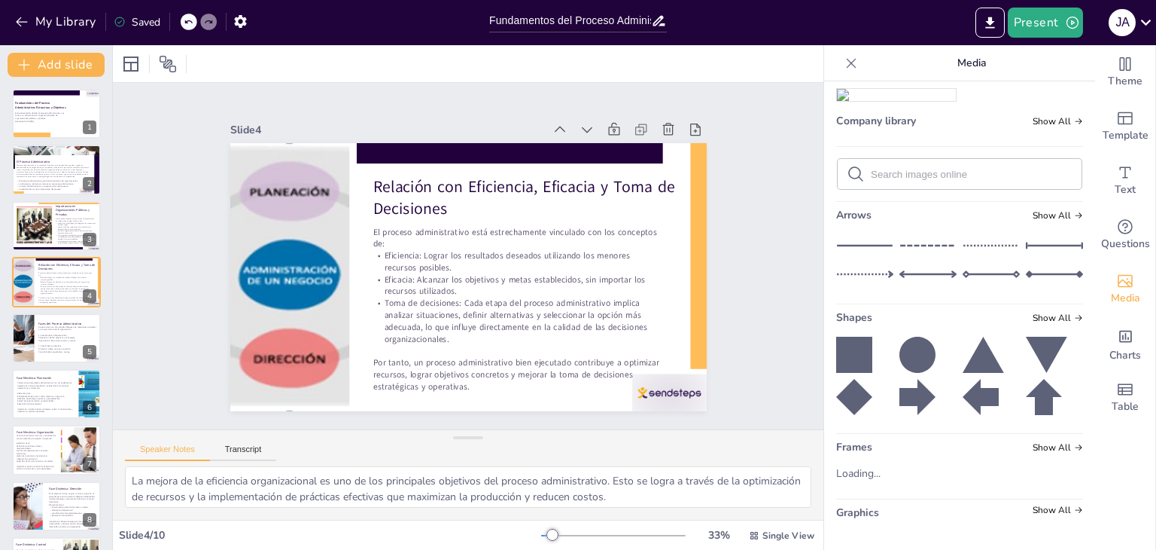
click at [900, 355] on icon at bounding box center [918, 355] width 36 height 36
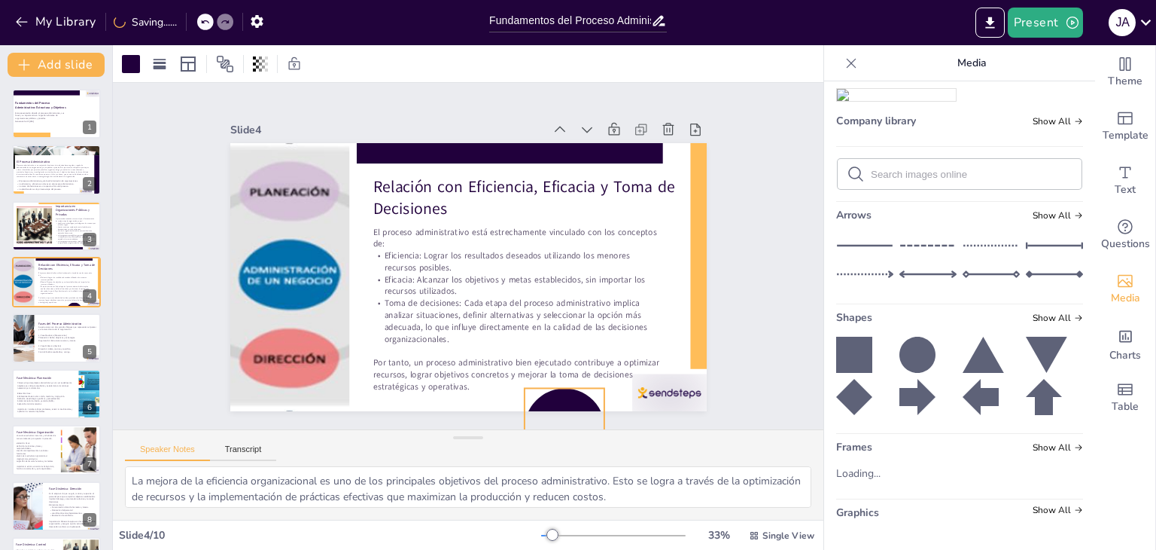
drag, startPoint x: 489, startPoint y: 314, endPoint x: 551, endPoint y: 419, distance: 121.5
click at [551, 421] on div "Slide 1 Fundamentos del Proceso Administrativo: Estructura y Objetivos Esta pre…" at bounding box center [468, 256] width 711 height 346
click at [125, 60] on div at bounding box center [131, 64] width 18 height 18
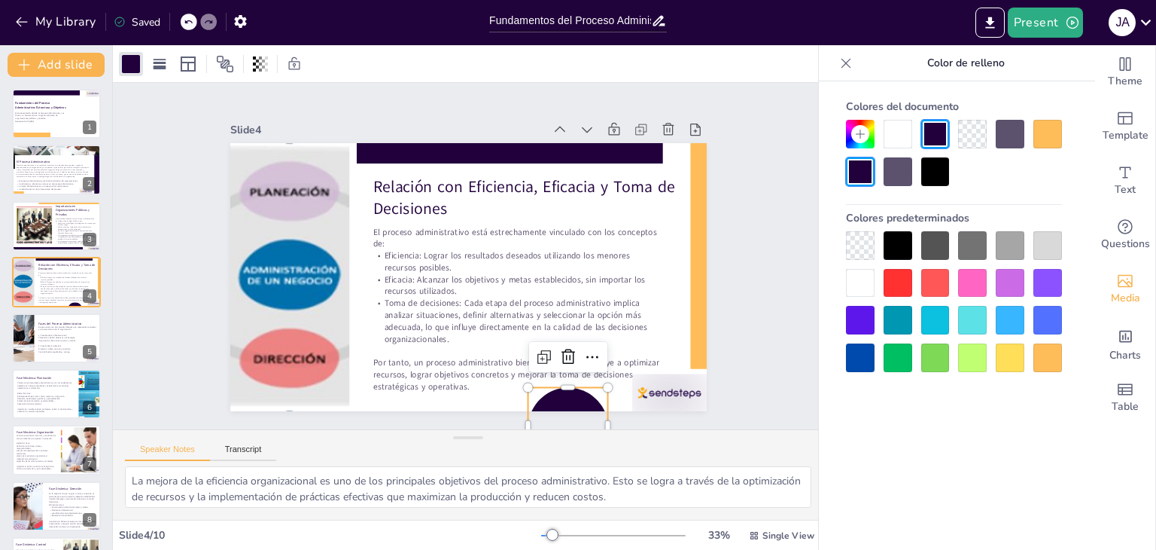
click at [1073, 368] on div "Colores del documento Colores predeterminados" at bounding box center [954, 232] width 246 height 279
click at [1061, 364] on div at bounding box center [1048, 357] width 29 height 29
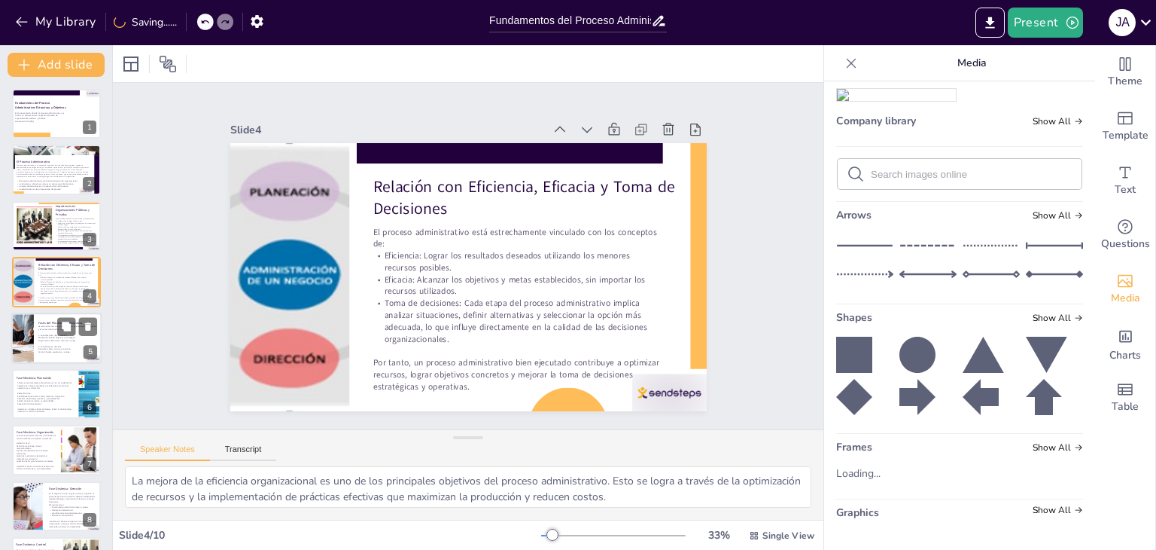
click at [36, 337] on div at bounding box center [56, 337] width 90 height 51
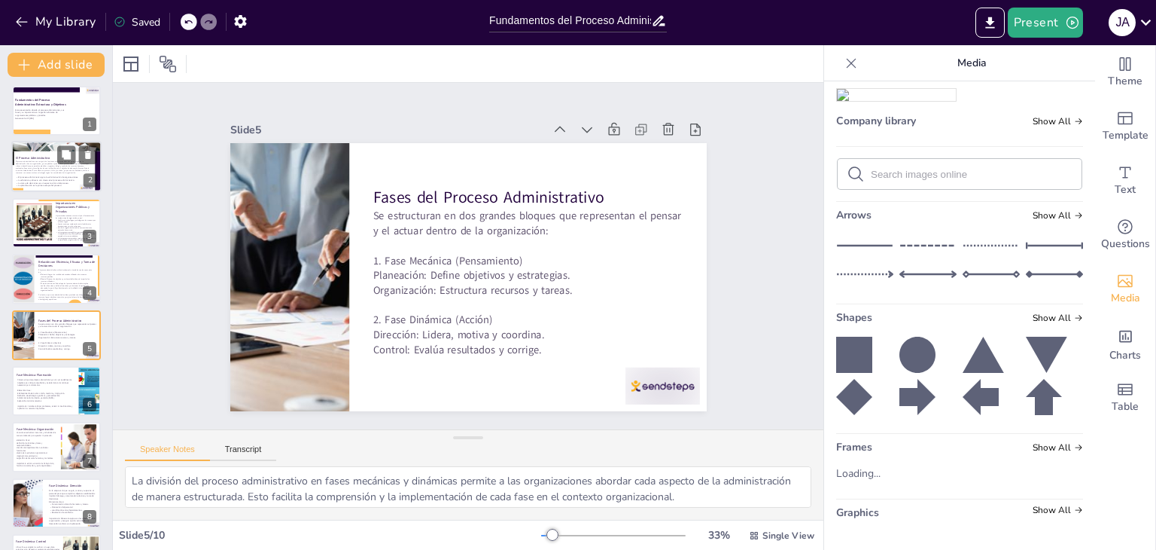
scroll to position [0, 0]
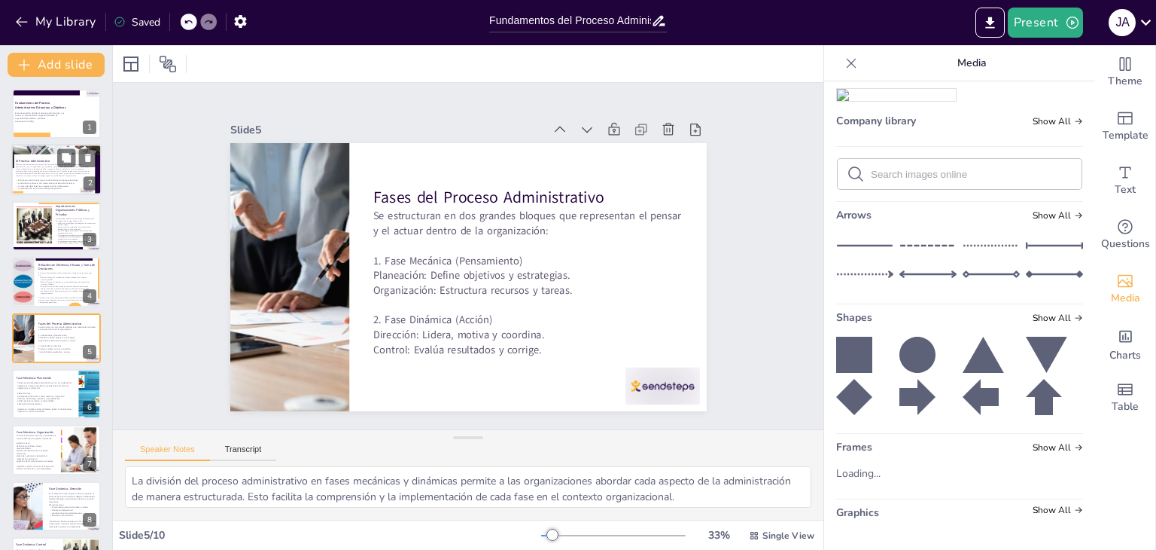
click at [32, 169] on span "El proceso administrativo es un conjunto de funciones interrelacionadas que guí…" at bounding box center [53, 171] width 74 height 14
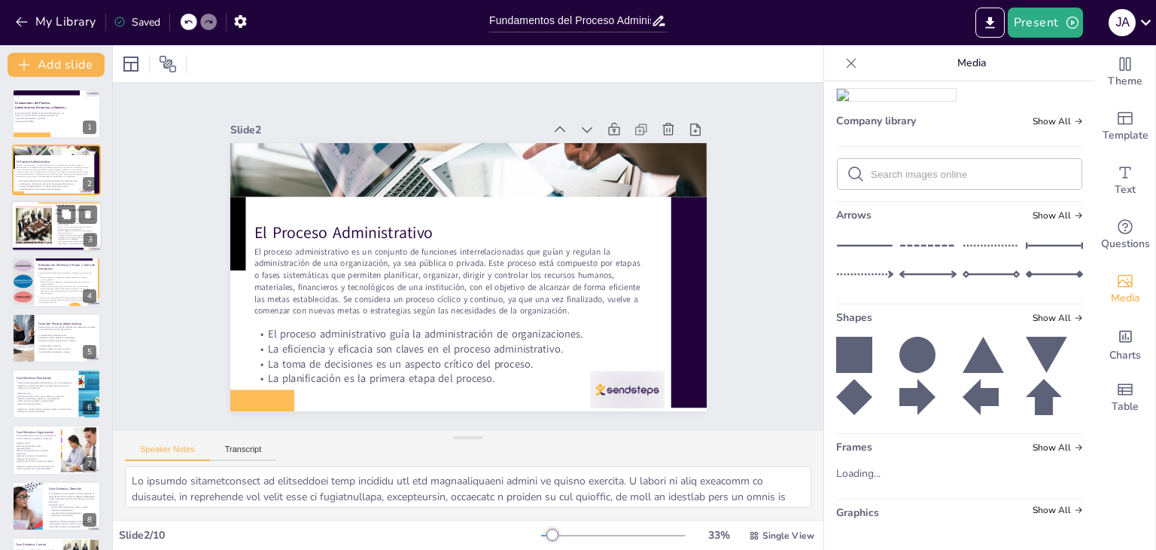
click at [38, 230] on div at bounding box center [34, 228] width 136 height 46
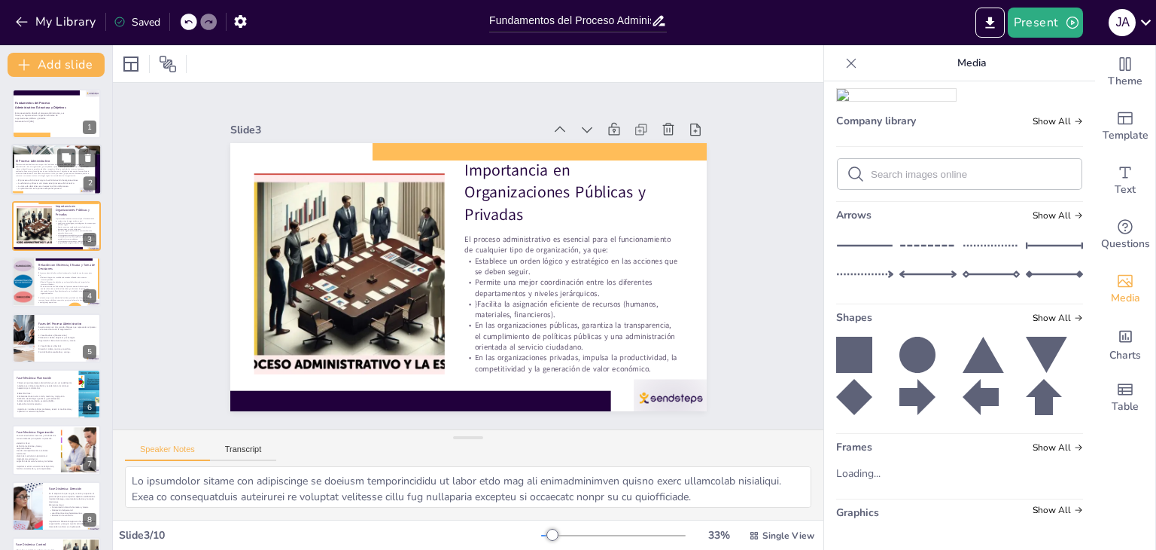
click at [26, 165] on span "El proceso administrativo es un conjunto de funciones interrelacionadas que guí…" at bounding box center [53, 171] width 74 height 14
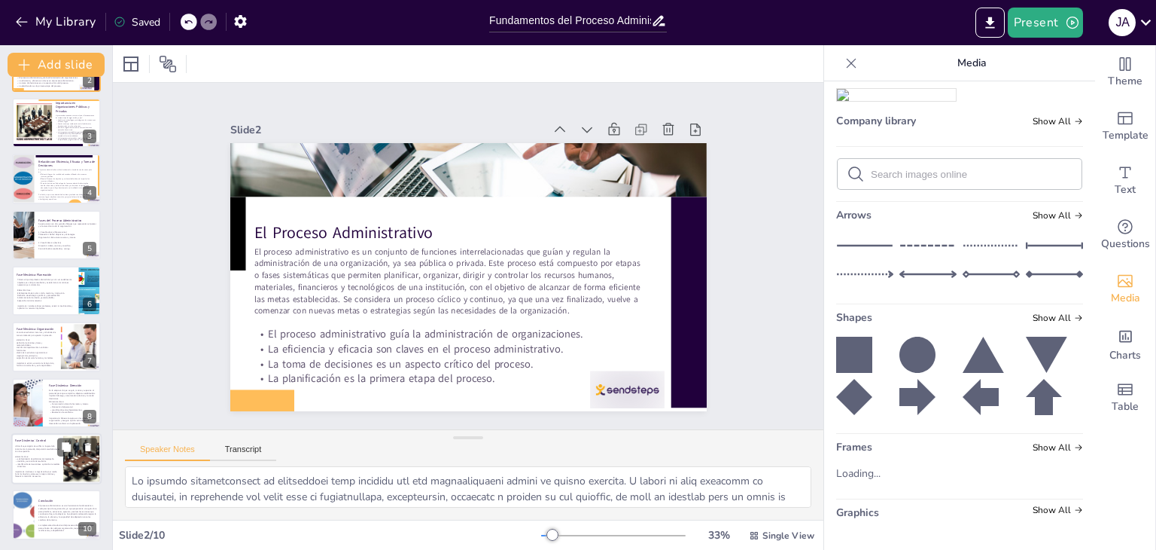
scroll to position [105, 0]
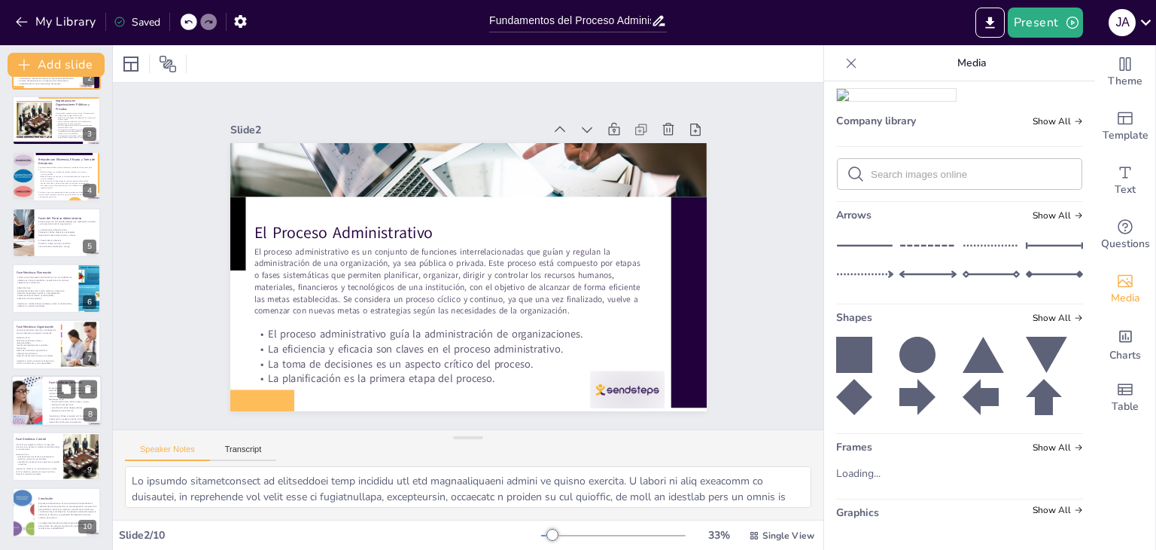
click at [21, 388] on div at bounding box center [37, 400] width 94 height 51
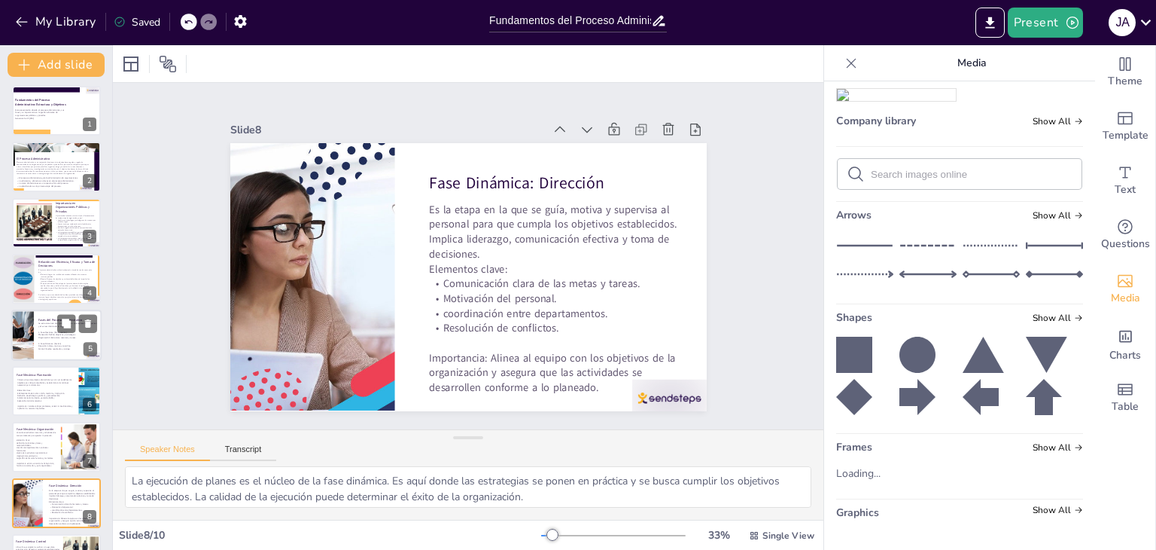
scroll to position [0, 0]
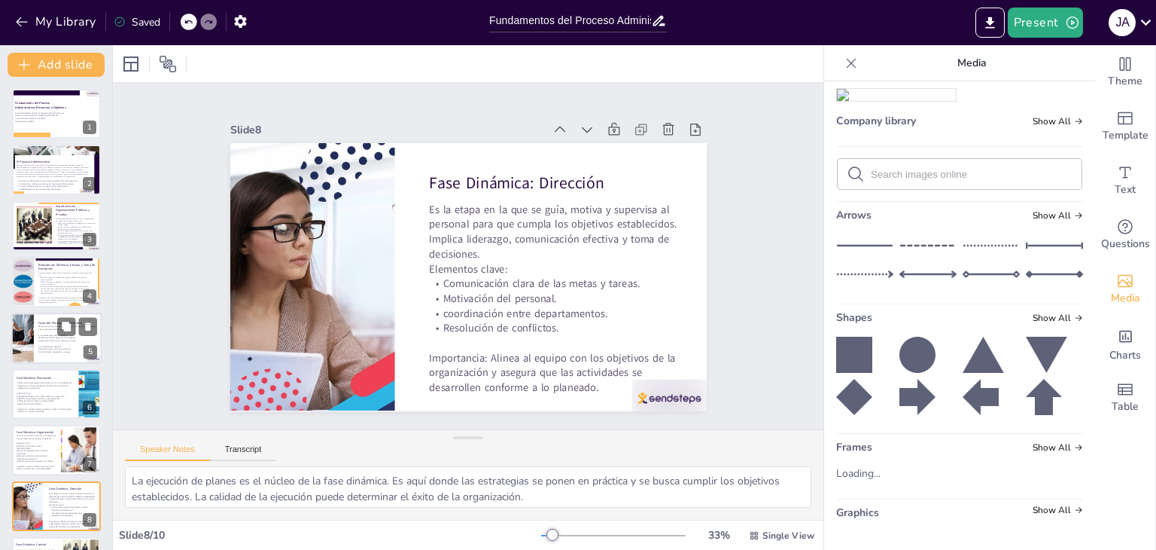
click at [33, 324] on div at bounding box center [23, 337] width 102 height 51
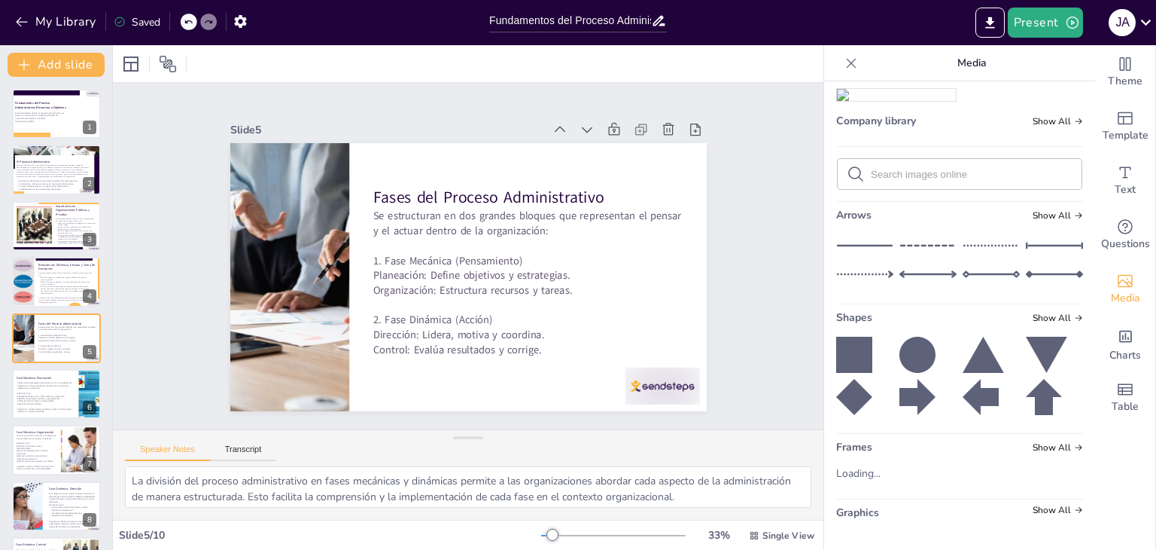
scroll to position [24, 0]
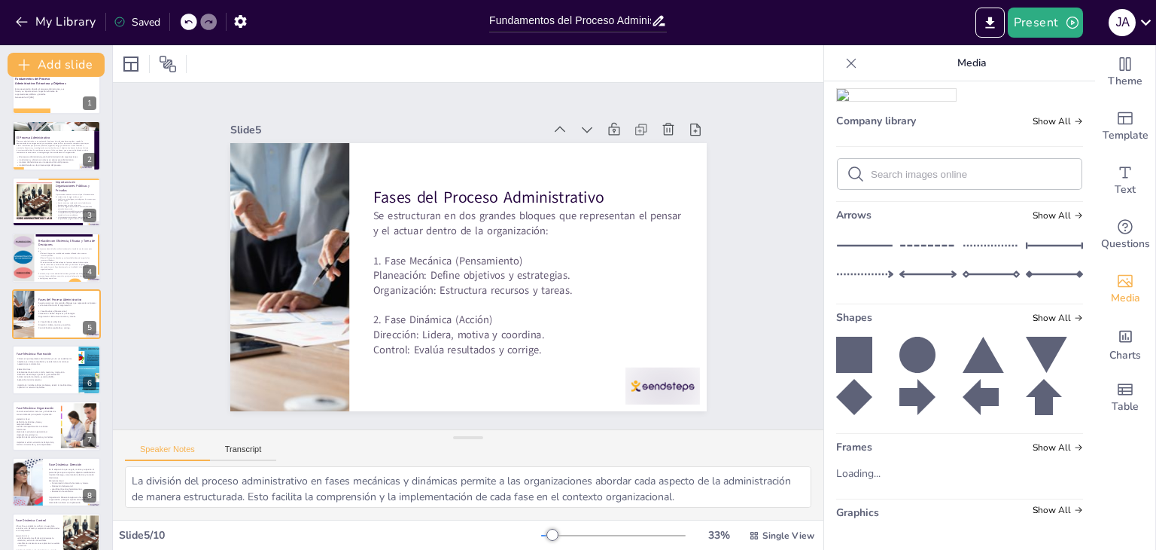
click at [843, 386] on icon at bounding box center [854, 397] width 36 height 36
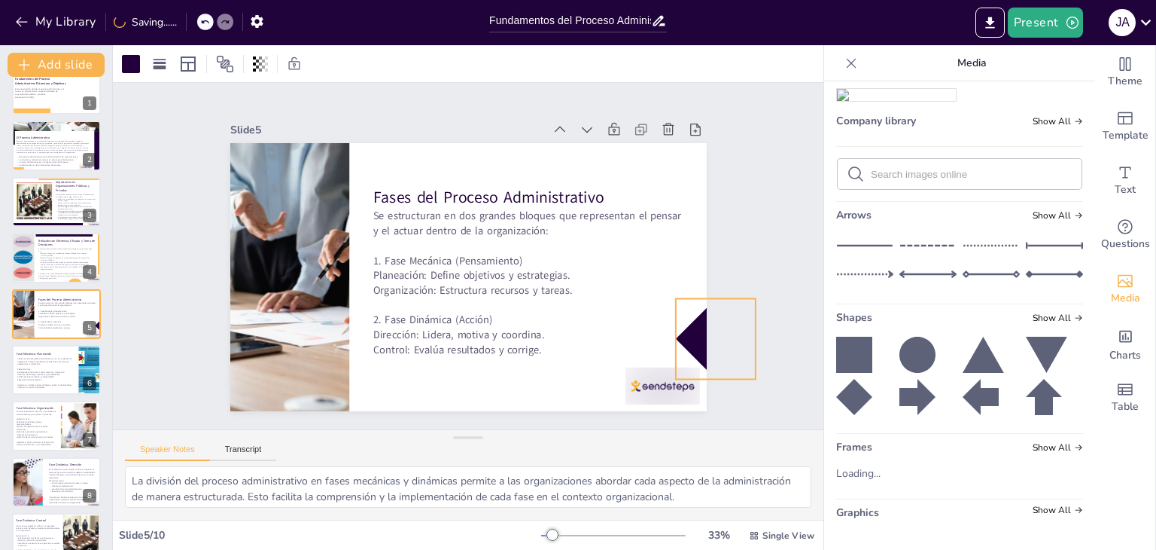
drag, startPoint x: 471, startPoint y: 305, endPoint x: 687, endPoint y: 328, distance: 217.3
click at [687, 333] on div at bounding box center [715, 338] width 81 height 81
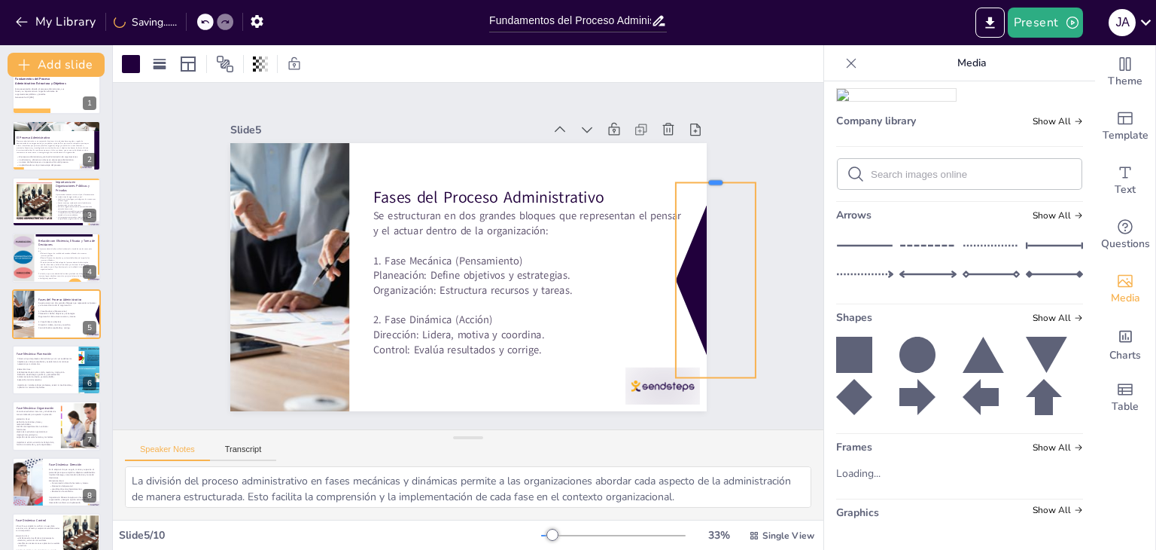
drag, startPoint x: 705, startPoint y: 287, endPoint x: 687, endPoint y: 221, distance: 67.8
click at [690, 174] on div at bounding box center [715, 176] width 81 height 12
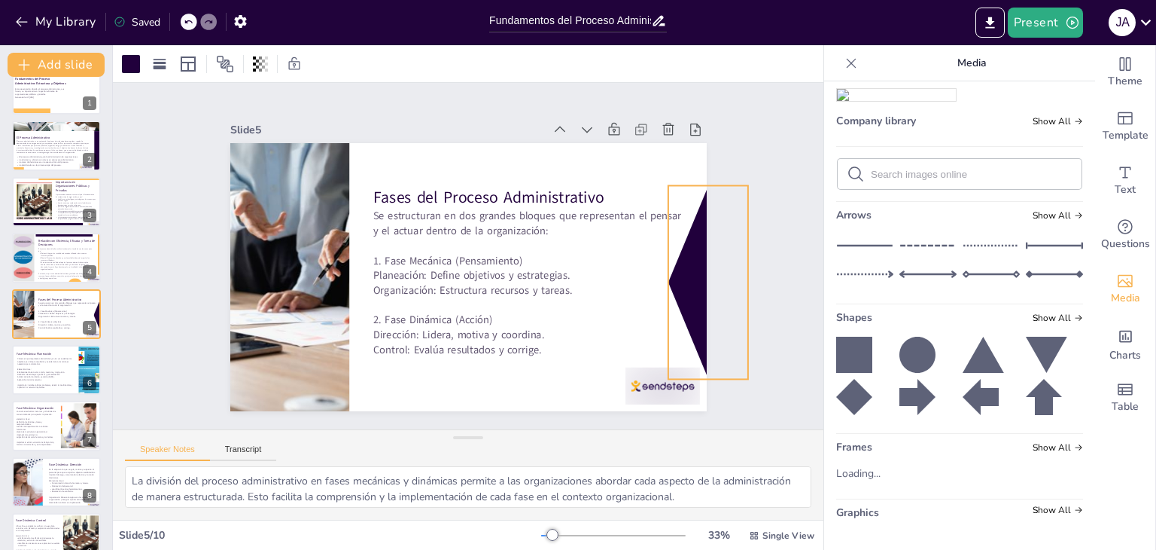
drag, startPoint x: 665, startPoint y: 274, endPoint x: 657, endPoint y: 276, distance: 7.7
click at [668, 276] on div at bounding box center [708, 282] width 81 height 194
click at [650, 278] on div at bounding box center [656, 282] width 12 height 194
click at [684, 282] on div at bounding box center [712, 284] width 87 height 194
click at [775, 179] on div "Slide 1 Fundamentos del Proceso Administrativo: Estructura y Objetivos Esta pre…" at bounding box center [468, 256] width 711 height 346
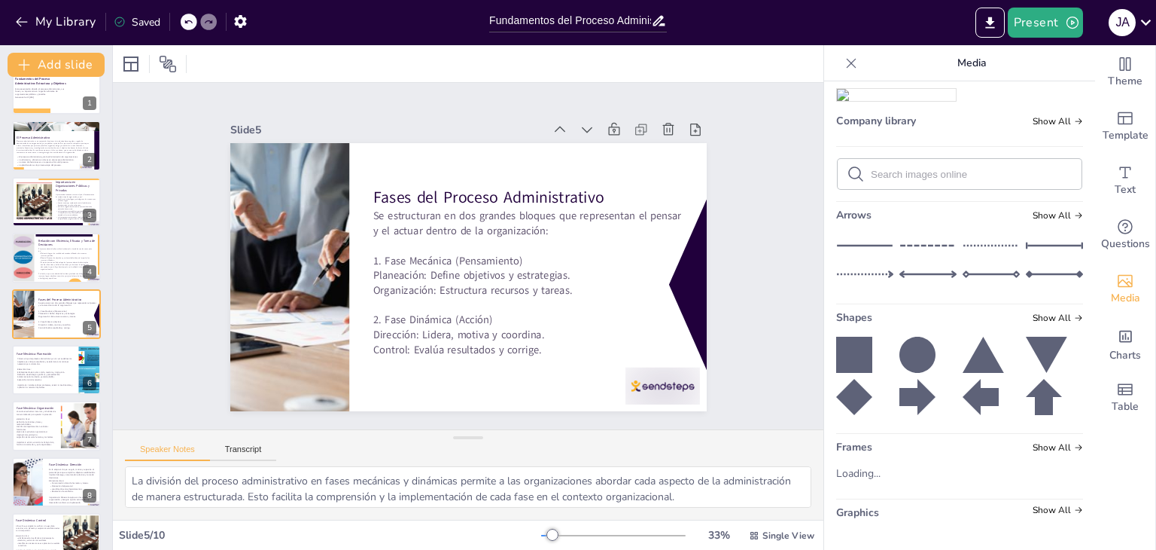
click at [838, 358] on icon at bounding box center [854, 355] width 36 height 36
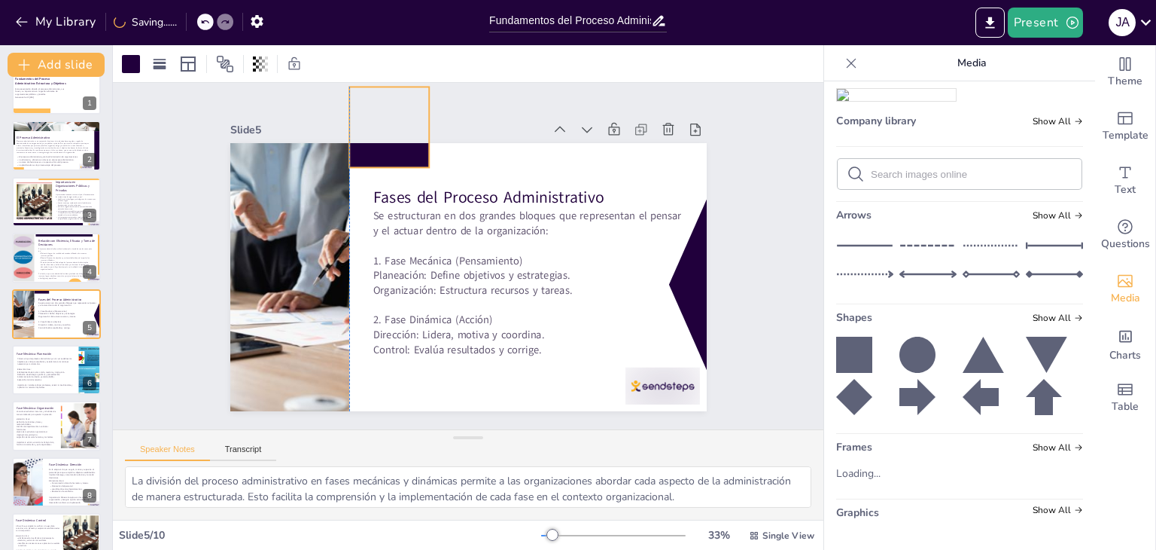
drag, startPoint x: 492, startPoint y: 307, endPoint x: 382, endPoint y: 125, distance: 212.8
click at [382, 125] on div "Slide 5 Fases del Proceso Administrativo Se estructuran en dos grandes bloques …" at bounding box center [468, 265] width 477 height 292
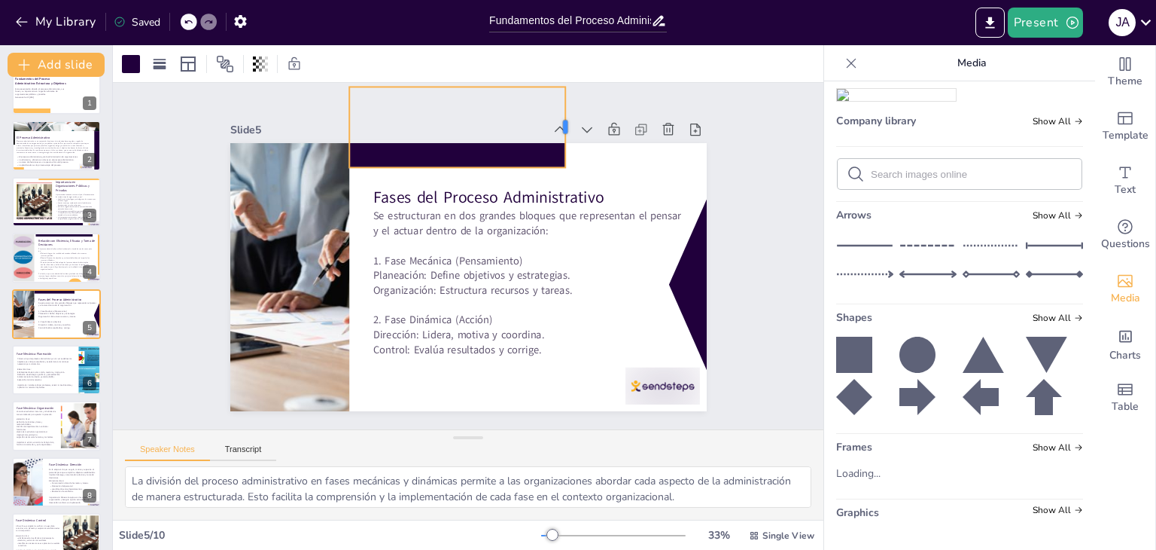
drag, startPoint x: 424, startPoint y: 120, endPoint x: 560, endPoint y: 122, distance: 136.3
click at [560, 122] on div "Slide 5 Fases del Proceso Administrativo Se estructuran en dos grandes bloques …" at bounding box center [468, 265] width 477 height 292
click at [142, 61] on div at bounding box center [131, 64] width 24 height 24
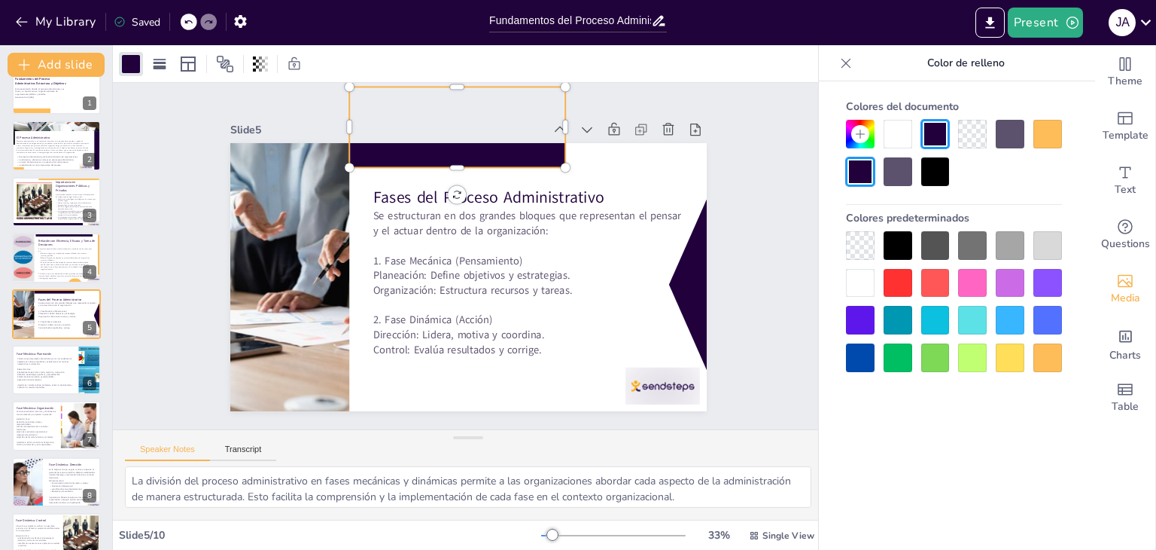
click at [1044, 346] on div at bounding box center [1048, 357] width 29 height 29
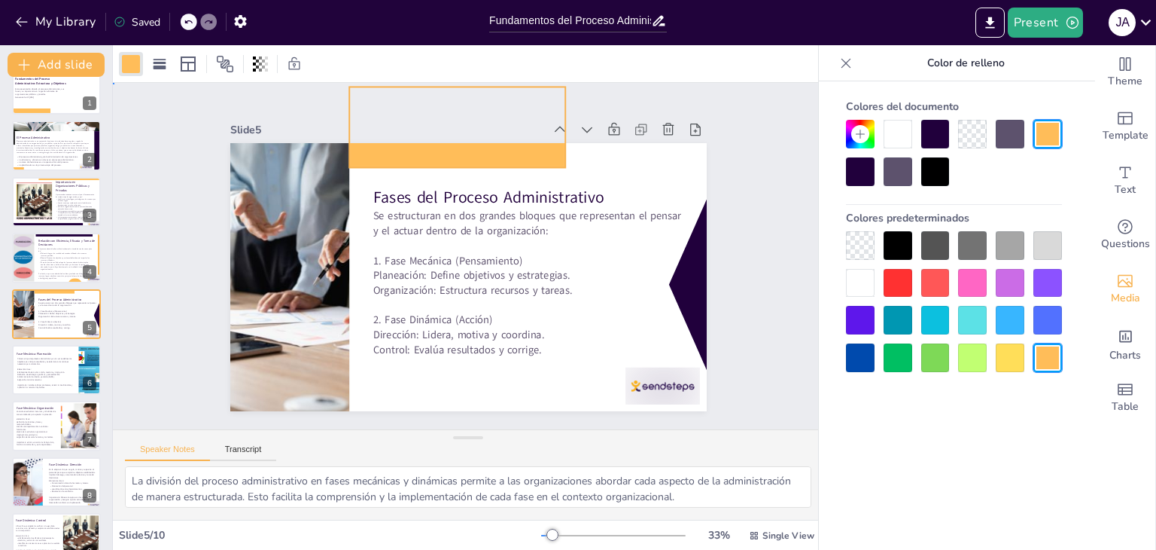
drag, startPoint x: 788, startPoint y: 223, endPoint x: 773, endPoint y: 212, distance: 18.4
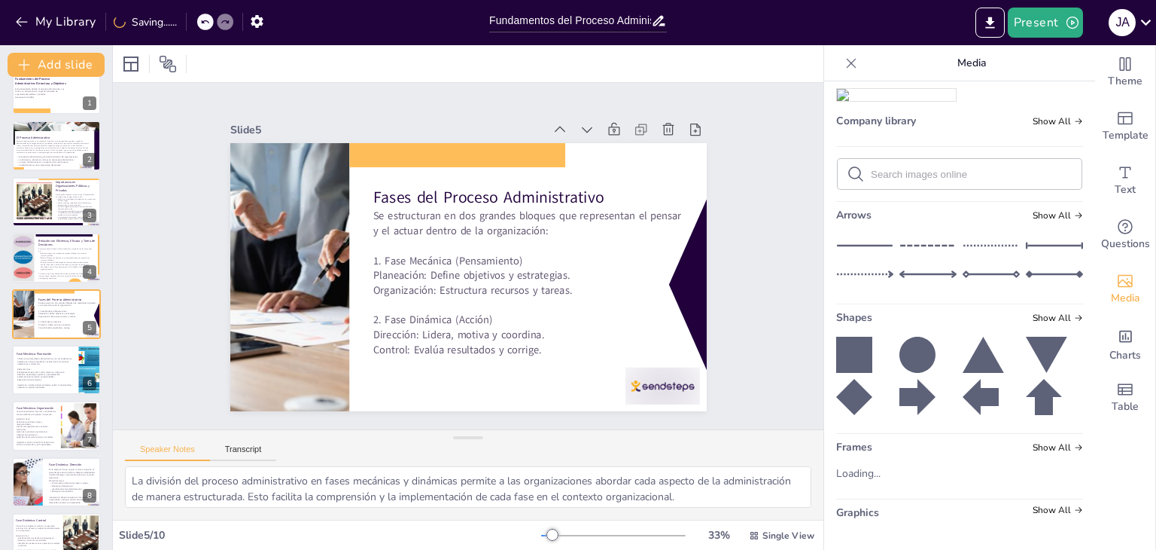
click at [909, 367] on icon at bounding box center [918, 355] width 36 height 36
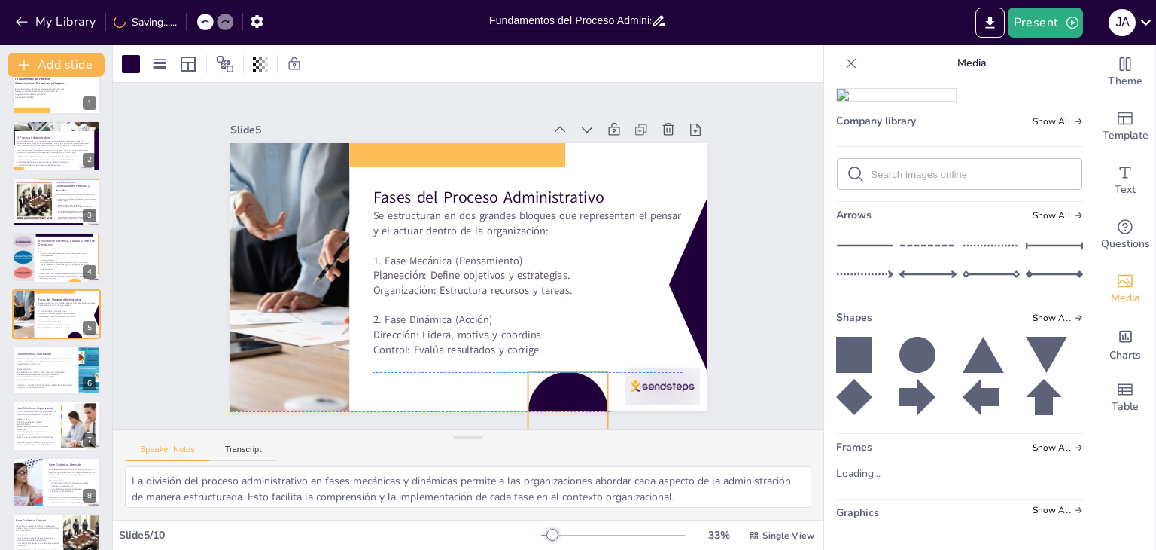
drag, startPoint x: 494, startPoint y: 299, endPoint x: 569, endPoint y: 392, distance: 119.9
click at [564, 401] on div at bounding box center [568, 412] width 81 height 81
click at [736, 255] on div "Slide 1 Fundamentos del Proceso Administrativo: Estructura y Objetivos Esta pre…" at bounding box center [468, 256] width 561 height 310
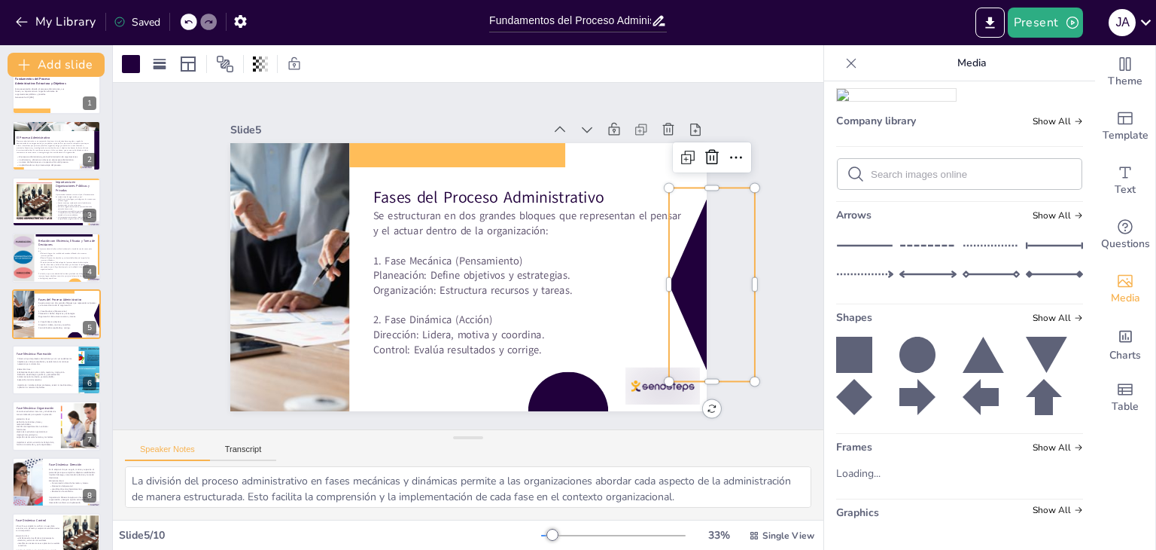
drag, startPoint x: 392, startPoint y: 72, endPoint x: 385, endPoint y: 87, distance: 16.2
click at [392, 73] on div at bounding box center [468, 63] width 711 height 37
click at [379, 90] on div "Slide 1 Fundamentos del Proceso Administrativo: Estructura y Objetivos Esta pre…" at bounding box center [468, 256] width 711 height 346
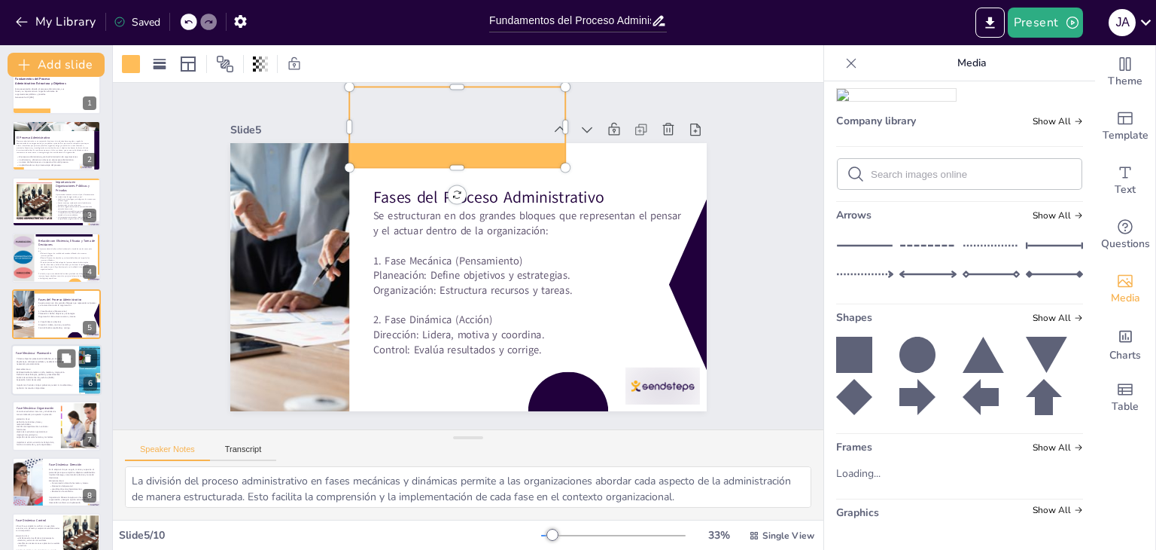
click at [26, 361] on span "Primera etapa del proceso administrativo, en la cual se definen los objetivos, …" at bounding box center [45, 362] width 56 height 8
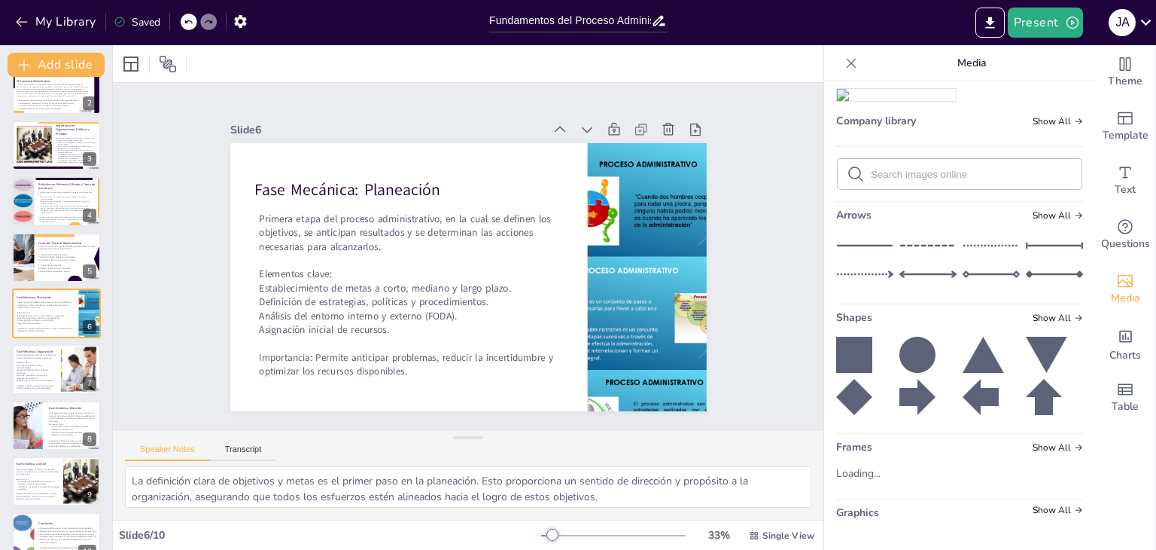
click at [1033, 345] on icon at bounding box center [1046, 355] width 41 height 36
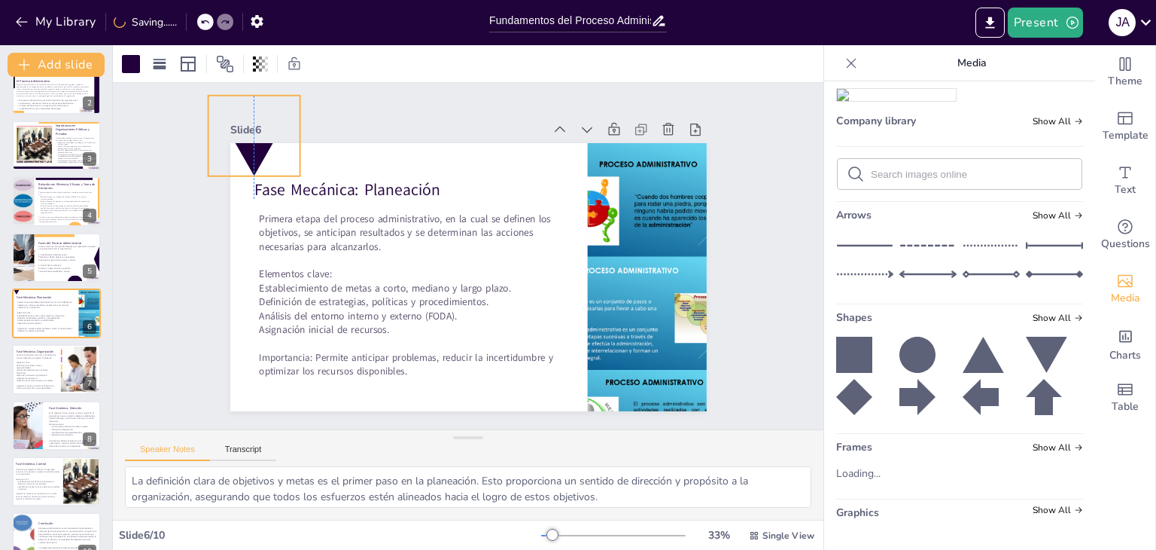
drag, startPoint x: 488, startPoint y: 290, endPoint x: 233, endPoint y: 115, distance: 309.3
click at [233, 119] on div "Slide 6 Fase Mecánica: Planeación Primera etapa del proceso administrativo, en …" at bounding box center [468, 265] width 477 height 292
click at [340, 108] on div "Slide 1 Fundamentos del Proceso Administrativo: Estructura y Objetivos Esta pre…" at bounding box center [468, 256] width 477 height 310
click at [245, 148] on div at bounding box center [254, 131] width 92 height 81
drag, startPoint x: 290, startPoint y: 125, endPoint x: 305, endPoint y: 118, distance: 16.5
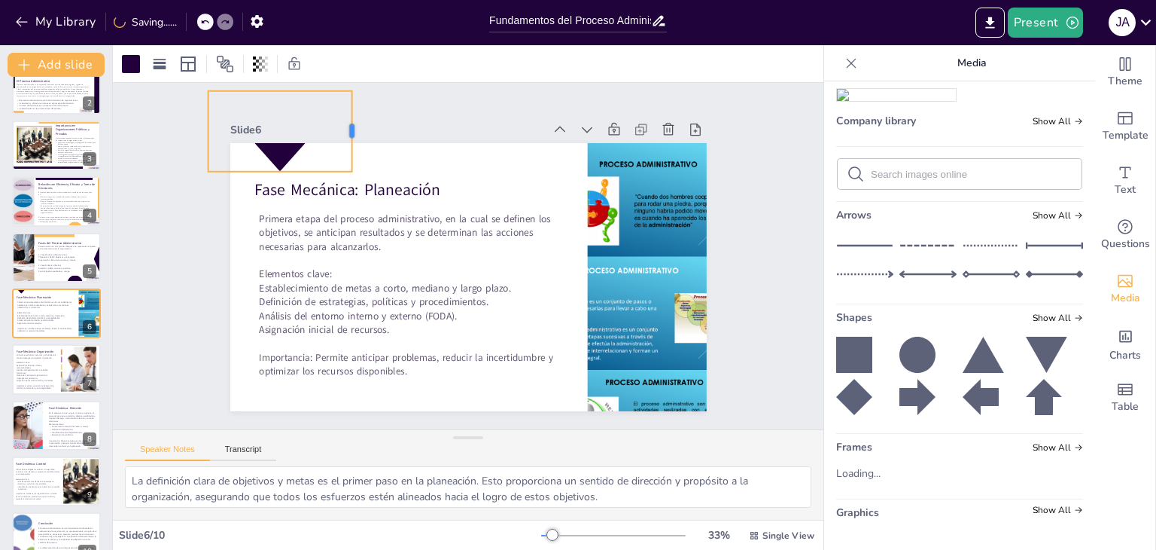
click at [352, 114] on div at bounding box center [358, 131] width 12 height 81
drag, startPoint x: 277, startPoint y: 118, endPoint x: 285, endPoint y: 136, distance: 18.9
click at [262, 123] on div "Slide 6" at bounding box center [387, 130] width 314 height 14
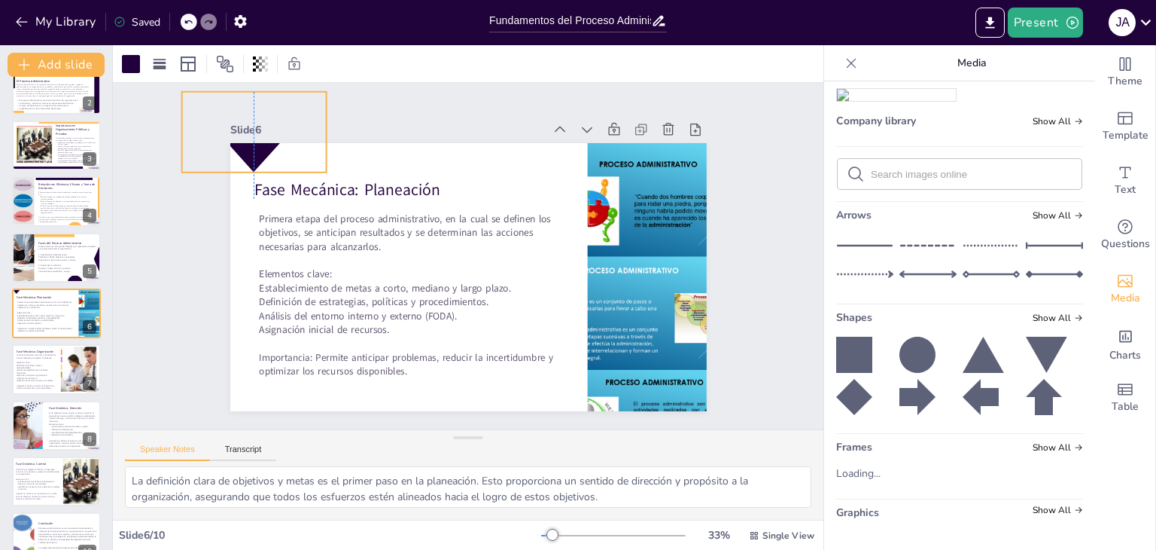
drag, startPoint x: 266, startPoint y: 148, endPoint x: 241, endPoint y: 149, distance: 24.9
click at [241, 149] on div at bounding box center [253, 132] width 145 height 81
click at [392, 101] on div "Slide 1 Fundamentos del Proceso Administrativo: Estructura y Objetivos Esta pre…" at bounding box center [468, 256] width 477 height 310
click at [244, 146] on div at bounding box center [253, 132] width 145 height 81
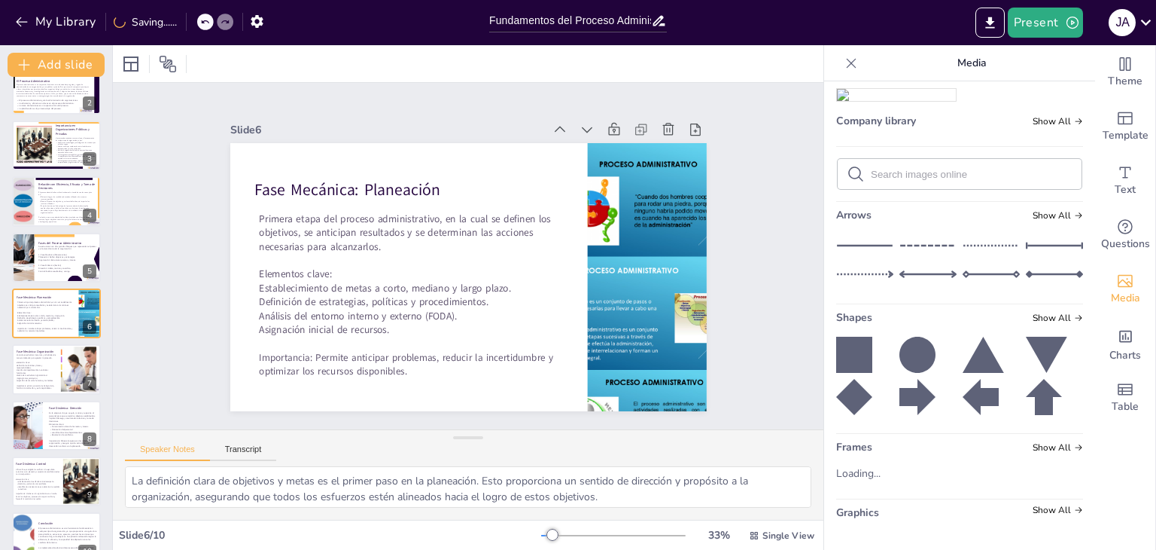
click at [861, 356] on div at bounding box center [864, 355] width 57 height 36
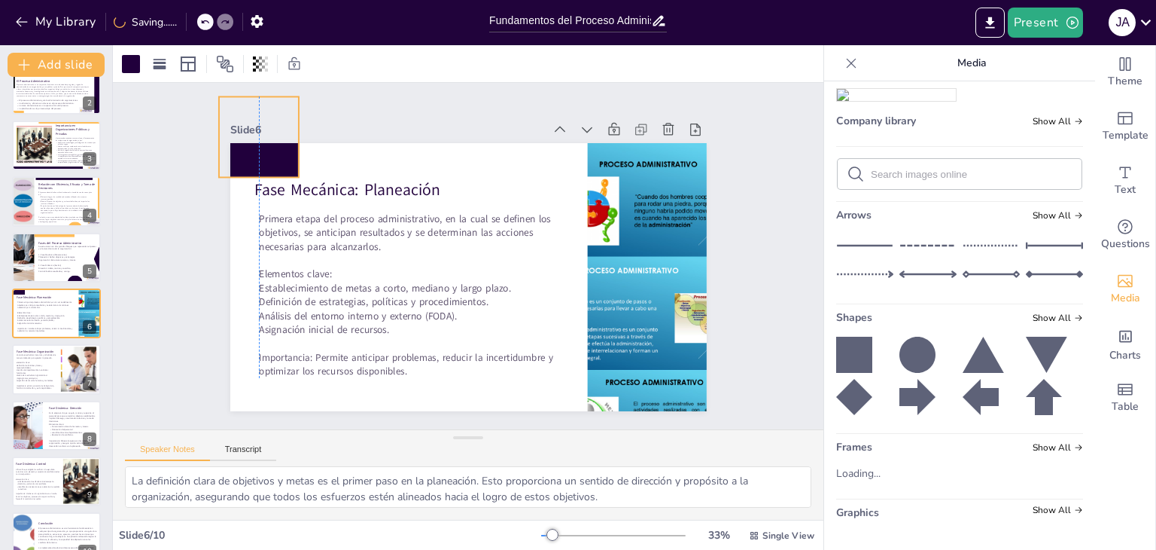
drag, startPoint x: 325, startPoint y: 194, endPoint x: 233, endPoint y: 134, distance: 110.1
click at [233, 134] on div "Slide 6 Fase Mecánica: Planeación Primera etapa del proceso administrativo, en …" at bounding box center [468, 265] width 477 height 292
click at [913, 356] on icon at bounding box center [918, 355] width 36 height 36
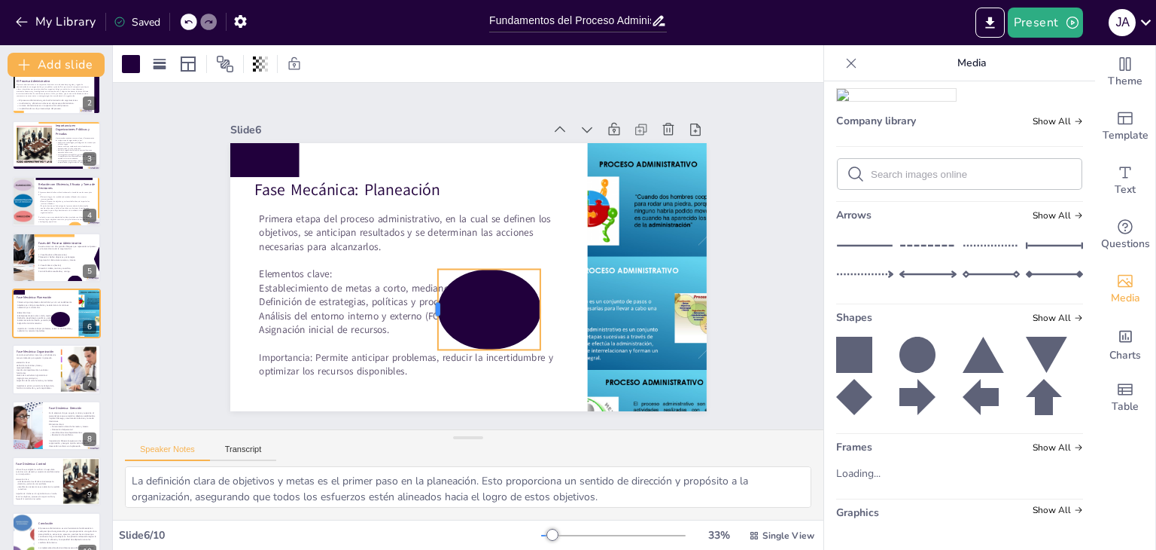
drag, startPoint x: 473, startPoint y: 245, endPoint x: 459, endPoint y: 214, distance: 34.0
click at [428, 129] on div "Slide 6 Fase Mecánica: Planeación Primera etapa del proceso administrativo, en …" at bounding box center [468, 265] width 477 height 292
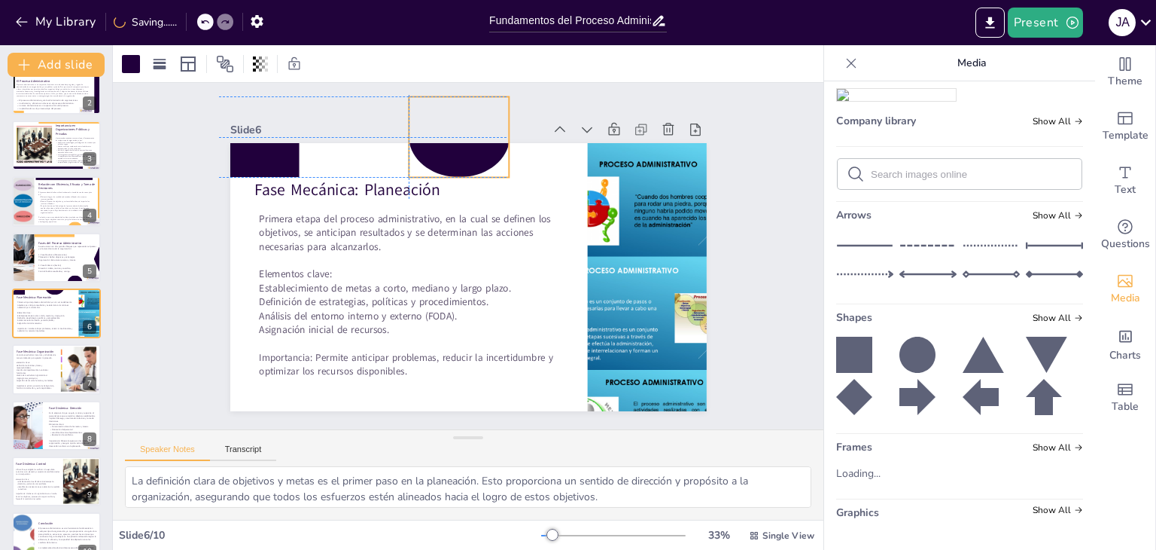
drag, startPoint x: 468, startPoint y: 177, endPoint x: 439, endPoint y: 117, distance: 66.0
click at [439, 119] on div "Slide 6 Fase Mecánica: Planeación Primera etapa del proceso administrativo, en …" at bounding box center [468, 265] width 477 height 292
click at [133, 59] on div at bounding box center [131, 64] width 18 height 18
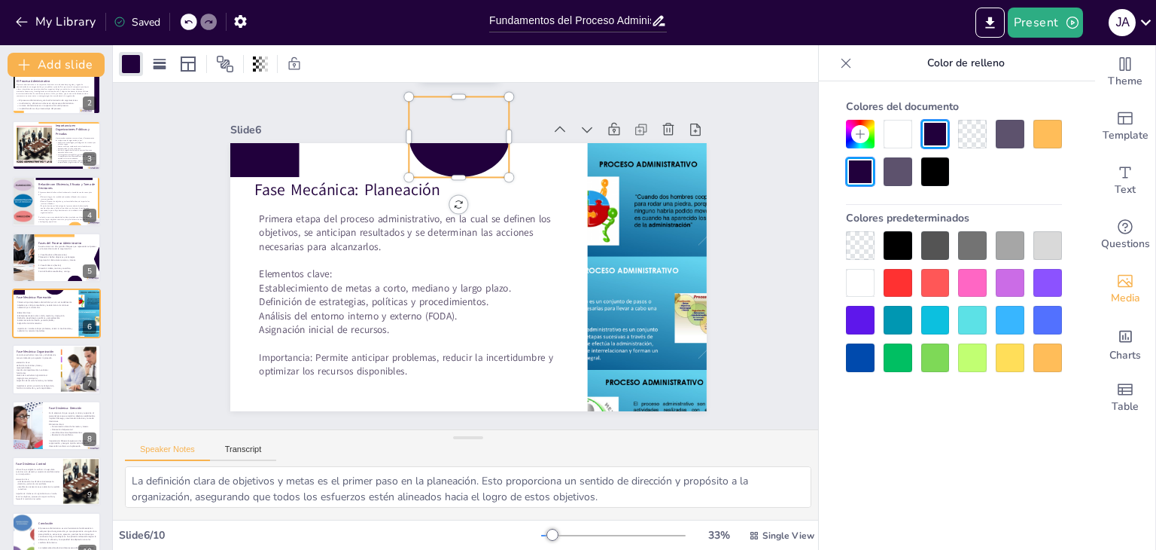
click at [1050, 354] on div at bounding box center [1048, 357] width 29 height 29
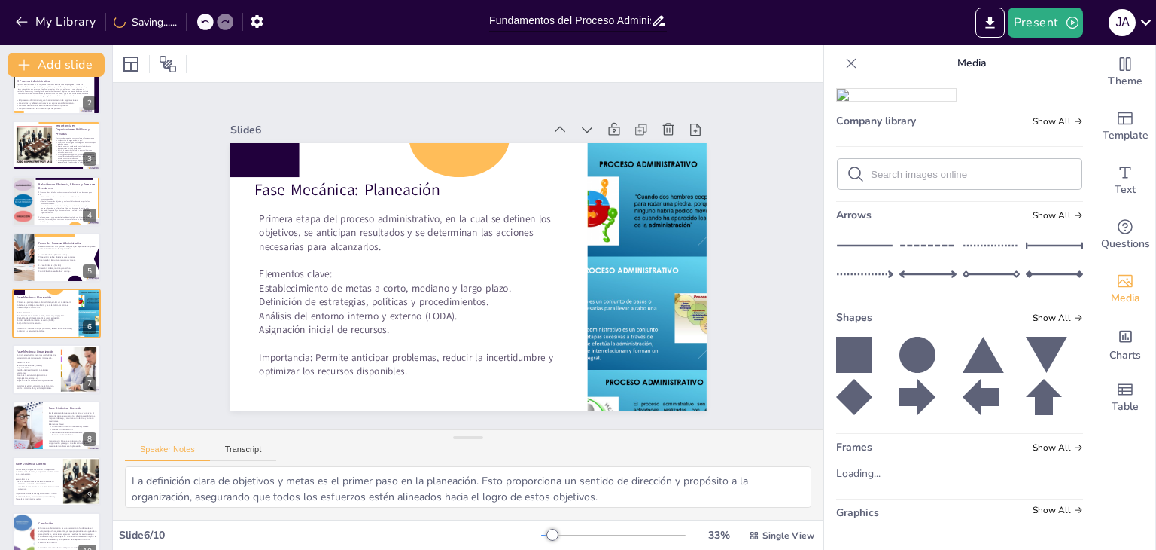
click at [900, 350] on icon at bounding box center [918, 355] width 36 height 36
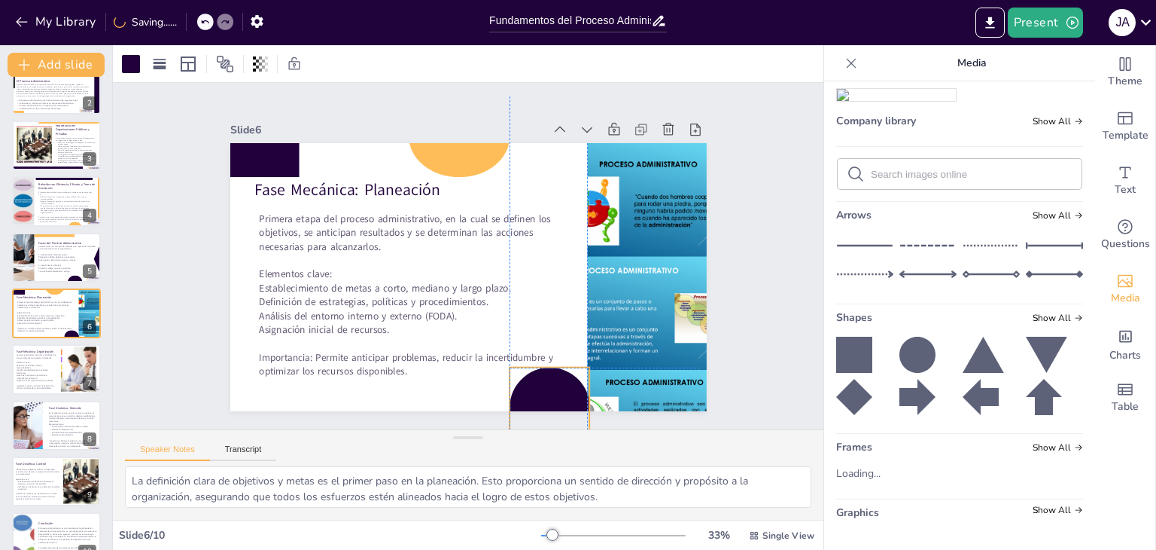
drag, startPoint x: 491, startPoint y: 301, endPoint x: 541, endPoint y: 397, distance: 107.8
click at [541, 397] on div at bounding box center [550, 407] width 81 height 81
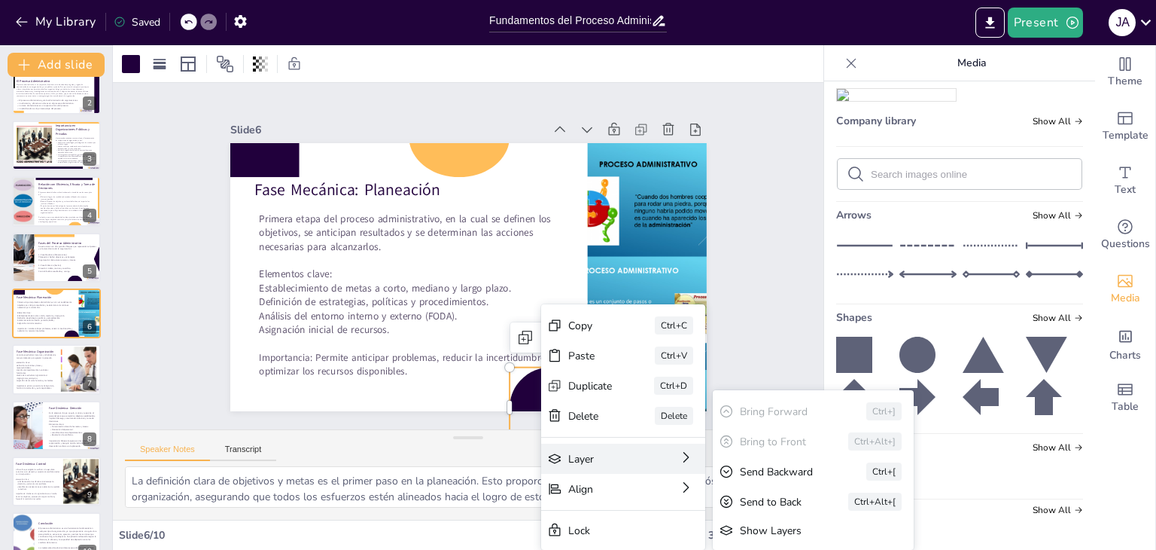
click at [611, 453] on div "Layer" at bounding box center [602, 459] width 68 height 14
click at [748, 525] on div "Show Layers" at bounding box center [803, 530] width 126 height 14
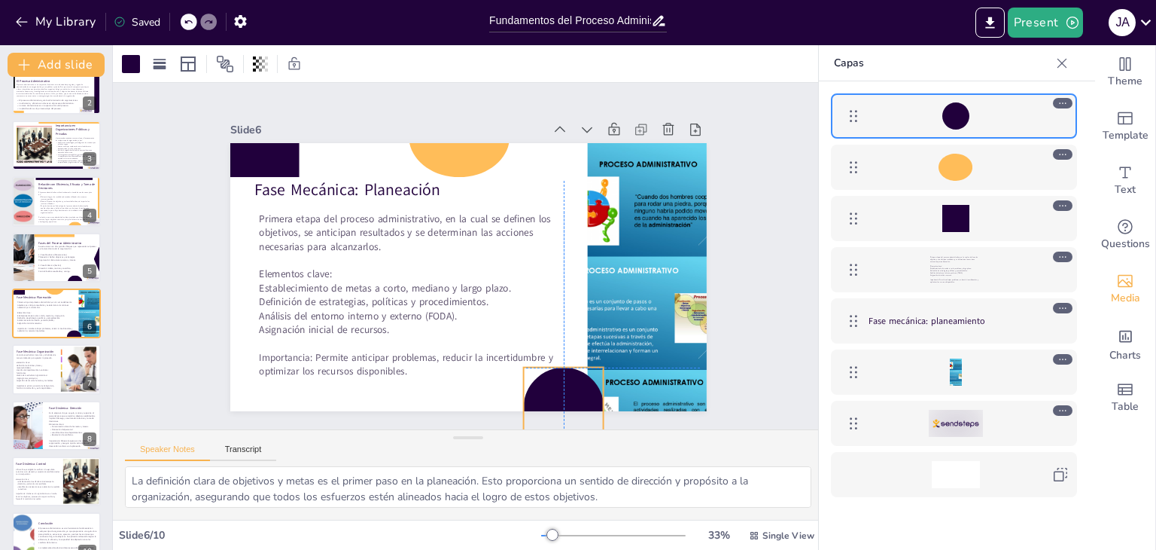
drag, startPoint x: 540, startPoint y: 389, endPoint x: 556, endPoint y: 389, distance: 16.6
click at [556, 389] on div at bounding box center [563, 407] width 81 height 81
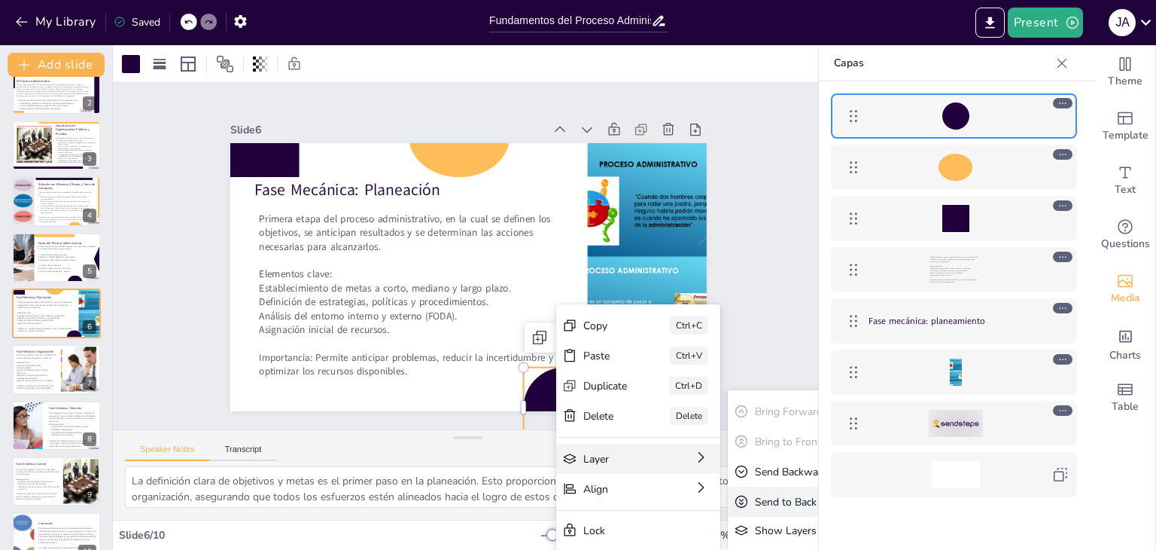
click at [748, 498] on icon at bounding box center [741, 501] width 15 height 15
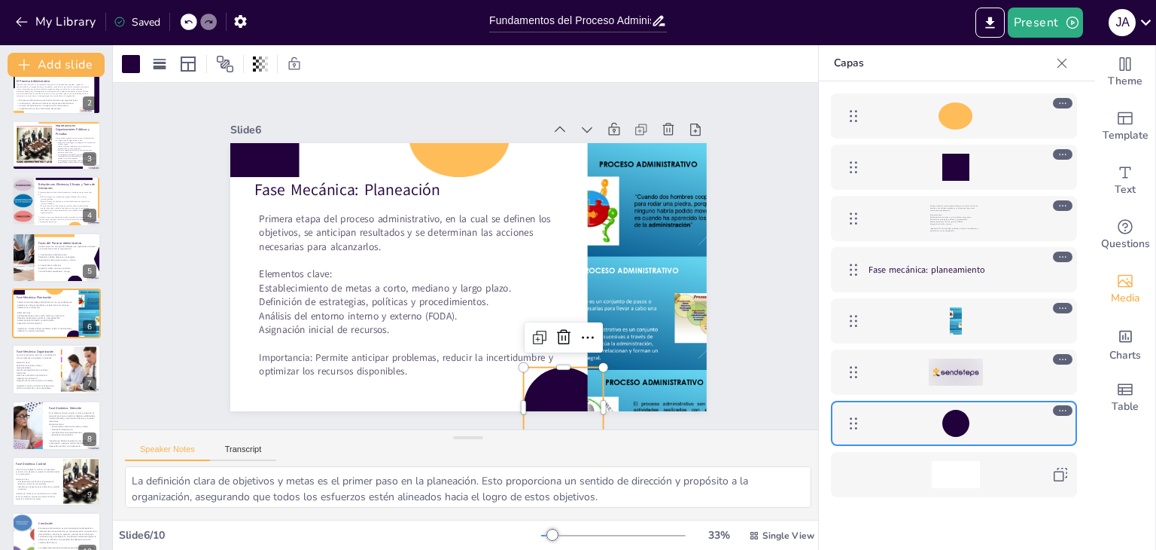
click at [739, 360] on div "Slide 1 Fundamentos del Proceso Administrativo: Estructura y Objetivos Esta pre…" at bounding box center [468, 256] width 711 height 346
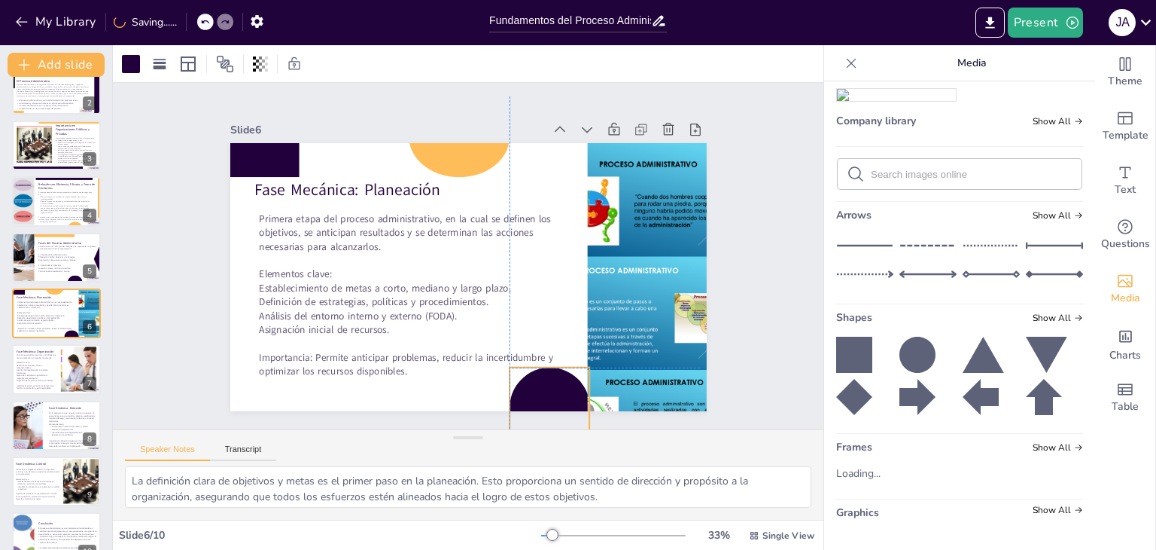
drag, startPoint x: 539, startPoint y: 386, endPoint x: 528, endPoint y: 386, distance: 11.3
click at [528, 386] on div at bounding box center [550, 407] width 81 height 81
drag, startPoint x: 547, startPoint y: 386, endPoint x: 559, endPoint y: 386, distance: 12.0
click at [559, 386] on div at bounding box center [563, 407] width 81 height 81
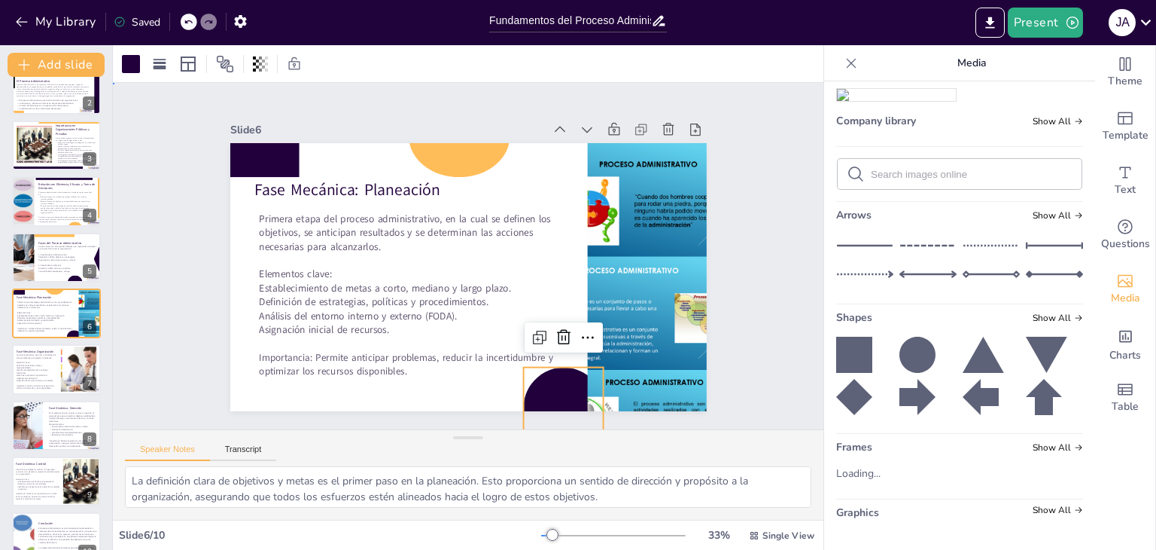
click at [721, 305] on div "Slide 1 Fundamentos del Proceso Administrativo: Estructura y Objetivos Esta pre…" at bounding box center [468, 256] width 561 height 310
click at [848, 350] on icon at bounding box center [854, 355] width 36 height 36
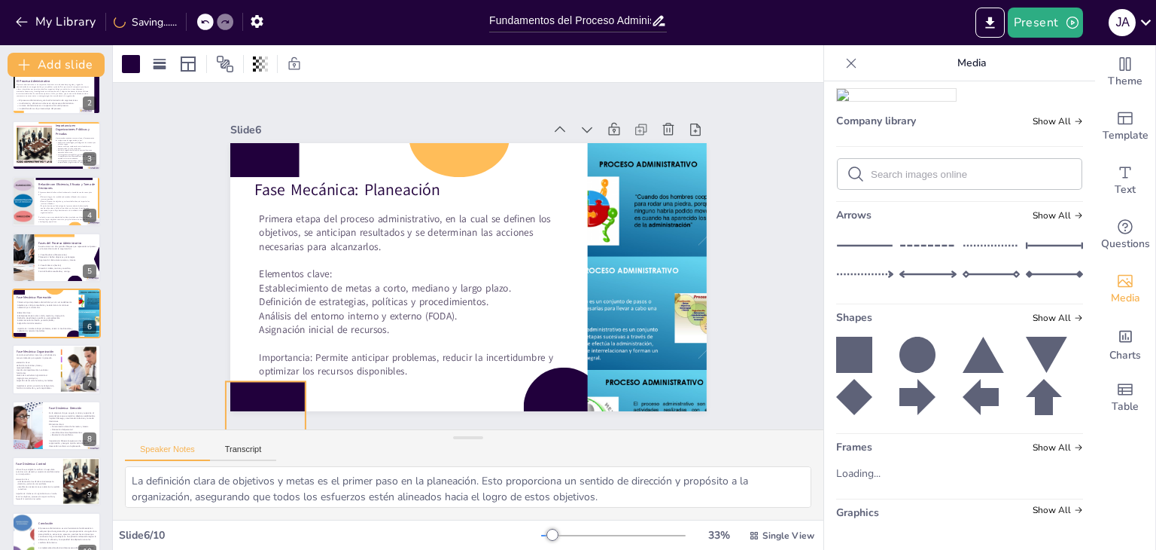
drag, startPoint x: 401, startPoint y: 346, endPoint x: 273, endPoint y: 399, distance: 138.7
click at [251, 412] on div "Slide 1 Fundamentos del Proceso Administrativo: Estructura y Objetivos Esta pre…" at bounding box center [468, 256] width 711 height 346
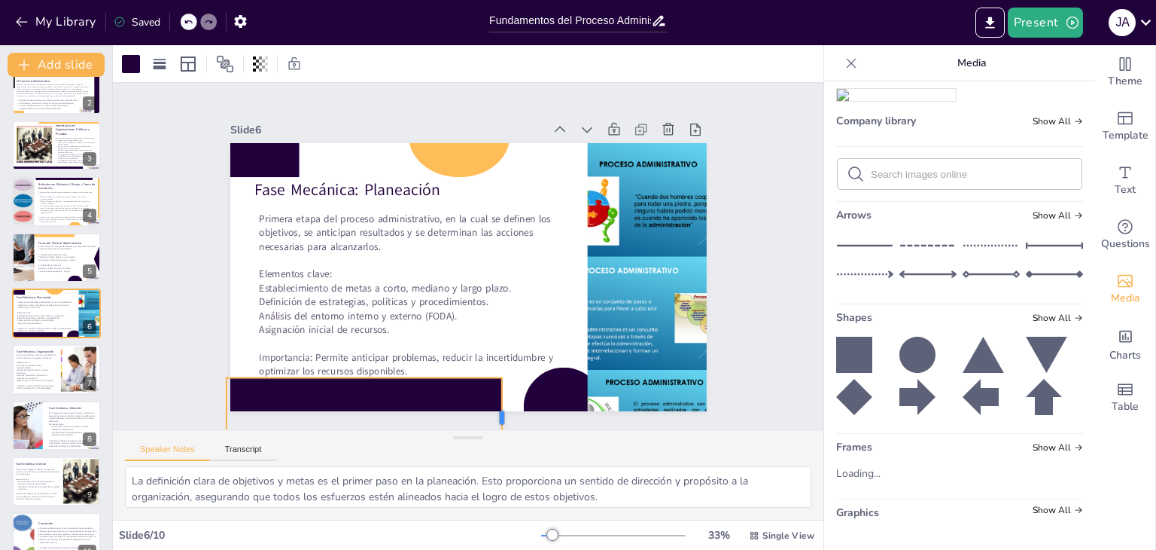
drag, startPoint x: 295, startPoint y: 409, endPoint x: 491, endPoint y: 412, distance: 195.8
click at [502, 412] on div at bounding box center [508, 418] width 12 height 81
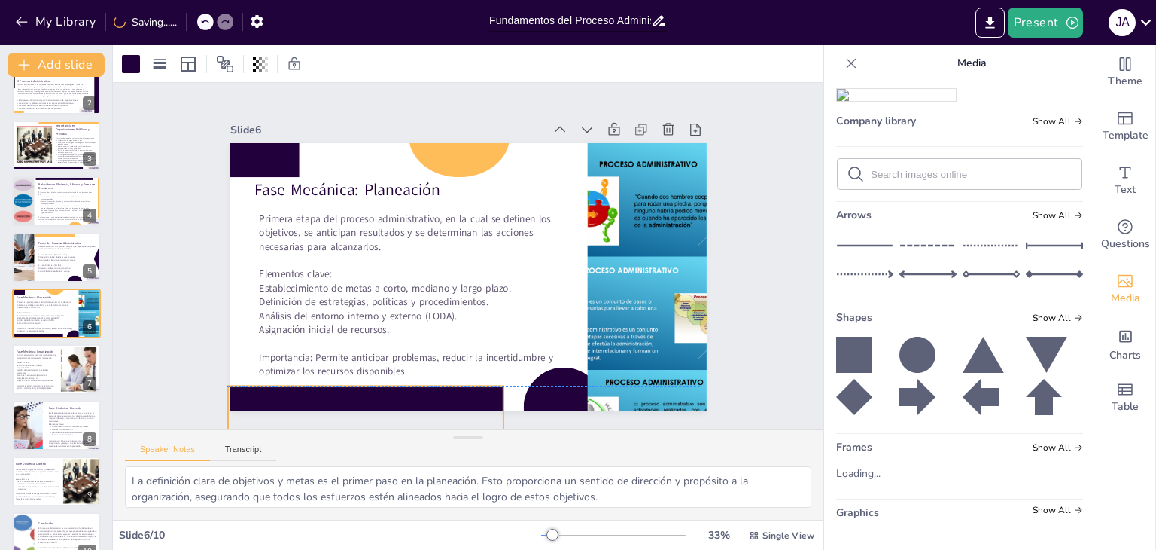
click at [377, 395] on div at bounding box center [365, 425] width 276 height 81
click at [310, 111] on div "Slide 1 Fundamentos del Proceso Administrativo: Estructura y Objetivos Esta pre…" at bounding box center [468, 256] width 477 height 310
click at [322, 392] on div at bounding box center [366, 425] width 276 height 81
click at [130, 67] on div at bounding box center [131, 64] width 18 height 18
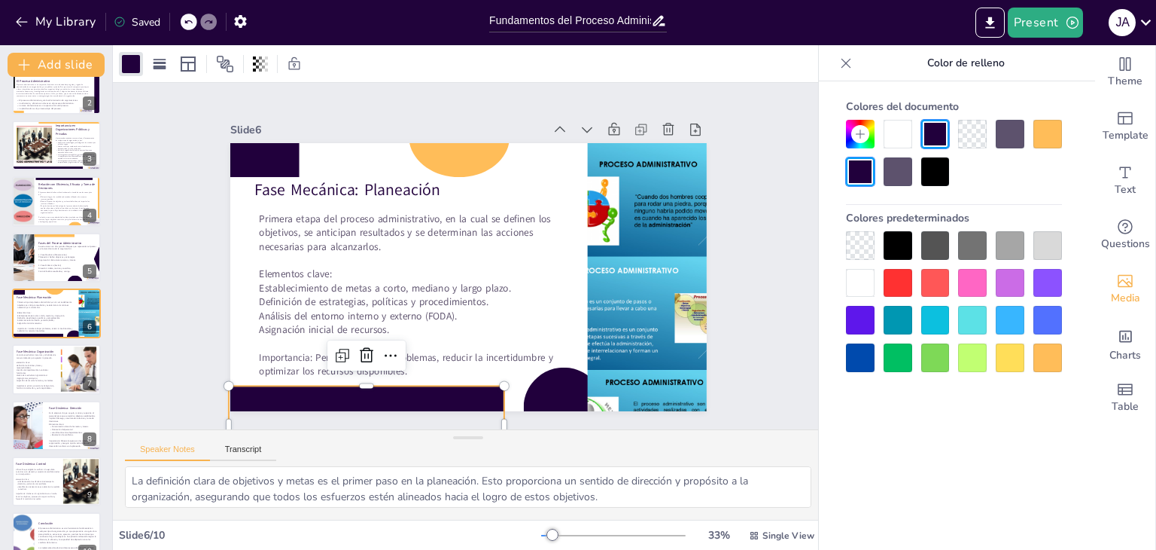
drag, startPoint x: 1048, startPoint y: 352, endPoint x: 1035, endPoint y: 326, distance: 29.3
click at [1049, 353] on div at bounding box center [1048, 357] width 29 height 29
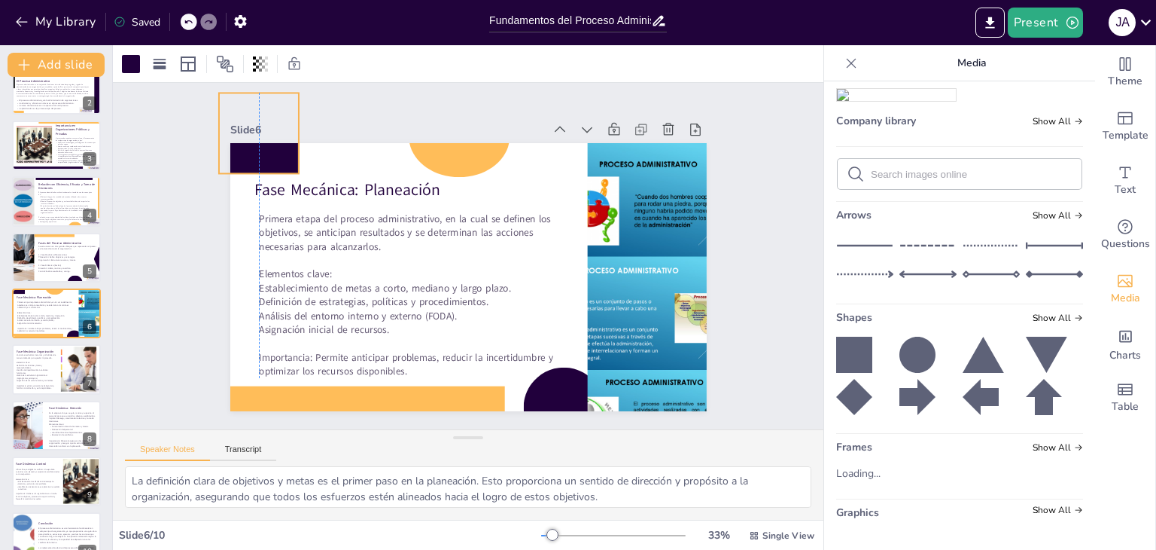
click at [270, 148] on div at bounding box center [259, 133] width 81 height 81
click at [354, 119] on div "Slide 6" at bounding box center [468, 129] width 477 height 21
click at [333, 101] on div "Slide 1 Fundamentos del Proceso Administrativo: Estructura y Objetivos Esta pre…" at bounding box center [468, 256] width 477 height 310
click at [50, 364] on p "Definición de funciones, tareas y responsabilidades." at bounding box center [36, 366] width 41 height 5
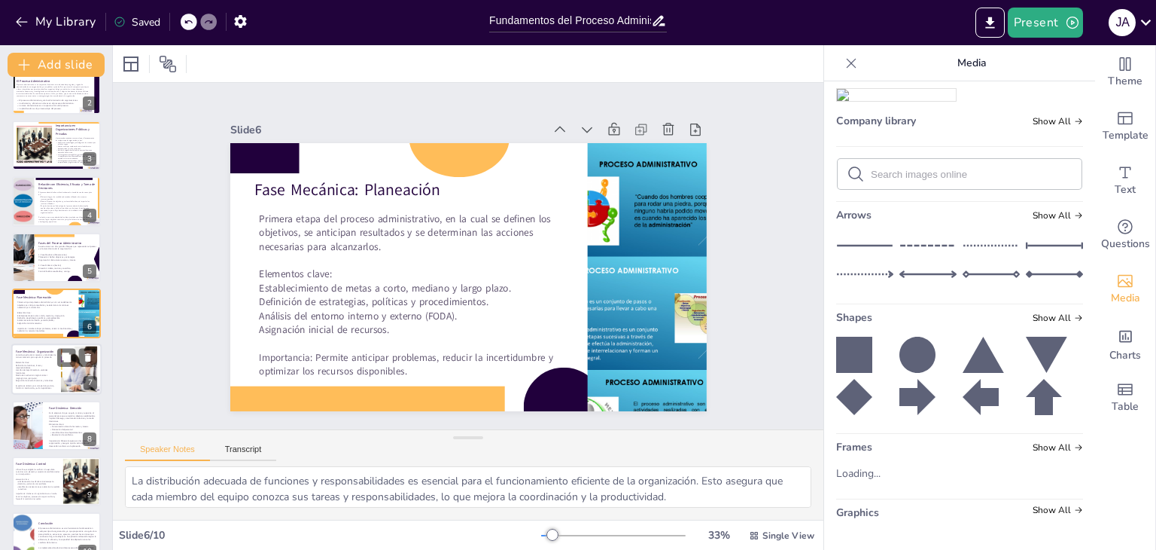
scroll to position [105, 0]
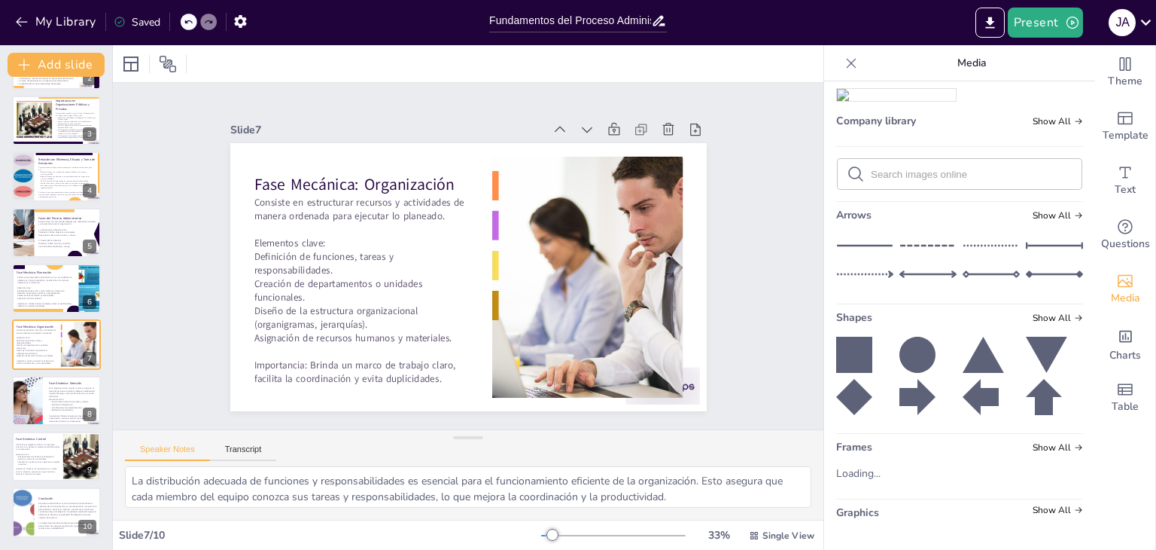
click at [858, 358] on icon at bounding box center [854, 355] width 36 height 36
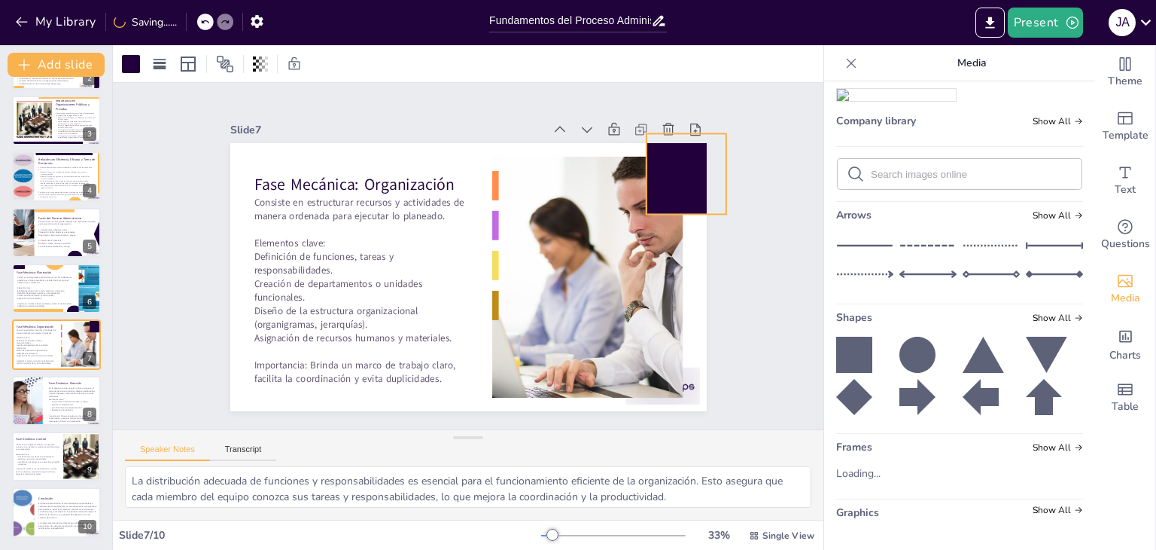
drag, startPoint x: 504, startPoint y: 310, endPoint x: 690, endPoint y: 175, distance: 230.1
click at [690, 175] on div at bounding box center [686, 173] width 81 height 81
drag, startPoint x: 647, startPoint y: 181, endPoint x: 632, endPoint y: 181, distance: 15.1
click at [632, 181] on div at bounding box center [672, 173] width 81 height 81
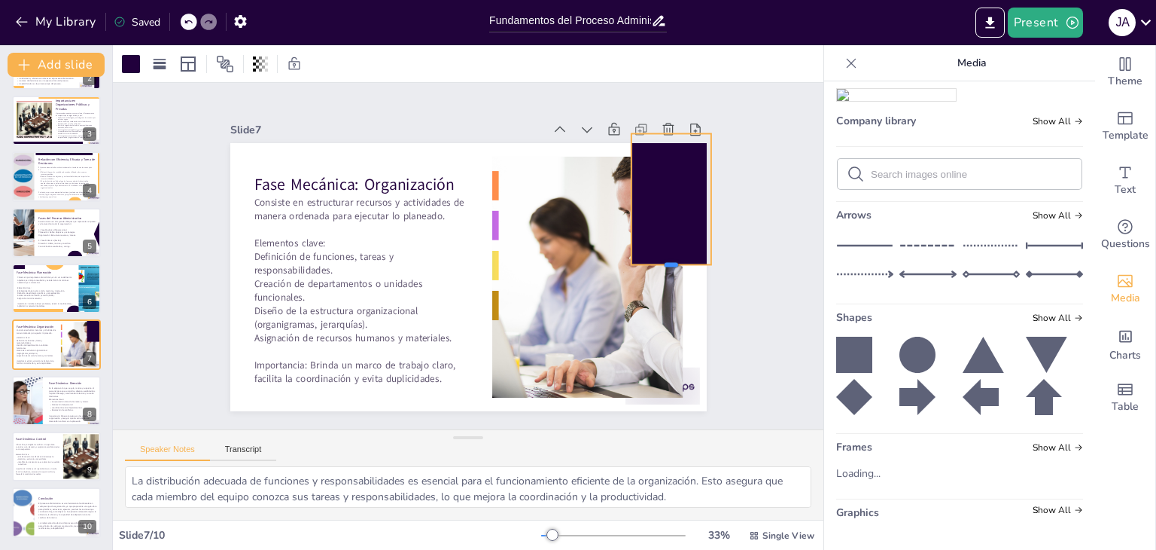
drag, startPoint x: 662, startPoint y: 210, endPoint x: 648, endPoint y: 170, distance: 42.4
click at [674, 254] on div "Fase Mecánica: Organización Consiste en estructurar recursos y actividades de m…" at bounding box center [468, 277] width 477 height 268
click at [649, 172] on div at bounding box center [670, 196] width 81 height 130
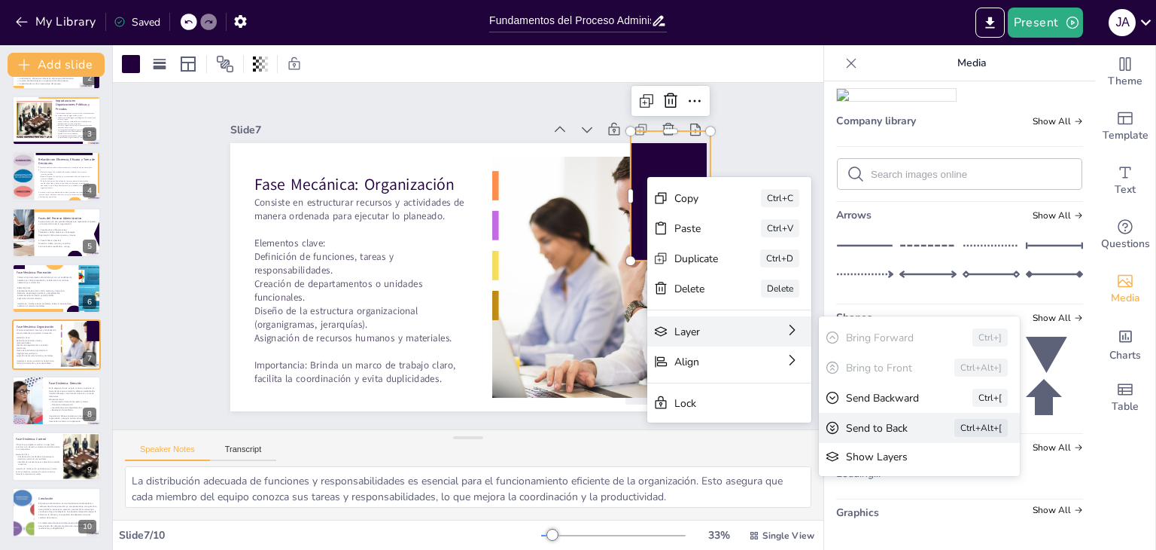
click at [852, 428] on div "Send to Back" at bounding box center [879, 428] width 66 height 14
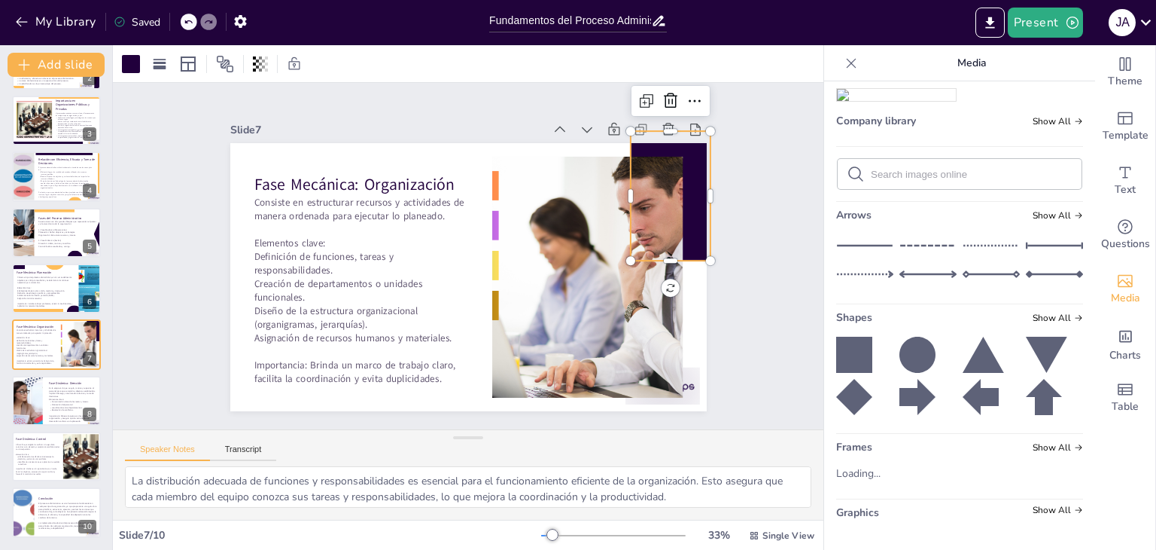
click at [727, 193] on div "Slide 1 Fundamentos del Proceso Administrativo: Estructura y Objetivos Esta pre…" at bounding box center [468, 256] width 561 height 310
click at [681, 151] on div at bounding box center [671, 196] width 81 height 130
click at [133, 64] on div at bounding box center [131, 64] width 18 height 18
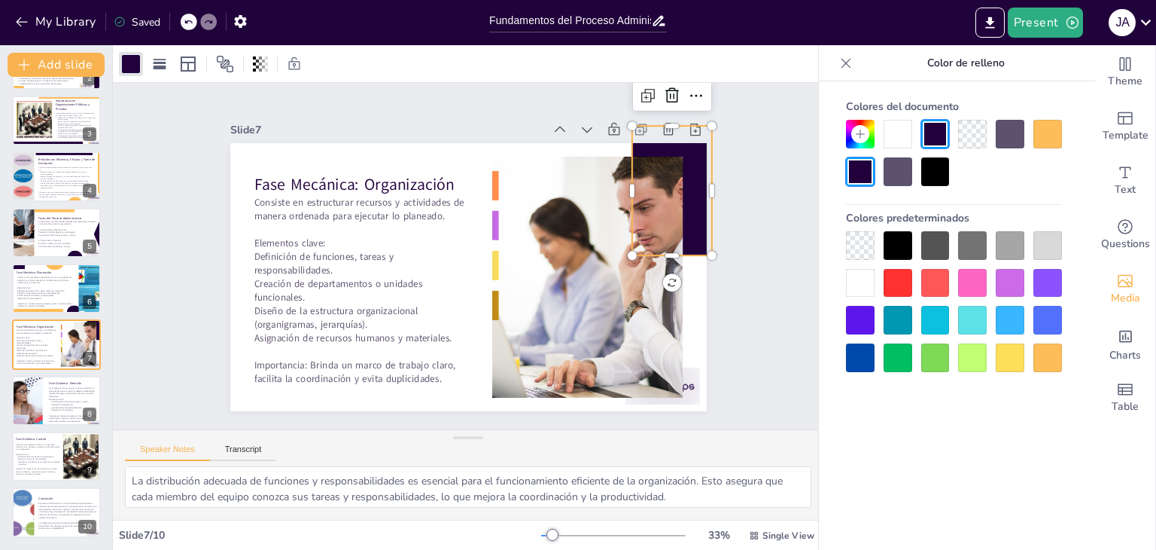
drag, startPoint x: 1053, startPoint y: 358, endPoint x: 847, endPoint y: 254, distance: 231.0
click at [1054, 358] on div at bounding box center [1048, 357] width 29 height 29
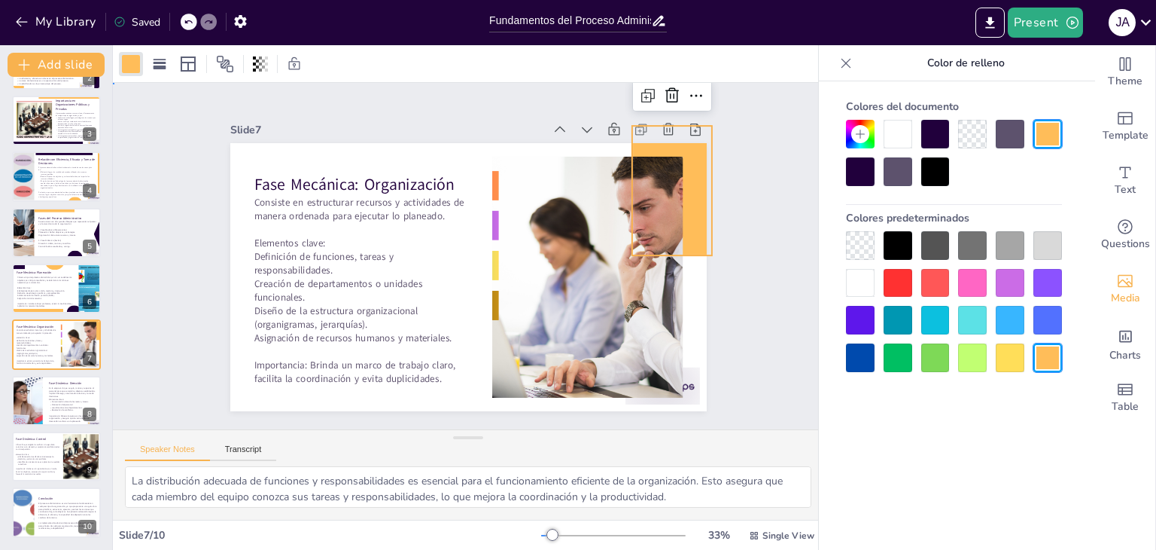
click at [762, 185] on div "Slide 1 Fundamentos del Proceso Administrativo: Estructura y Objetivos Esta pre…" at bounding box center [468, 256] width 711 height 346
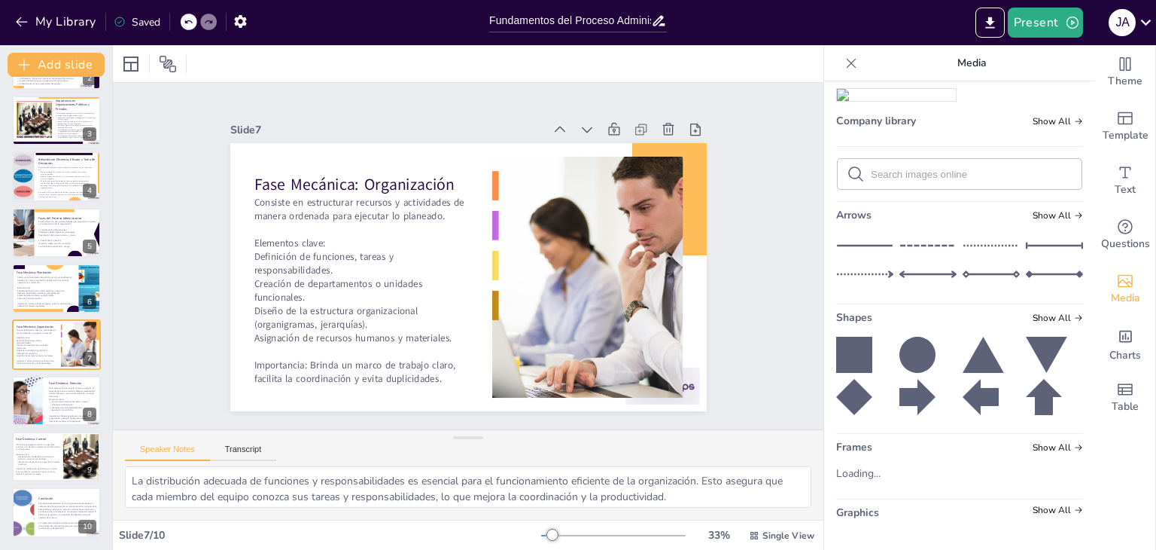
click at [824, 345] on div "Upload image / video Images in this presentation Show All My library Show All C…" at bounding box center [959, 315] width 271 height 468
click at [844, 349] on icon at bounding box center [854, 355] width 36 height 36
drag, startPoint x: 494, startPoint y: 287, endPoint x: 232, endPoint y: 410, distance: 289.3
click at [232, 410] on div "Slide 1 Fundamentos del Proceso Administrativo: Estructura y Objetivos Esta pre…" at bounding box center [468, 256] width 711 height 346
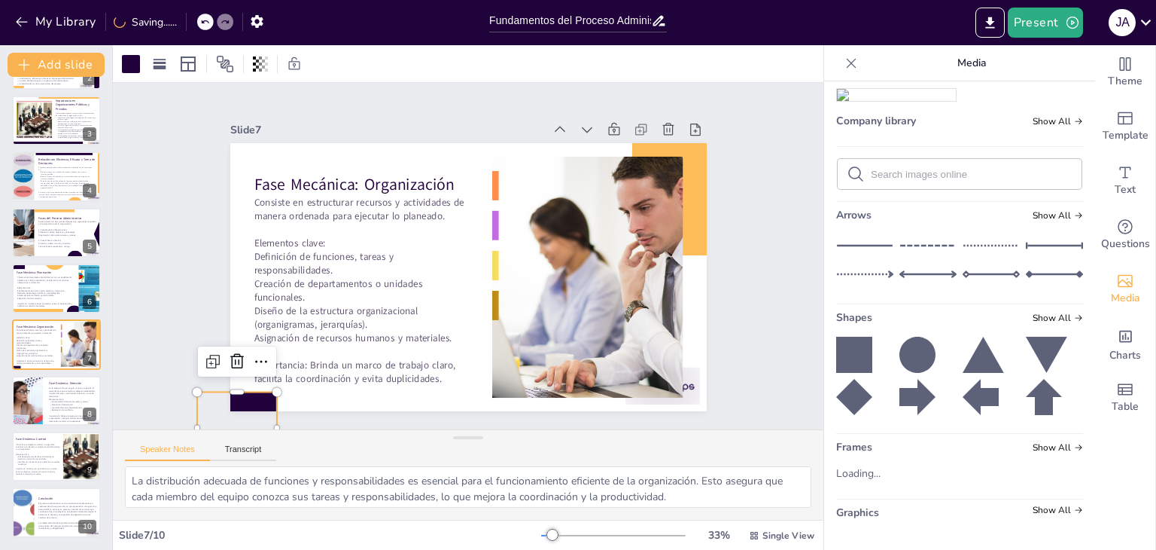
click at [188, 266] on div "Slide 1 Fundamentos del Proceso Administrativo: Estructura y Objetivos Esta pre…" at bounding box center [468, 256] width 561 height 310
click at [844, 345] on icon at bounding box center [854, 355] width 36 height 36
drag, startPoint x: 475, startPoint y: 301, endPoint x: 205, endPoint y: 123, distance: 323.9
click at [205, 123] on div "Slide 1 Fundamentos del Proceso Administrativo: Estructura y Objetivos Esta pre…" at bounding box center [468, 256] width 561 height 310
drag, startPoint x: 256, startPoint y: 124, endPoint x: 277, endPoint y: 124, distance: 21.1
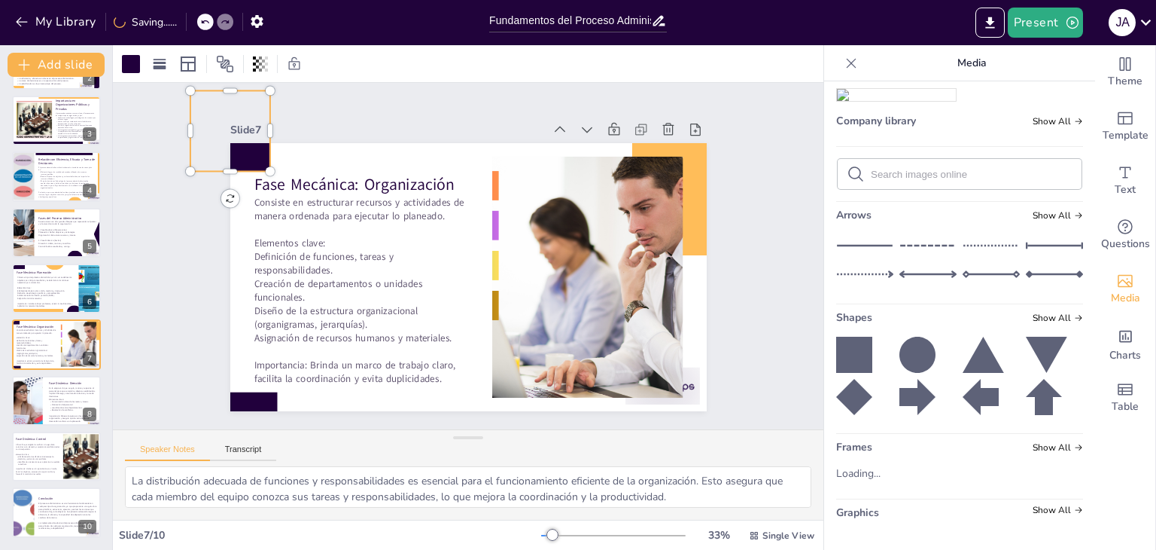
click at [277, 124] on div "Slide 7" at bounding box center [387, 130] width 314 height 14
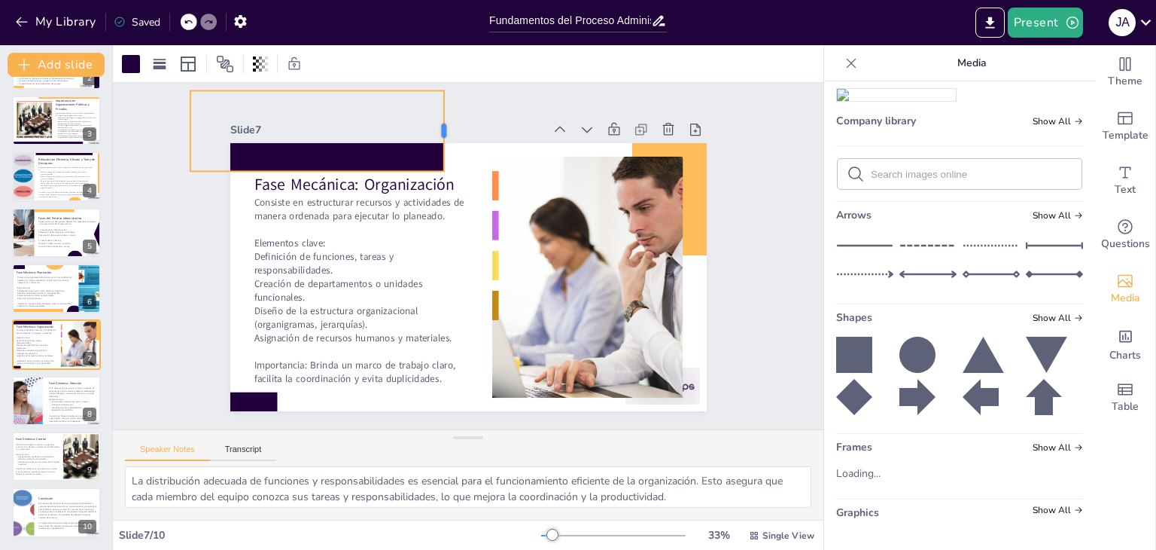
drag, startPoint x: 262, startPoint y: 124, endPoint x: 459, endPoint y: 122, distance: 196.5
click at [456, 122] on div at bounding box center [450, 130] width 12 height 81
drag, startPoint x: 367, startPoint y: 115, endPoint x: 399, endPoint y: 105, distance: 33.1
click at [399, 105] on div "Slide 1 Fundamentos del Proceso Administrativo: Estructura y Objetivos Esta pre…" at bounding box center [468, 256] width 477 height 310
click at [331, 149] on div at bounding box center [328, 130] width 277 height 81
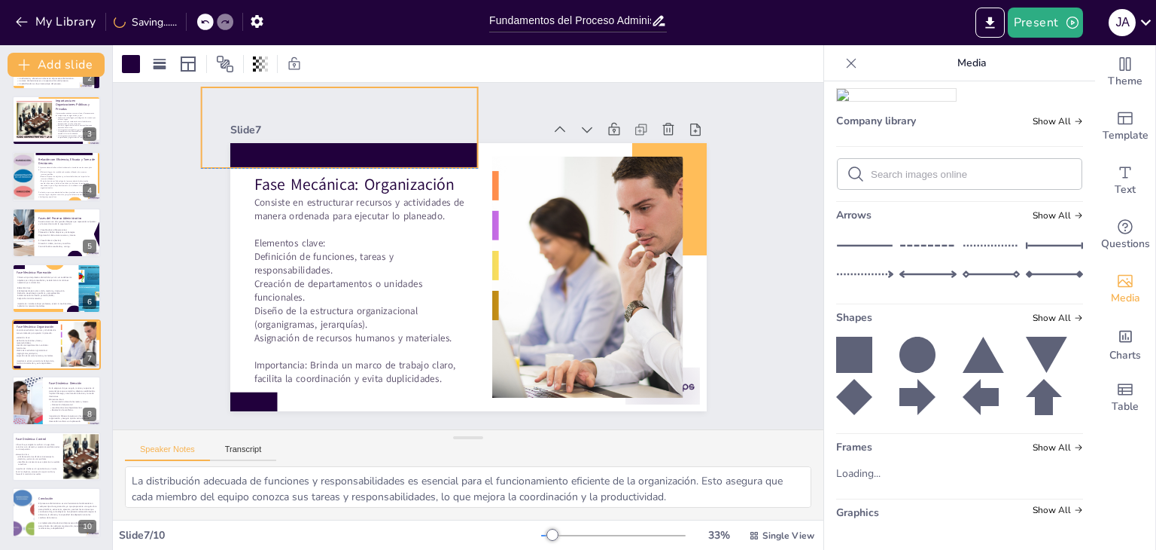
drag, startPoint x: 319, startPoint y: 163, endPoint x: 329, endPoint y: 156, distance: 11.9
click at [329, 156] on div at bounding box center [339, 127] width 277 height 81
drag, startPoint x: 733, startPoint y: 121, endPoint x: 727, endPoint y: 115, distance: 8.5
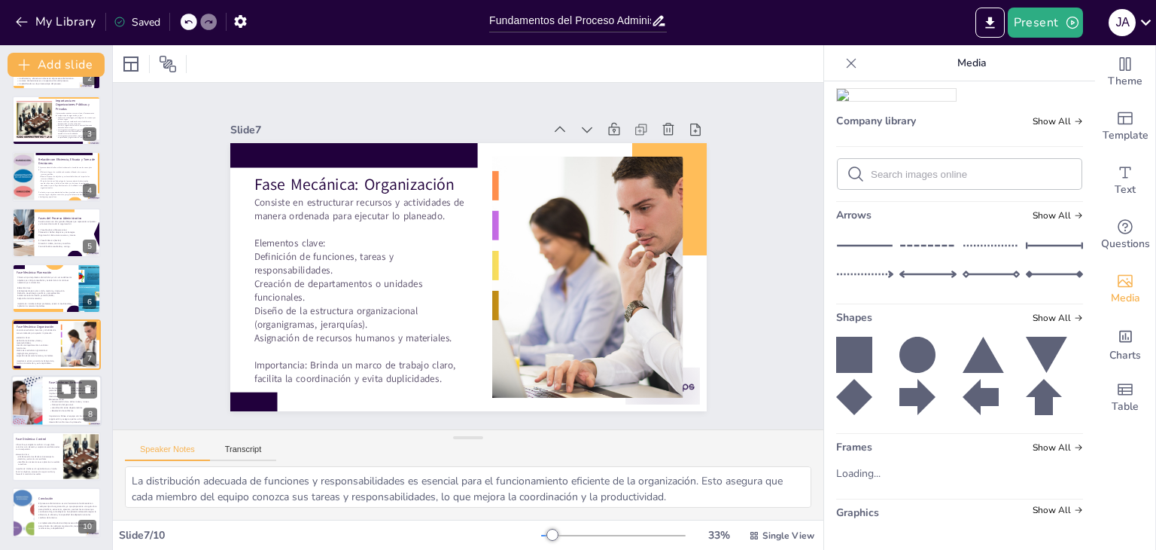
click at [35, 390] on div at bounding box center [37, 400] width 94 height 51
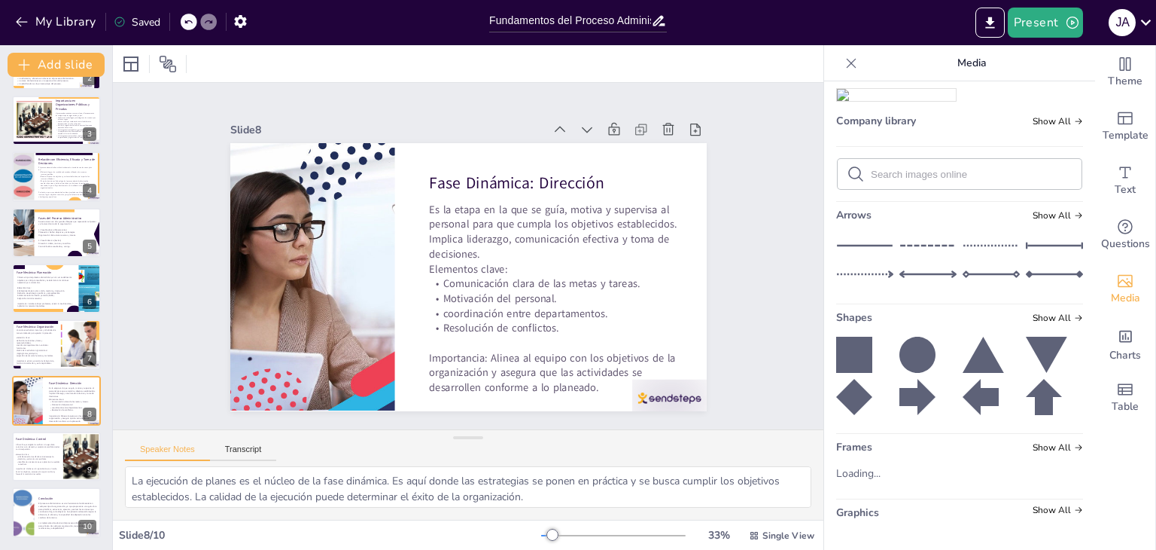
click at [900, 344] on icon at bounding box center [918, 355] width 36 height 36
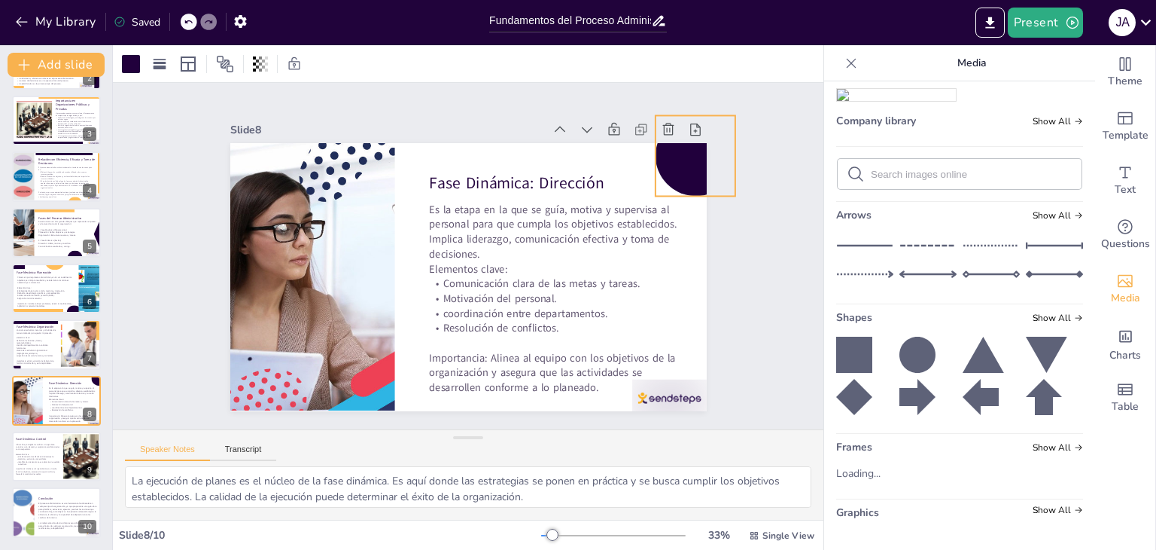
drag, startPoint x: 472, startPoint y: 296, endPoint x: 662, endPoint y: 146, distance: 241.8
click at [663, 145] on div at bounding box center [695, 155] width 81 height 81
click at [785, 179] on div "Slide 1 Fundamentos del Proceso Administrativo: Estructura y Objetivos Esta pre…" at bounding box center [468, 256] width 711 height 346
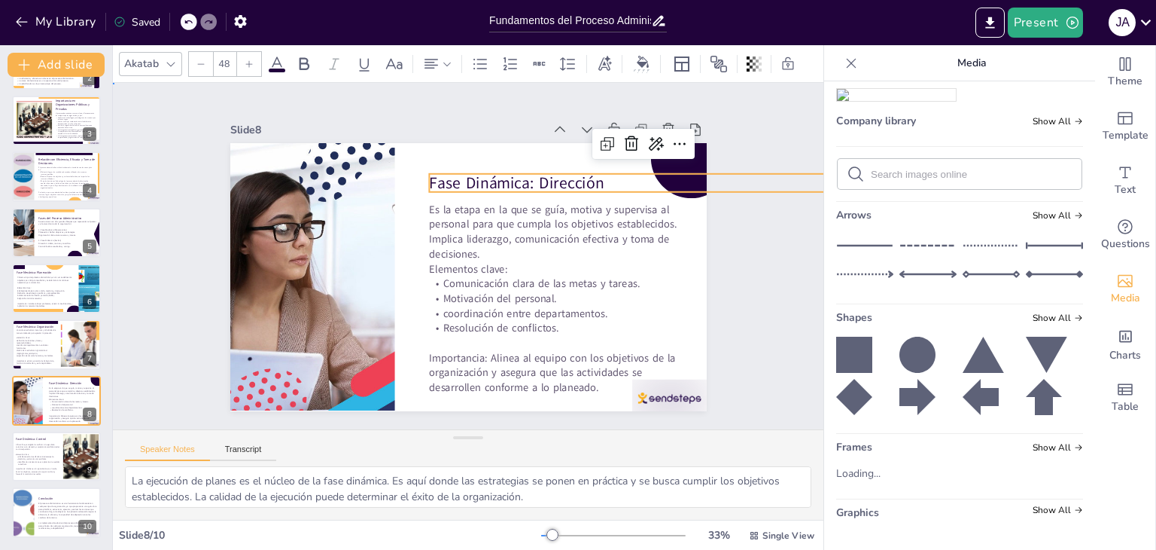
click at [765, 295] on div "Slide 1 Fundamentos del Proceso Administrativo: Estructura y Objetivos Esta pre…" at bounding box center [468, 256] width 711 height 346
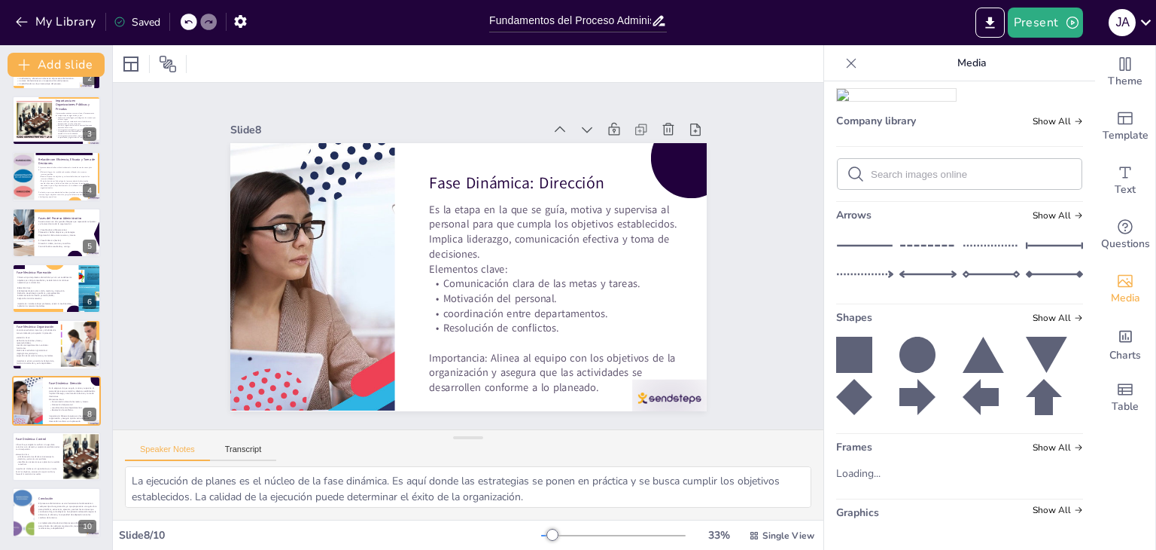
click at [849, 402] on icon at bounding box center [854, 397] width 36 height 36
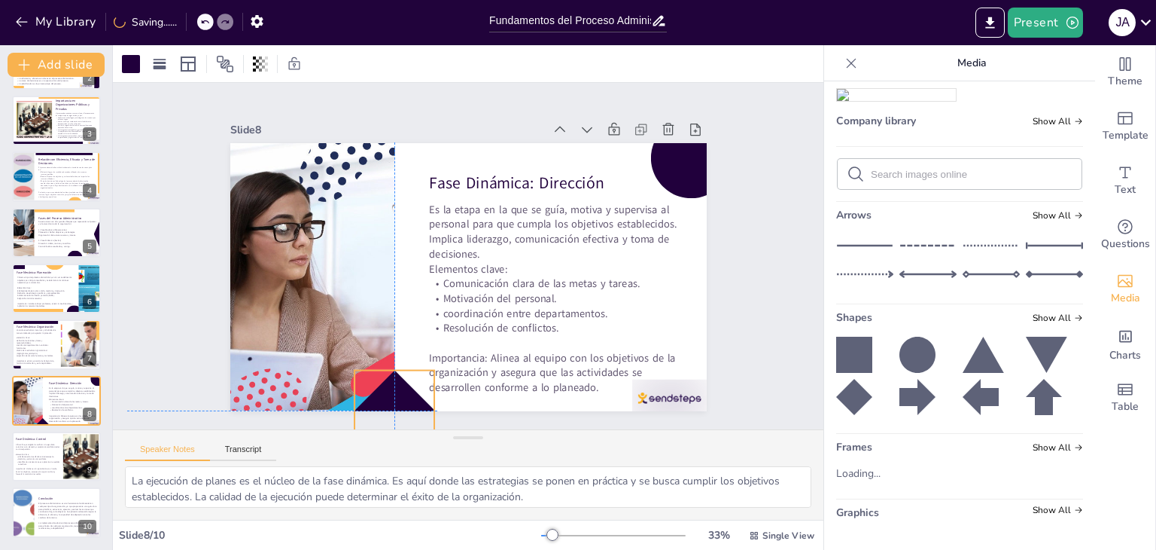
drag, startPoint x: 446, startPoint y: 337, endPoint x: 372, endPoint y: 404, distance: 100.2
click at [372, 404] on div at bounding box center [395, 410] width 81 height 81
click at [749, 257] on div "Slide 1 Fundamentos del Proceso Administrativo: Estructura y Objetivos Esta pre…" at bounding box center [468, 256] width 711 height 346
click at [910, 350] on icon at bounding box center [918, 355] width 36 height 36
drag, startPoint x: 481, startPoint y: 303, endPoint x: 763, endPoint y: 365, distance: 289.0
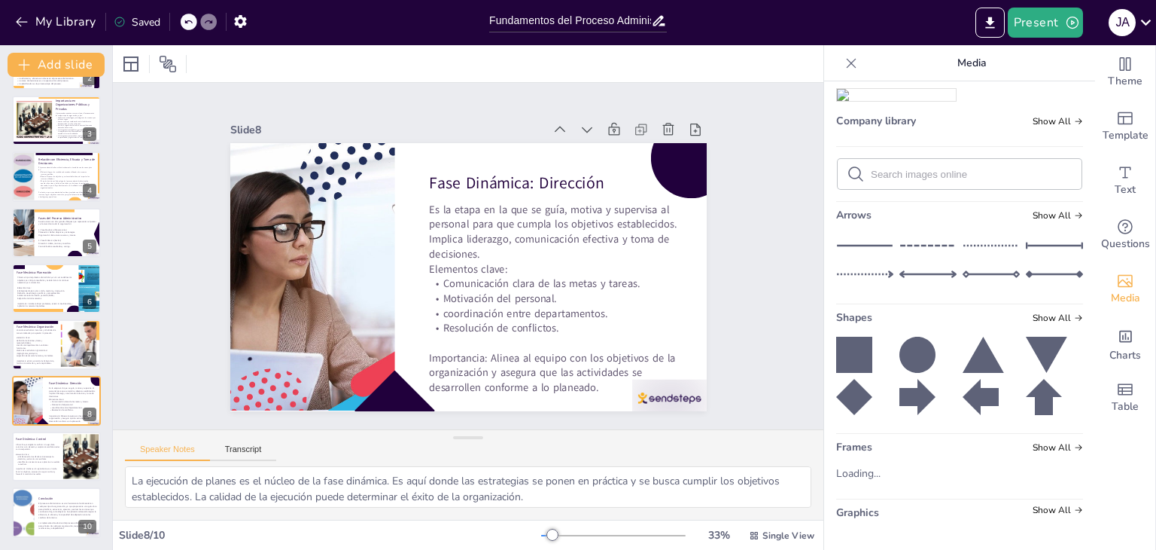
click at [754, 368] on div "Slide 1 Fundamentos del Proceso Administrativo: Estructura y Objetivos Esta pre…" at bounding box center [468, 256] width 711 height 346
drag, startPoint x: 826, startPoint y: 350, endPoint x: 834, endPoint y: 334, distance: 17.8
click at [836, 350] on icon at bounding box center [854, 355] width 36 height 36
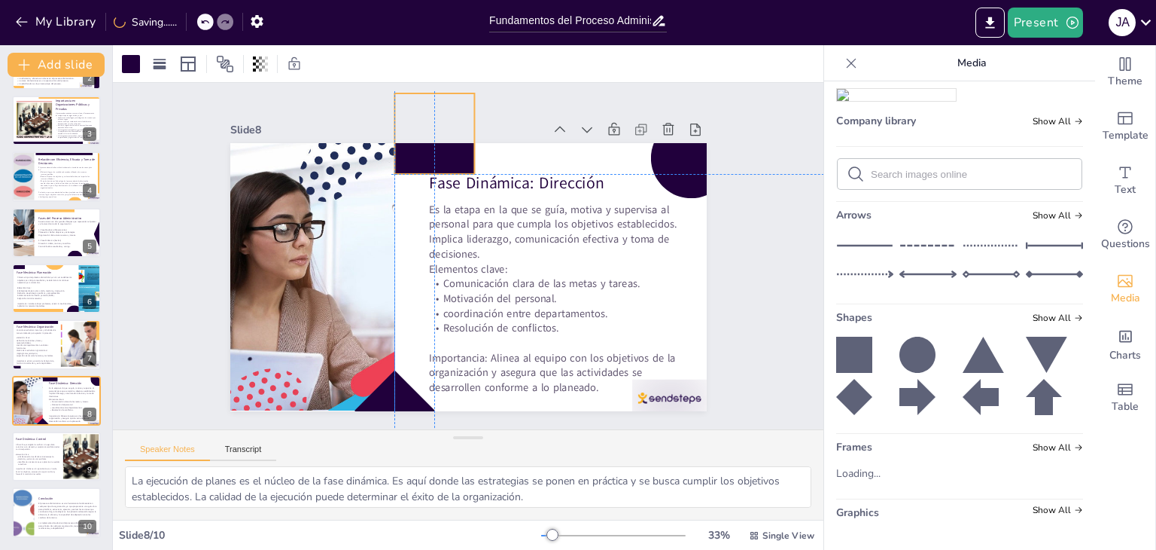
drag, startPoint x: 439, startPoint y: 236, endPoint x: 396, endPoint y: 130, distance: 113.8
click at [396, 130] on div "Slide 8 Fase Dinámica: Dirección Es la etapa en la que se guía, motiva y superv…" at bounding box center [468, 265] width 477 height 292
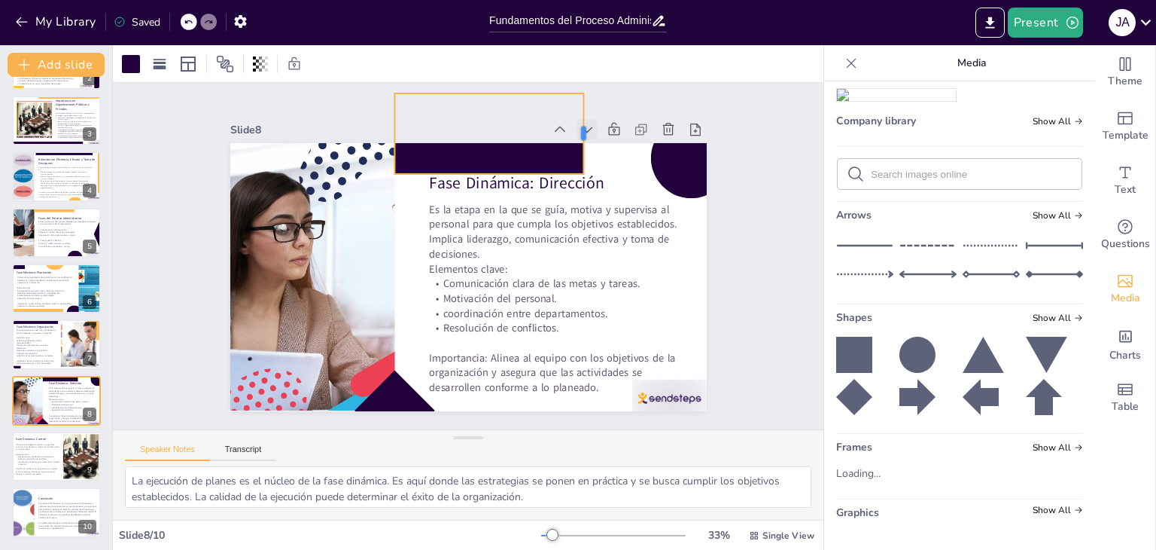
drag, startPoint x: 468, startPoint y: 126, endPoint x: 577, endPoint y: 120, distance: 109.3
click at [584, 120] on div at bounding box center [590, 133] width 12 height 81
drag, startPoint x: 467, startPoint y: 122, endPoint x: 469, endPoint y: 111, distance: 11.5
click at [469, 111] on div "Slide 1 Fundamentos del Proceso Administrativo: Estructura y Objetivos Esta pre…" at bounding box center [468, 256] width 477 height 310
drag, startPoint x: 480, startPoint y: 168, endPoint x: 480, endPoint y: 154, distance: 13.6
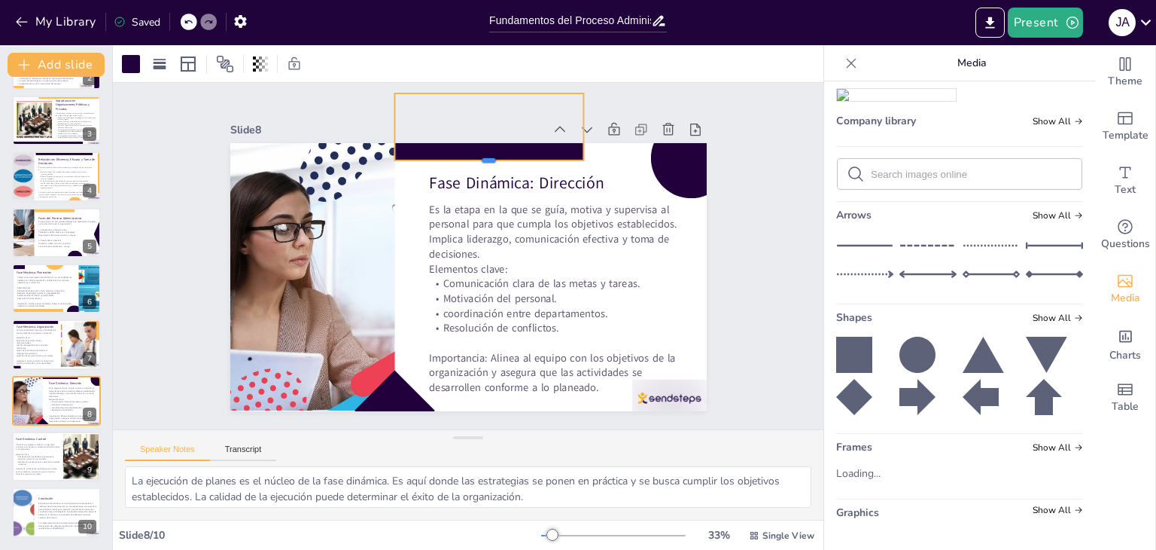
click at [480, 160] on div at bounding box center [490, 166] width 190 height 12
click at [479, 164] on div at bounding box center [490, 170] width 190 height 12
click at [772, 133] on div "Slide 1 Fundamentos del Proceso Administrativo: Estructura y Objetivos Esta pre…" at bounding box center [468, 256] width 711 height 346
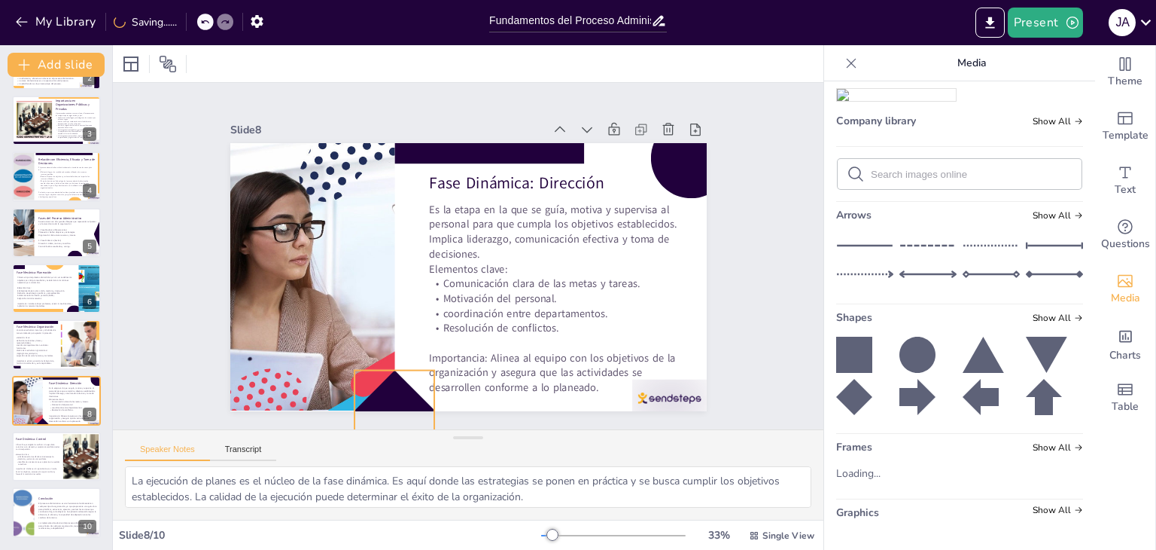
click at [395, 390] on div at bounding box center [395, 410] width 81 height 81
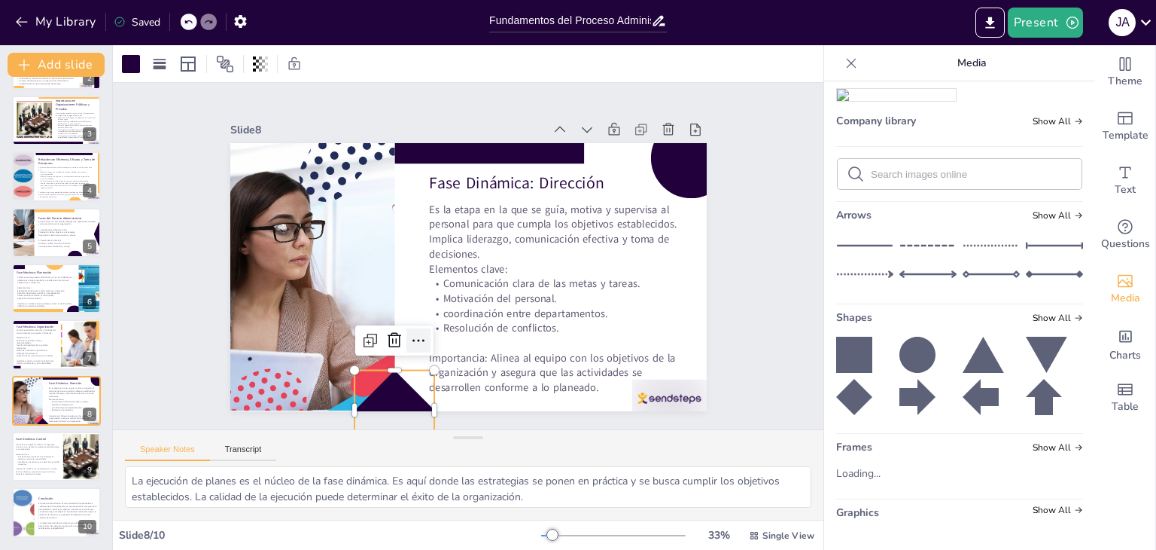
click at [410, 337] on icon at bounding box center [419, 340] width 18 height 18
click at [130, 70] on div at bounding box center [131, 64] width 18 height 18
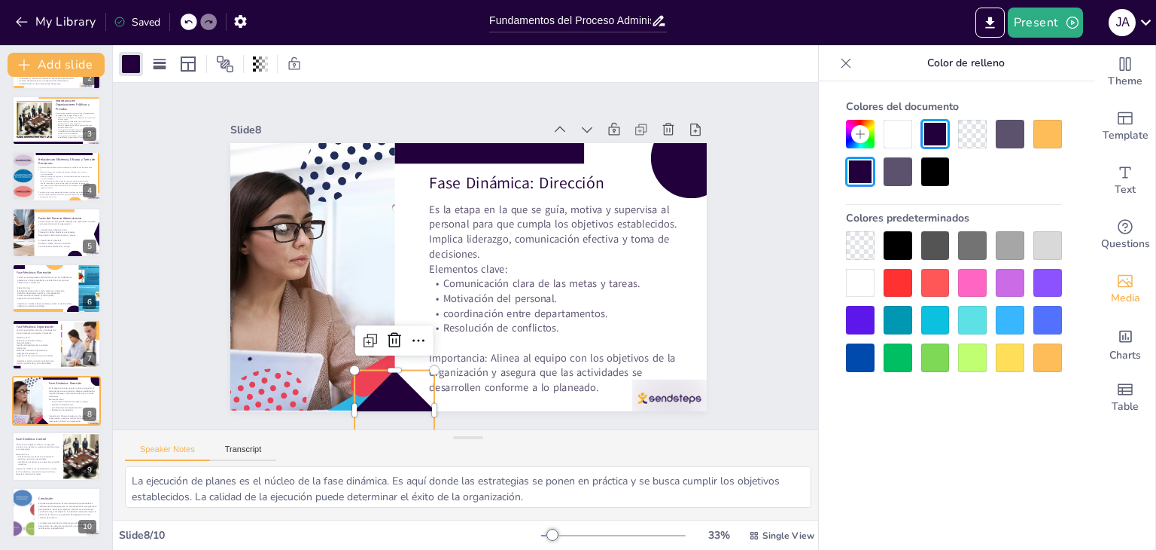
click at [1060, 364] on div at bounding box center [1048, 357] width 29 height 29
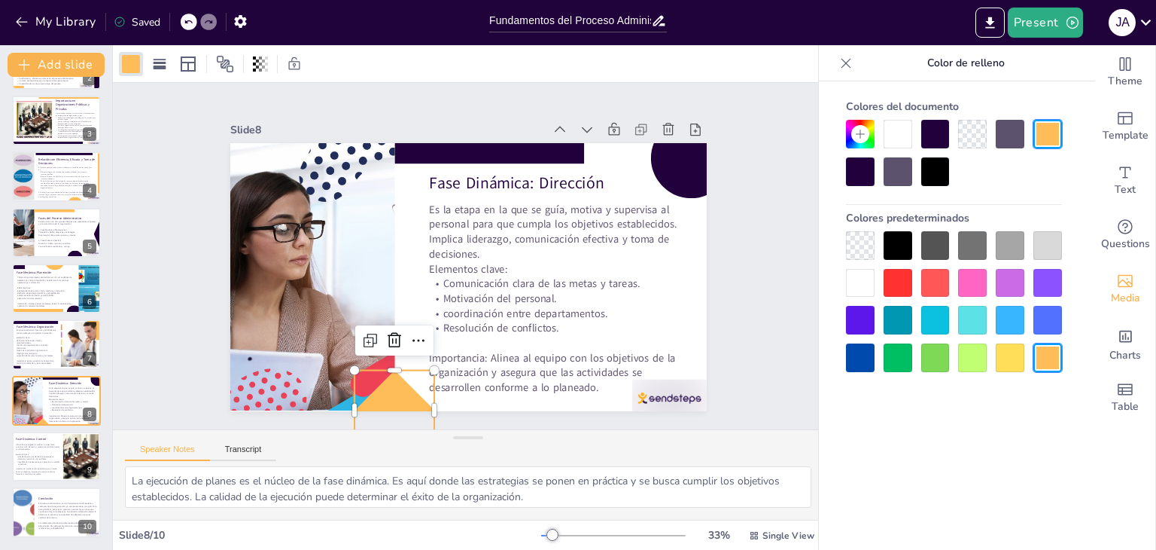
click at [790, 219] on div "Slide 1 Fundamentos del Proceso Administrativo: Estructura y Objetivos Esta pre…" at bounding box center [468, 256] width 711 height 346
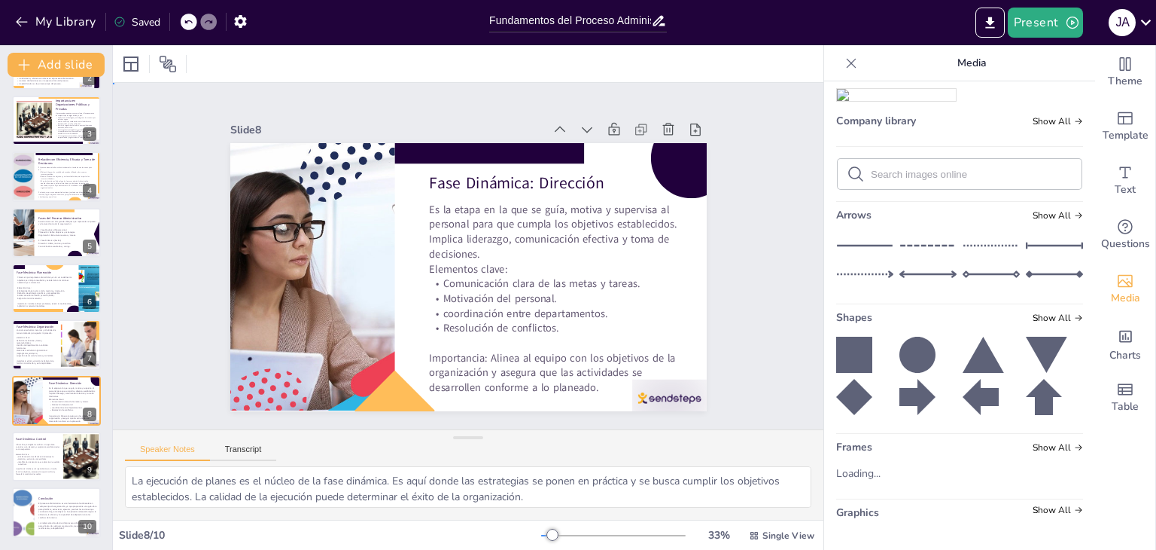
click at [782, 163] on div "Slide 1 Fundamentos del Proceso Administrativo: Estructura y Objetivos Esta pre…" at bounding box center [468, 256] width 711 height 346
click at [23, 466] on p at bounding box center [38, 466] width 47 height 2
type textarea "La medición de resultados es fundamental para evaluar el desempeño organizacion…"
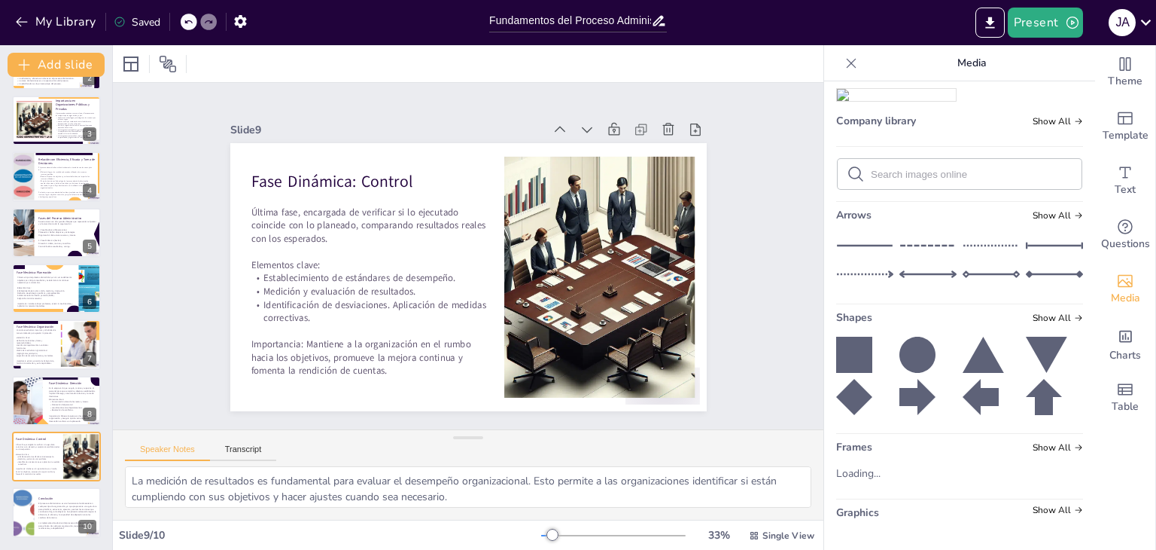
click at [844, 398] on icon at bounding box center [854, 397] width 36 height 36
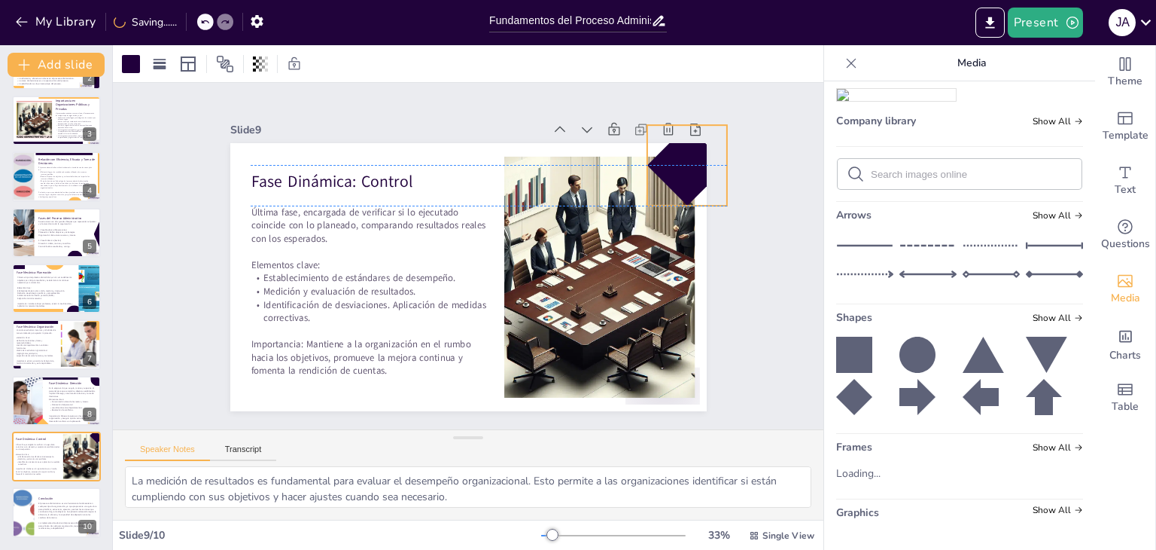
drag, startPoint x: 488, startPoint y: 311, endPoint x: 683, endPoint y: 171, distance: 240.1
click at [672, 166] on div at bounding box center [687, 165] width 81 height 81
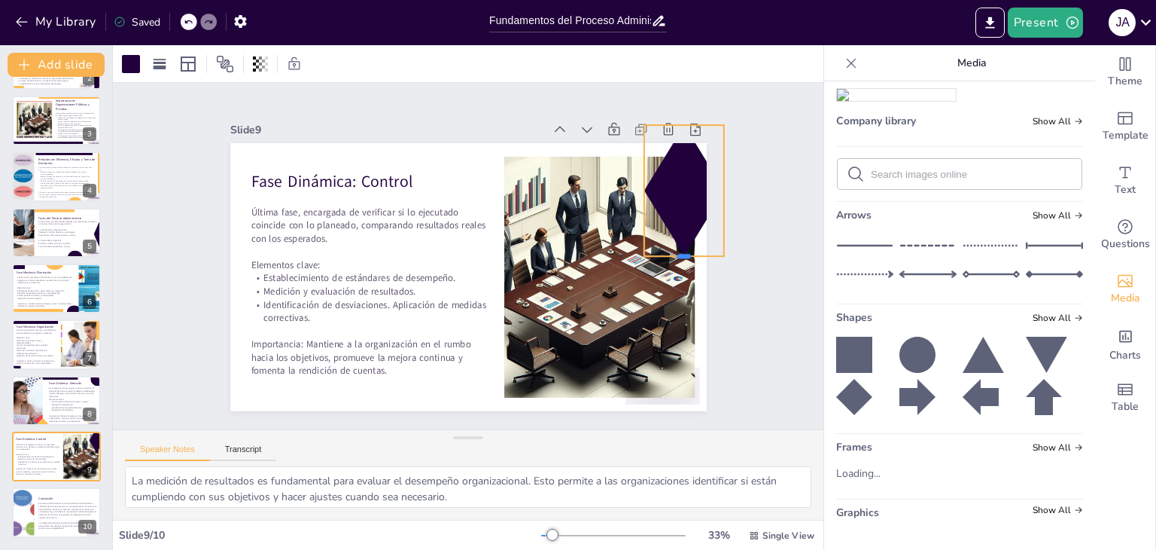
drag, startPoint x: 667, startPoint y: 200, endPoint x: 689, endPoint y: 232, distance: 39.1
click at [689, 245] on div "Fase Dinámica: Control Última fase, encargada de verificar si lo ejecutado coin…" at bounding box center [468, 277] width 477 height 268
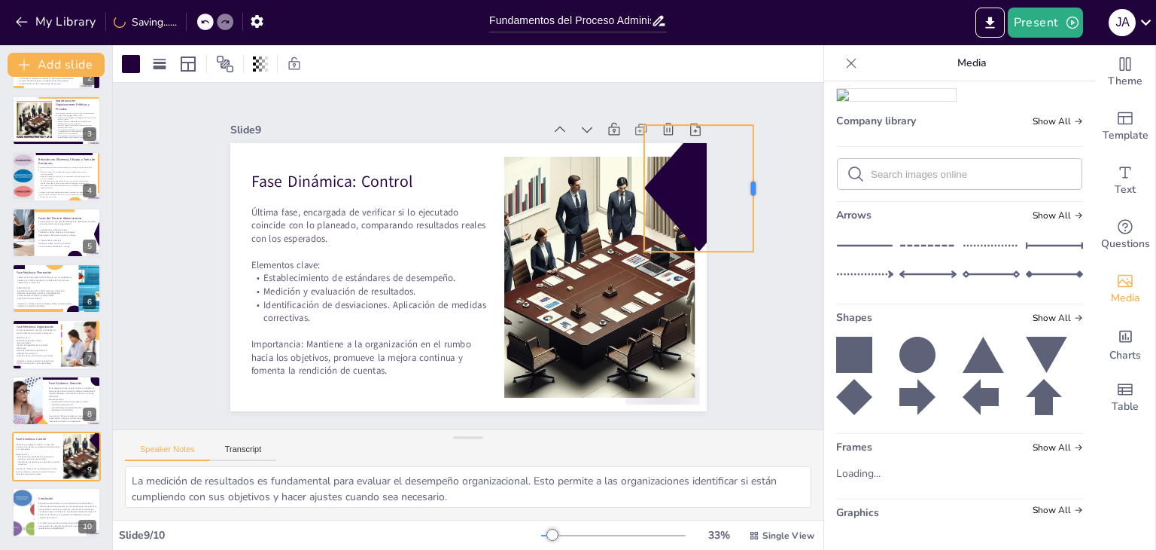
drag, startPoint x: 713, startPoint y: 181, endPoint x: 727, endPoint y: 182, distance: 14.3
click at [754, 182] on div at bounding box center [760, 188] width 12 height 126
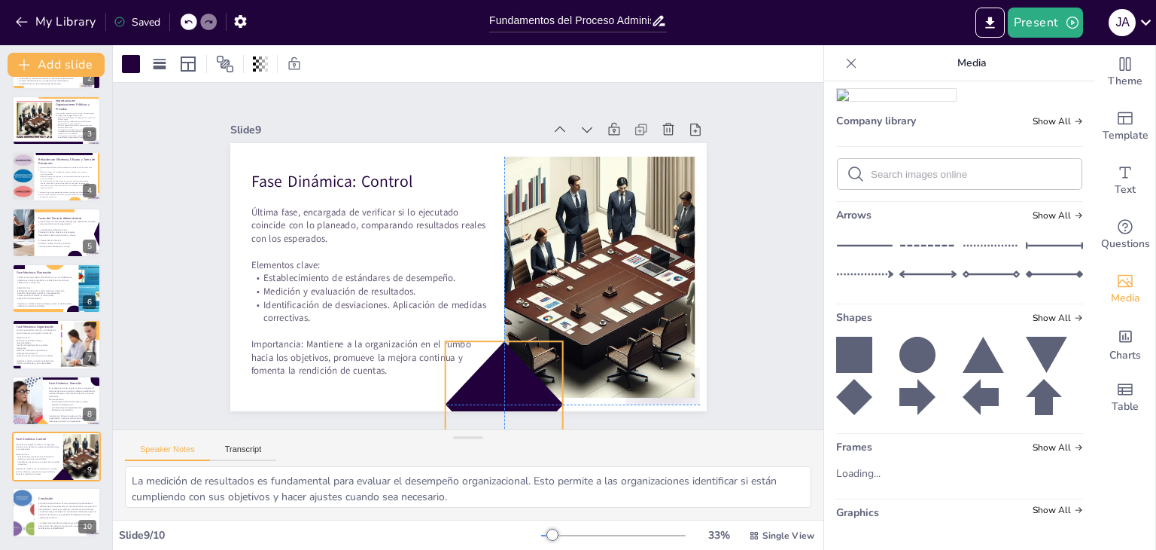
drag, startPoint x: 678, startPoint y: 187, endPoint x: 483, endPoint y: 407, distance: 293.9
click at [483, 407] on div "Slide 1 Fundamentos del Proceso Administrativo: Estructura y Objetivos Esta pre…" at bounding box center [468, 256] width 711 height 346
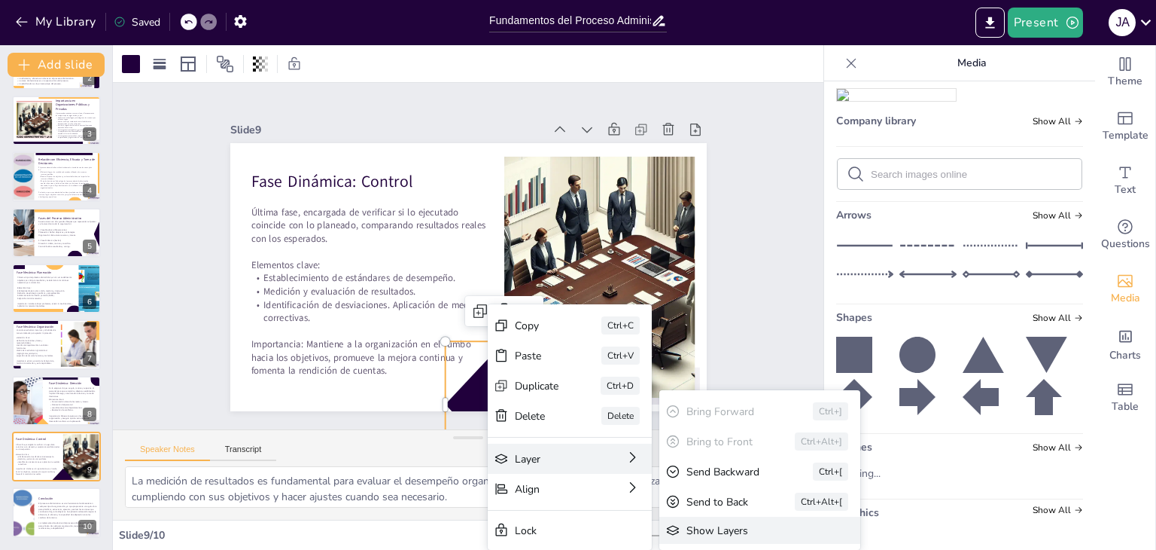
click at [700, 531] on div "Show Layers" at bounding box center [750, 530] width 126 height 14
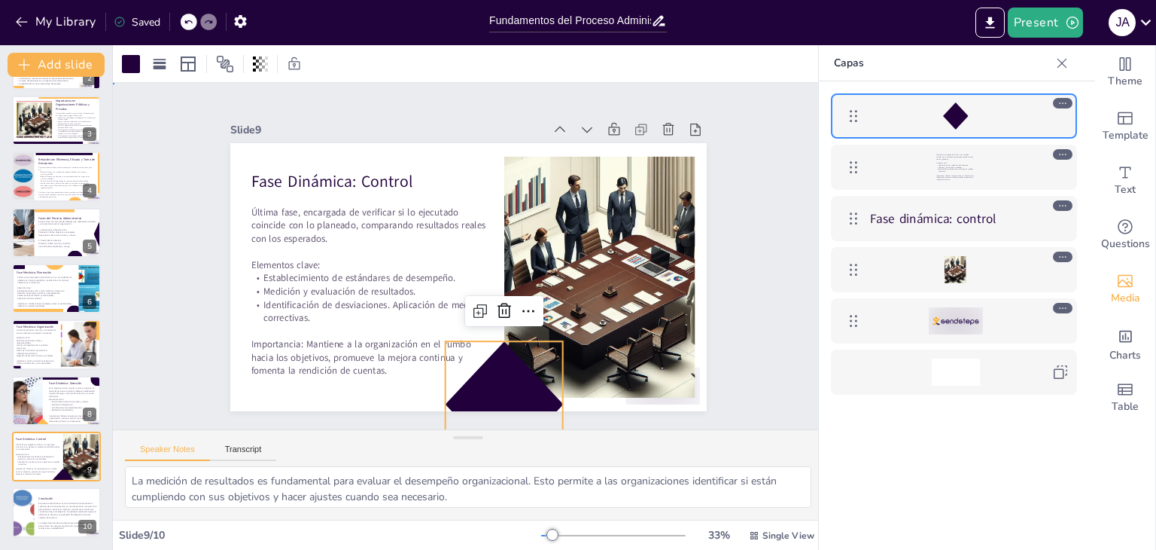
click at [728, 317] on div "Slide 1 Fundamentos del Proceso Administrativo: Estructura y Objetivos Esta pre…" at bounding box center [468, 256] width 561 height 310
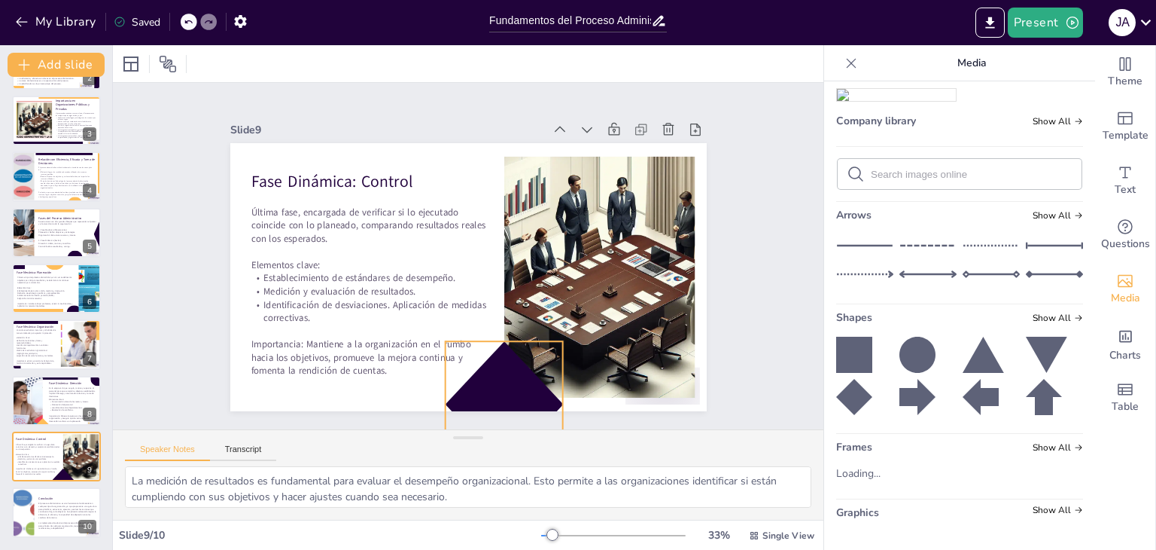
click at [493, 395] on div at bounding box center [504, 404] width 118 height 126
click at [520, 309] on icon at bounding box center [529, 311] width 18 height 18
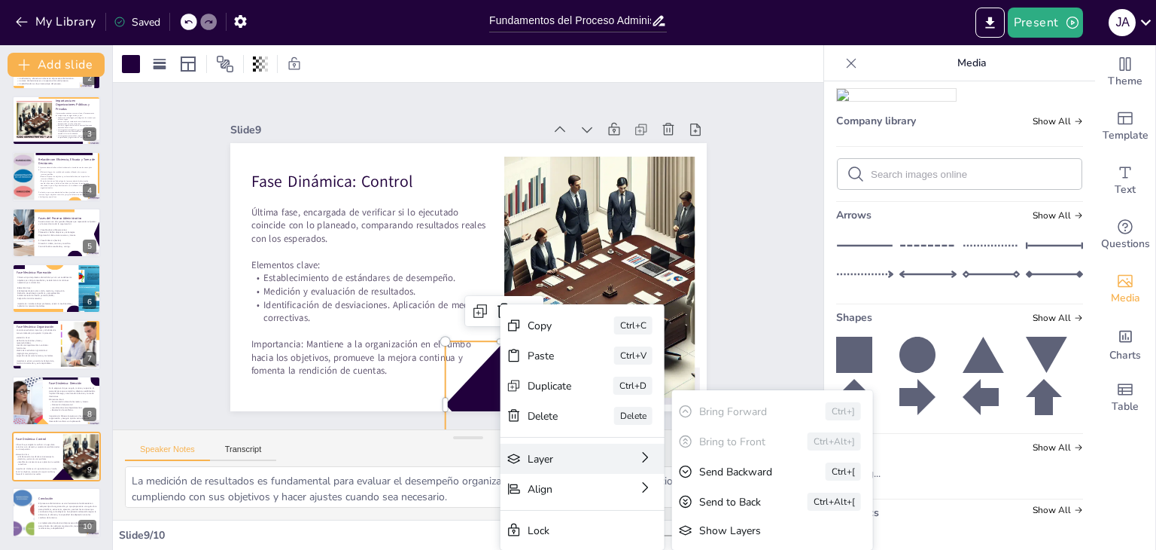
click at [656, 465] on div "Layer Bring Forward Ctrl+] Bring to Front Ctrl+Alt+] Send Backward Ctrl+[ Send …" at bounding box center [583, 458] width 164 height 30
click at [727, 499] on div "Send to Back" at bounding box center [732, 502] width 66 height 14
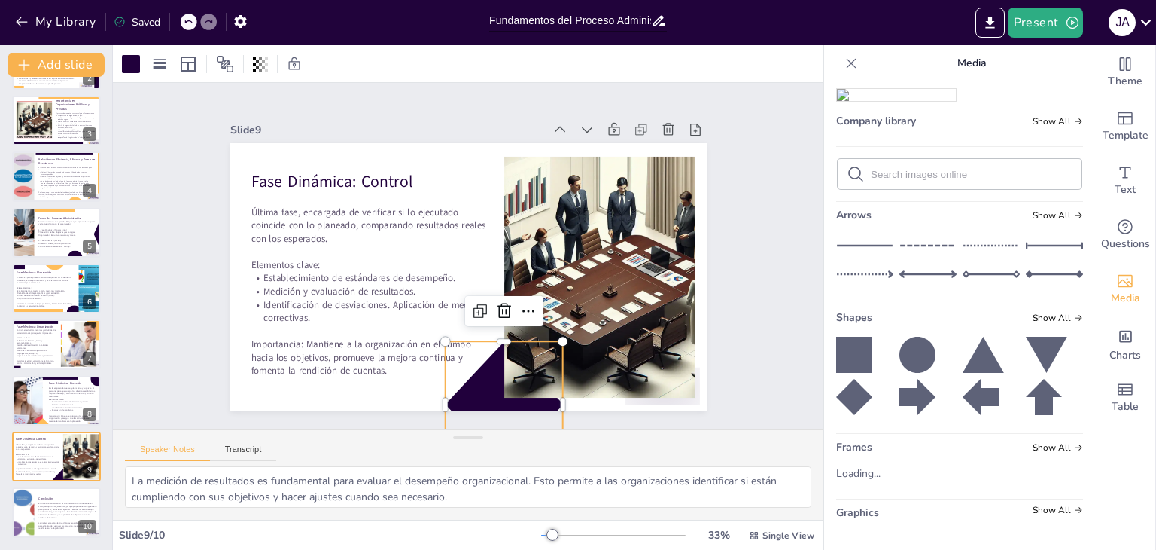
click at [729, 312] on div "Slide 1 Fundamentos del Proceso Administrativo: Estructura y Objetivos Esta pre…" at bounding box center [468, 256] width 561 height 310
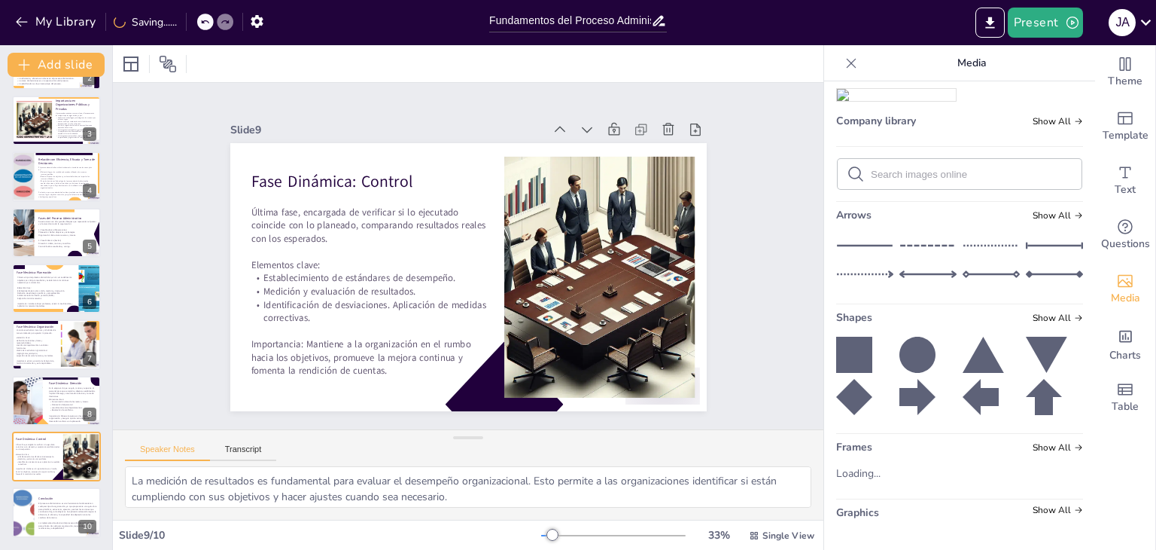
click at [885, 349] on div at bounding box center [959, 376] width 247 height 78
click at [900, 342] on icon at bounding box center [918, 355] width 36 height 36
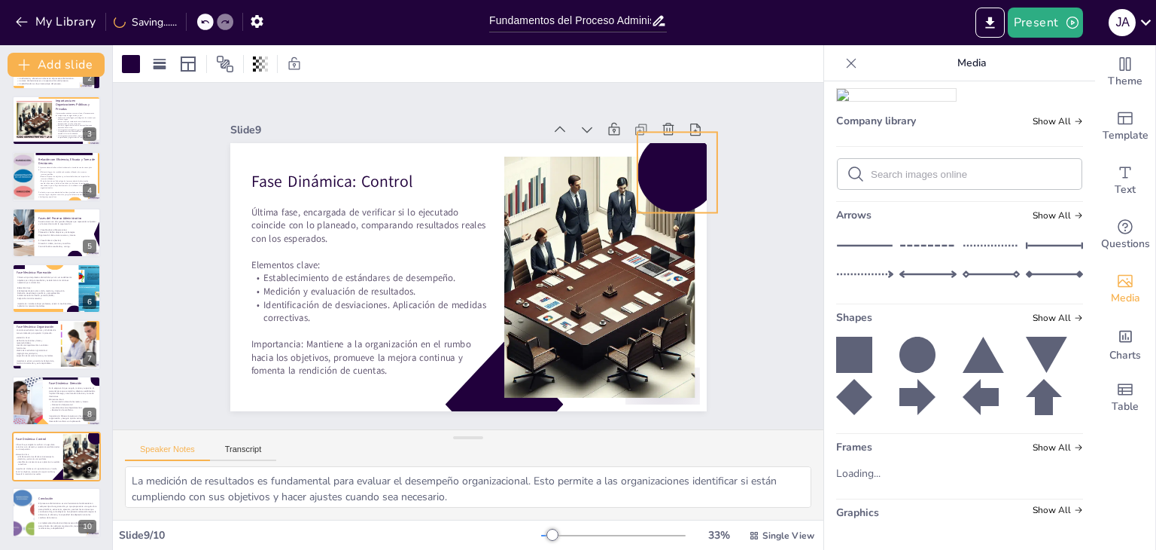
drag, startPoint x: 477, startPoint y: 300, endPoint x: 654, endPoint y: 163, distance: 223.8
click at [654, 163] on div at bounding box center [677, 172] width 81 height 81
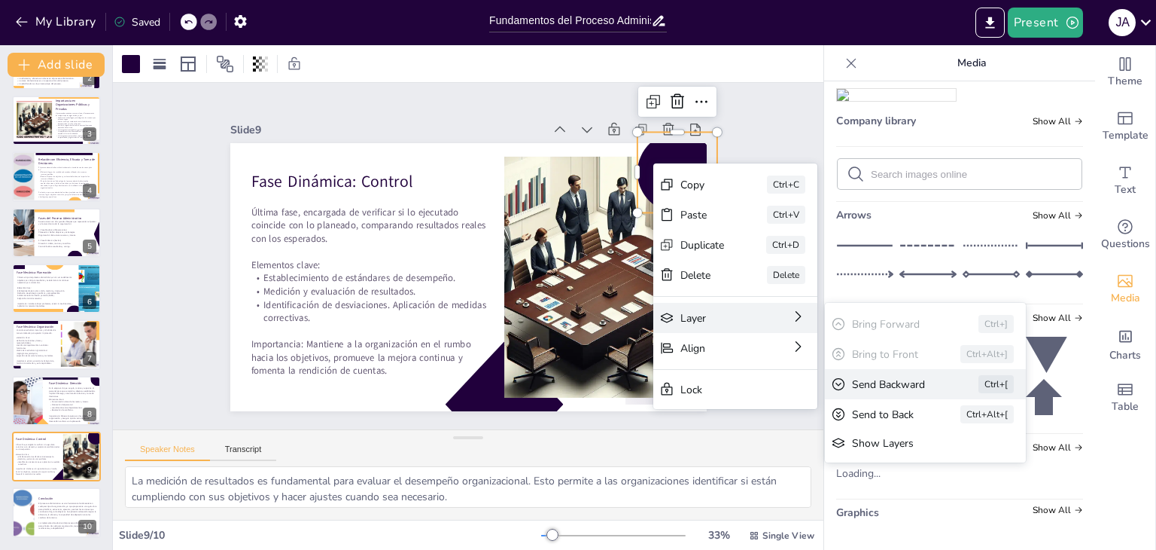
drag, startPoint x: 852, startPoint y: 338, endPoint x: 899, endPoint y: 369, distance: 56.0
click at [891, 362] on div "Bring Forward Ctrl+] Bring to Front Ctrl+Alt+] Send Backward Ctrl+[ Send to Bac…" at bounding box center [925, 383] width 201 height 160
click at [889, 416] on div "Send to Back" at bounding box center [885, 414] width 66 height 14
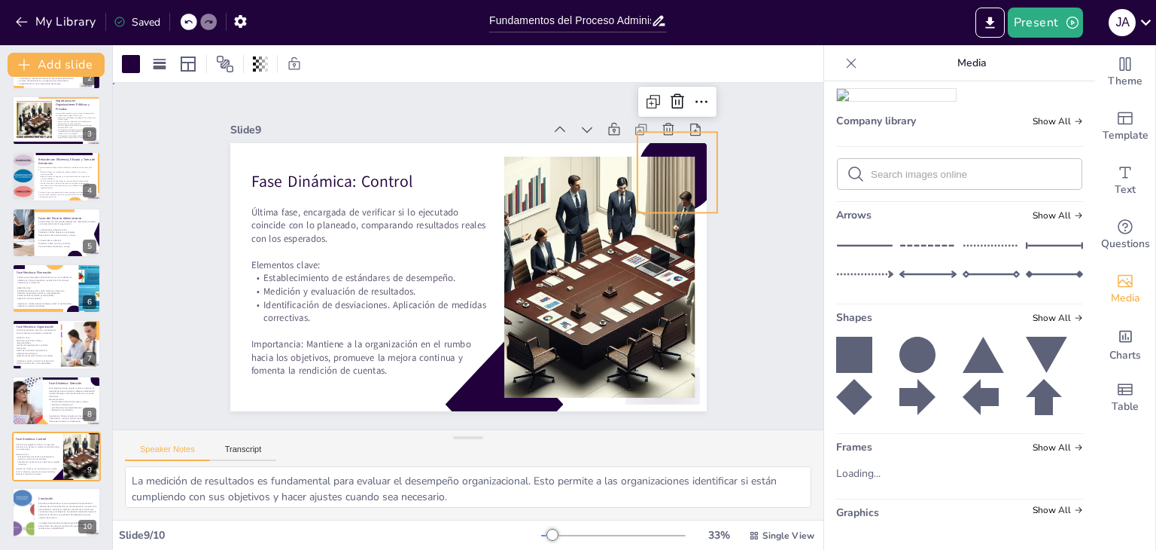
click at [766, 179] on div "Slide 1 Fundamentos del Proceso Administrativo: Estructura y Objetivos Esta pre…" at bounding box center [468, 256] width 711 height 346
click at [852, 359] on icon at bounding box center [854, 355] width 36 height 36
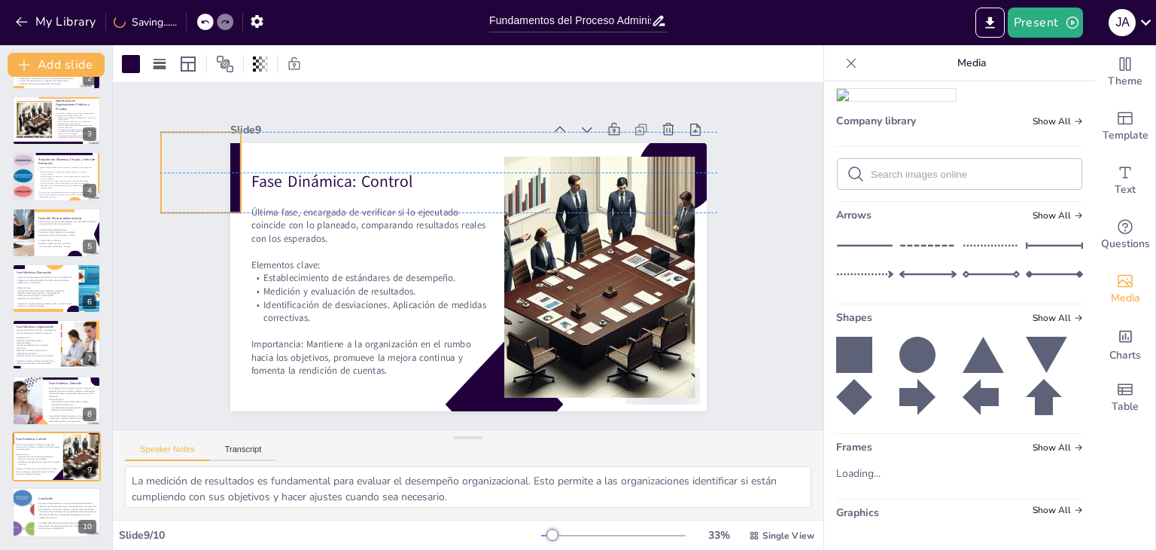
drag, startPoint x: 482, startPoint y: 286, endPoint x: 182, endPoint y: 146, distance: 330.8
click at [188, 146] on div "Slide 1 Fundamentos del Proceso Administrativo: Estructura y Objetivos Esta pre…" at bounding box center [468, 256] width 561 height 310
drag, startPoint x: 169, startPoint y: 237, endPoint x: 151, endPoint y: 235, distance: 18.2
click at [151, 235] on div "Slide 1 Fundamentos del Proceso Administrativo: Estructura y Objetivos Esta pre…" at bounding box center [468, 256] width 711 height 346
drag, startPoint x: 208, startPoint y: 152, endPoint x: 190, endPoint y: 155, distance: 18.3
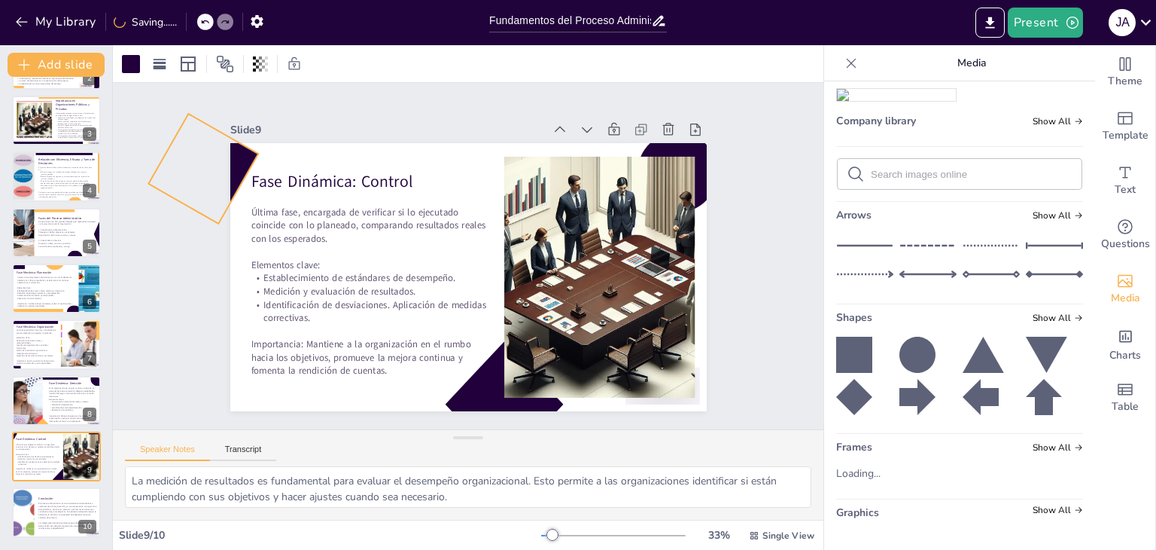
click at [190, 155] on div "Slide 1 Fundamentos del Proceso Administrativo: Estructura y Objetivos Esta pre…" at bounding box center [468, 256] width 561 height 310
drag, startPoint x: 210, startPoint y: 131, endPoint x: 202, endPoint y: 148, distance: 18.5
click at [202, 148] on div "Slide 1 Fundamentos del Proceso Administrativo: Estructura y Objetivos Esta pre…" at bounding box center [468, 256] width 561 height 310
drag, startPoint x: 203, startPoint y: 145, endPoint x: 257, endPoint y: 132, distance: 55.9
click at [294, 119] on div "Slide 9 Fase Dinámica: Control Última fase, encargada de verificar si lo ejecut…" at bounding box center [468, 265] width 477 height 292
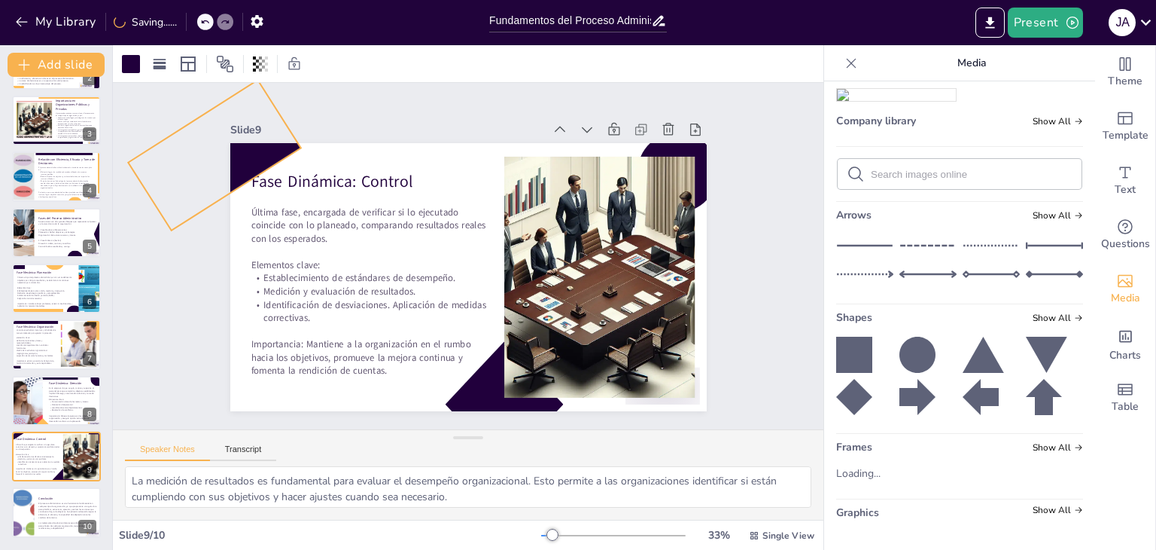
drag, startPoint x: 150, startPoint y: 246, endPoint x: 123, endPoint y: 200, distance: 54.0
click at [123, 200] on div "Slide 1 Fundamentos del Proceso Administrativo: Estructura y Objetivos Esta pre…" at bounding box center [468, 256] width 711 height 346
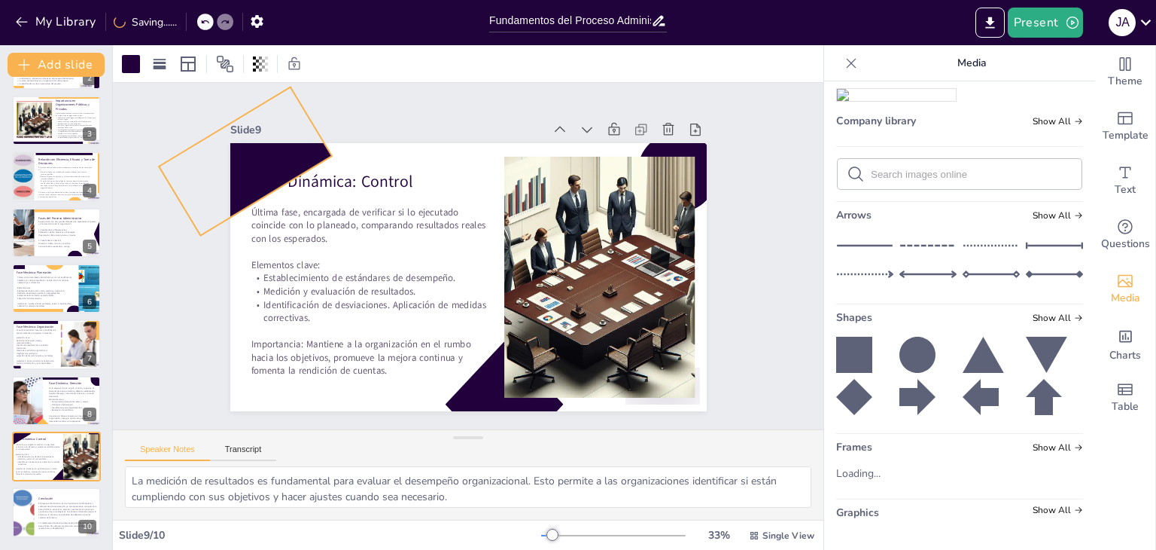
drag, startPoint x: 222, startPoint y: 151, endPoint x: 236, endPoint y: 169, distance: 22.6
click at [236, 169] on div "Slide 1 Fundamentos del Proceso Administrativo: Estructura y Objetivos Esta pre…" at bounding box center [468, 256] width 561 height 310
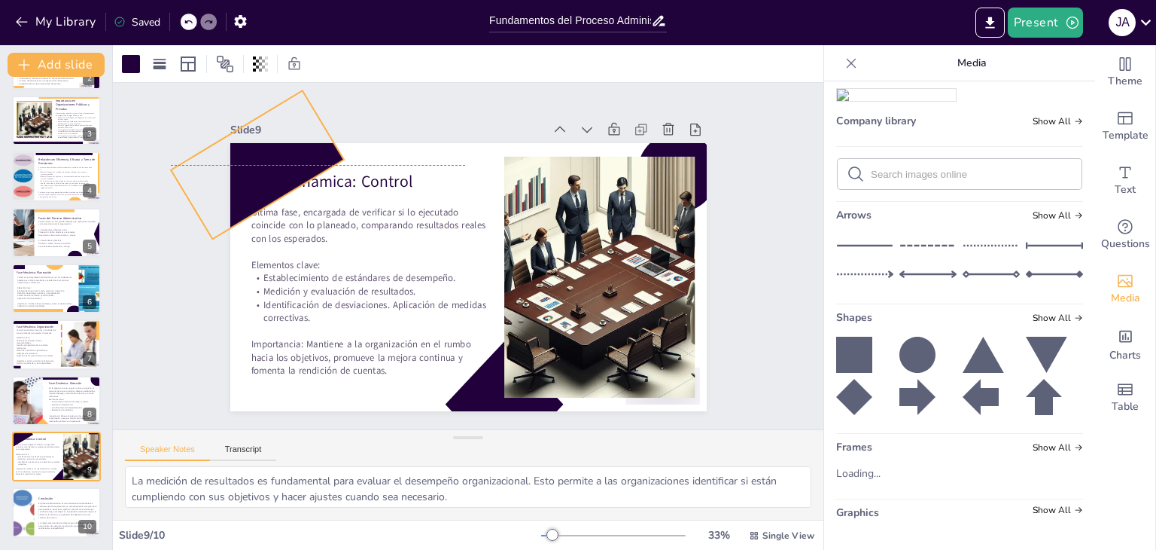
drag, startPoint x: 205, startPoint y: 154, endPoint x: 217, endPoint y: 158, distance: 12.9
click at [217, 158] on div "Slide 1 Fundamentos del Proceso Administrativo: Estructura y Objetivos Esta pre…" at bounding box center [468, 256] width 561 height 310
drag, startPoint x: 312, startPoint y: 115, endPoint x: 344, endPoint y: 112, distance: 31.8
click at [344, 112] on div at bounding box center [353, 106] width 52 height 75
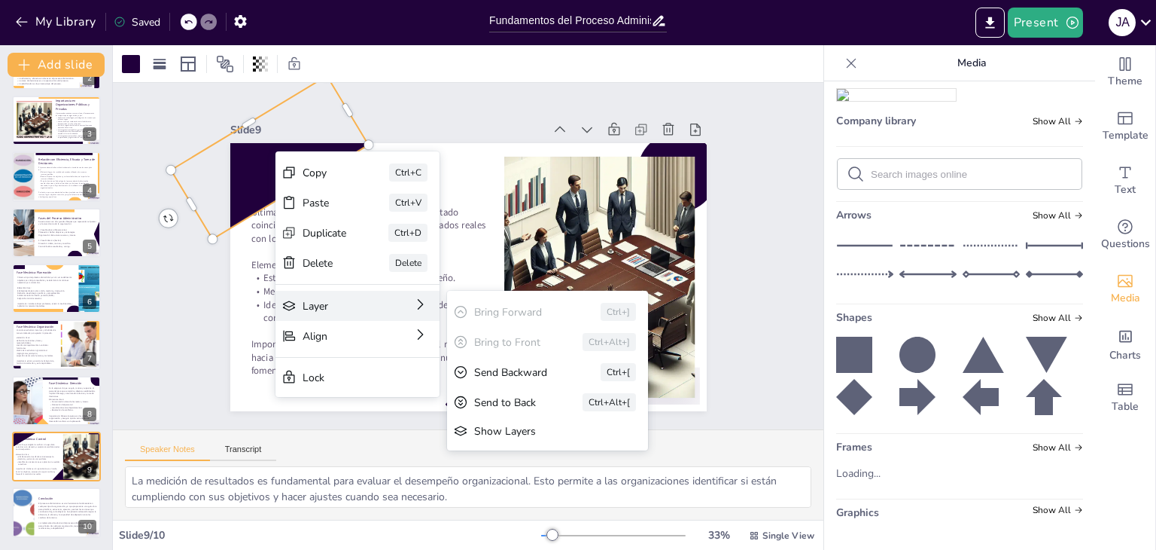
click at [402, 308] on div "Layer Bring Forward Ctrl+] Bring to Front Ctrl+Alt+] Send Backward Ctrl+[ Send …" at bounding box center [358, 306] width 164 height 30
click at [497, 412] on div "Send to Back Ctrl+Alt+[" at bounding box center [547, 402] width 201 height 30
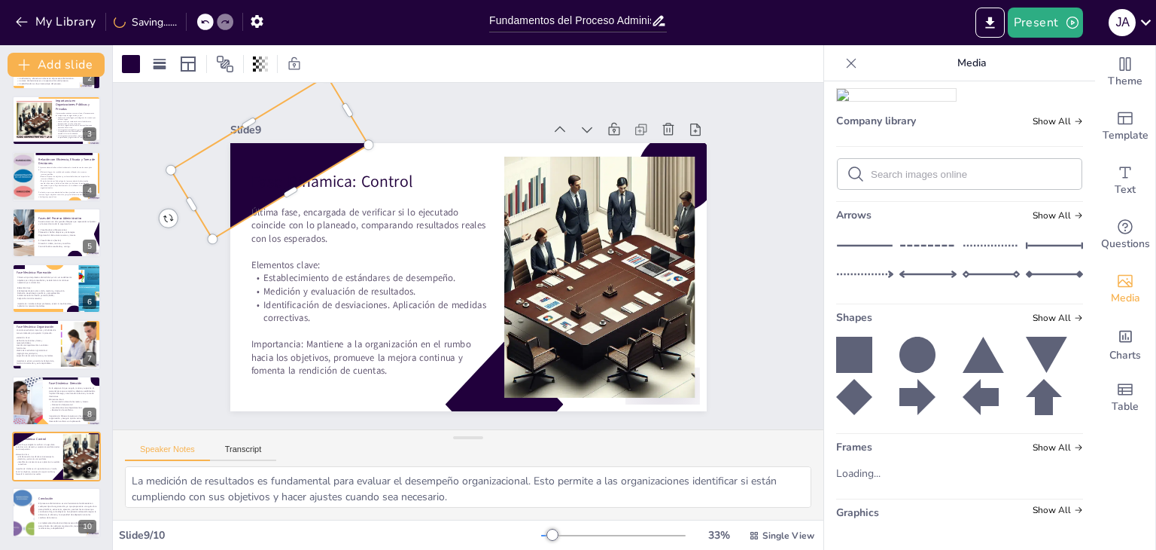
click at [233, 157] on div at bounding box center [269, 157] width 197 height 163
click at [127, 58] on div at bounding box center [131, 64] width 18 height 18
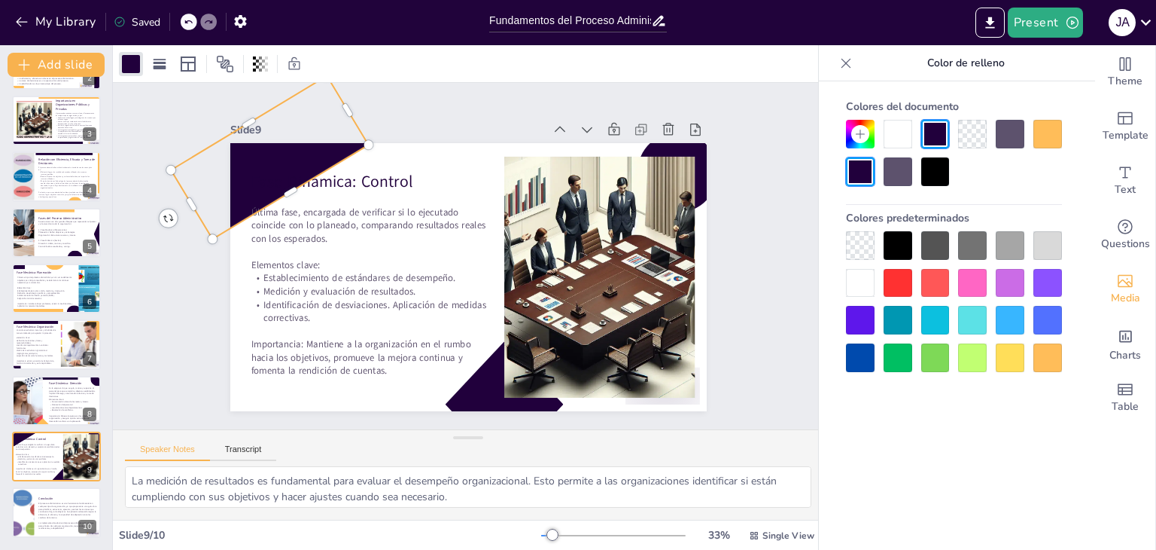
click at [1051, 361] on div at bounding box center [1048, 357] width 29 height 29
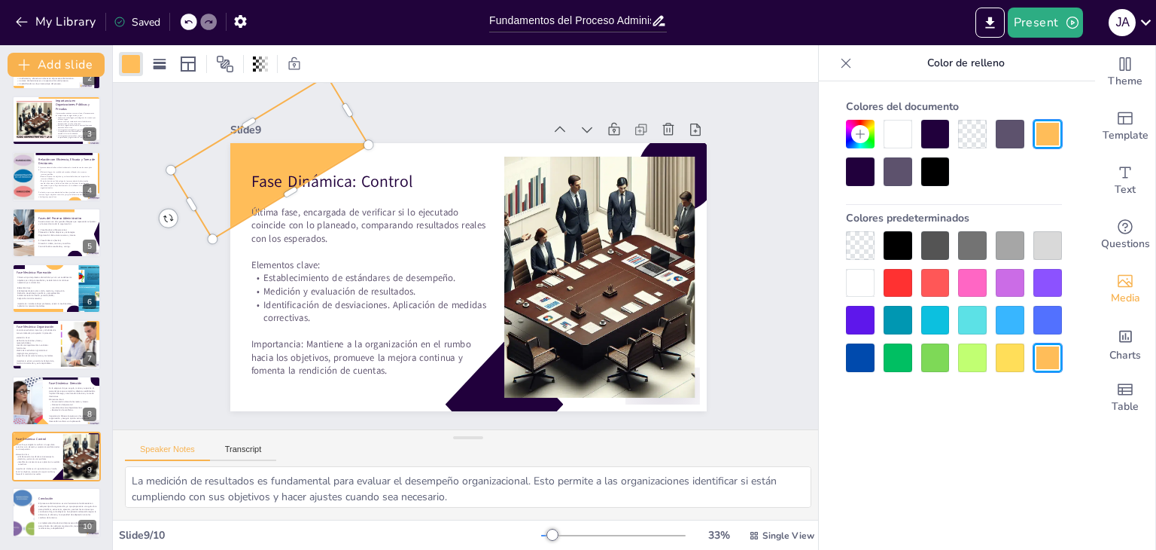
click at [425, 90] on div "Slide 1 Fundamentos del Proceso Administrativo: Estructura y Objetivos Esta pre…" at bounding box center [468, 256] width 711 height 346
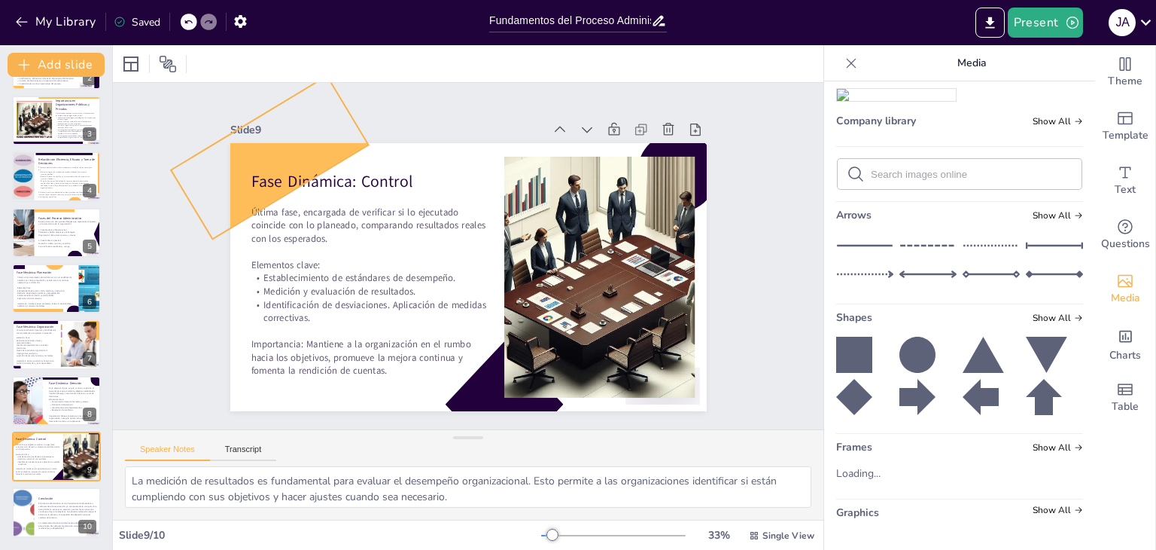
click at [303, 151] on div at bounding box center [269, 157] width 197 height 163
drag, startPoint x: 303, startPoint y: 151, endPoint x: 315, endPoint y: 148, distance: 12.3
click at [315, 148] on div at bounding box center [273, 150] width 197 height 163
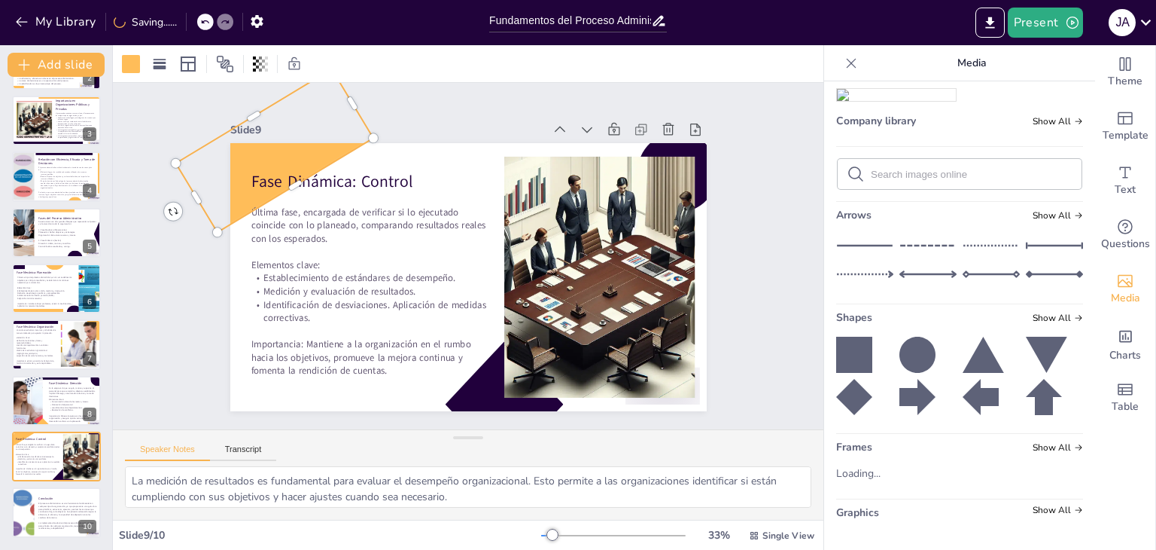
click at [432, 101] on div "Slide 1 Fundamentos del Proceso Administrativo: Estructura y Objetivos Esta pre…" at bounding box center [468, 256] width 477 height 310
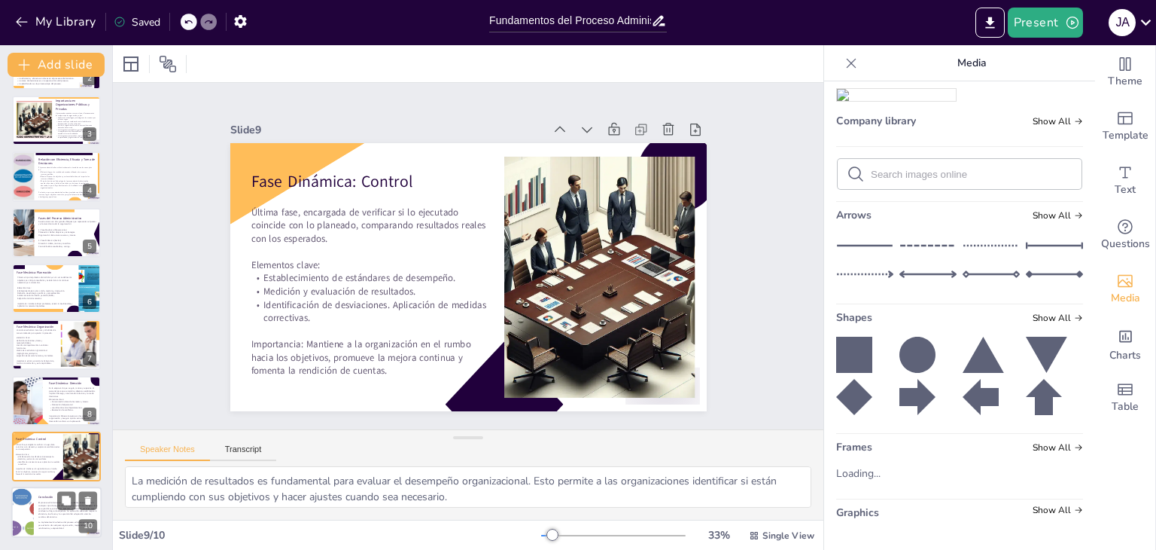
click at [47, 510] on p "El proceso administrativo es una herramienta fundamental en cualquier tipo de o…" at bounding box center [67, 509] width 59 height 17
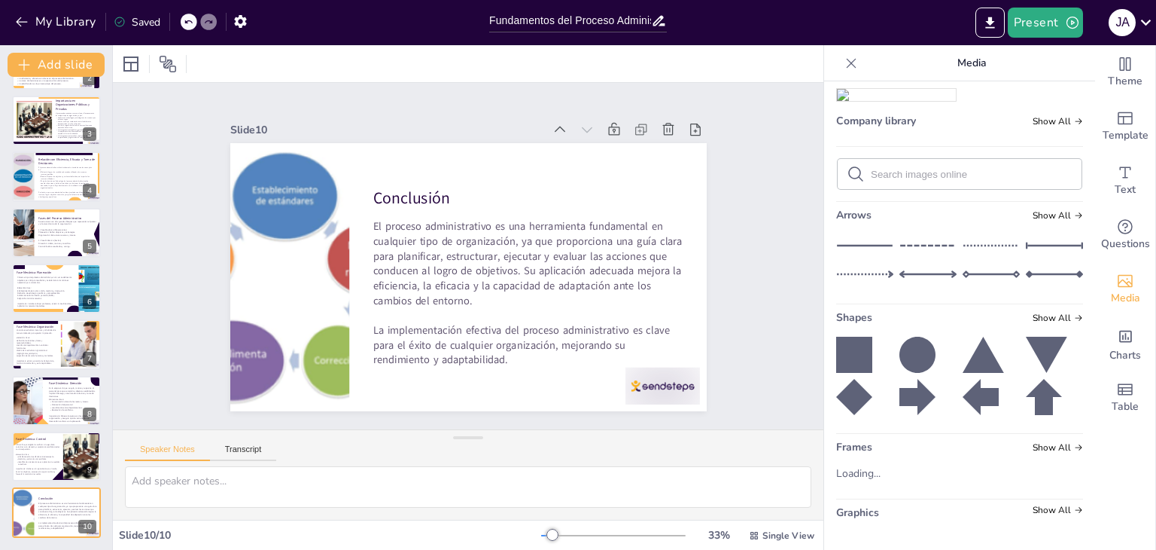
click at [910, 395] on icon at bounding box center [918, 397] width 36 height 36
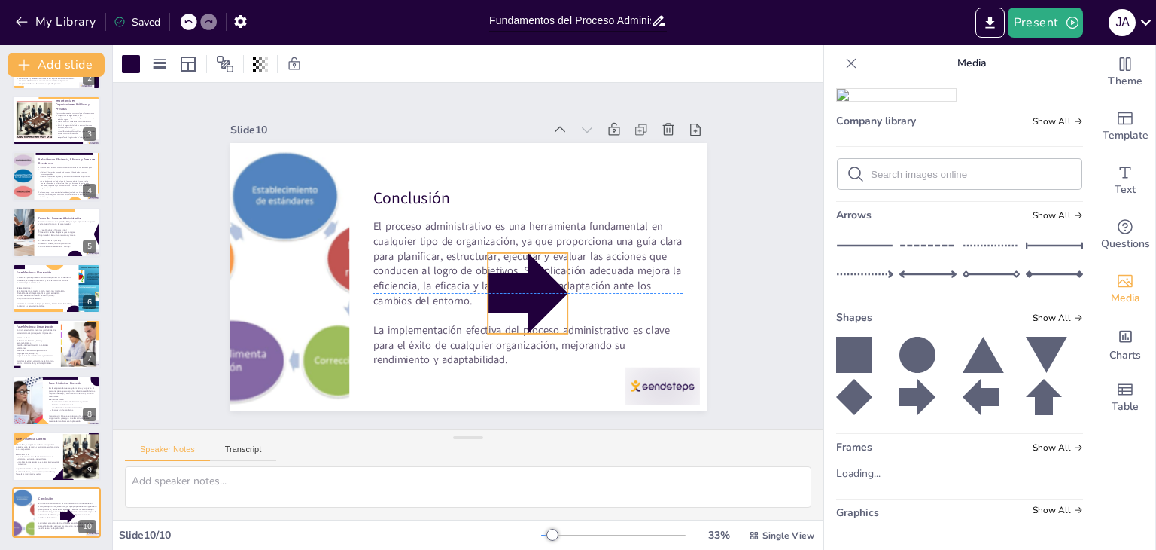
drag, startPoint x: 479, startPoint y: 298, endPoint x: 506, endPoint y: 284, distance: 30.6
click at [506, 284] on div at bounding box center [528, 293] width 81 height 81
drag, startPoint x: 558, startPoint y: 247, endPoint x: 497, endPoint y: 300, distance: 80.6
click at [510, 300] on div at bounding box center [516, 306] width 12 height 12
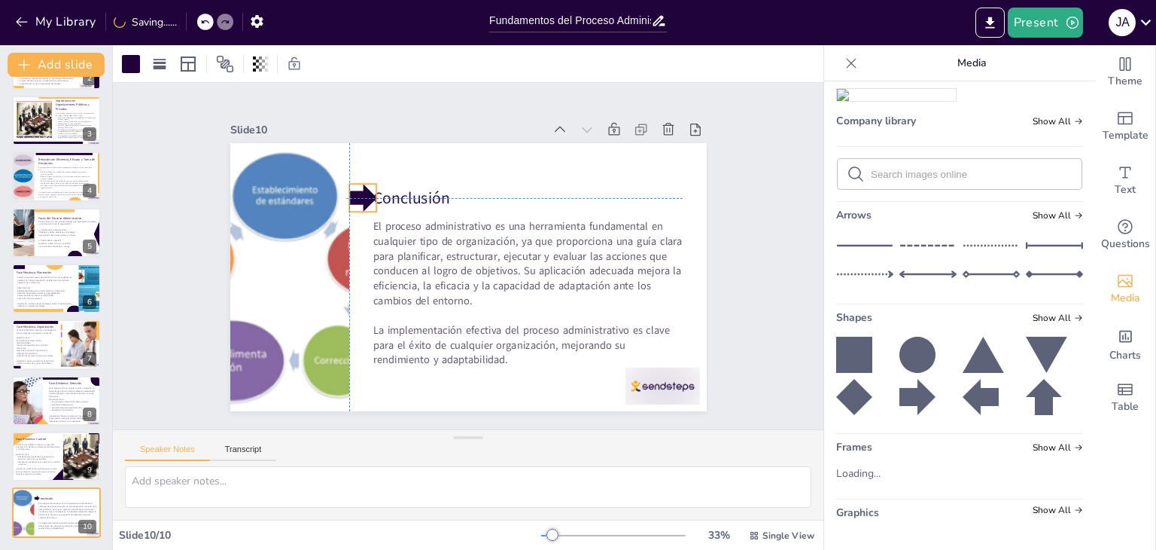
drag, startPoint x: 494, startPoint y: 311, endPoint x: 352, endPoint y: 187, distance: 187.8
click at [352, 187] on div at bounding box center [363, 198] width 28 height 28
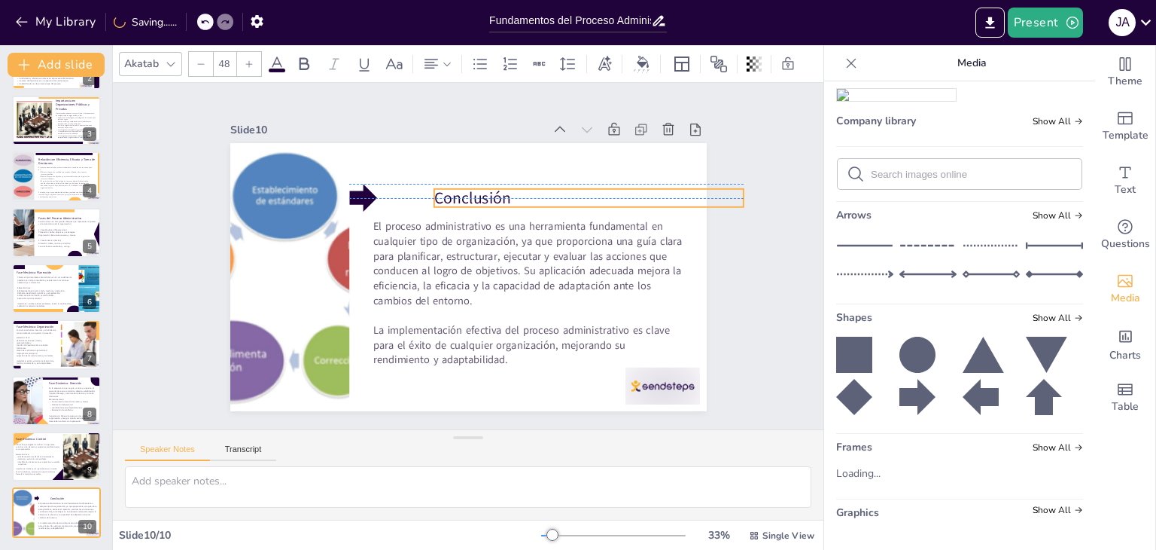
drag, startPoint x: 417, startPoint y: 194, endPoint x: 453, endPoint y: 197, distance: 36.3
click at [480, 191] on p "Conclusión" at bounding box center [588, 198] width 309 height 23
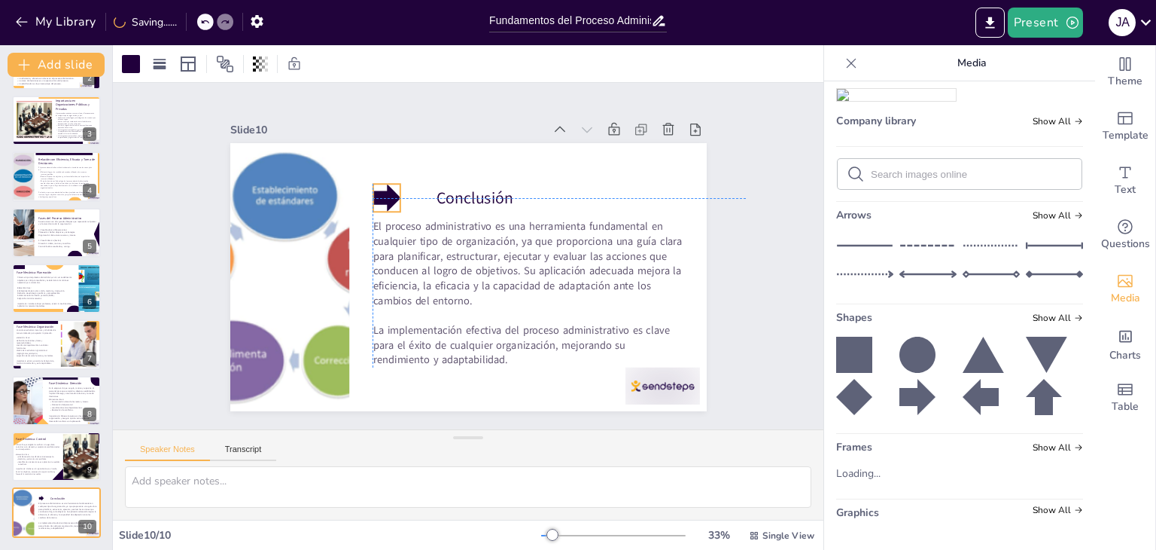
drag, startPoint x: 351, startPoint y: 192, endPoint x: 374, endPoint y: 192, distance: 23.3
click at [374, 192] on div at bounding box center [387, 198] width 28 height 28
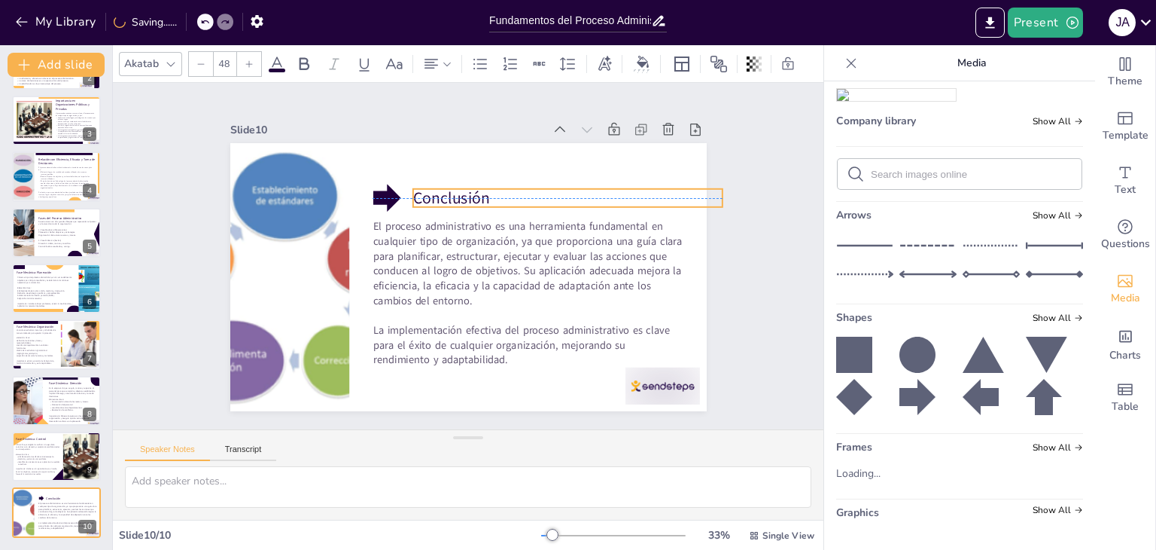
click at [449, 198] on p "Conclusión" at bounding box center [567, 198] width 309 height 23
click at [789, 177] on div "Slide 1 Fundamentos del Proceso Administrativo: Estructura y Objetivos Esta pre…" at bounding box center [468, 256] width 711 height 346
click at [419, 194] on p "Conclusión" at bounding box center [564, 198] width 309 height 23
click at [392, 111] on div "Slide 1 Fundamentos del Proceso Administrativo: Estructura y Objetivos Esta pre…" at bounding box center [468, 256] width 477 height 310
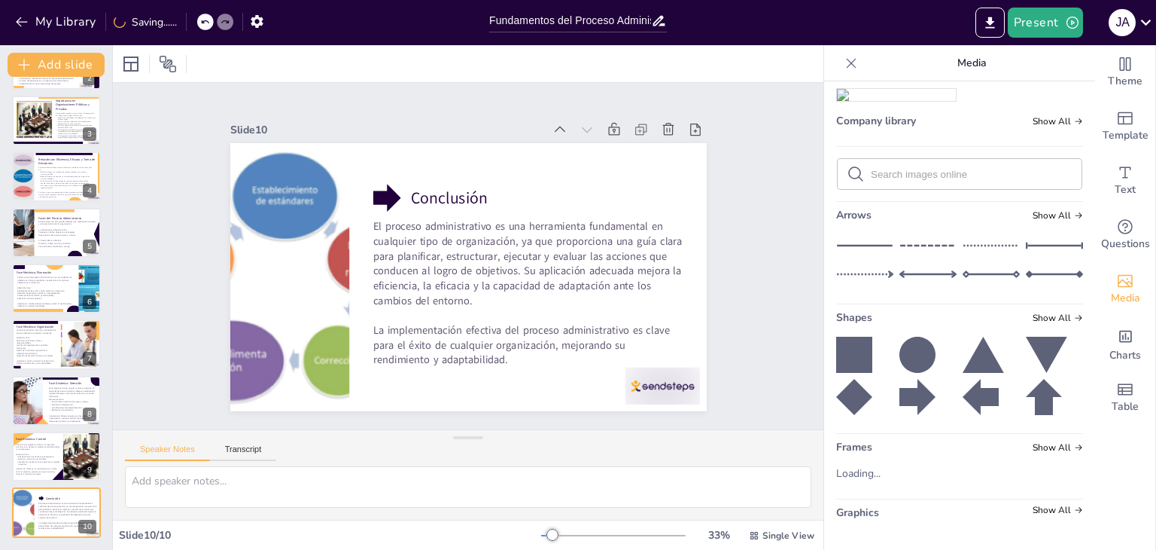
click at [854, 355] on icon at bounding box center [854, 355] width 36 height 36
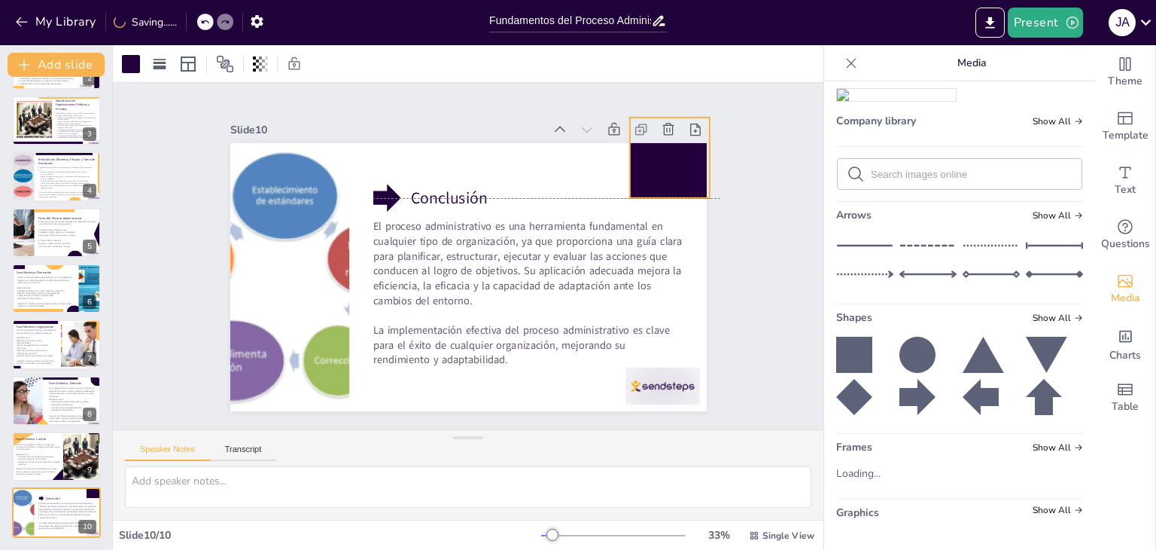
drag, startPoint x: 492, startPoint y: 317, endPoint x: 661, endPoint y: 163, distance: 229.2
click at [661, 163] on div at bounding box center [669, 157] width 81 height 81
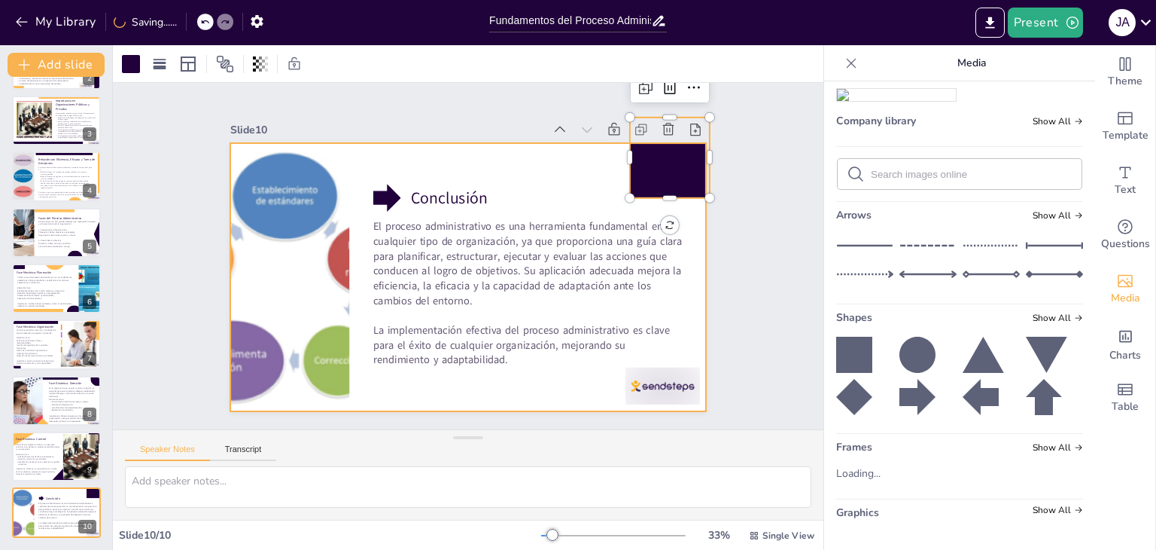
click at [611, 151] on div at bounding box center [468, 277] width 477 height 268
click at [635, 151] on div at bounding box center [669, 157] width 81 height 81
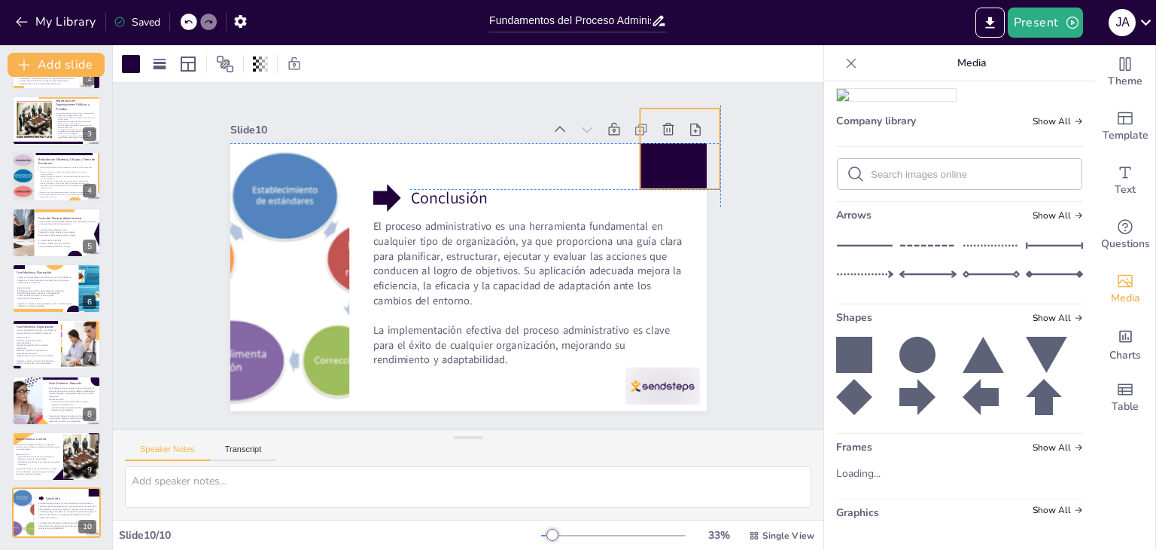
drag, startPoint x: 645, startPoint y: 157, endPoint x: 654, endPoint y: 145, distance: 15.1
click at [654, 145] on div at bounding box center [680, 148] width 81 height 81
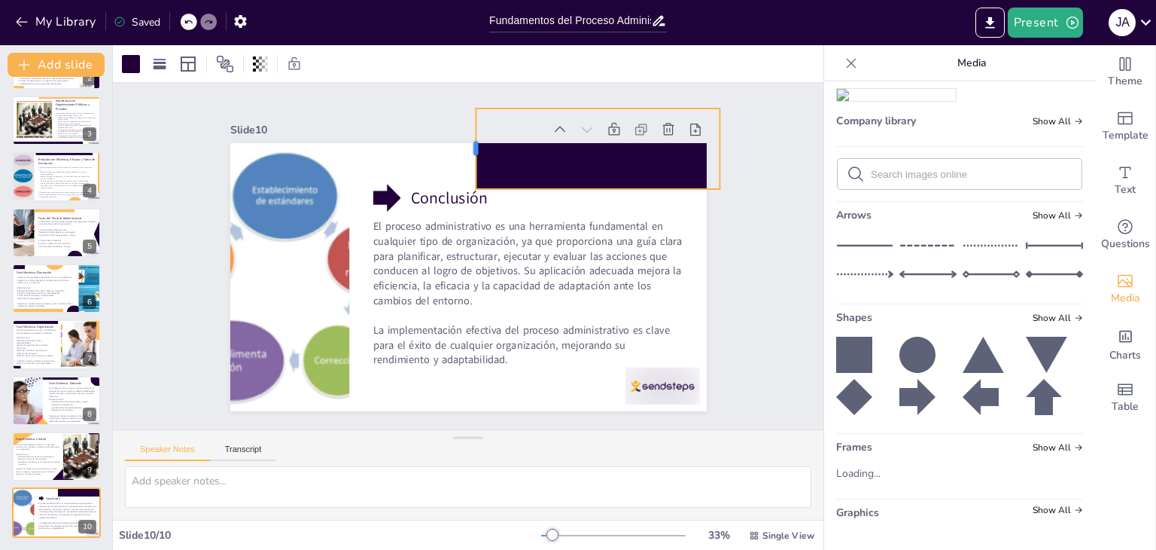
drag, startPoint x: 627, startPoint y: 144, endPoint x: 463, endPoint y: 151, distance: 164.3
click at [464, 151] on div at bounding box center [470, 148] width 12 height 81
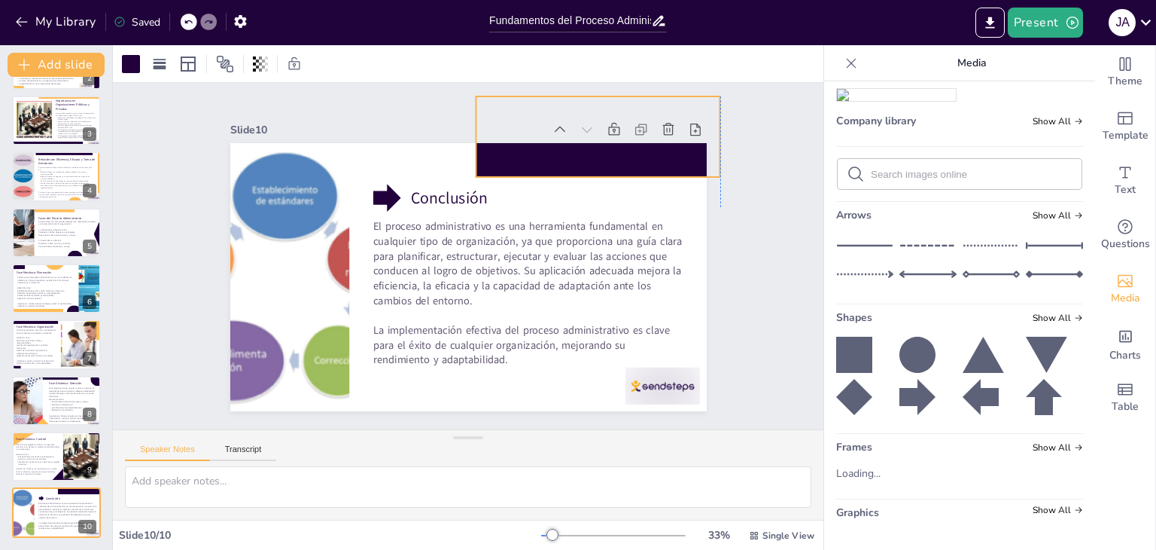
drag, startPoint x: 499, startPoint y: 160, endPoint x: 496, endPoint y: 148, distance: 12.4
click at [496, 148] on div at bounding box center [598, 136] width 245 height 81
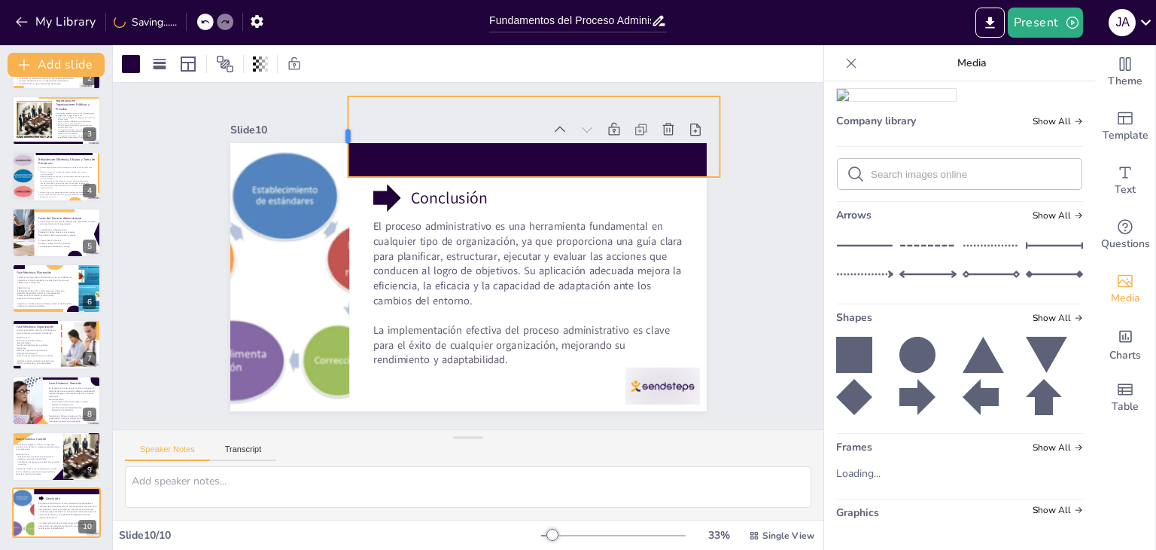
drag, startPoint x: 463, startPoint y: 127, endPoint x: 335, endPoint y: 130, distance: 128.0
click at [336, 130] on div at bounding box center [342, 136] width 12 height 81
click at [416, 119] on div "Slide 10" at bounding box center [468, 129] width 477 height 21
click at [783, 178] on div "Slide 1 Fundamentos del Proceso Administrativo: Estructura y Objetivos Esta pre…" at bounding box center [468, 256] width 711 height 346
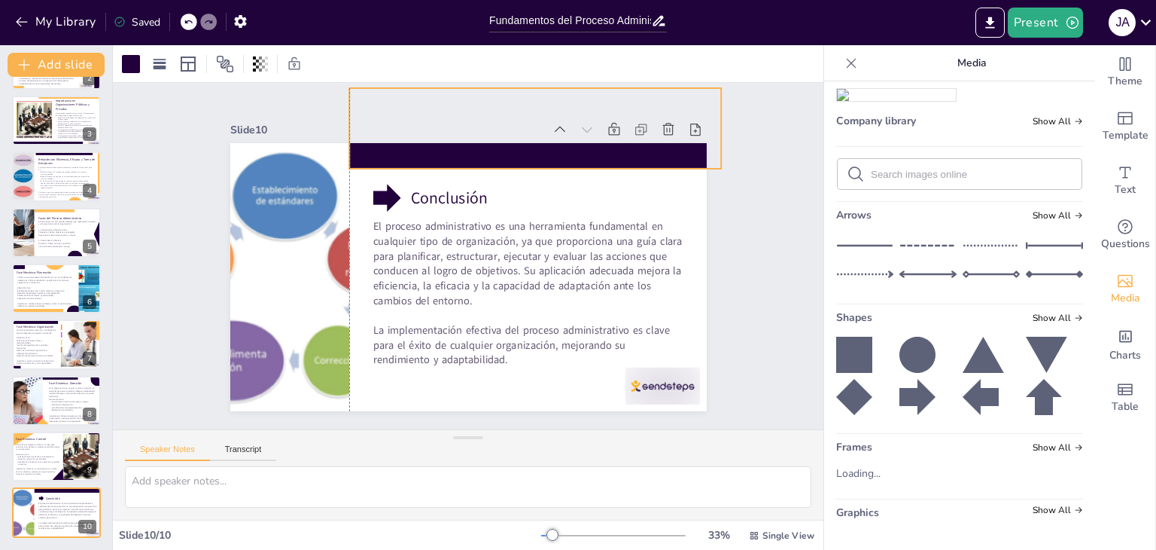
drag, startPoint x: 517, startPoint y: 160, endPoint x: 517, endPoint y: 151, distance: 8.3
click at [517, 151] on div at bounding box center [535, 128] width 373 height 81
click at [838, 166] on div at bounding box center [960, 174] width 244 height 30
click at [766, 166] on div "Slide 1 Fundamentos del Proceso Administrativo: Estructura y Objetivos Esta pre…" at bounding box center [468, 256] width 711 height 346
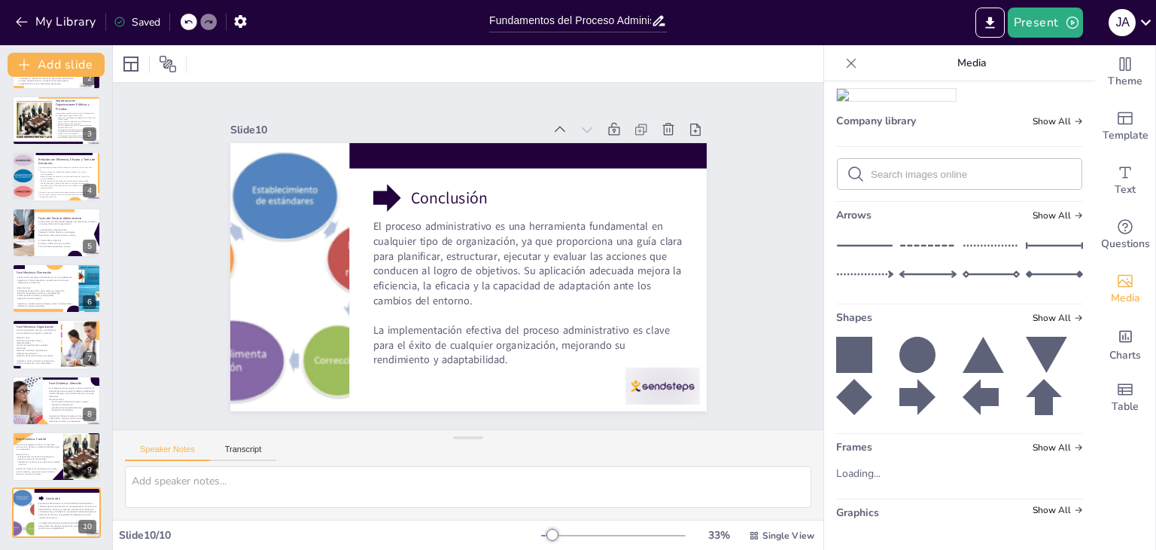
click at [900, 344] on icon at bounding box center [918, 355] width 36 height 36
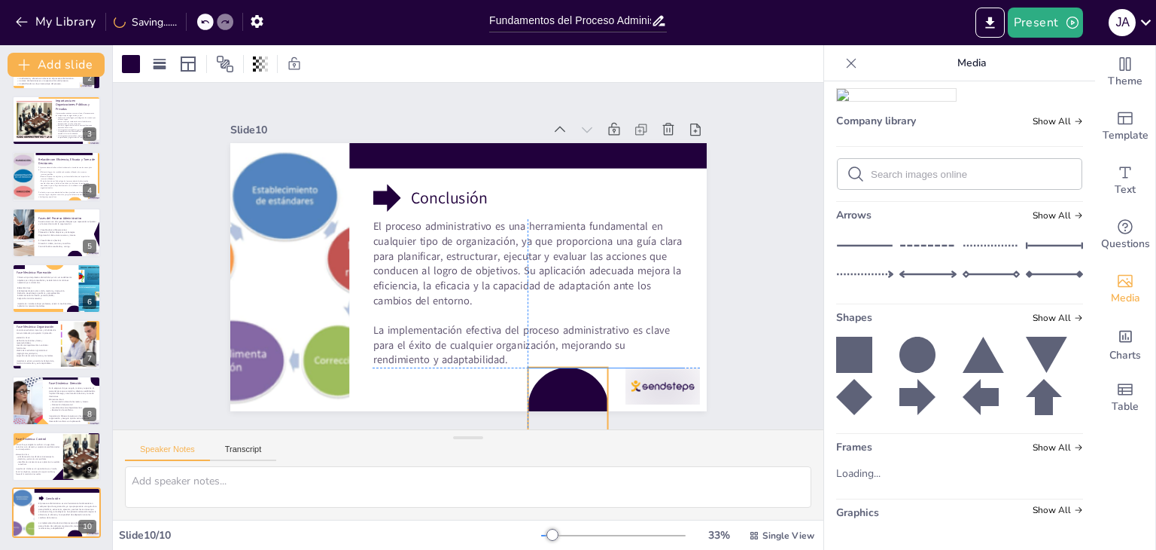
drag, startPoint x: 480, startPoint y: 316, endPoint x: 548, endPoint y: 413, distance: 118.9
click at [548, 413] on div "Slide 1 Fundamentos del Proceso Administrativo: Estructura y Objetivos Esta pre…" at bounding box center [468, 256] width 711 height 346
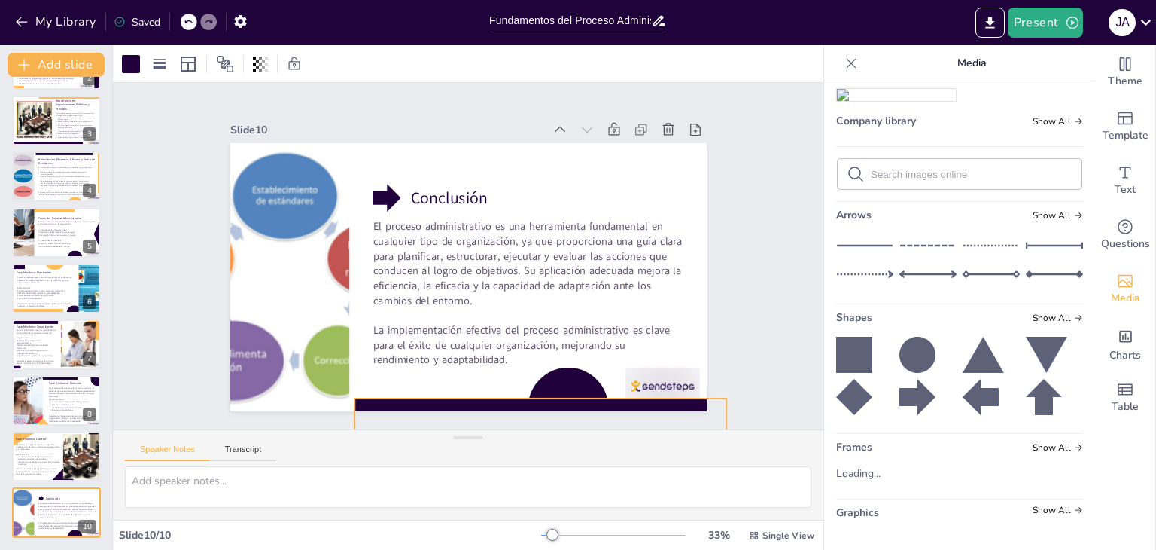
drag, startPoint x: 449, startPoint y: 154, endPoint x: 454, endPoint y: 465, distance: 310.2
click at [454, 465] on div "Slide 1 Fundamentos del Proceso Administrativo: Estructura y Objetivos Esta pre…" at bounding box center [468, 301] width 711 height 437
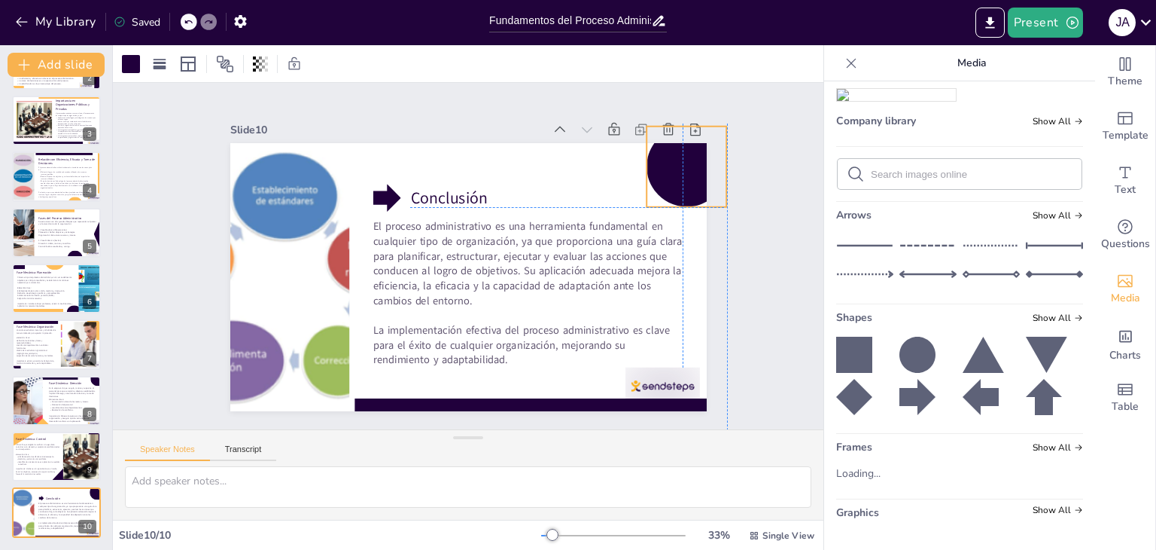
drag, startPoint x: 561, startPoint y: 374, endPoint x: 617, endPoint y: 169, distance: 213.2
click at [672, 136] on div "Slide 10 Conclusión El proceso administrativo es una herramienta fundamental en…" at bounding box center [468, 265] width 477 height 292
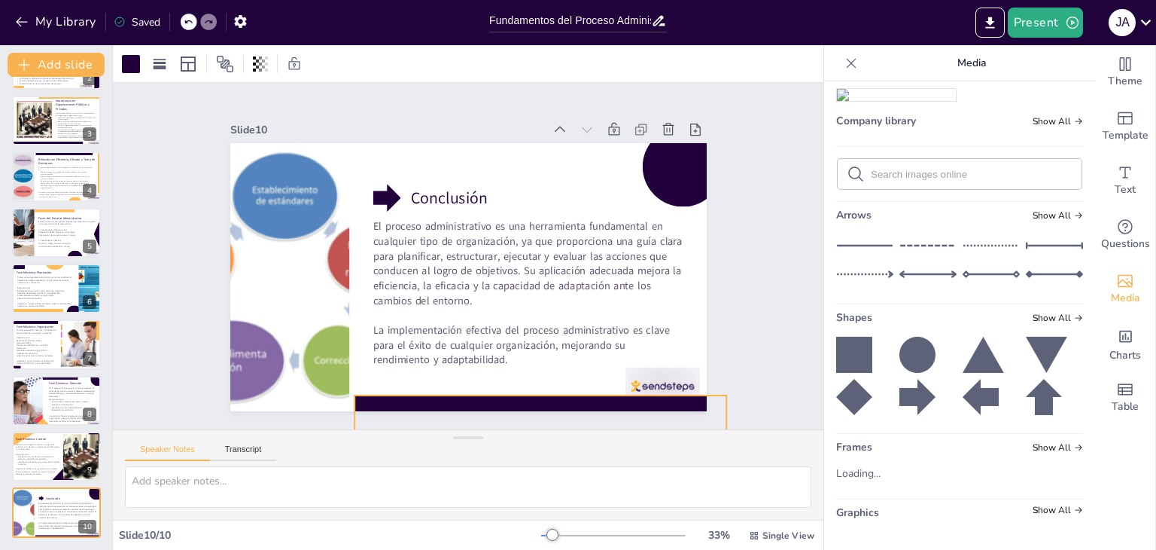
click at [507, 395] on div at bounding box center [541, 435] width 373 height 81
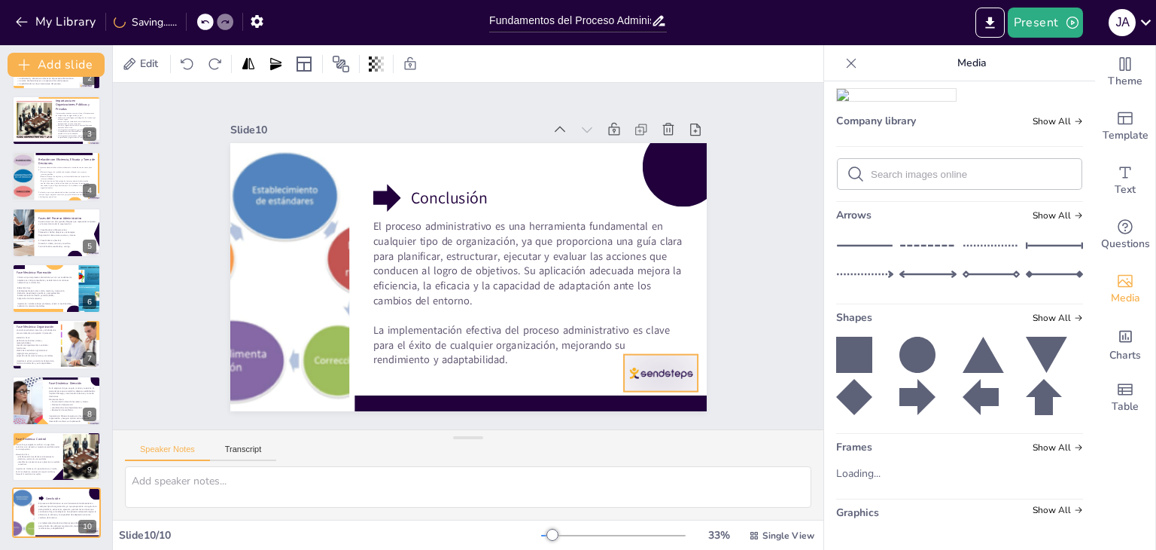
drag, startPoint x: 631, startPoint y: 370, endPoint x: 629, endPoint y: 358, distance: 12.1
click at [629, 143] on div "Conclusión El proceso administrativo es una herramienta fundamental en cualquie…" at bounding box center [468, 143] width 477 height 0
click at [736, 286] on div "Slide 1 Fundamentos del Proceso Administrativo: Estructura y Objetivos Esta pre…" at bounding box center [468, 256] width 561 height 310
click at [644, 370] on div at bounding box center [664, 372] width 75 height 37
click at [736, 308] on div "Slide 1 Fundamentos del Proceso Administrativo: Estructura y Objetivos Esta pre…" at bounding box center [468, 256] width 561 height 310
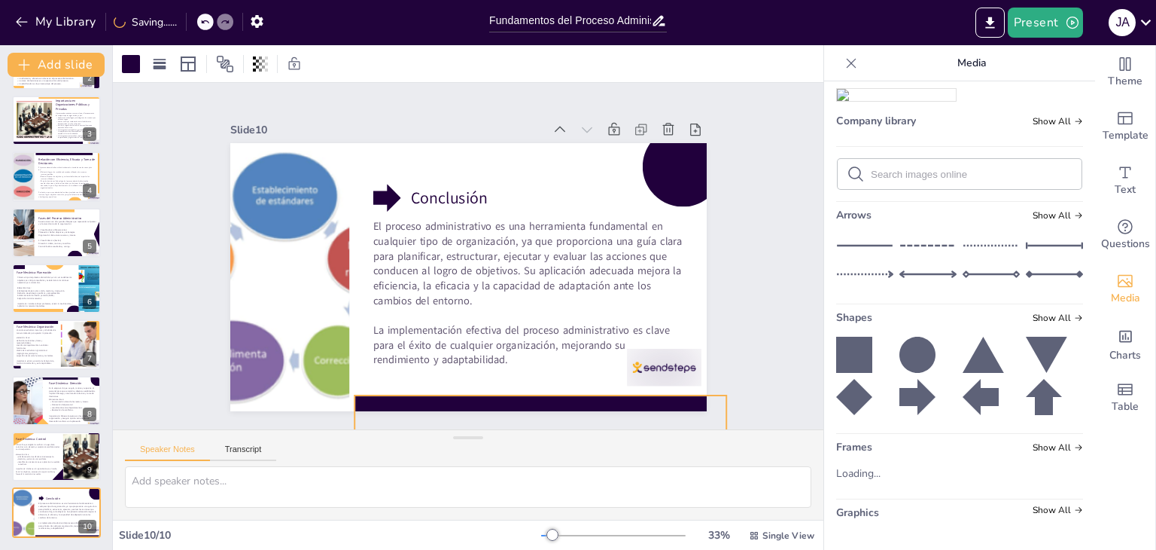
click at [539, 395] on div at bounding box center [541, 435] width 373 height 81
click at [128, 70] on div at bounding box center [131, 64] width 18 height 18
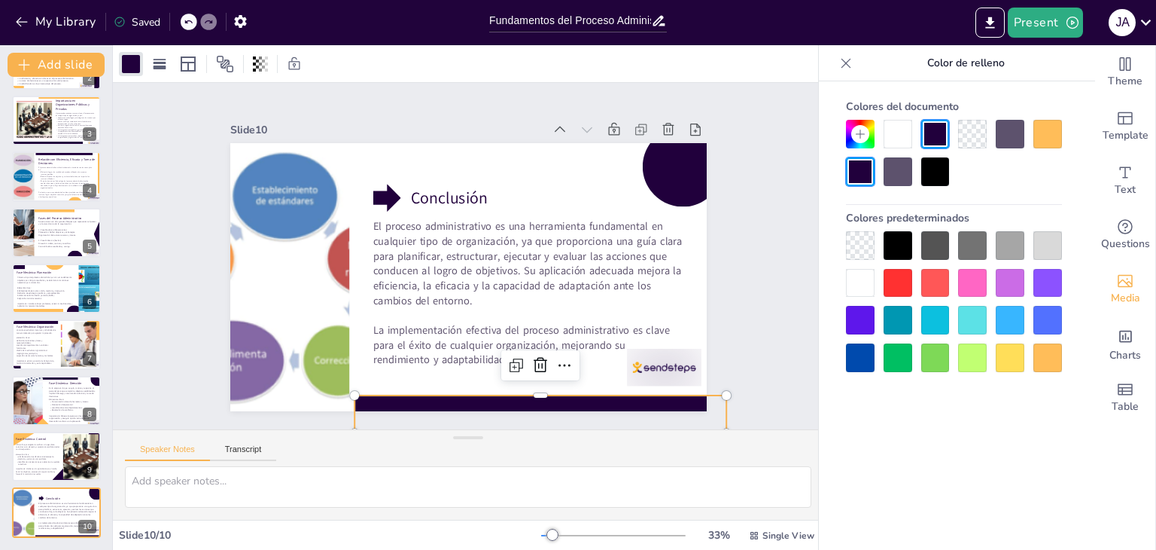
click at [1043, 368] on div at bounding box center [1048, 357] width 29 height 29
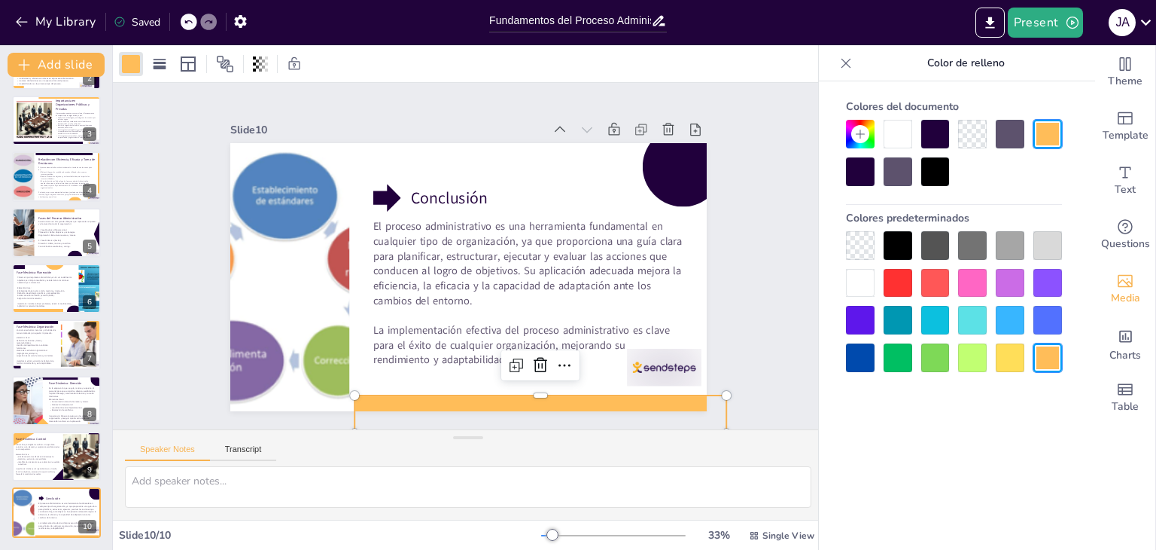
click at [846, 282] on div at bounding box center [860, 283] width 29 height 29
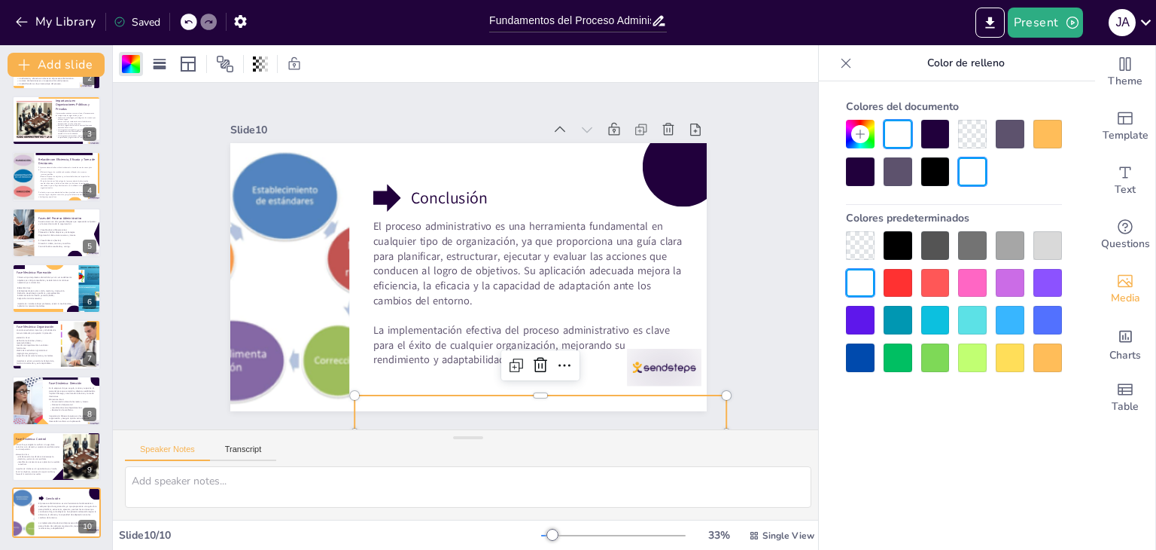
click at [1047, 349] on div at bounding box center [1048, 357] width 29 height 29
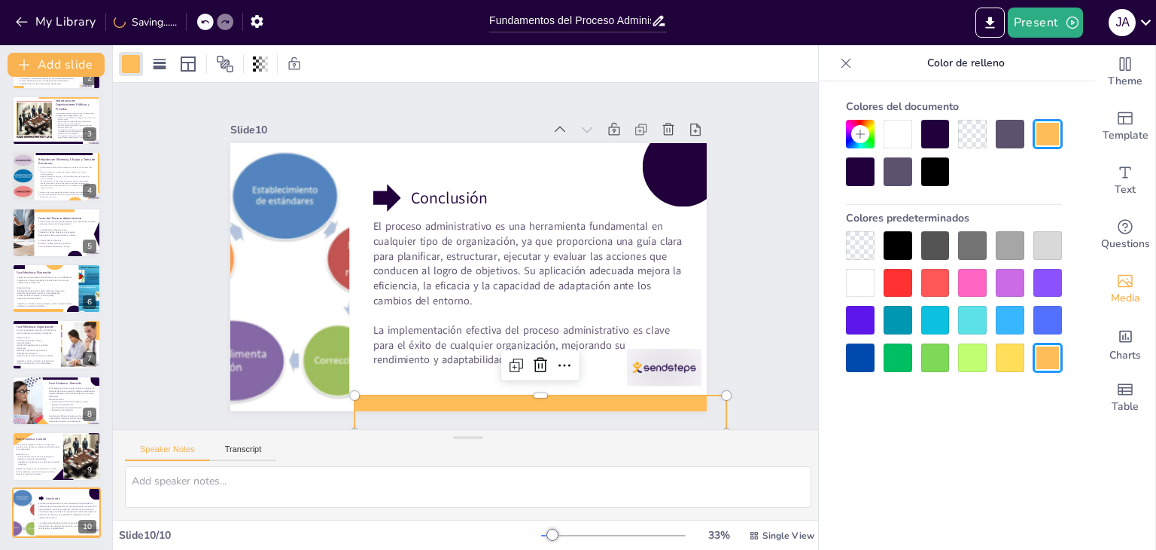
click at [756, 302] on div "Slide 1 Fundamentos del Proceso Administrativo: Estructura y Objetivos Esta pre…" at bounding box center [468, 256] width 711 height 346
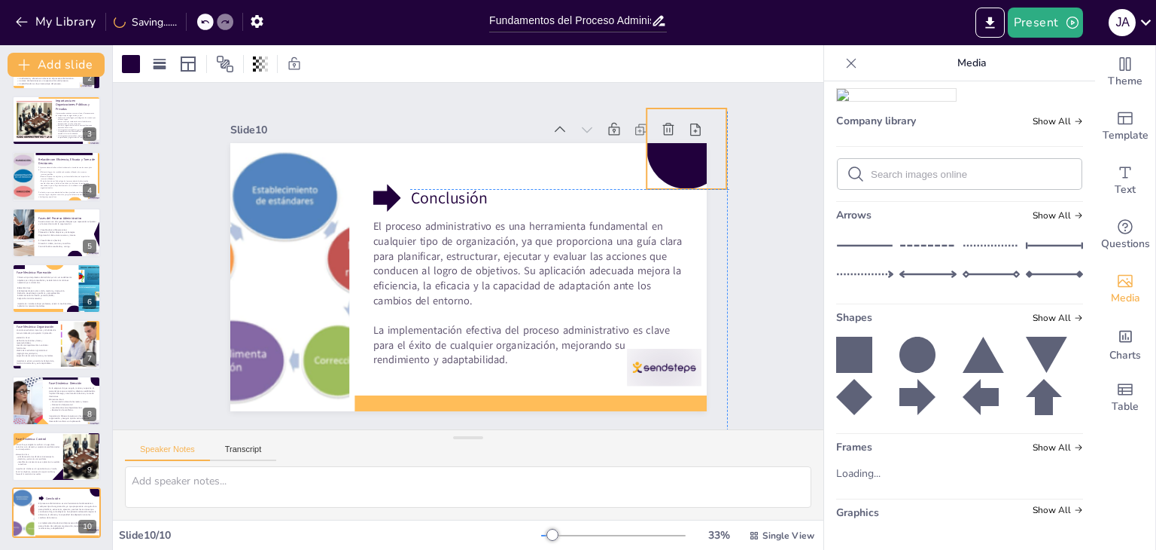
drag, startPoint x: 661, startPoint y: 161, endPoint x: 671, endPoint y: 145, distance: 18.6
click at [669, 145] on div at bounding box center [687, 148] width 81 height 81
click at [846, 352] on icon at bounding box center [854, 355] width 36 height 36
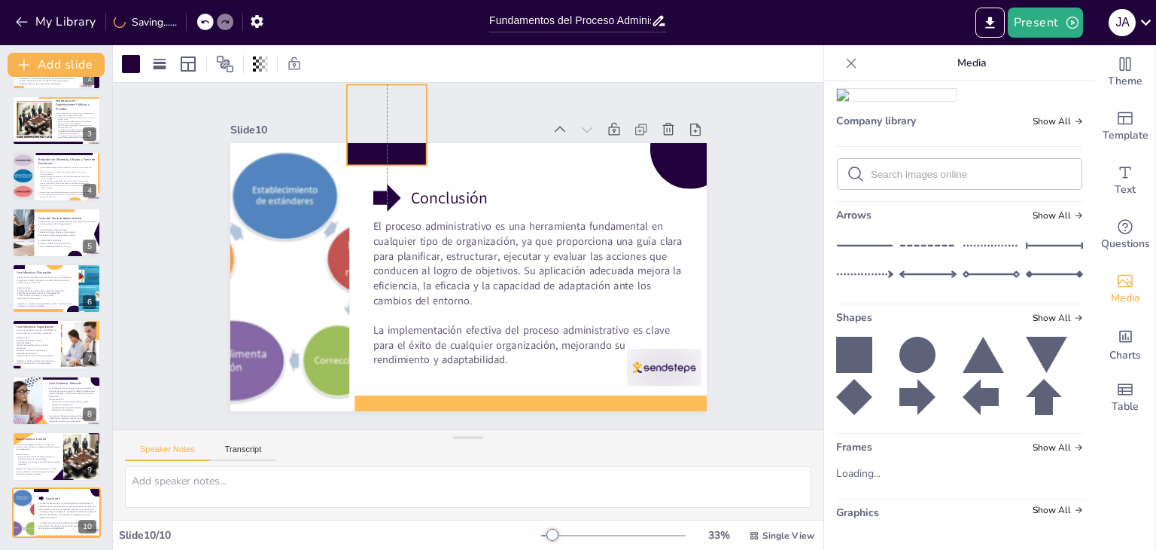
drag, startPoint x: 494, startPoint y: 311, endPoint x: 379, endPoint y: 126, distance: 217.1
click at [379, 126] on div "Slide 10 Conclusión El proceso administrativo es una herramienta fundamental en…" at bounding box center [468, 265] width 477 height 292
drag, startPoint x: 378, startPoint y: 127, endPoint x: 392, endPoint y: 124, distance: 13.9
click at [392, 124] on div "Slide 10" at bounding box center [387, 130] width 314 height 14
click at [286, 106] on div "Slide 1 Fundamentos del Proceso Administrativo: Estructura y Objetivos Esta pre…" at bounding box center [468, 256] width 477 height 310
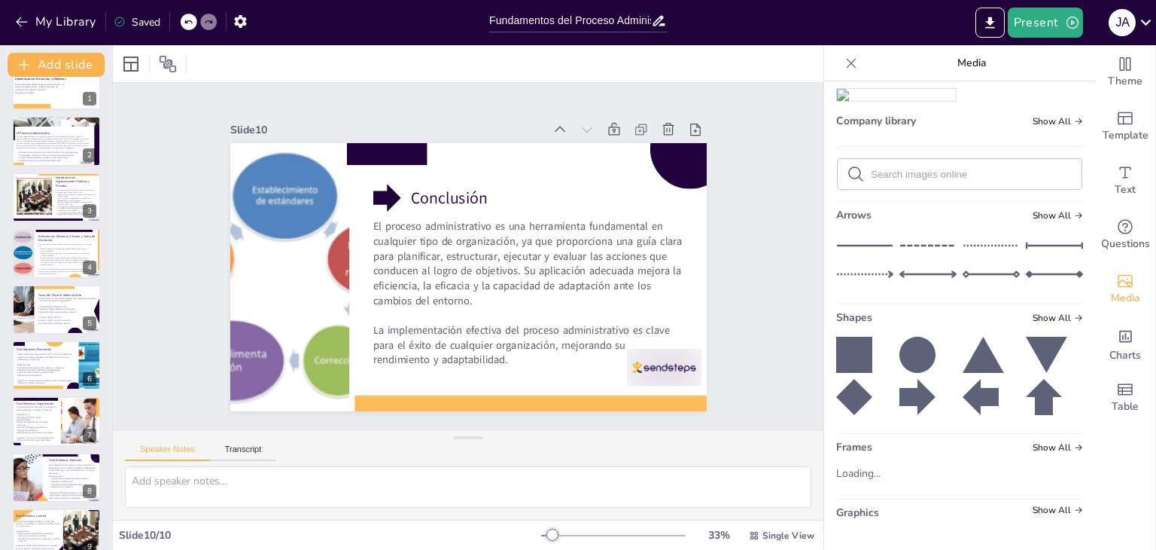
scroll to position [0, 0]
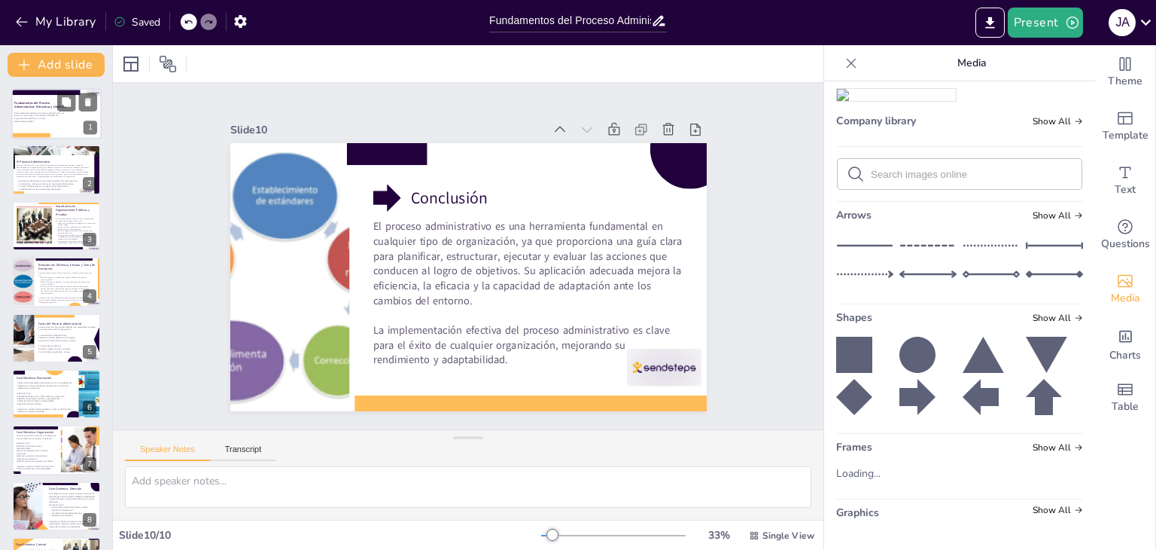
click at [40, 111] on p "Esta presentación aborda el proceso administrativo, sus fases y su importancia …" at bounding box center [40, 115] width 53 height 8
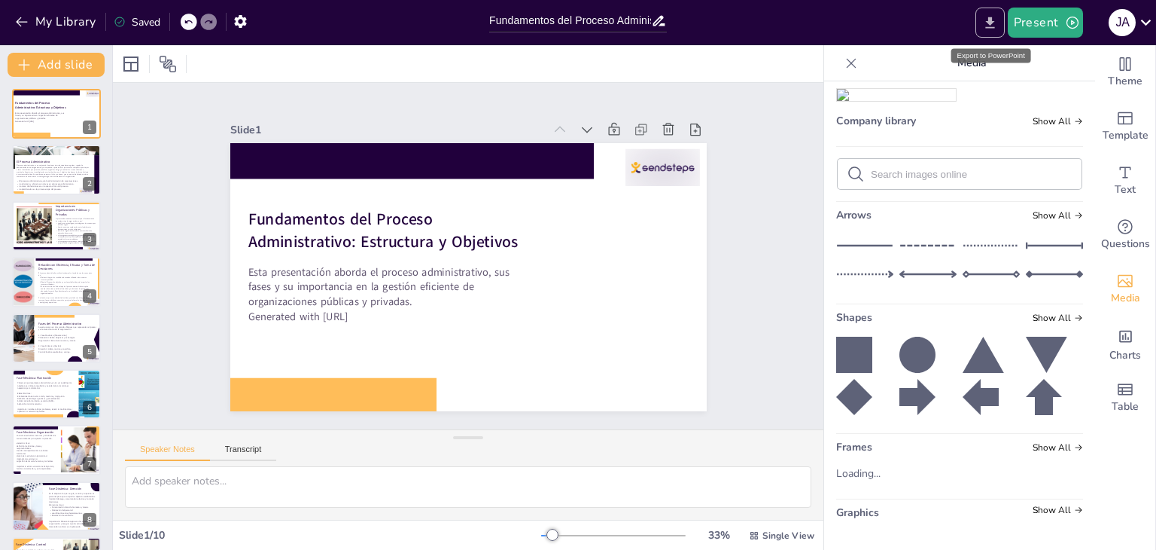
click at [998, 20] on icon "Export to PowerPoint" at bounding box center [991, 23] width 16 height 16
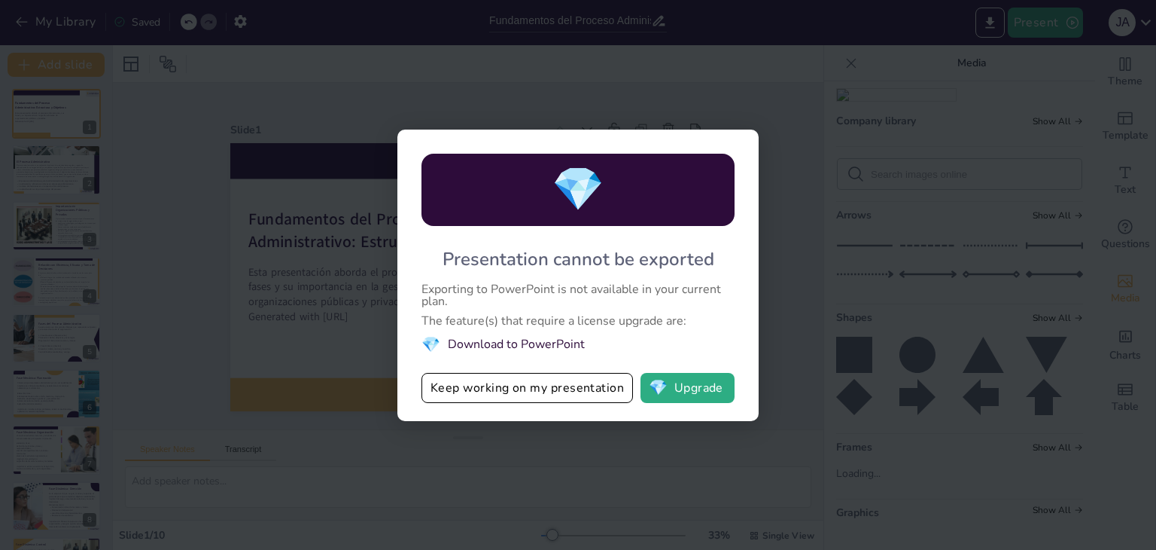
click at [825, 276] on div "💎 Presentation cannot be exported Exporting to PowerPoint is not available in y…" at bounding box center [578, 275] width 1156 height 550
click at [866, 110] on div "💎 Presentation cannot be exported Exporting to PowerPoint is not available in y…" at bounding box center [578, 275] width 1156 height 550
click at [524, 395] on button "Keep working on my presentation" at bounding box center [528, 388] width 212 height 30
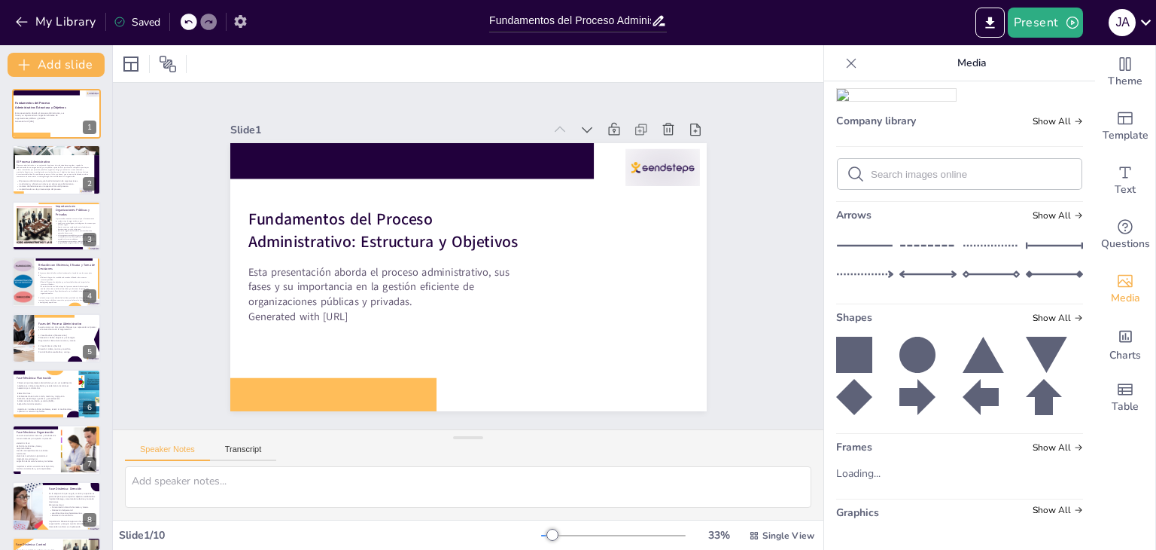
click at [235, 14] on icon "button" at bounding box center [241, 22] width 16 height 16
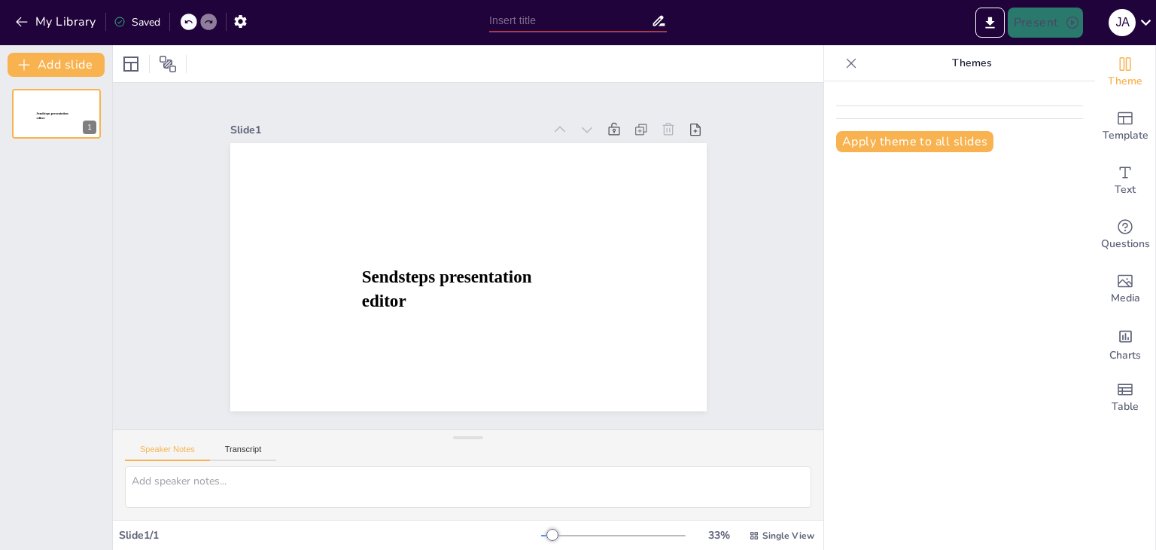
type input "Fundamentos del Proceso Administrativo: Estructura y Objetivos"
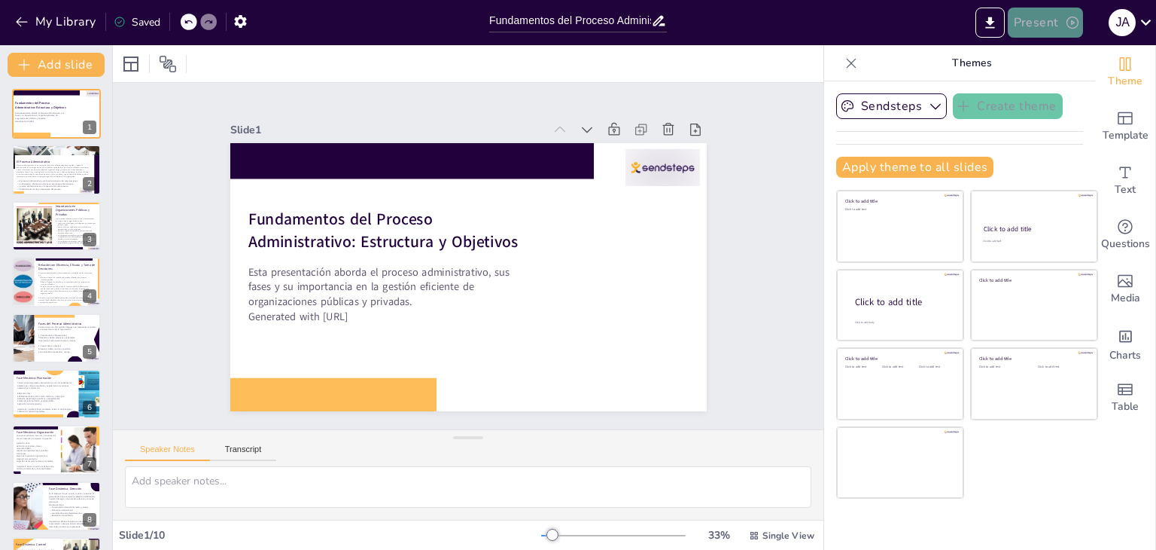
click at [1034, 19] on button "Present" at bounding box center [1045, 23] width 75 height 30
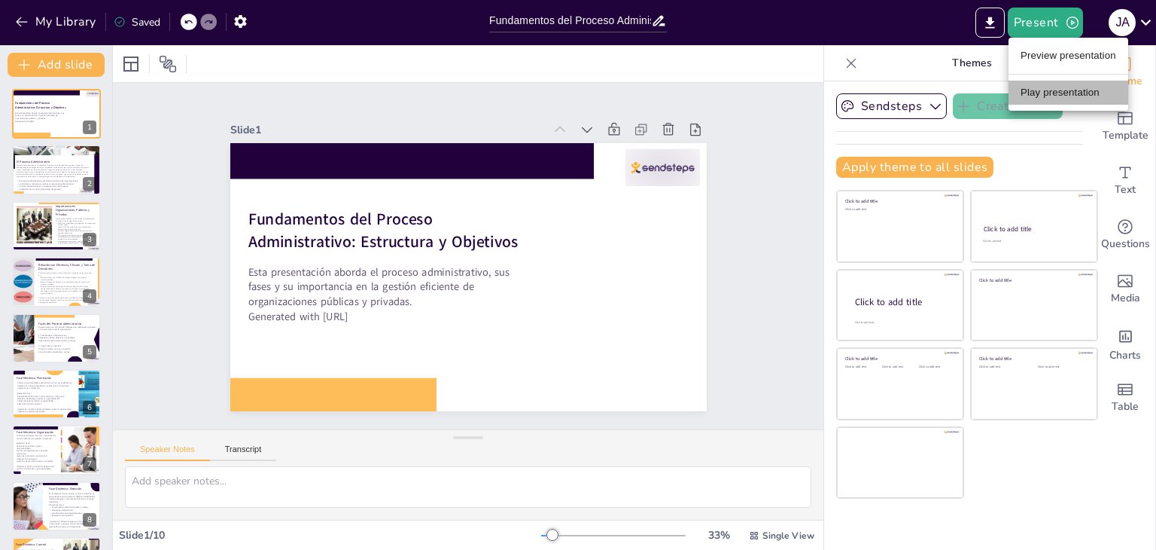
click at [1056, 89] on li "Play presentation" at bounding box center [1069, 93] width 120 height 24
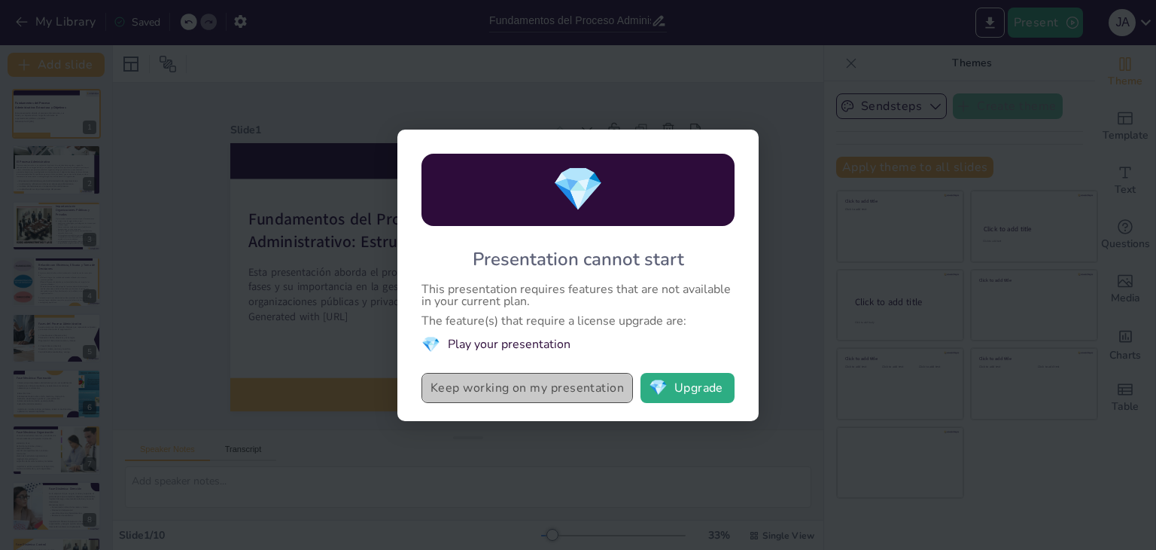
click at [551, 383] on button "Keep working on my presentation" at bounding box center [528, 388] width 212 height 30
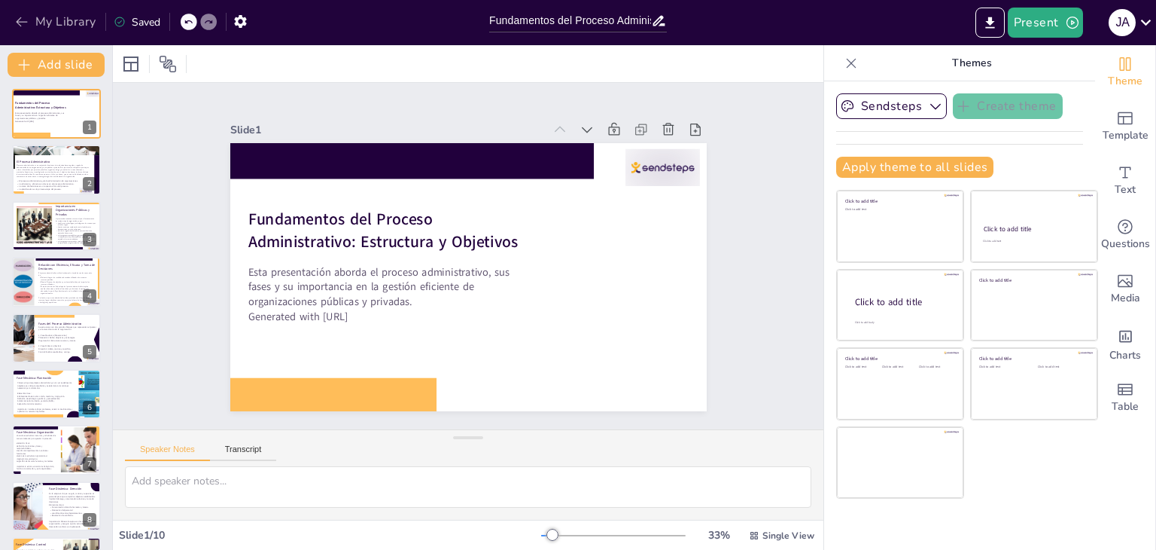
click at [59, 26] on button "My Library" at bounding box center [56, 22] width 91 height 24
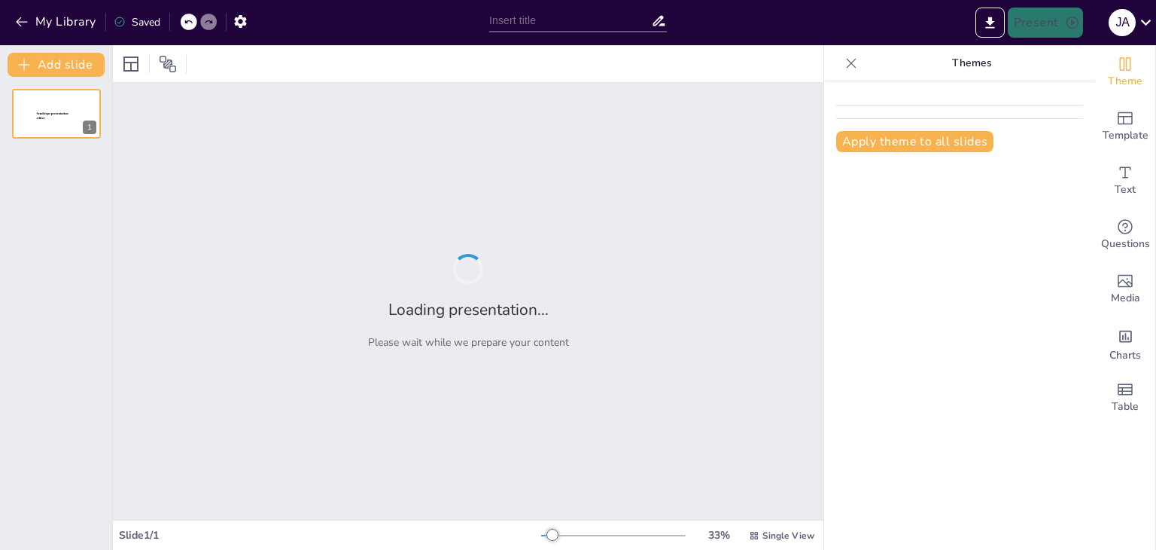
type input "Fundamentos del Proceso Administrativo: Estructura y Objetivos"
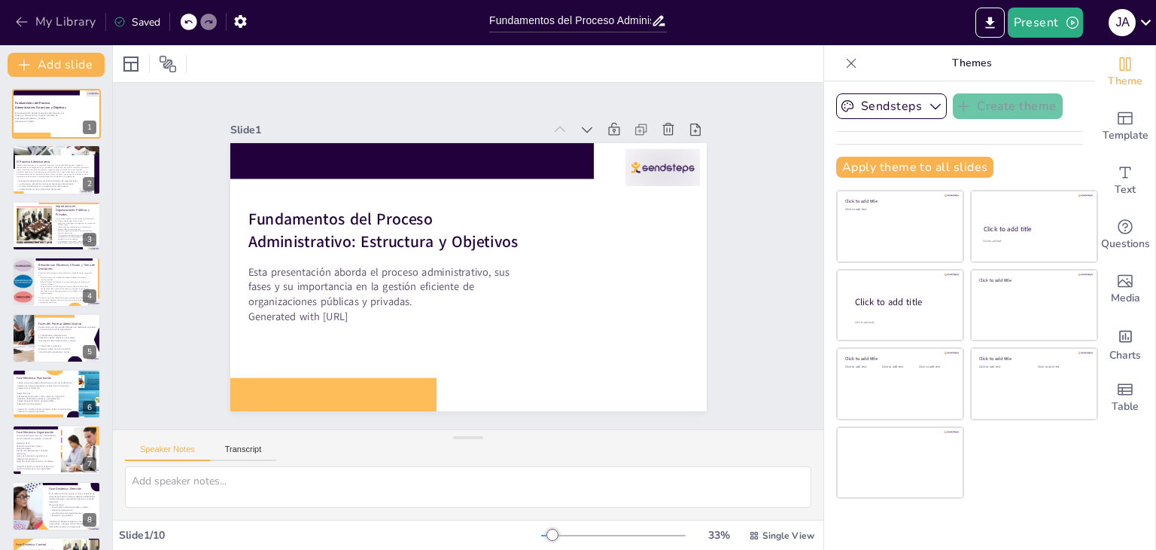
click at [19, 22] on icon "button" at bounding box center [21, 21] width 15 height 15
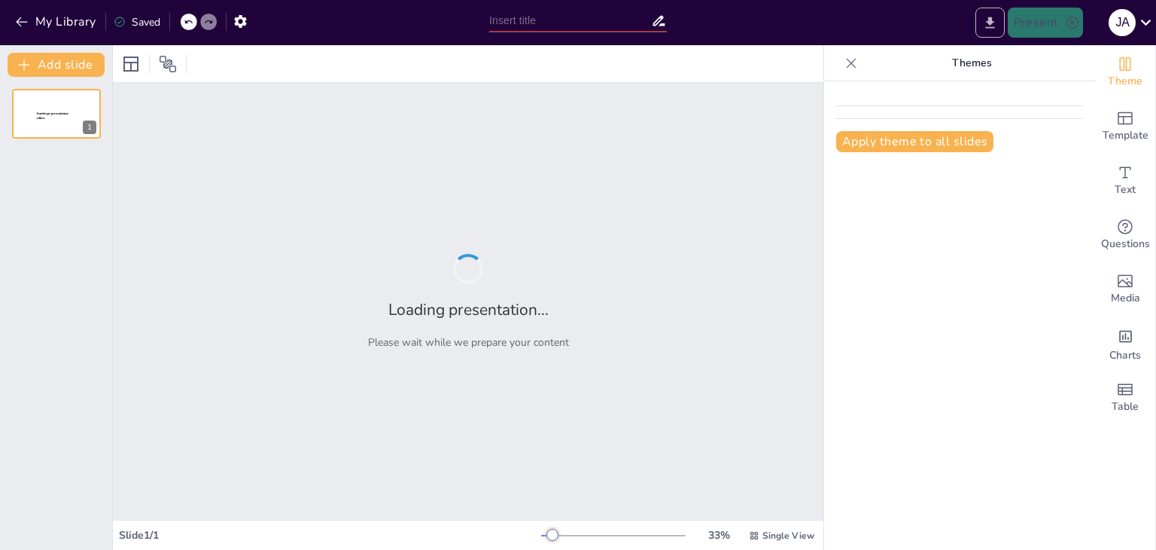
type input "Fundamentos del Proceso Administrativo: Estructura y Objetivos"
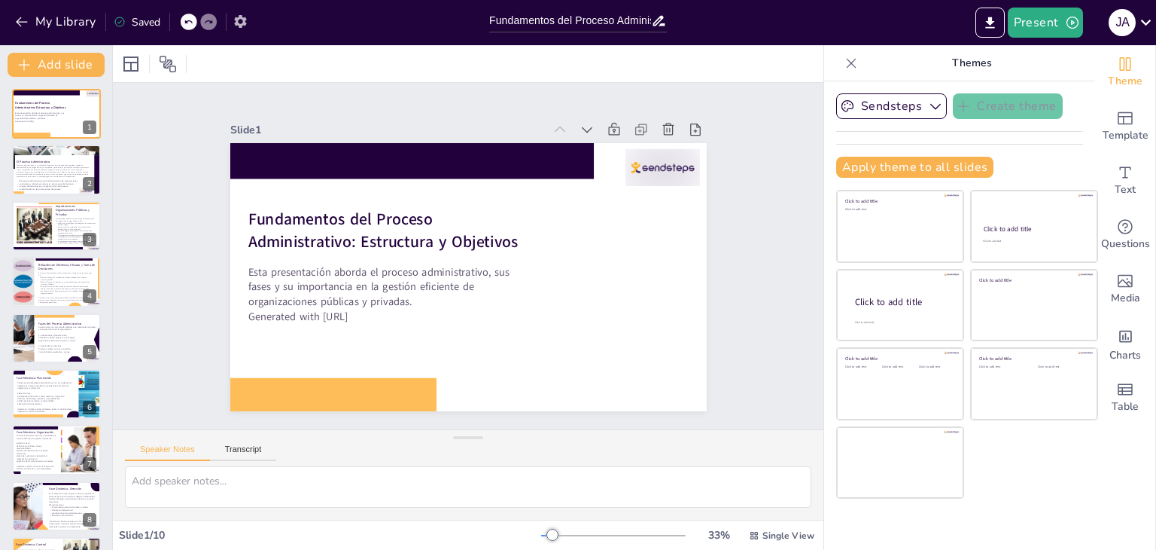
click at [241, 28] on icon "button" at bounding box center [241, 22] width 16 height 16
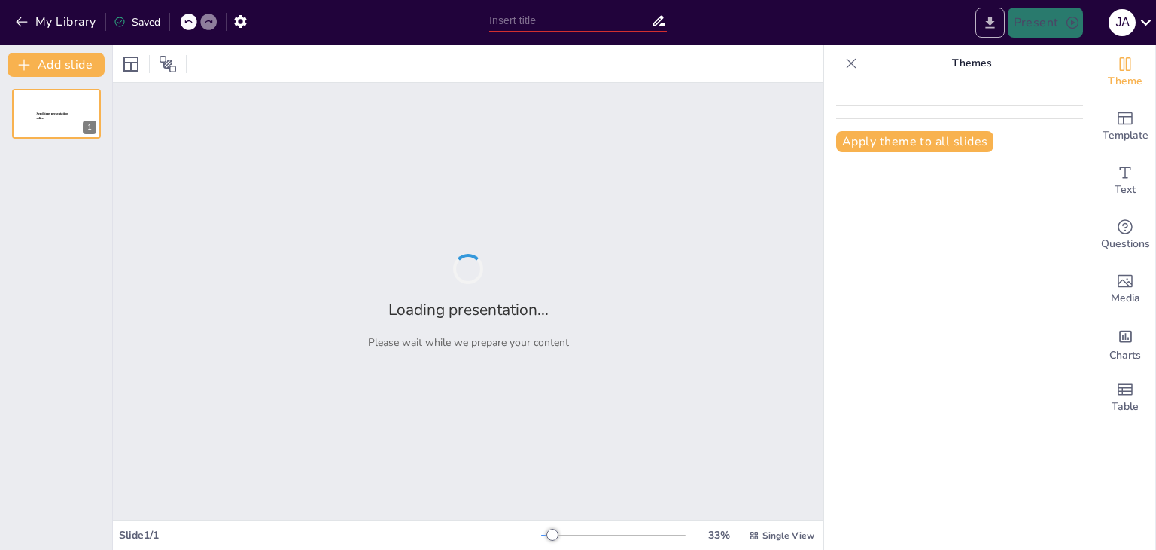
type input "Fundamentos del Proceso Administrativo: Estructura y Objetivos"
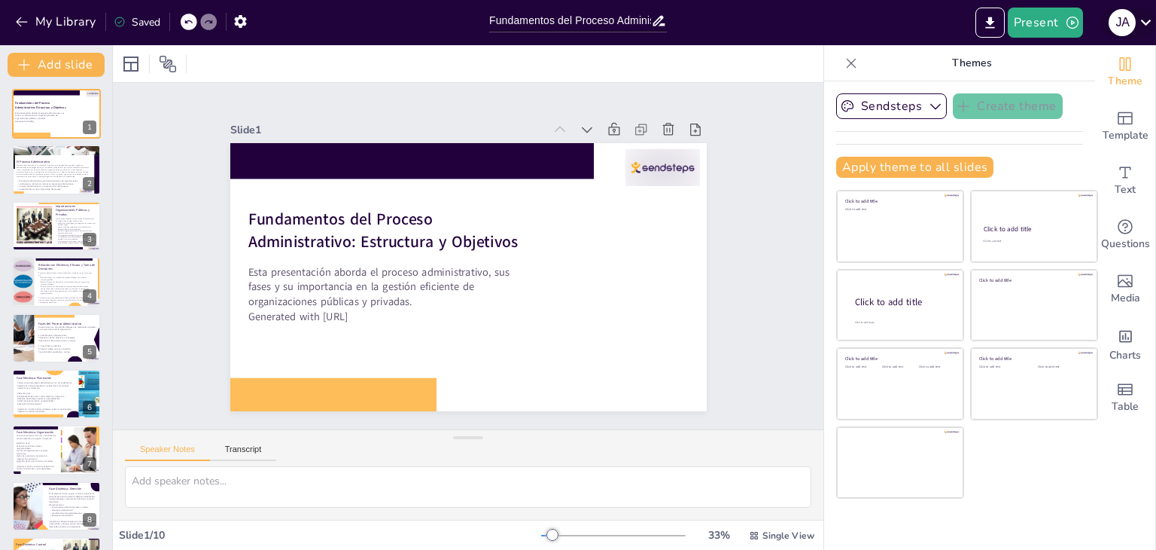
click at [1136, 20] on icon at bounding box center [1146, 22] width 20 height 20
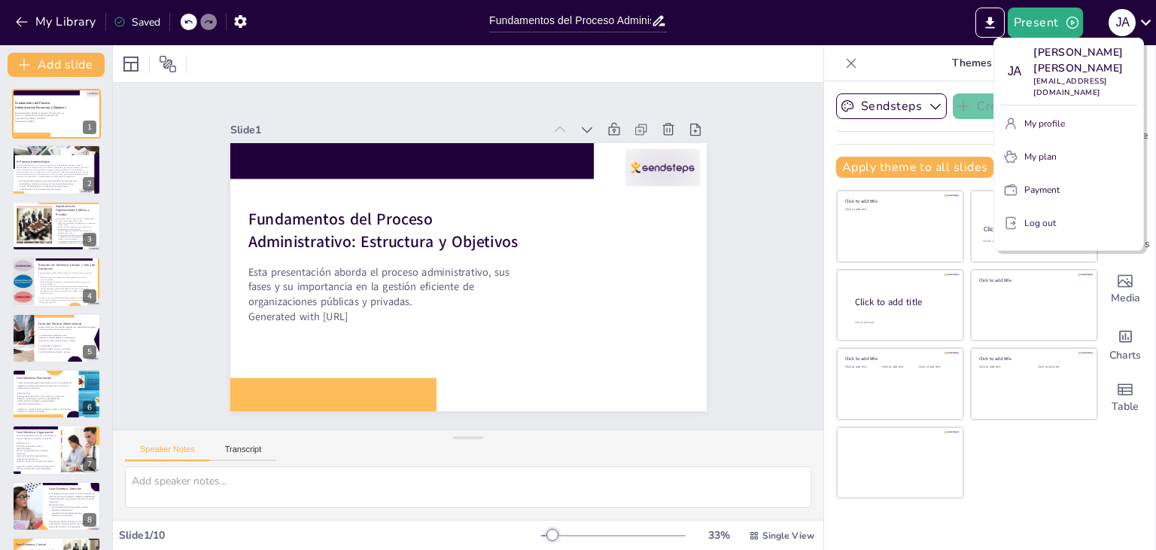
click at [1074, 120] on button "My profile" at bounding box center [1069, 123] width 137 height 24
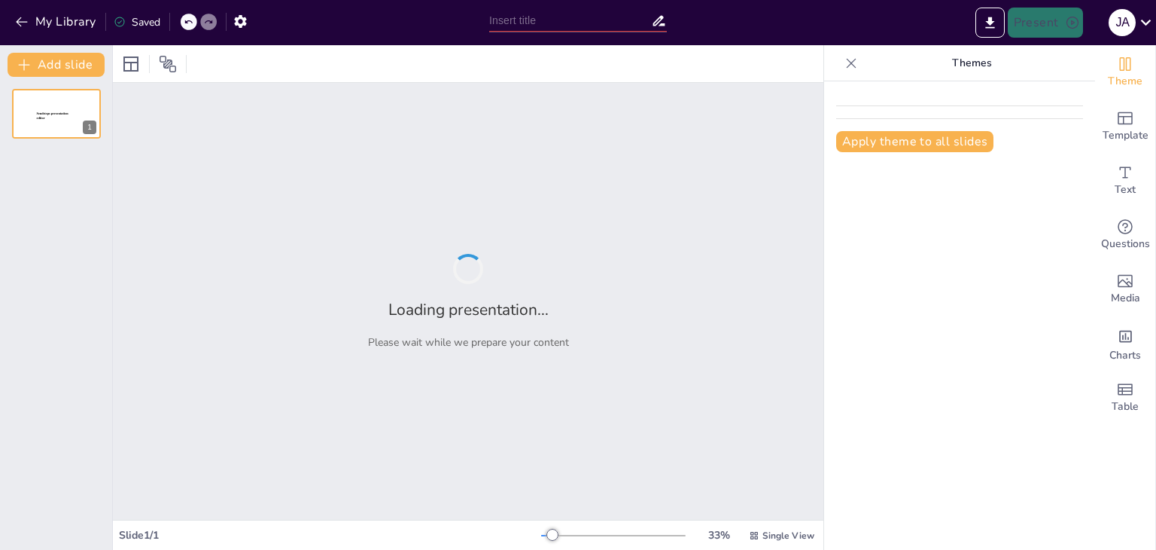
type input "Fundamentos del Proceso Administrativo: Estructura y Objetivos"
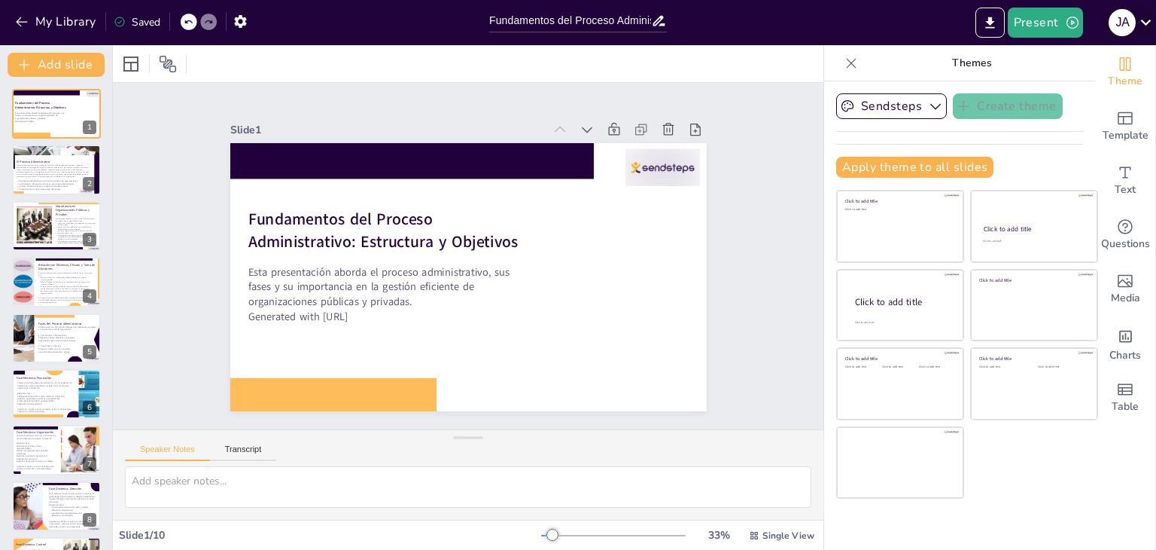
click at [1141, 29] on icon at bounding box center [1146, 22] width 20 height 20
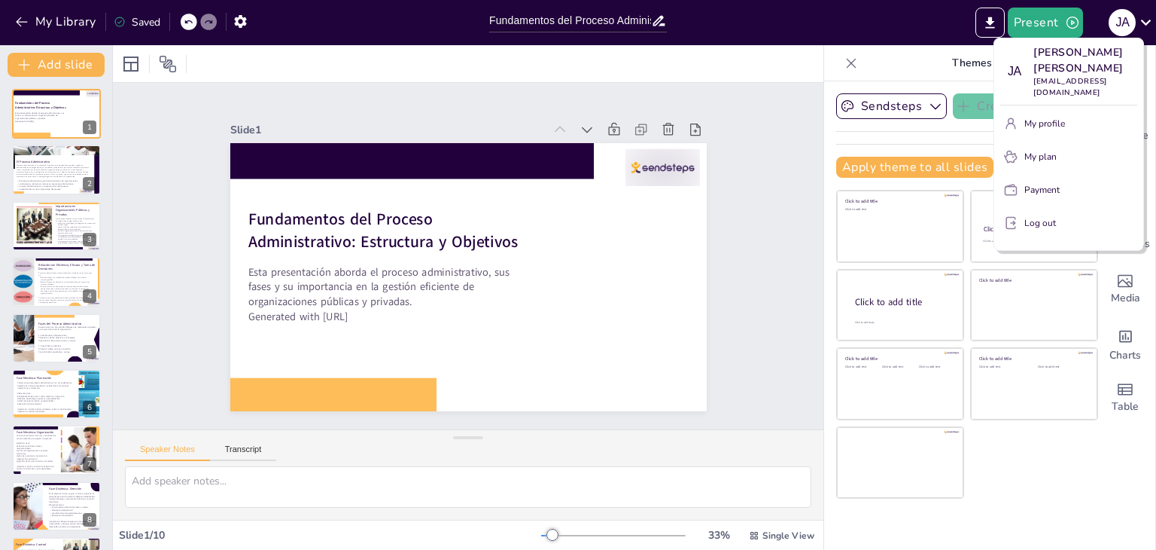
click at [744, 145] on div at bounding box center [578, 275] width 1156 height 550
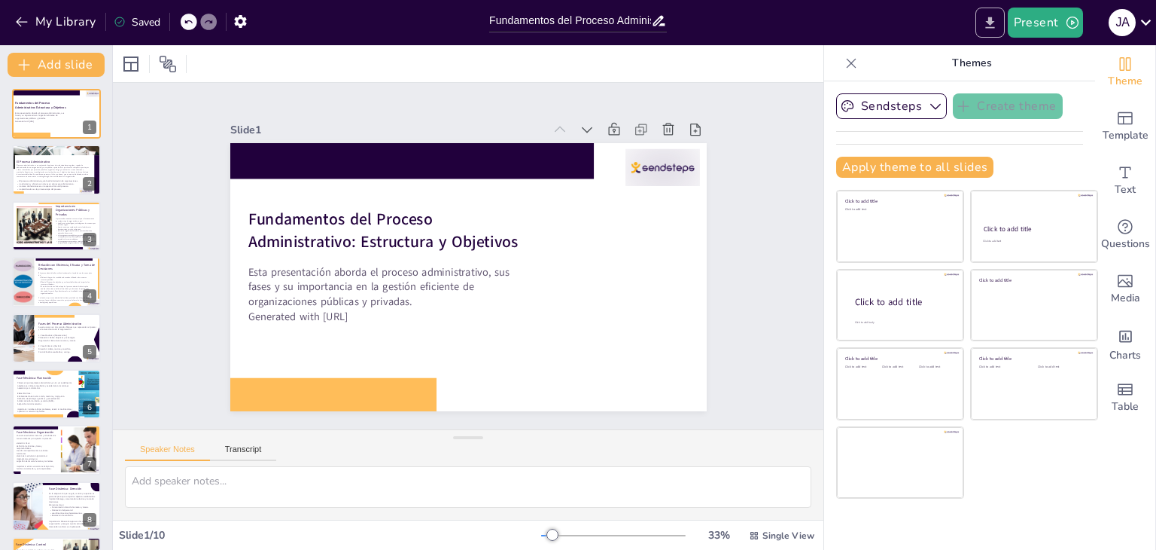
click at [988, 18] on icon "Export to PowerPoint" at bounding box center [991, 23] width 16 height 16
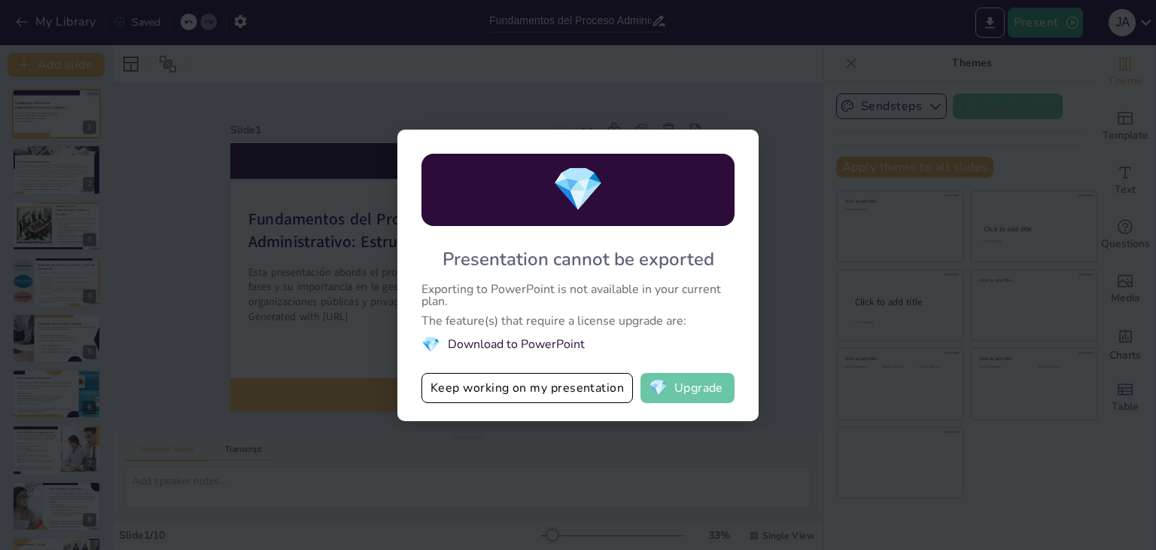
click at [678, 385] on button "💎 Upgrade" at bounding box center [688, 388] width 94 height 30
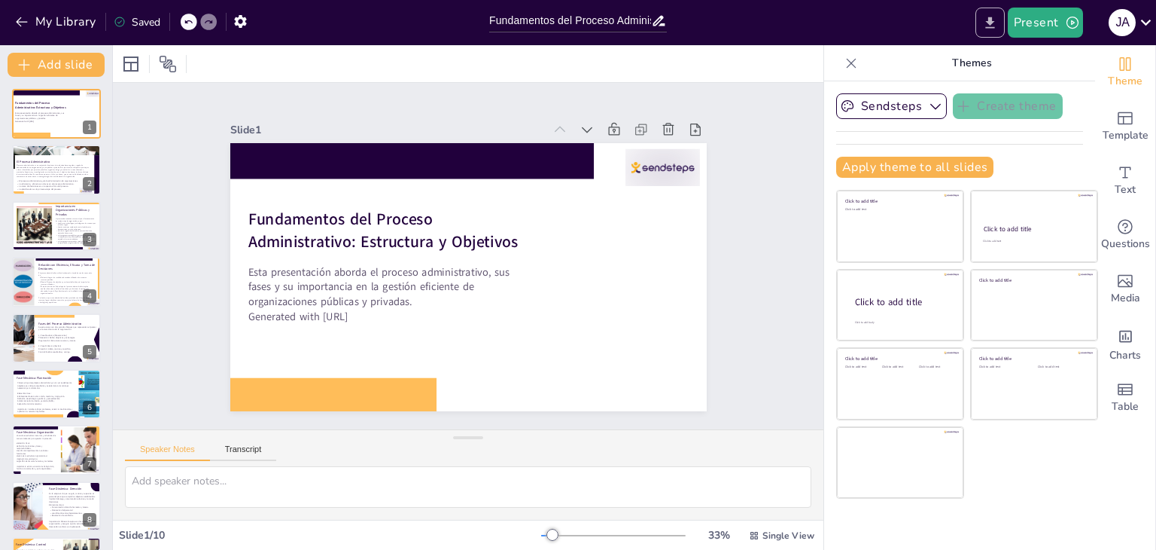
click at [991, 30] on icon "Export to PowerPoint" at bounding box center [991, 23] width 16 height 16
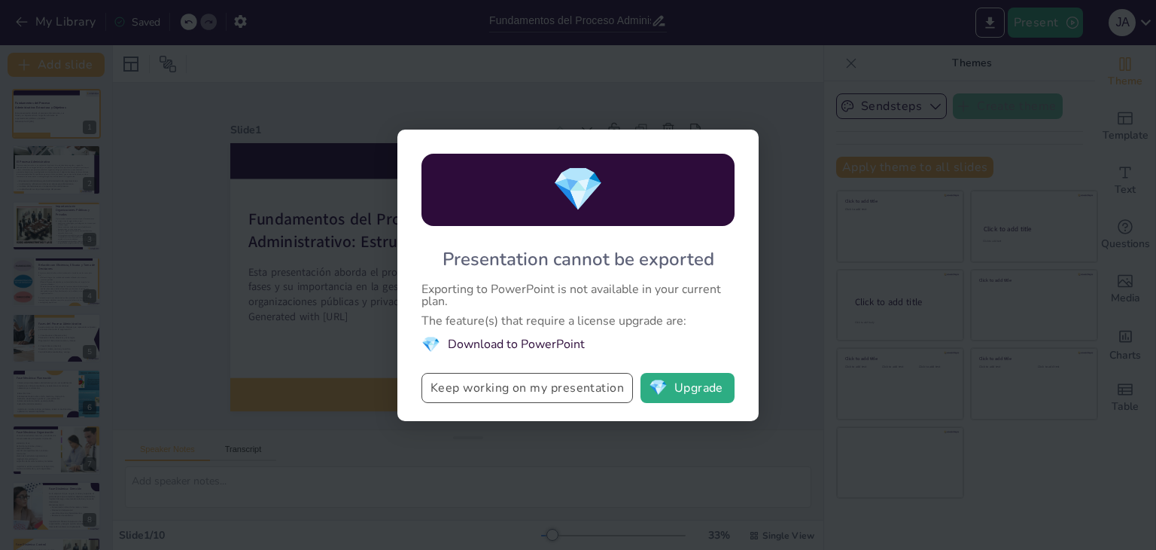
click at [504, 388] on button "Keep working on my presentation" at bounding box center [528, 388] width 212 height 30
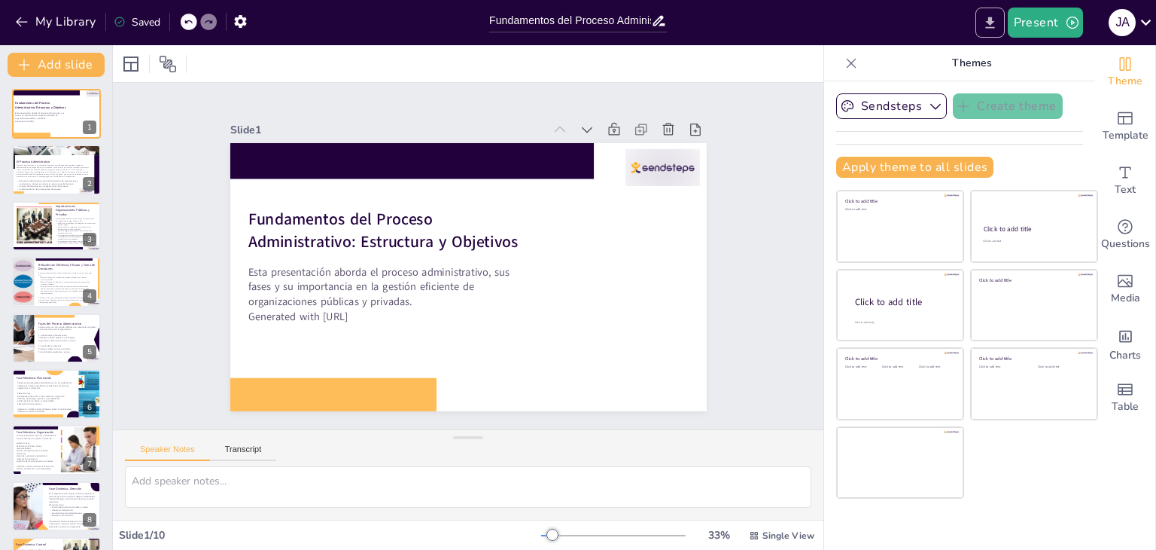
click at [981, 17] on button "Export to PowerPoint" at bounding box center [990, 23] width 29 height 30
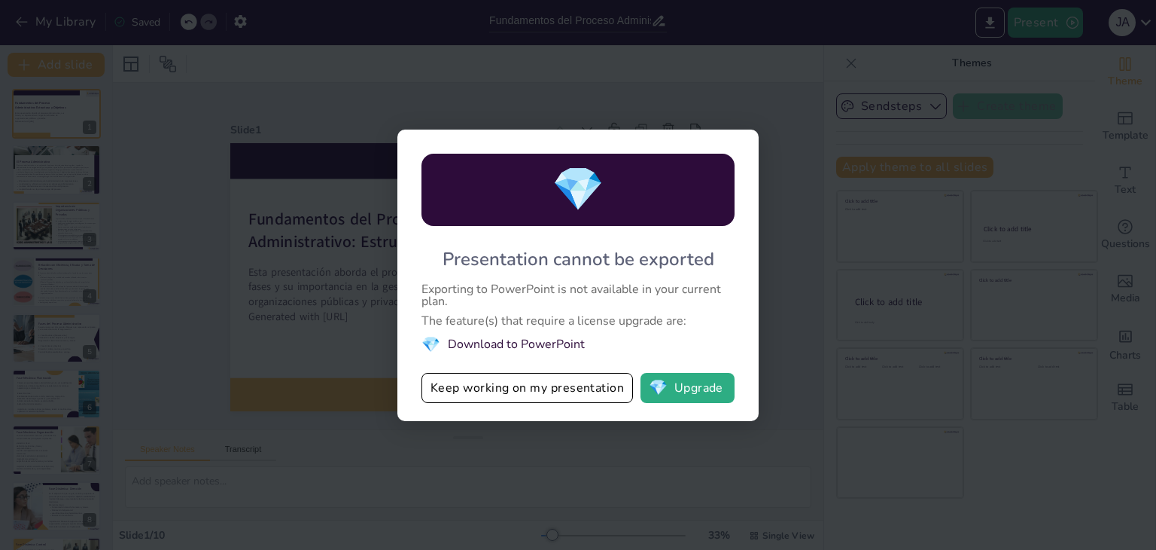
click at [583, 414] on div "💎 Presentation cannot be exported Exporting to PowerPoint is not available in y…" at bounding box center [578, 275] width 361 height 291
click at [675, 146] on div "💎 Presentation cannot be exported Exporting to PowerPoint is not available in y…" at bounding box center [578, 275] width 361 height 291
click at [592, 381] on button "Keep working on my presentation" at bounding box center [528, 388] width 212 height 30
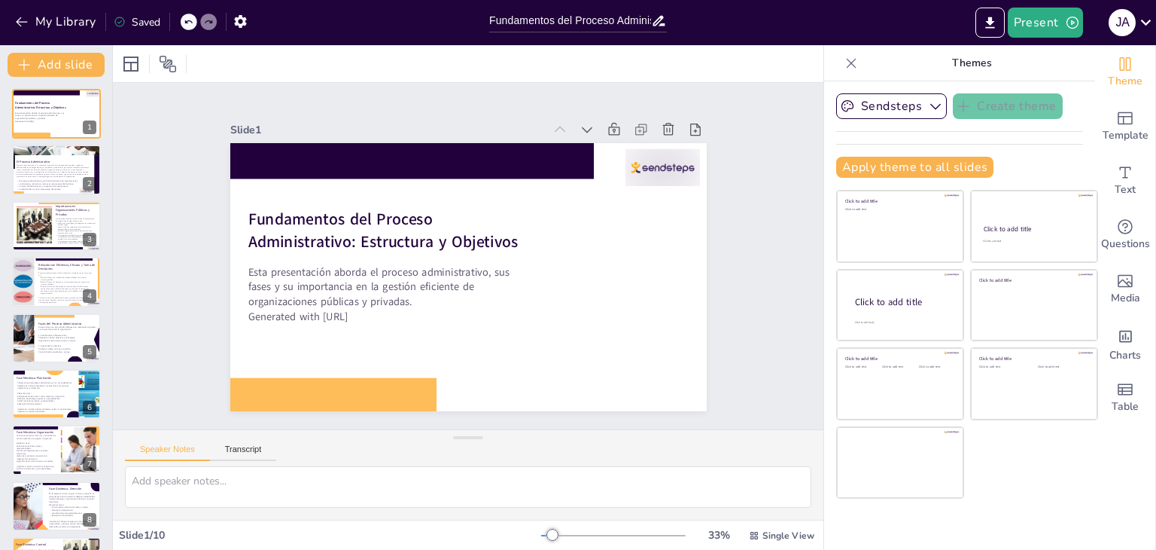
click at [846, 65] on icon at bounding box center [851, 63] width 15 height 15
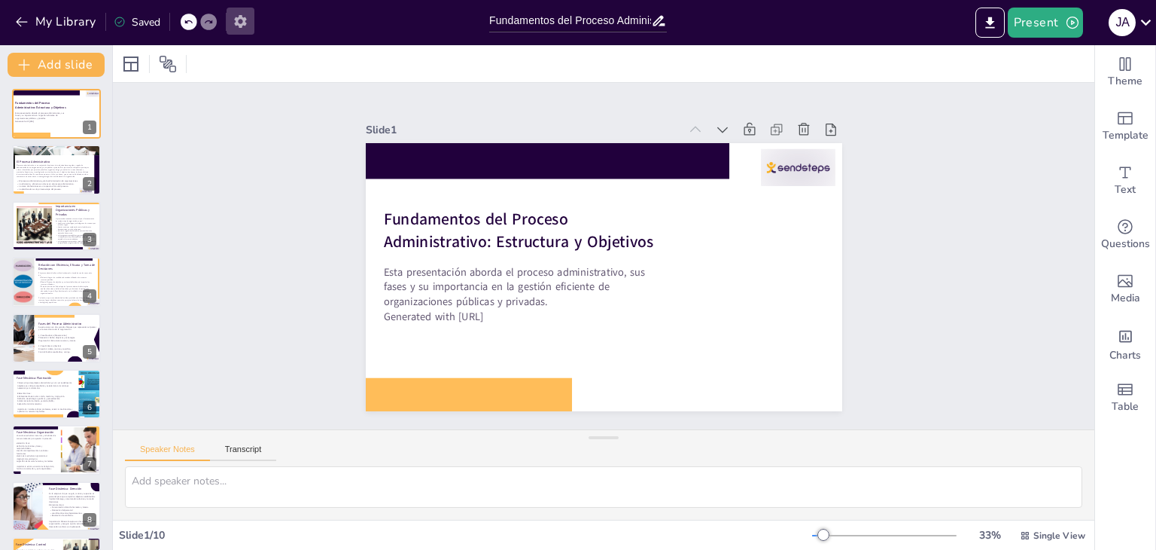
click at [237, 14] on icon "button" at bounding box center [241, 22] width 16 height 16
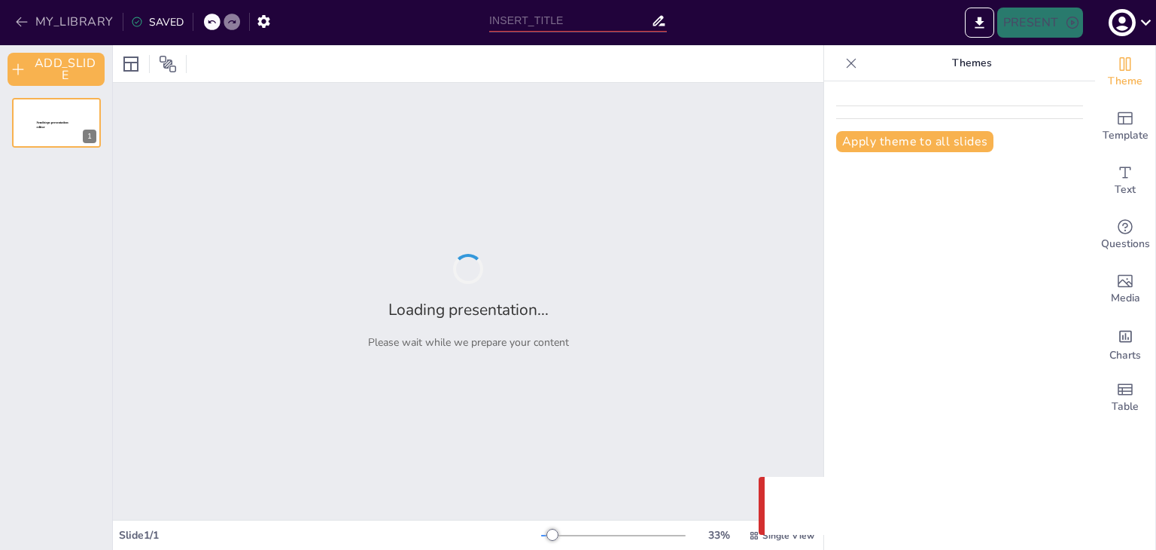
type input "Fundamentos del Proceso Administrativo: Estructura y Objetivos"
click at [95, 21] on button "MY_LIBRARY" at bounding box center [65, 22] width 108 height 24
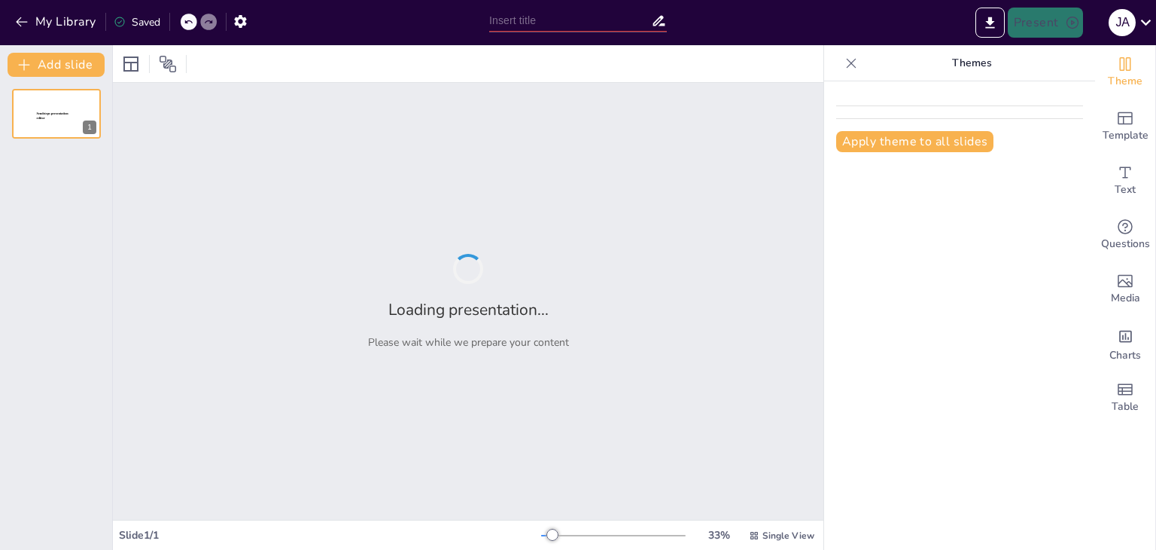
type input "Fundamentos del Proceso Administrativo: Estructura y Objetivos"
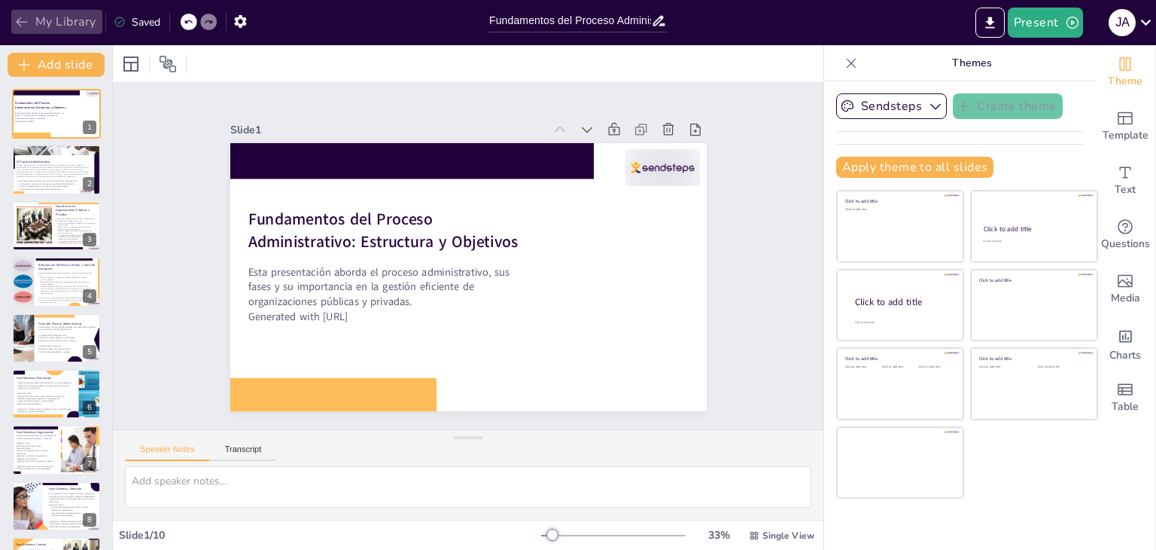
click at [33, 18] on button "My Library" at bounding box center [56, 22] width 91 height 24
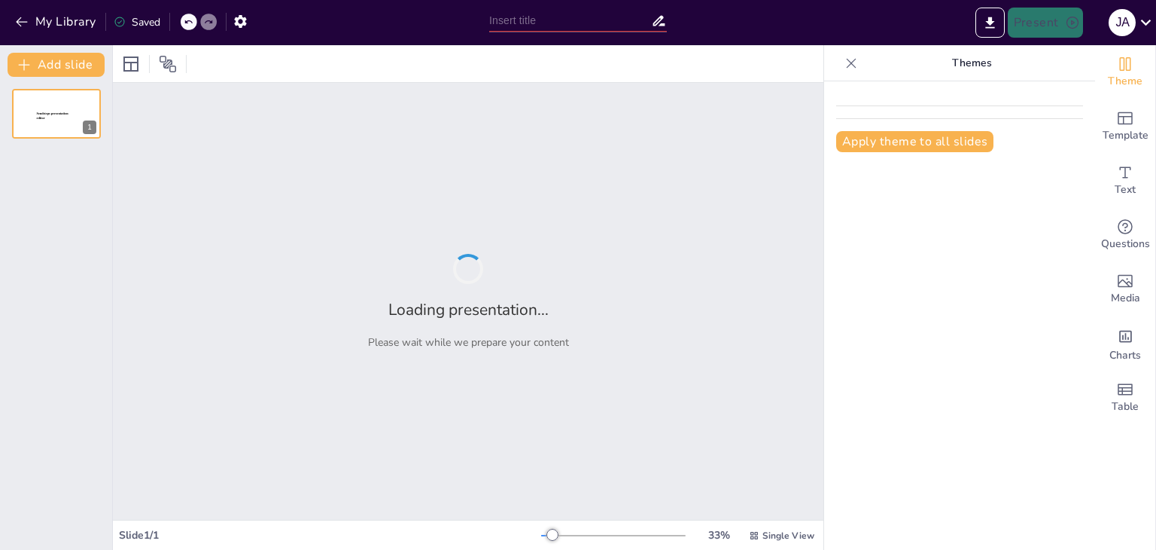
type input "New Sendsteps"
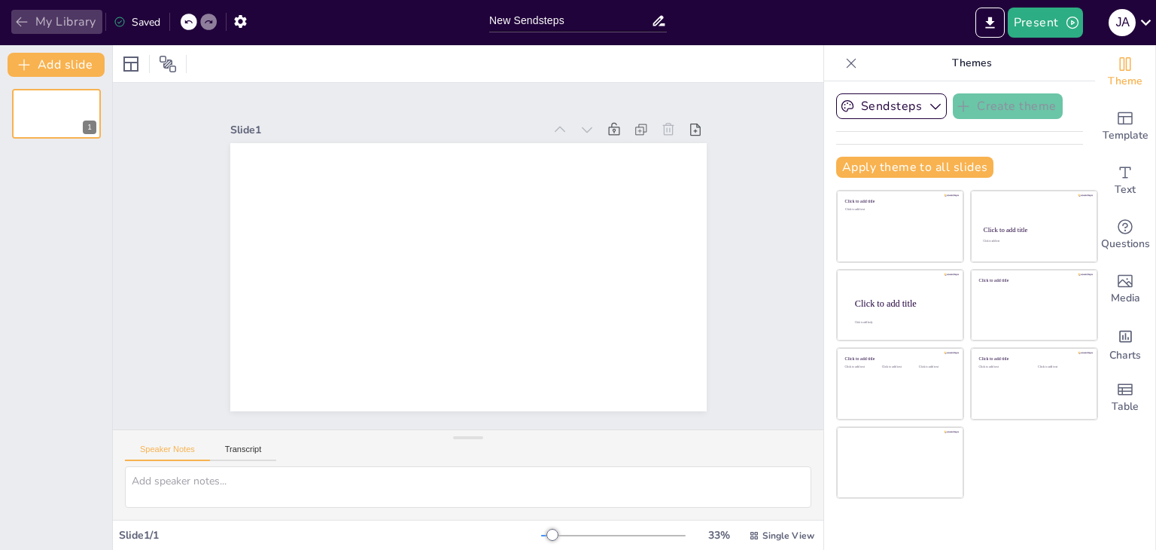
click at [77, 26] on button "My Library" at bounding box center [56, 22] width 91 height 24
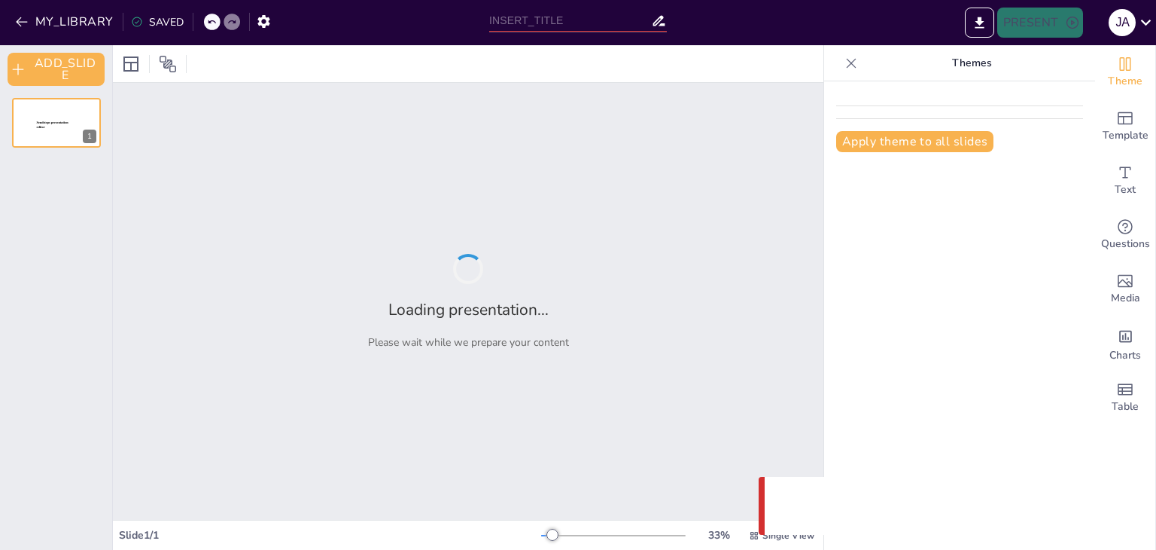
type input "New Sendsteps"
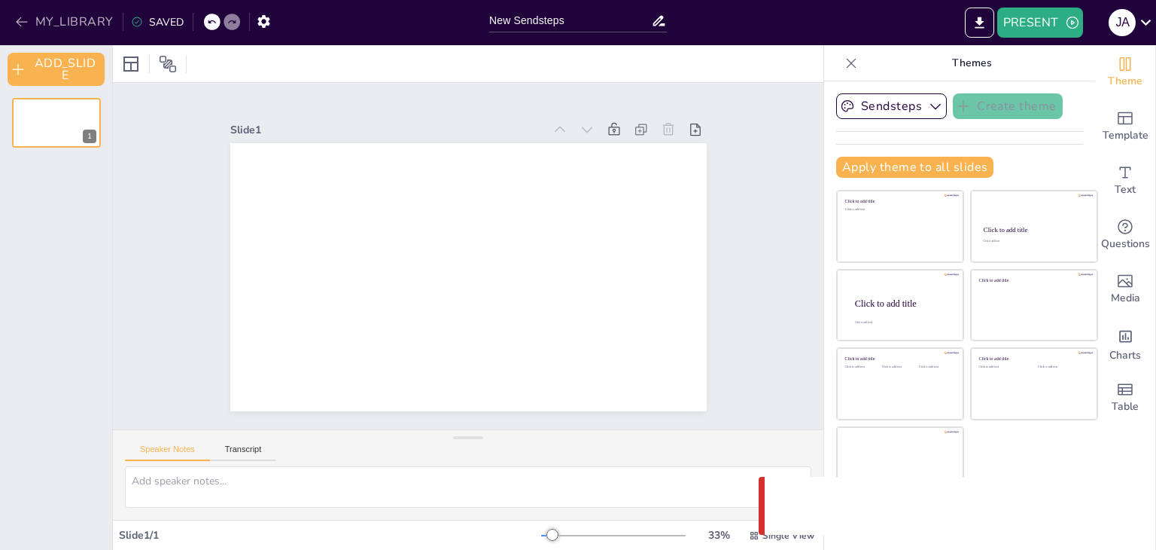
click at [47, 17] on button "MY_LIBRARY" at bounding box center [65, 22] width 108 height 24
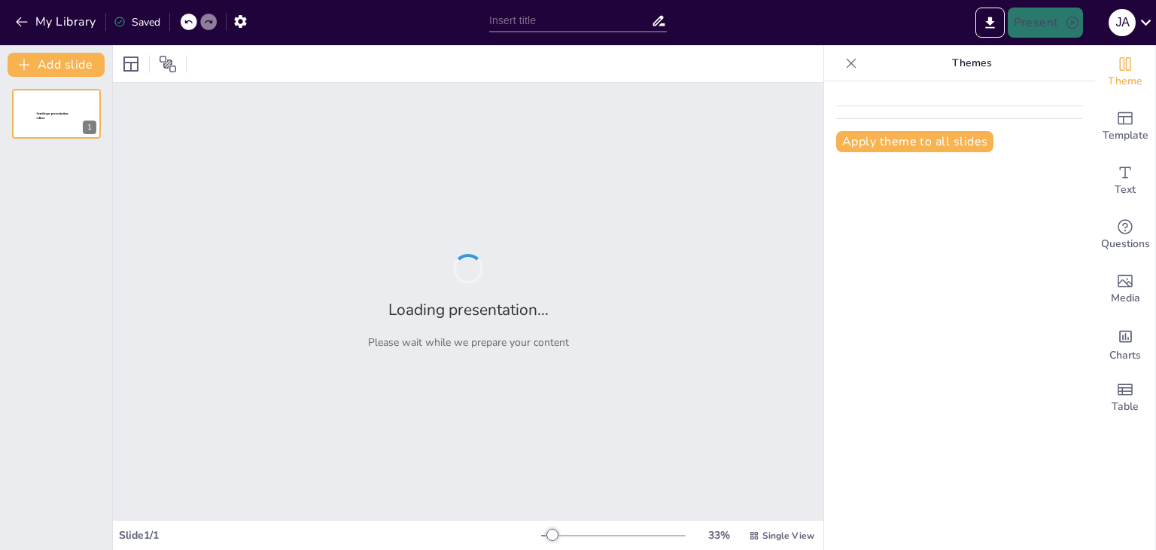
type input "Fundamentos del Proceso Administrativo: Estructura y Objetivos"
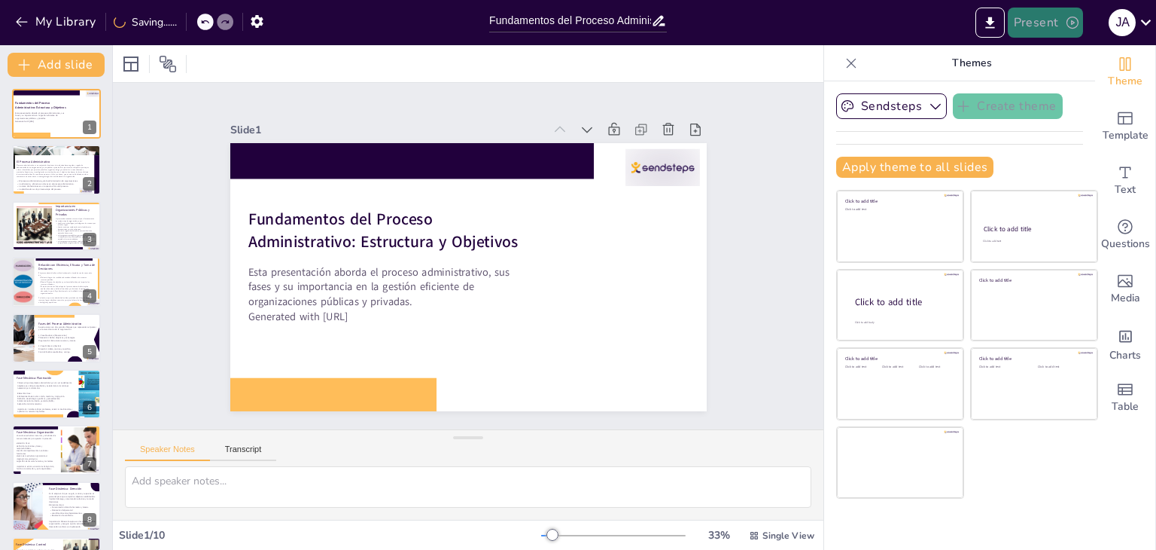
click at [1045, 28] on button "Present" at bounding box center [1045, 23] width 75 height 30
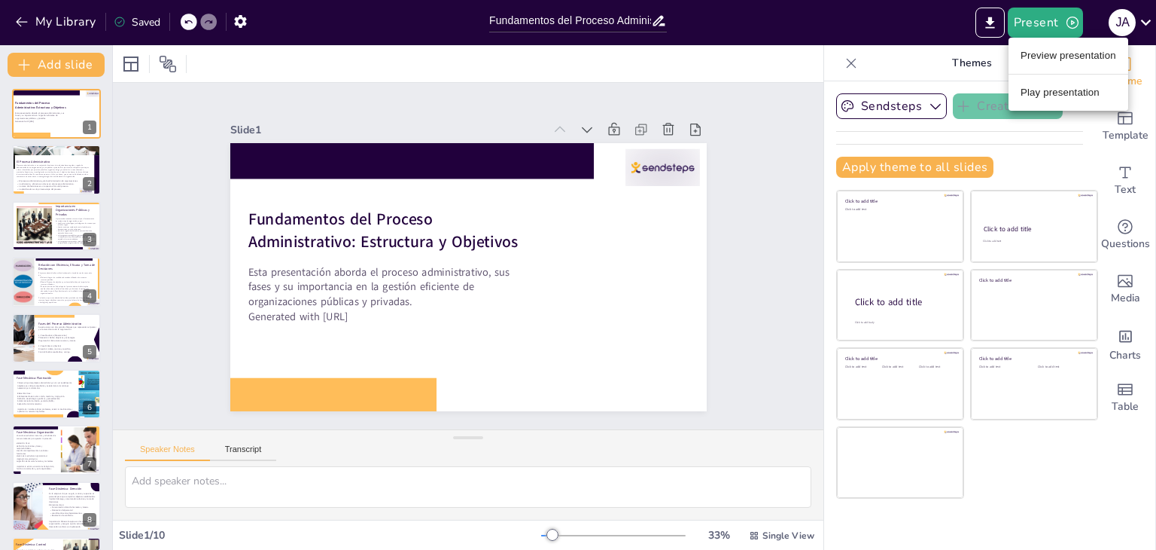
click at [1045, 50] on li "Preview presentation" at bounding box center [1069, 56] width 120 height 24
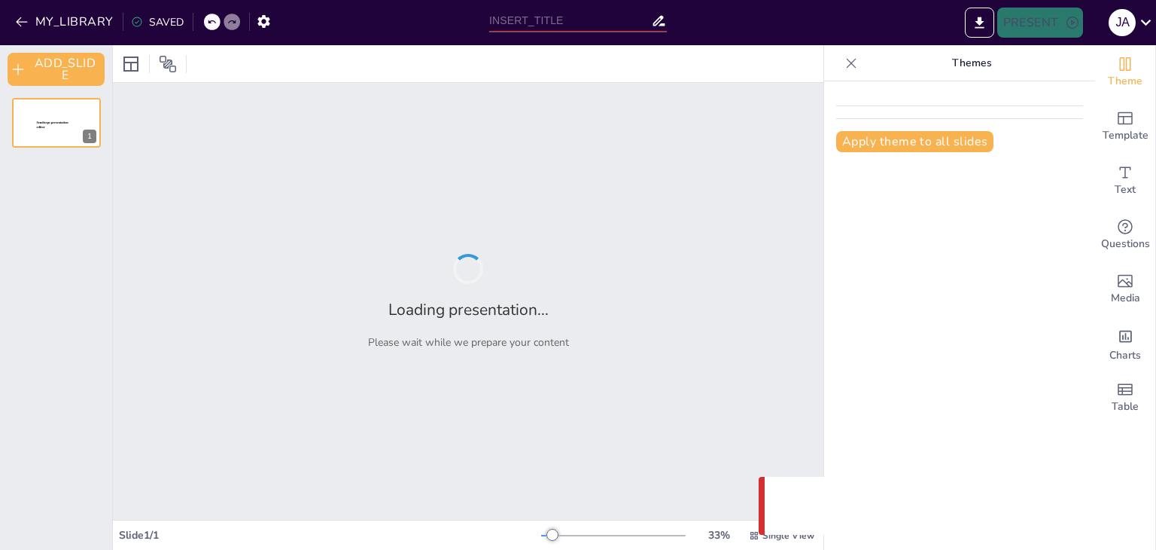
type input "Fundamentos del Proceso Administrativo: Estructura y Objetivos"
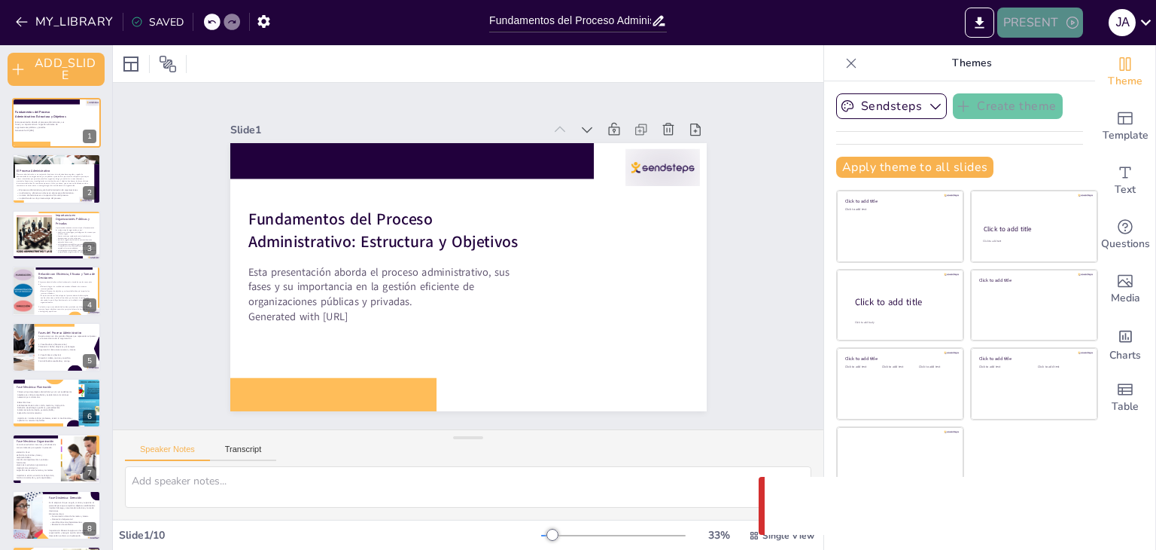
click at [1038, 18] on button "PRESENT" at bounding box center [1041, 23] width 86 height 30
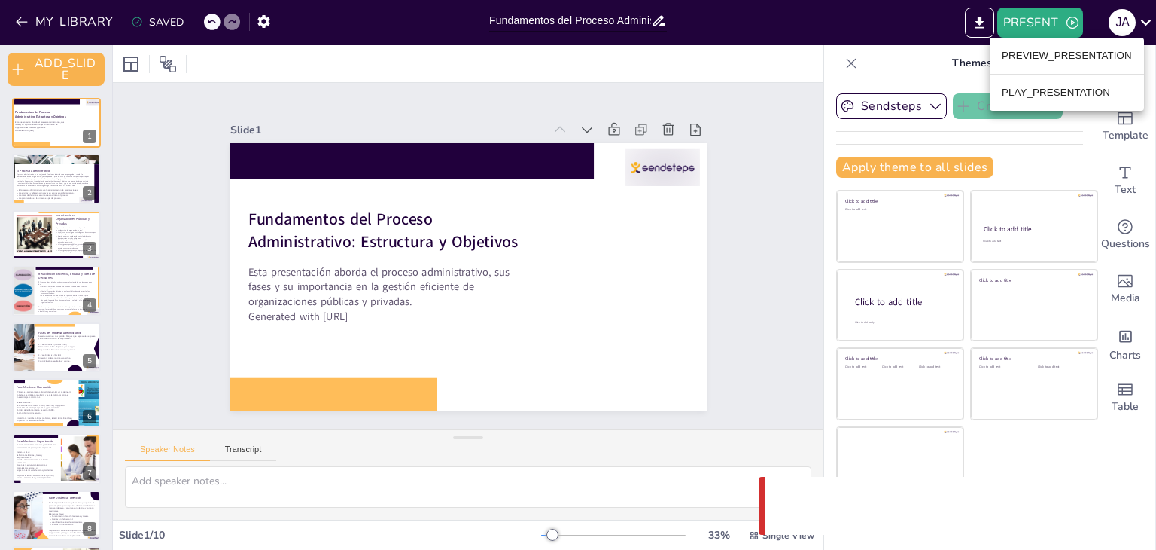
click at [1036, 83] on li "PLAY_PRESENTATION" at bounding box center [1067, 93] width 154 height 24
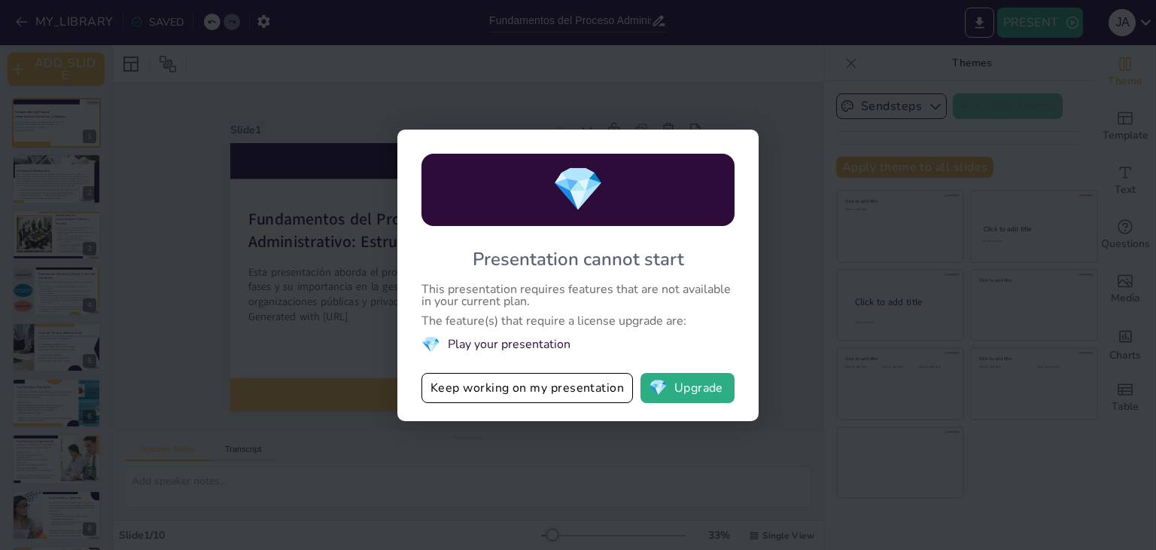
click at [779, 343] on div "💎 Presentation cannot start This presentation requires features that are not av…" at bounding box center [578, 275] width 1156 height 550
click at [565, 392] on button "Keep working on my presentation" at bounding box center [528, 388] width 212 height 30
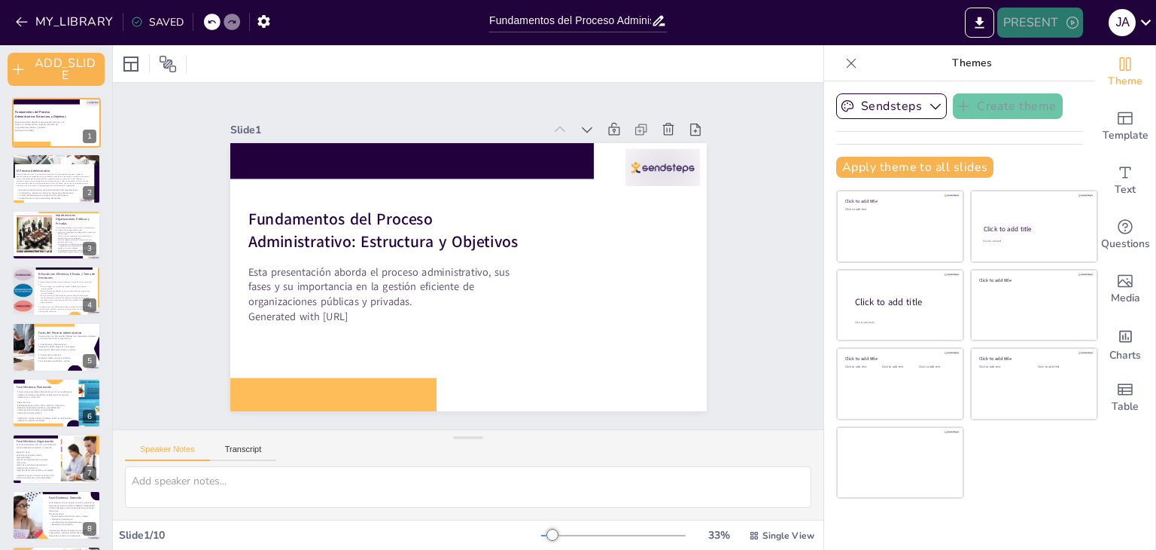
click at [1035, 19] on button "PRESENT" at bounding box center [1041, 23] width 86 height 30
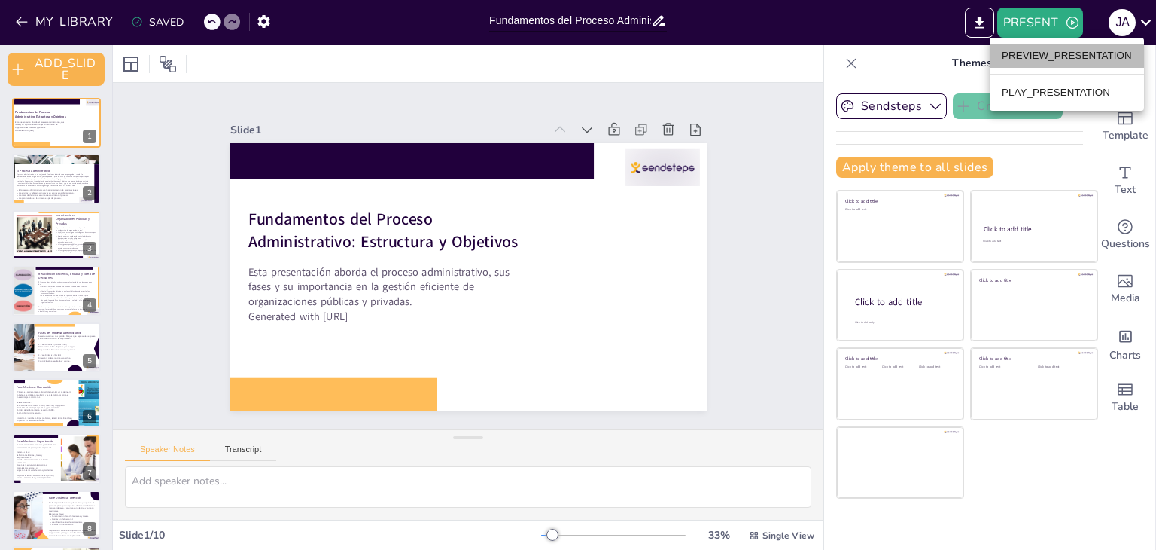
click at [1019, 53] on li "PREVIEW_PRESENTATION" at bounding box center [1067, 56] width 154 height 24
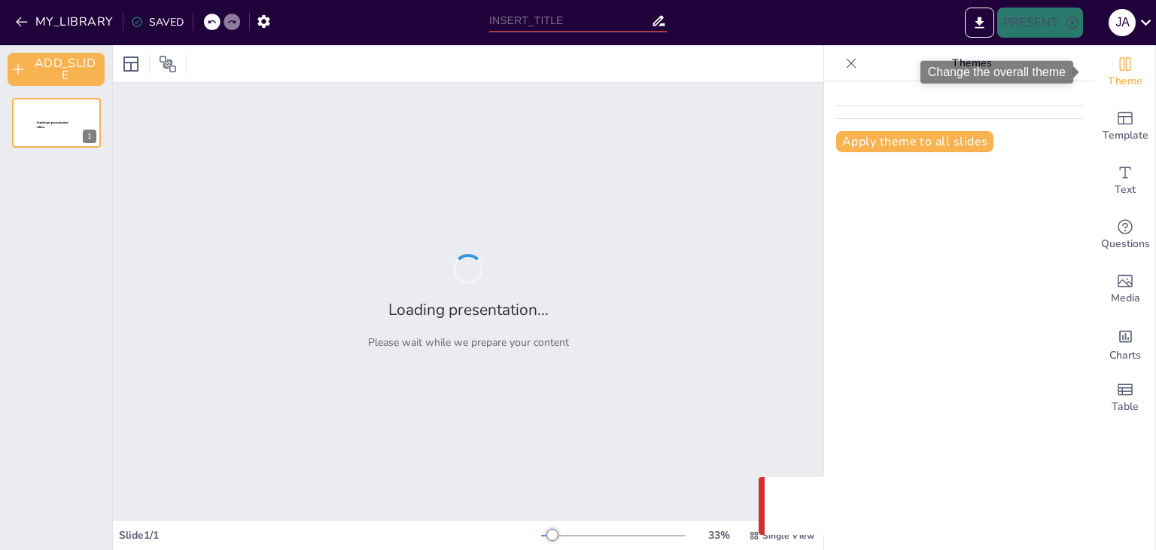
type input "Fundamentos del Proceso Administrativo: Estructura y Objetivos"
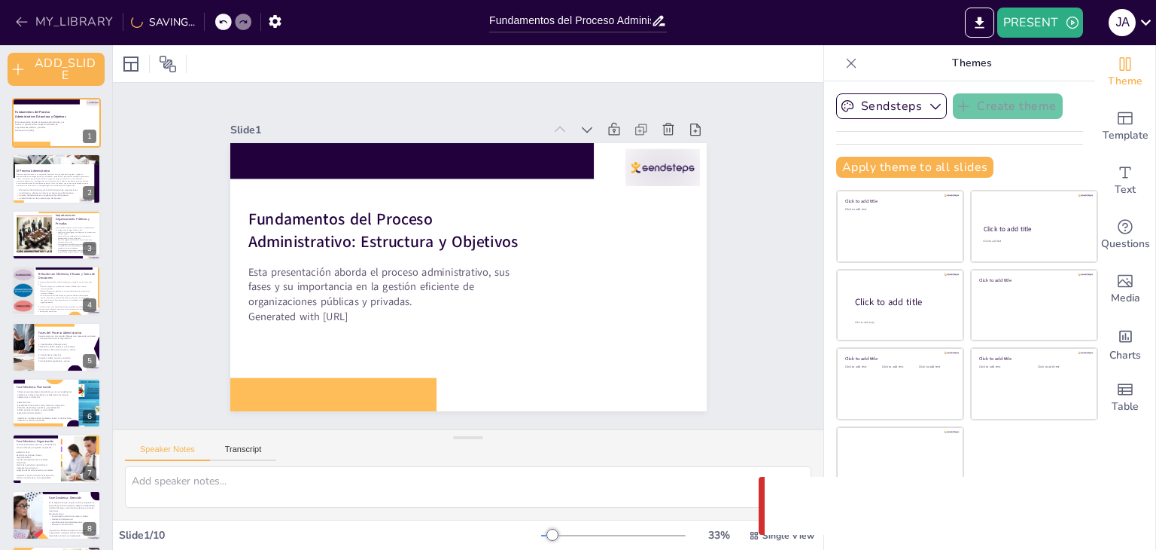
click at [19, 10] on button "MY_LIBRARY" at bounding box center [65, 22] width 108 height 24
